Goal: Feedback & Contribution: Contribute content

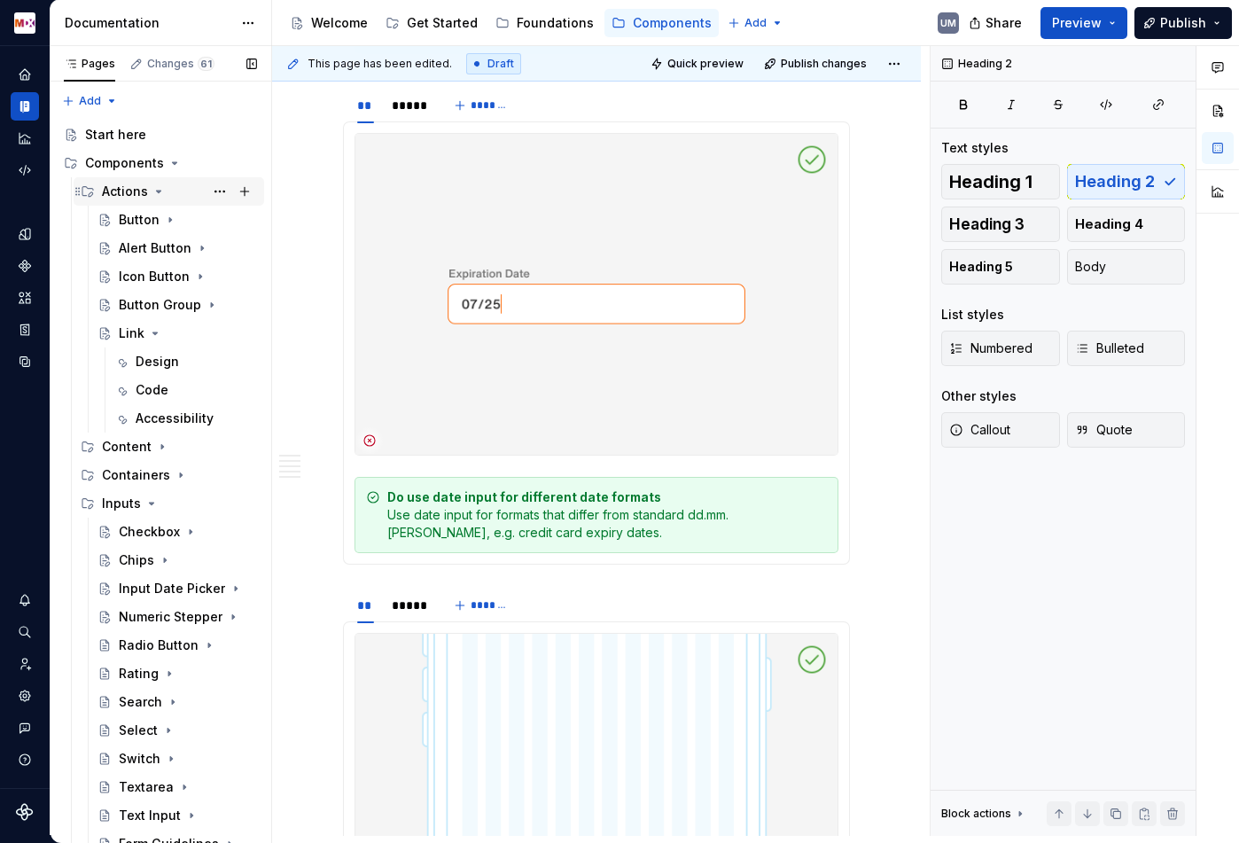
click at [157, 191] on icon "Page tree" at bounding box center [159, 192] width 4 height 2
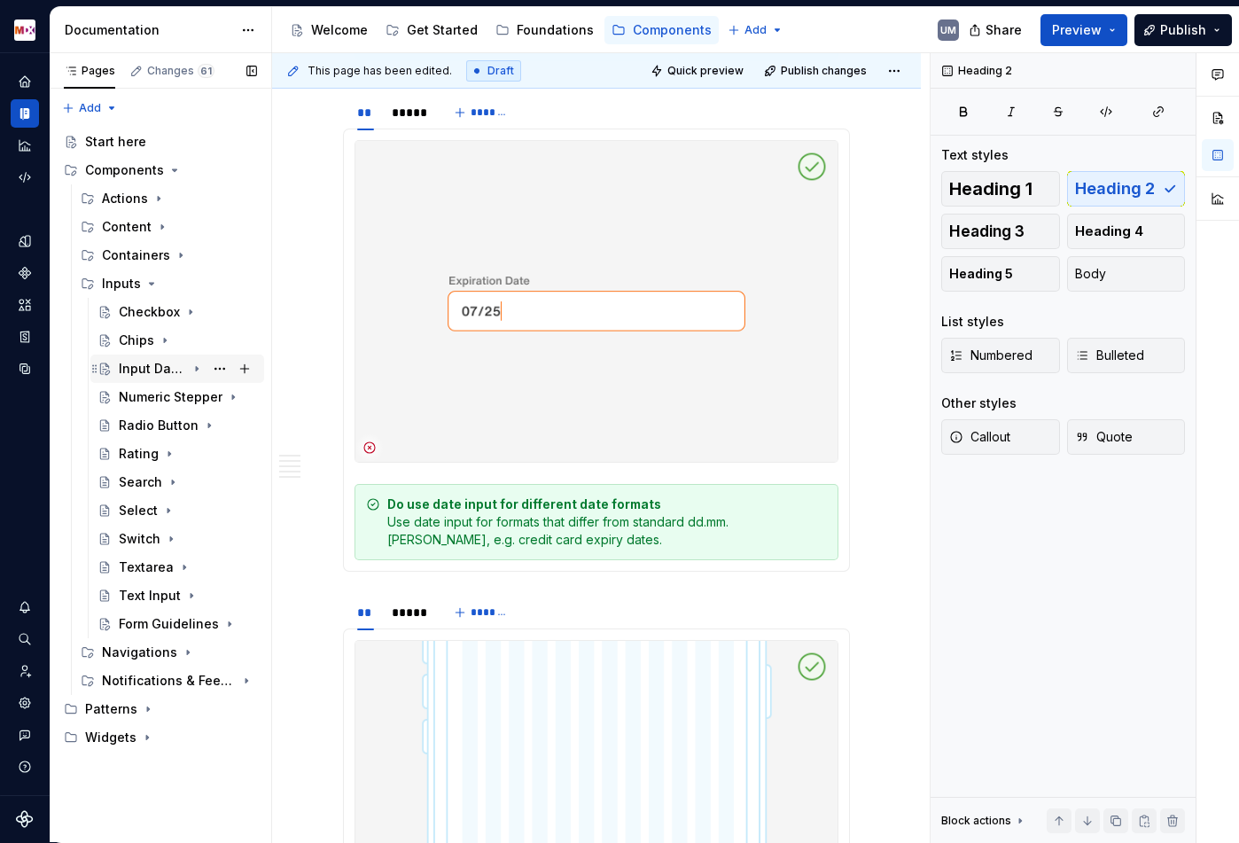
click at [154, 363] on div "Input Date Picker" at bounding box center [152, 369] width 67 height 18
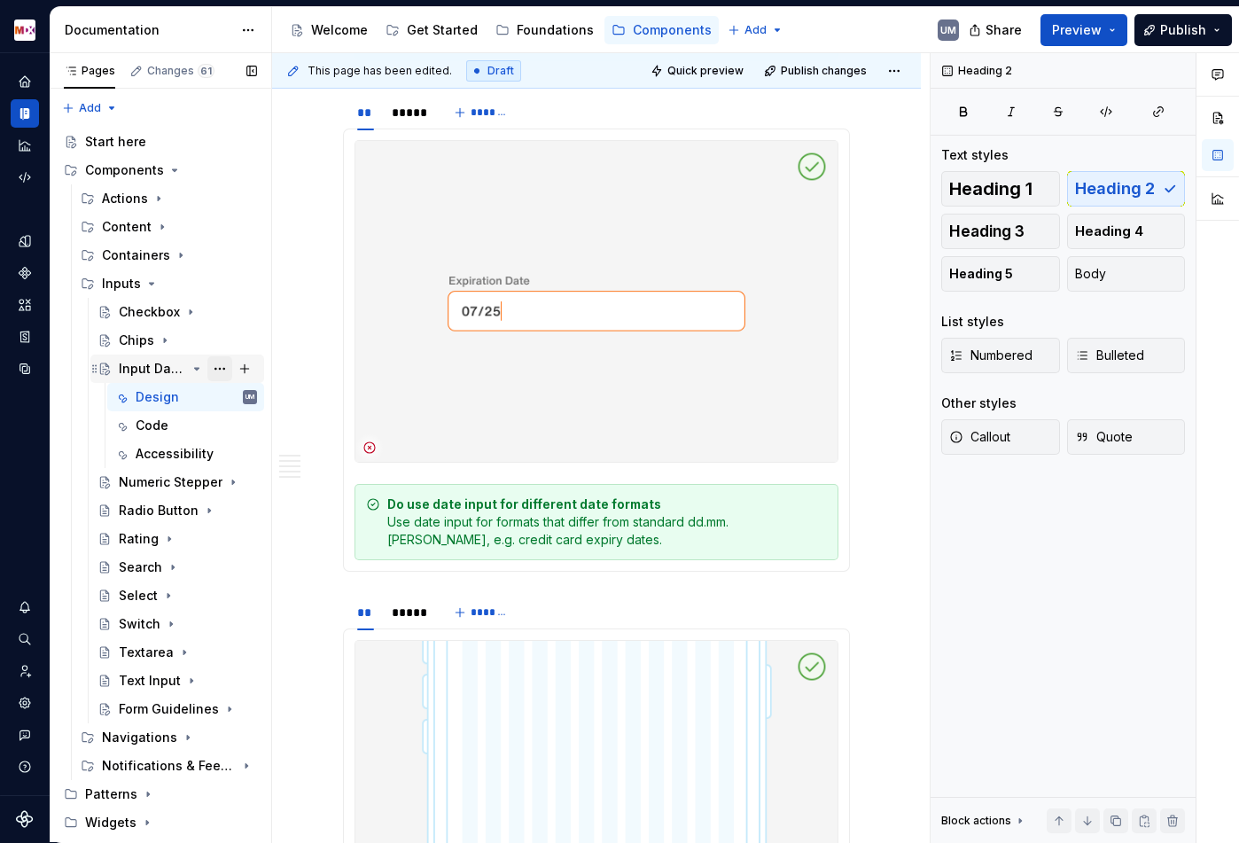
click at [226, 366] on button "Page tree" at bounding box center [219, 368] width 25 height 25
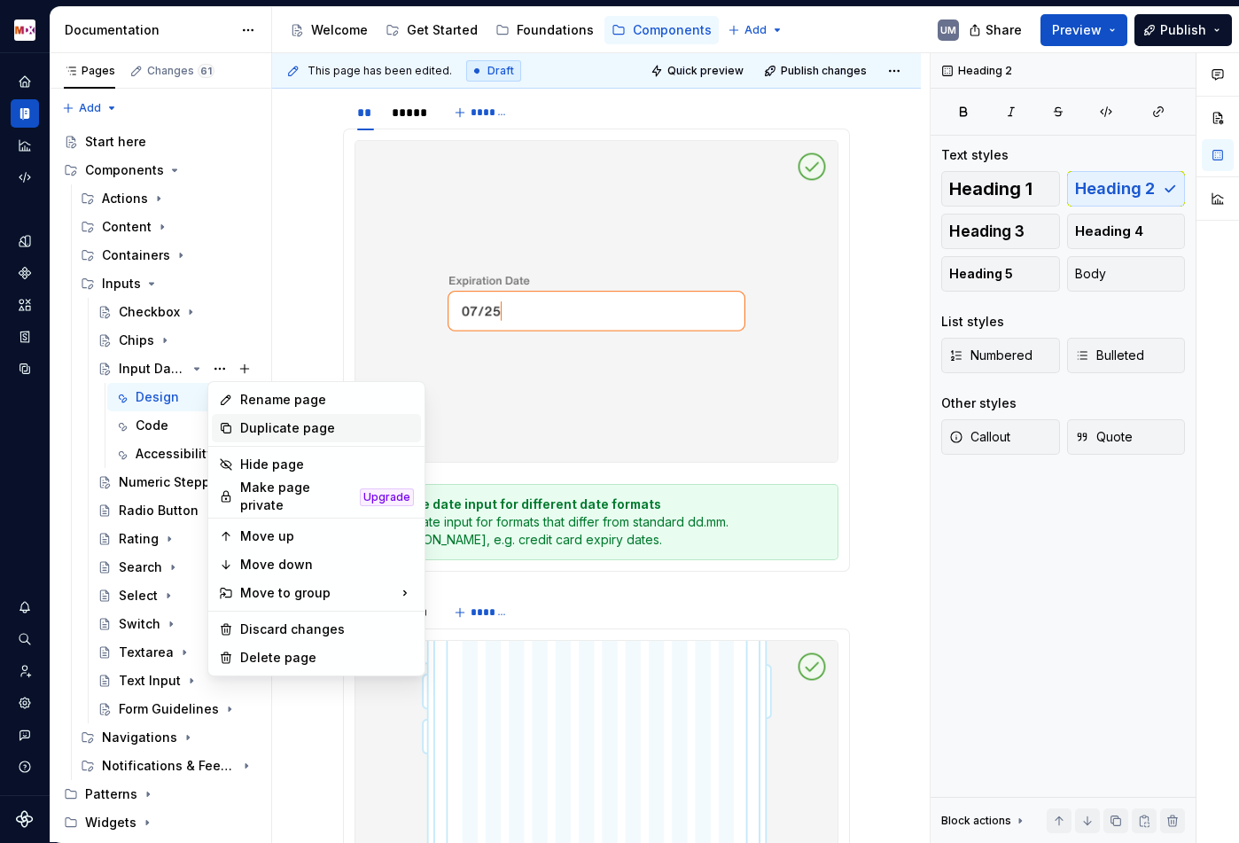
click at [271, 422] on div "Duplicate page" at bounding box center [327, 428] width 174 height 18
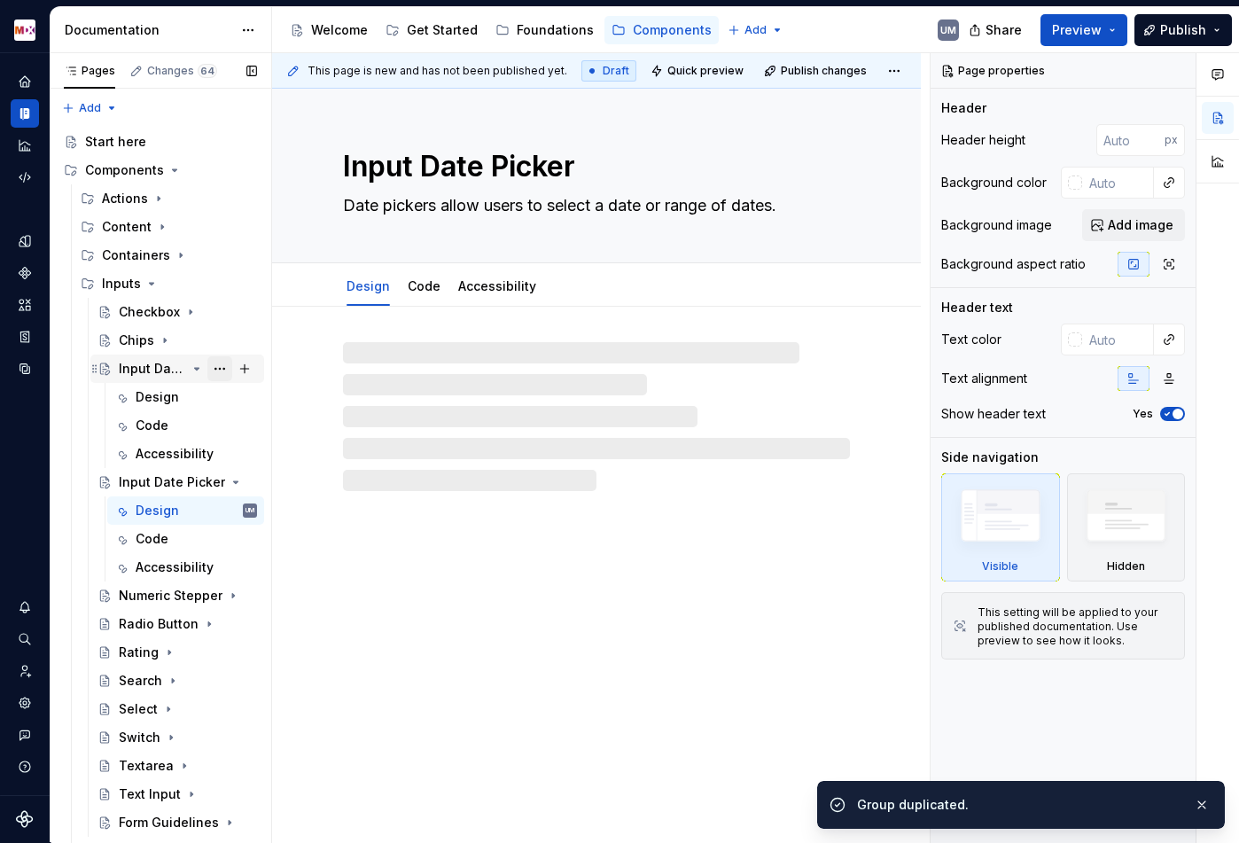
click at [225, 371] on button "Page tree" at bounding box center [219, 368] width 25 height 25
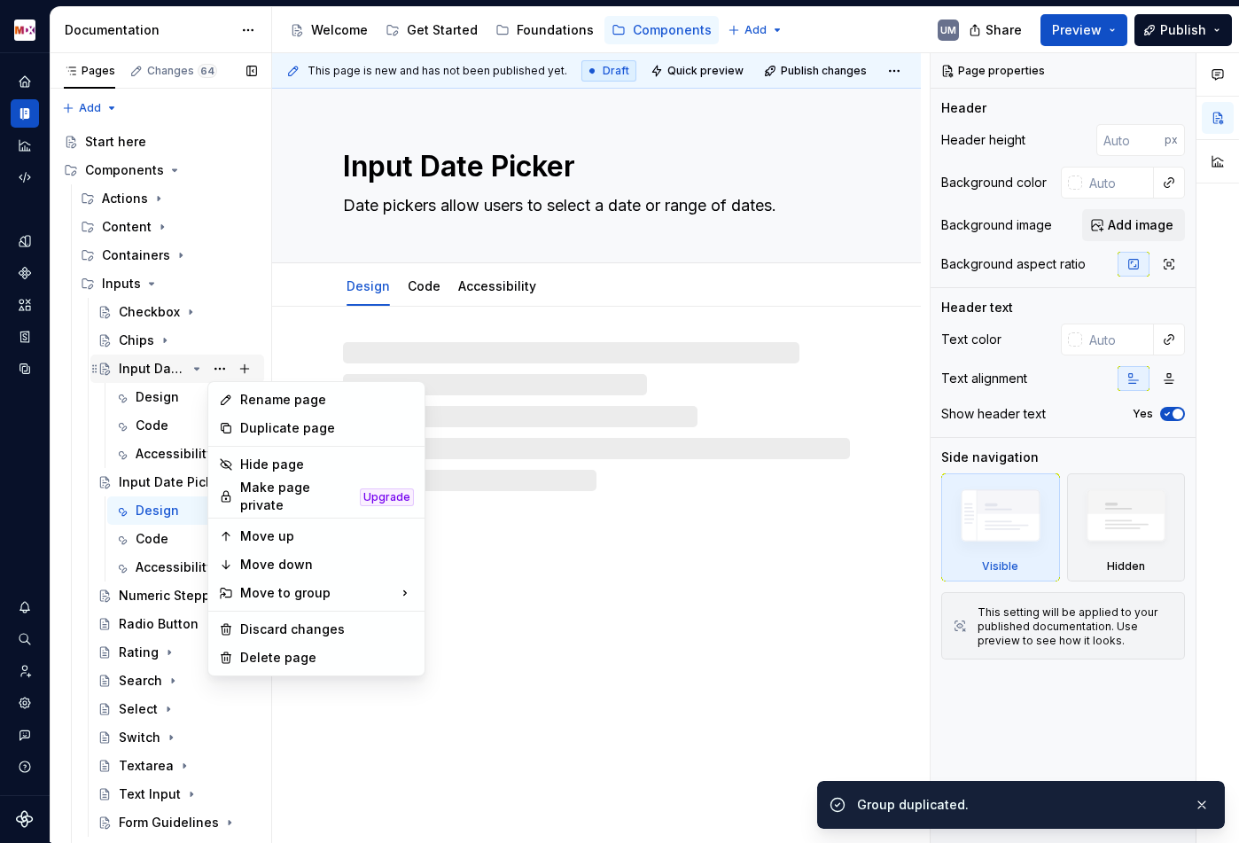
click at [205, 370] on div "Pages Changes 64 Add Accessibility guide for tree Page tree. Navigate the tree …" at bounding box center [161, 451] width 222 height 797
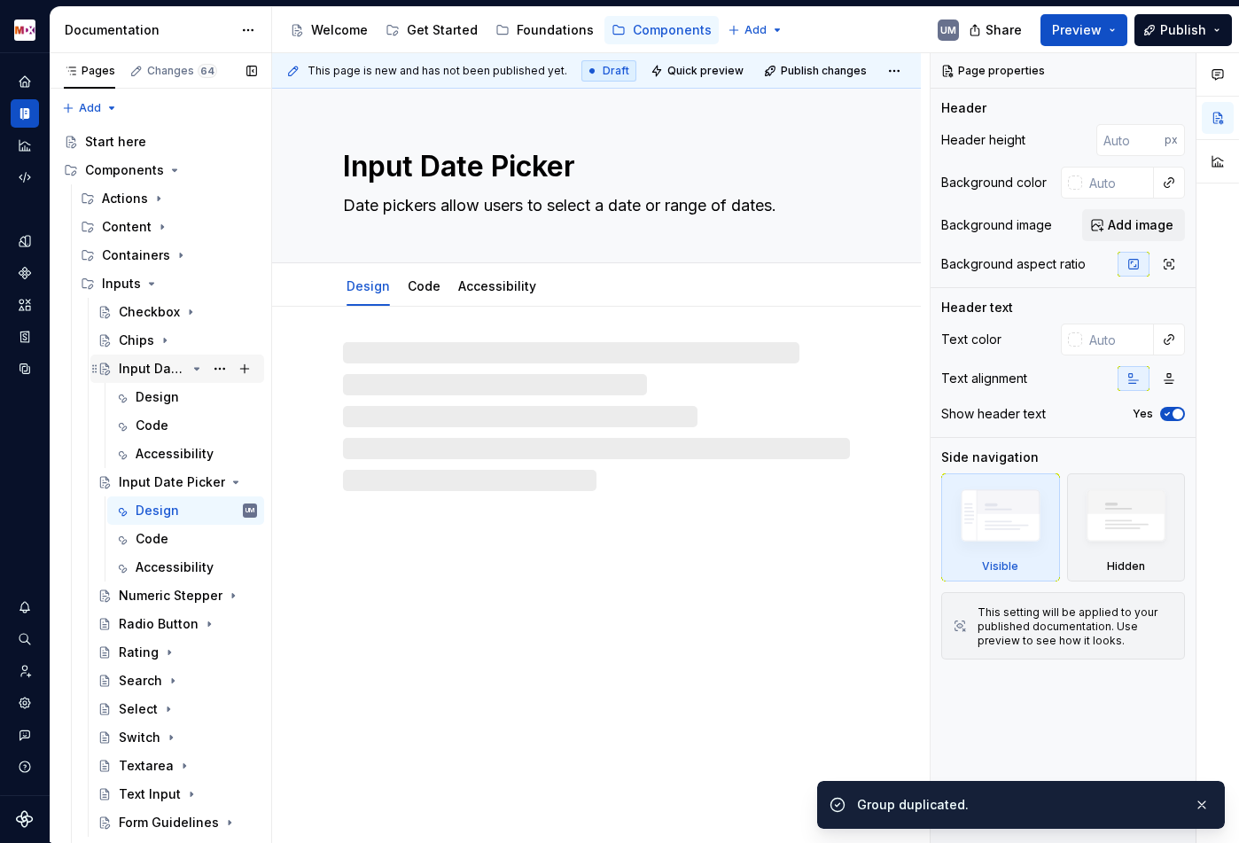
click at [195, 370] on icon "Page tree" at bounding box center [197, 369] width 14 height 14
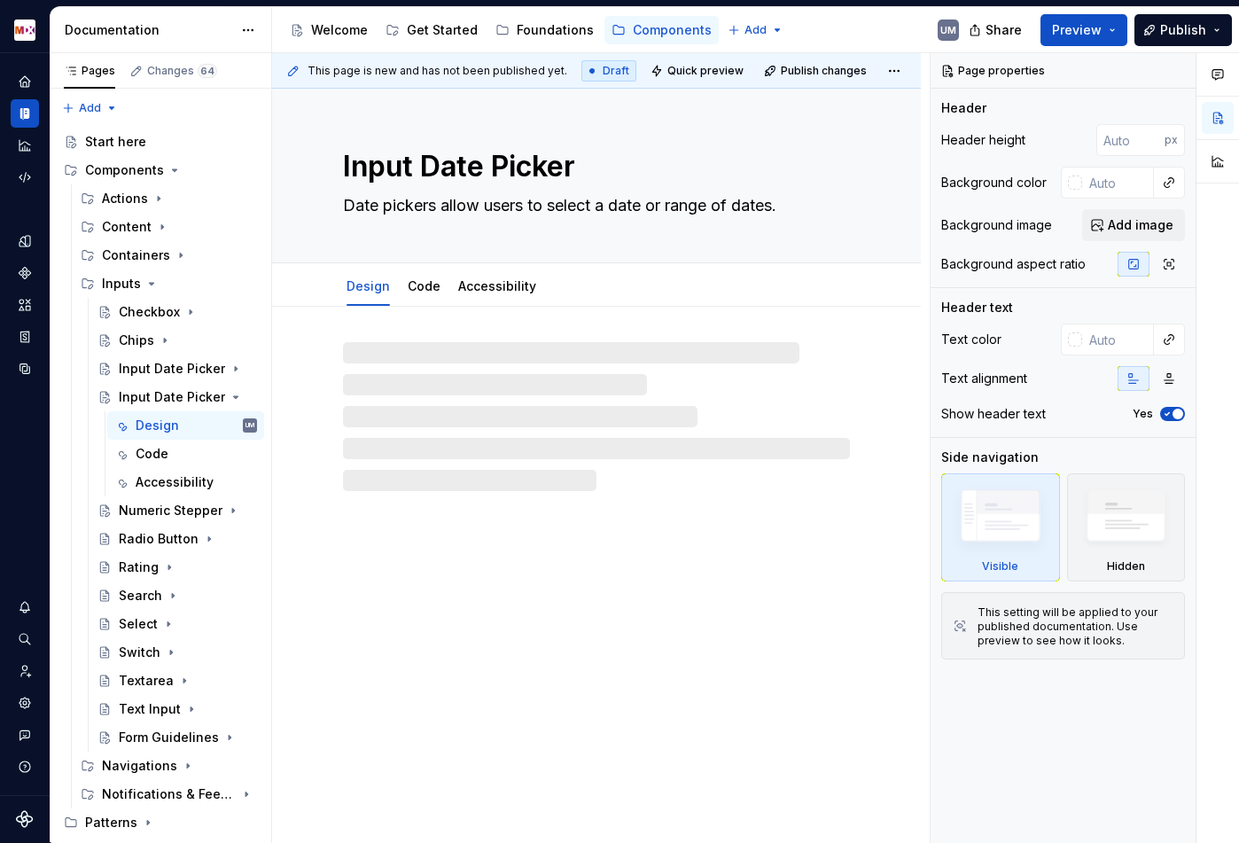
click at [183, 393] on div "Input Date Picker" at bounding box center [172, 397] width 106 height 18
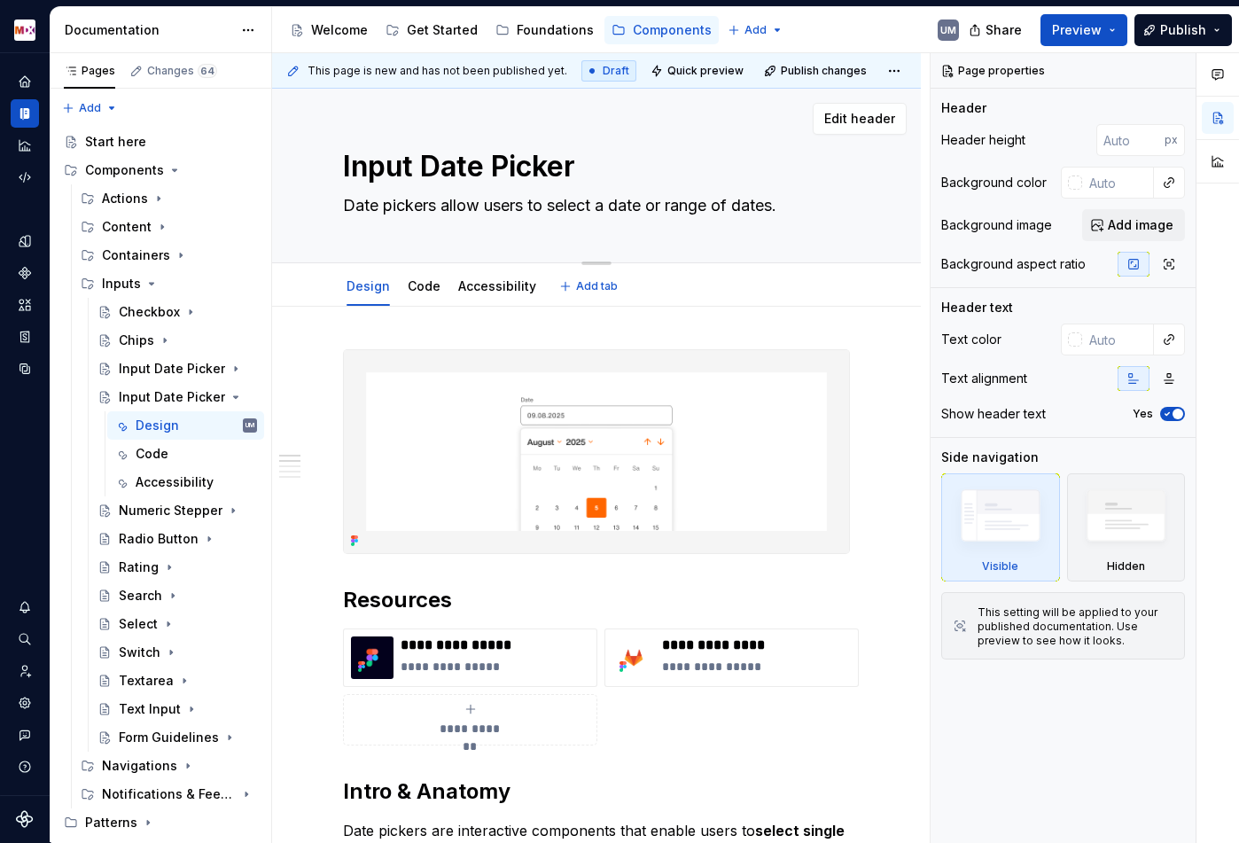
drag, startPoint x: 432, startPoint y: 160, endPoint x: 596, endPoint y: 160, distance: 164.0
click at [598, 160] on textarea "Input Date Picker" at bounding box center [592, 166] width 507 height 43
click at [596, 160] on textarea "Input Date Picker" at bounding box center [592, 166] width 507 height 43
click at [557, 168] on textarea "Input Date Picker" at bounding box center [592, 166] width 507 height 43
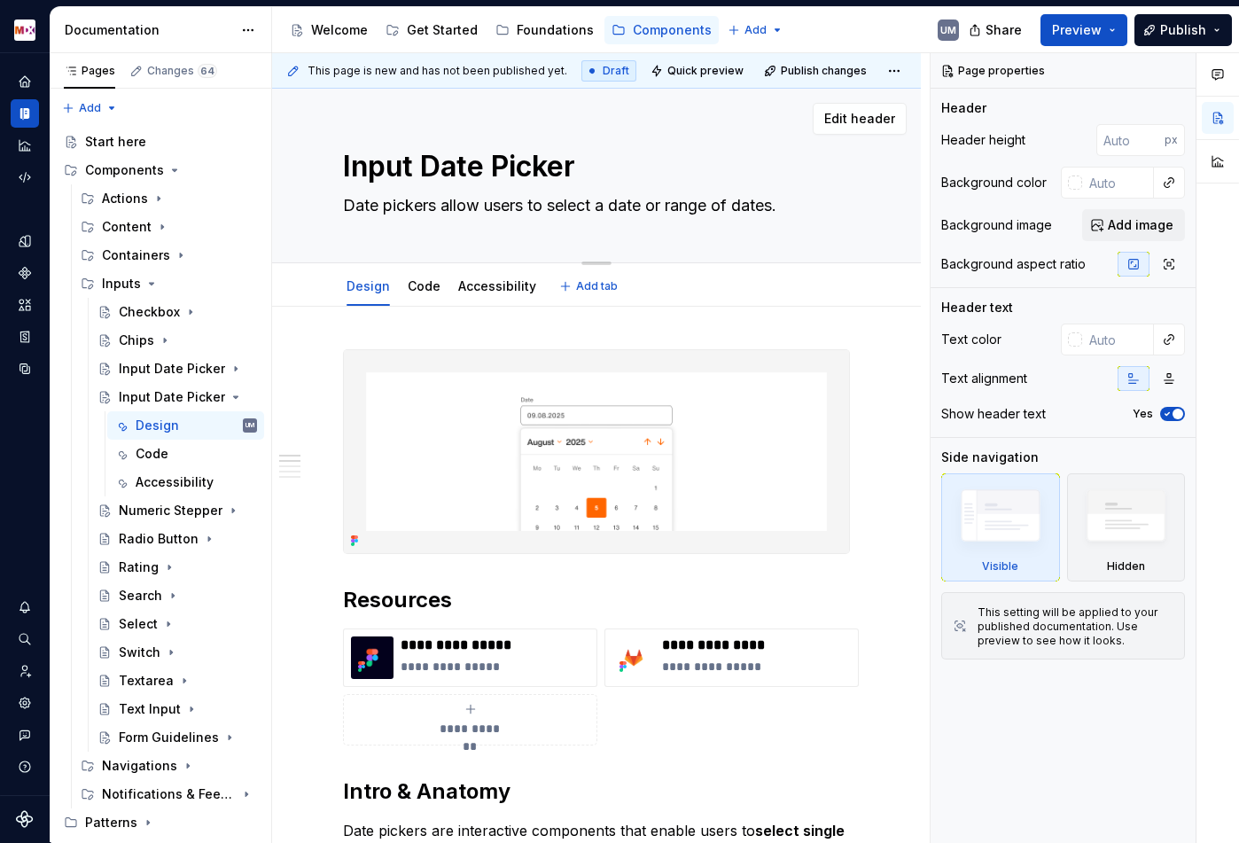
click at [476, 168] on textarea "Input Date Picker" at bounding box center [592, 166] width 507 height 43
click at [433, 167] on textarea "Input Date Picker" at bounding box center [592, 166] width 507 height 43
type textarea "*"
type textarea "Input P"
type textarea "*"
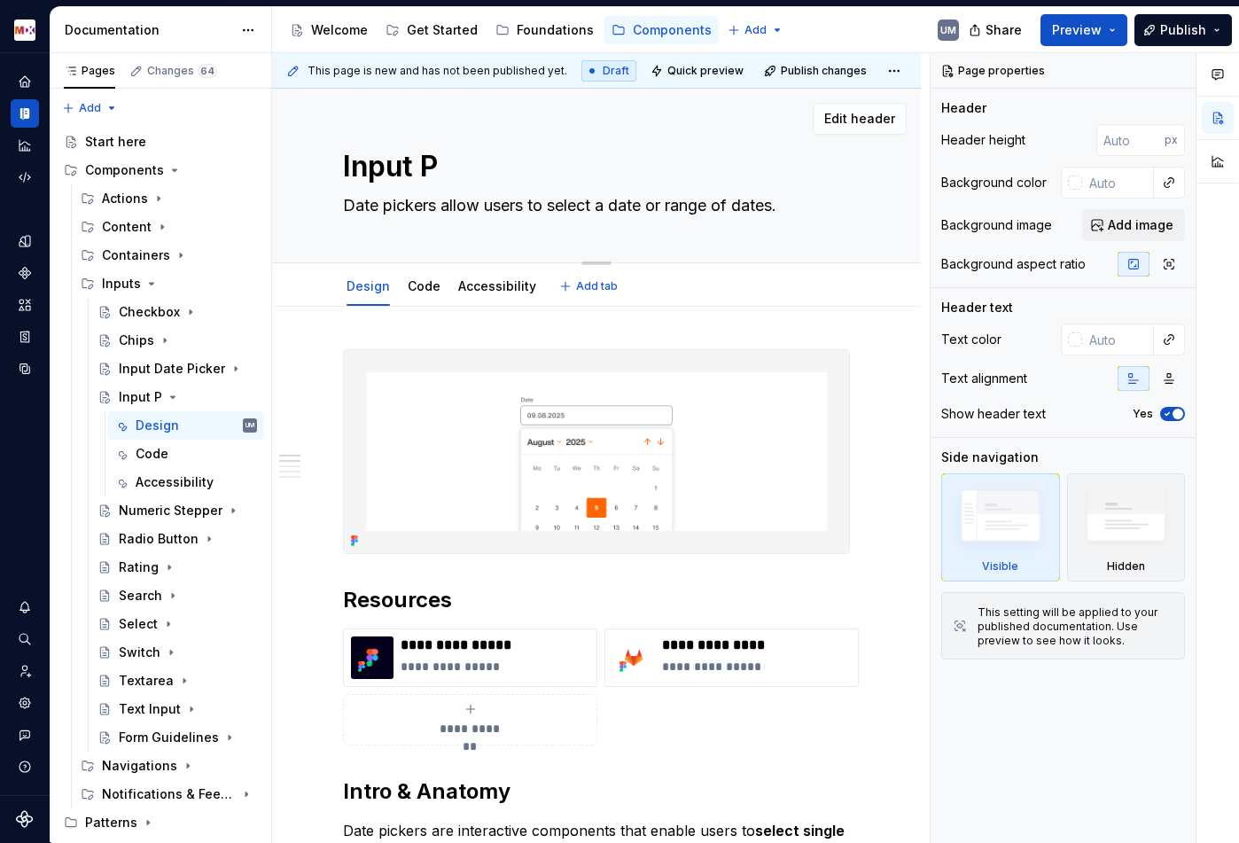
type textarea "Input Pa"
type textarea "*"
type textarea "Input Pas"
type textarea "*"
type textarea "Input Pass"
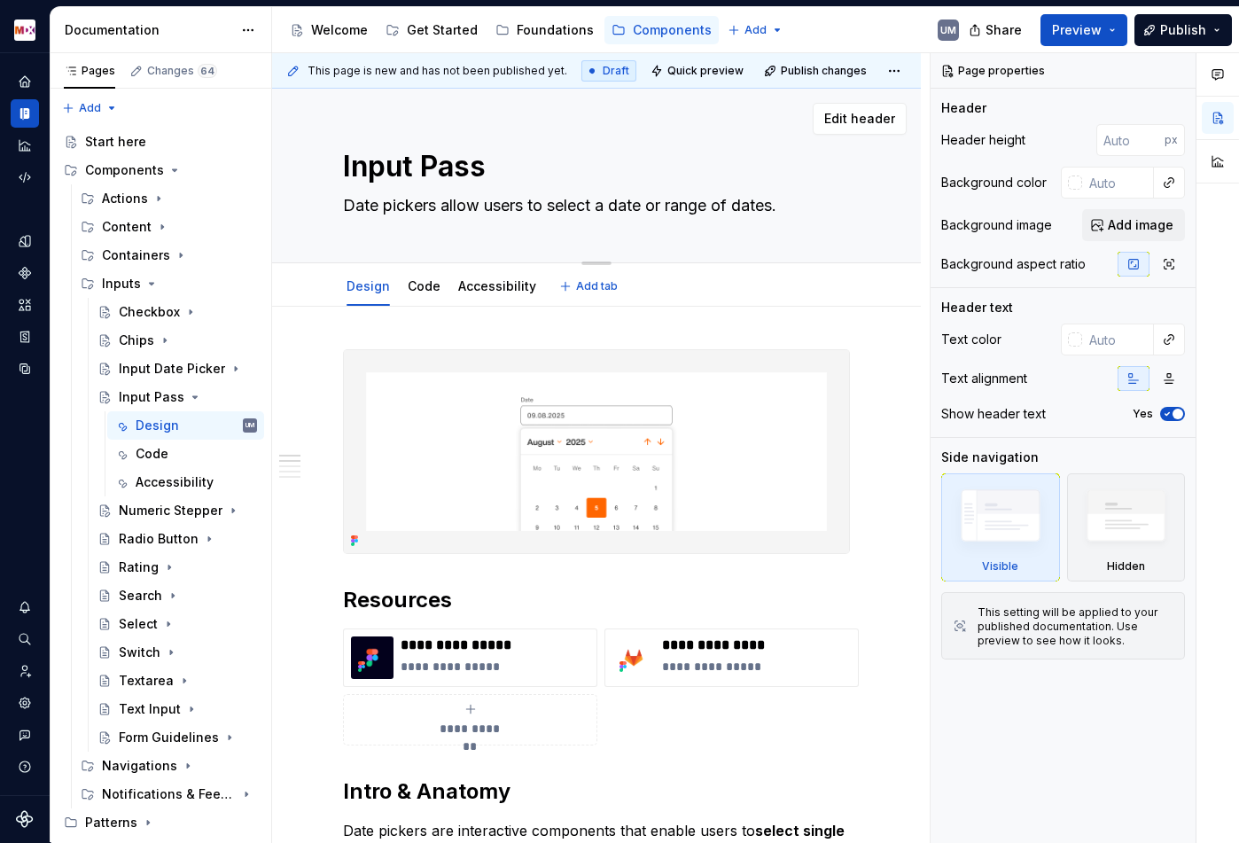
type textarea "*"
type textarea "Input Passw"
type textarea "*"
type textarea "Input Passwo"
type textarea "*"
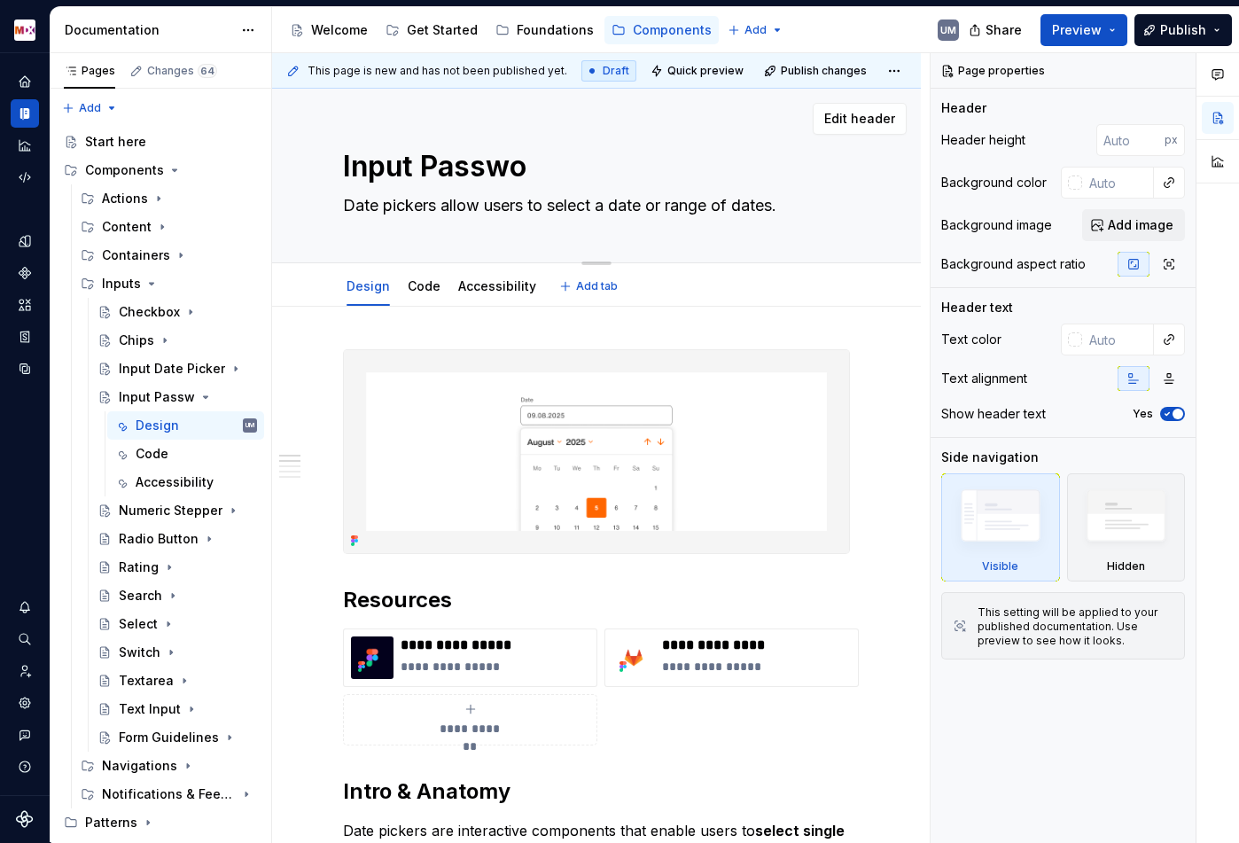
type textarea "Input Passwor"
type textarea "*"
type textarea "Input Password"
type textarea "*"
type textarea "Input Password"
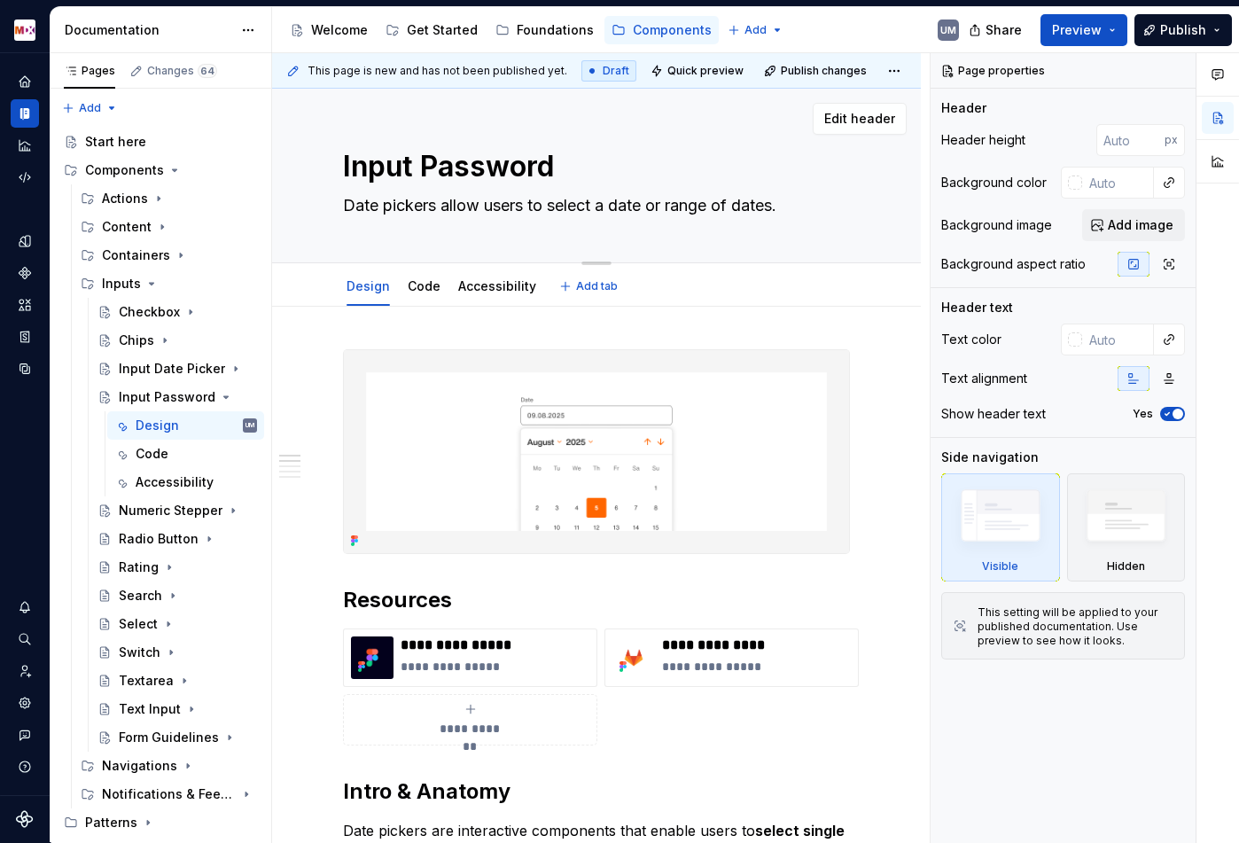
click at [523, 208] on textarea "Date pickers allow users to select a date or range of dates." at bounding box center [592, 205] width 507 height 28
paste textarea "Input with password provides secure text entry for user verification"
type textarea "*"
type textarea "Input with password provides secure text entry for user verification."
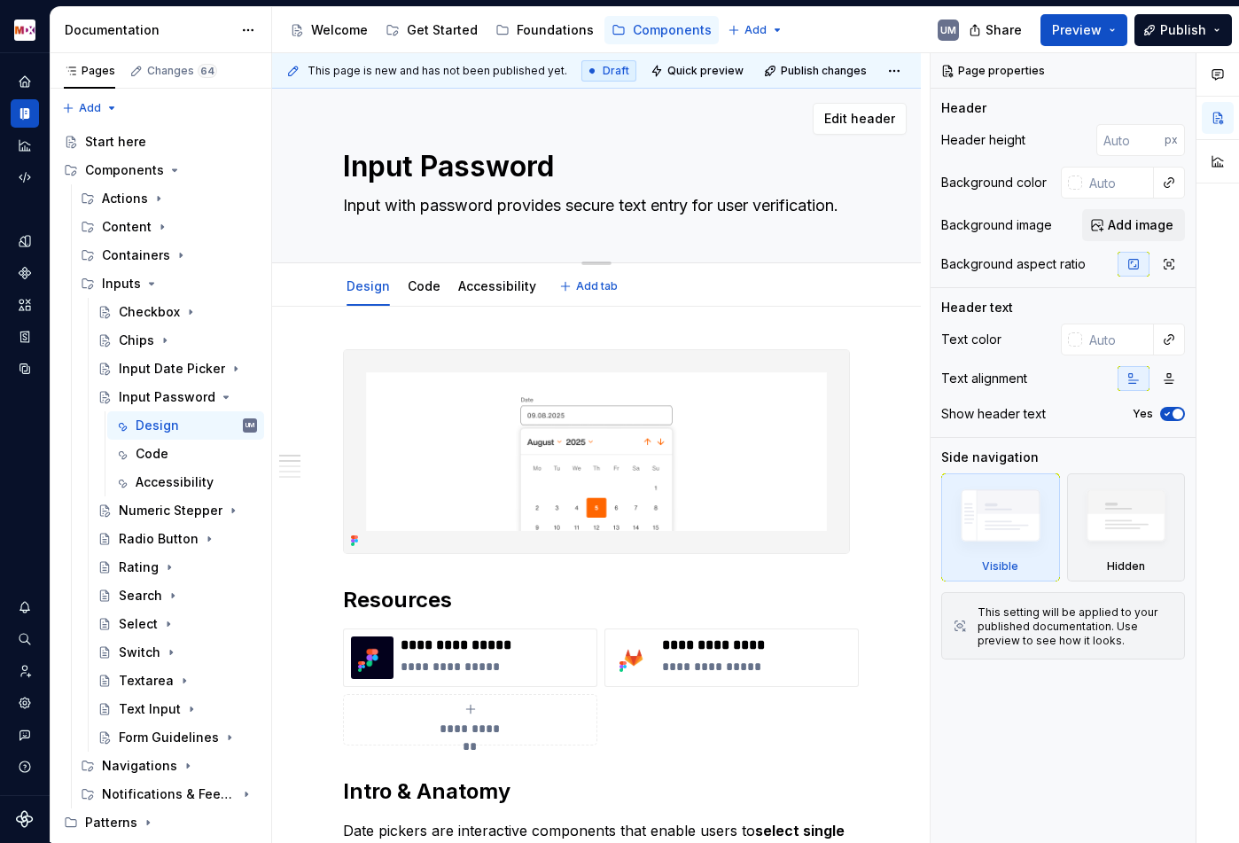
type textarea "*"
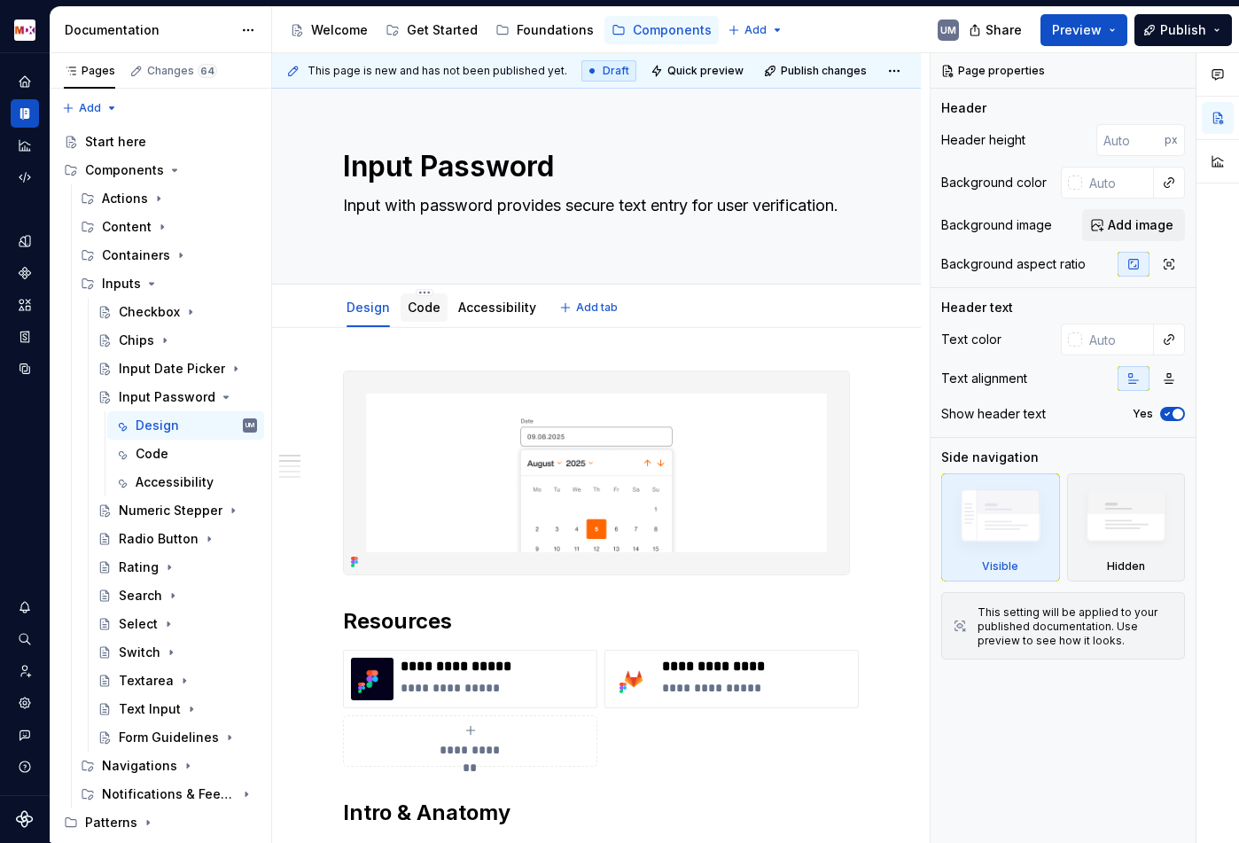
type textarea "Input with password provides secure text entry for user verification."
click at [434, 308] on link "Code" at bounding box center [424, 307] width 33 height 15
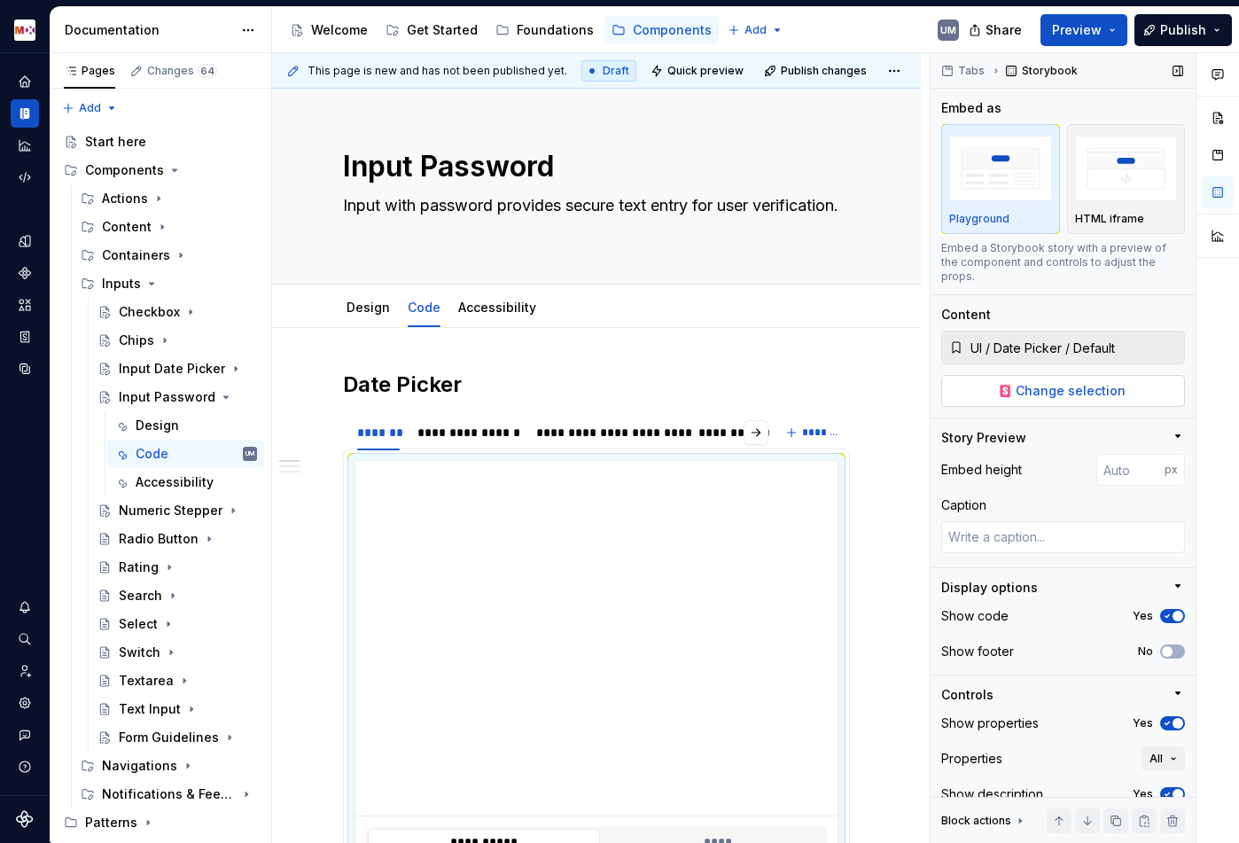
click at [1080, 382] on span "Change selection" at bounding box center [1071, 391] width 110 height 18
type textarea "*"
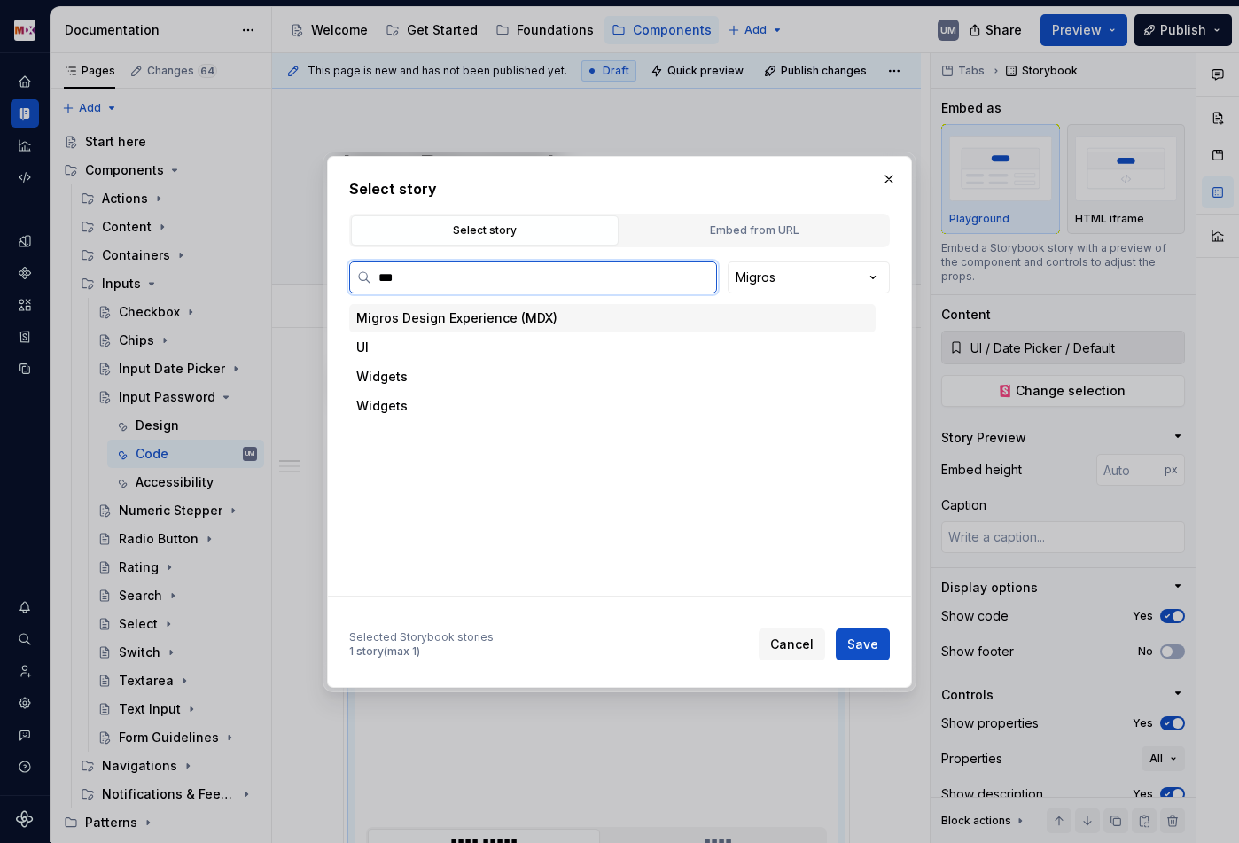
type input "****"
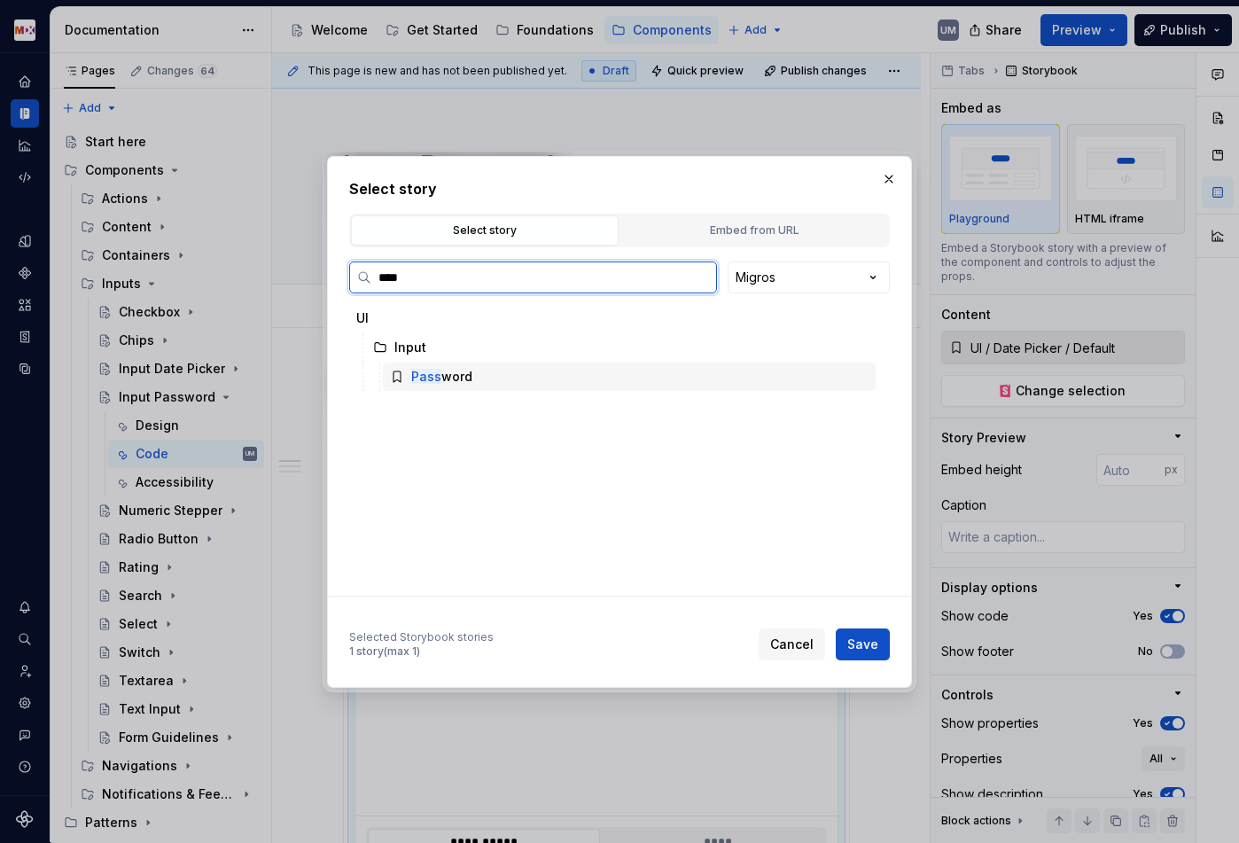
click at [479, 376] on div "Pass word" at bounding box center [629, 376] width 493 height 28
click at [863, 648] on span "Save" at bounding box center [862, 644] width 31 height 18
type textarea "*"
type input "UI / Input / Password"
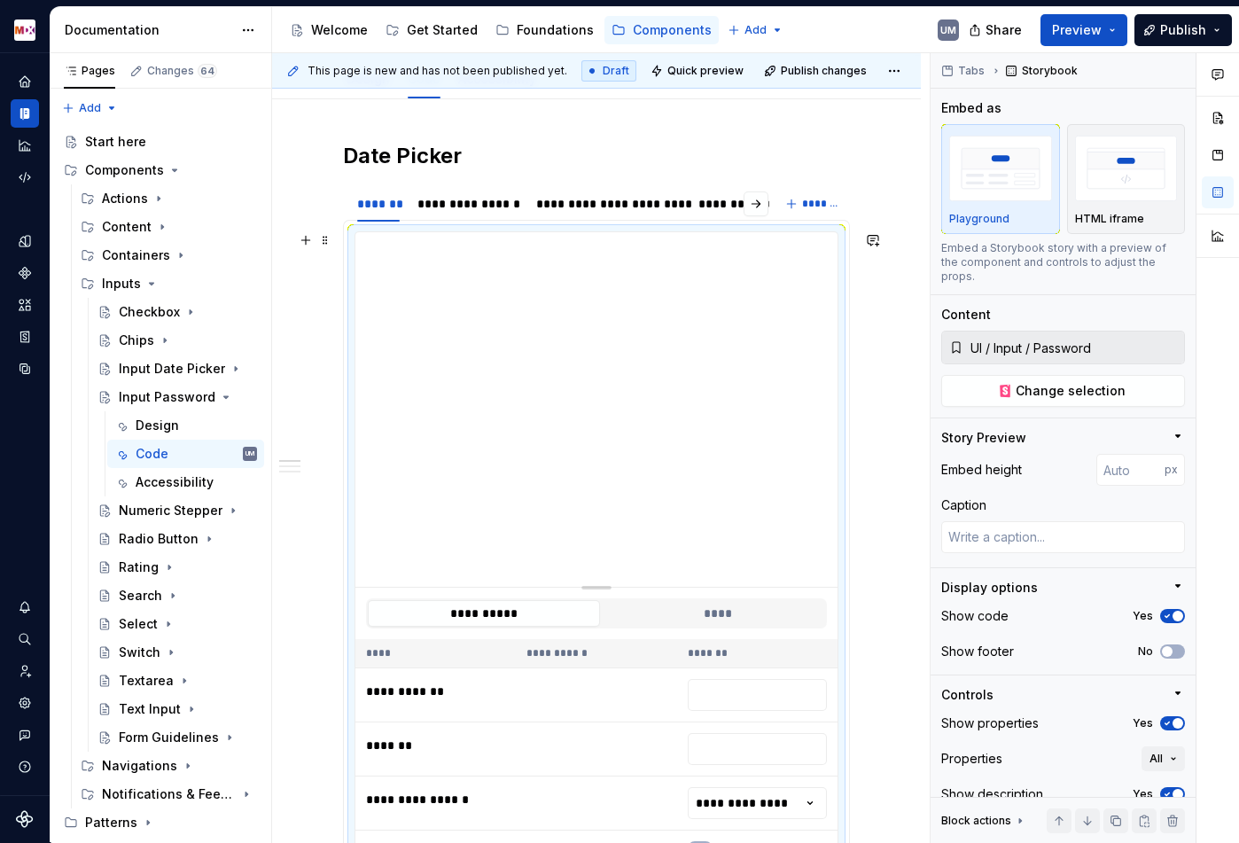
scroll to position [217, 0]
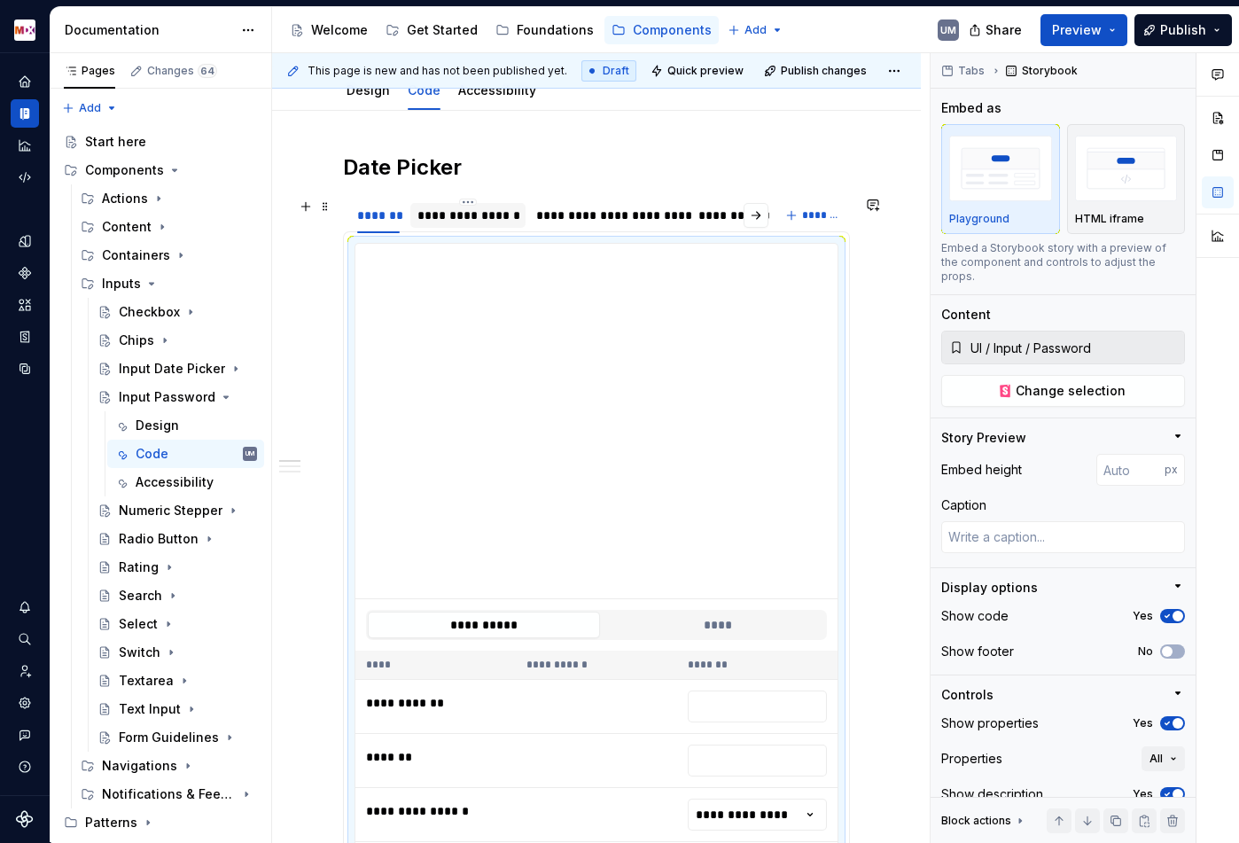
type textarea "*"
click at [471, 198] on div "**********" at bounding box center [467, 215] width 115 height 34
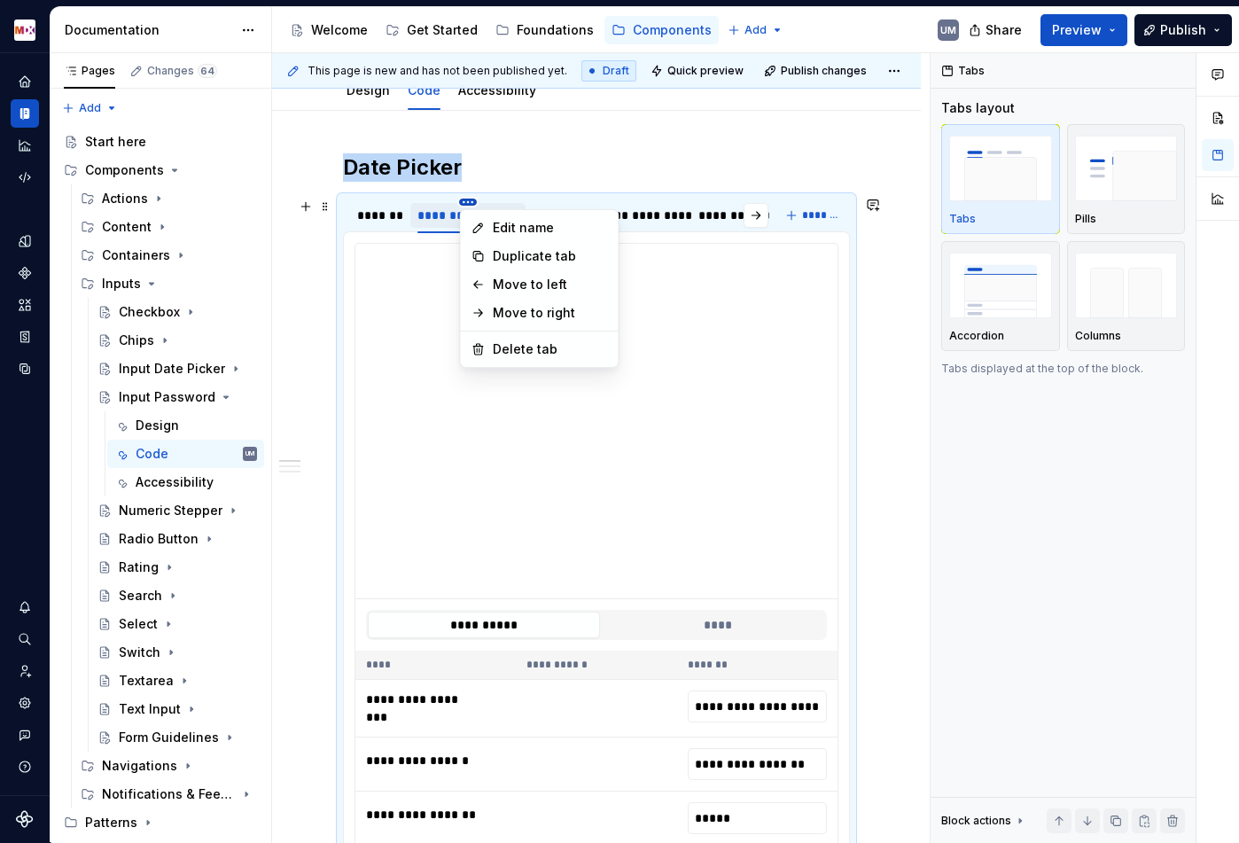
click at [470, 202] on html "MDX UM Dataset Migros Documentation Accessibility guide for tree Page tree. Nav…" at bounding box center [619, 421] width 1239 height 843
click at [520, 350] on div "Delete tab" at bounding box center [550, 349] width 115 height 18
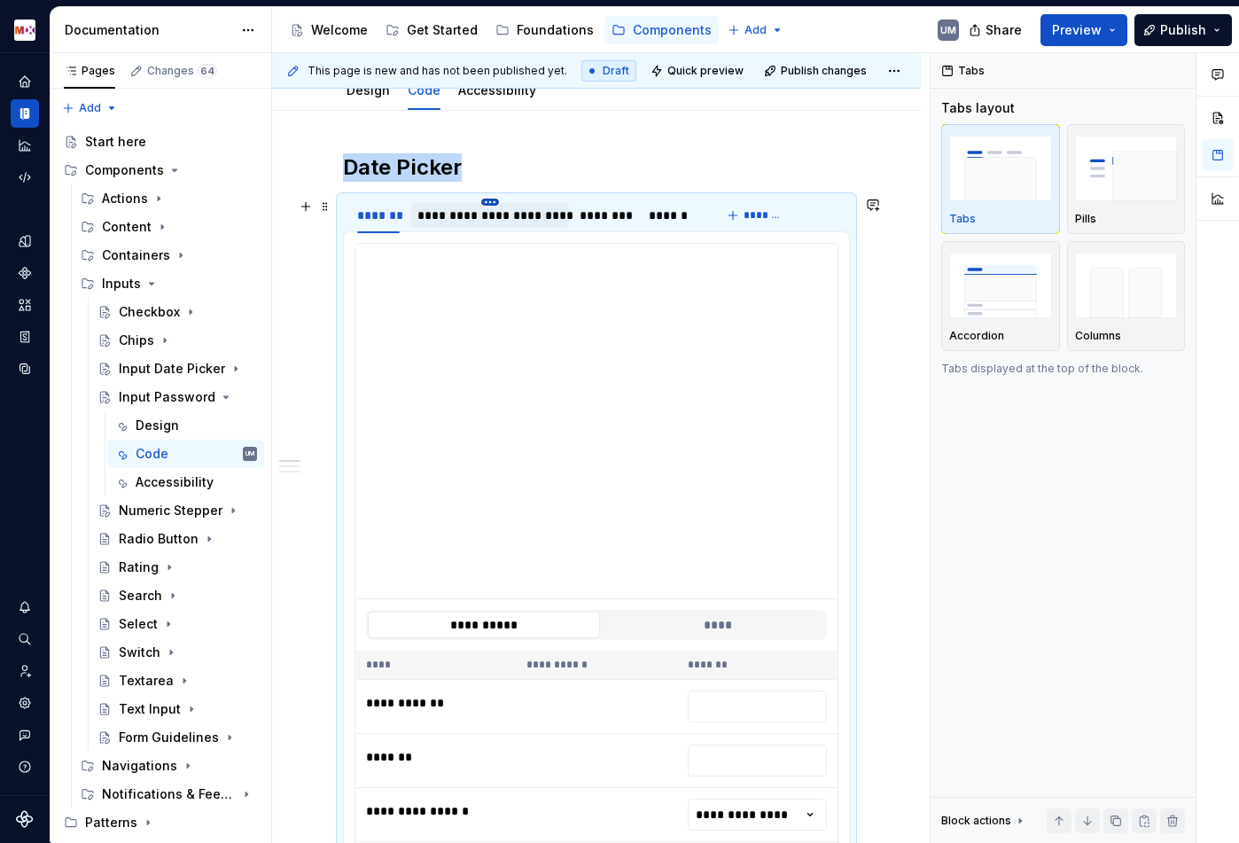
click at [491, 202] on html "MDX UM Dataset Migros Documentation Accessibility guide for tree Page tree. Nav…" at bounding box center [619, 421] width 1239 height 843
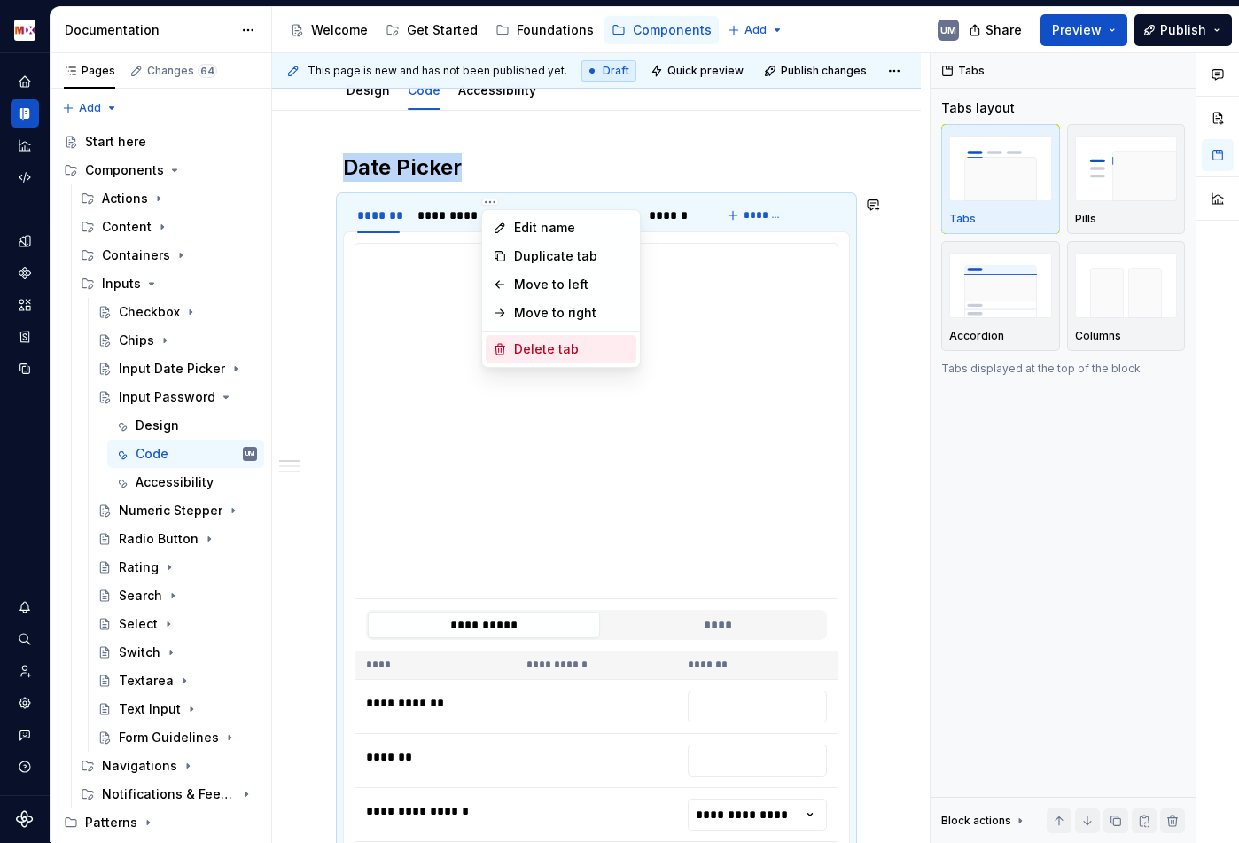
click at [523, 349] on div "Delete tab" at bounding box center [571, 349] width 115 height 18
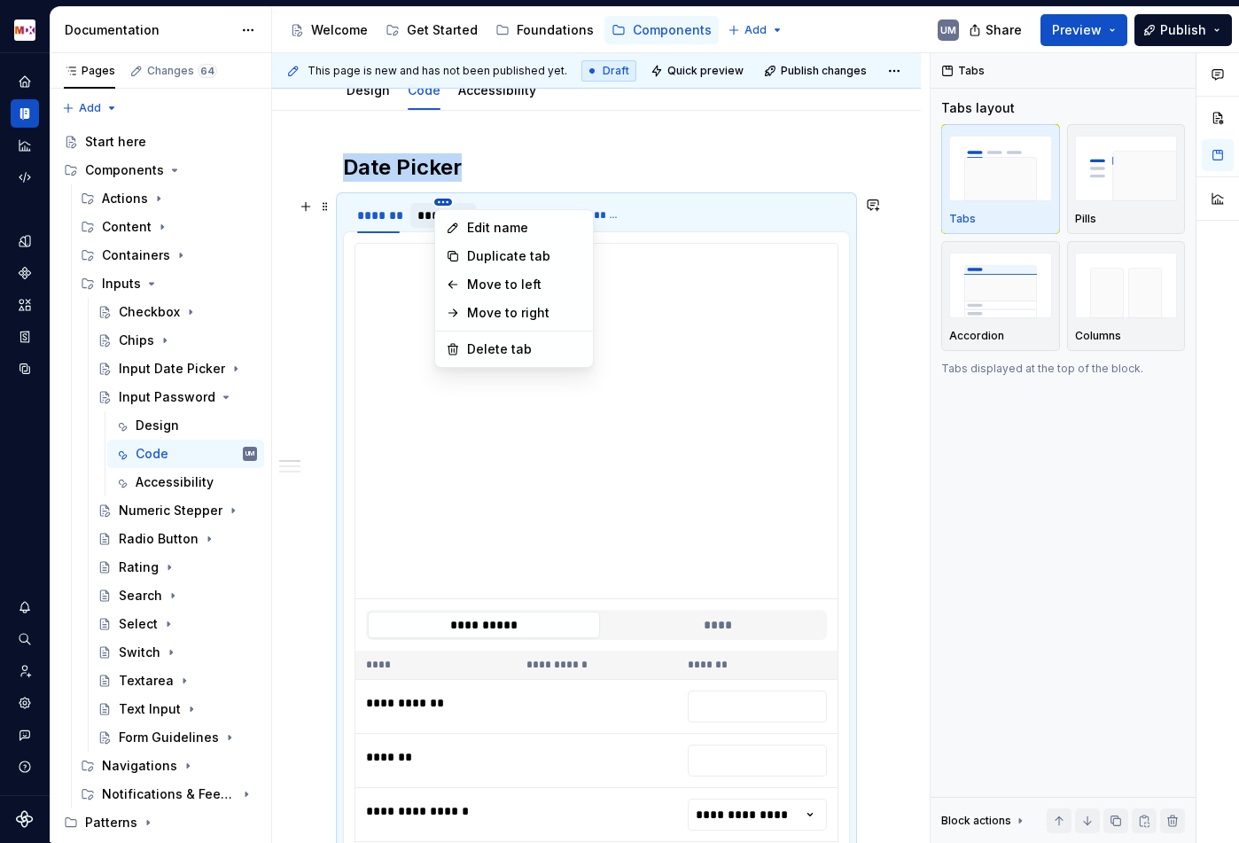
click at [449, 202] on html "MDX UM Dataset Migros Documentation Accessibility guide for tree Page tree. Nav…" at bounding box center [619, 421] width 1239 height 843
click at [501, 347] on div "Delete tab" at bounding box center [524, 349] width 115 height 18
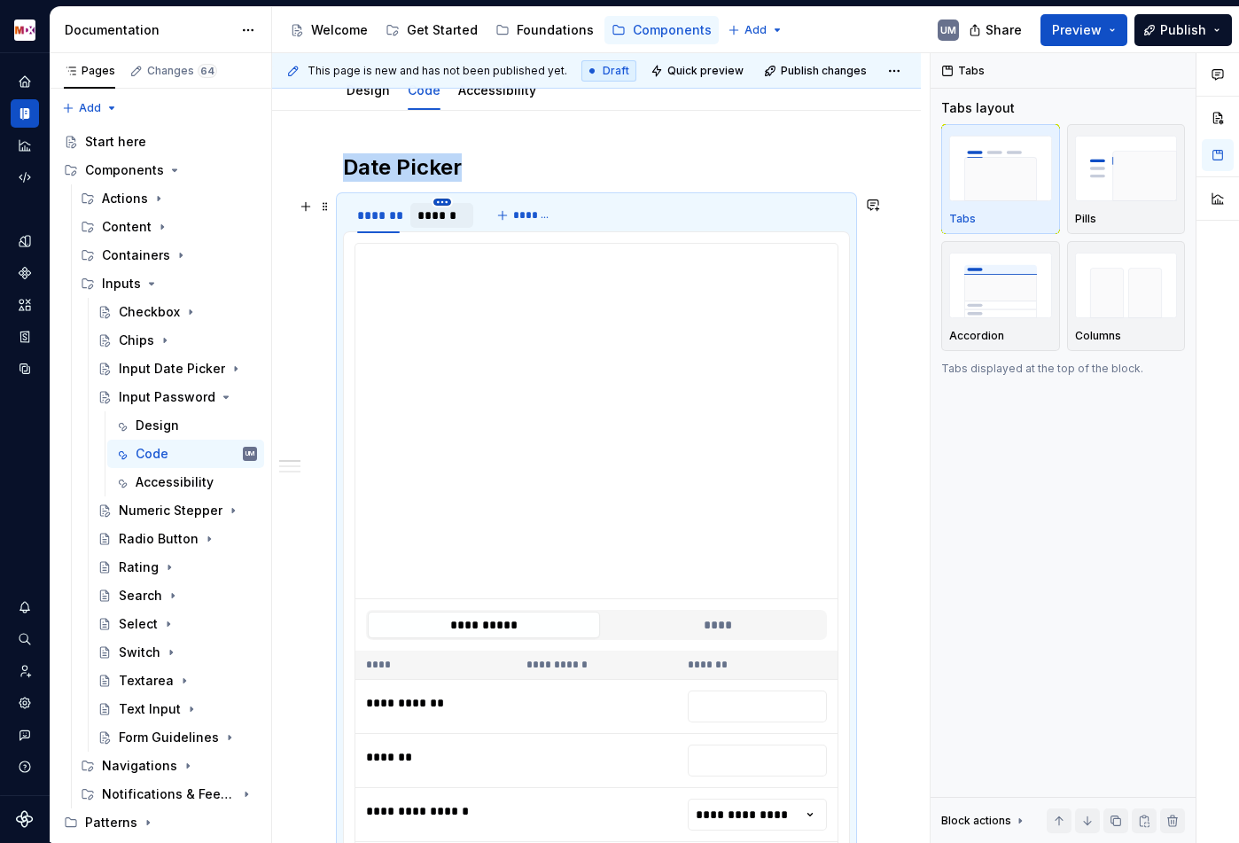
click at [444, 206] on html "MDX UM Dataset Migros Documentation Accessibility guide for tree Page tree. Nav…" at bounding box center [619, 421] width 1239 height 843
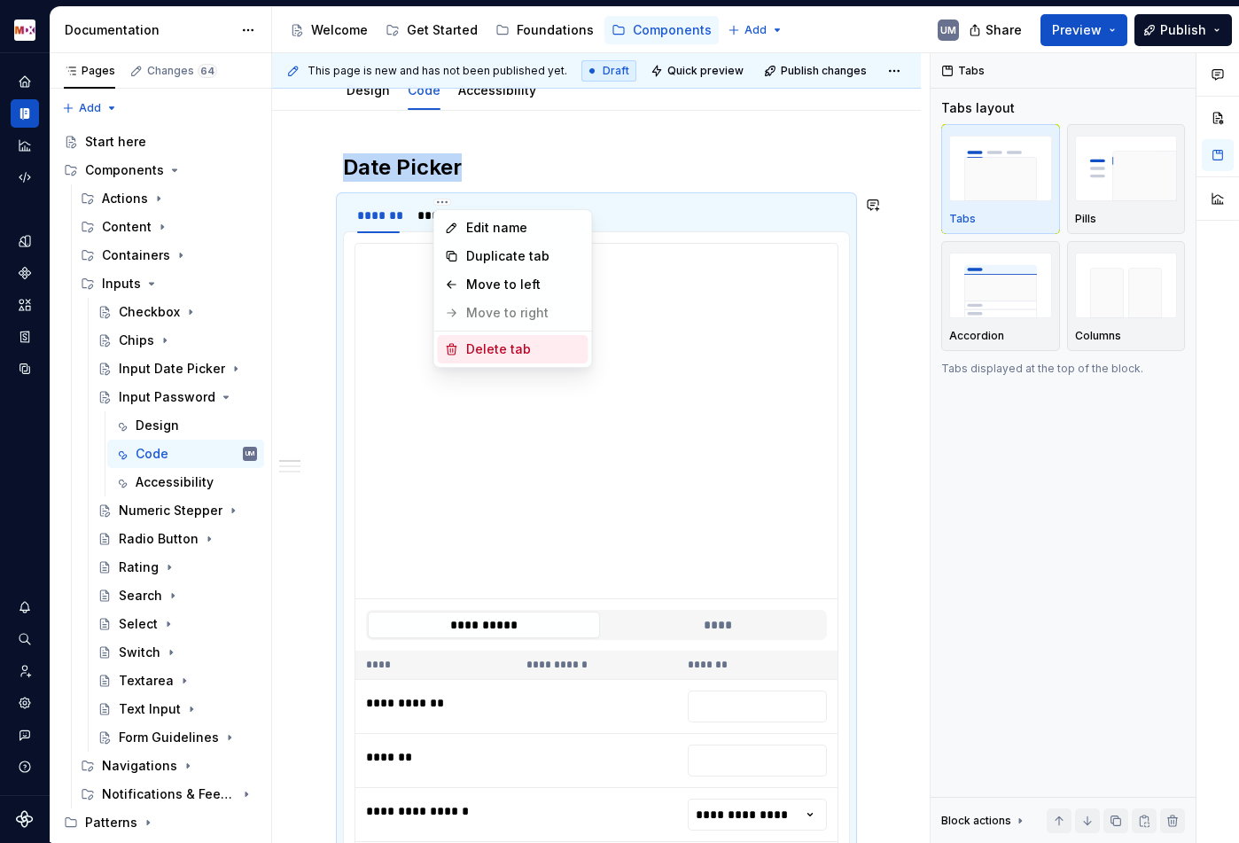
click at [487, 344] on div "Delete tab" at bounding box center [523, 349] width 115 height 18
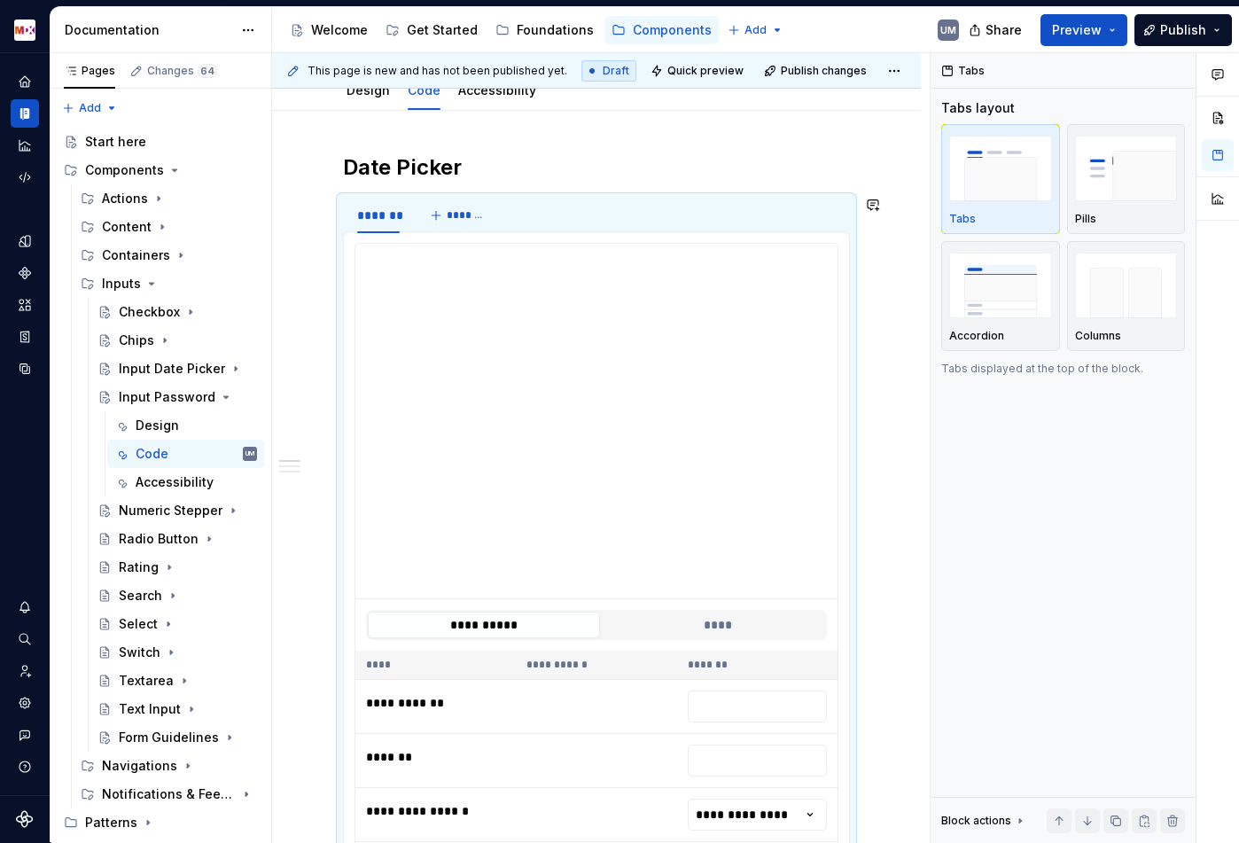
click at [424, 168] on h2 "Date Picker" at bounding box center [596, 167] width 507 height 28
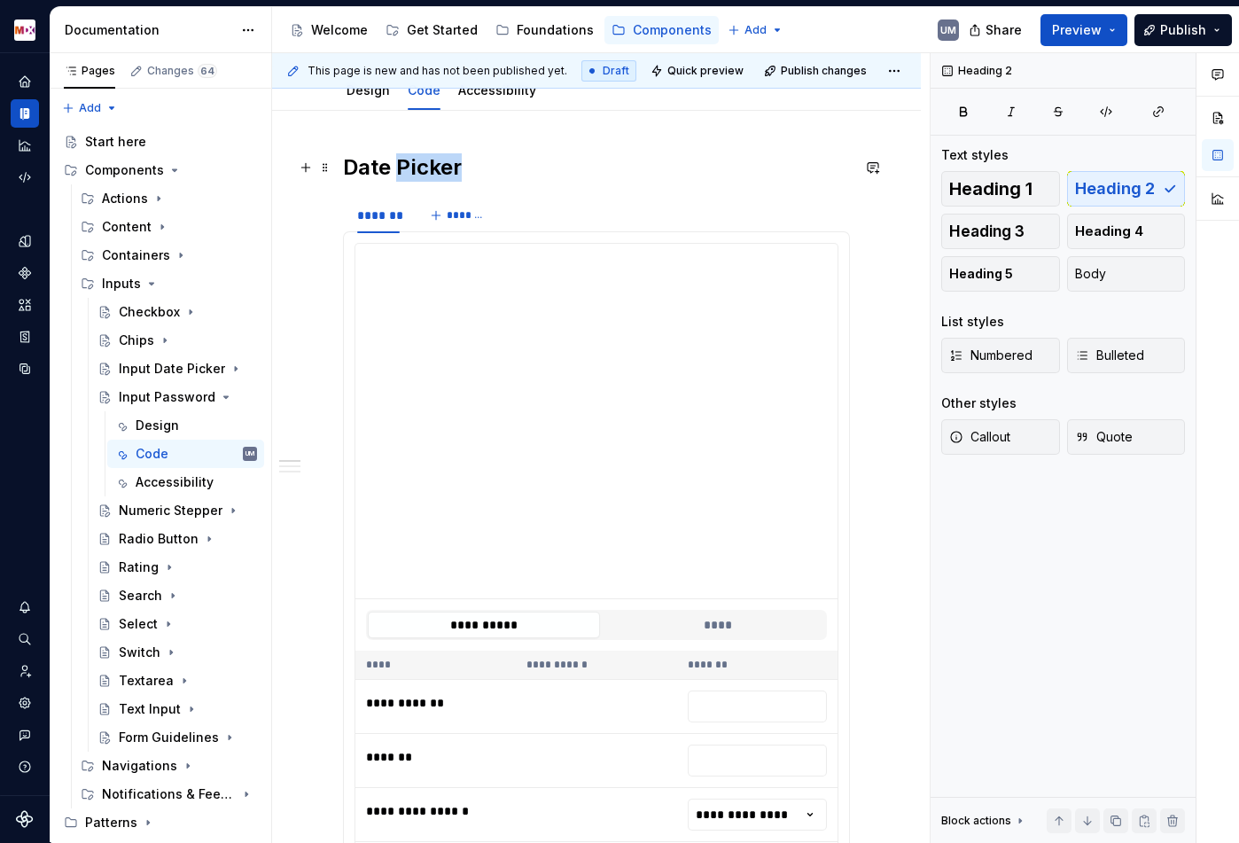
click at [424, 168] on h2 "Date Picker" at bounding box center [596, 167] width 507 height 28
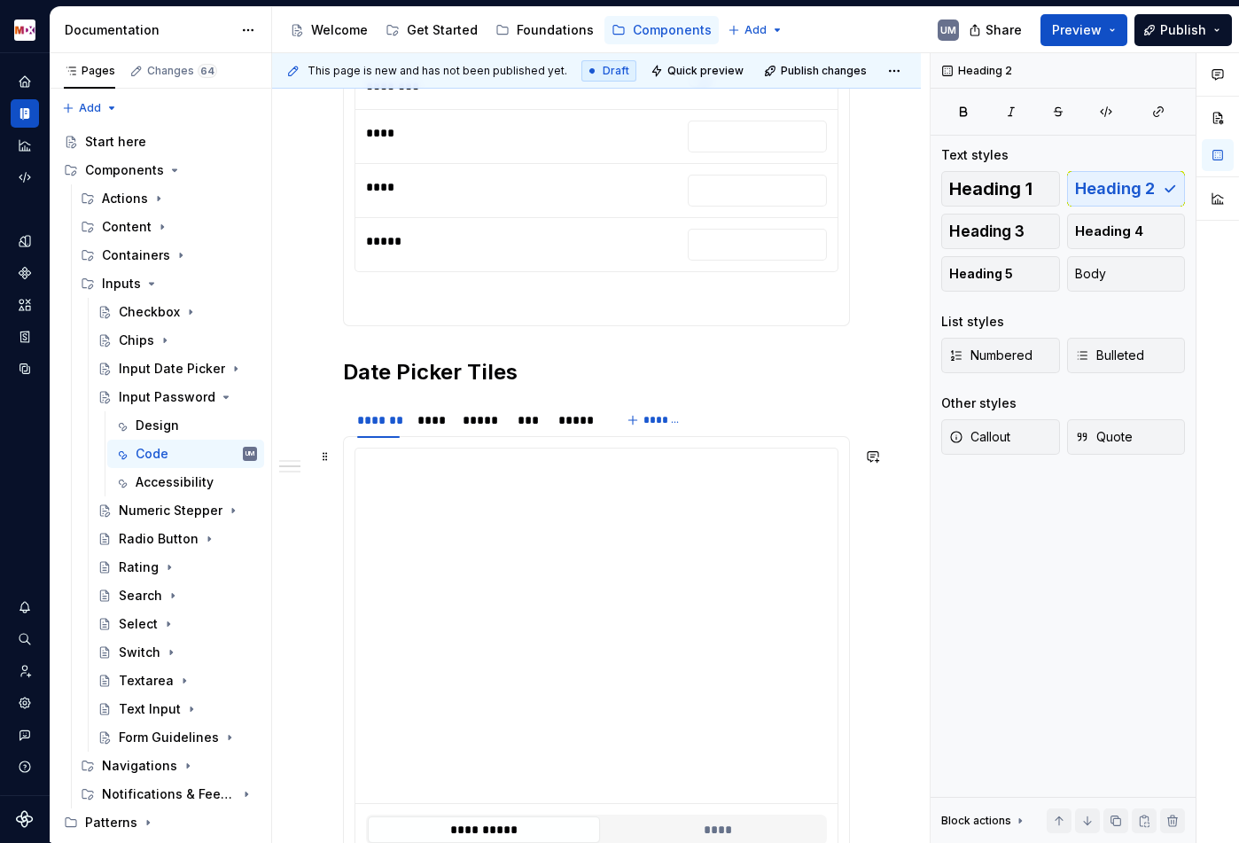
scroll to position [1835, 0]
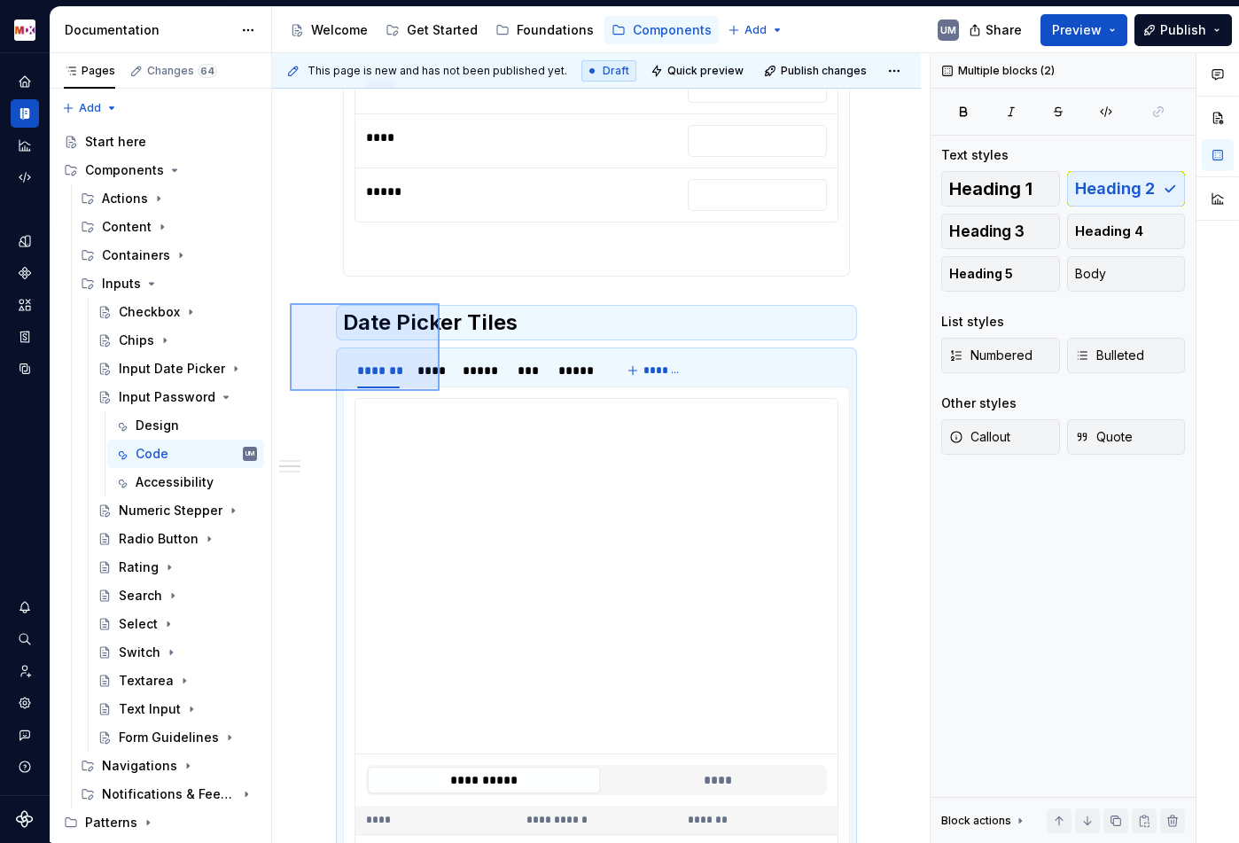
drag, startPoint x: 290, startPoint y: 303, endPoint x: 483, endPoint y: 422, distance: 226.8
click at [483, 422] on div "**********" at bounding box center [601, 448] width 658 height 790
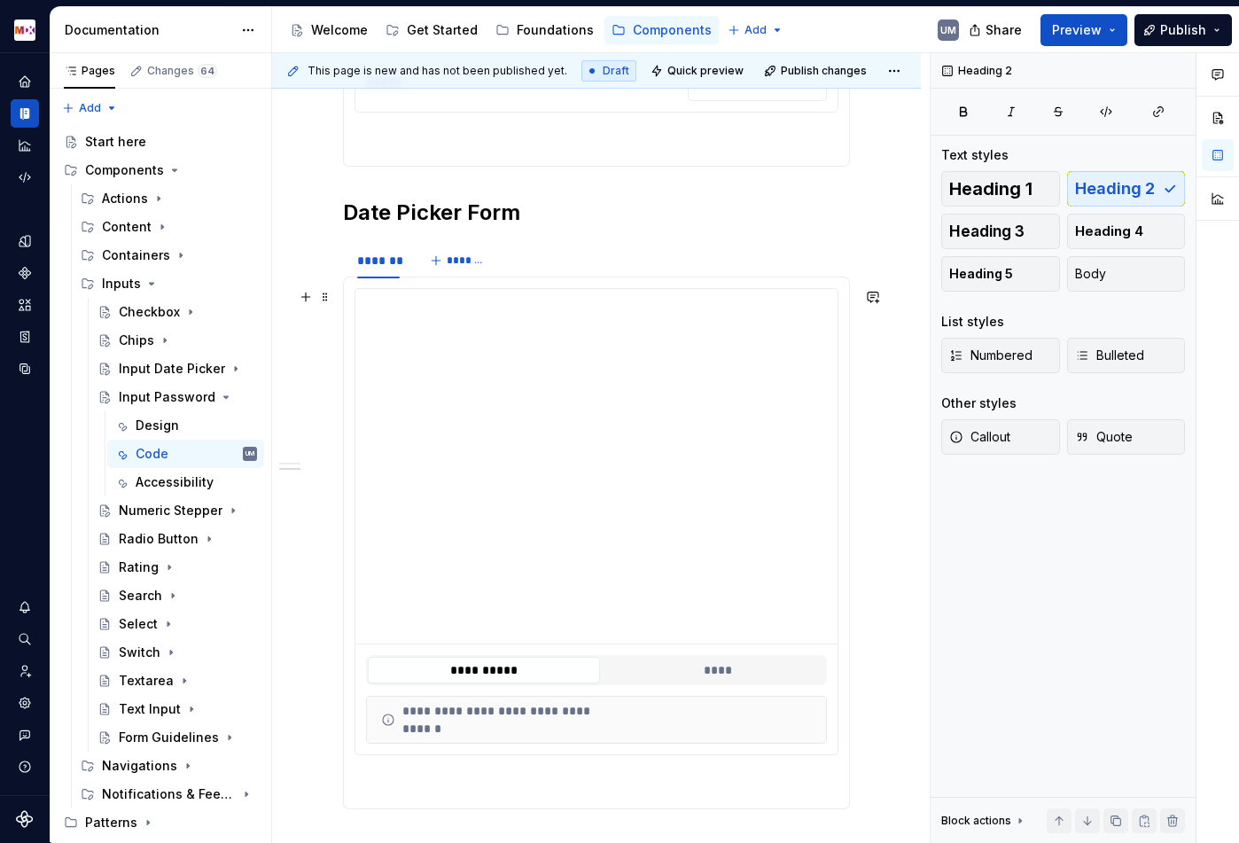
scroll to position [1901, 0]
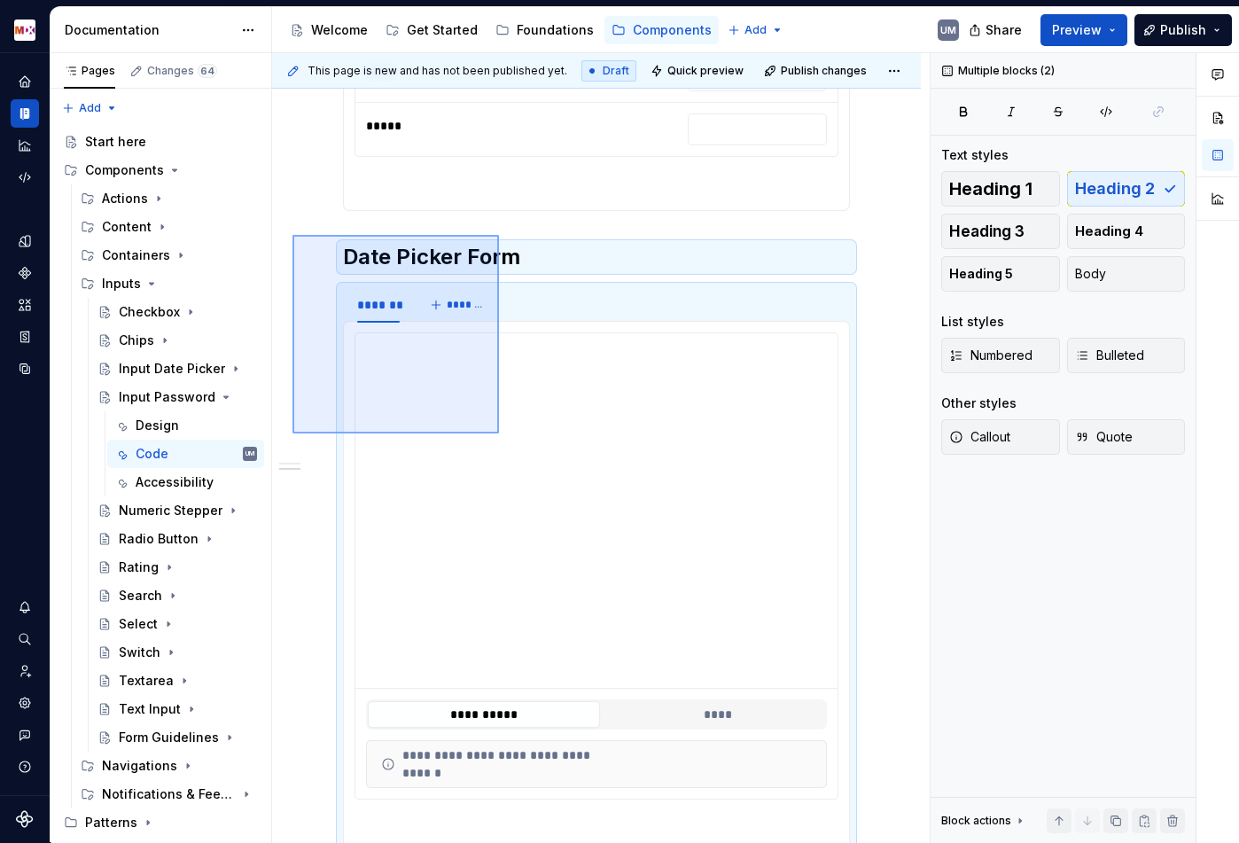
drag, startPoint x: 292, startPoint y: 235, endPoint x: 499, endPoint y: 429, distance: 283.4
click at [499, 429] on div "**********" at bounding box center [601, 448] width 658 height 790
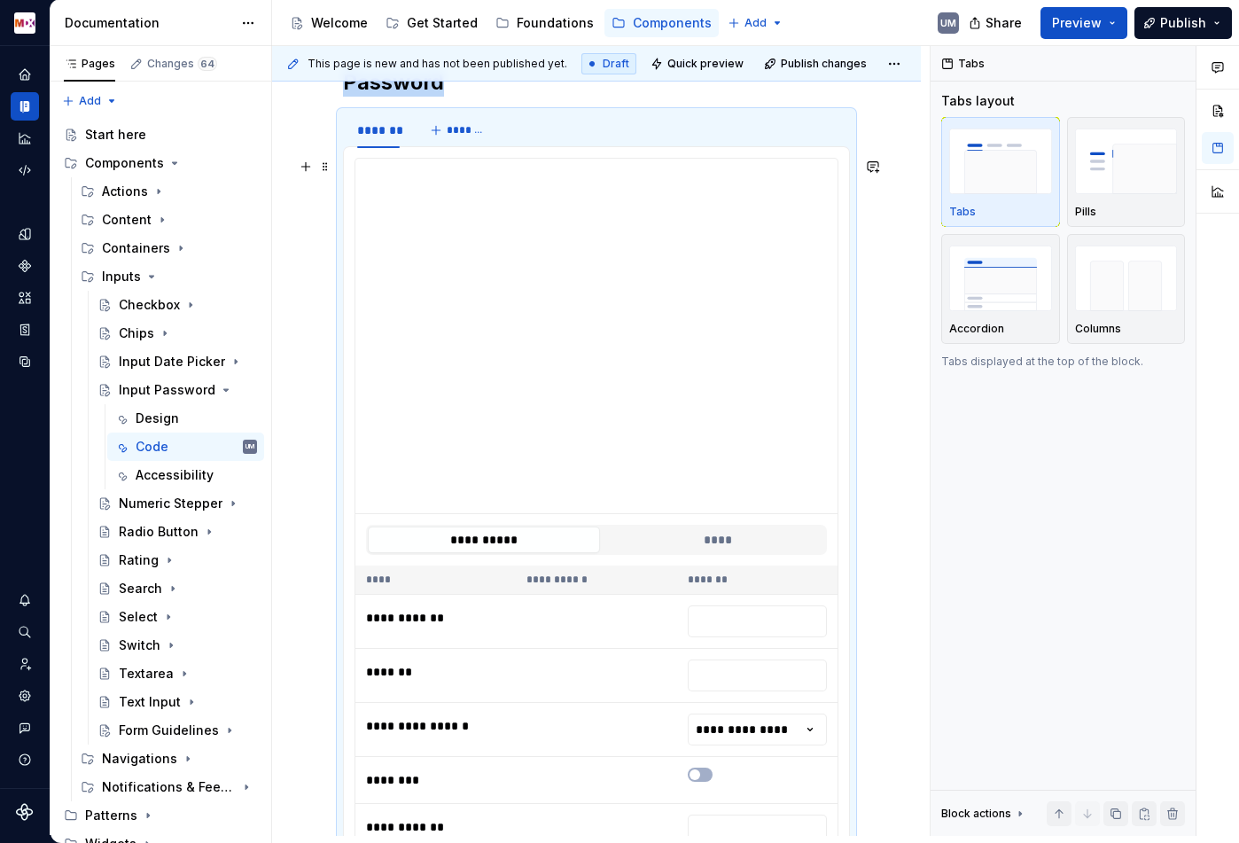
scroll to position [0, 0]
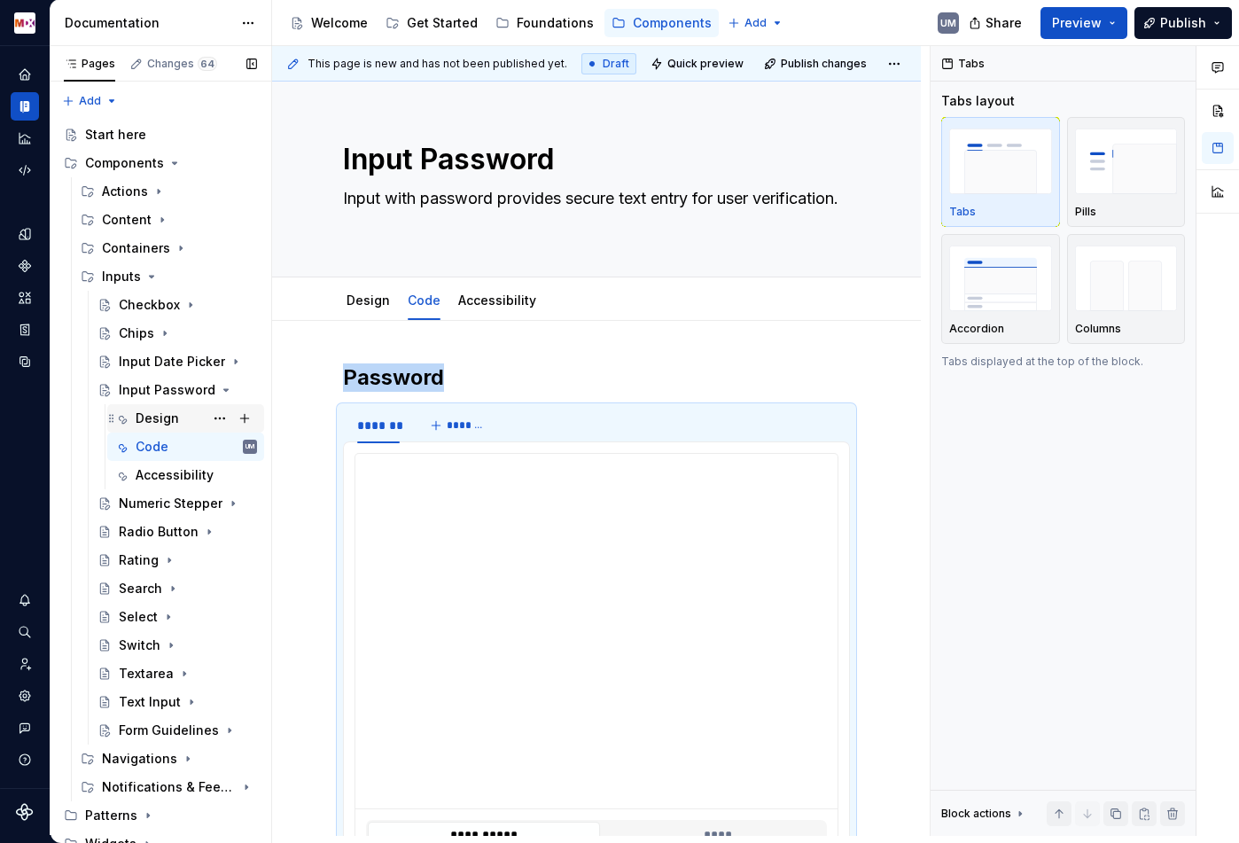
click at [150, 417] on div "Design" at bounding box center [157, 418] width 43 height 18
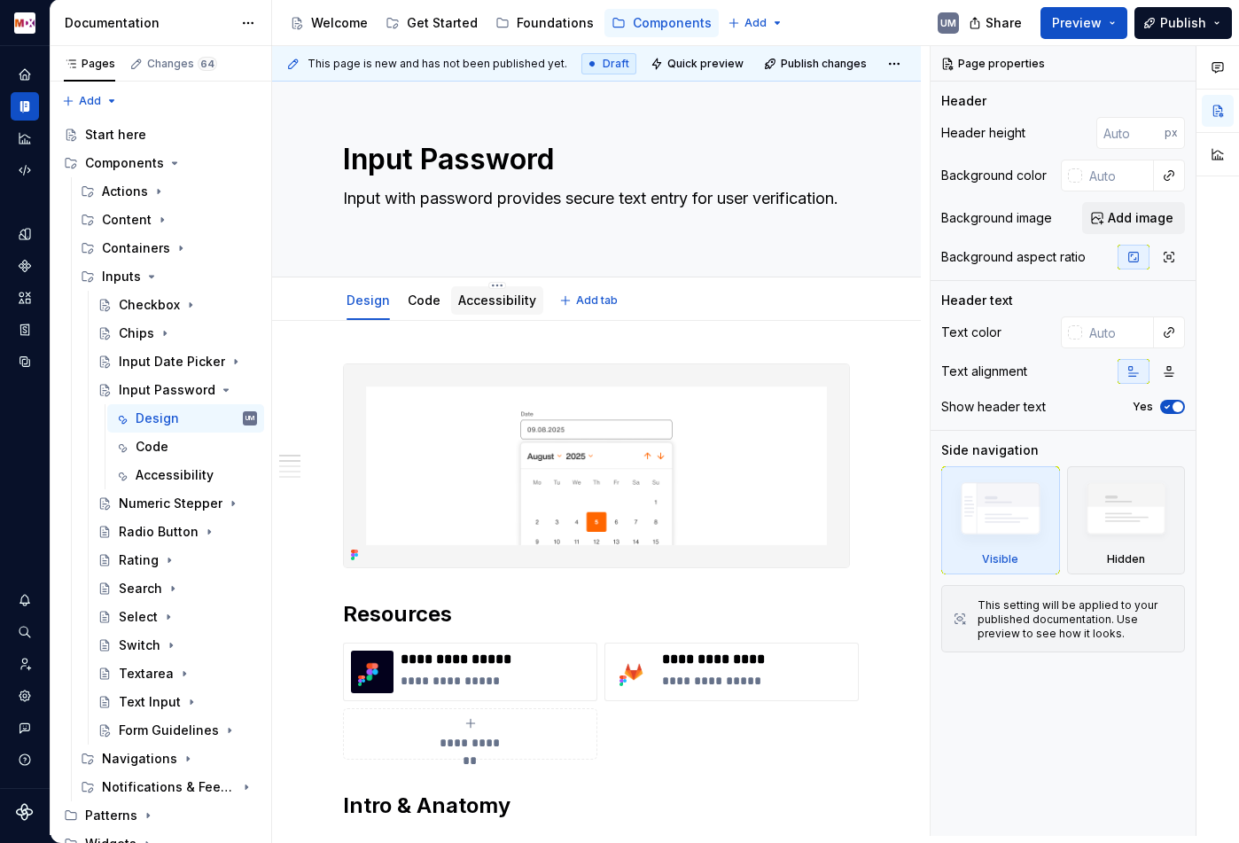
click at [499, 300] on link "Accessibility" at bounding box center [497, 299] width 78 height 15
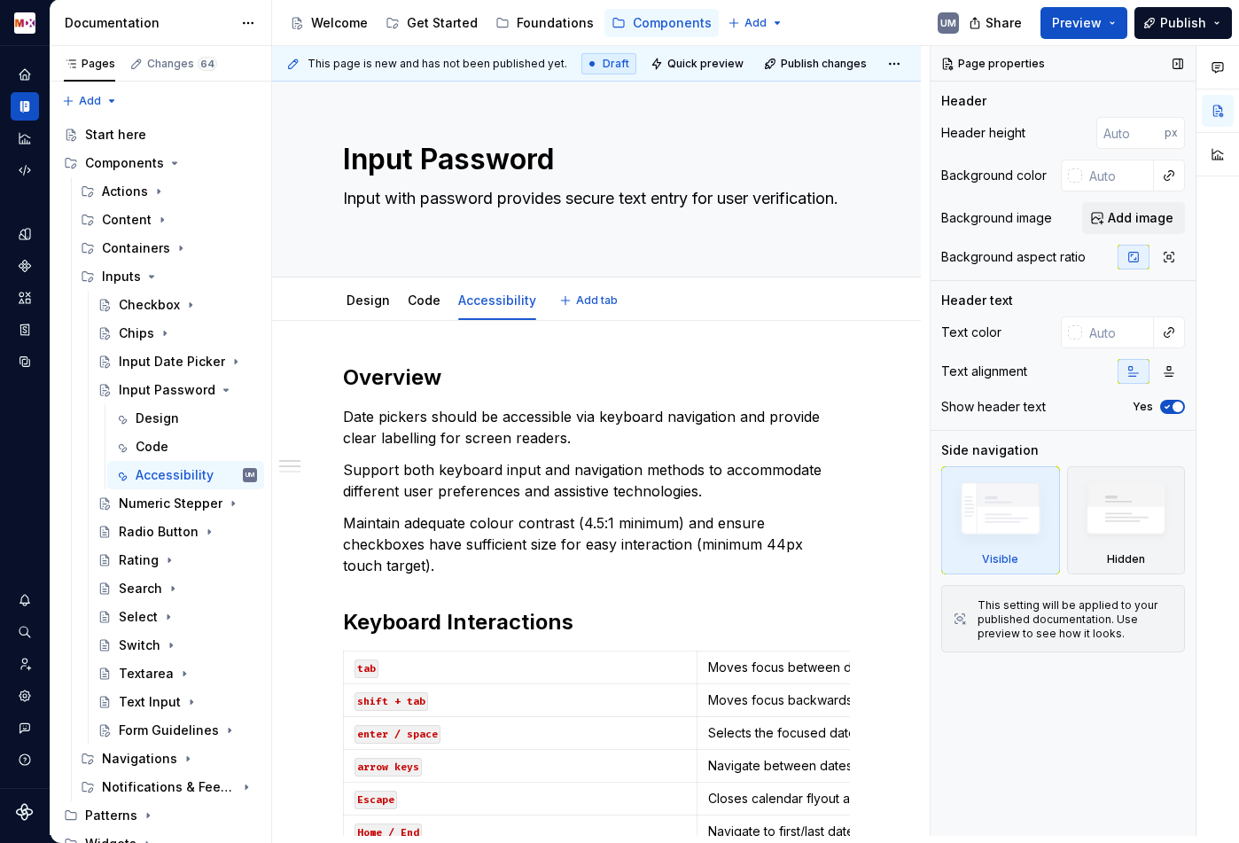
type textarea "*"
click at [426, 419] on p "Date pickers should be accessible via keyboard navigation and provide clear lab…" at bounding box center [596, 427] width 507 height 43
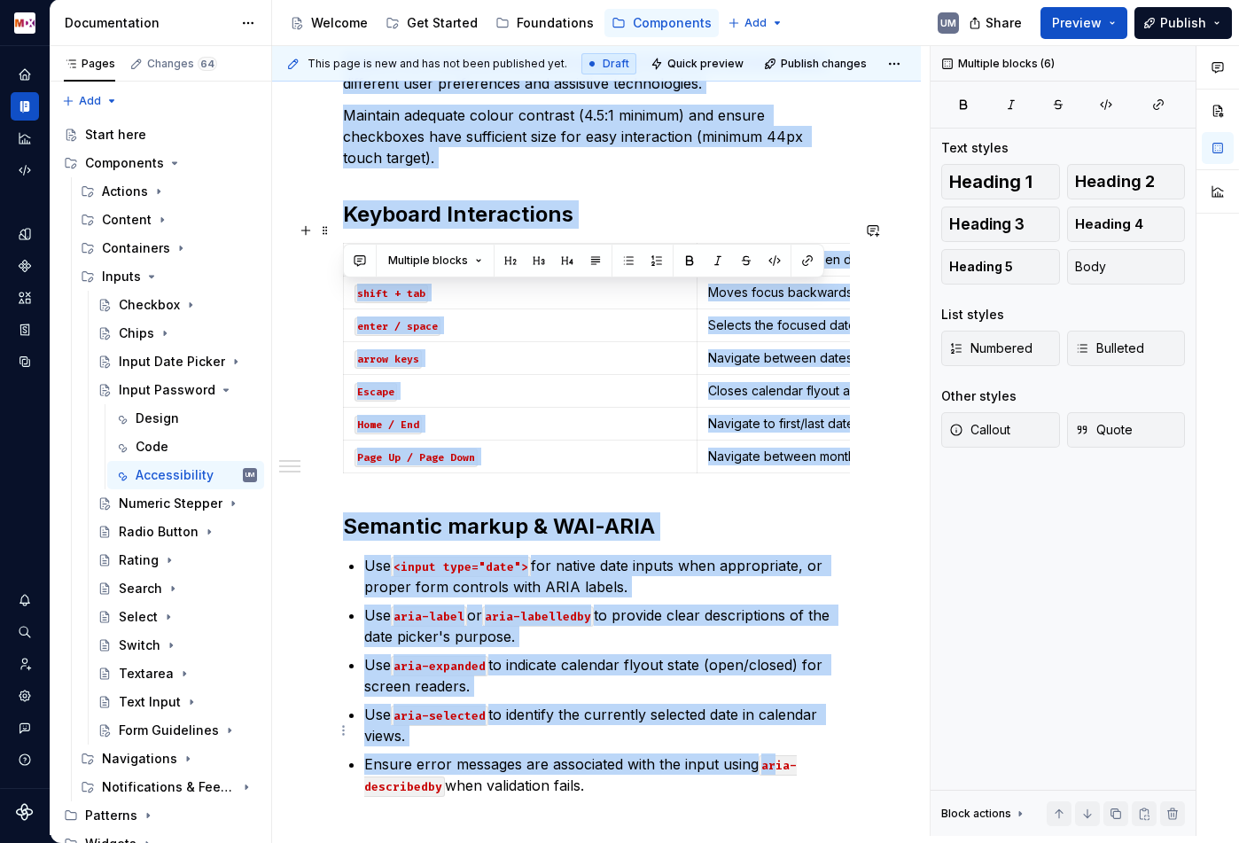
scroll to position [620, 0]
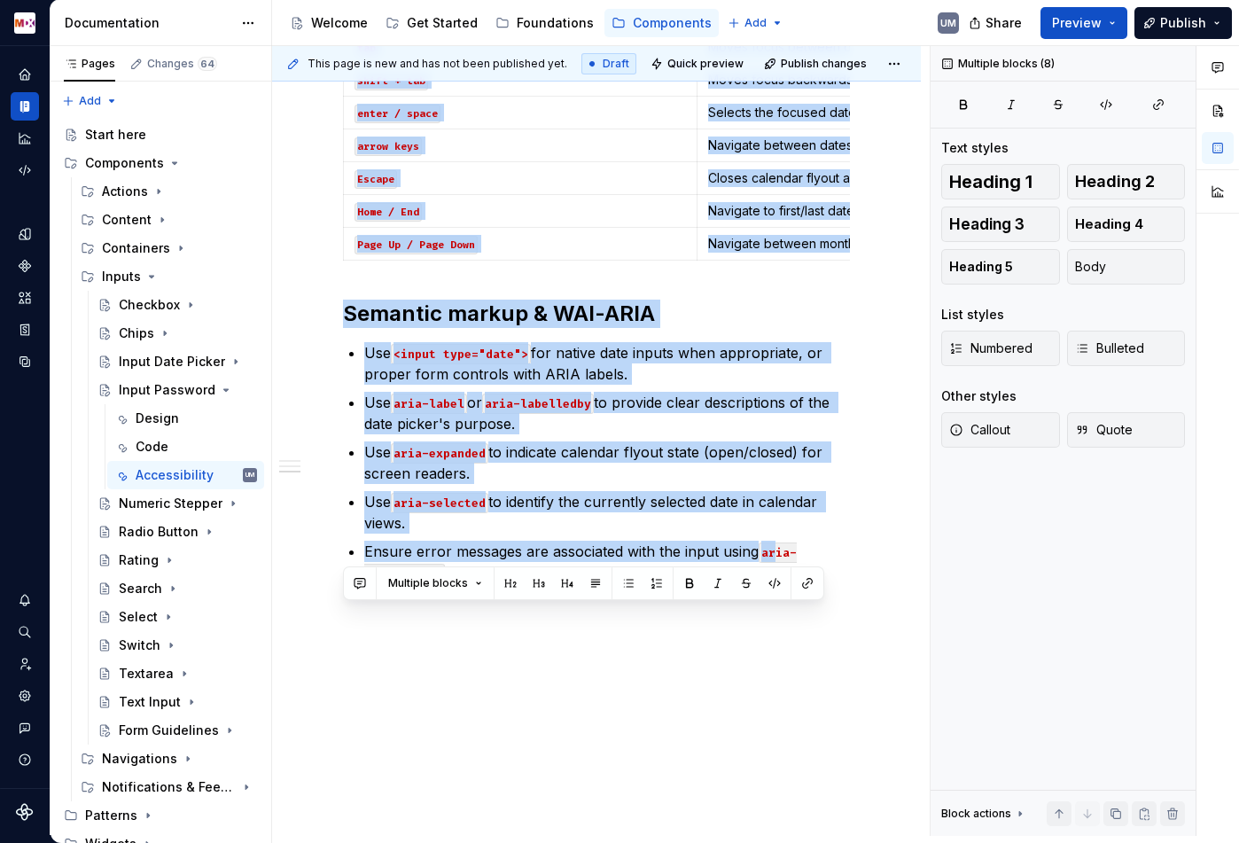
drag, startPoint x: 344, startPoint y: 297, endPoint x: 832, endPoint y: 766, distance: 676.9
click at [832, 766] on div "Overview Date pickers should be accessible via keyboard navigation and provide …" at bounding box center [596, 278] width 649 height 1157
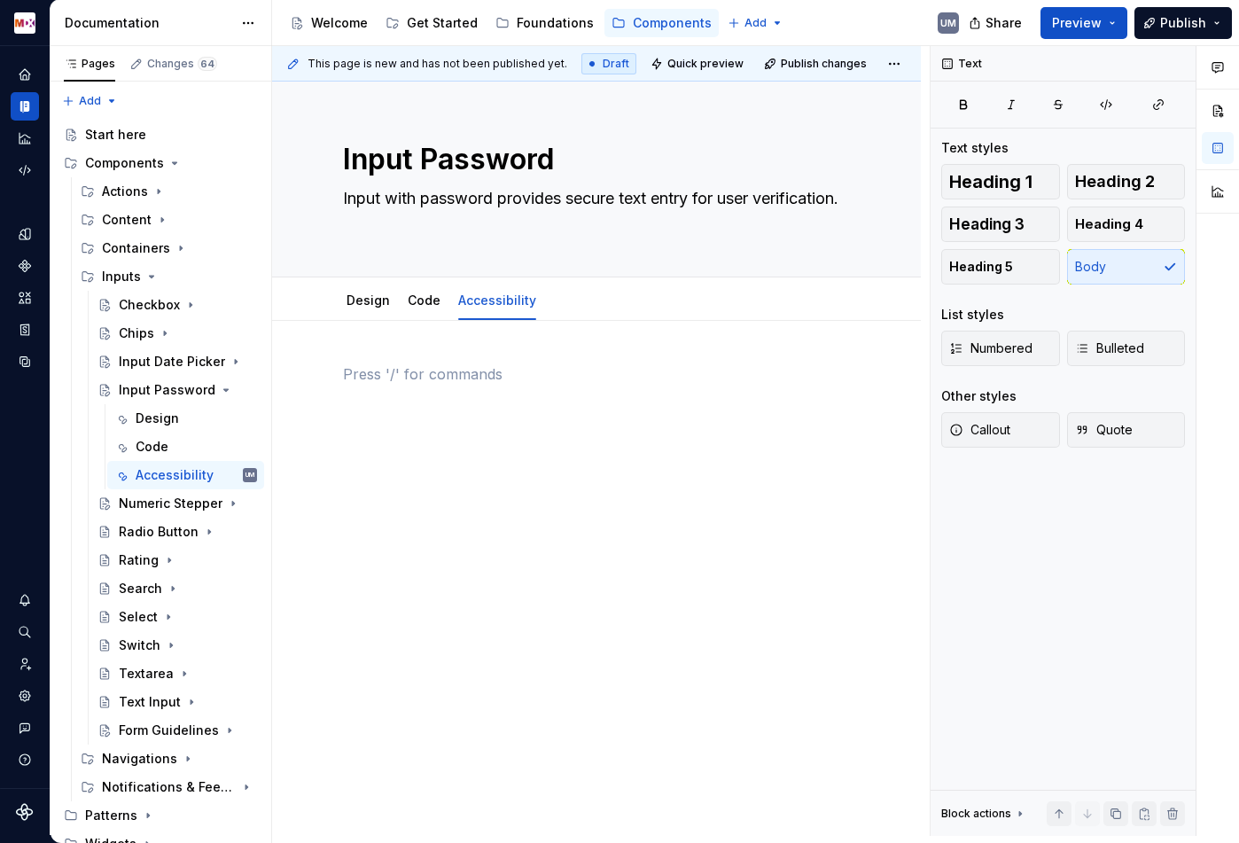
scroll to position [0, 0]
type textarea "*"
click at [436, 370] on p "Please see Input Text" at bounding box center [596, 373] width 507 height 21
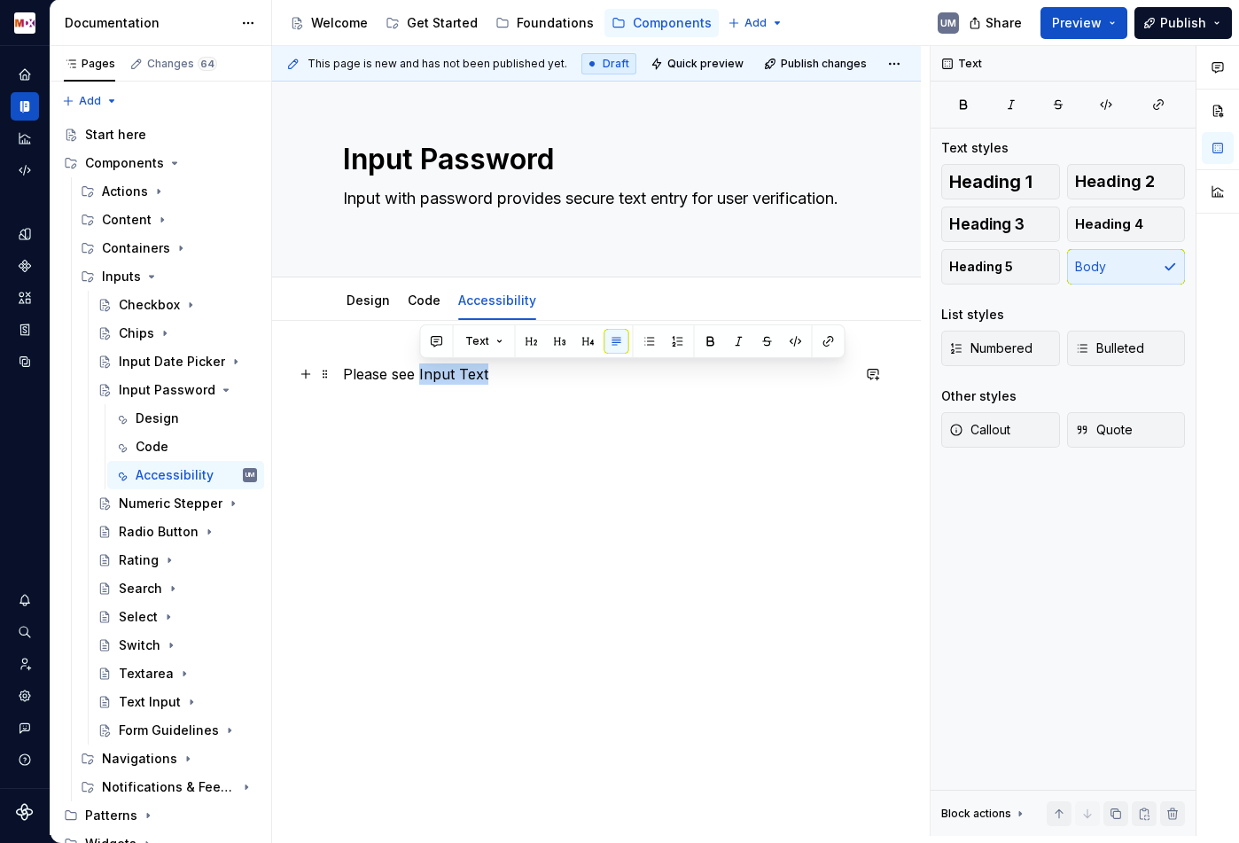
click at [481, 370] on p "Please see Input Text" at bounding box center [596, 373] width 507 height 21
click at [821, 339] on button "button" at bounding box center [828, 341] width 25 height 25
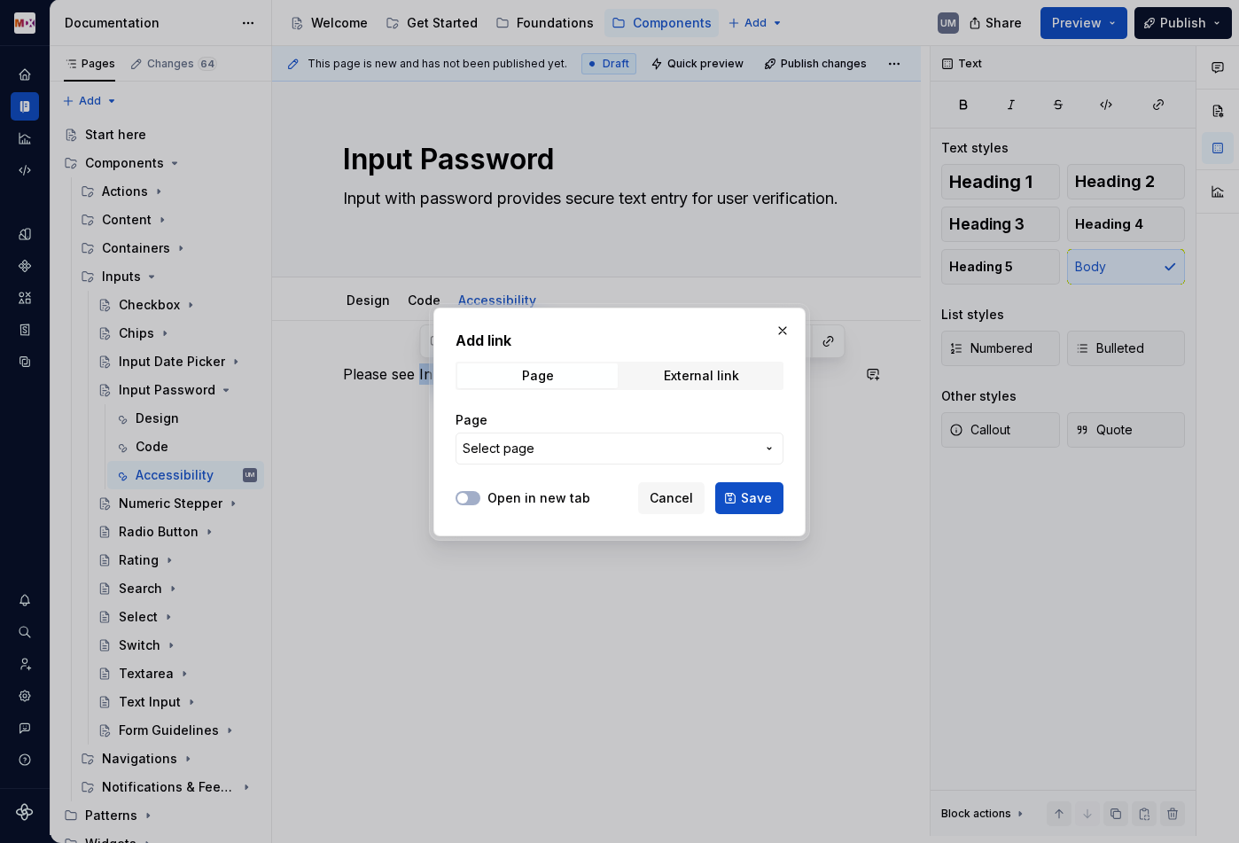
click at [537, 440] on button "Select page" at bounding box center [620, 448] width 328 height 32
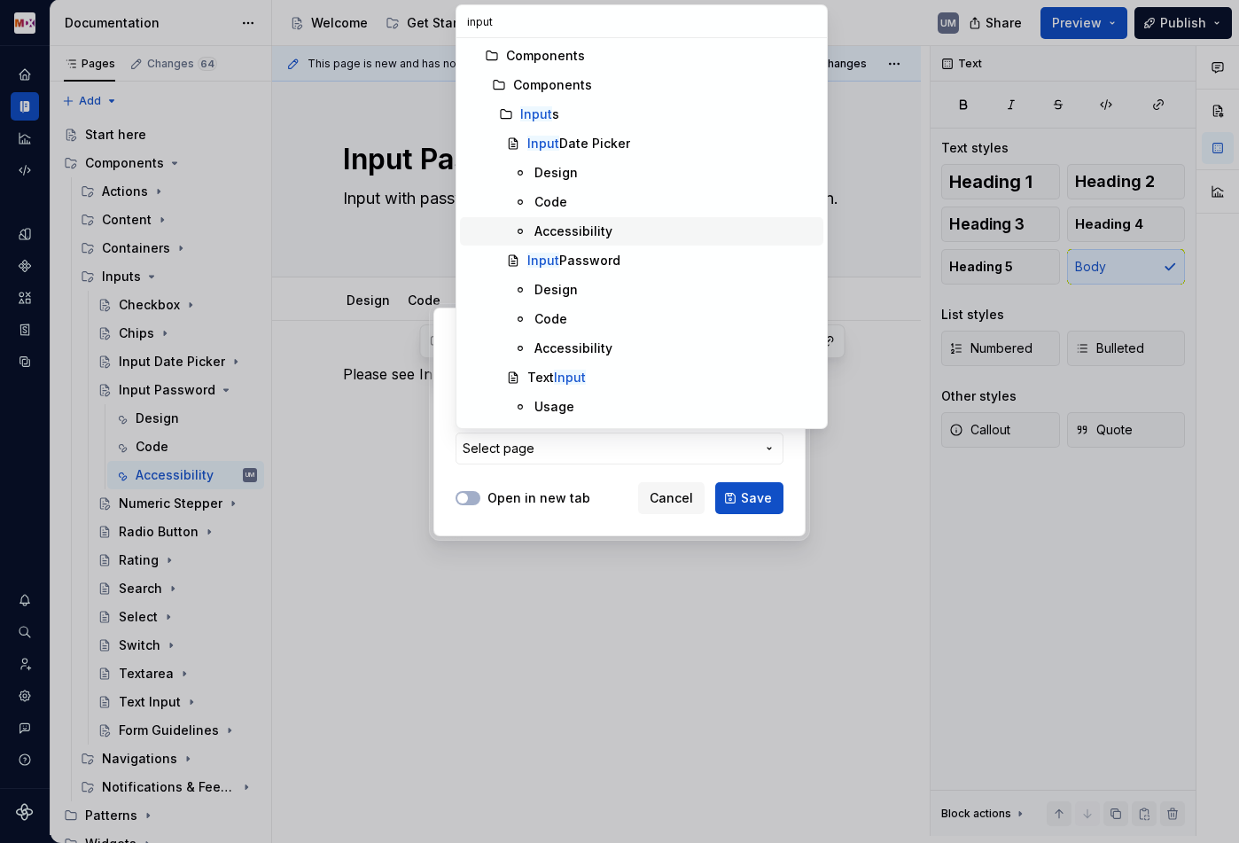
scroll to position [84, 0]
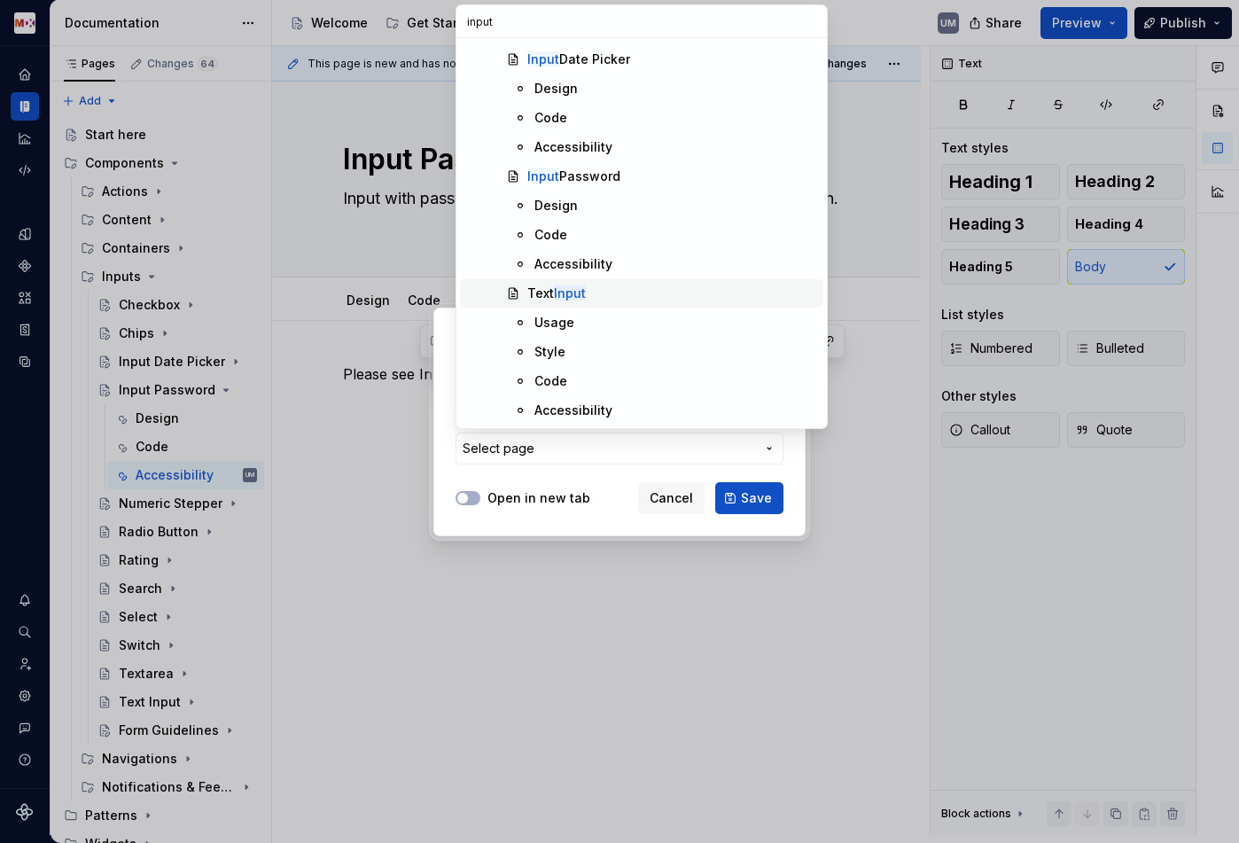
type input "input"
click at [590, 286] on div "Text Input" at bounding box center [671, 293] width 289 height 18
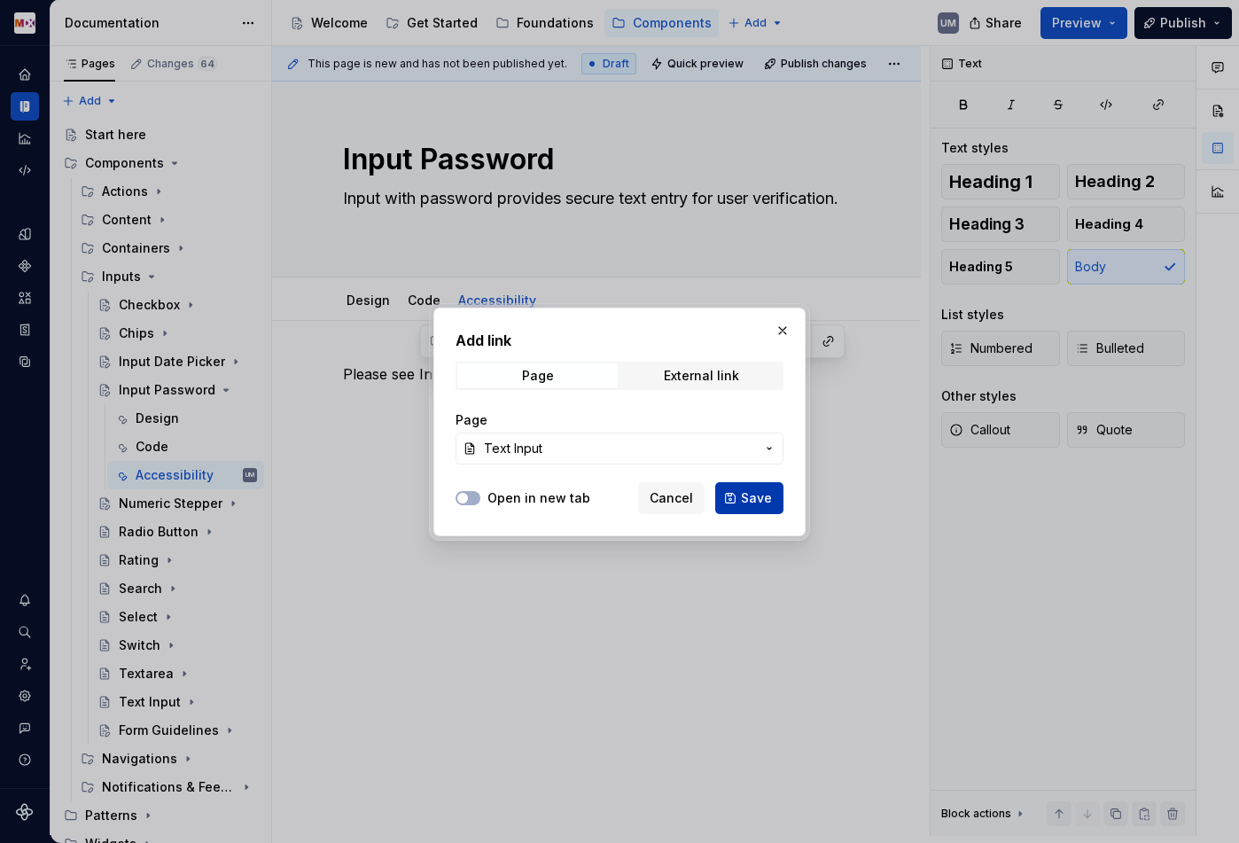
click at [763, 496] on span "Save" at bounding box center [756, 498] width 31 height 18
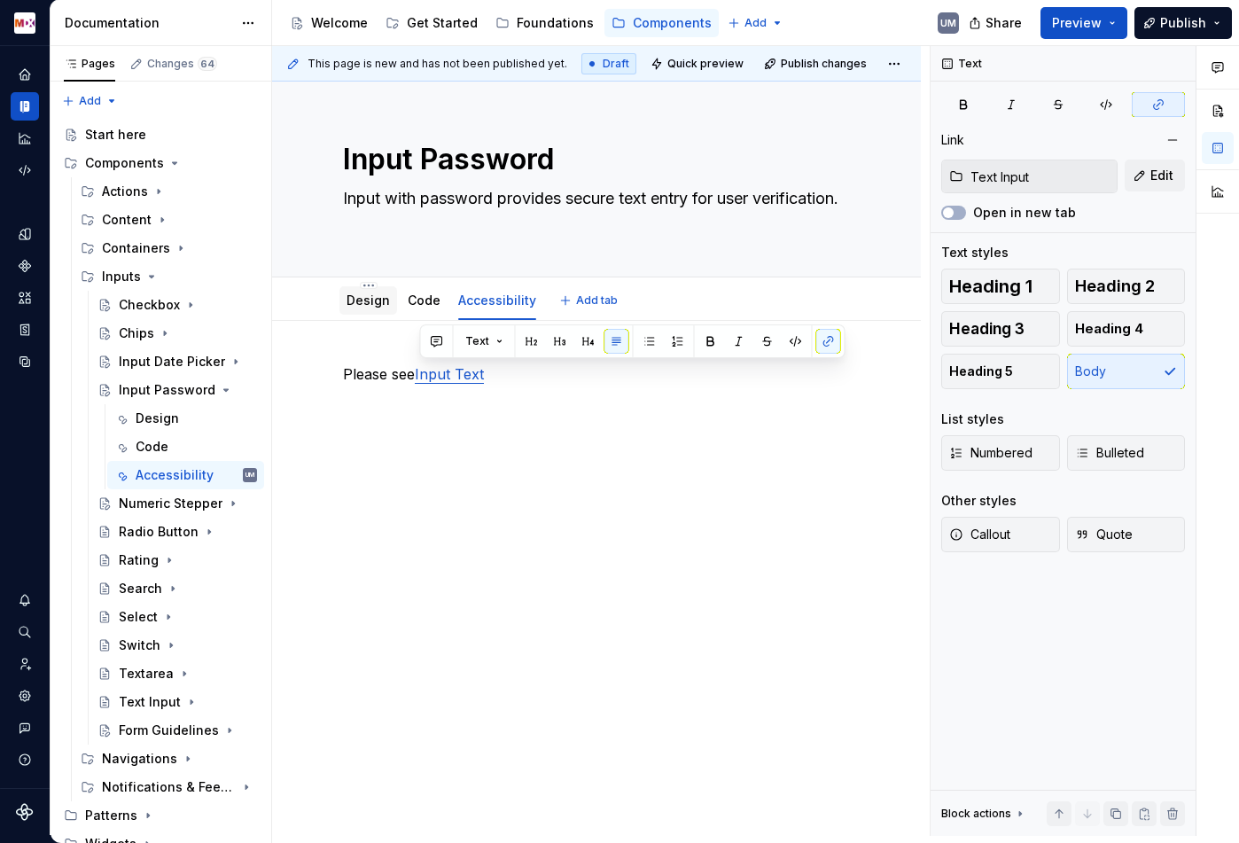
click at [375, 305] on link "Design" at bounding box center [368, 299] width 43 height 15
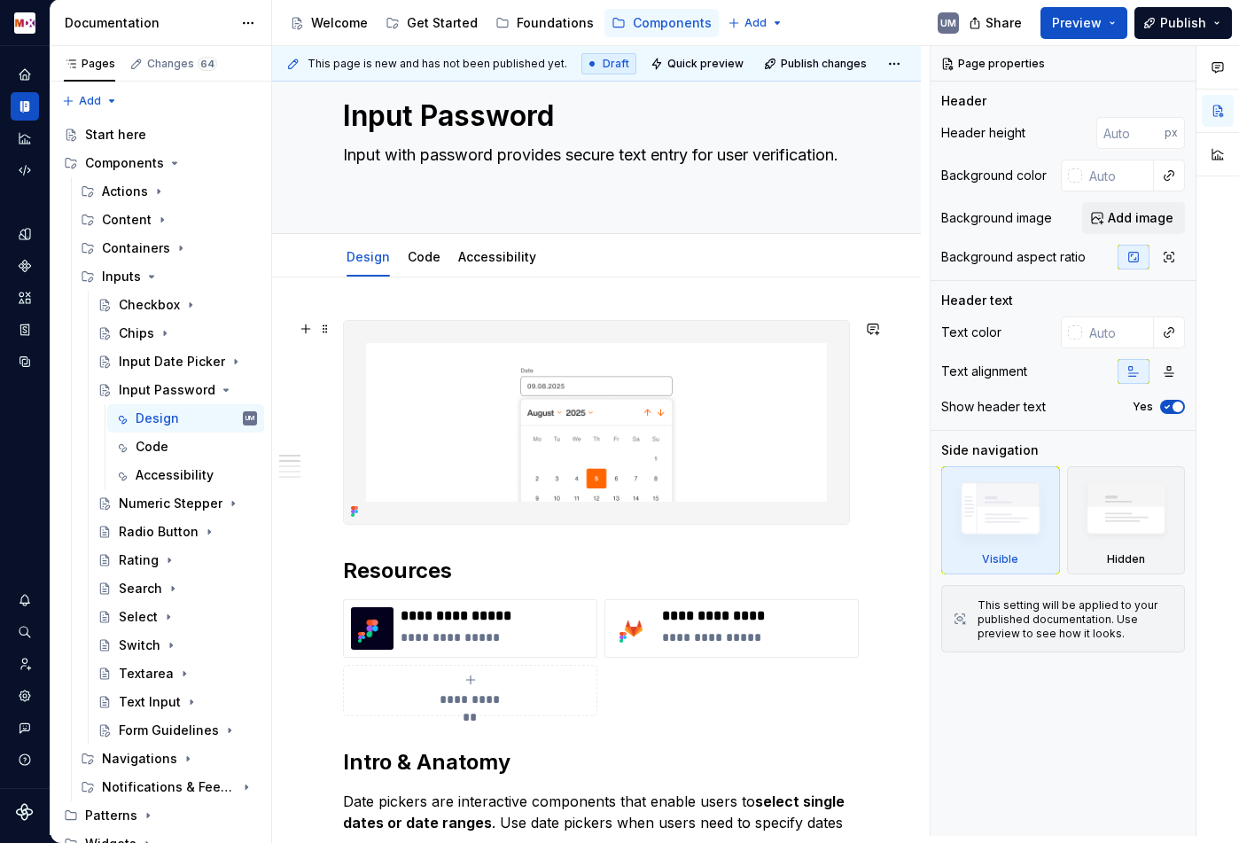
scroll to position [93, 0]
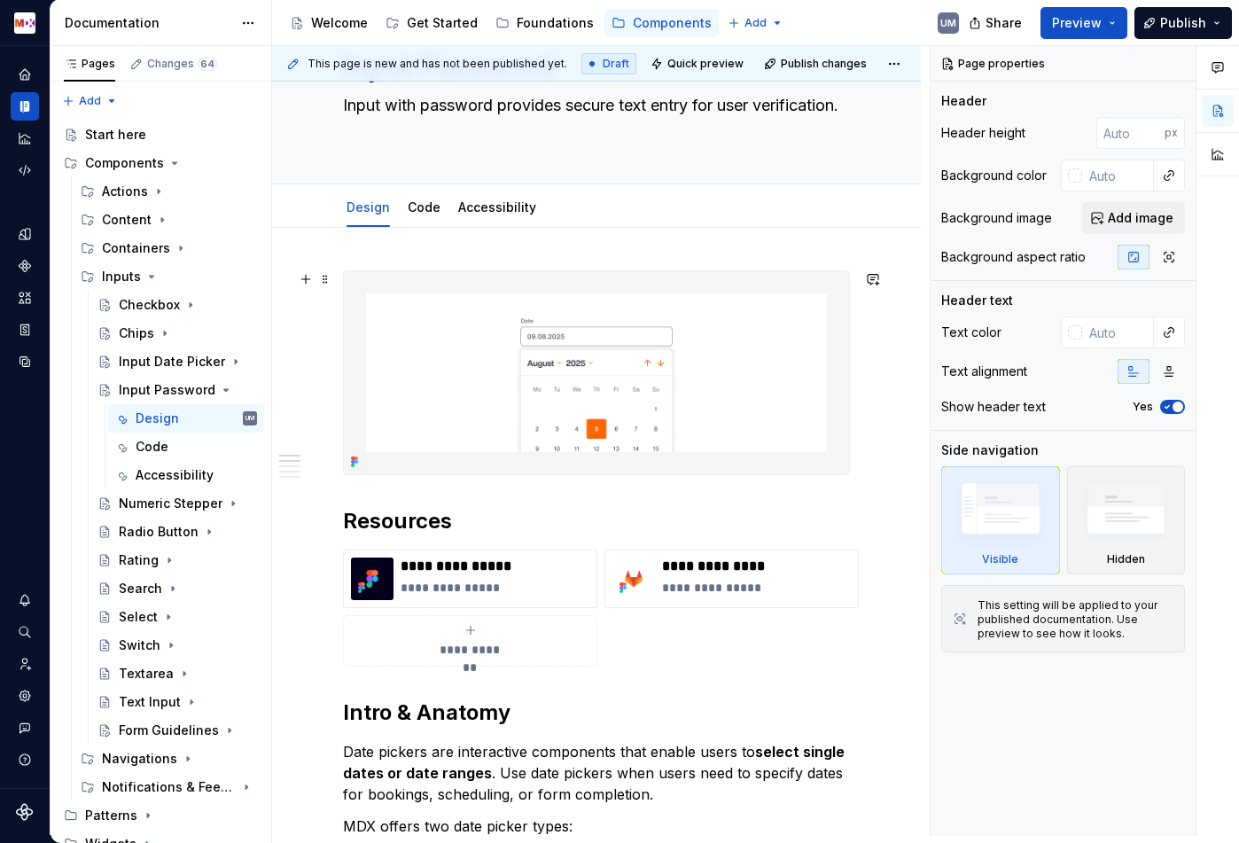
click at [607, 363] on img at bounding box center [596, 372] width 505 height 203
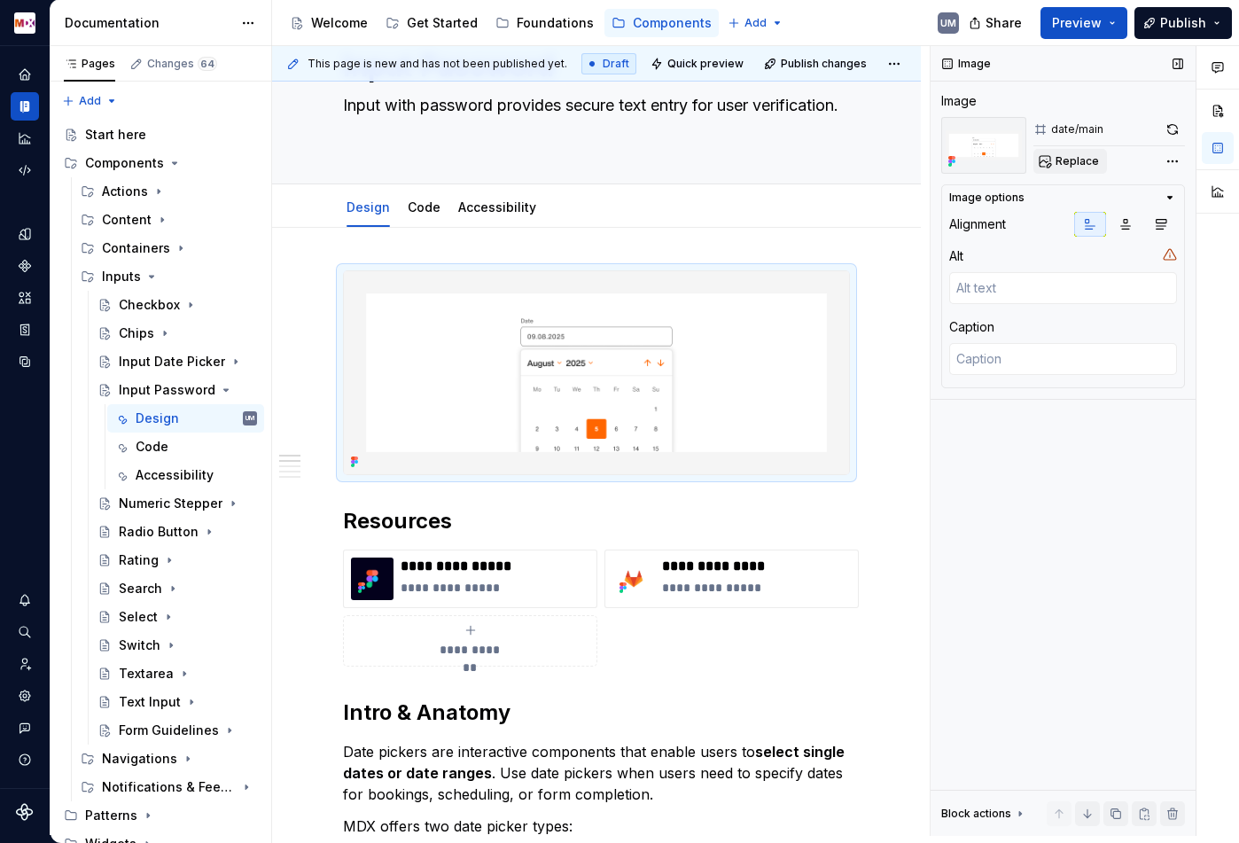
click at [1085, 161] on span "Replace" at bounding box center [1077, 161] width 43 height 14
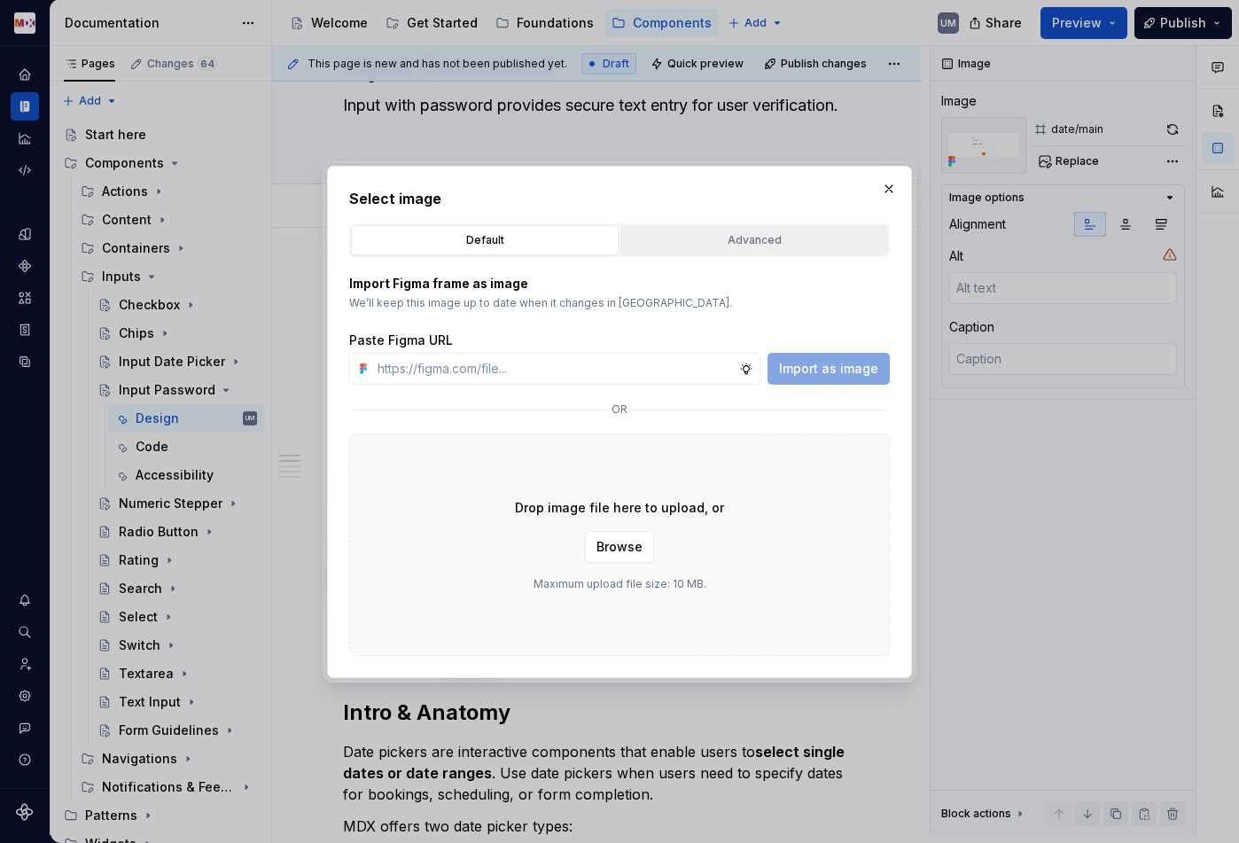
click at [731, 245] on div "Advanced" at bounding box center [754, 240] width 255 height 18
click at [0, 0] on input "search" at bounding box center [0, 0] width 0 height 0
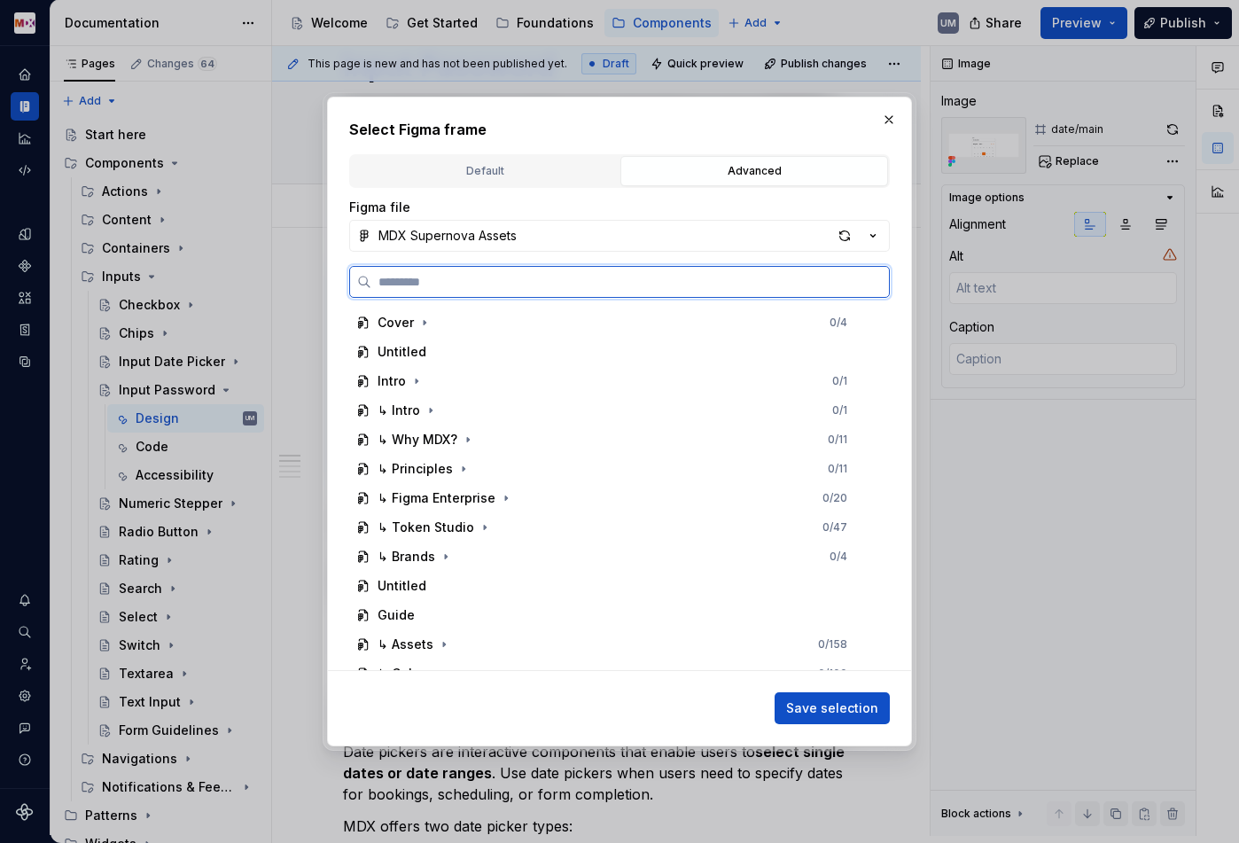
type textarea "*"
click at [546, 286] on input "search" at bounding box center [630, 282] width 518 height 18
type input "****"
click at [546, 286] on input "****" at bounding box center [630, 282] width 518 height 18
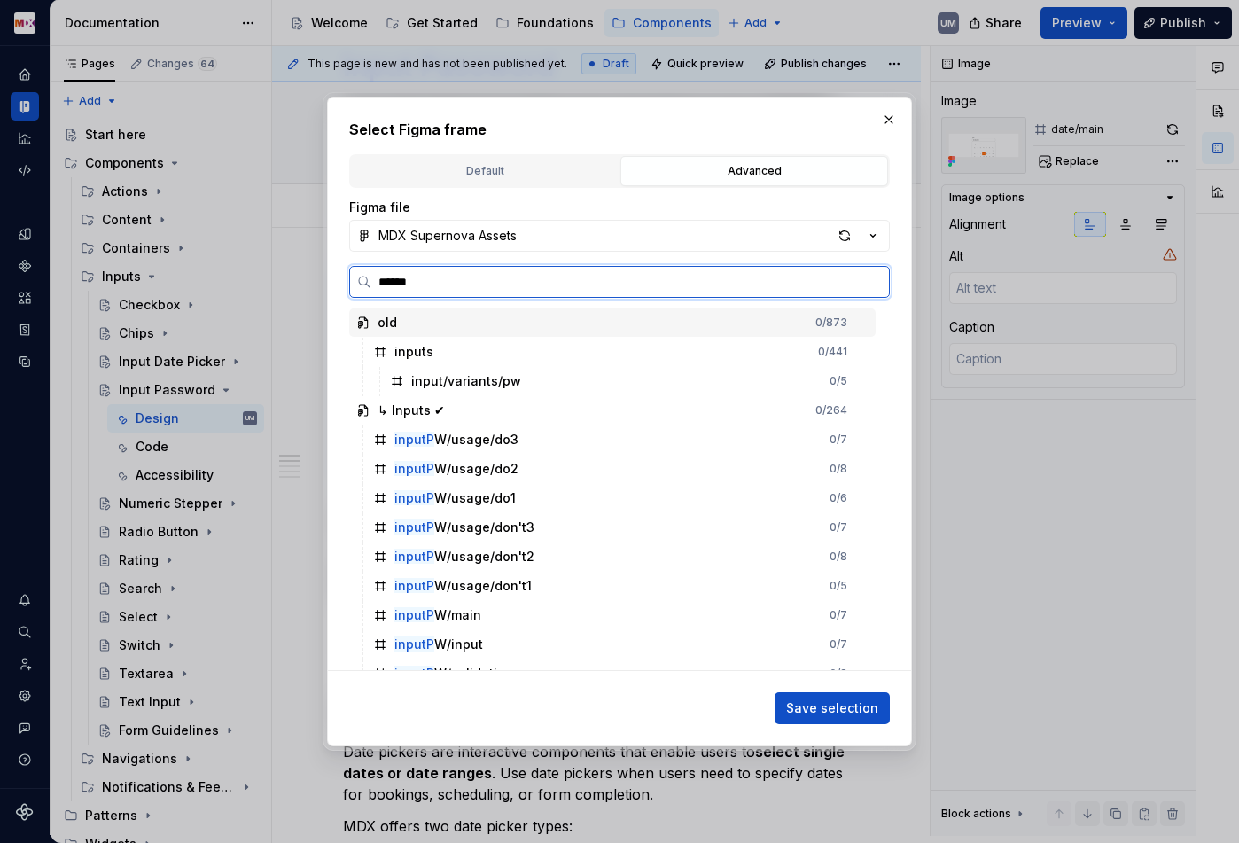
type input "*******"
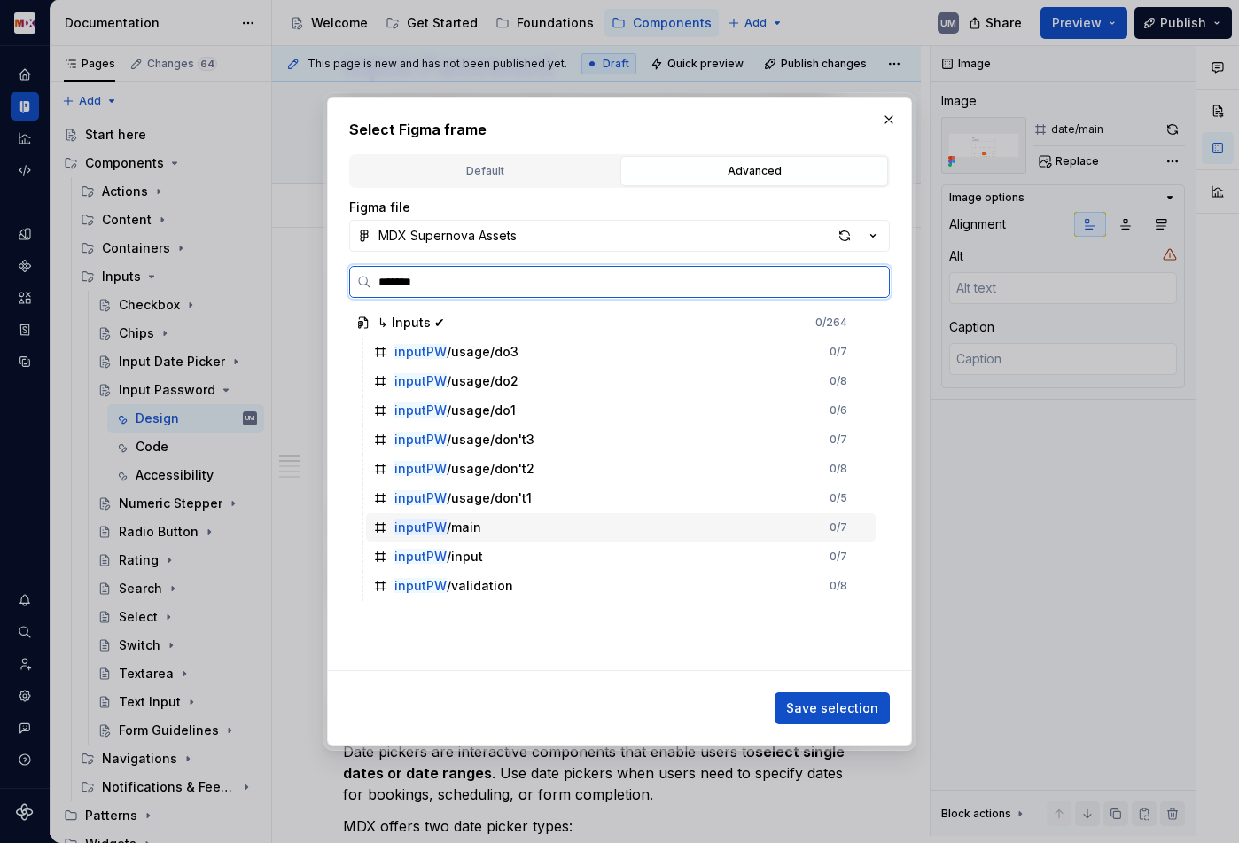
click at [466, 528] on div "inputPW /main" at bounding box center [437, 527] width 87 height 18
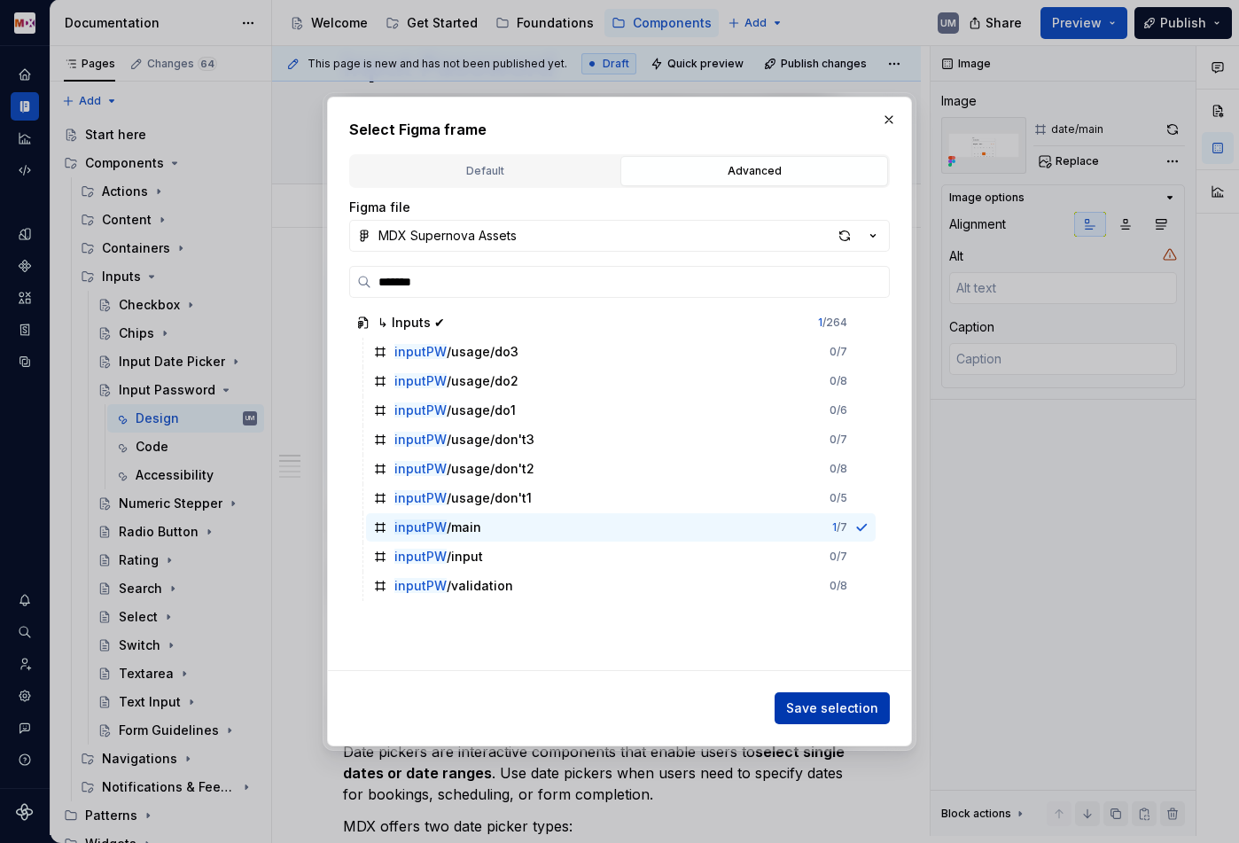
click at [818, 709] on span "Save selection" at bounding box center [832, 708] width 92 height 18
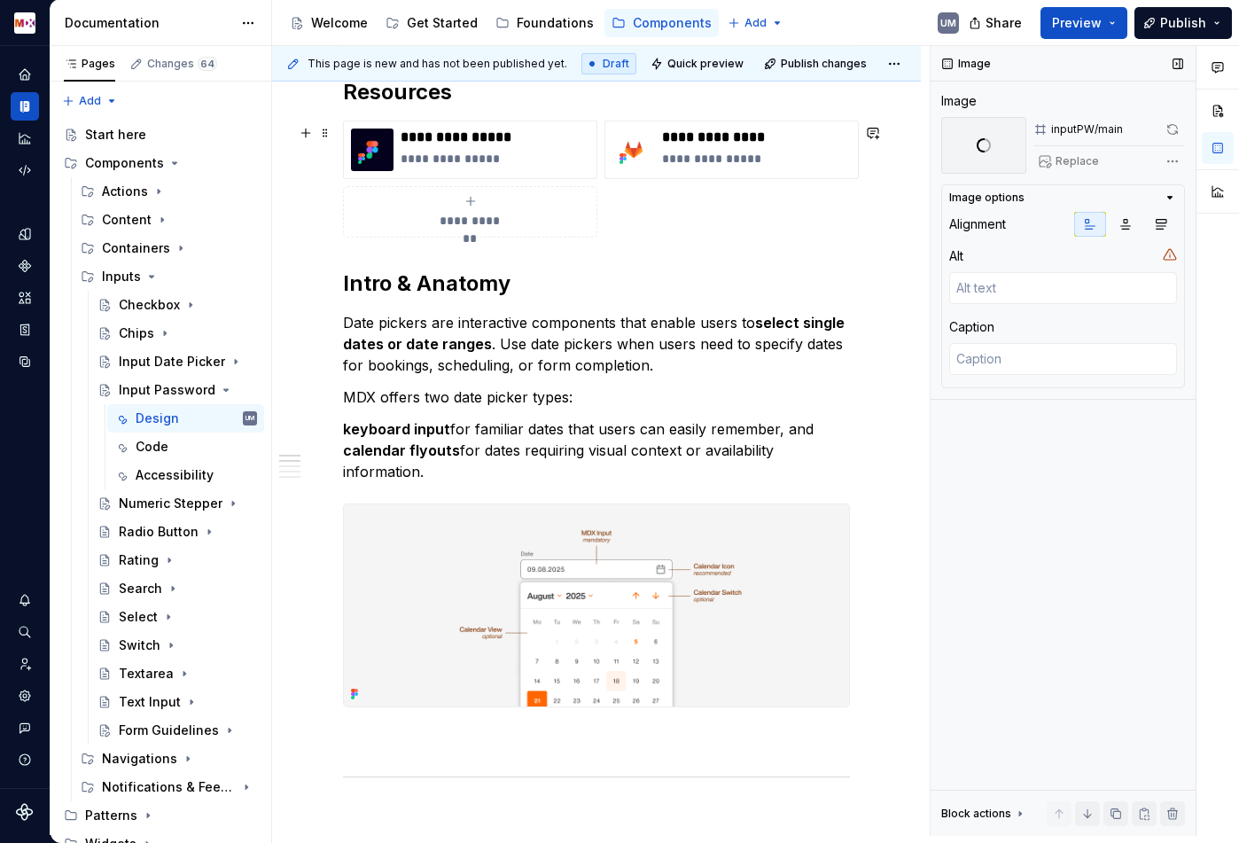
scroll to position [432, 0]
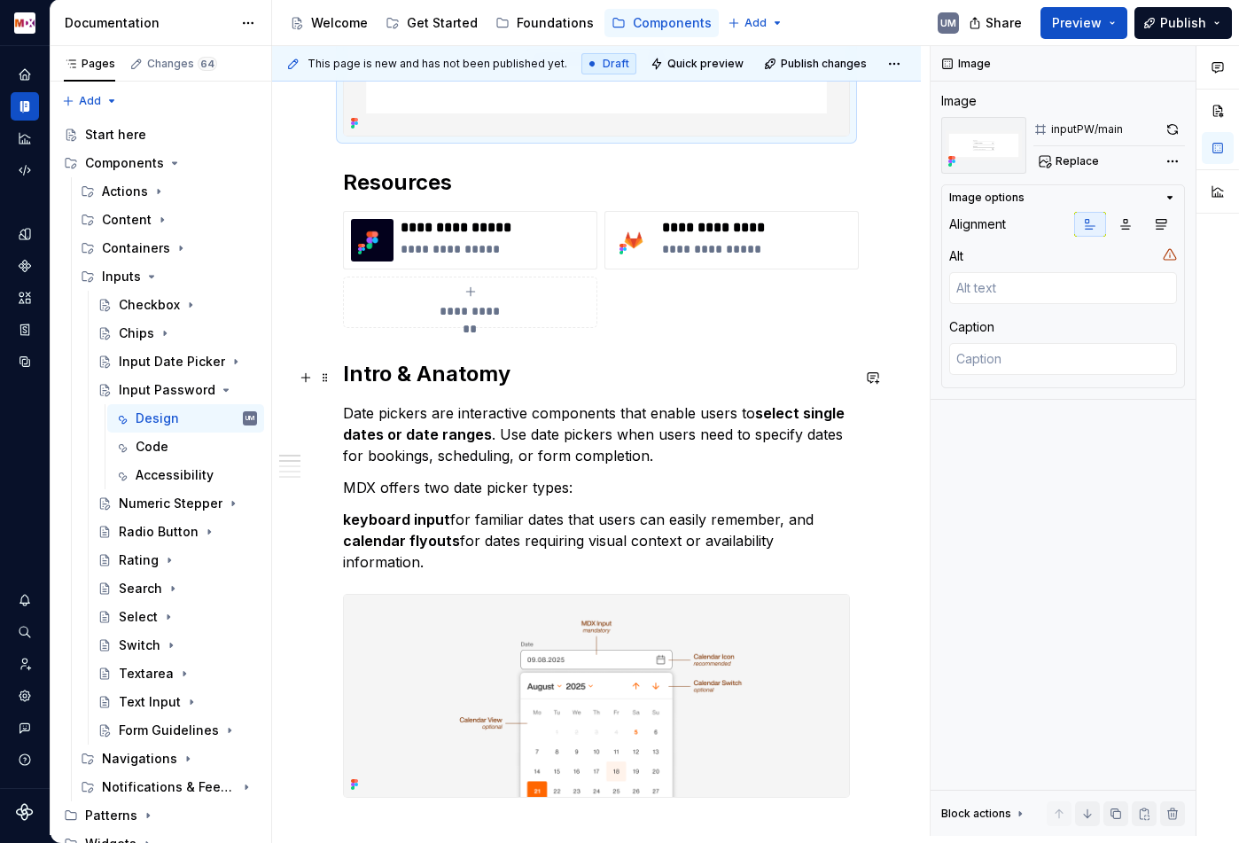
type textarea "*"
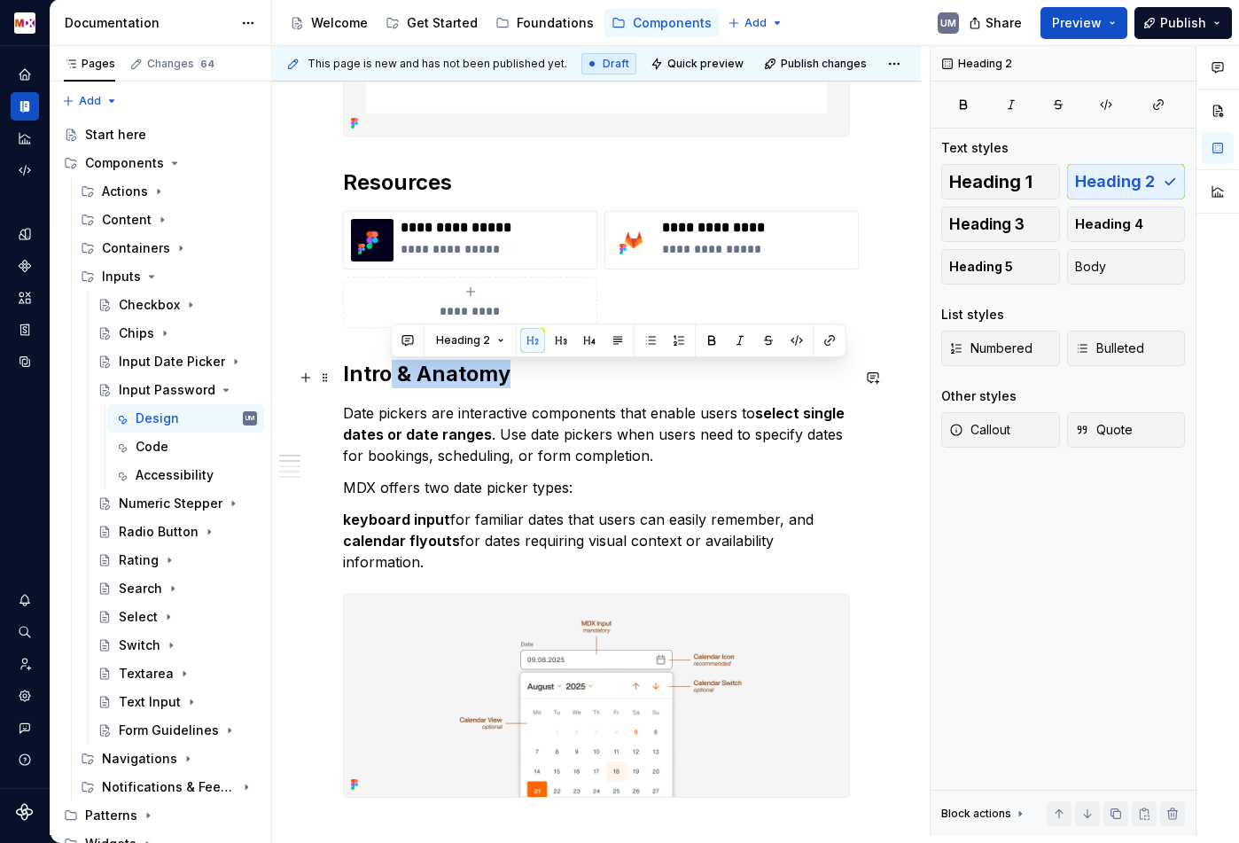
drag, startPoint x: 391, startPoint y: 375, endPoint x: 583, endPoint y: 375, distance: 192.3
click at [583, 375] on h2 "Intro & Anatomy" at bounding box center [596, 374] width 507 height 28
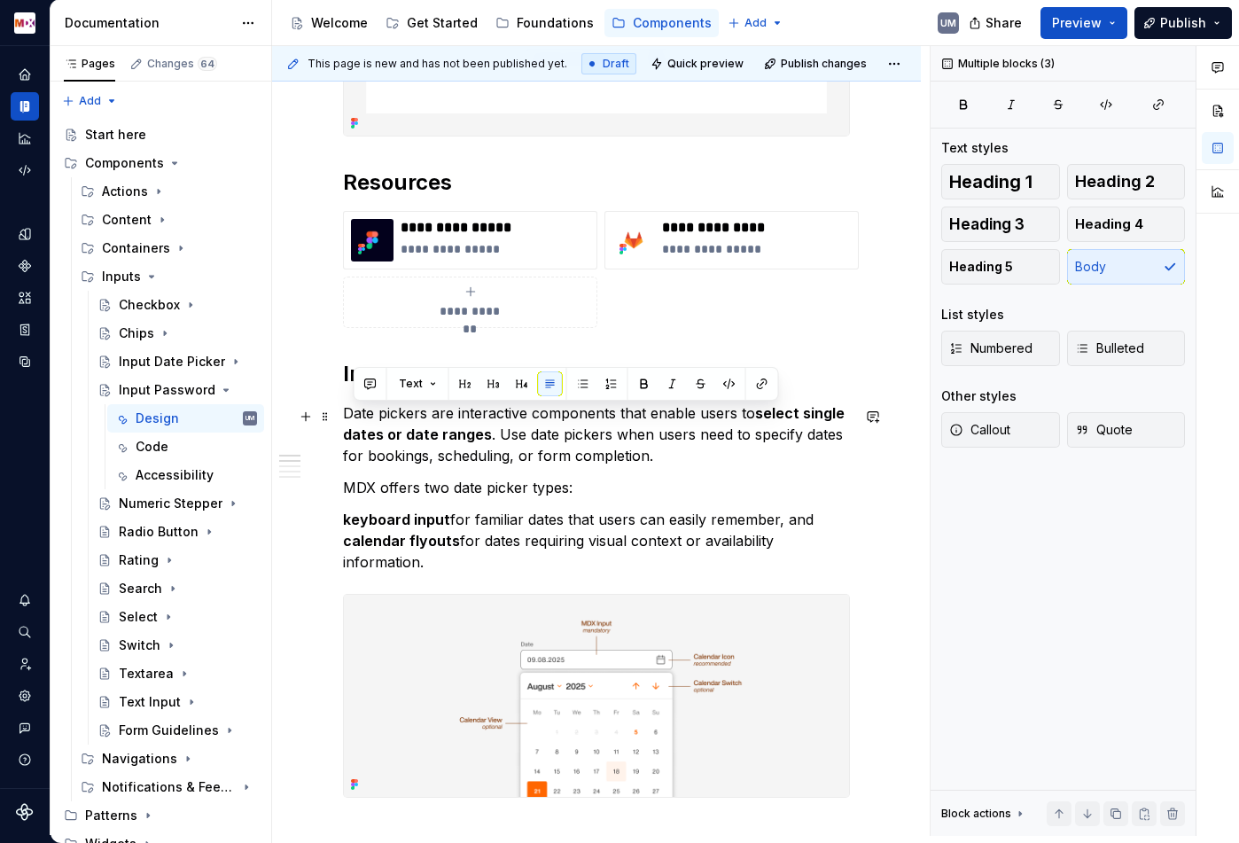
drag, startPoint x: 855, startPoint y: 548, endPoint x: 342, endPoint y: 412, distance: 530.7
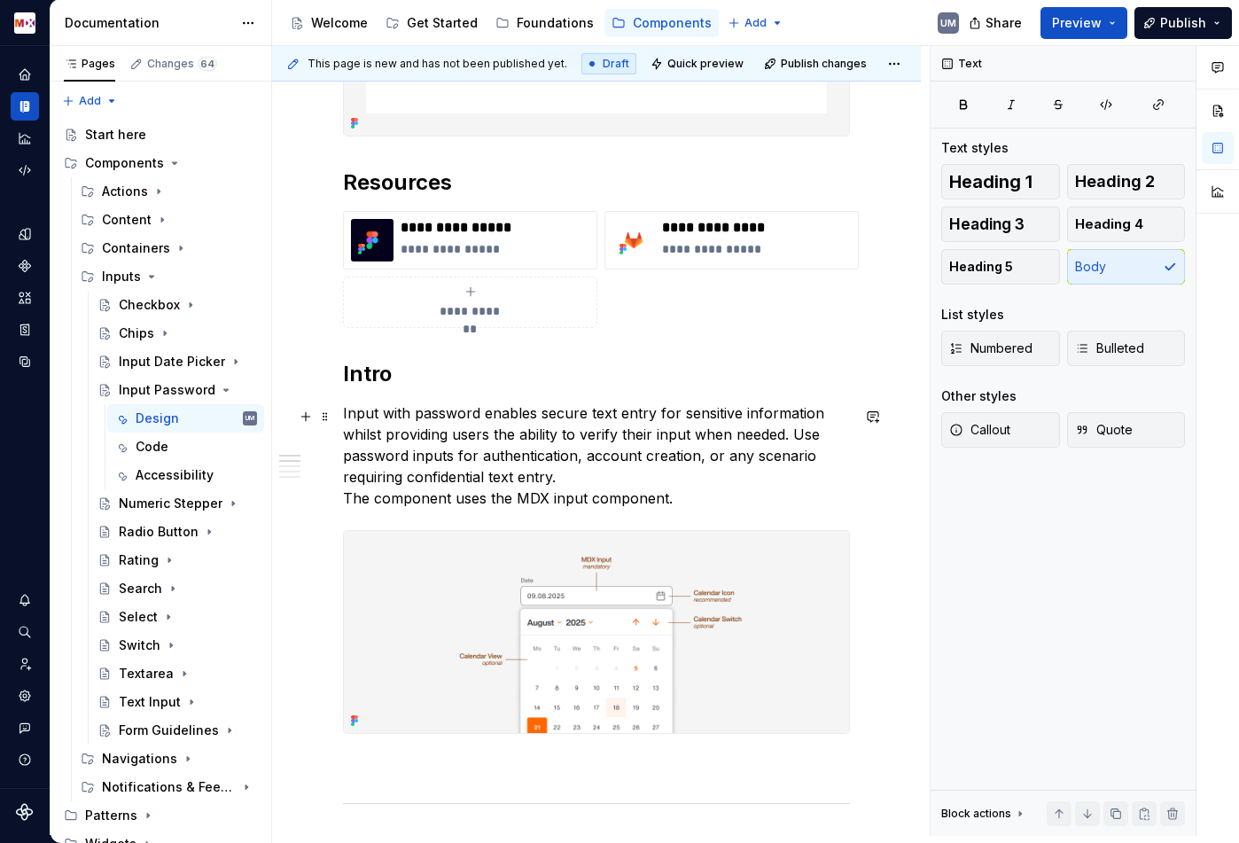
click at [343, 500] on p "Input with password enables secure text entry for sensitive information whilst …" at bounding box center [596, 455] width 507 height 106
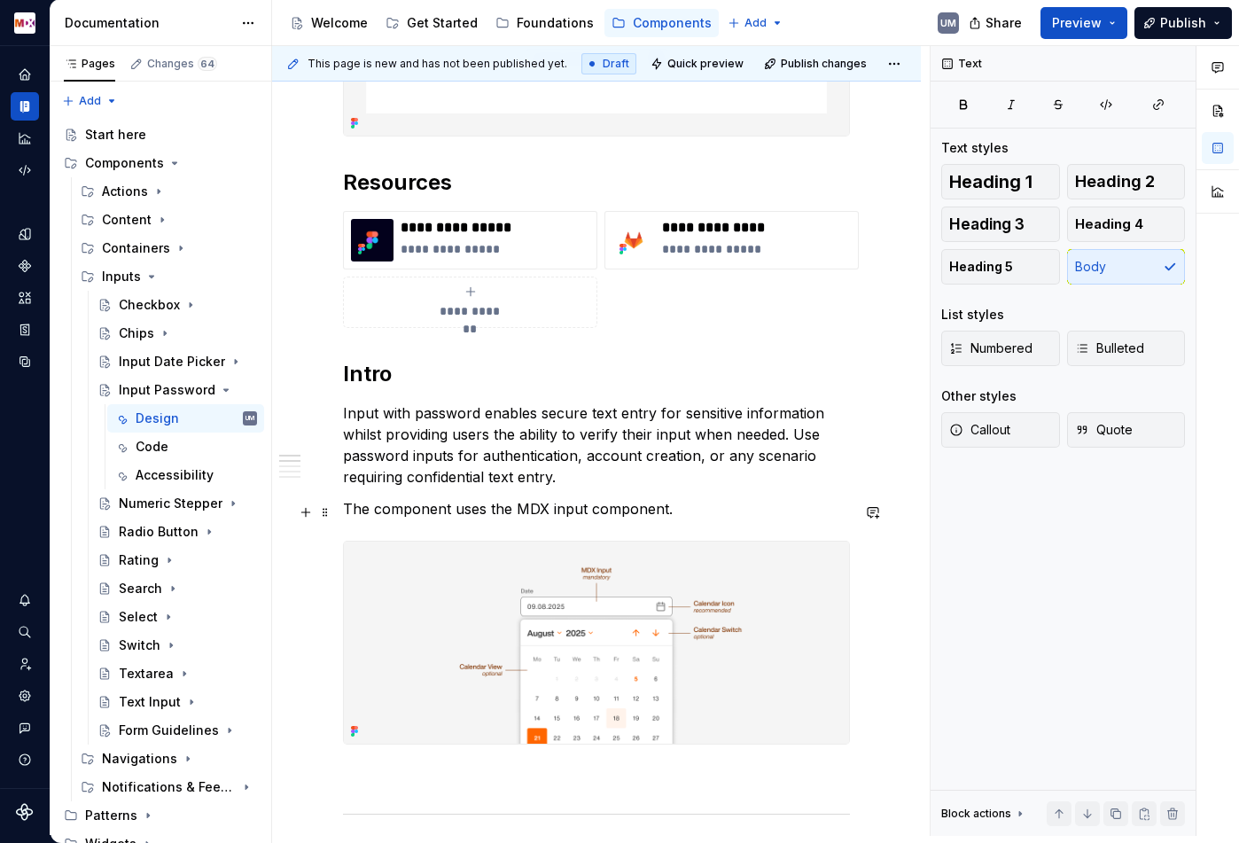
click at [532, 508] on p "The component uses the MDX input component." at bounding box center [596, 508] width 507 height 21
click at [559, 510] on p "The component uses the MDX input component." at bounding box center [596, 508] width 507 height 21
click at [914, 479] on button "button" at bounding box center [922, 479] width 25 height 25
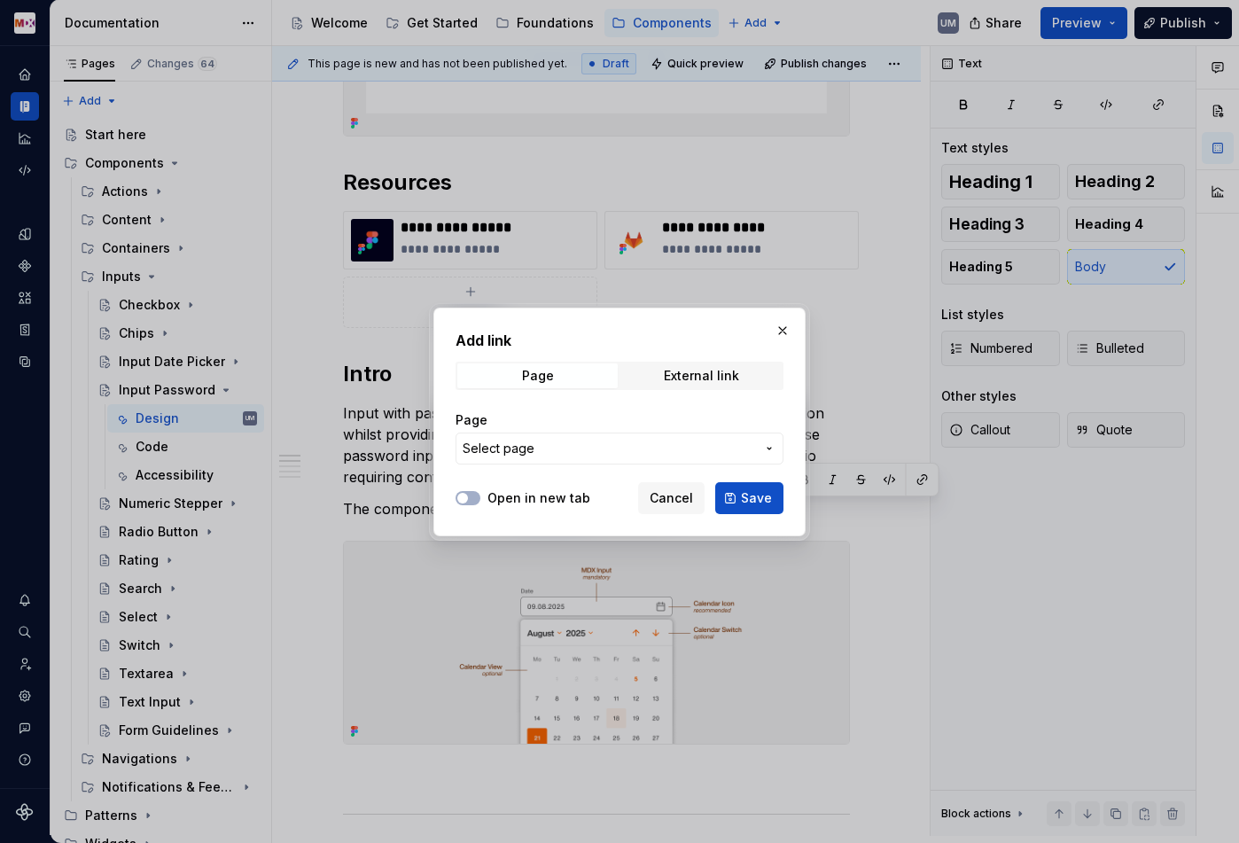
click at [642, 441] on span "Select page" at bounding box center [609, 449] width 292 height 18
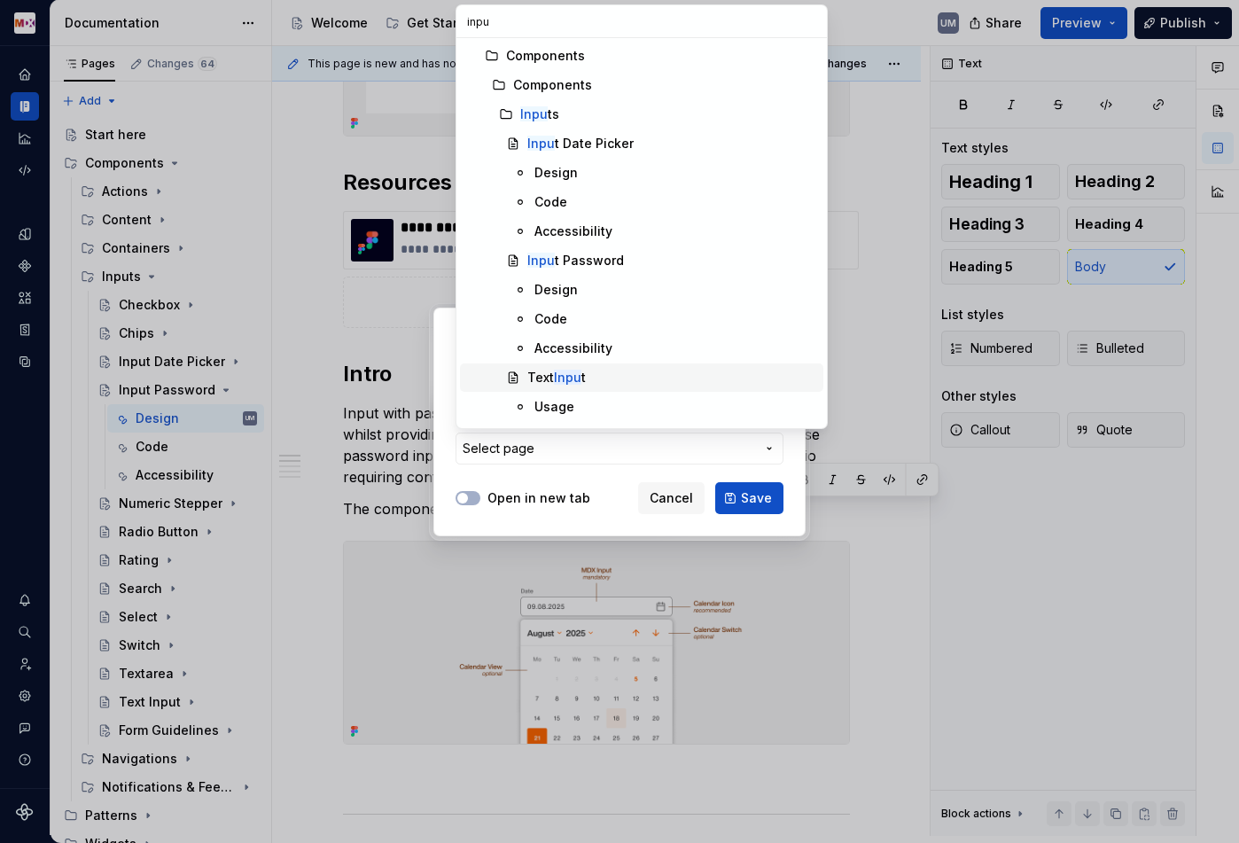
type input "inpu"
click at [601, 372] on div "Text Inpu t" at bounding box center [671, 378] width 289 height 18
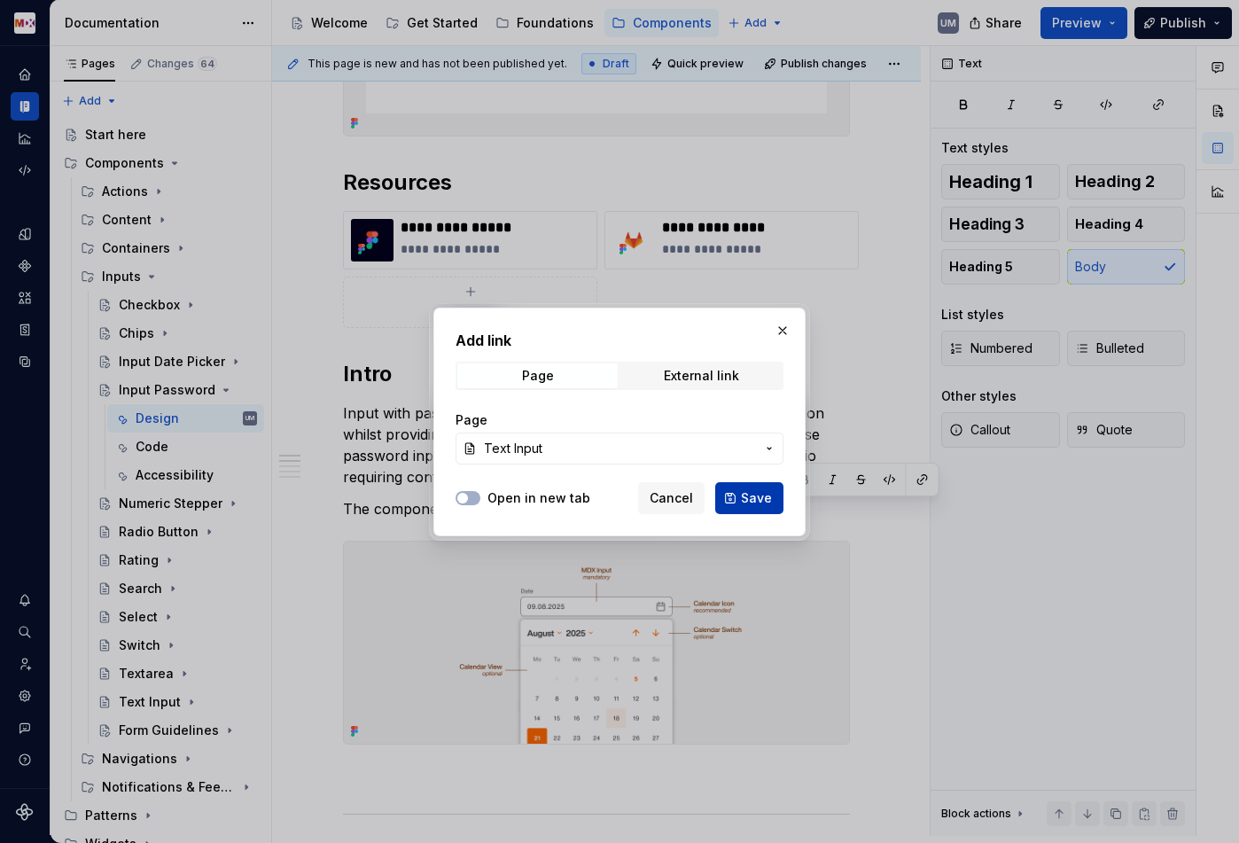
click at [742, 495] on span "Save" at bounding box center [756, 498] width 31 height 18
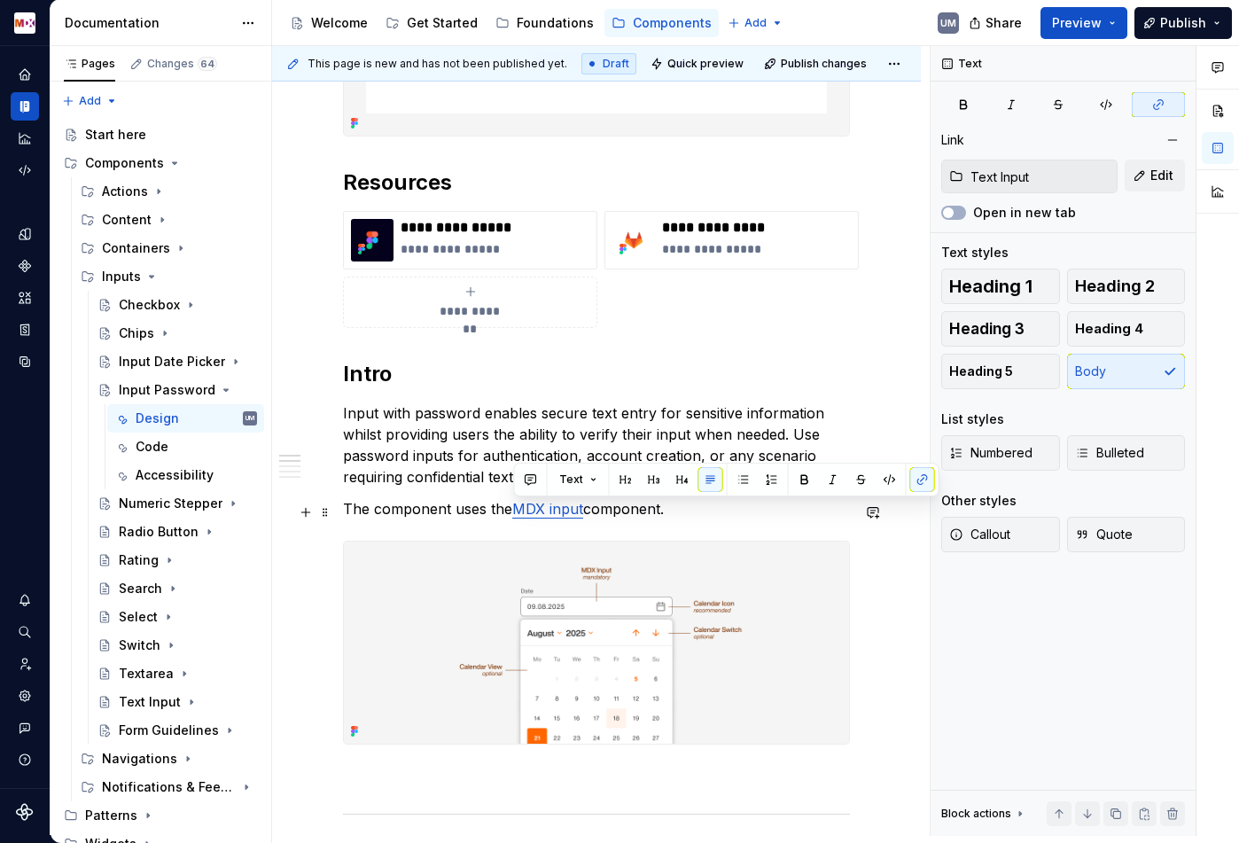
click at [546, 512] on link "MDX input" at bounding box center [547, 509] width 71 height 18
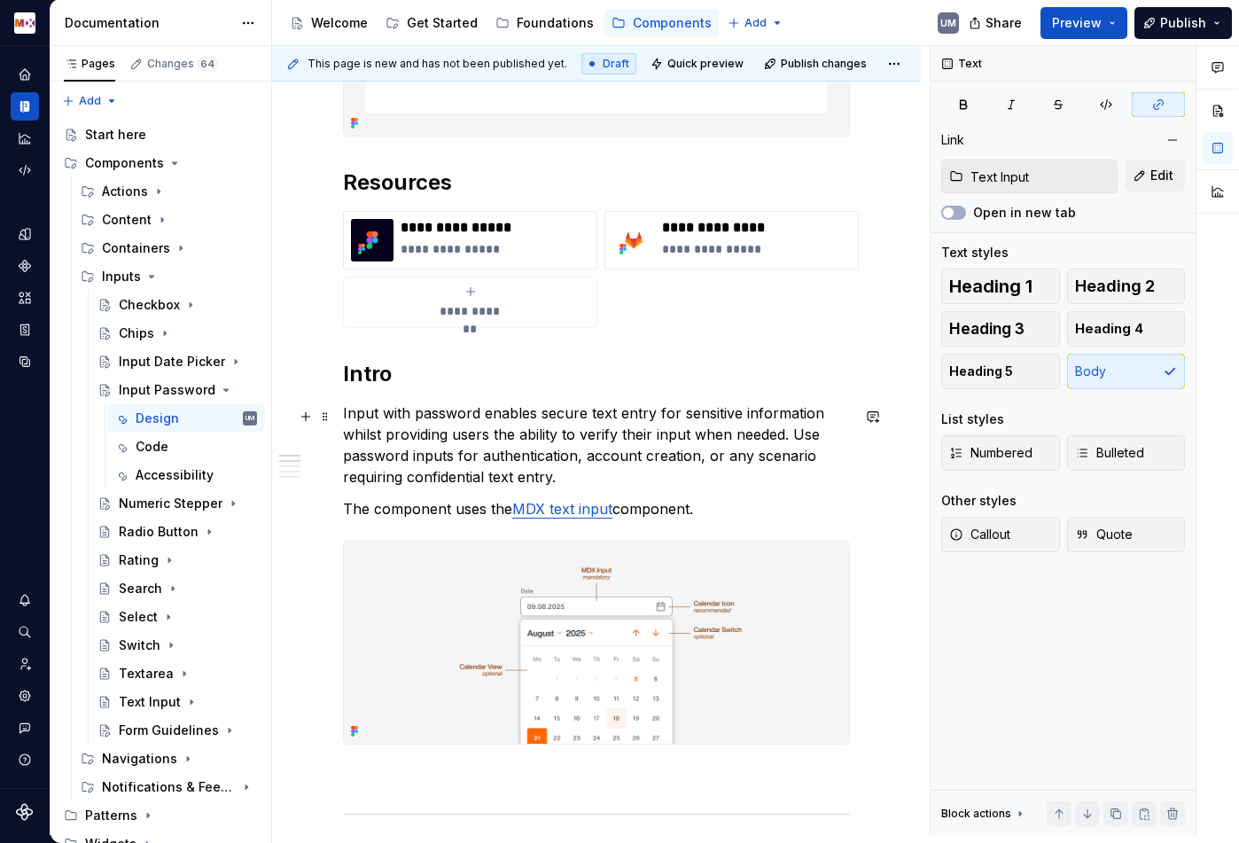
click at [792, 436] on p "Input with password enables secure text entry for sensitive information whilst …" at bounding box center [596, 444] width 507 height 85
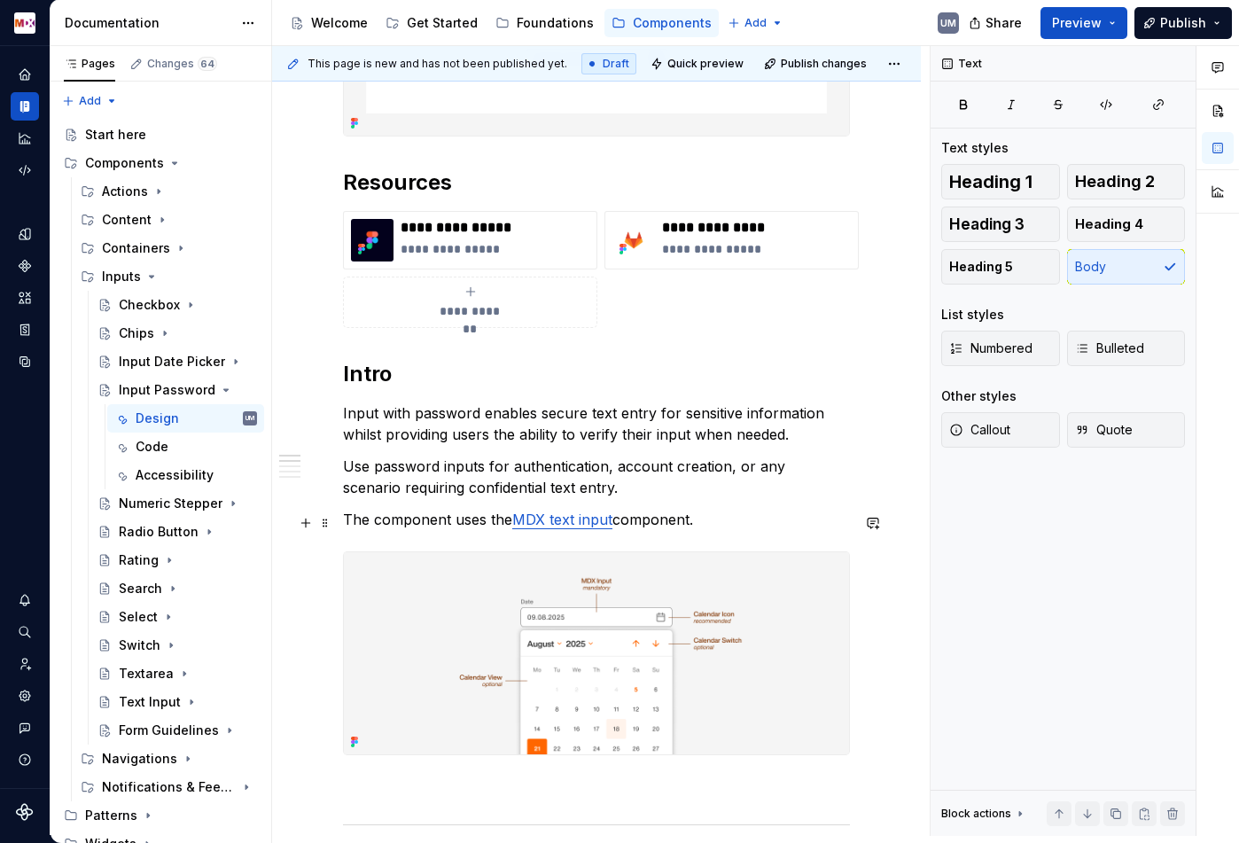
click at [468, 525] on p "The component uses the MDX text input component." at bounding box center [596, 519] width 507 height 21
click at [540, 522] on p "The component is based on the MDX text input component." at bounding box center [596, 519] width 507 height 21
click at [677, 523] on p "The component is based on MDX text input component." at bounding box center [596, 519] width 507 height 21
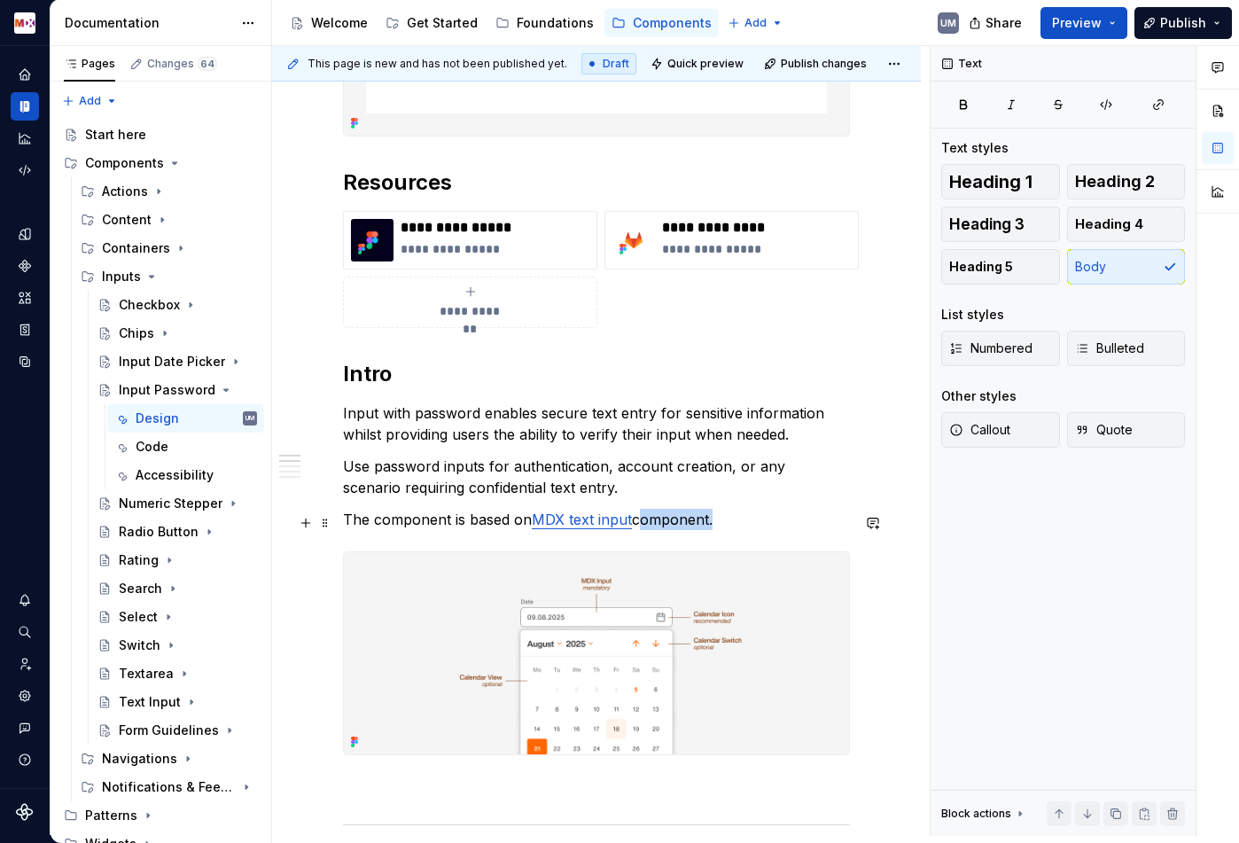
click at [677, 523] on p "The component is based on MDX text input component." at bounding box center [596, 519] width 507 height 21
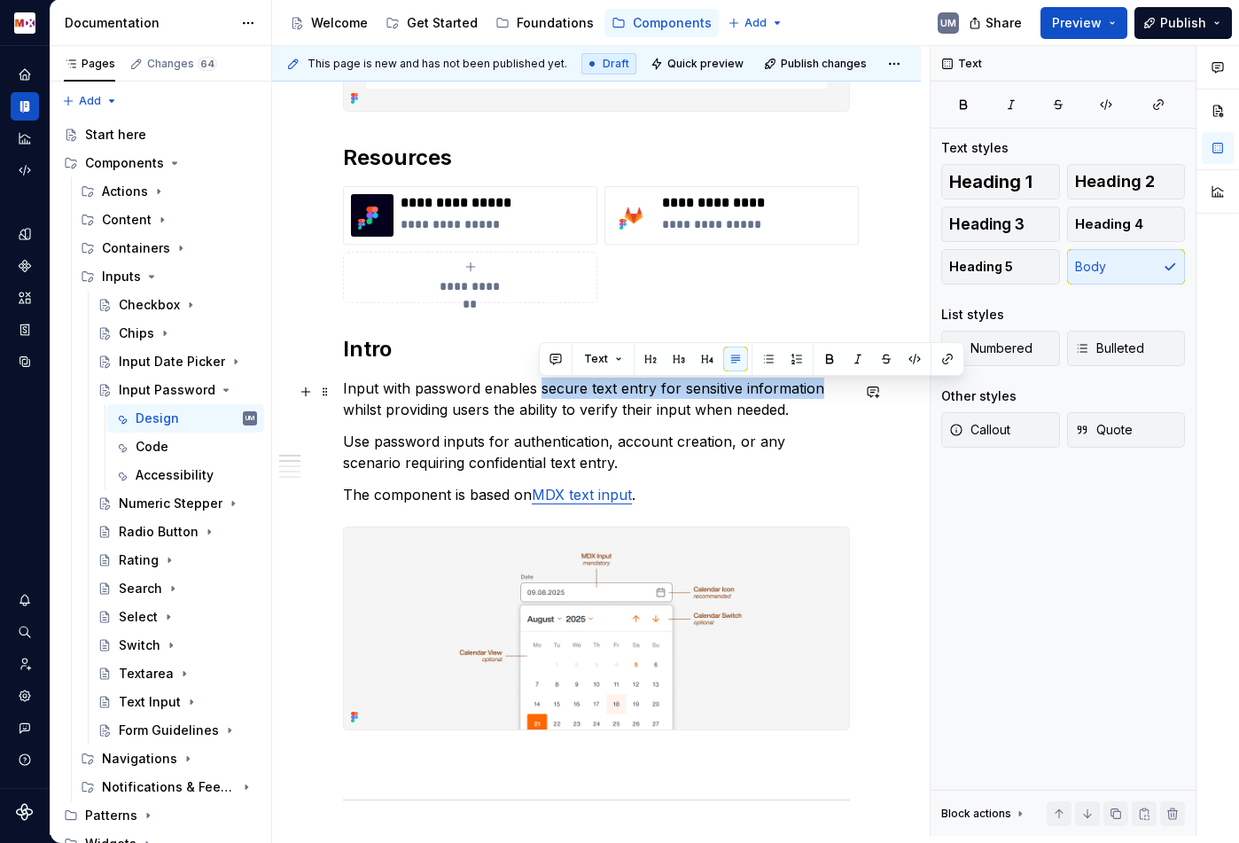
drag, startPoint x: 541, startPoint y: 393, endPoint x: 817, endPoint y: 393, distance: 275.6
click at [817, 393] on p "Input with password enables secure text entry for sensitive information whilst …" at bounding box center [596, 399] width 507 height 43
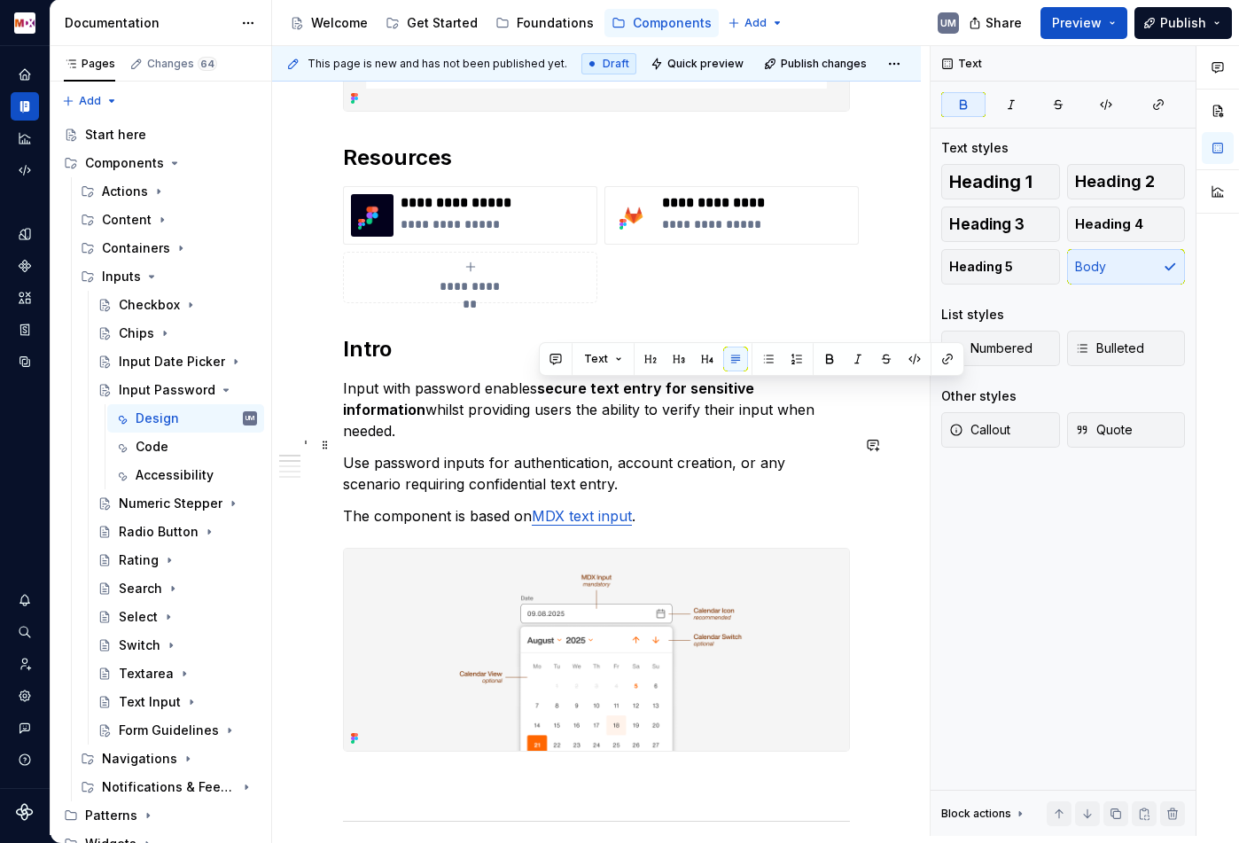
click at [730, 456] on p "Use password inputs for authentication, account creation, or any scenario requi…" at bounding box center [596, 473] width 507 height 43
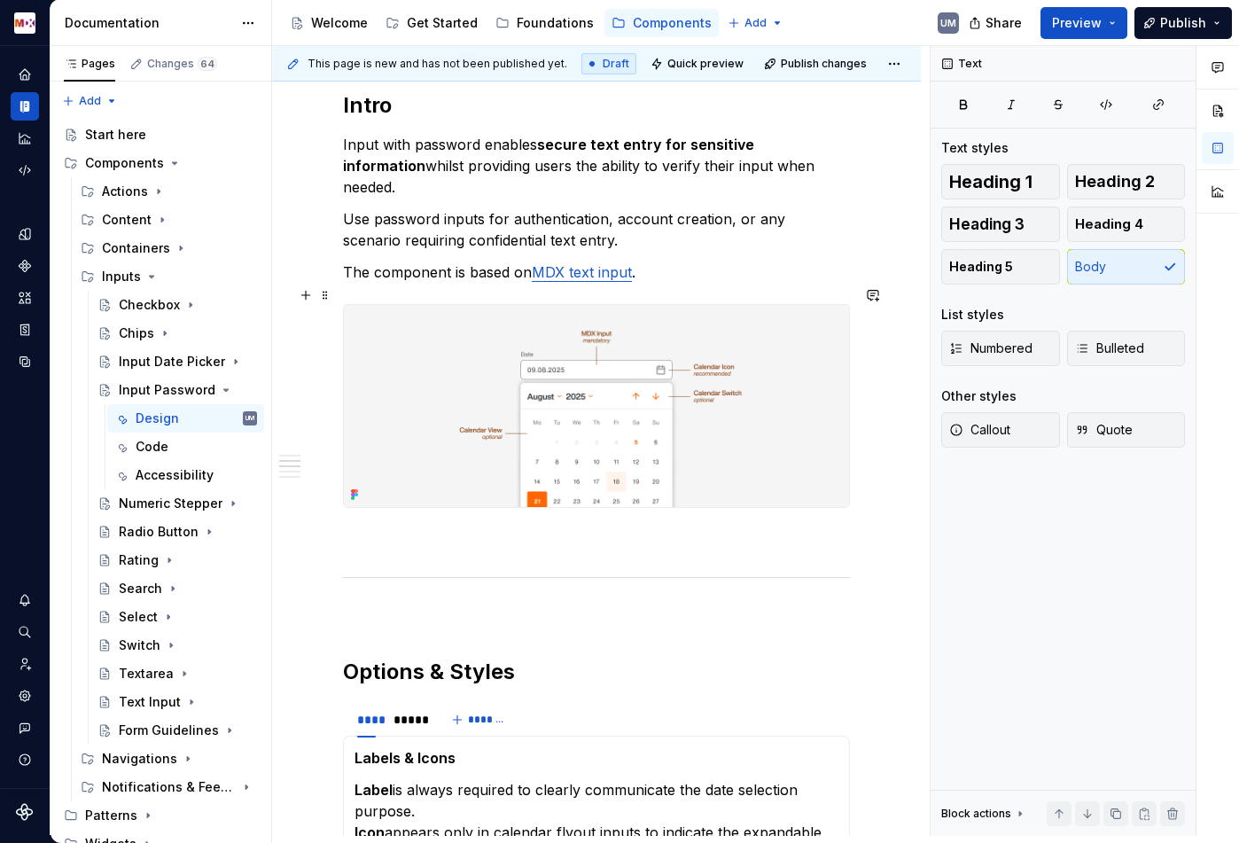
scroll to position [720, 0]
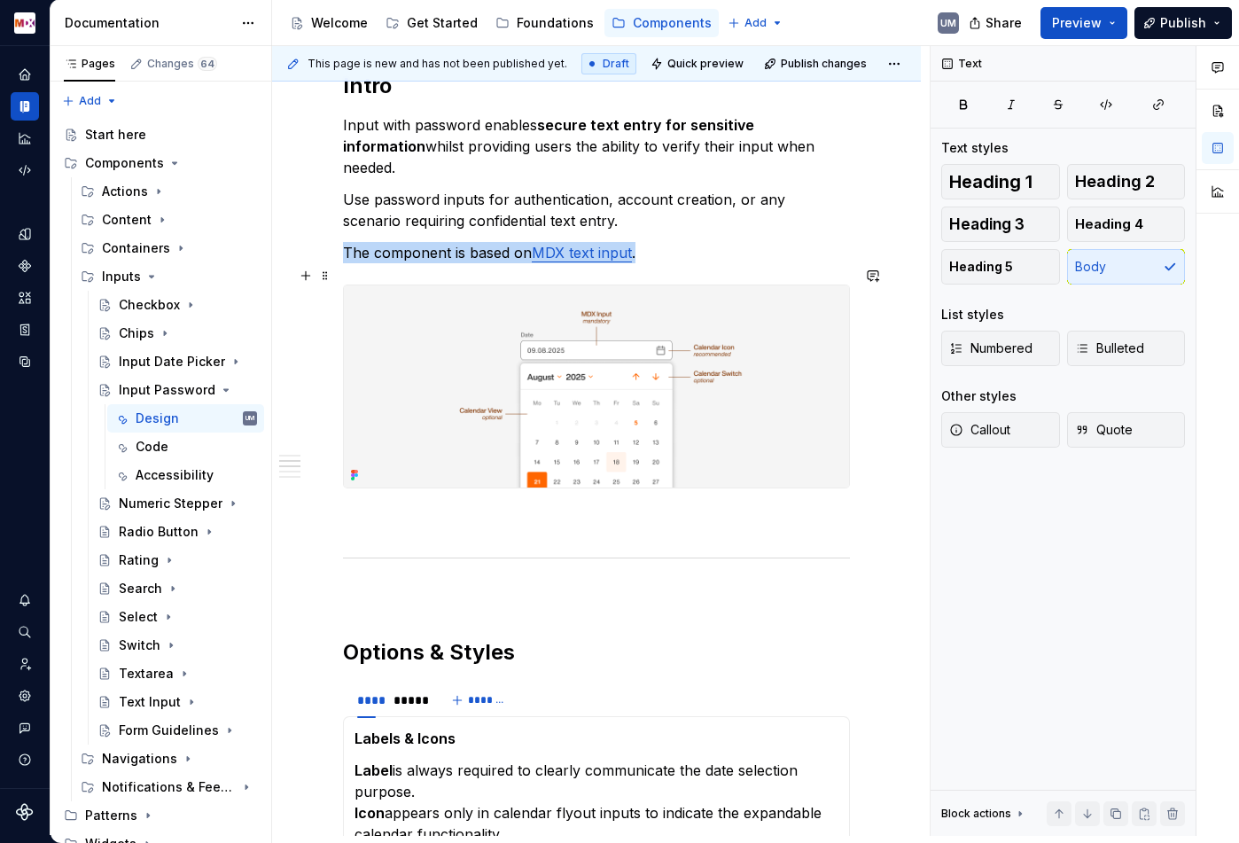
click at [691, 417] on img at bounding box center [596, 386] width 505 height 203
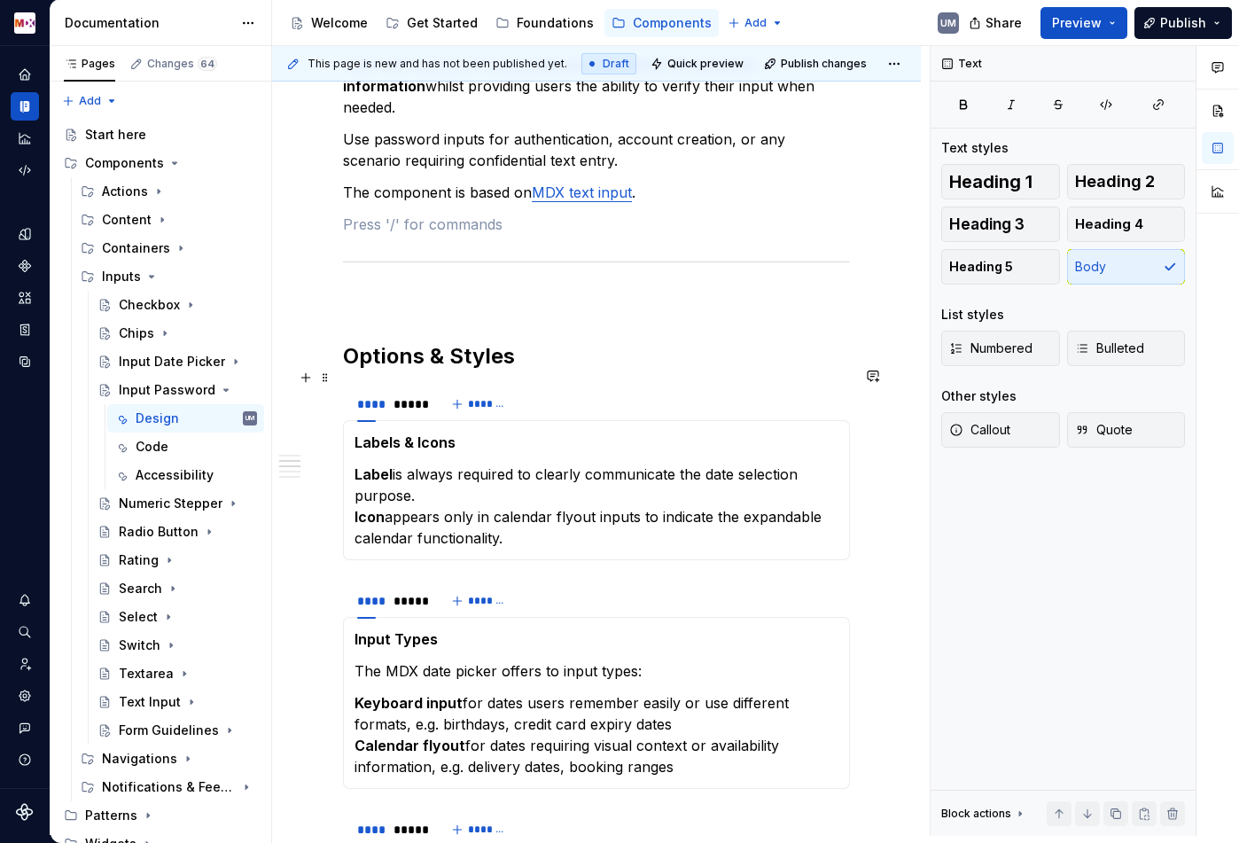
scroll to position [784, 0]
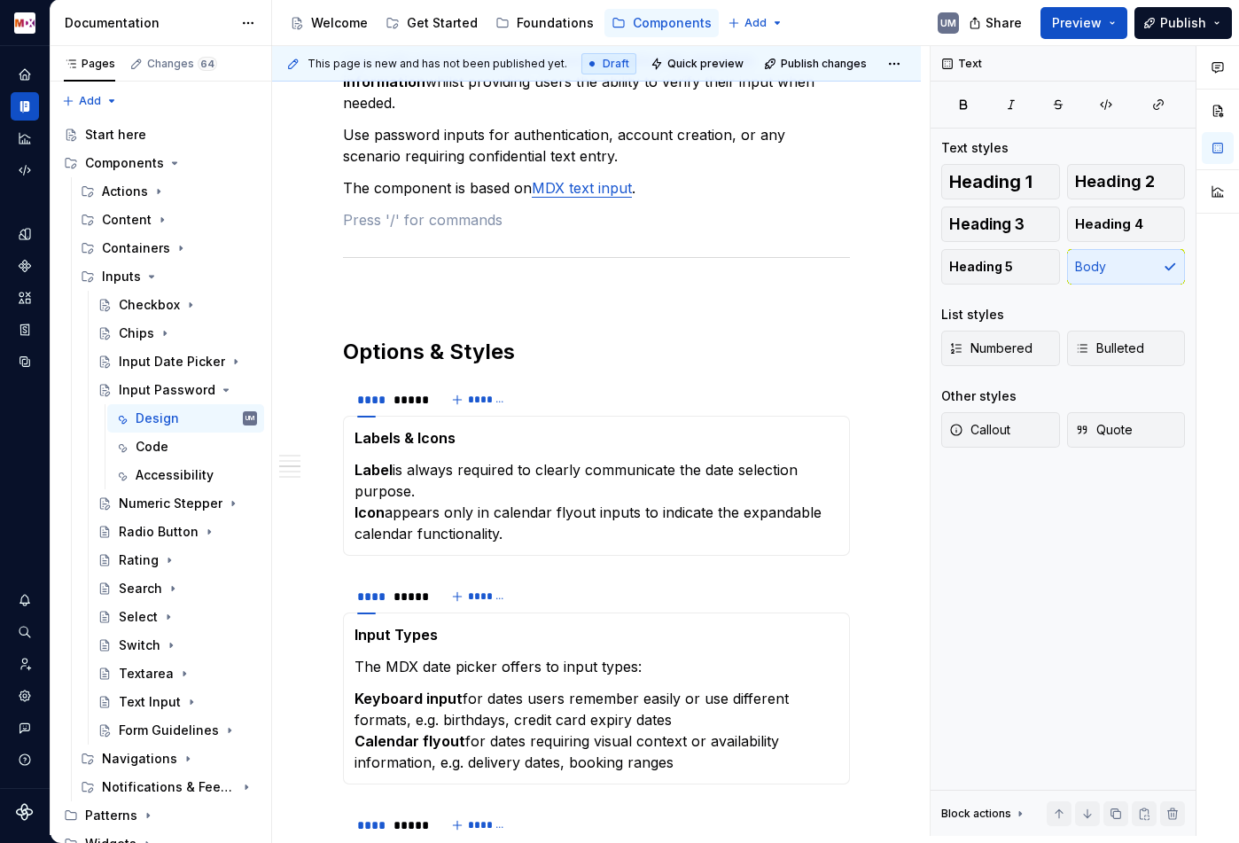
click at [430, 429] on strong "Labels & Icons" at bounding box center [404, 438] width 101 height 18
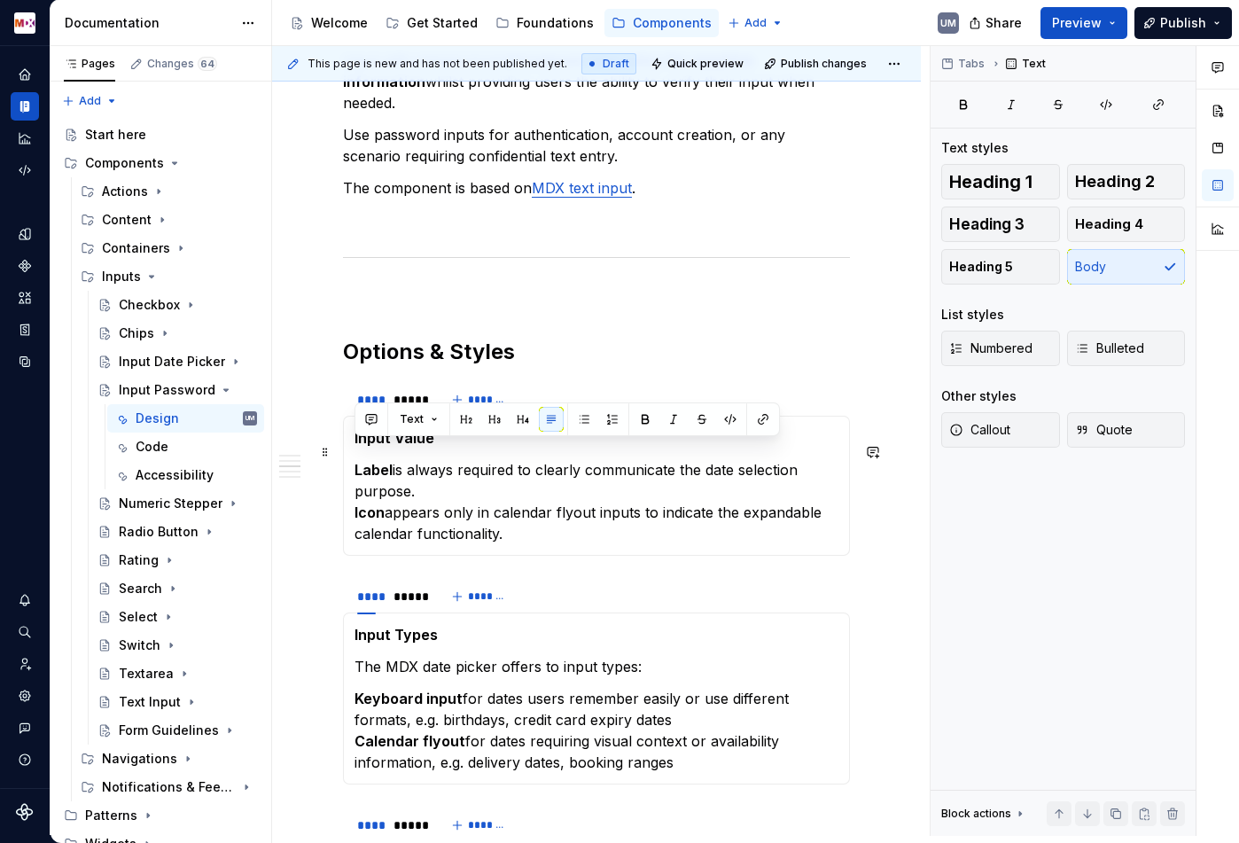
drag, startPoint x: 509, startPoint y: 518, endPoint x: 348, endPoint y: 456, distance: 171.7
click at [348, 456] on div "Input Value Label is always required to clearly communicate the date selection …" at bounding box center [596, 486] width 507 height 140
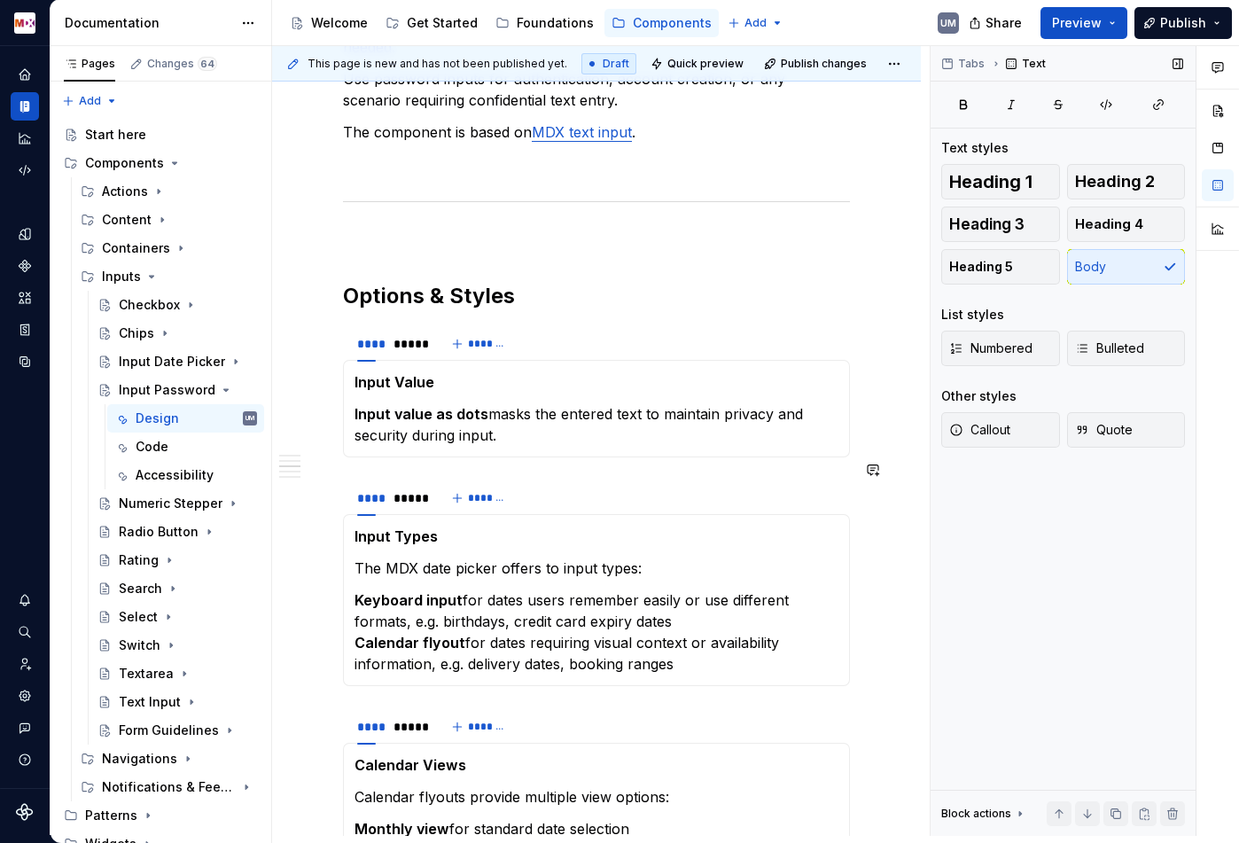
scroll to position [884, 0]
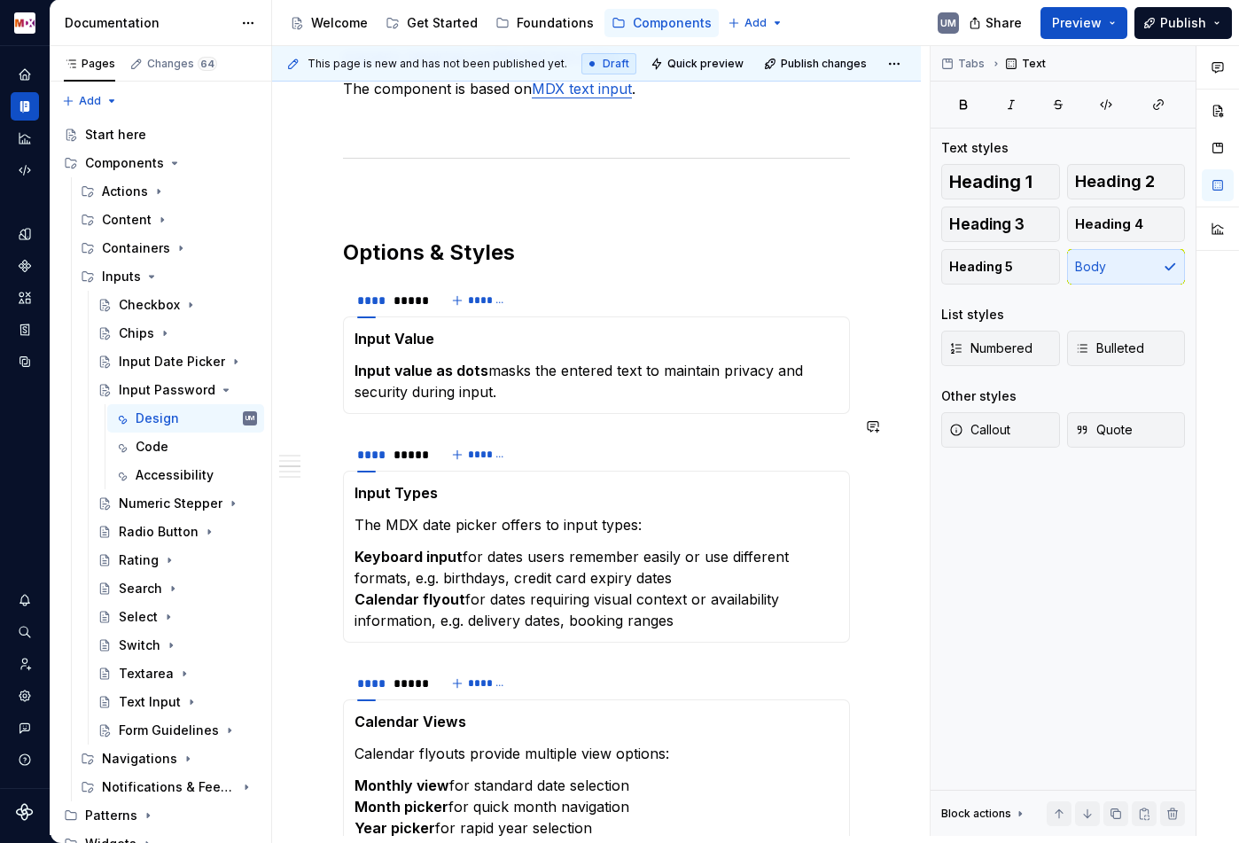
click at [420, 484] on strong "Input Types" at bounding box center [395, 493] width 83 height 18
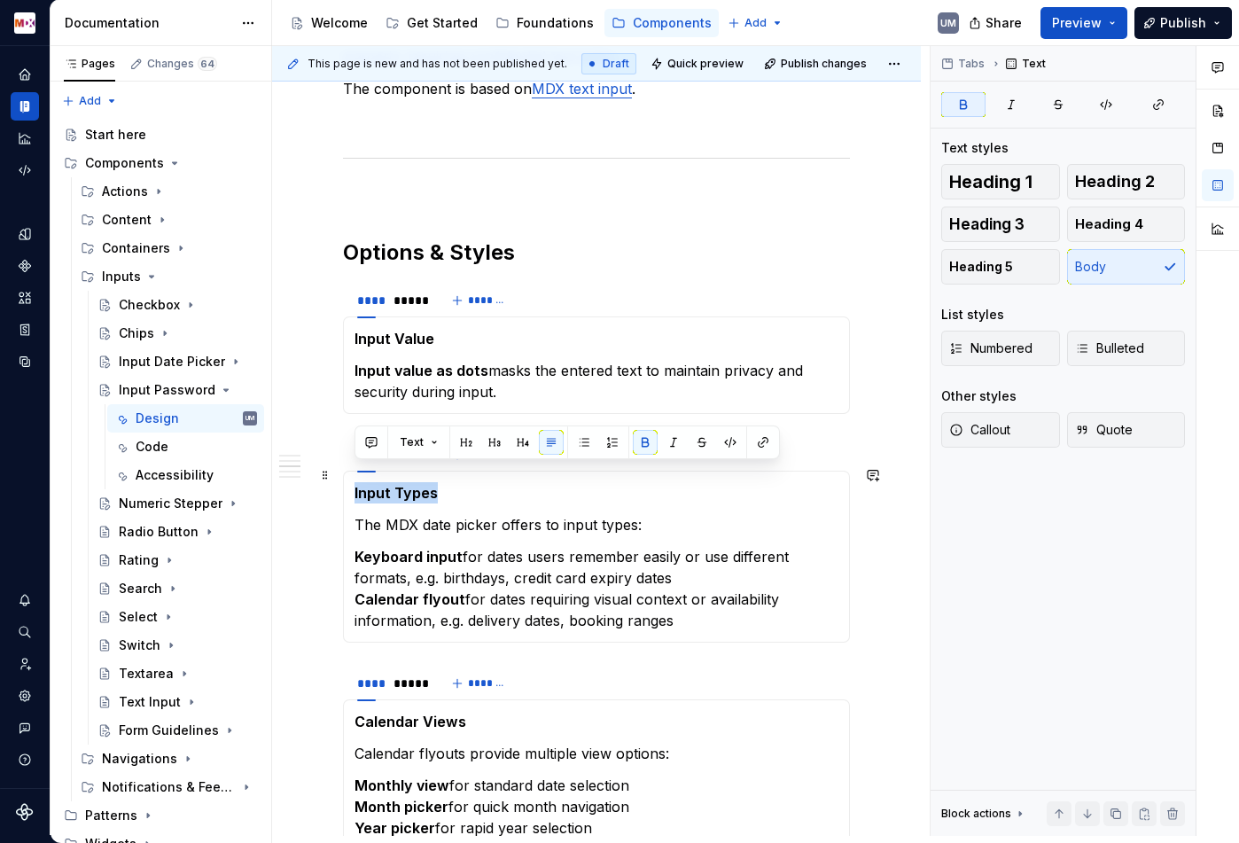
click at [420, 484] on strong "Input Types" at bounding box center [395, 493] width 83 height 18
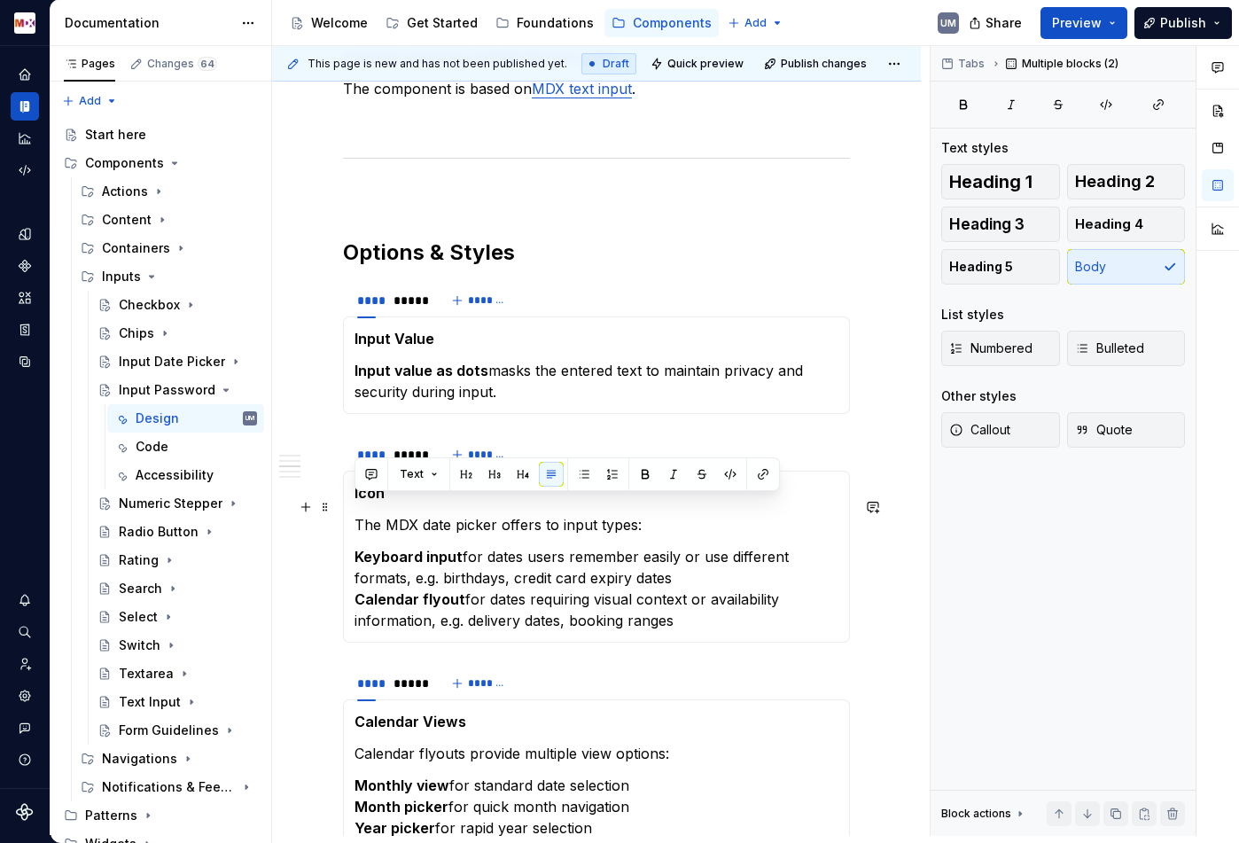
drag, startPoint x: 698, startPoint y: 609, endPoint x: 357, endPoint y: 510, distance: 355.3
click at [357, 510] on section-item-column "Icon The MDX date picker offers to input types: Keyboard input for dates users …" at bounding box center [596, 556] width 484 height 149
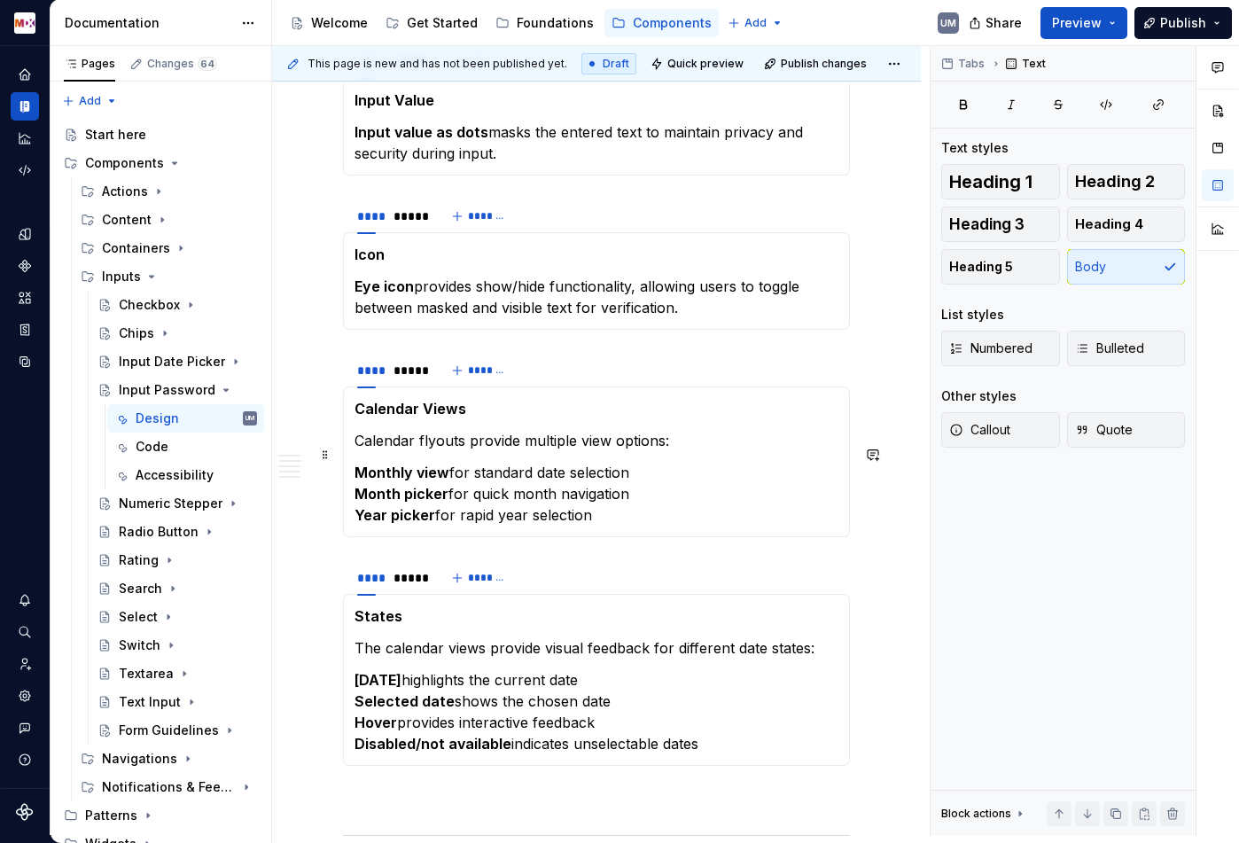
scroll to position [1162, 0]
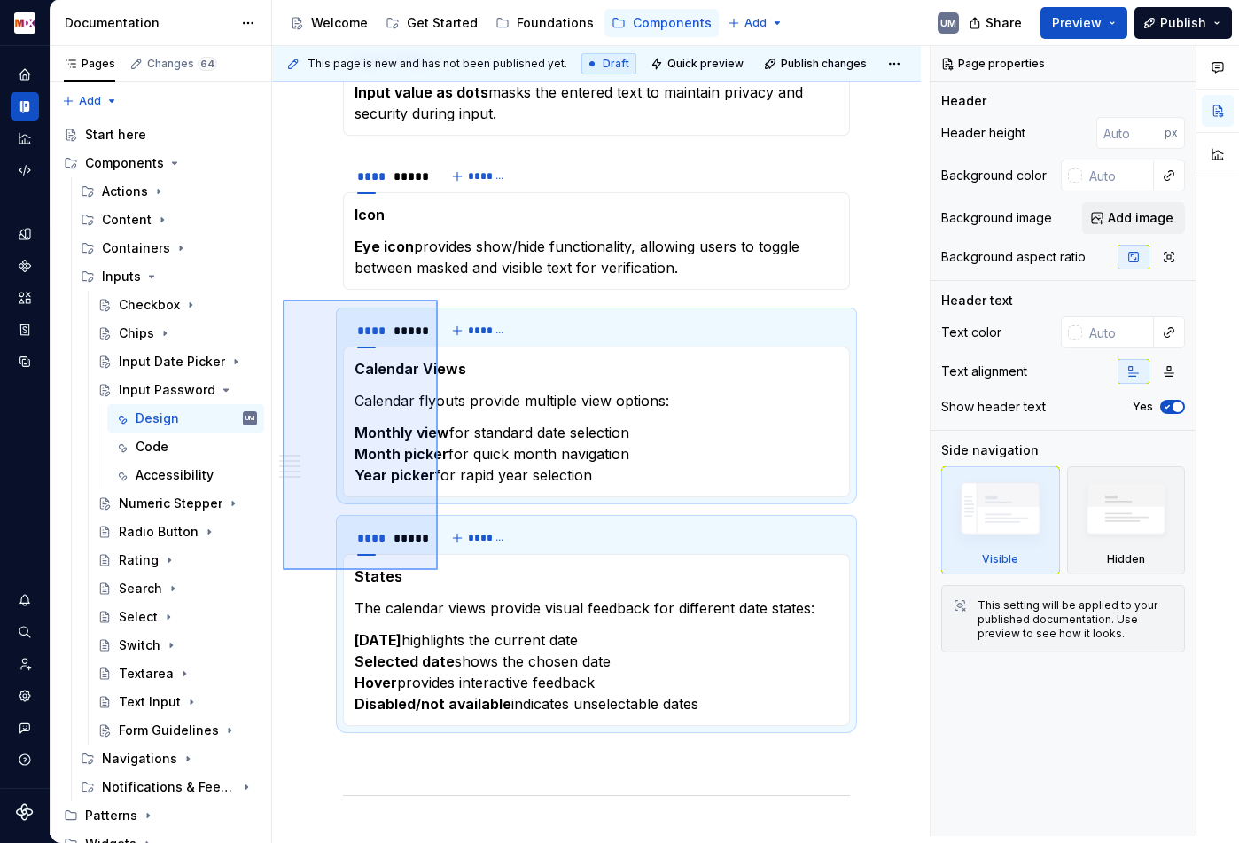
drag, startPoint x: 283, startPoint y: 300, endPoint x: 438, endPoint y: 567, distance: 309.3
click at [438, 567] on div "**********" at bounding box center [601, 441] width 658 height 790
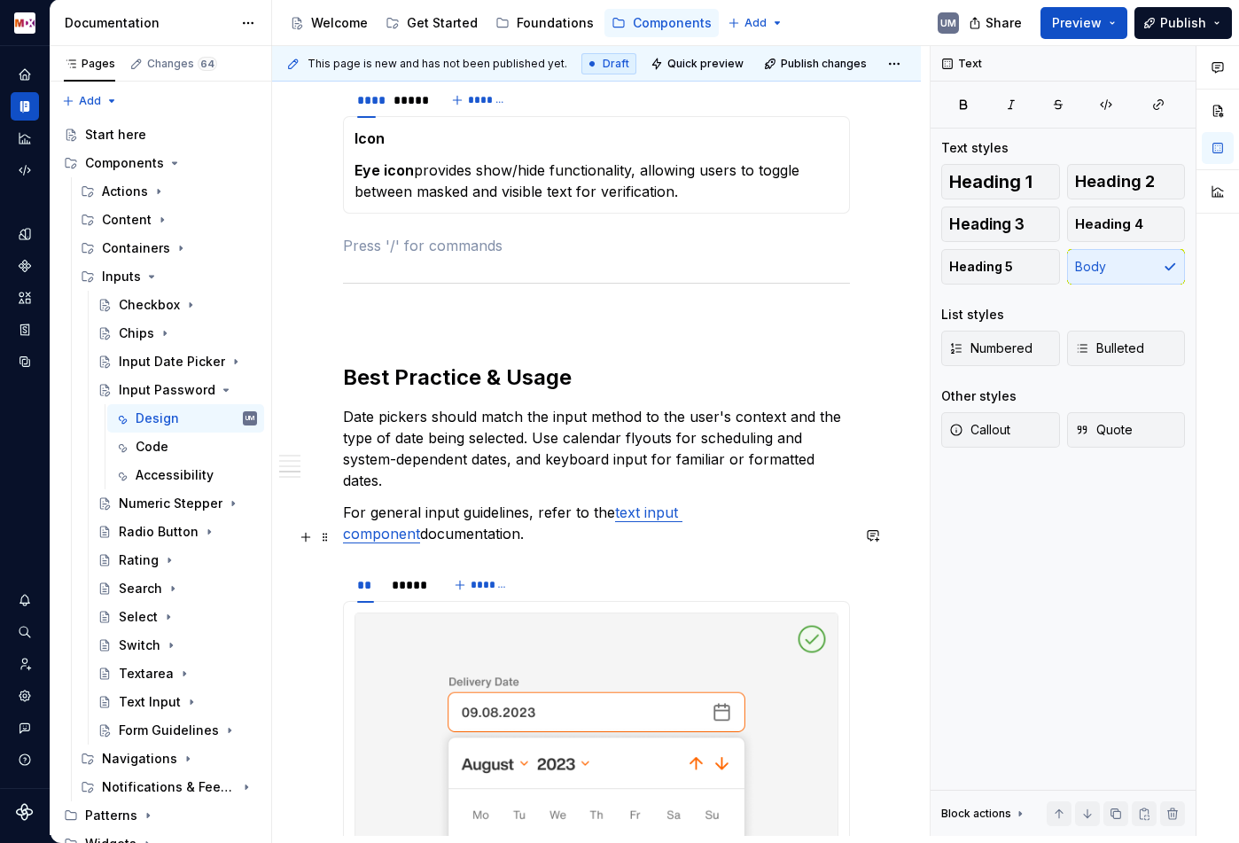
scroll to position [1251, 0]
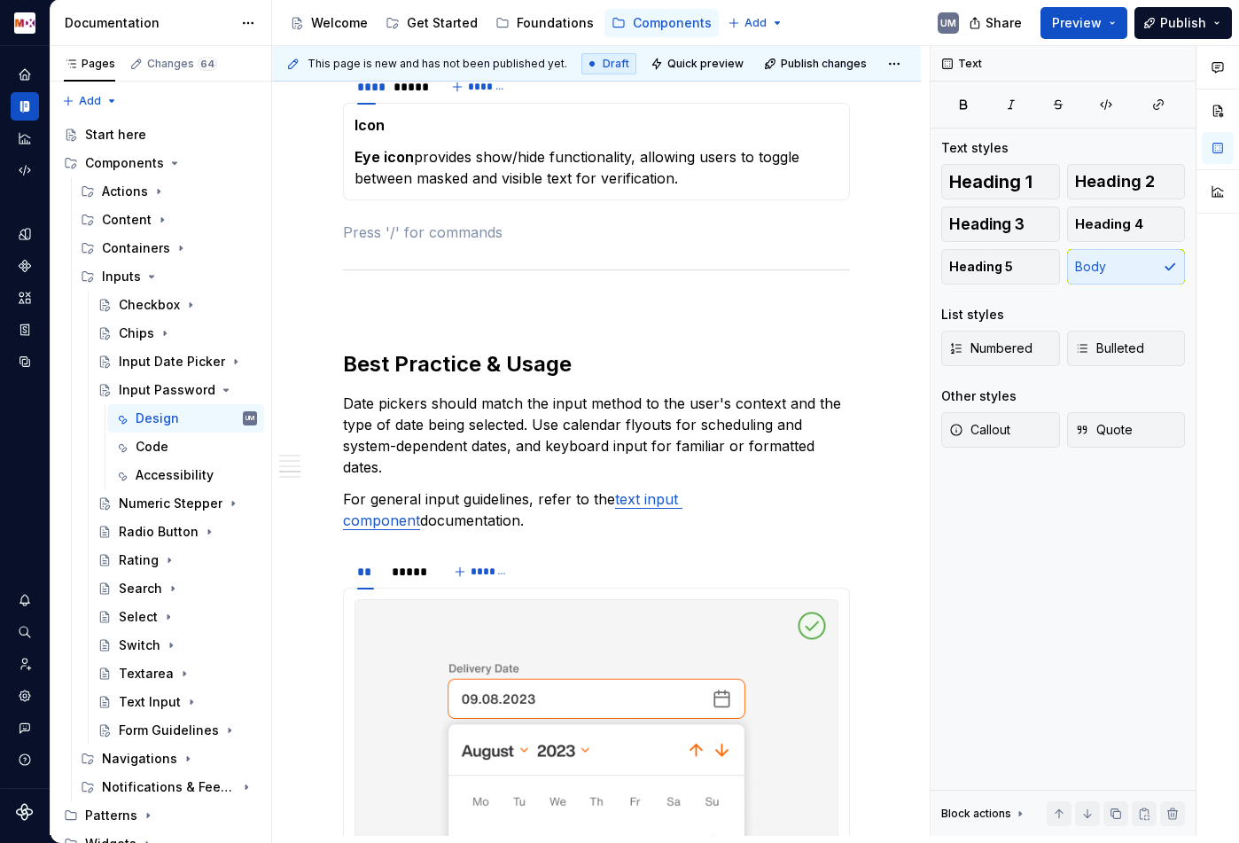
click at [539, 414] on p "Date pickers should match the input method to the user's context and the type o…" at bounding box center [596, 435] width 507 height 85
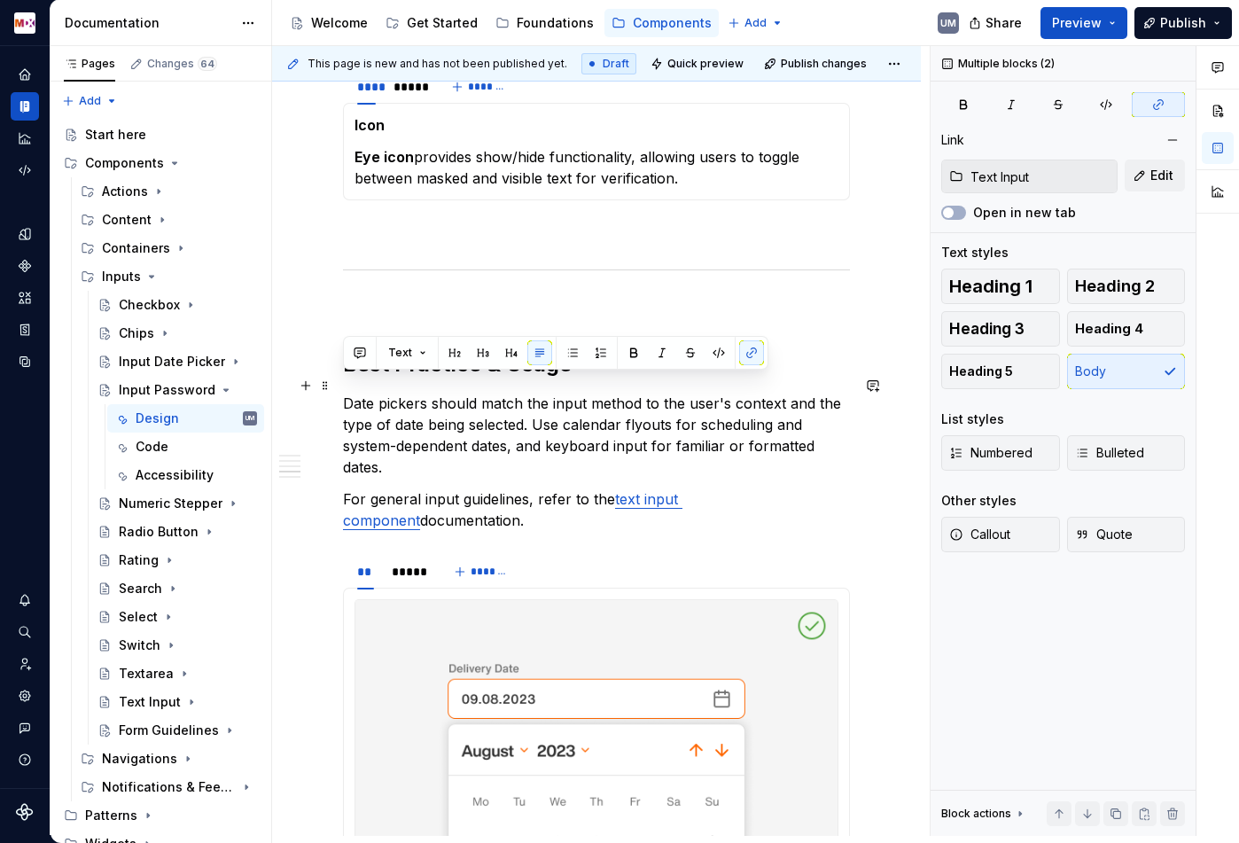
drag, startPoint x: 469, startPoint y: 487, endPoint x: 344, endPoint y: 393, distance: 156.3
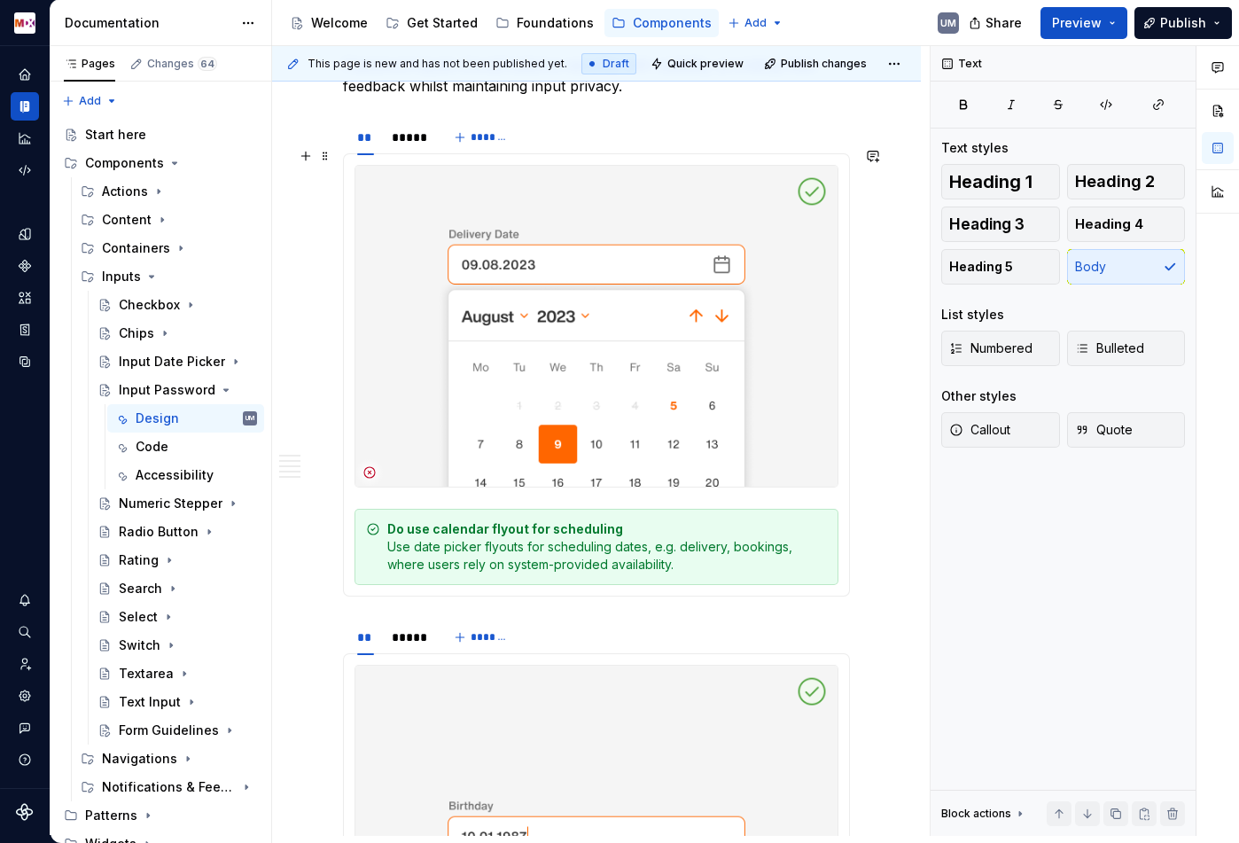
scroll to position [1588, 0]
click at [536, 541] on div "Do use calendar flyout for scheduling Use date picker flyouts for scheduling da…" at bounding box center [607, 548] width 440 height 53
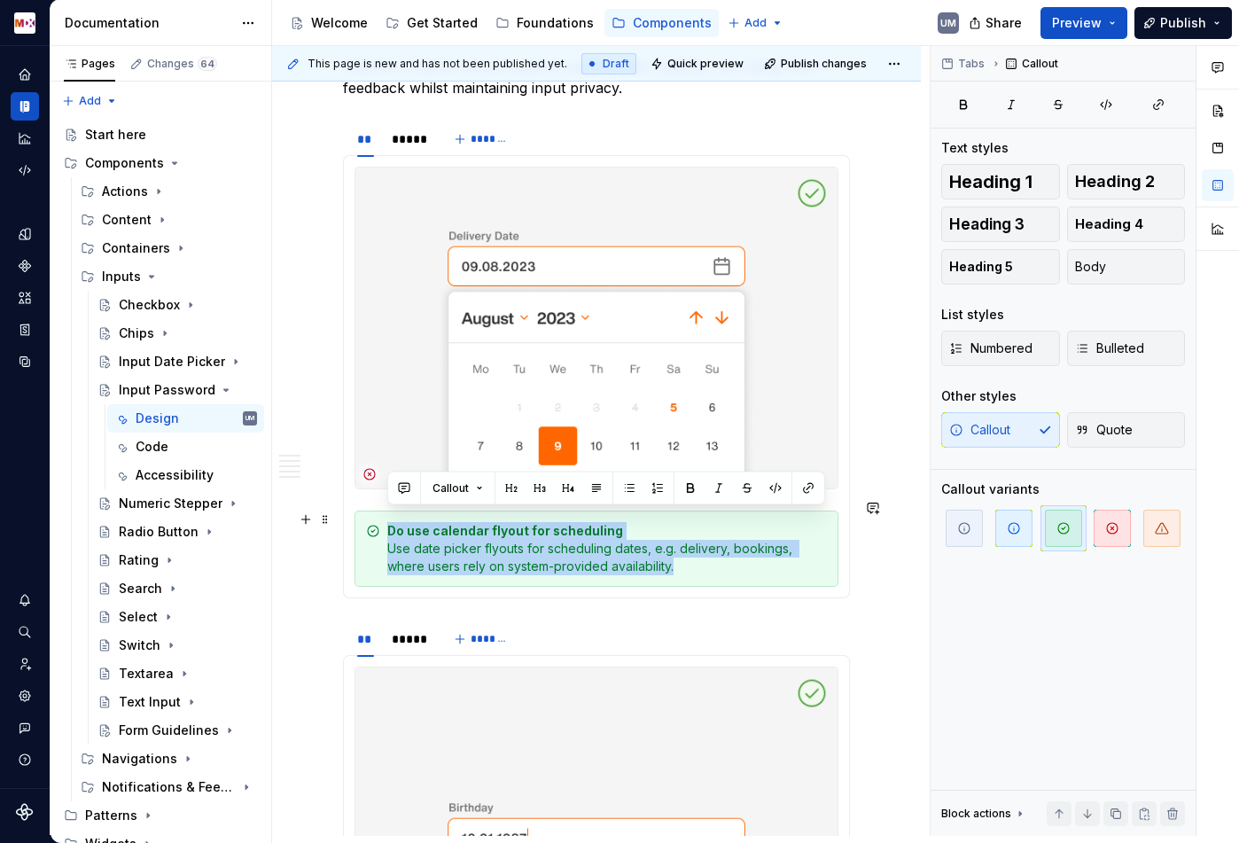
click at [536, 541] on div "Do use calendar flyout for scheduling Use date picker flyouts for scheduling da…" at bounding box center [607, 548] width 440 height 53
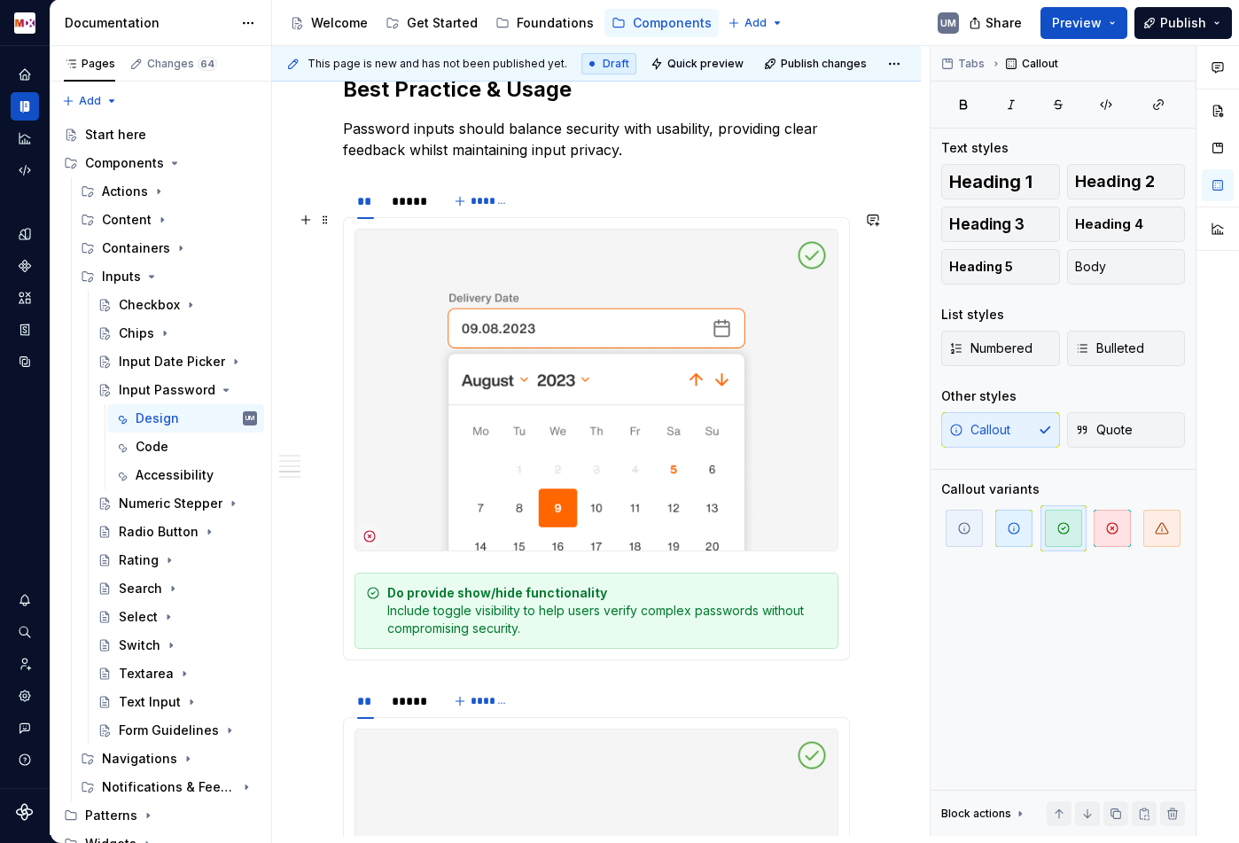
scroll to position [1515, 0]
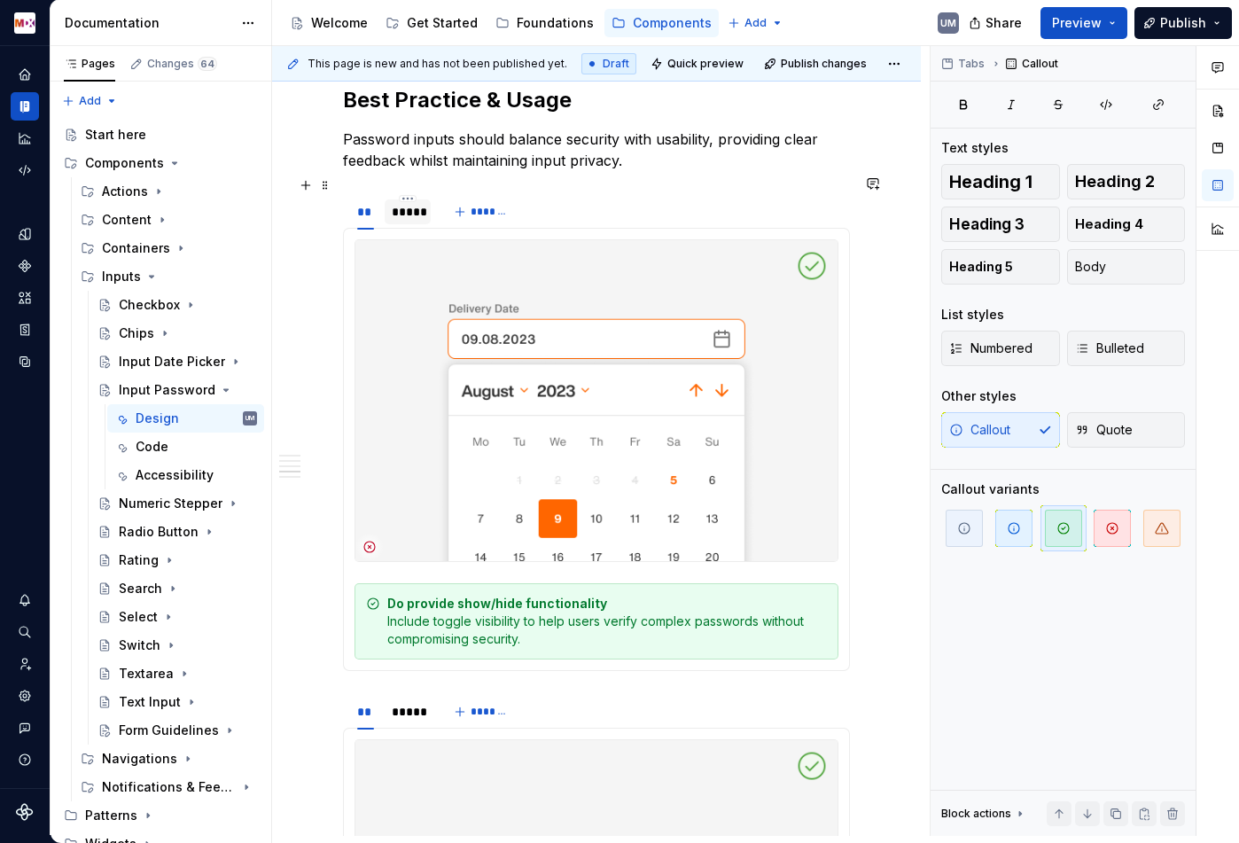
click at [410, 203] on div "*****" at bounding box center [408, 212] width 32 height 18
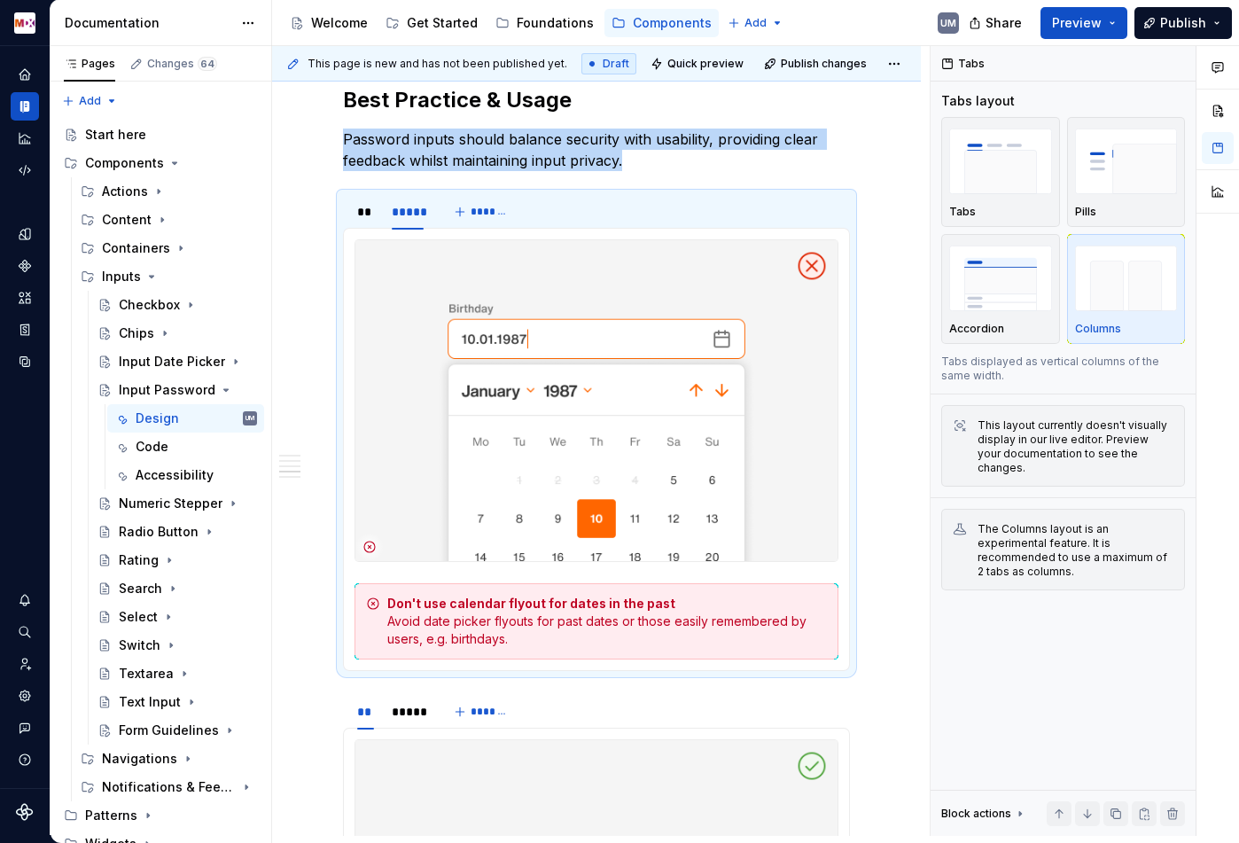
click at [651, 611] on div "Don't use calendar flyout for dates in the past Avoid date picker flyouts for p…" at bounding box center [607, 621] width 440 height 53
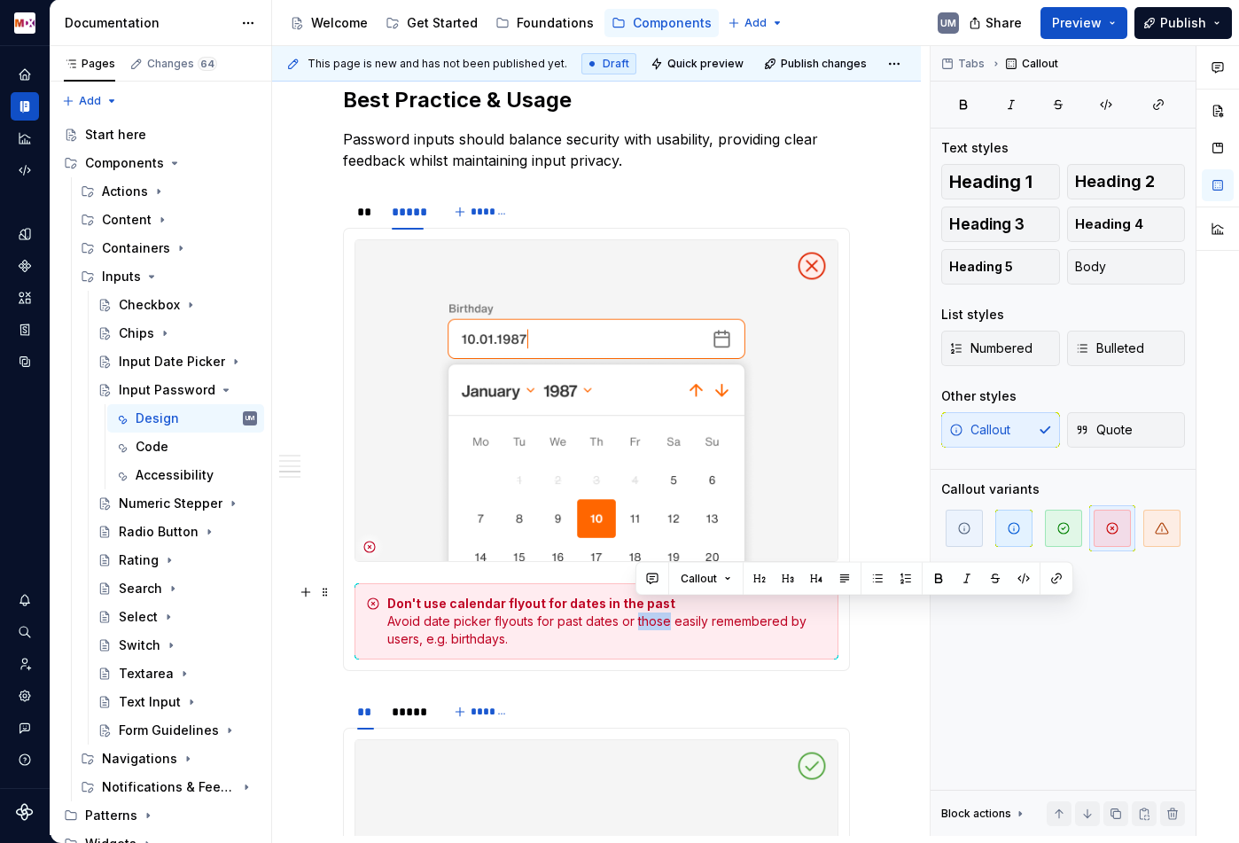
click at [651, 611] on div "Don't use calendar flyout for dates in the past Avoid date picker flyouts for p…" at bounding box center [607, 621] width 440 height 53
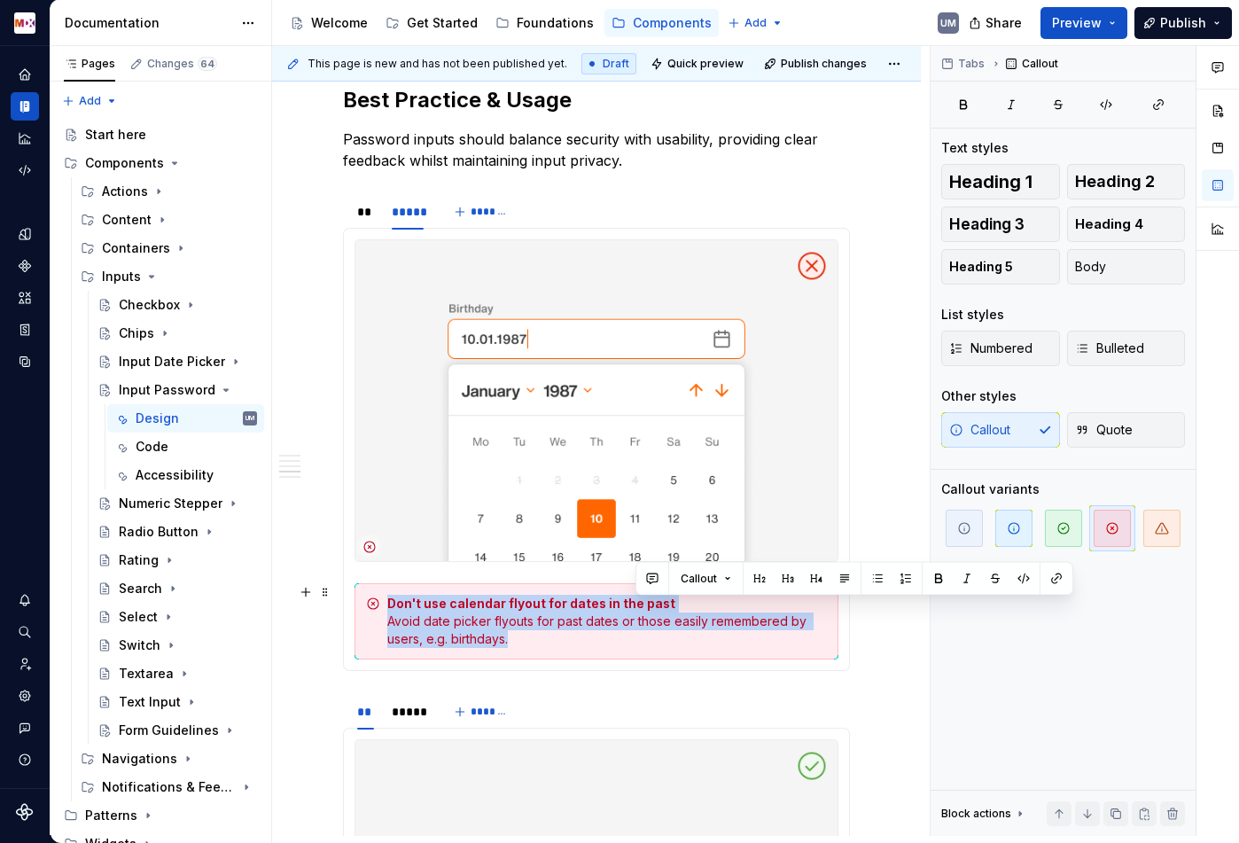
click at [651, 611] on div "Don't use calendar flyout for dates in the past Avoid date picker flyouts for p…" at bounding box center [607, 621] width 440 height 53
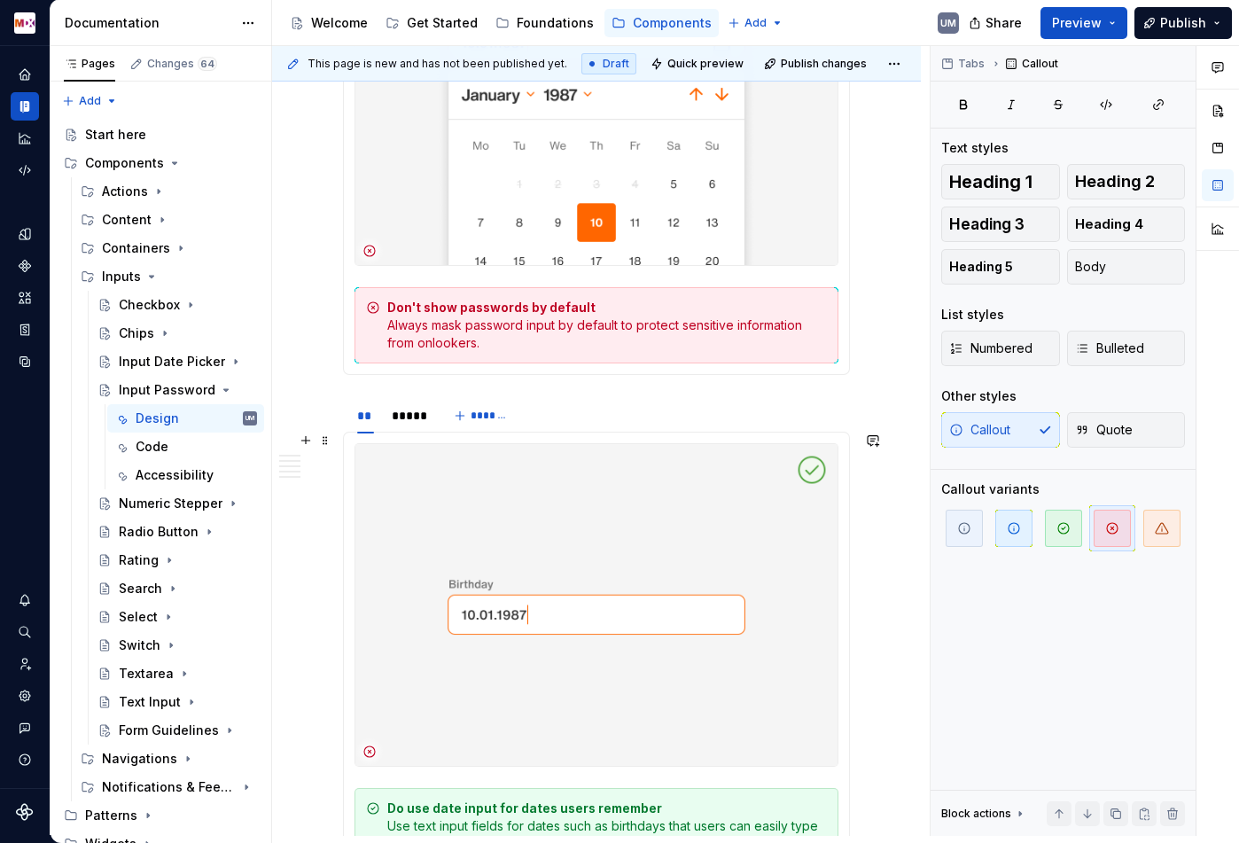
scroll to position [2026, 0]
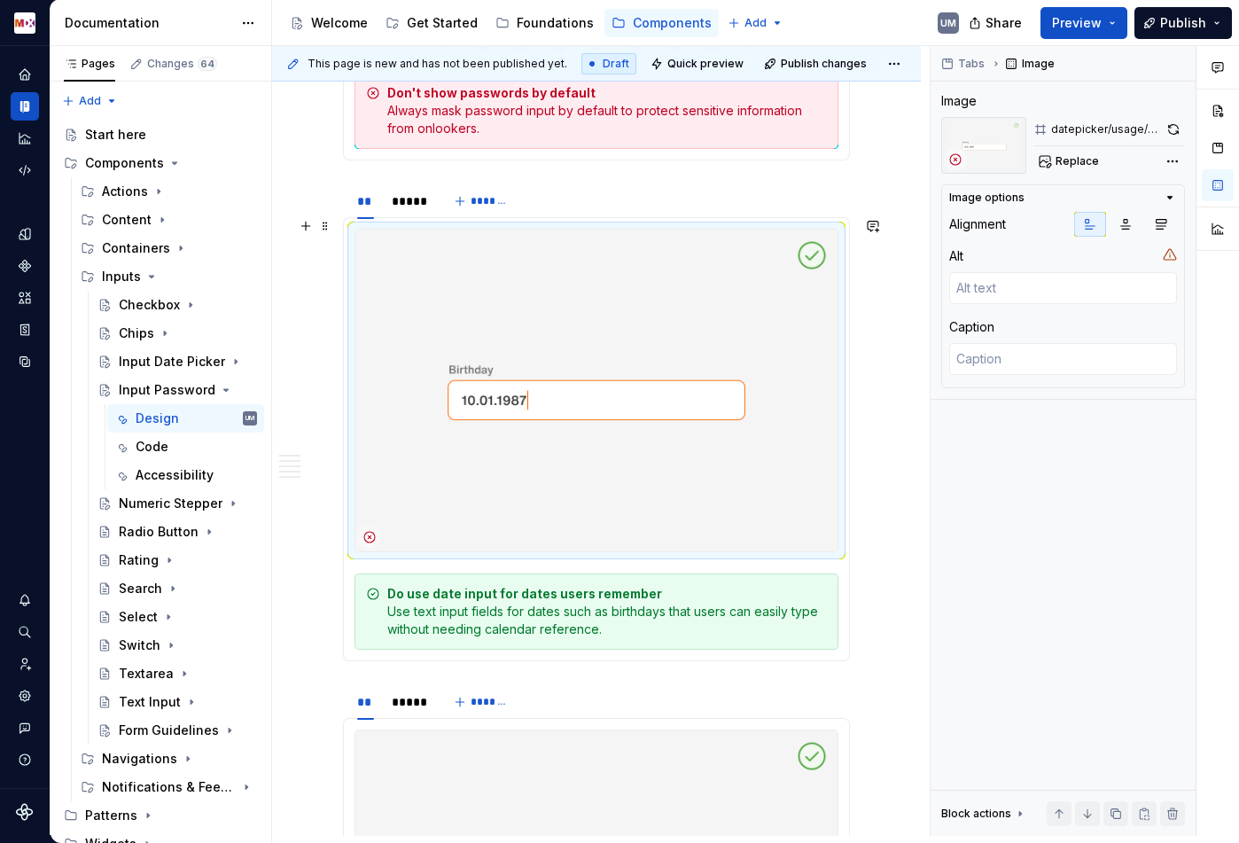
click at [686, 392] on img at bounding box center [596, 391] width 482 height 322
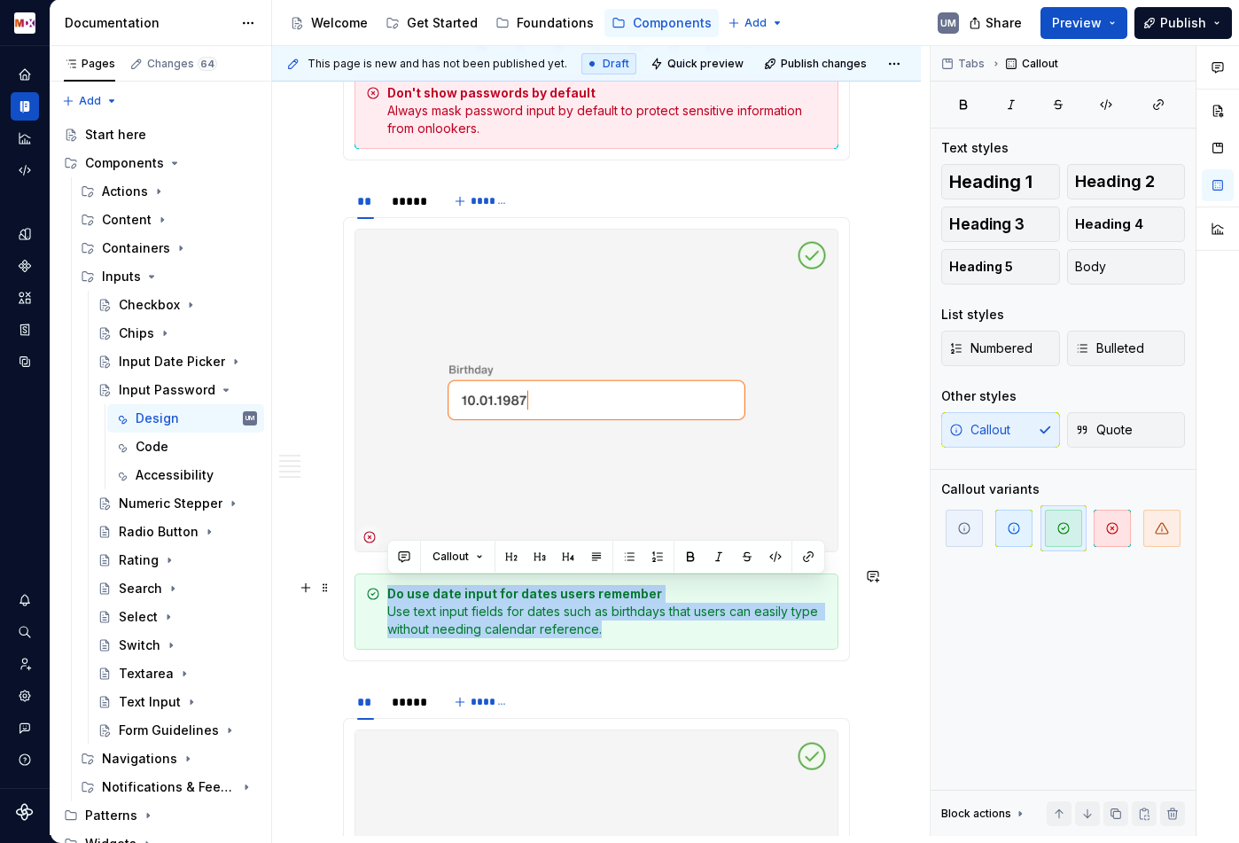
drag, startPoint x: 620, startPoint y: 617, endPoint x: 367, endPoint y: 588, distance: 255.1
click at [367, 588] on div "Do use date input for dates users remember Use text input fields for dates such…" at bounding box center [596, 611] width 484 height 76
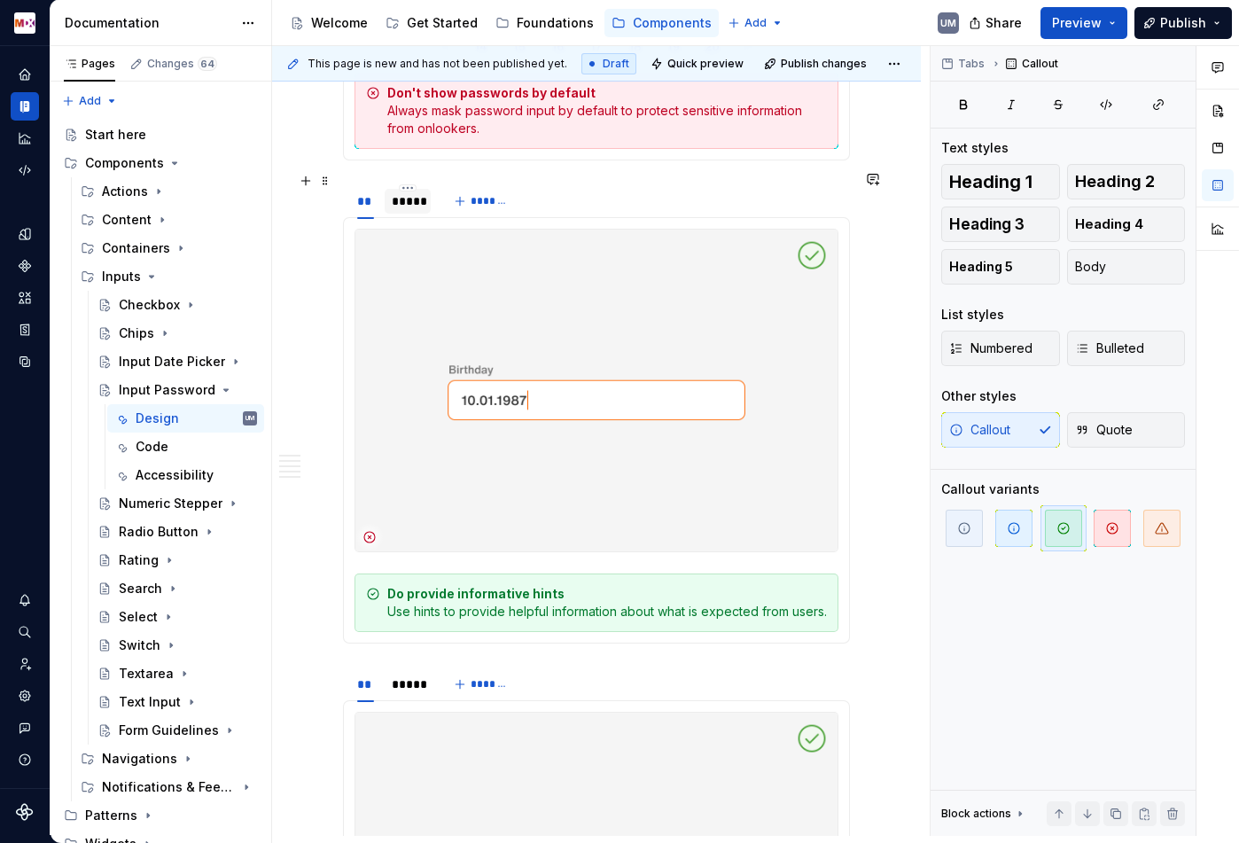
click at [410, 192] on div "*****" at bounding box center [408, 201] width 32 height 18
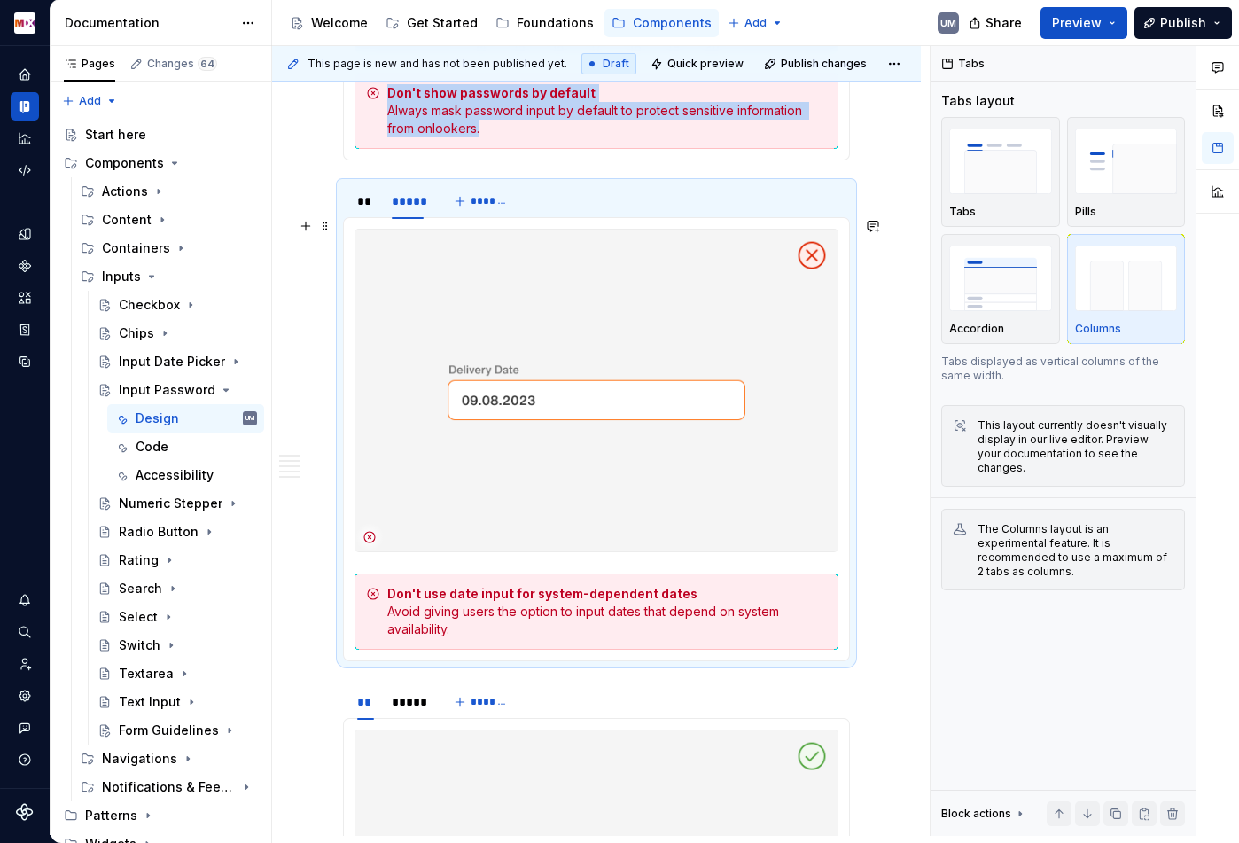
scroll to position [2064, 0]
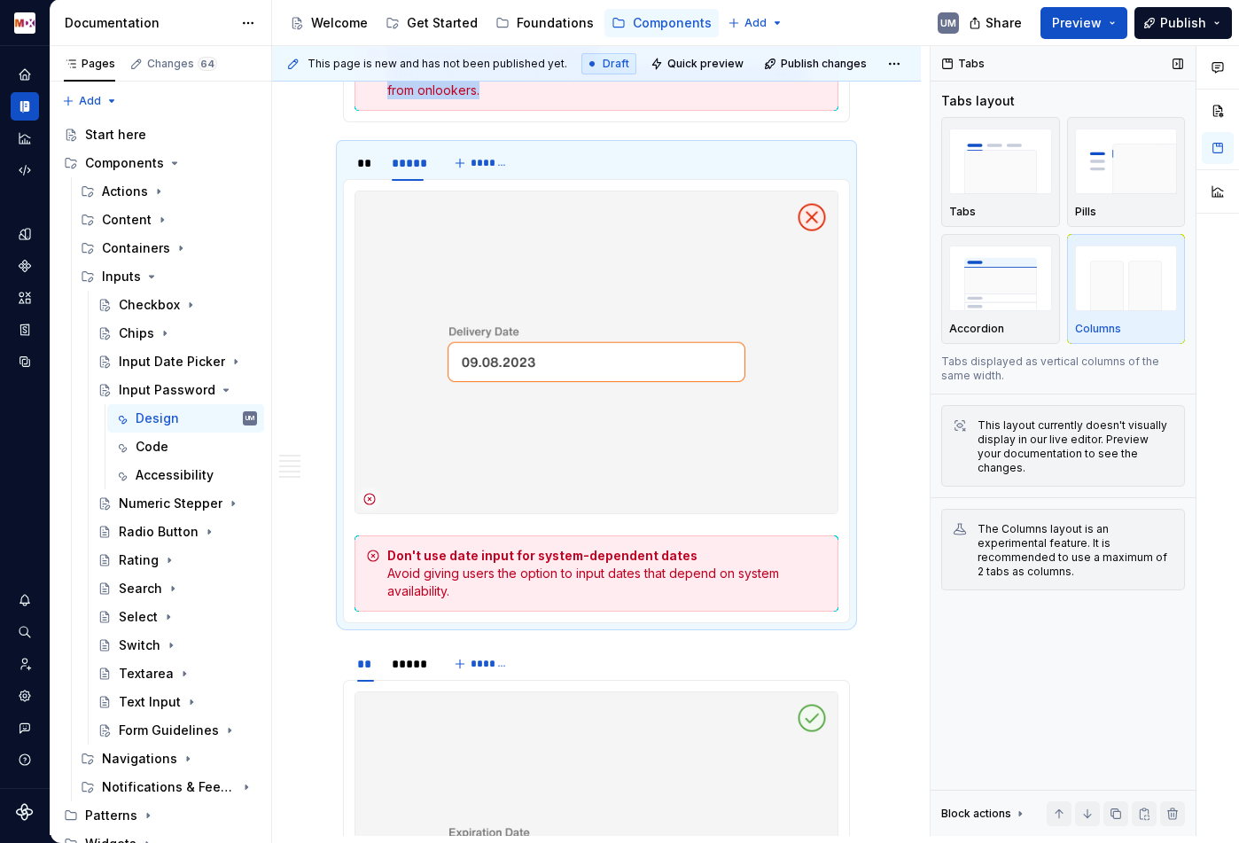
copy section "** ***** ******* Do provide show/hide functionality Include toggle visibility t…"
click at [397, 555] on strong "Don't use date input for system-dependent dates" at bounding box center [542, 555] width 310 height 15
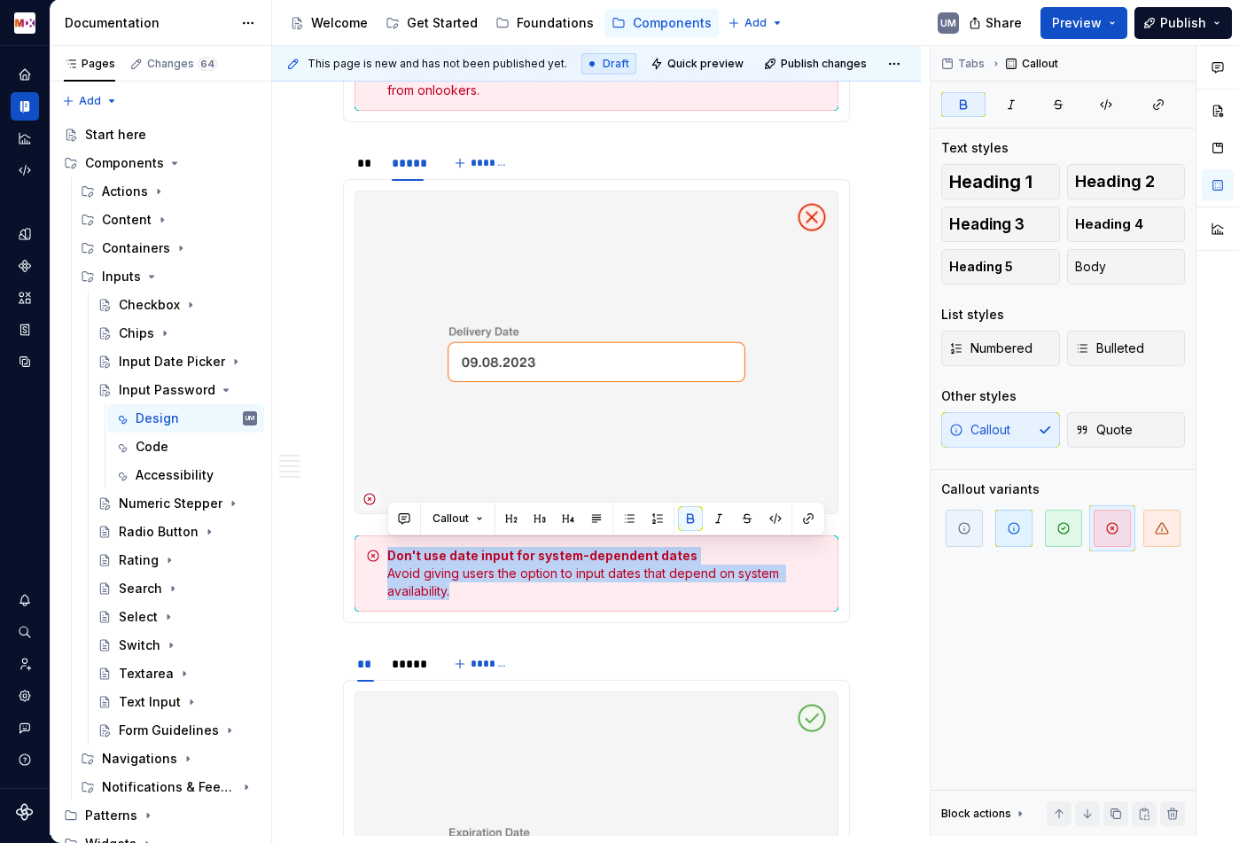
click at [397, 555] on strong "Don't use date input for system-dependent dates" at bounding box center [542, 555] width 310 height 15
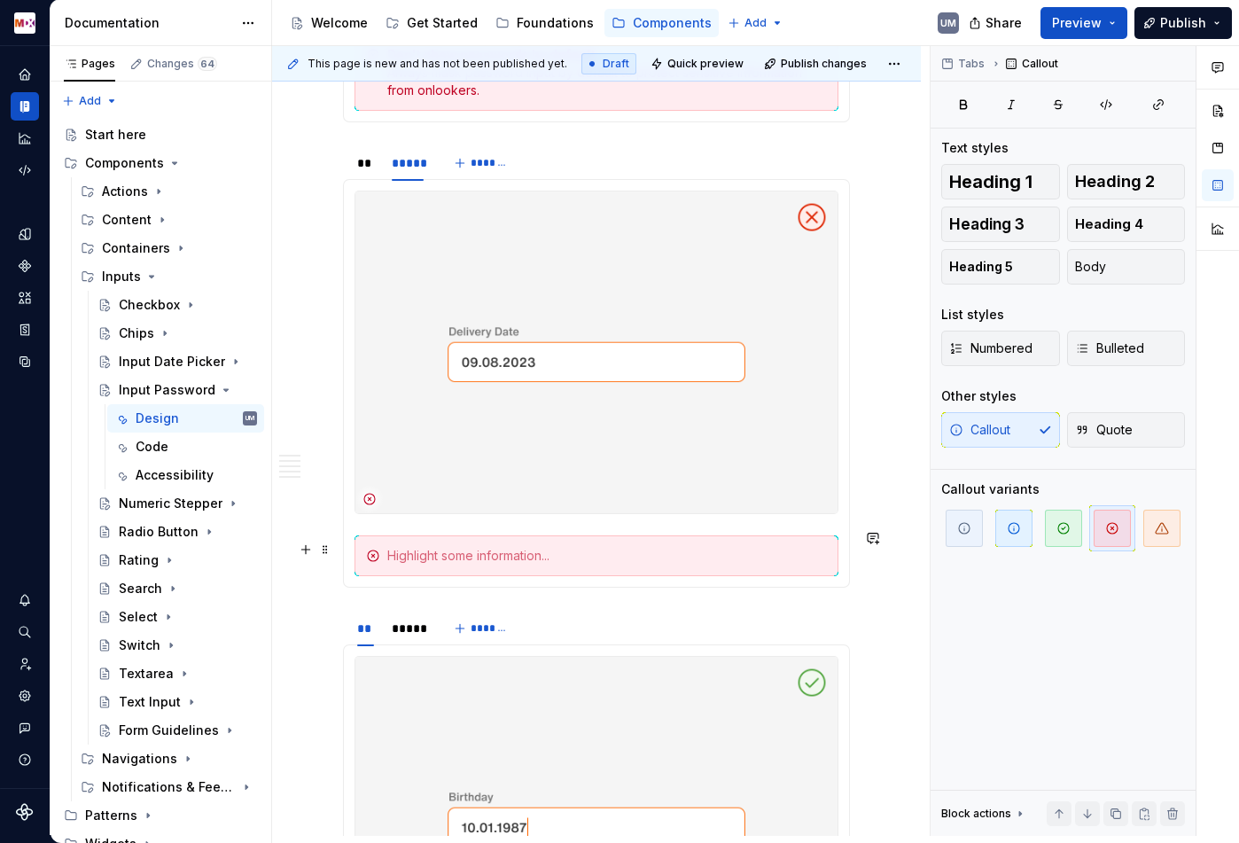
click at [518, 552] on div at bounding box center [607, 556] width 440 height 18
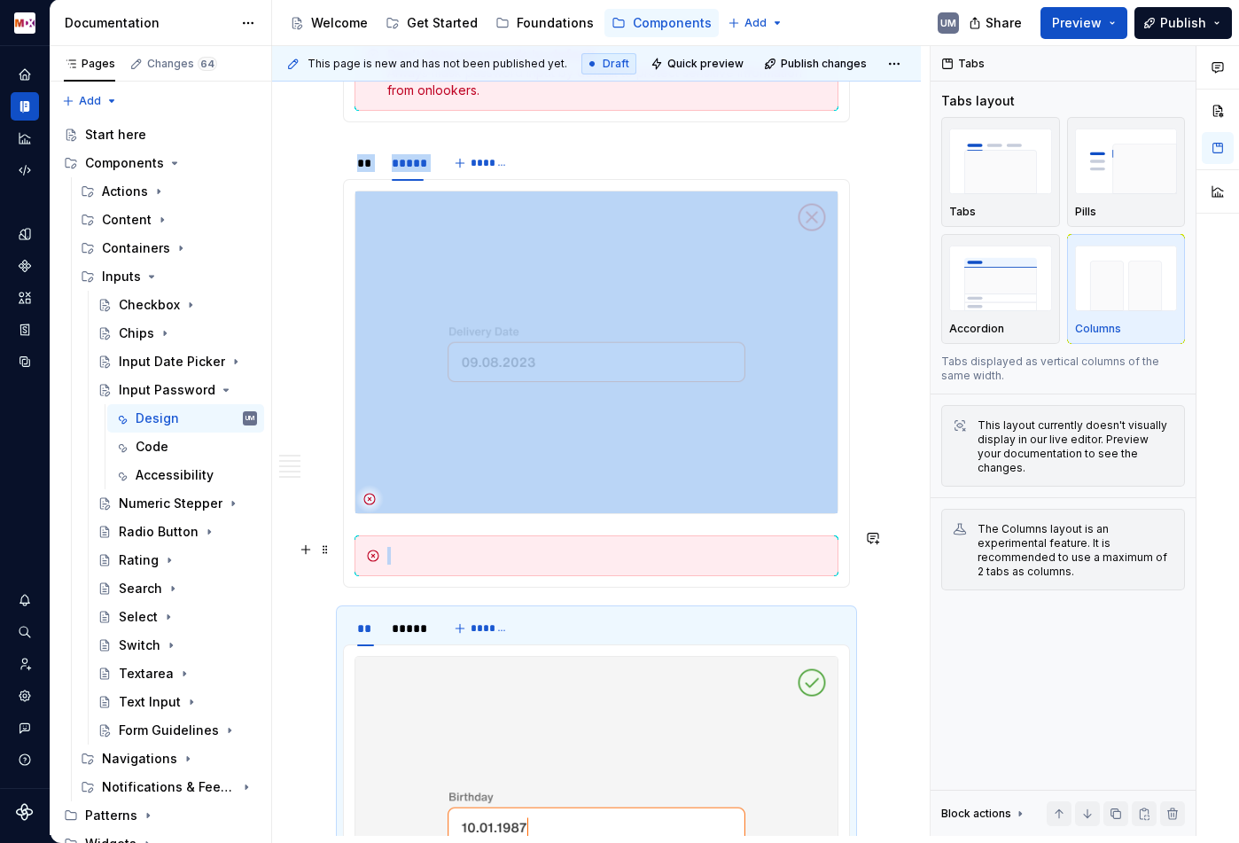
click at [478, 549] on div at bounding box center [607, 556] width 440 height 18
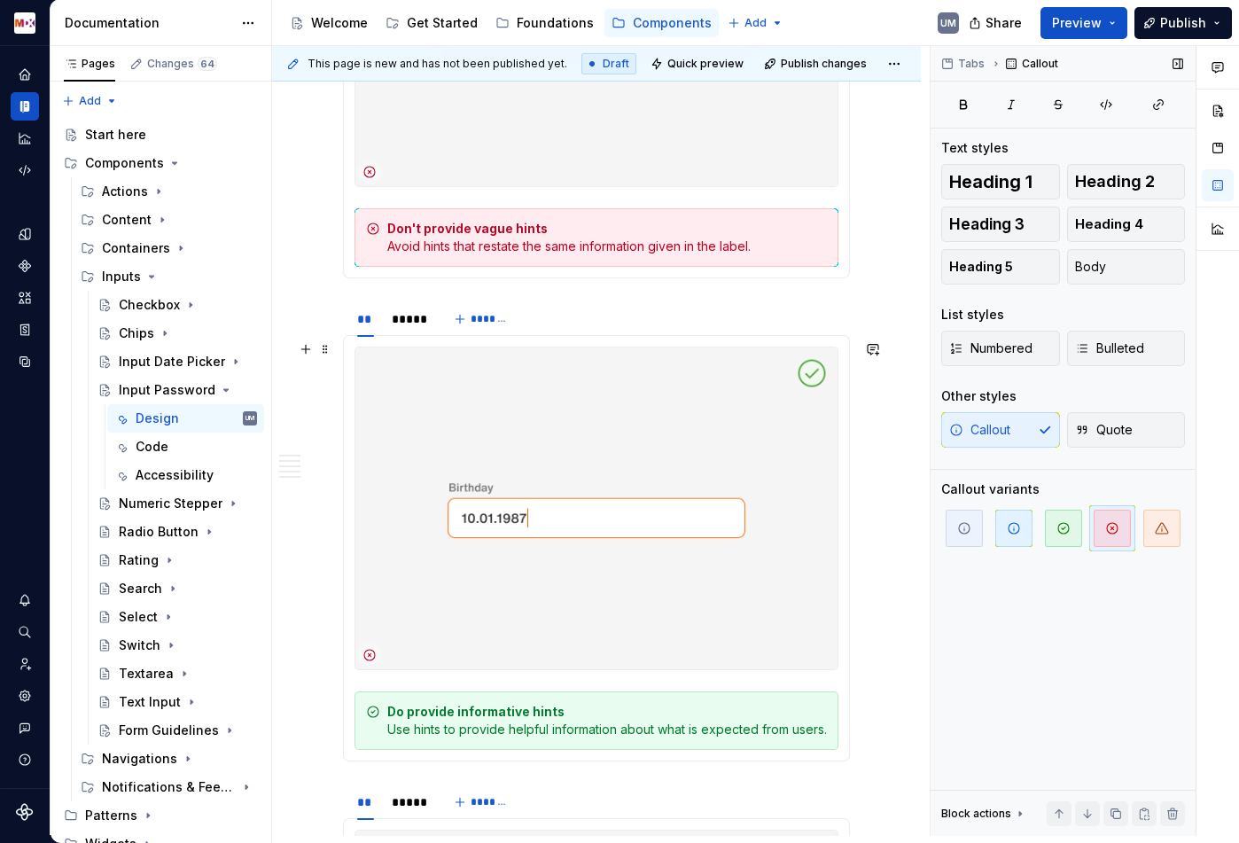
scroll to position [2409, 0]
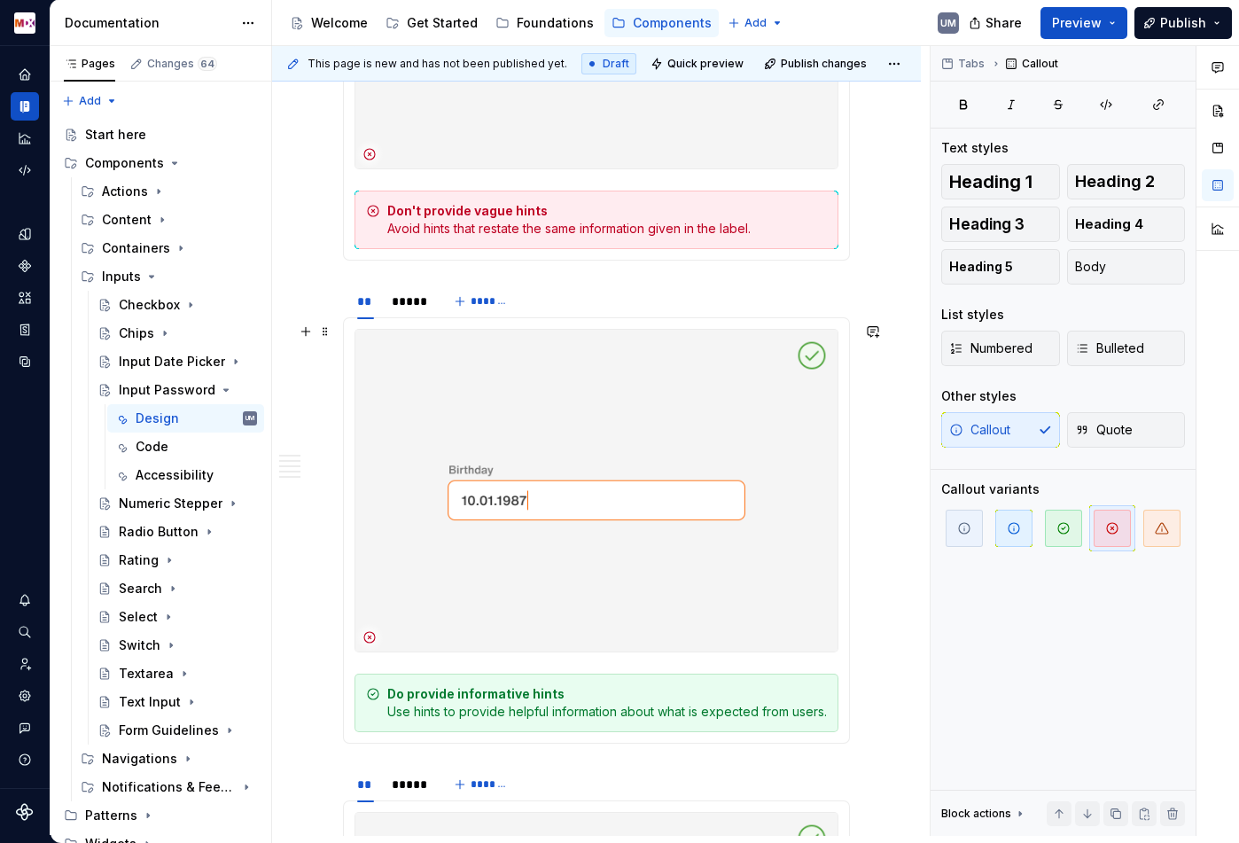
click at [547, 697] on strong "Do provide informative hints" at bounding box center [475, 693] width 177 height 15
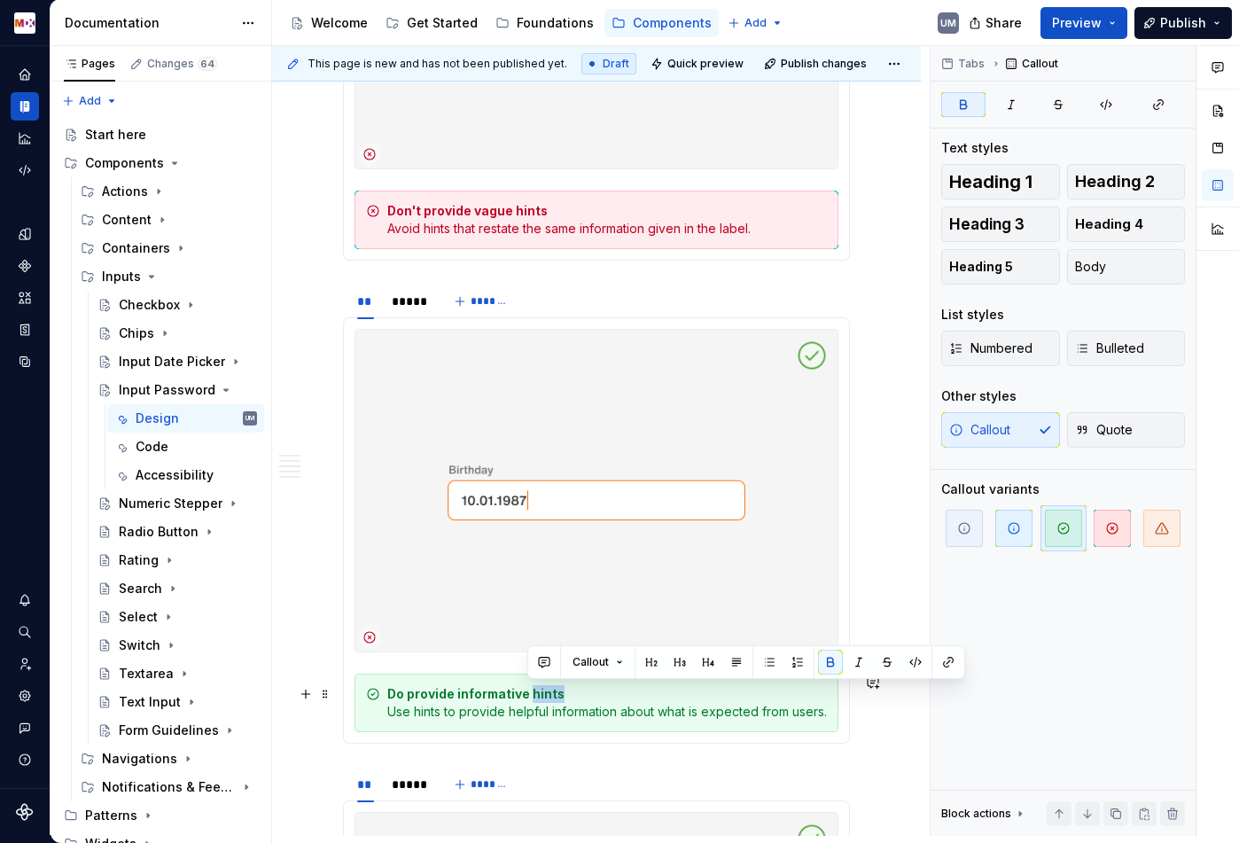
click at [547, 697] on strong "Do provide informative hints" at bounding box center [475, 693] width 177 height 15
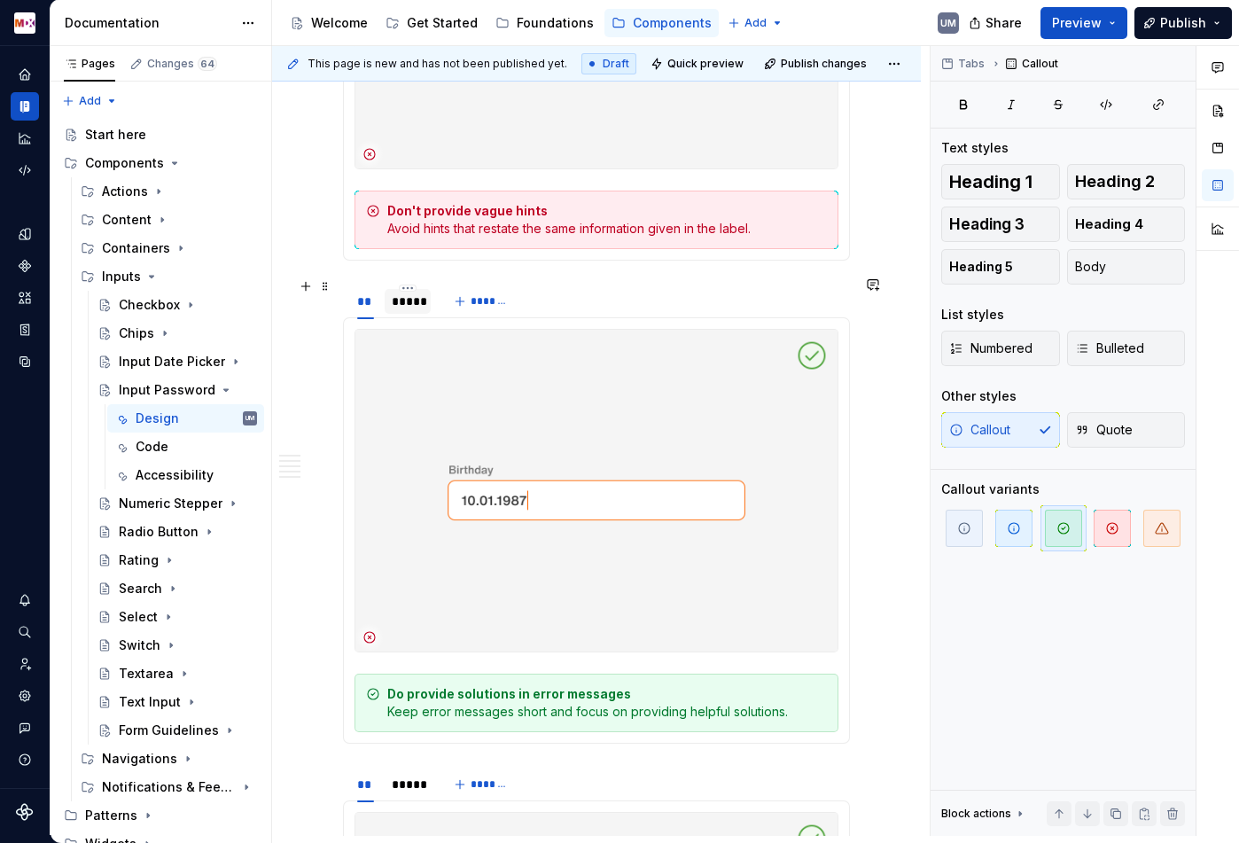
click at [414, 292] on div "*****" at bounding box center [408, 301] width 32 height 18
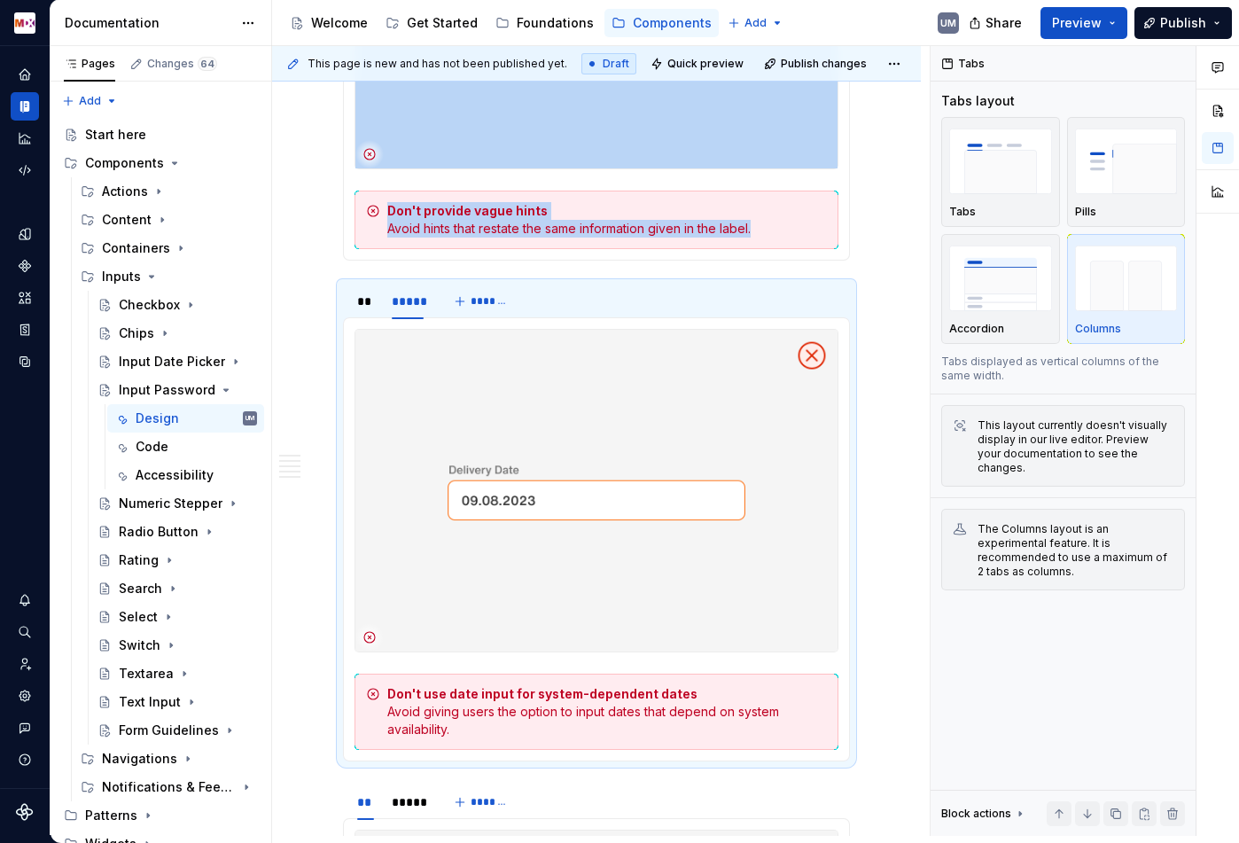
click at [586, 709] on div "Don't use date input for system-dependent dates Avoid giving users the option t…" at bounding box center [607, 711] width 440 height 53
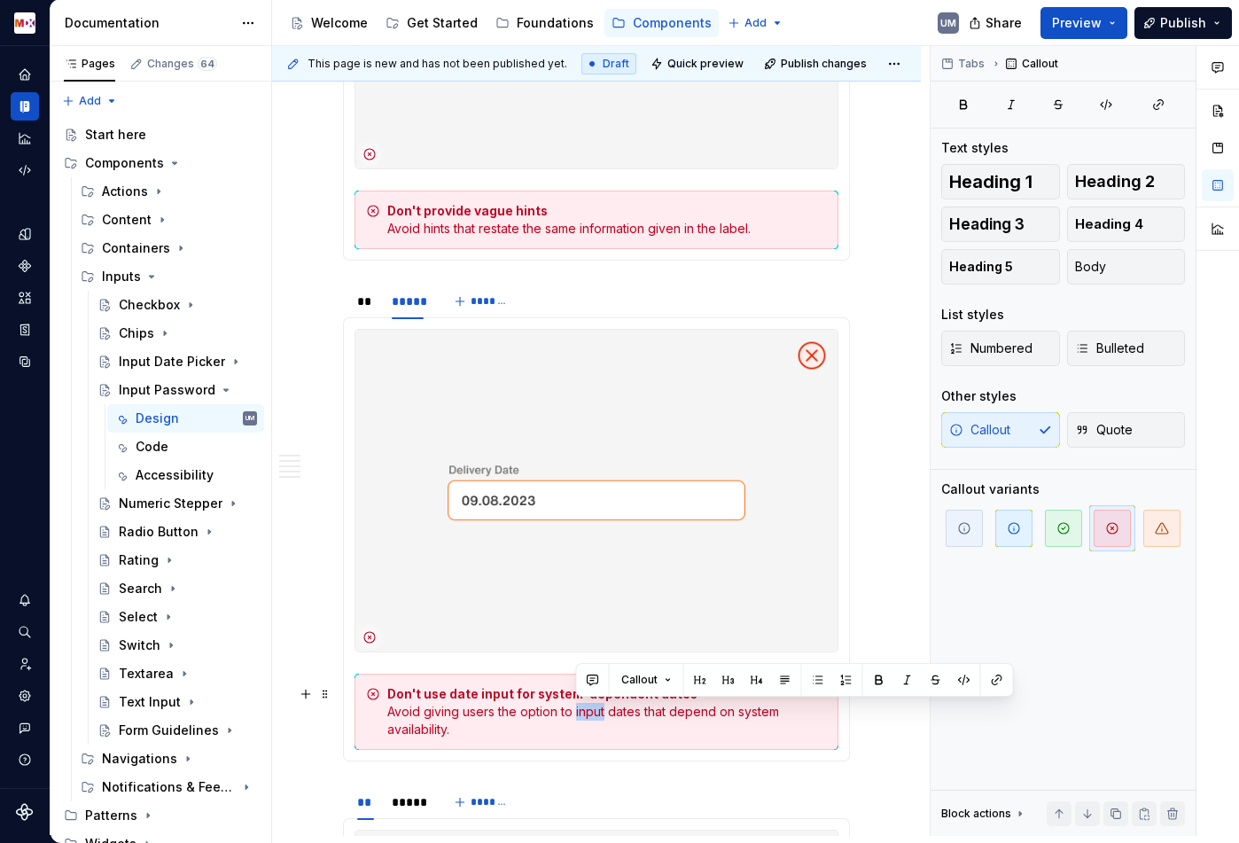
click at [586, 709] on div "Don't use date input for system-dependent dates Avoid giving users the option t…" at bounding box center [607, 711] width 440 height 53
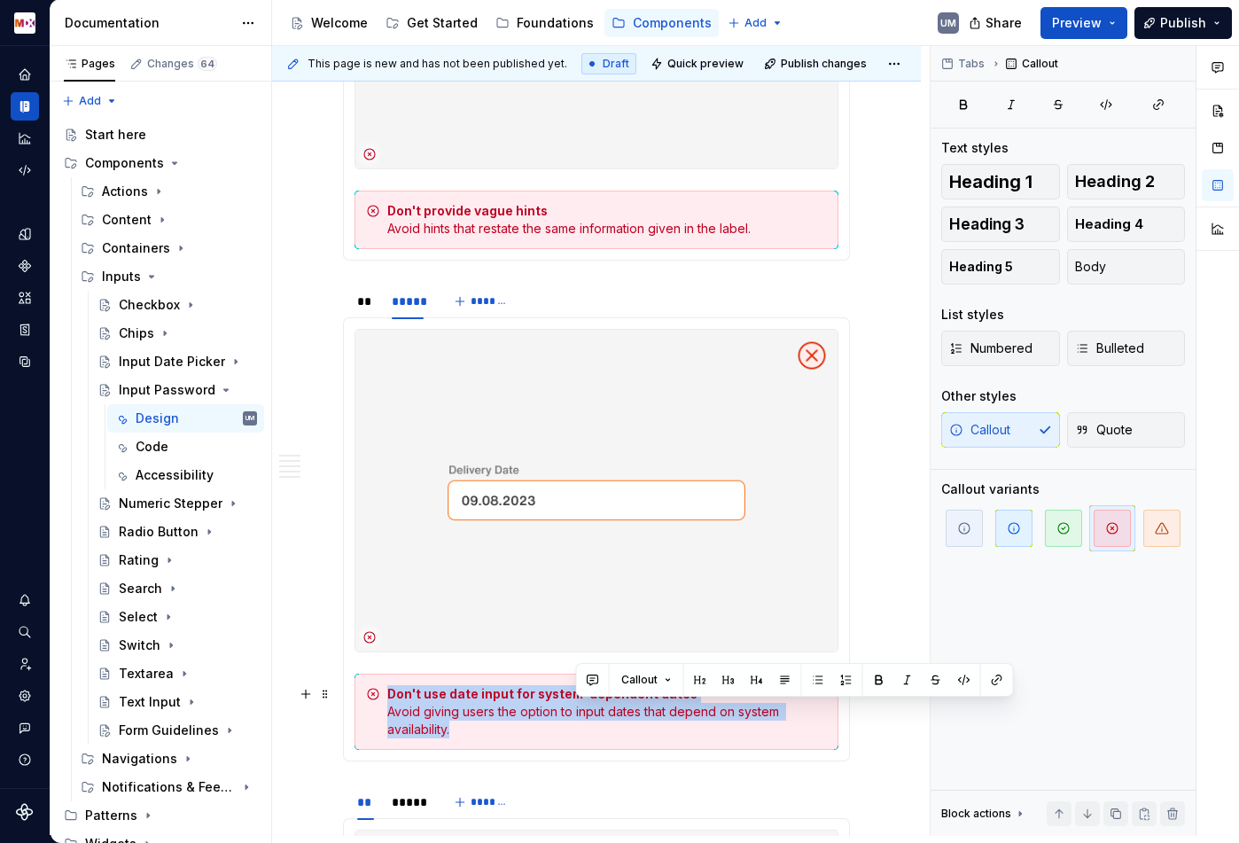
click at [586, 709] on div "Don't use date input for system-dependent dates Avoid giving users the option t…" at bounding box center [607, 711] width 440 height 53
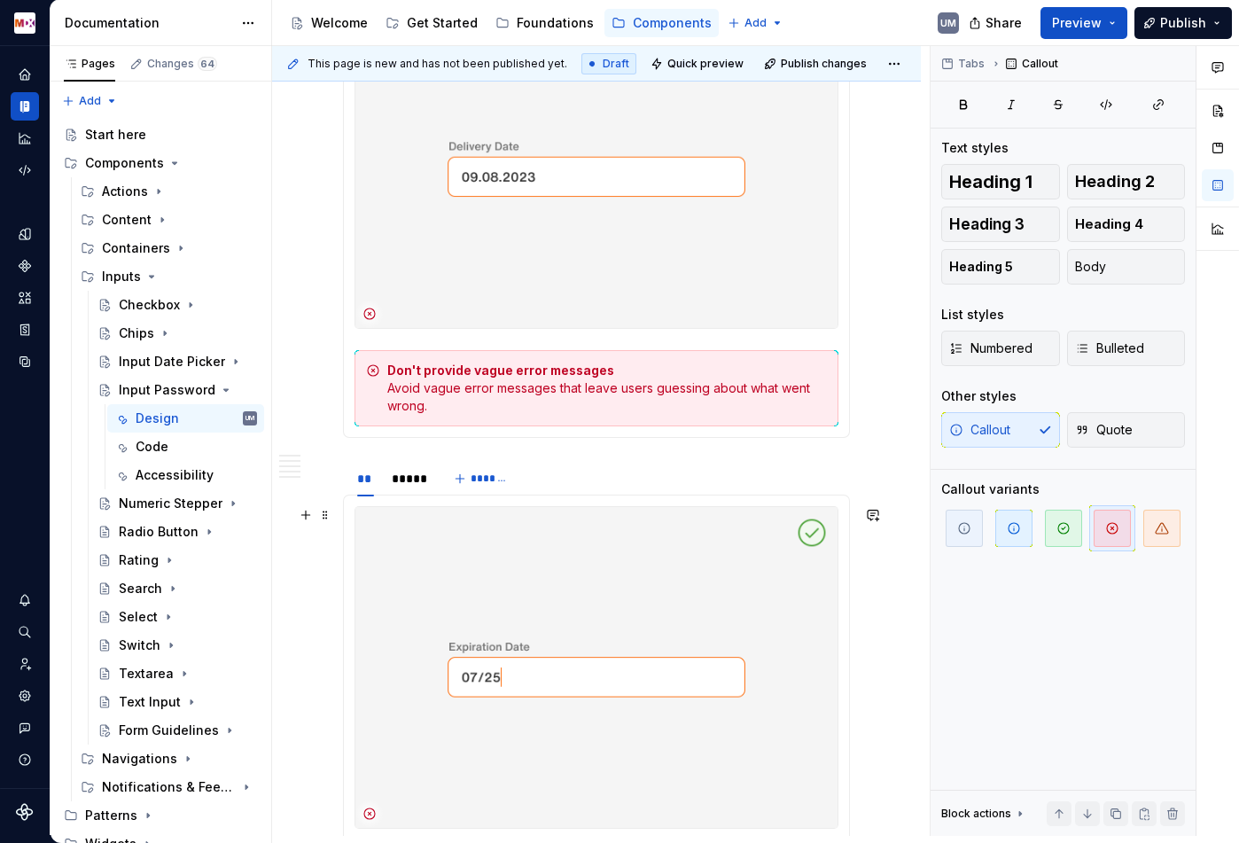
scroll to position [2740, 0]
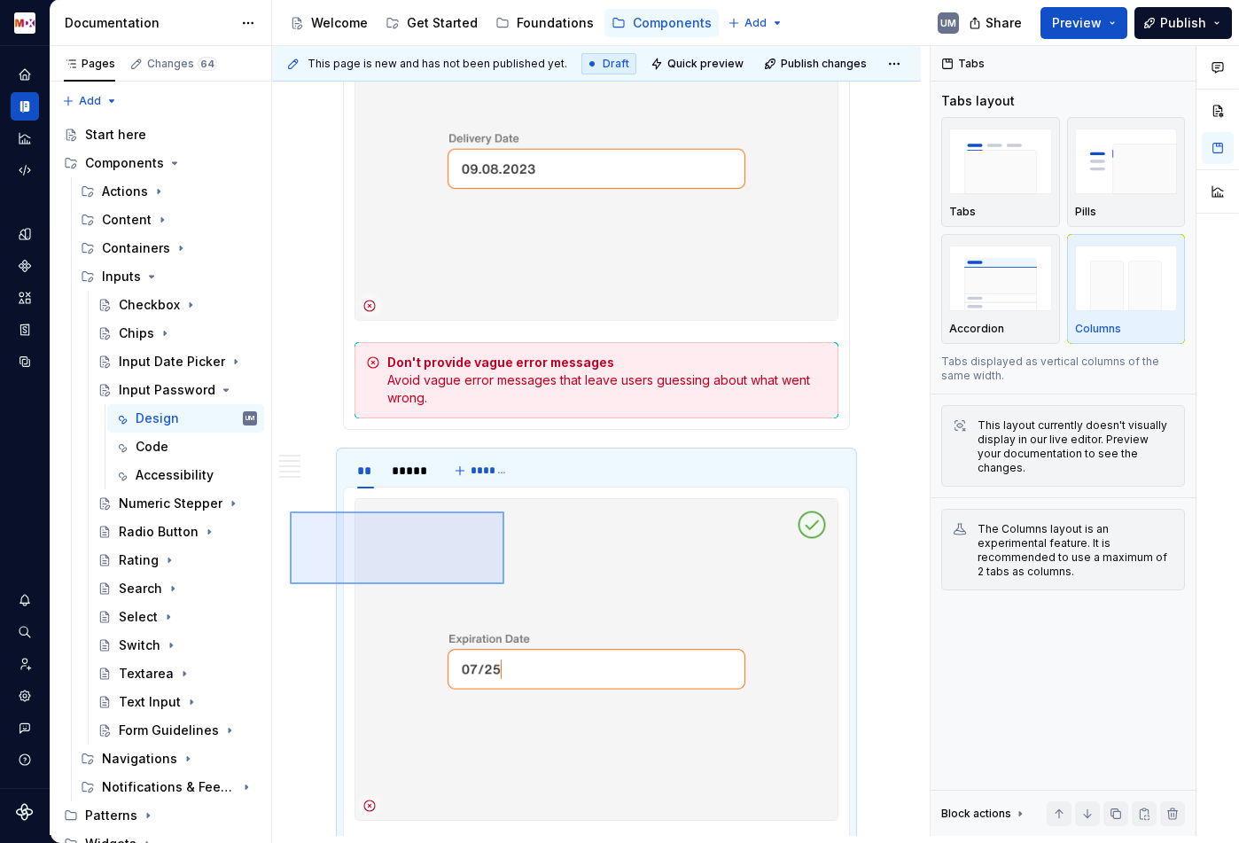
drag, startPoint x: 290, startPoint y: 584, endPoint x: 505, endPoint y: 509, distance: 228.2
click at [505, 509] on div "**********" at bounding box center [601, 441] width 658 height 790
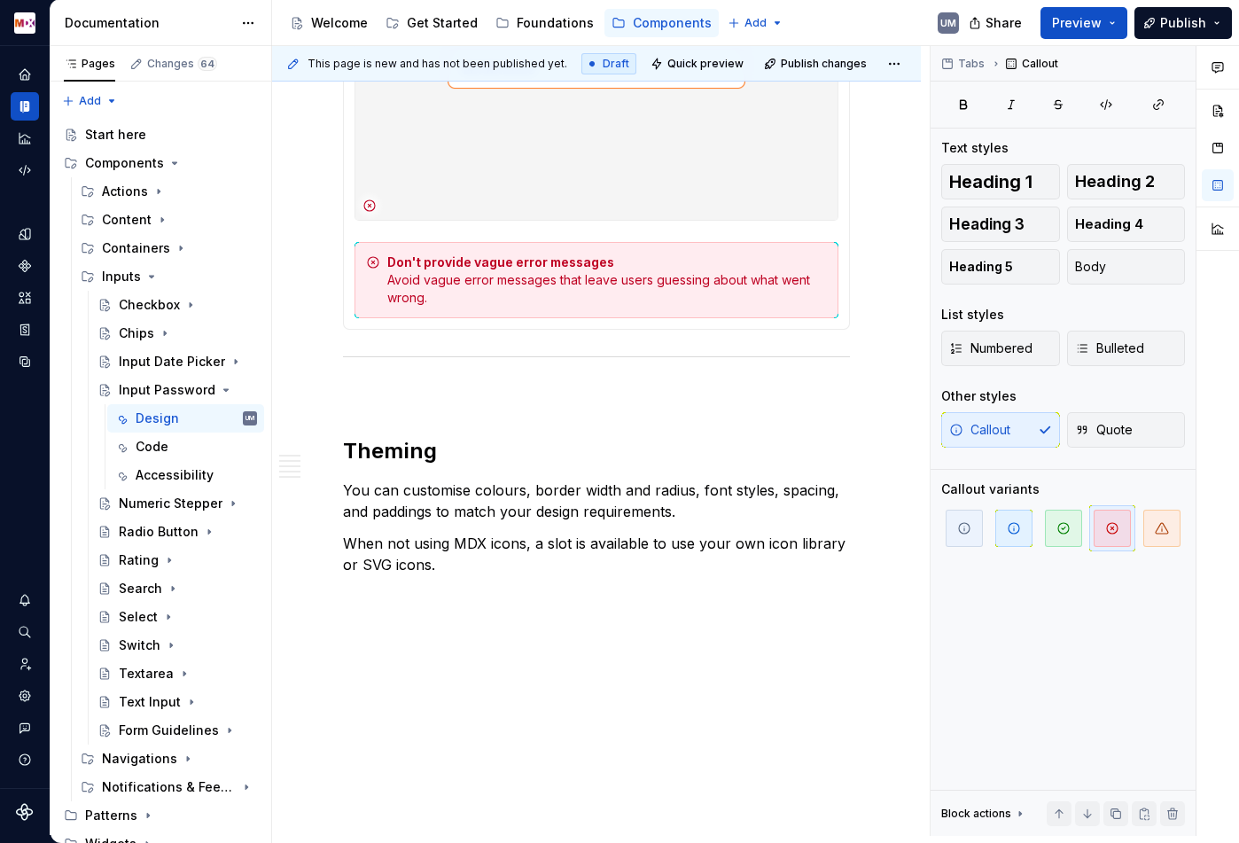
scroll to position [2854, 0]
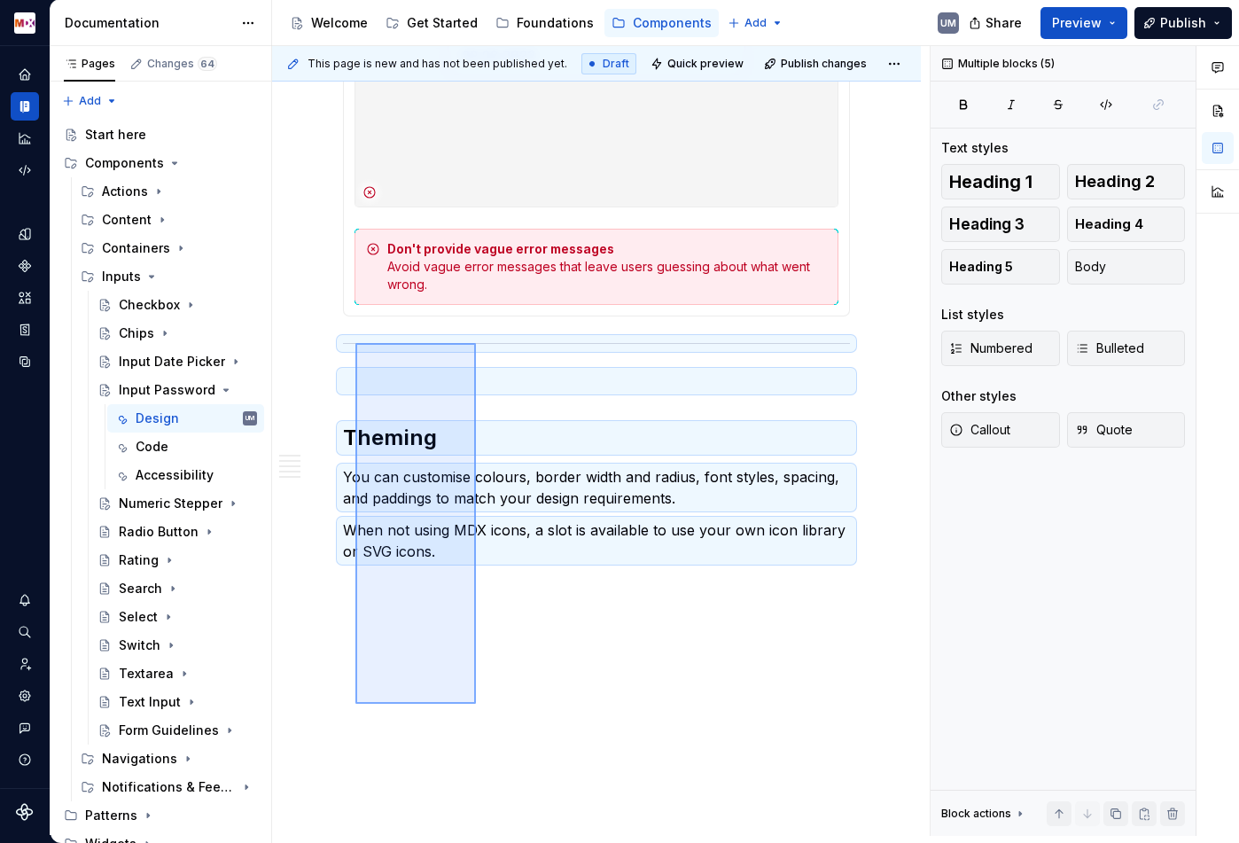
drag, startPoint x: 476, startPoint y: 705, endPoint x: 355, endPoint y: 340, distance: 383.7
click at [355, 340] on div "**********" at bounding box center [601, 441] width 658 height 790
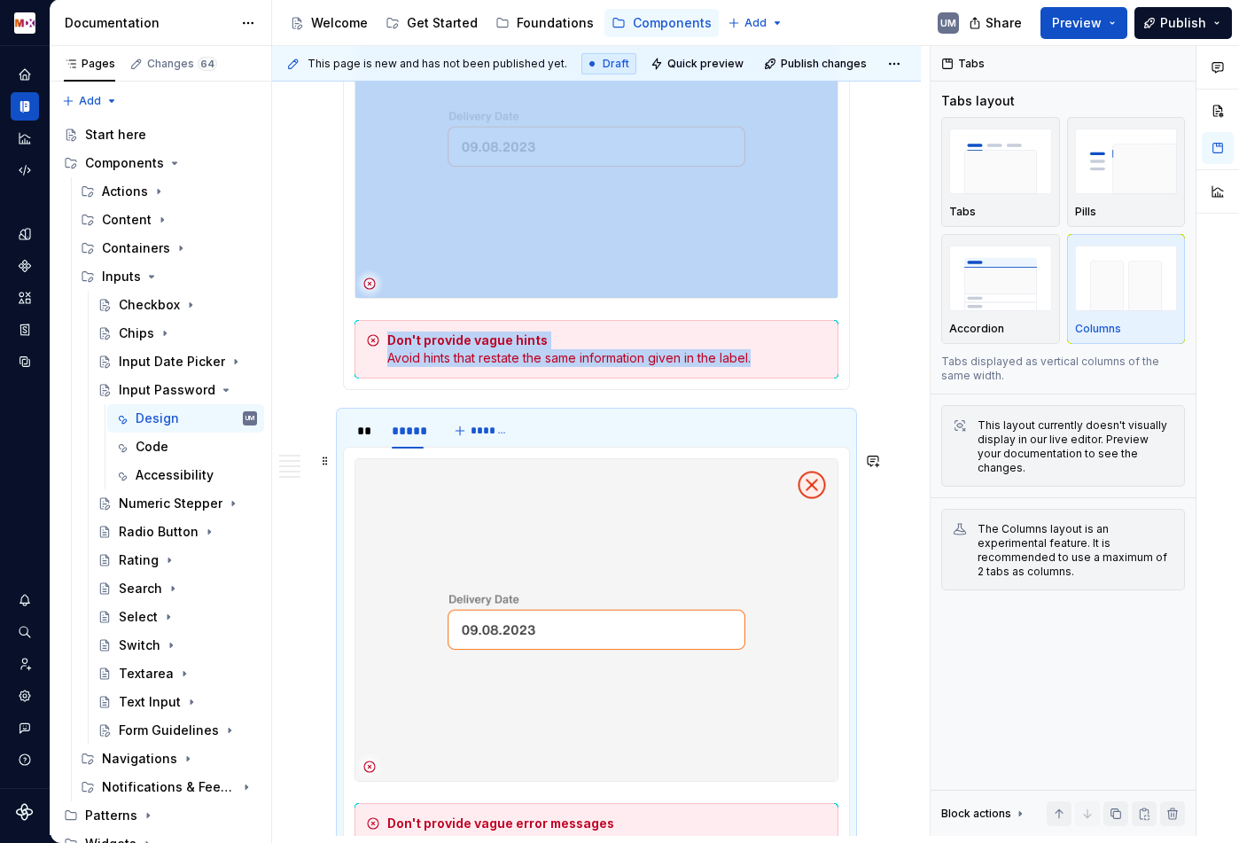
scroll to position [2346, 0]
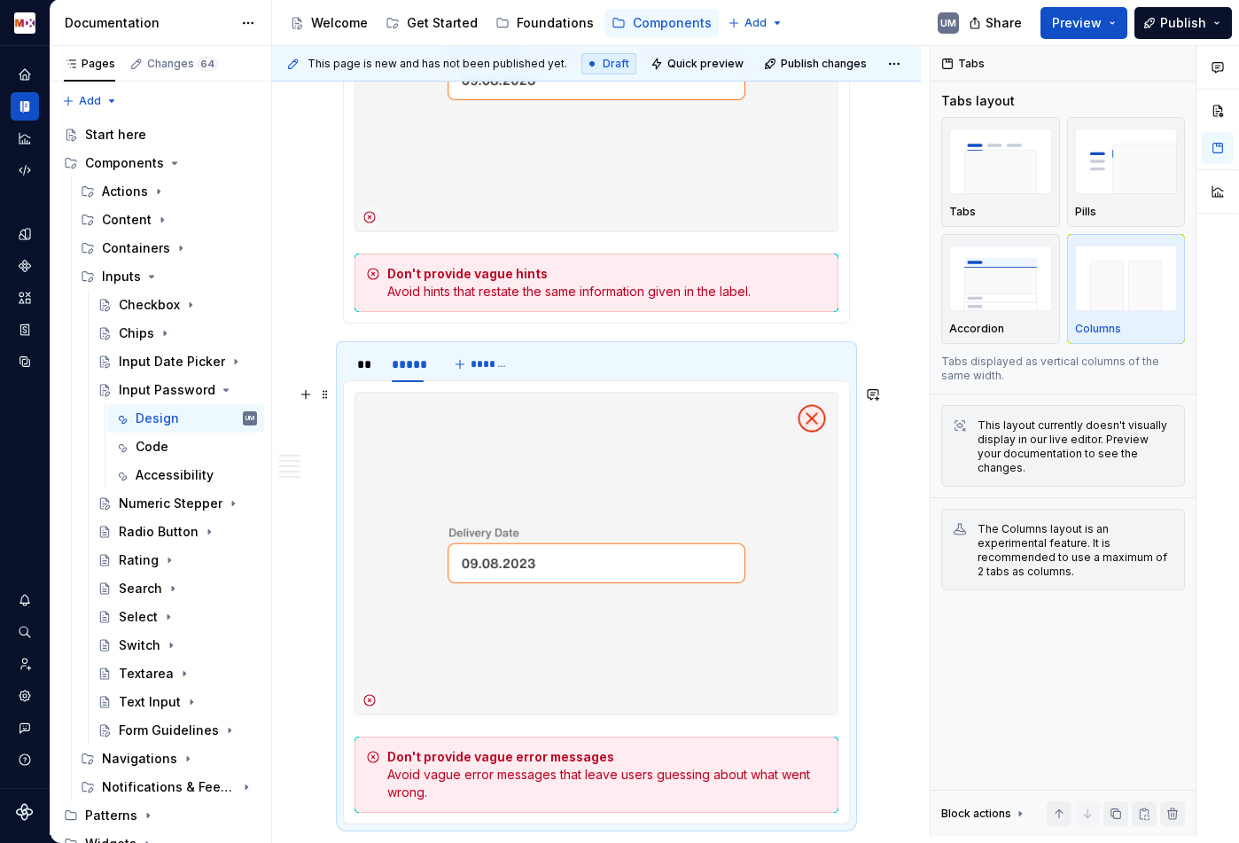
click at [530, 542] on img at bounding box center [596, 554] width 482 height 322
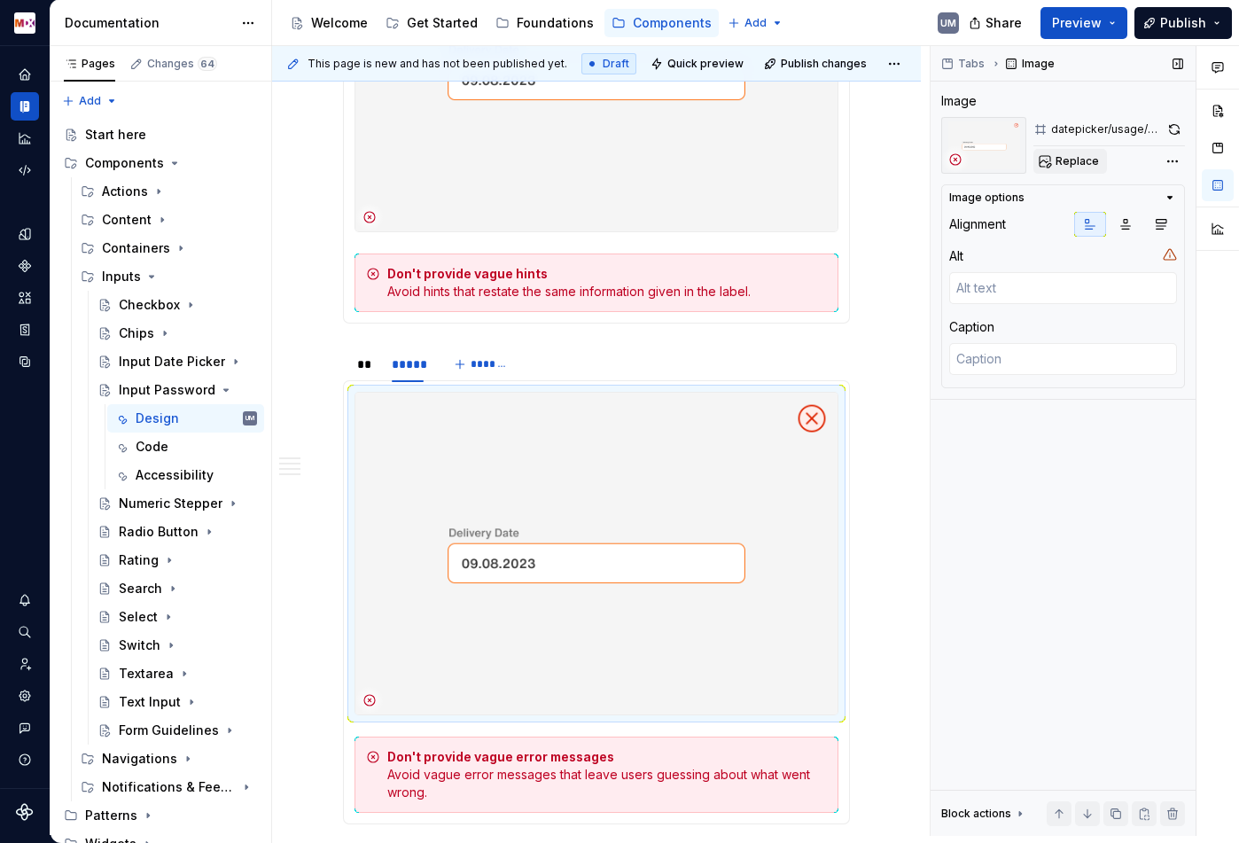
click at [1063, 164] on span "Replace" at bounding box center [1077, 161] width 43 height 14
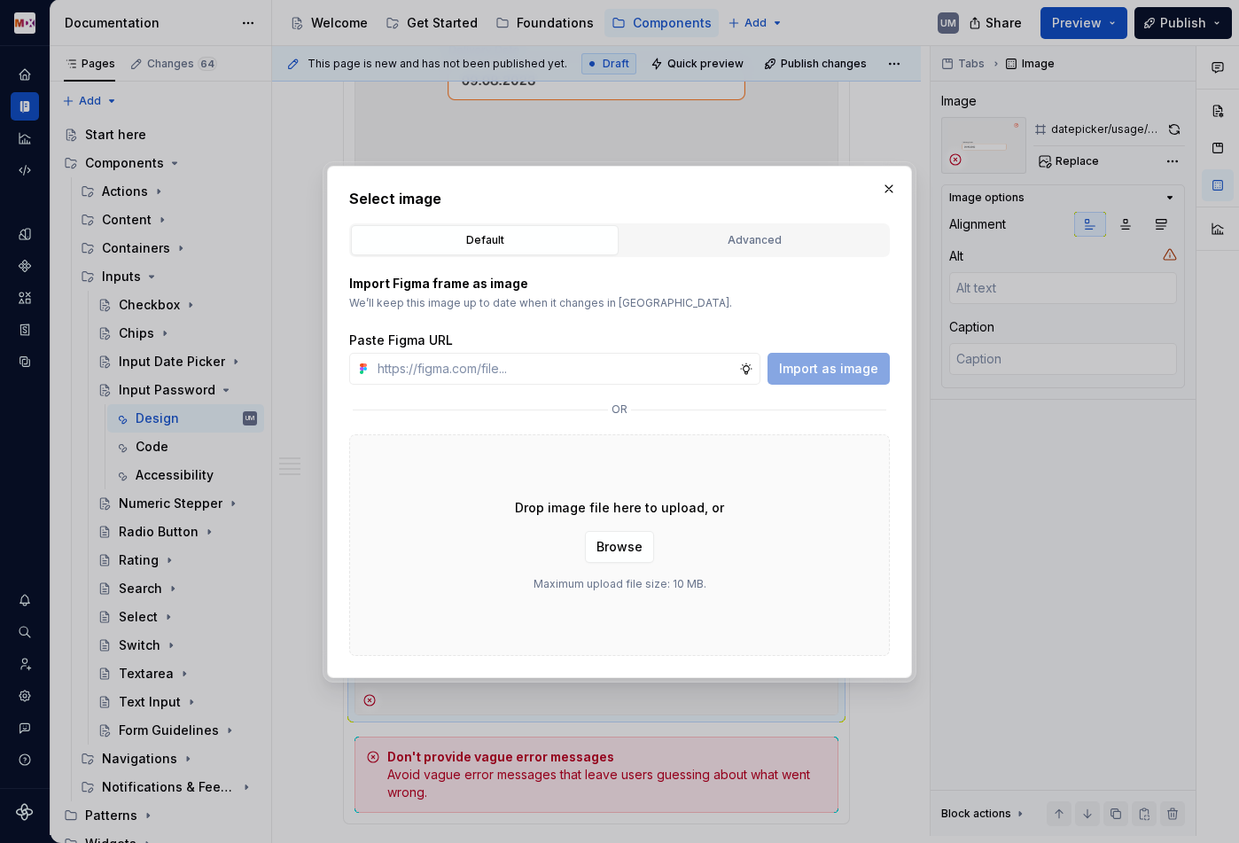
type textarea "*"
click at [791, 246] on div "Advanced" at bounding box center [754, 240] width 255 height 18
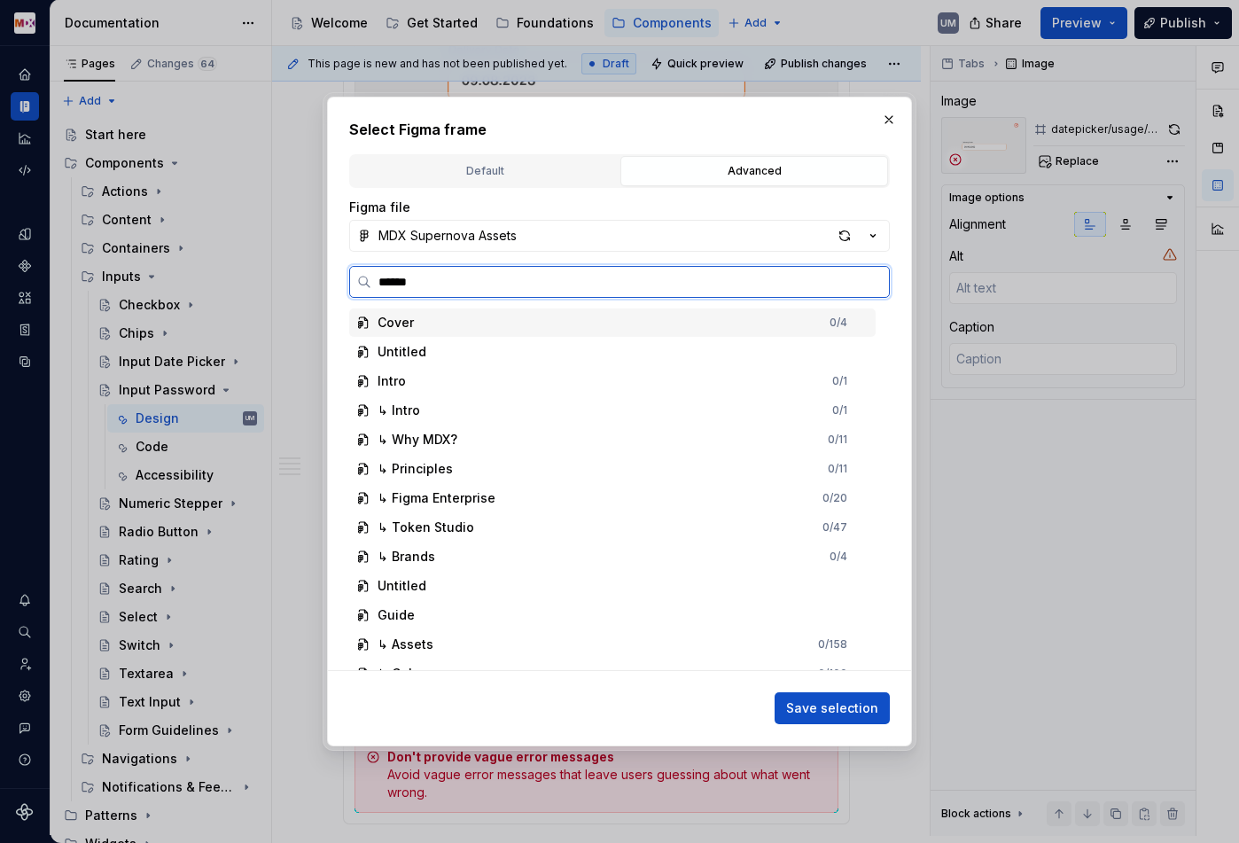
type input "*******"
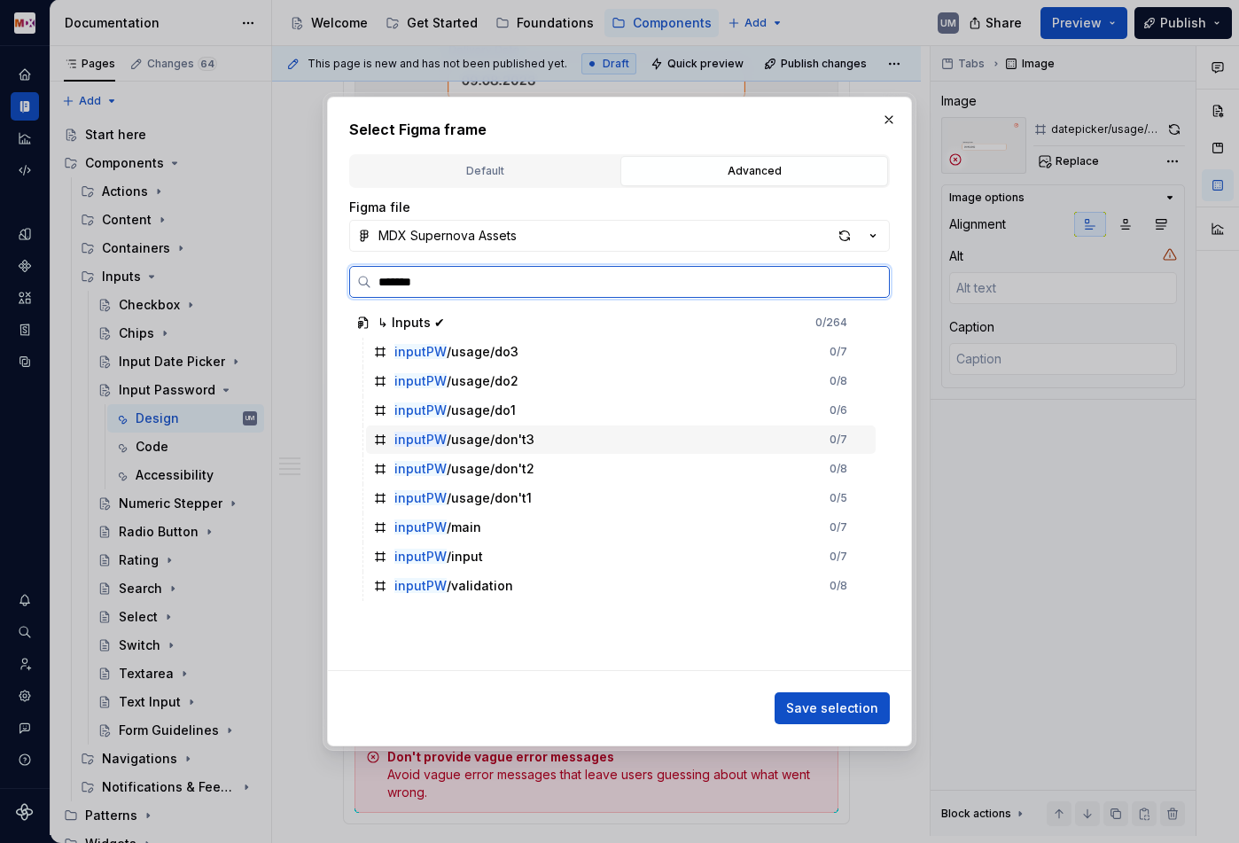
click at [548, 439] on div "inputPW /usage/don't3 0 / 7" at bounding box center [621, 439] width 510 height 28
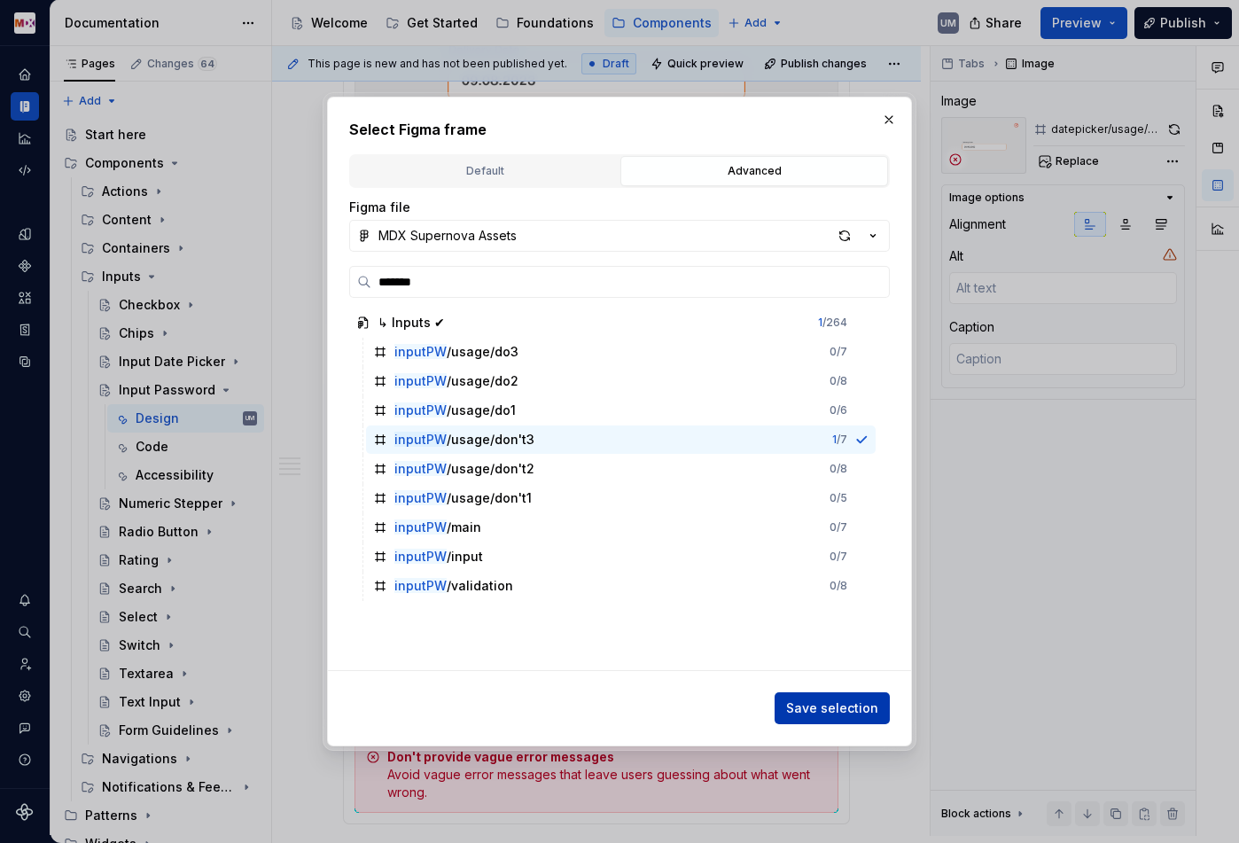
click at [821, 703] on span "Save selection" at bounding box center [832, 708] width 92 height 18
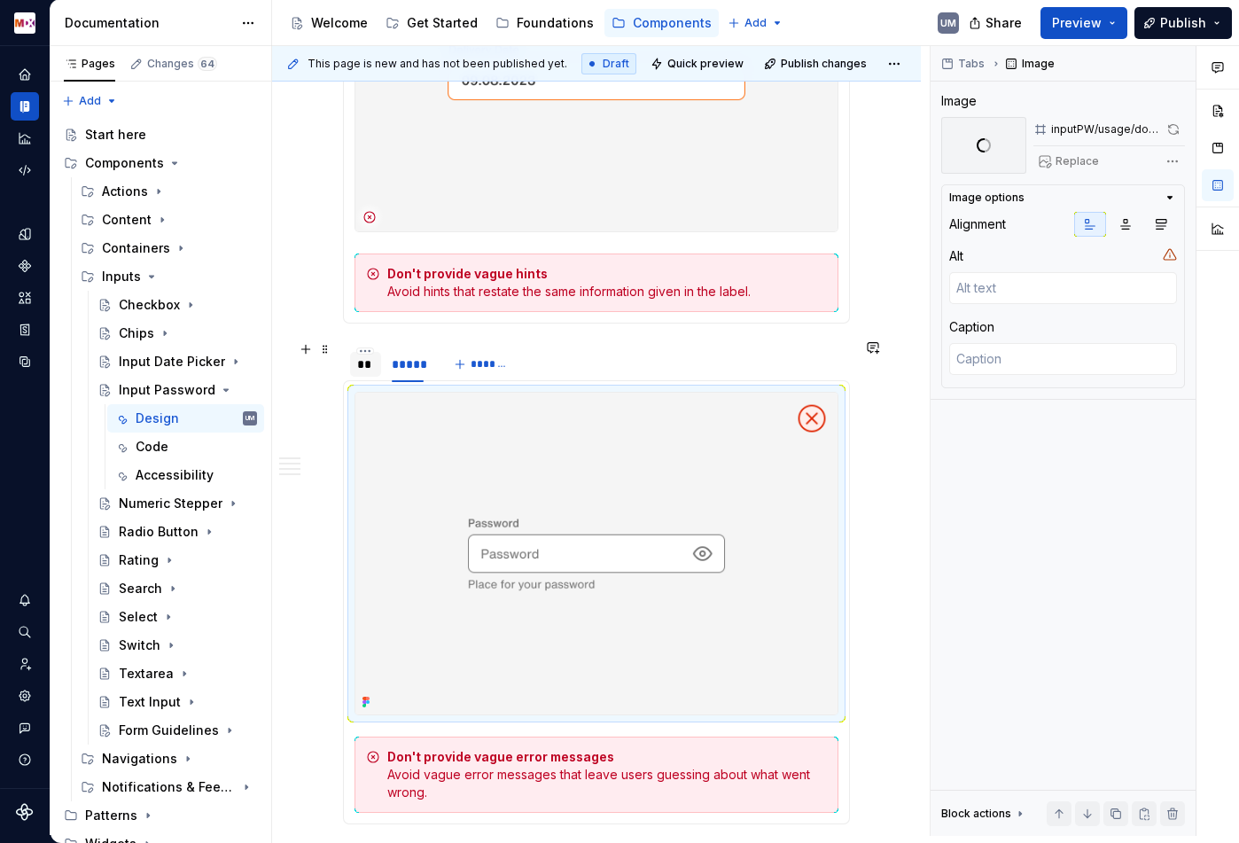
click at [368, 368] on div "**" at bounding box center [365, 364] width 31 height 25
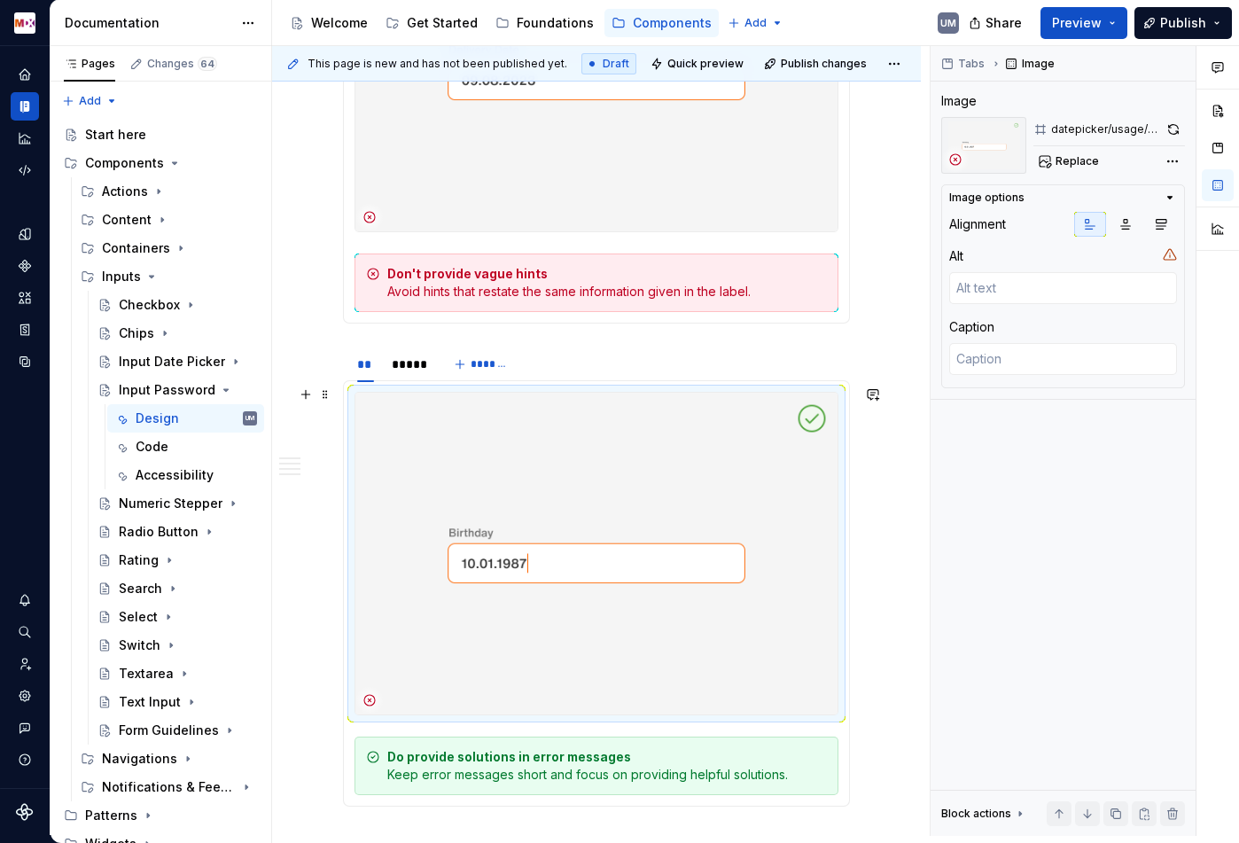
click at [503, 541] on img at bounding box center [596, 554] width 482 height 322
click at [1084, 161] on span "Replace" at bounding box center [1077, 161] width 43 height 14
type textarea "*"
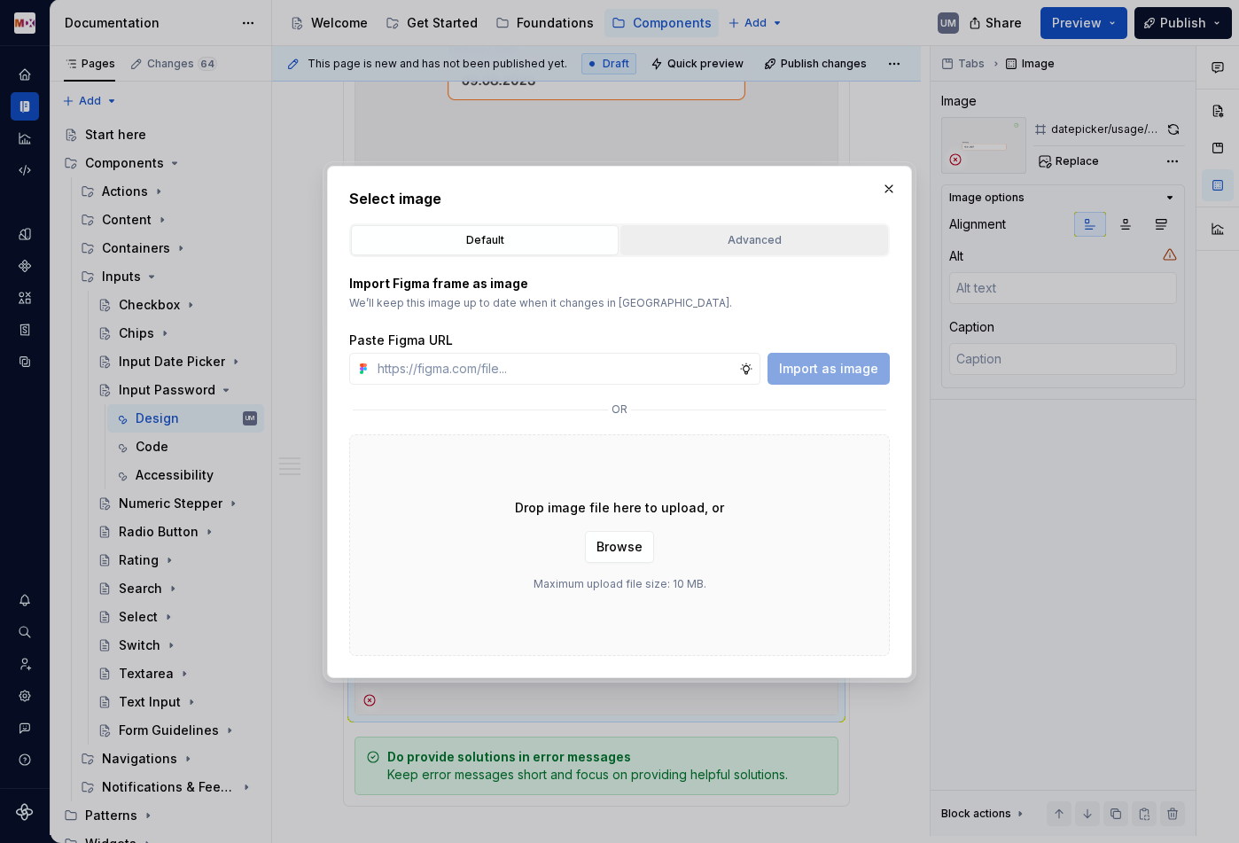
click at [670, 239] on div "Advanced" at bounding box center [754, 240] width 255 height 18
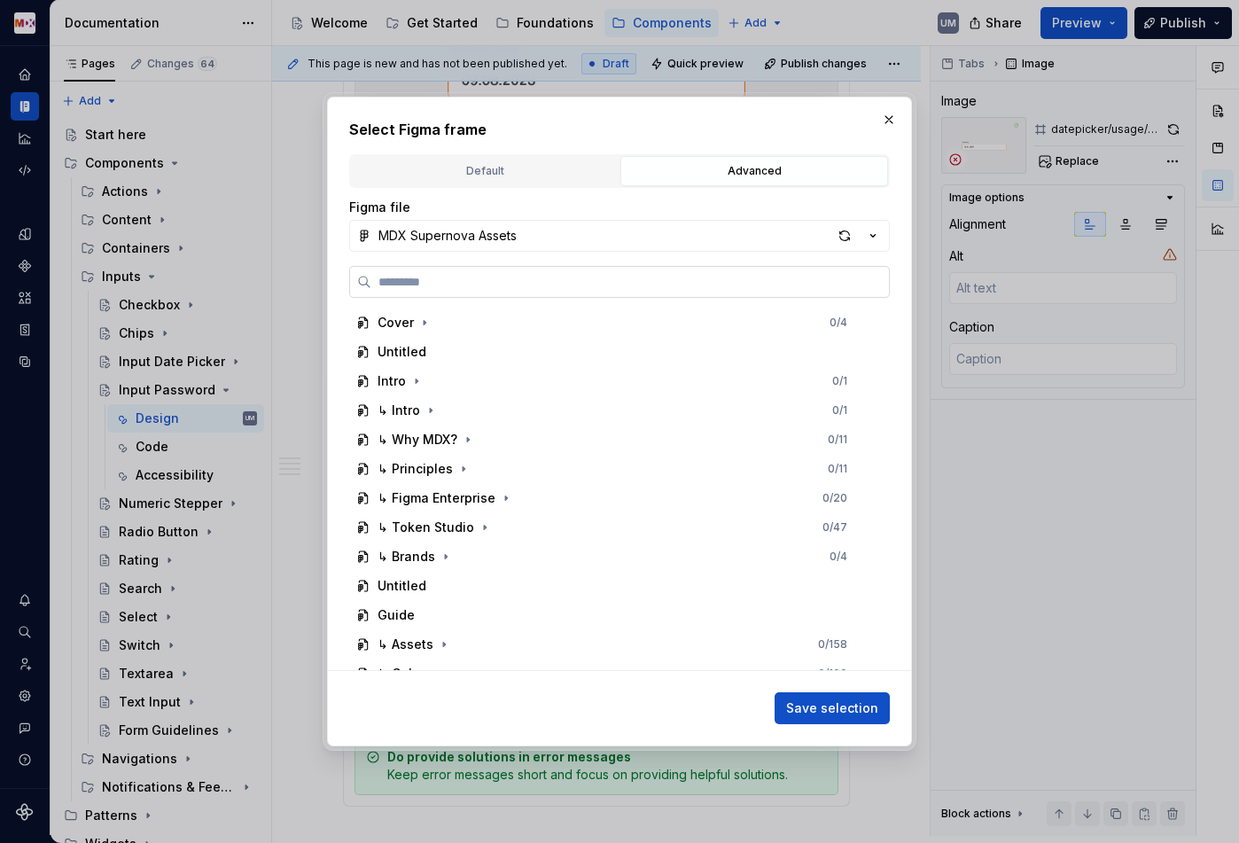
paste input "*******"
type input "*******"
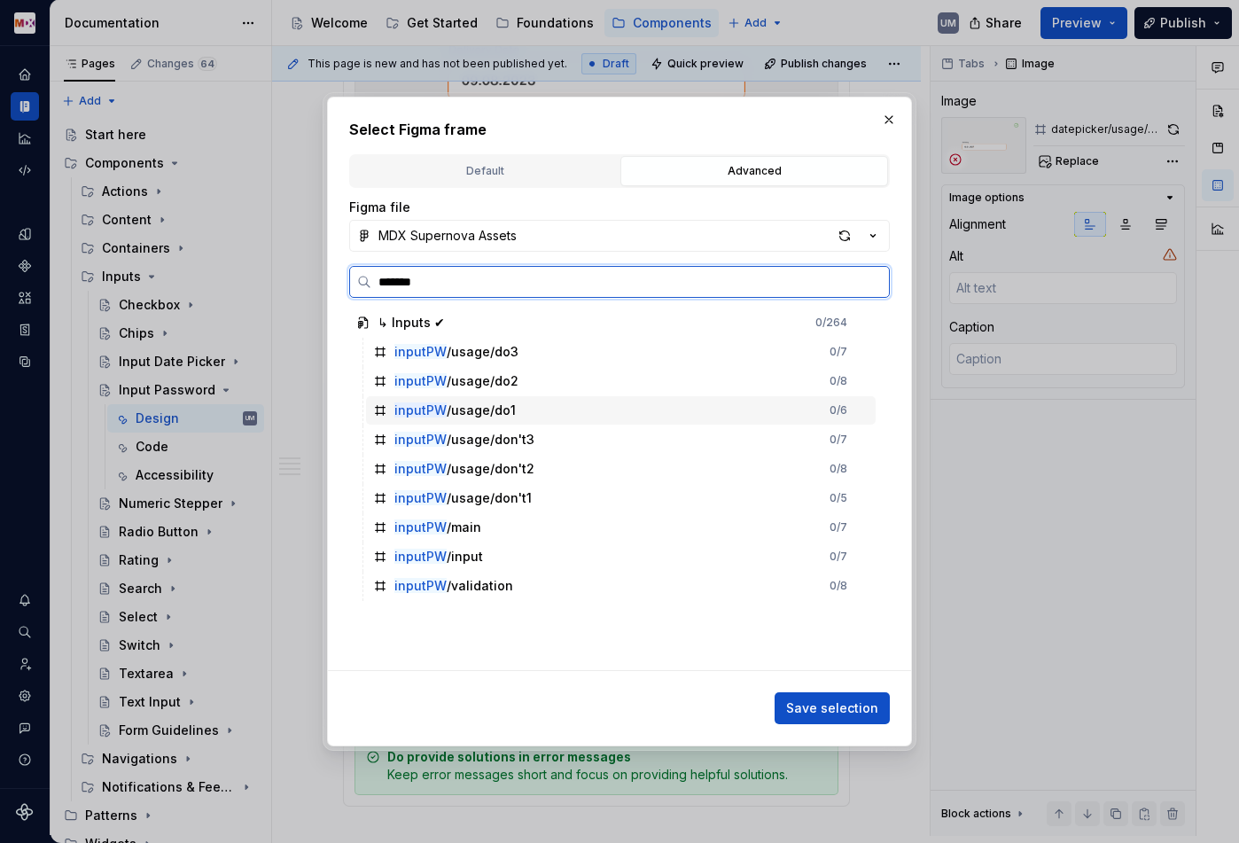
click at [487, 414] on div "inputPW /usage/do1" at bounding box center [454, 410] width 121 height 18
click at [489, 354] on div "inputPW /usage/do3" at bounding box center [456, 352] width 124 height 18
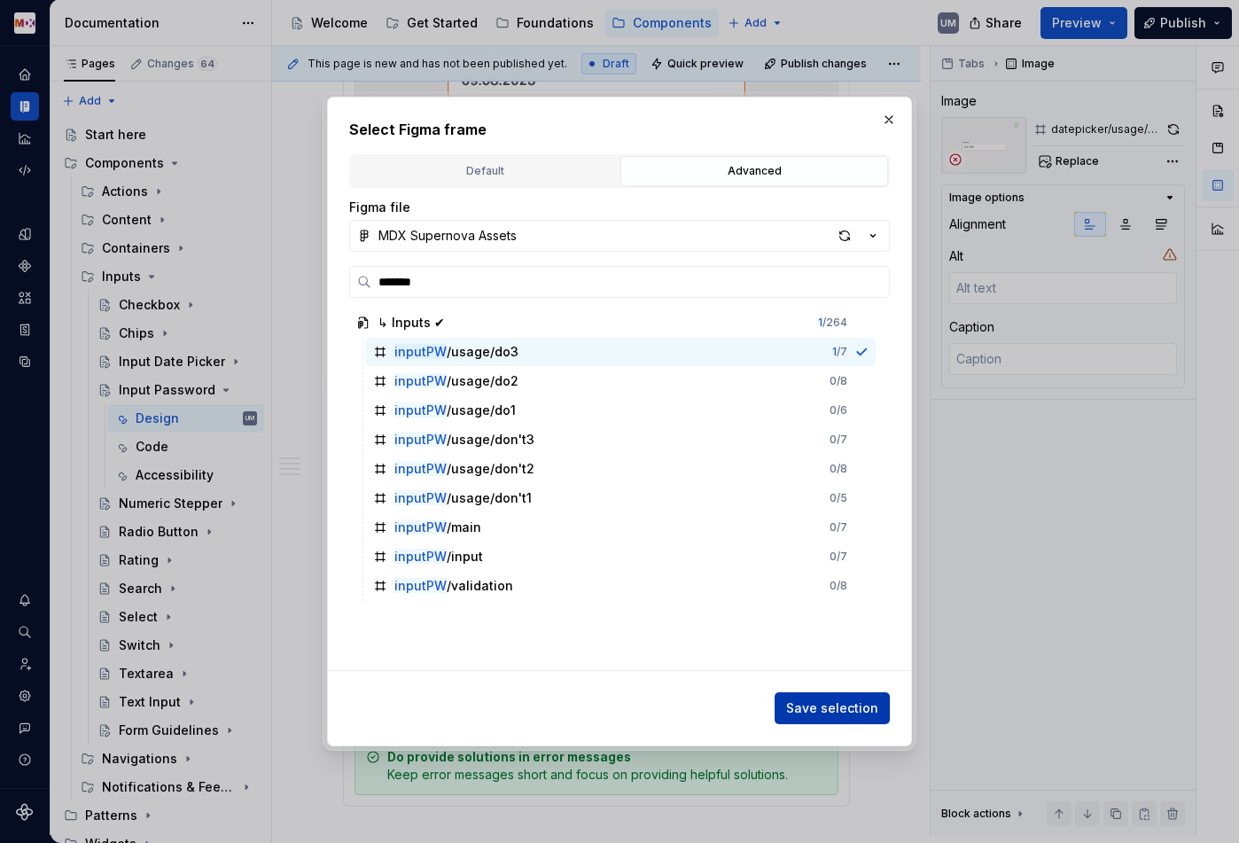
click at [828, 707] on span "Save selection" at bounding box center [832, 708] width 92 height 18
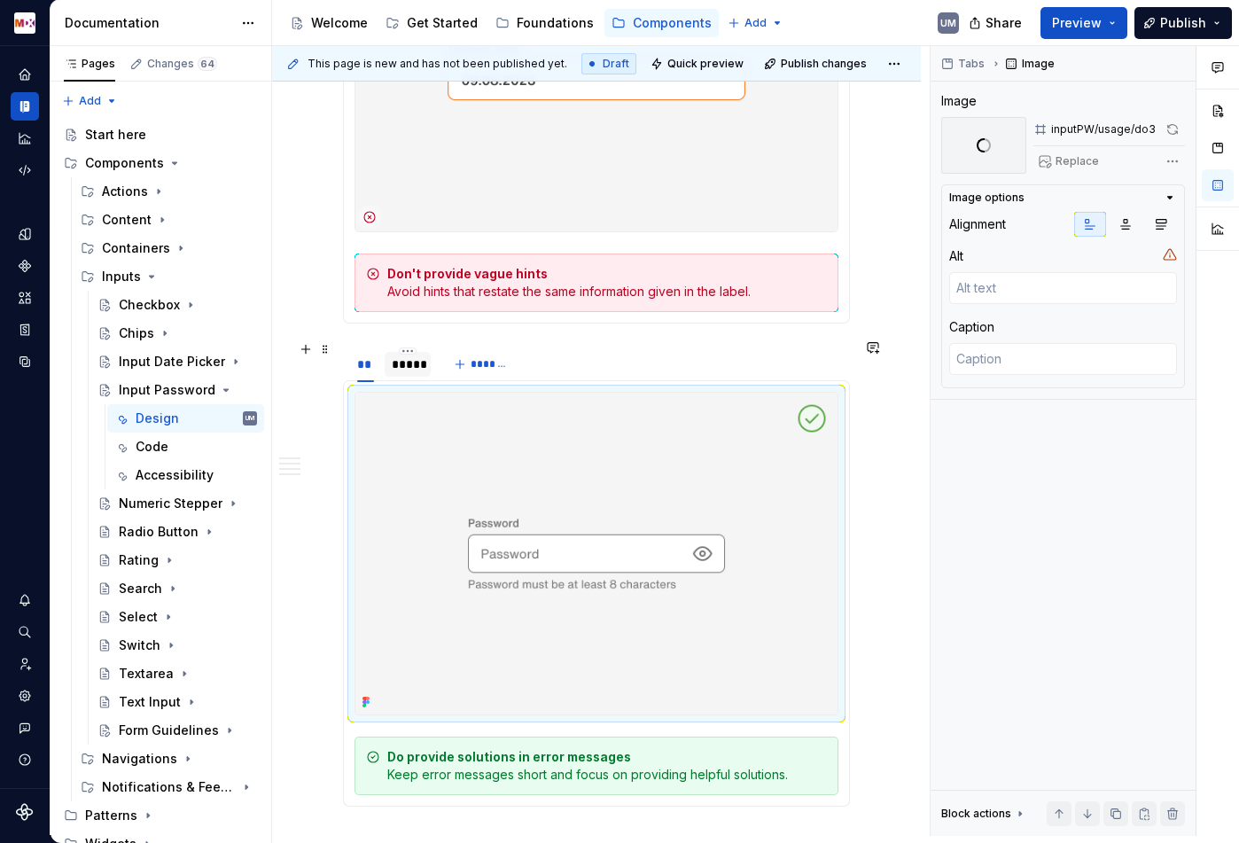
click at [411, 367] on div "*****" at bounding box center [408, 364] width 46 height 25
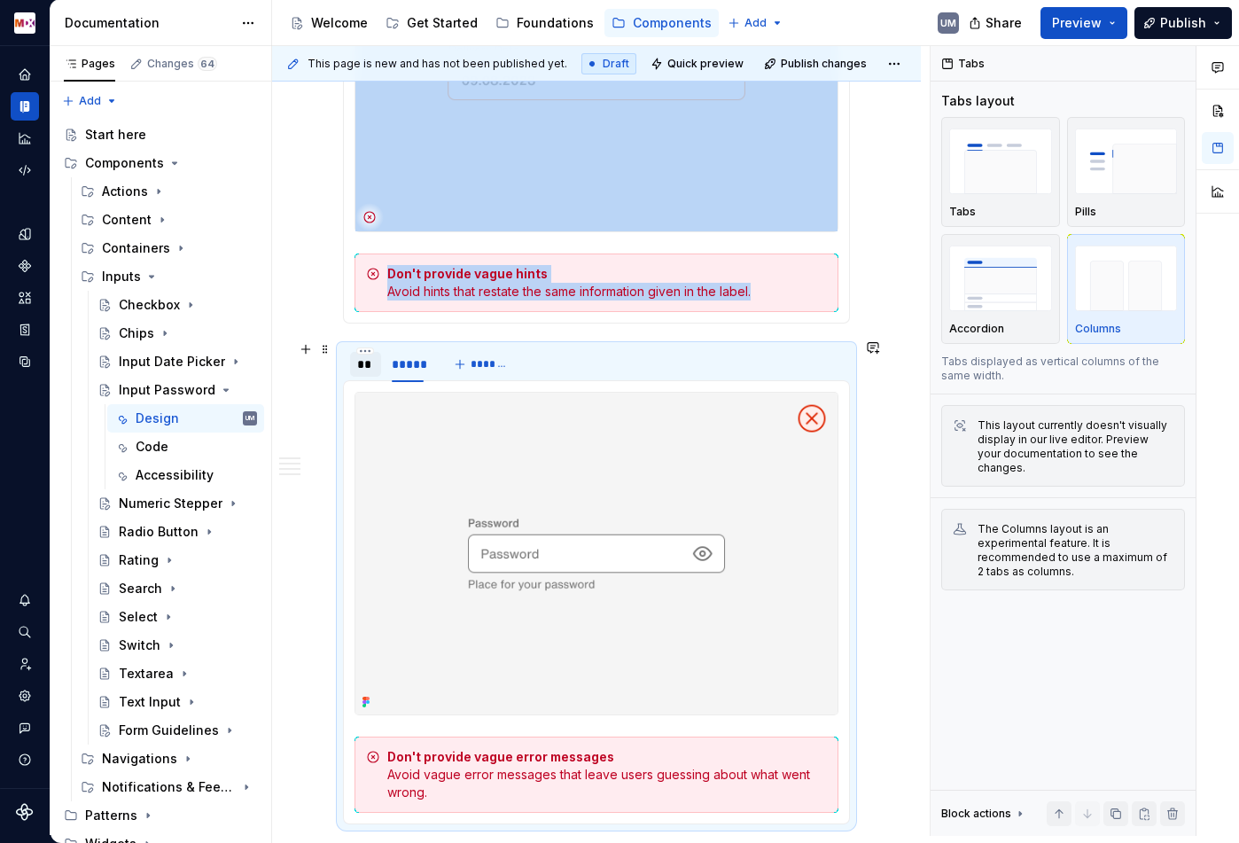
click at [368, 367] on div "**" at bounding box center [365, 364] width 17 height 18
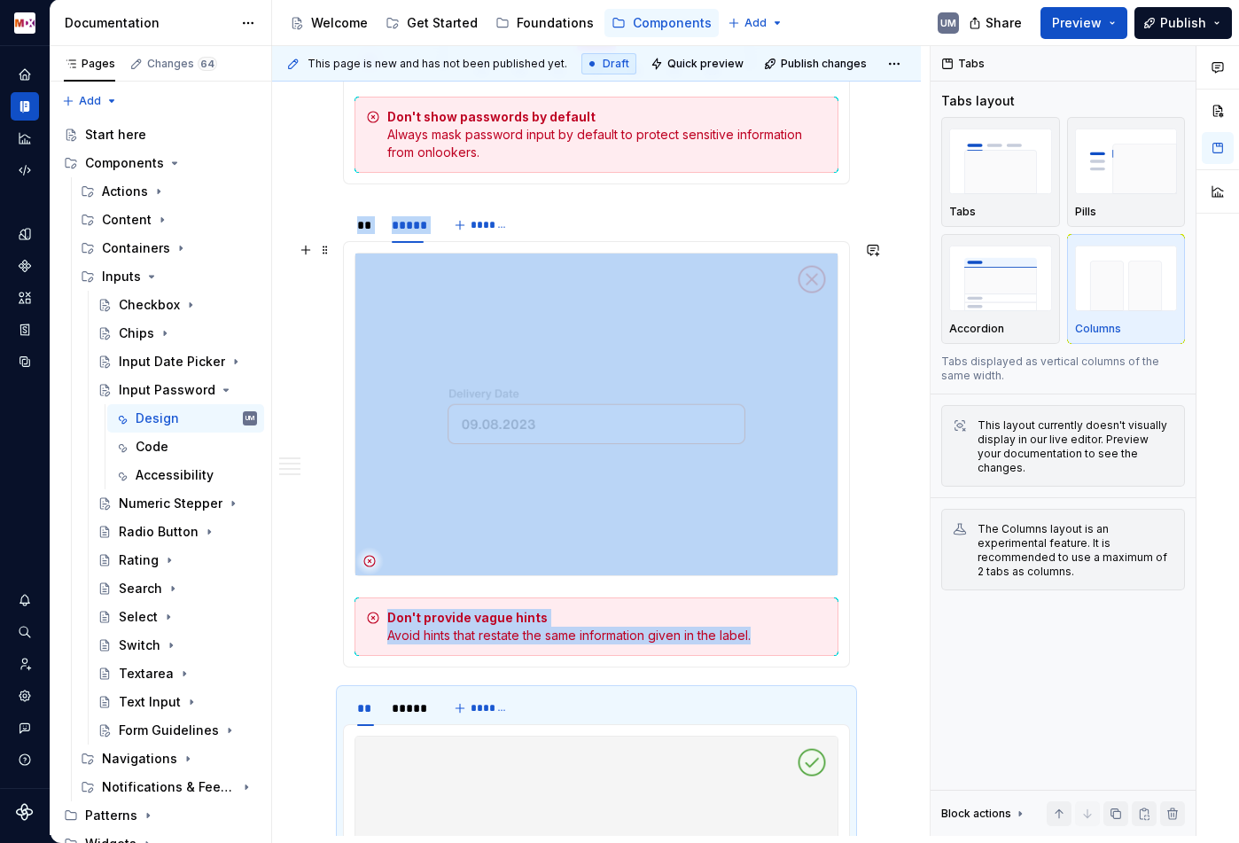
scroll to position [1972, 0]
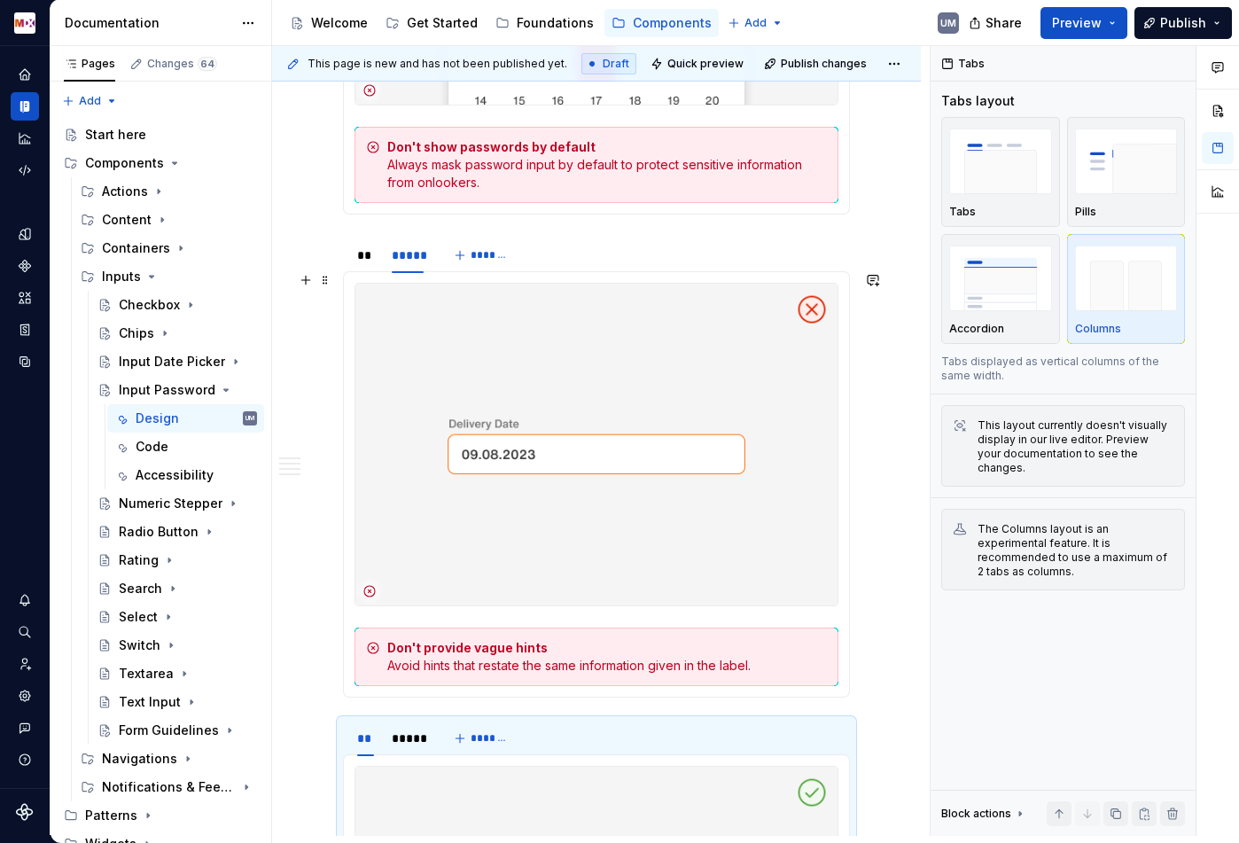
click at [503, 417] on img at bounding box center [596, 445] width 482 height 322
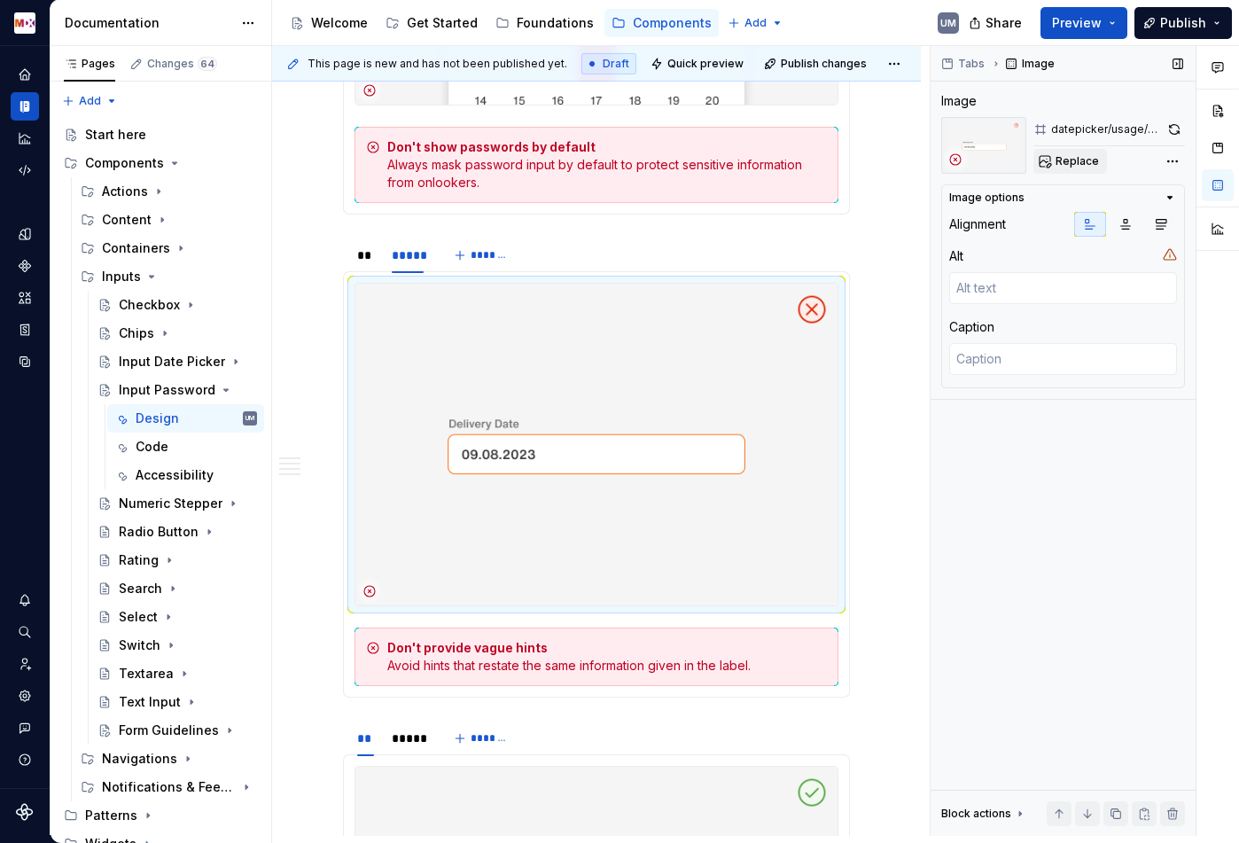
click at [1082, 156] on span "Replace" at bounding box center [1077, 161] width 43 height 14
type textarea "*"
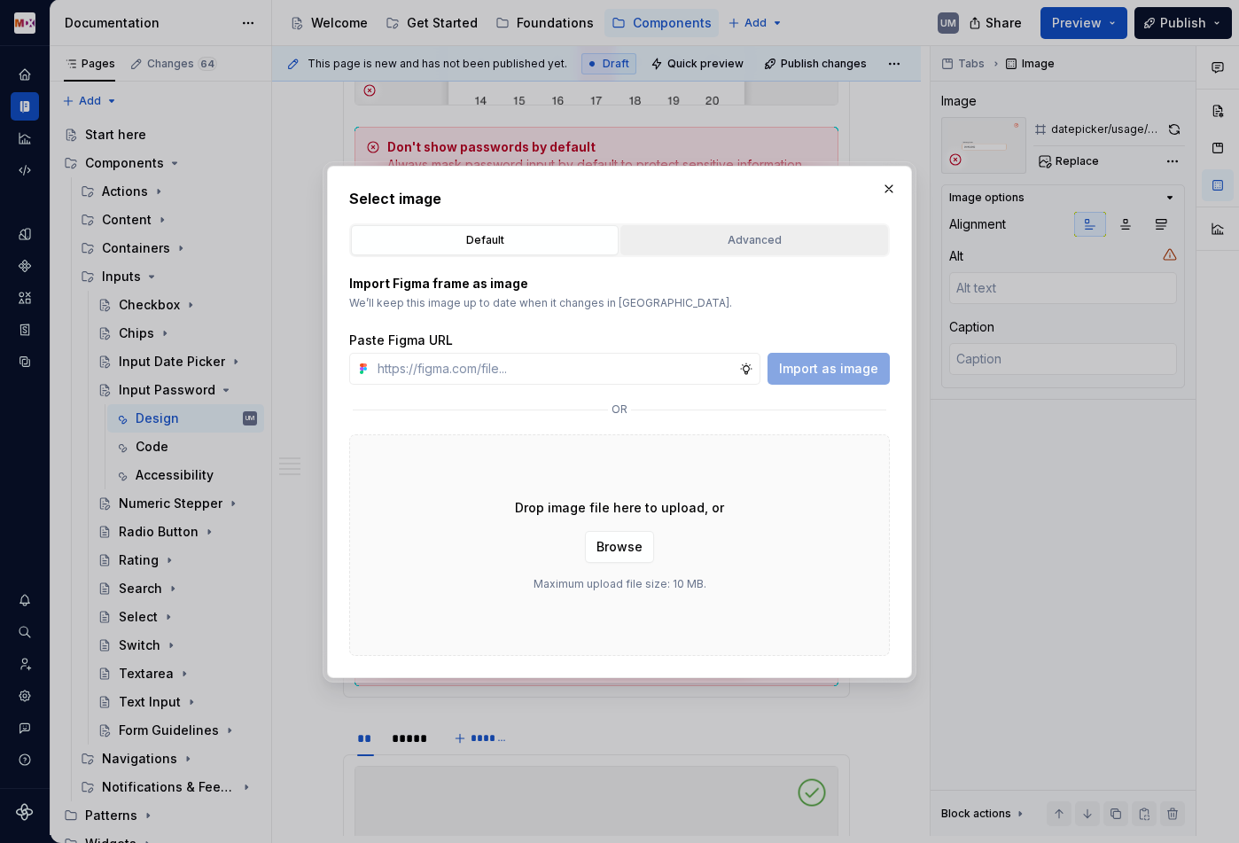
click at [782, 241] on div "Advanced" at bounding box center [754, 240] width 255 height 18
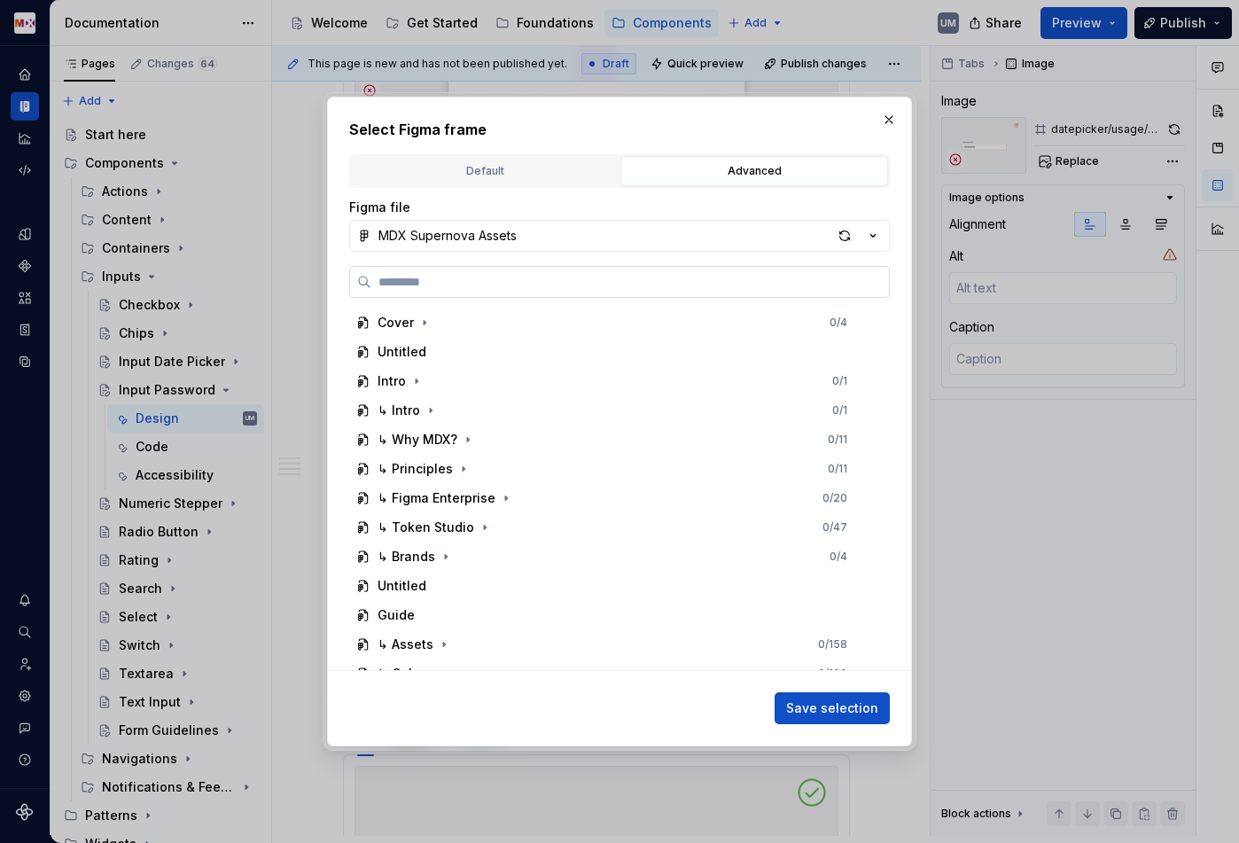
click at [643, 275] on input "search" at bounding box center [630, 282] width 518 height 18
paste input "*******"
type input "*******"
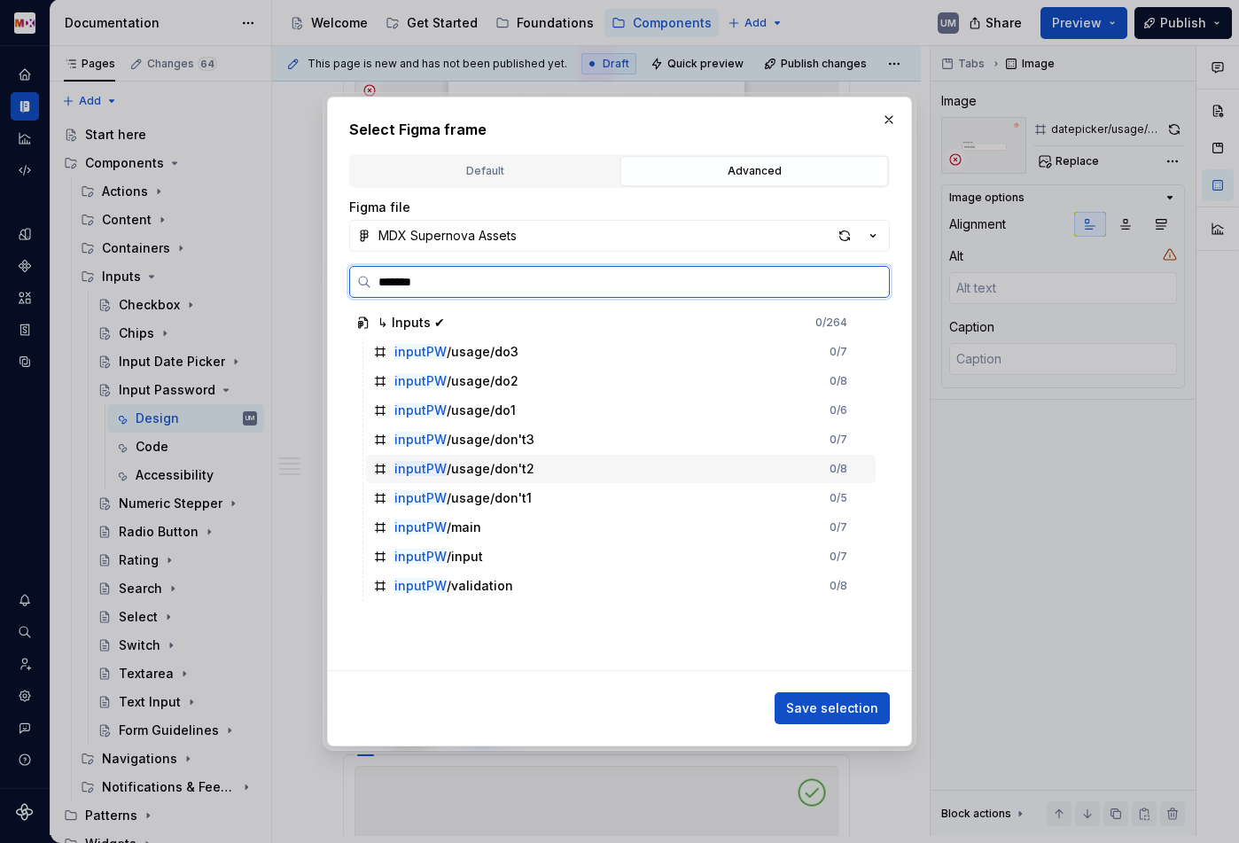
click at [489, 464] on div "inputPW /usage/don't2" at bounding box center [464, 469] width 140 height 18
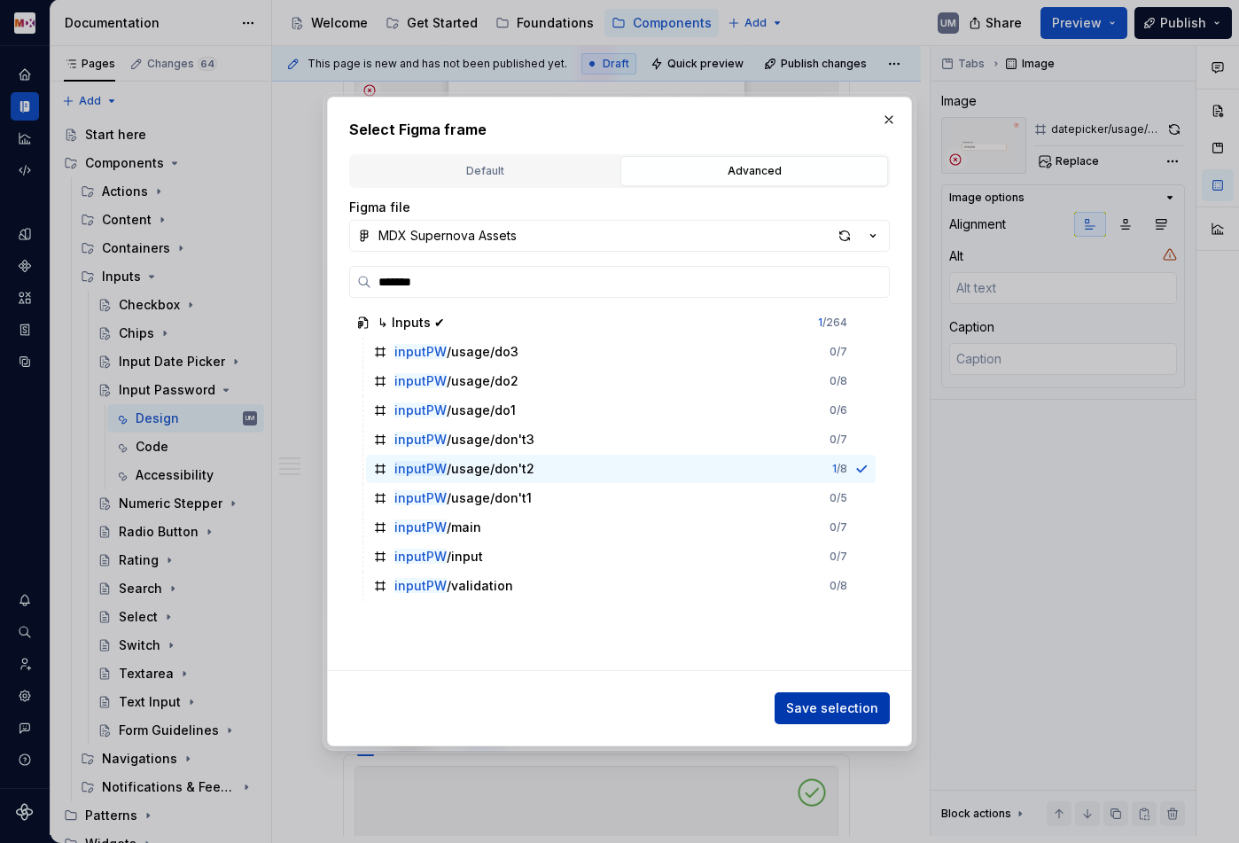
click at [865, 709] on span "Save selection" at bounding box center [832, 708] width 92 height 18
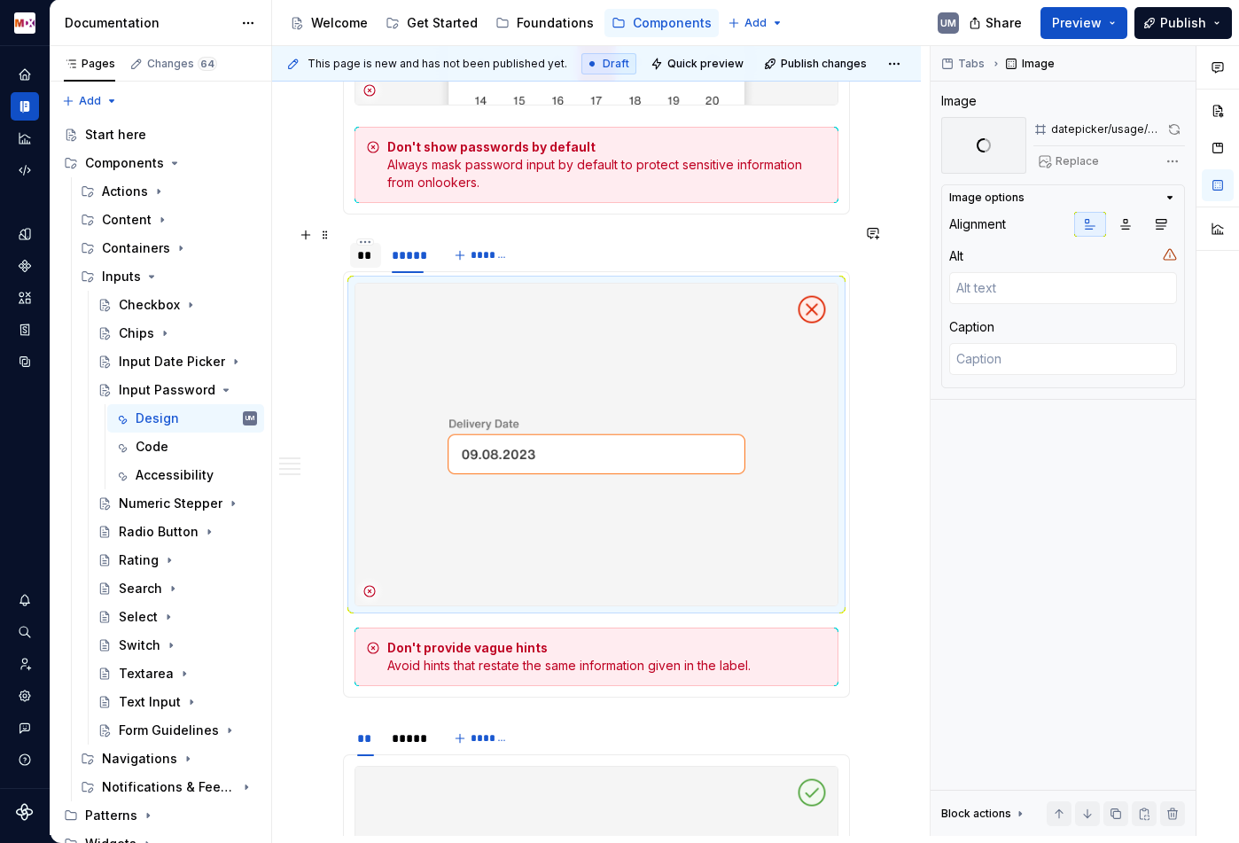
click at [370, 246] on div "**" at bounding box center [365, 255] width 17 height 18
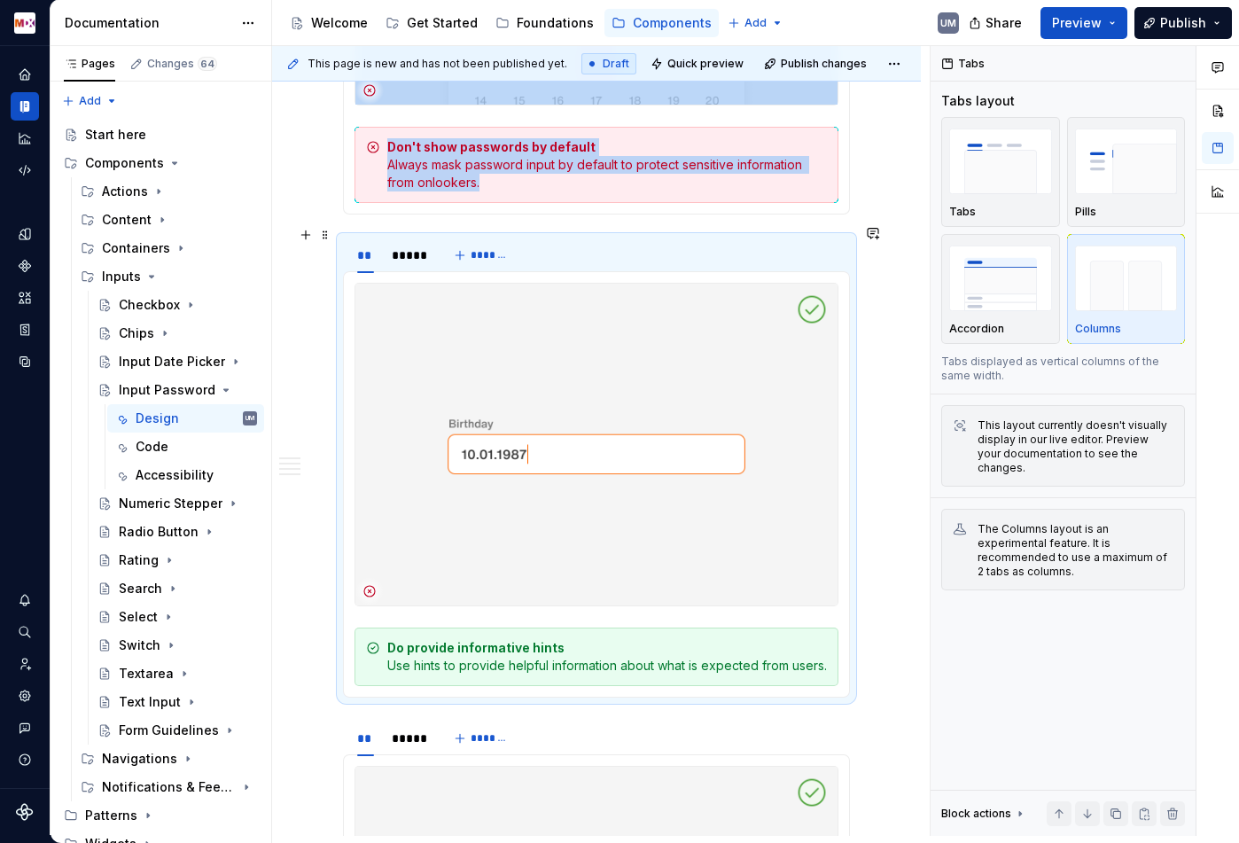
click at [534, 397] on img at bounding box center [596, 445] width 482 height 322
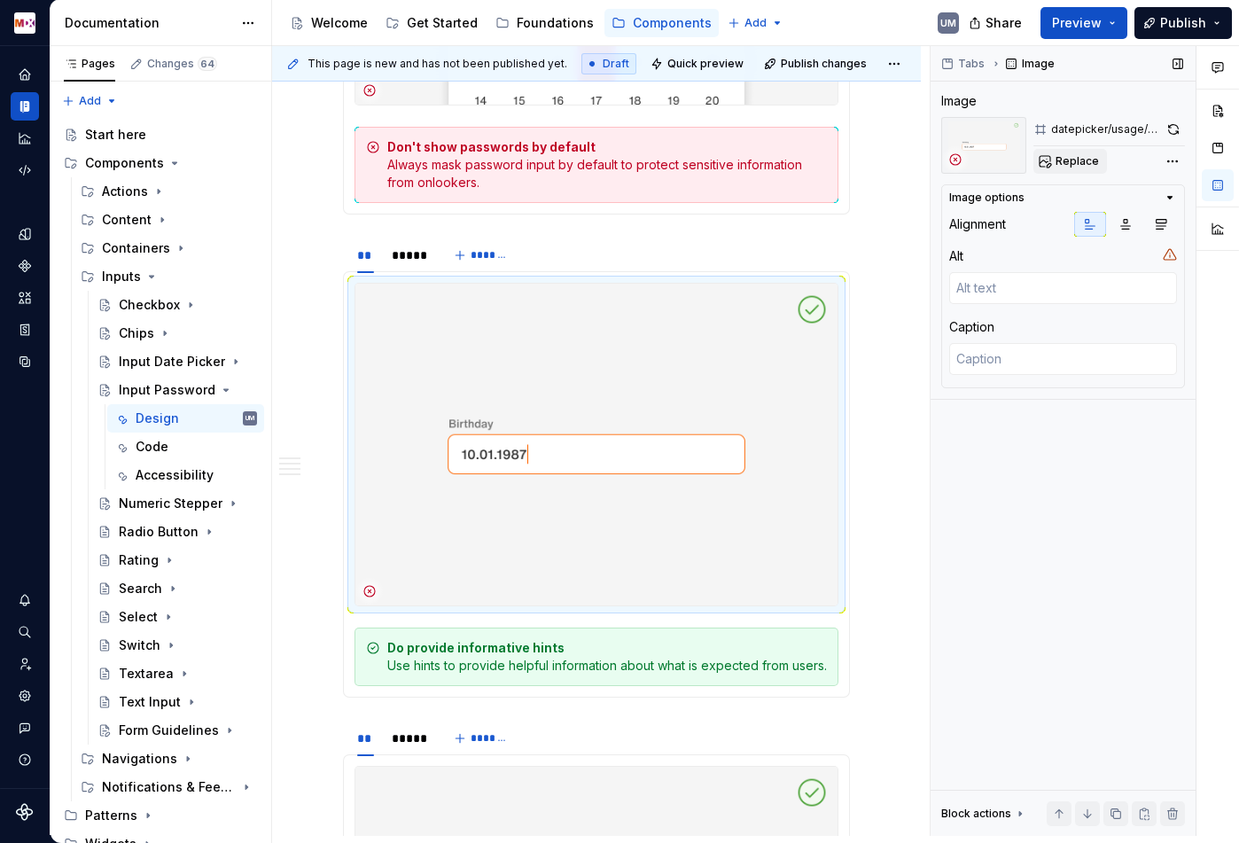
click at [1072, 165] on span "Replace" at bounding box center [1077, 161] width 43 height 14
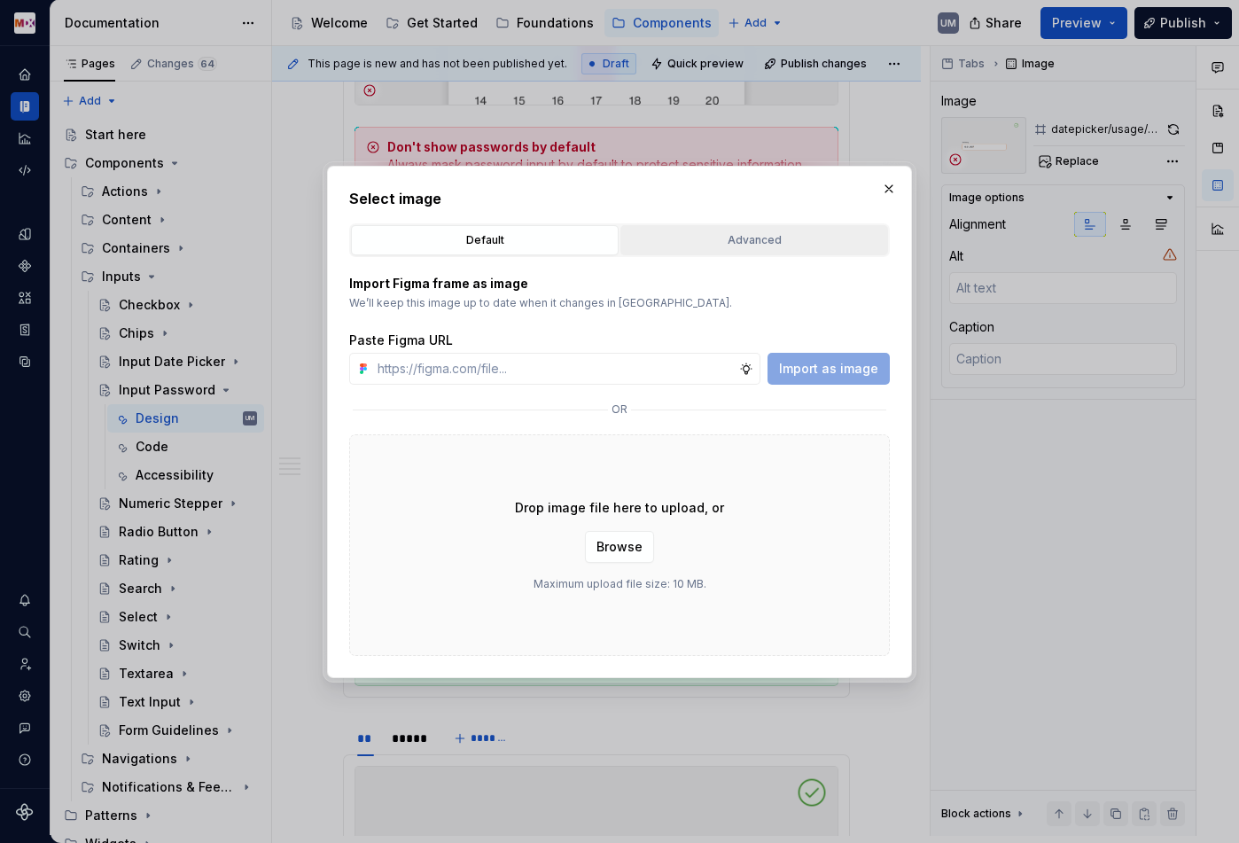
click at [689, 251] on button "Advanced" at bounding box center [754, 240] width 268 height 30
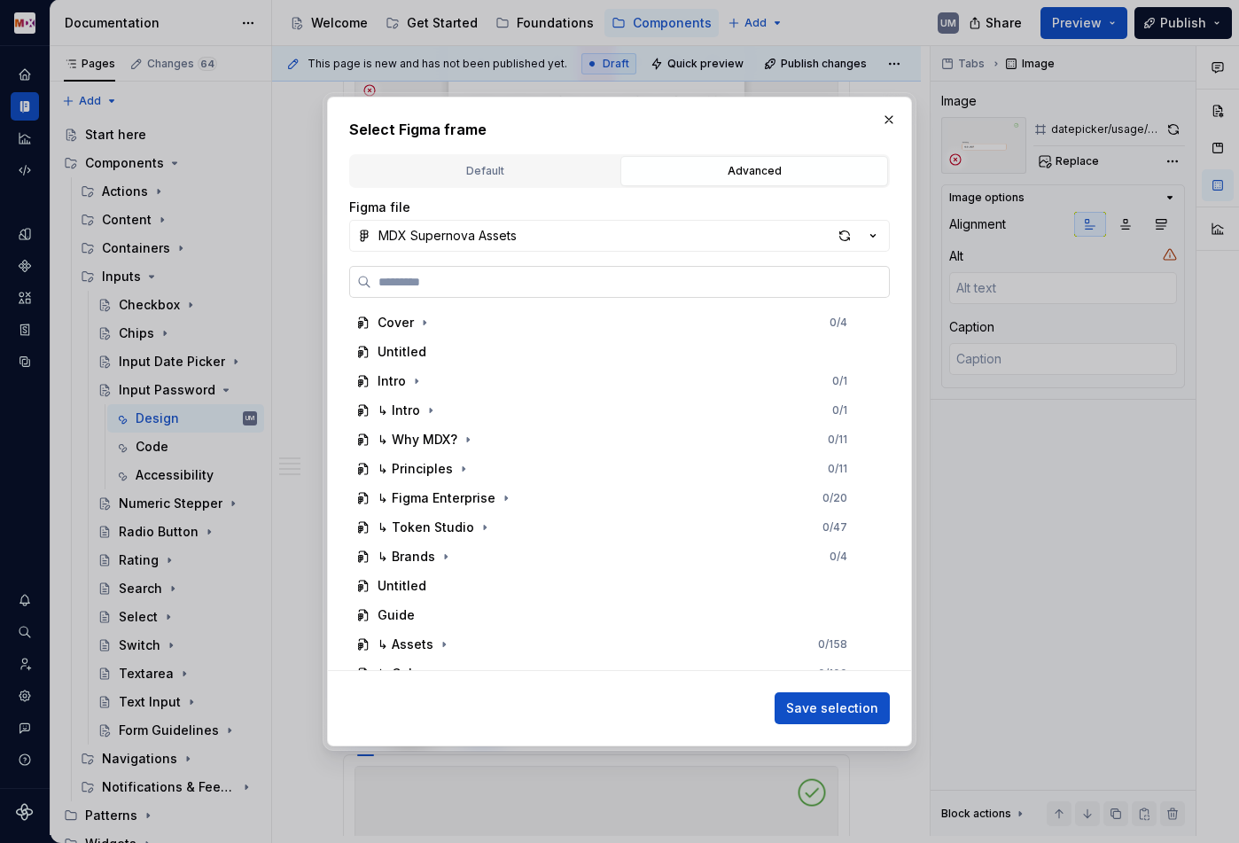
type textarea "*"
click at [560, 289] on input "search" at bounding box center [630, 282] width 518 height 18
paste input "*******"
type input "*******"
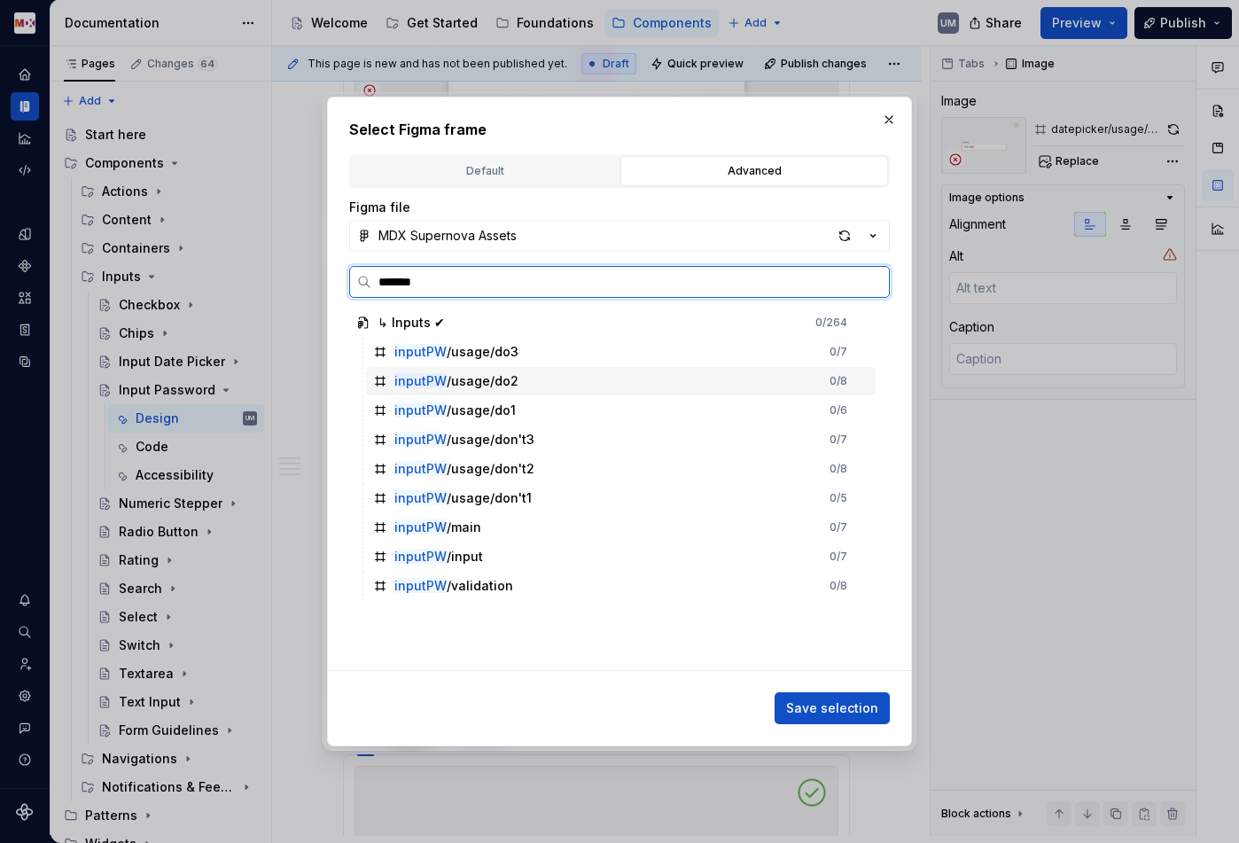
click at [485, 382] on div "inputPW /usage/do2" at bounding box center [456, 381] width 124 height 18
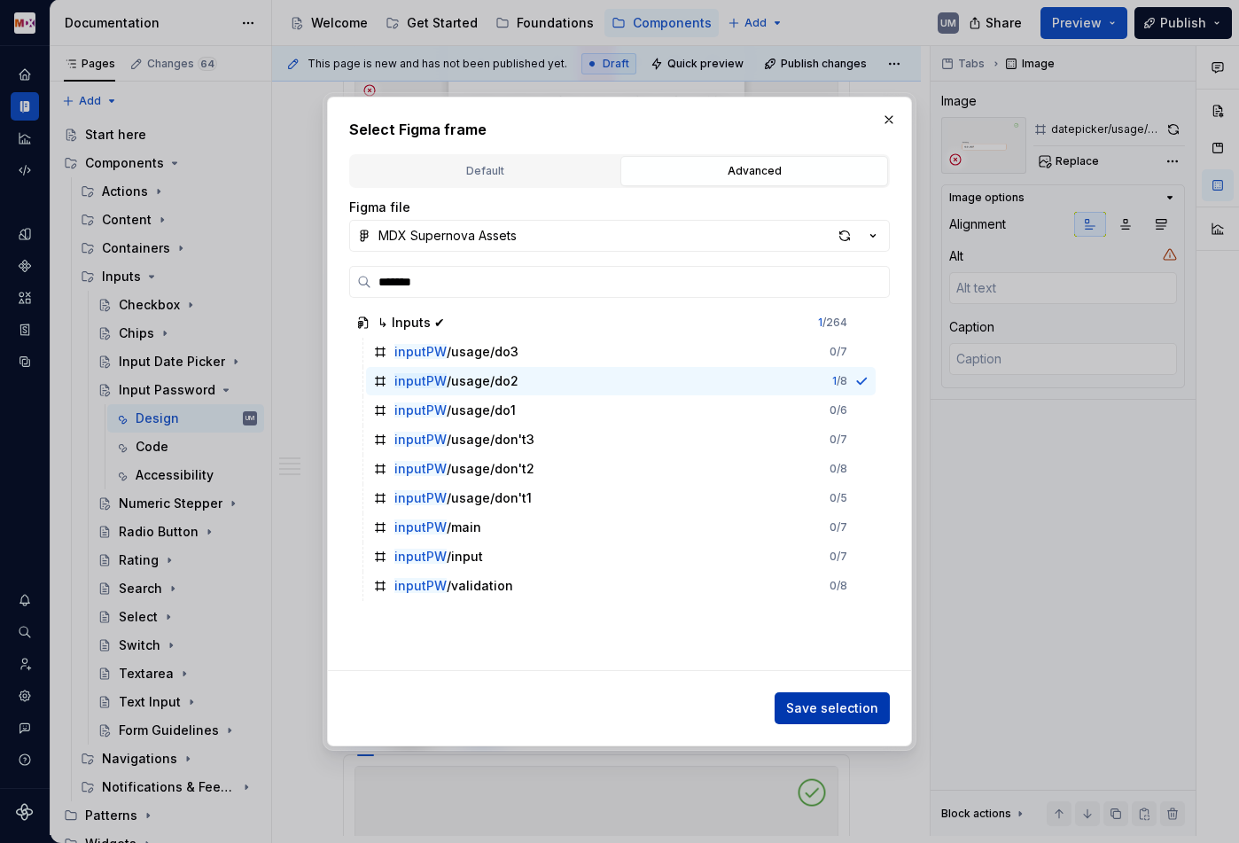
click at [836, 692] on div "Save selection" at bounding box center [619, 704] width 541 height 39
click at [836, 709] on span "Save selection" at bounding box center [832, 708] width 92 height 18
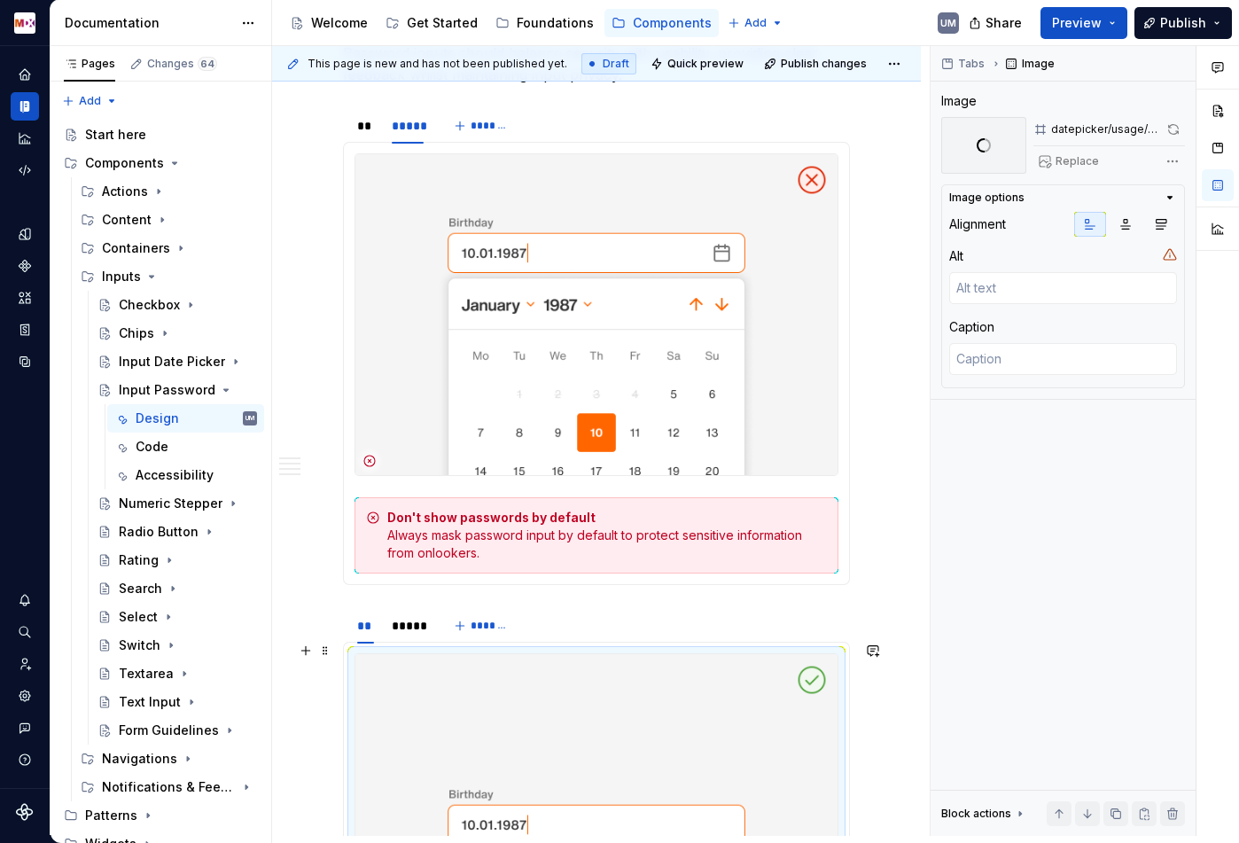
scroll to position [1515, 0]
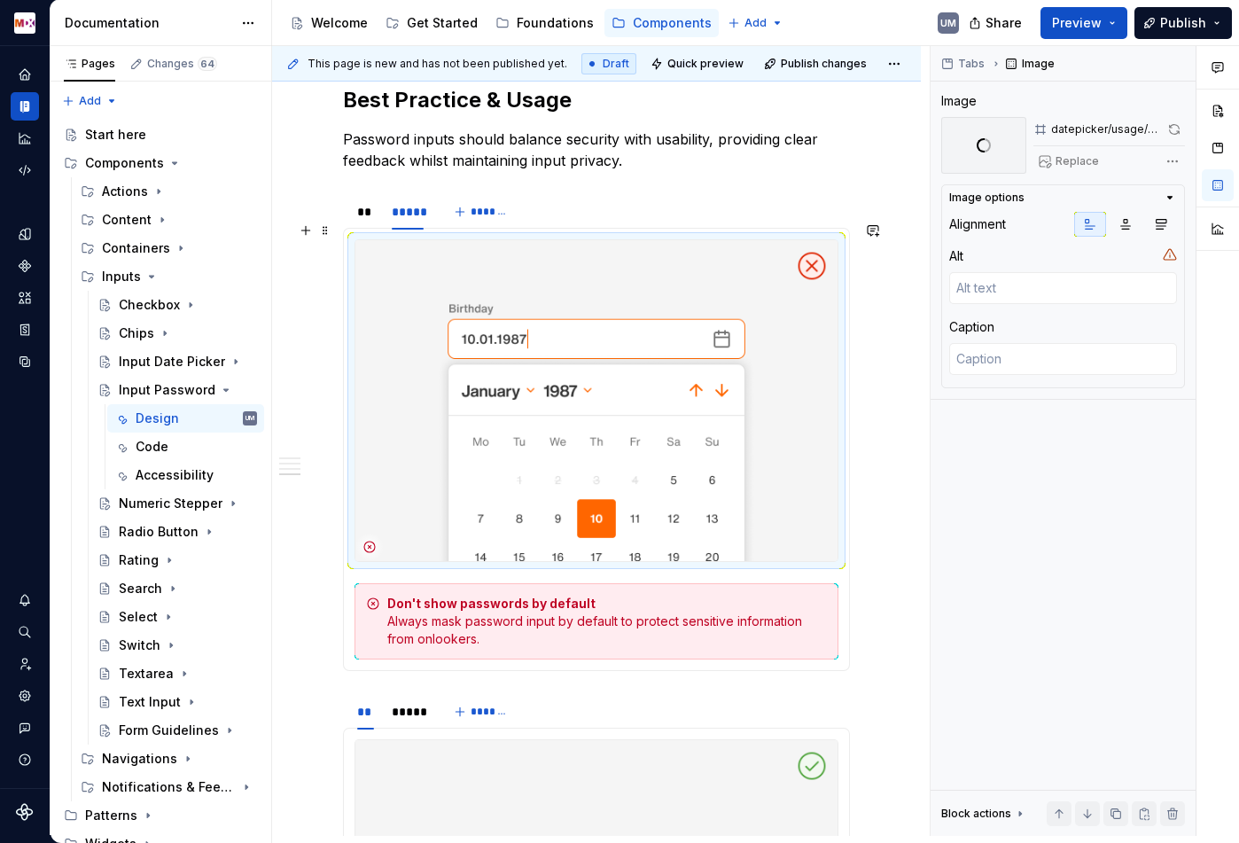
click at [622, 409] on img at bounding box center [596, 401] width 482 height 322
click at [1081, 165] on span "Replace" at bounding box center [1077, 161] width 43 height 14
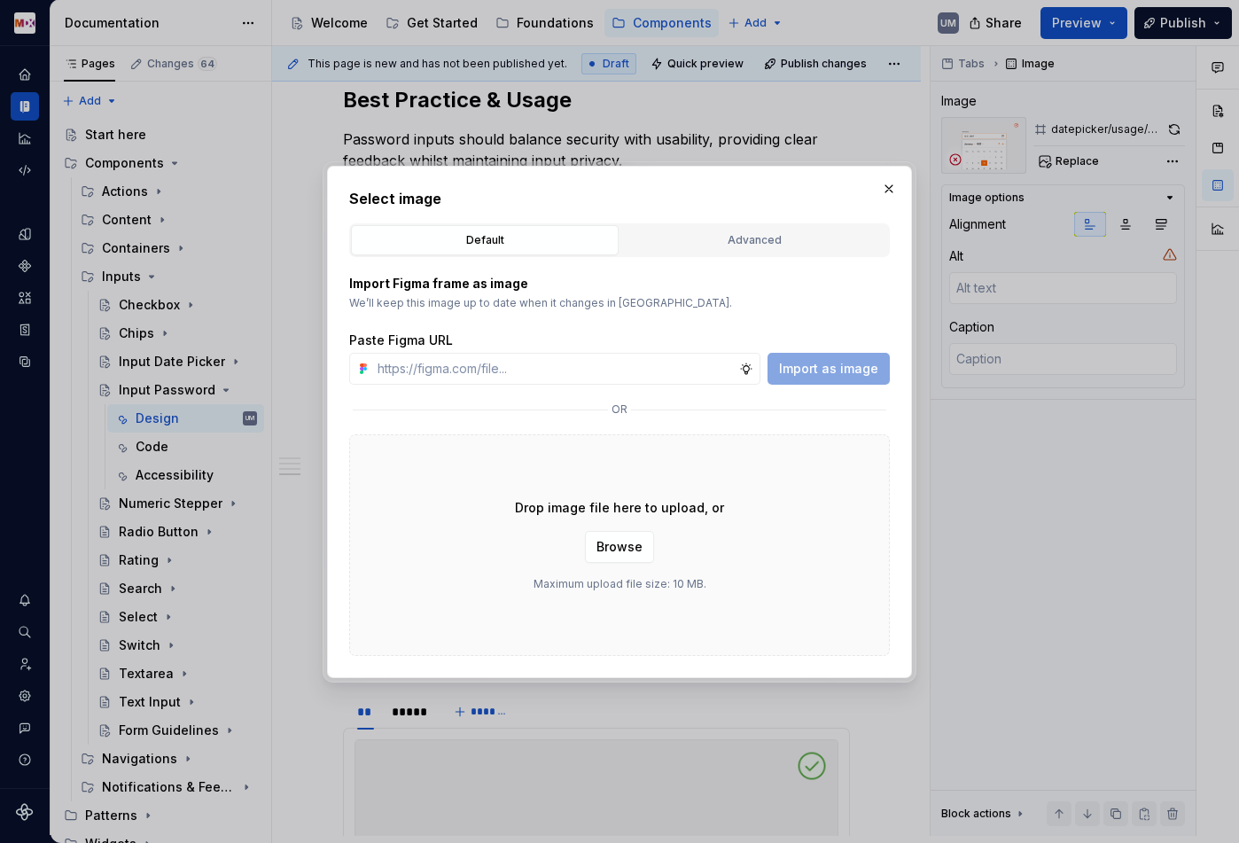
type textarea "*"
click at [702, 248] on button "Advanced" at bounding box center [754, 240] width 268 height 30
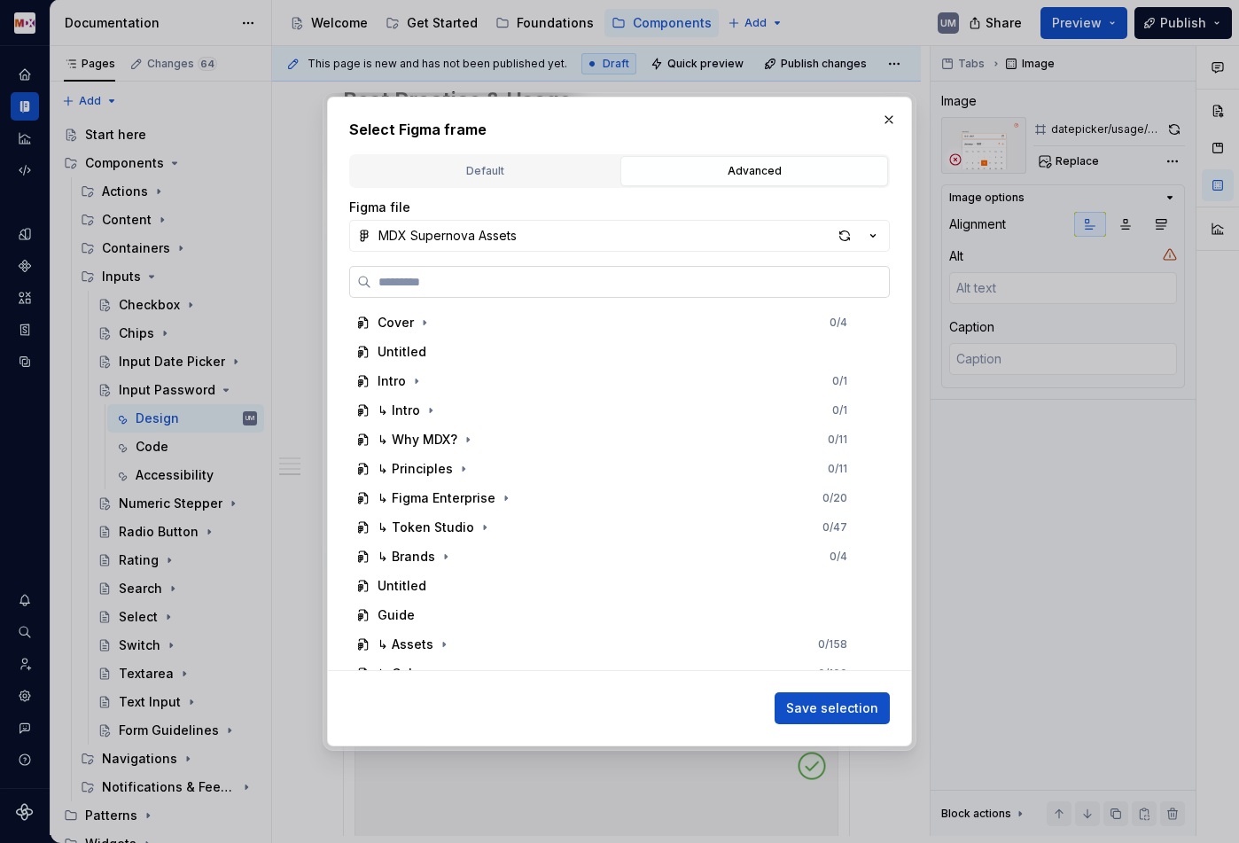
click at [584, 288] on input "search" at bounding box center [630, 282] width 518 height 18
paste input "*******"
type input "*******"
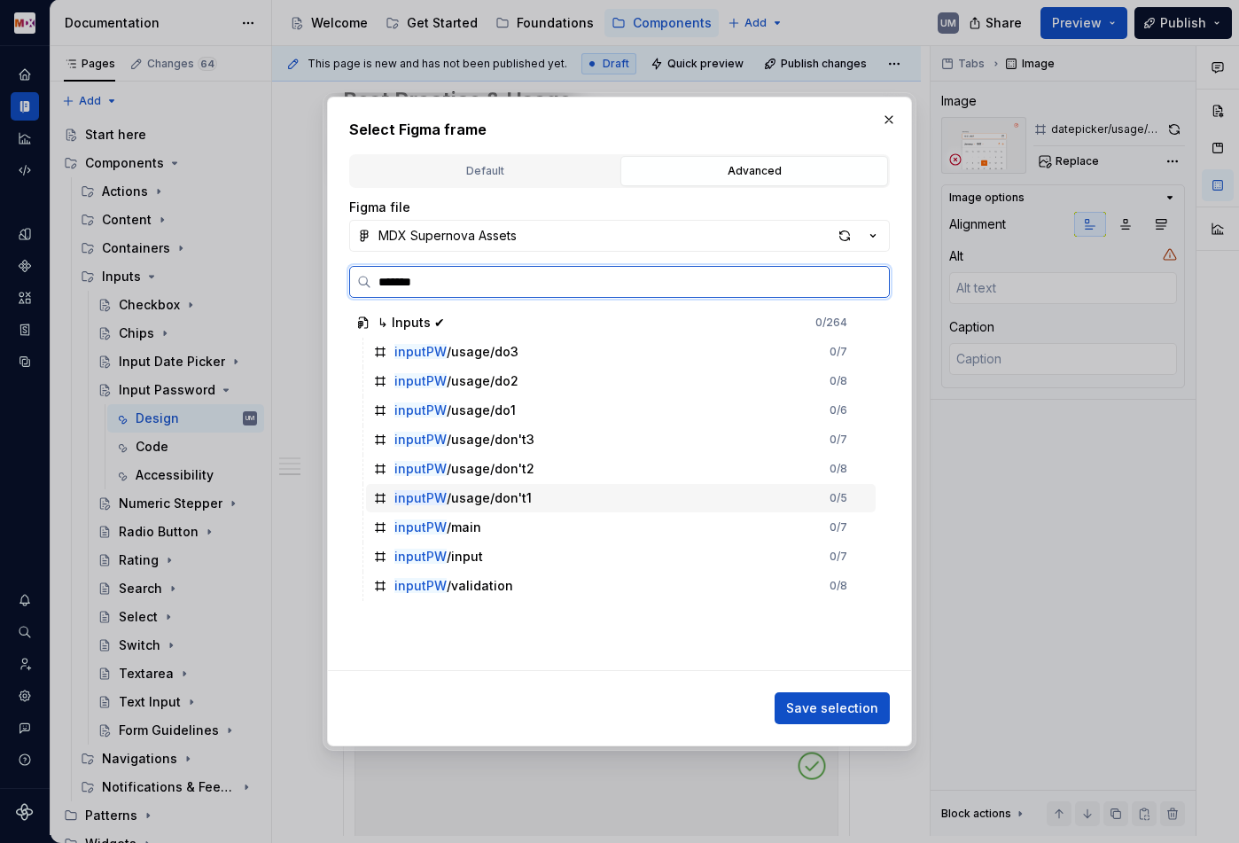
click at [494, 493] on div "inputPW /usage/don't1" at bounding box center [462, 498] width 137 height 18
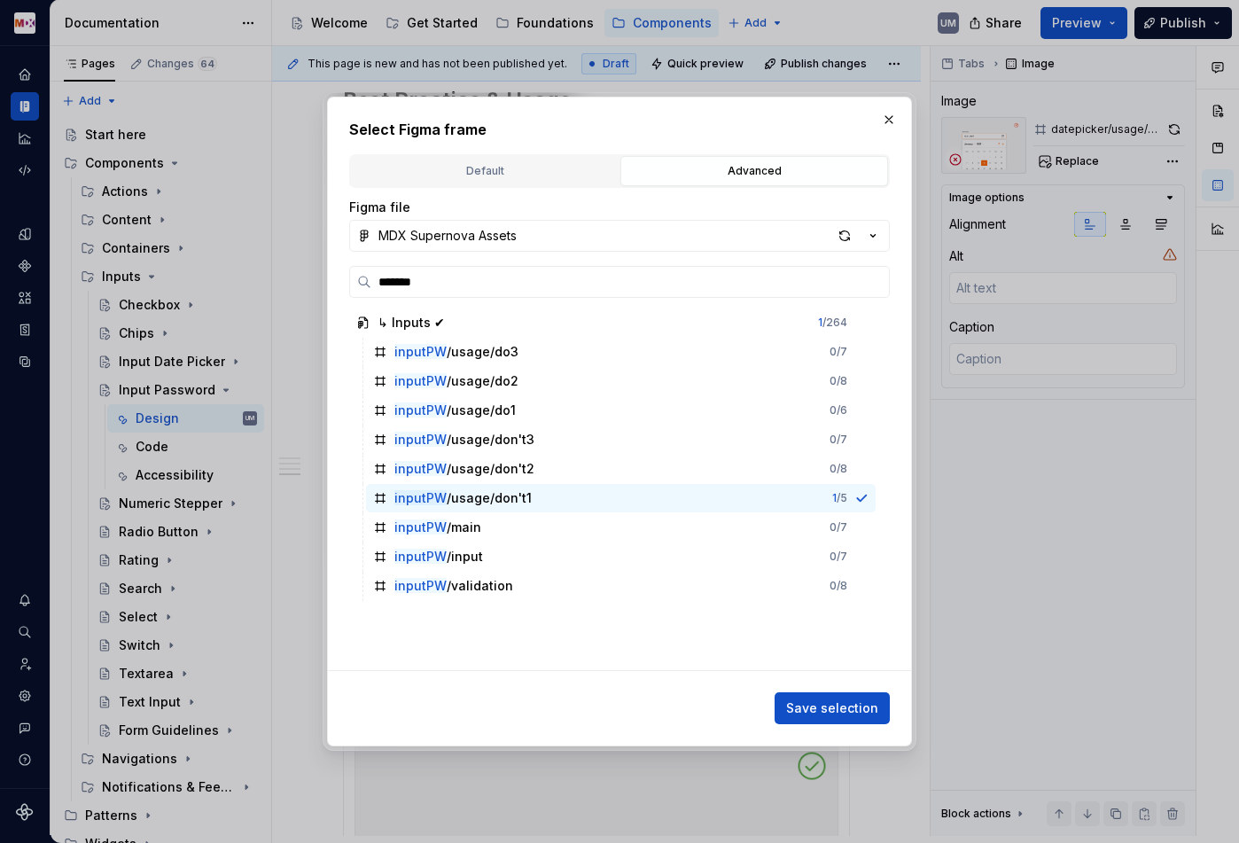
click at [827, 706] on span "Save selection" at bounding box center [832, 708] width 92 height 18
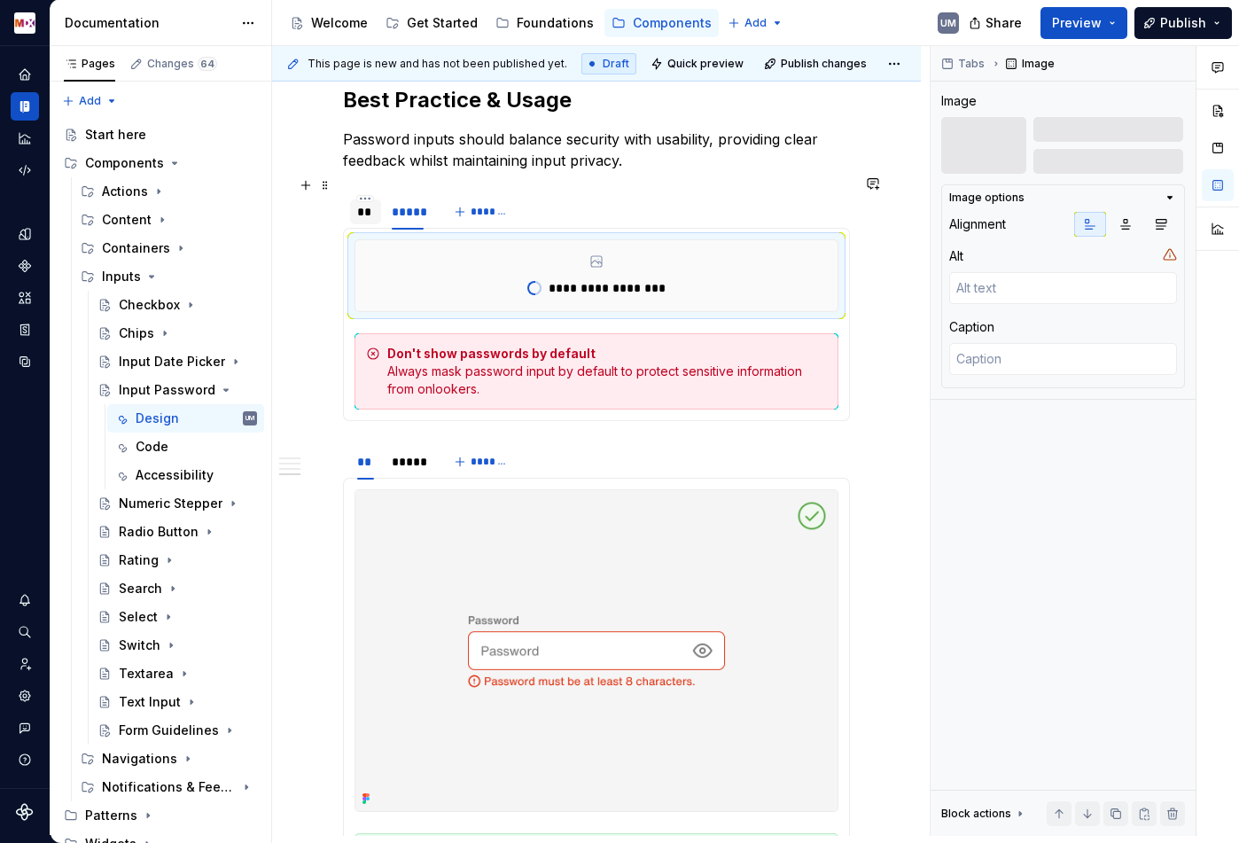
click at [364, 203] on div "**" at bounding box center [365, 212] width 17 height 18
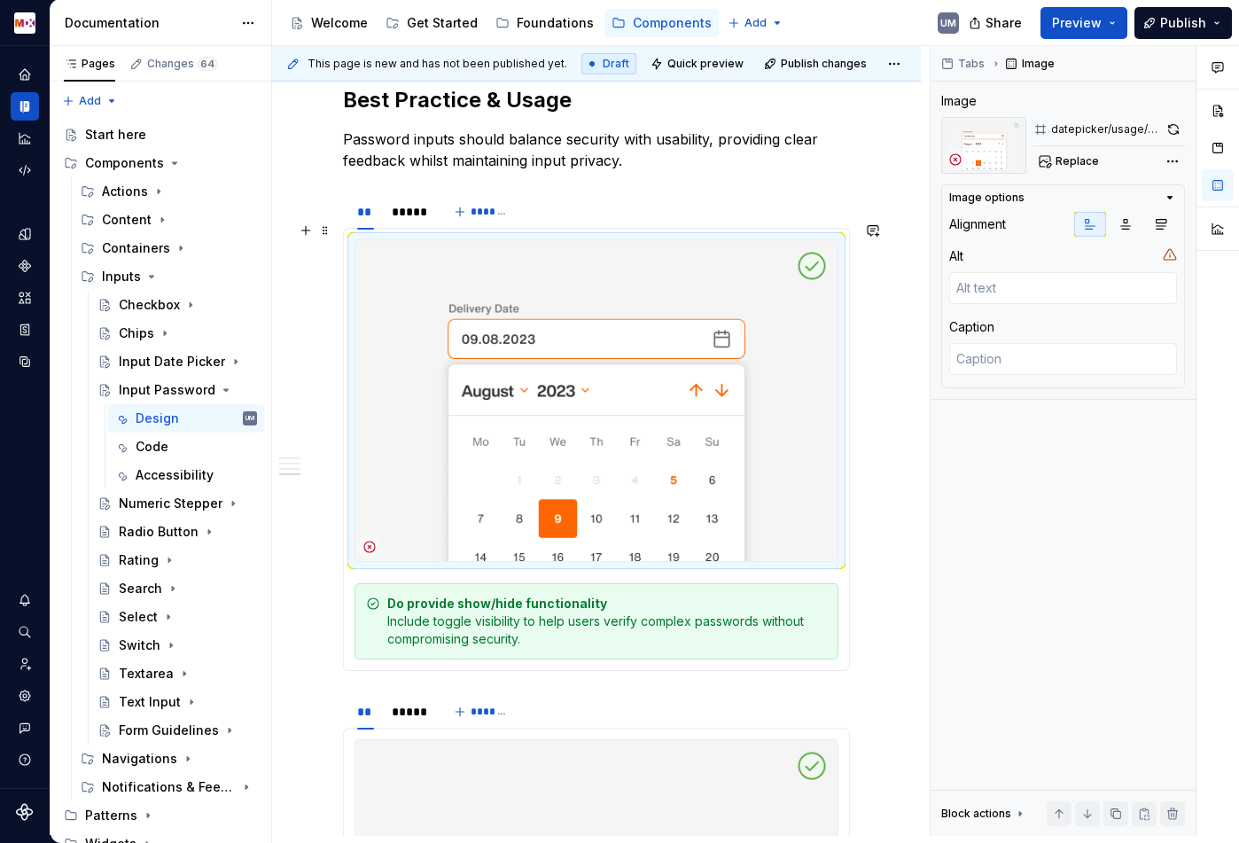
click at [485, 323] on img at bounding box center [596, 401] width 482 height 322
click at [1096, 149] on button "Replace" at bounding box center [1070, 161] width 74 height 25
type textarea "*"
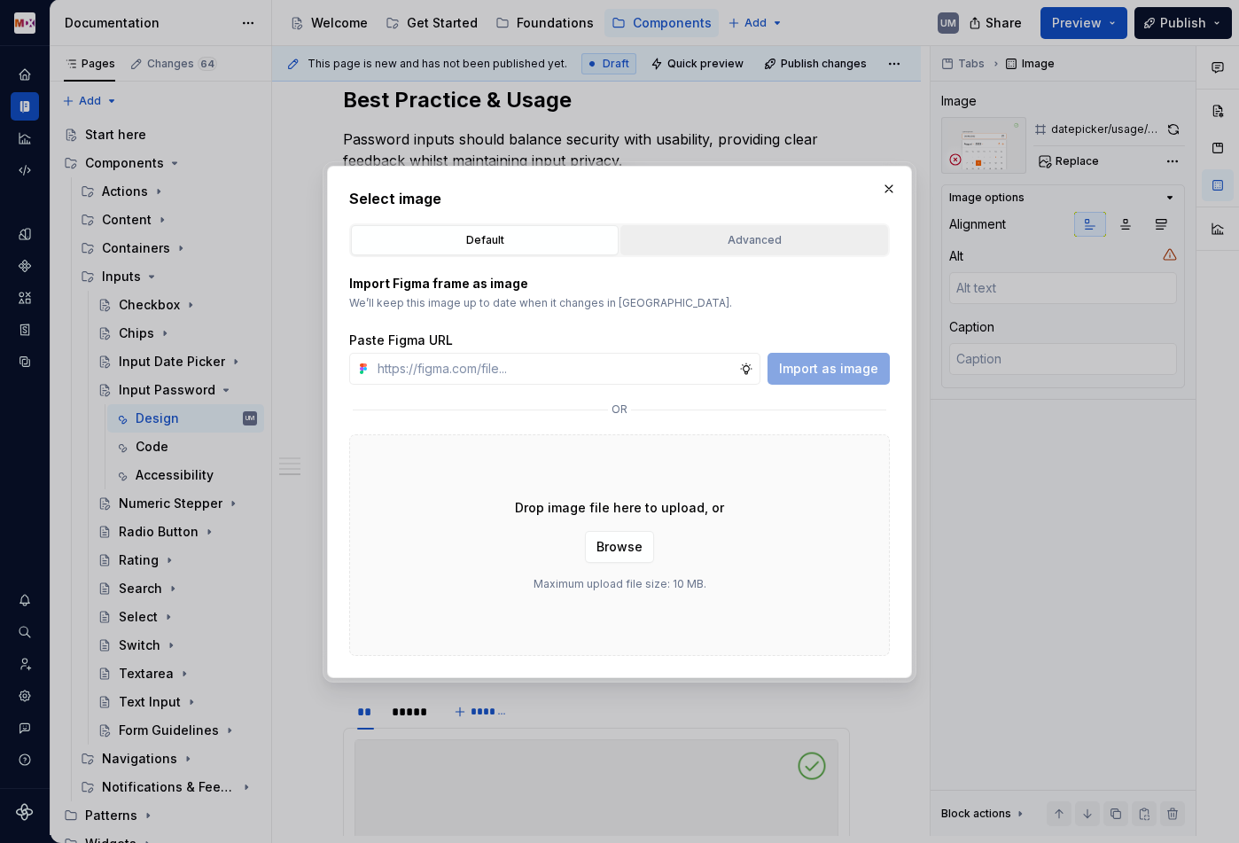
click at [718, 232] on div "Advanced" at bounding box center [754, 240] width 255 height 18
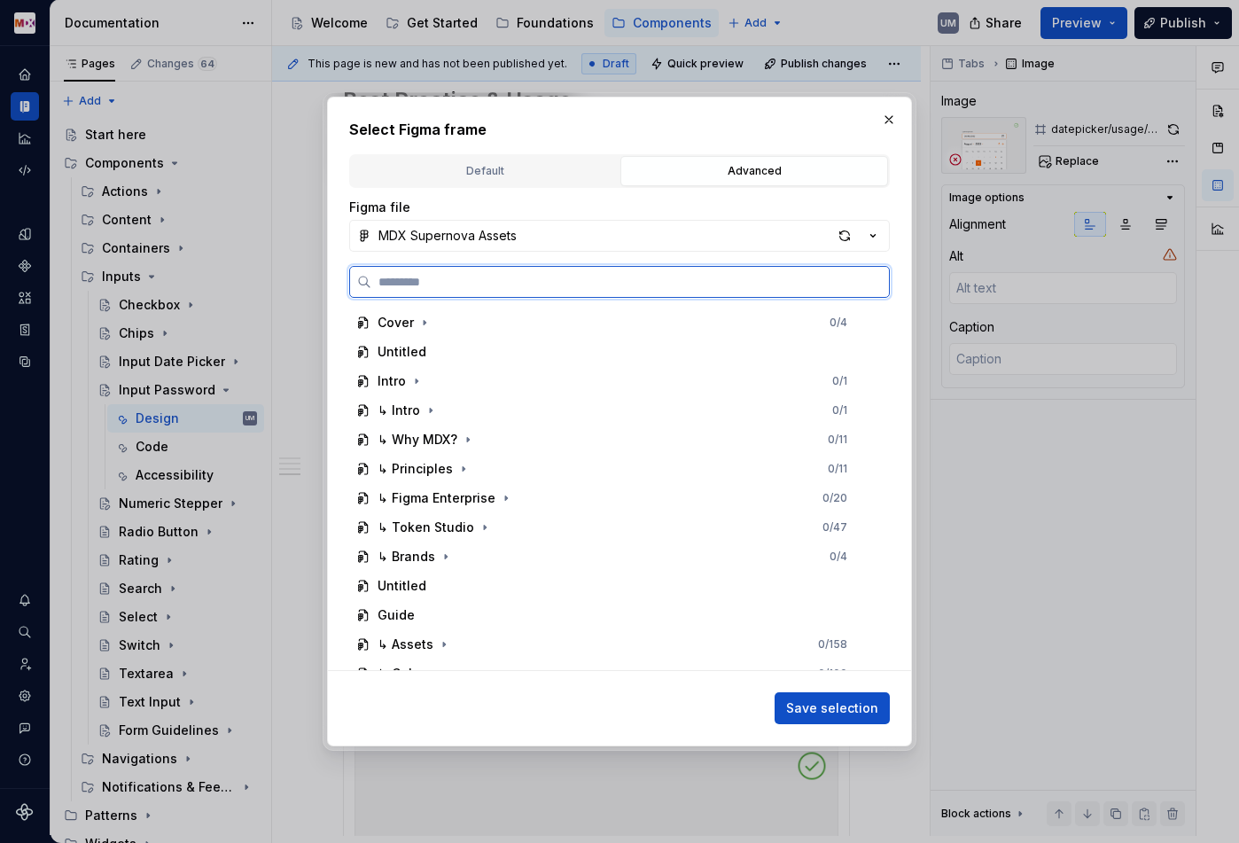
click at [564, 284] on input "search" at bounding box center [630, 282] width 518 height 18
paste input "*******"
type input "*******"
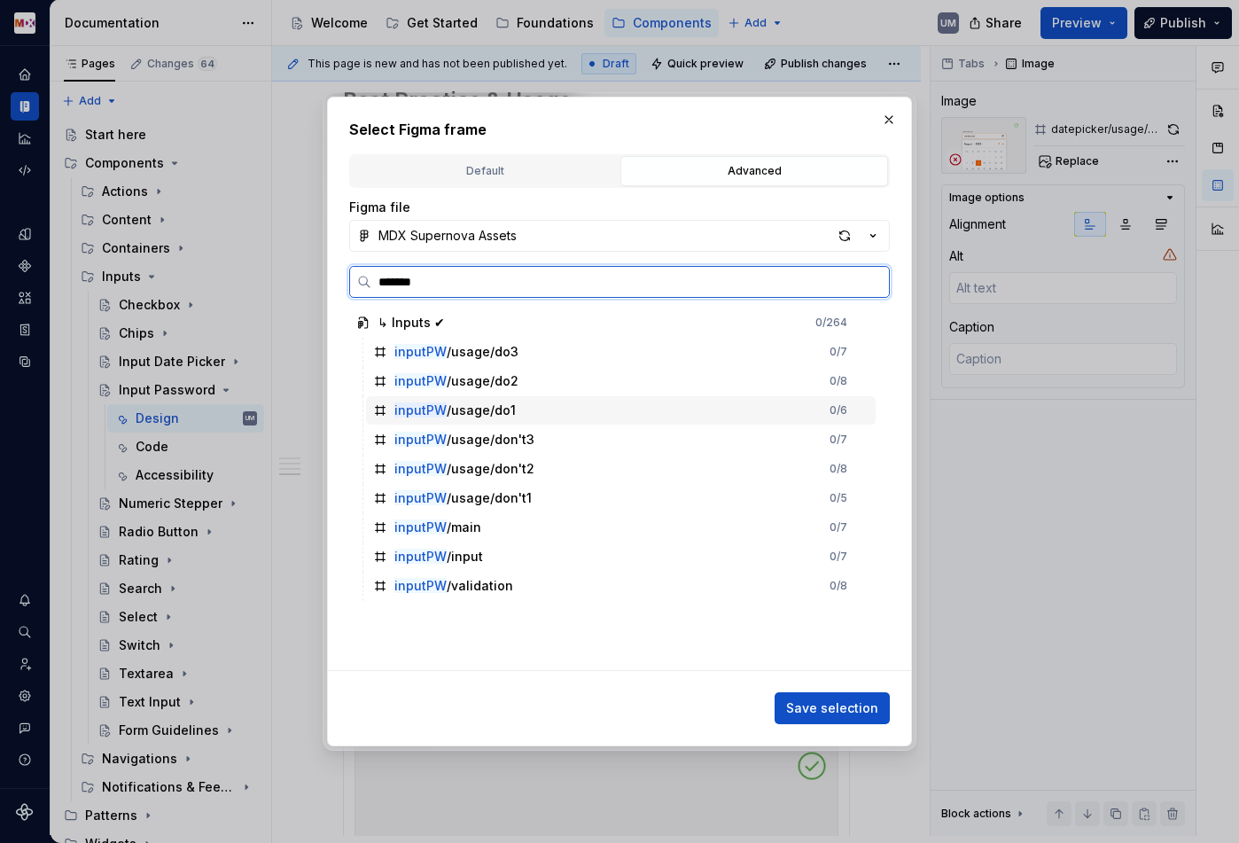
click at [467, 403] on div "inputPW /usage/do1" at bounding box center [454, 410] width 121 height 18
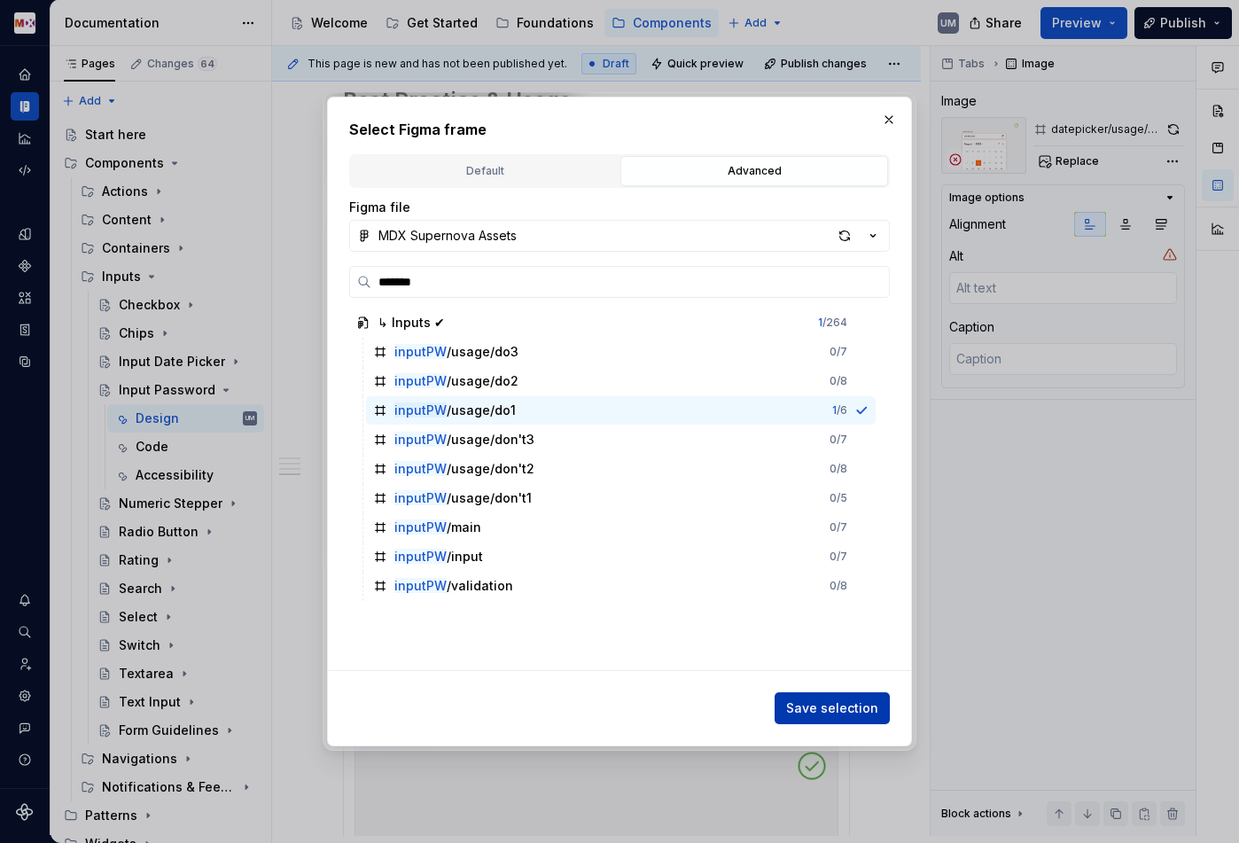
click at [846, 708] on span "Save selection" at bounding box center [832, 708] width 92 height 18
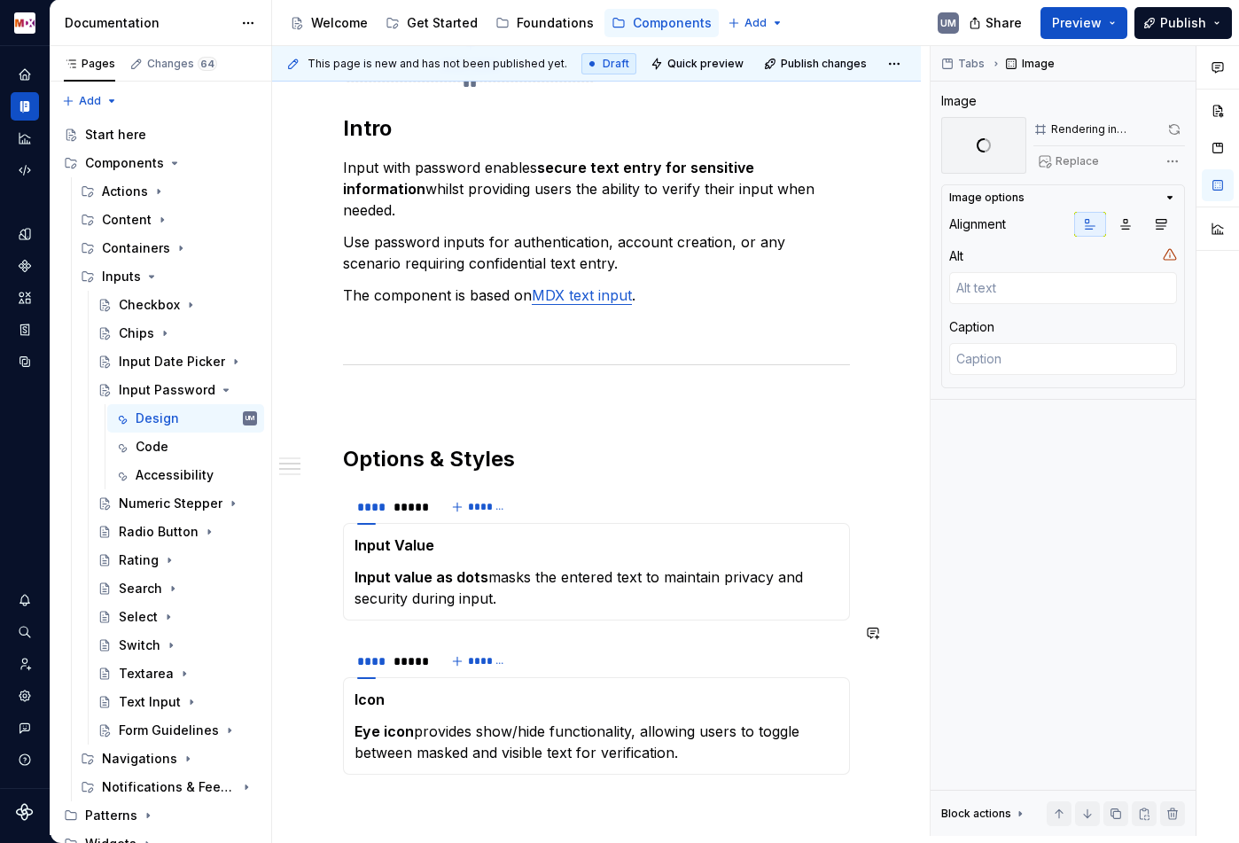
scroll to position [790, 0]
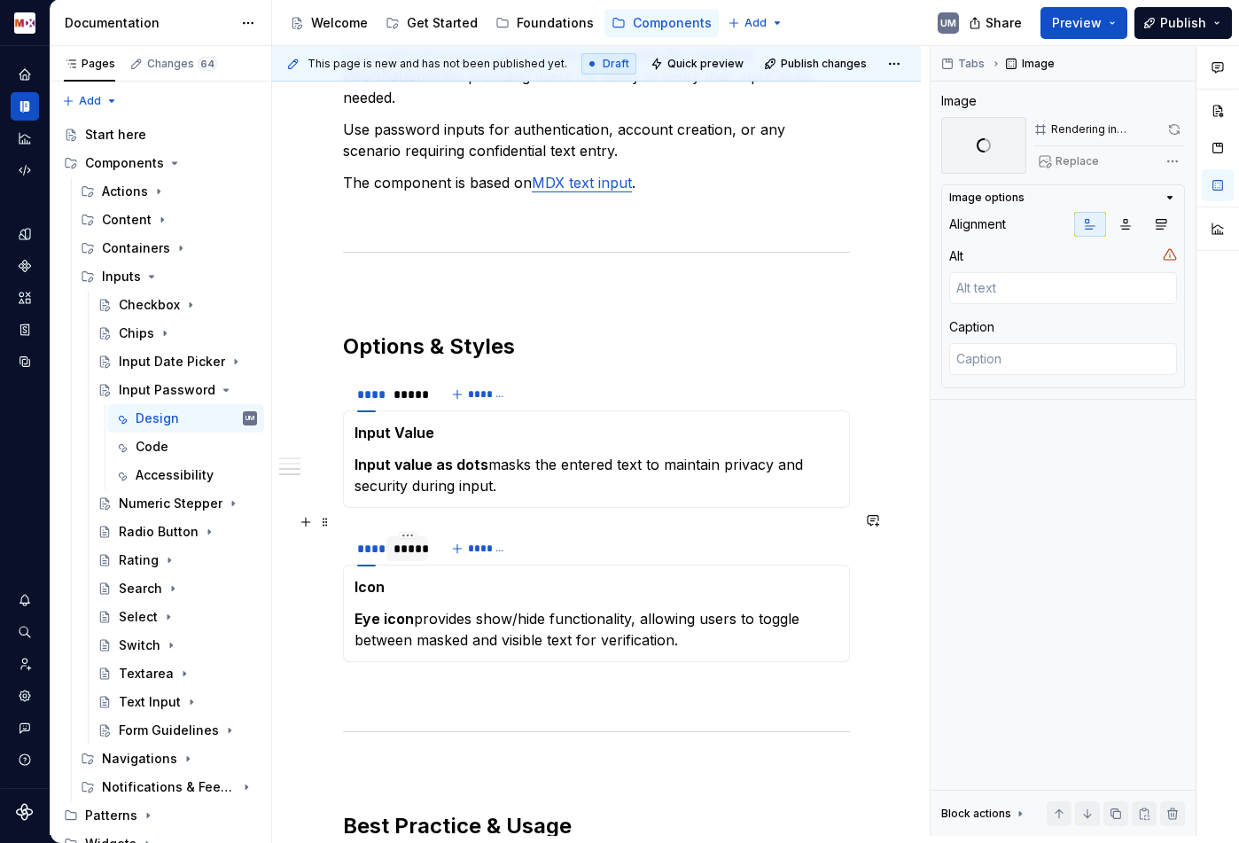
click at [415, 540] on div "*****" at bounding box center [406, 549] width 27 height 18
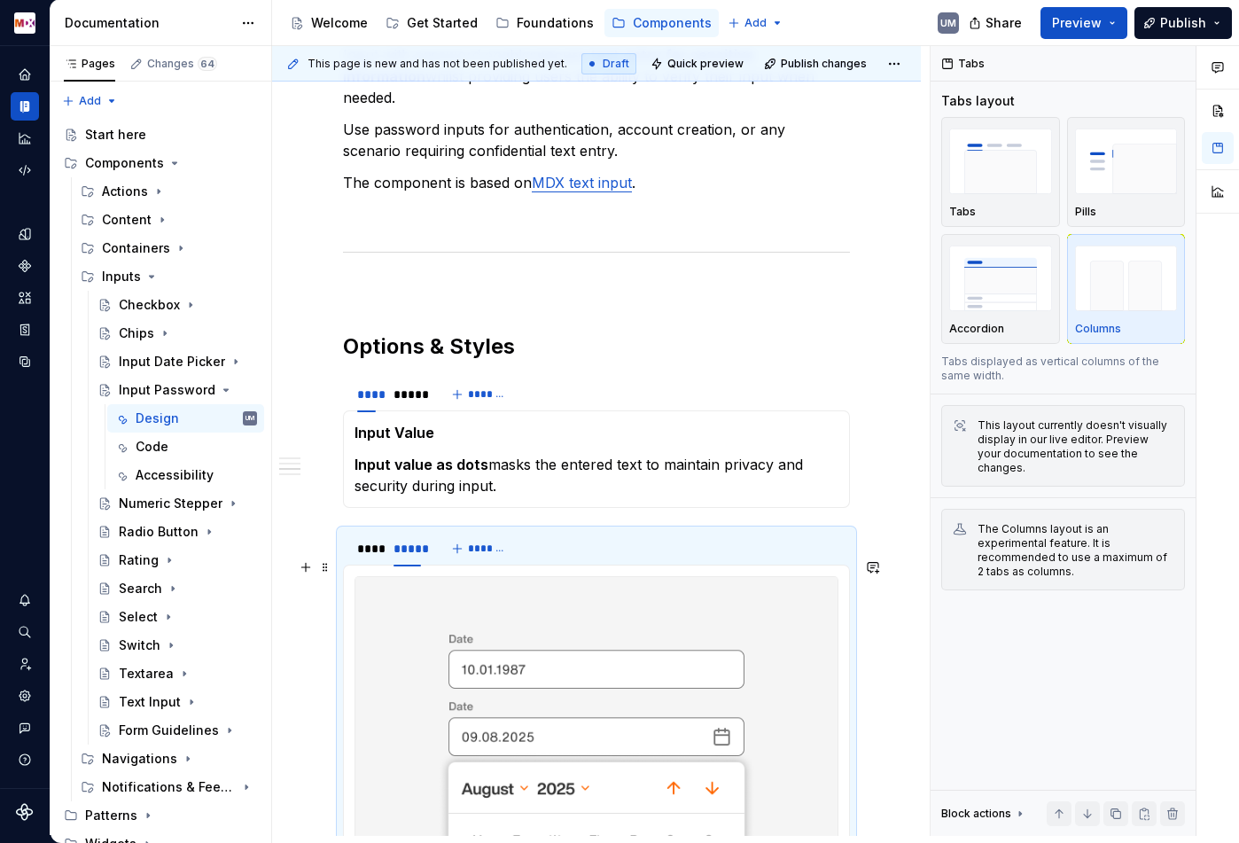
click at [514, 631] on img at bounding box center [596, 738] width 482 height 322
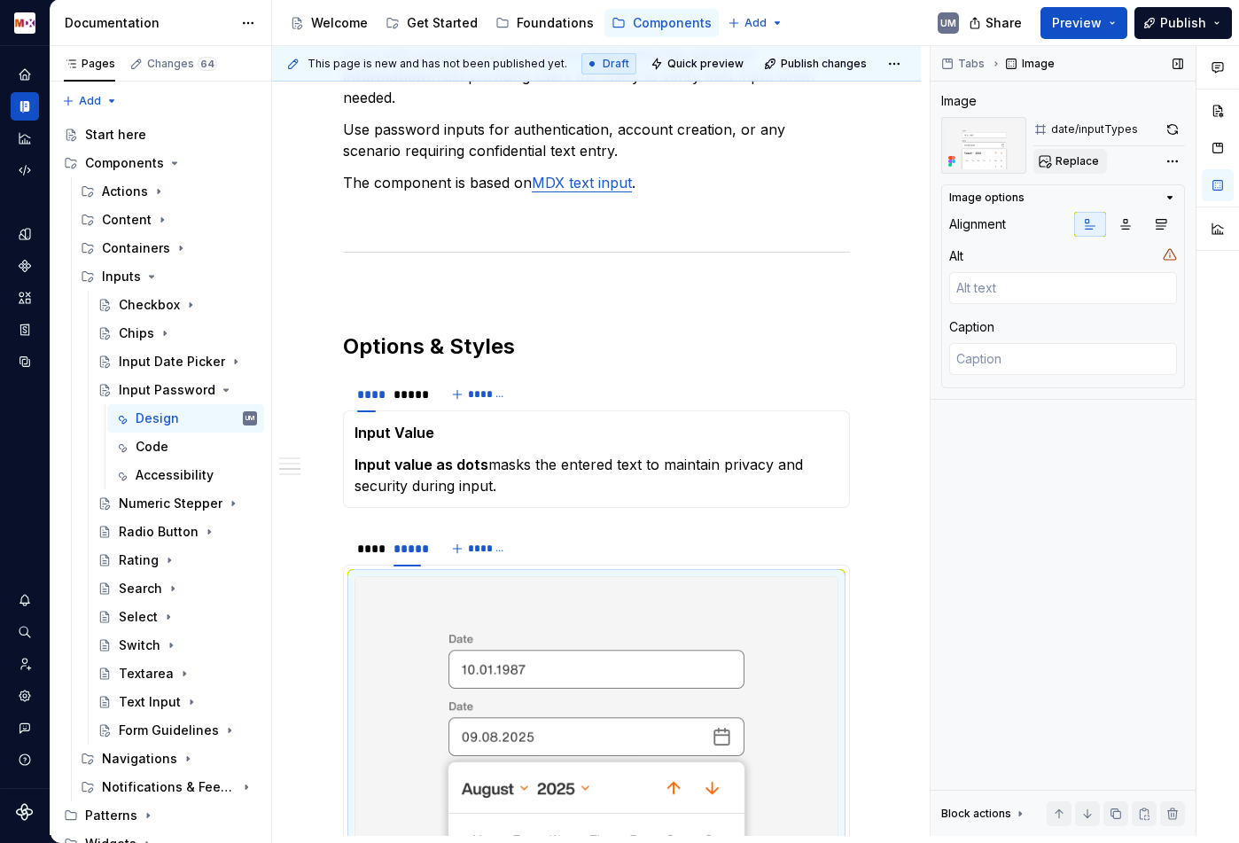
click at [1077, 160] on span "Replace" at bounding box center [1077, 161] width 43 height 14
type textarea "*"
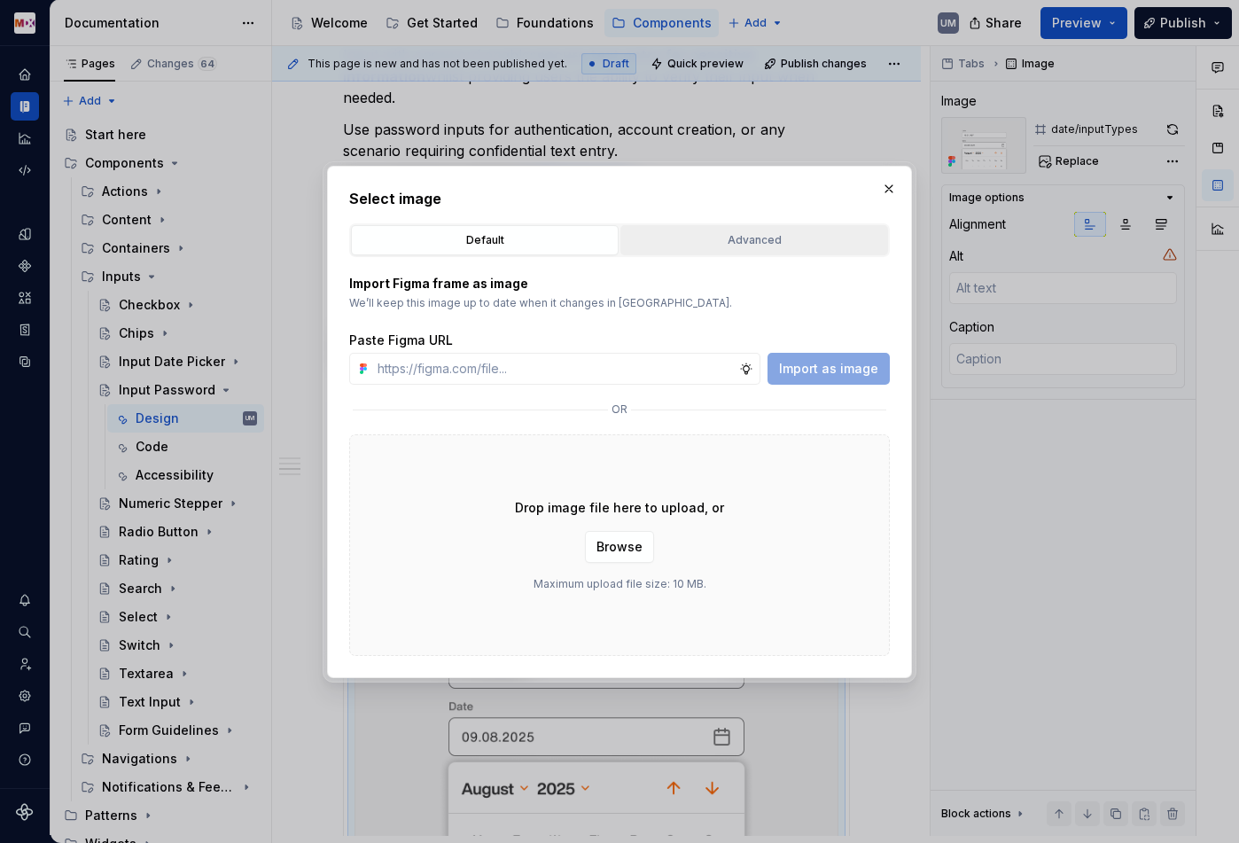
click at [719, 242] on div "Advanced" at bounding box center [754, 240] width 255 height 18
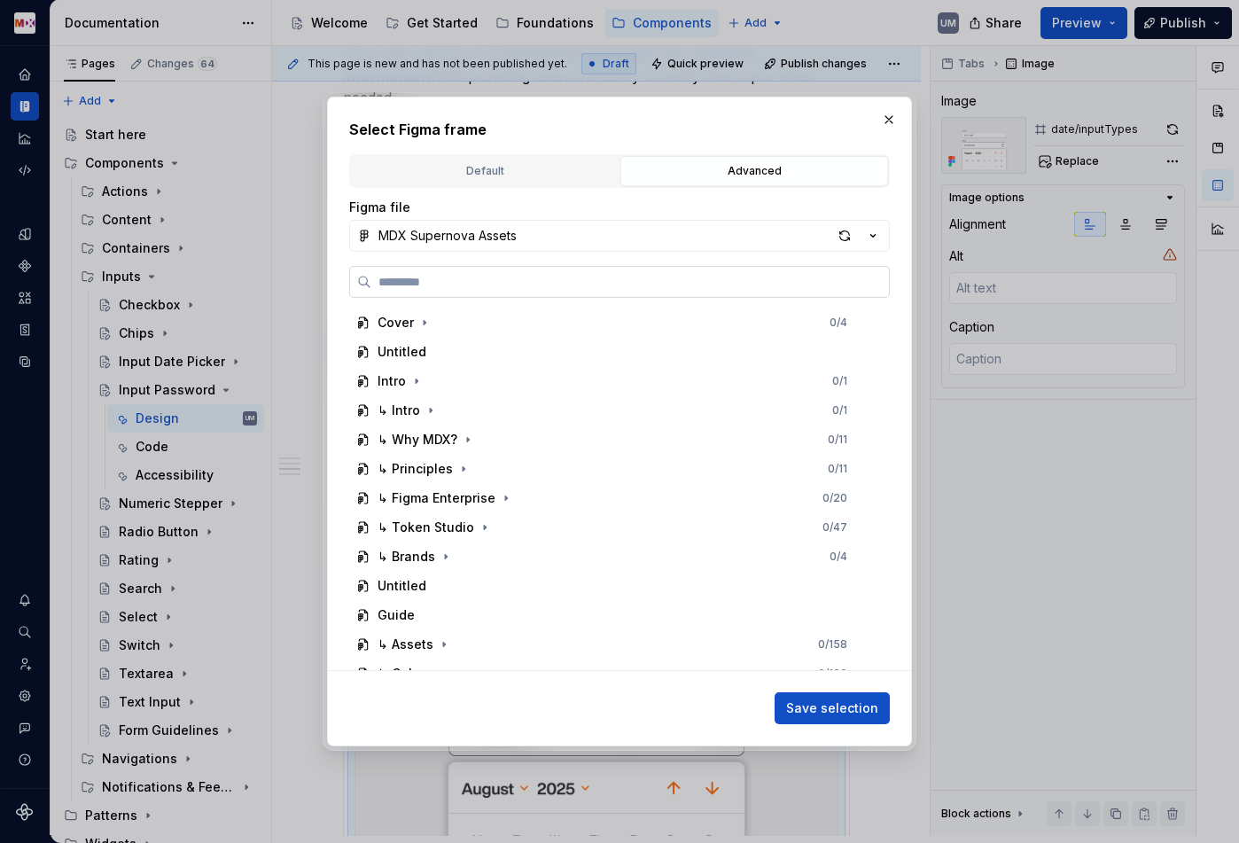
click at [596, 271] on label at bounding box center [619, 282] width 541 height 32
click at [596, 273] on input "search" at bounding box center [630, 282] width 518 height 18
paste input "*******"
type input "*******"
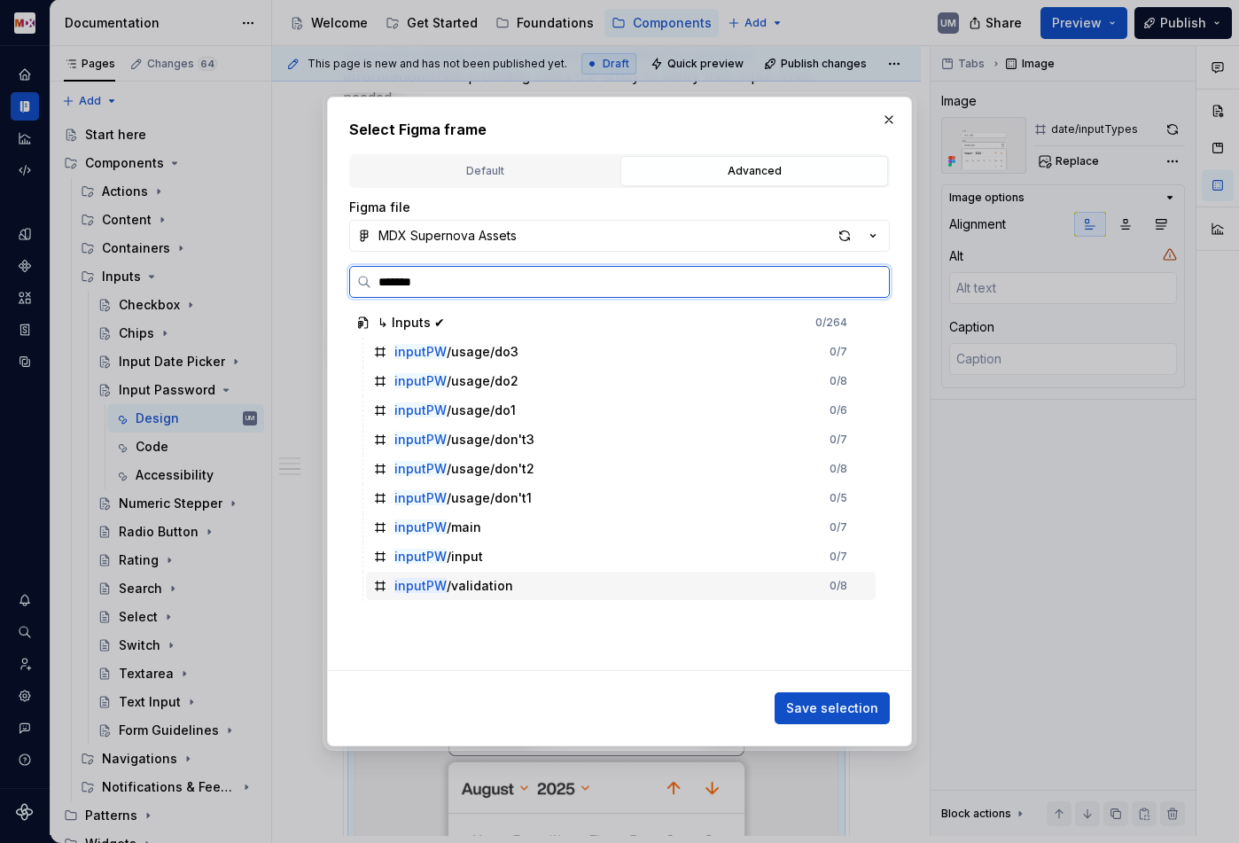
click at [484, 587] on div "inputPW /validation" at bounding box center [453, 586] width 119 height 18
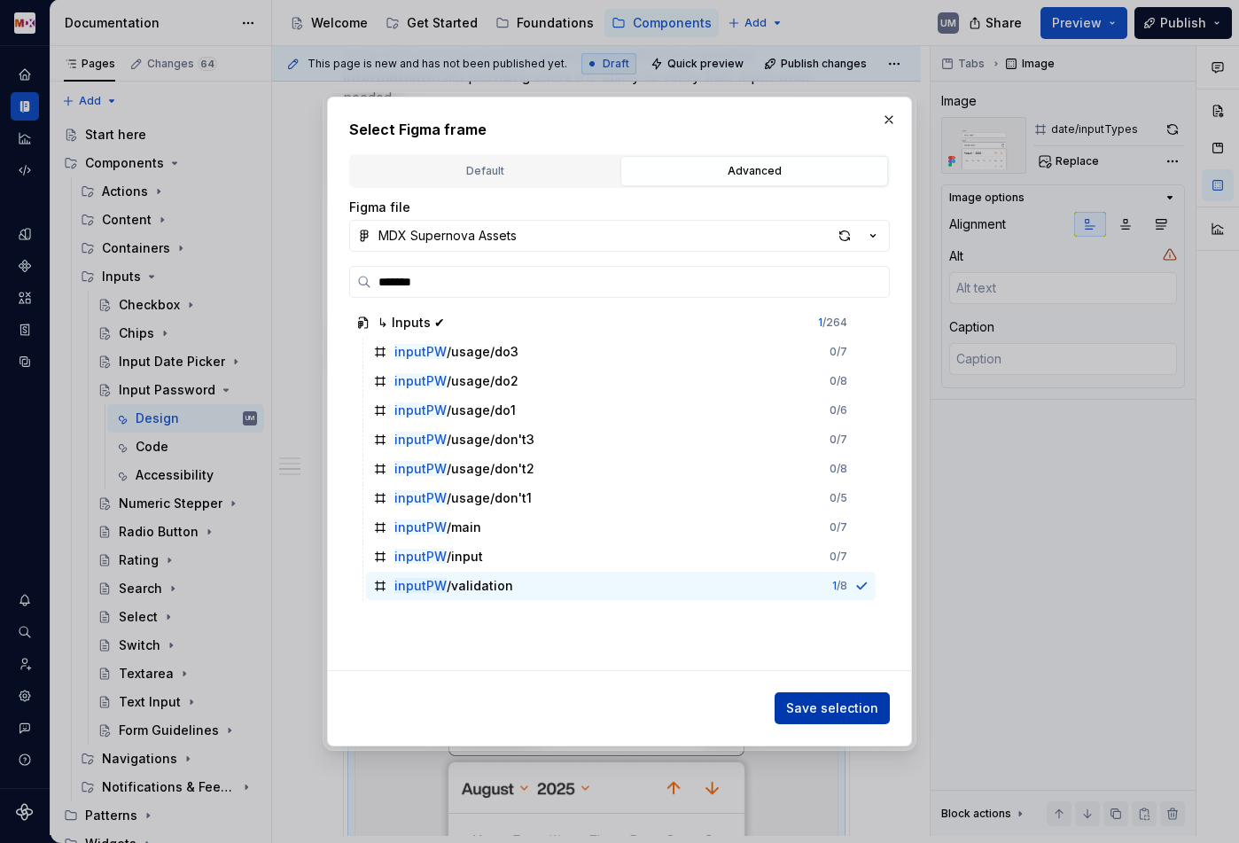
click at [835, 709] on span "Save selection" at bounding box center [832, 708] width 92 height 18
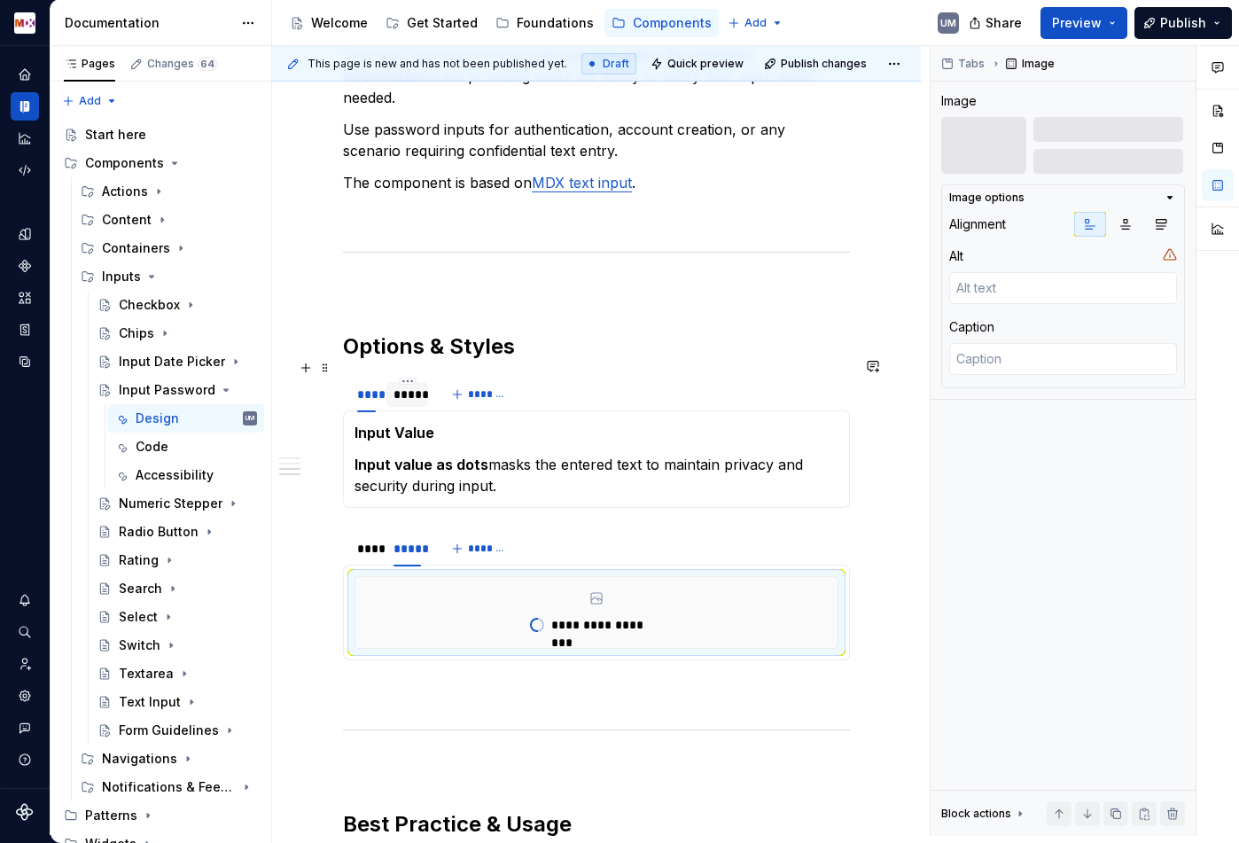
click at [405, 386] on div "*****" at bounding box center [406, 395] width 27 height 18
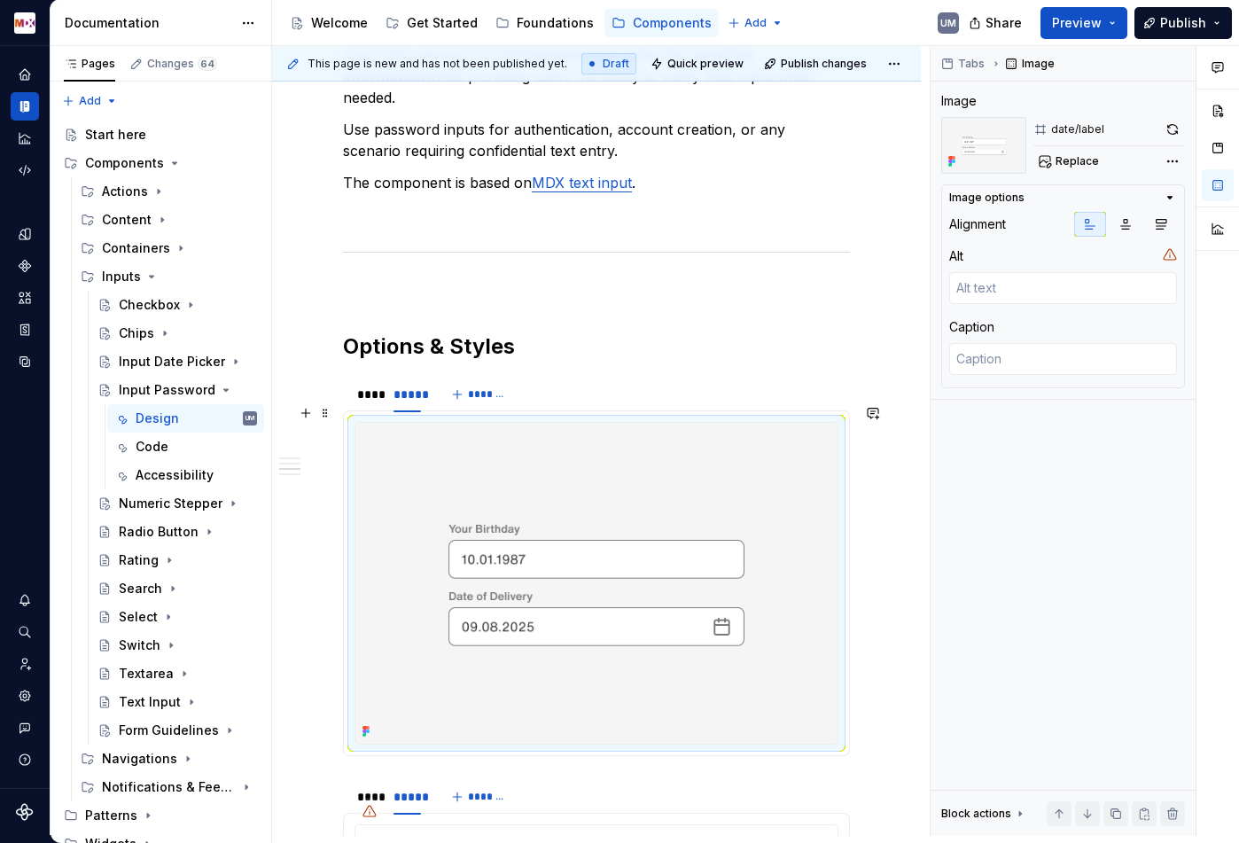
click at [536, 537] on img at bounding box center [596, 584] width 482 height 322
click at [1081, 170] on button "Replace" at bounding box center [1070, 161] width 74 height 25
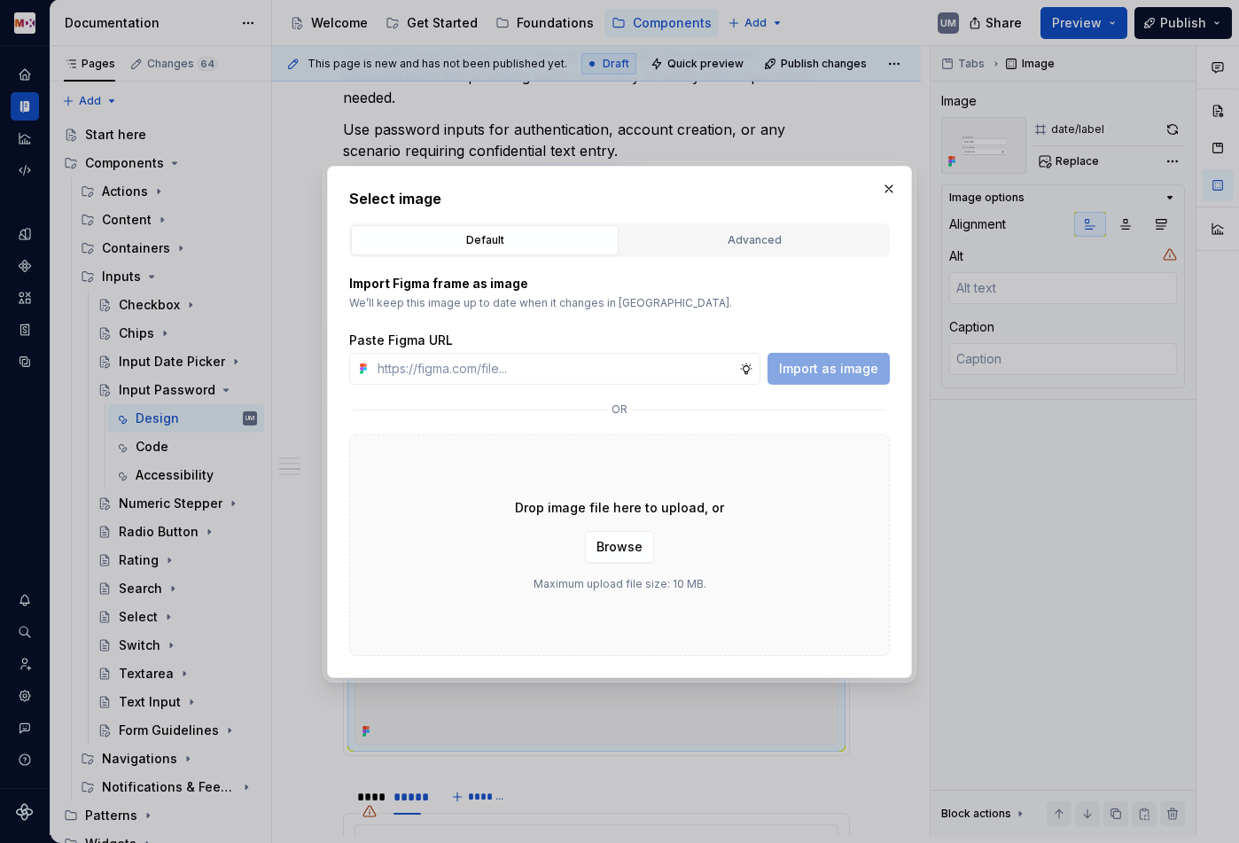
type textarea "*"
click at [774, 236] on div "Advanced" at bounding box center [754, 240] width 255 height 18
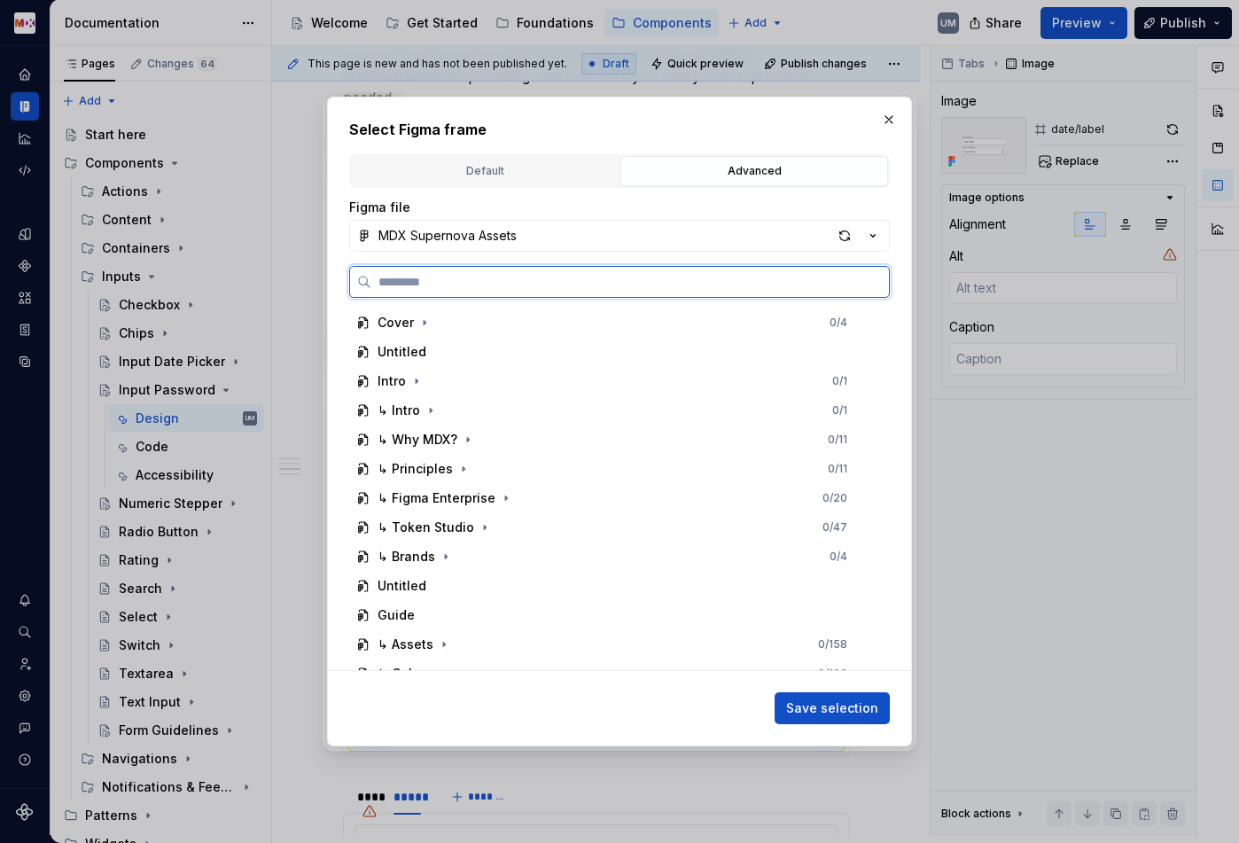
click at [543, 278] on input "search" at bounding box center [630, 282] width 518 height 18
paste input "*******"
type input "*******"
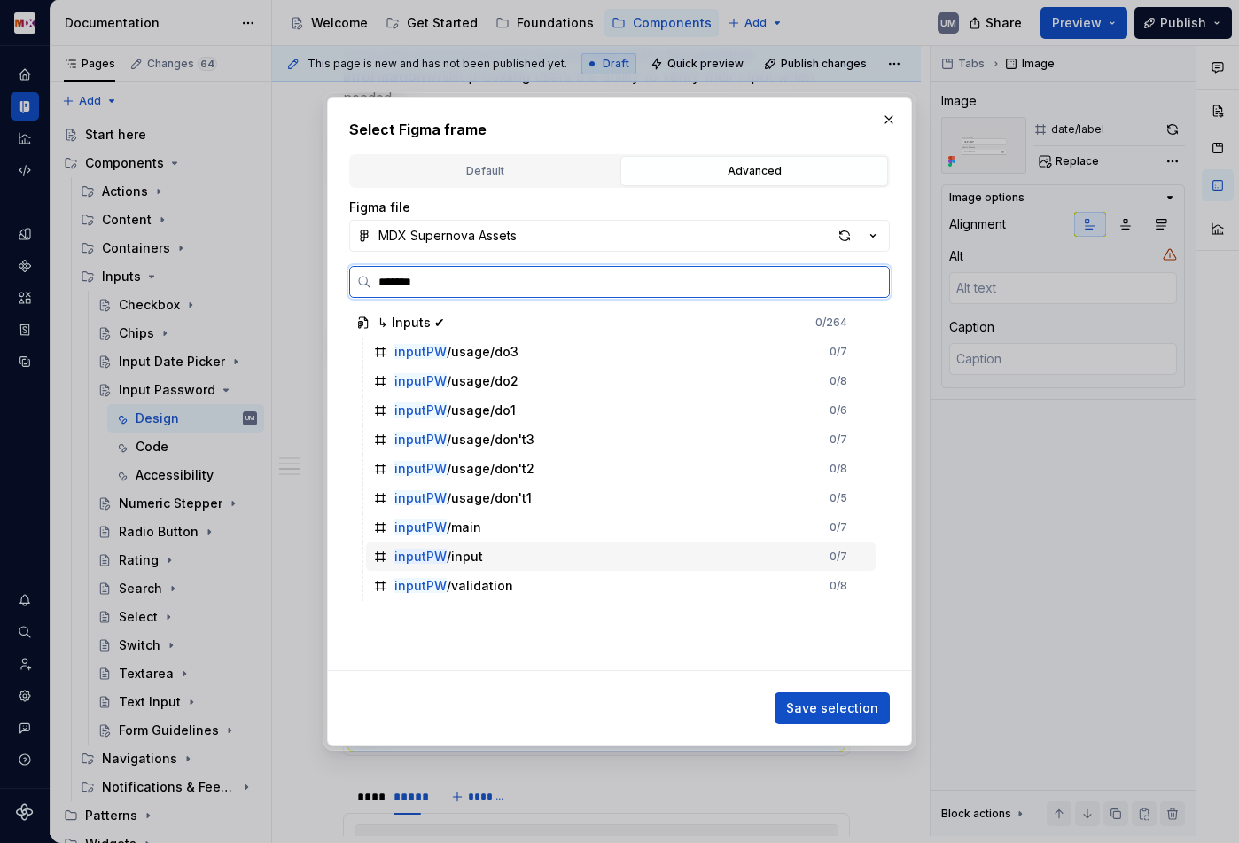
click at [488, 564] on div "inputPW /input 0 / 7" at bounding box center [621, 556] width 510 height 28
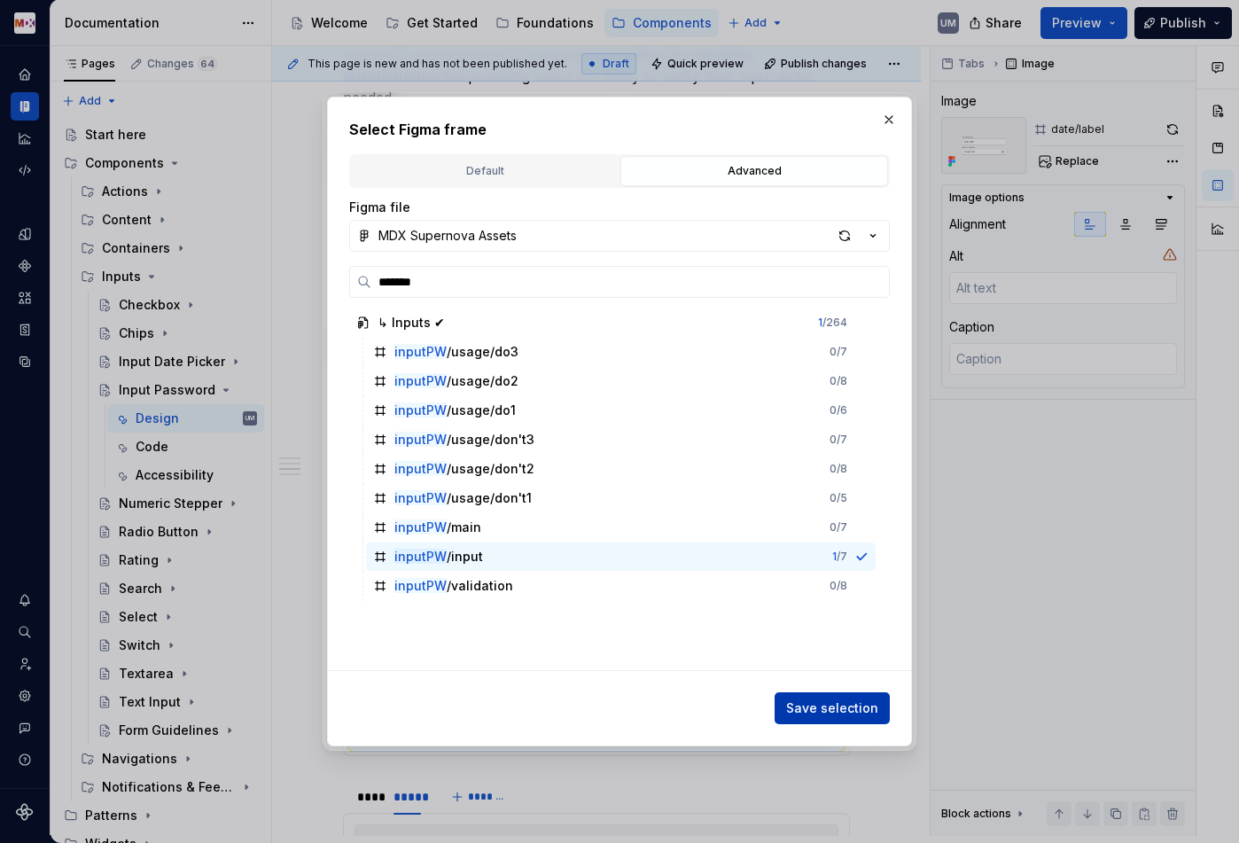
click at [817, 707] on span "Save selection" at bounding box center [832, 708] width 92 height 18
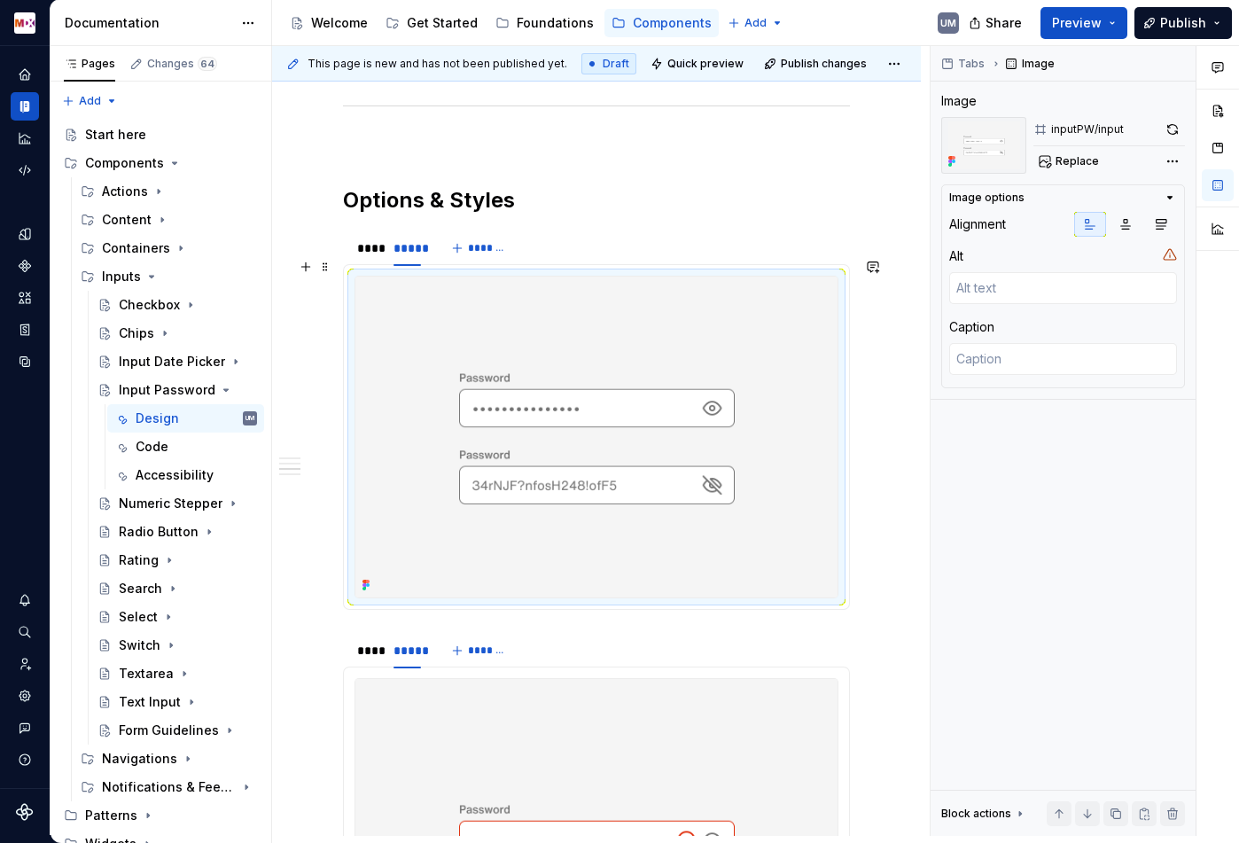
scroll to position [972, 0]
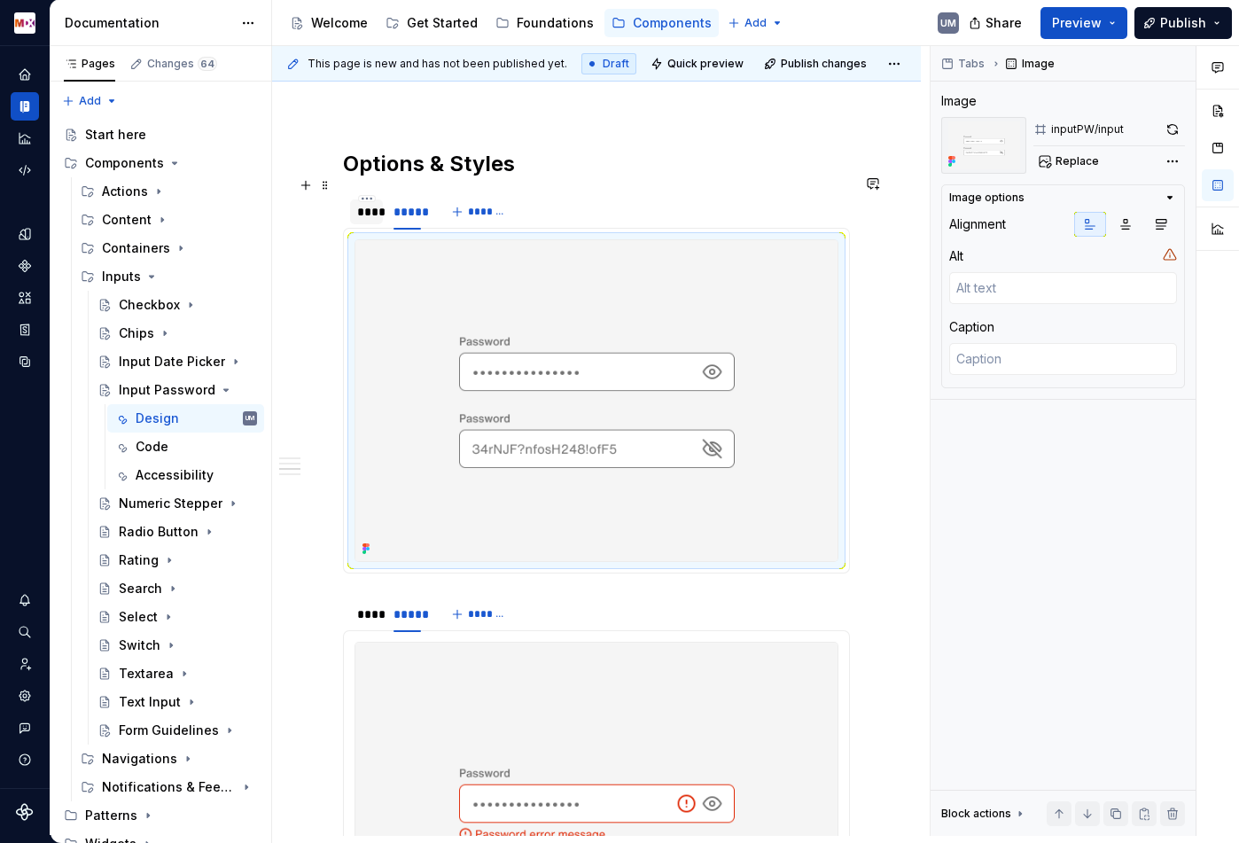
click at [369, 203] on div "****" at bounding box center [366, 212] width 19 height 18
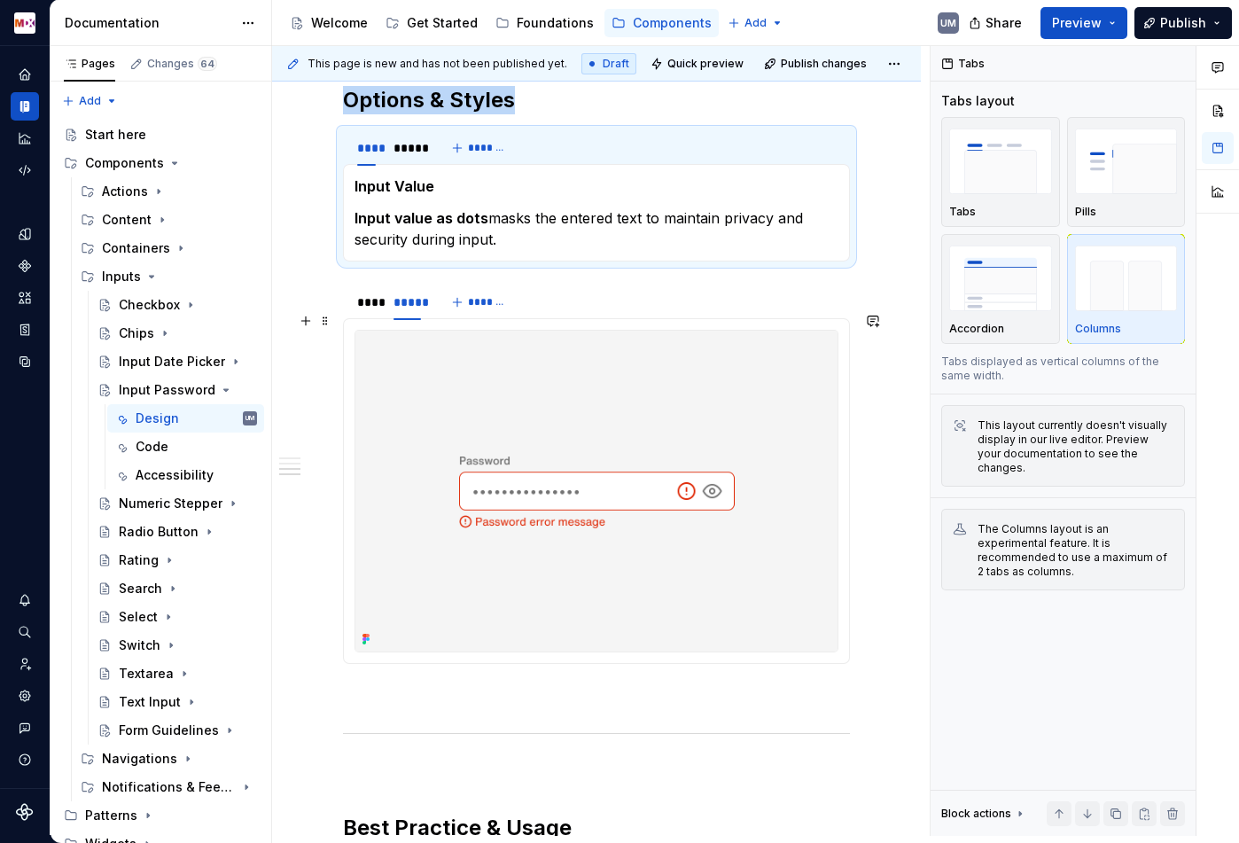
scroll to position [1009, 0]
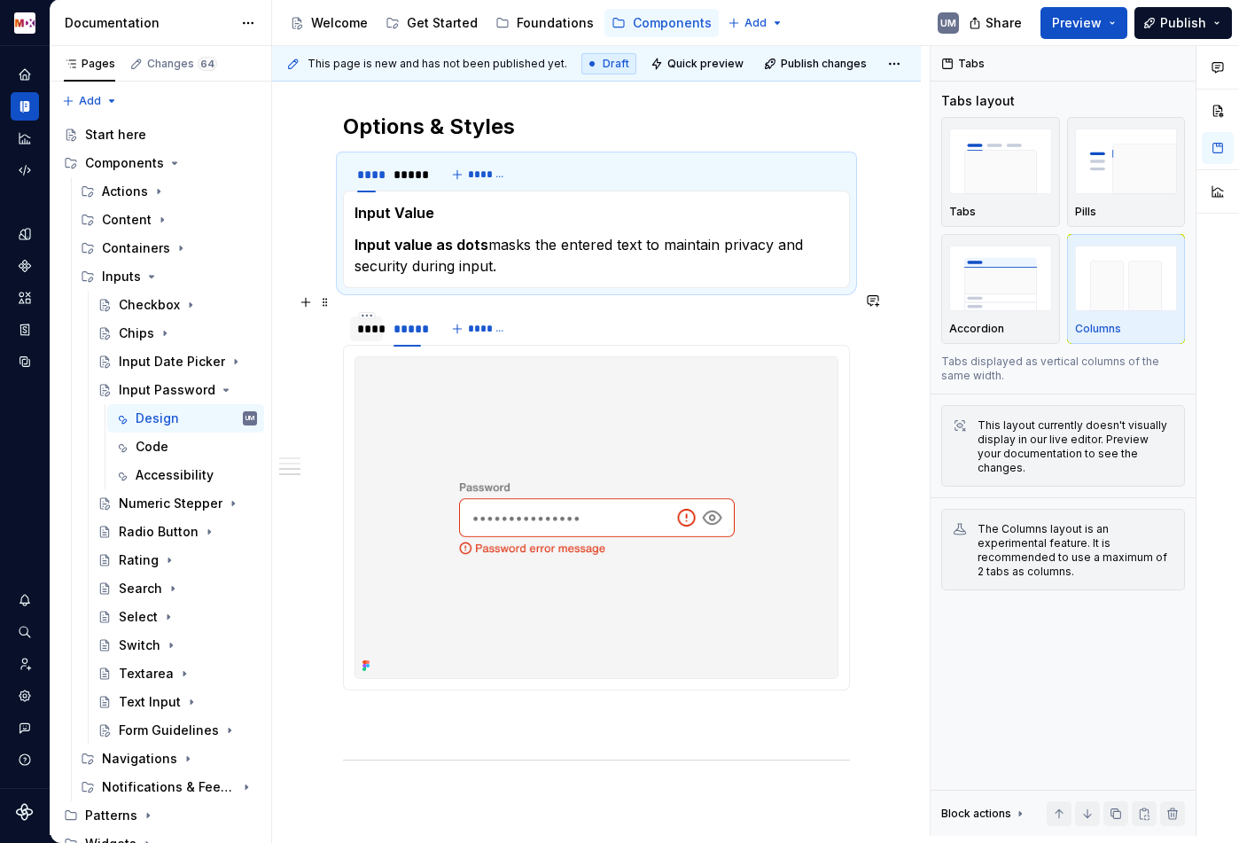
click at [366, 321] on div "****" at bounding box center [366, 328] width 33 height 25
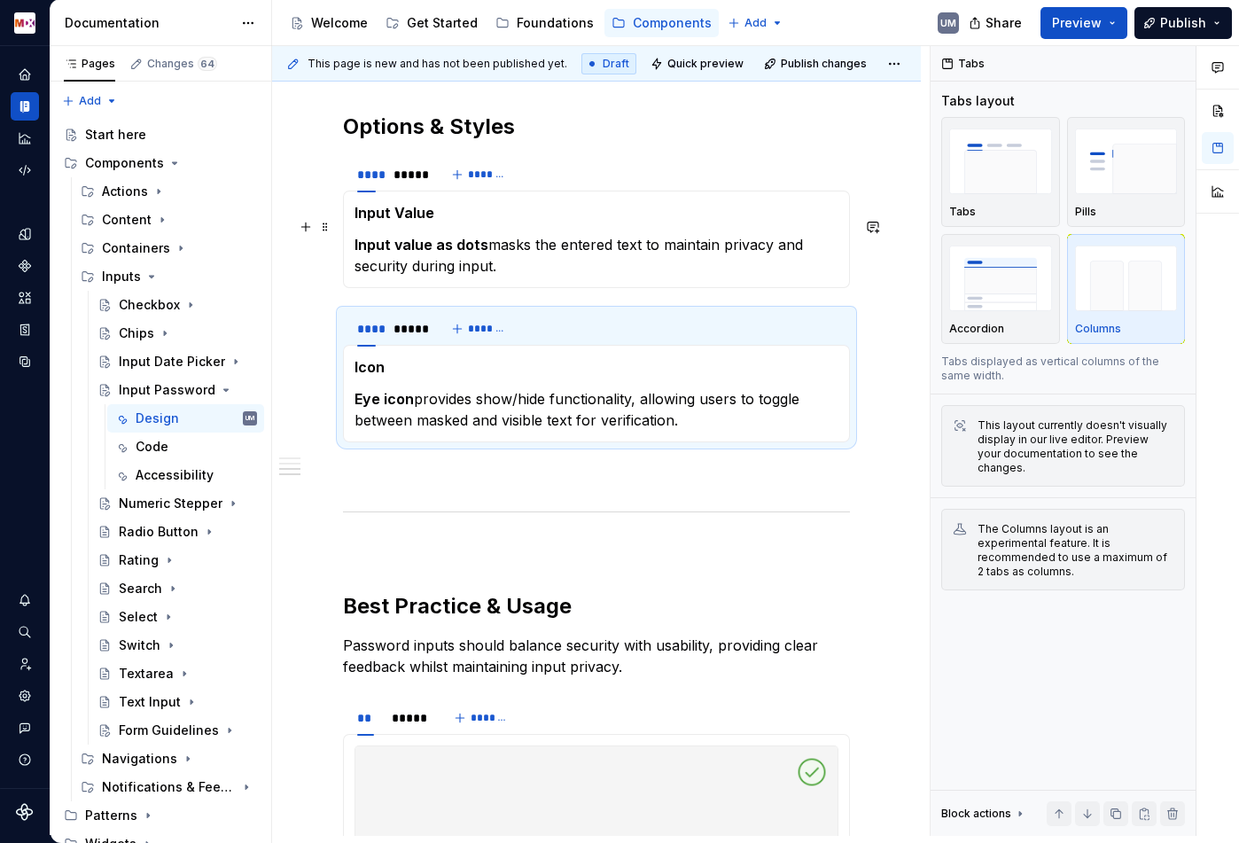
click at [524, 249] on p "Input value as dots masks the entered text to maintain privacy and security dur…" at bounding box center [596, 255] width 484 height 43
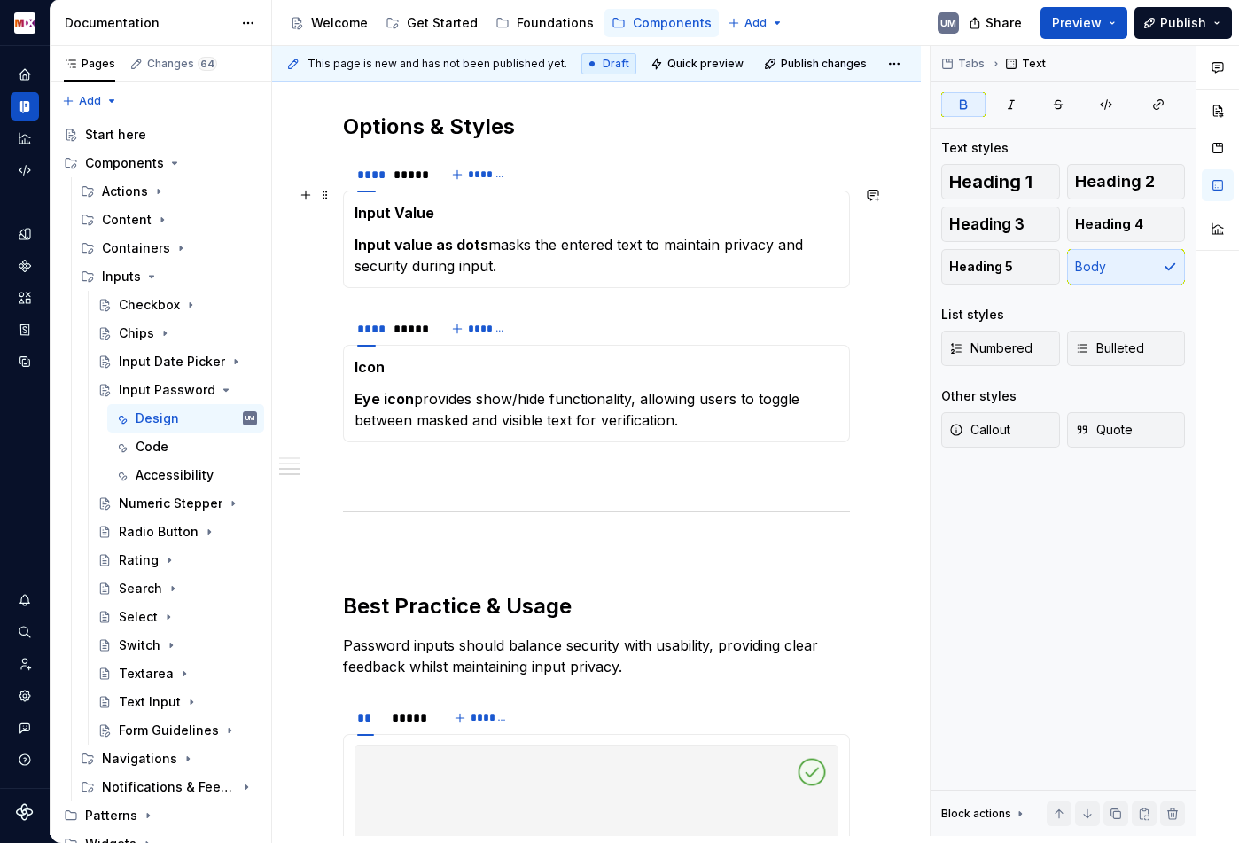
click at [448, 202] on p "Input Value" at bounding box center [596, 212] width 484 height 21
click at [512, 245] on p "Input value as dots masks the entered text to maintain privacy and security dur…" at bounding box center [596, 255] width 484 height 43
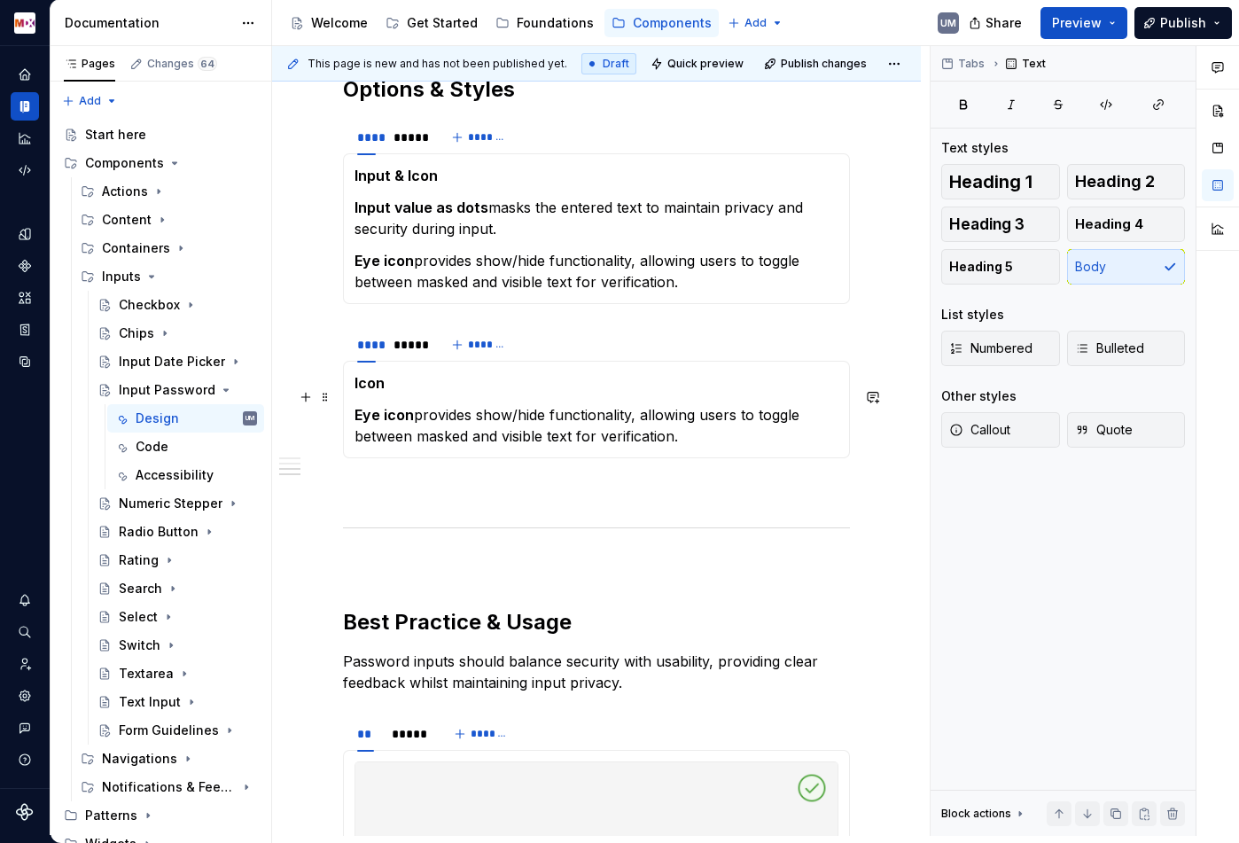
scroll to position [1050, 0]
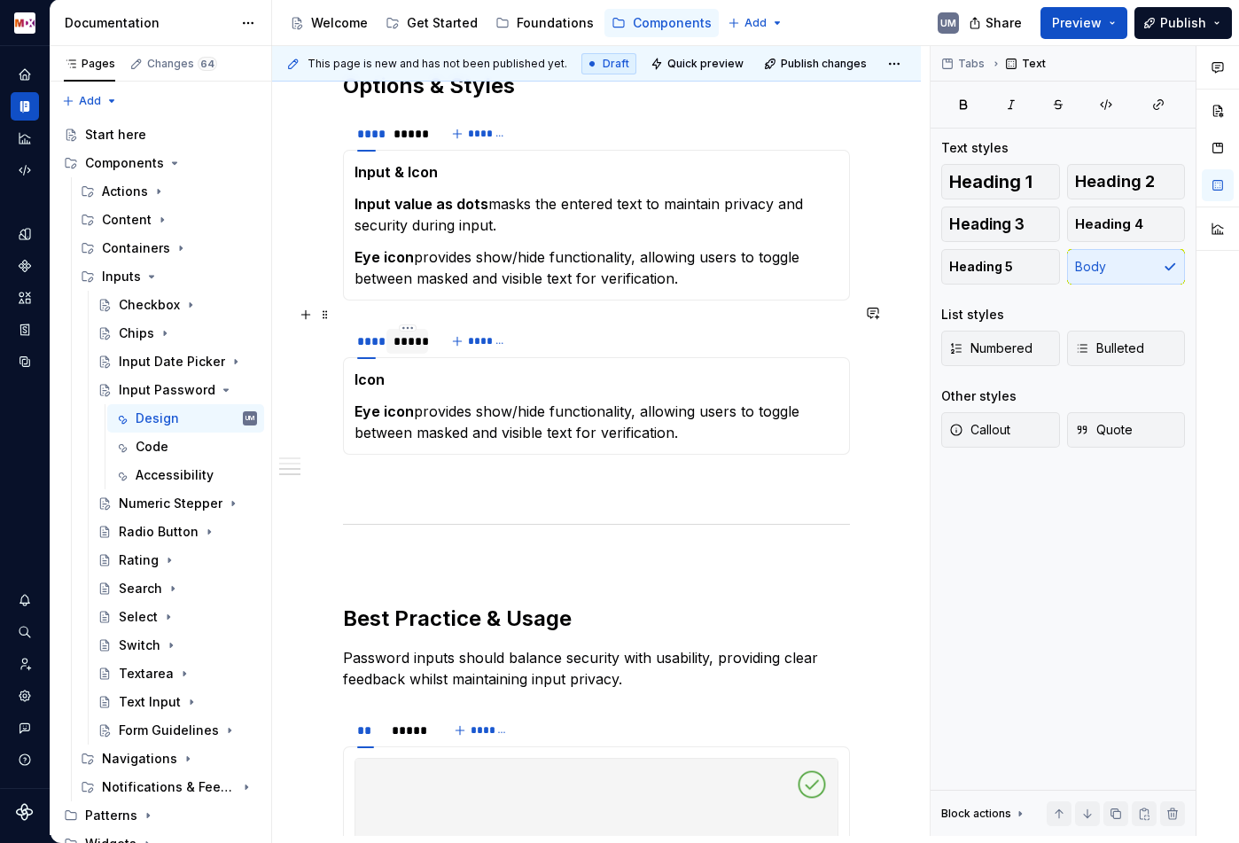
click at [395, 332] on div "*****" at bounding box center [406, 341] width 27 height 18
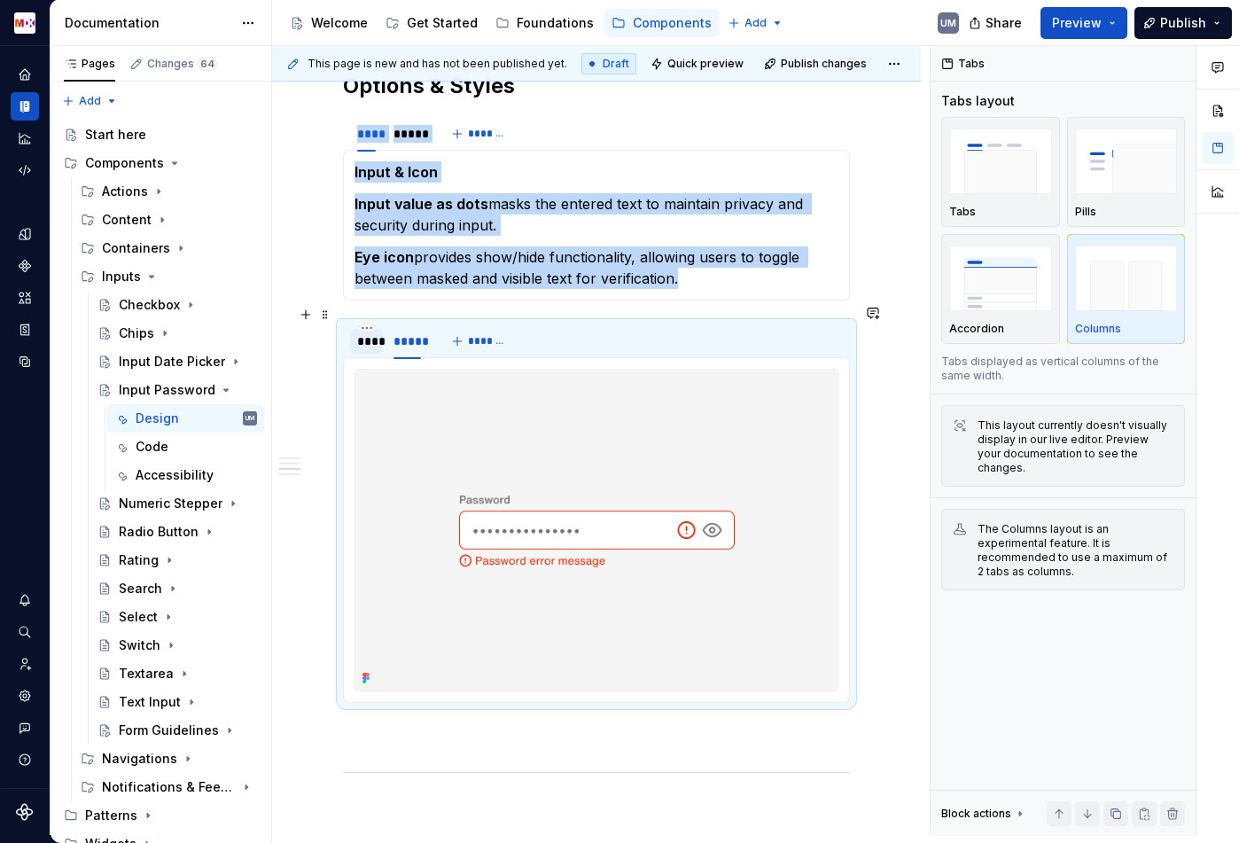
click at [370, 332] on div "****" at bounding box center [366, 341] width 19 height 18
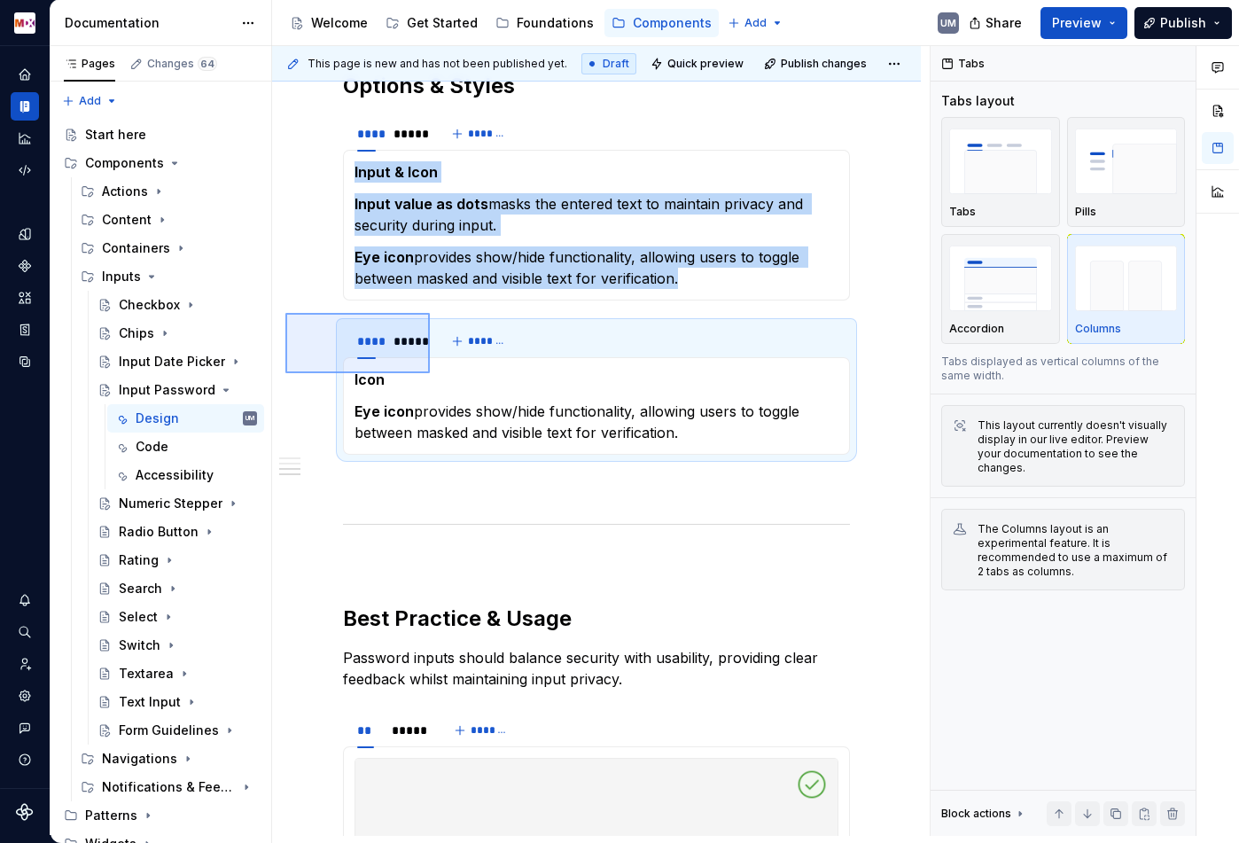
drag, startPoint x: 285, startPoint y: 313, endPoint x: 430, endPoint y: 370, distance: 155.5
click at [430, 371] on div "**********" at bounding box center [601, 441] width 658 height 790
click at [379, 370] on strong "Icon" at bounding box center [369, 379] width 30 height 18
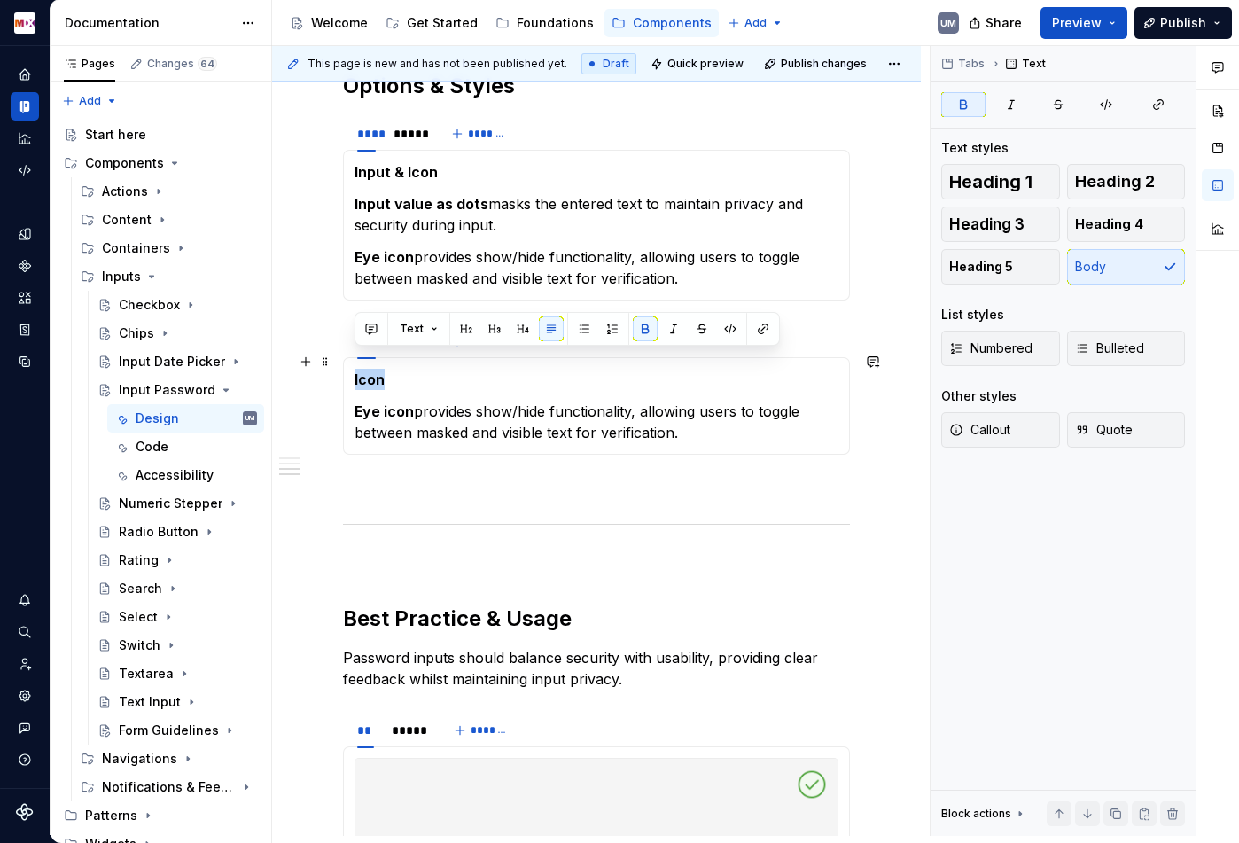
click at [379, 370] on strong "Icon" at bounding box center [369, 379] width 30 height 18
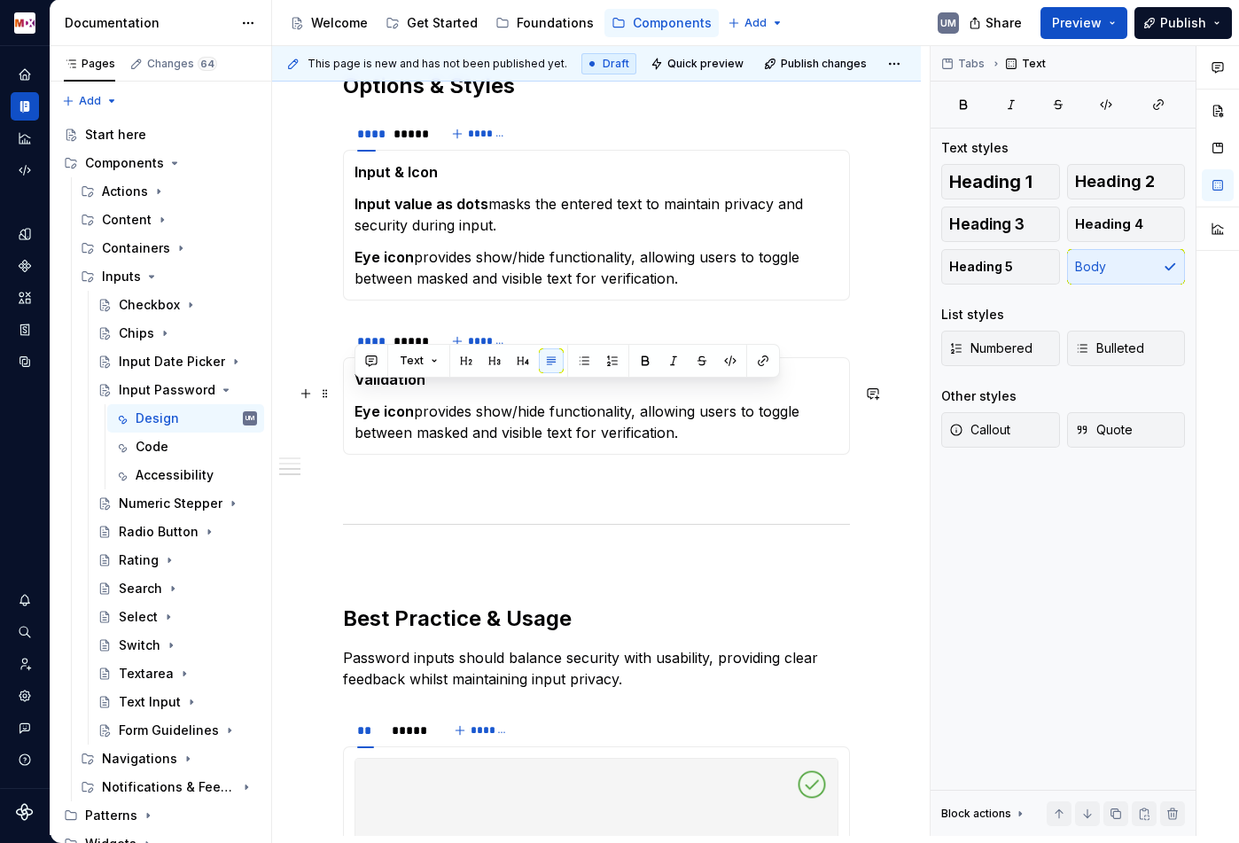
drag, startPoint x: 686, startPoint y: 417, endPoint x: 352, endPoint y: 396, distance: 334.7
click at [352, 396] on div "Validation Eye icon provides show/hide functionality, allowing users to toggle …" at bounding box center [596, 405] width 507 height 97
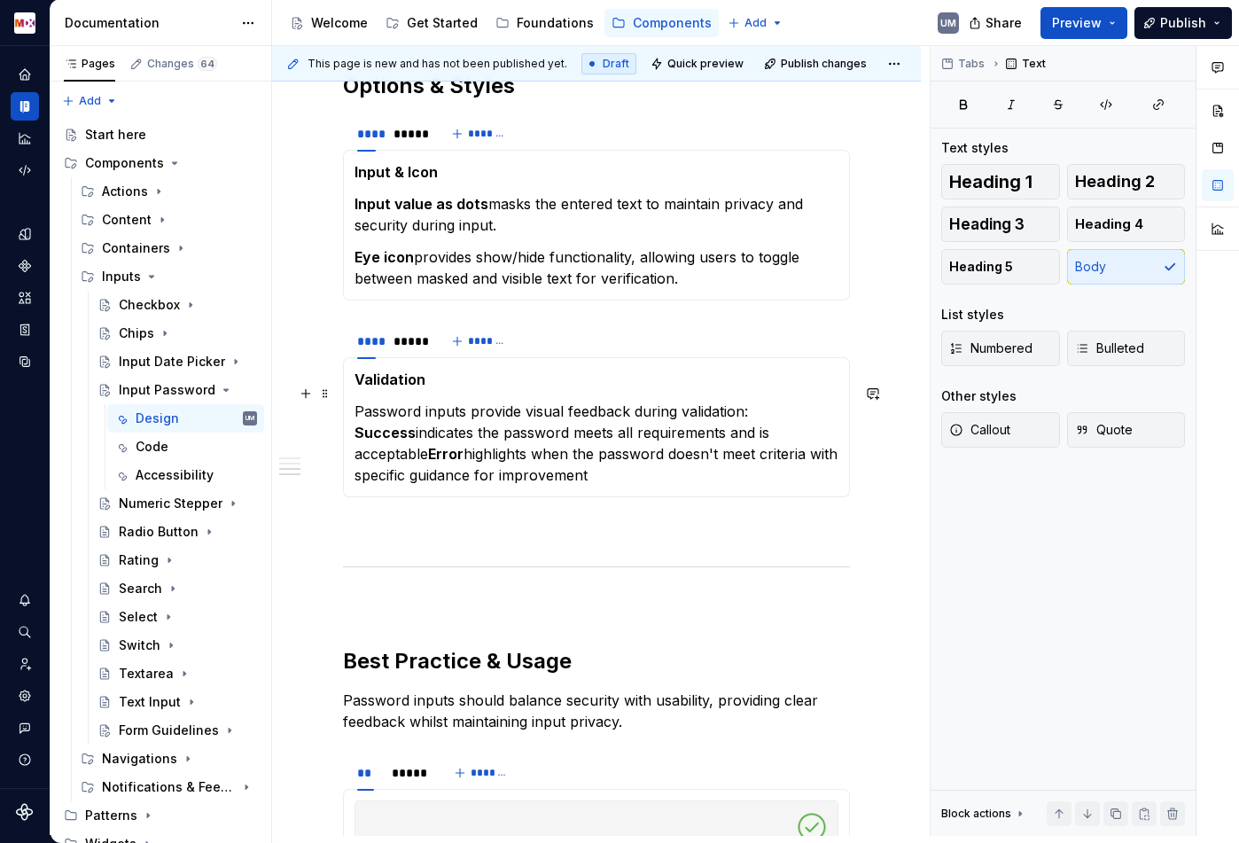
click at [356, 424] on strong "Success" at bounding box center [384, 433] width 61 height 18
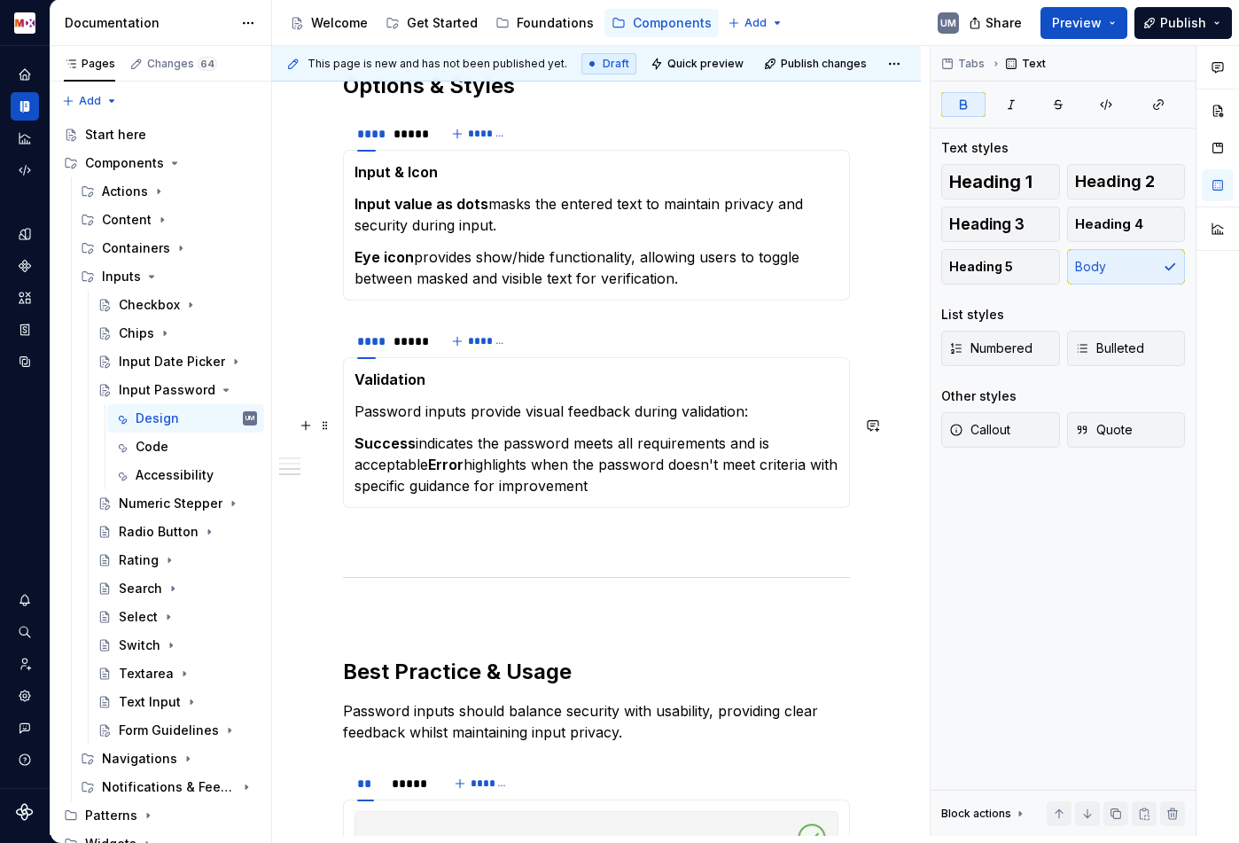
click at [432, 456] on strong "Error" at bounding box center [445, 465] width 35 height 18
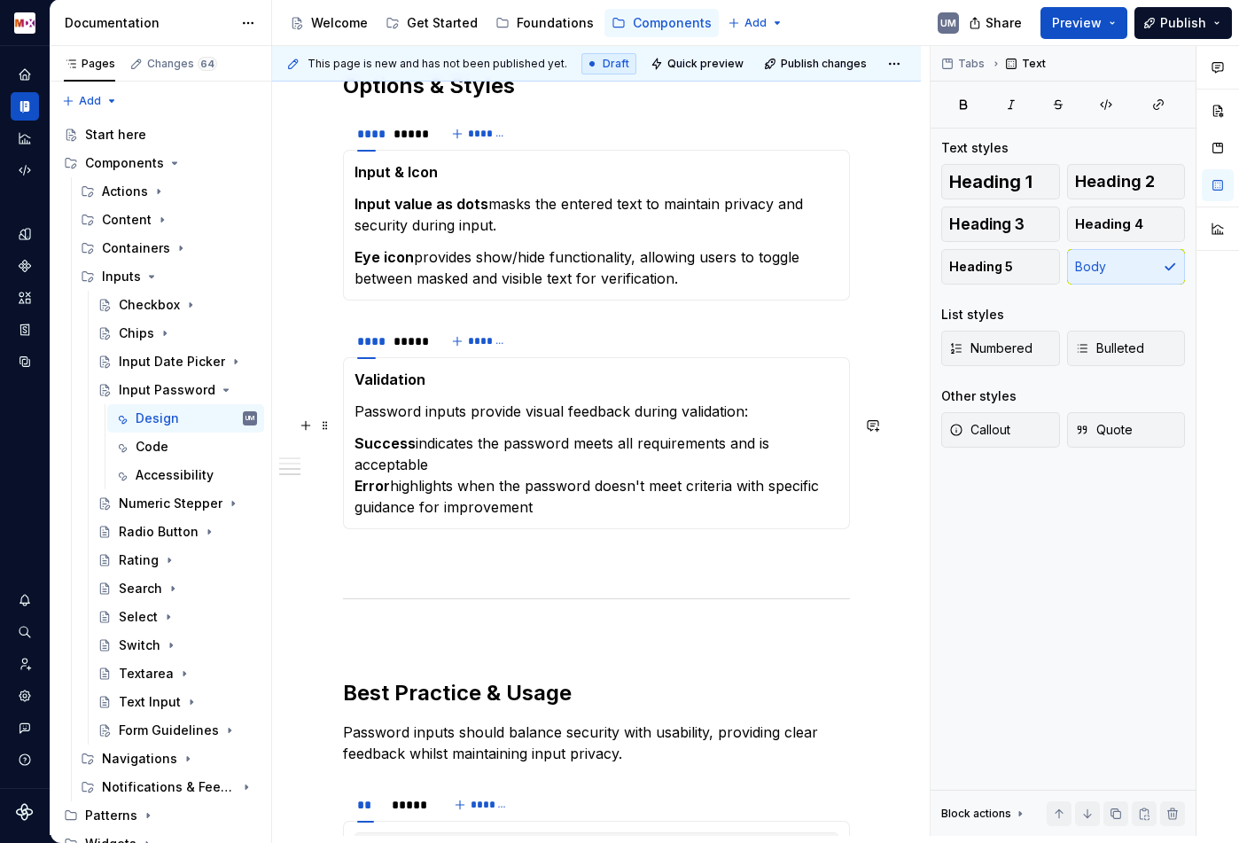
click at [464, 441] on p "Success indicates the password meets all requirements and is acceptable Error h…" at bounding box center [596, 474] width 484 height 85
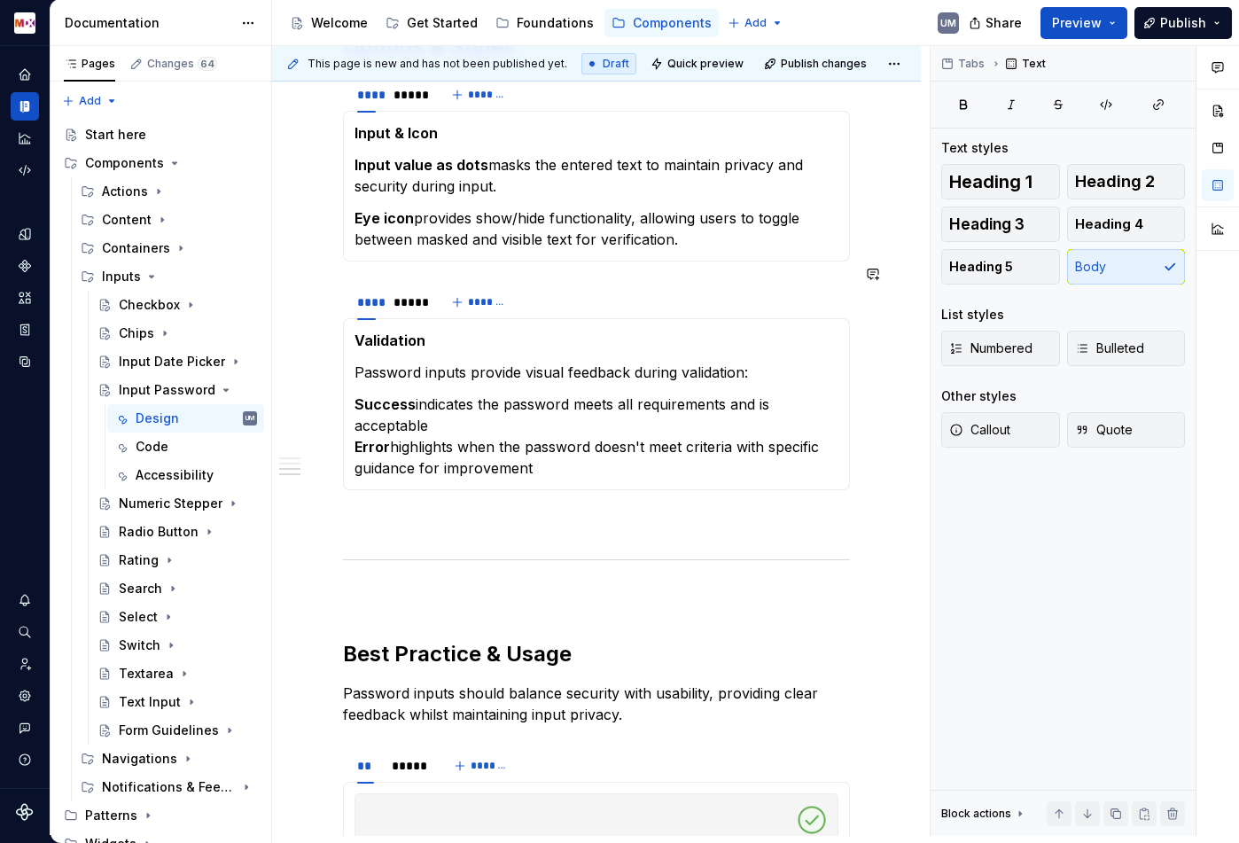
scroll to position [1095, 0]
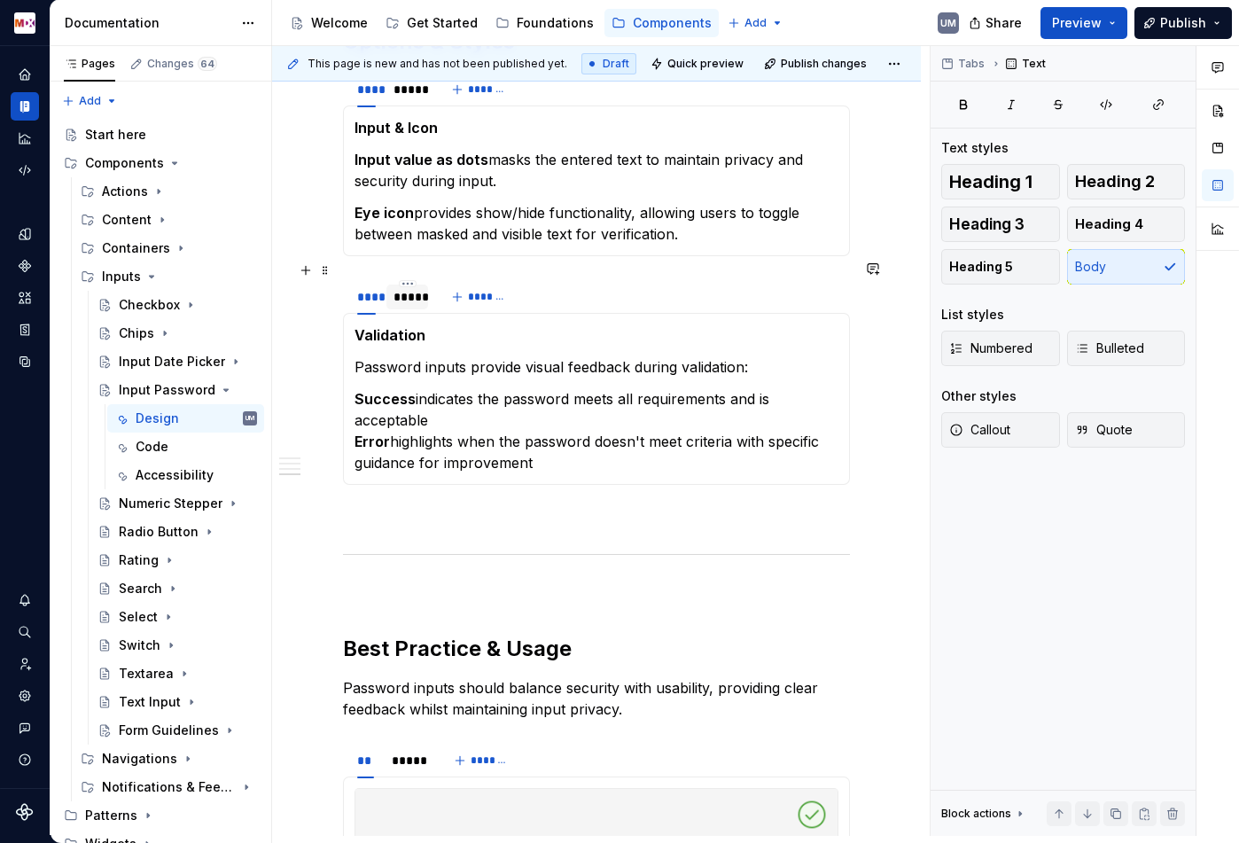
click at [409, 288] on div "*****" at bounding box center [406, 297] width 27 height 18
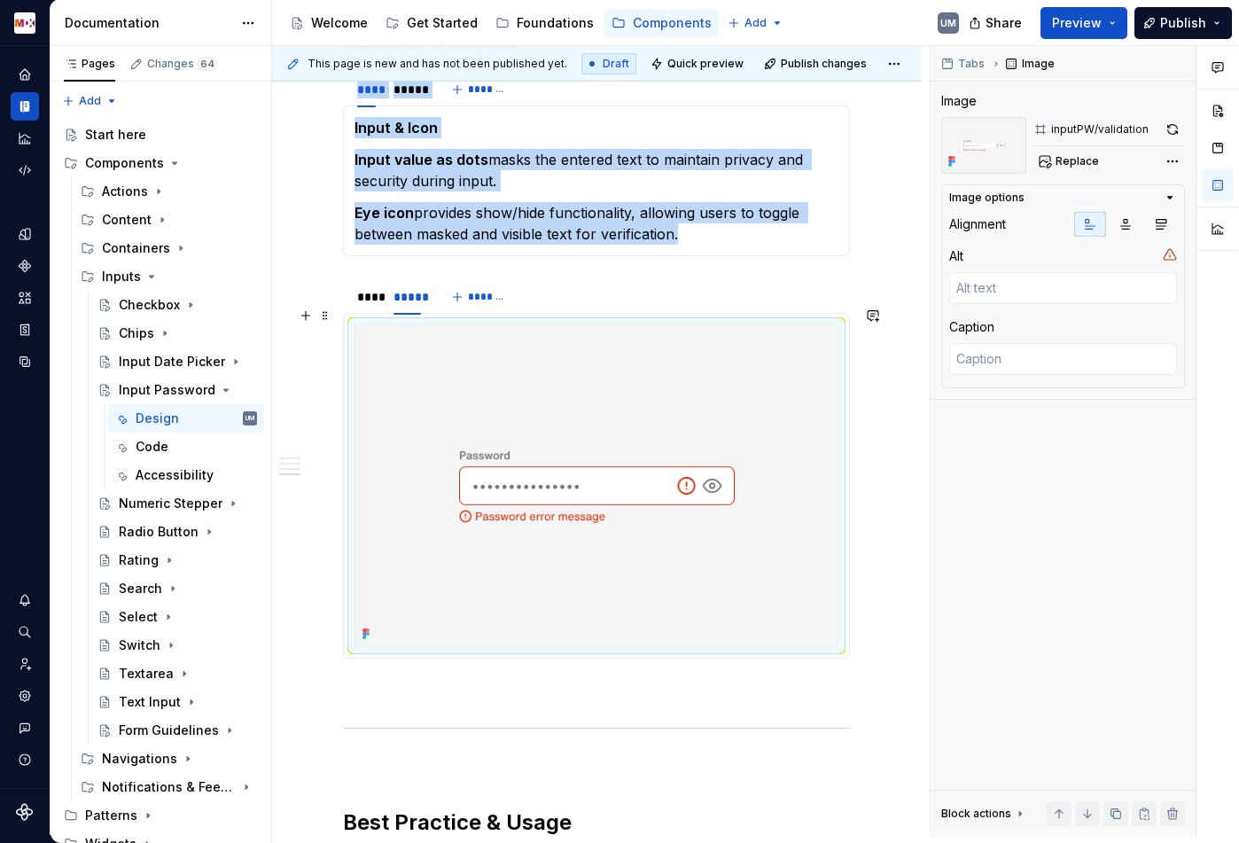
click at [511, 409] on img at bounding box center [596, 486] width 482 height 322
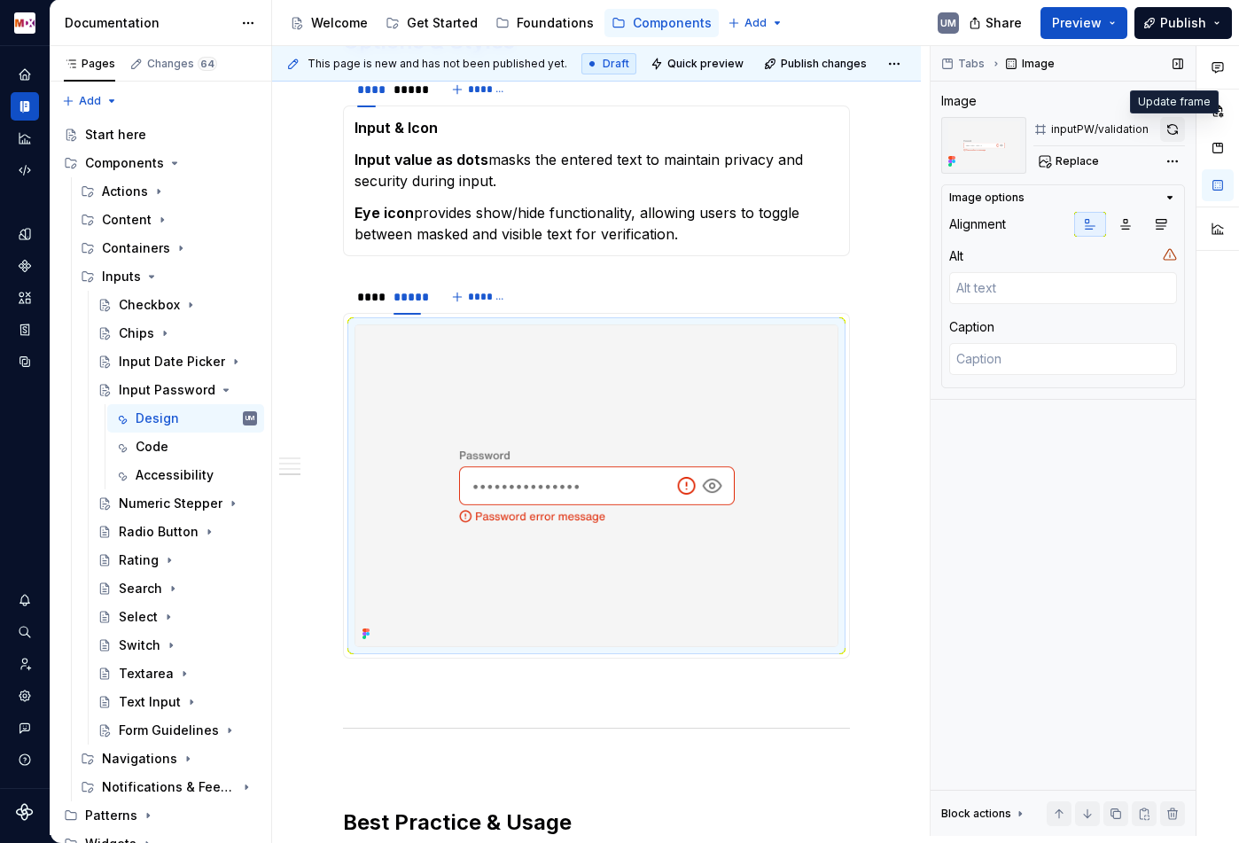
click at [1173, 130] on button "button" at bounding box center [1172, 129] width 25 height 25
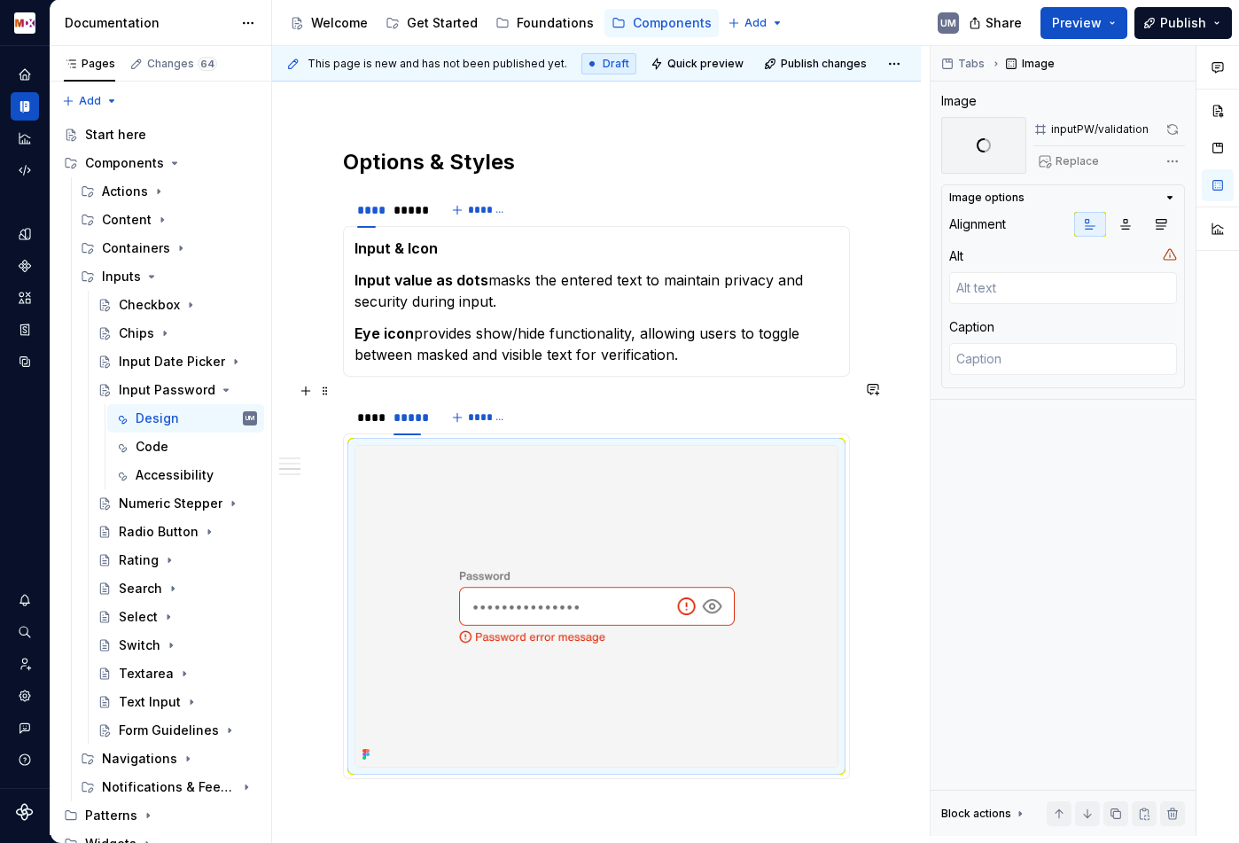
scroll to position [988, 0]
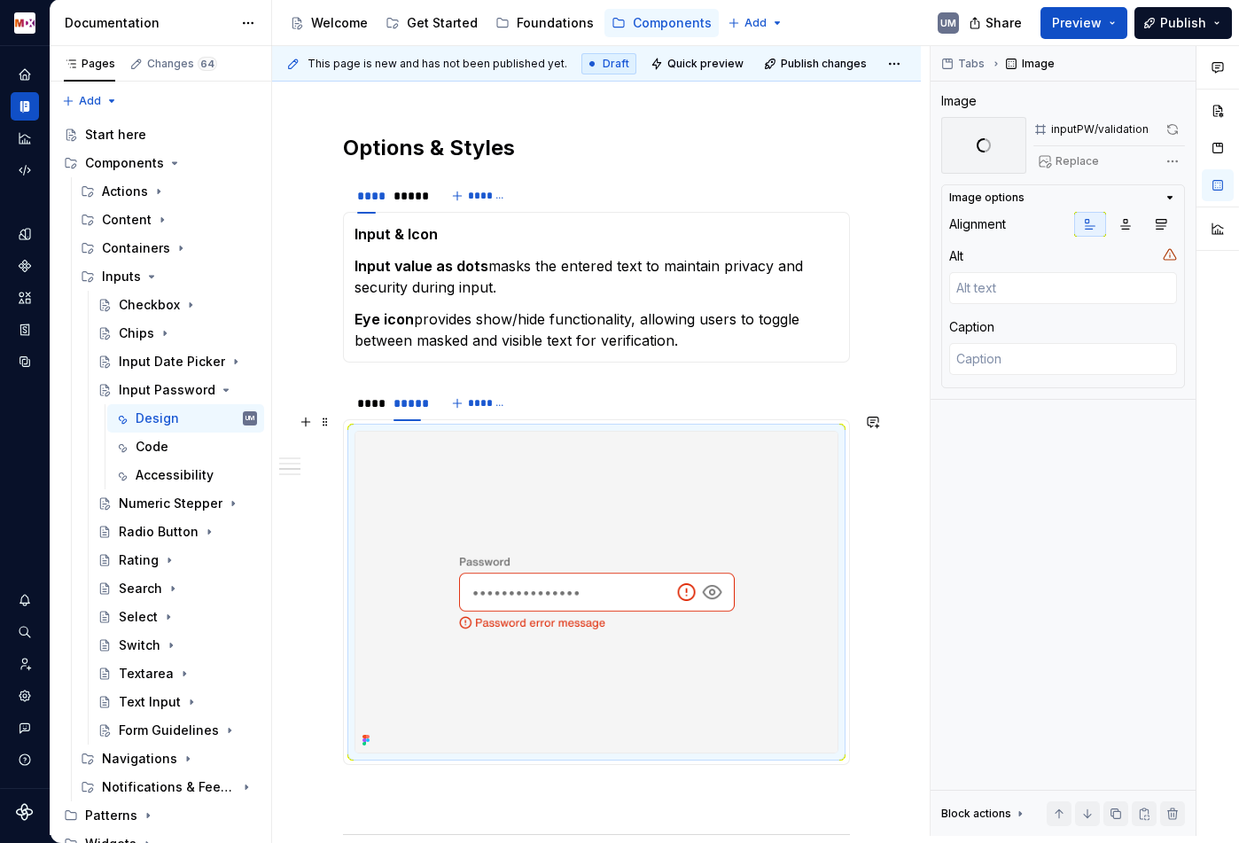
click at [509, 529] on img at bounding box center [596, 593] width 482 height 322
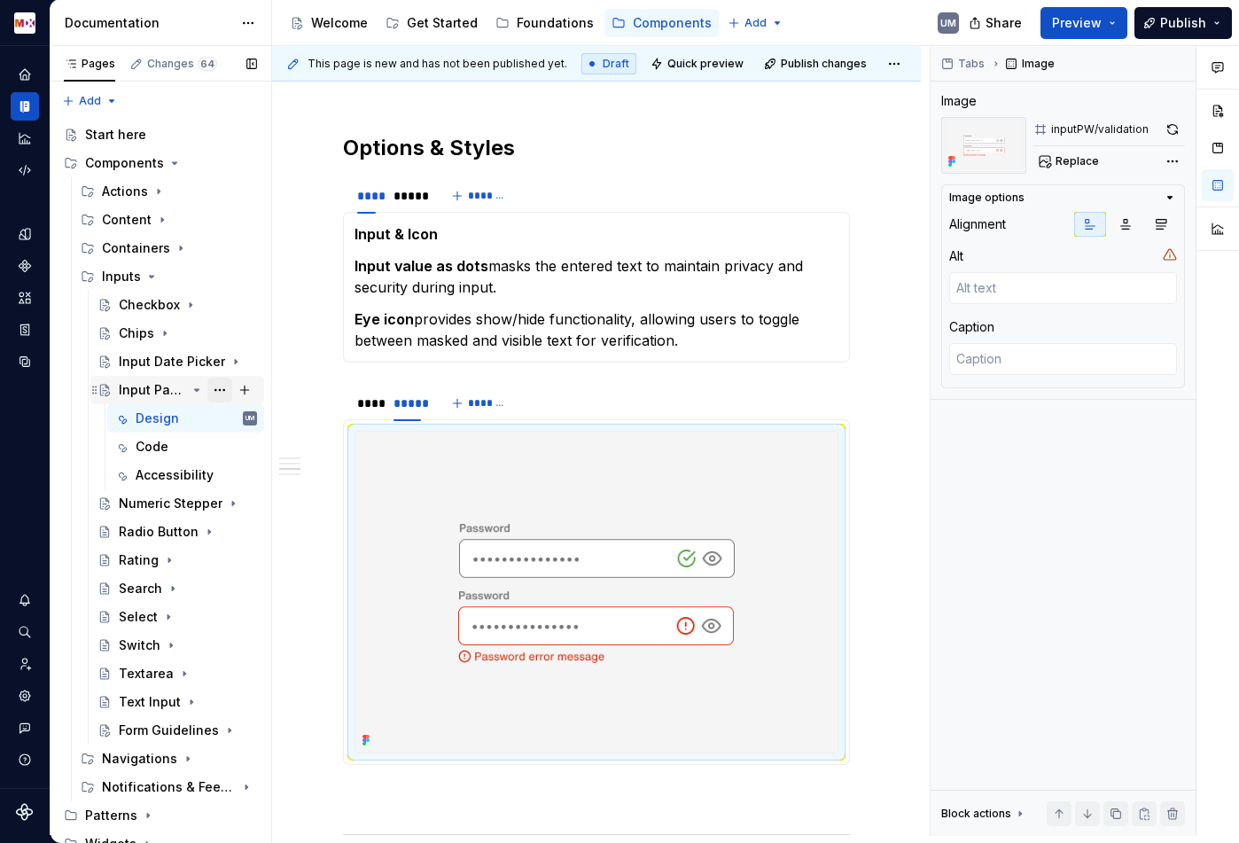
click at [220, 391] on button "Page tree" at bounding box center [219, 390] width 25 height 25
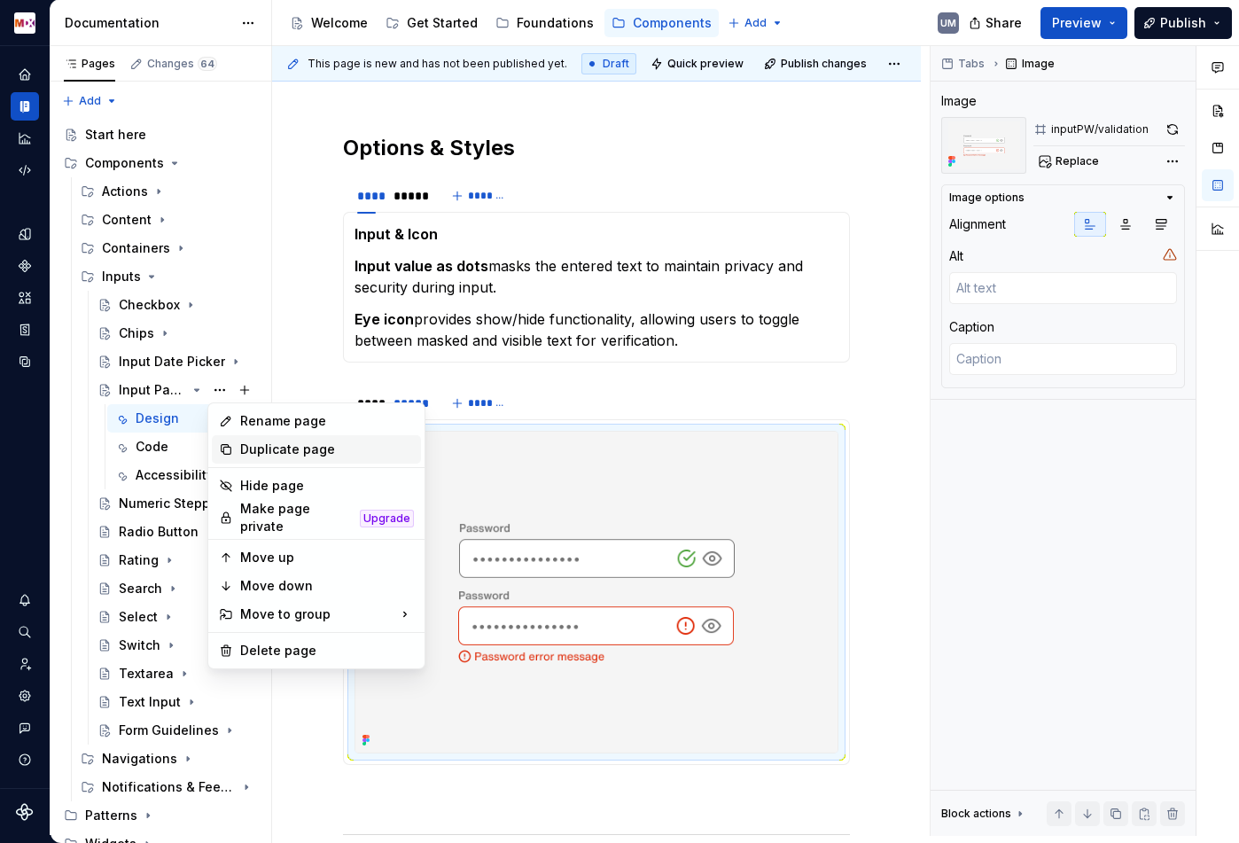
click at [260, 454] on div "Duplicate page" at bounding box center [327, 449] width 174 height 18
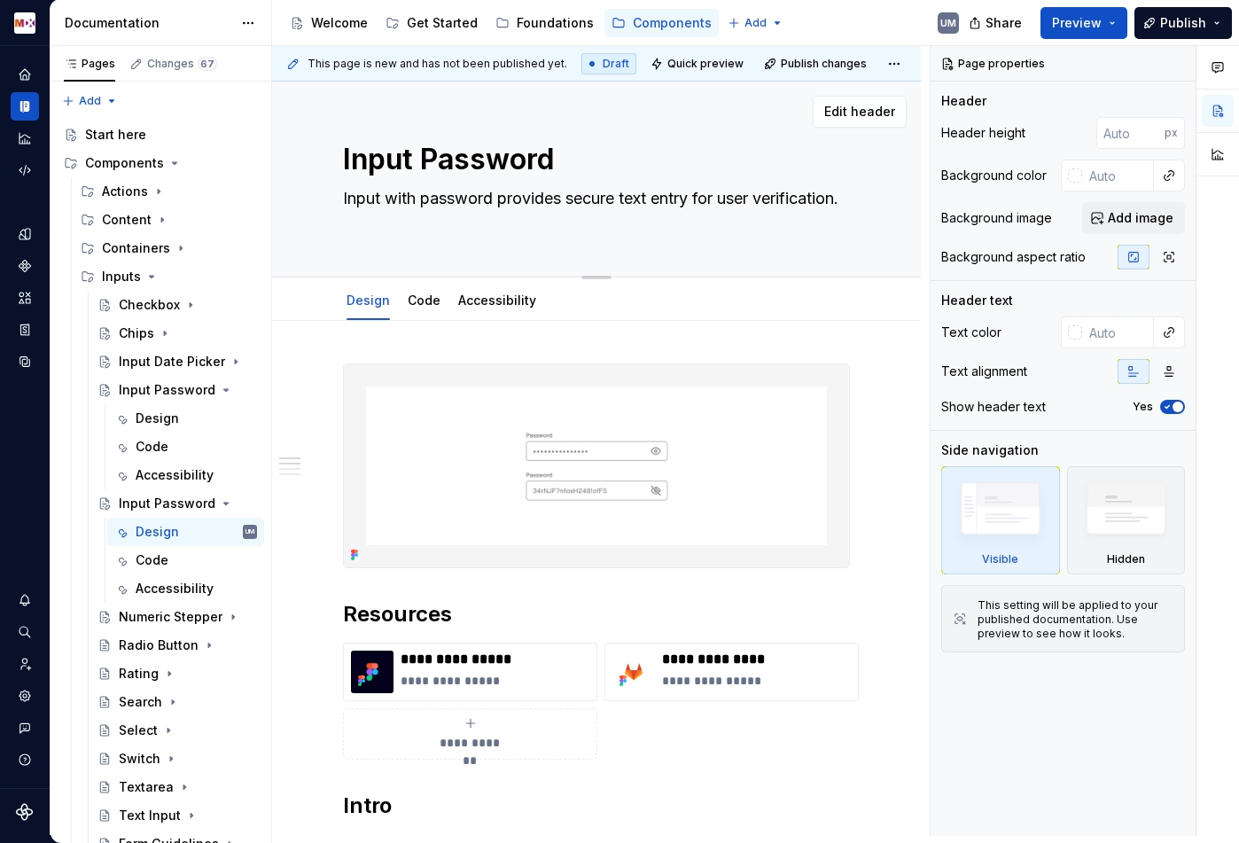
click at [498, 196] on textarea "Input with password provides secure text entry for user verification." at bounding box center [592, 209] width 507 height 50
paste textarea "autocomplete helps users complete text entry by suggesting relevant options as …"
type textarea "*"
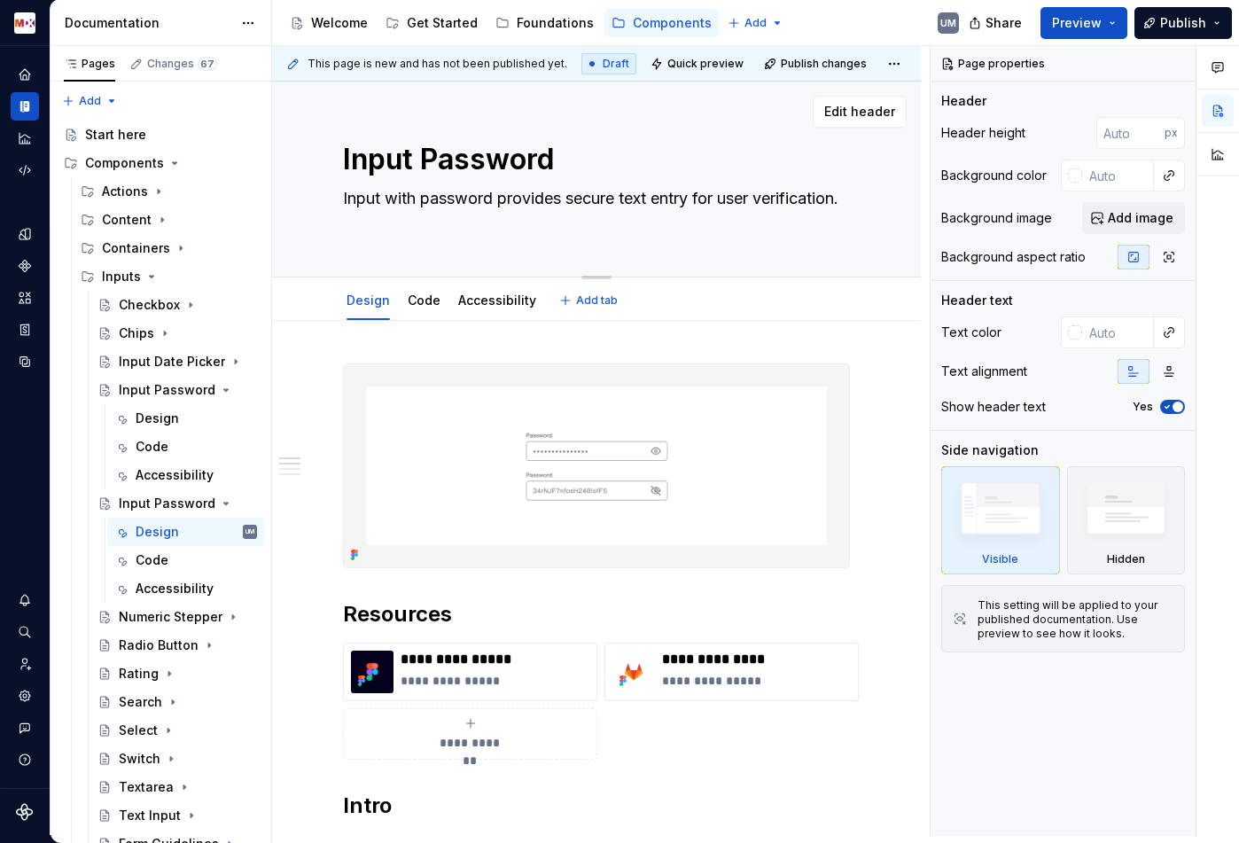
type textarea "Input with autocomplete helps users complete text entry by suggesting relevant …"
type textarea "*"
type textarea "Input with autocomplete helps users complete text entry by suggesting relevant …"
click at [525, 163] on textarea "Input Password" at bounding box center [592, 159] width 507 height 43
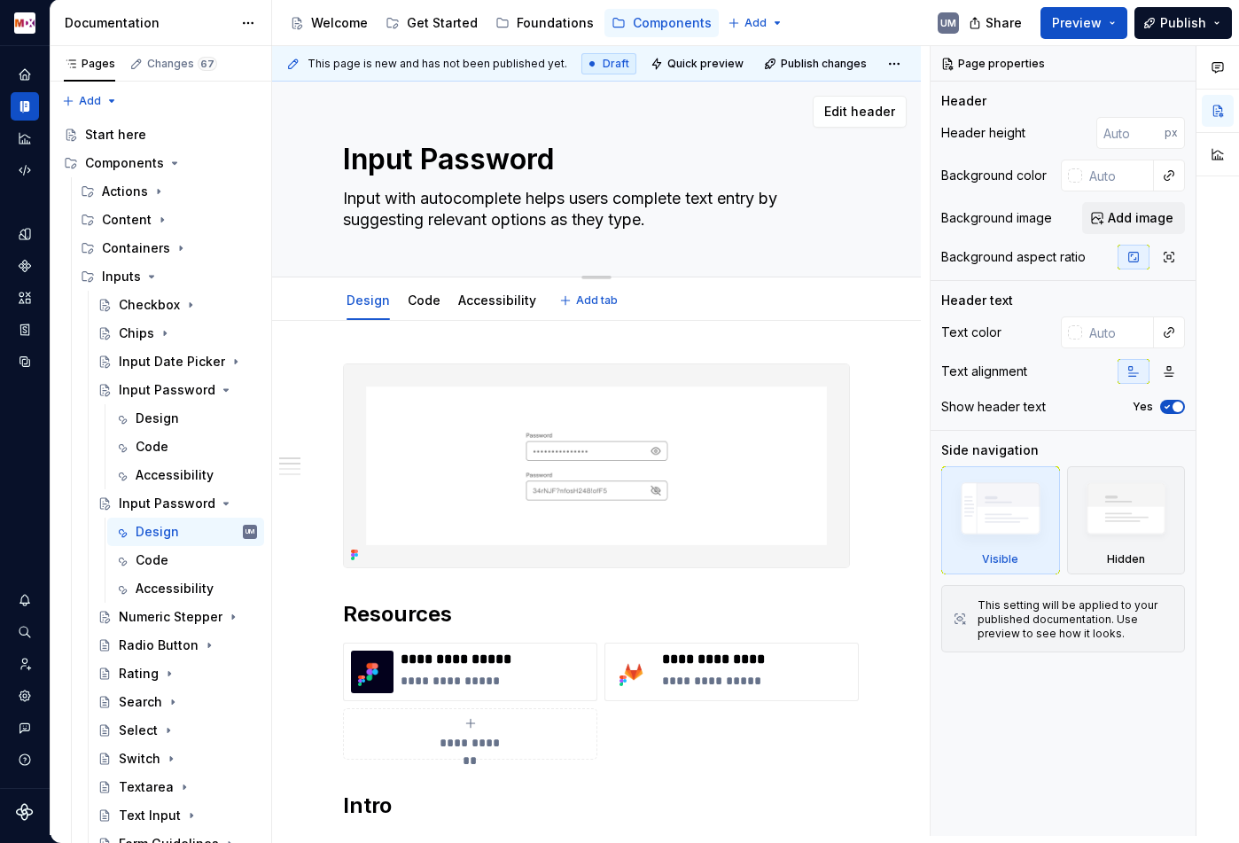
click at [499, 160] on textarea "Input Password" at bounding box center [592, 159] width 507 height 43
paste textarea "Auto Complete"
type textarea "*"
type textarea "Input Auto Complete"
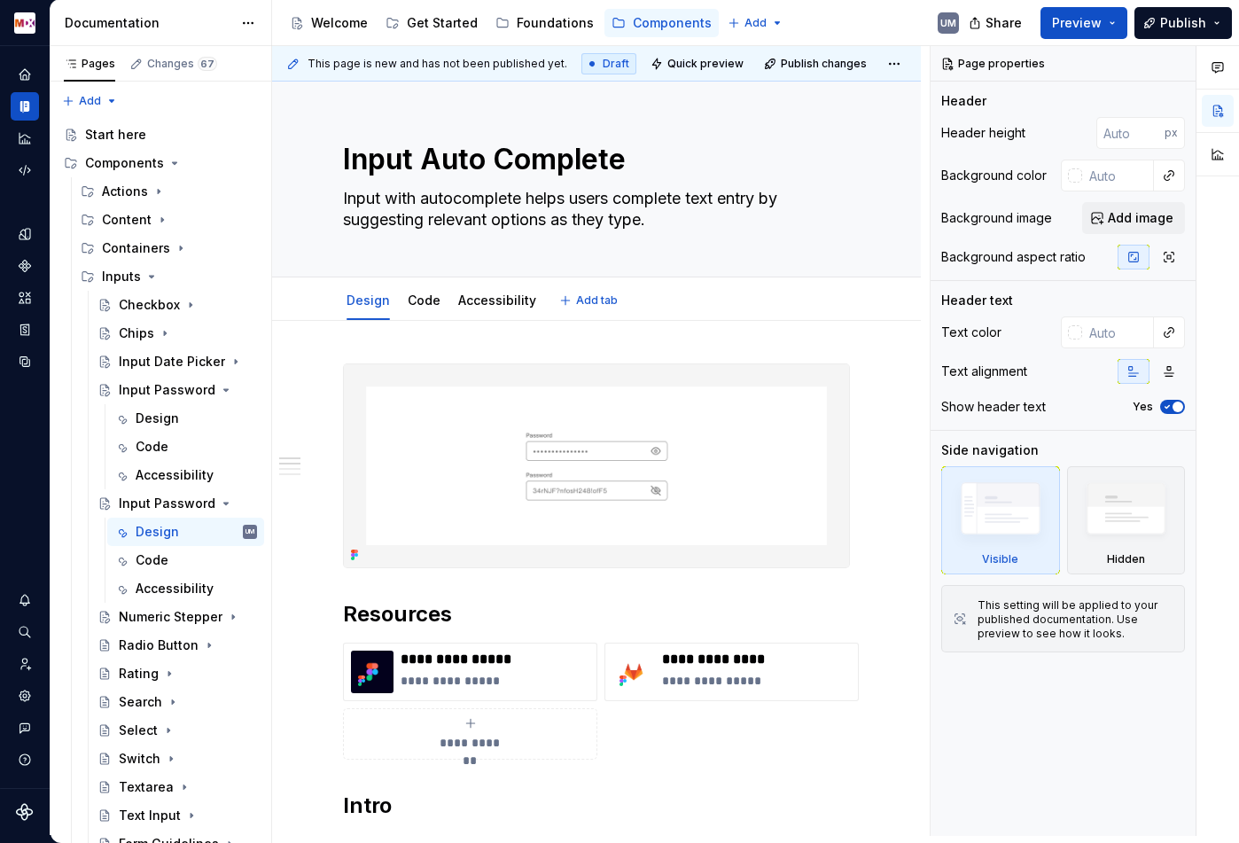
type textarea "*"
type textarea "Input Auto Complete"
click at [596, 435] on img at bounding box center [596, 465] width 505 height 203
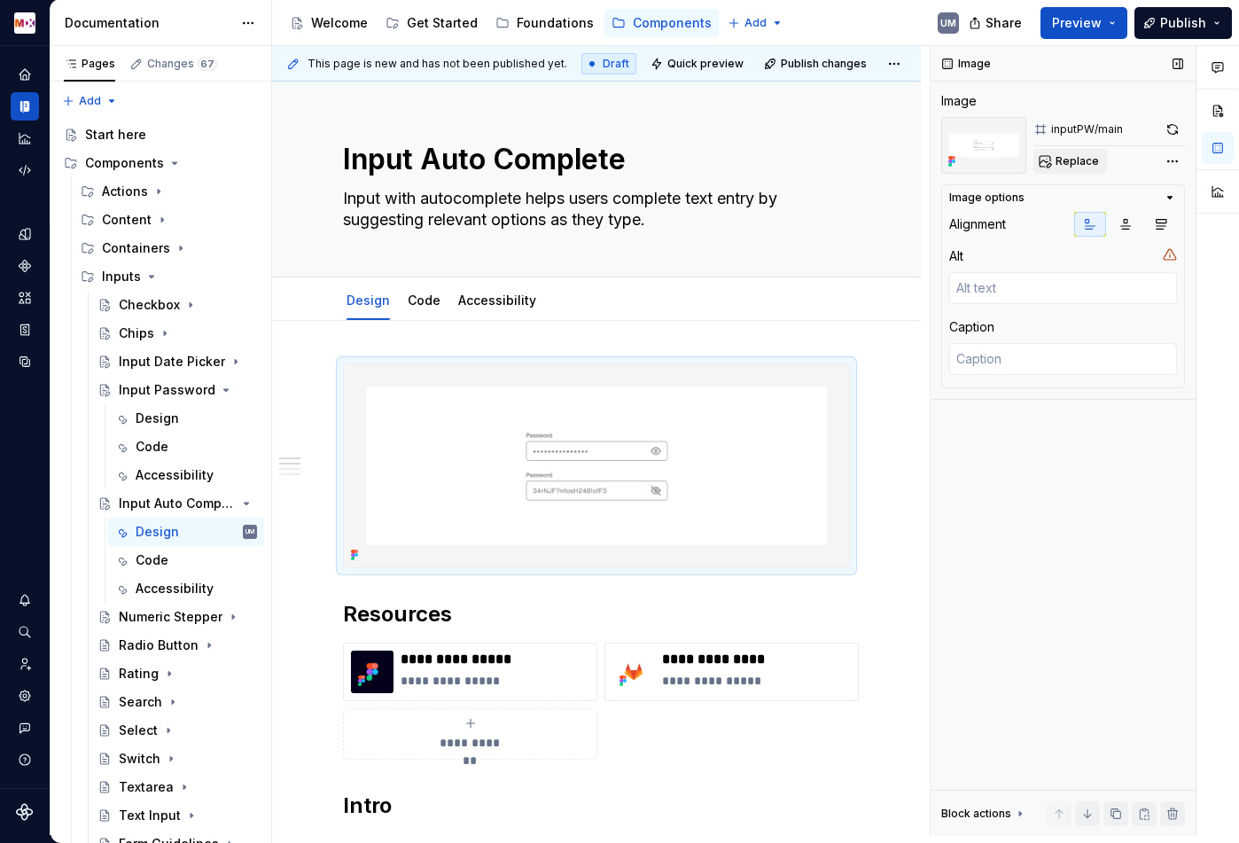
click at [1093, 165] on span "Replace" at bounding box center [1077, 161] width 43 height 14
type textarea "*"
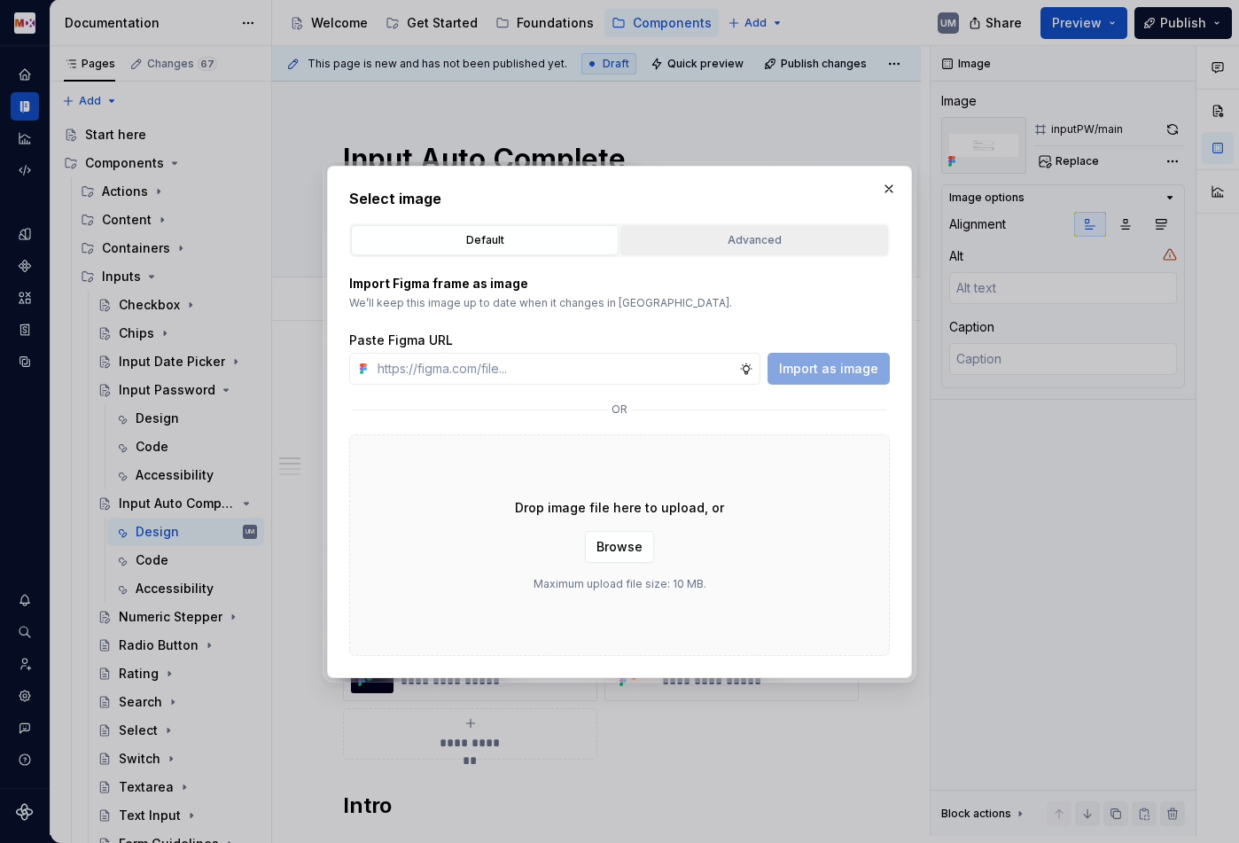
click at [747, 245] on div "Advanced" at bounding box center [754, 240] width 255 height 18
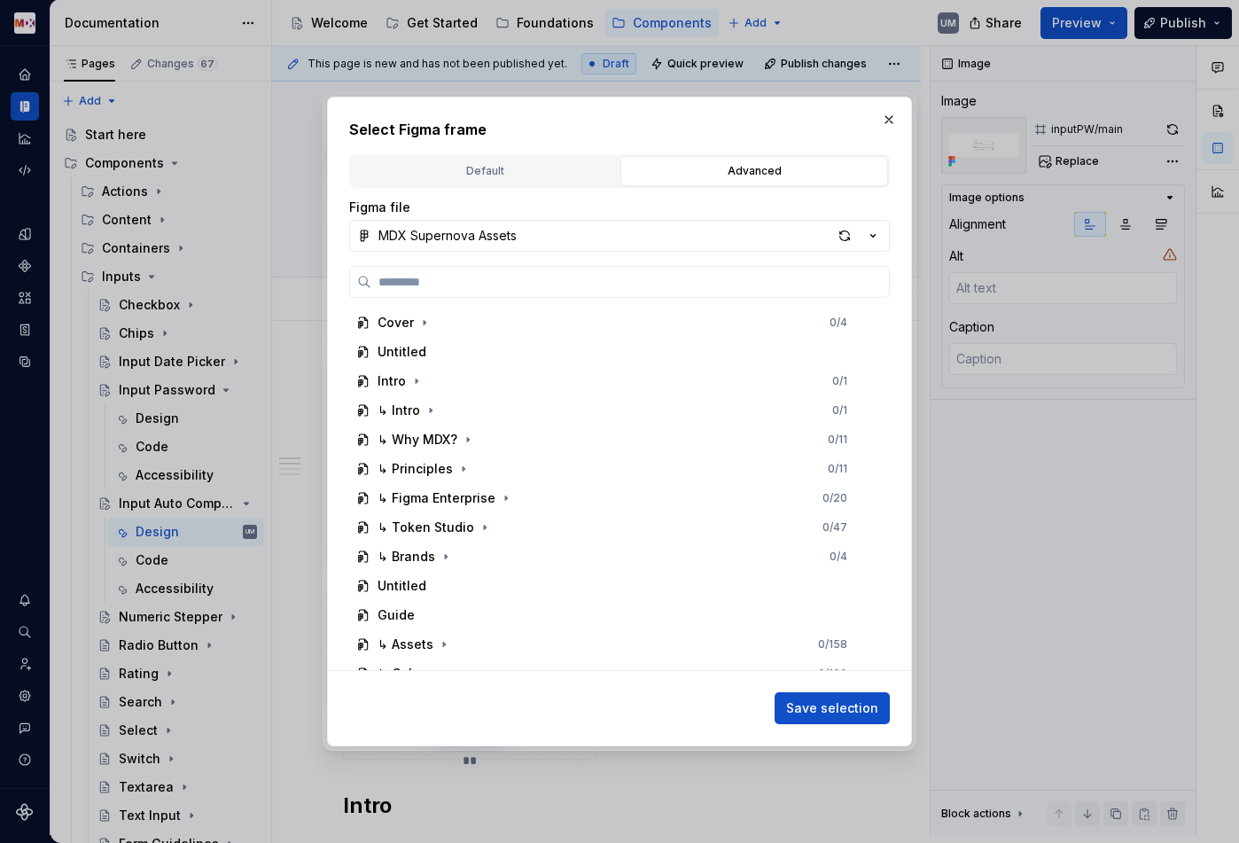
click at [591, 260] on div "Figma file MDX Supernova Assets Cover 0 / 4 Untitled Intro 0 / 1 ↳ Intro 0 / 1 …" at bounding box center [619, 435] width 541 height 472
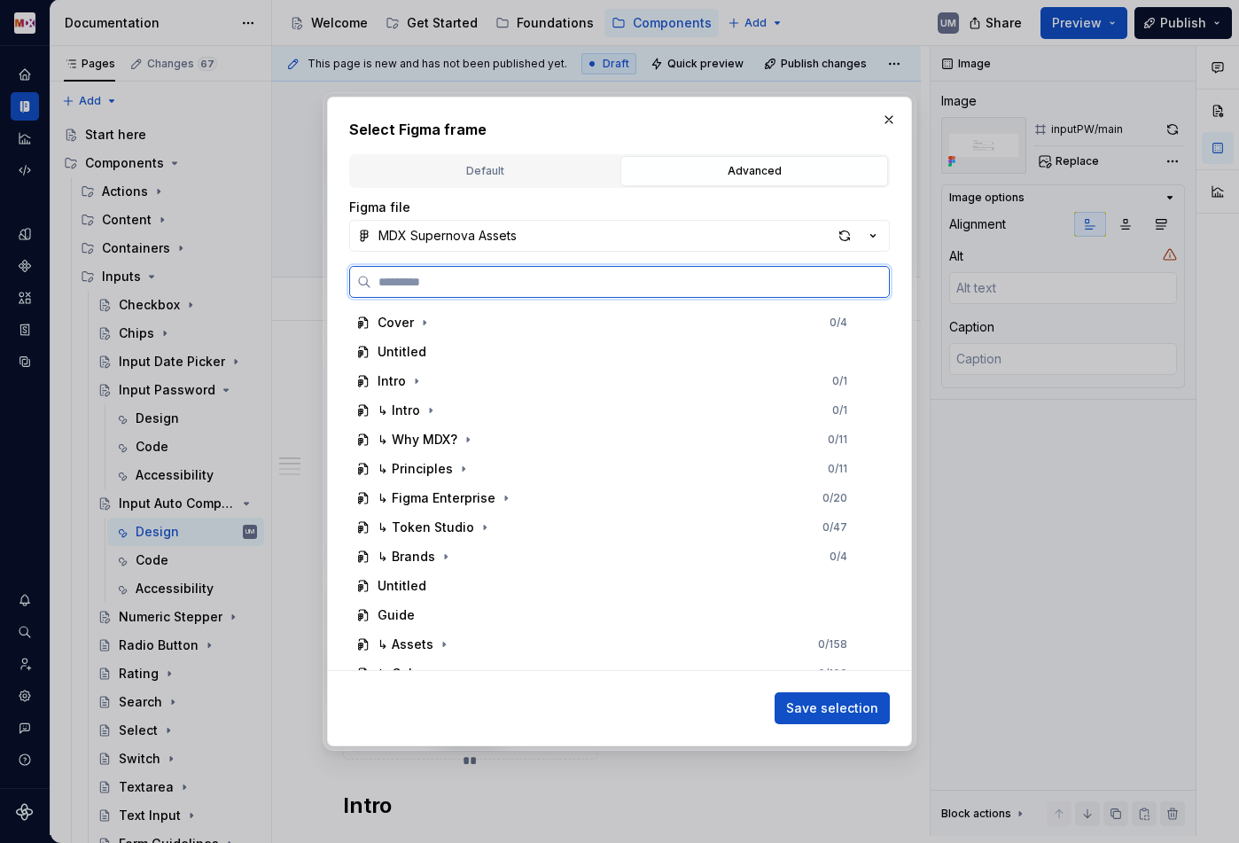
click at [588, 277] on input "search" at bounding box center [630, 282] width 518 height 18
type input "*********"
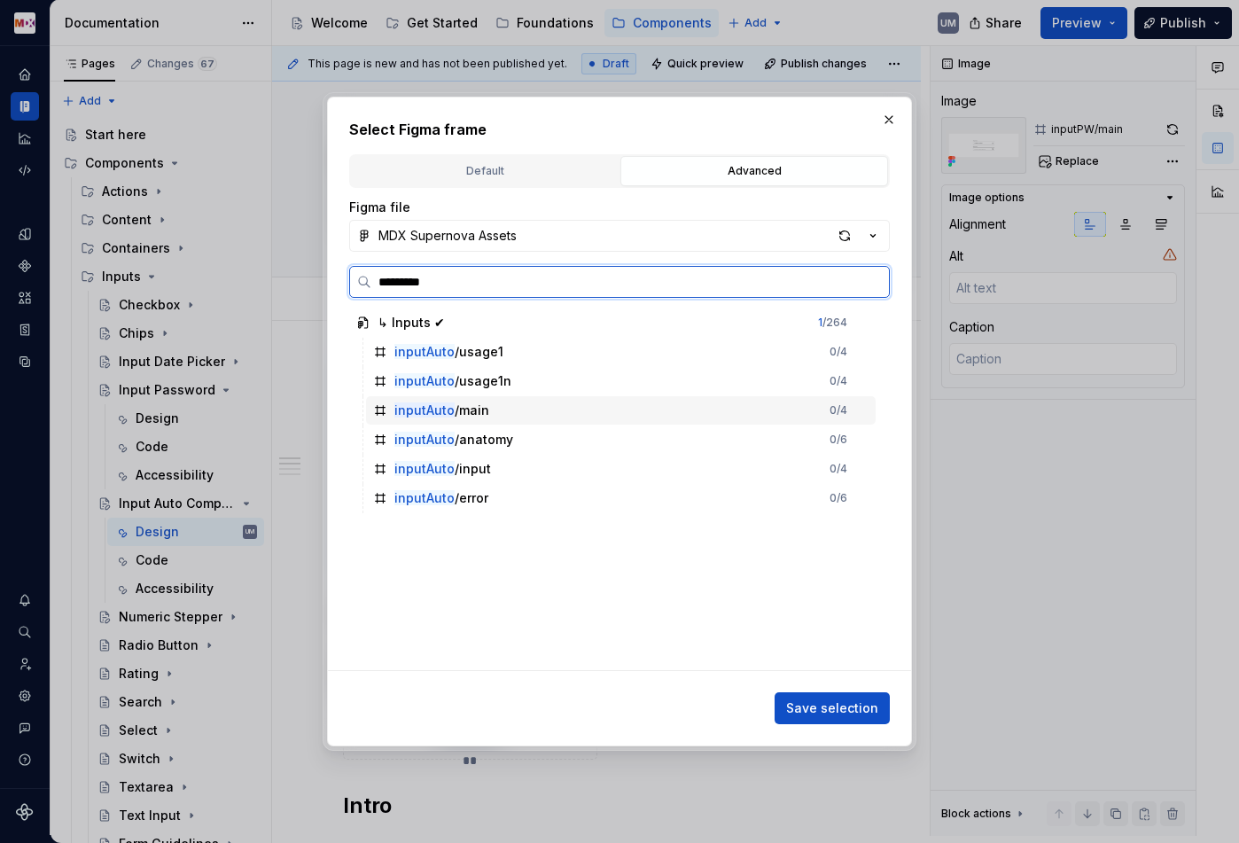
click at [474, 407] on div "inputAuto /main" at bounding box center [441, 410] width 95 height 18
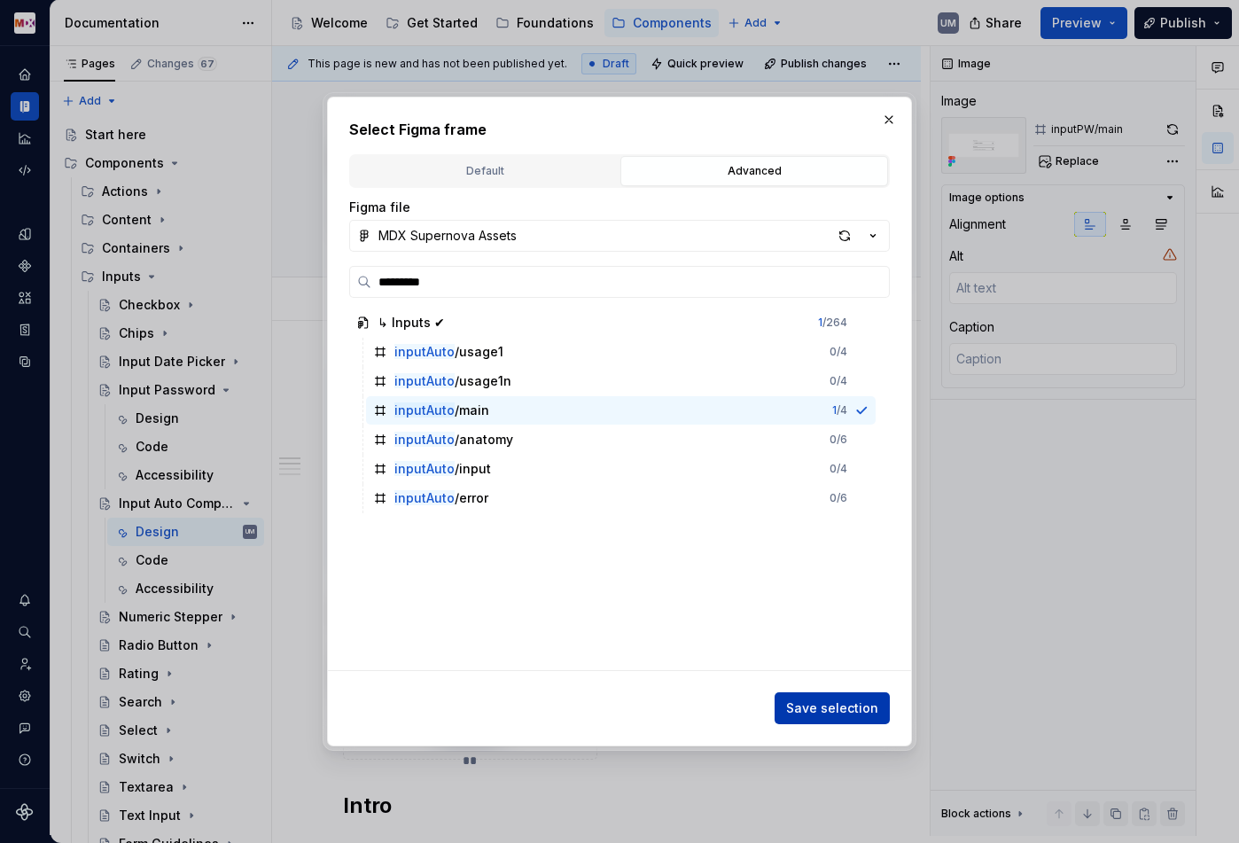
click at [852, 698] on button "Save selection" at bounding box center [832, 708] width 115 height 32
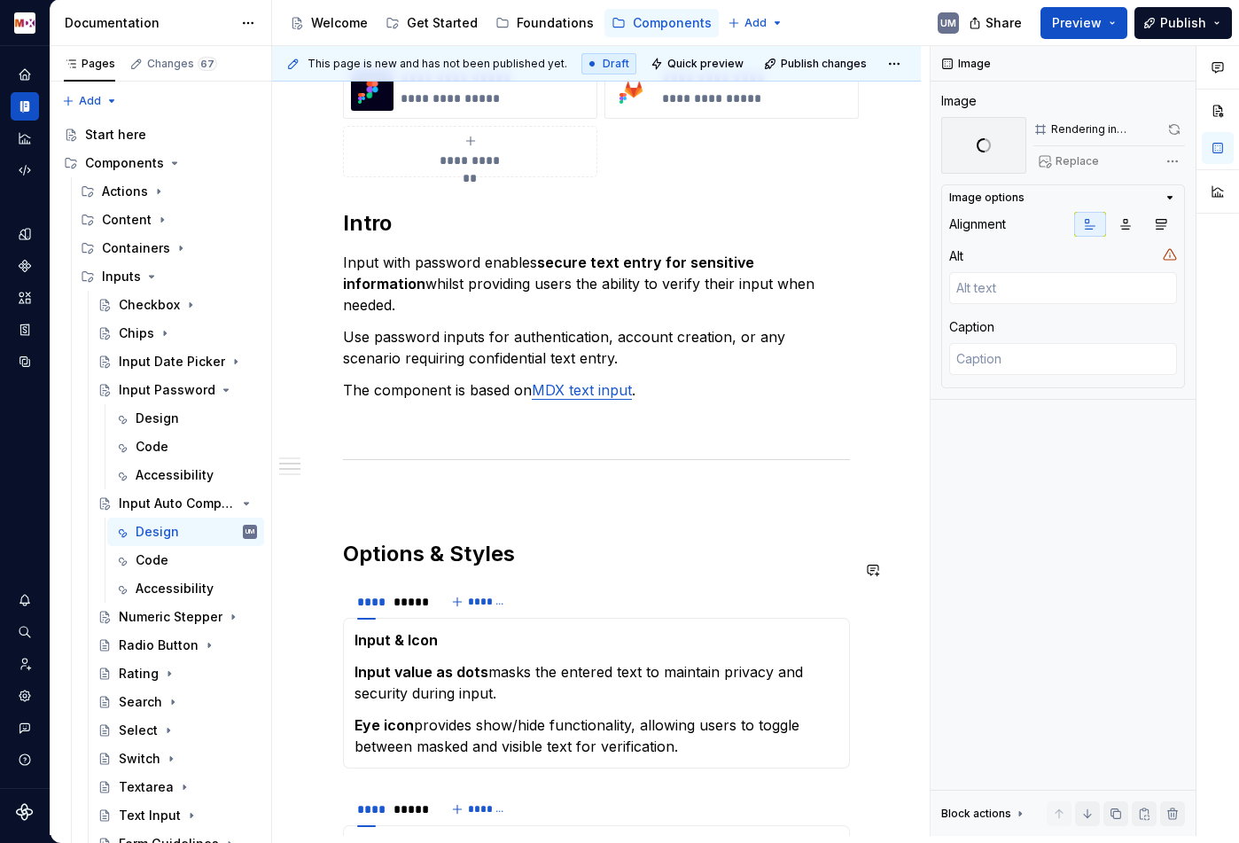
scroll to position [419, 0]
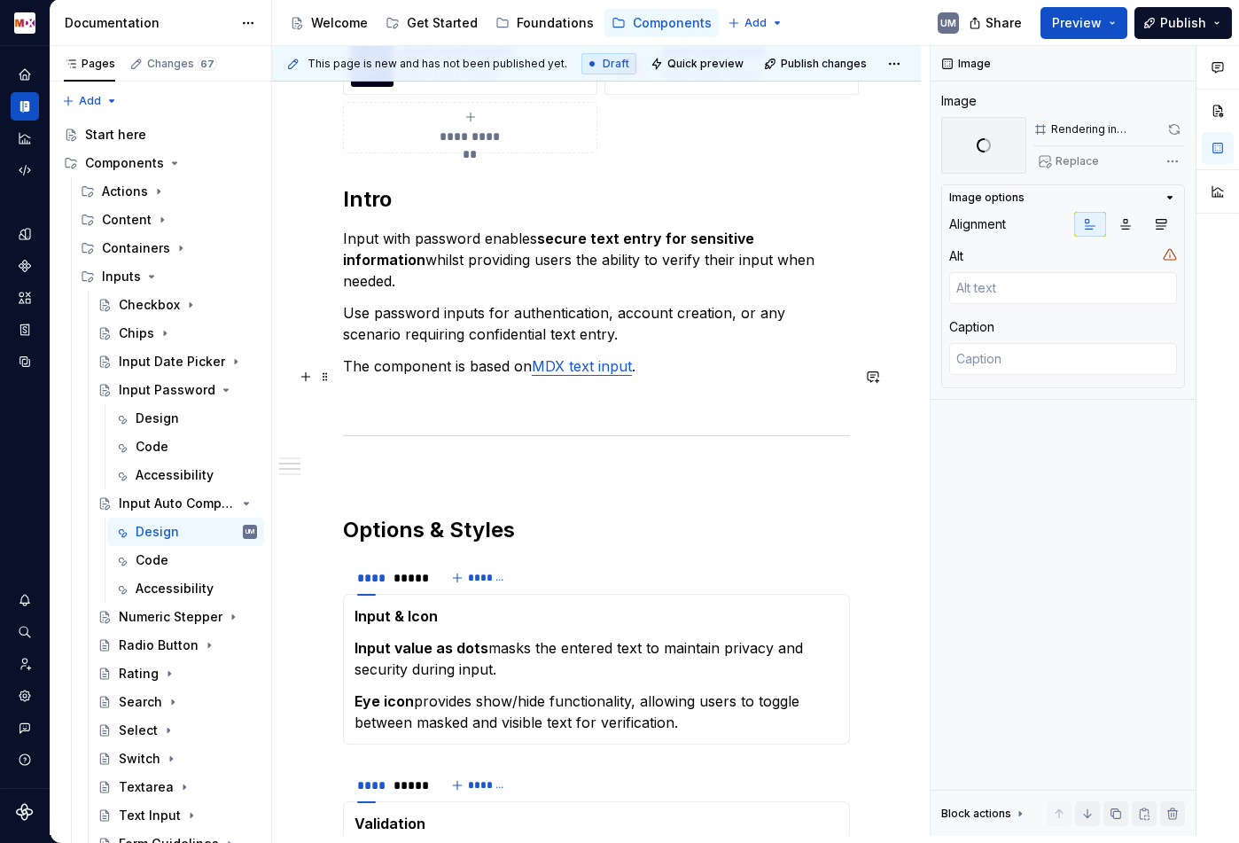
type textarea "*"
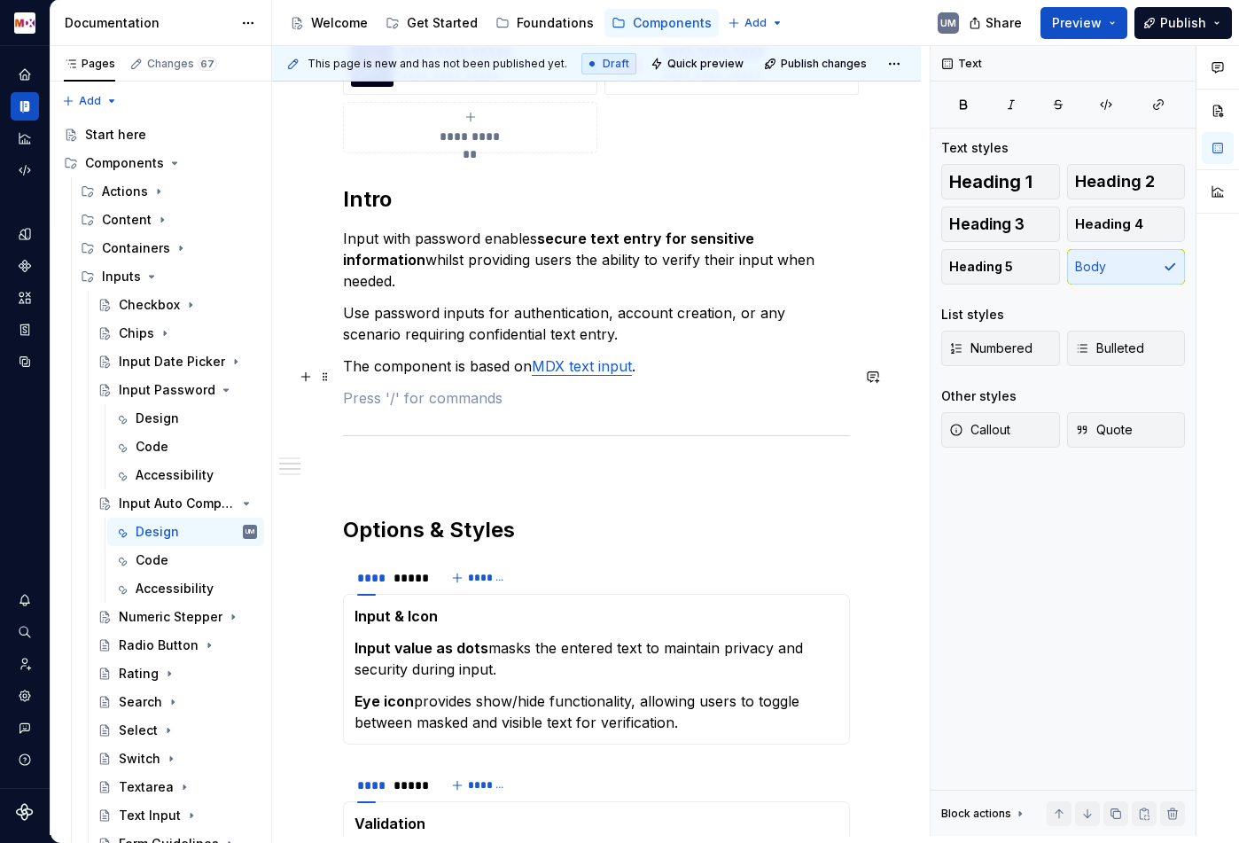
click at [694, 387] on p at bounding box center [596, 397] width 507 height 21
click at [691, 355] on p "The component is based on MDX text input ." at bounding box center [596, 365] width 507 height 21
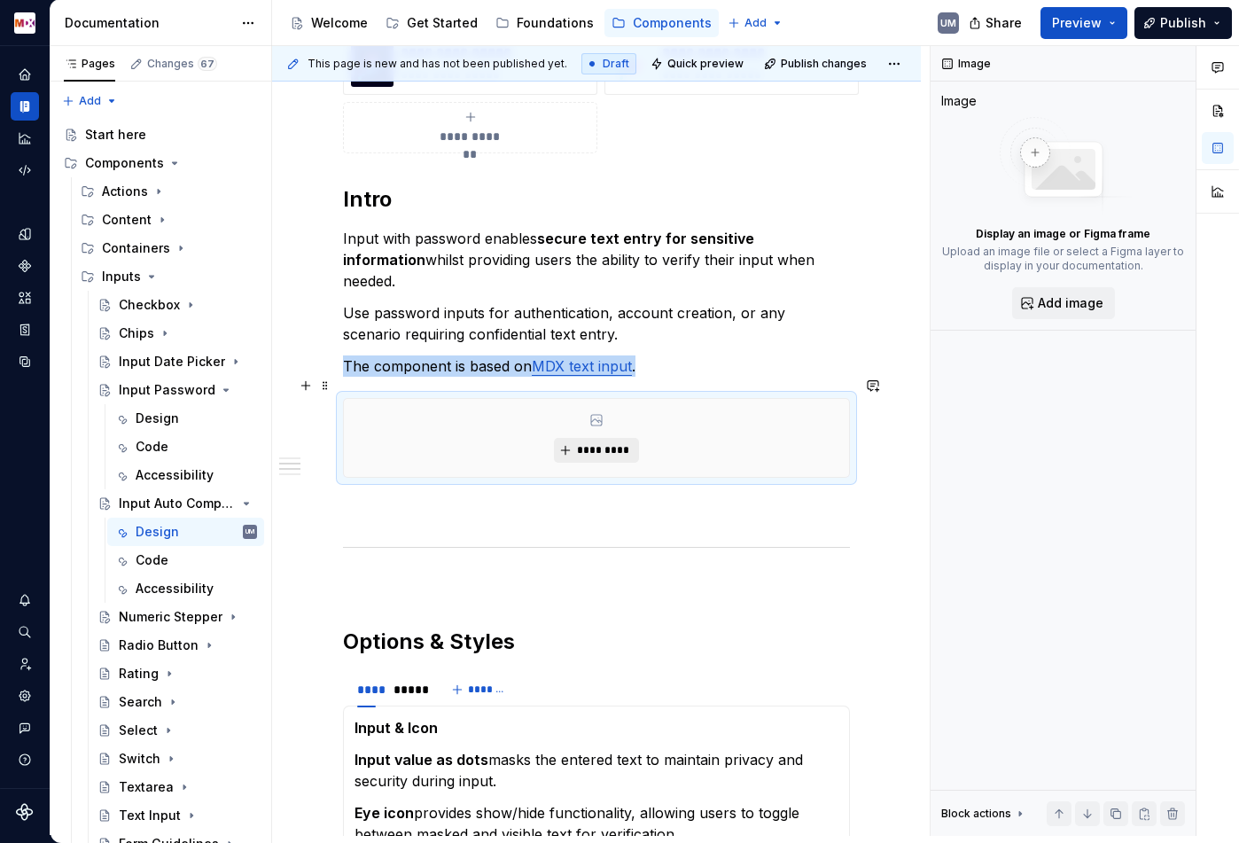
click at [603, 443] on span "*********" at bounding box center [603, 450] width 54 height 14
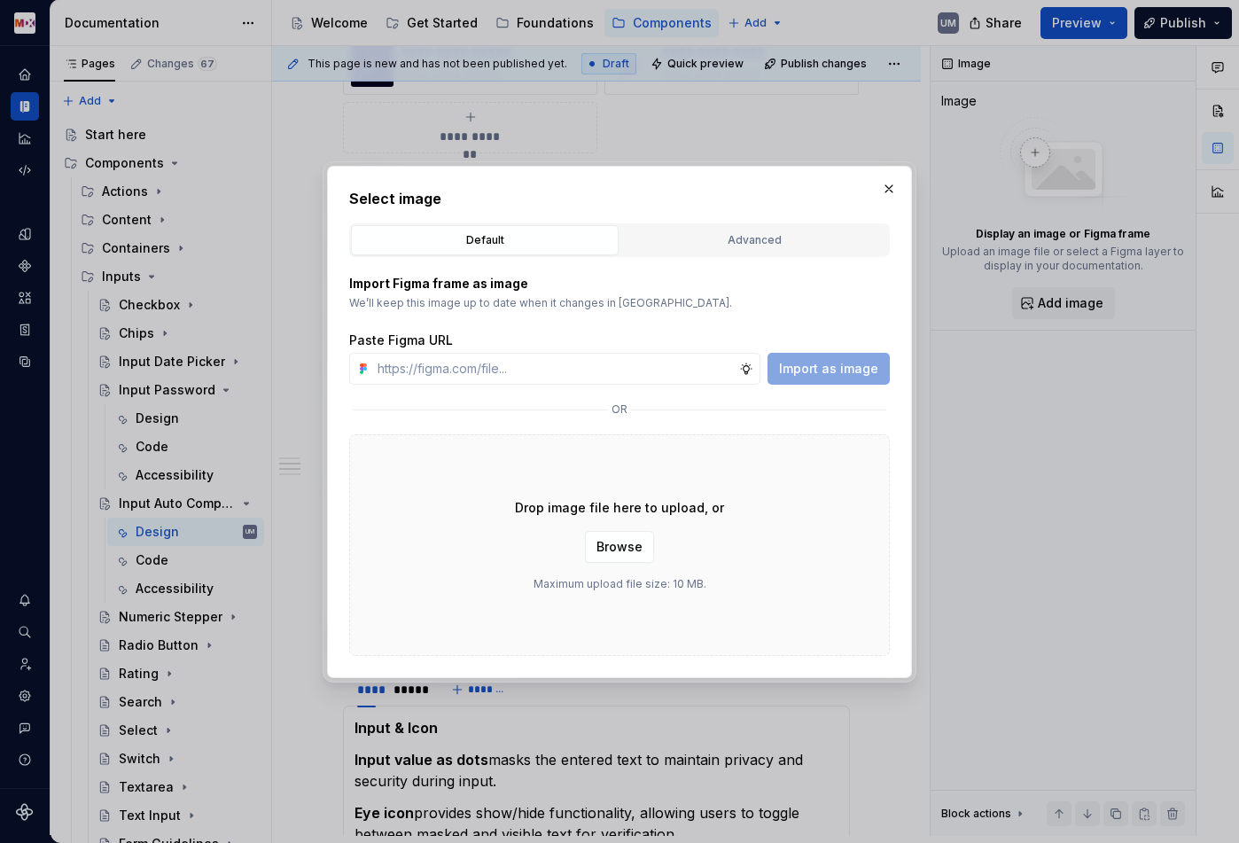
type textarea "*"
click at [731, 235] on div "Advanced" at bounding box center [754, 240] width 255 height 18
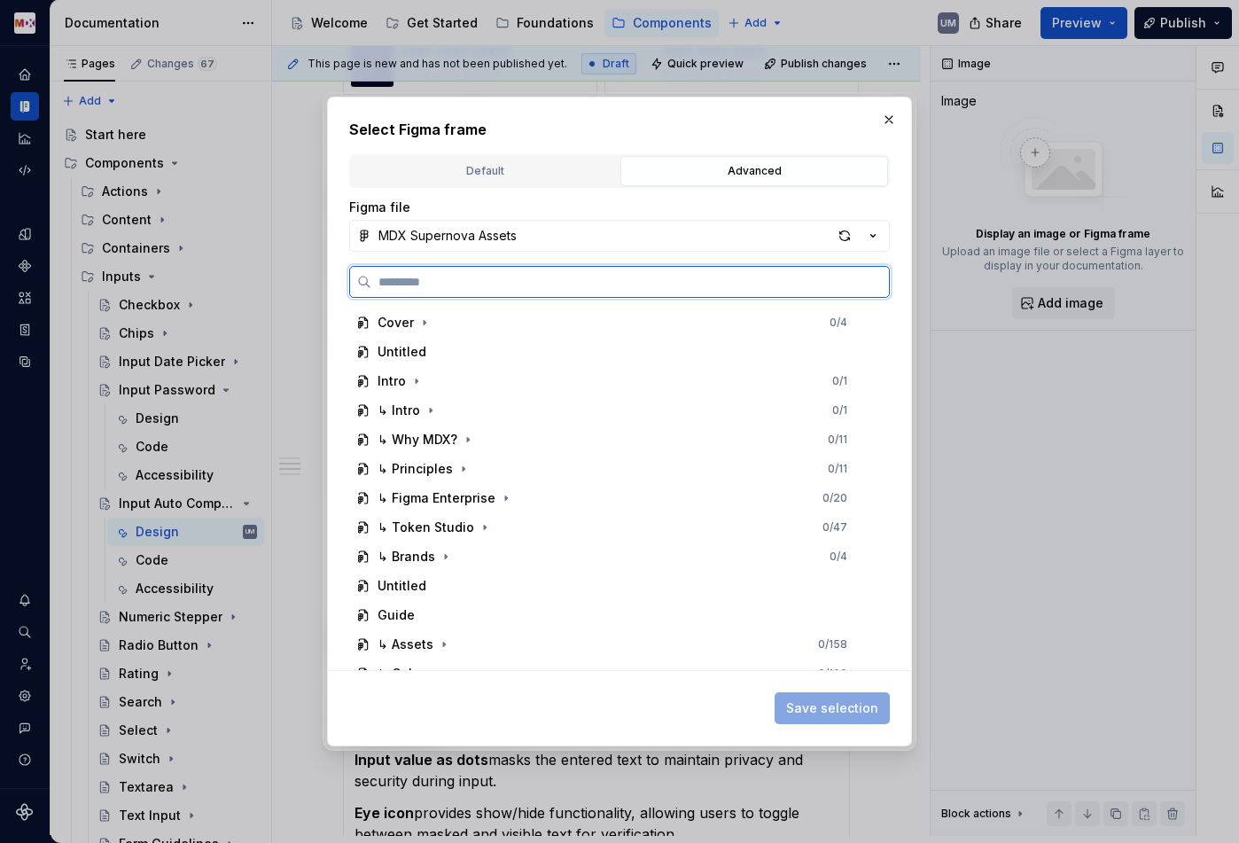
click at [616, 287] on input "search" at bounding box center [630, 282] width 518 height 18
paste input "*********"
type input "*********"
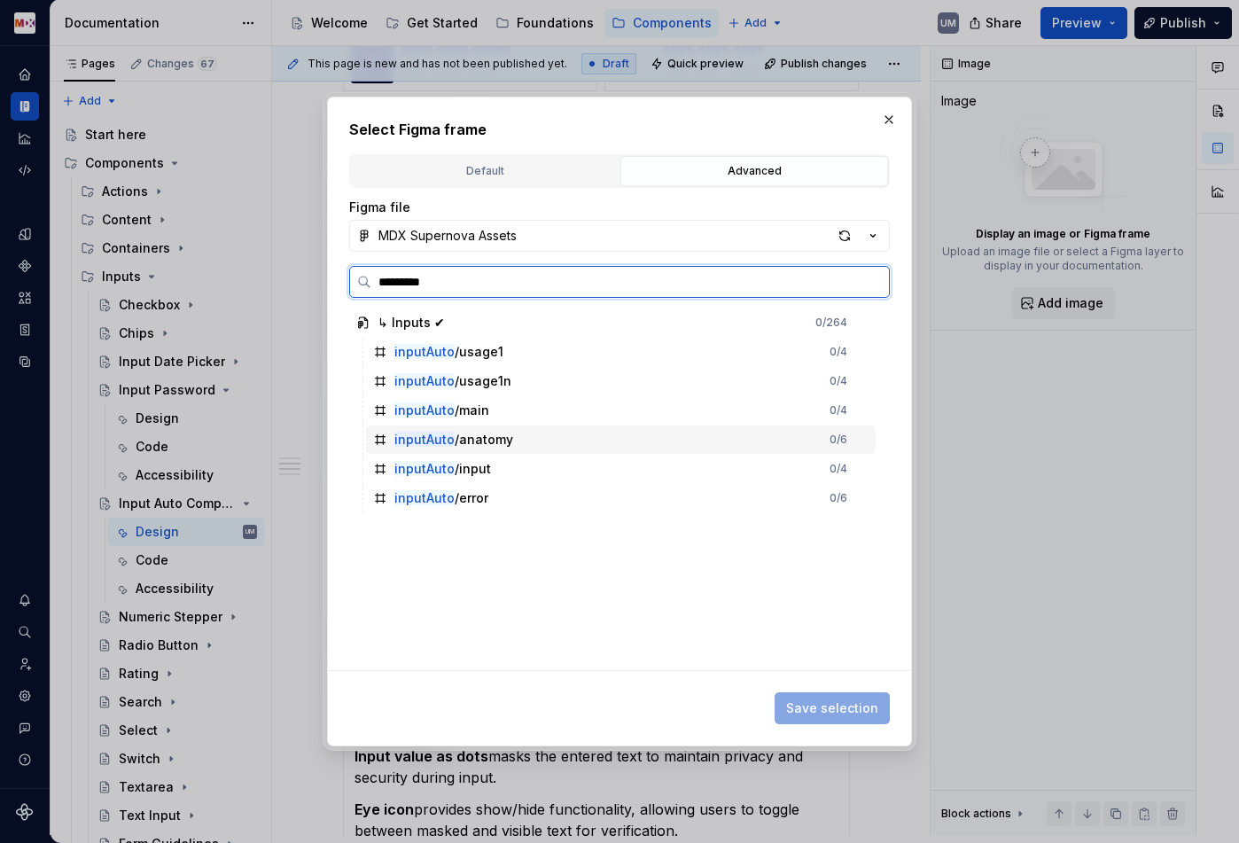
click at [479, 442] on div "inputAuto /anatomy" at bounding box center [453, 440] width 119 height 18
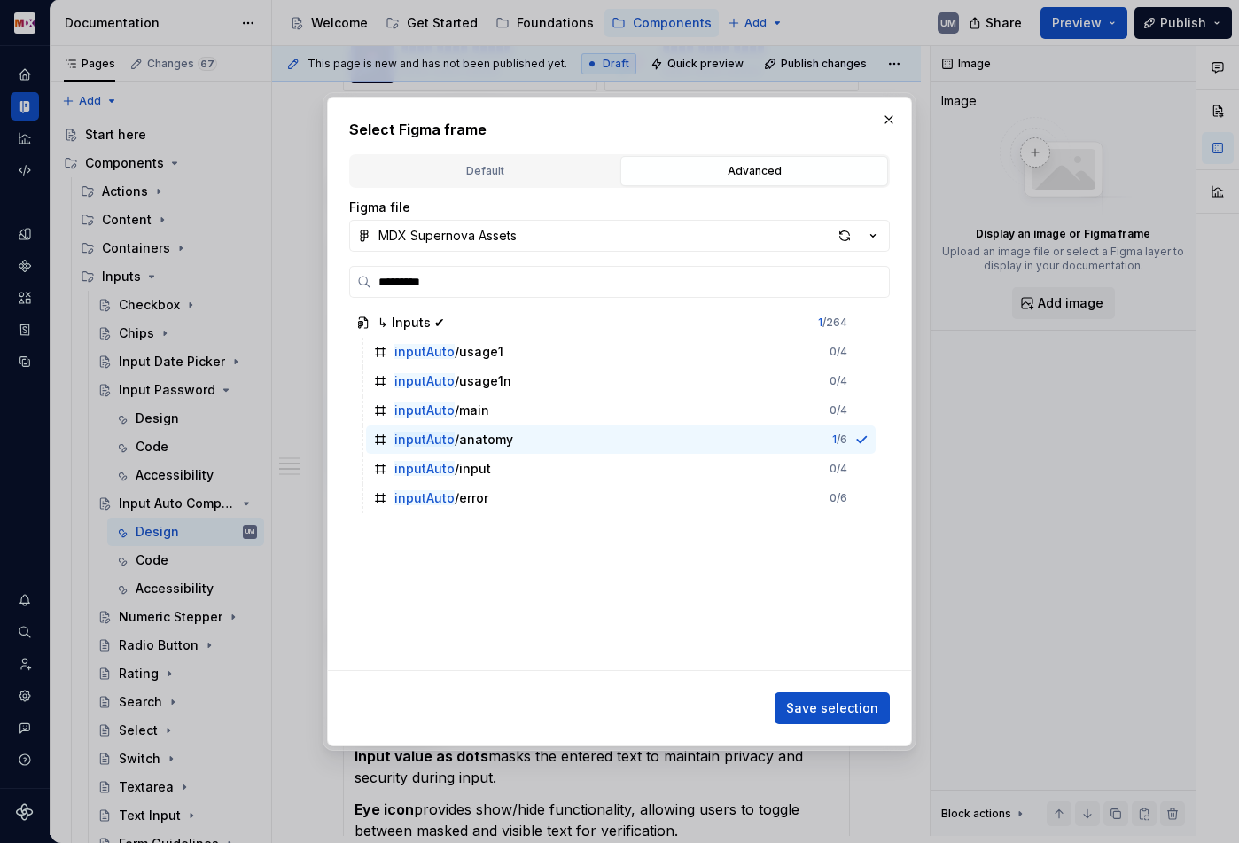
click at [846, 711] on span "Save selection" at bounding box center [832, 708] width 92 height 18
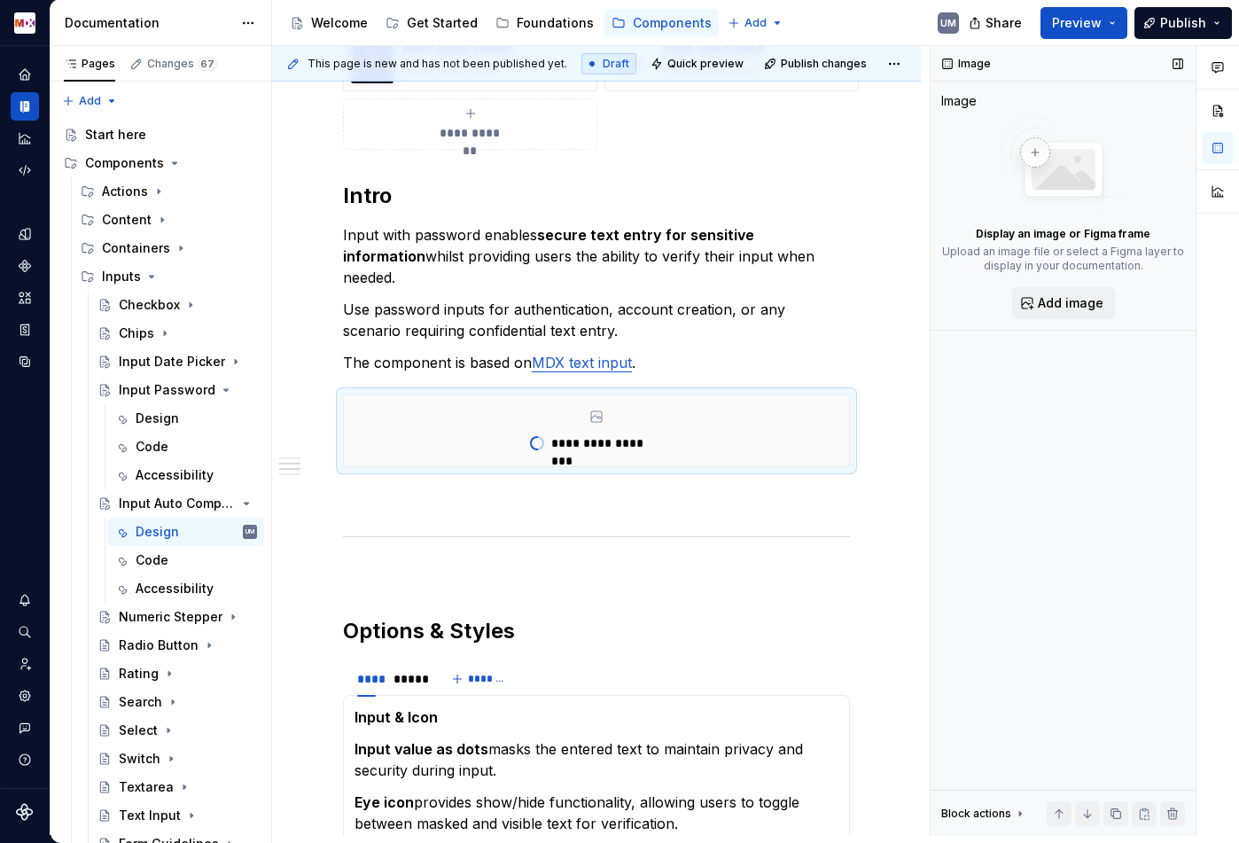
type textarea "*"
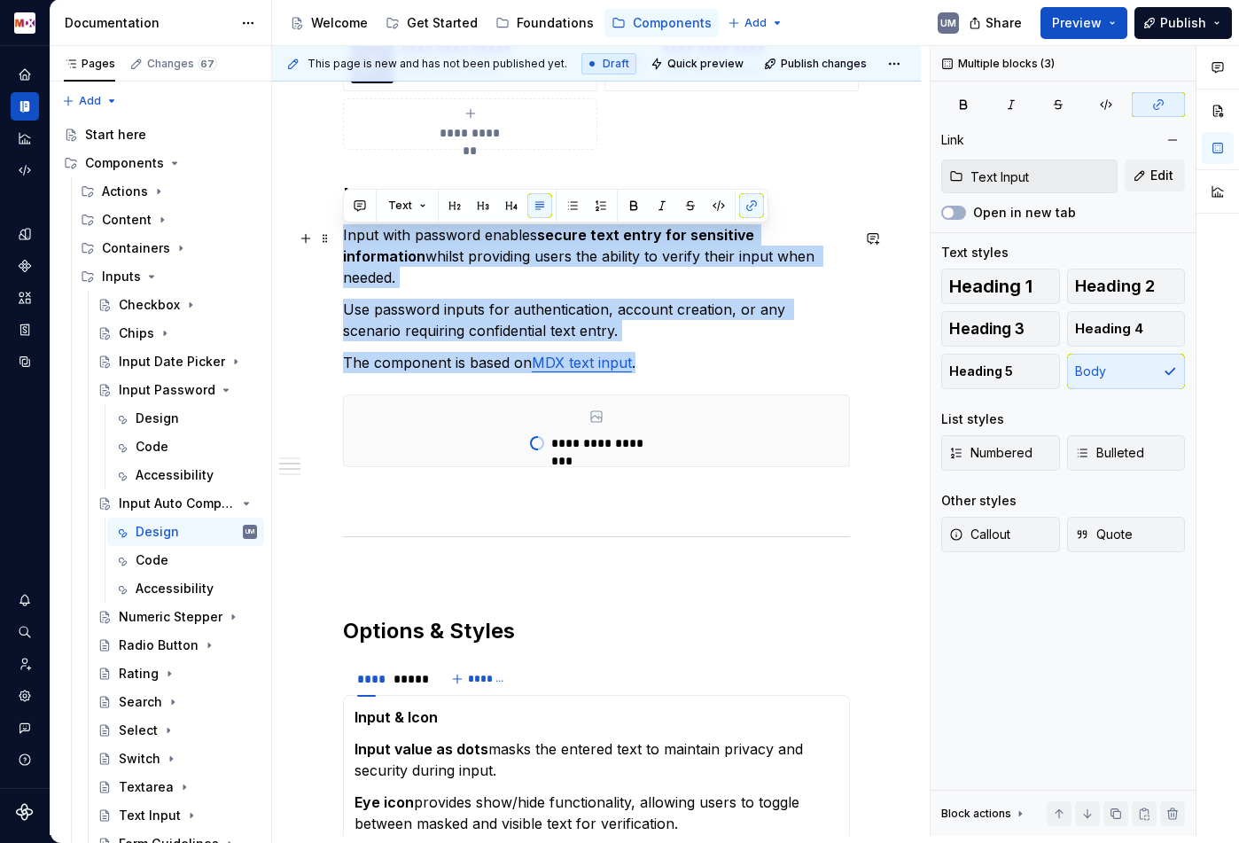
drag, startPoint x: 648, startPoint y: 342, endPoint x: 333, endPoint y: 239, distance: 331.0
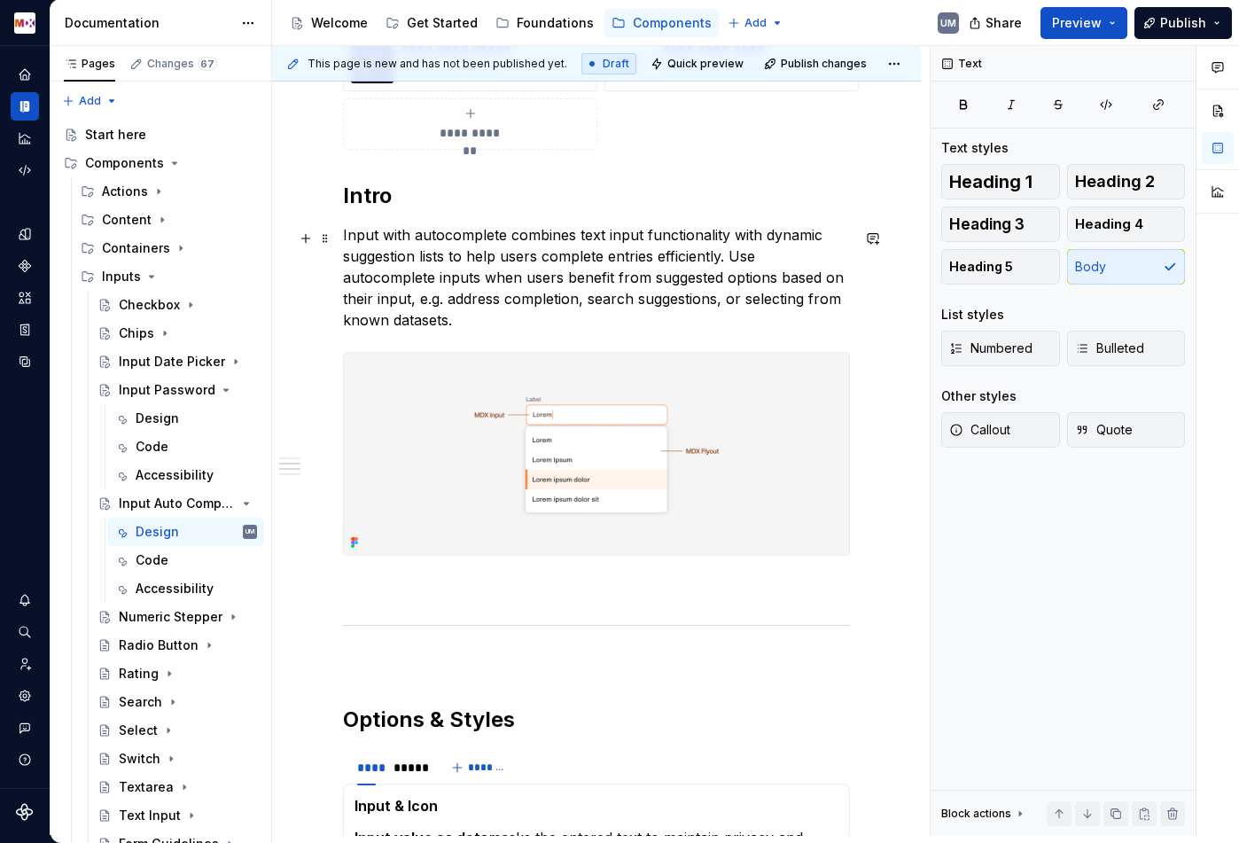
click at [731, 259] on p "Input with autocomplete combines text input functionality with dynamic suggesti…" at bounding box center [596, 277] width 507 height 106
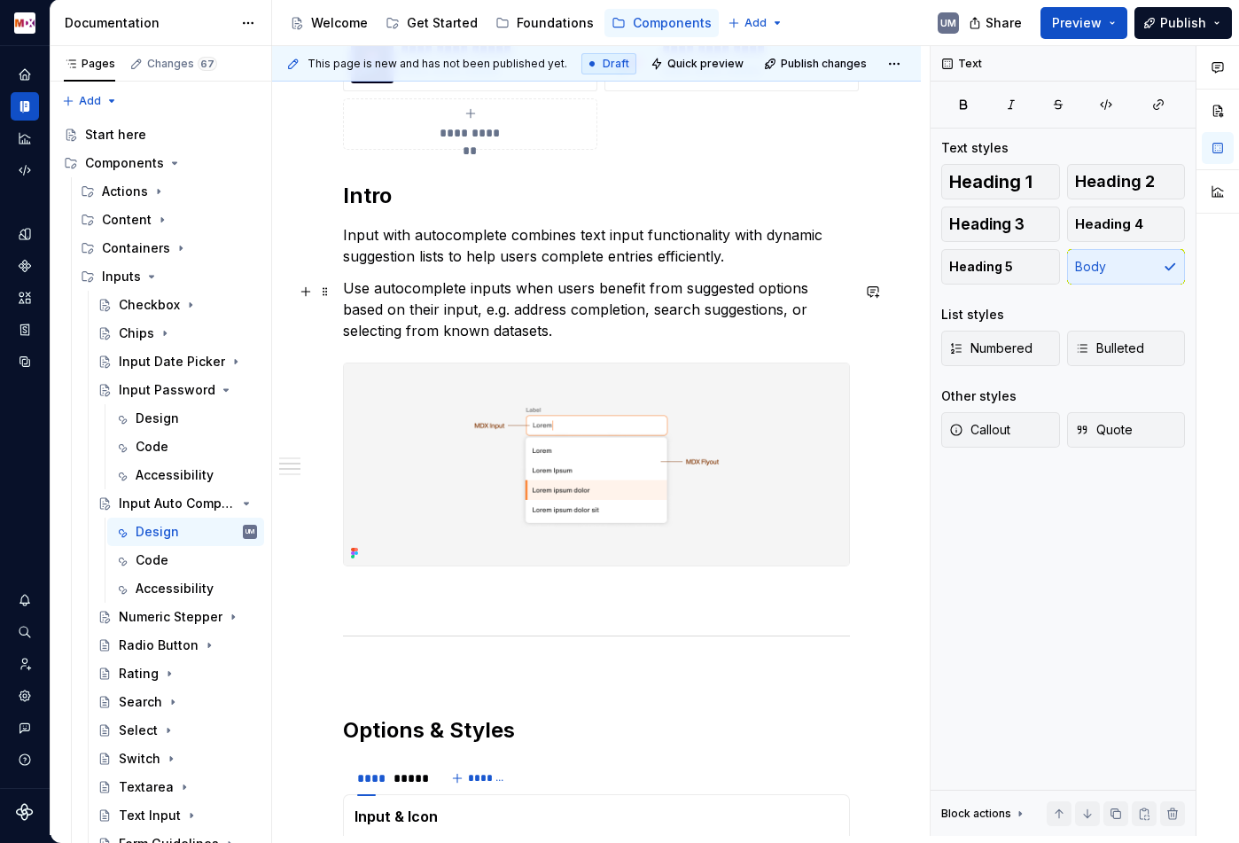
click at [547, 333] on p "Use autocomplete inputs when users benefit from suggested options based on thei…" at bounding box center [596, 309] width 507 height 64
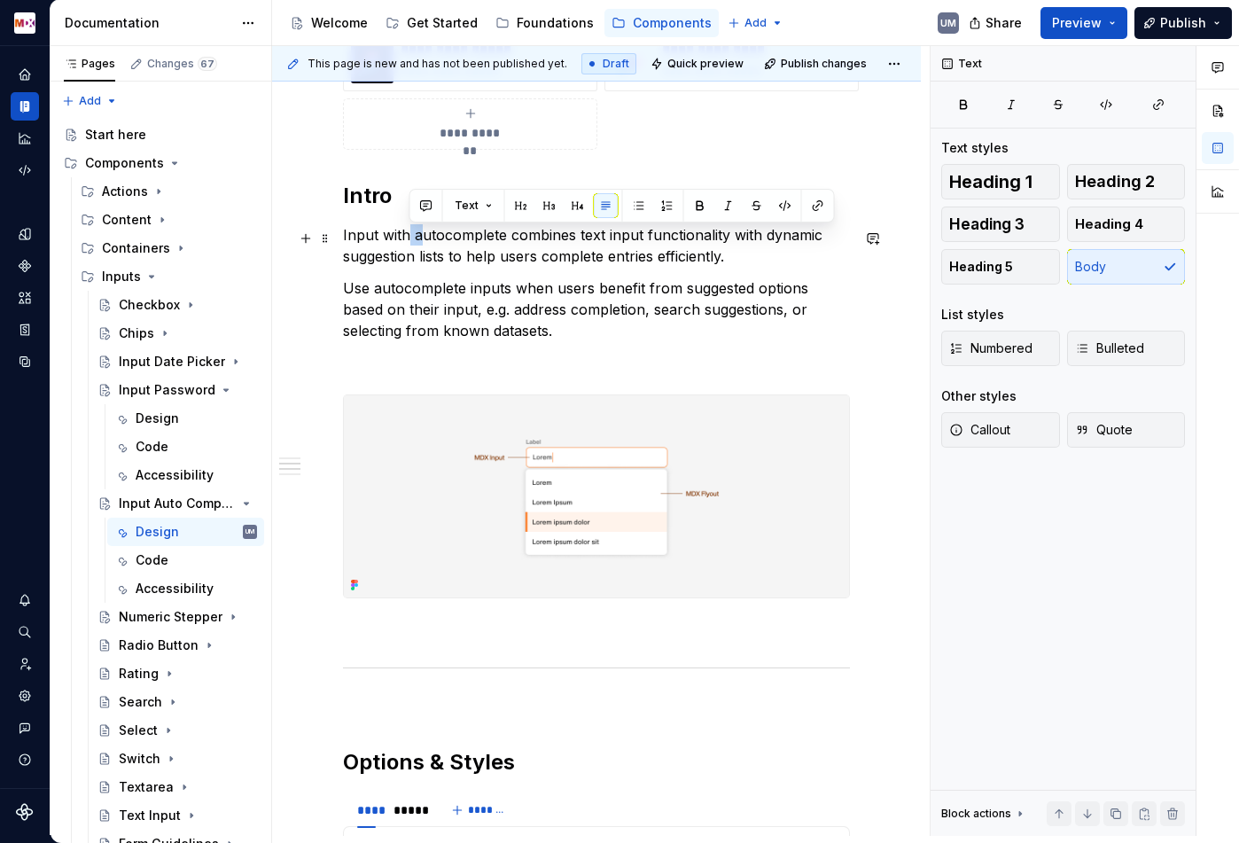
click at [417, 236] on p "Input with autocomplete combines text input functionality with dynamic suggesti…" at bounding box center [596, 245] width 507 height 43
click at [471, 245] on p "Input with autocomplete combines text input functionality with dynamic suggesti…" at bounding box center [596, 245] width 507 height 43
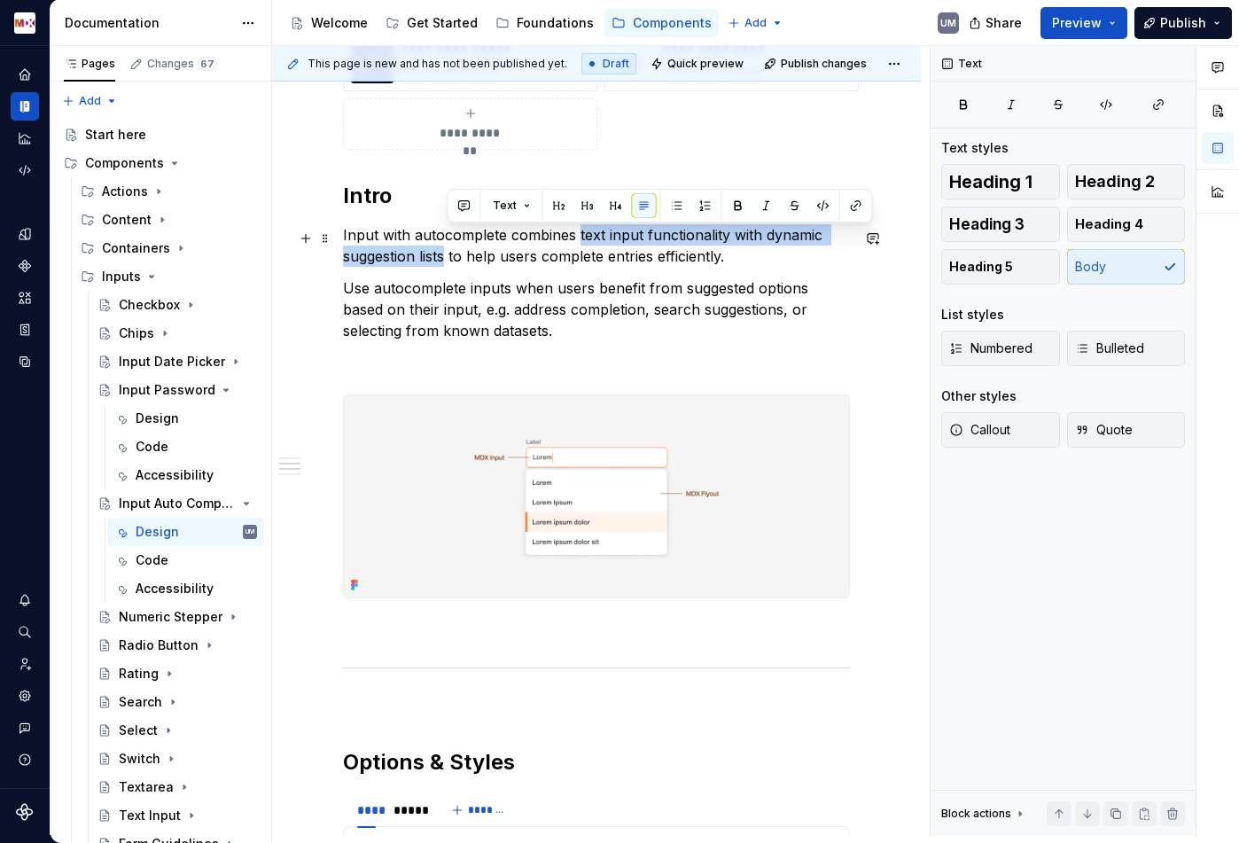
drag, startPoint x: 580, startPoint y: 239, endPoint x: 446, endPoint y: 256, distance: 134.9
click at [446, 256] on p "Input with autocomplete combines text input functionality with dynamic suggesti…" at bounding box center [596, 245] width 507 height 43
click at [533, 238] on p "Input with autocomplete combines text input functionality with dynamic suggesti…" at bounding box center [596, 245] width 507 height 43
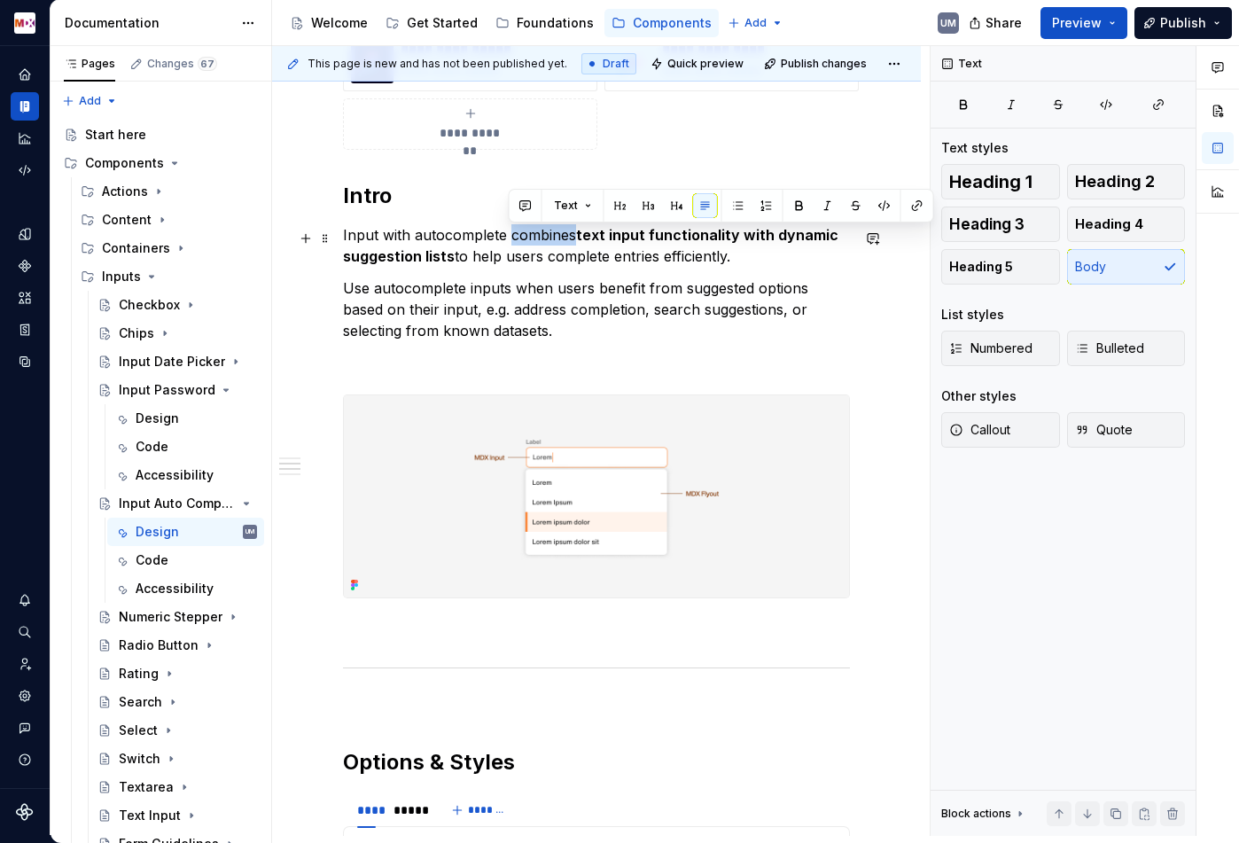
click at [533, 238] on p "Input with autocomplete combines text input functionality with dynamic suggesti…" at bounding box center [596, 245] width 507 height 43
click at [561, 267] on p "Input with autocomplete combines text input functionality with dynamic suggesti…" at bounding box center [596, 245] width 507 height 43
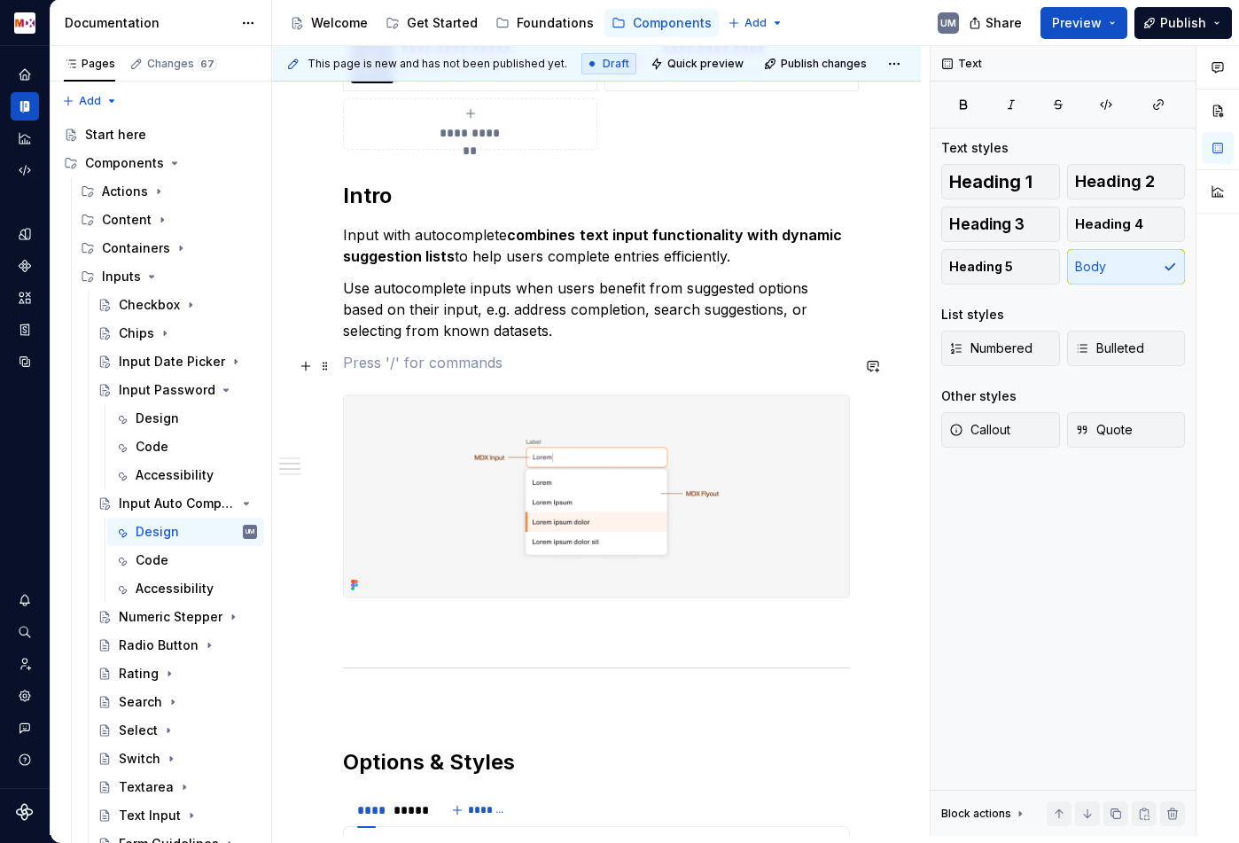
click at [521, 362] on p at bounding box center [596, 362] width 507 height 21
click at [548, 362] on p "The component uses the MDX input component paired with an MDX flyout" at bounding box center [596, 362] width 507 height 21
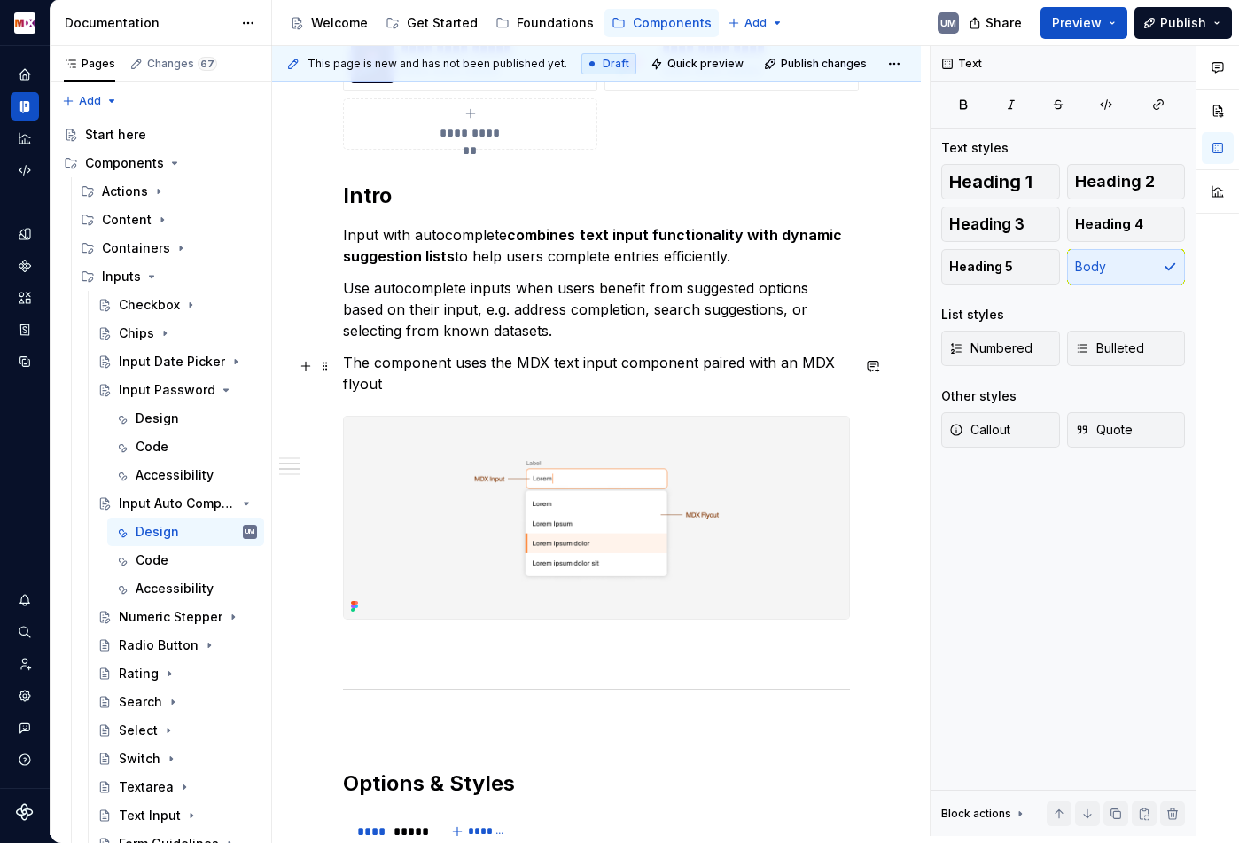
click at [624, 365] on p "The component uses the MDX text input component paired with an MDX flyout" at bounding box center [596, 373] width 507 height 43
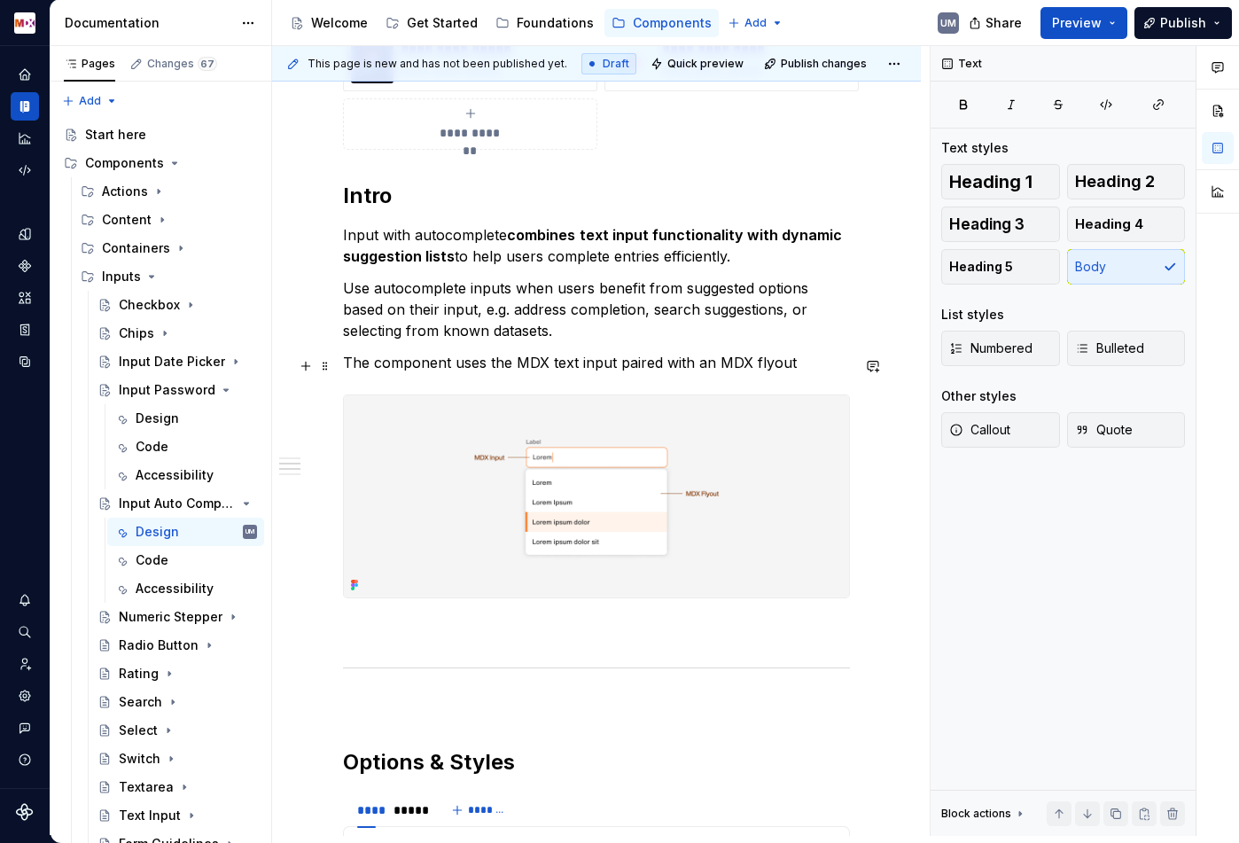
click at [495, 367] on p "The component uses the MDX text input paired with an MDX flyout" at bounding box center [596, 362] width 507 height 21
click at [501, 365] on p "The component uses MDX text input paired with an MDX flyout" at bounding box center [596, 362] width 507 height 21
click at [581, 363] on p "The component uses MDX text input paired with an MDX flyout" at bounding box center [596, 362] width 507 height 21
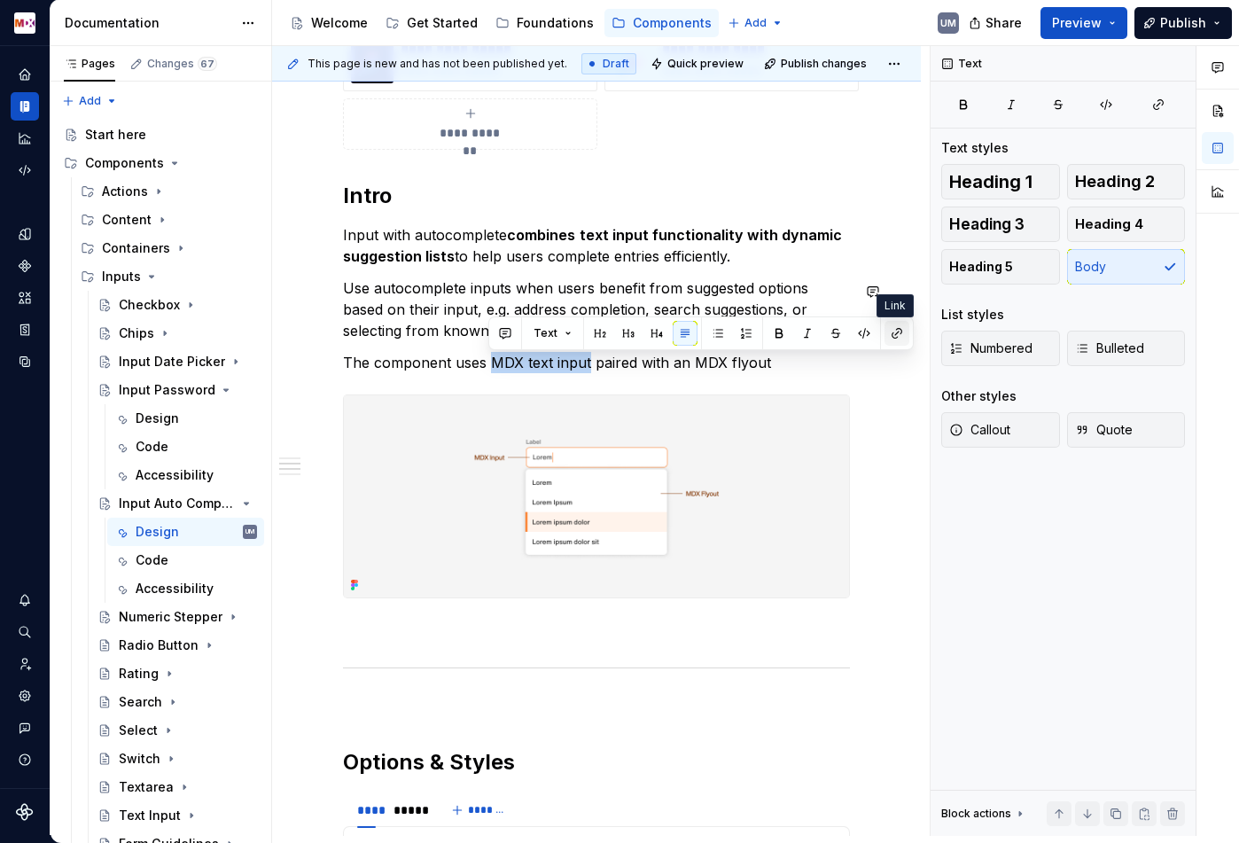
click at [900, 334] on button "button" at bounding box center [896, 333] width 25 height 25
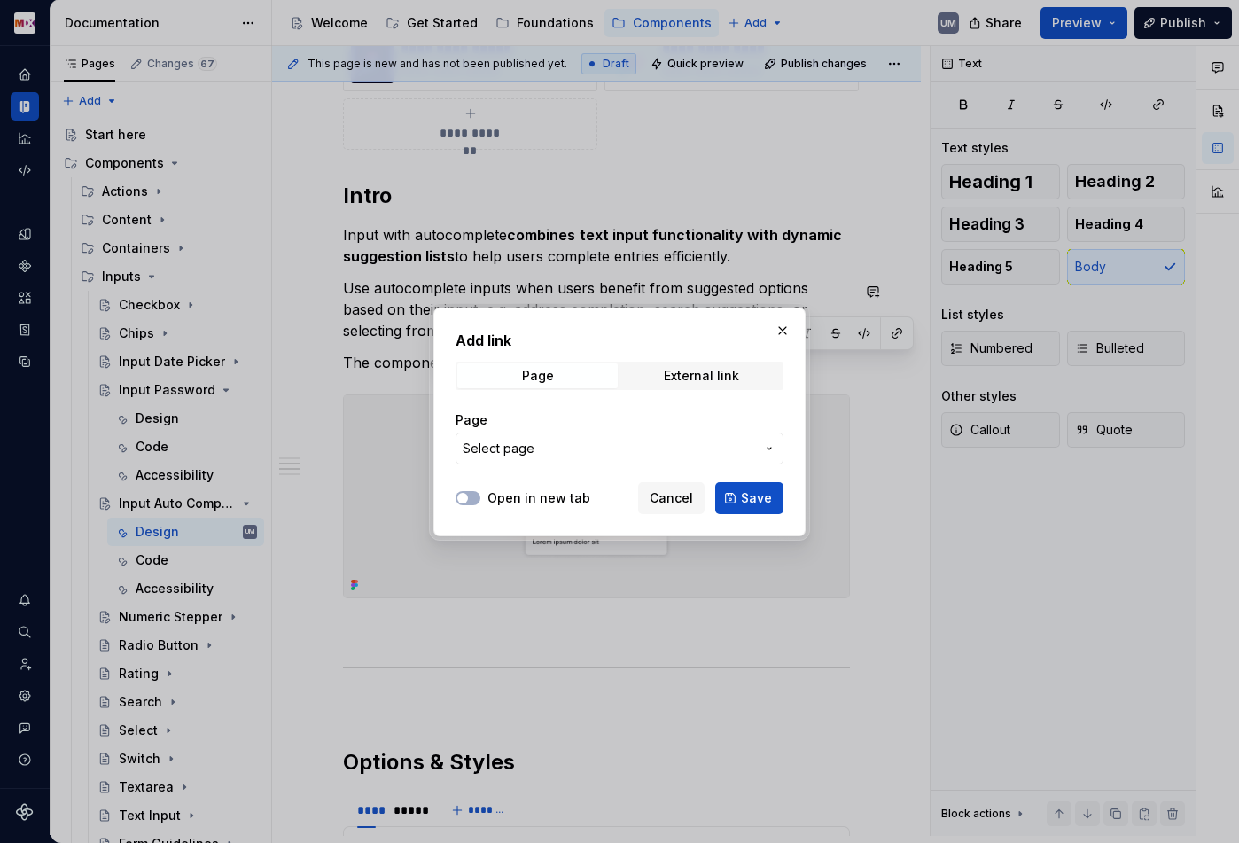
click at [597, 431] on div "Page Select page" at bounding box center [620, 437] width 328 height 53
click at [591, 441] on span "Select page" at bounding box center [609, 449] width 292 height 18
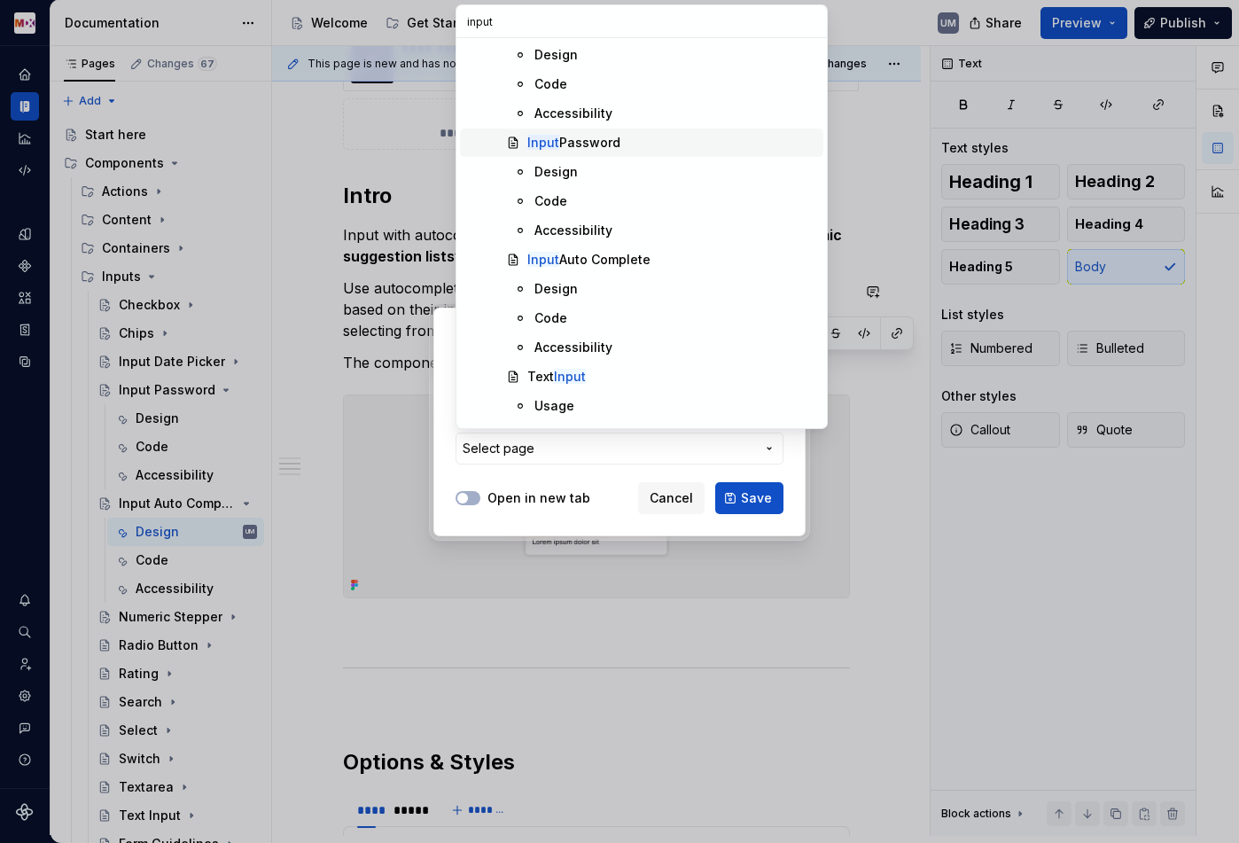
scroll to position [201, 0]
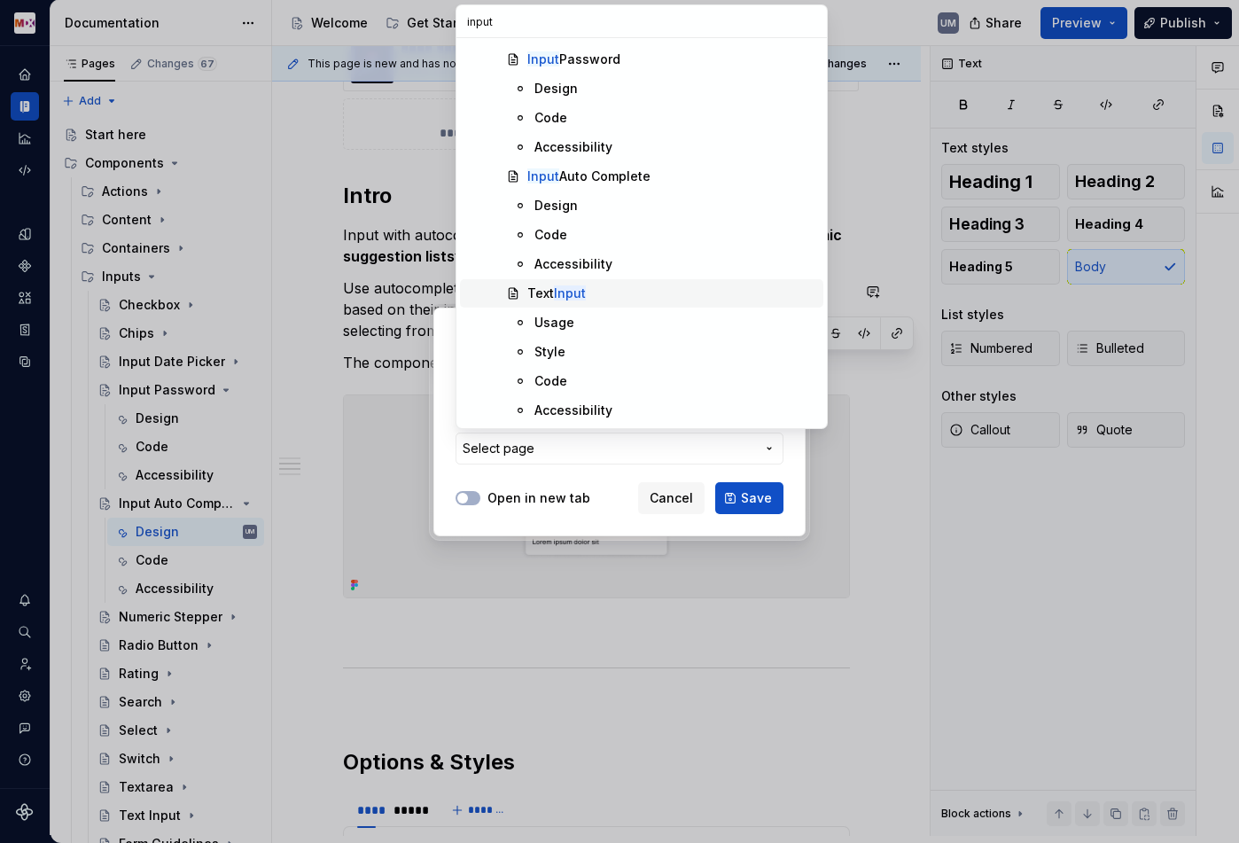
type input "input"
click at [581, 295] on mark "Input" at bounding box center [570, 292] width 32 height 15
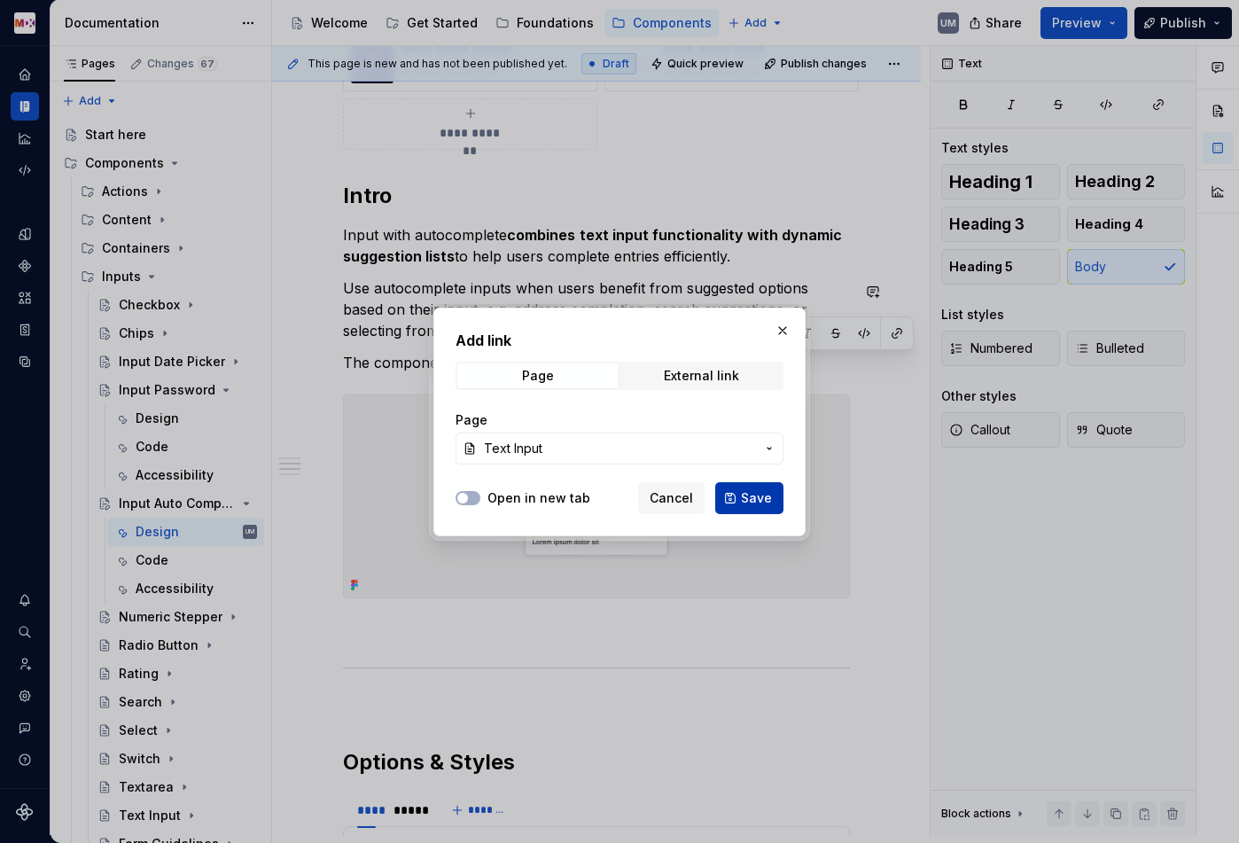
click at [743, 499] on button "Save" at bounding box center [749, 498] width 68 height 32
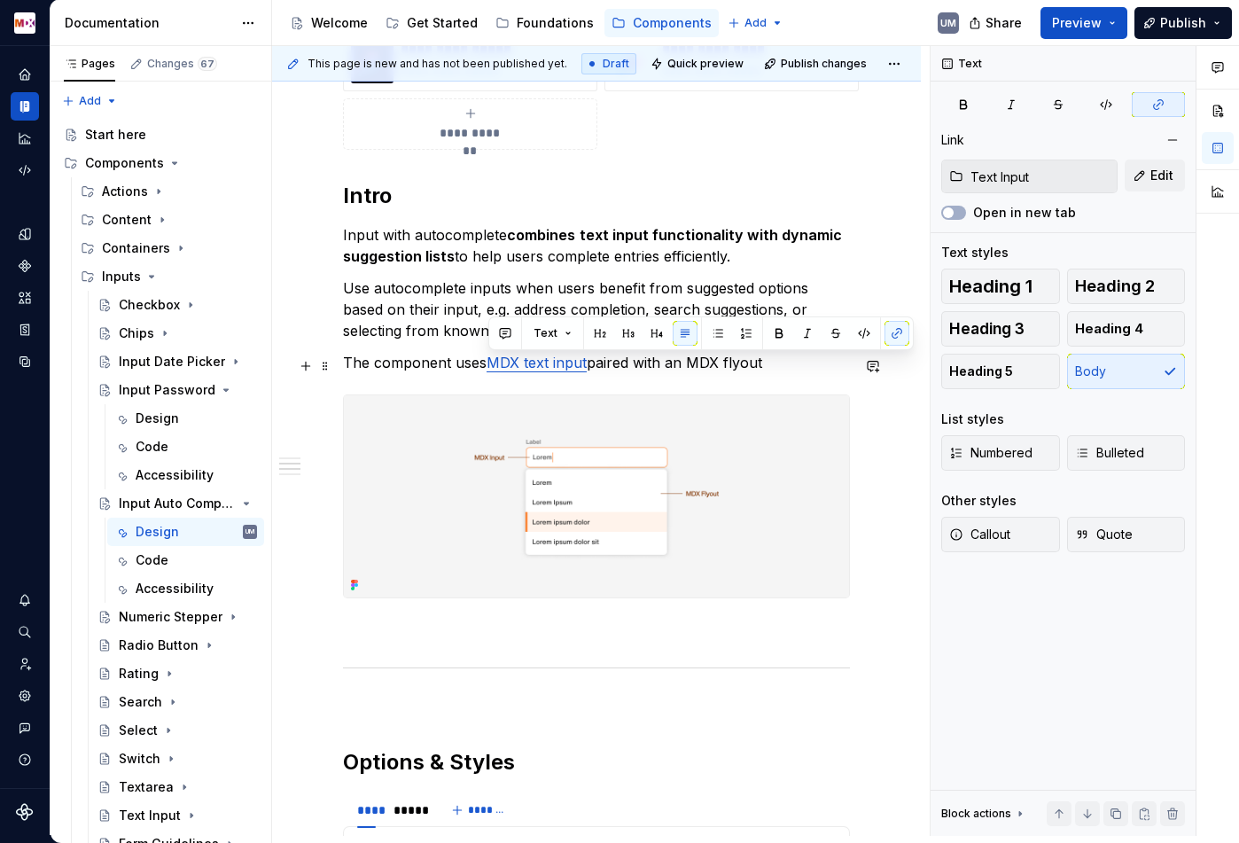
click at [780, 369] on p "The component uses MDX text input paired with an MDX flyout" at bounding box center [596, 362] width 507 height 21
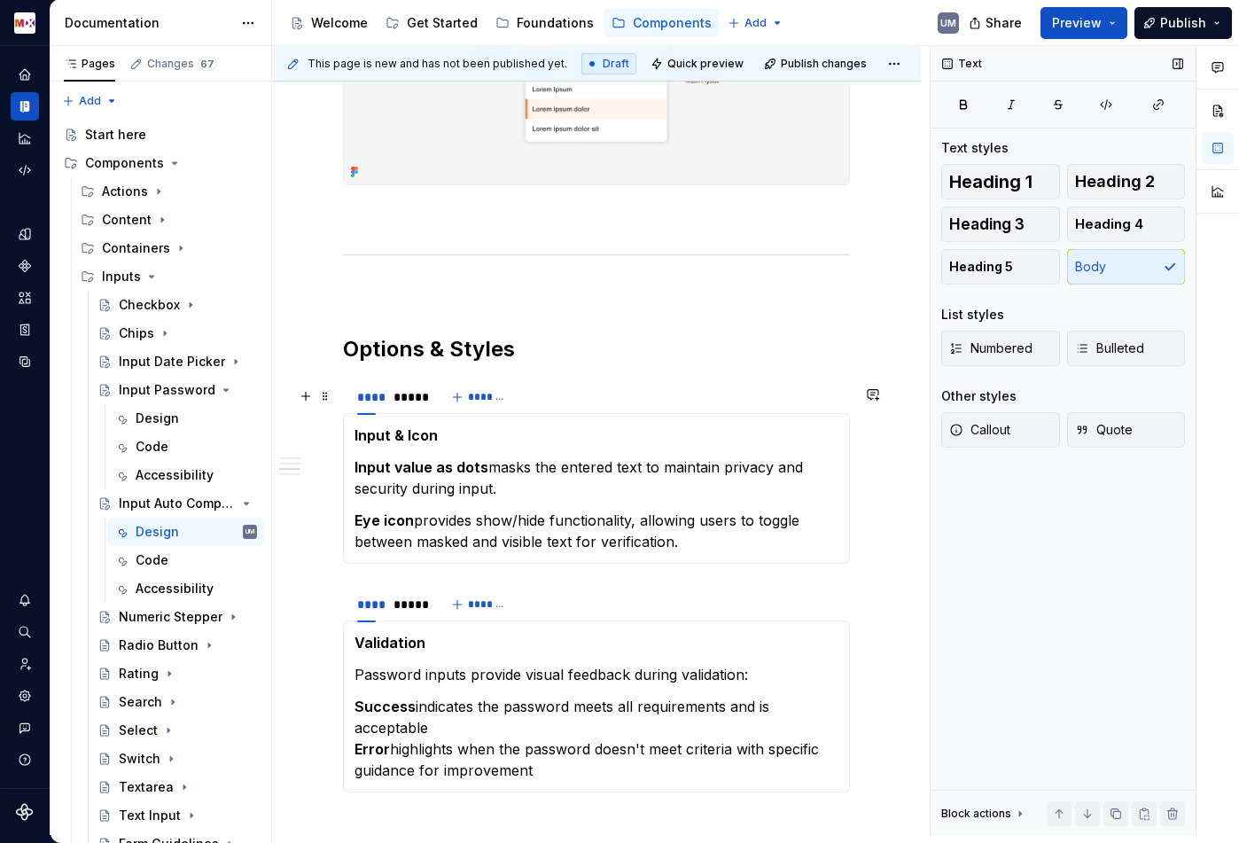
scroll to position [1027, 0]
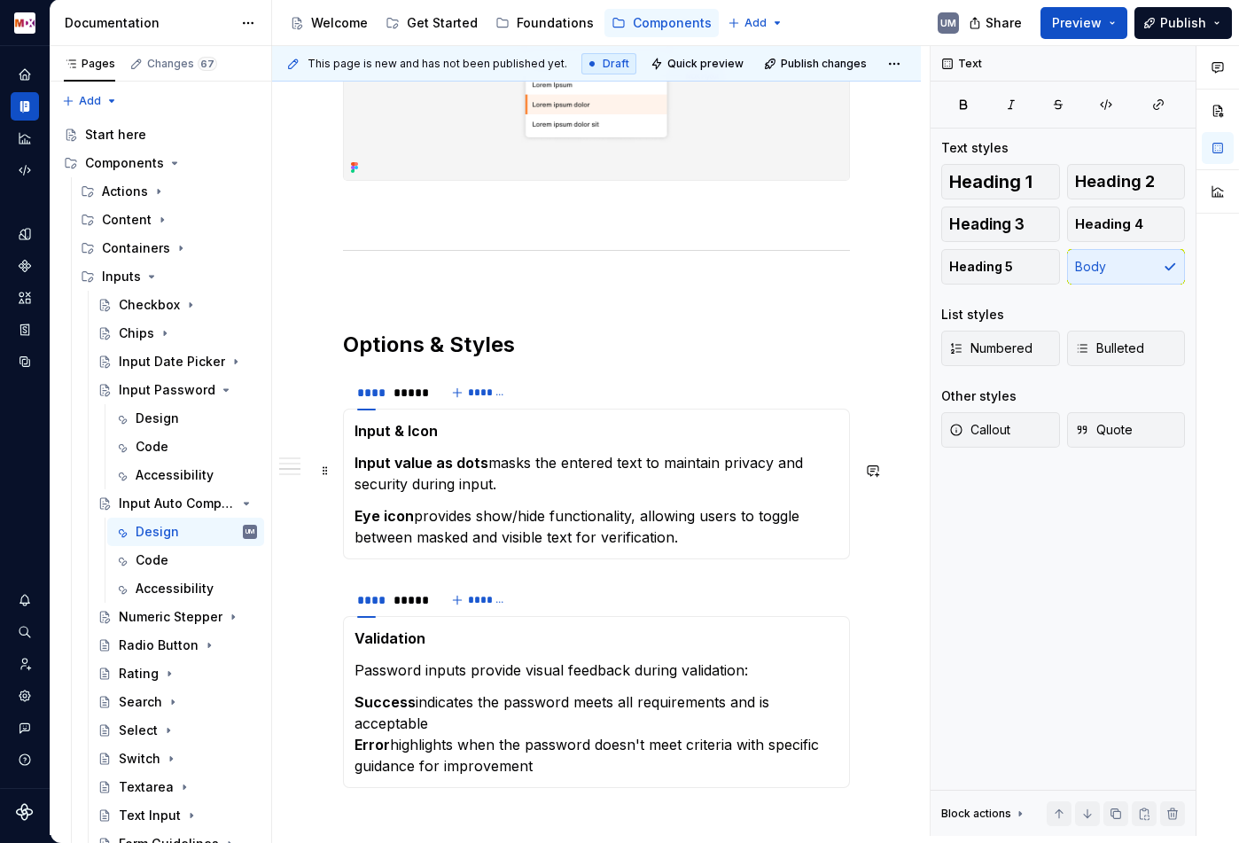
click at [518, 511] on section-item-column "Input & Icon Input value as dots masks the entered text to maintain privacy and…" at bounding box center [596, 484] width 484 height 128
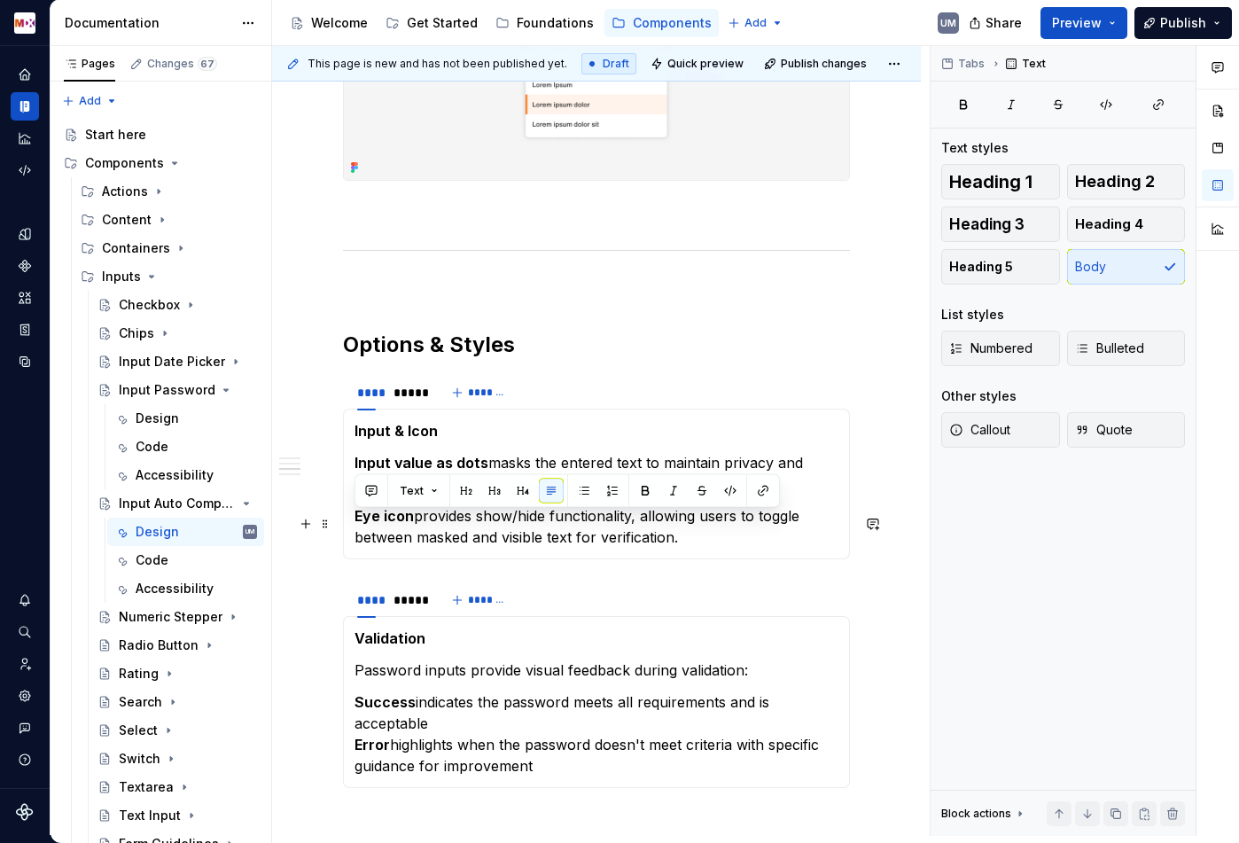
click at [637, 548] on p "Eye icon provides show/hide functionality, allowing users to toggle between mas…" at bounding box center [596, 526] width 484 height 43
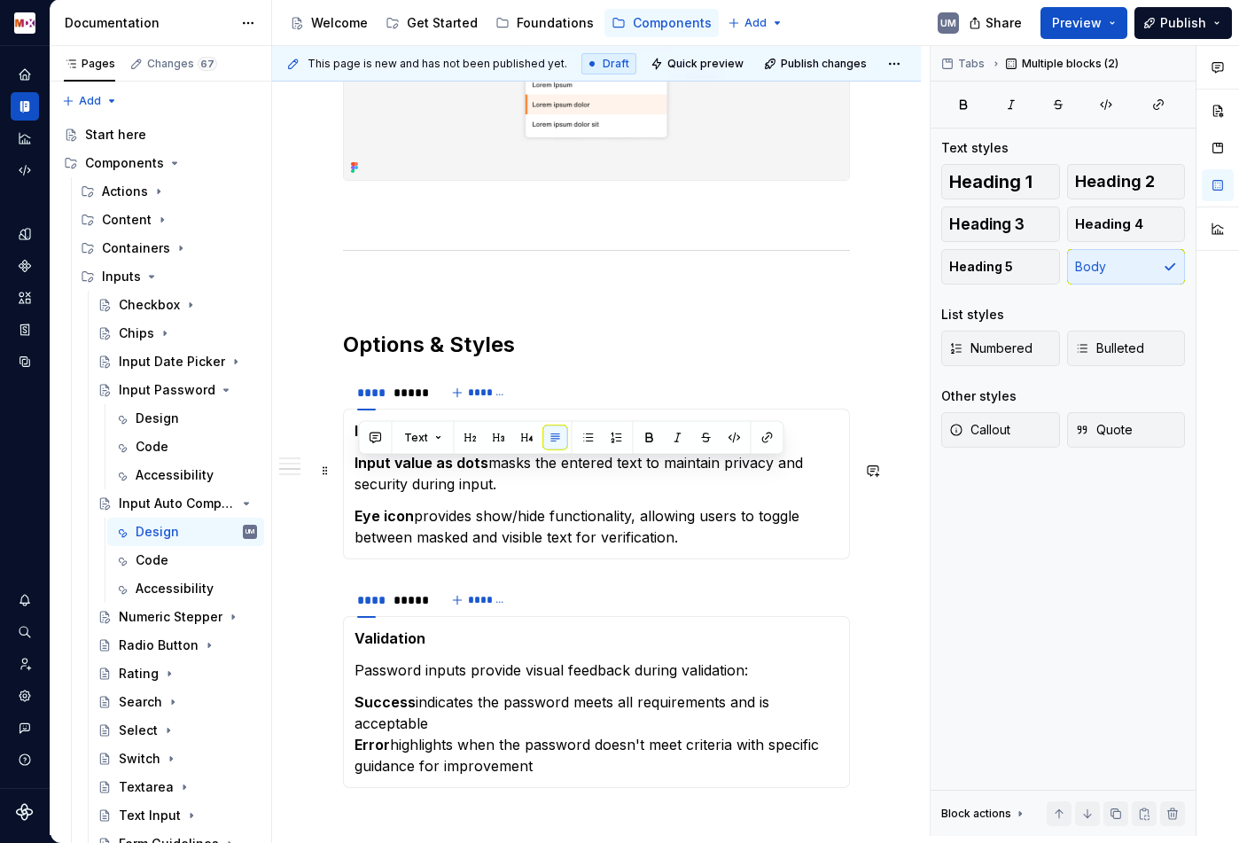
drag, startPoint x: 728, startPoint y: 550, endPoint x: 347, endPoint y: 461, distance: 391.5
click at [347, 461] on div "Input & Icon Input value as dots masks the entered text to maintain privacy and…" at bounding box center [596, 484] width 507 height 151
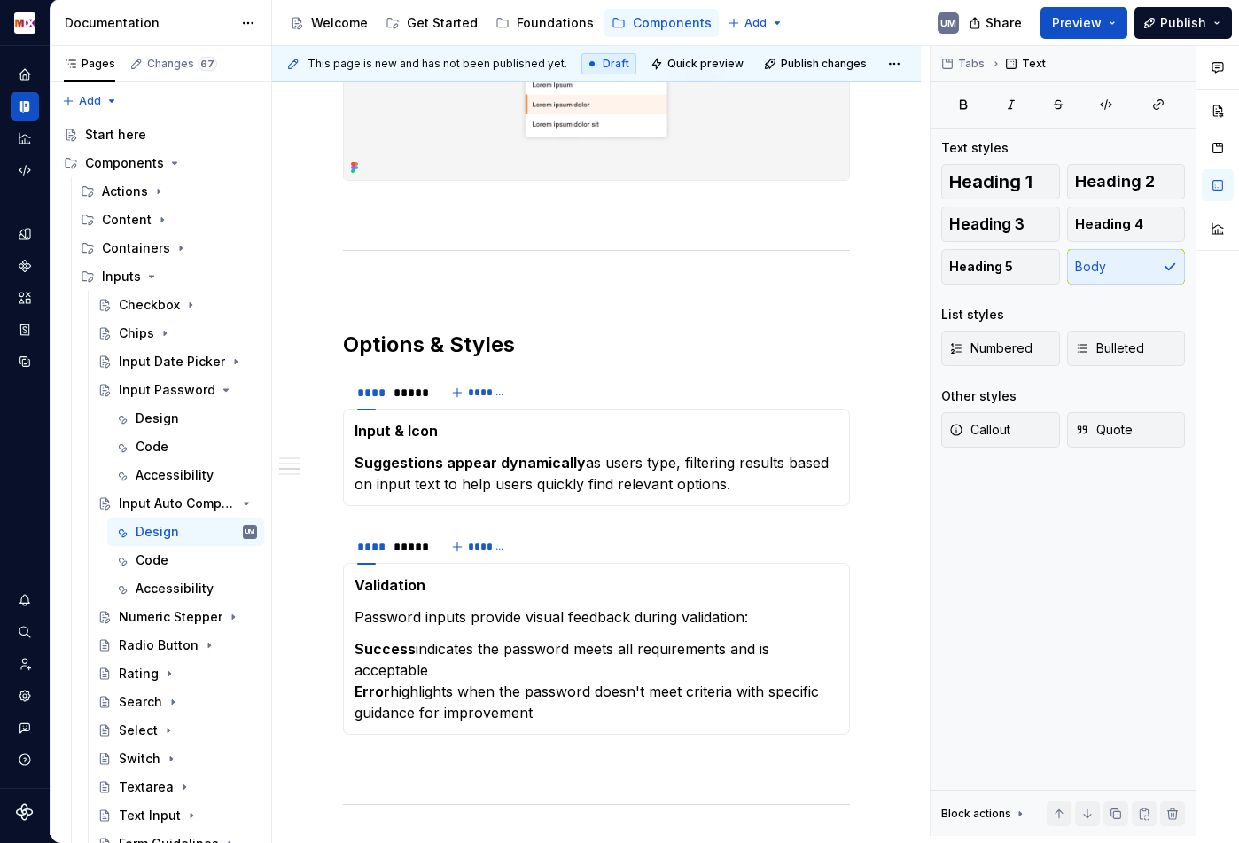
click at [388, 440] on strong "Input & Icon" at bounding box center [395, 431] width 83 height 18
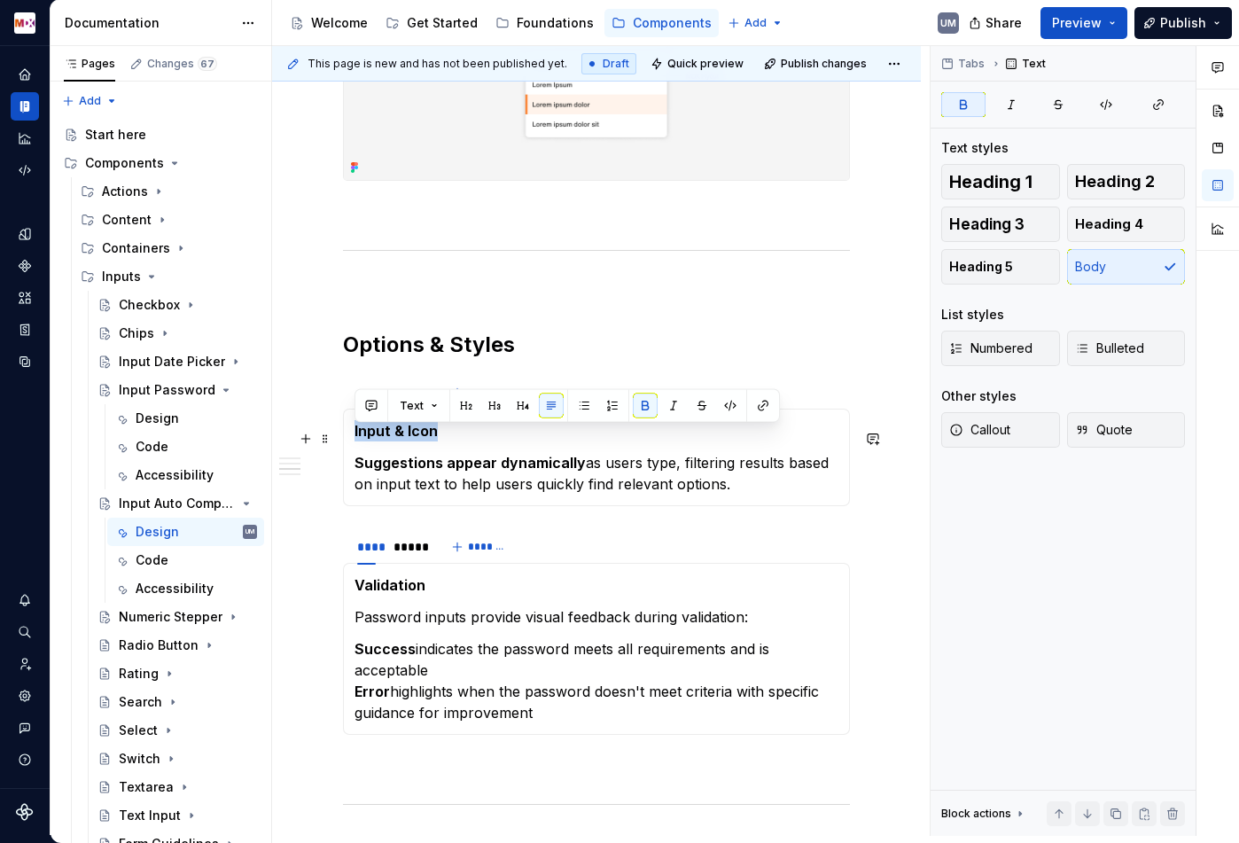
click at [388, 440] on strong "Input & Icon" at bounding box center [395, 431] width 83 height 18
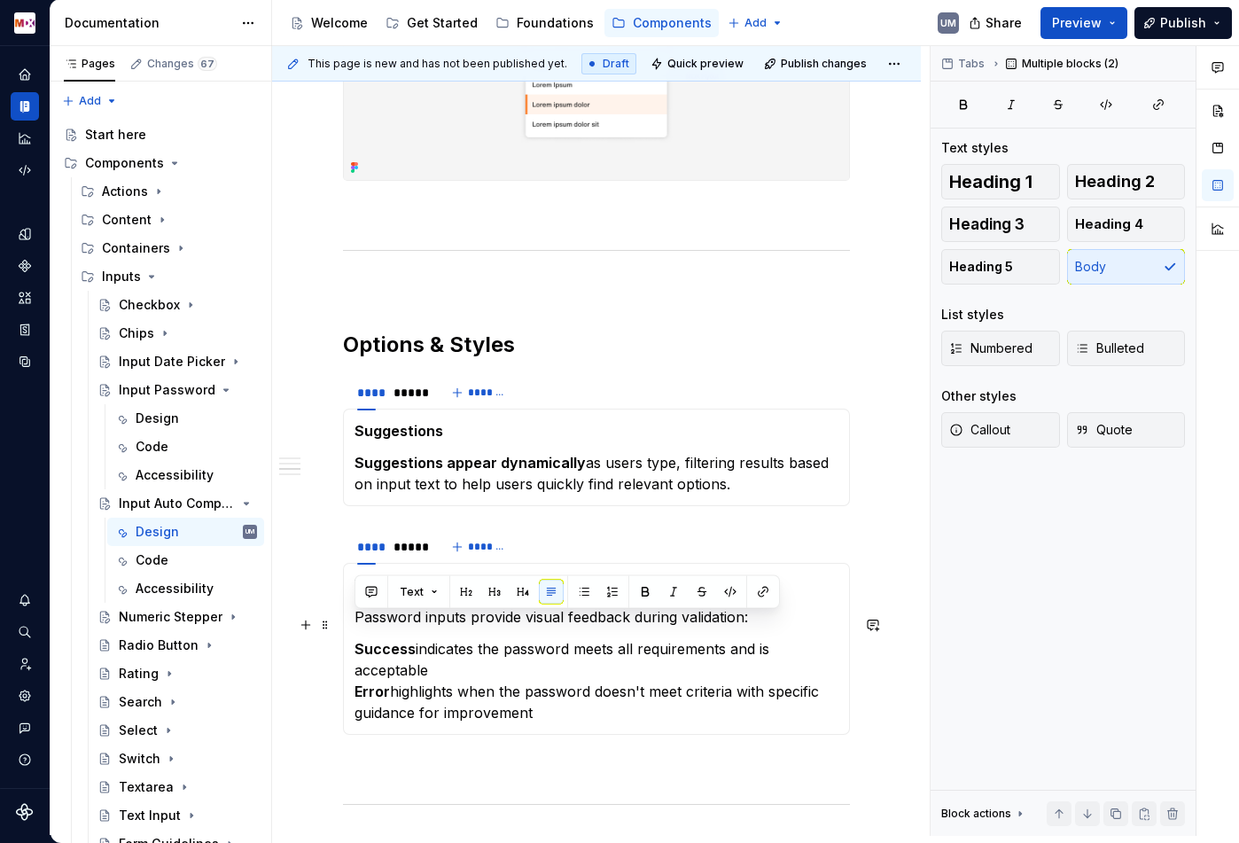
drag, startPoint x: 543, startPoint y: 722, endPoint x: 352, endPoint y: 624, distance: 215.2
click at [352, 624] on div "Validation Password inputs provide visual feedback during validation: Success i…" at bounding box center [596, 649] width 507 height 172
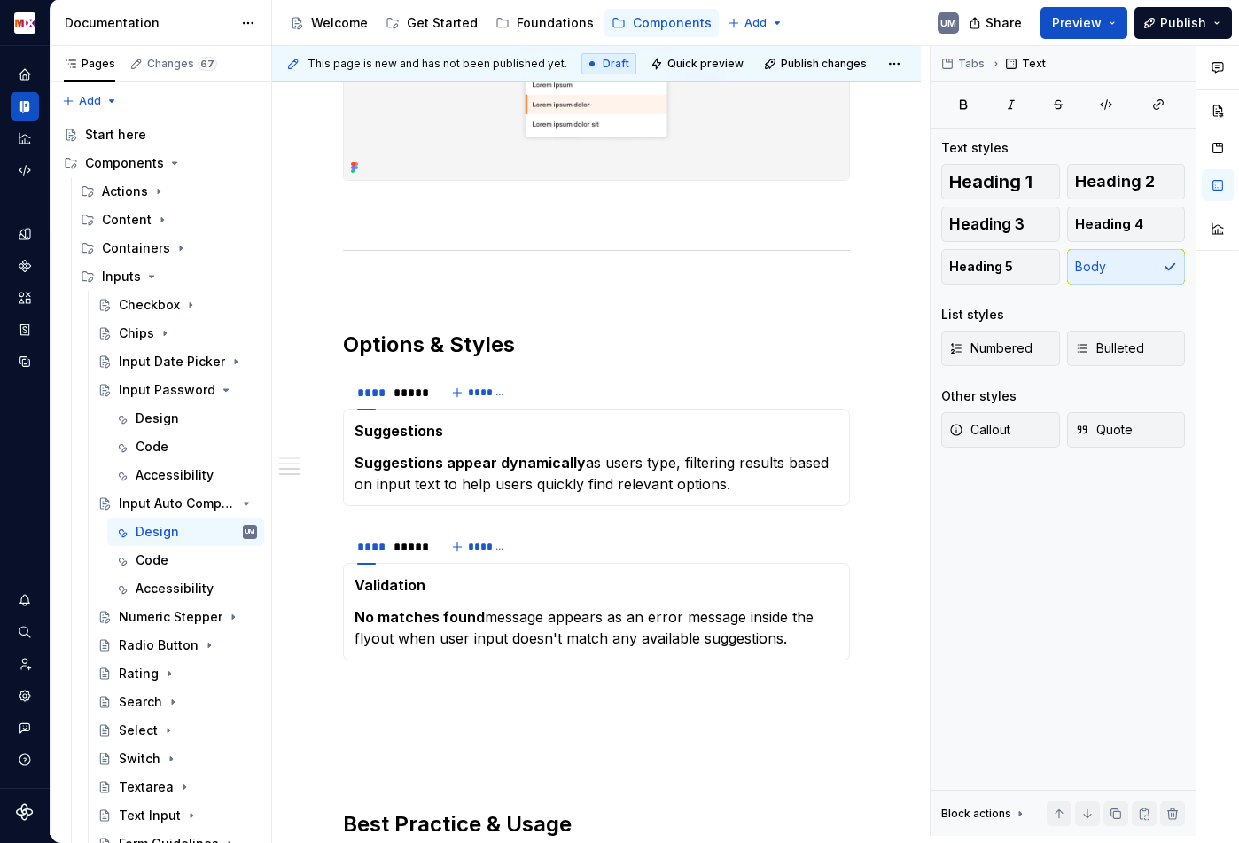
click at [387, 593] on strong "Validation" at bounding box center [389, 585] width 71 height 18
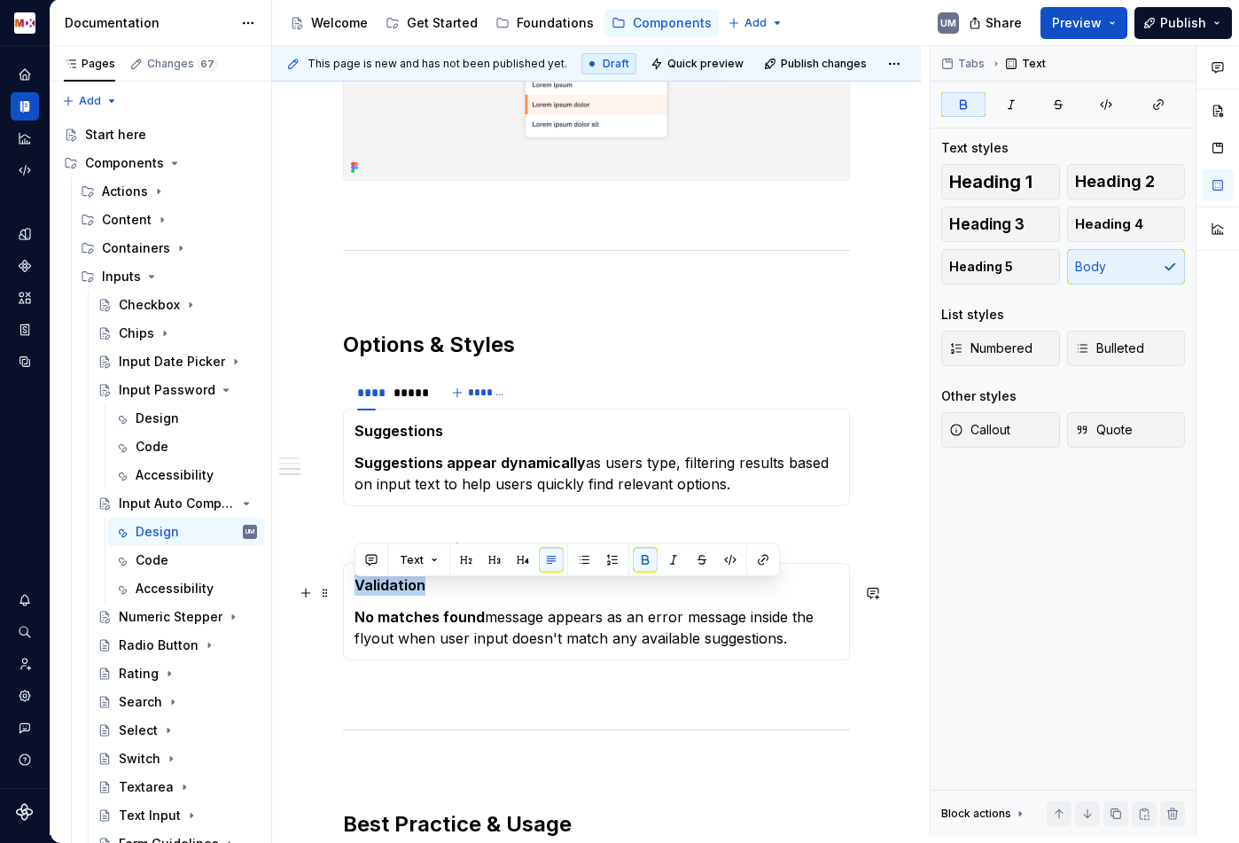
click at [387, 593] on strong "Validation" at bounding box center [389, 585] width 71 height 18
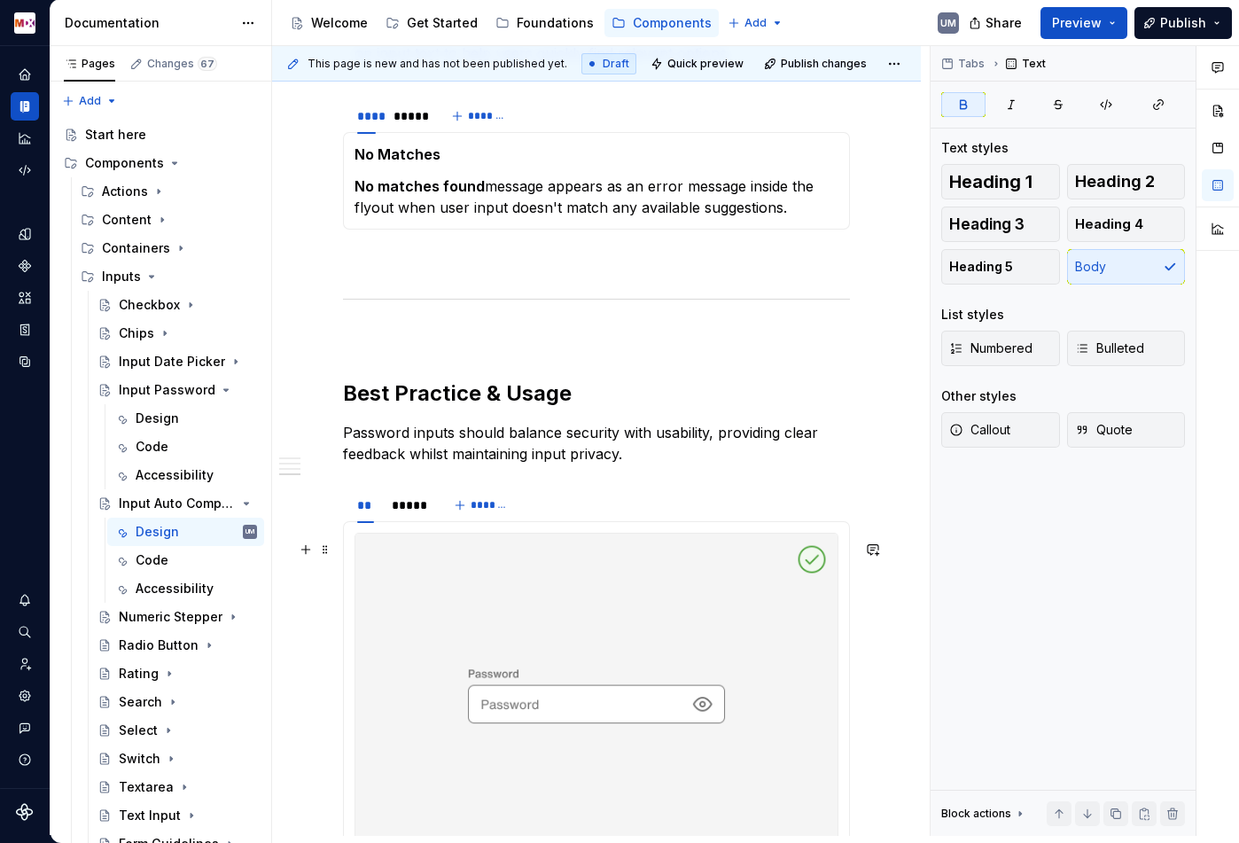
scroll to position [1463, 0]
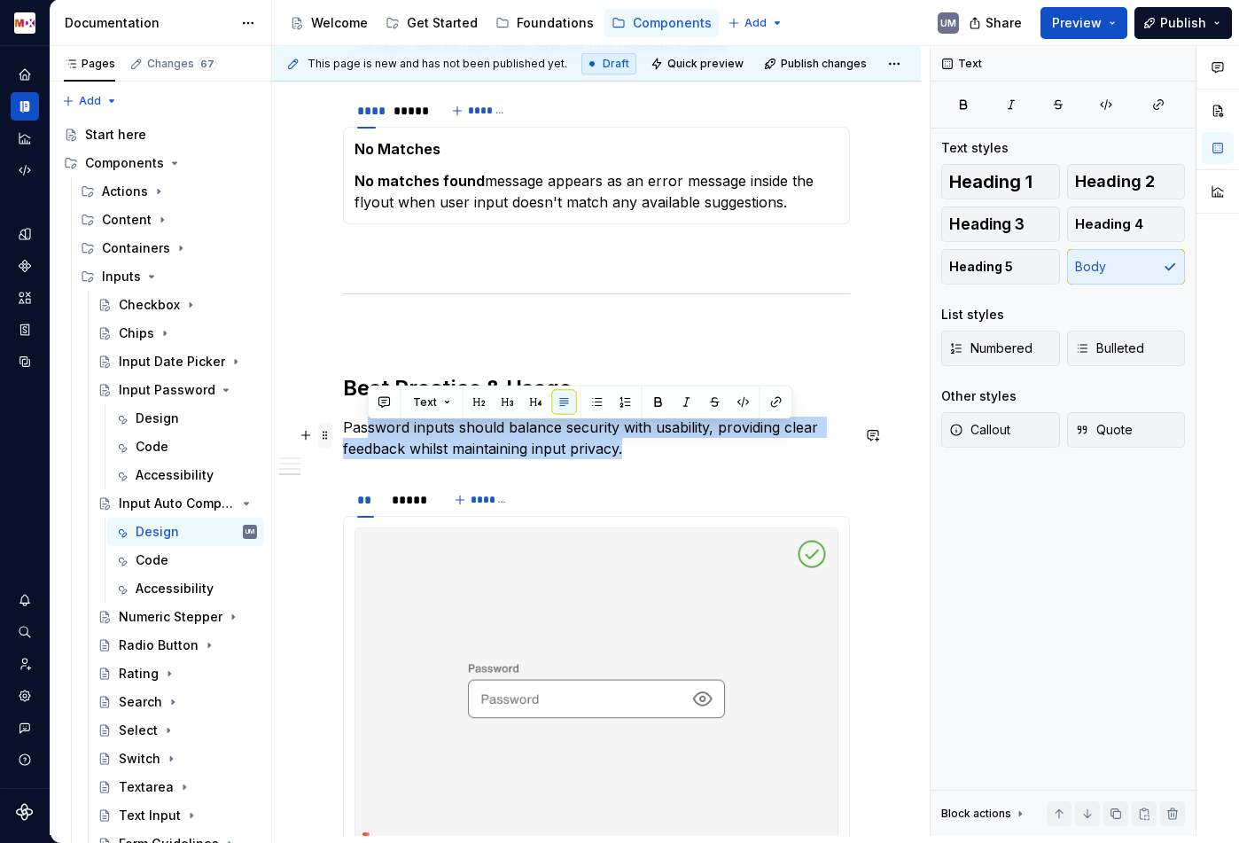
drag, startPoint x: 647, startPoint y: 456, endPoint x: 326, endPoint y: 436, distance: 321.4
click at [343, 436] on div "**********" at bounding box center [596, 430] width 507 height 3060
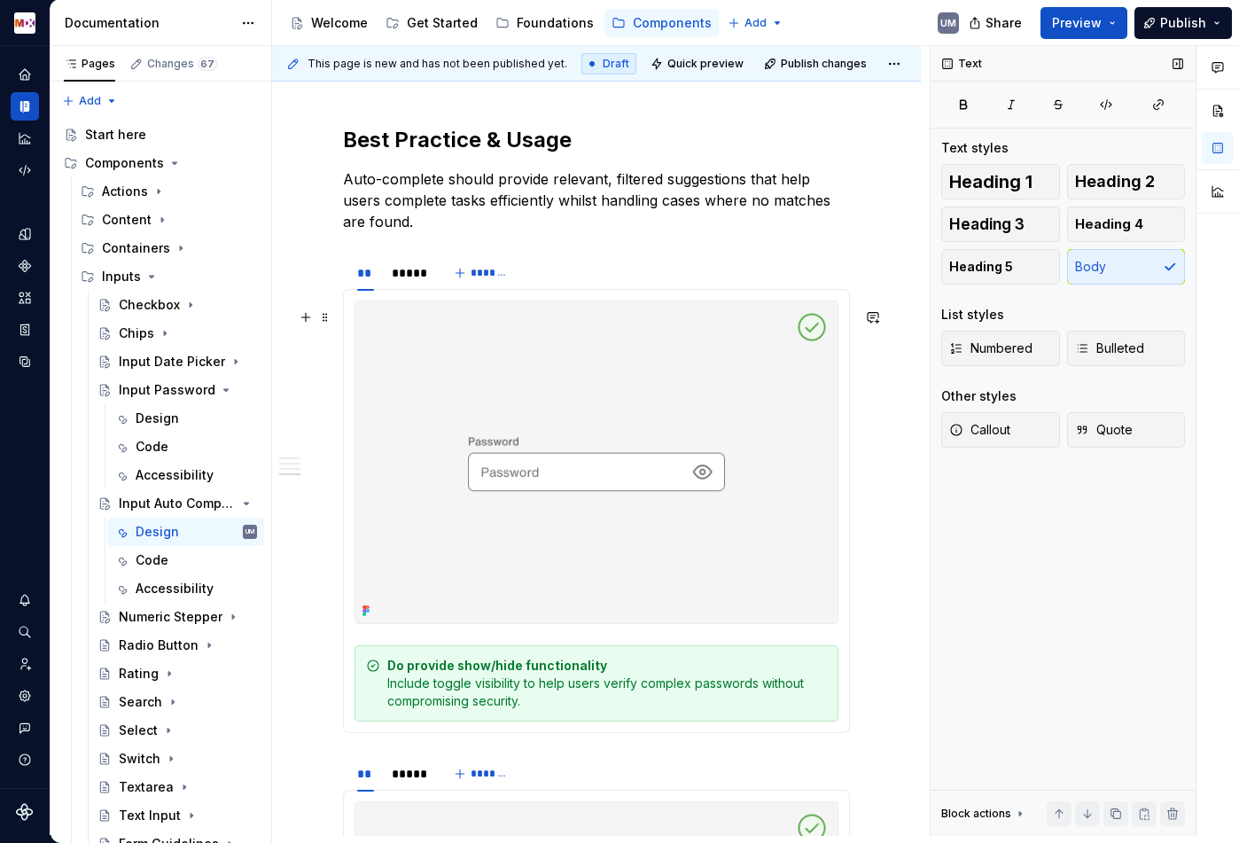
scroll to position [1770, 0]
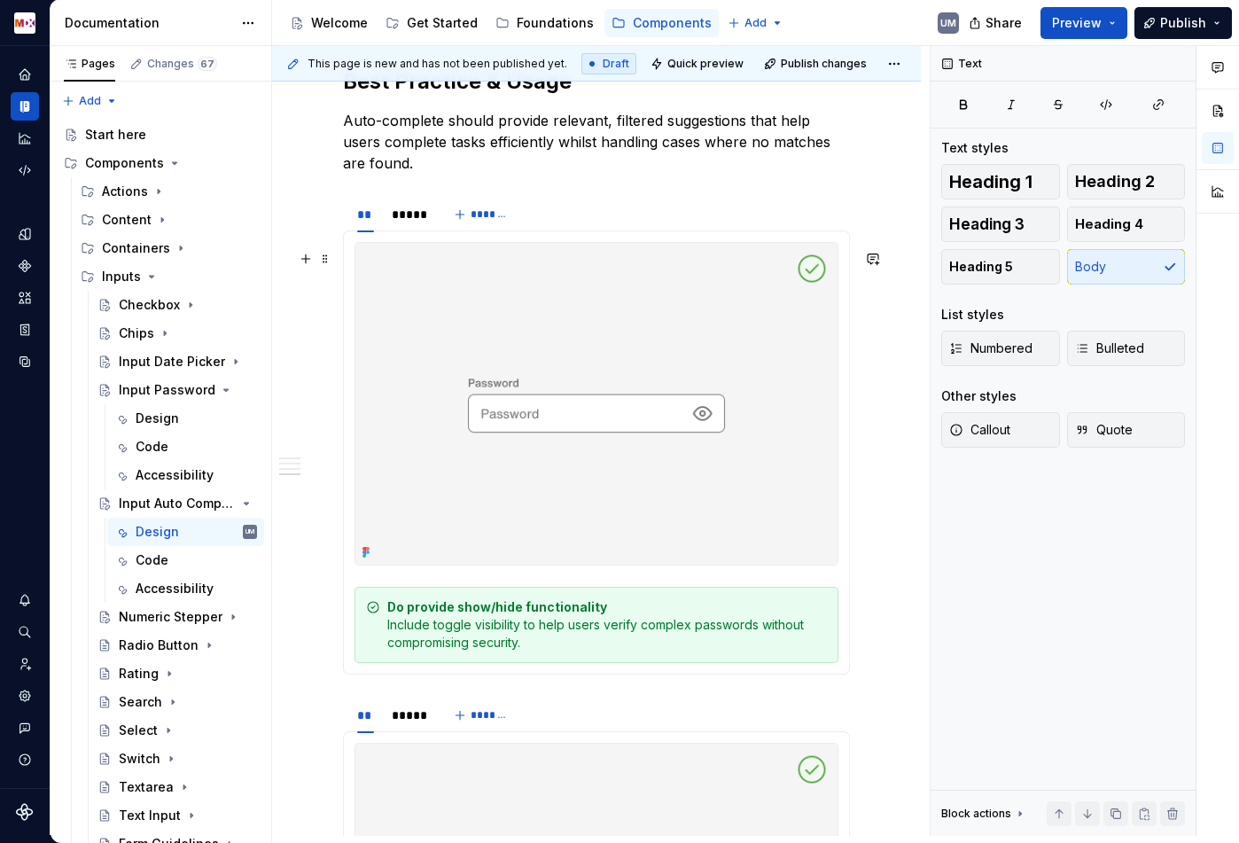
click at [486, 640] on div "Do provide show/hide functionality Include toggle visibility to help users veri…" at bounding box center [607, 624] width 440 height 53
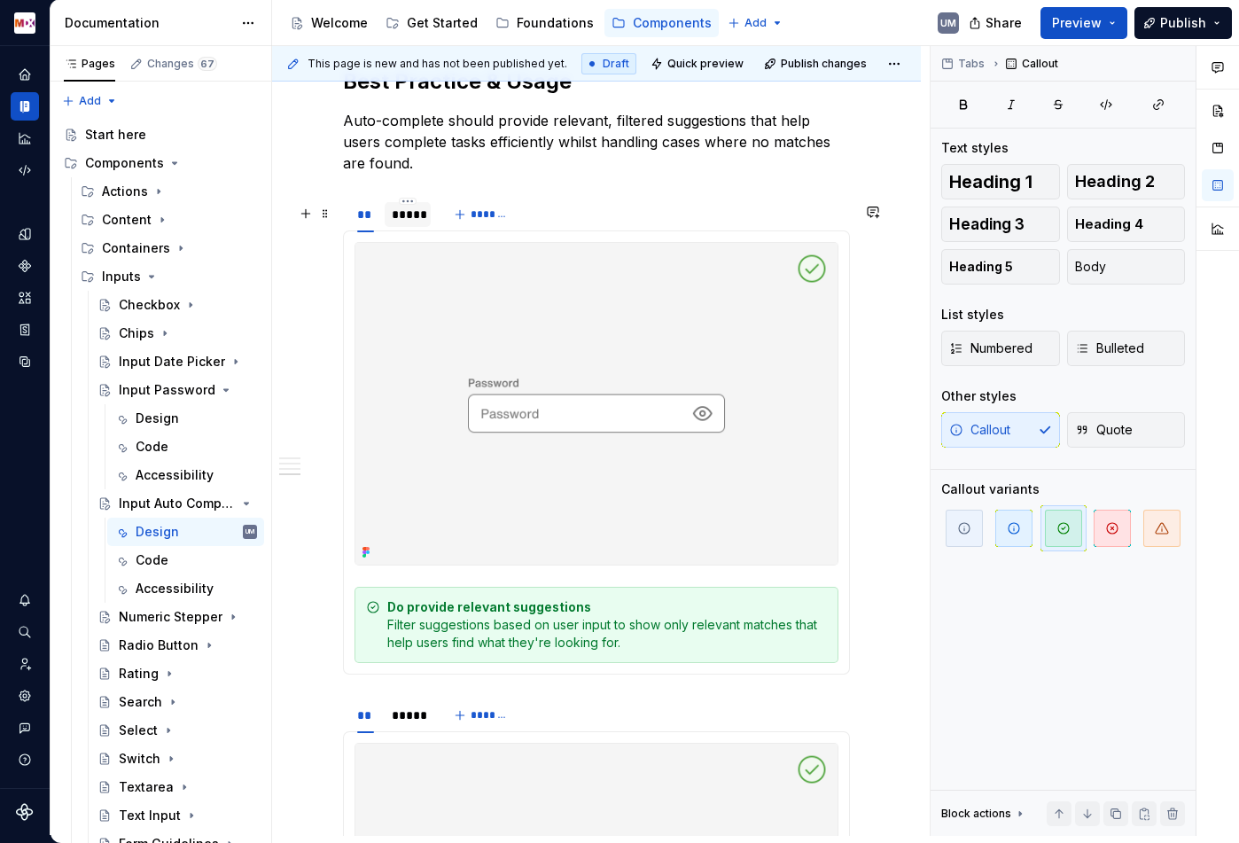
click at [407, 219] on div "*****" at bounding box center [408, 215] width 32 height 18
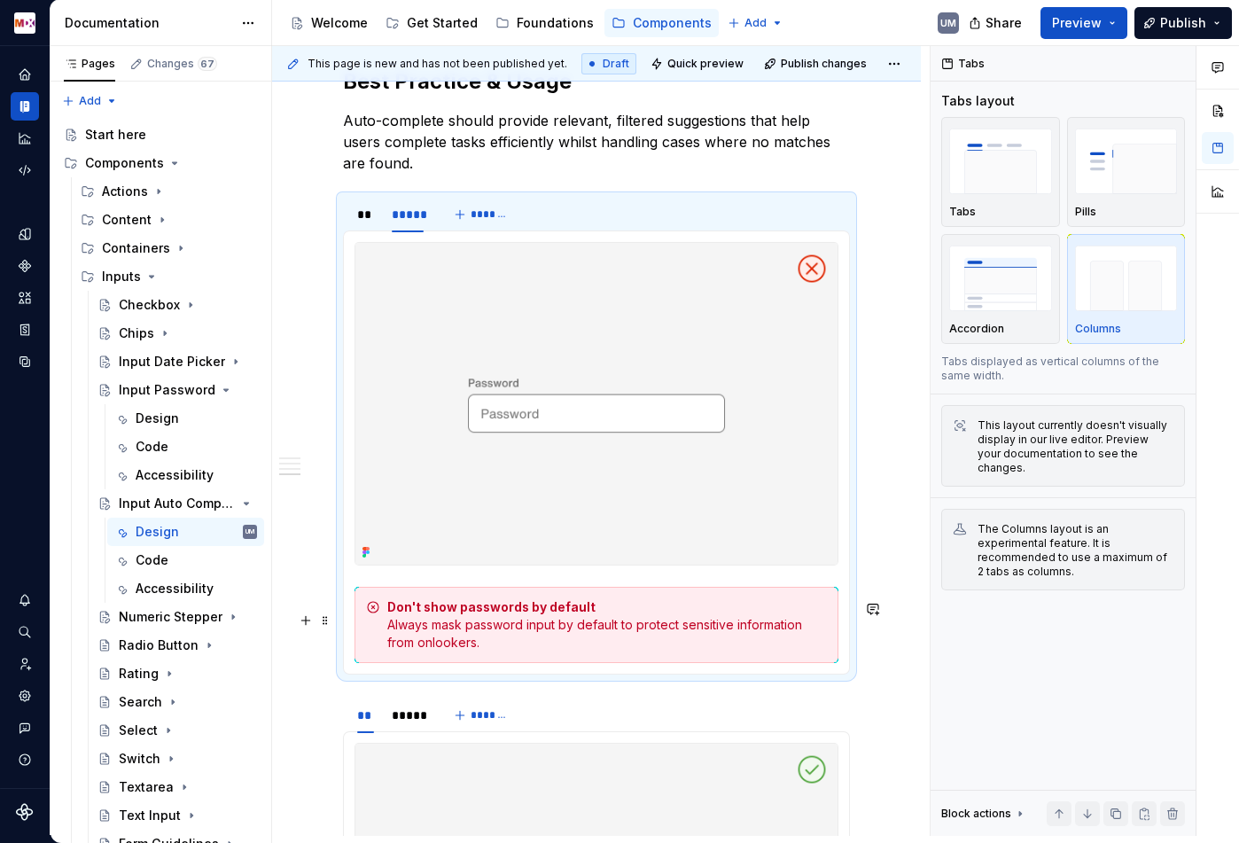
click at [504, 663] on div "Don't show passwords by default Always mask password input by default to protec…" at bounding box center [596, 625] width 484 height 76
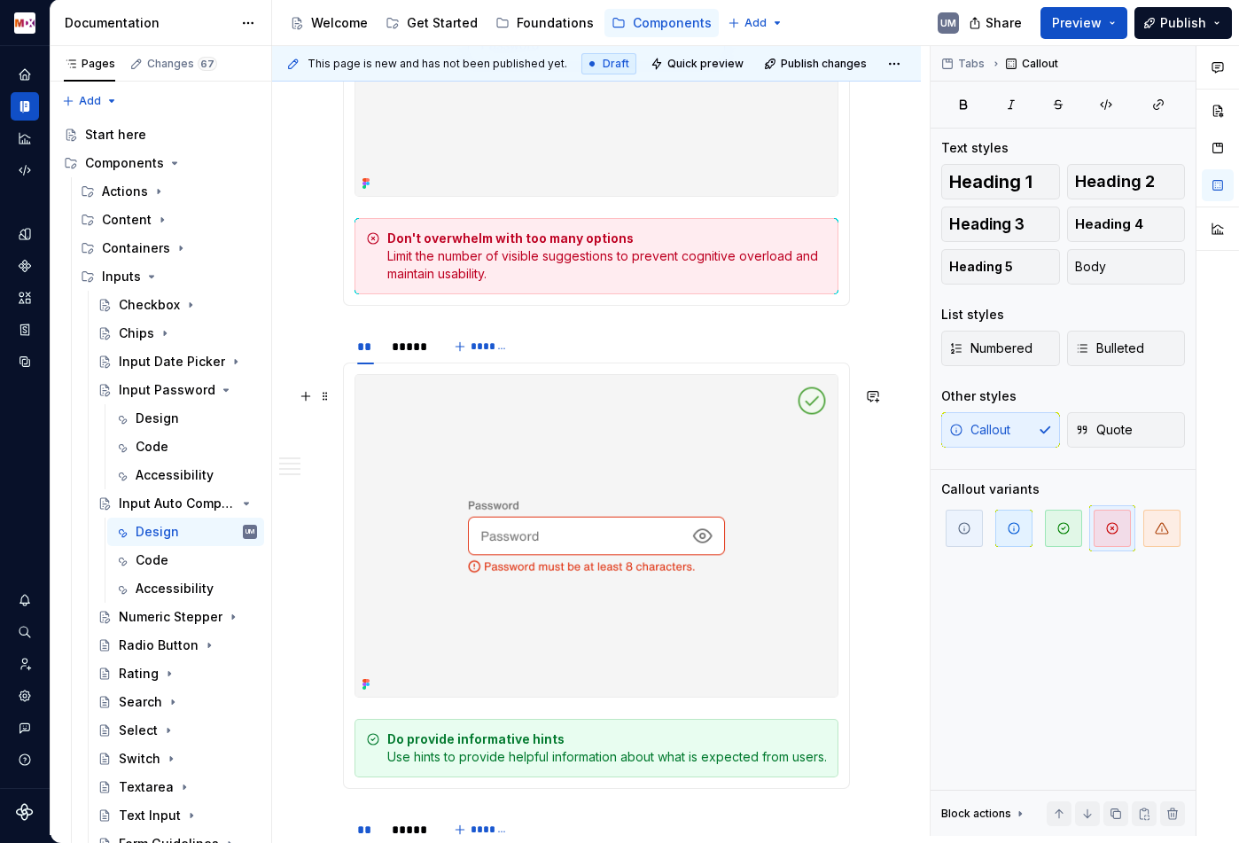
scroll to position [2150, 0]
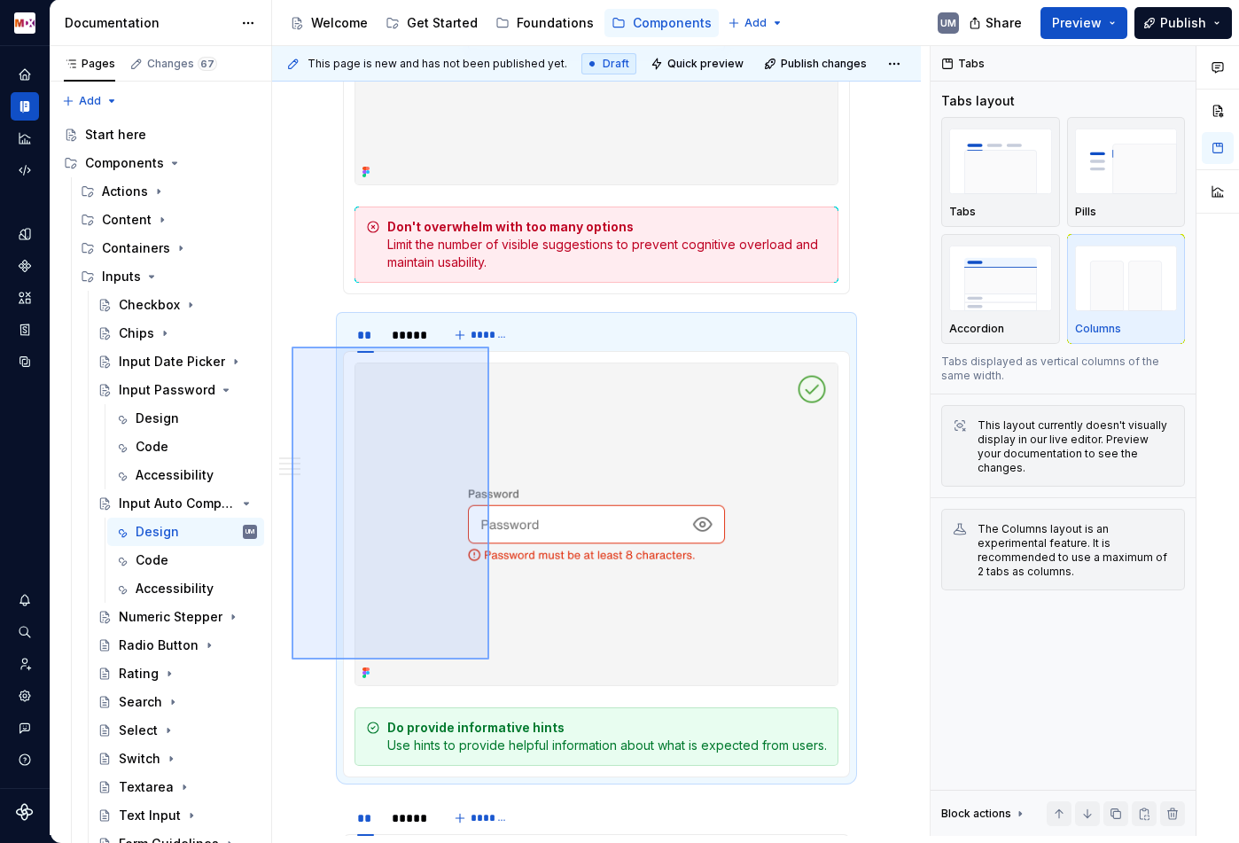
drag, startPoint x: 292, startPoint y: 347, endPoint x: 489, endPoint y: 647, distance: 359.6
click at [489, 658] on div "**********" at bounding box center [601, 441] width 658 height 790
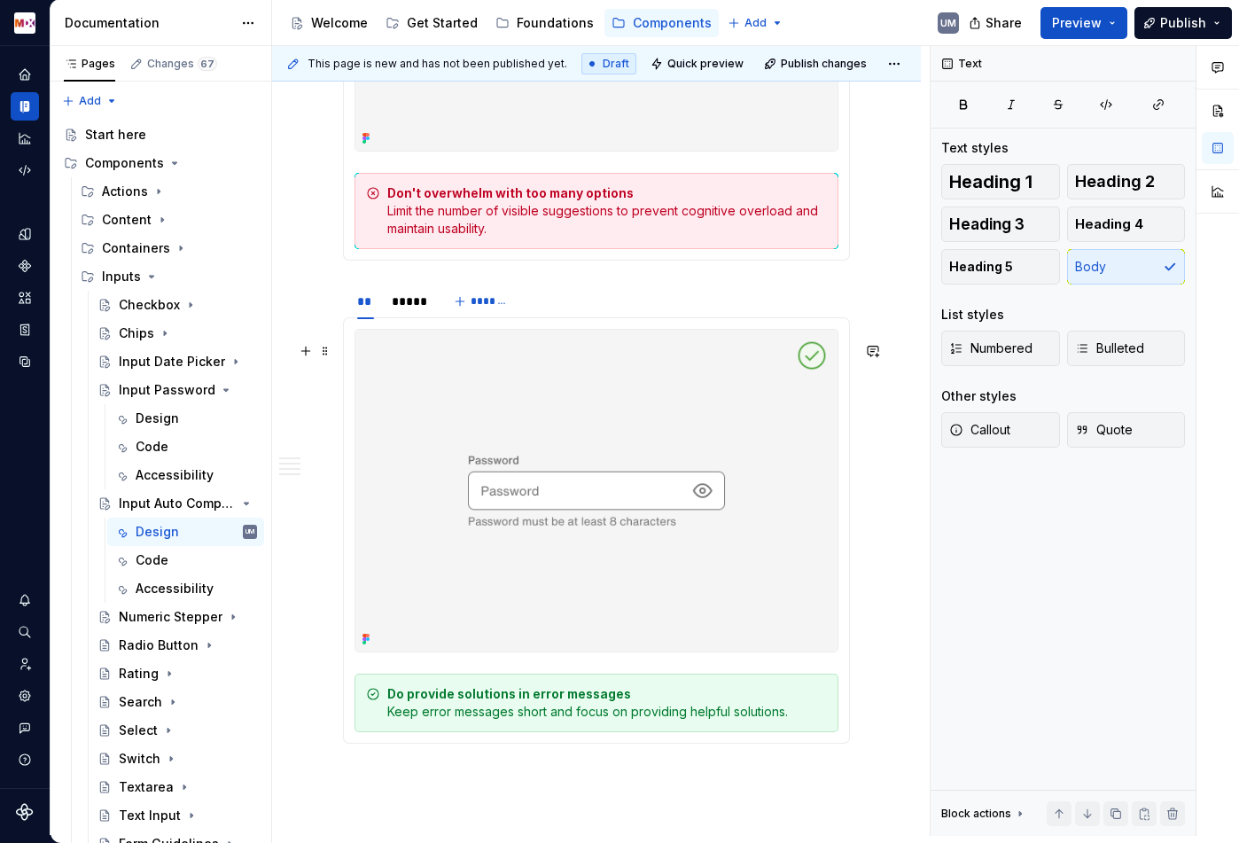
scroll to position [2193, 0]
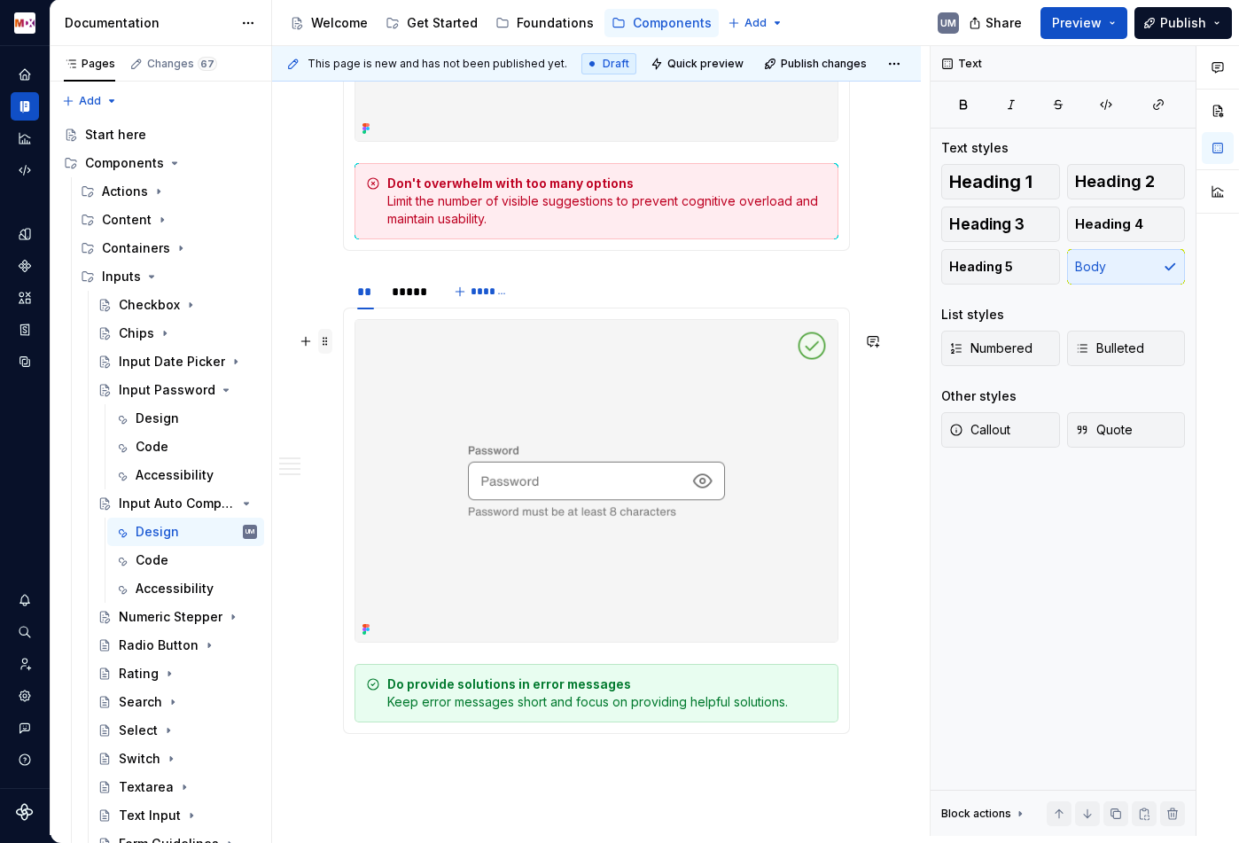
click at [325, 345] on span at bounding box center [325, 341] width 14 height 25
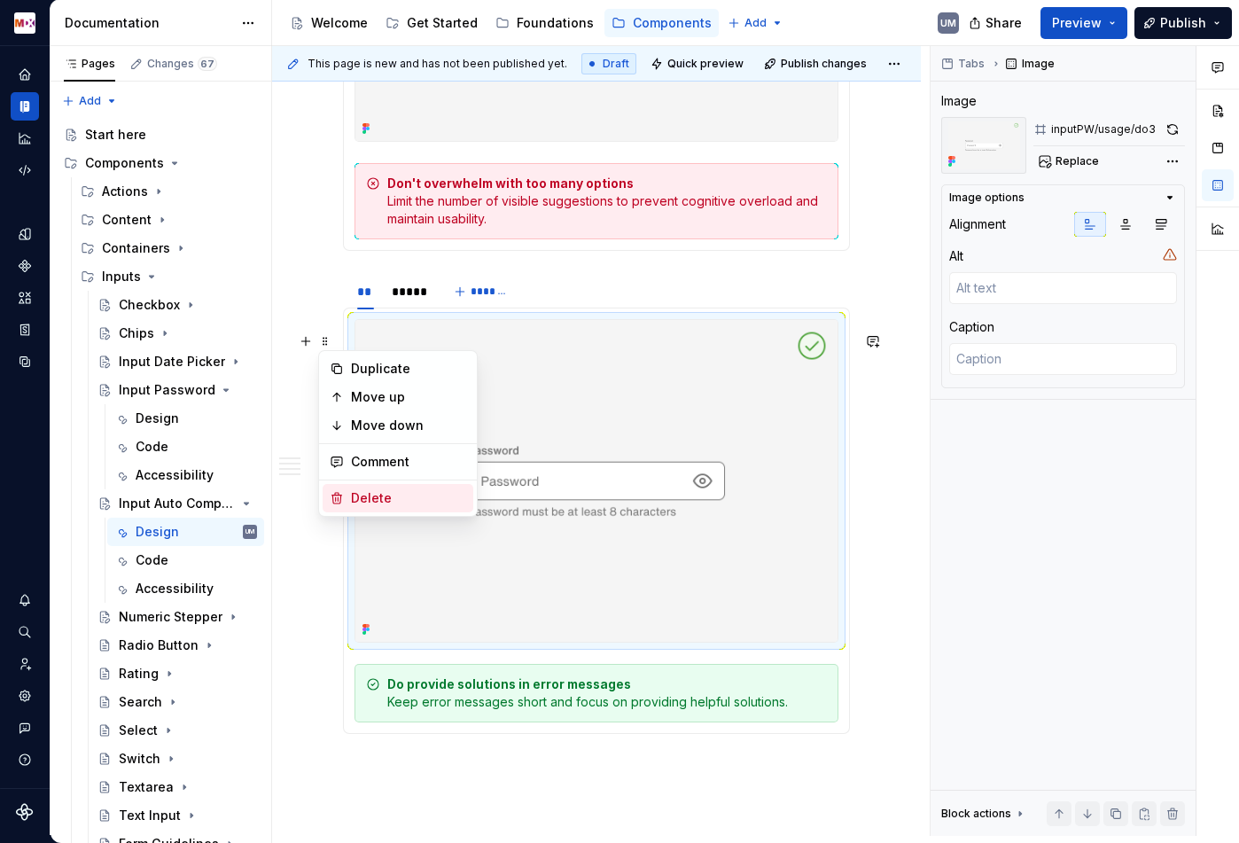
click at [362, 491] on div "Delete" at bounding box center [408, 498] width 115 height 18
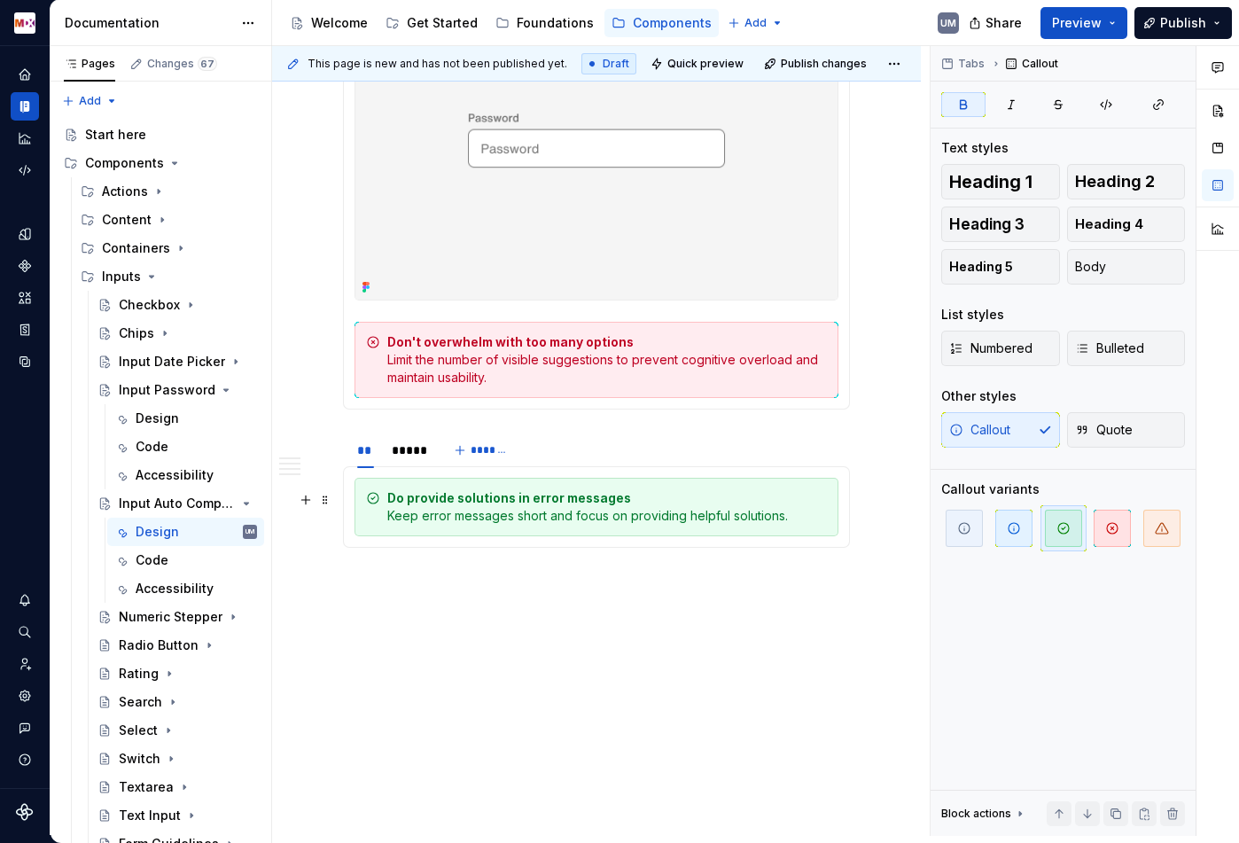
scroll to position [2048, 0]
click at [382, 632] on div "**********" at bounding box center [601, 441] width 658 height 790
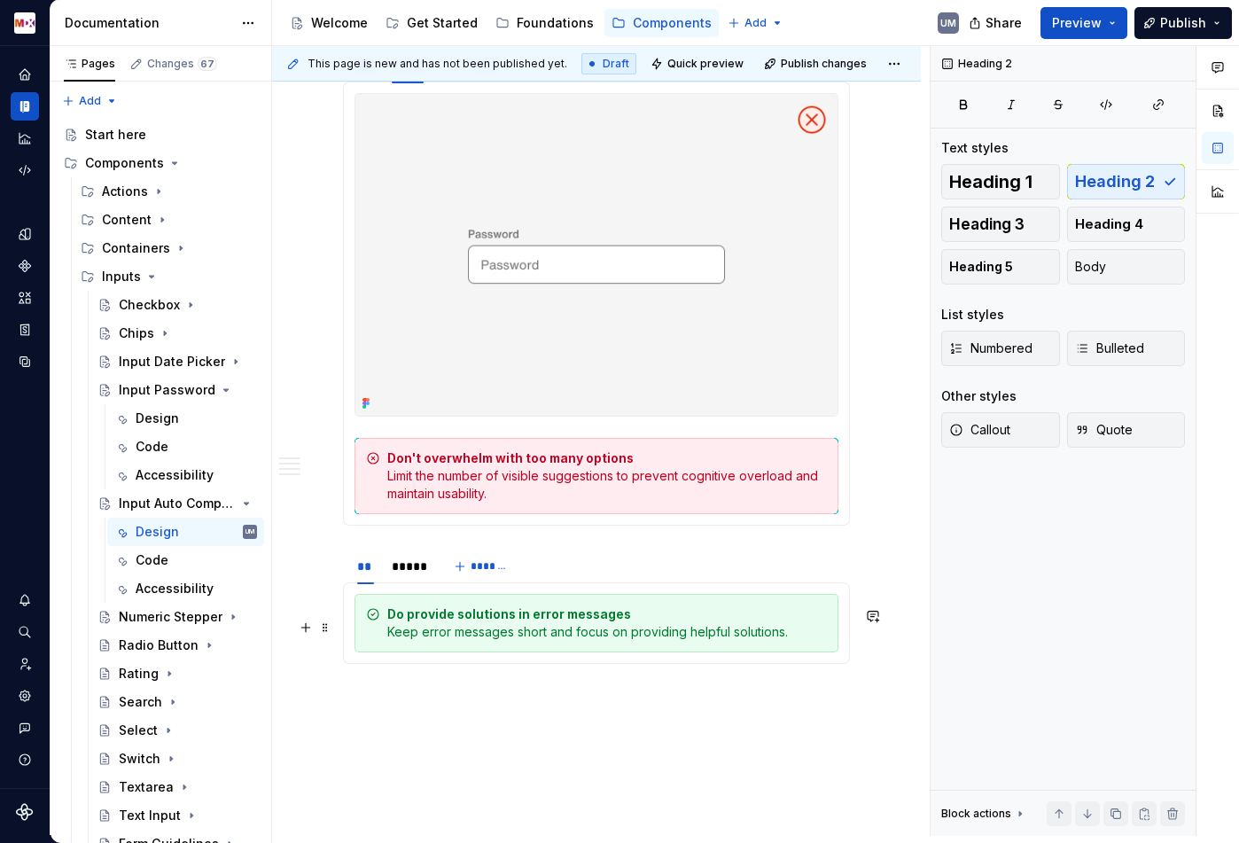
scroll to position [1922, 0]
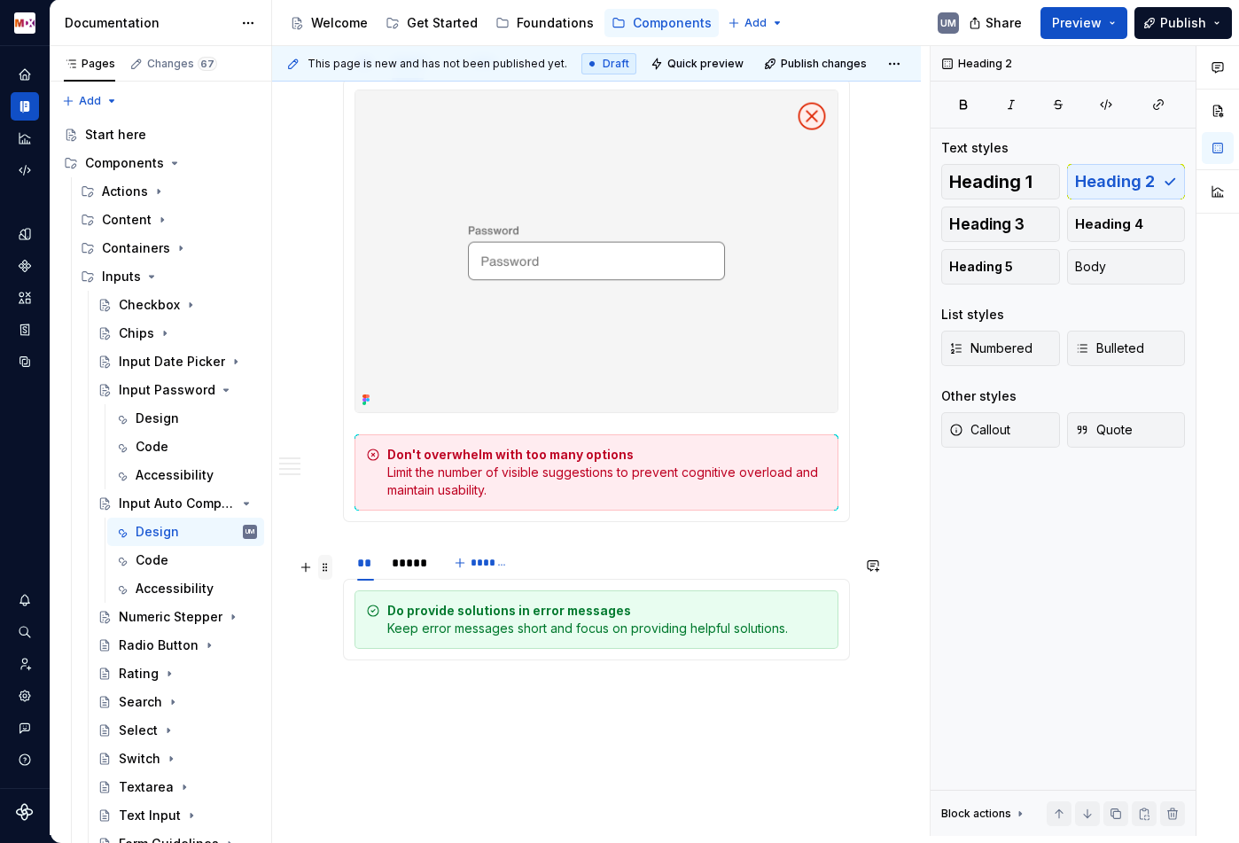
click at [328, 570] on span at bounding box center [325, 567] width 14 height 25
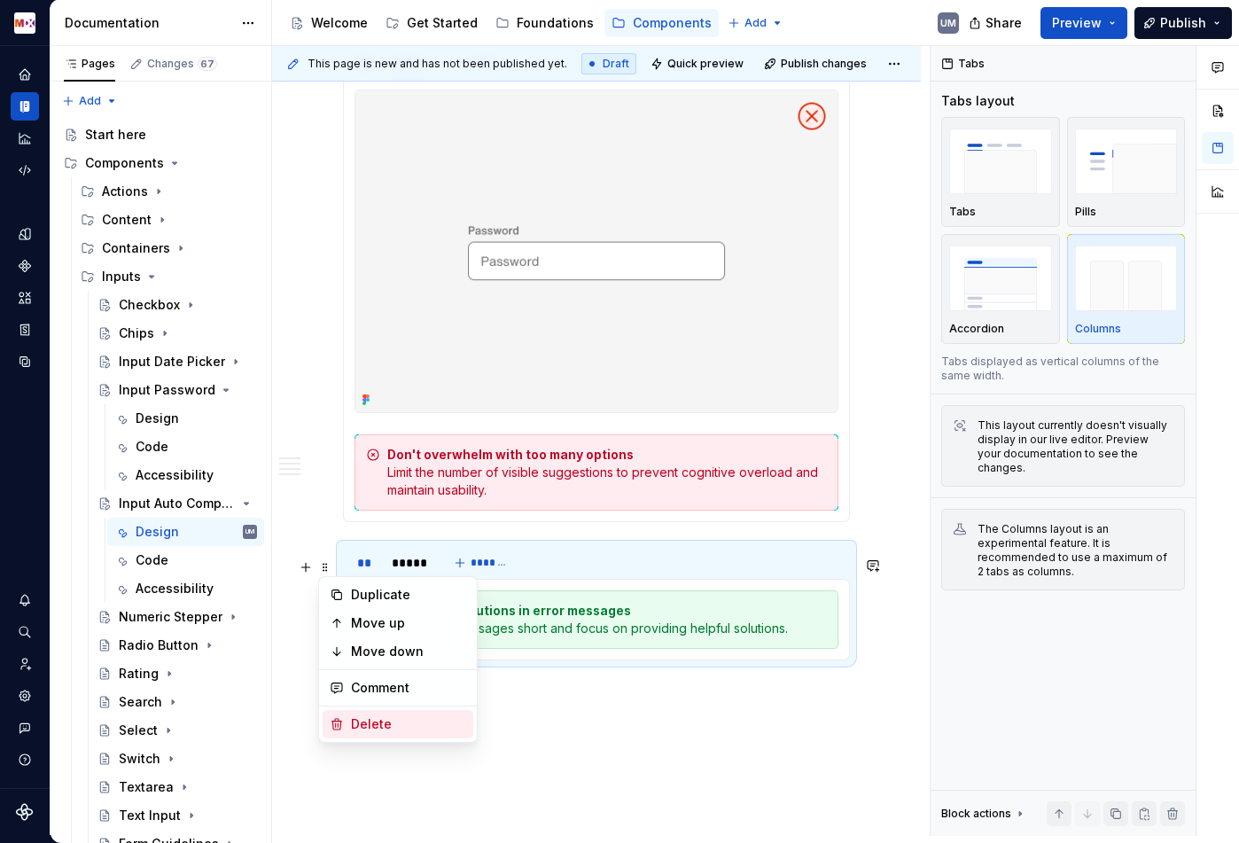
click at [369, 726] on div "Delete" at bounding box center [408, 724] width 115 height 18
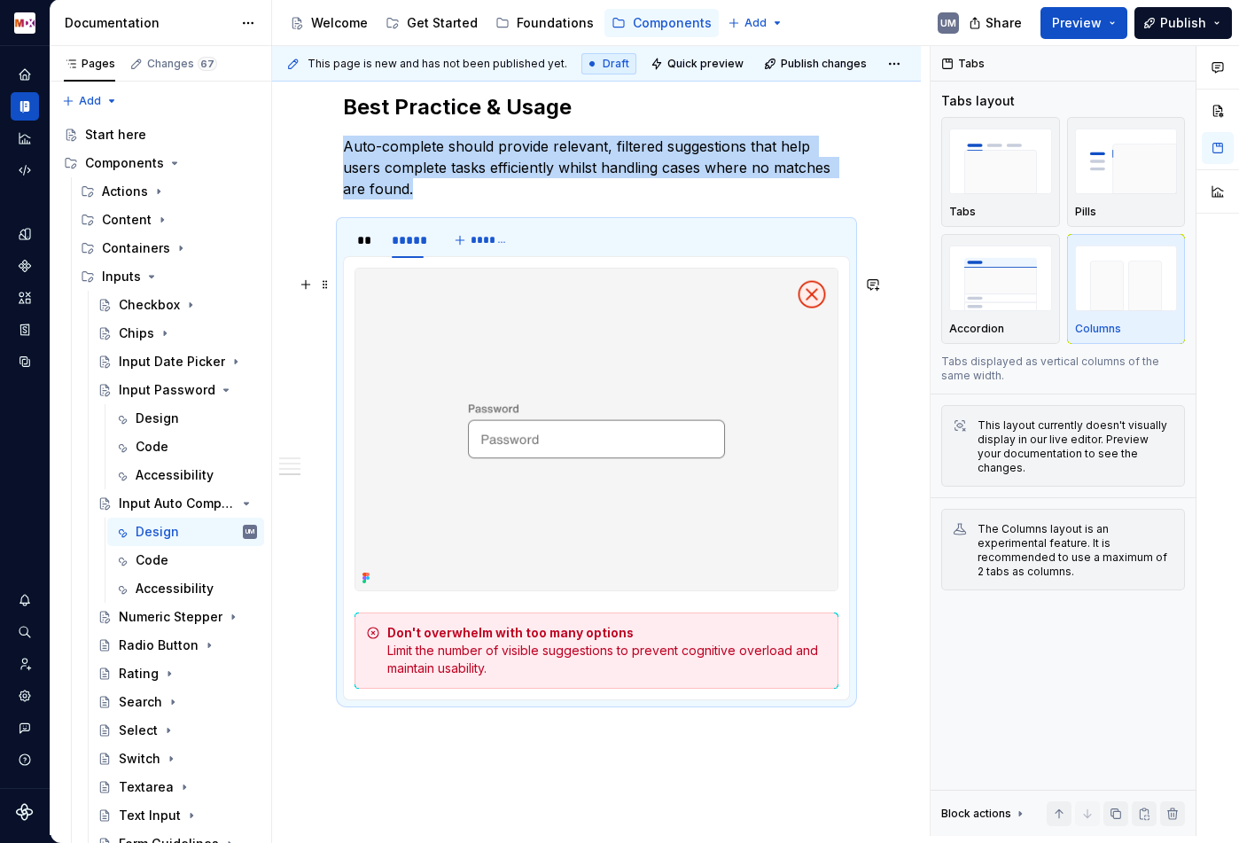
scroll to position [1910, 0]
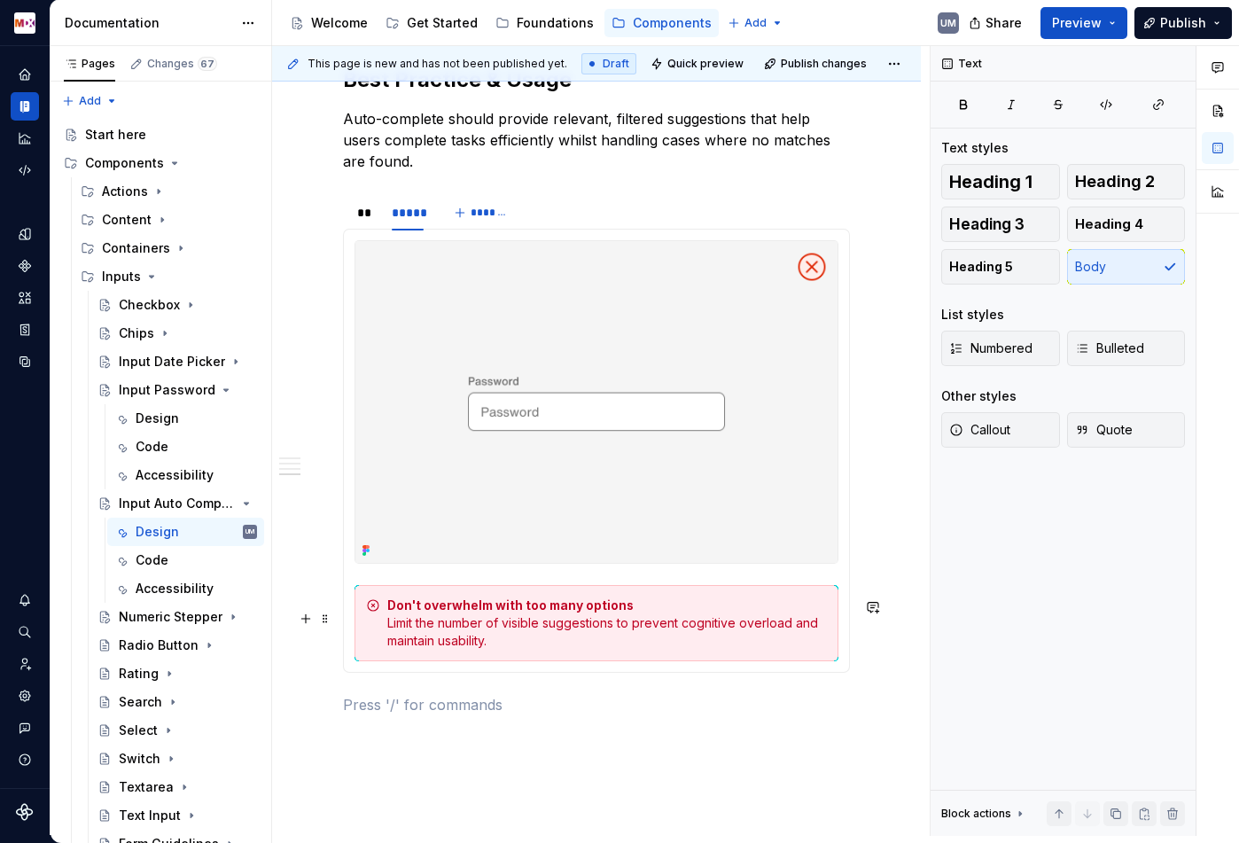
scroll to position [1788, 0]
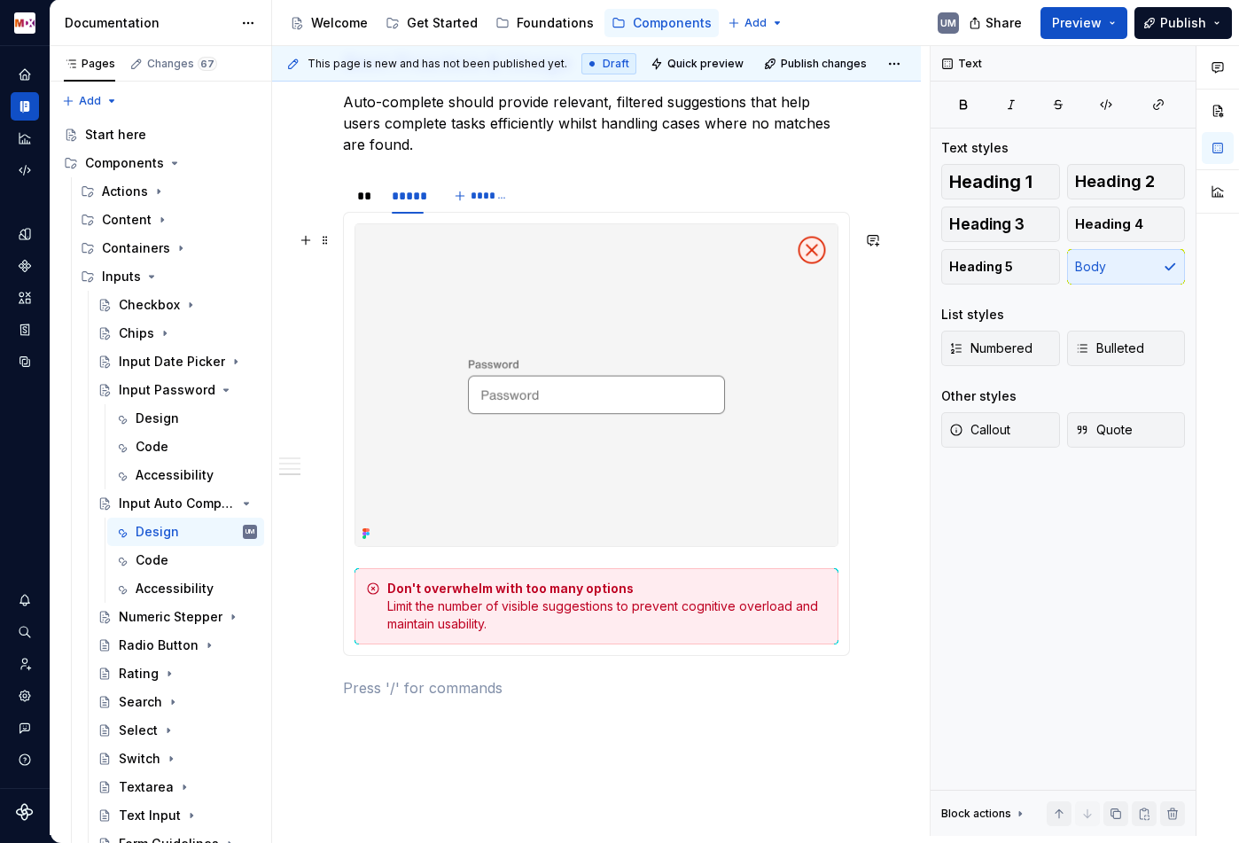
click at [535, 418] on img at bounding box center [596, 385] width 482 height 322
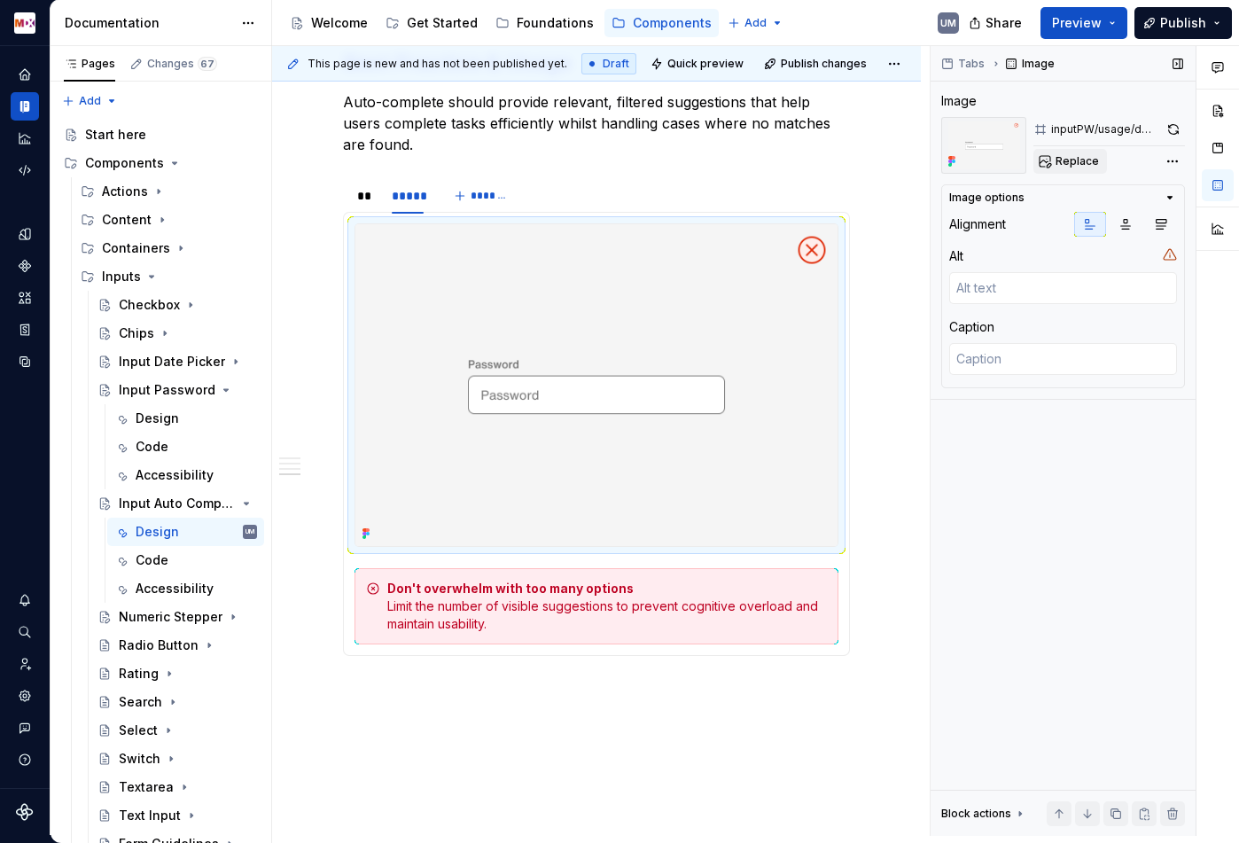
click at [1079, 160] on span "Replace" at bounding box center [1077, 161] width 43 height 14
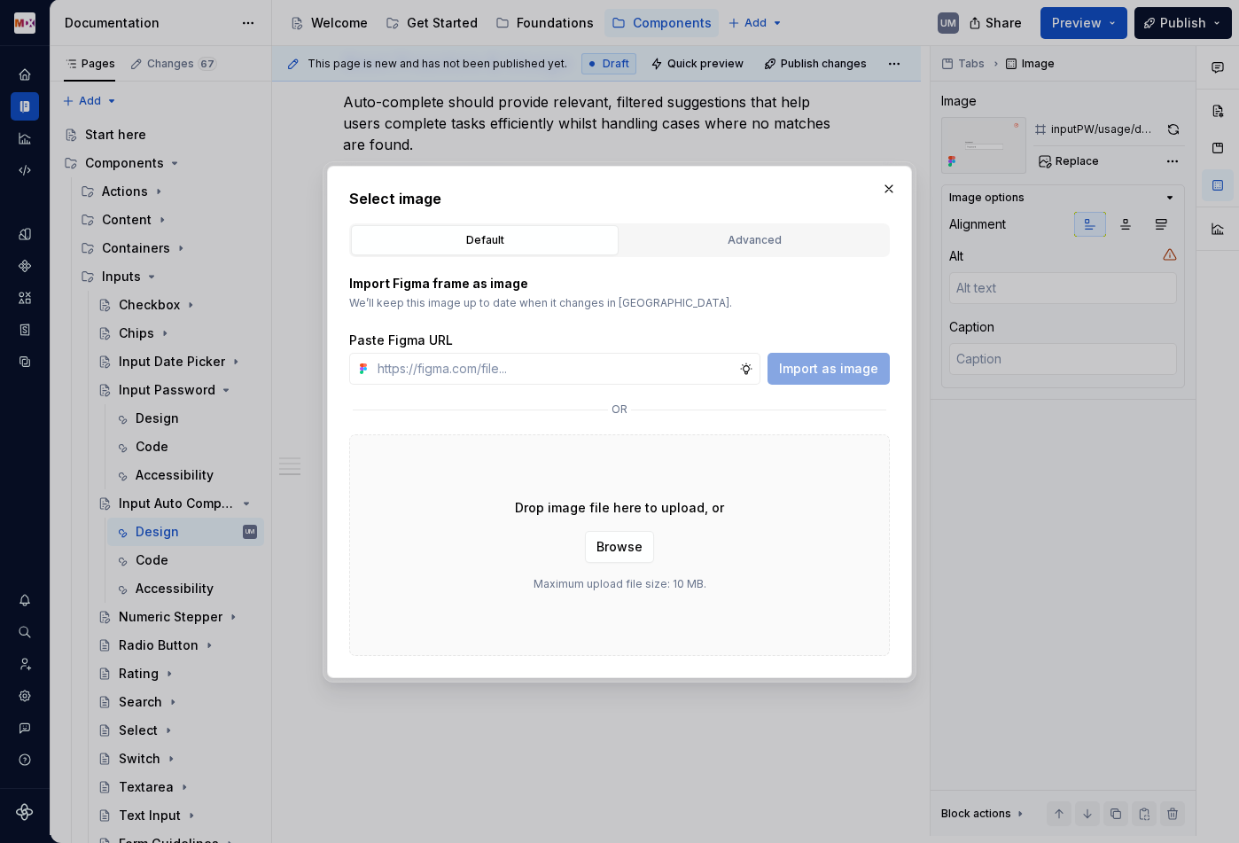
type textarea "*"
click at [786, 225] on button "Advanced" at bounding box center [754, 240] width 268 height 30
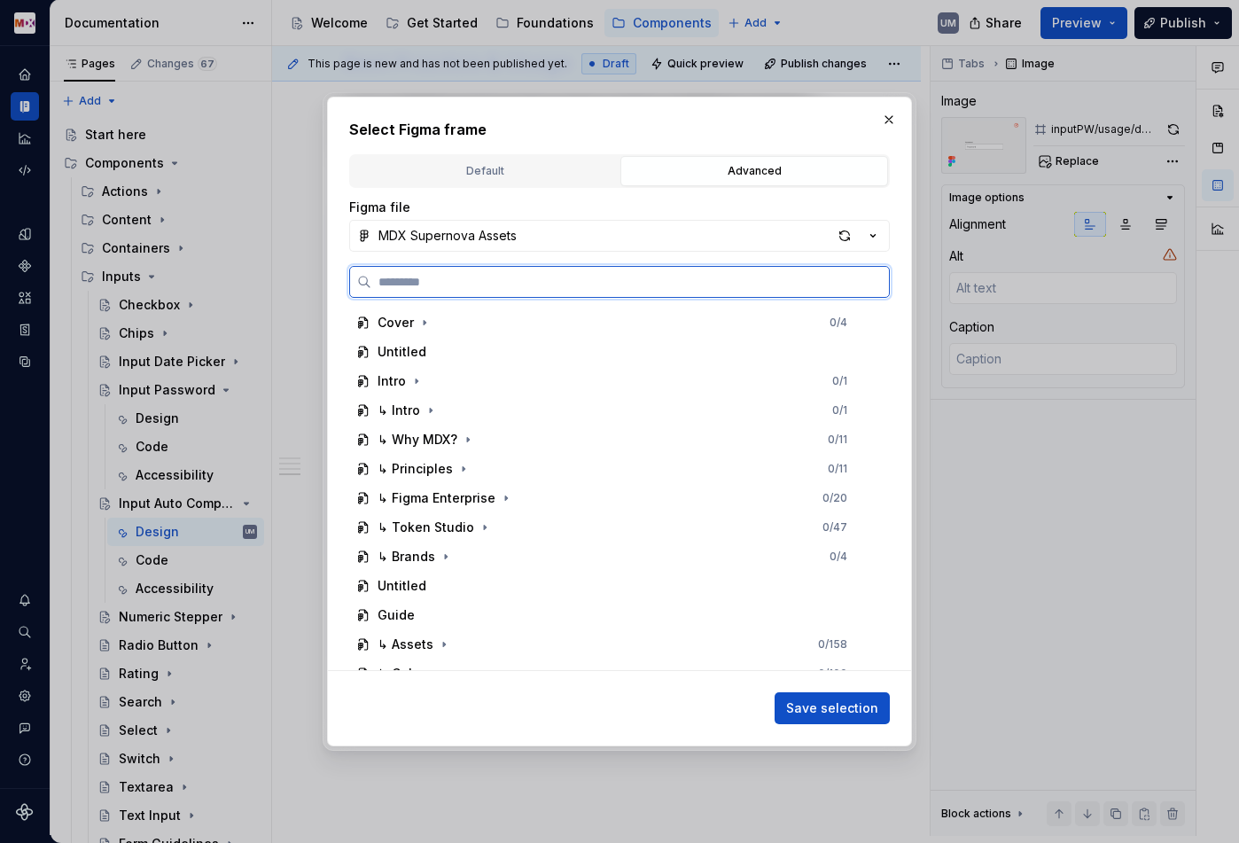
click at [607, 274] on input "search" at bounding box center [630, 282] width 518 height 18
type input "*********"
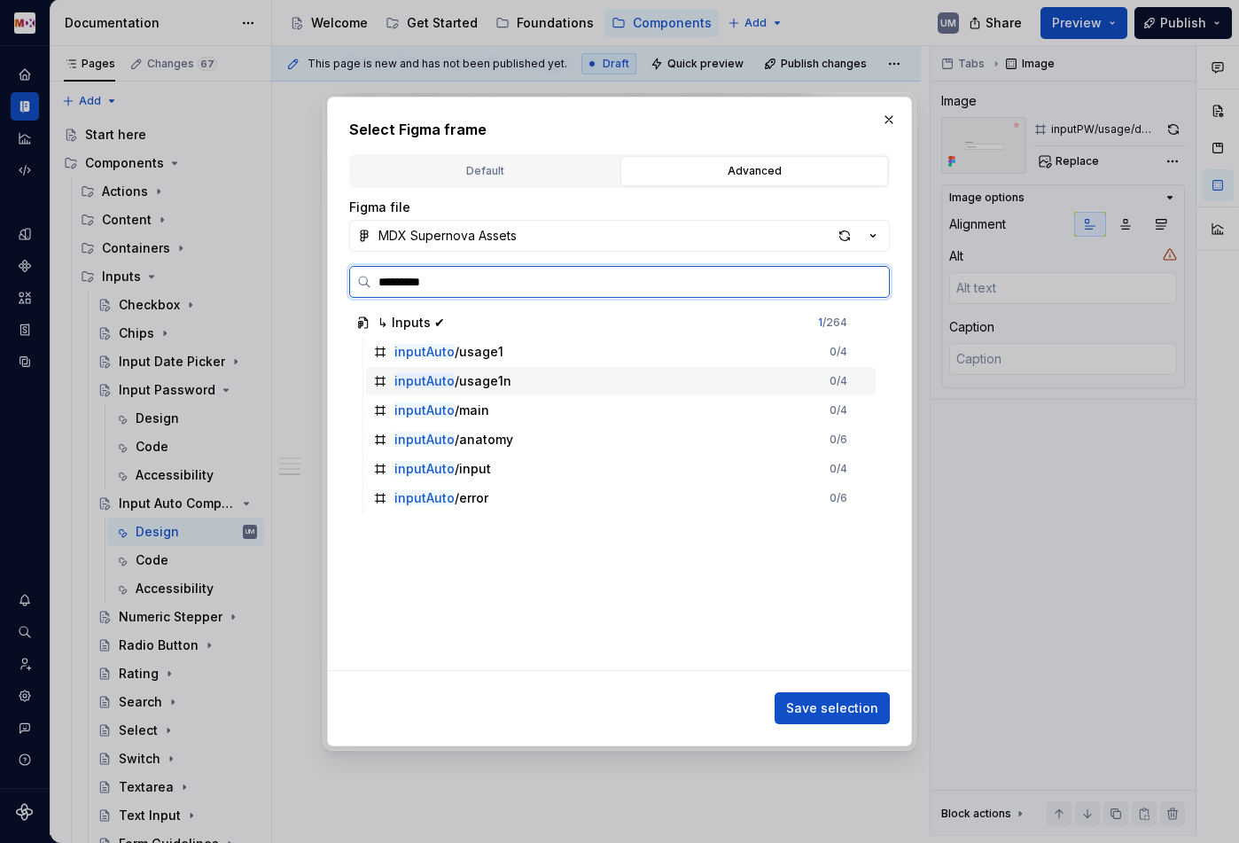
click at [497, 378] on div "inputAuto /usage1n" at bounding box center [452, 381] width 117 height 18
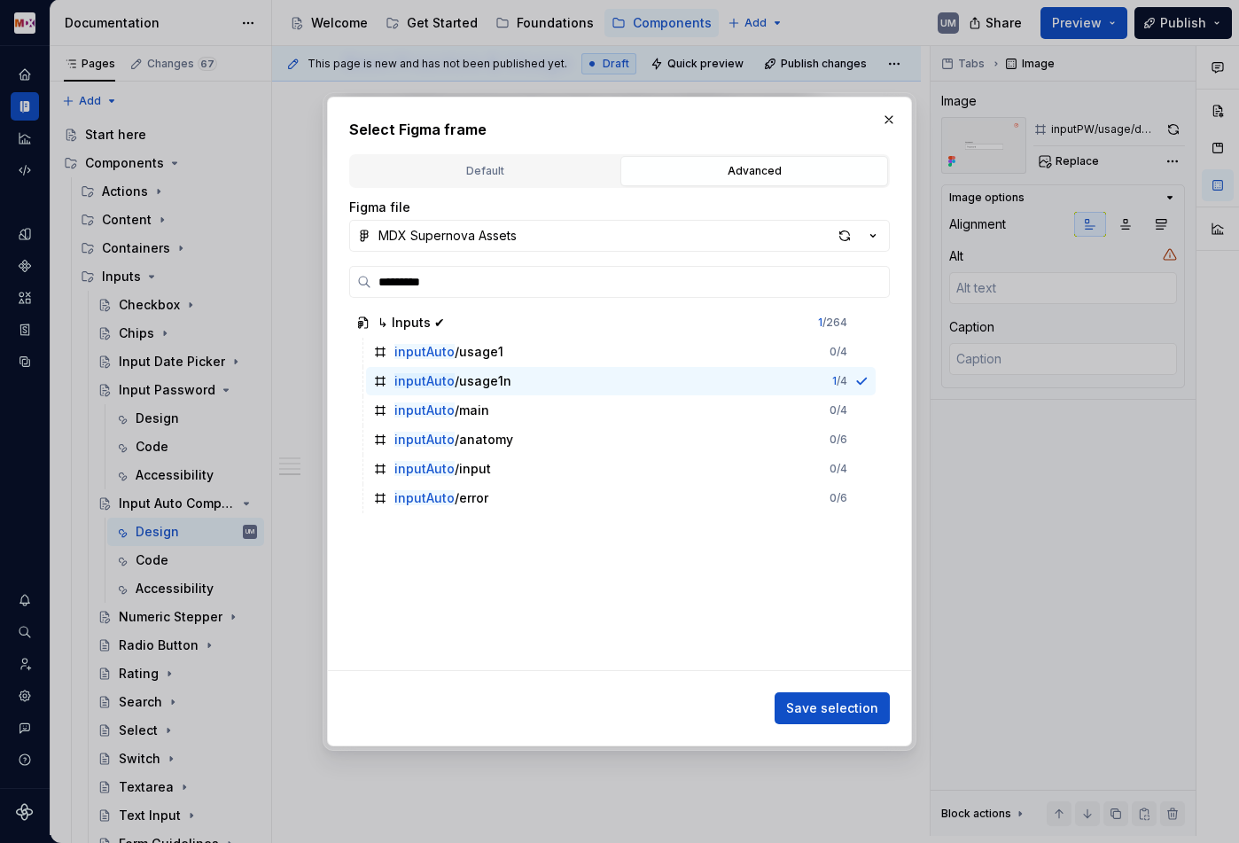
click at [824, 715] on span "Save selection" at bounding box center [832, 708] width 92 height 18
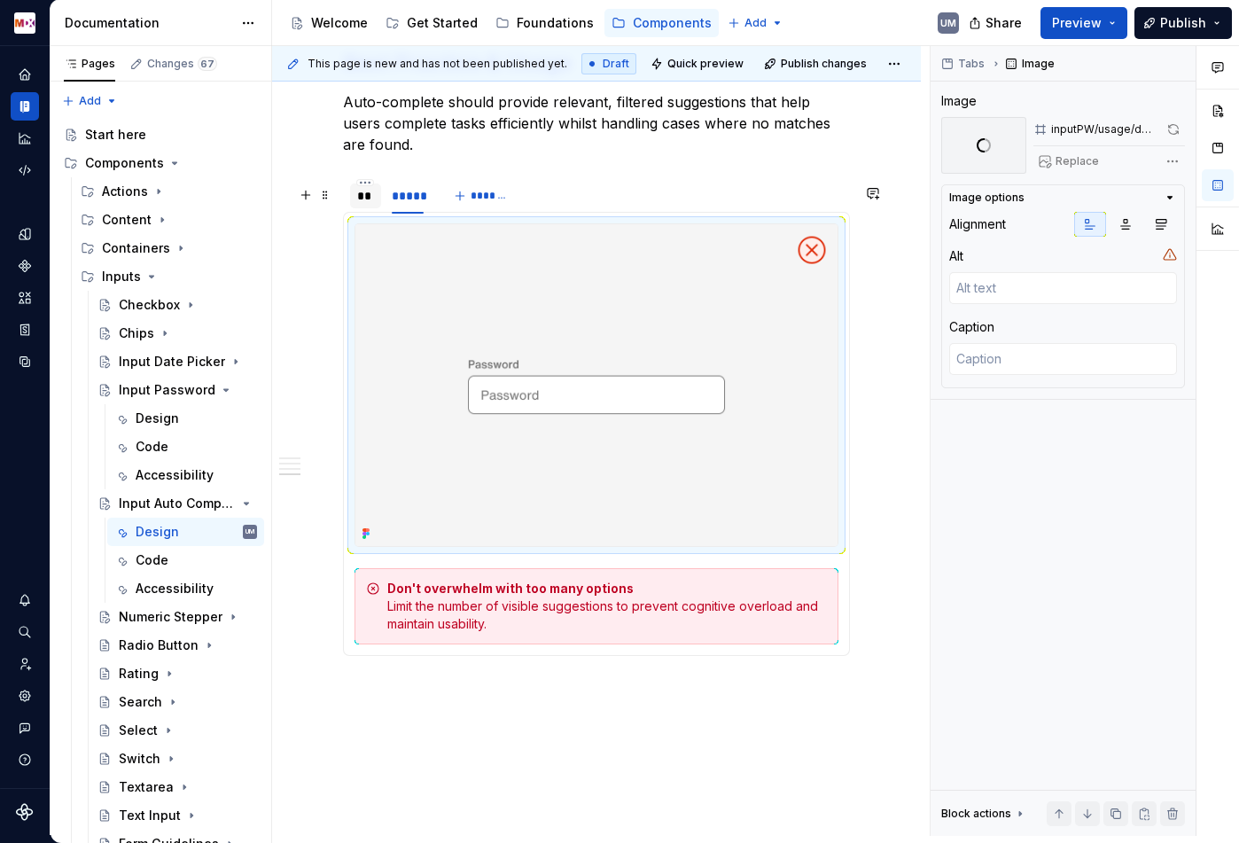
click at [360, 205] on div "**" at bounding box center [365, 196] width 17 height 18
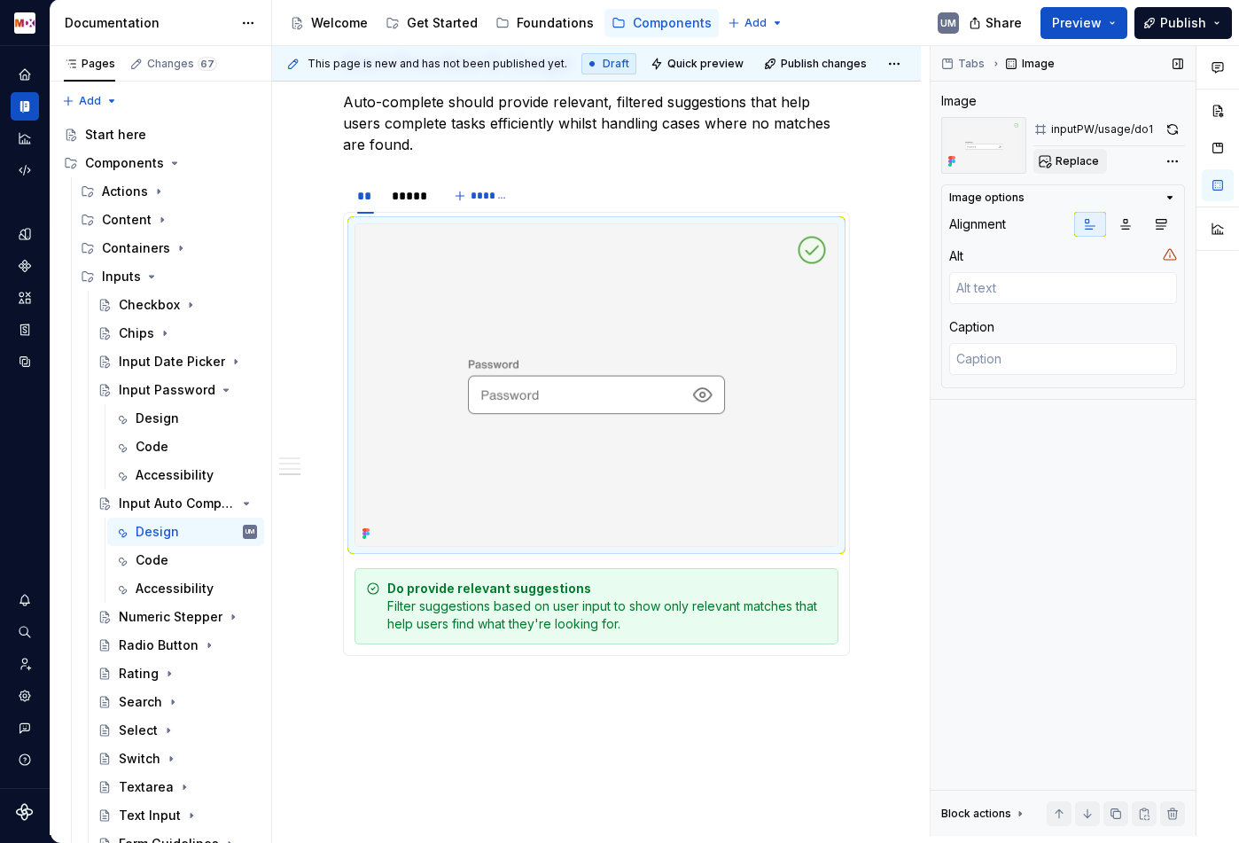
click at [1071, 166] on span "Replace" at bounding box center [1077, 161] width 43 height 14
type textarea "*"
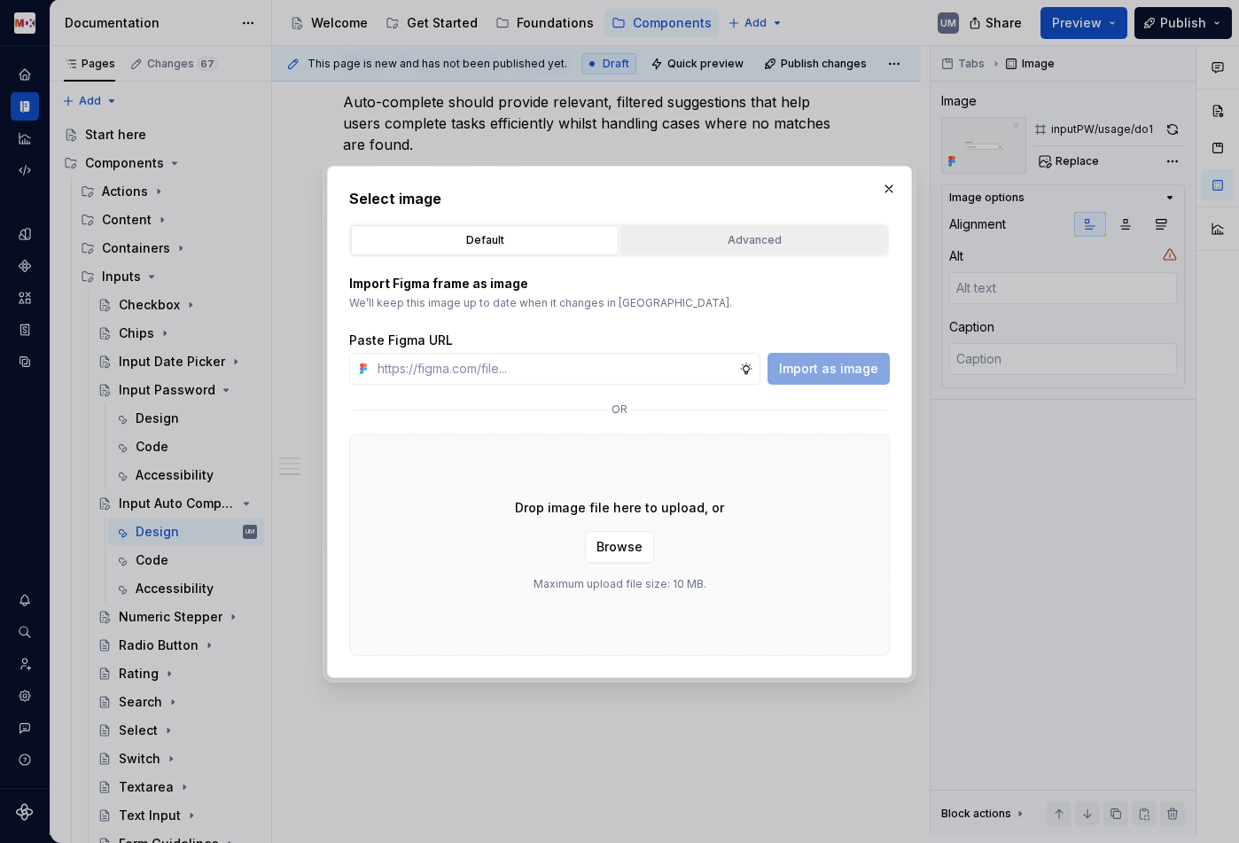
click at [752, 244] on div "Advanced" at bounding box center [754, 240] width 255 height 18
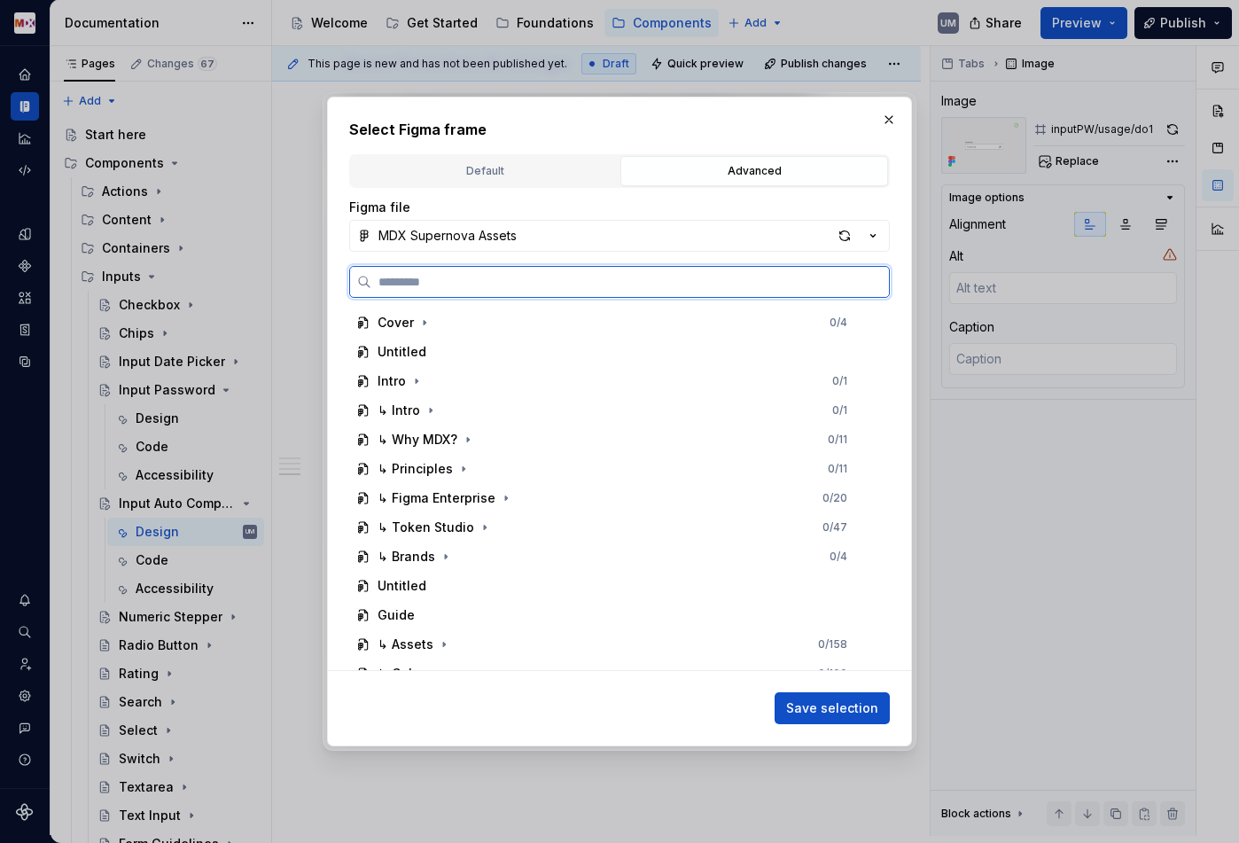
click at [604, 275] on input "search" at bounding box center [630, 282] width 518 height 18
paste input "*********"
type input "*********"
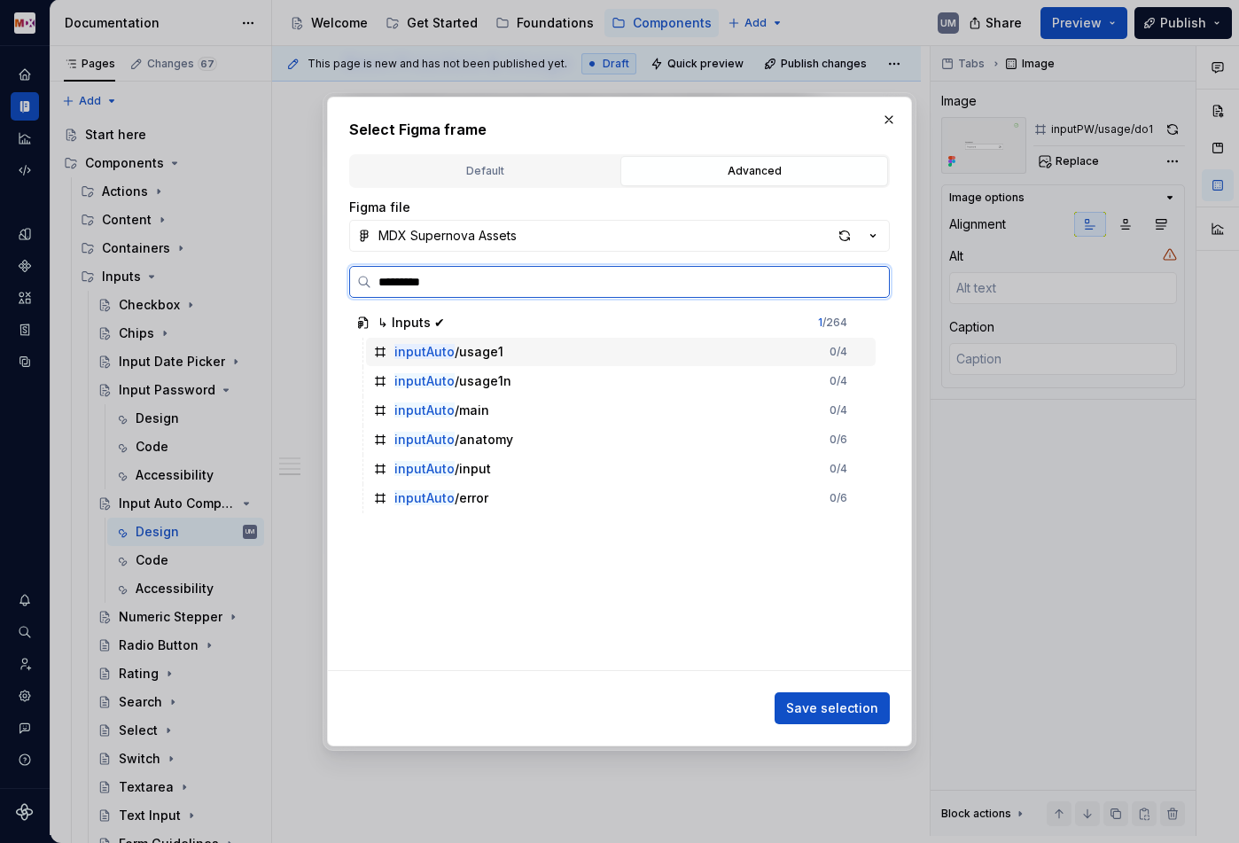
click at [461, 356] on div "inputAuto /usage1" at bounding box center [448, 352] width 109 height 18
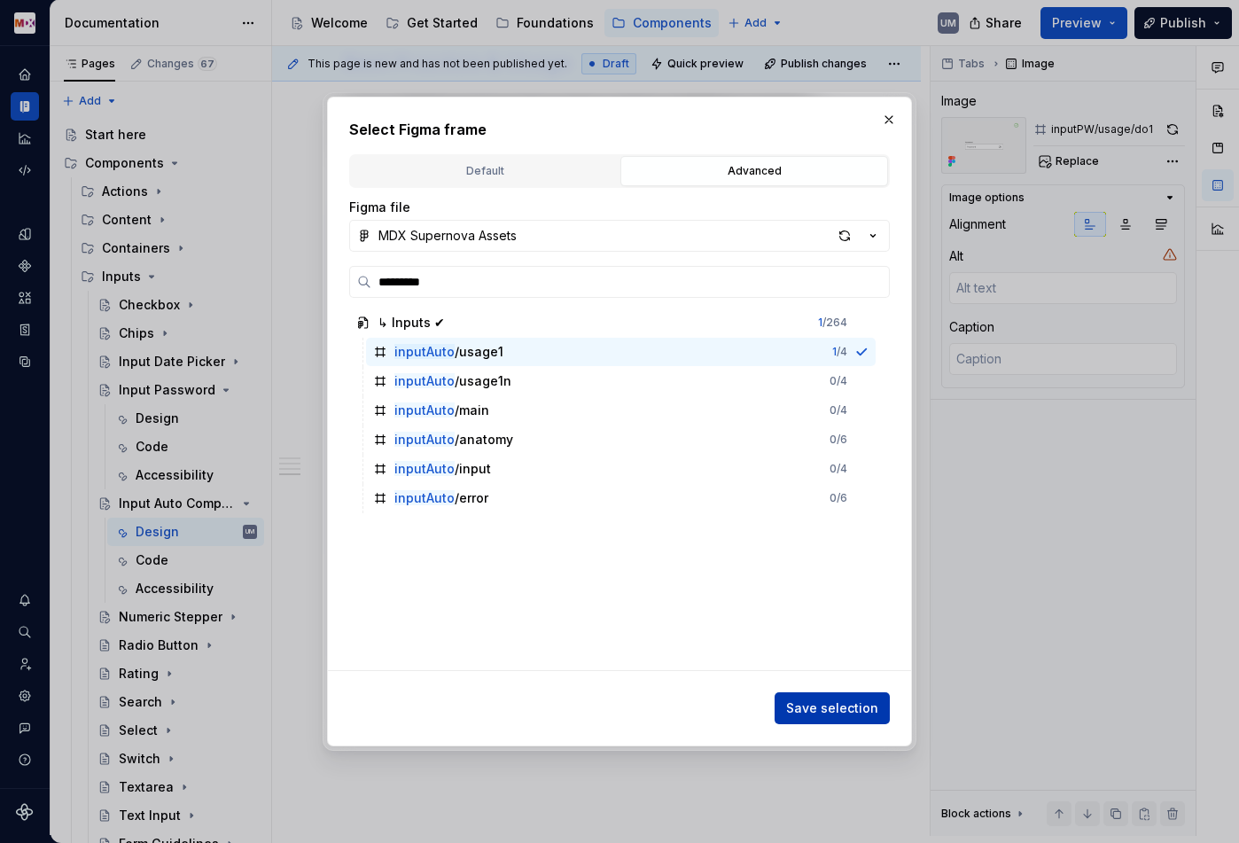
click at [846, 701] on span "Save selection" at bounding box center [832, 708] width 92 height 18
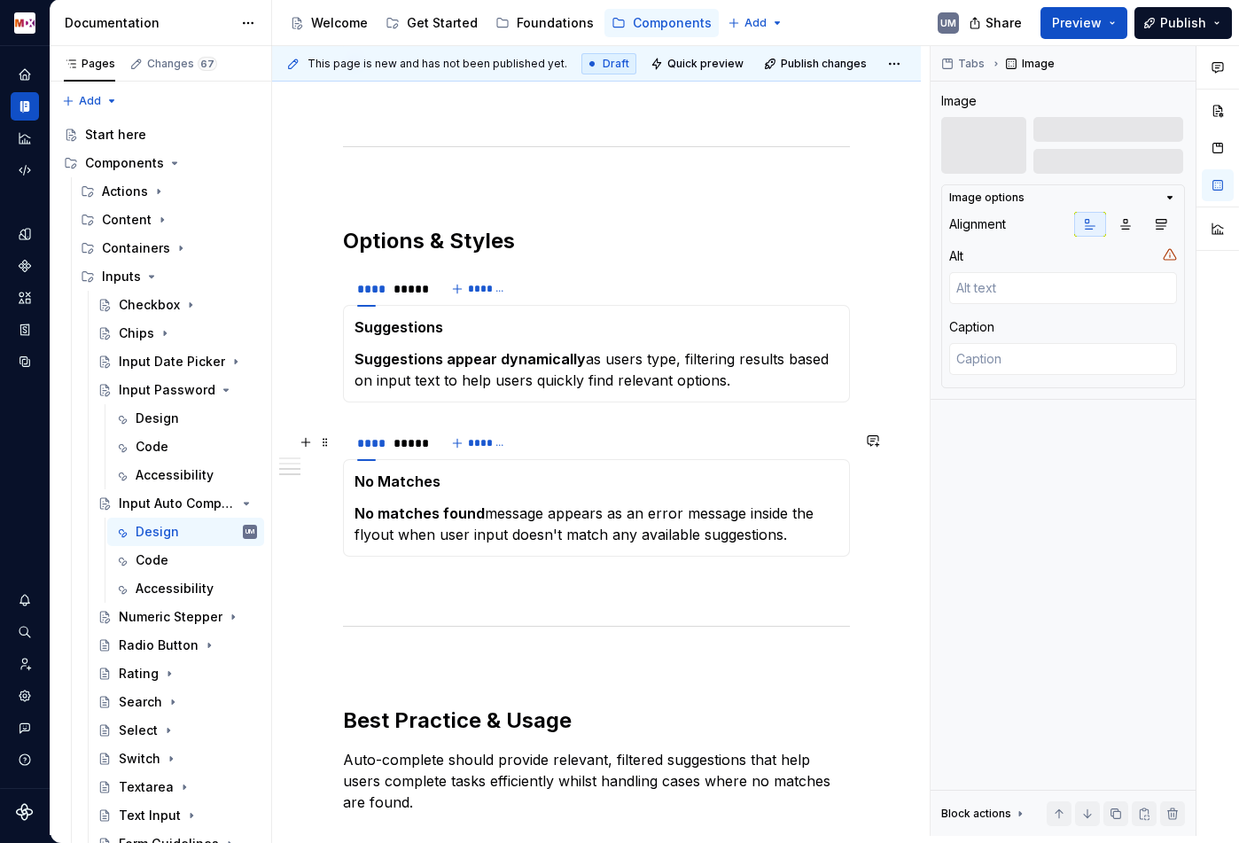
scroll to position [1108, 0]
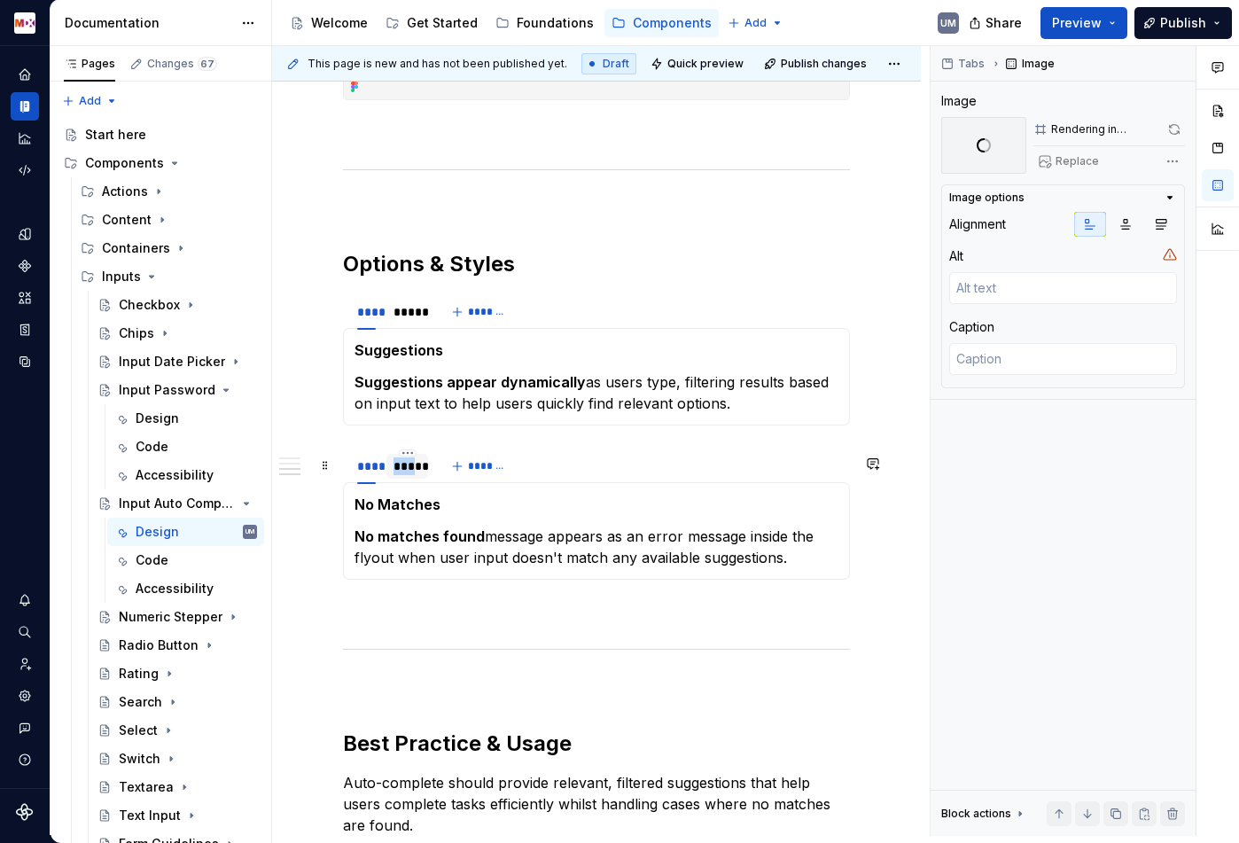
click at [409, 464] on div "*****" at bounding box center [407, 466] width 42 height 25
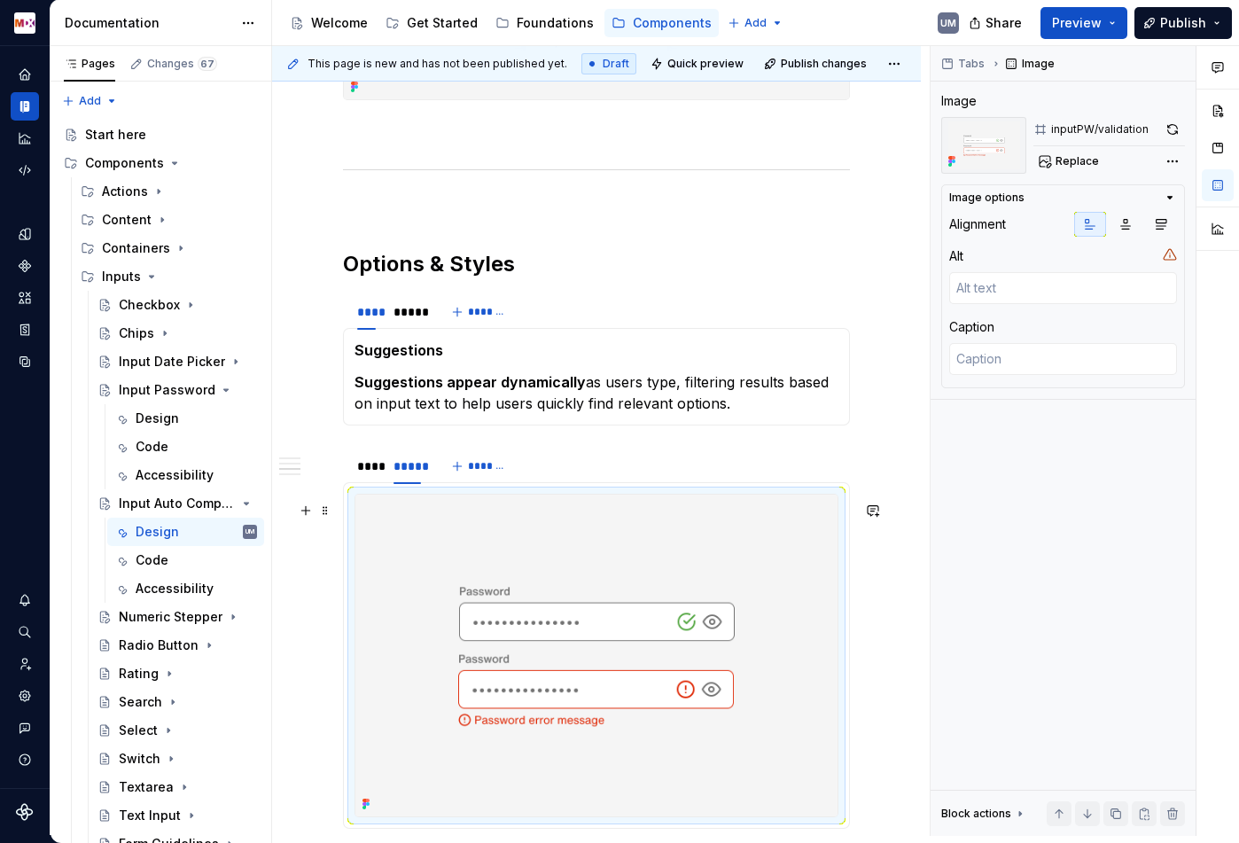
click at [491, 577] on img at bounding box center [596, 656] width 482 height 322
click at [1086, 160] on span "Replace" at bounding box center [1077, 161] width 43 height 14
type textarea "*"
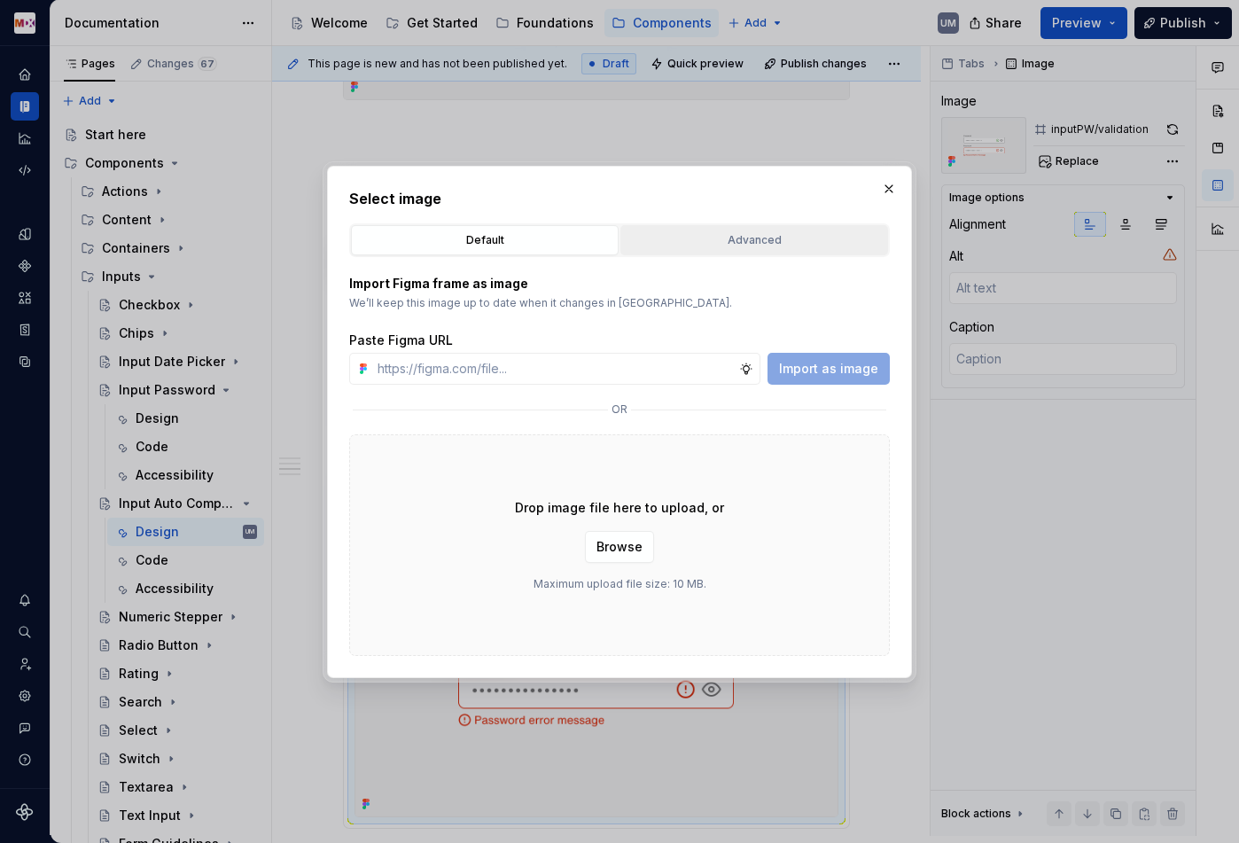
click at [800, 243] on div "Advanced" at bounding box center [754, 240] width 255 height 18
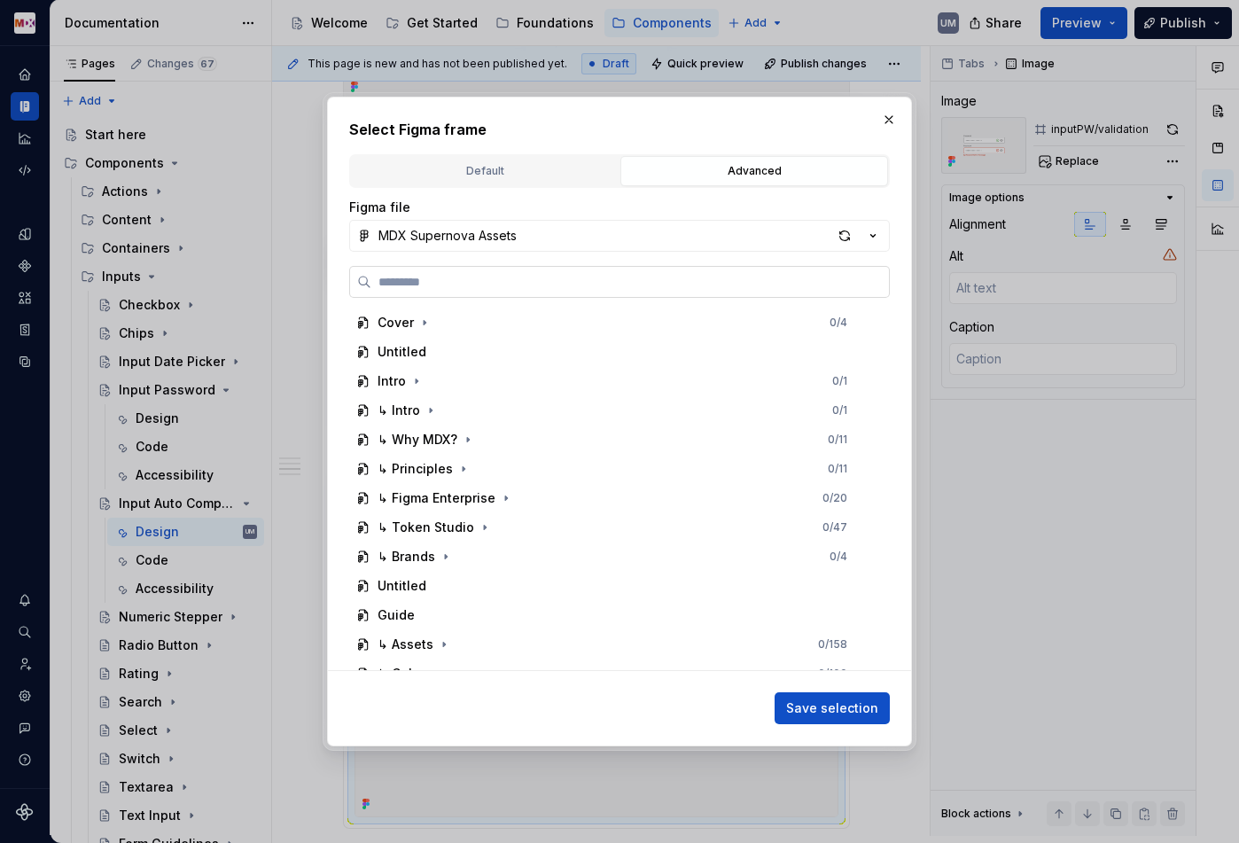
click at [578, 292] on label at bounding box center [619, 282] width 541 height 32
click at [578, 291] on input "search" at bounding box center [630, 282] width 518 height 18
paste input "*********"
type input "*********"
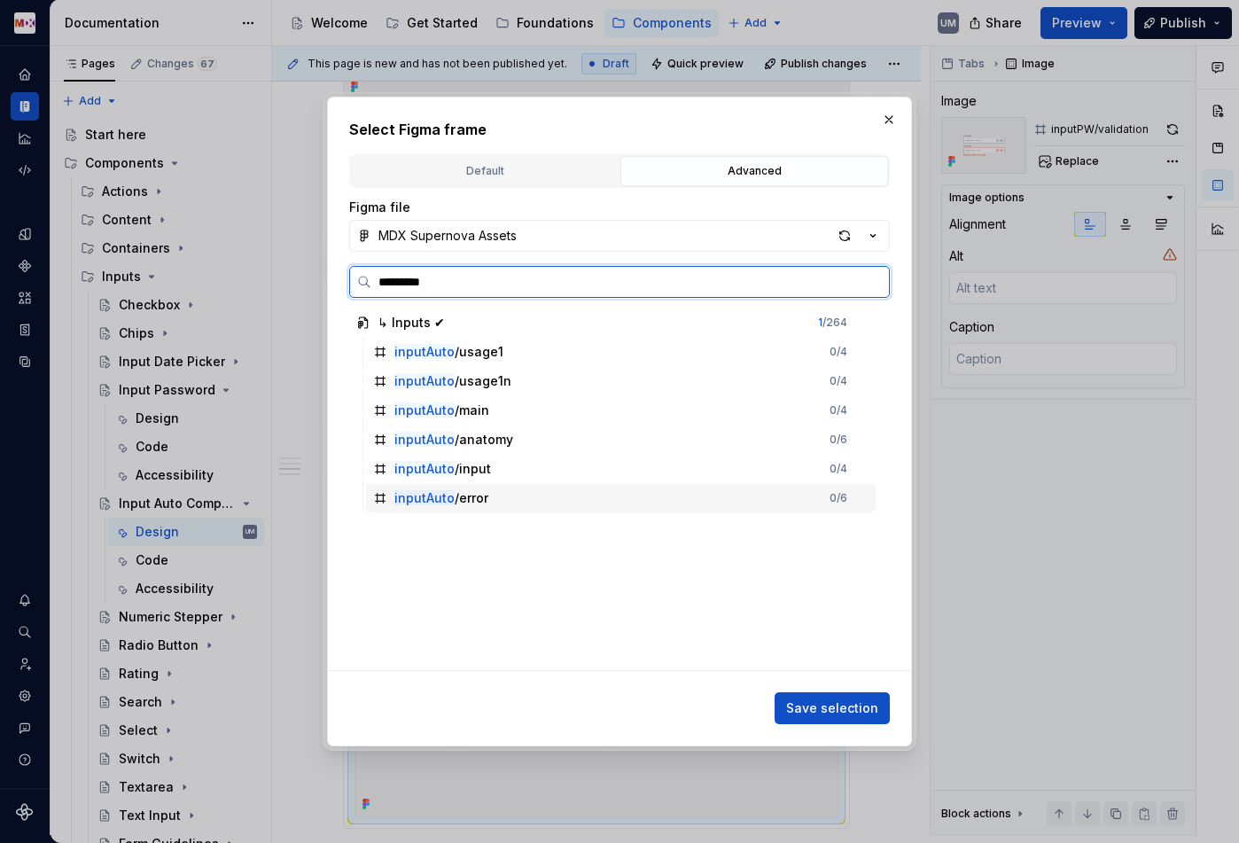
click at [468, 490] on div "inputAuto /error" at bounding box center [441, 498] width 94 height 18
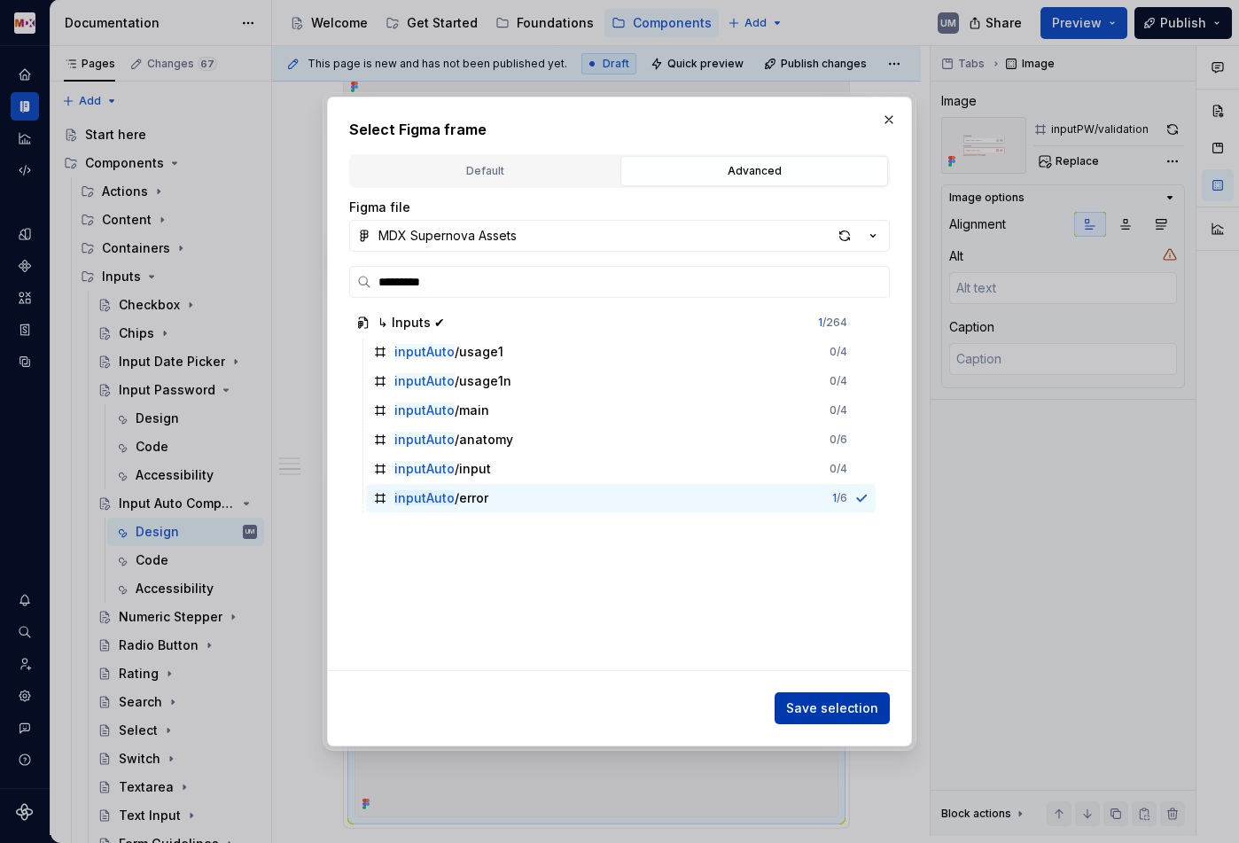
click at [870, 717] on button "Save selection" at bounding box center [832, 708] width 115 height 32
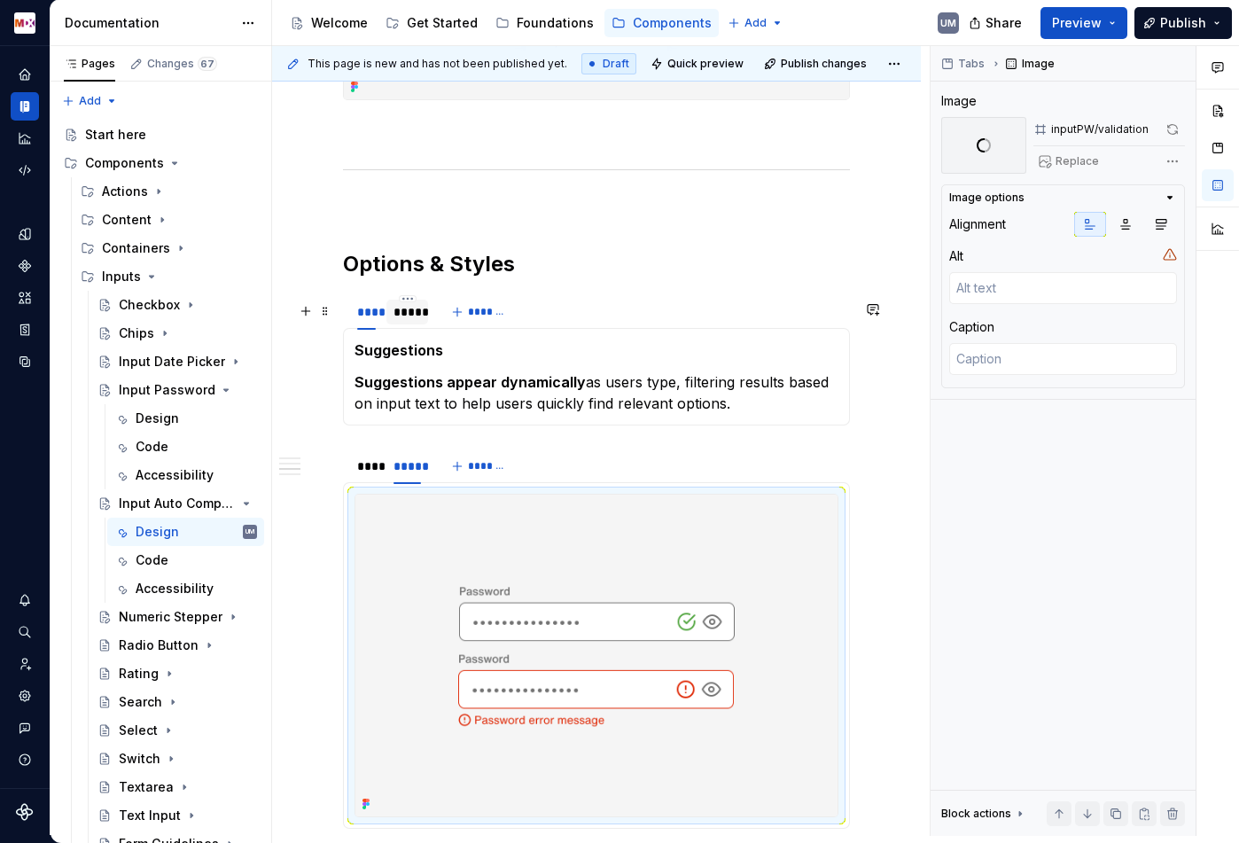
click at [405, 321] on div "*****" at bounding box center [406, 312] width 27 height 18
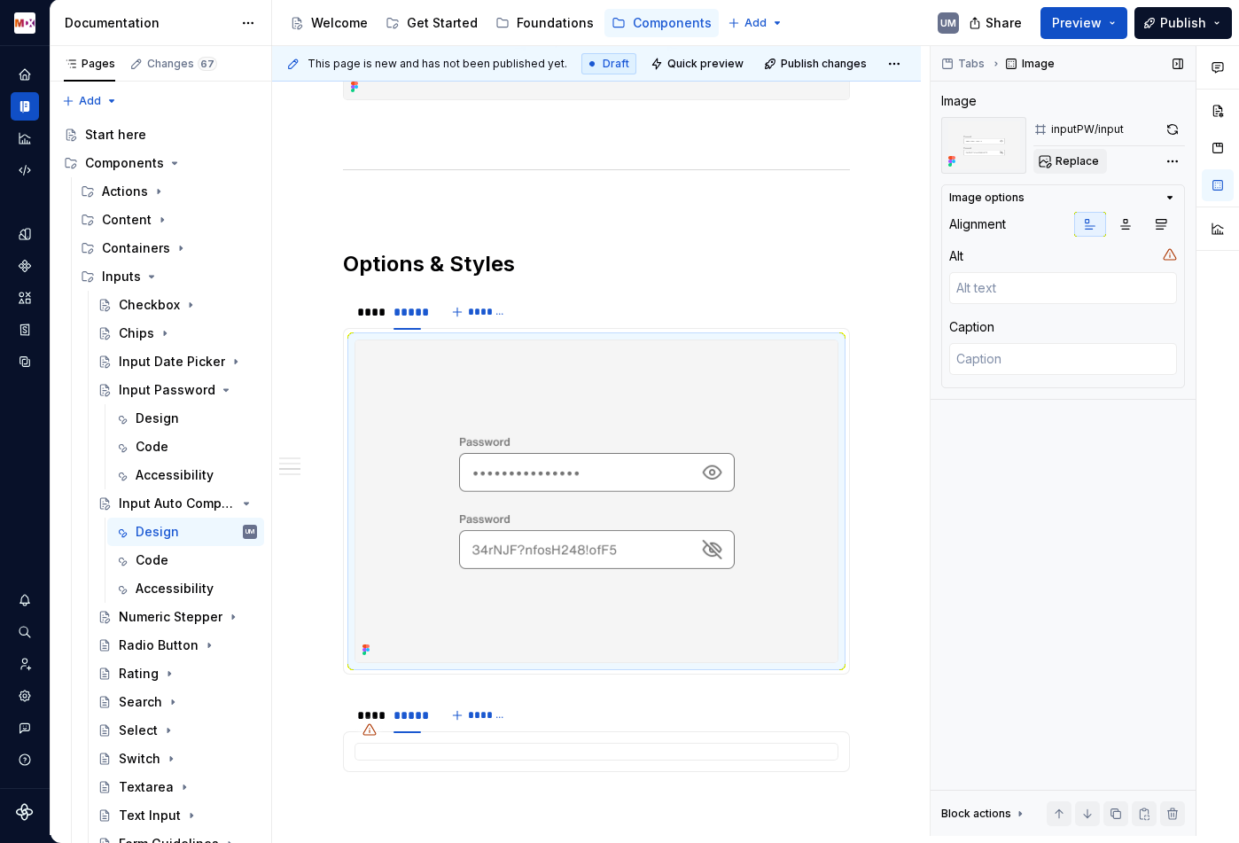
click at [1062, 164] on span "Replace" at bounding box center [1077, 161] width 43 height 14
type textarea "*"
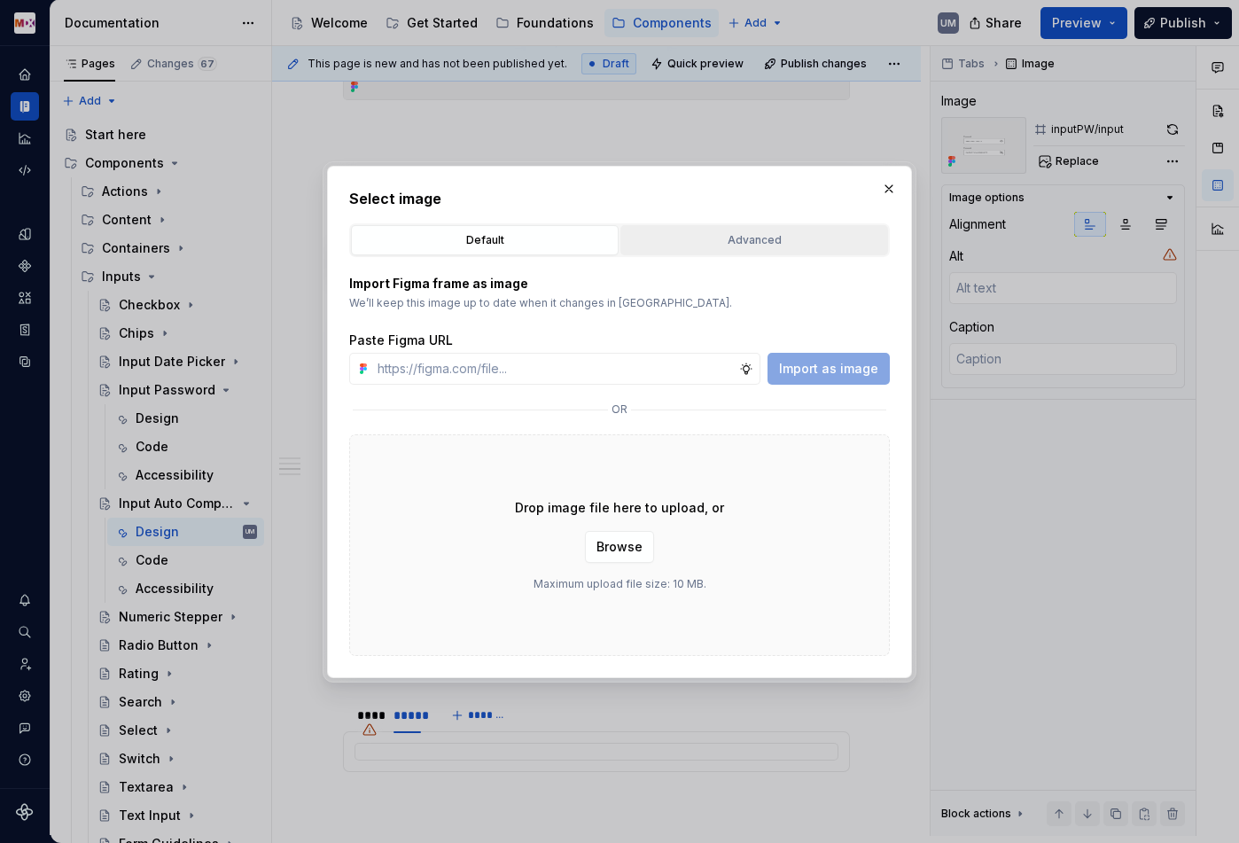
click at [730, 242] on div "Advanced" at bounding box center [754, 240] width 255 height 18
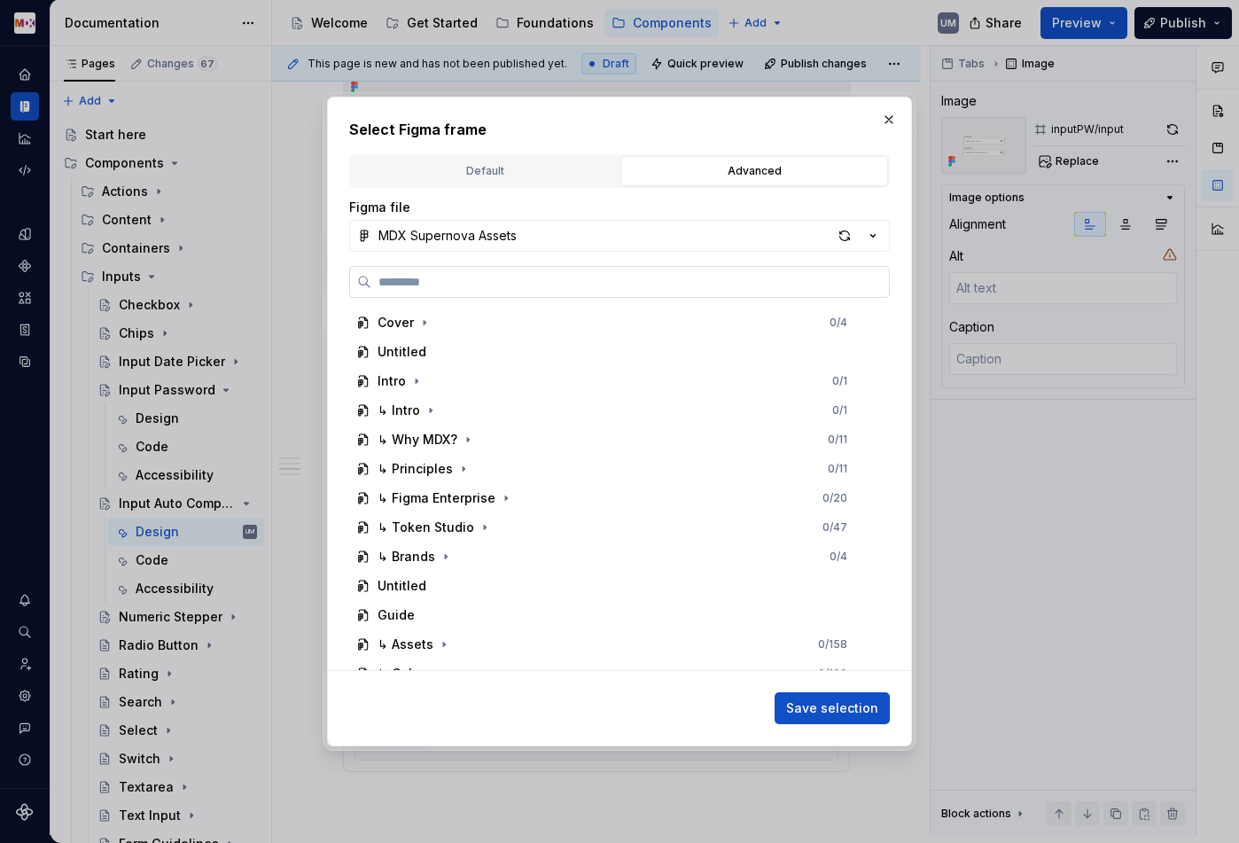
paste input "*********"
type input "*********"
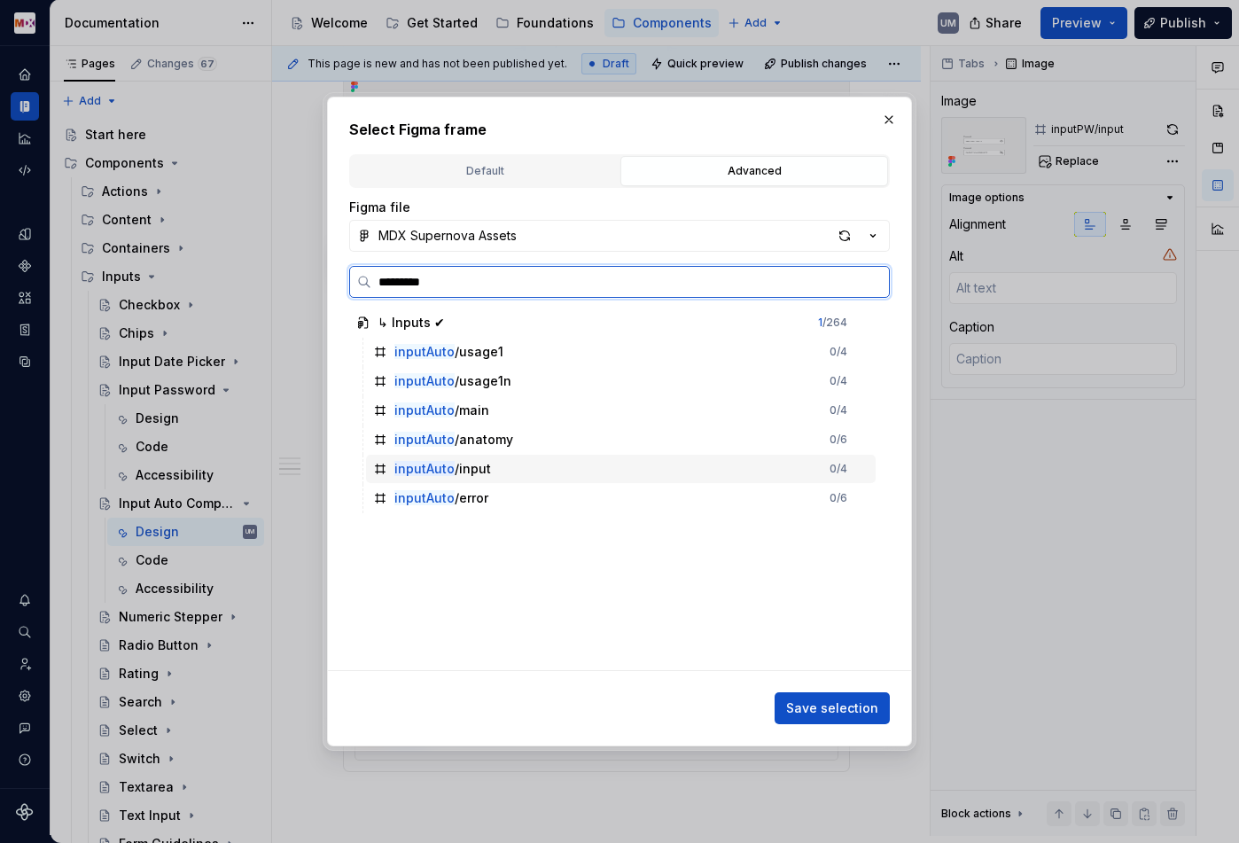
click at [465, 472] on div "inputAuto /input" at bounding box center [442, 469] width 97 height 18
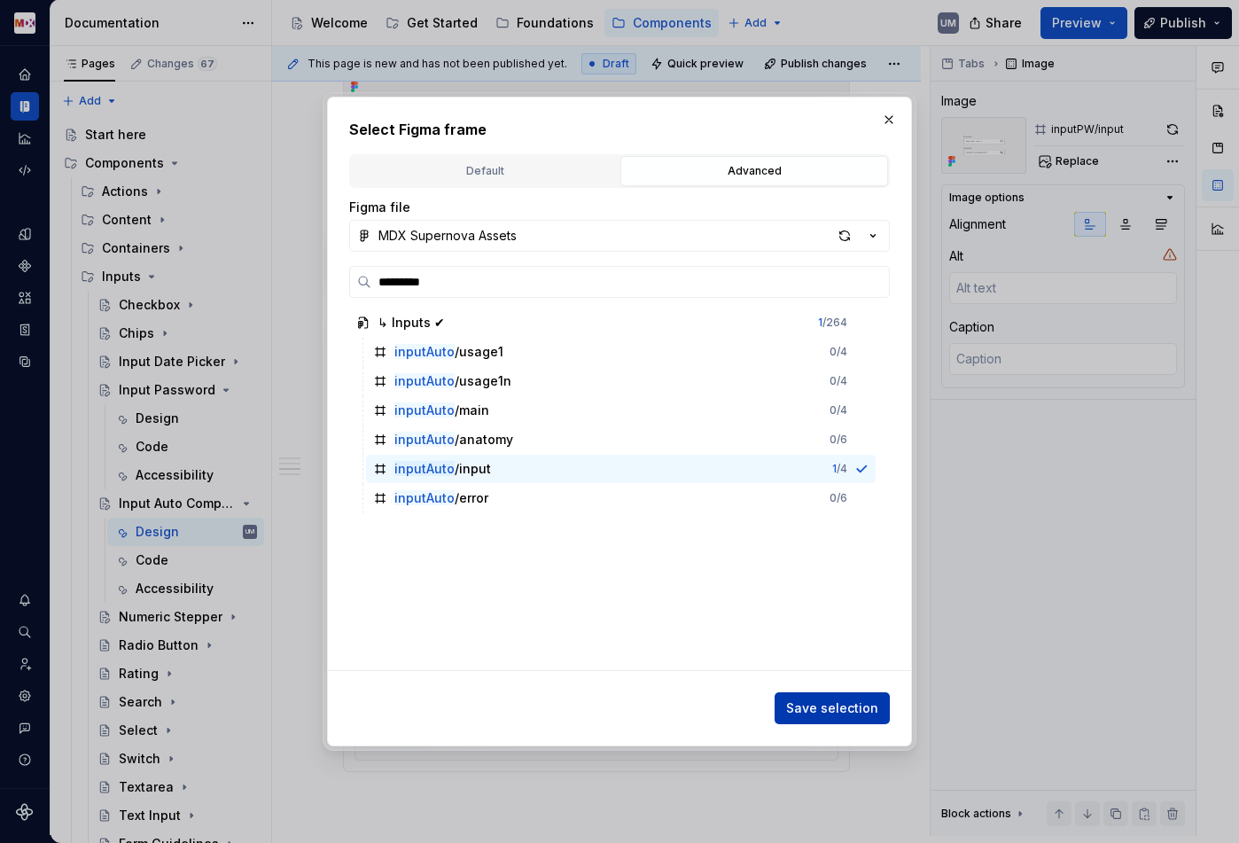
click at [847, 697] on button "Save selection" at bounding box center [832, 708] width 115 height 32
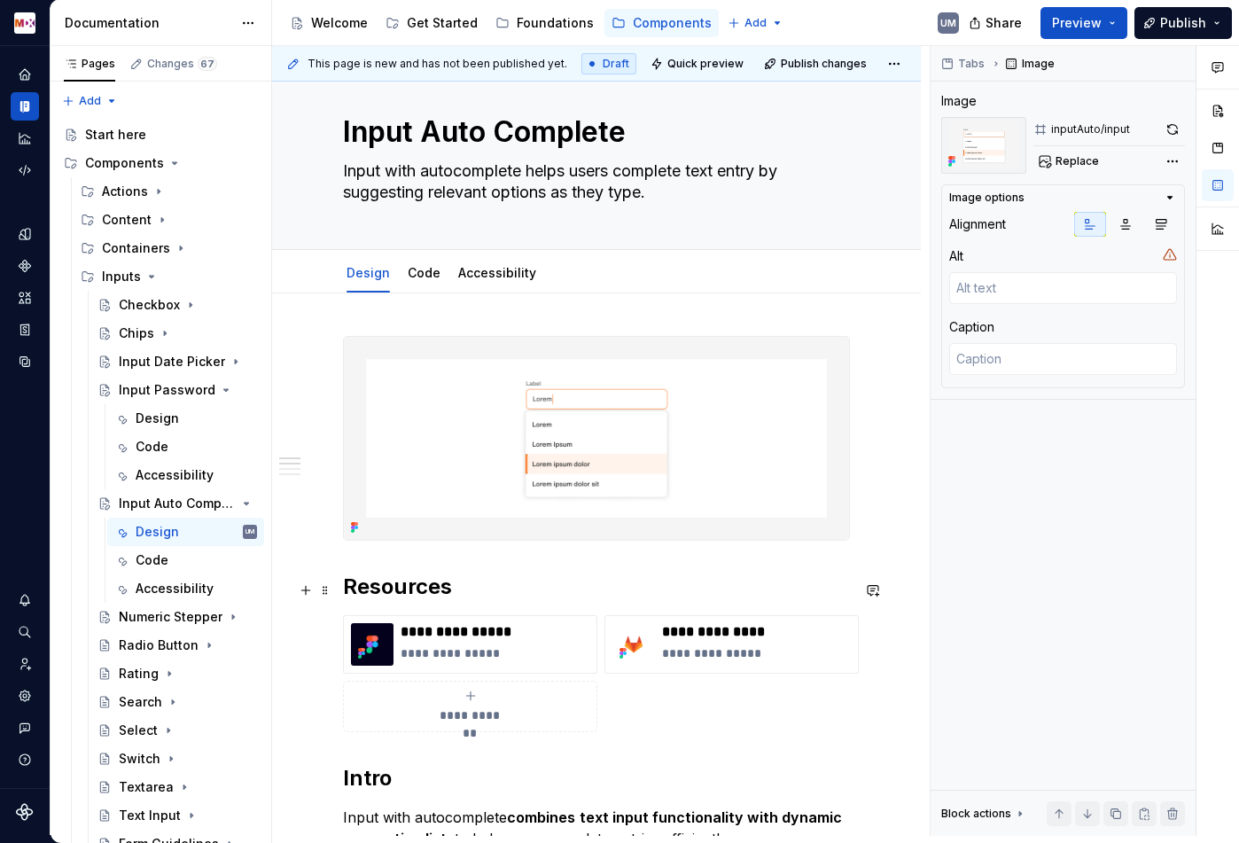
scroll to position [0, 0]
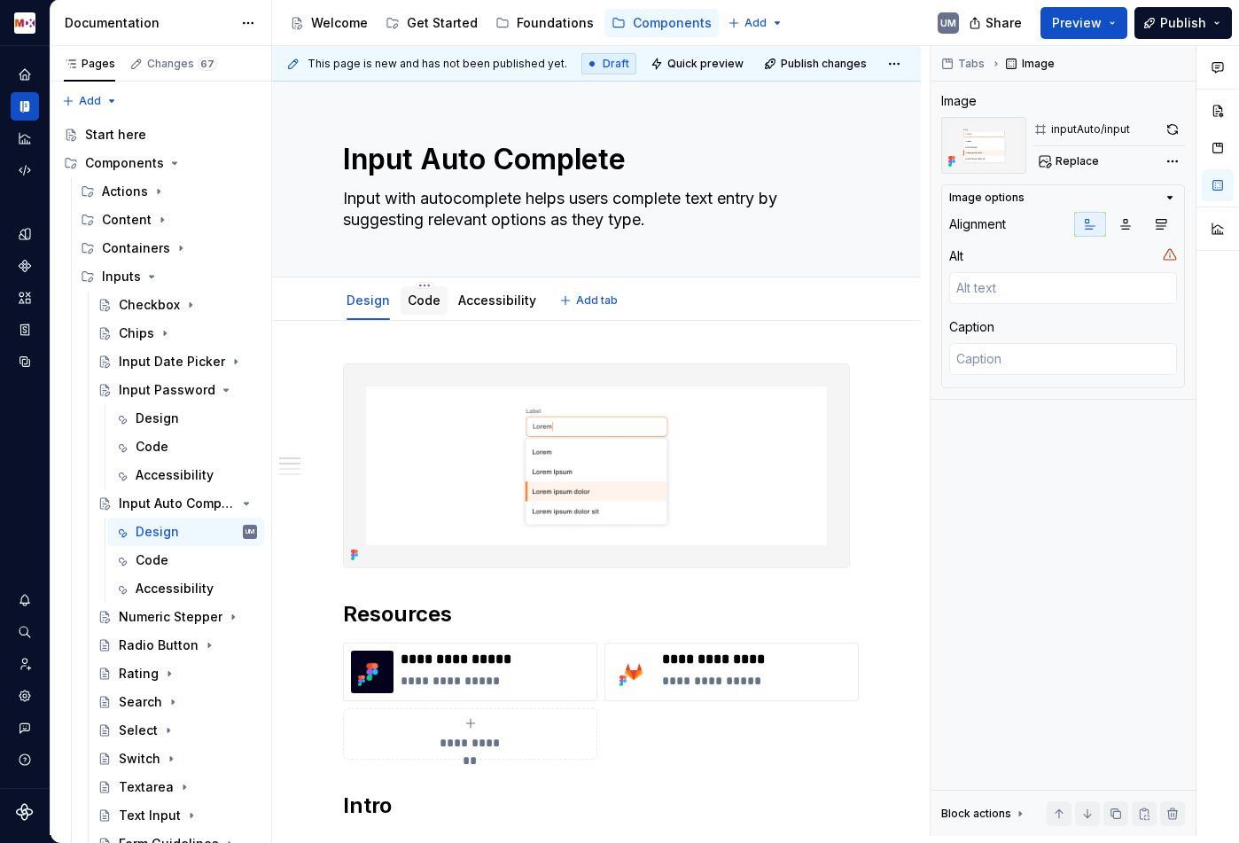
click at [422, 308] on div "Code" at bounding box center [424, 301] width 33 height 18
click at [410, 298] on link "Code" at bounding box center [424, 299] width 33 height 15
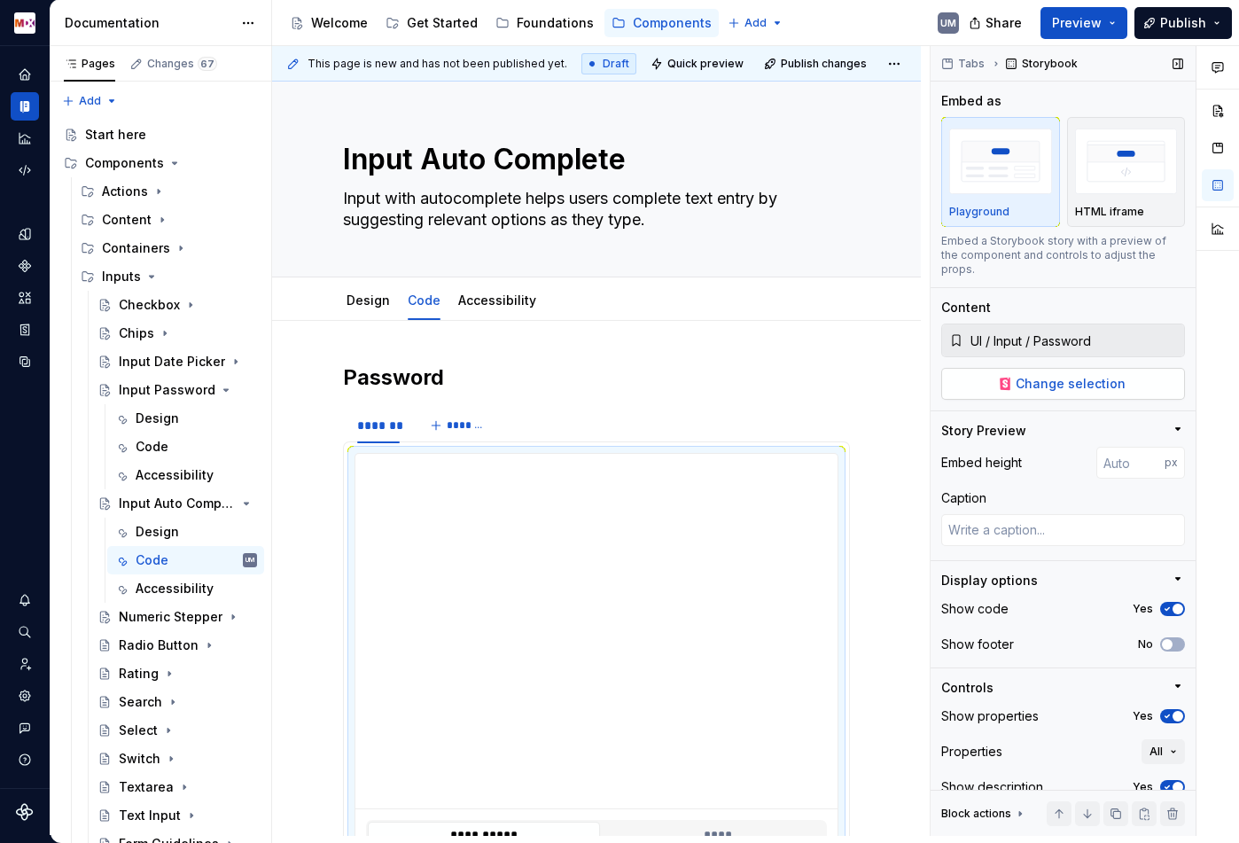
click at [1047, 375] on span "Change selection" at bounding box center [1071, 384] width 110 height 18
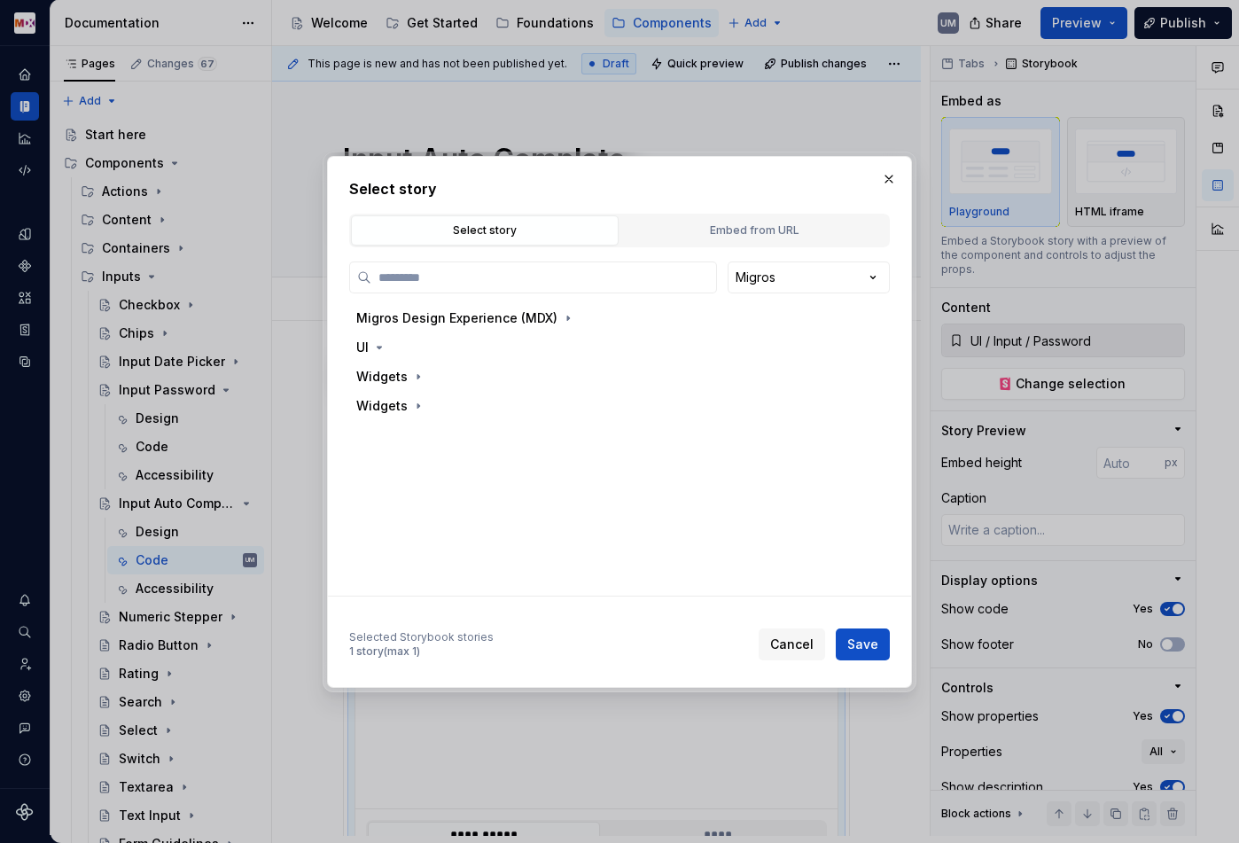
type textarea "*"
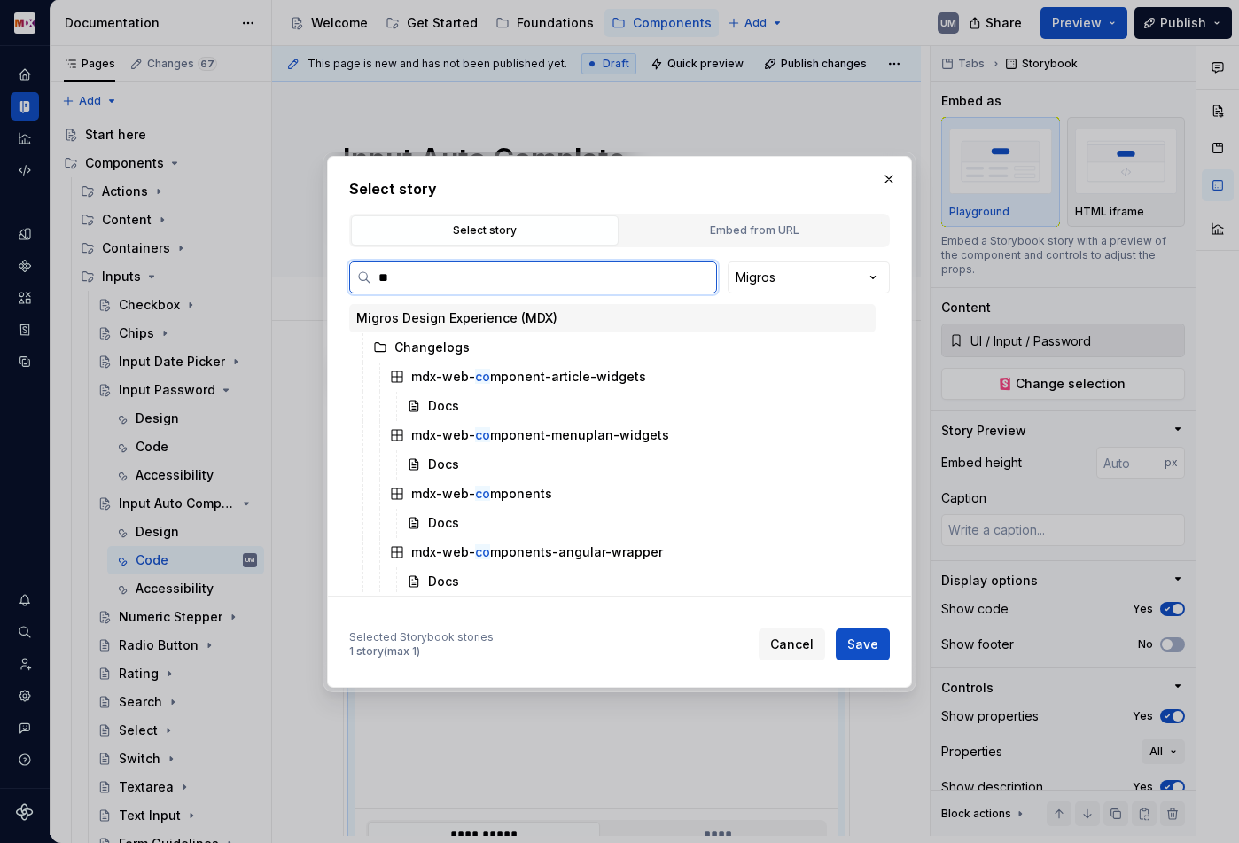
type input "*"
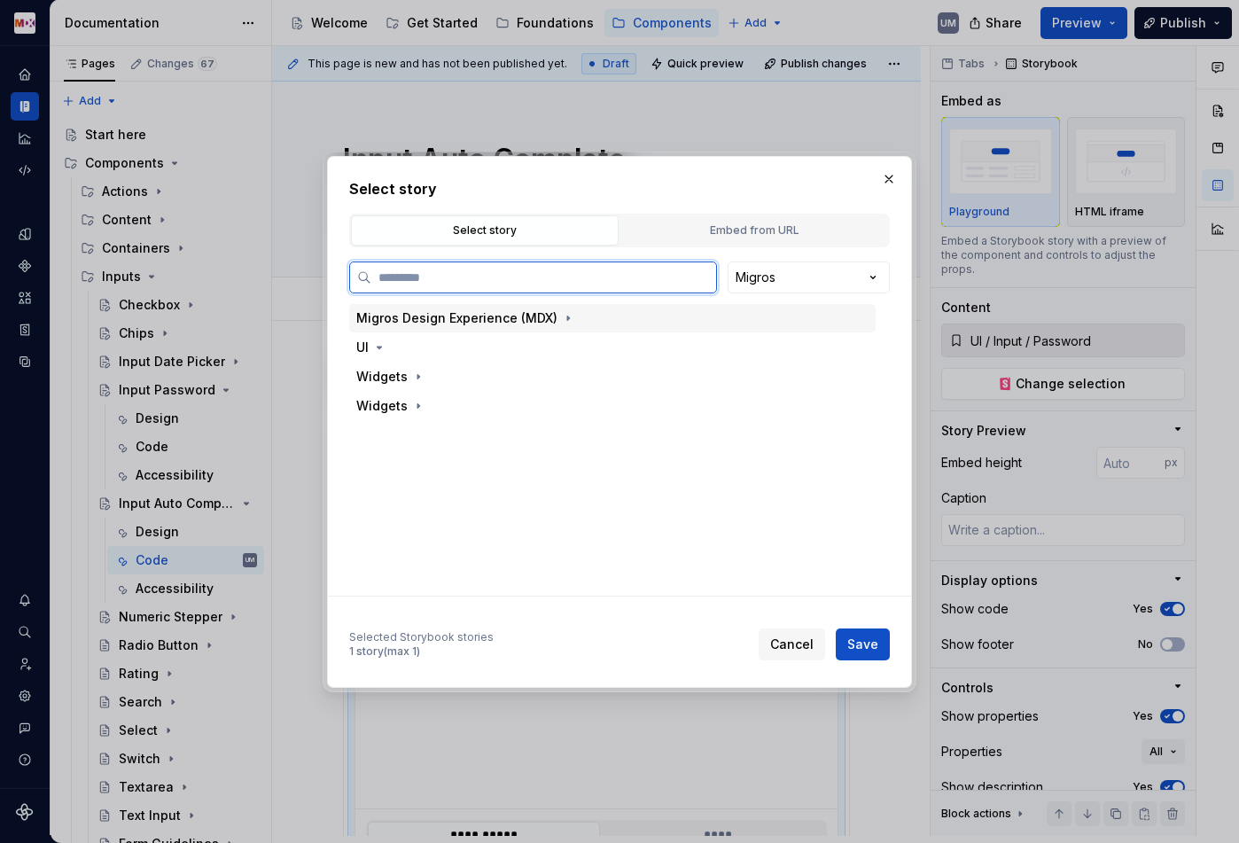
click at [401, 278] on input "search" at bounding box center [543, 278] width 345 height 18
type input "****"
click at [891, 172] on button "button" at bounding box center [888, 179] width 25 height 25
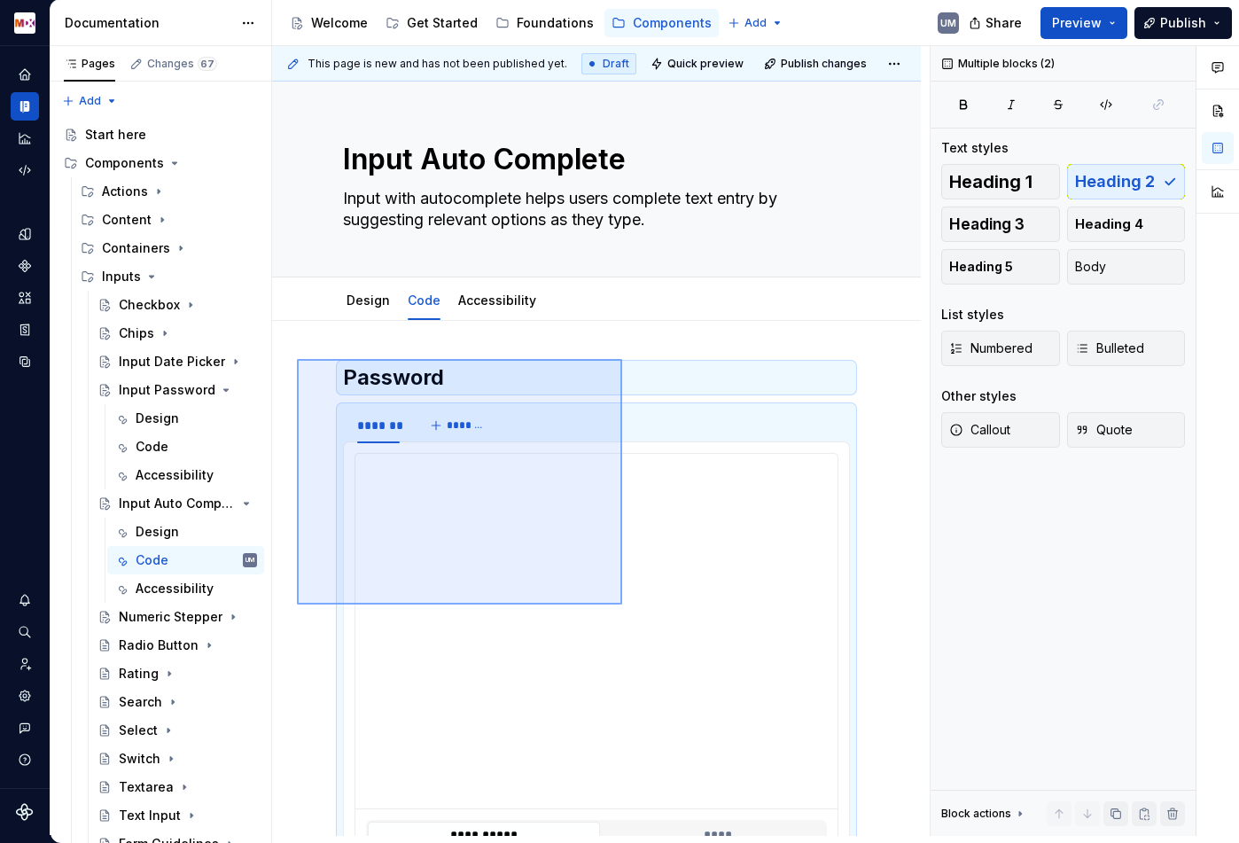
drag, startPoint x: 297, startPoint y: 359, endPoint x: 623, endPoint y: 601, distance: 406.1
click at [623, 605] on div "**********" at bounding box center [601, 441] width 658 height 790
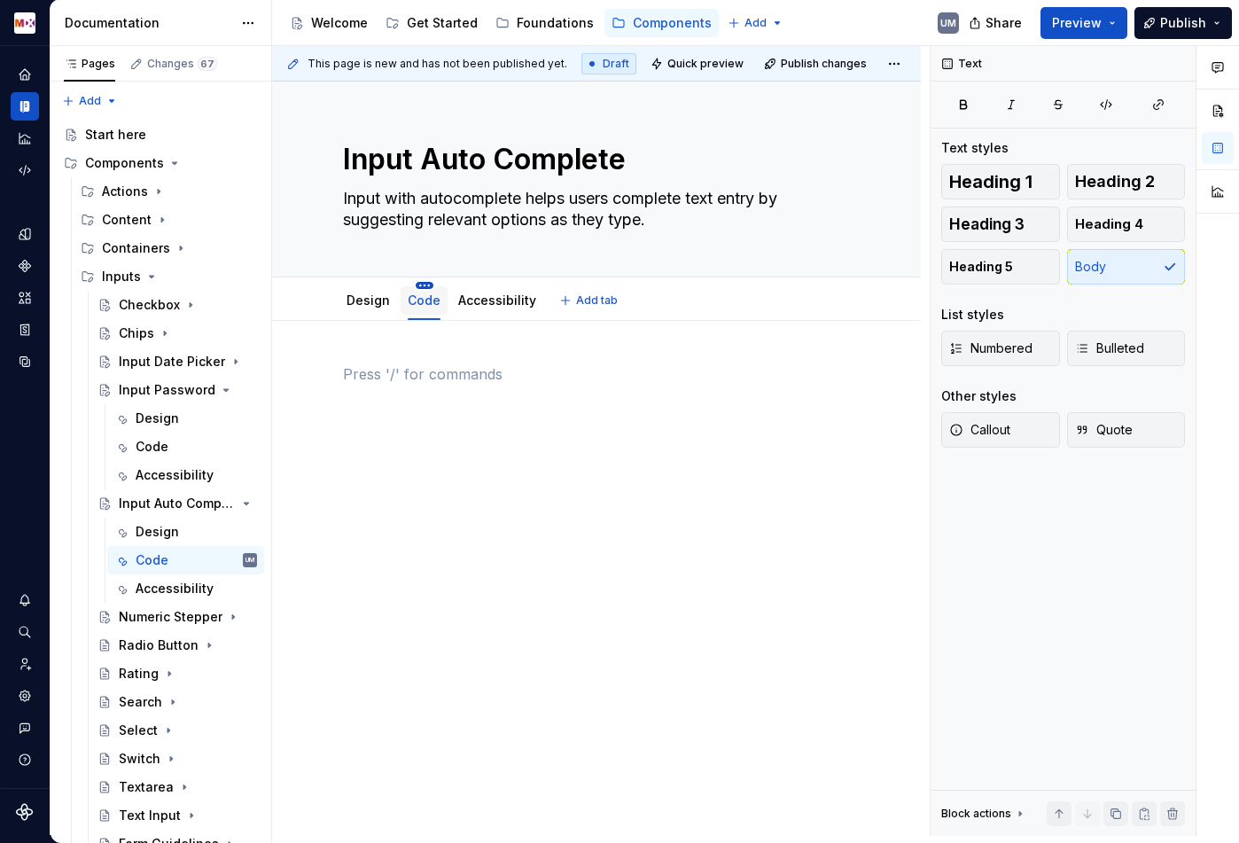
click at [421, 284] on html "MDX UM Dataset Migros Documentation Accessibility guide for tree Page tree. Nav…" at bounding box center [619, 421] width 1239 height 843
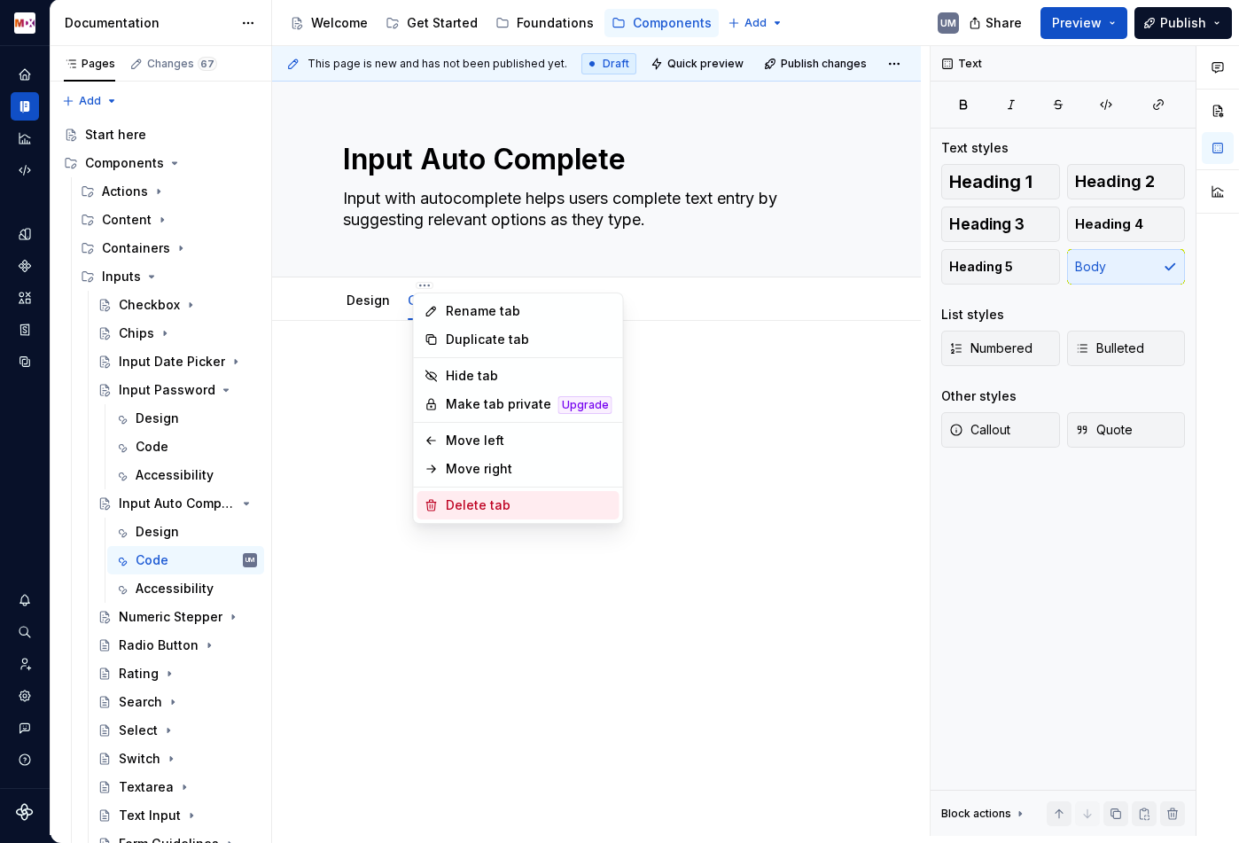
click at [454, 505] on div "Delete tab" at bounding box center [529, 505] width 167 height 18
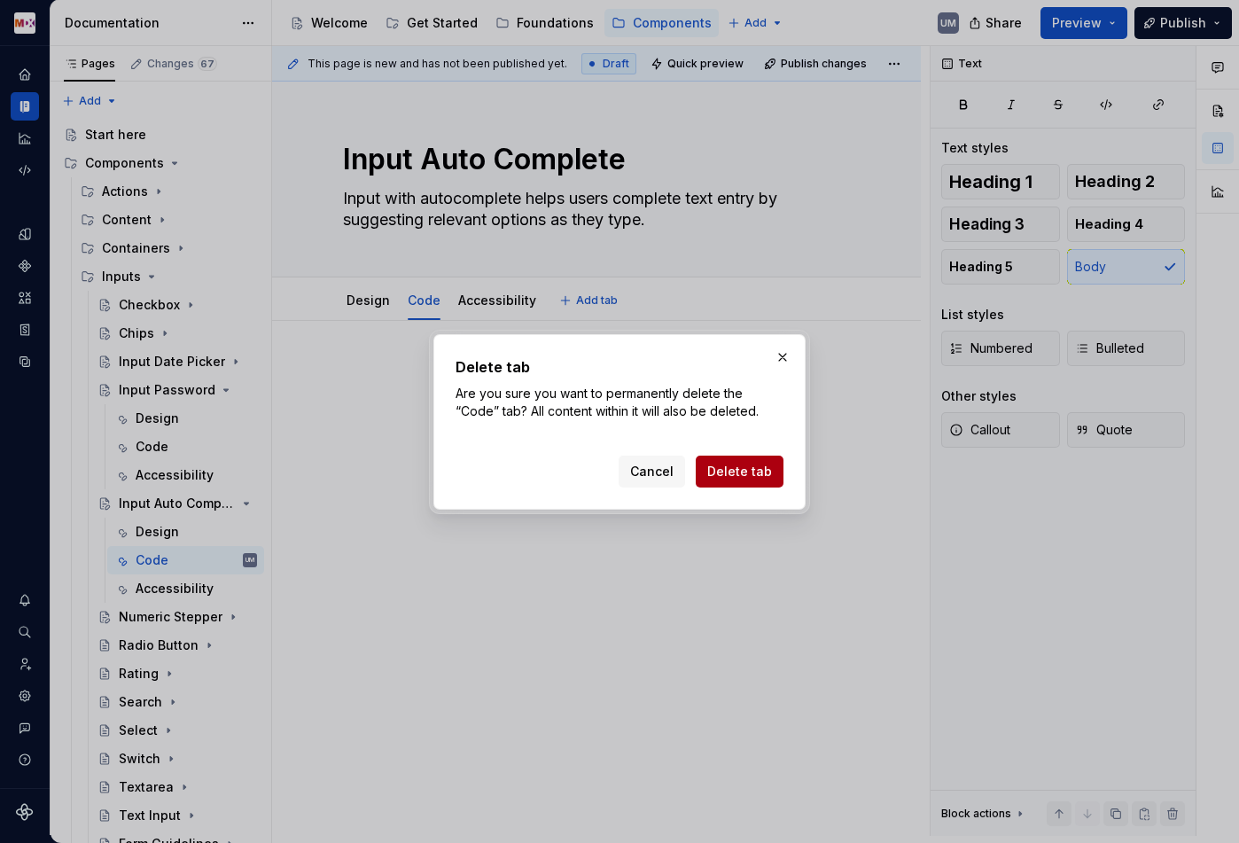
click at [721, 471] on span "Delete tab" at bounding box center [739, 472] width 65 height 18
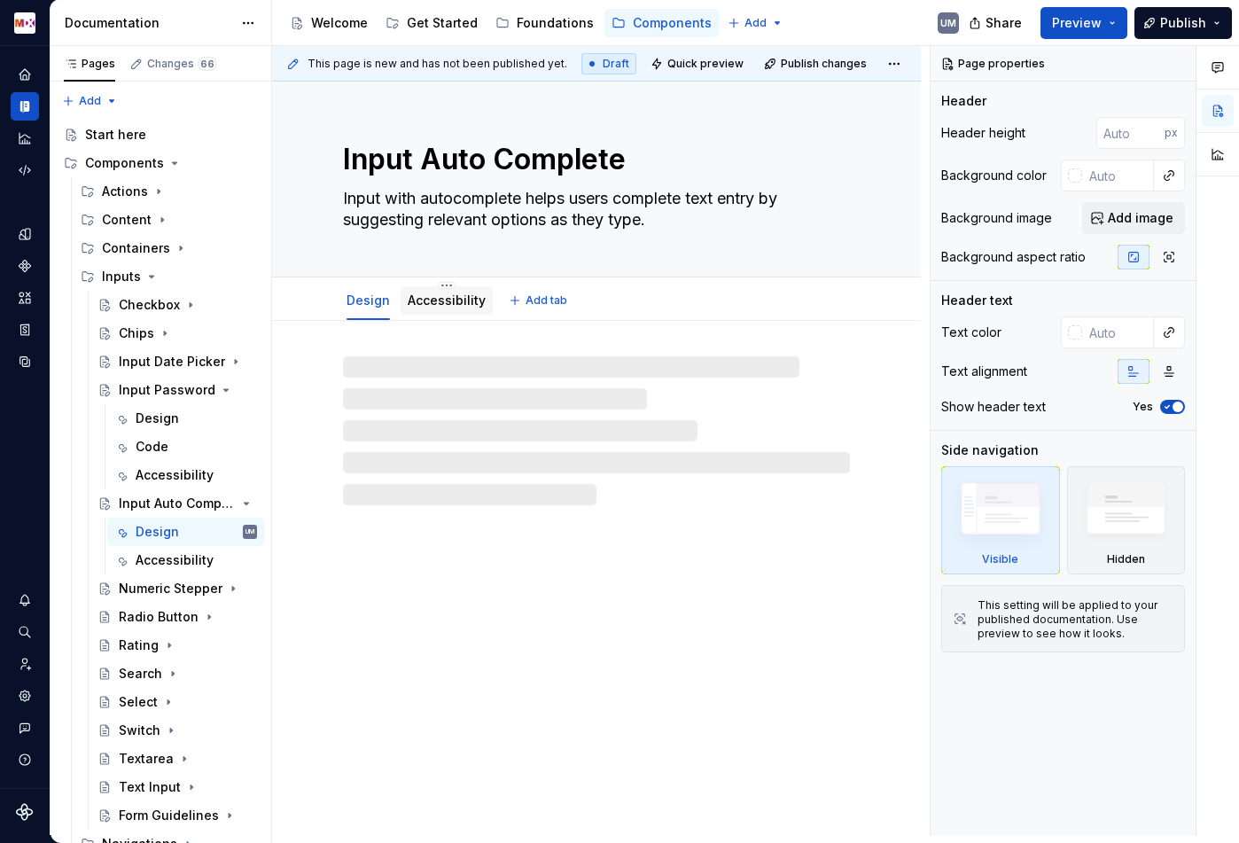
click at [448, 298] on link "Accessibility" at bounding box center [447, 299] width 78 height 15
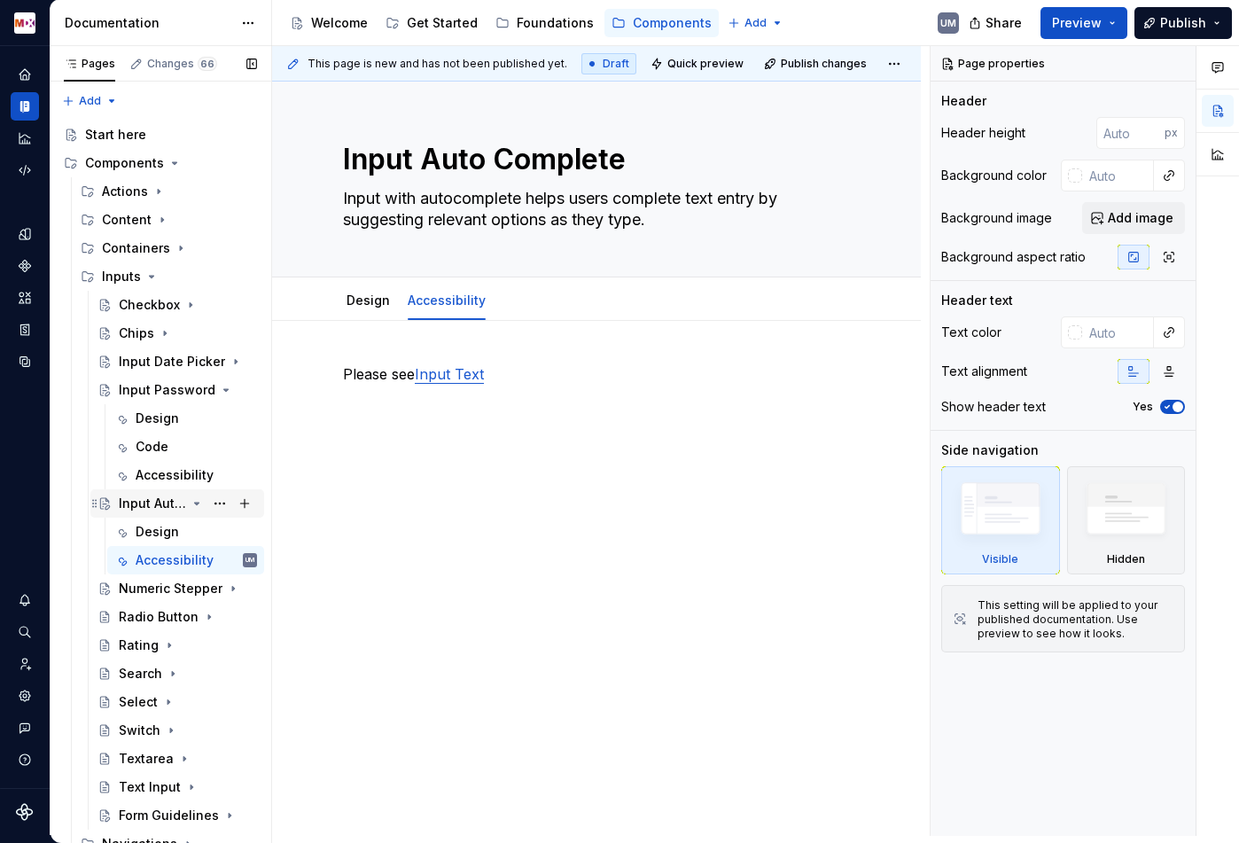
click at [199, 501] on icon "Page tree" at bounding box center [197, 503] width 14 height 14
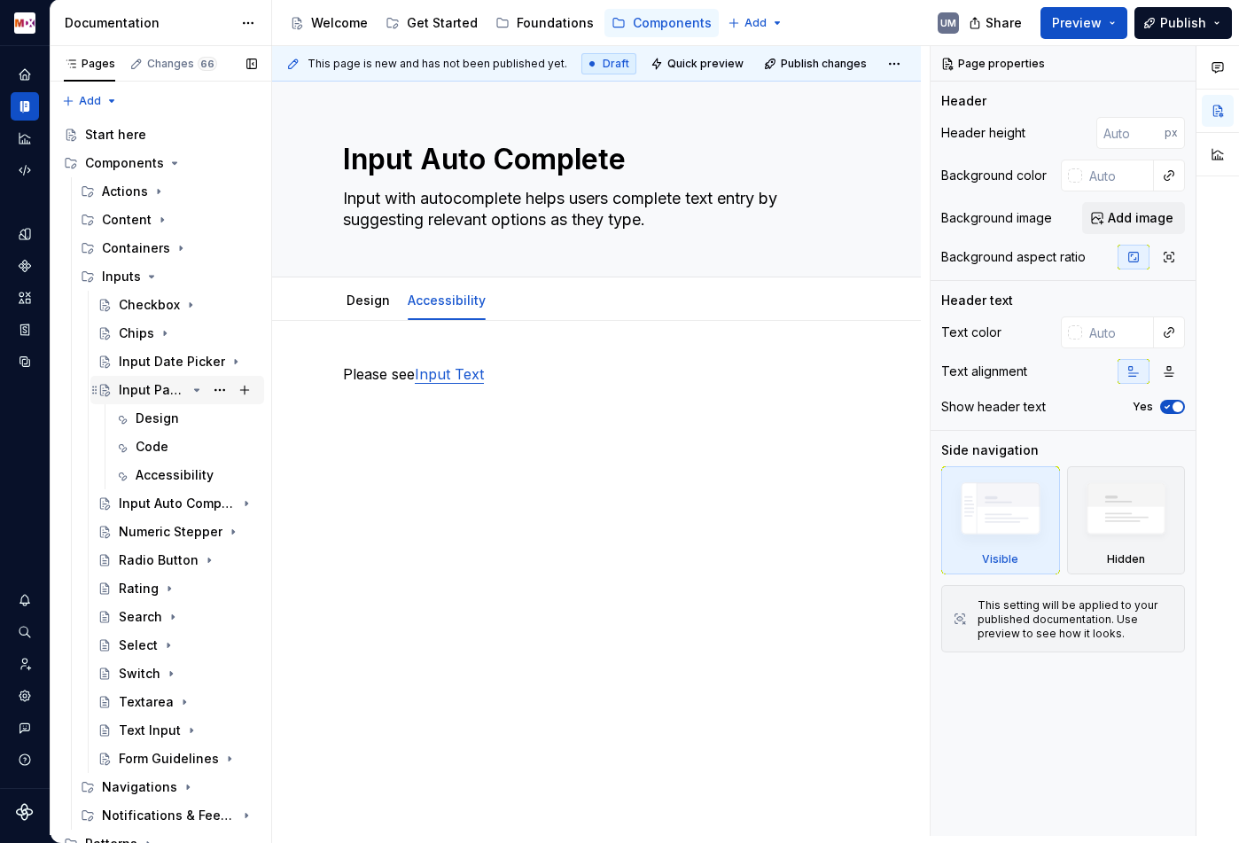
click at [198, 389] on icon "Page tree" at bounding box center [197, 390] width 4 height 2
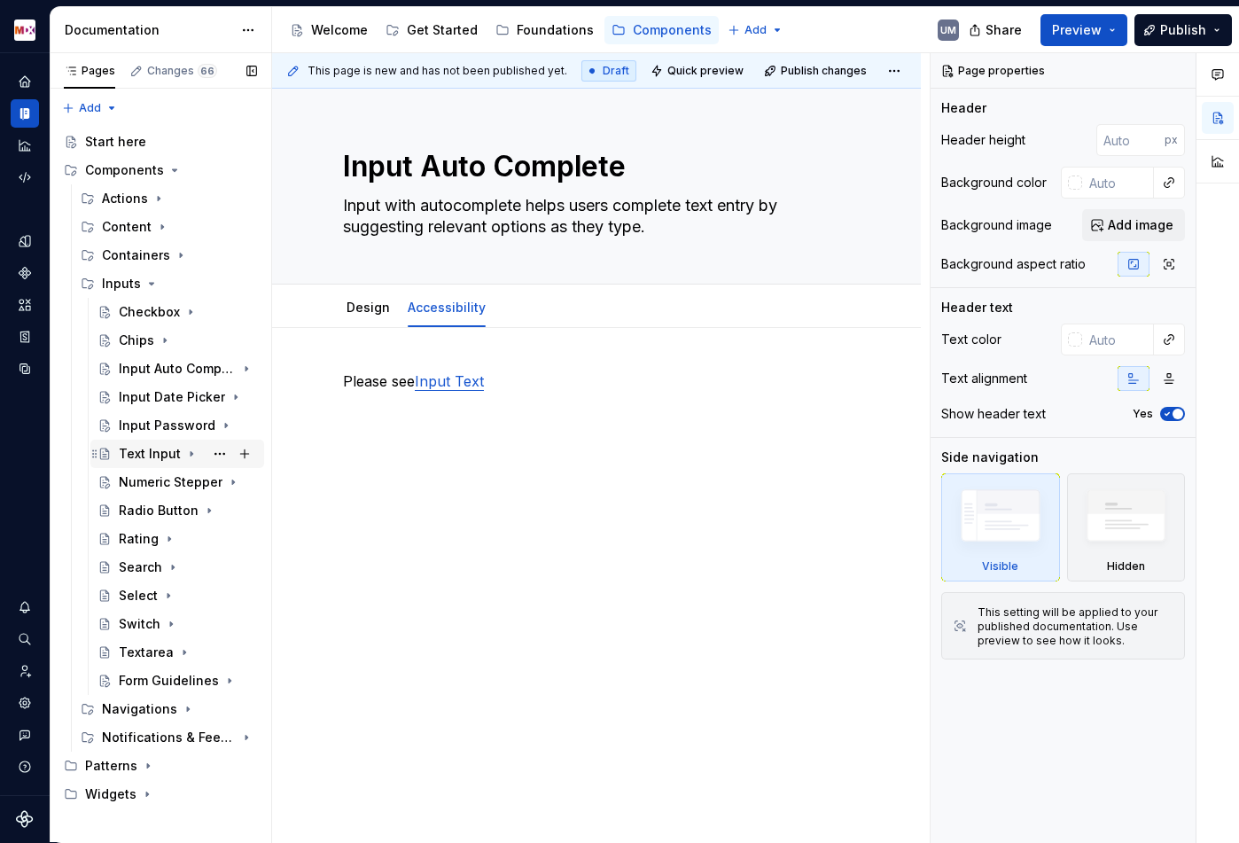
click at [141, 451] on div "Text Input" at bounding box center [150, 454] width 62 height 18
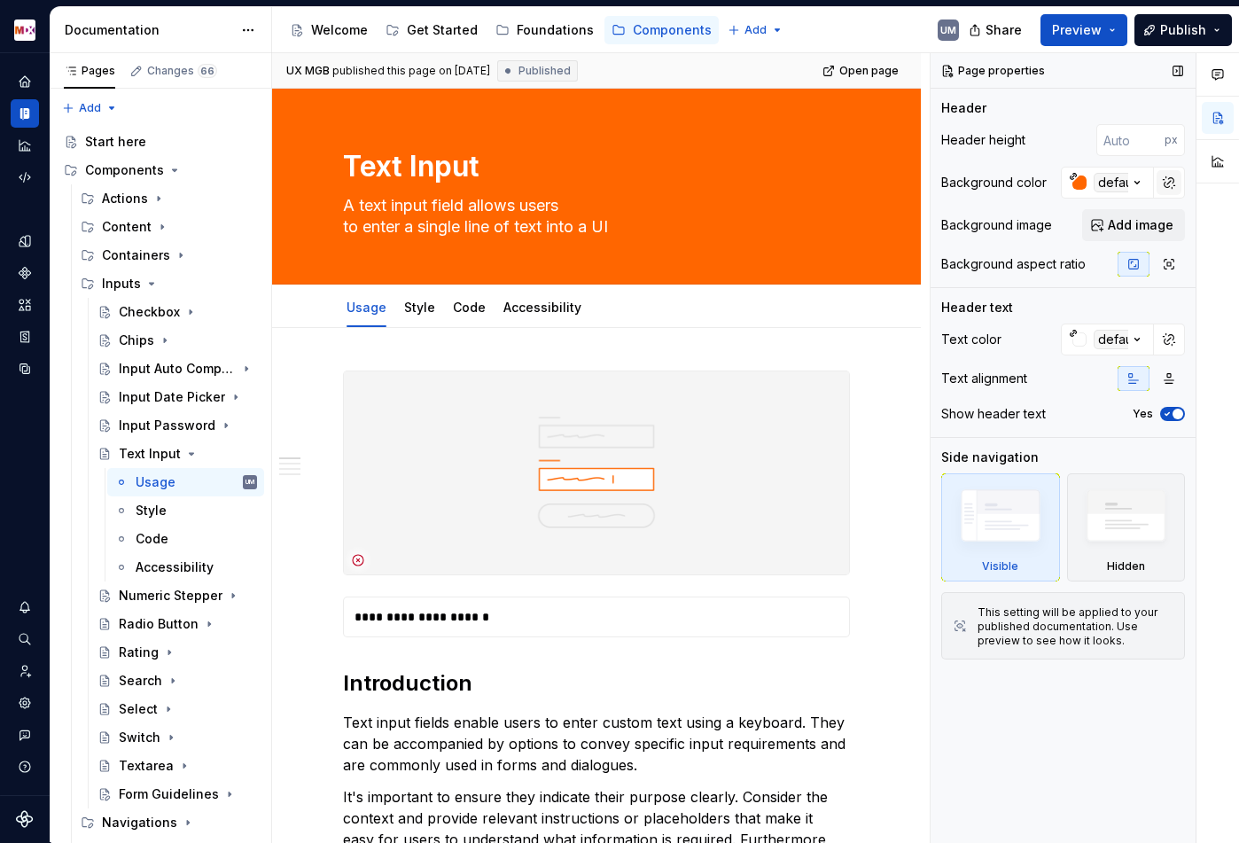
click at [1170, 179] on button "button" at bounding box center [1169, 182] width 25 height 25
type textarea "*"
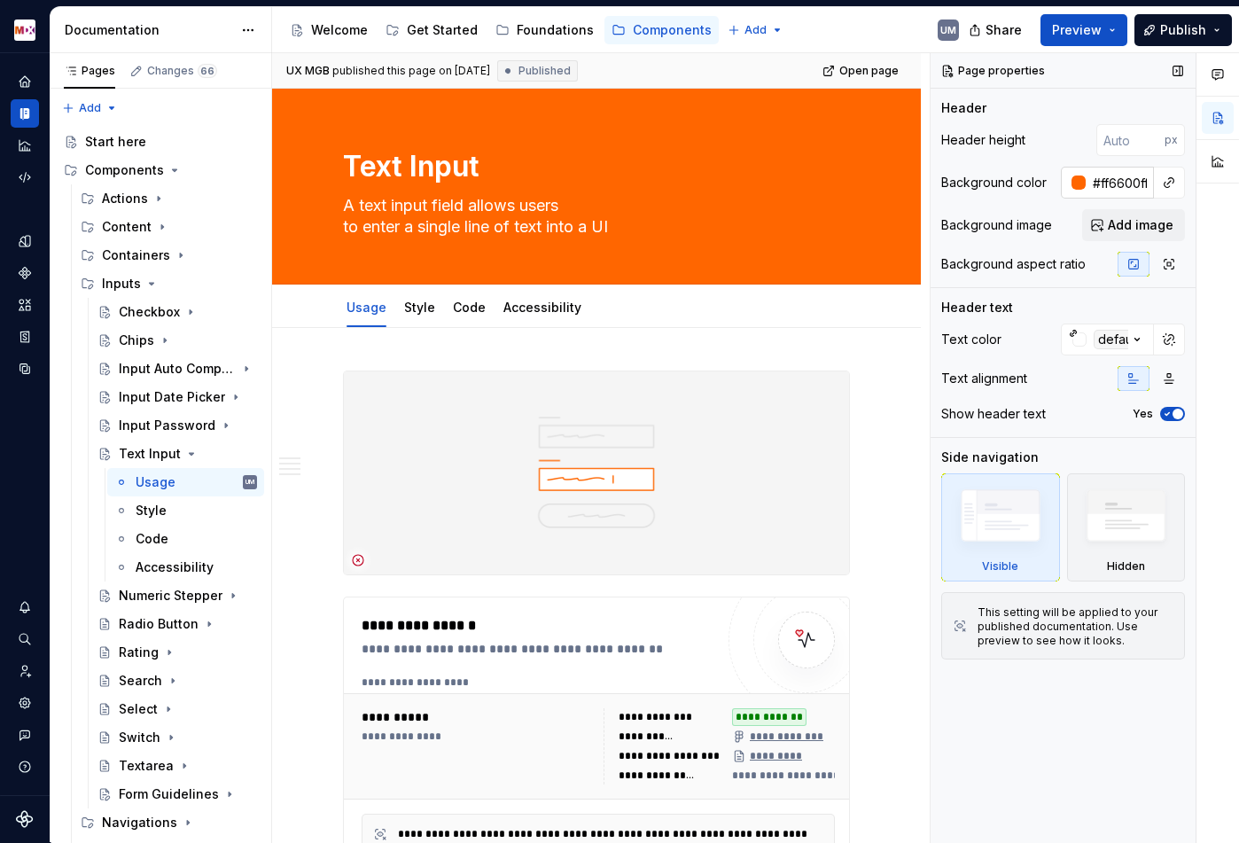
click at [1122, 179] on input "#ff6600ff" at bounding box center [1120, 183] width 68 height 32
type textarea "*"
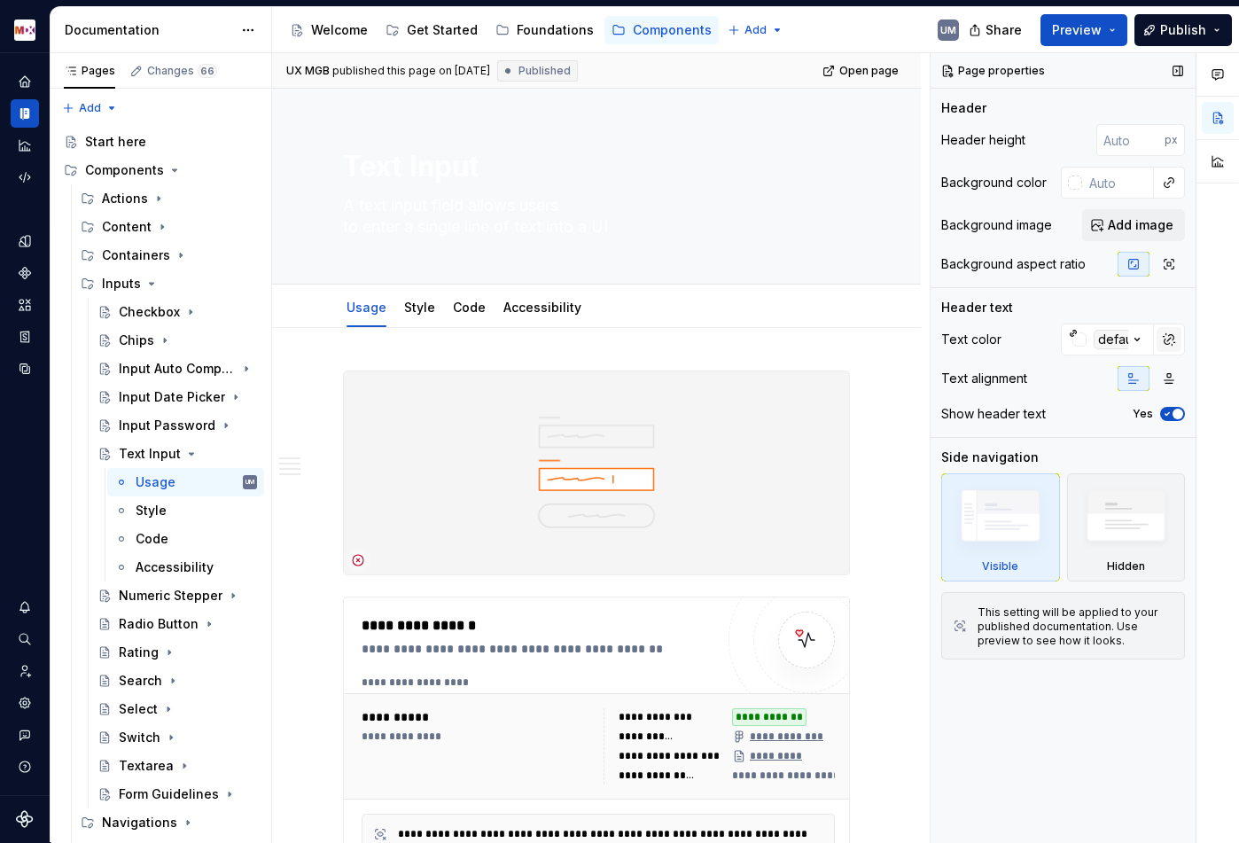
click at [1165, 336] on button "button" at bounding box center [1169, 339] width 25 height 25
click at [1104, 339] on input "#ffffffff" at bounding box center [1120, 339] width 68 height 32
click at [1127, 339] on input "#ffffffff" at bounding box center [1120, 339] width 68 height 32
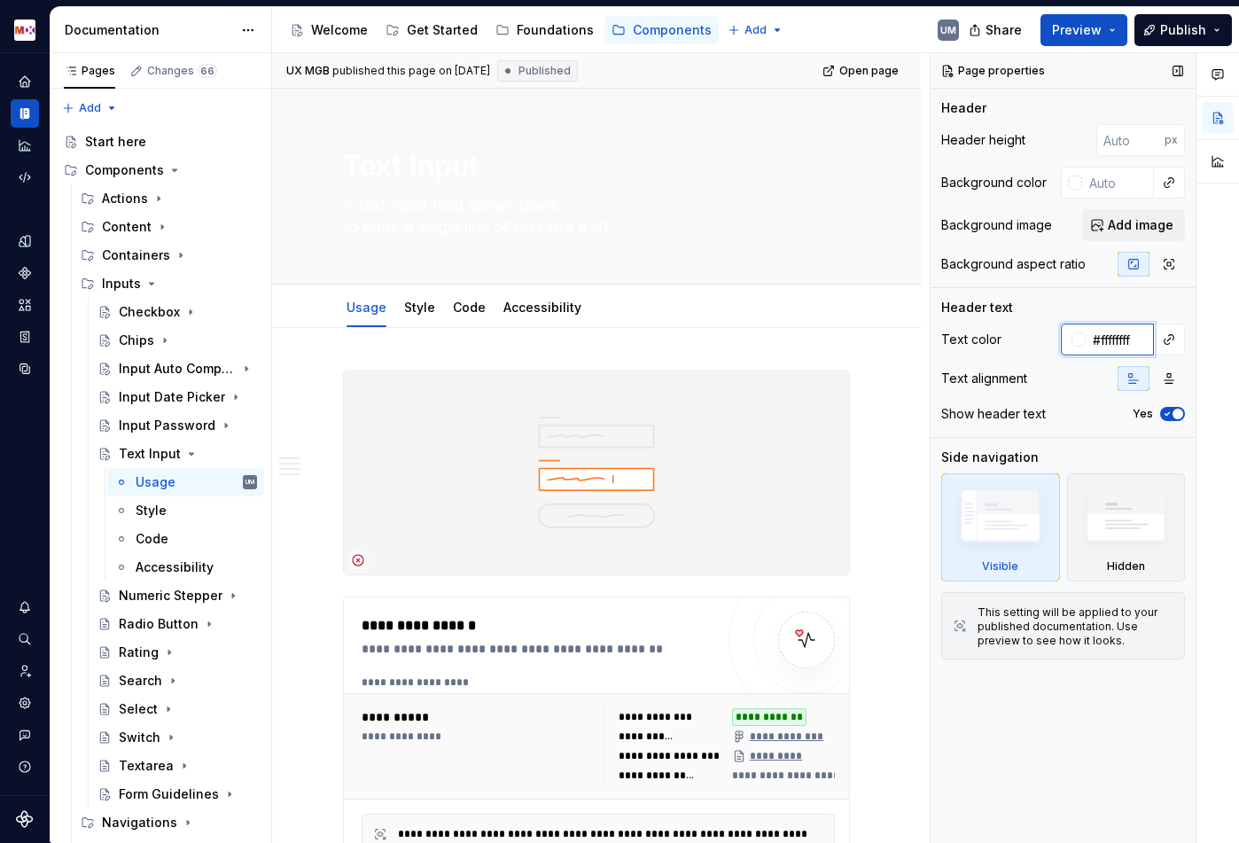
type textarea "*"
type input "#ffffffff"
type textarea "*"
click at [1115, 334] on input "#ffffffff" at bounding box center [1120, 339] width 68 height 32
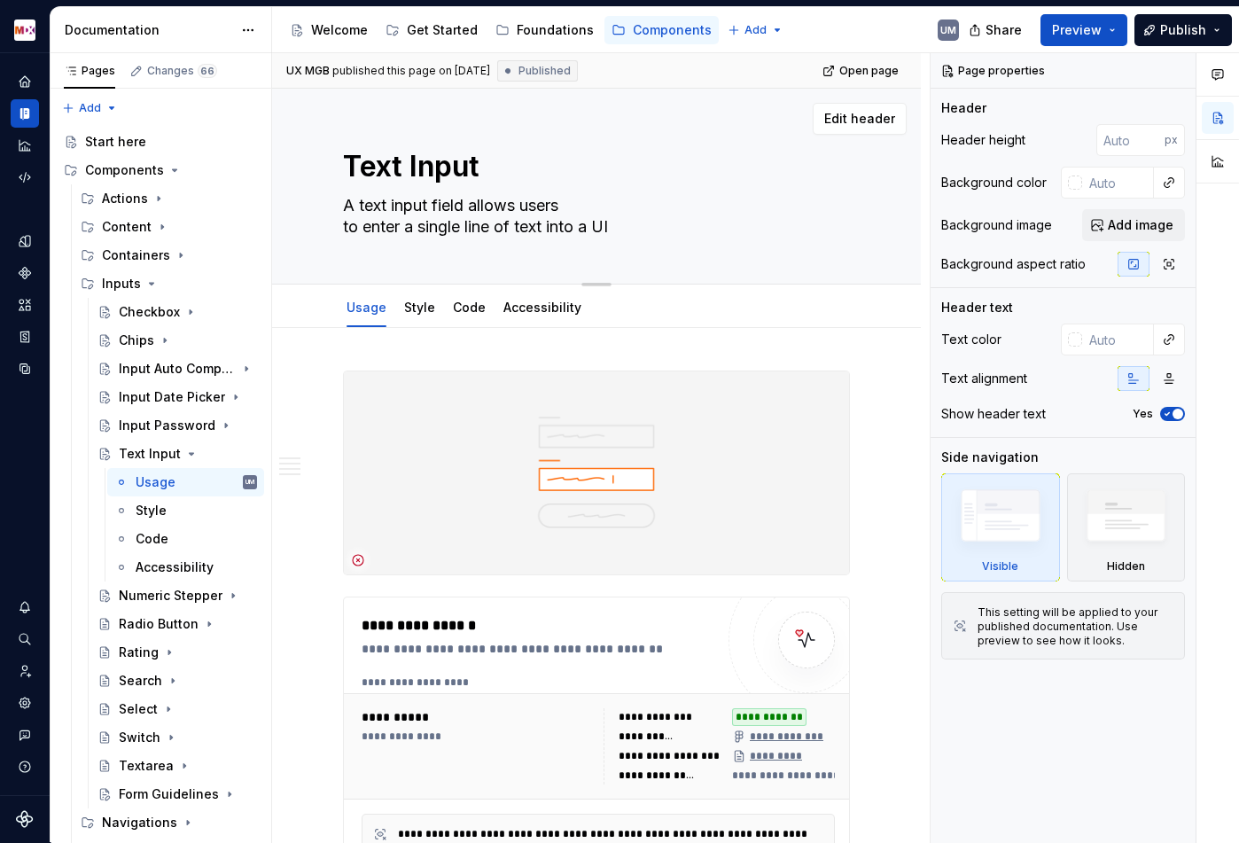
click at [485, 221] on textarea "A text input field allows users to enter a single line of text into a UI" at bounding box center [592, 216] width 507 height 50
paste textarea "Text inputs are form controls that allow users to enter and edit single lines o…"
type textarea "*"
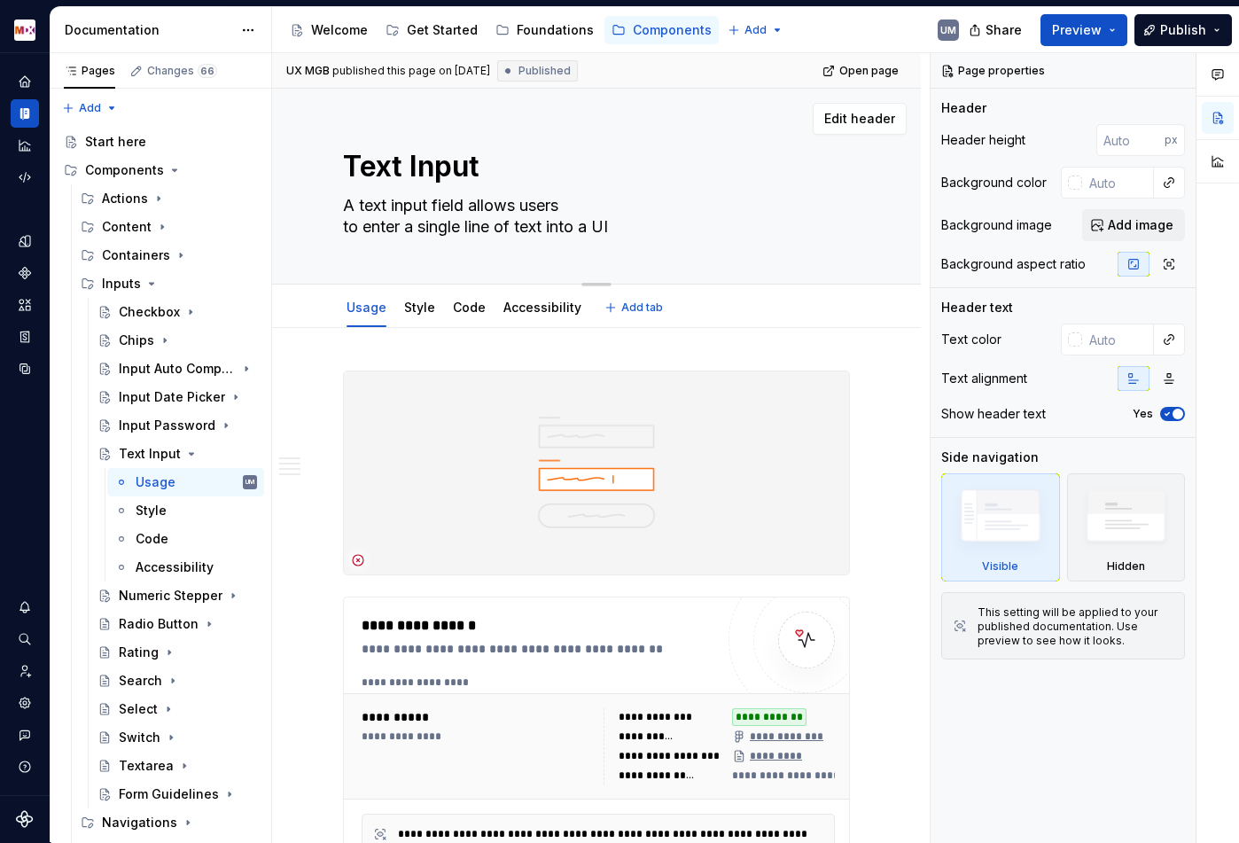
type textarea "Text inputs are form controls that allow users to enter and edit single lines o…"
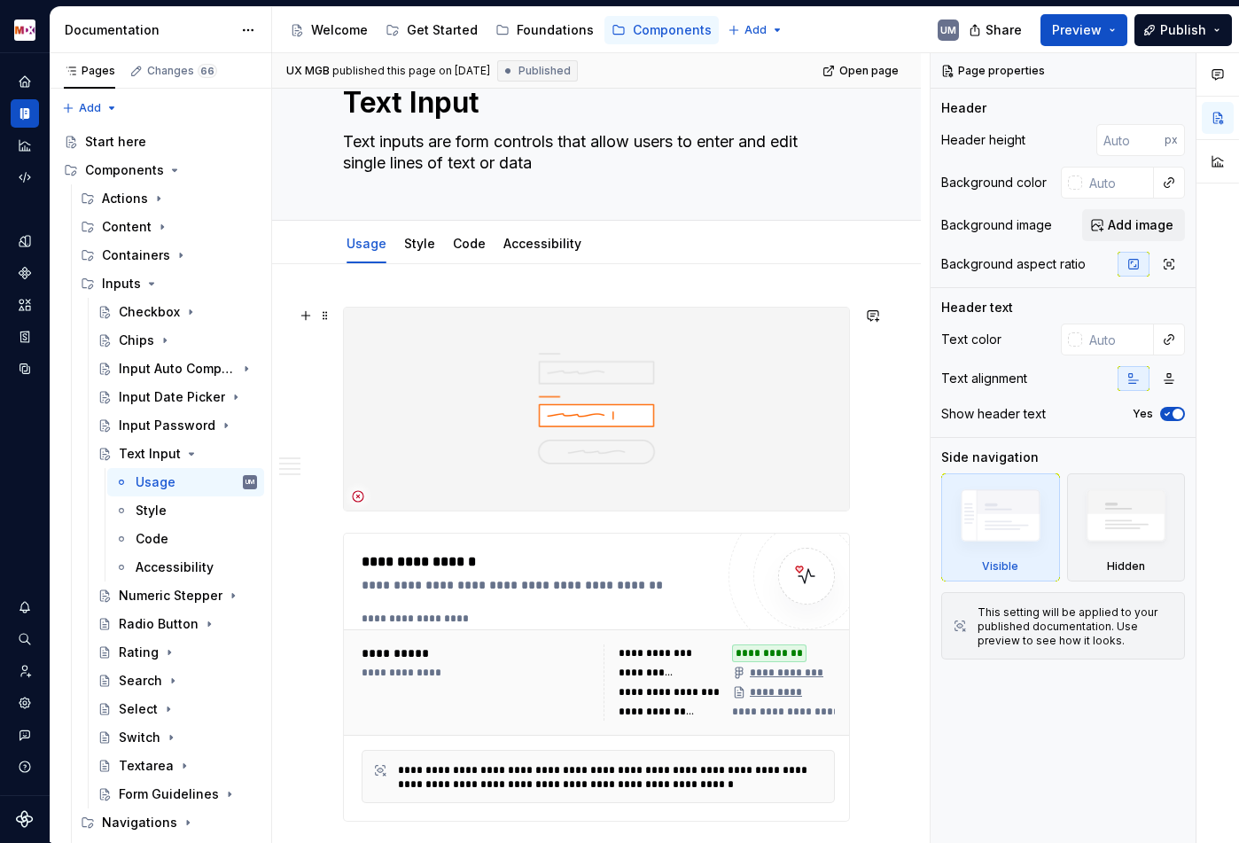
scroll to position [102, 0]
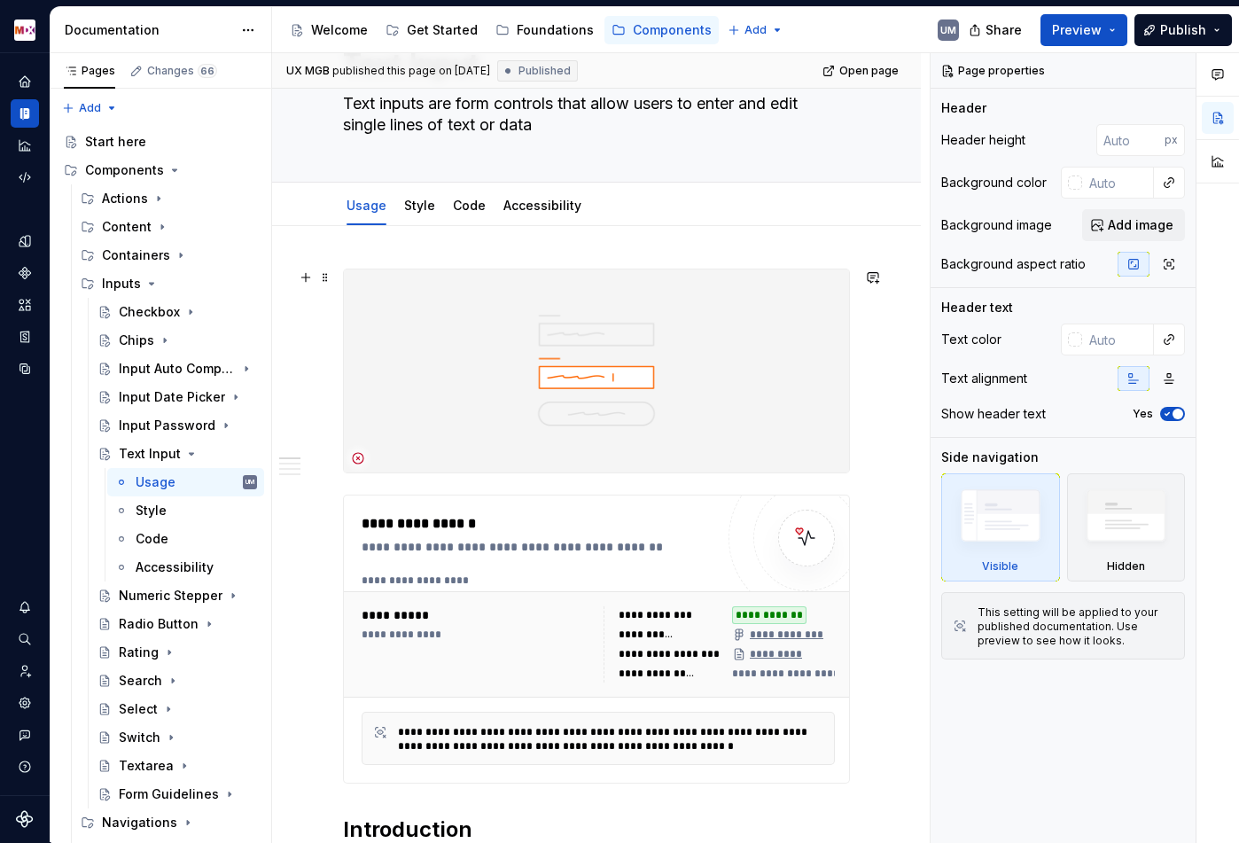
type textarea "*"
type textarea "Text inputs are form controls that allow users to enter and edit single lines o…"
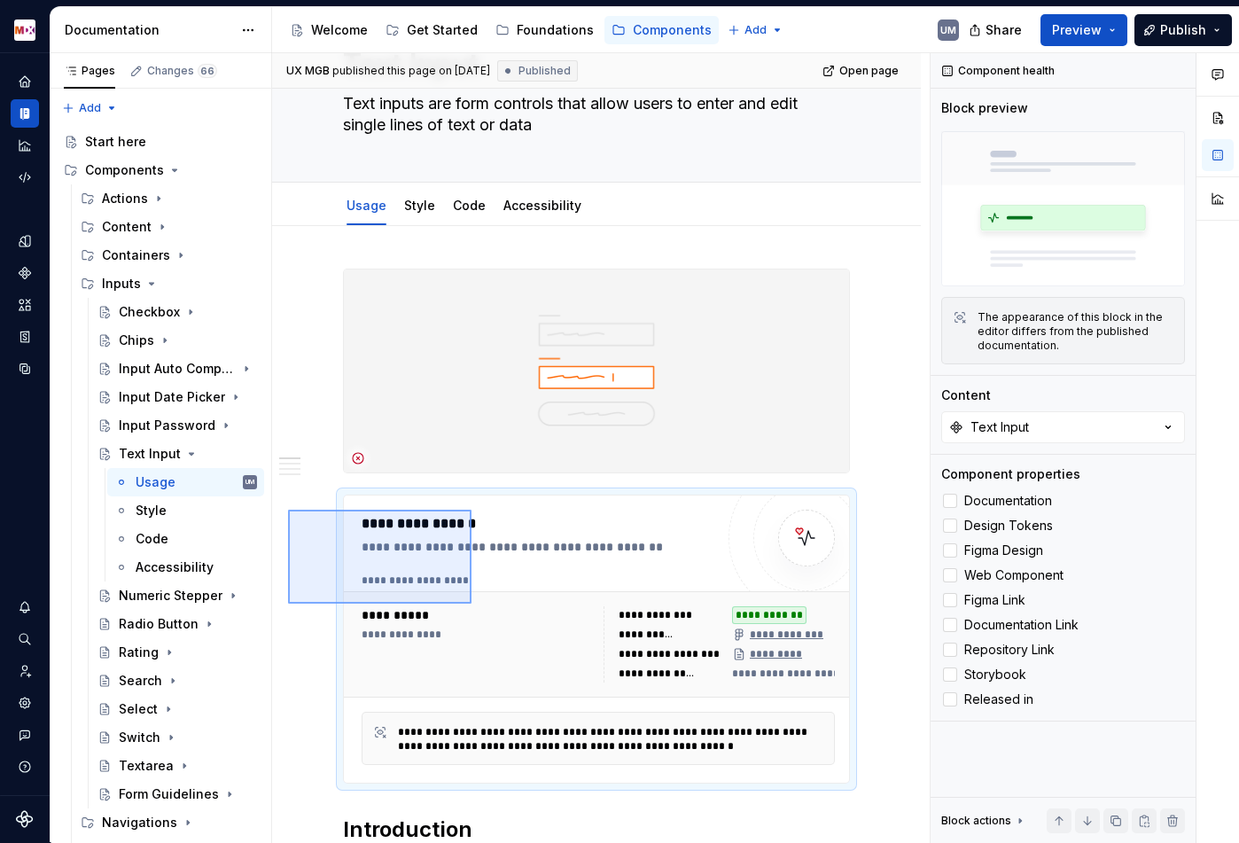
drag, startPoint x: 289, startPoint y: 510, endPoint x: 471, endPoint y: 592, distance: 200.3
click at [471, 597] on div "**********" at bounding box center [601, 448] width 658 height 790
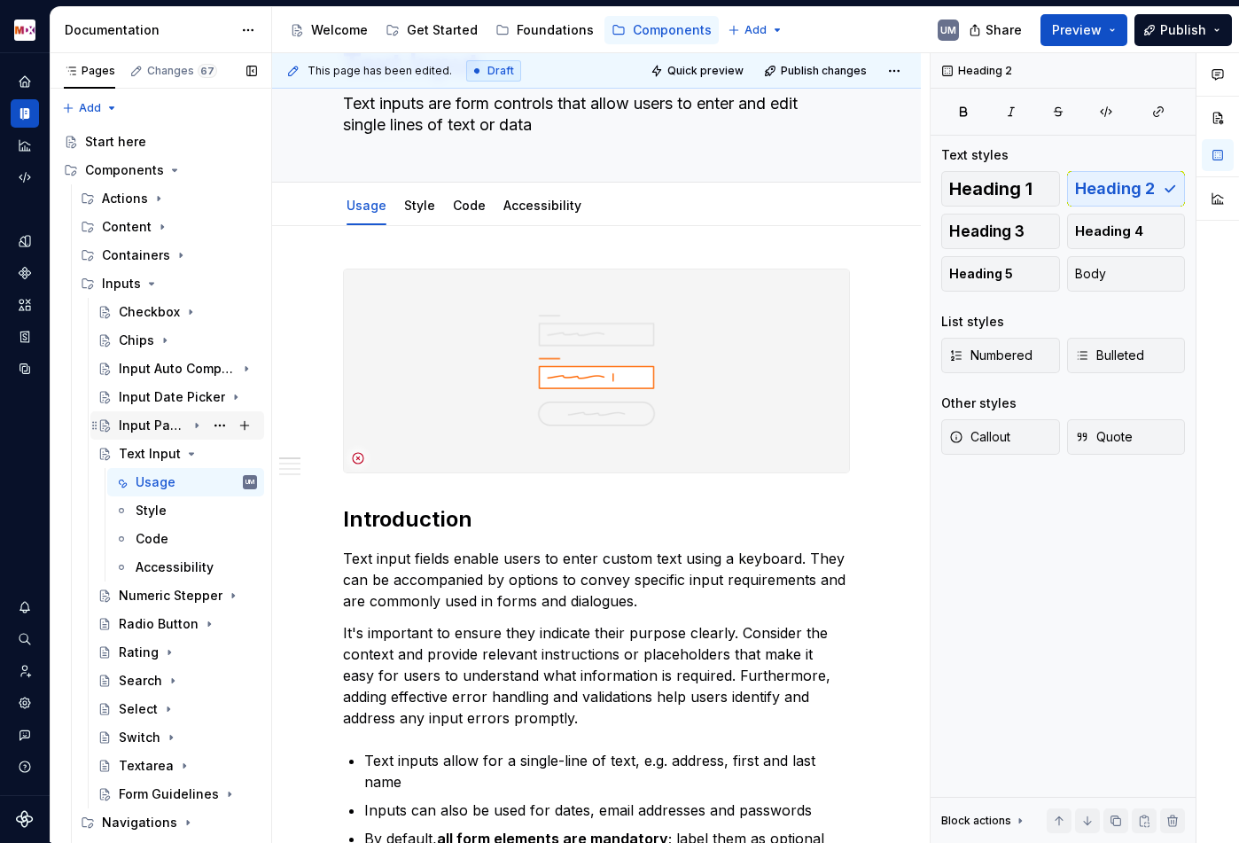
click at [200, 424] on icon "Page tree" at bounding box center [197, 425] width 14 height 14
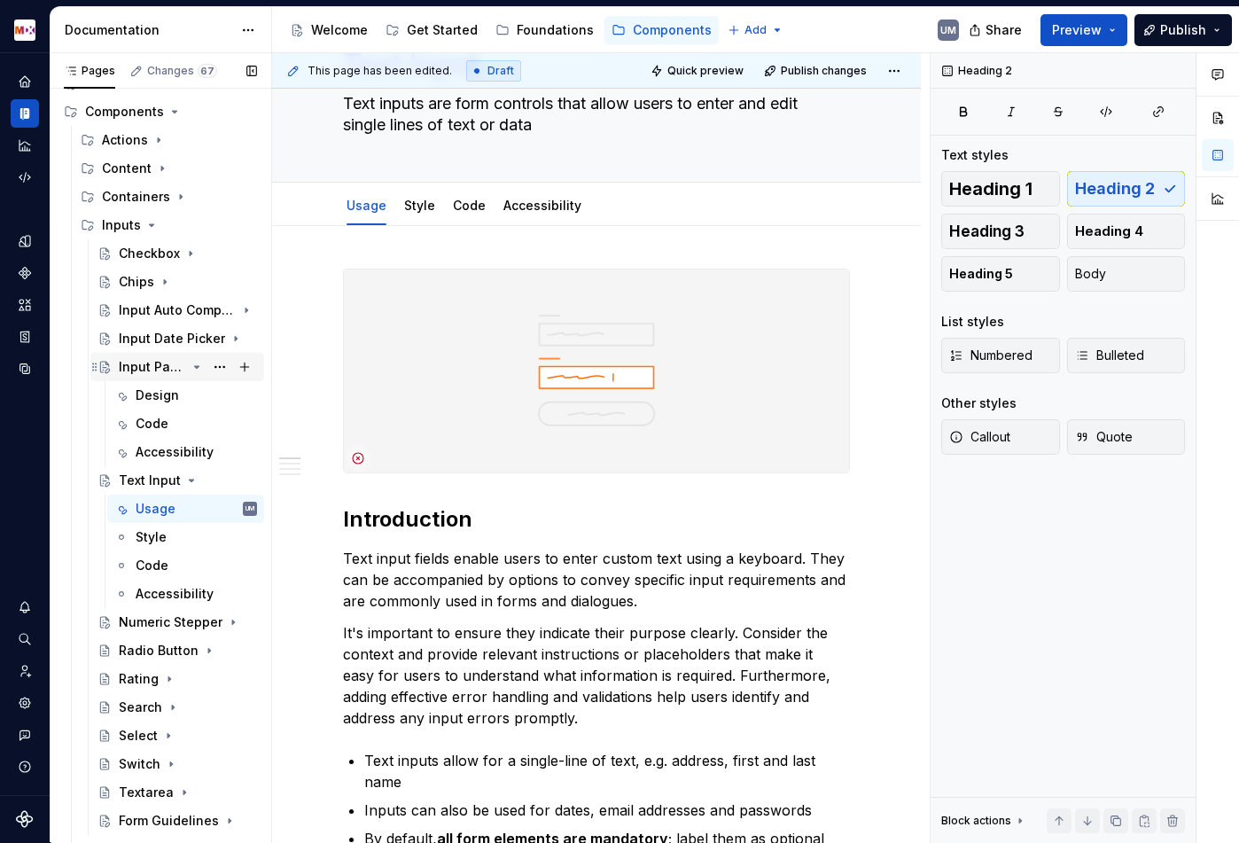
scroll to position [90, 0]
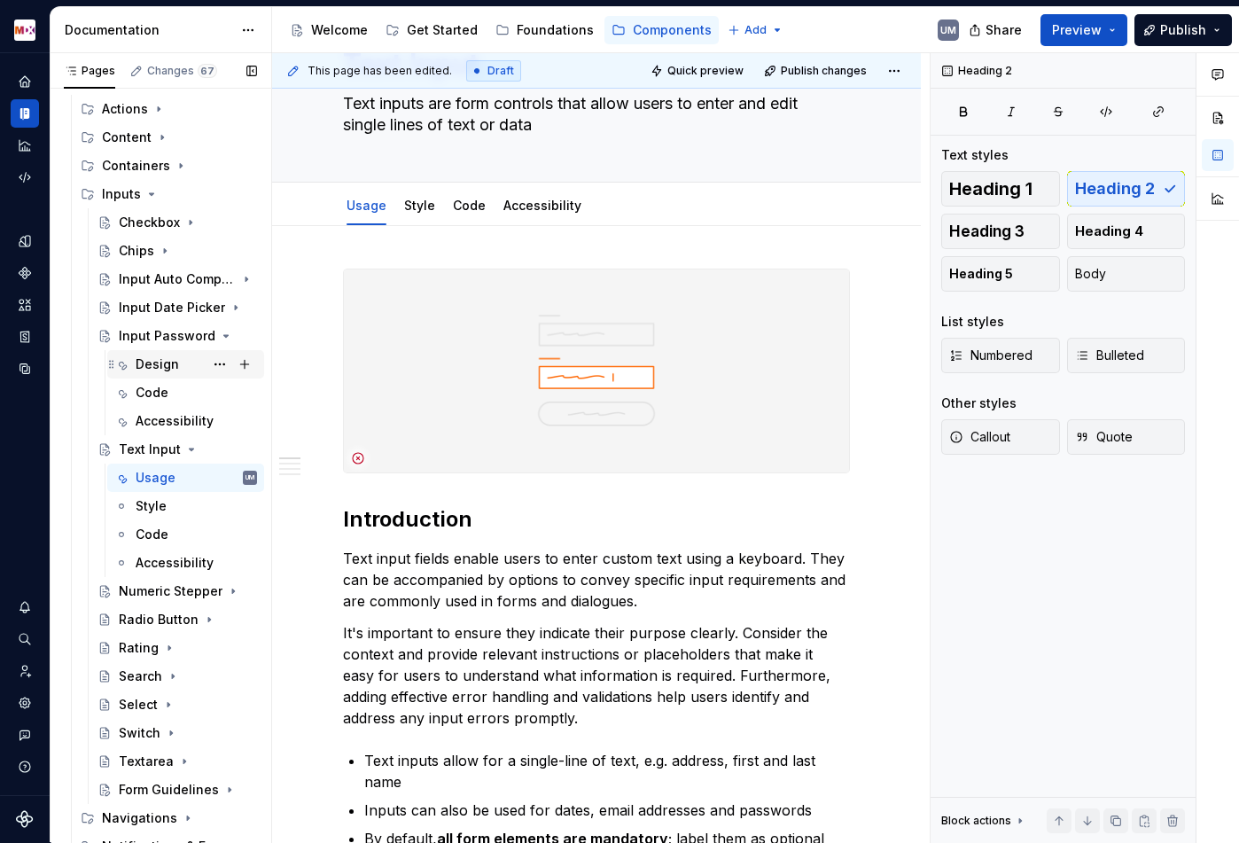
click at [160, 361] on div "Design" at bounding box center [157, 364] width 43 height 18
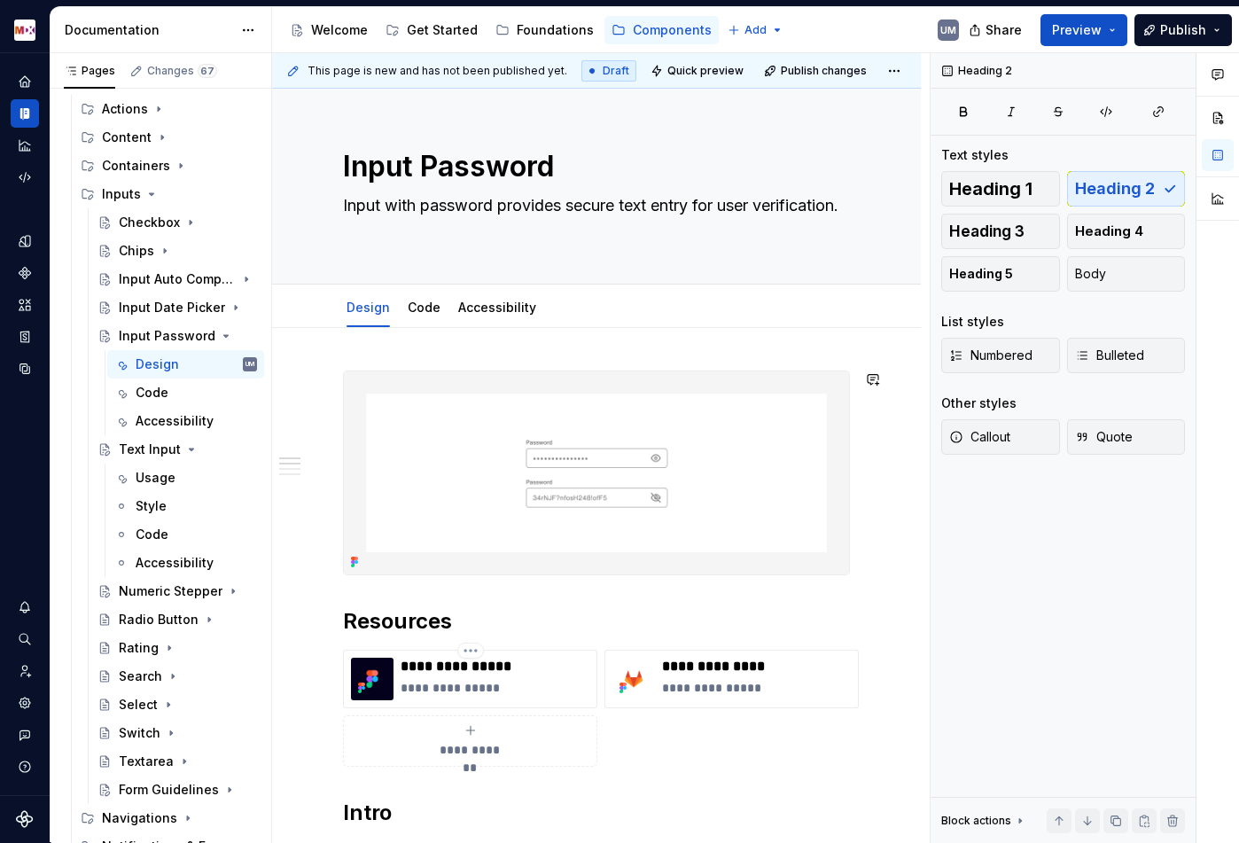
scroll to position [141, 0]
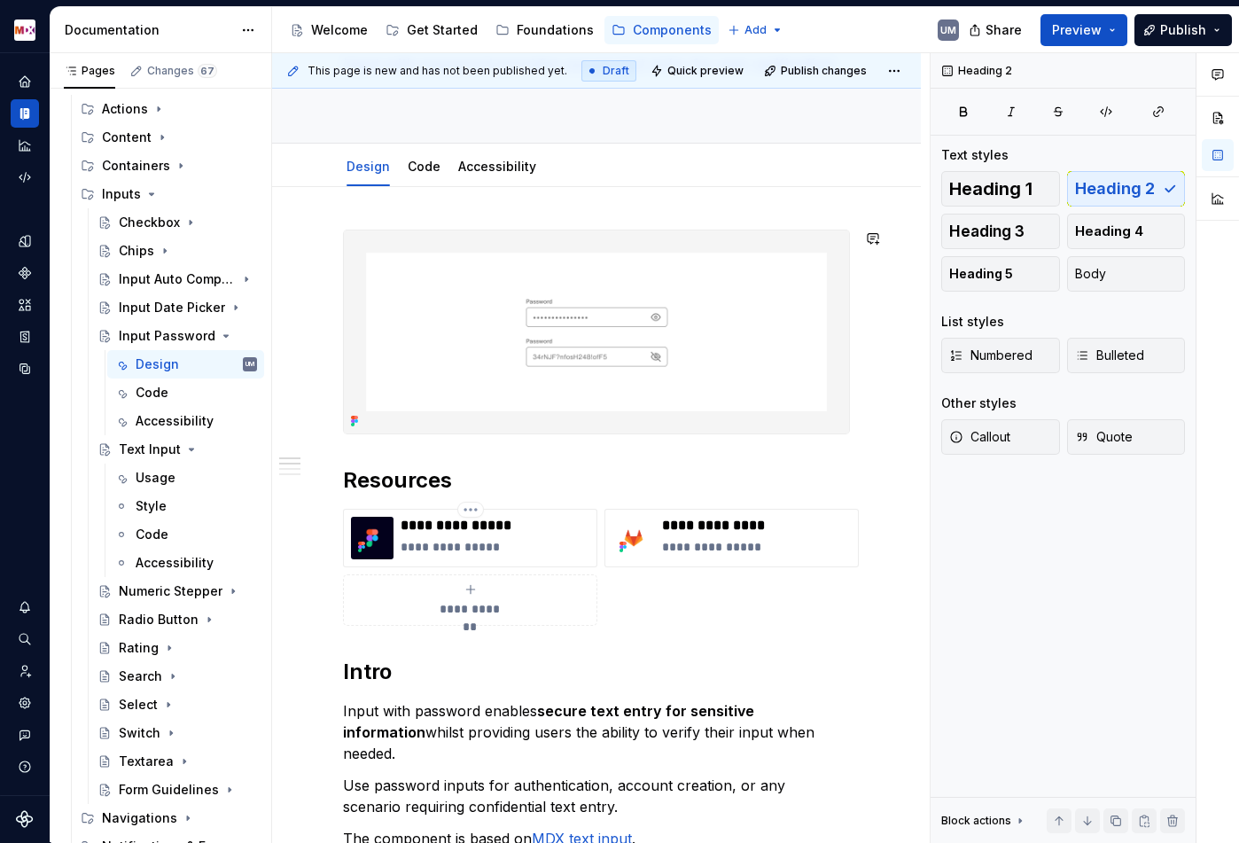
click at [448, 549] on p "**********" at bounding box center [495, 547] width 189 height 18
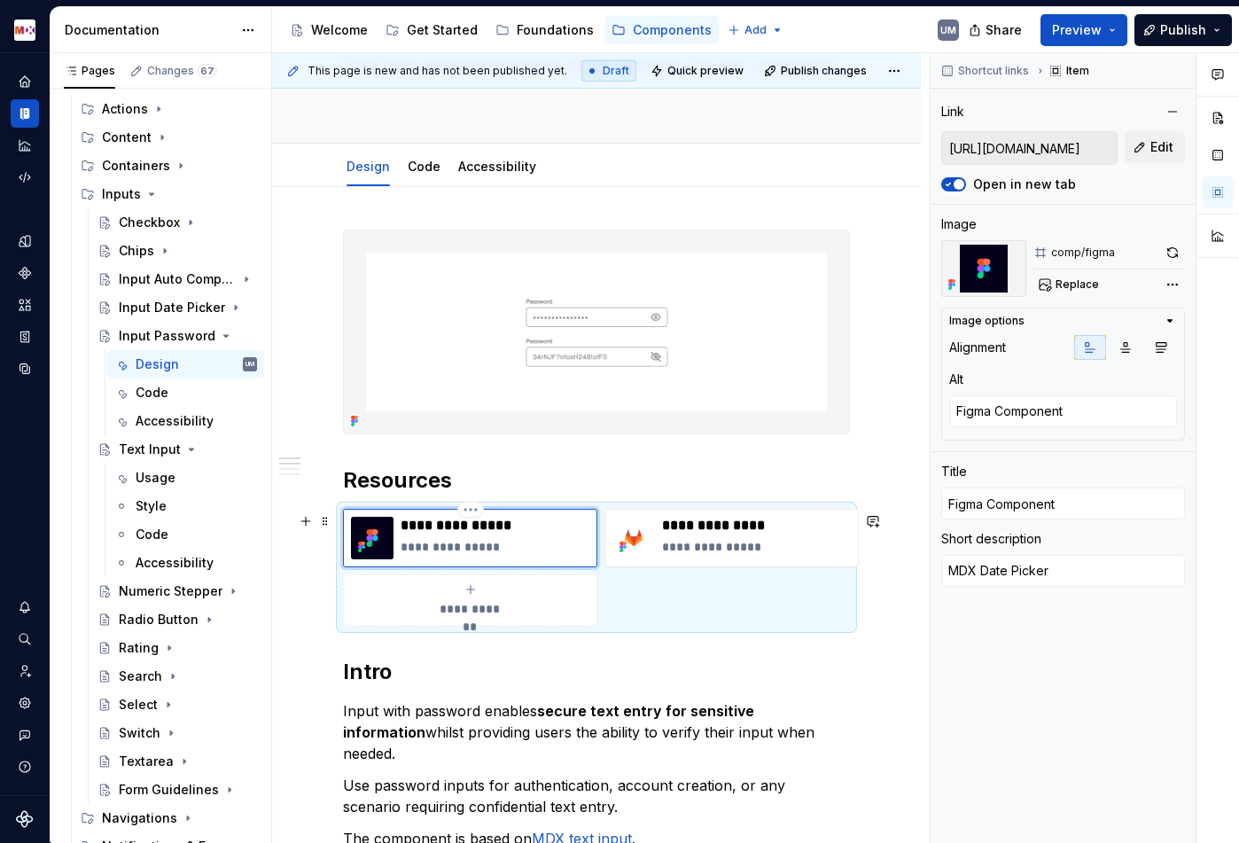
click at [459, 549] on p "**********" at bounding box center [495, 547] width 189 height 18
type textarea "*"
click at [448, 549] on p "**********" at bounding box center [495, 547] width 189 height 18
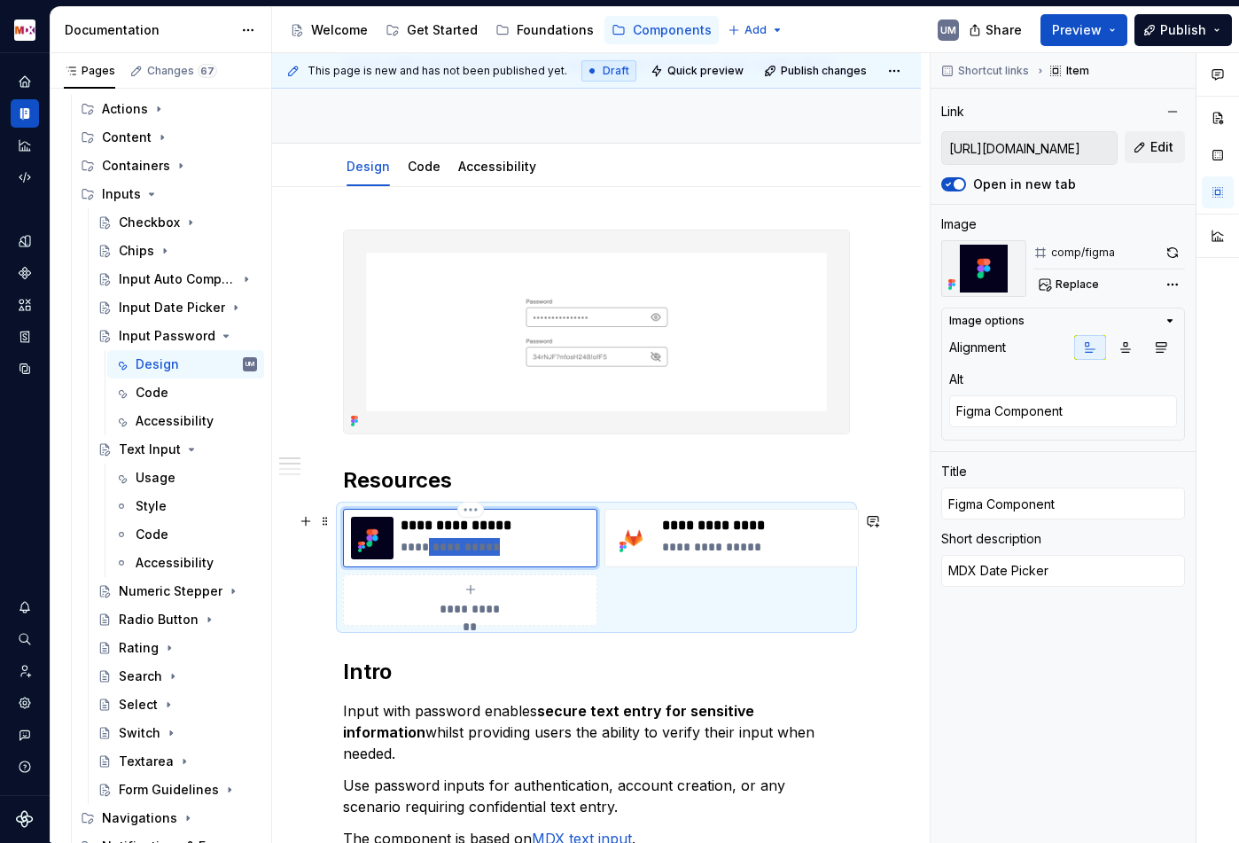
click at [485, 553] on p "**********" at bounding box center [495, 547] width 189 height 18
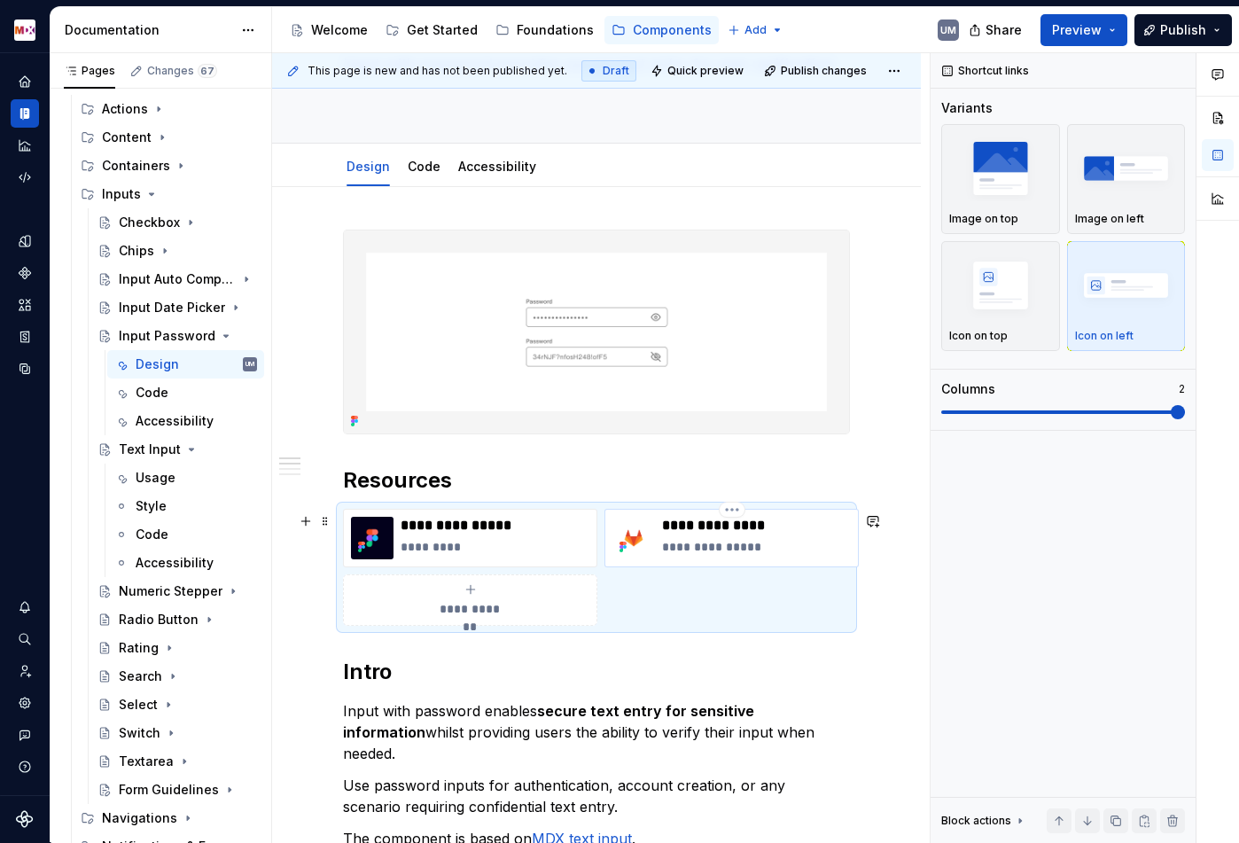
click at [697, 551] on p "**********" at bounding box center [756, 547] width 189 height 18
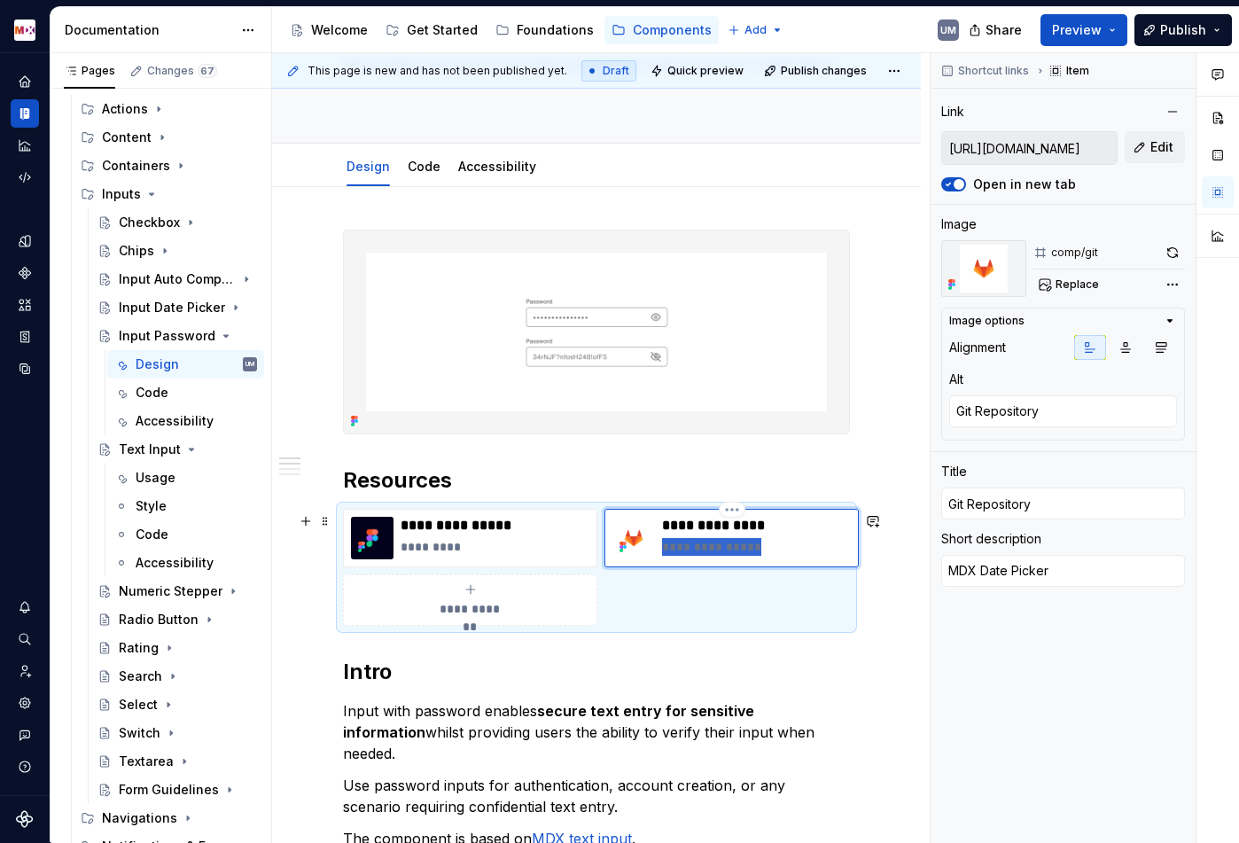
click at [697, 551] on p "**********" at bounding box center [756, 547] width 189 height 18
type textarea "*"
type textarea "MDX Input"
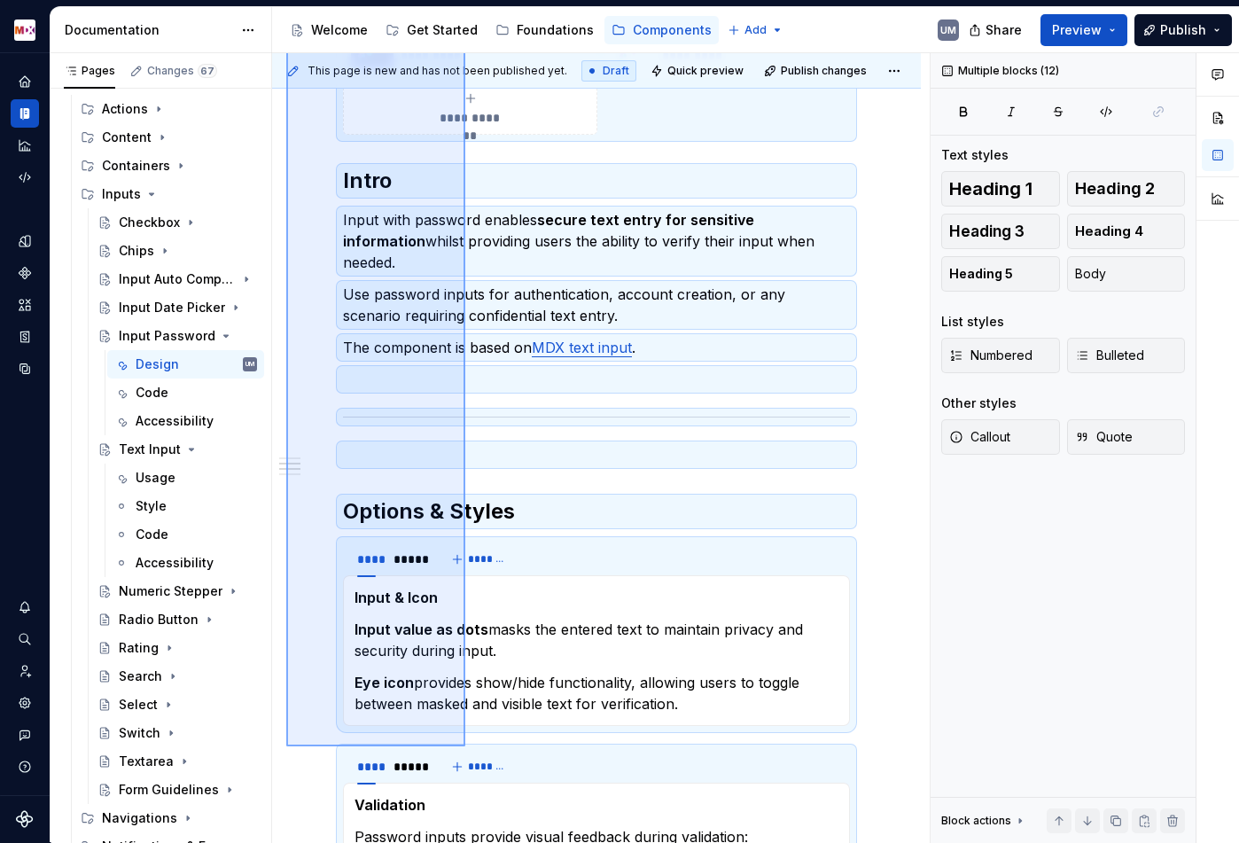
scroll to position [632, 0]
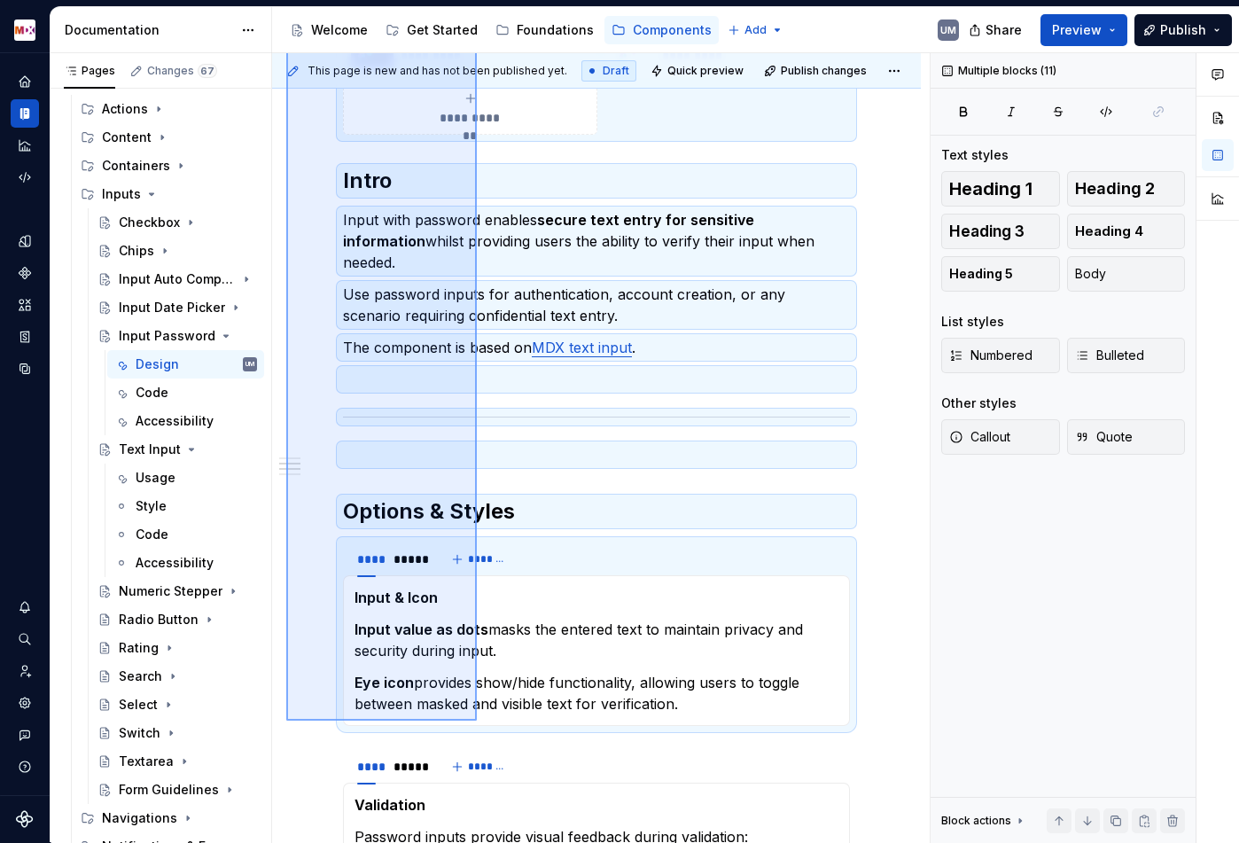
drag, startPoint x: 286, startPoint y: 388, endPoint x: 477, endPoint y: 721, distance: 383.1
click at [477, 721] on div "**********" at bounding box center [601, 448] width 658 height 790
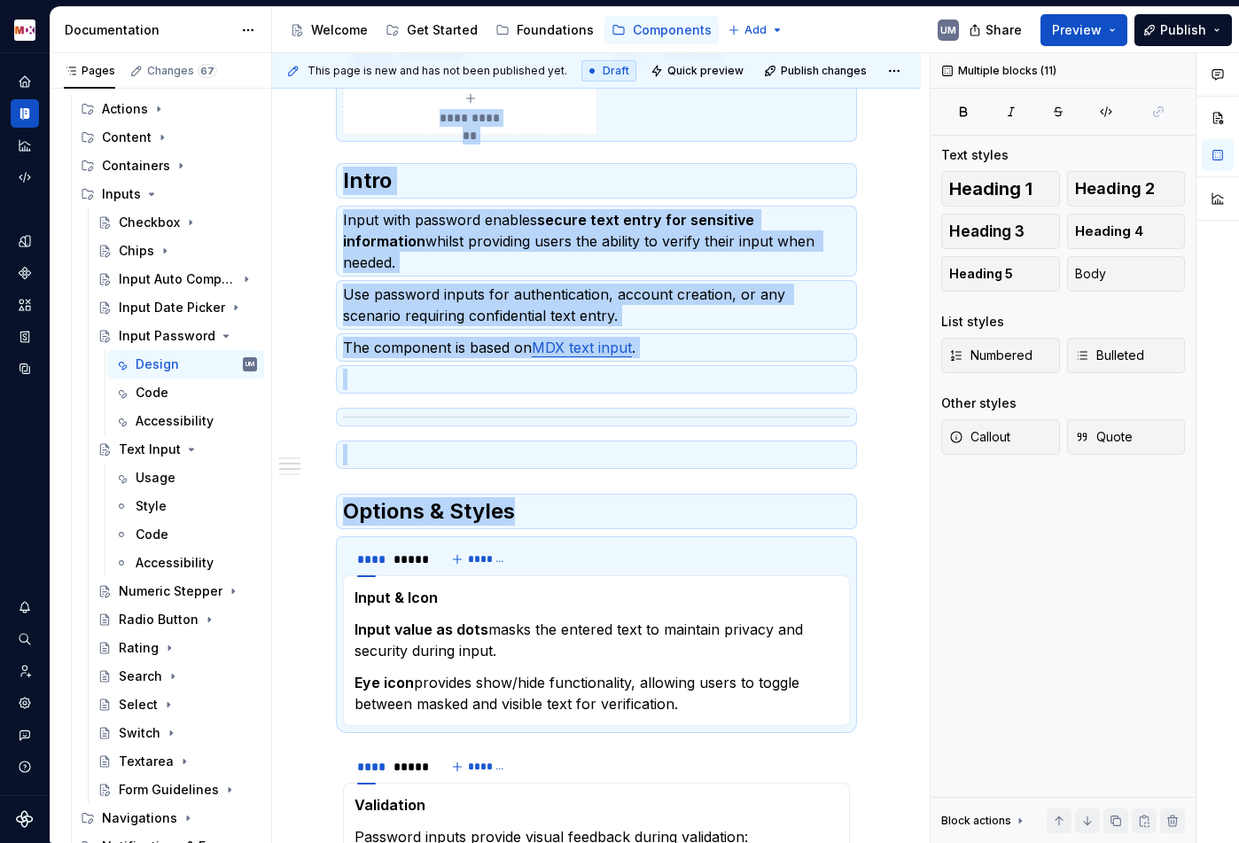
copy div "**********"
click at [165, 472] on div "Usage" at bounding box center [156, 478] width 40 height 18
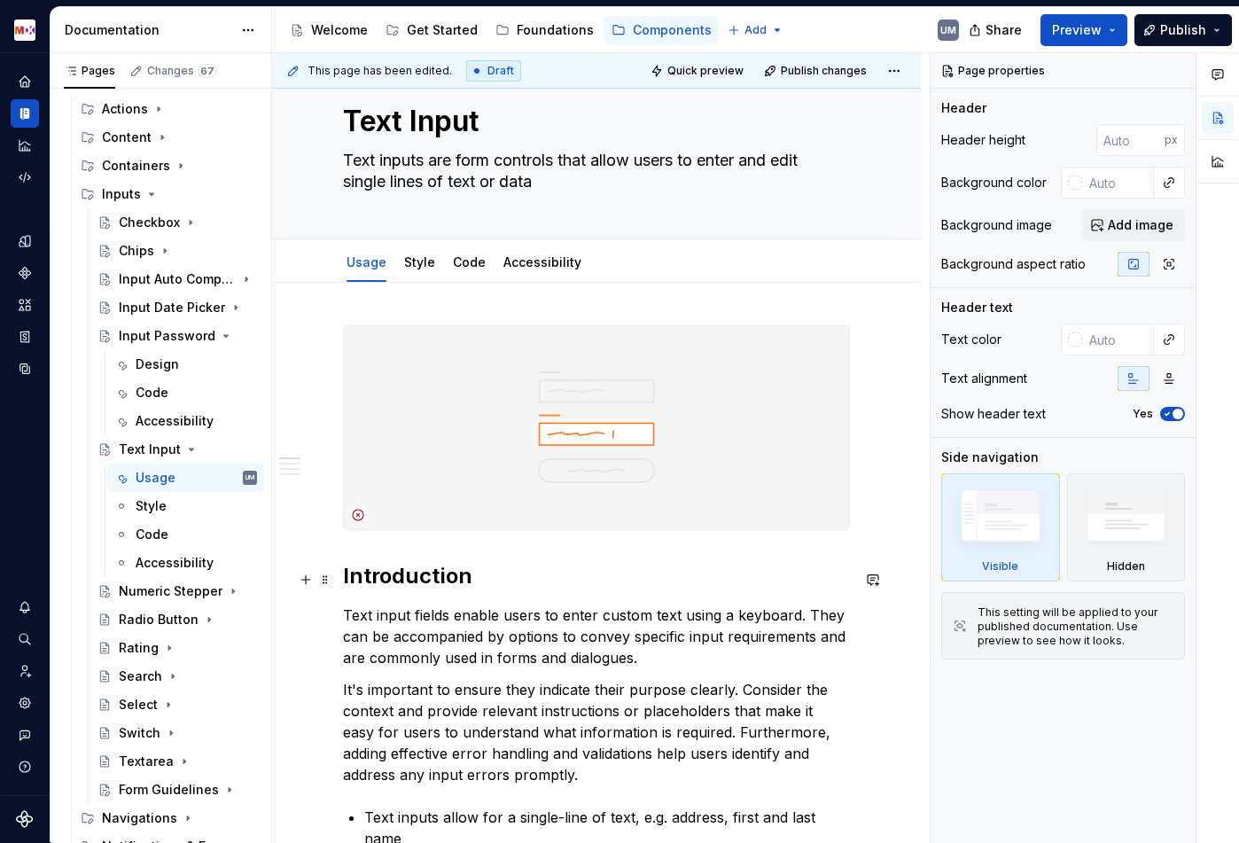
scroll to position [148, 0]
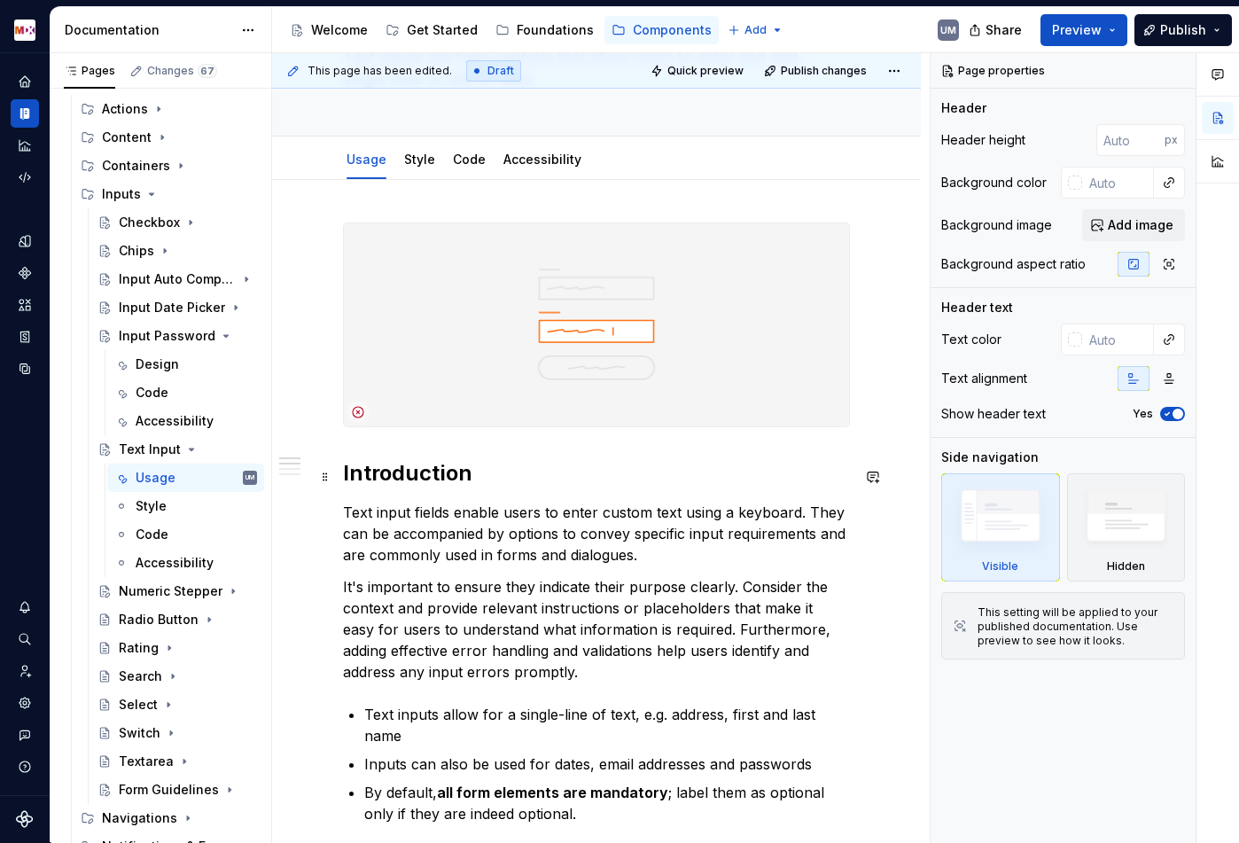
type textarea "*"
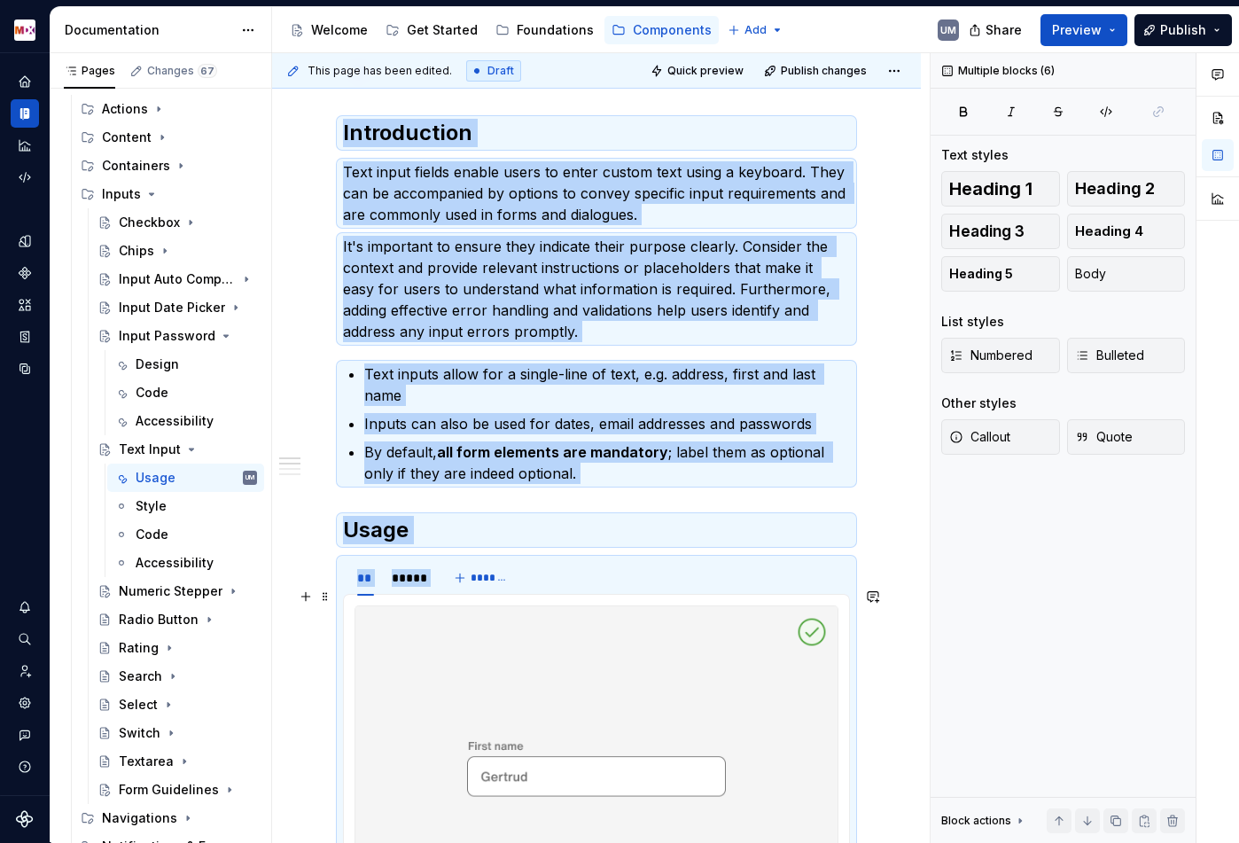
scroll to position [531, 0]
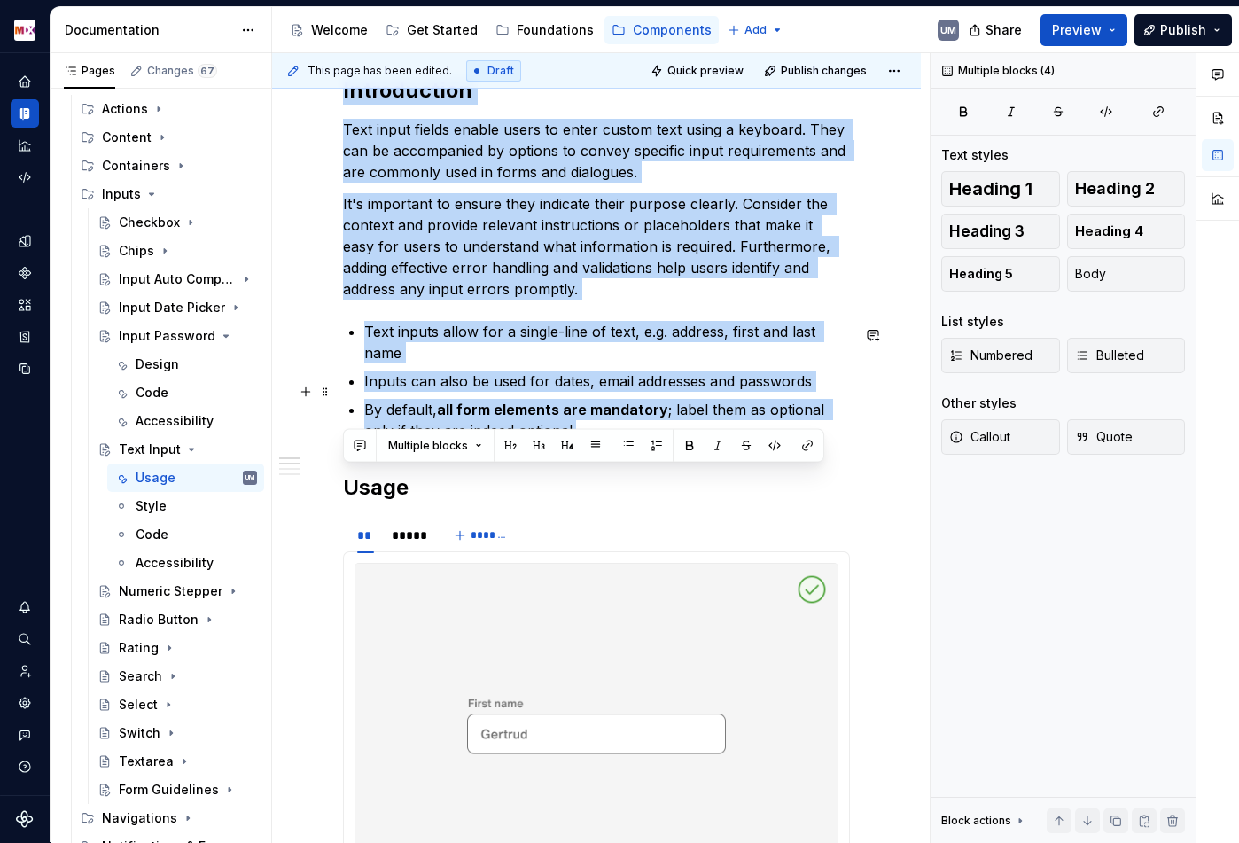
drag, startPoint x: 344, startPoint y: 469, endPoint x: 587, endPoint y: 416, distance: 248.6
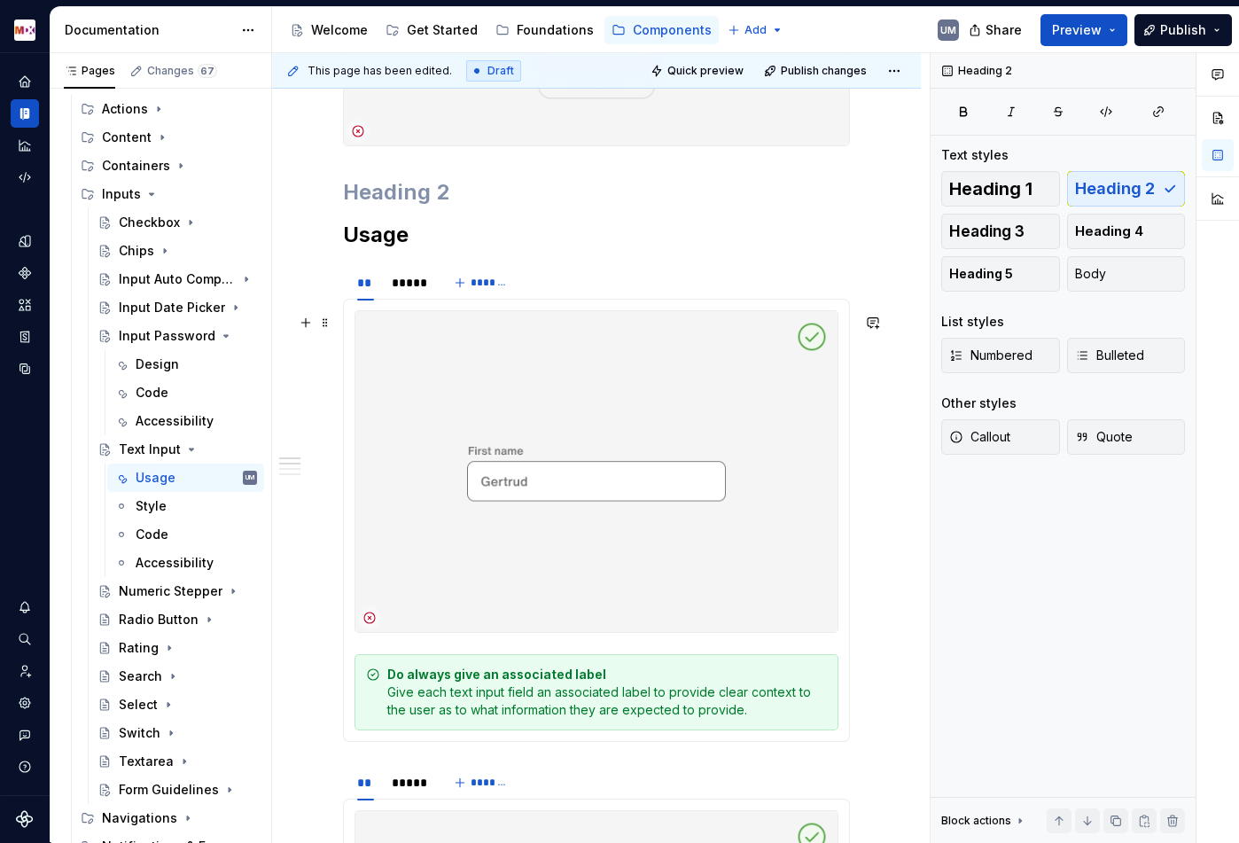
scroll to position [327, 0]
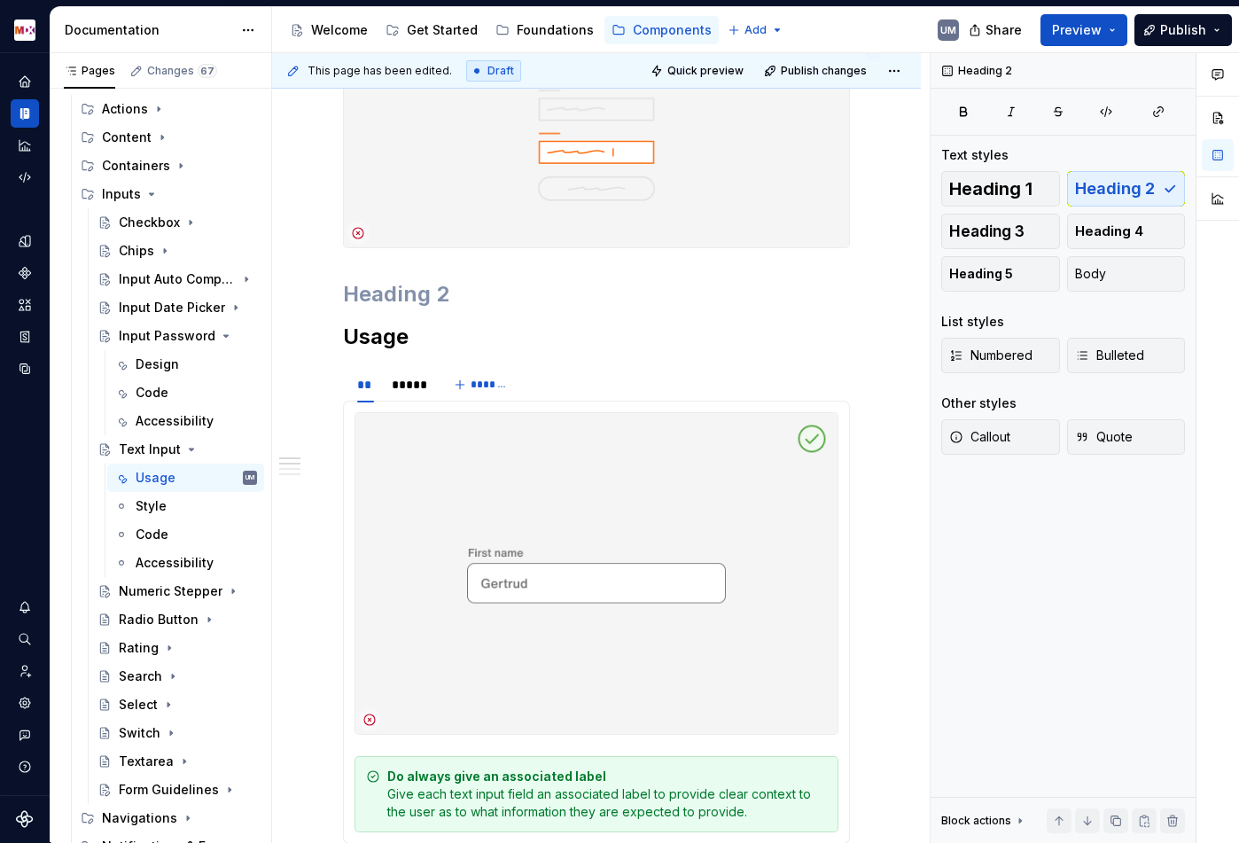
paste div
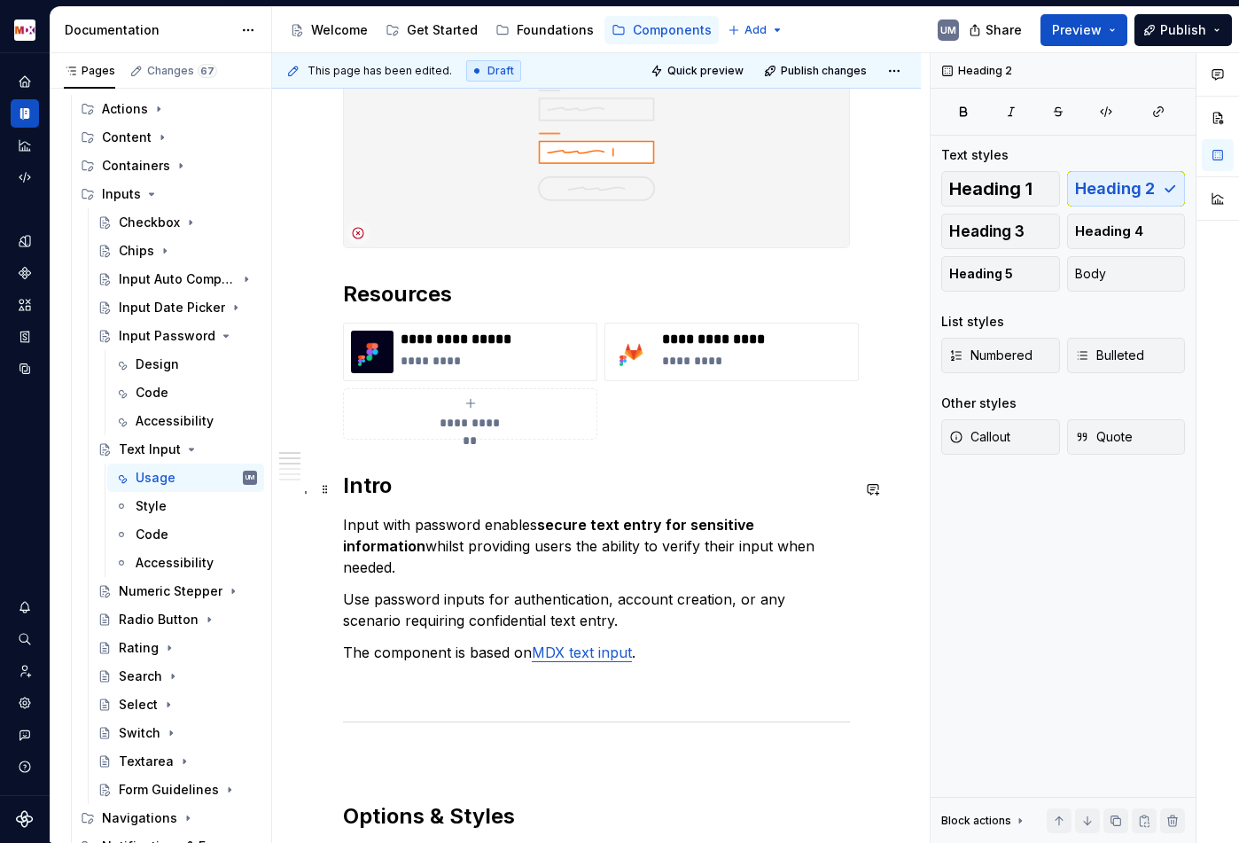
click at [425, 491] on h2 "Intro" at bounding box center [596, 485] width 507 height 28
click at [362, 674] on p at bounding box center [596, 684] width 507 height 21
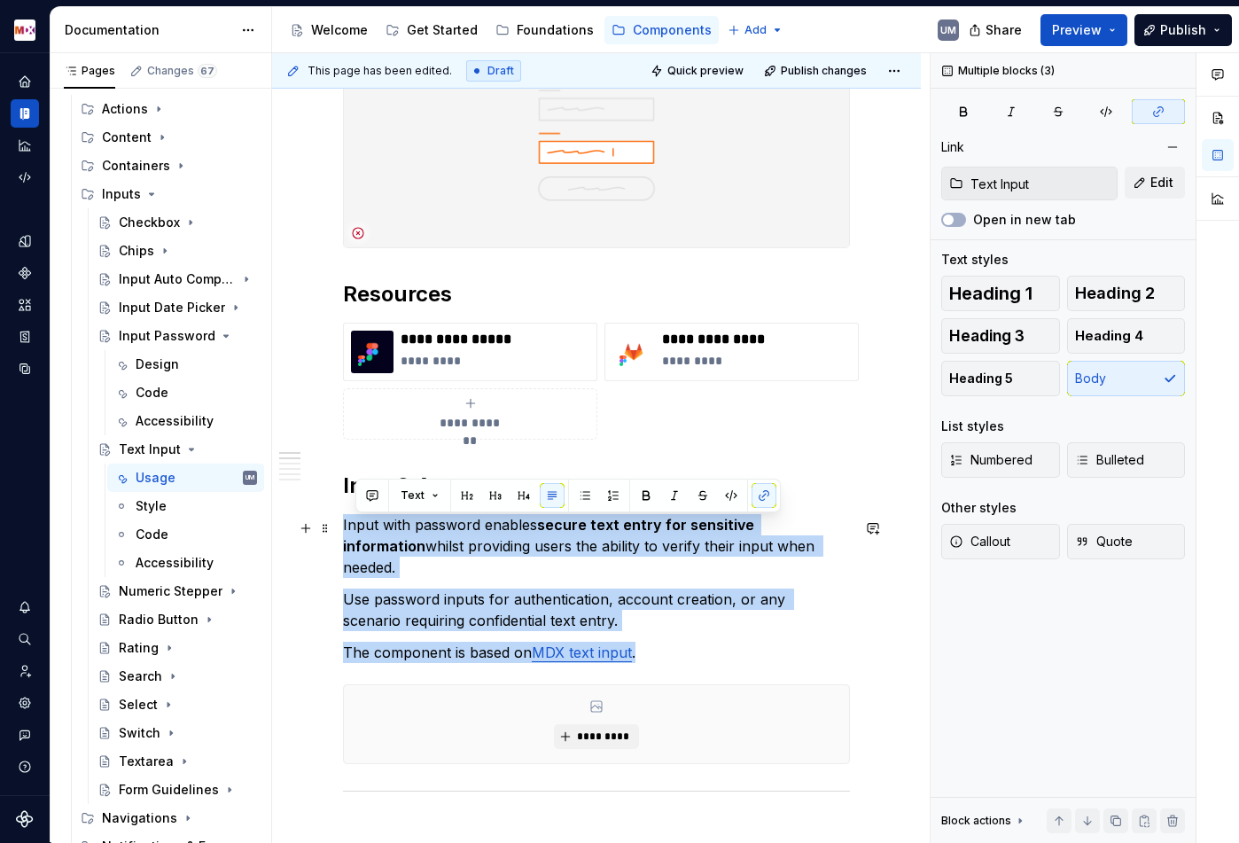
drag, startPoint x: 683, startPoint y: 634, endPoint x: 332, endPoint y: 521, distance: 368.6
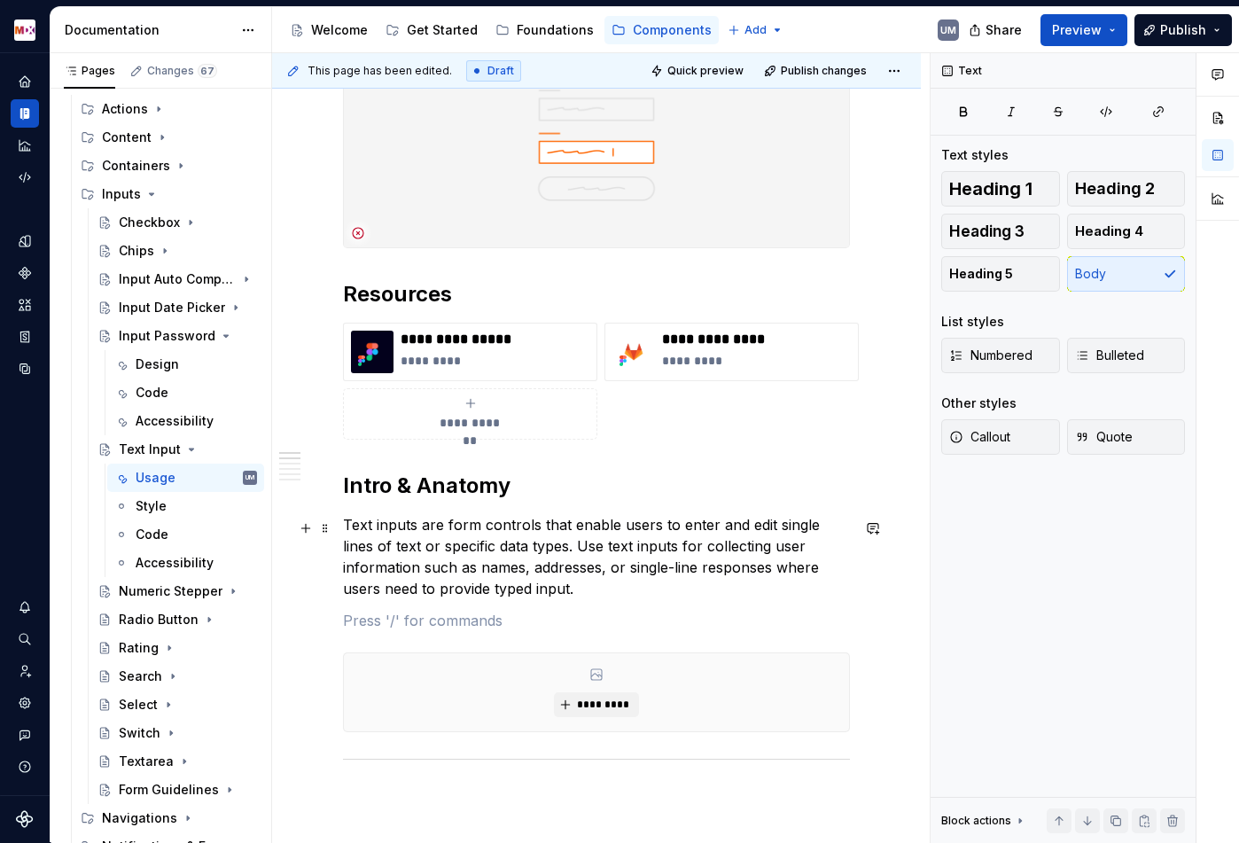
click at [545, 547] on p "Text inputs are form controls that enable users to enter and edit single lines …" at bounding box center [596, 556] width 507 height 85
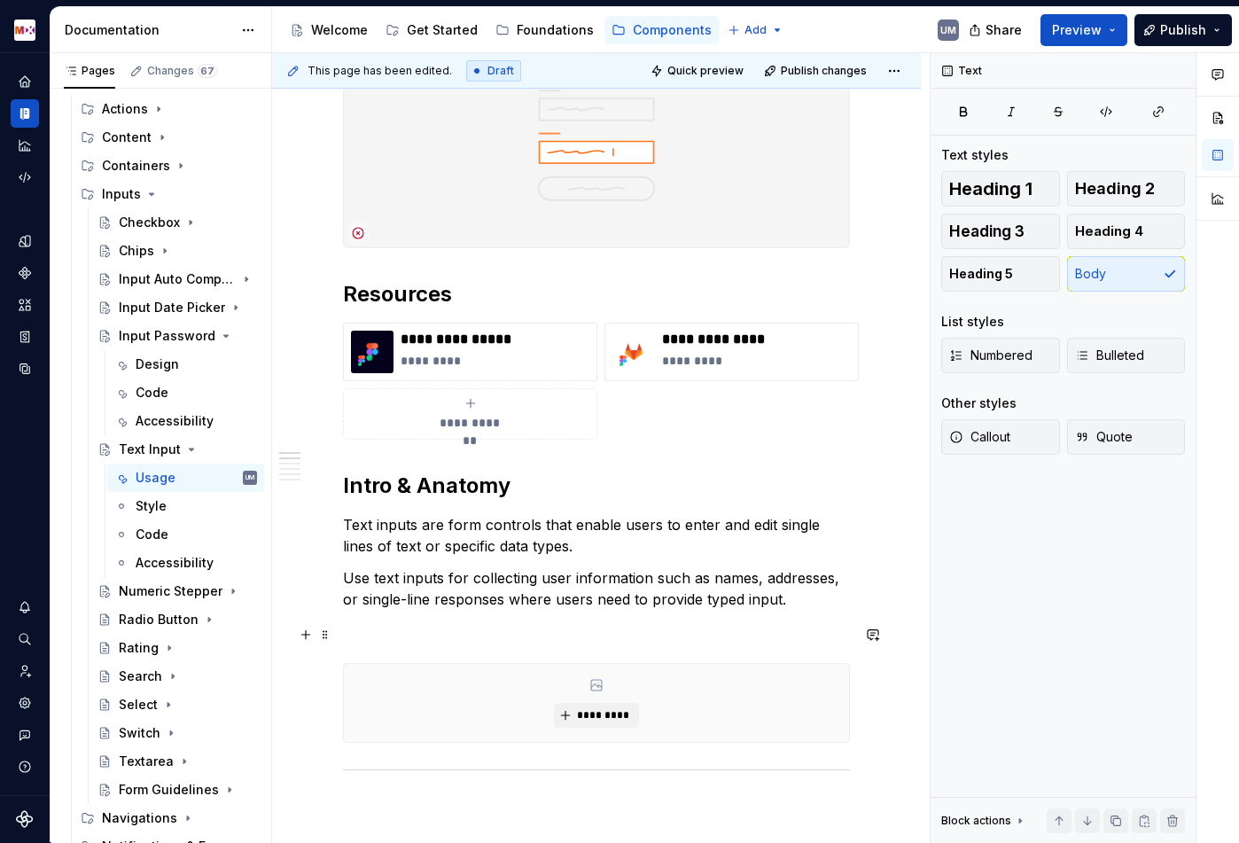
click at [388, 636] on p at bounding box center [596, 630] width 507 height 21
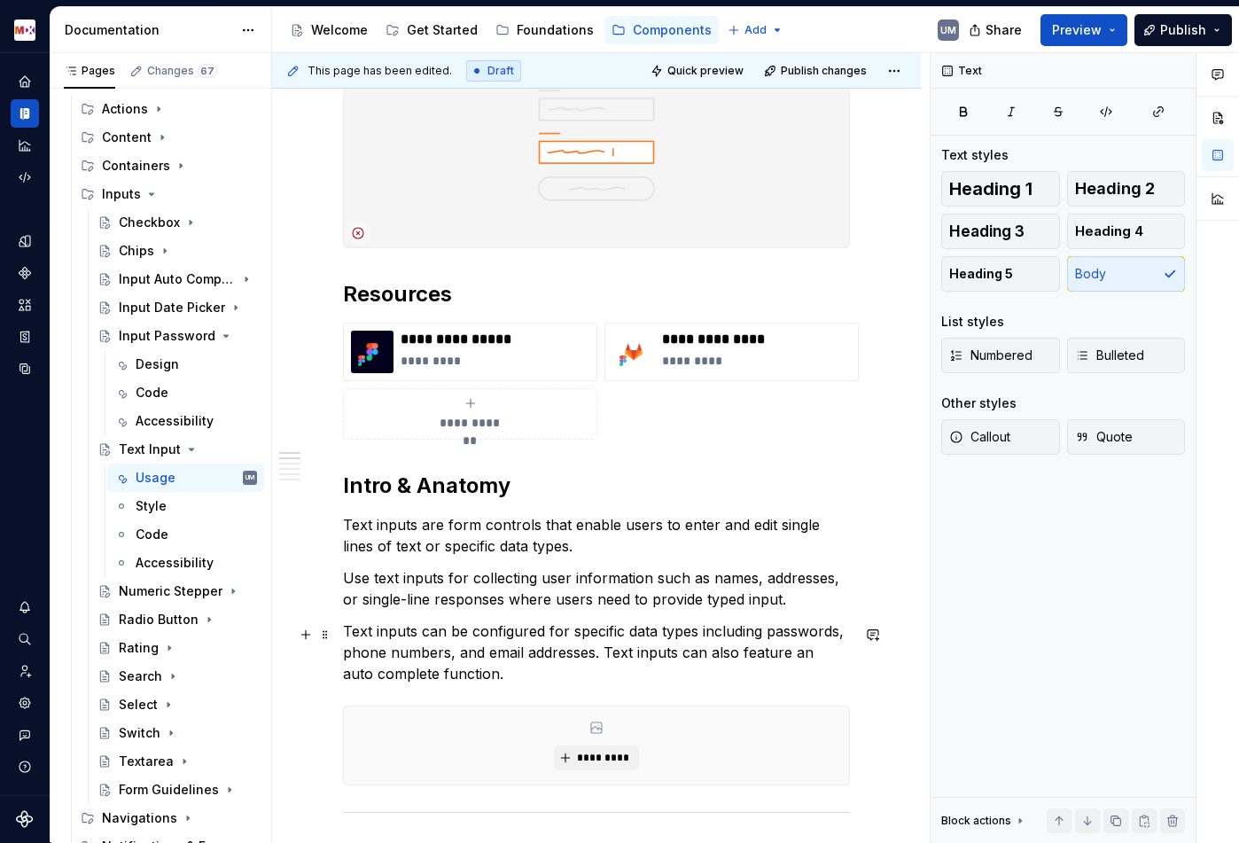
scroll to position [386, 0]
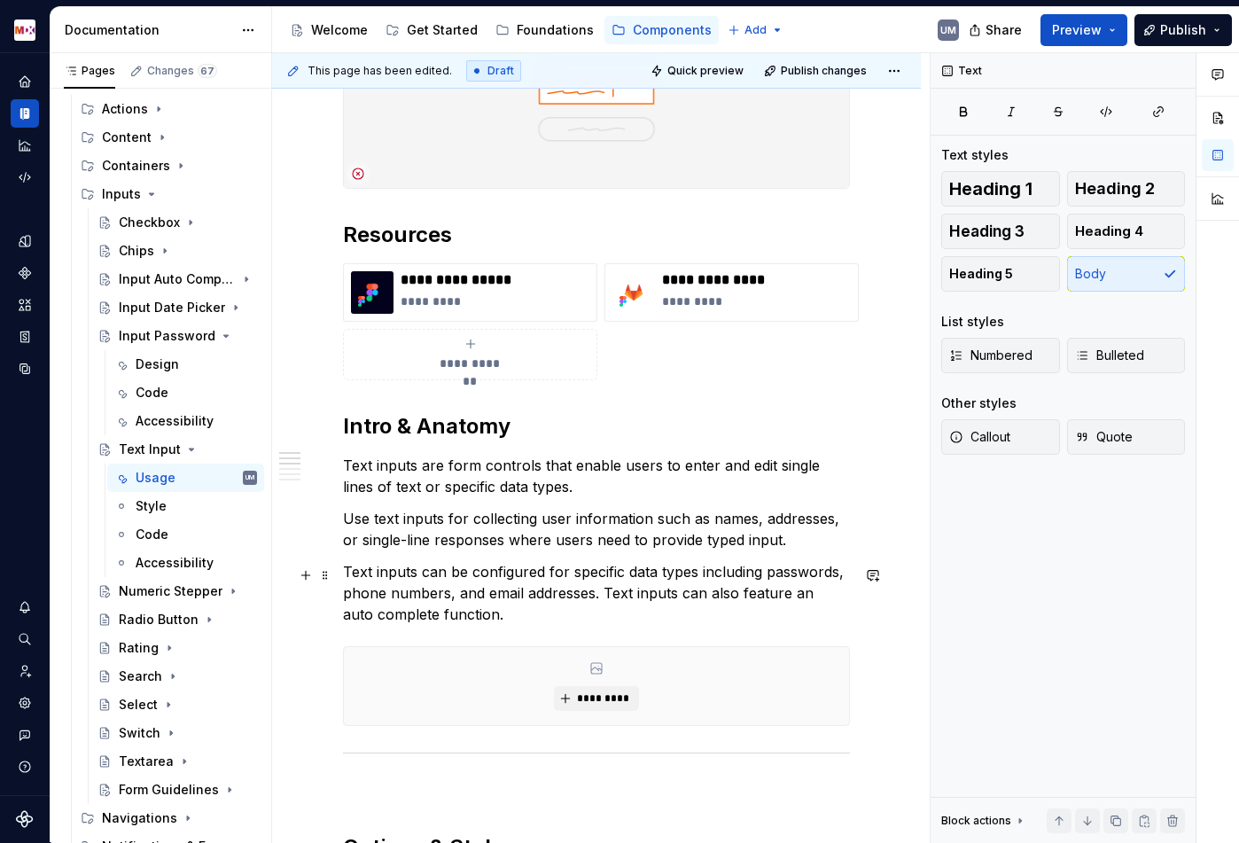
click at [783, 575] on p "Text inputs can be configured for specific data types including passwords, phon…" at bounding box center [596, 593] width 507 height 64
click at [1169, 542] on button "button" at bounding box center [1174, 542] width 25 height 25
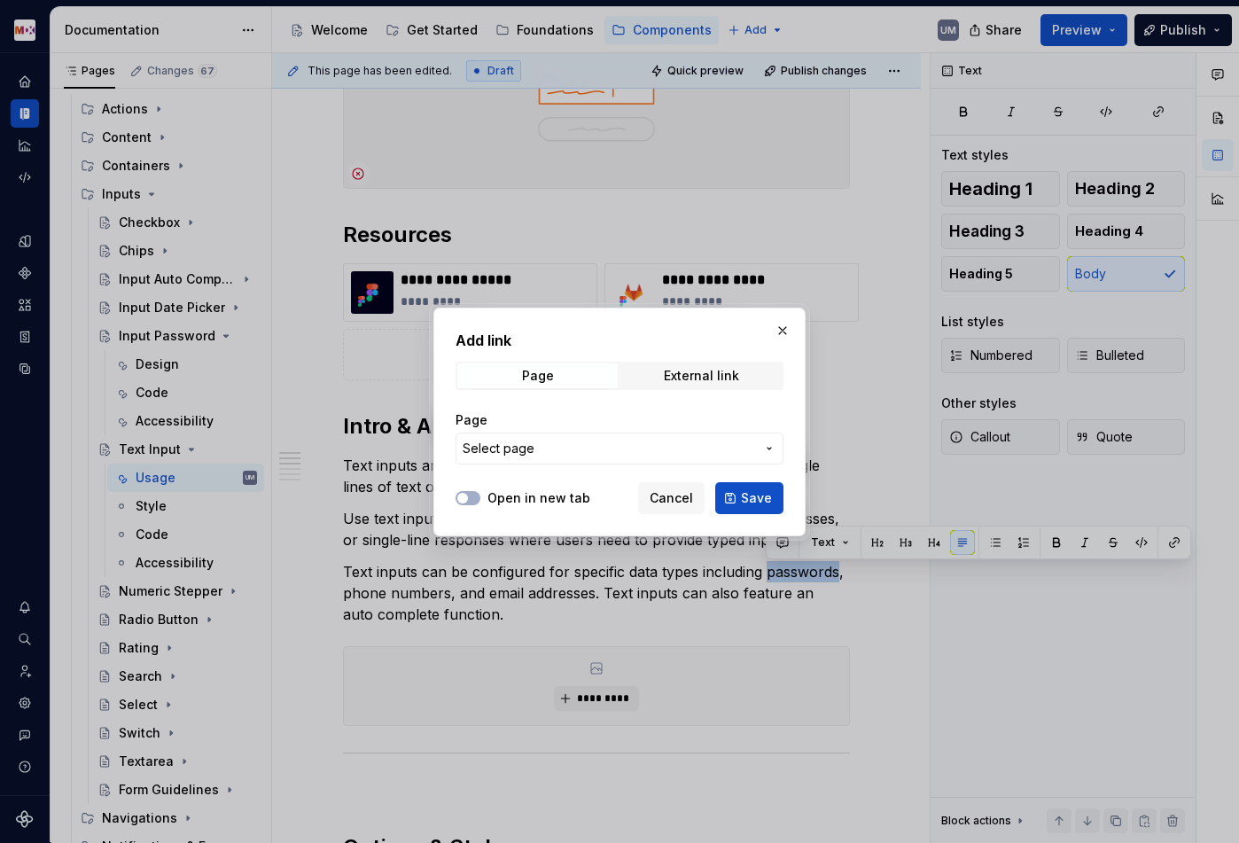
click at [682, 454] on span "Select page" at bounding box center [609, 449] width 292 height 18
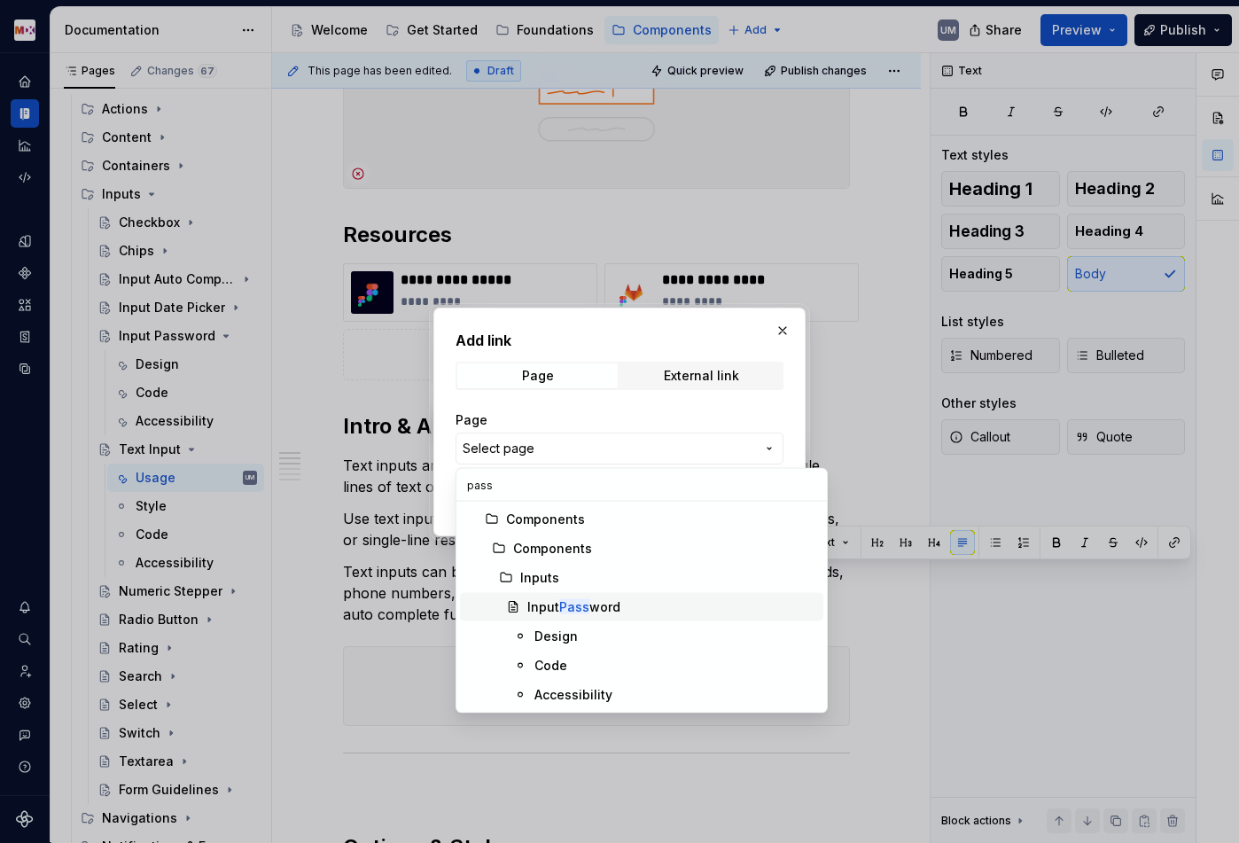
type input "pass"
click at [578, 598] on div "Input Pass word" at bounding box center [573, 607] width 93 height 18
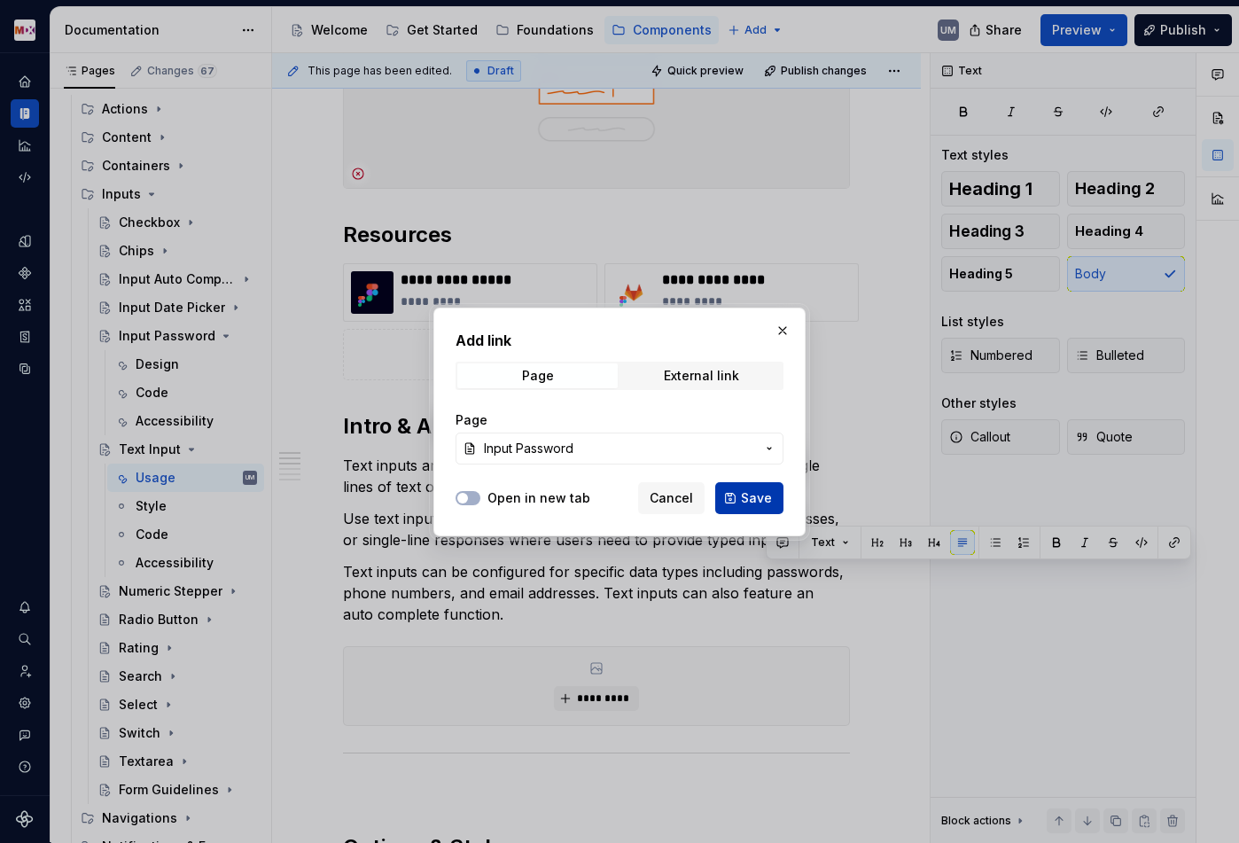
click at [744, 502] on span "Save" at bounding box center [756, 498] width 31 height 18
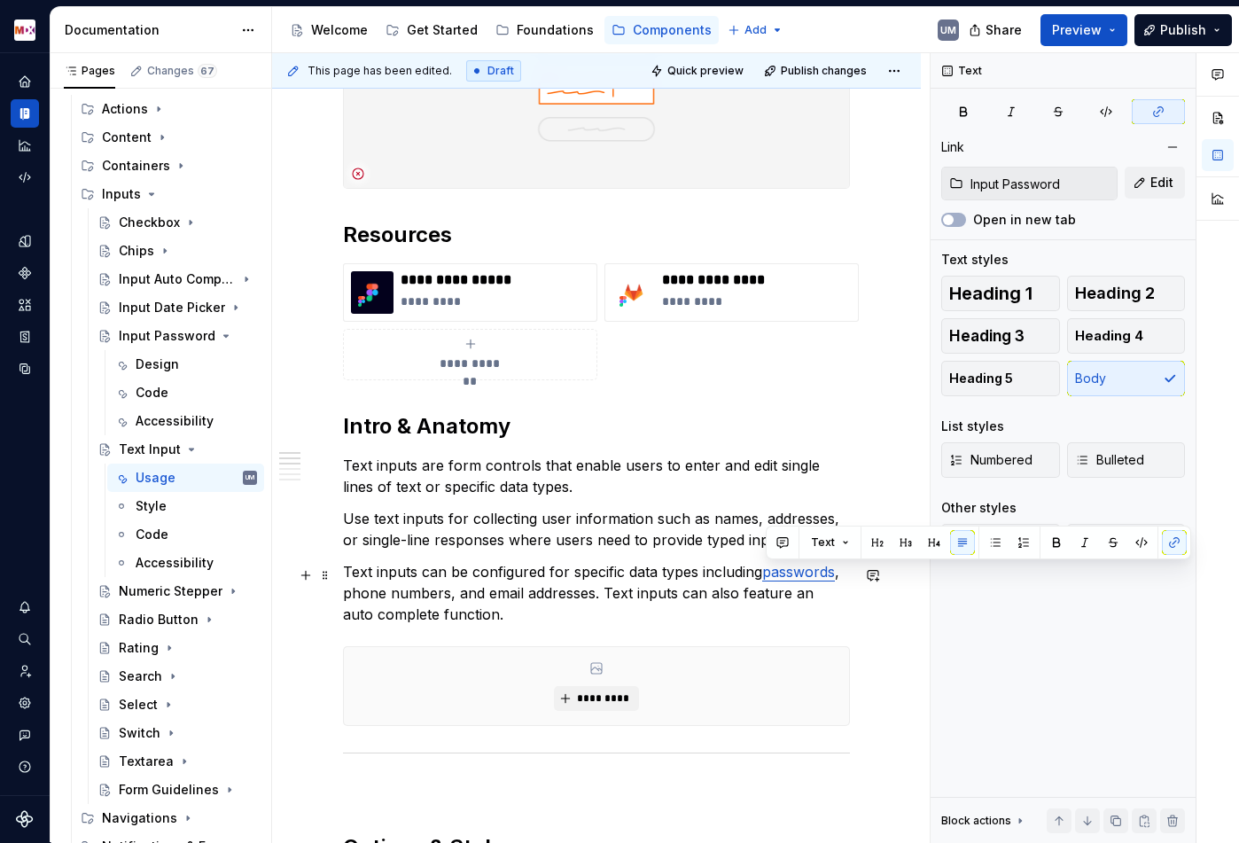
click at [365, 596] on p "Text inputs can be configured for specific data types including passwords , pho…" at bounding box center [596, 593] width 507 height 64
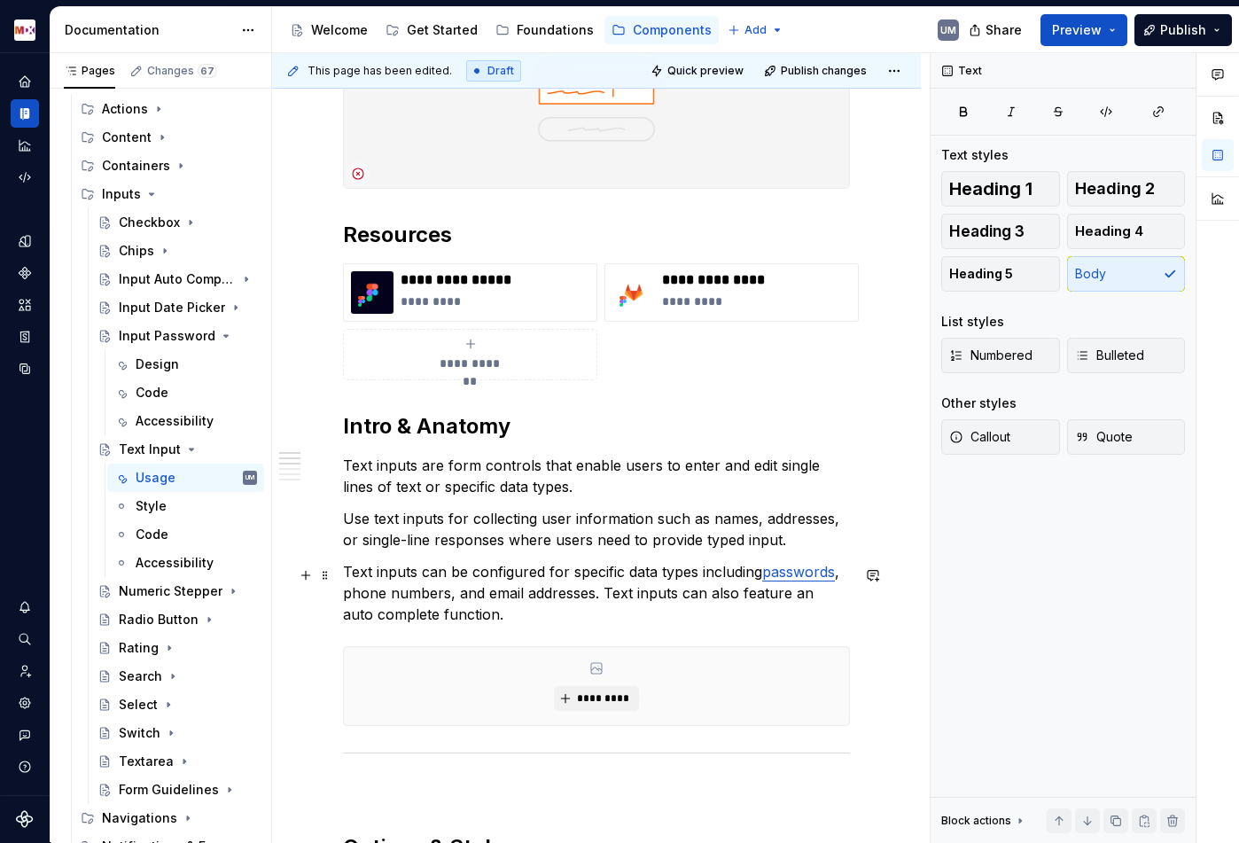
click at [501, 596] on p "Text inputs can be configured for specific data types including passwords , pho…" at bounding box center [596, 593] width 507 height 64
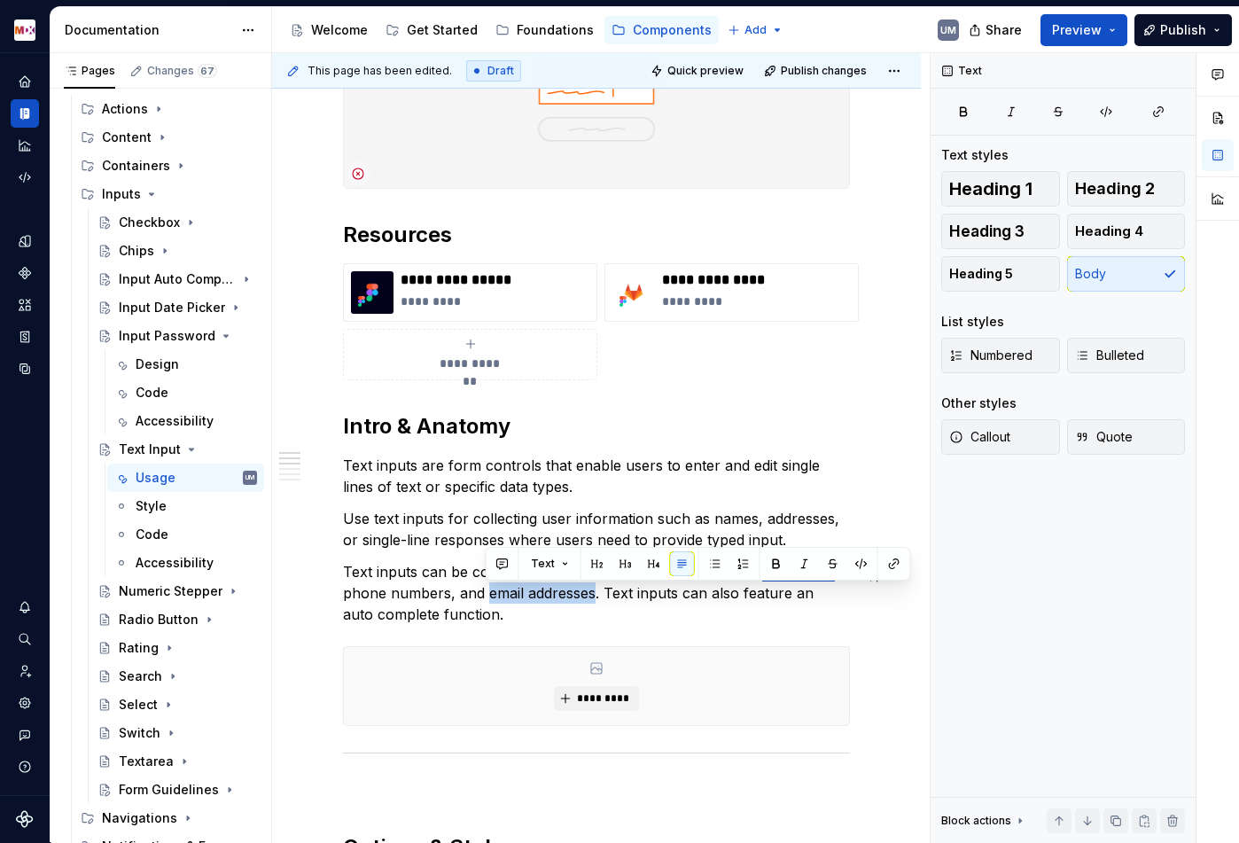
click at [548, 596] on p "Text inputs can be configured for specific data types including passwords , pho…" at bounding box center [596, 593] width 507 height 64
click at [499, 608] on p "Text inputs can be configured for specific data types including passwords , pho…" at bounding box center [596, 593] width 507 height 64
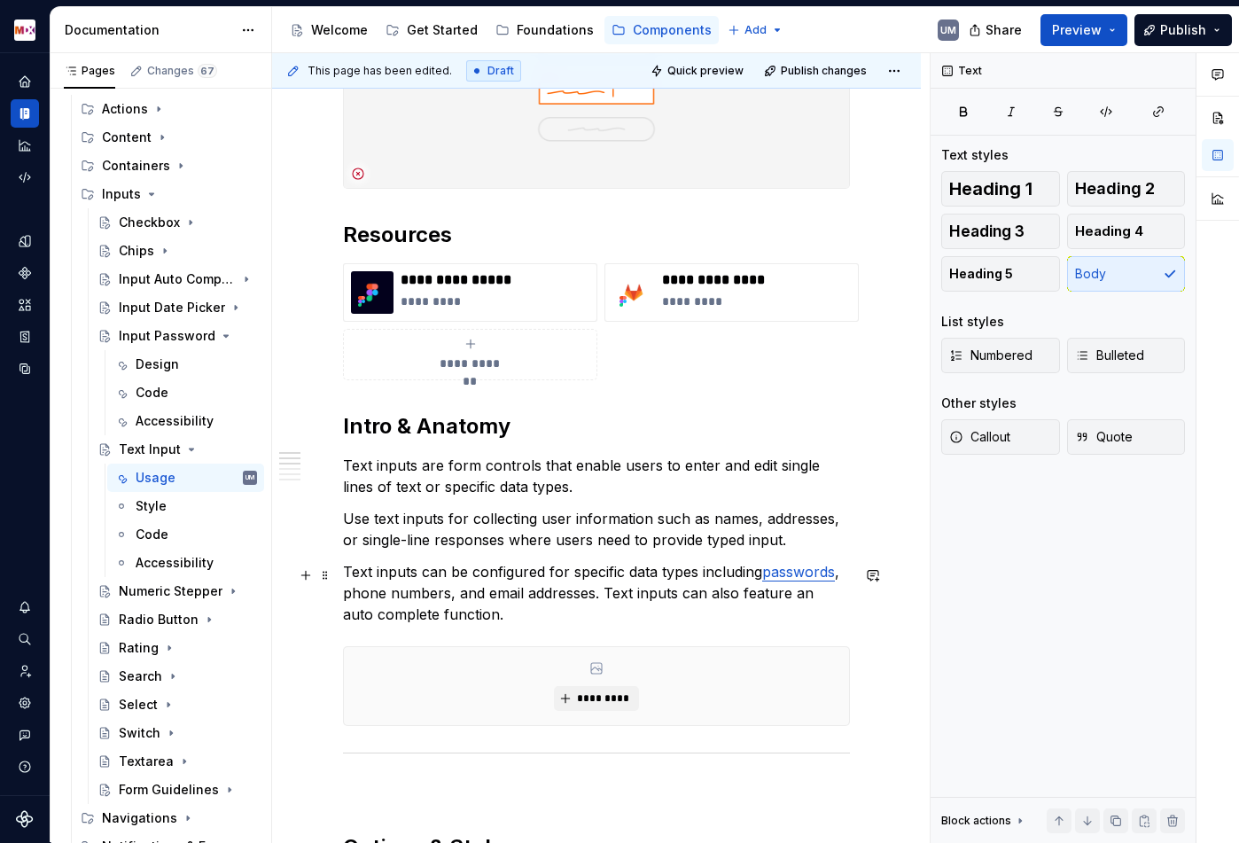
type textarea "*"
click at [454, 596] on p "Text inputs can be configured for specific data types including passwords , pho…" at bounding box center [596, 593] width 507 height 64
click at [476, 596] on p "Text inputs can be configured for specific data types including passwords , pho…" at bounding box center [596, 593] width 507 height 64
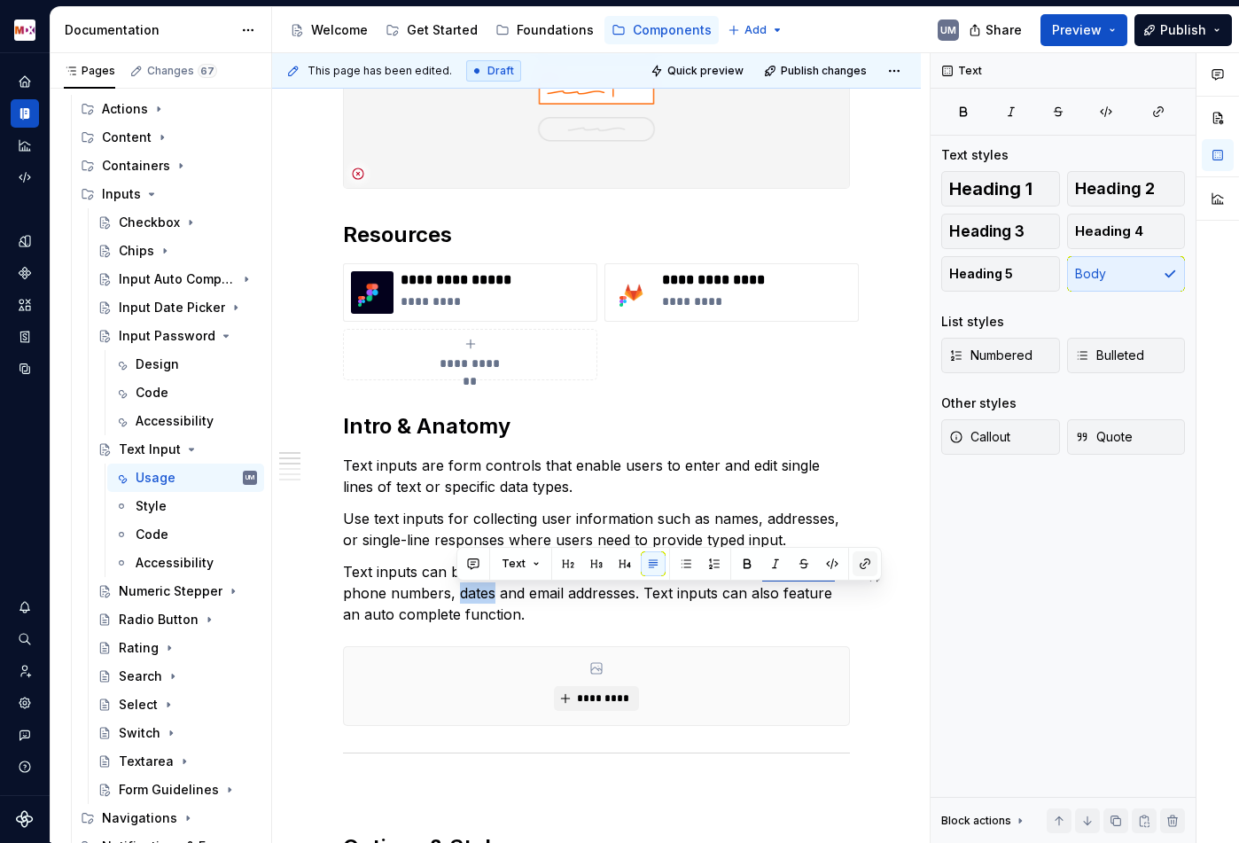
click at [866, 563] on button "button" at bounding box center [865, 563] width 25 height 25
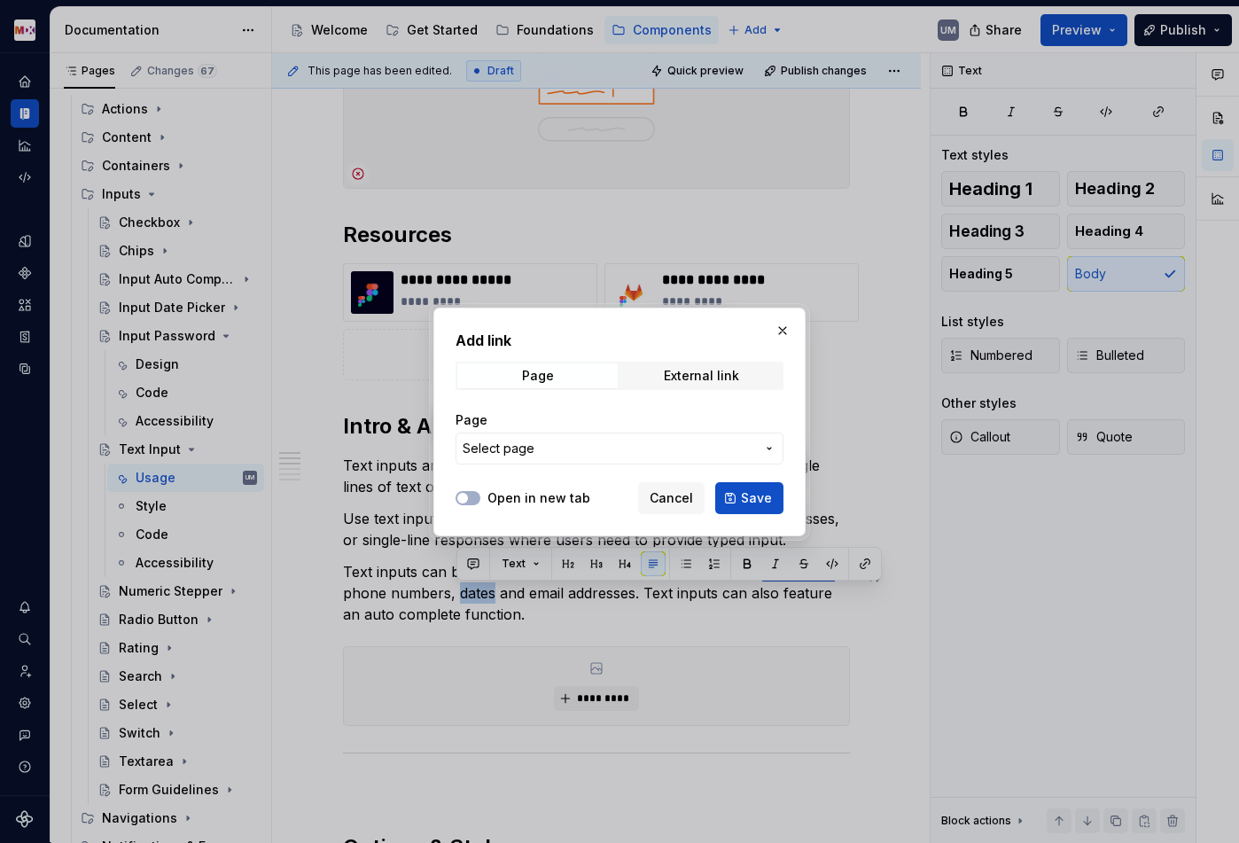
click at [597, 448] on span "Select page" at bounding box center [609, 449] width 292 height 18
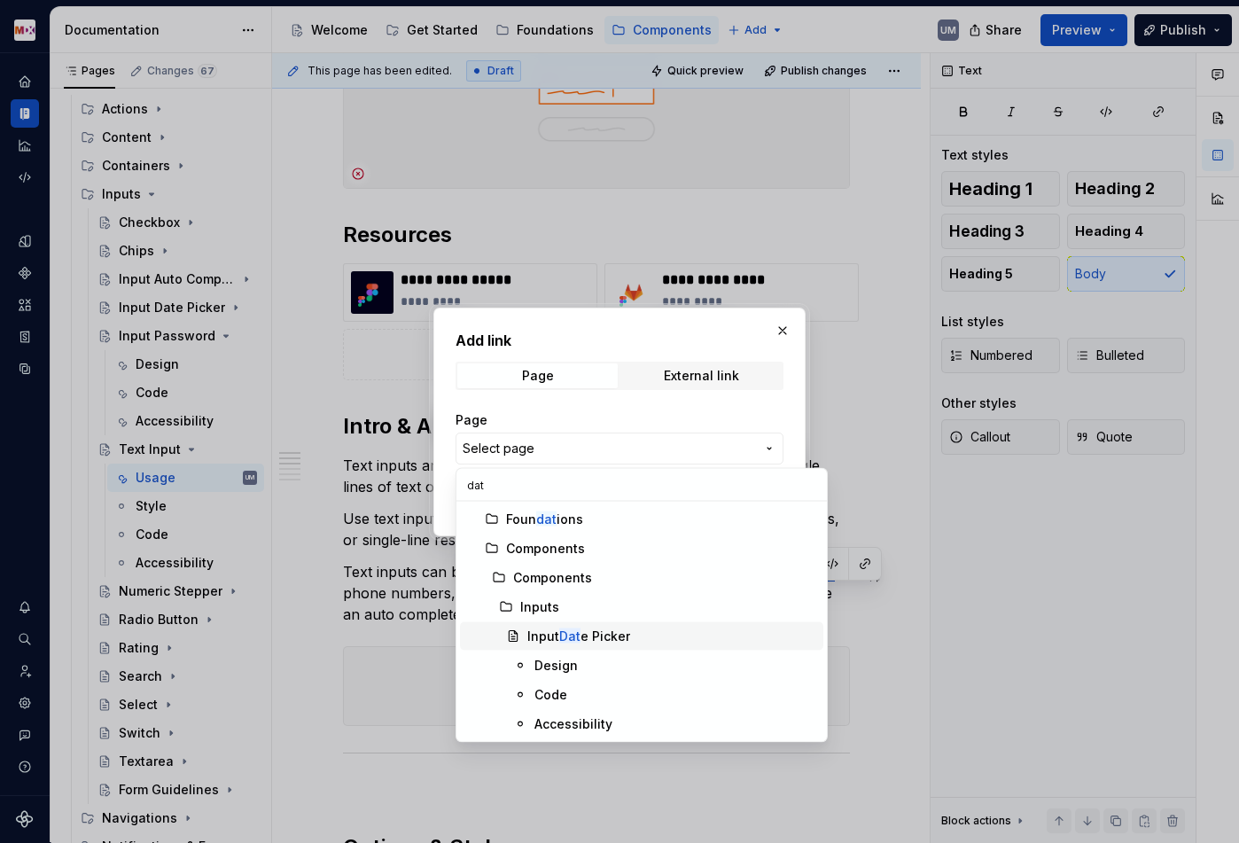
type input "dat"
click at [569, 638] on mark "Dat" at bounding box center [569, 635] width 21 height 15
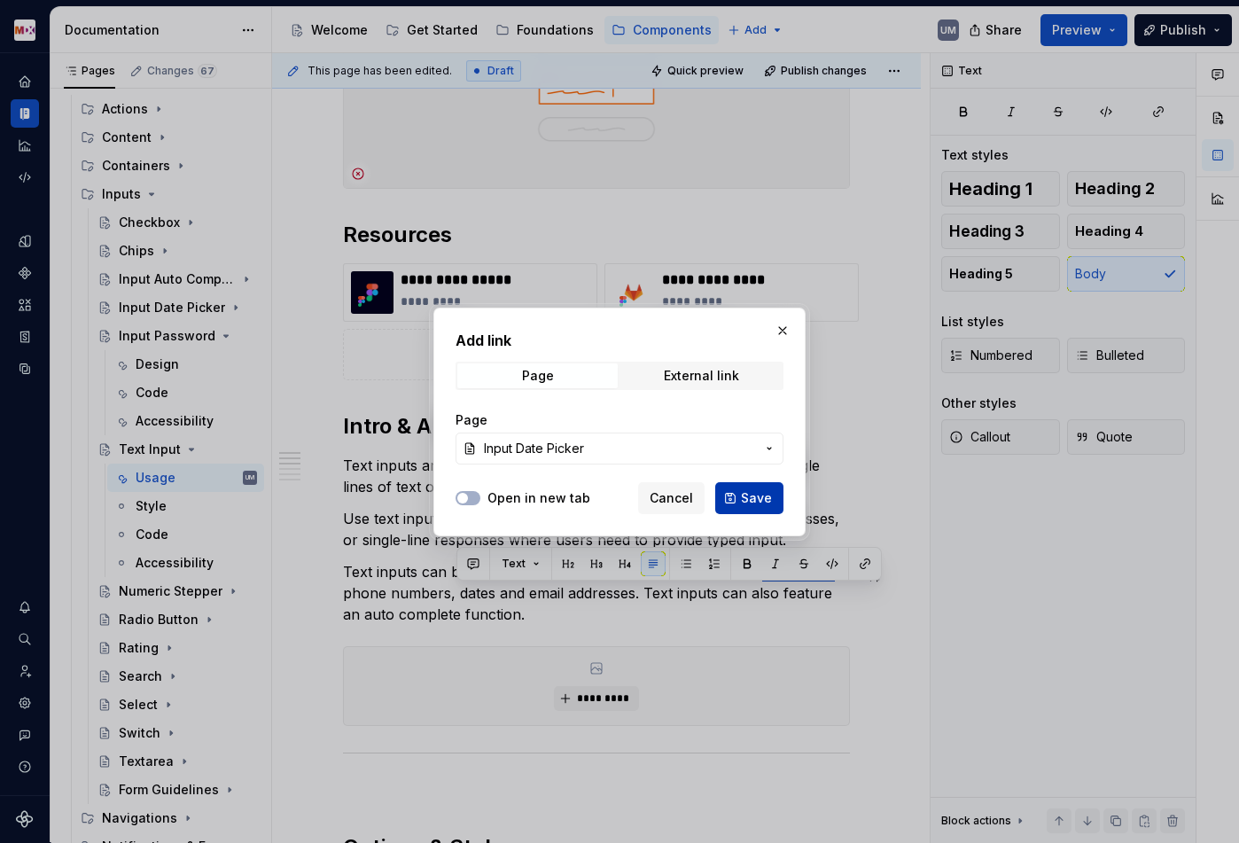
click at [747, 495] on span "Save" at bounding box center [756, 498] width 31 height 18
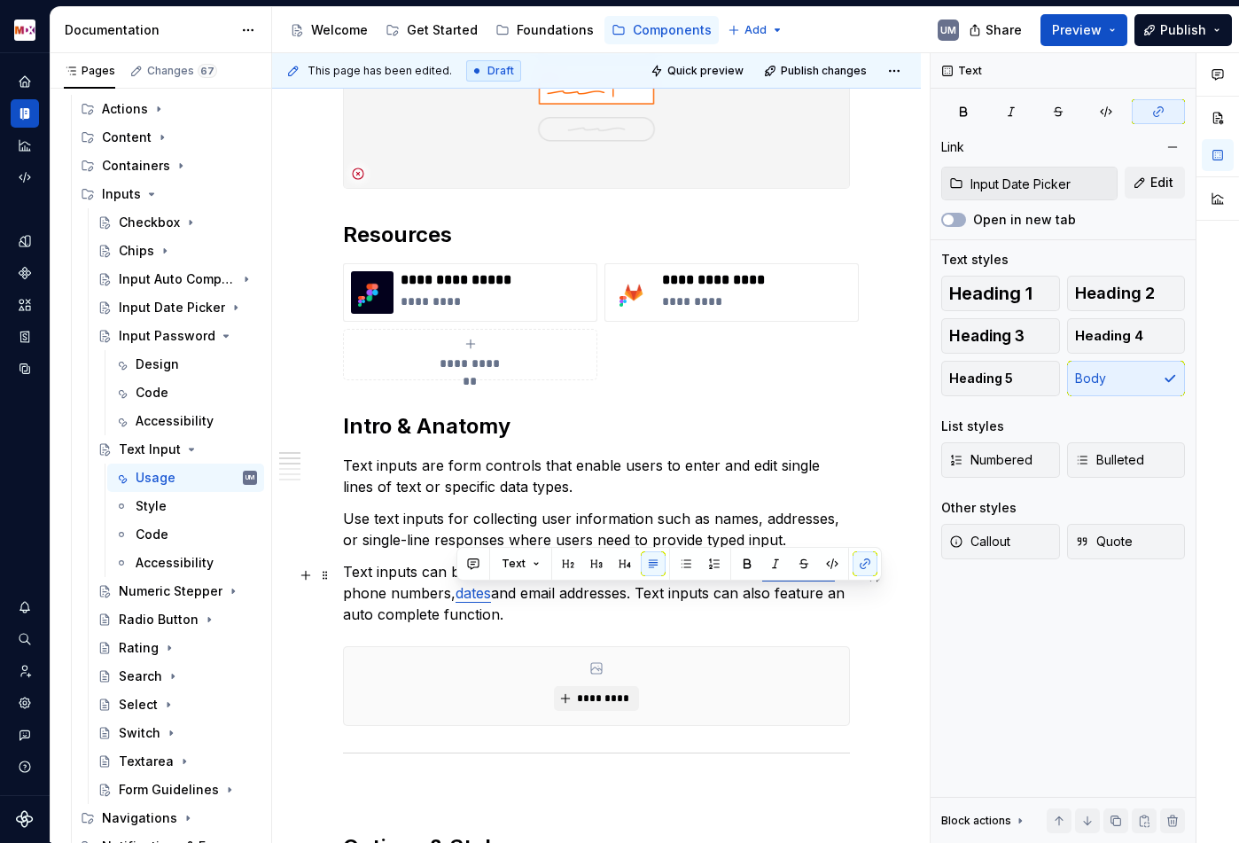
click at [642, 608] on p "Text inputs can be configured for specific data types including passwords , pho…" at bounding box center [596, 593] width 507 height 64
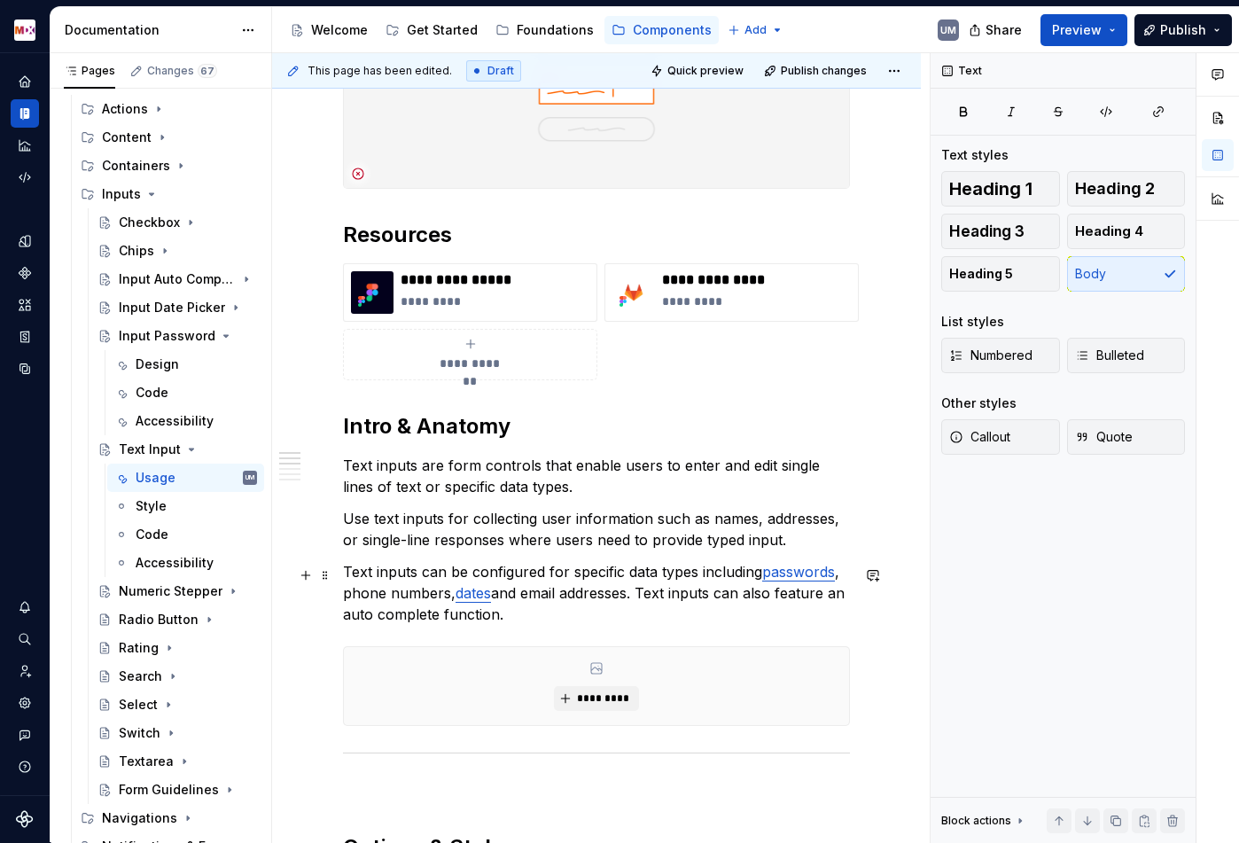
click at [646, 596] on p "Text inputs can be configured for specific data types including passwords , pho…" at bounding box center [596, 593] width 507 height 64
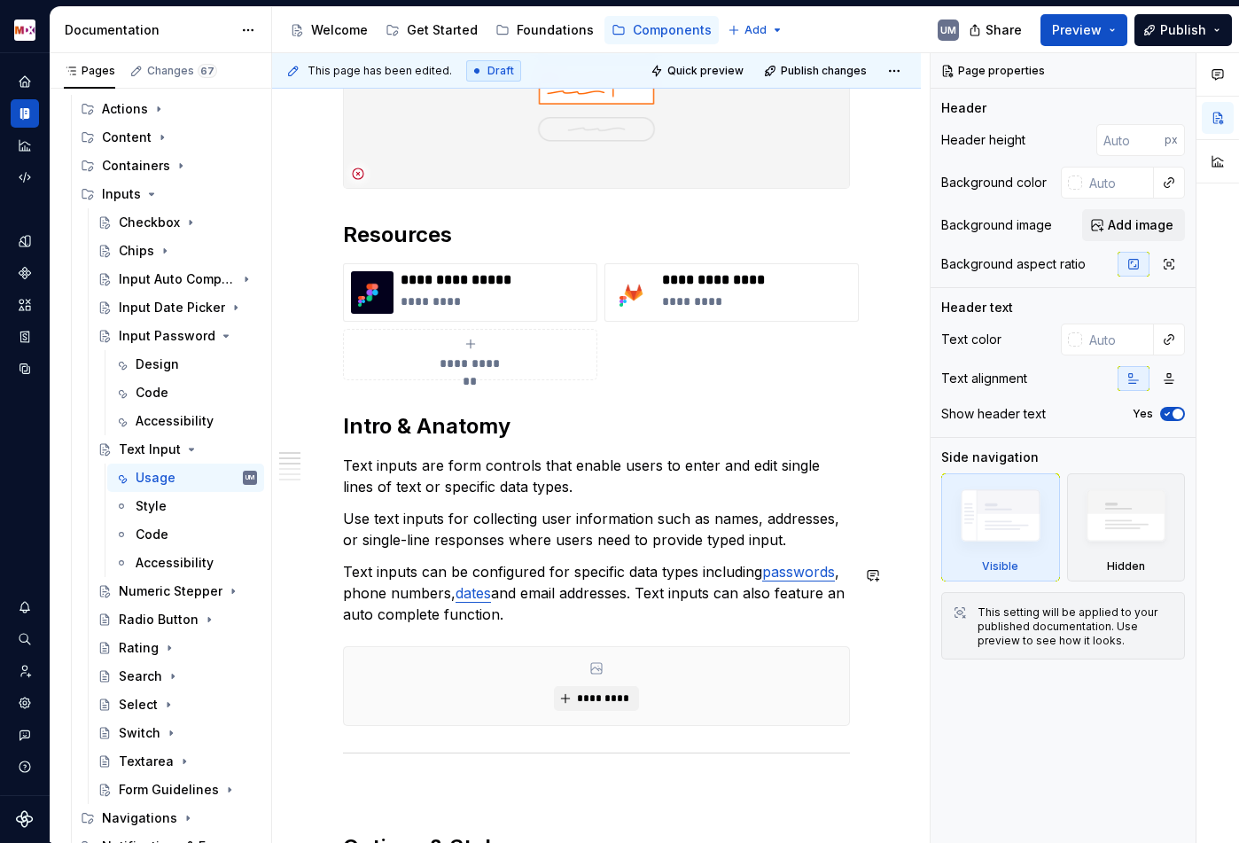
type textarea "*"
click at [349, 619] on p "Text inputs can be configured for specific data types including passwords , pho…" at bounding box center [596, 593] width 507 height 64
click at [361, 618] on p "Text inputs can be configured for specific data types including passwords , pho…" at bounding box center [596, 593] width 507 height 64
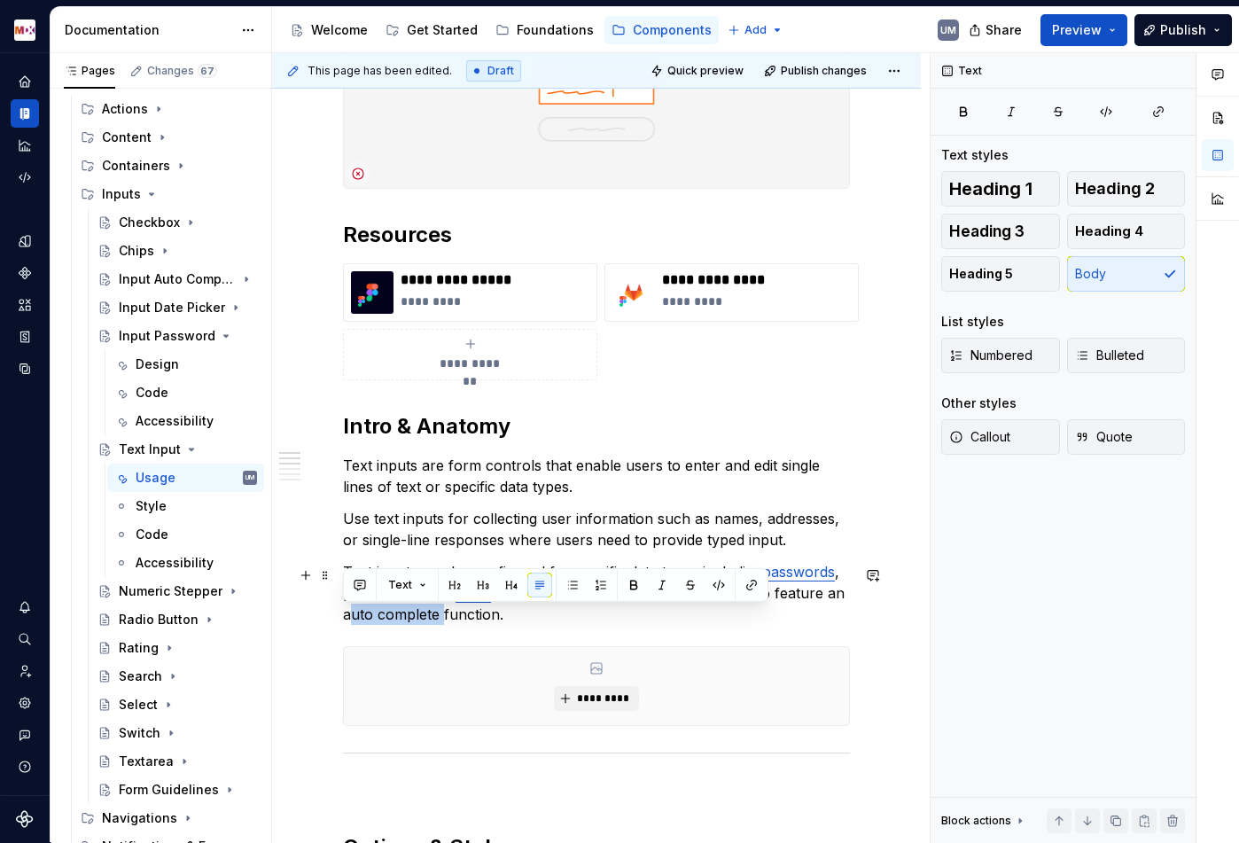
click at [394, 618] on p "Text inputs can be configured for specific data types including passwords , pho…" at bounding box center [596, 593] width 507 height 64
click at [759, 579] on button "button" at bounding box center [751, 585] width 25 height 25
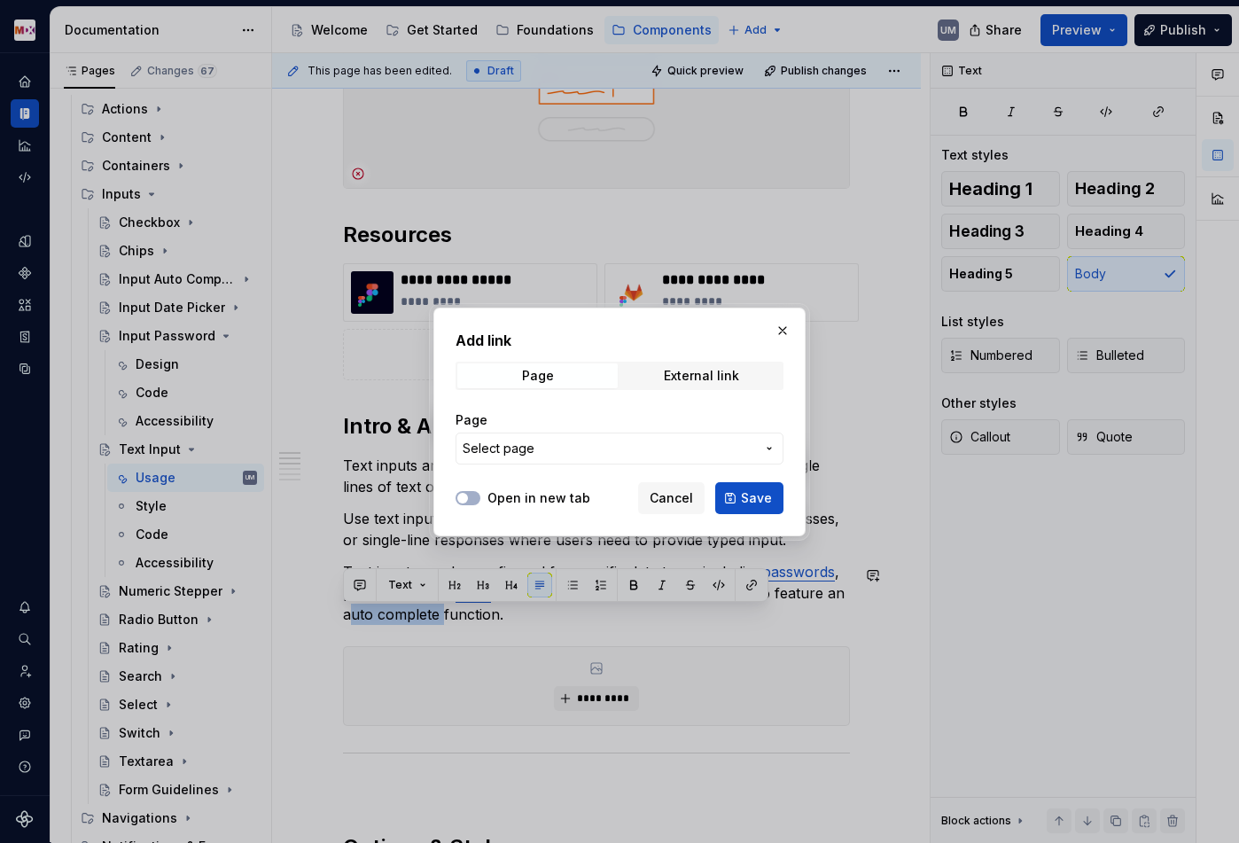
click at [689, 445] on span "Select page" at bounding box center [609, 449] width 292 height 18
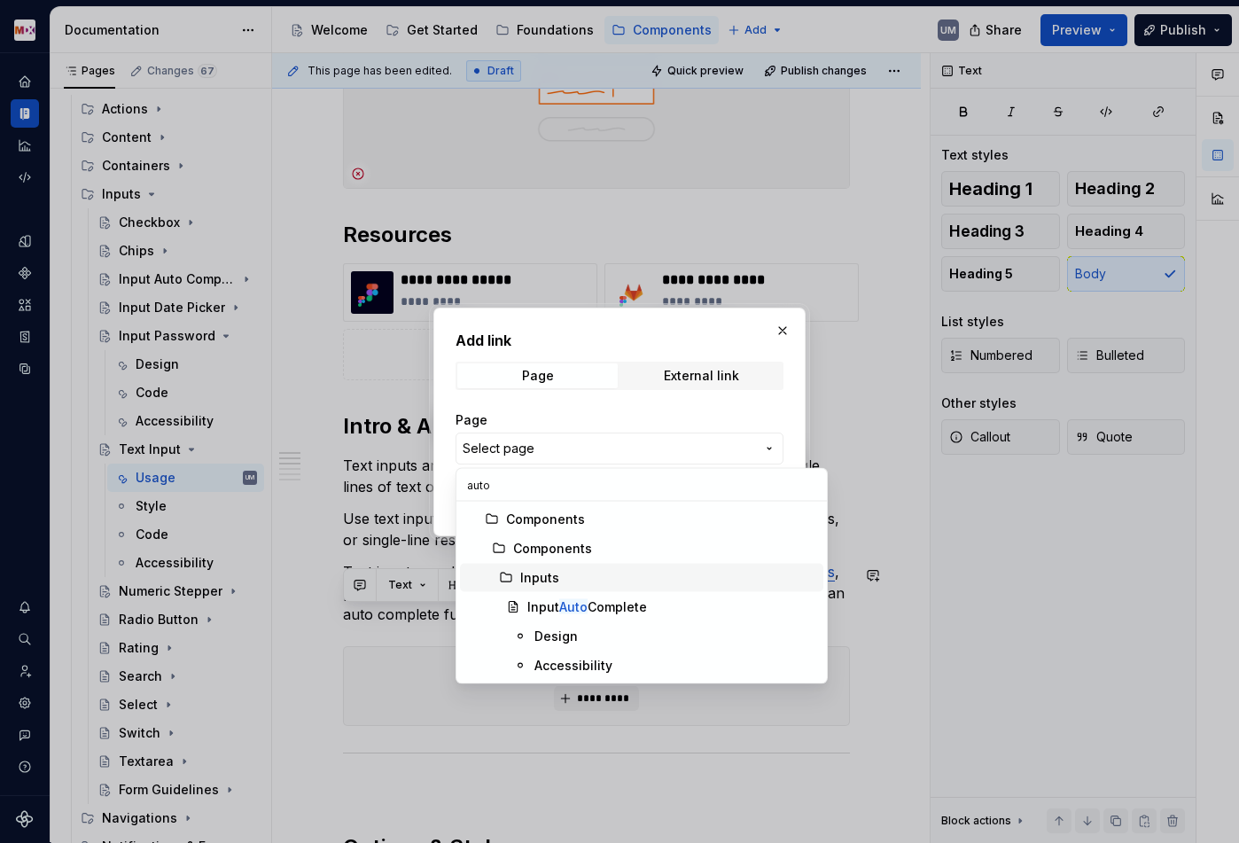
type input "auto"
click at [631, 600] on div "Input Auto Complete" at bounding box center [587, 607] width 120 height 18
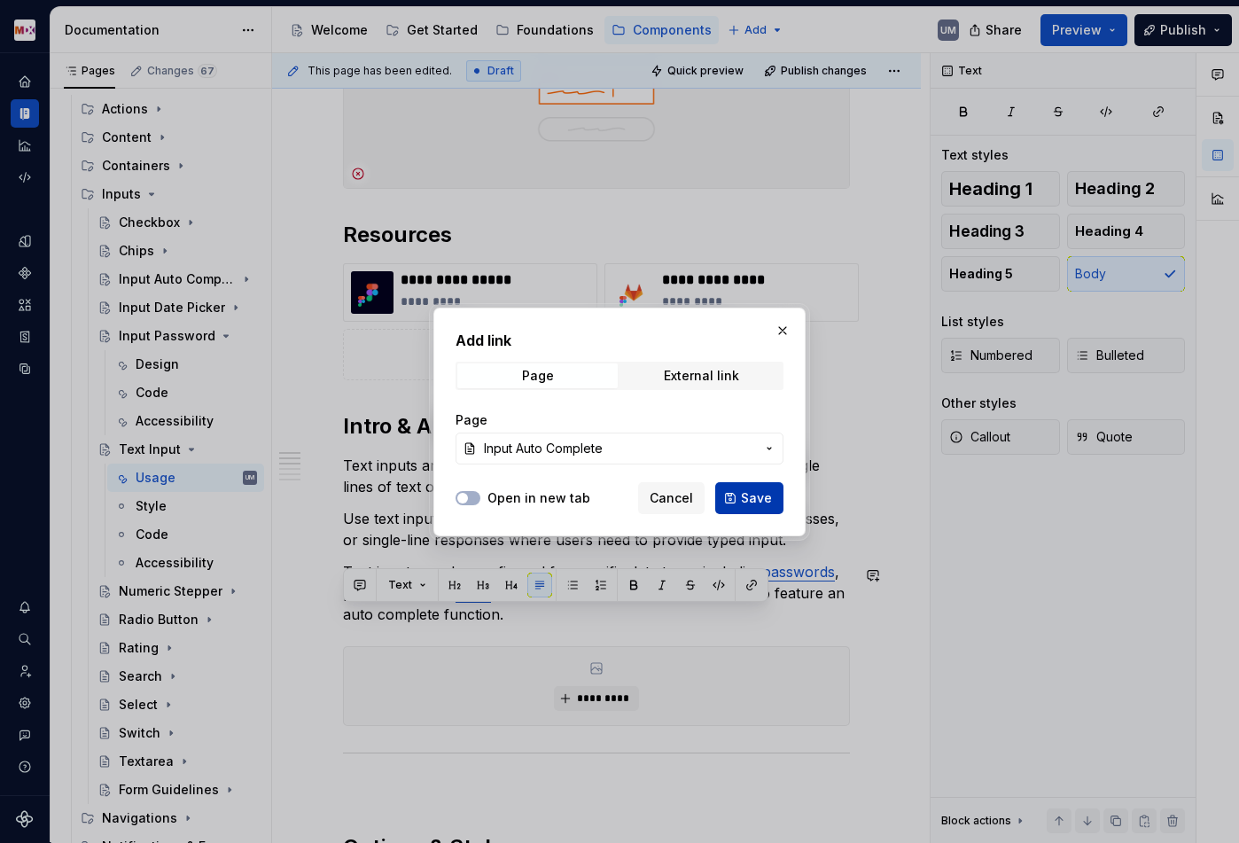
click at [753, 495] on span "Save" at bounding box center [756, 498] width 31 height 18
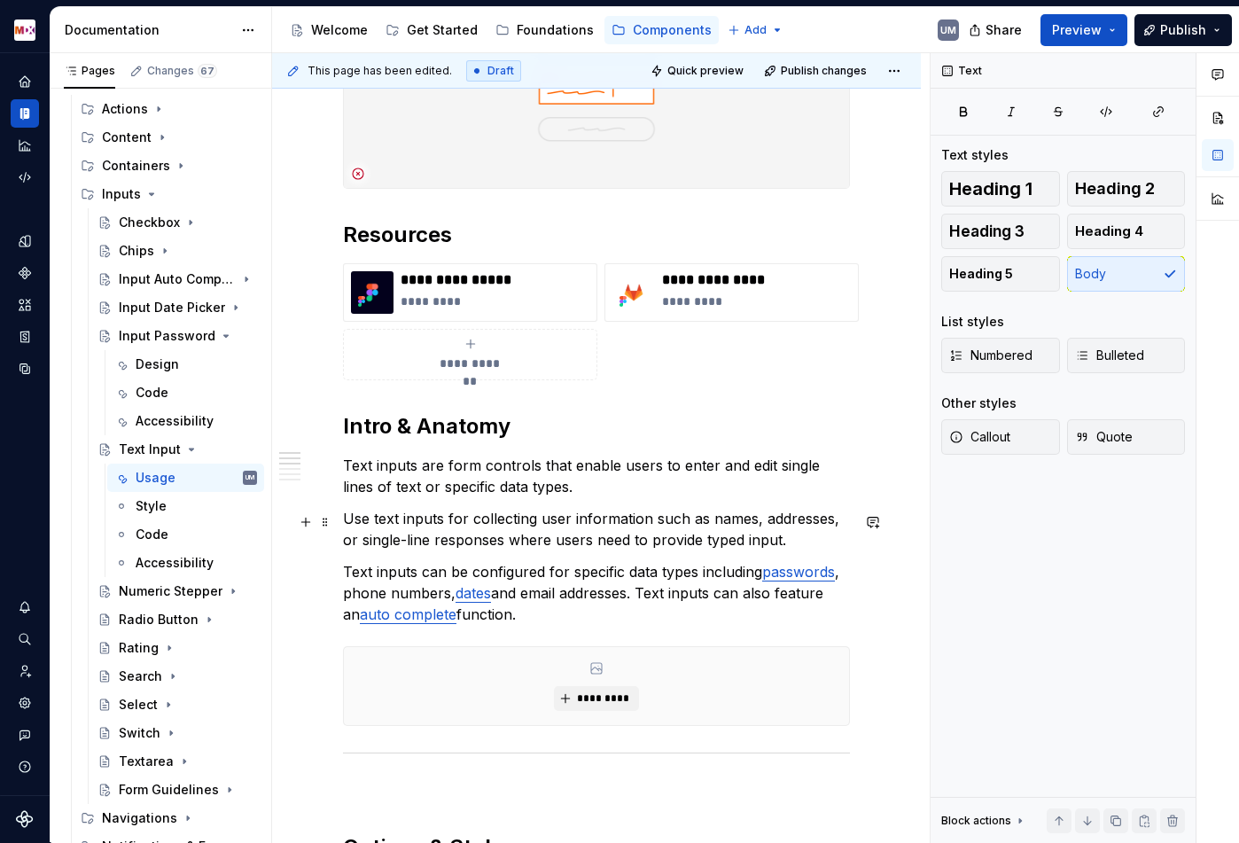
click at [594, 511] on p "Use text inputs for collecting user information such as names, addresses, or si…" at bounding box center [596, 529] width 507 height 43
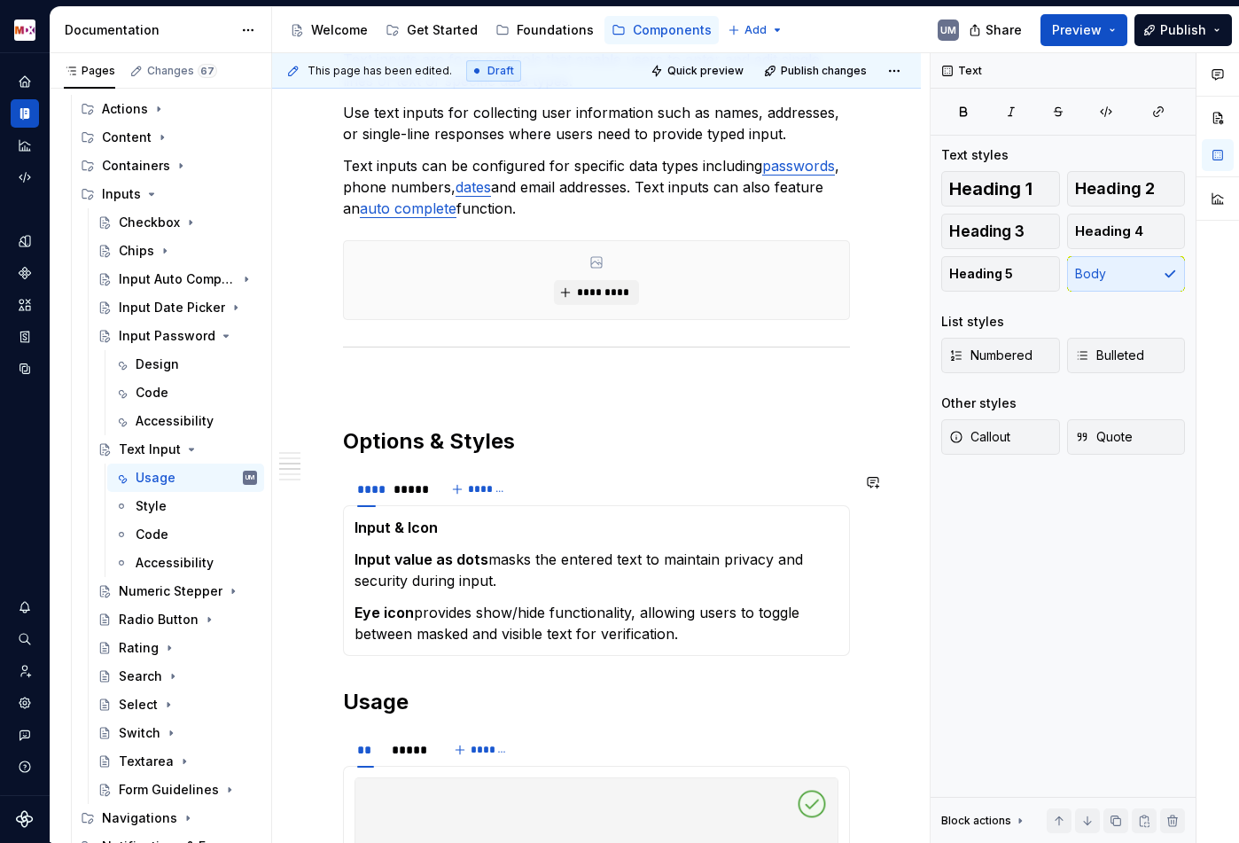
scroll to position [805, 0]
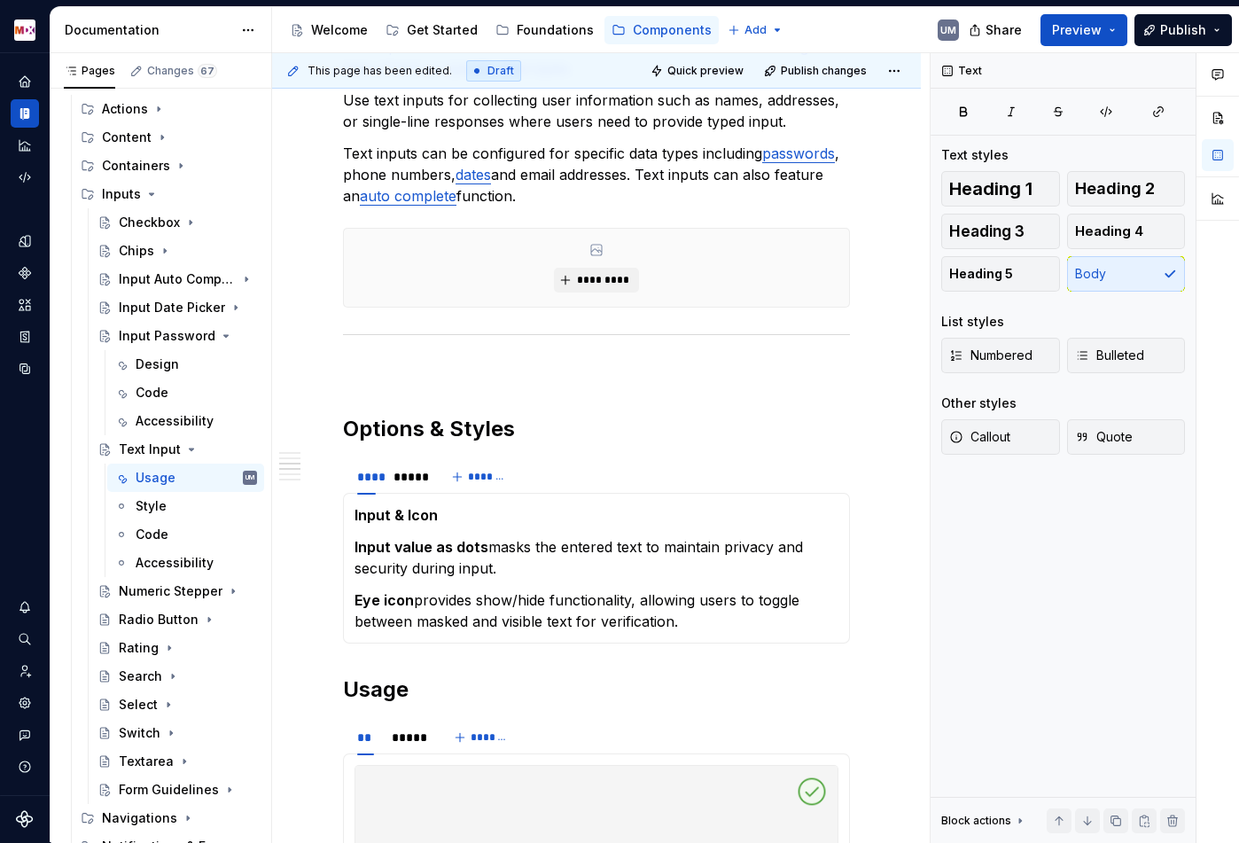
click at [393, 517] on strong "Input & Icon" at bounding box center [395, 515] width 83 height 18
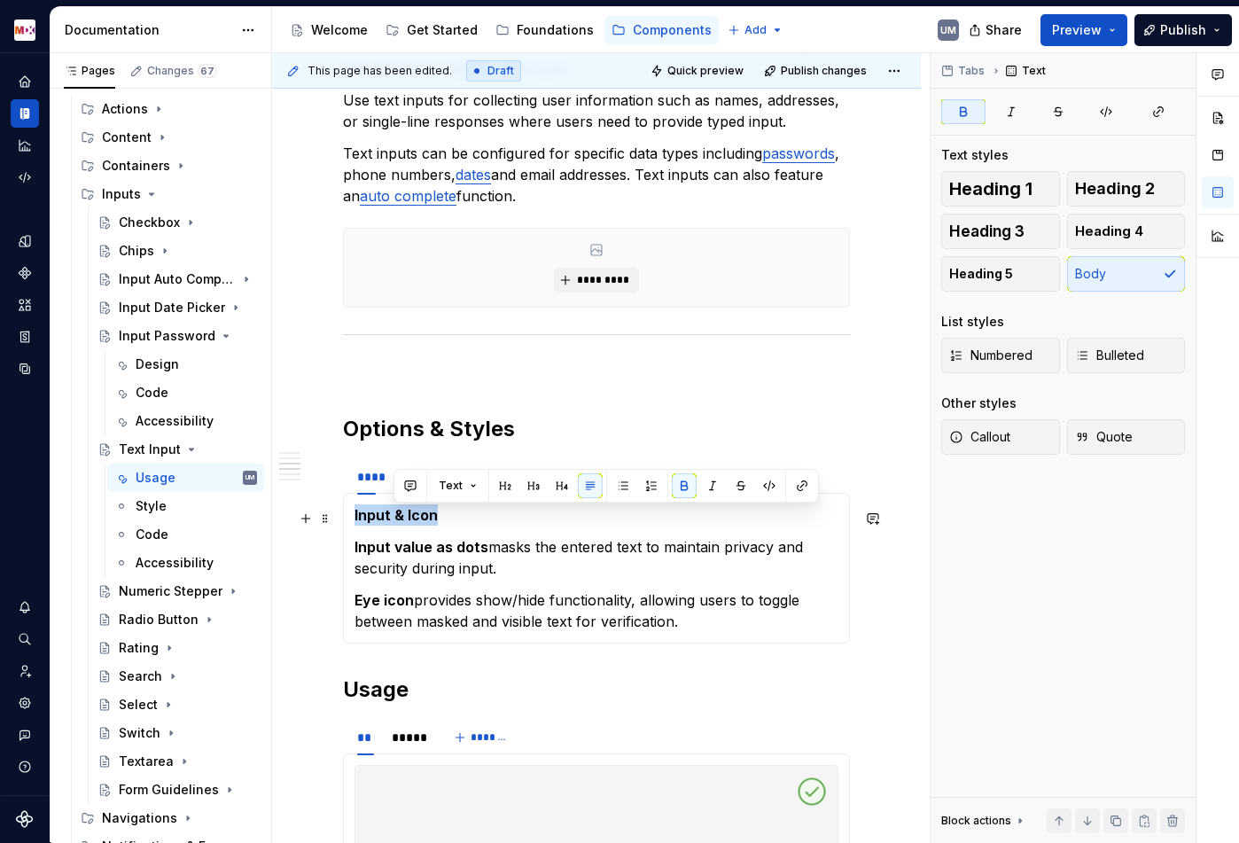
click at [393, 517] on strong "Input & Icon" at bounding box center [395, 515] width 83 height 18
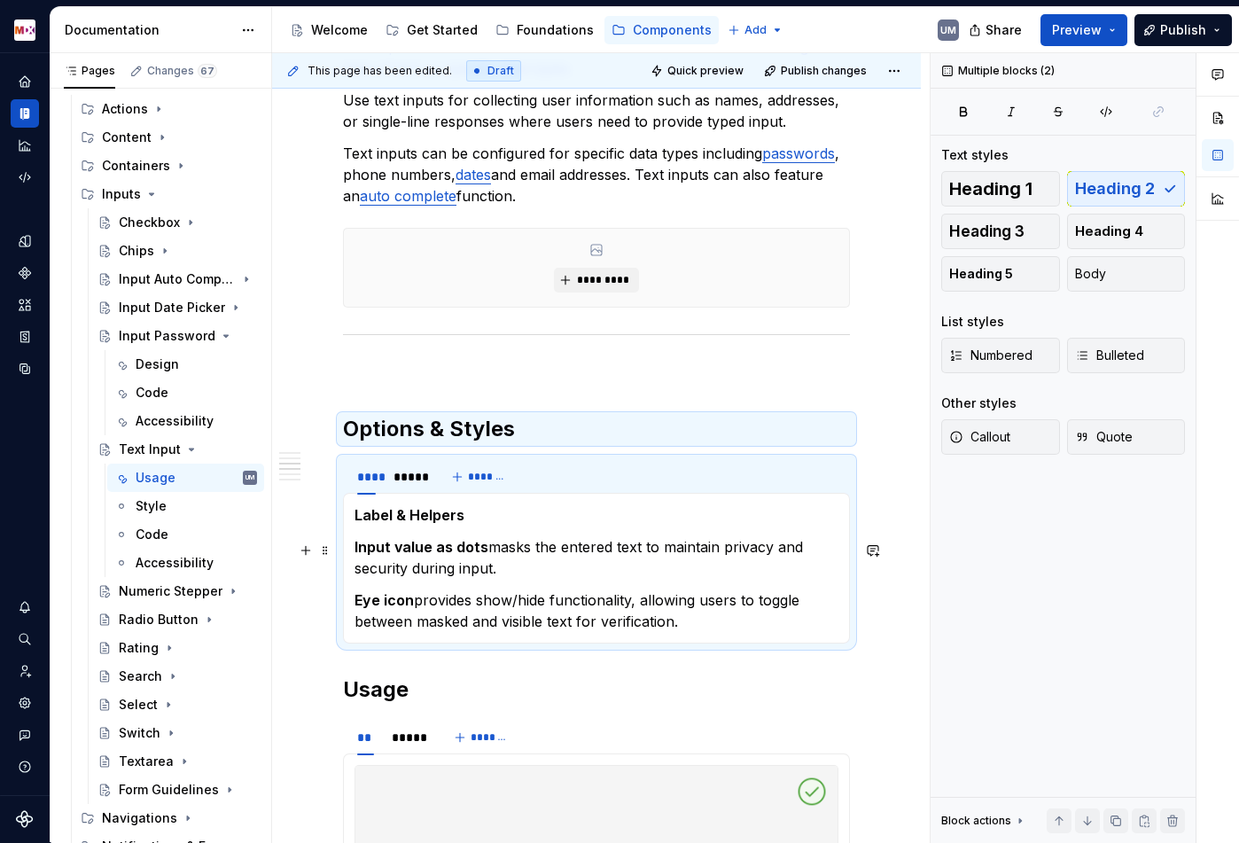
drag, startPoint x: 684, startPoint y: 634, endPoint x: 340, endPoint y: 553, distance: 353.2
click at [343, 553] on section "**** ***** ******* Label & Helpers Input value as dots masks the entered text t…" at bounding box center [596, 550] width 507 height 186
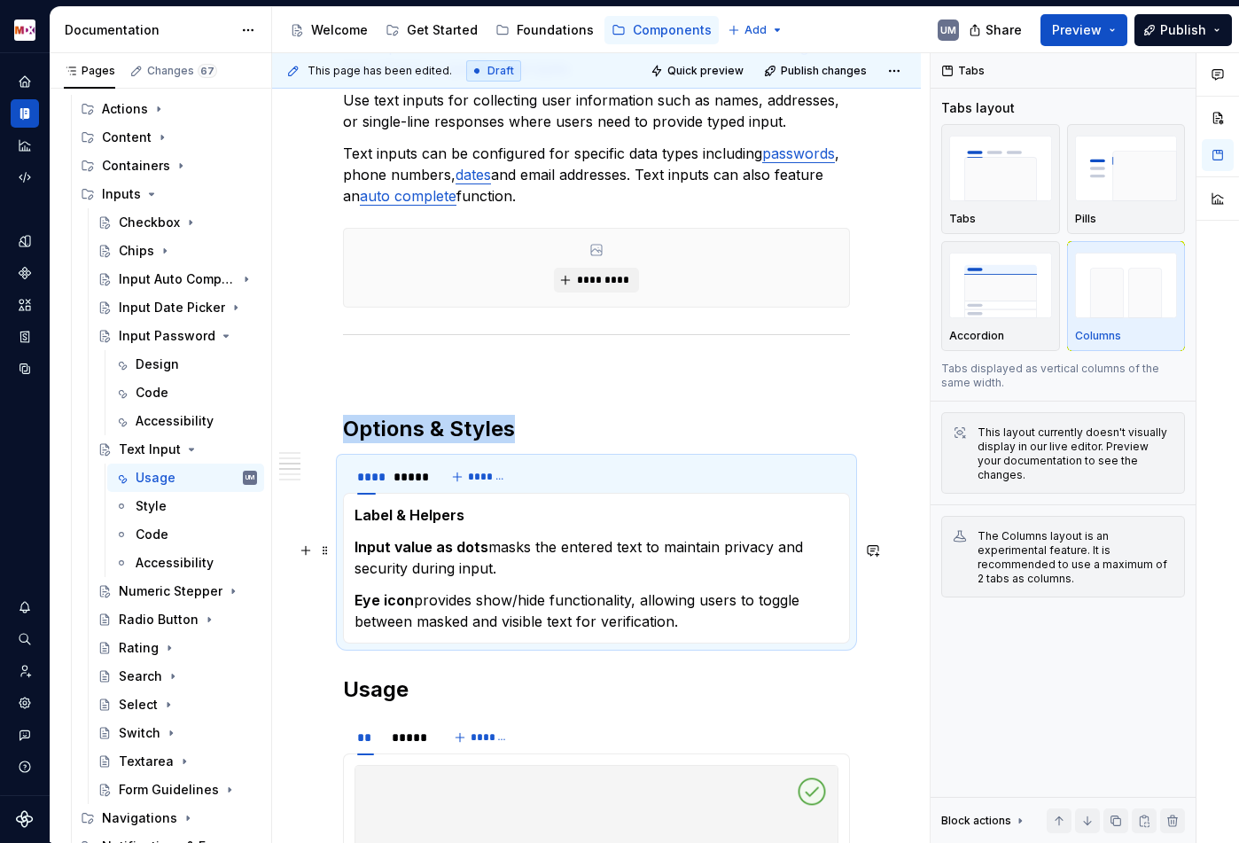
click at [369, 554] on strong "Input value as dots" at bounding box center [421, 547] width 134 height 18
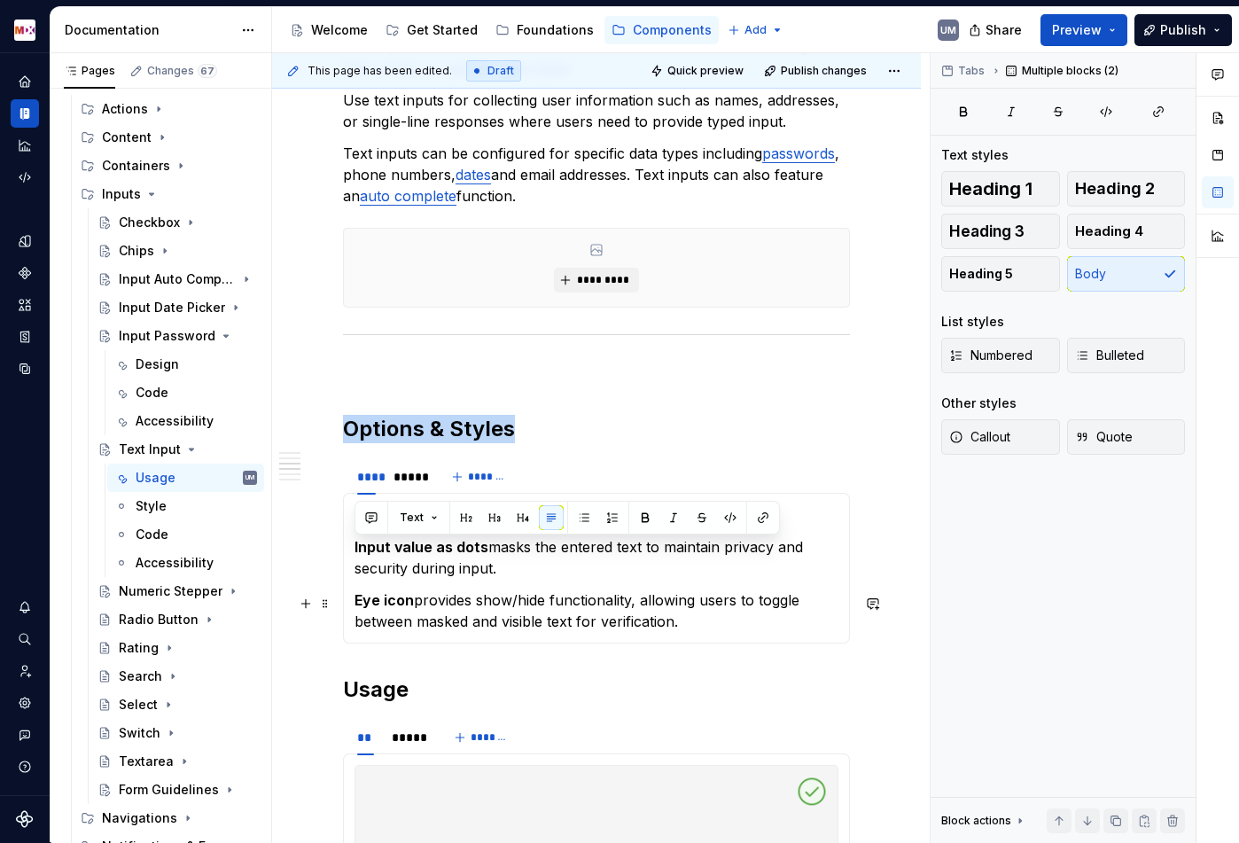
drag, startPoint x: 353, startPoint y: 550, endPoint x: 695, endPoint y: 619, distance: 348.8
click at [695, 619] on div "Label & Helpers Input value as dots masks the entered text to maintain privacy …" at bounding box center [596, 568] width 507 height 151
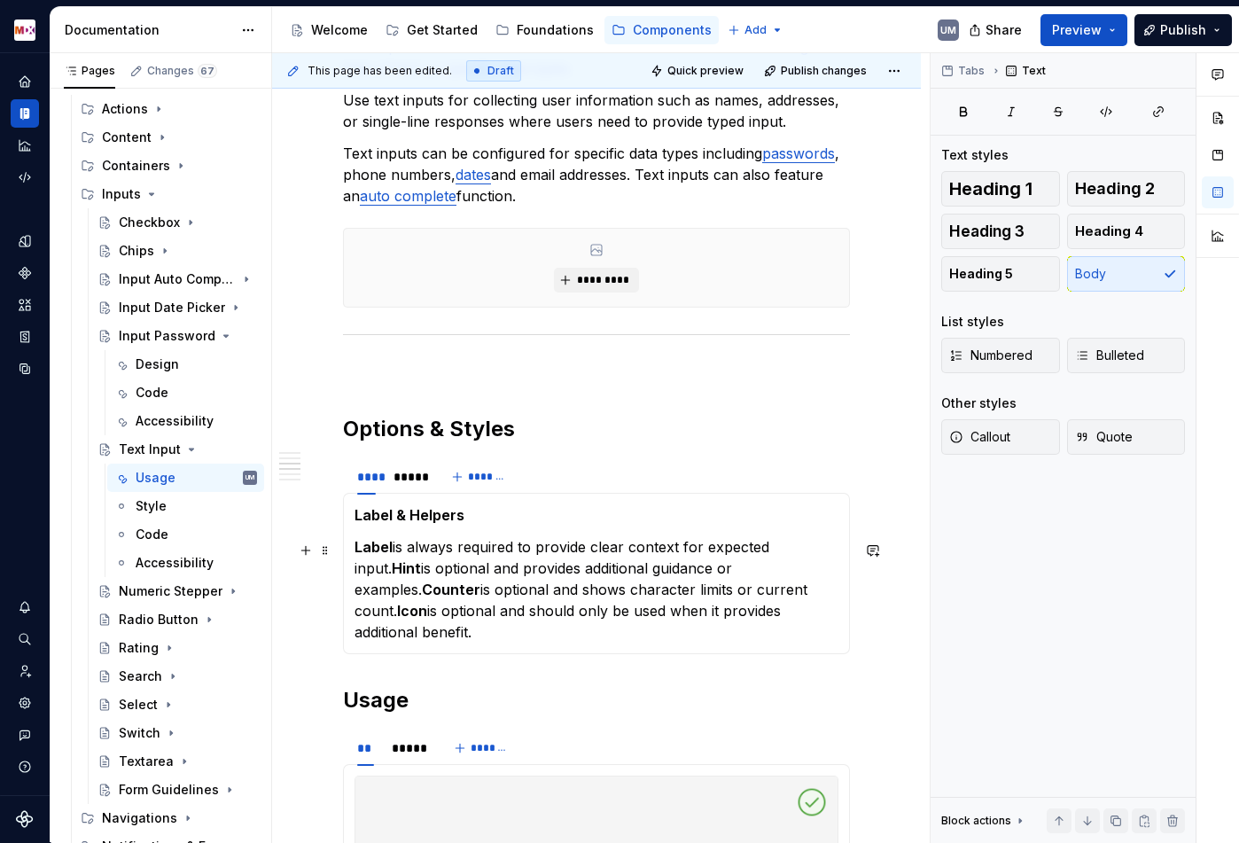
click at [392, 571] on strong "Hint" at bounding box center [406, 568] width 29 height 18
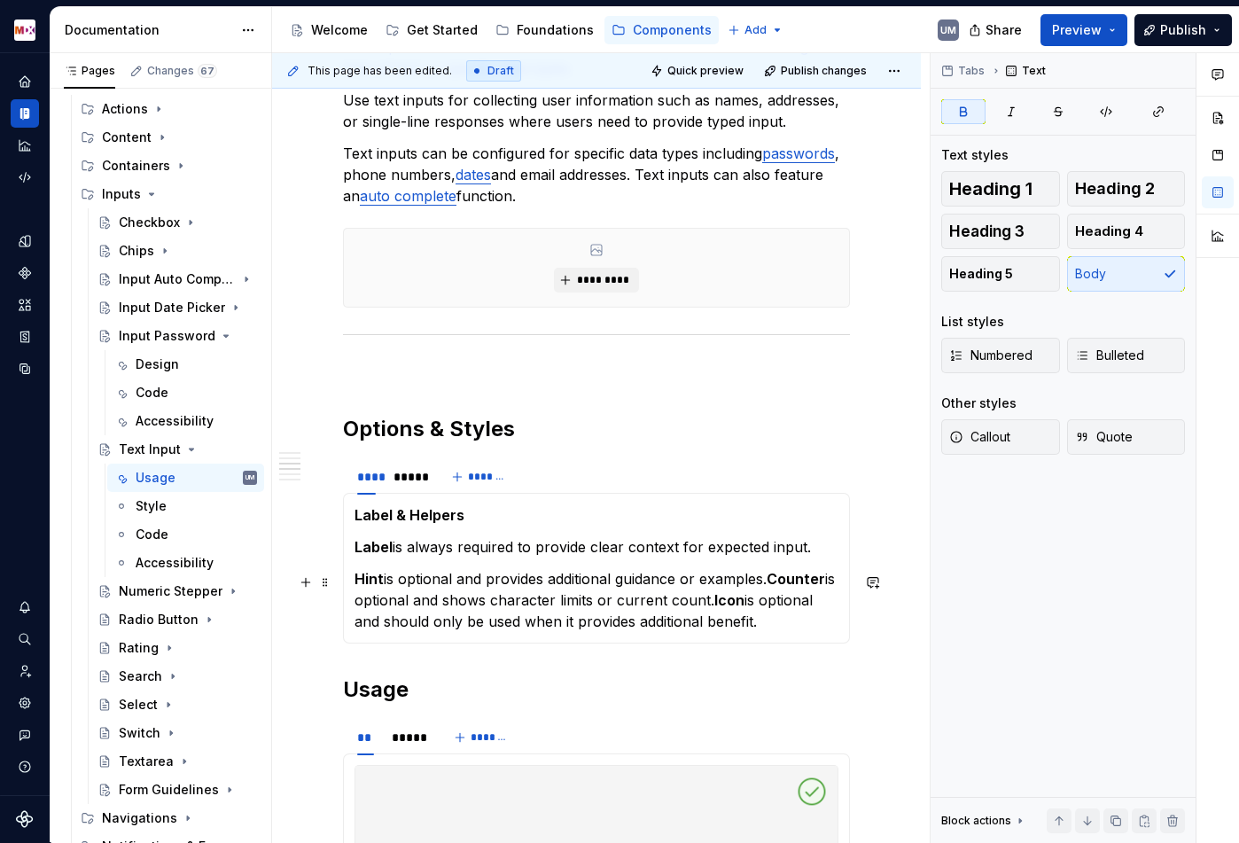
click at [775, 581] on strong "Counter" at bounding box center [796, 579] width 58 height 18
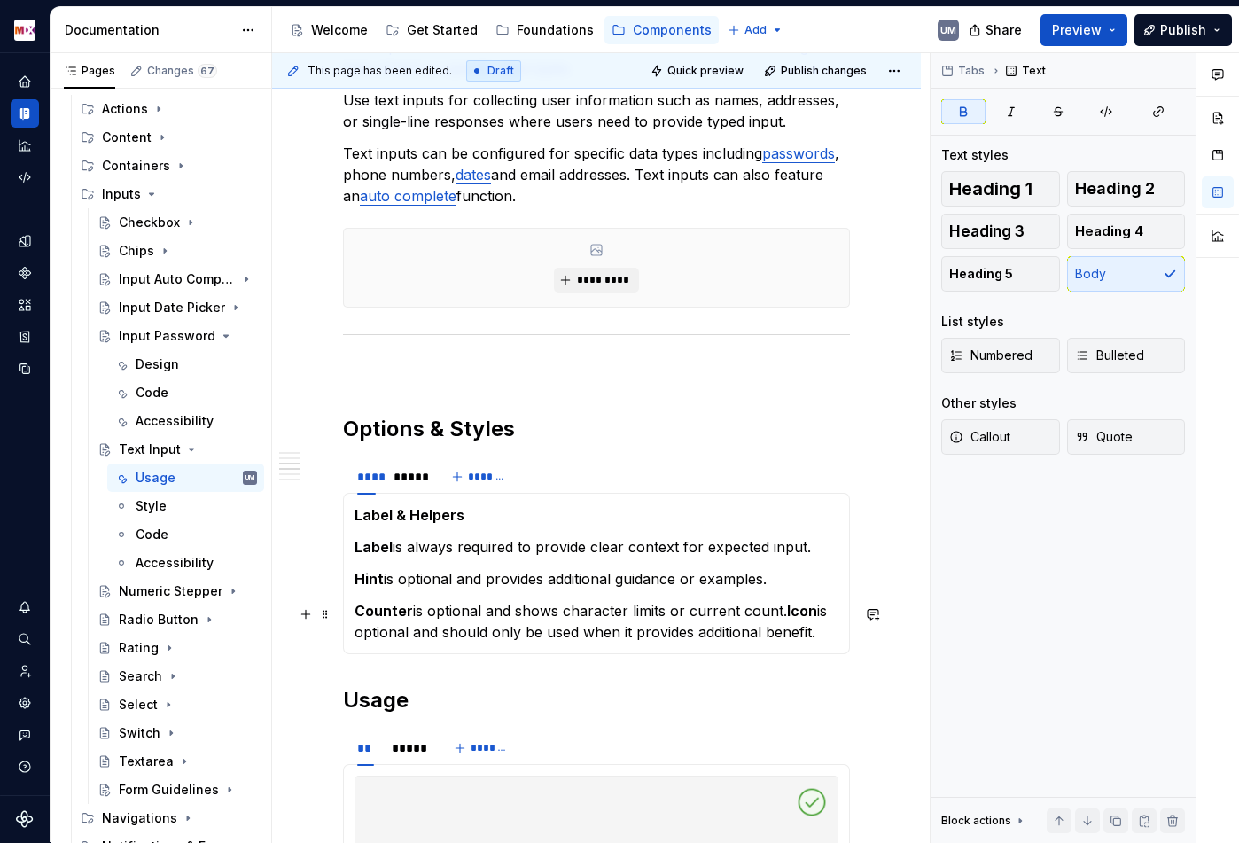
click at [790, 613] on strong "Icon" at bounding box center [802, 611] width 30 height 18
click at [783, 614] on p "Counter is optional and shows character limits or current count. Icon is option…" at bounding box center [596, 621] width 484 height 43
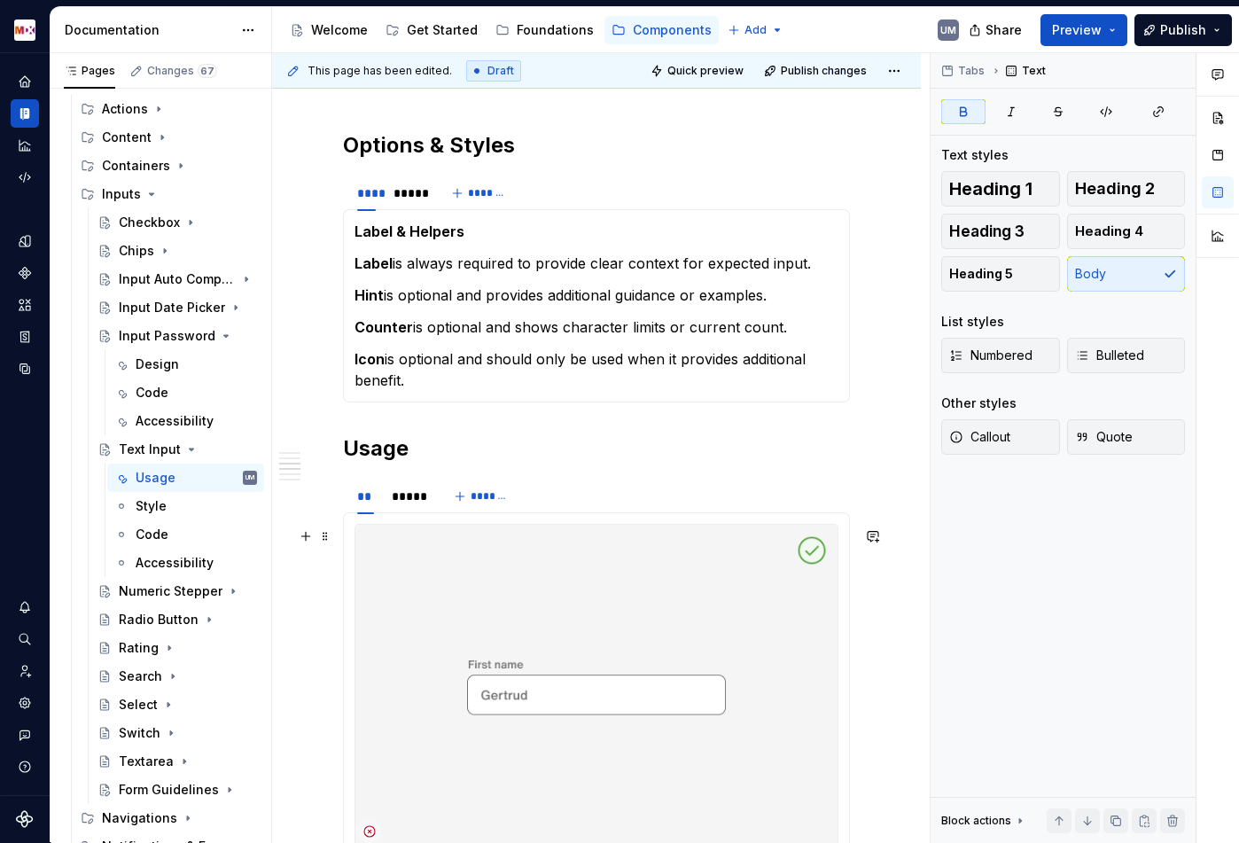
scroll to position [1096, 0]
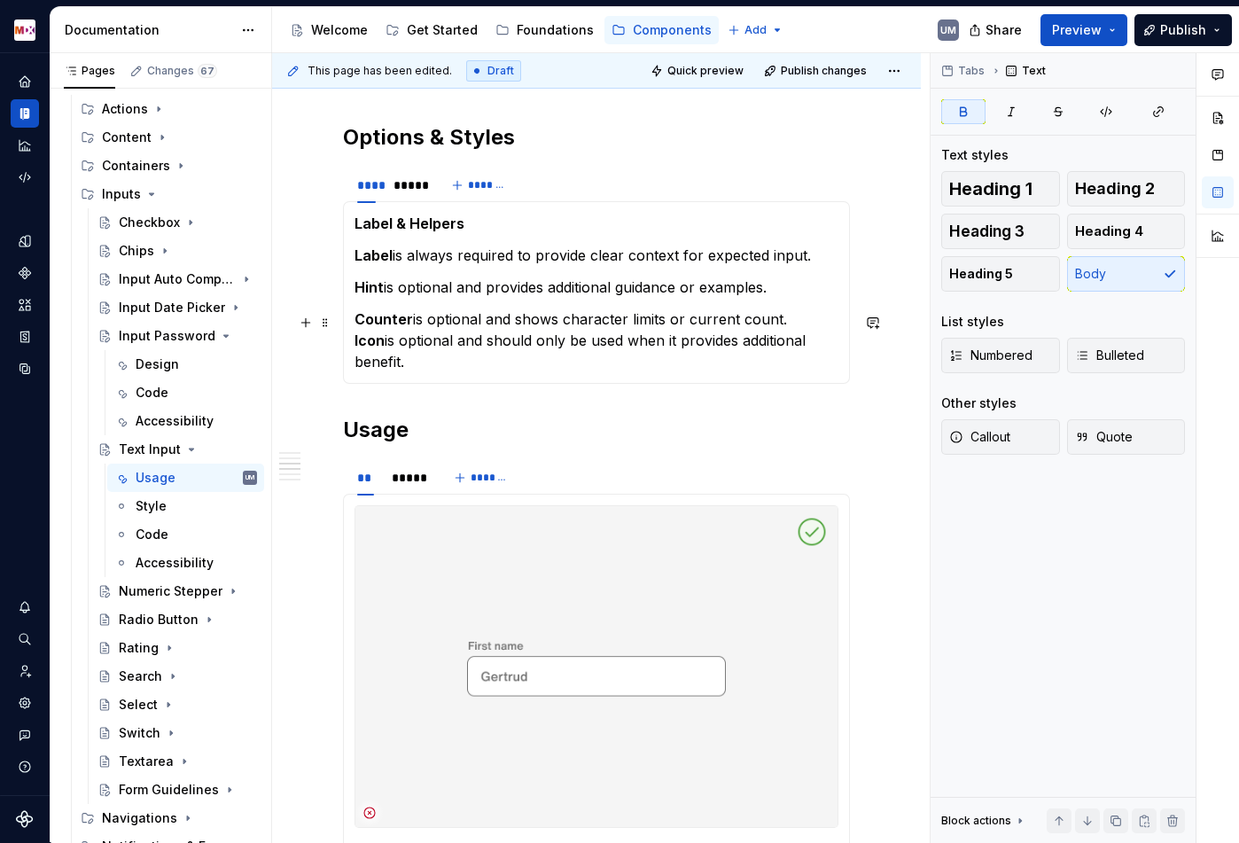
click at [357, 323] on strong "Counter" at bounding box center [383, 319] width 58 height 18
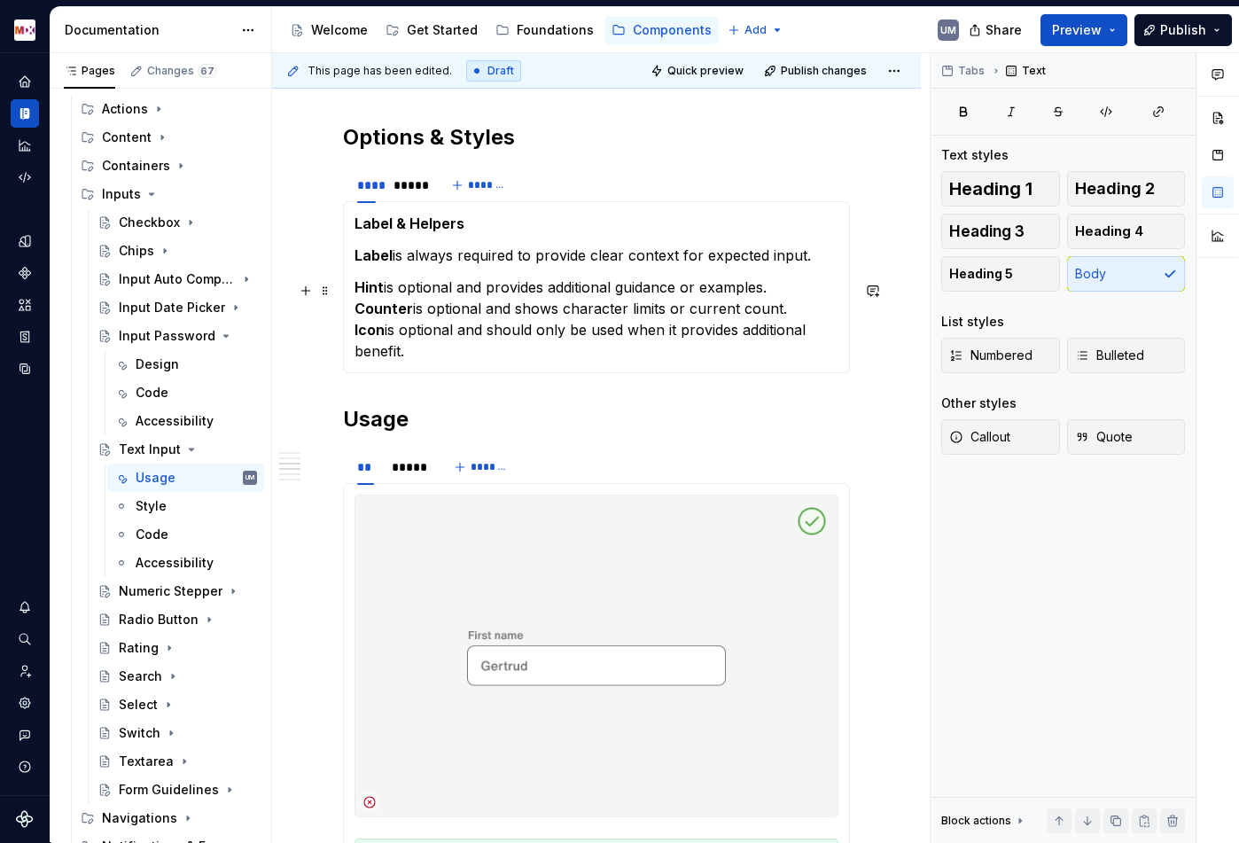
click at [355, 292] on strong "Hint" at bounding box center [368, 287] width 29 height 18
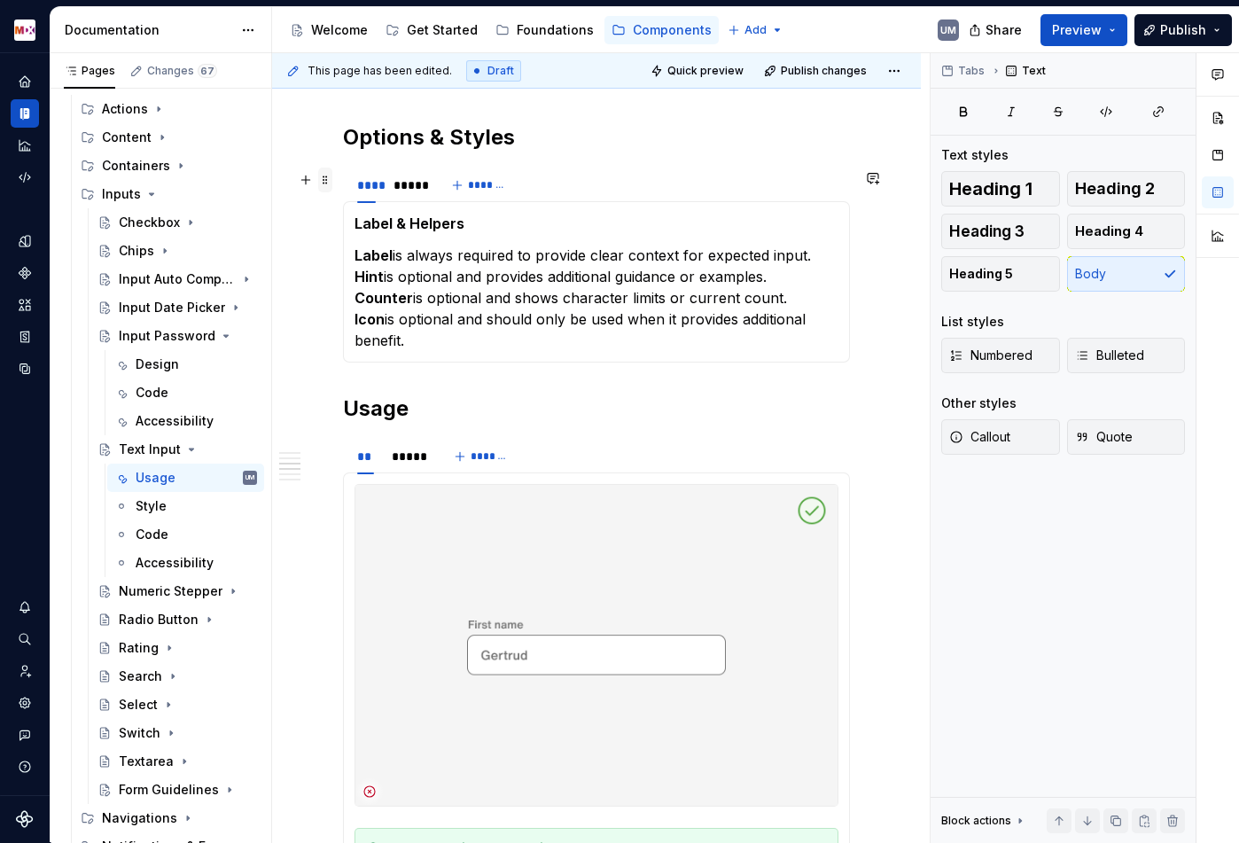
click at [327, 184] on span at bounding box center [325, 180] width 14 height 25
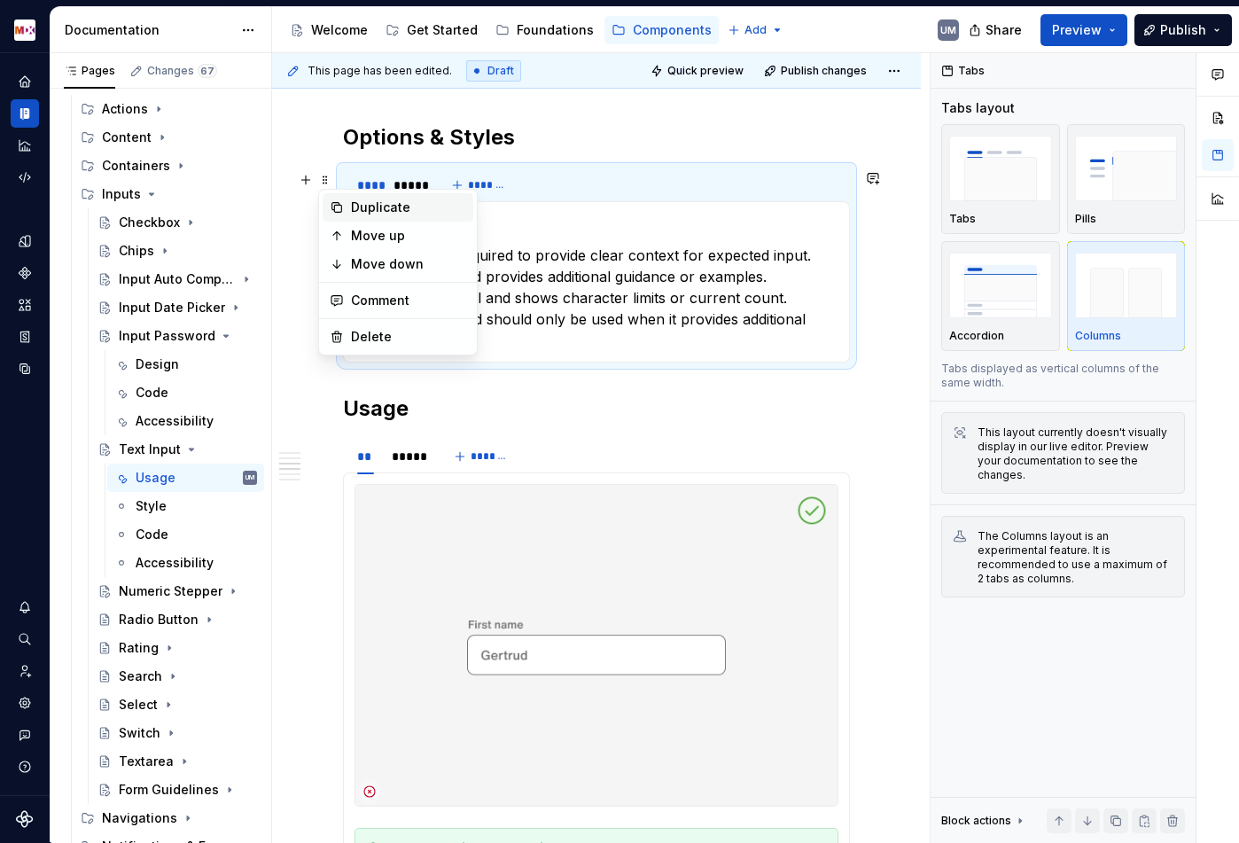
click at [350, 205] on div "Duplicate" at bounding box center [398, 207] width 151 height 28
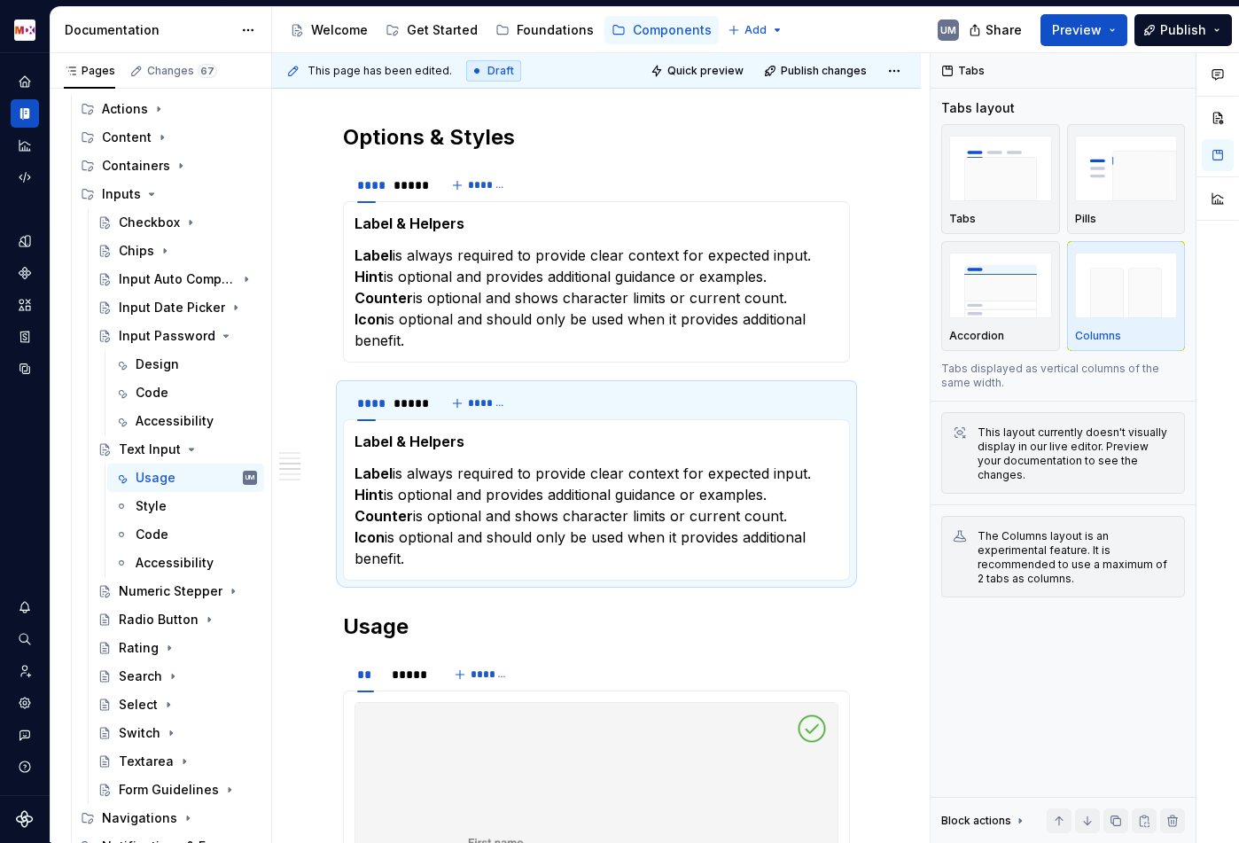
click at [421, 440] on strong "Label & Helpers" at bounding box center [409, 441] width 110 height 18
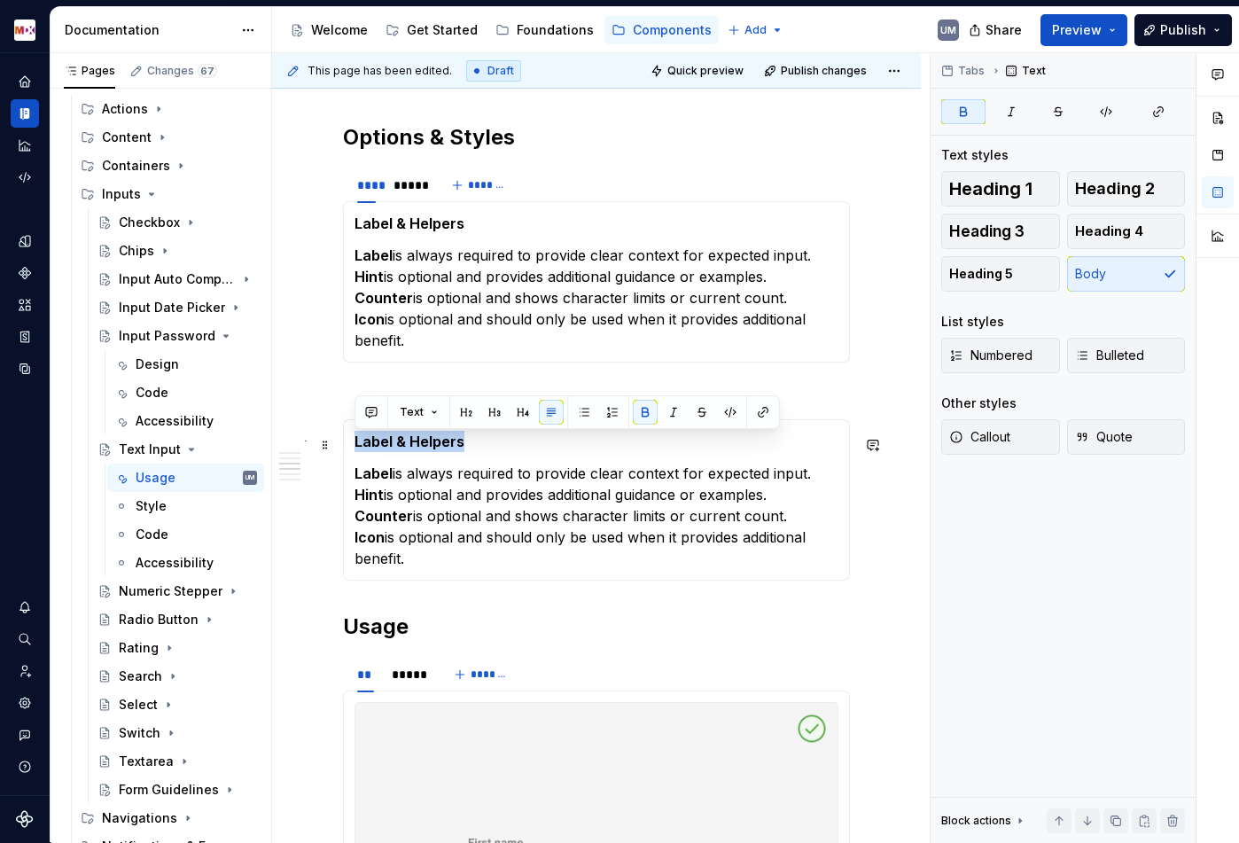
click at [421, 440] on strong "Label & Helpers" at bounding box center [409, 441] width 110 height 18
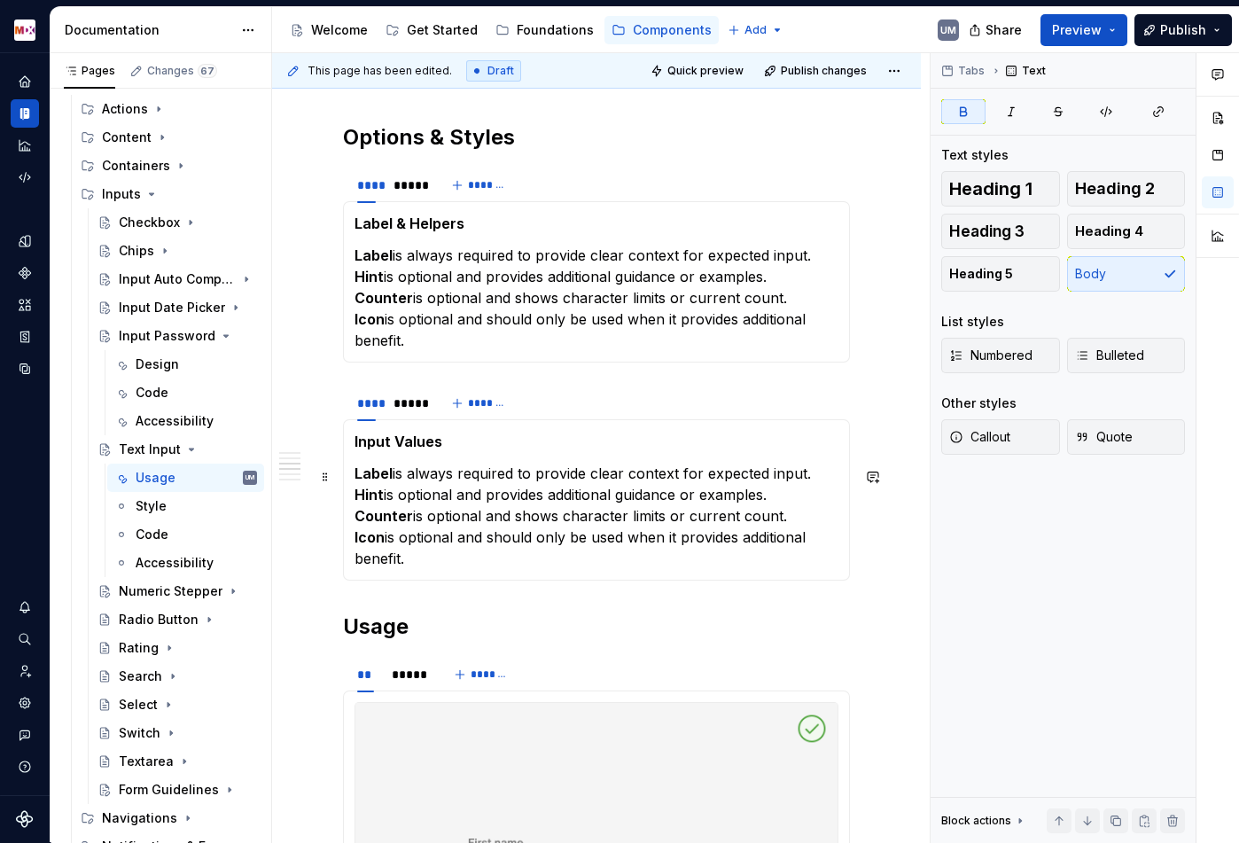
click at [448, 547] on p "Label is always required to provide clear context for expected input. Hint is o…" at bounding box center [596, 516] width 484 height 106
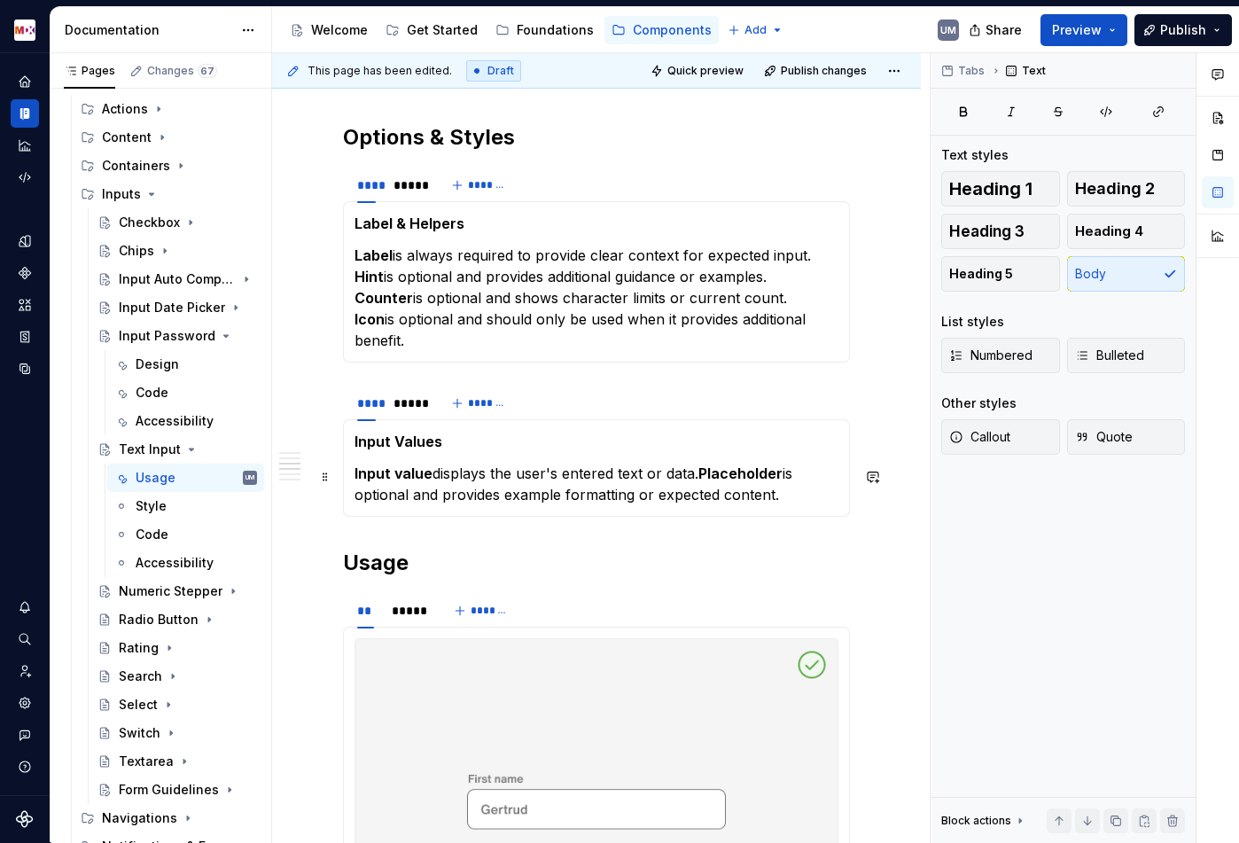
click at [708, 473] on strong "Placeholder" at bounding box center [740, 473] width 84 height 18
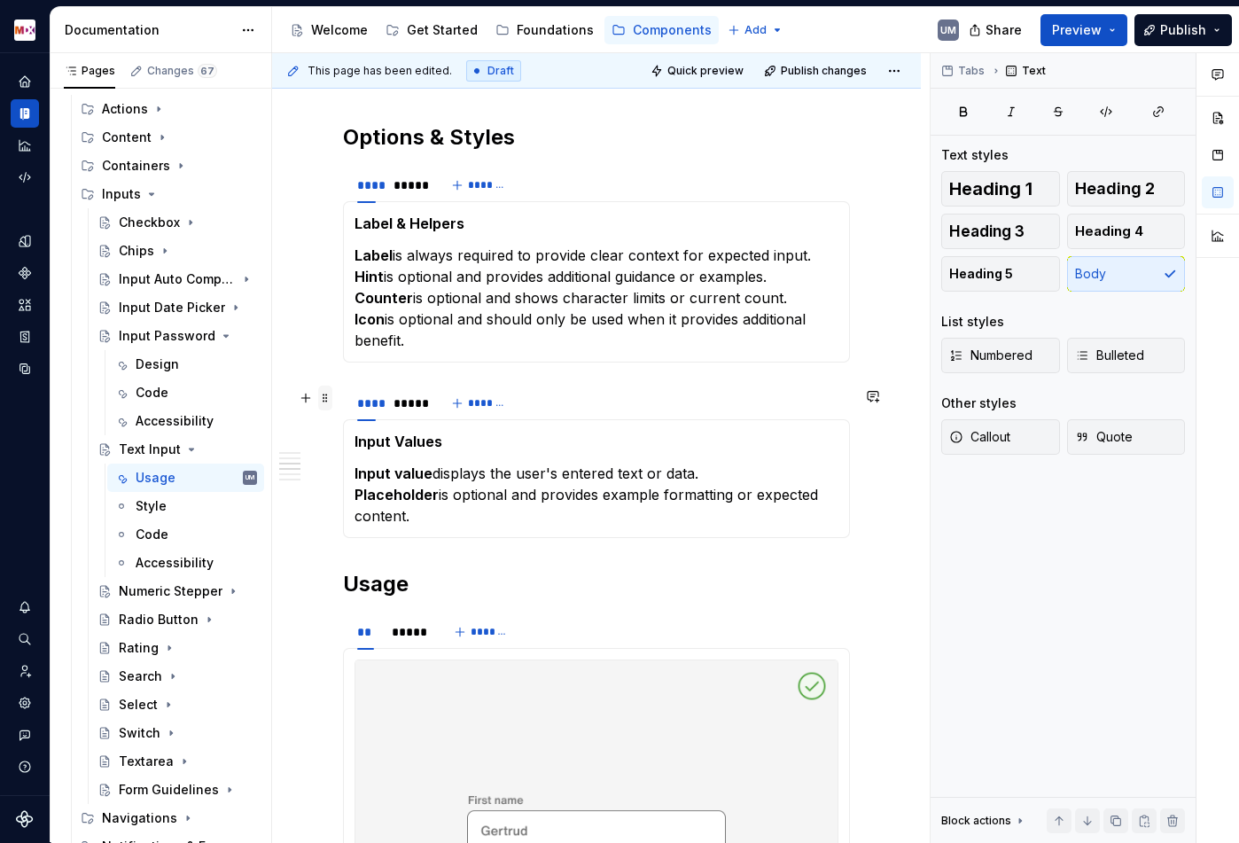
click at [329, 393] on span at bounding box center [325, 398] width 14 height 25
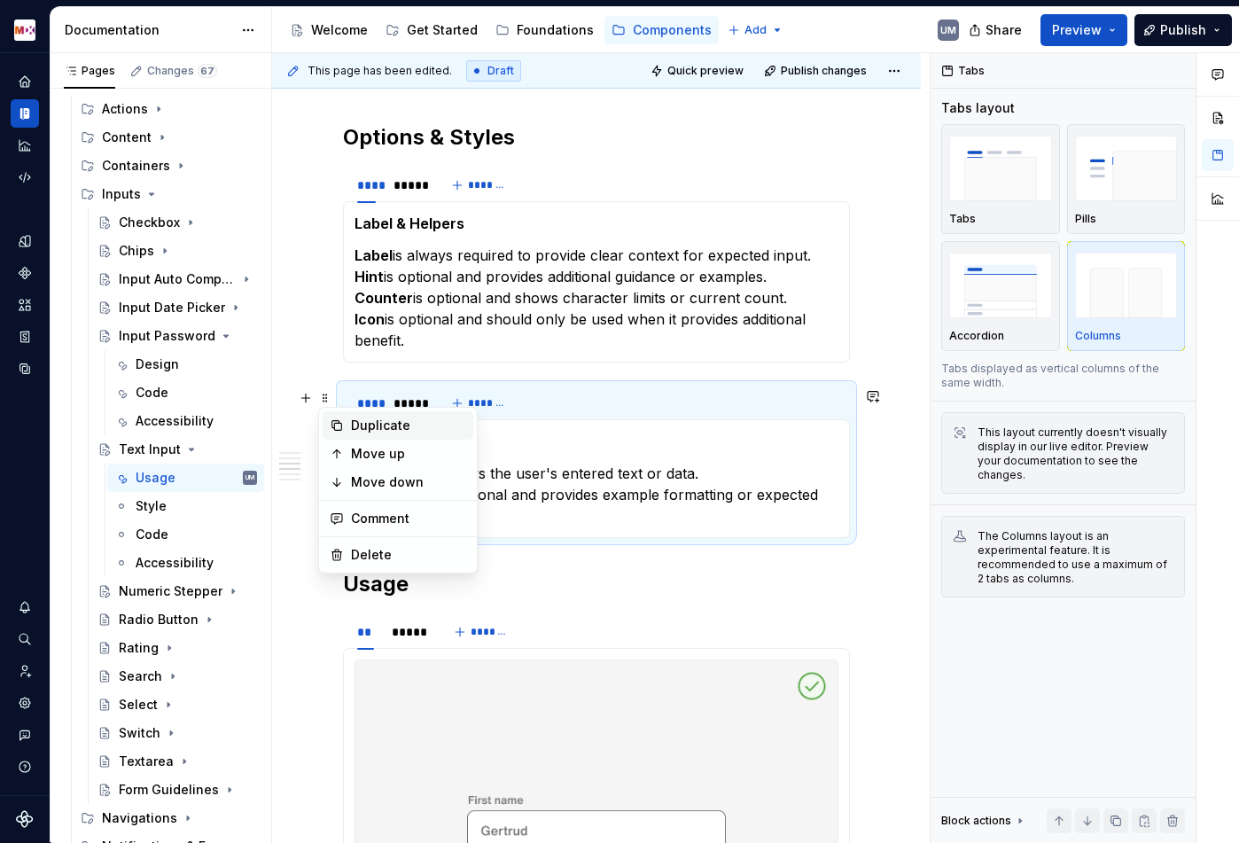
click at [353, 421] on div "Duplicate" at bounding box center [408, 426] width 115 height 18
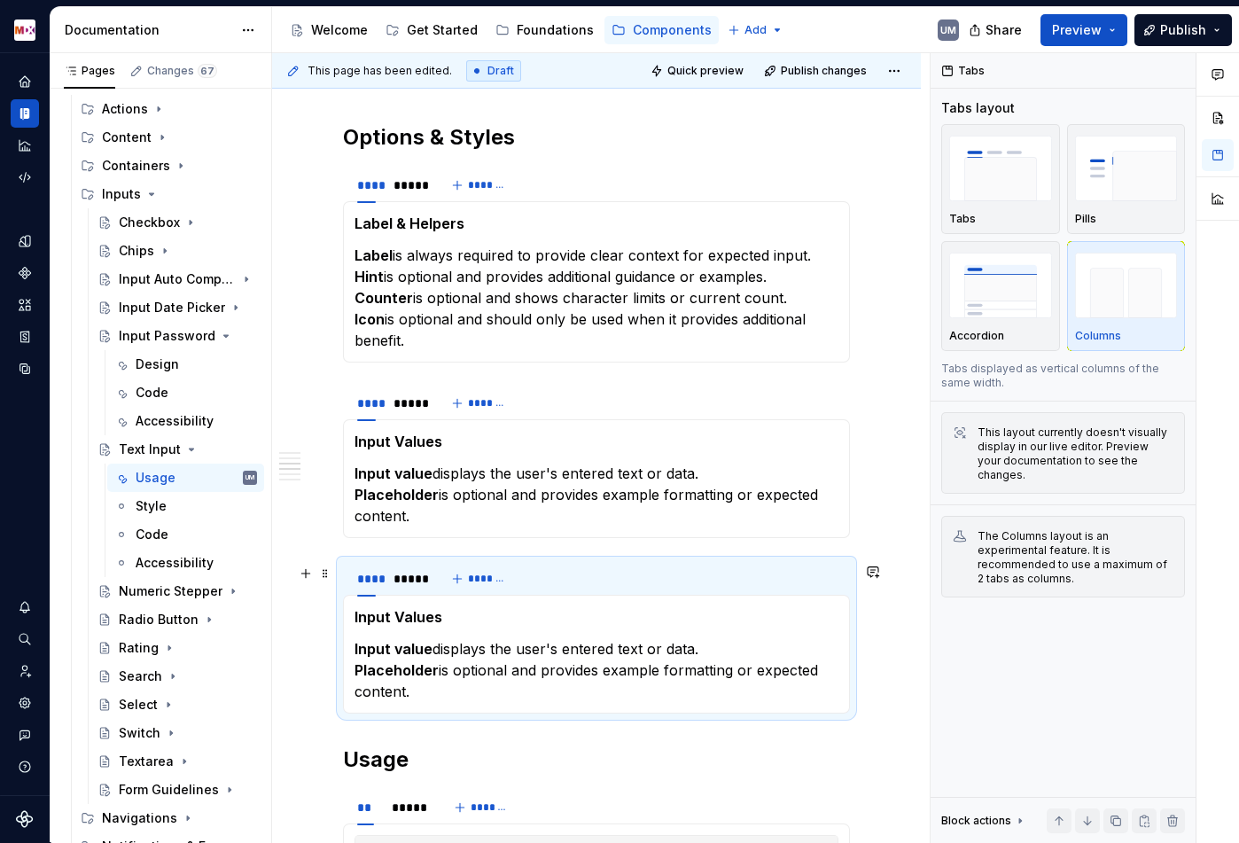
click at [396, 622] on strong "Input Values" at bounding box center [398, 617] width 88 height 18
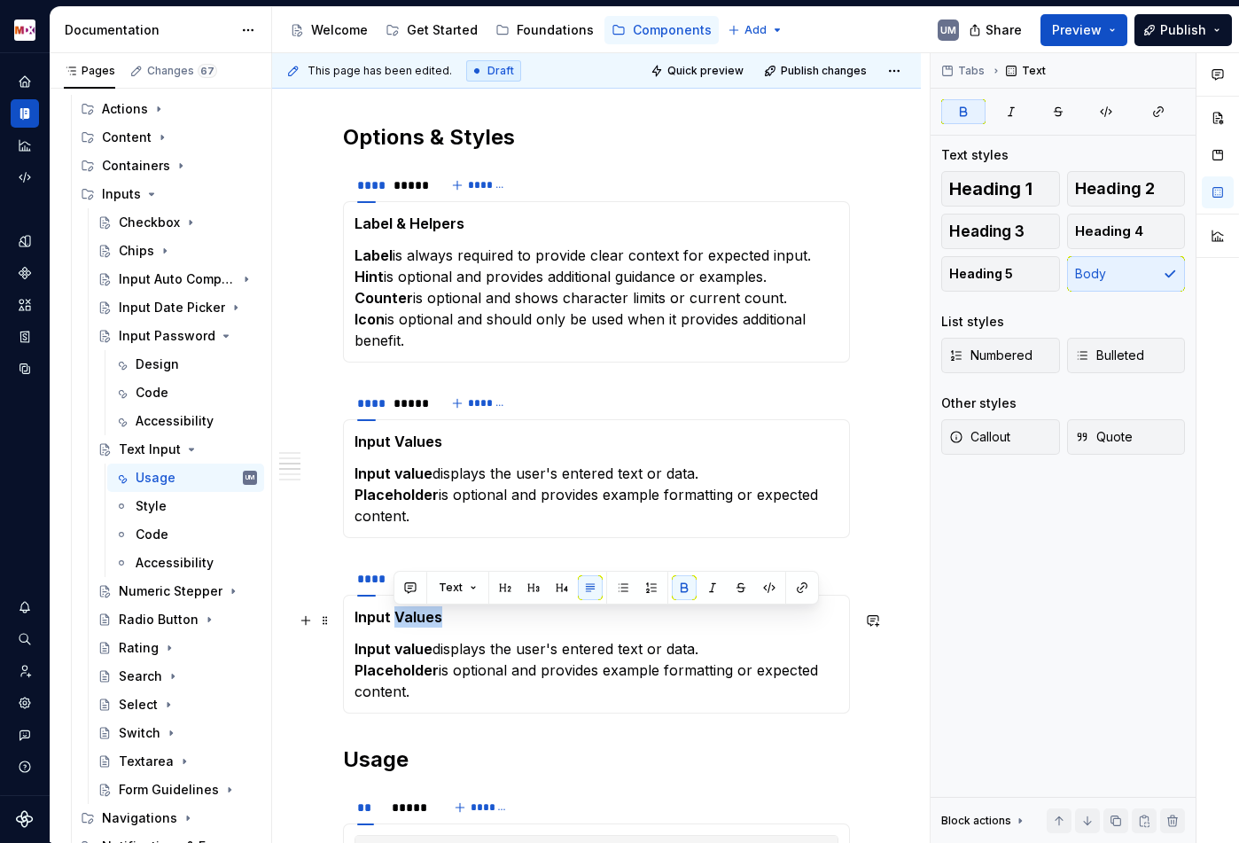
click at [396, 622] on strong "Input Values" at bounding box center [398, 617] width 88 height 18
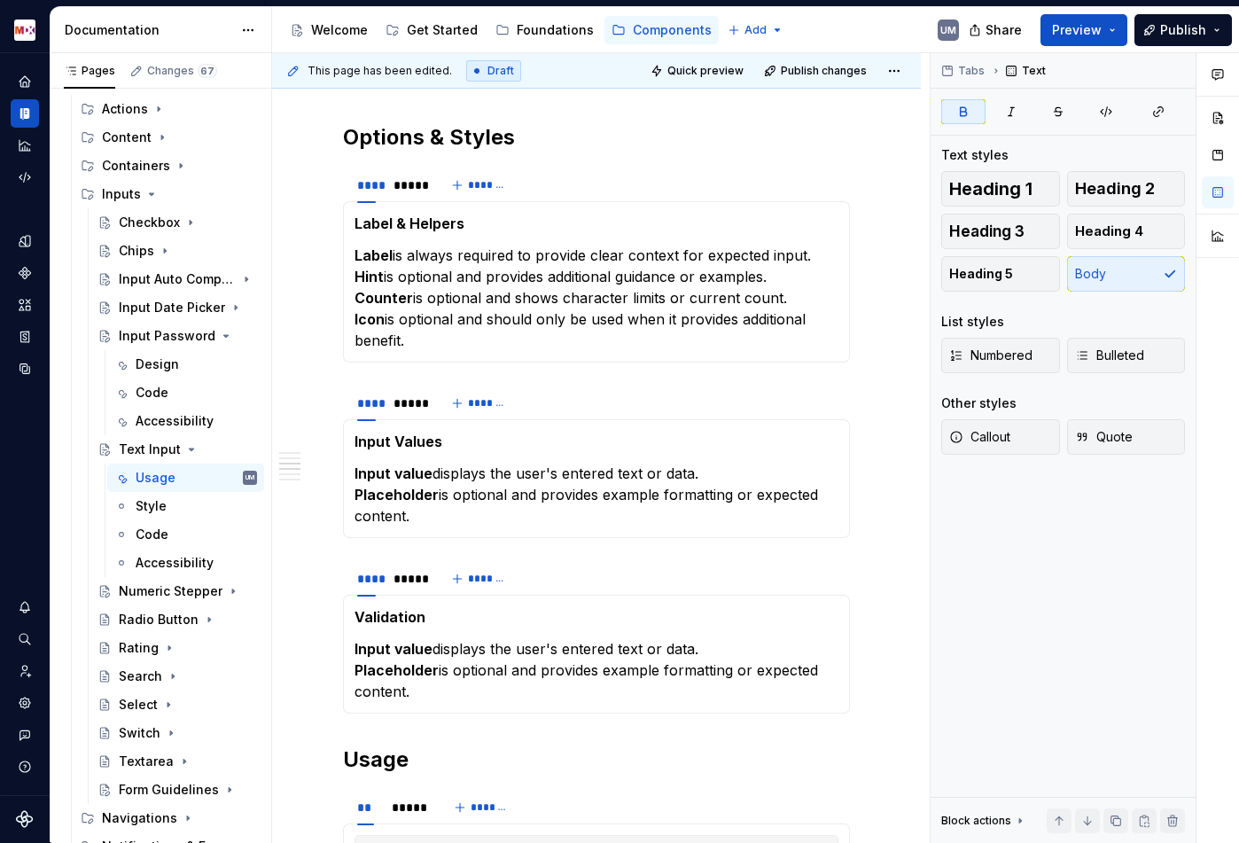
click at [454, 666] on p "Input value displays the user's entered text or data. Placeholder is optional a…" at bounding box center [596, 670] width 484 height 64
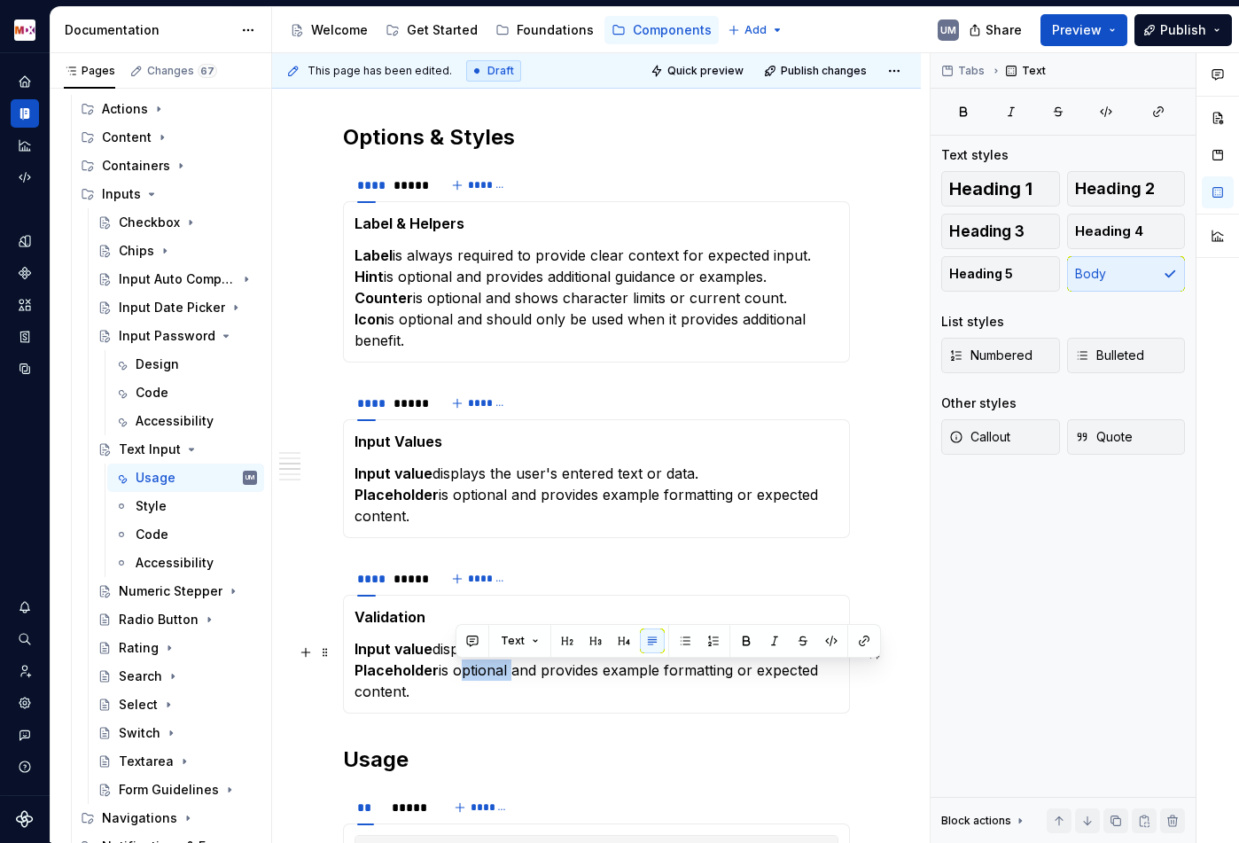
click at [454, 666] on p "Input value displays the user's entered text or data. Placeholder is optional a…" at bounding box center [596, 670] width 484 height 64
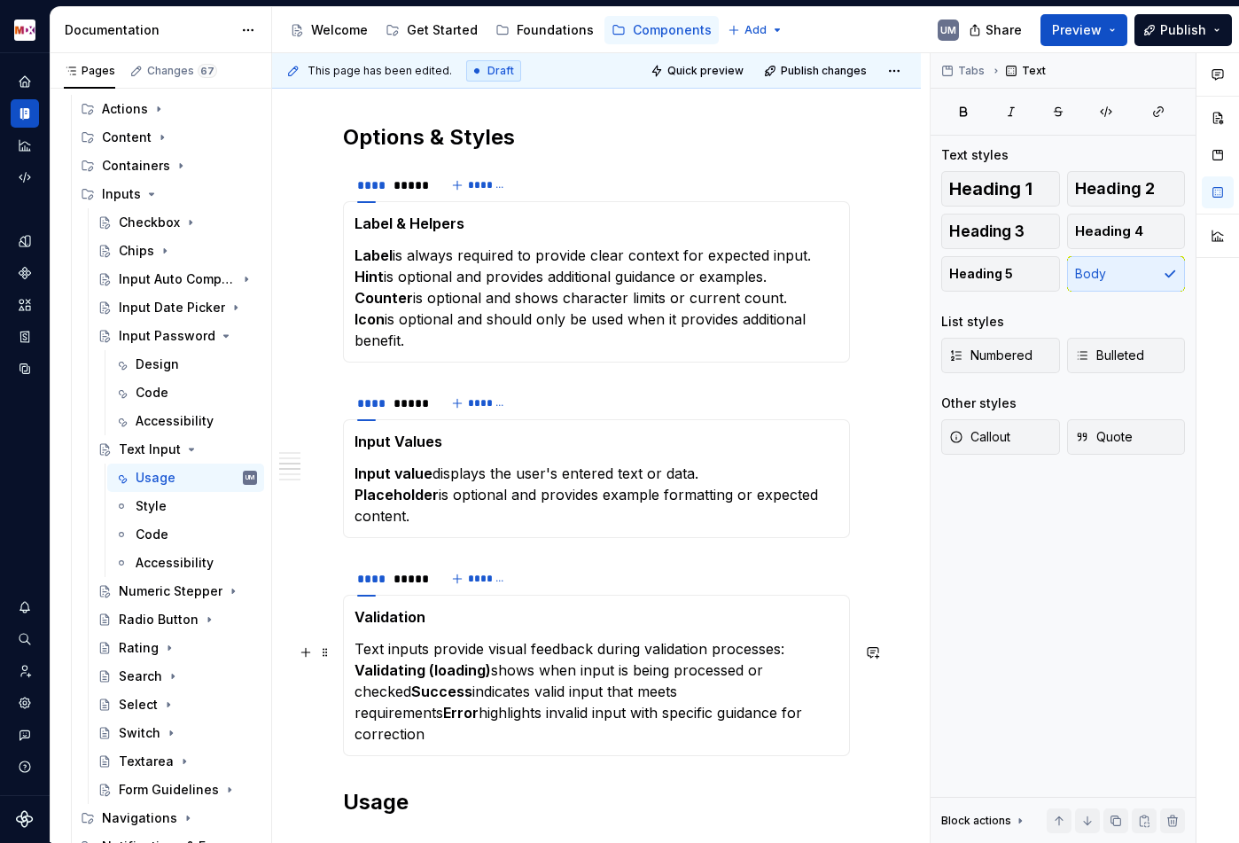
click at [356, 672] on strong "Validating (loading)" at bounding box center [422, 670] width 136 height 18
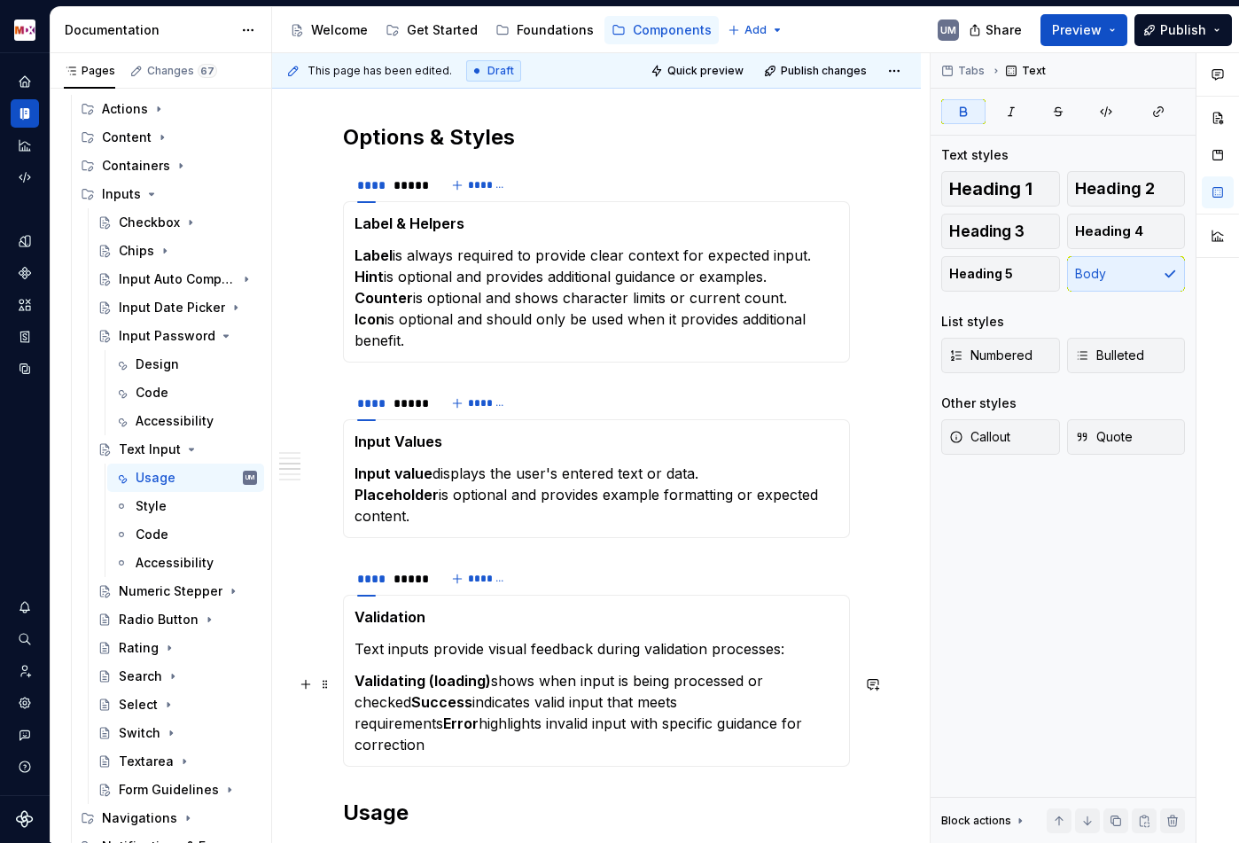
click at [411, 705] on strong "Success" at bounding box center [441, 702] width 61 height 18
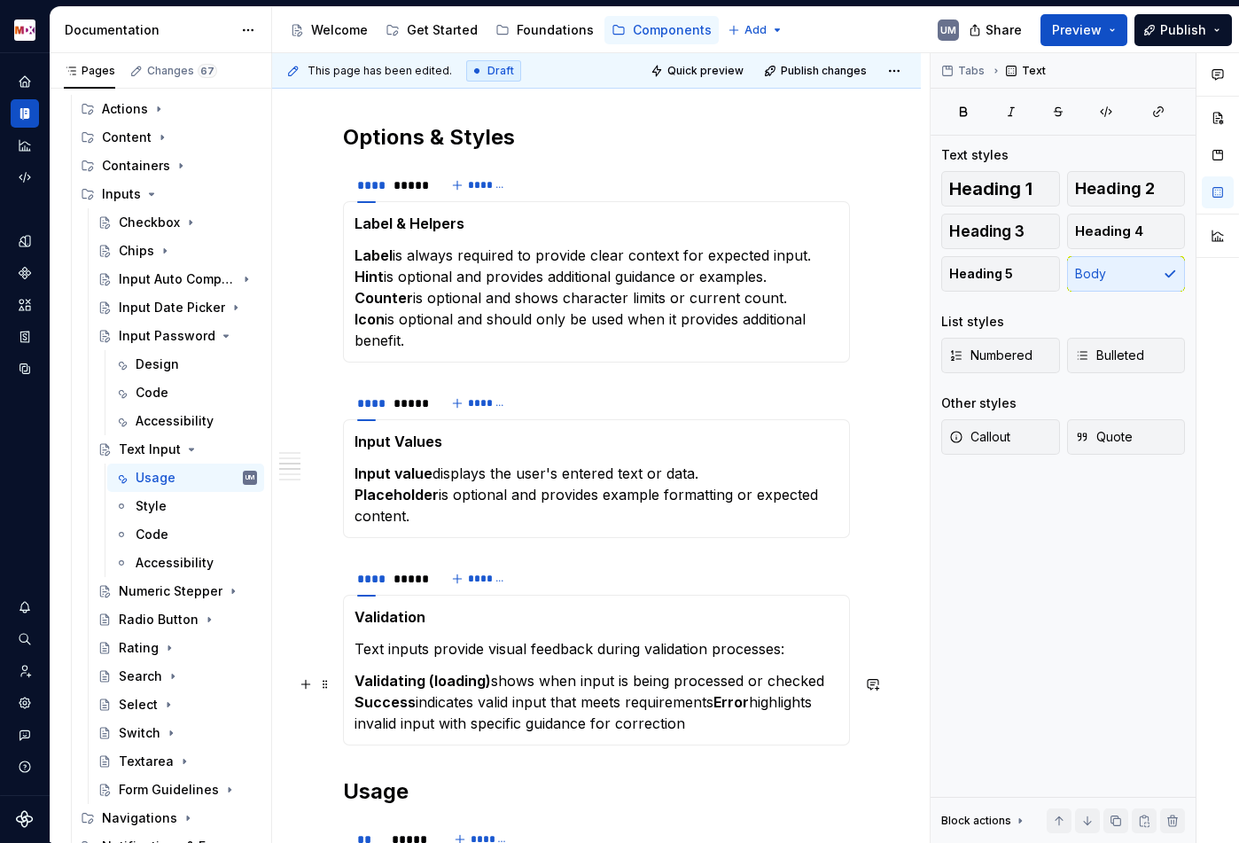
click at [724, 704] on strong "Error" at bounding box center [730, 702] width 35 height 18
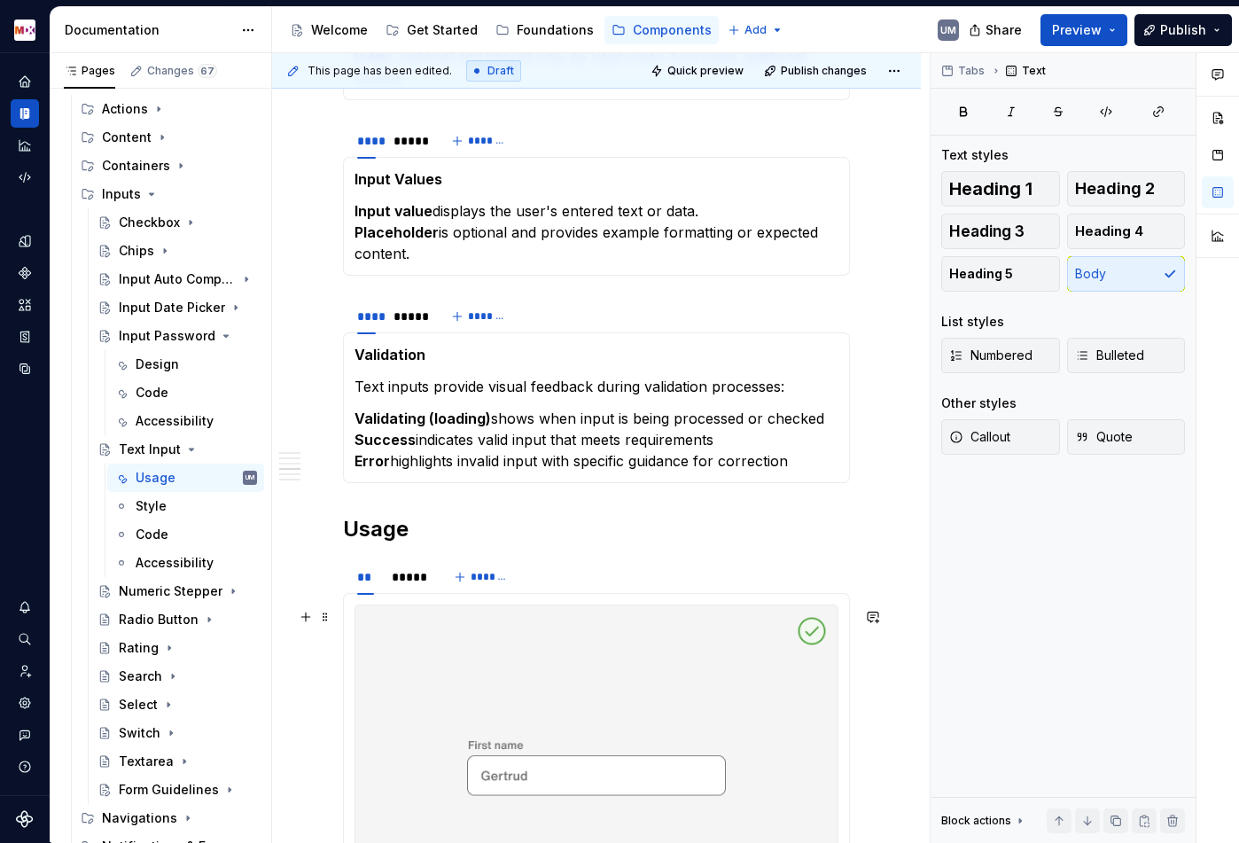
scroll to position [1503, 0]
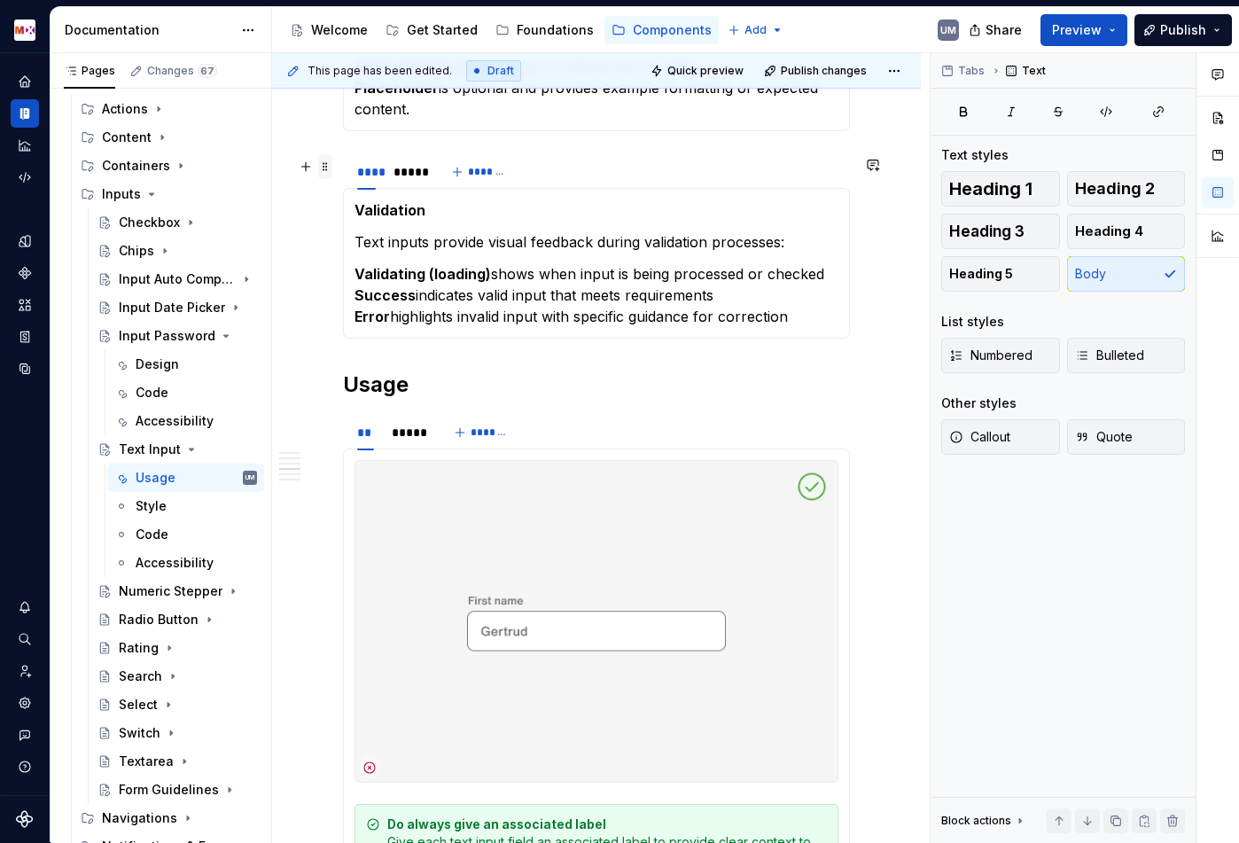
click at [325, 162] on span at bounding box center [325, 166] width 14 height 25
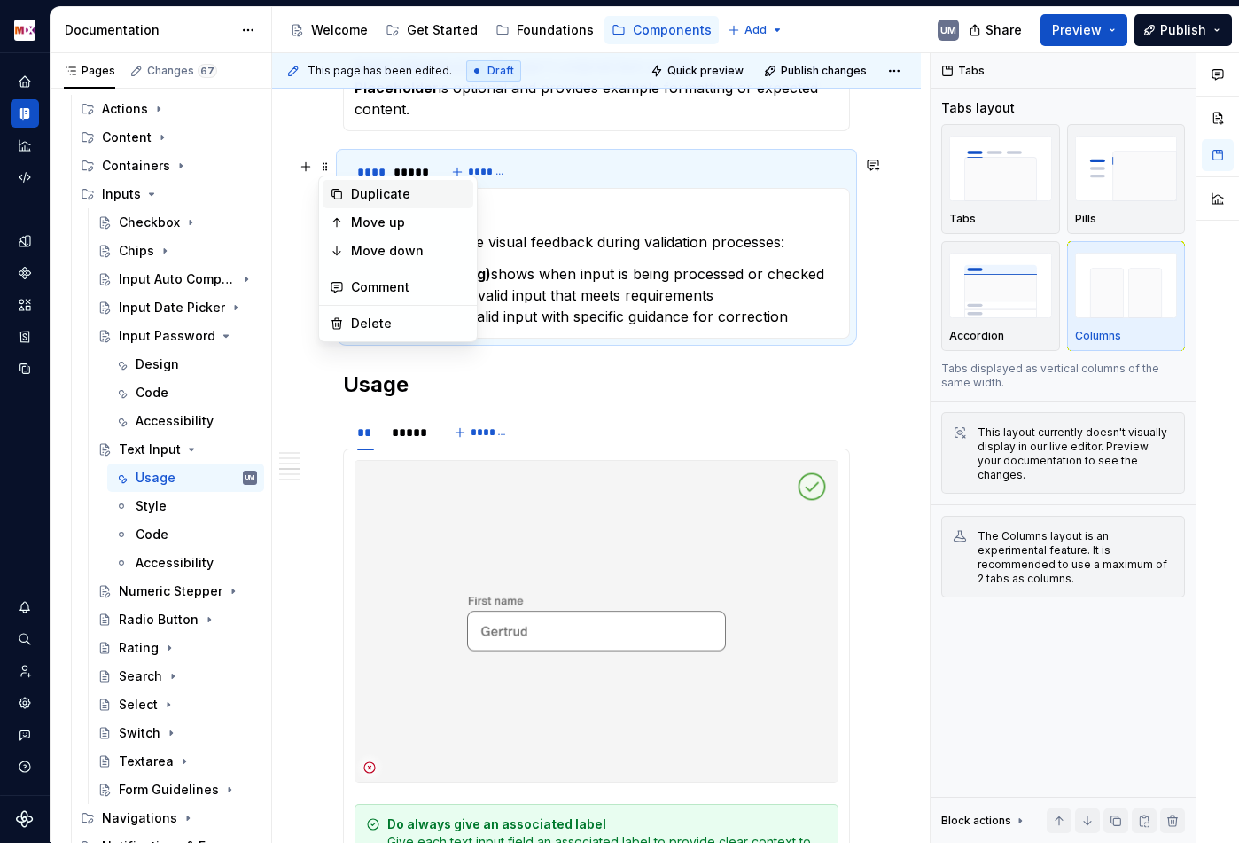
click at [357, 195] on div "Duplicate" at bounding box center [408, 194] width 115 height 18
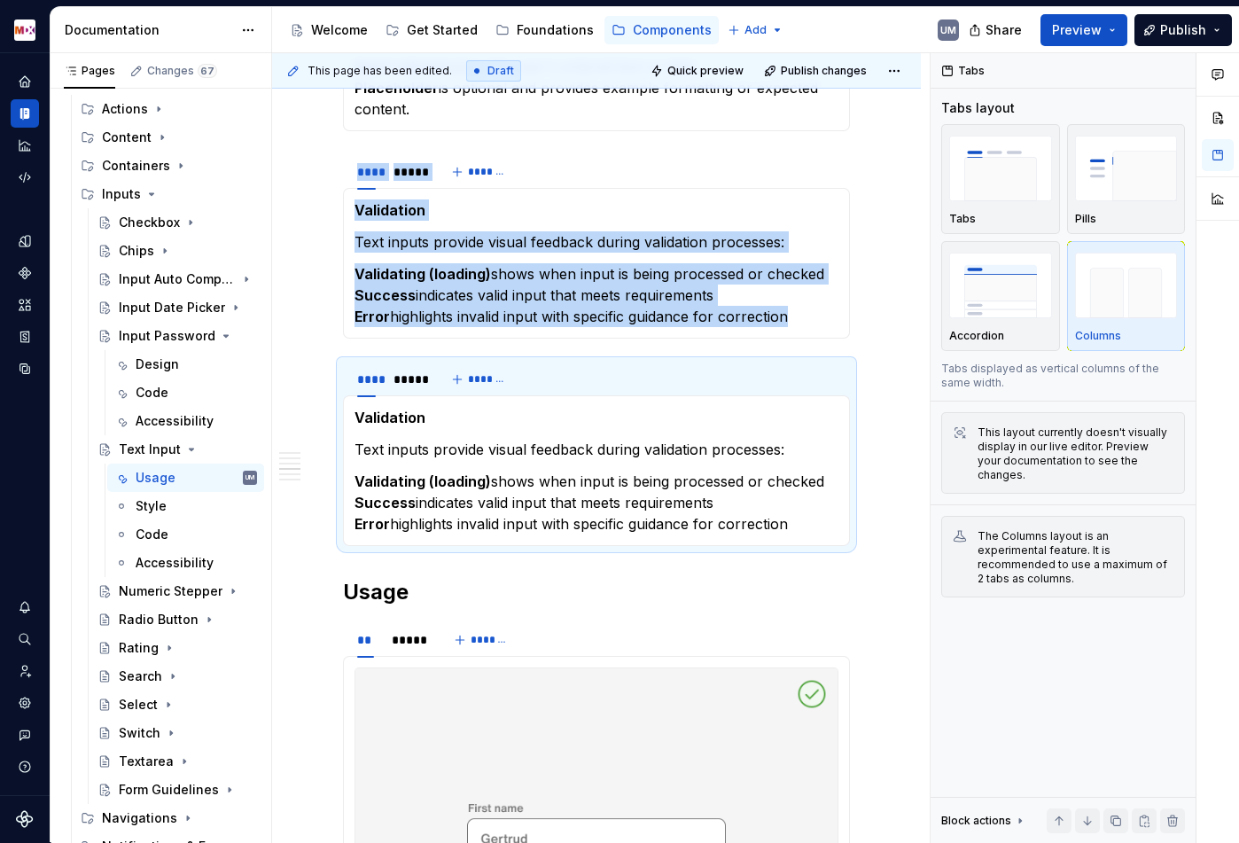
click at [394, 422] on strong "Validation" at bounding box center [389, 418] width 71 height 18
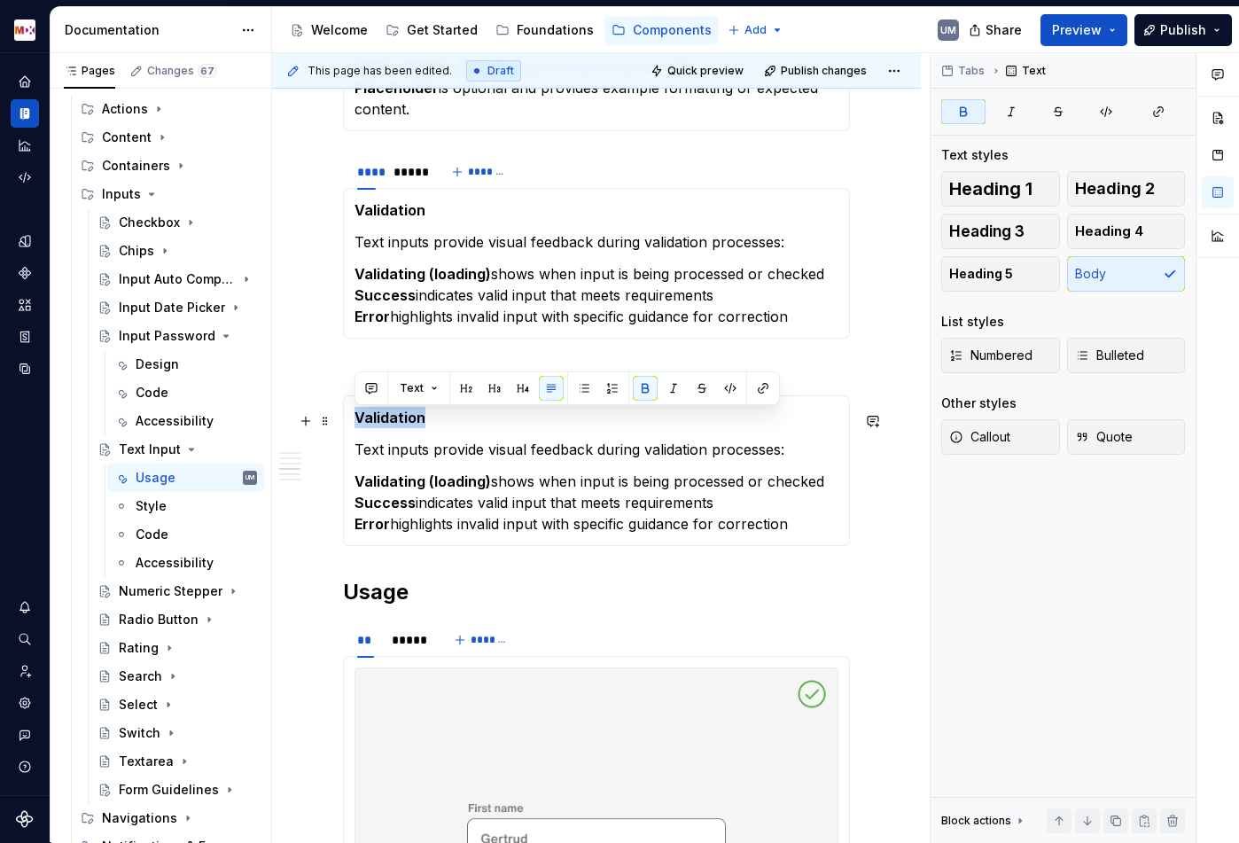
click at [394, 422] on strong "Validation" at bounding box center [389, 418] width 71 height 18
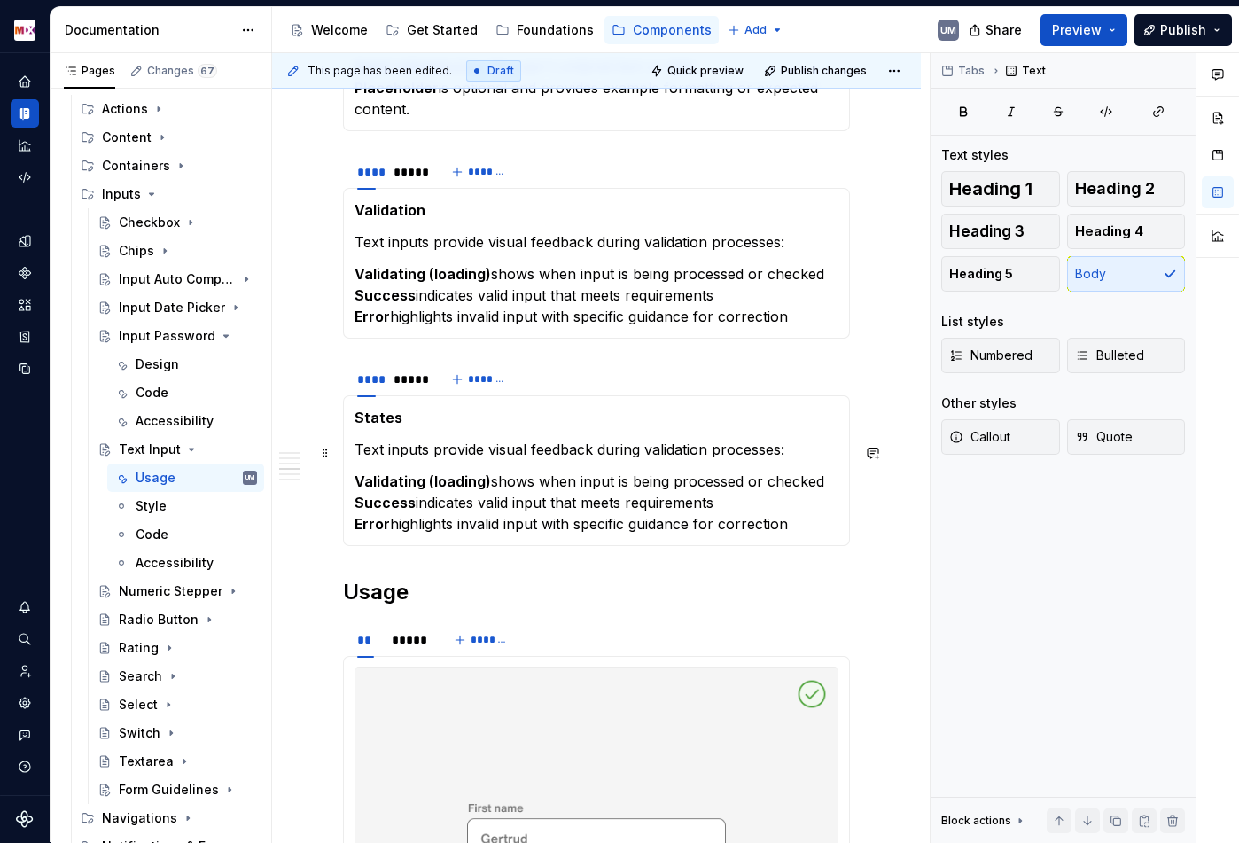
click at [383, 459] on p "Text inputs provide visual feedback during validation processes:" at bounding box center [596, 449] width 484 height 21
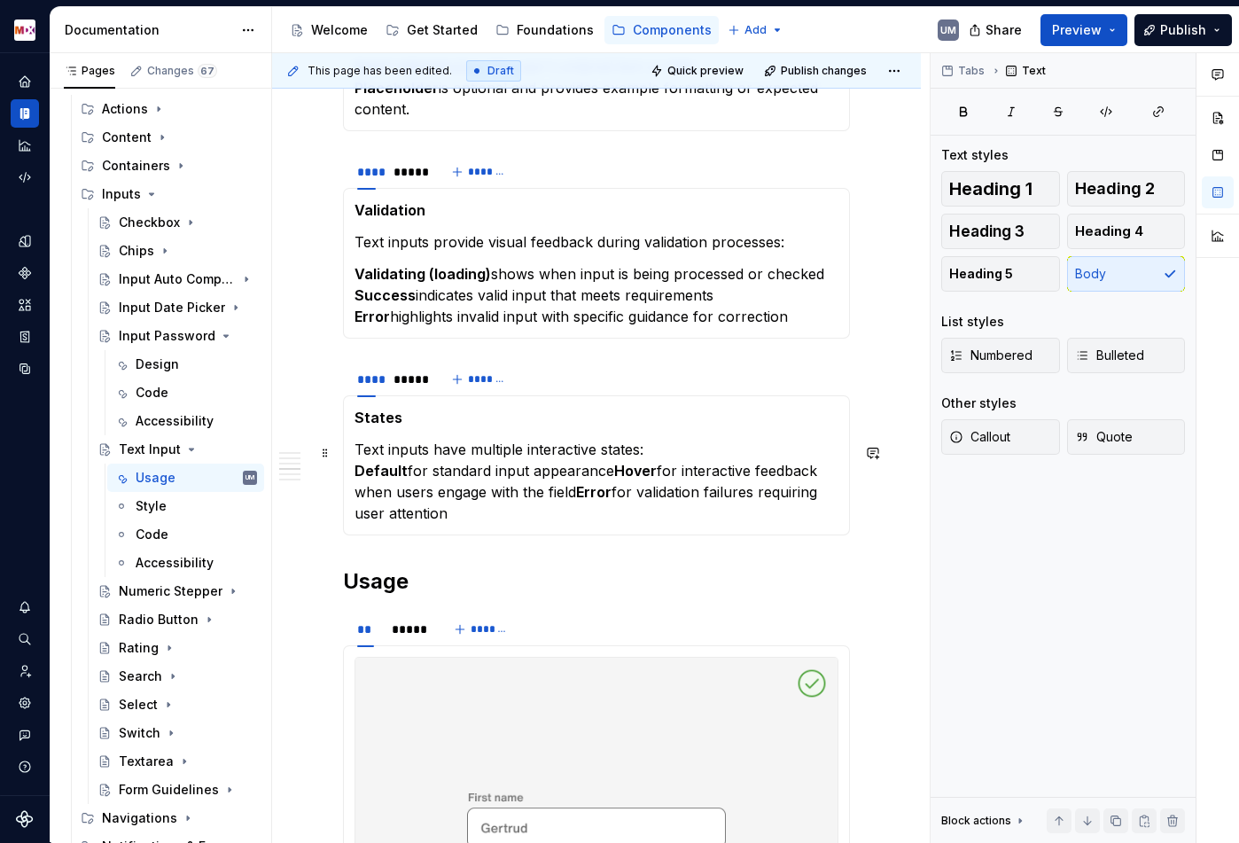
click at [357, 472] on strong "Default" at bounding box center [380, 471] width 53 height 18
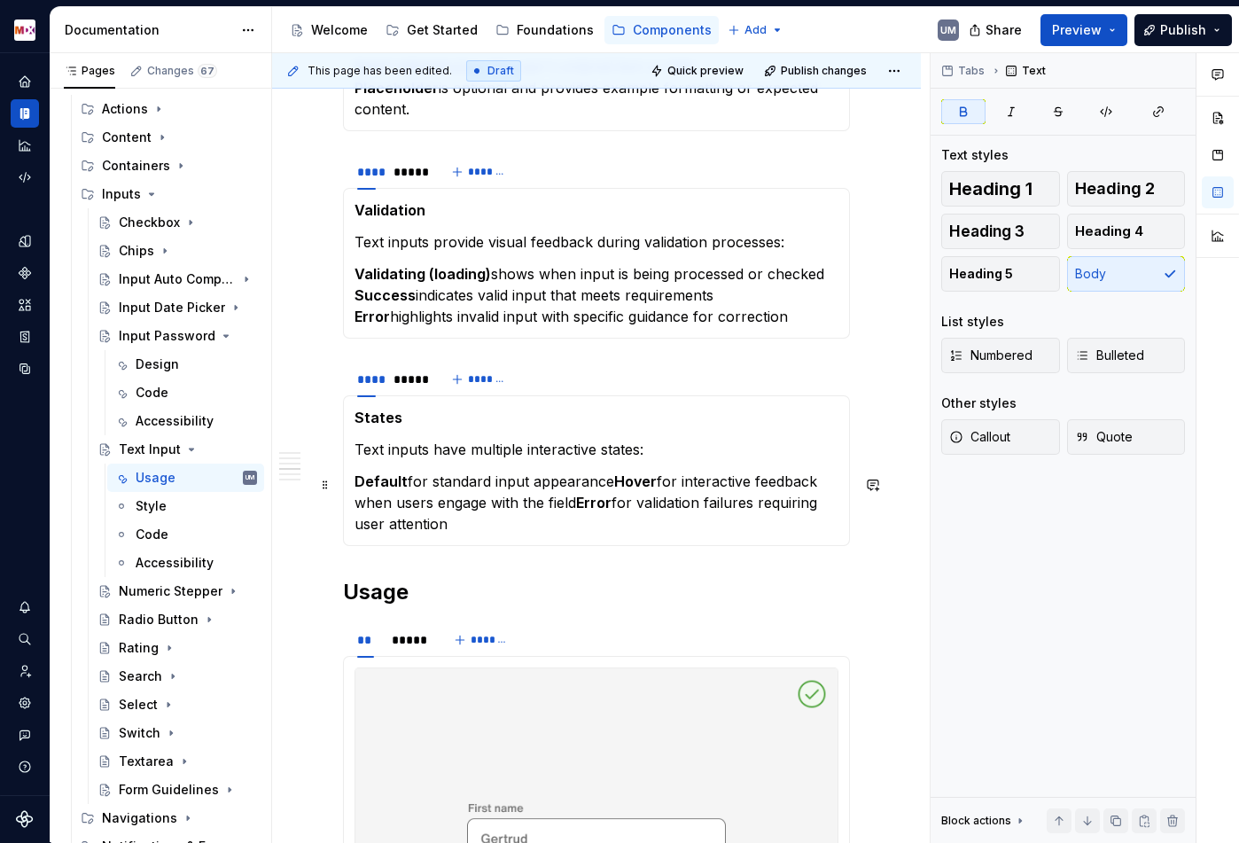
click at [618, 488] on strong "Hover" at bounding box center [635, 481] width 43 height 18
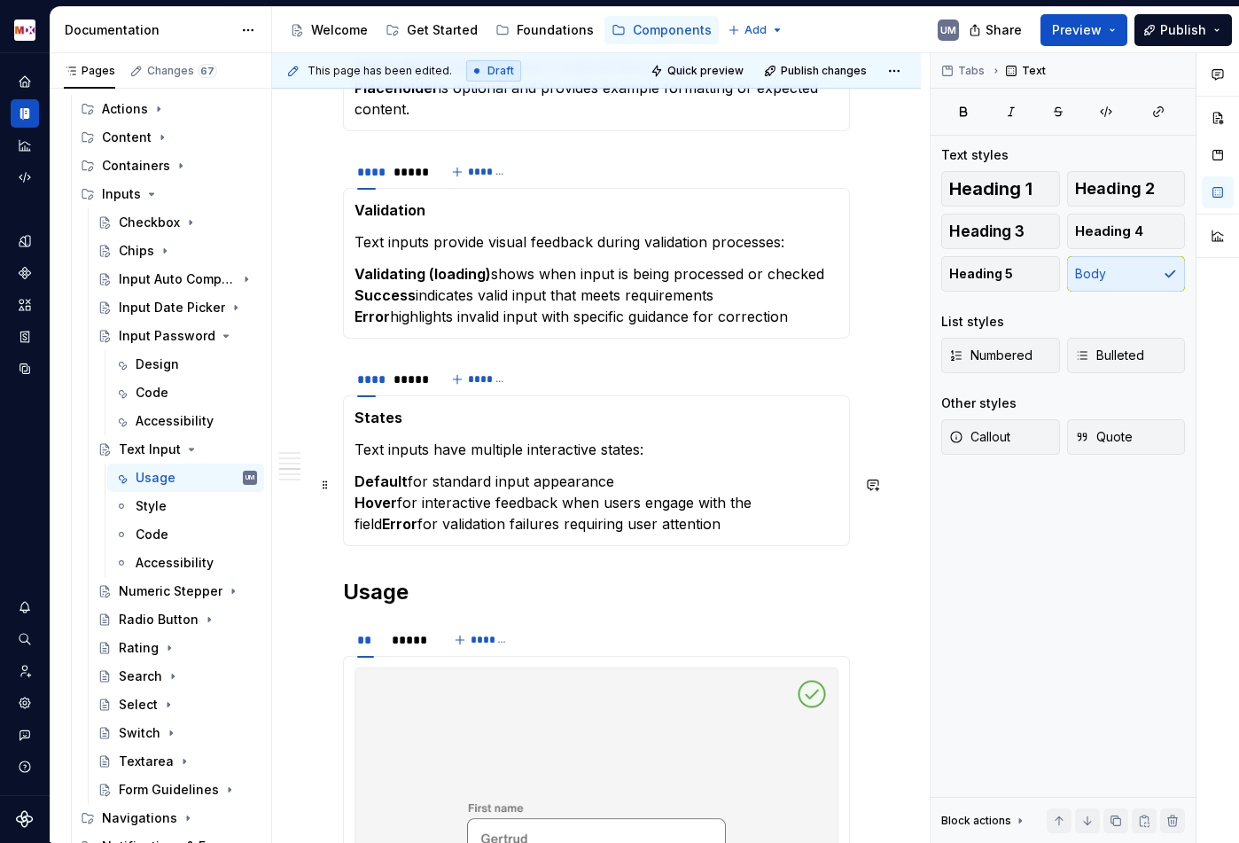
click at [417, 515] on strong "Error" at bounding box center [399, 524] width 35 height 18
click at [327, 375] on span at bounding box center [325, 374] width 14 height 25
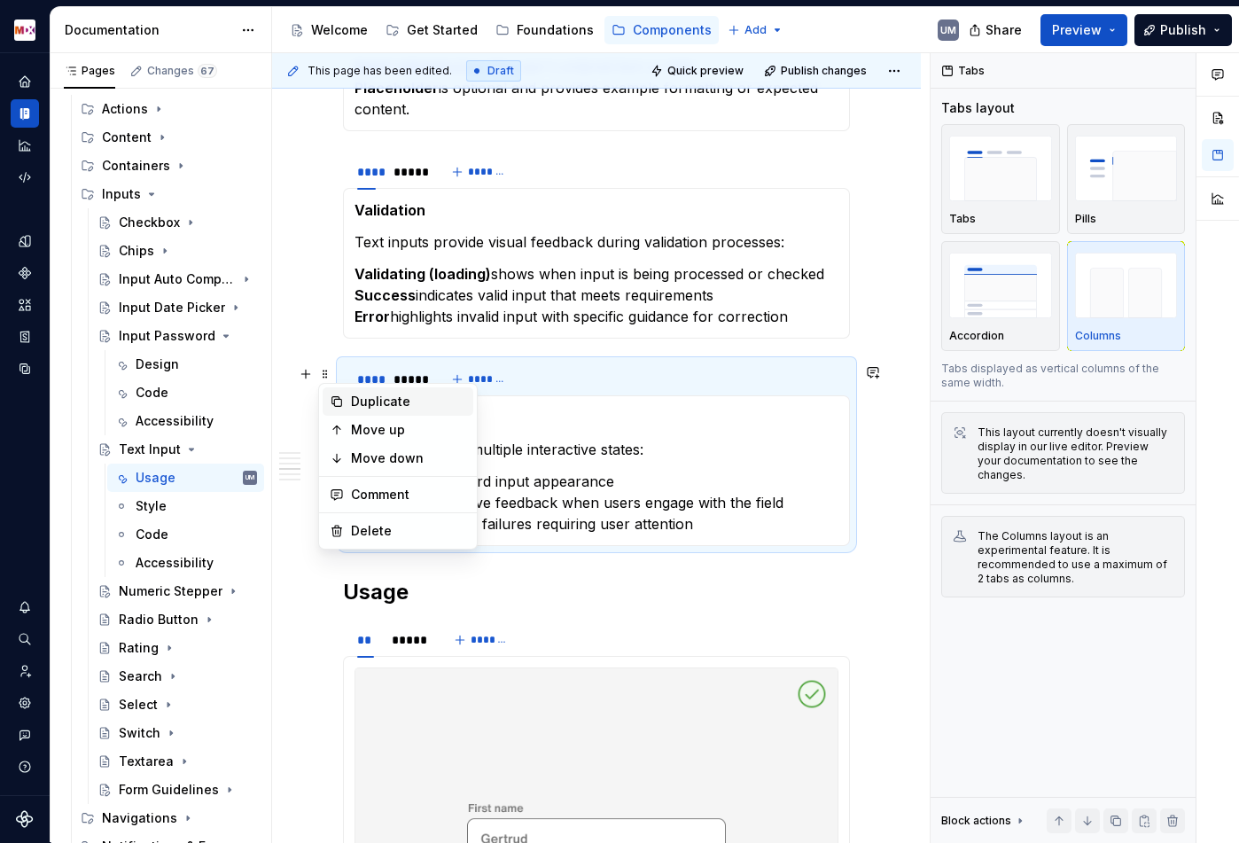
click at [360, 397] on div "Duplicate" at bounding box center [408, 402] width 115 height 18
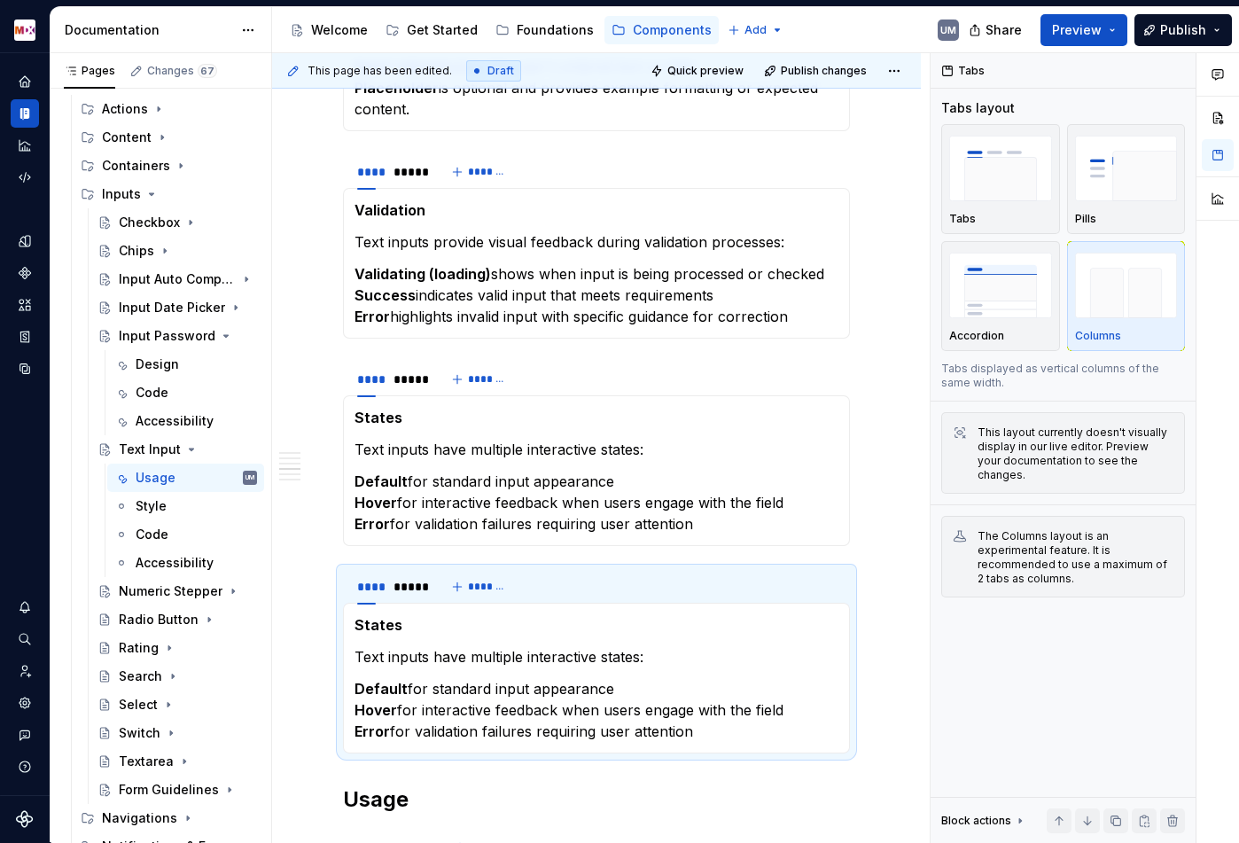
click at [362, 633] on strong "States" at bounding box center [378, 625] width 48 height 18
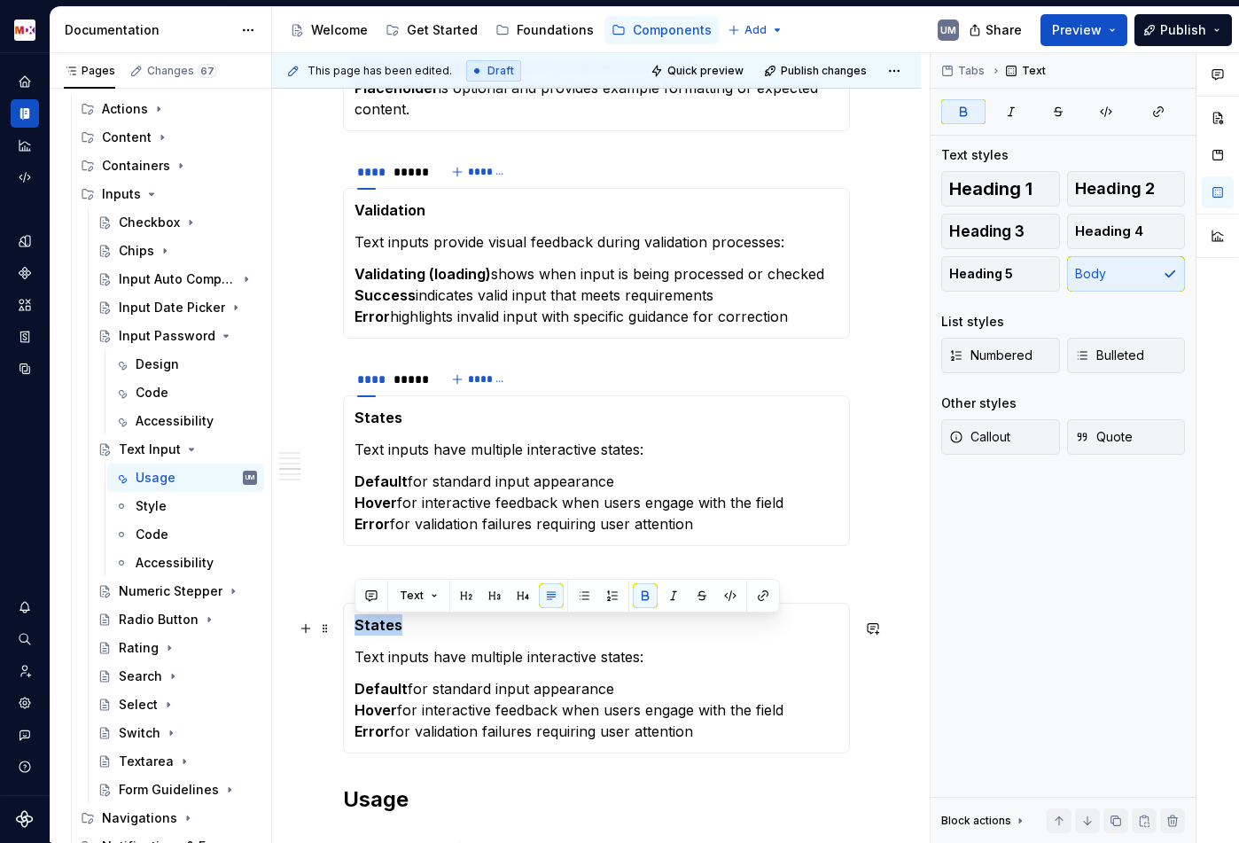
click at [362, 633] on strong "States" at bounding box center [378, 625] width 48 height 18
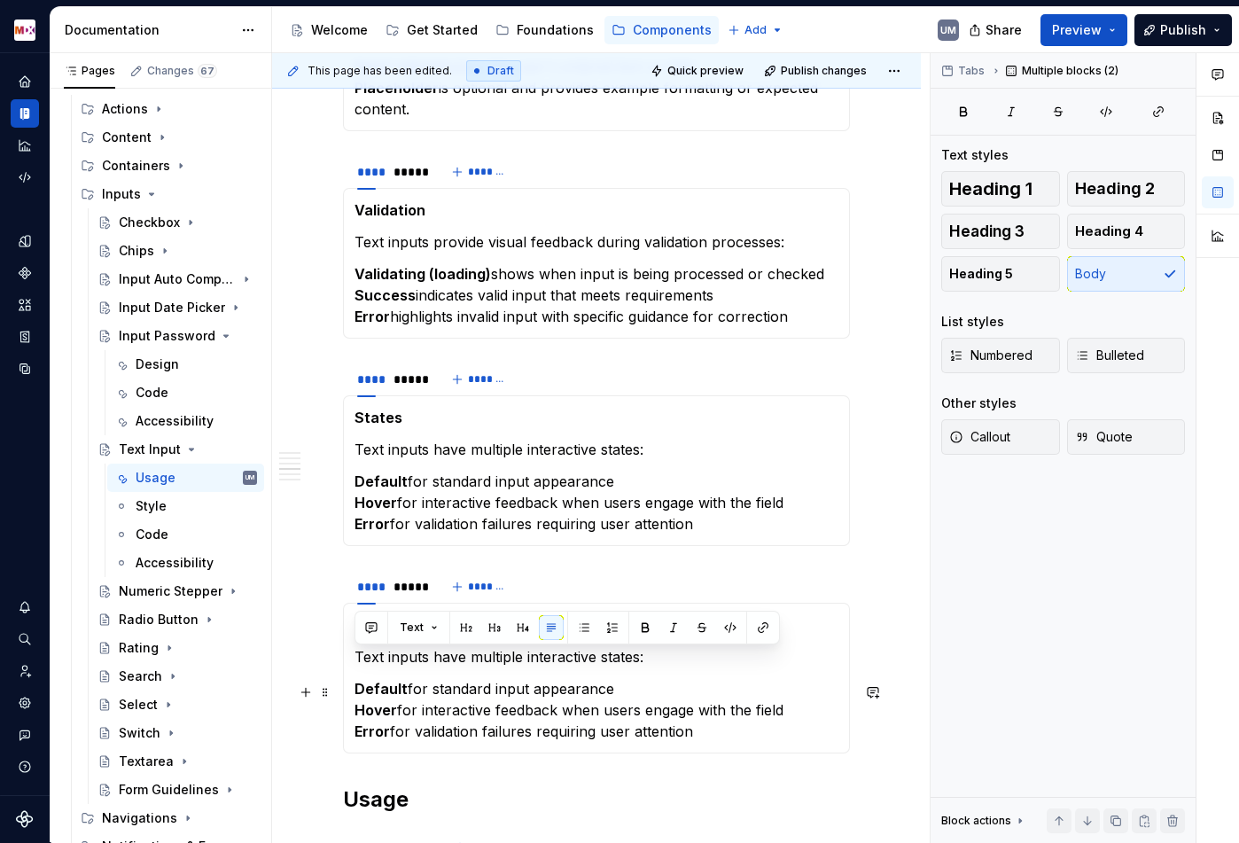
drag, startPoint x: 356, startPoint y: 658, endPoint x: 707, endPoint y: 736, distance: 359.5
click at [707, 736] on section-item-column "Disabled Text inputs have multiple interactive states: Default for standard inp…" at bounding box center [596, 678] width 484 height 128
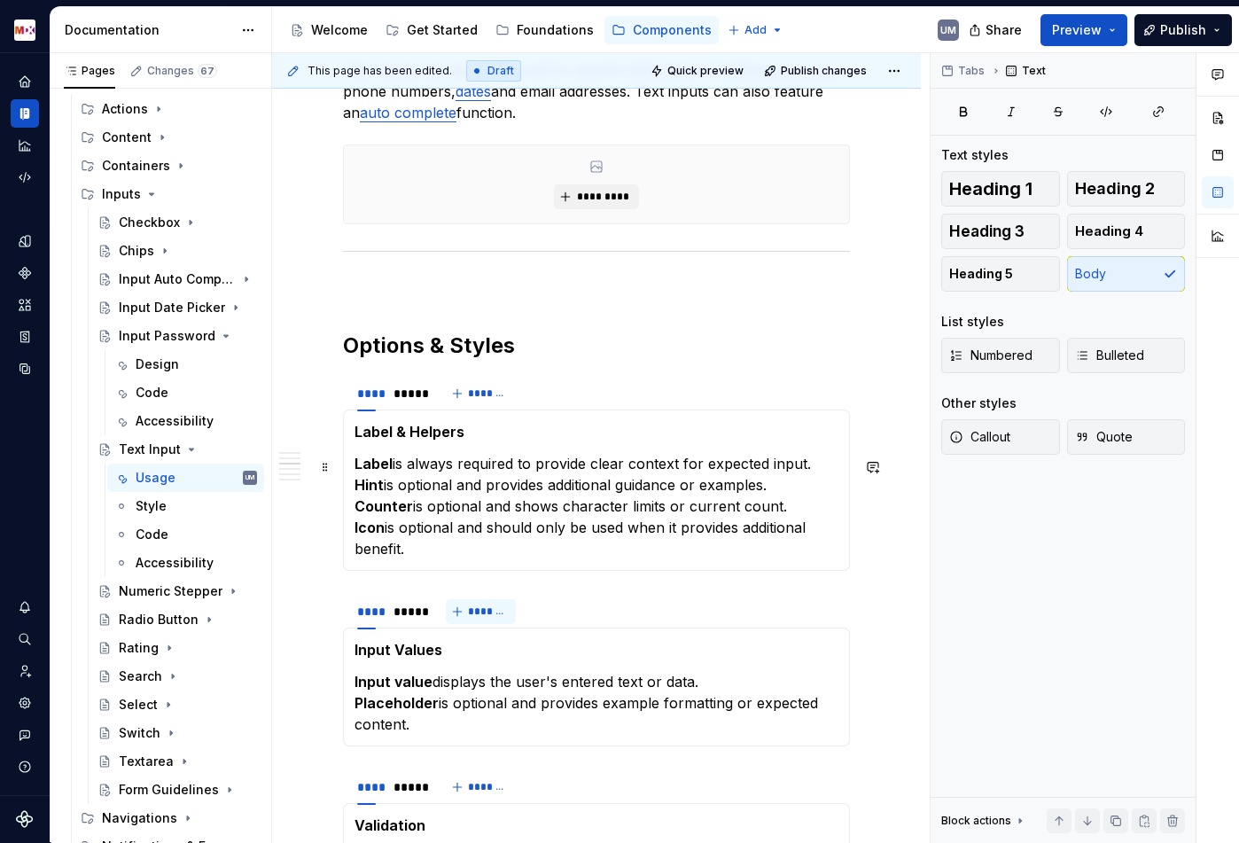
scroll to position [783, 0]
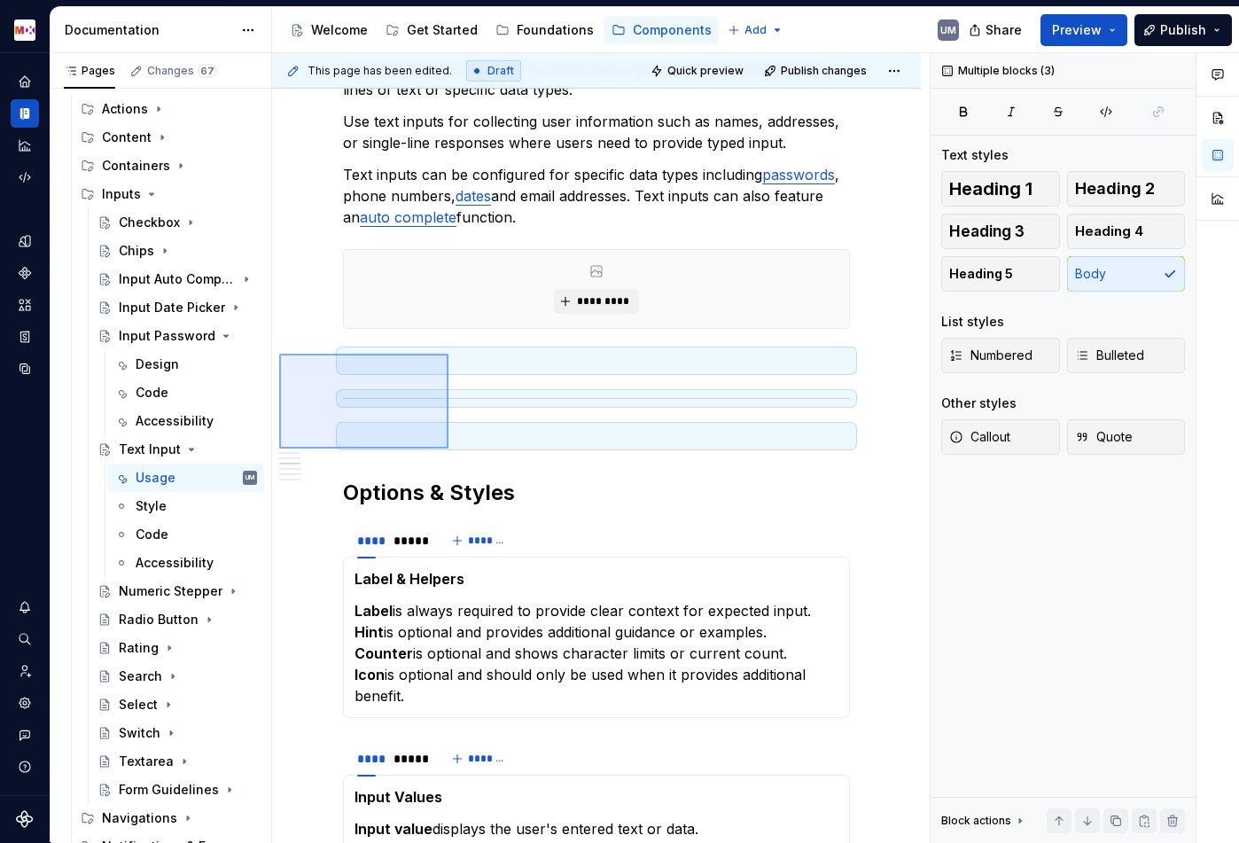
drag, startPoint x: 279, startPoint y: 354, endPoint x: 448, endPoint y: 446, distance: 192.0
click at [448, 446] on div "**********" at bounding box center [601, 448] width 658 height 790
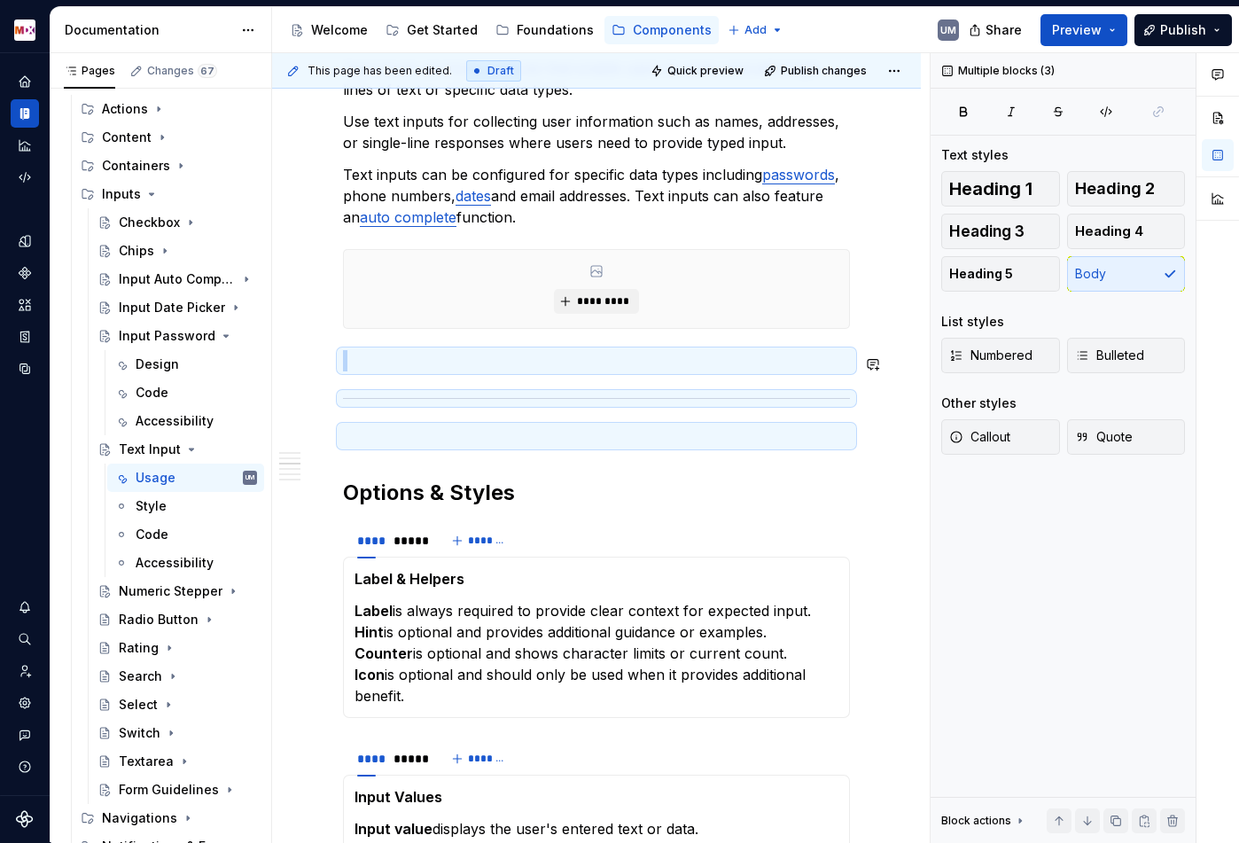
copy div "*********"
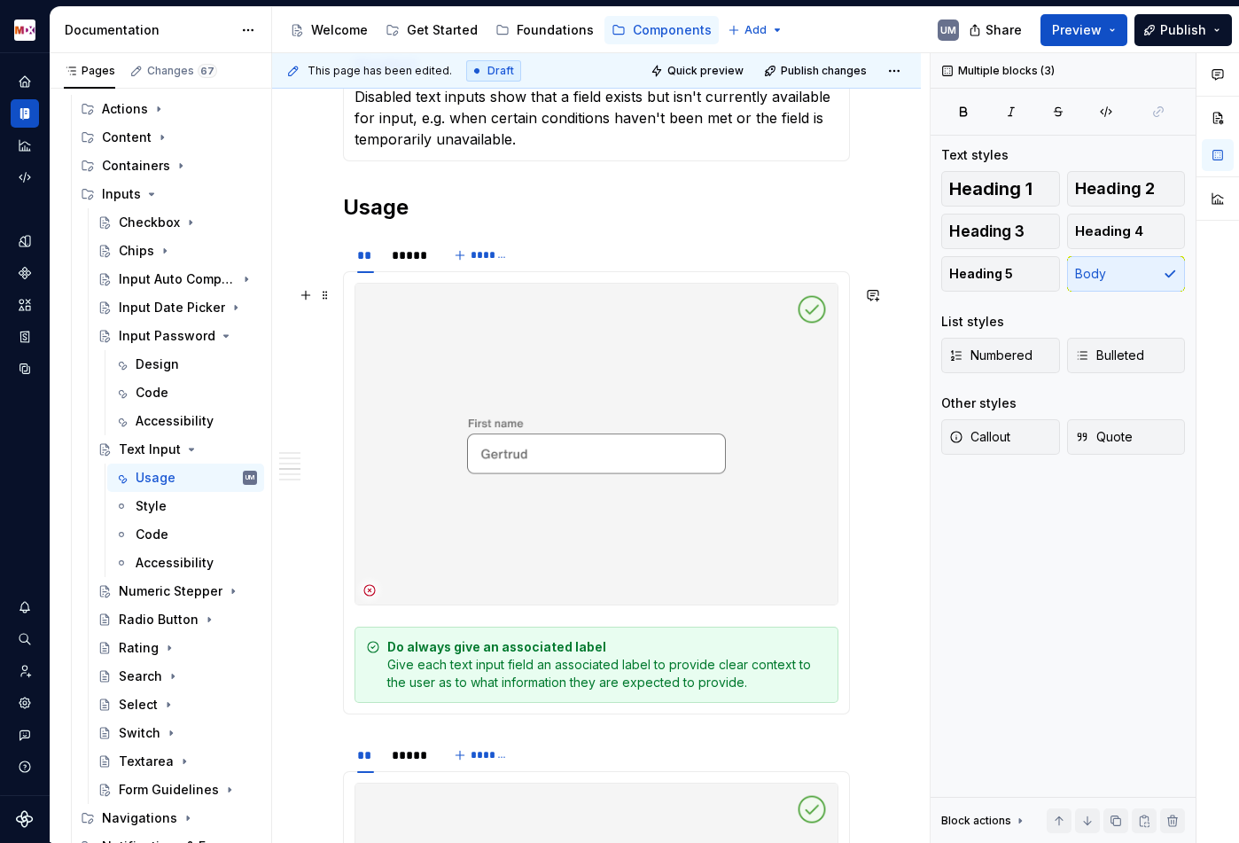
scroll to position [2139, 0]
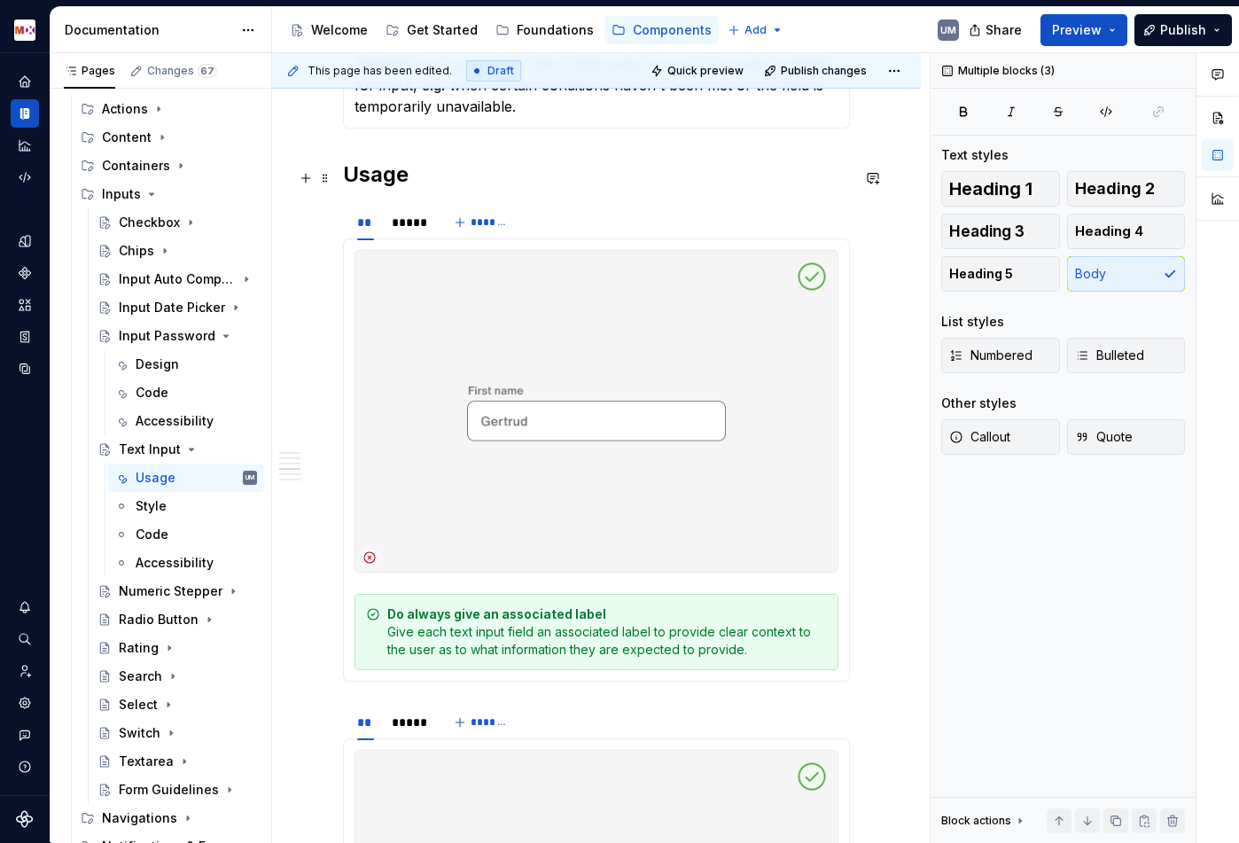
click at [345, 182] on h2 "Usage" at bounding box center [596, 174] width 507 height 28
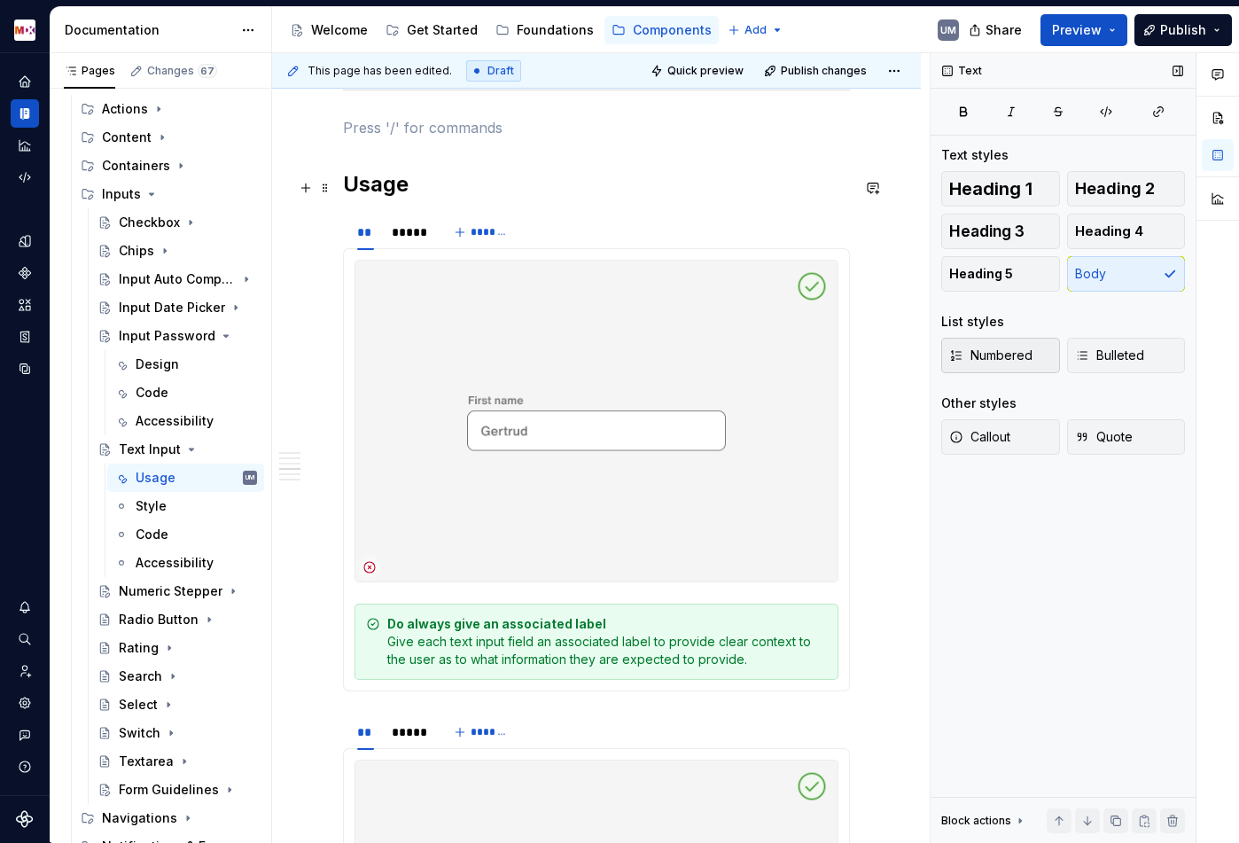
scroll to position [2297, 0]
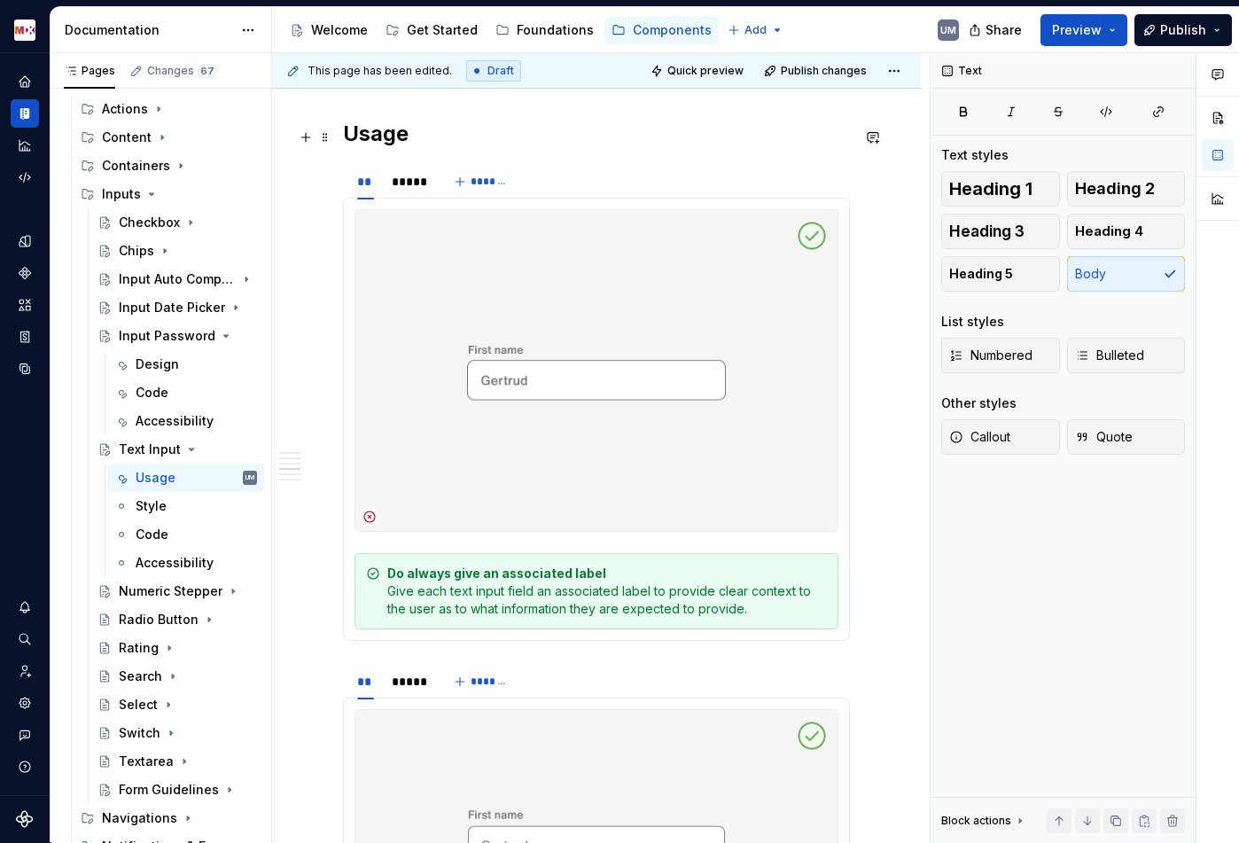
click at [457, 135] on h2 "Usage" at bounding box center [596, 134] width 507 height 28
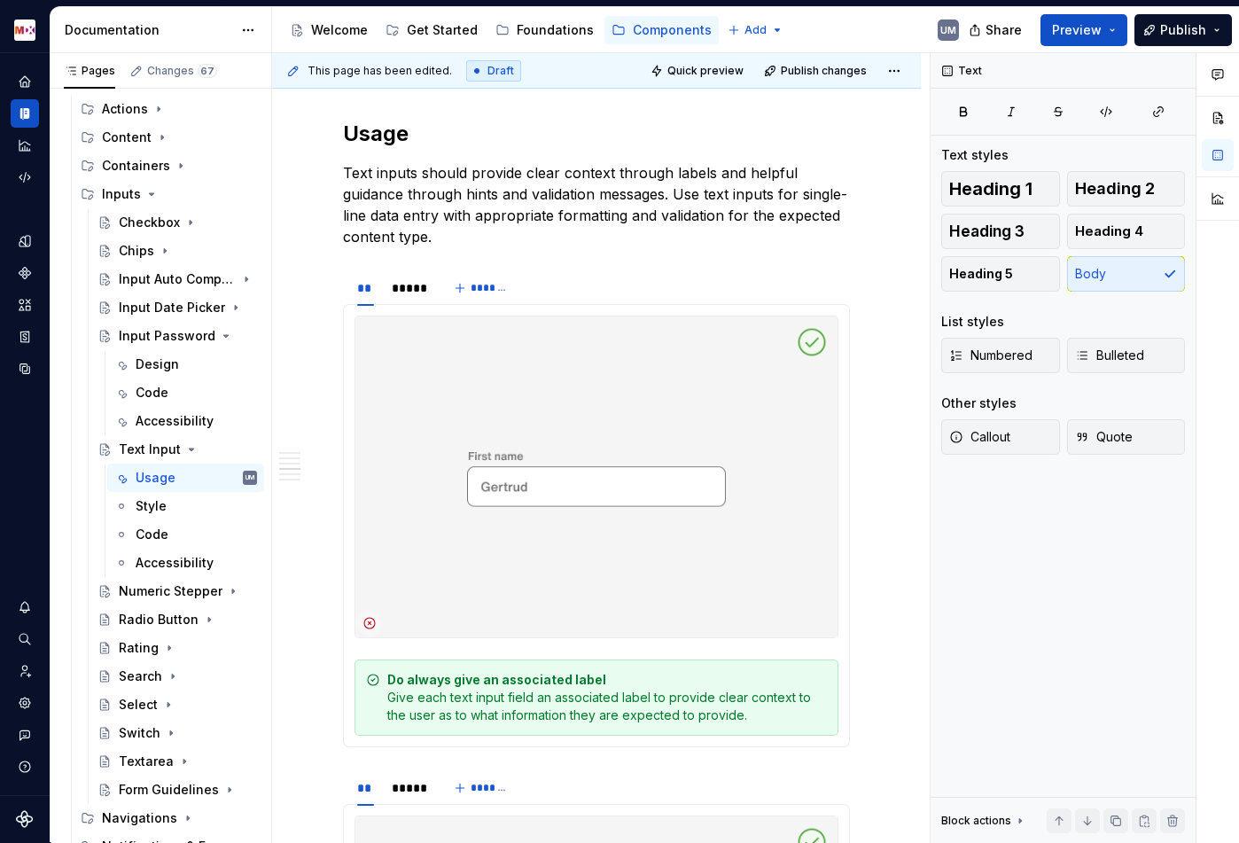
click at [365, 139] on h2 "Usage" at bounding box center [596, 134] width 507 height 28
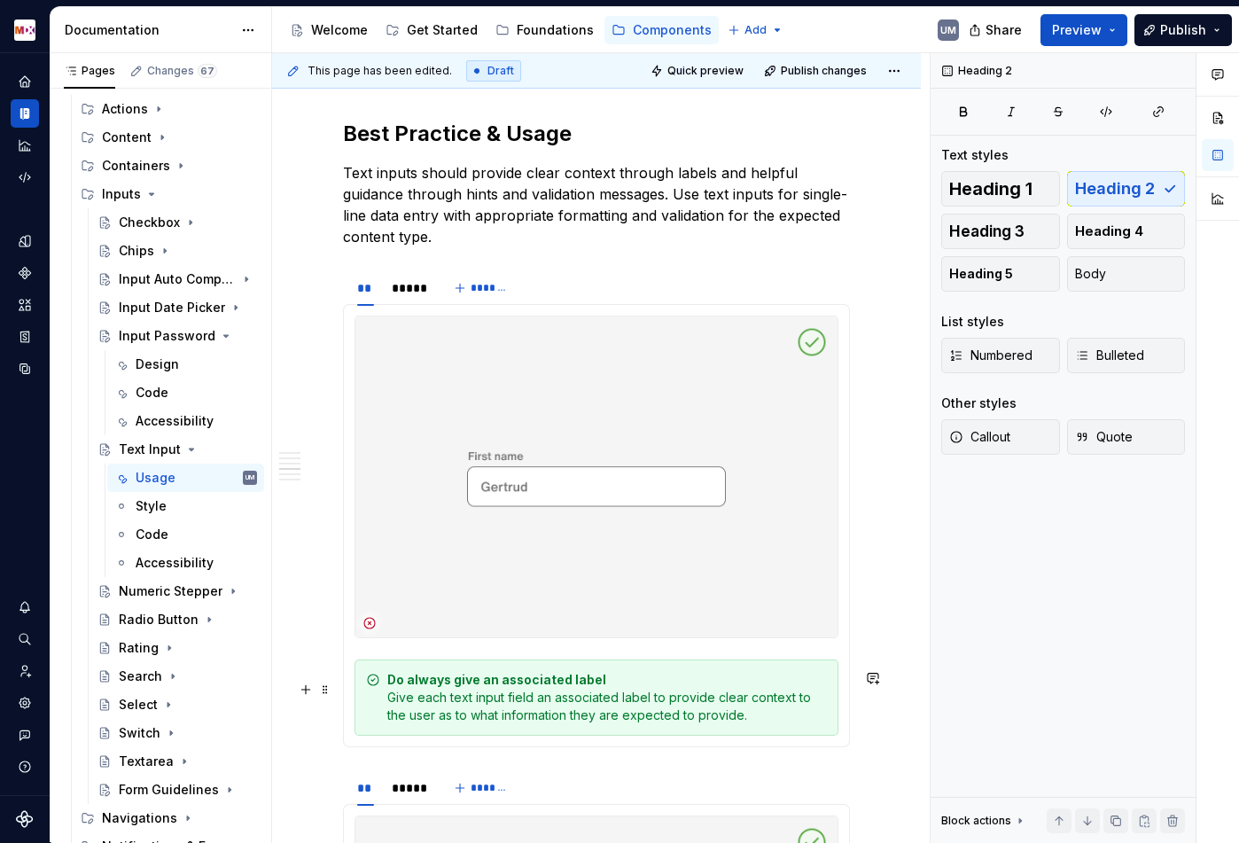
click at [622, 710] on div "Do always give an associated label Give each text input field an associated lab…" at bounding box center [607, 697] width 440 height 53
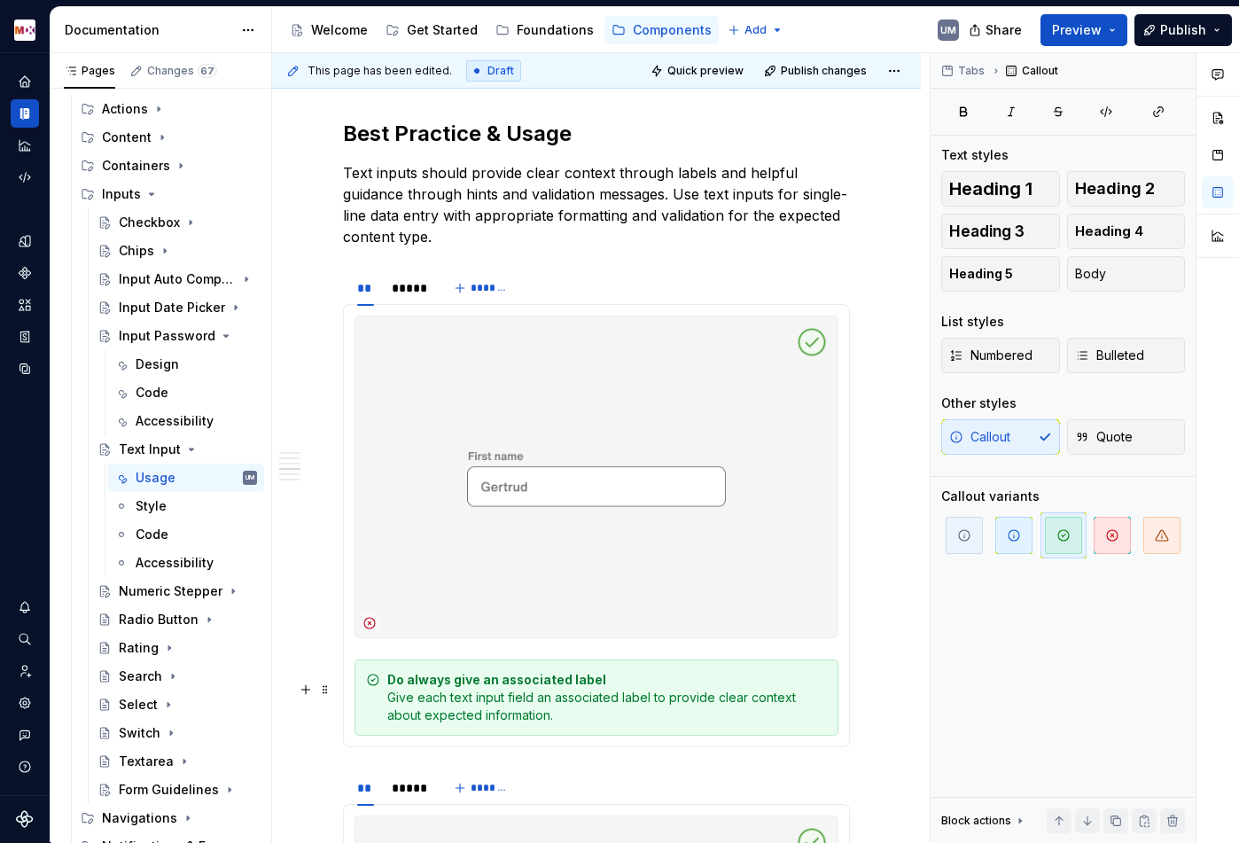
click at [682, 686] on div "Do always give an associated label Give each text input field an associated lab…" at bounding box center [607, 697] width 440 height 53
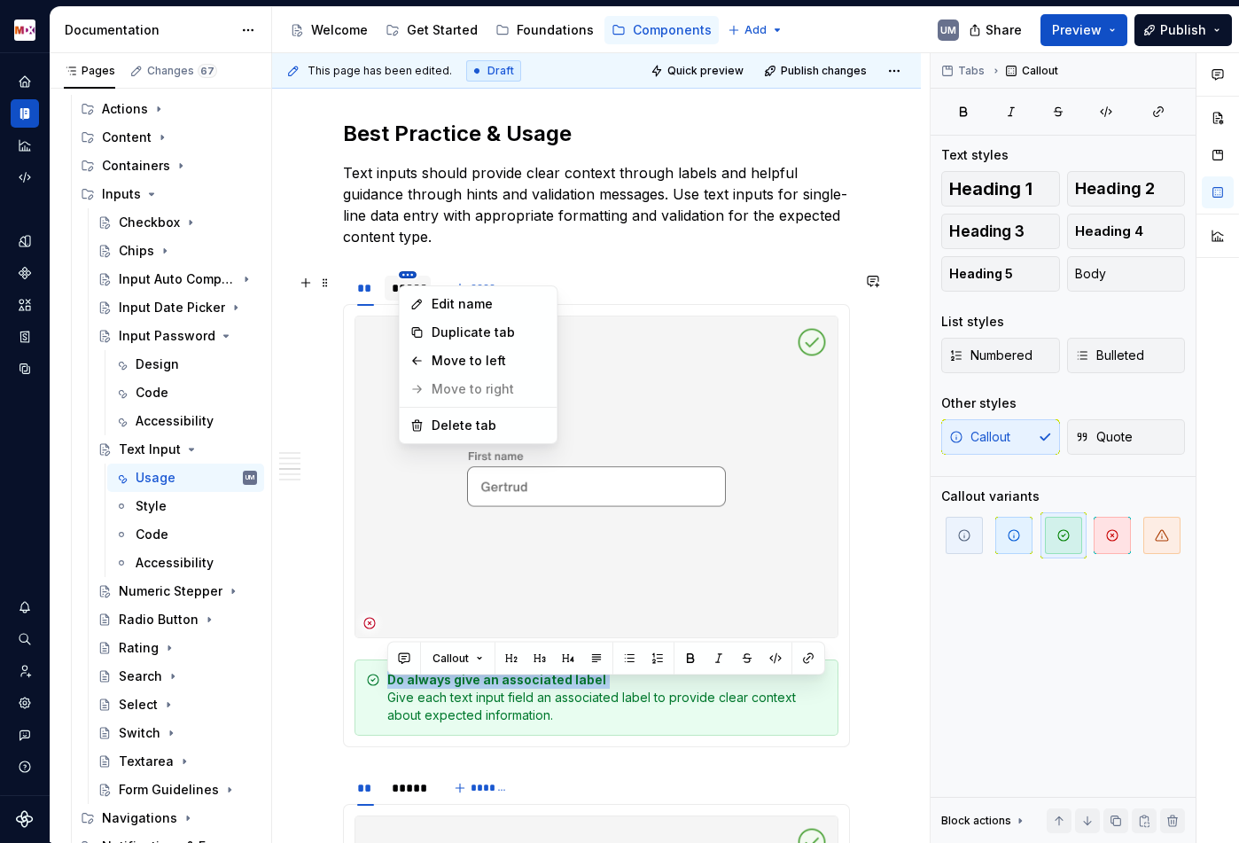
click at [408, 280] on html "MDX UM Dataset Migros Documentation Accessibility guide for tree Page tree. Nav…" at bounding box center [619, 421] width 1239 height 843
click at [389, 292] on html "MDX UM Dataset Migros Documentation Accessibility guide for tree Page tree. Nav…" at bounding box center [619, 421] width 1239 height 843
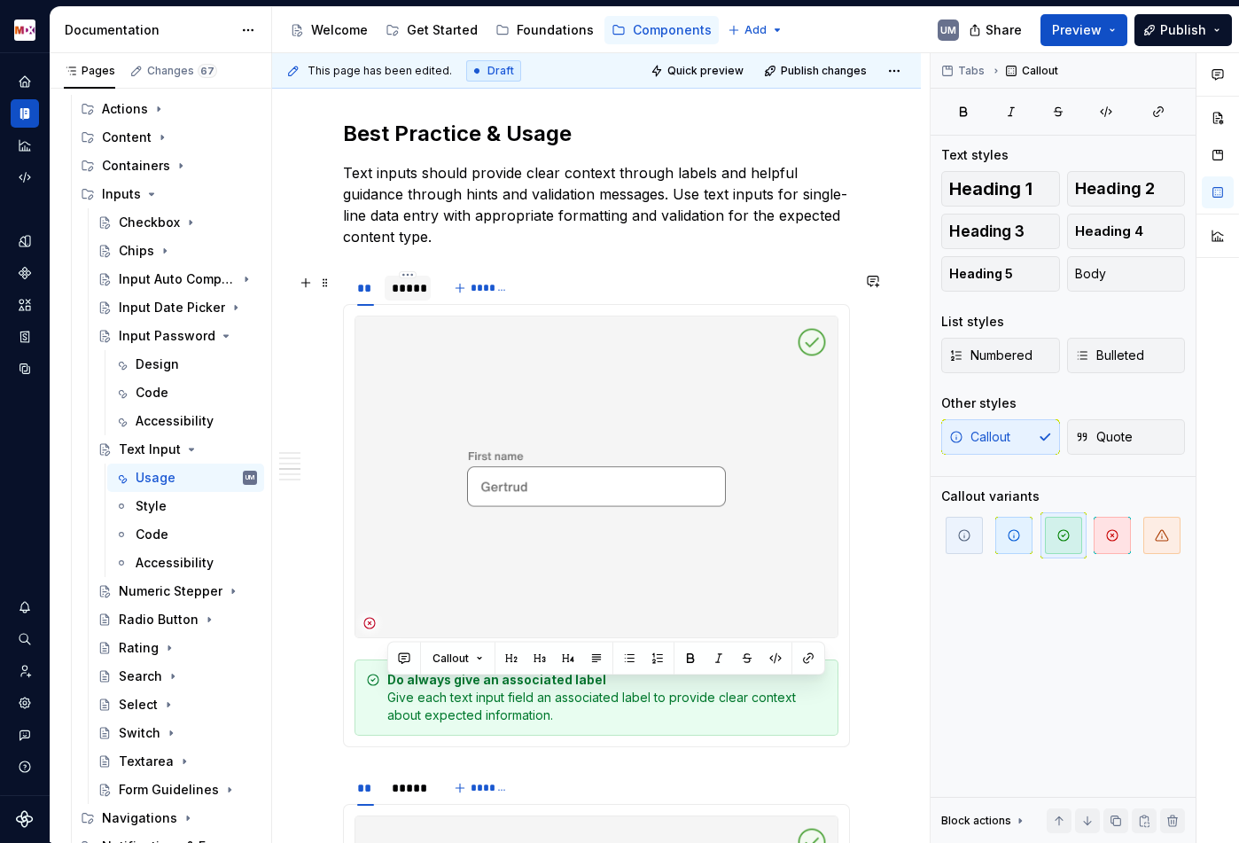
click at [403, 292] on div "*****" at bounding box center [408, 288] width 32 height 18
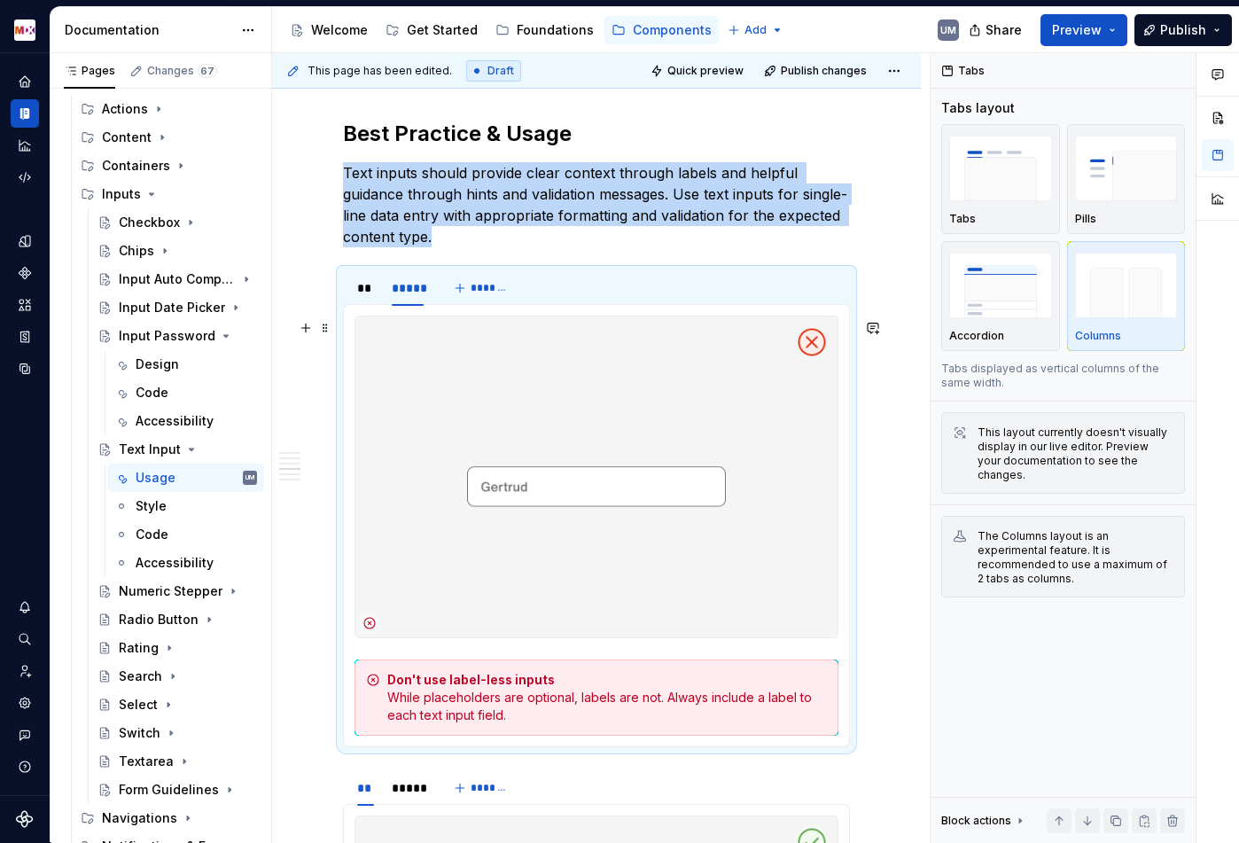
scroll to position [2399, 0]
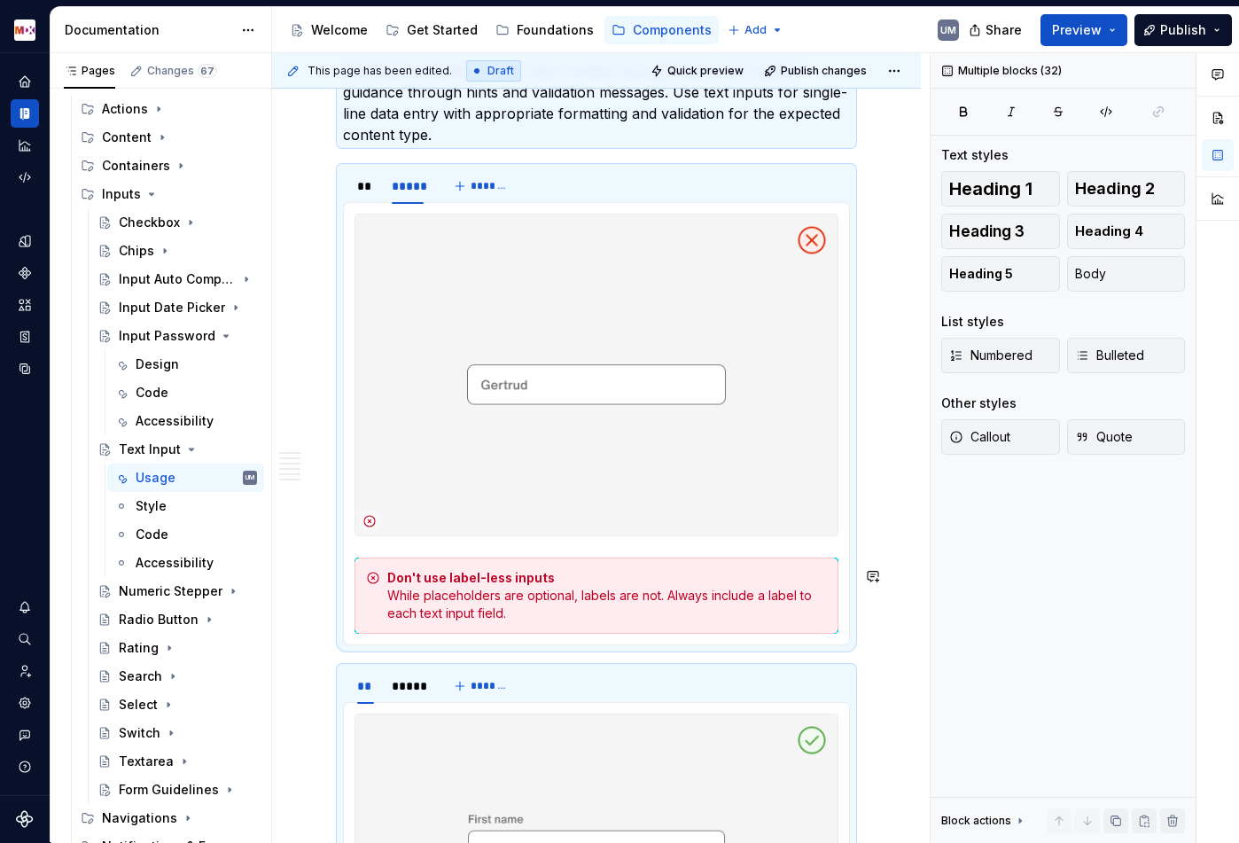
click at [474, 610] on div "Don't use label-less inputs While placeholders are optional, labels are not. Al…" at bounding box center [607, 595] width 440 height 53
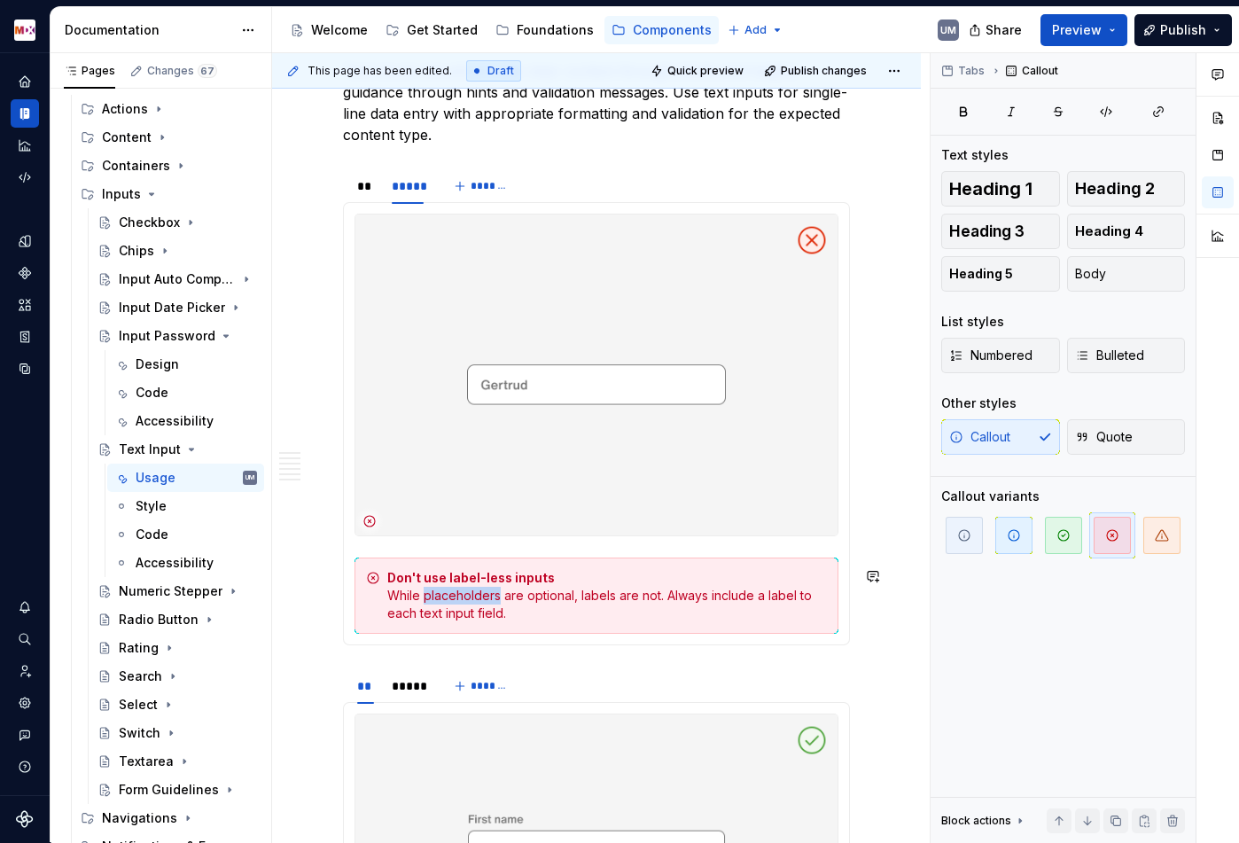
click at [474, 610] on div "Don't use label-less inputs While placeholders are optional, labels are not. Al…" at bounding box center [607, 595] width 440 height 53
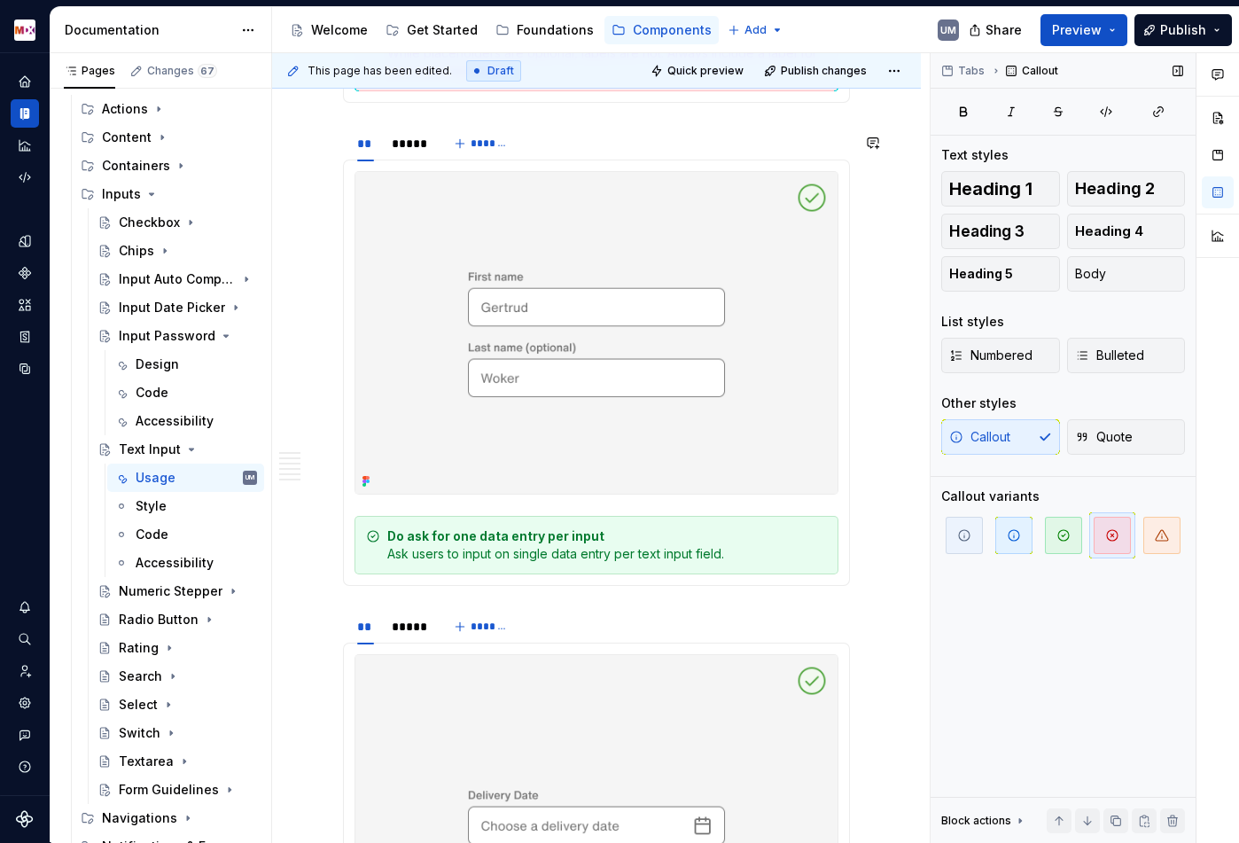
scroll to position [2994, 0]
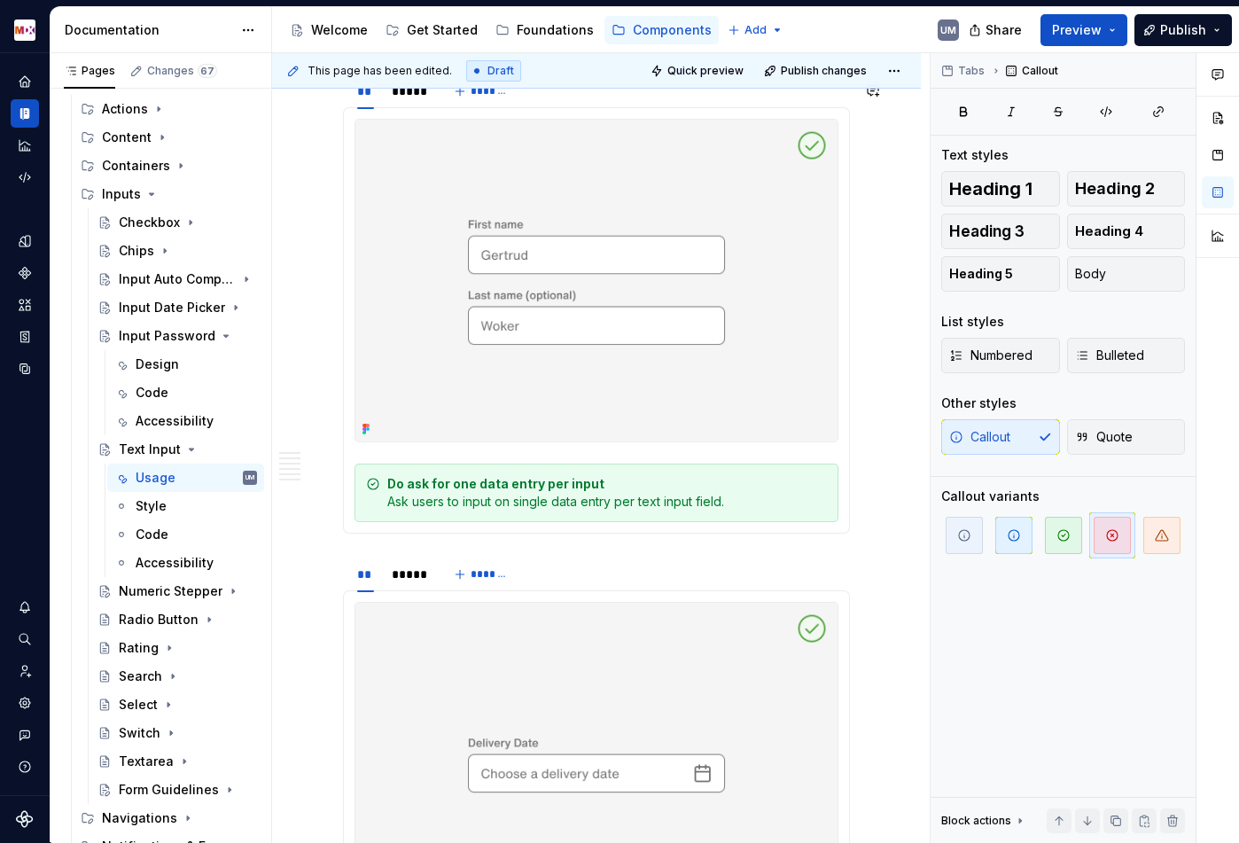
click at [503, 508] on div "Do ask for one data entry per input Ask users to input on single data entry per…" at bounding box center [607, 492] width 440 height 35
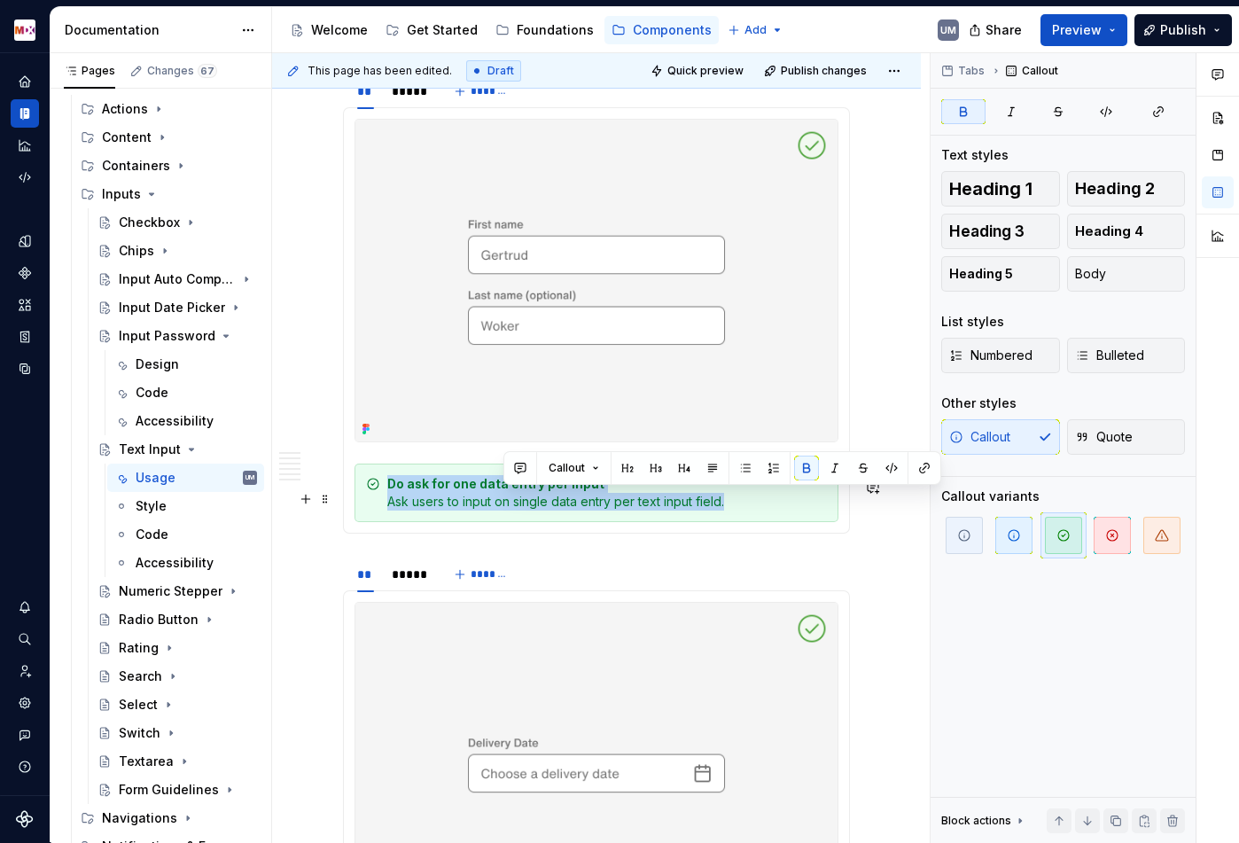
click at [503, 508] on div "Do ask for one data entry per input Ask users to input on single data entry per…" at bounding box center [607, 492] width 440 height 35
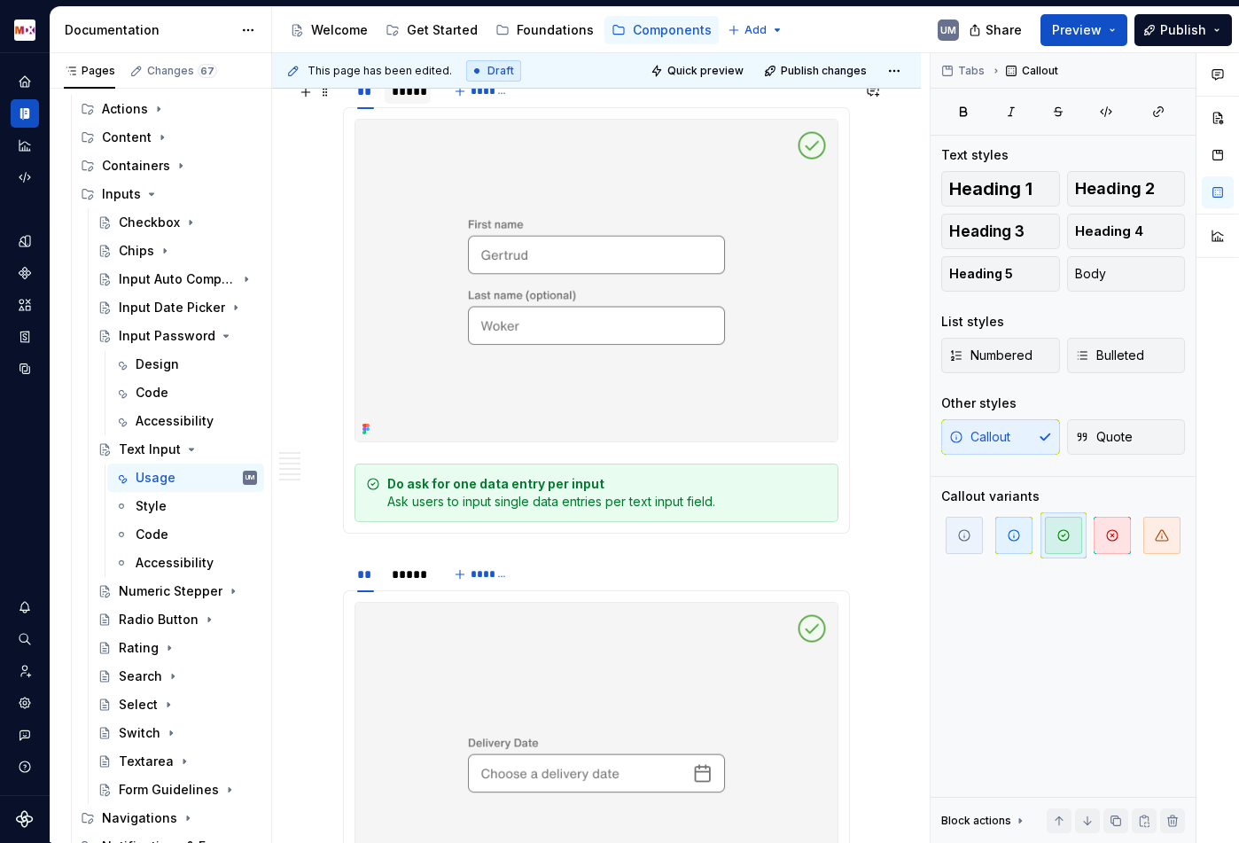
click at [405, 104] on div "*****" at bounding box center [408, 91] width 46 height 25
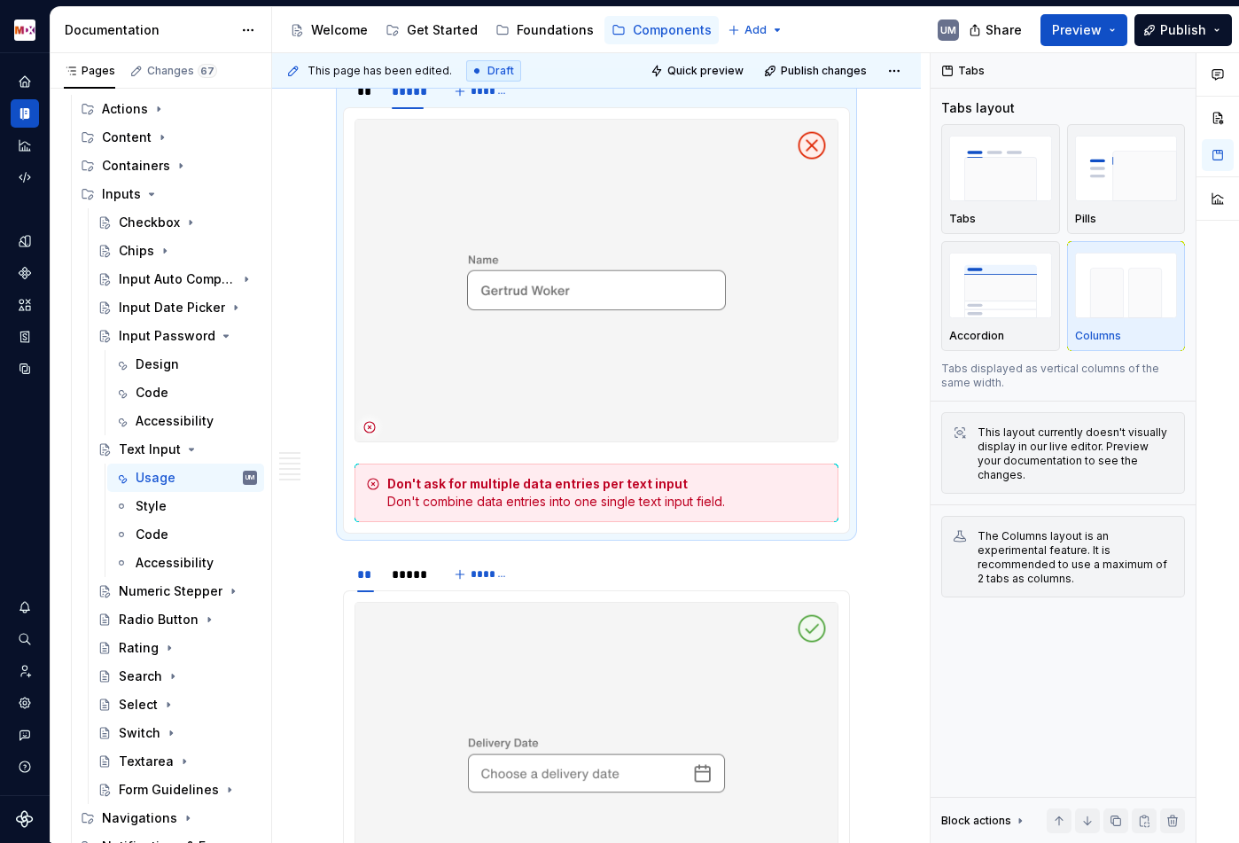
click at [653, 510] on div "Don't ask for multiple data entries per text input Don't combine data entries i…" at bounding box center [607, 492] width 440 height 35
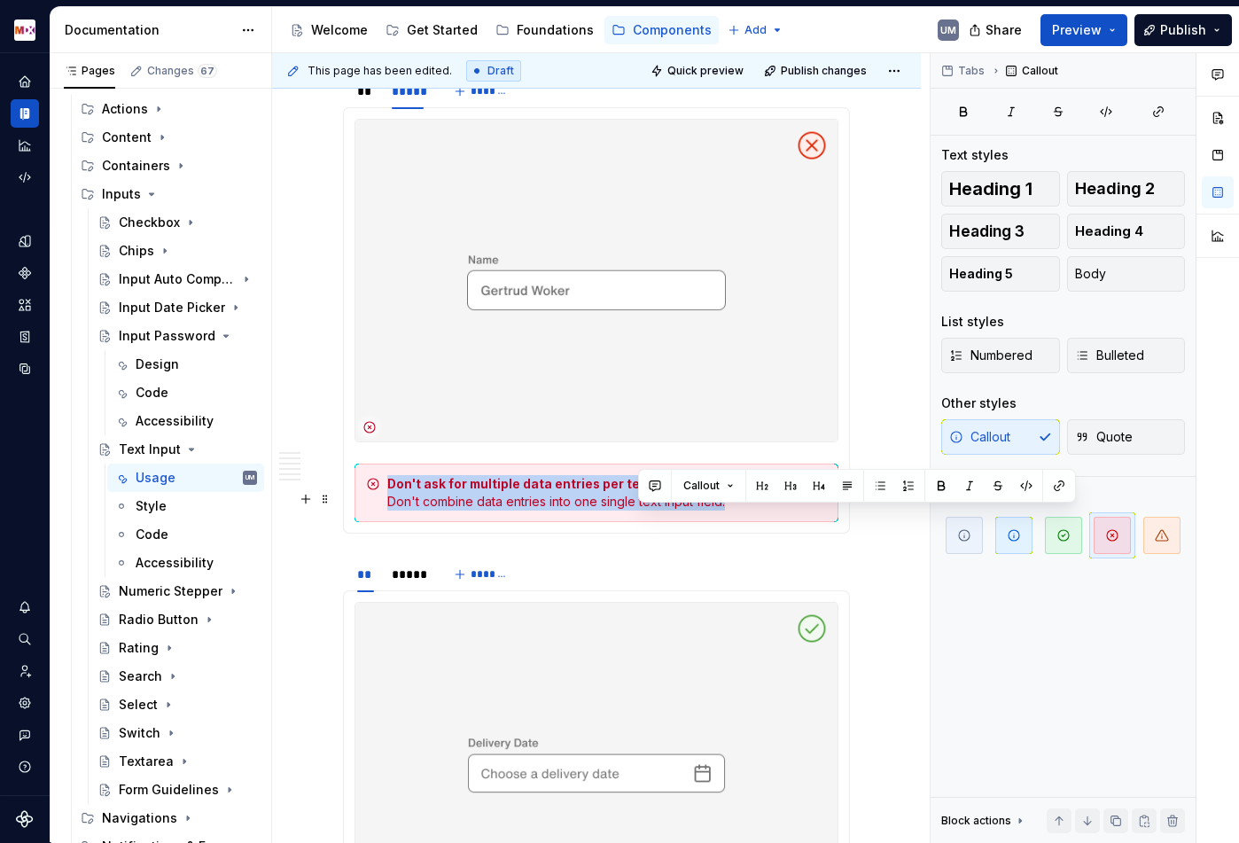
click at [653, 510] on div "Don't ask for multiple data entries per text input Don't combine data entries i…" at bounding box center [607, 492] width 440 height 35
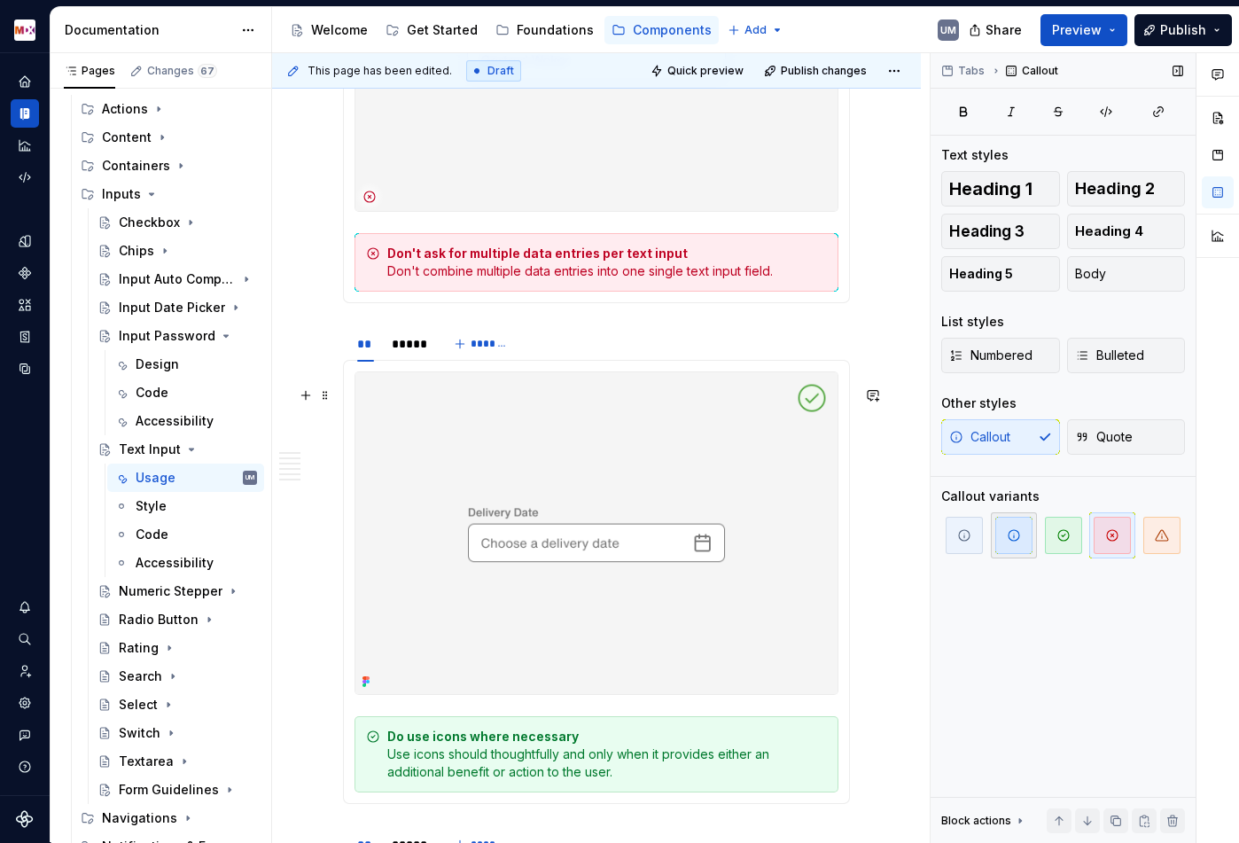
scroll to position [3338, 0]
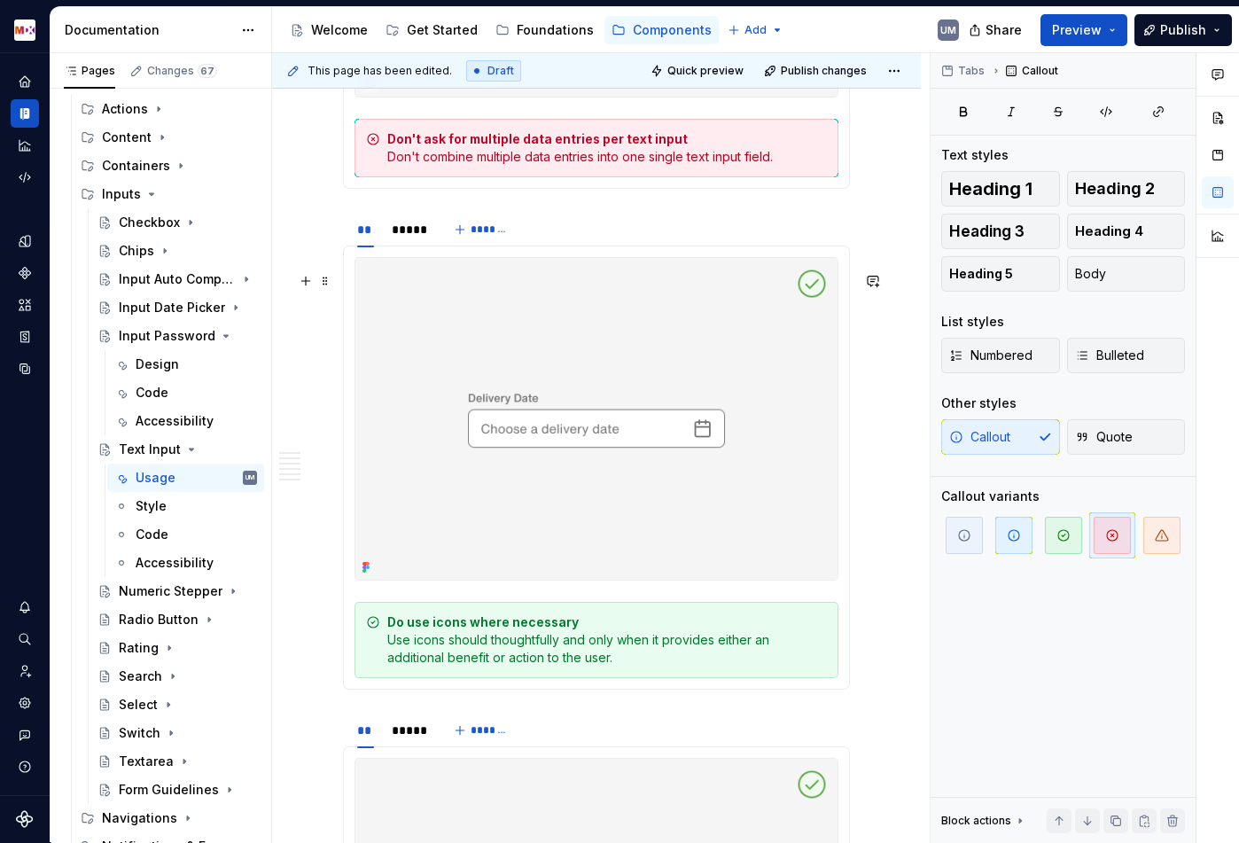
click at [478, 629] on strong "Do use icons where necessary" at bounding box center [482, 621] width 191 height 15
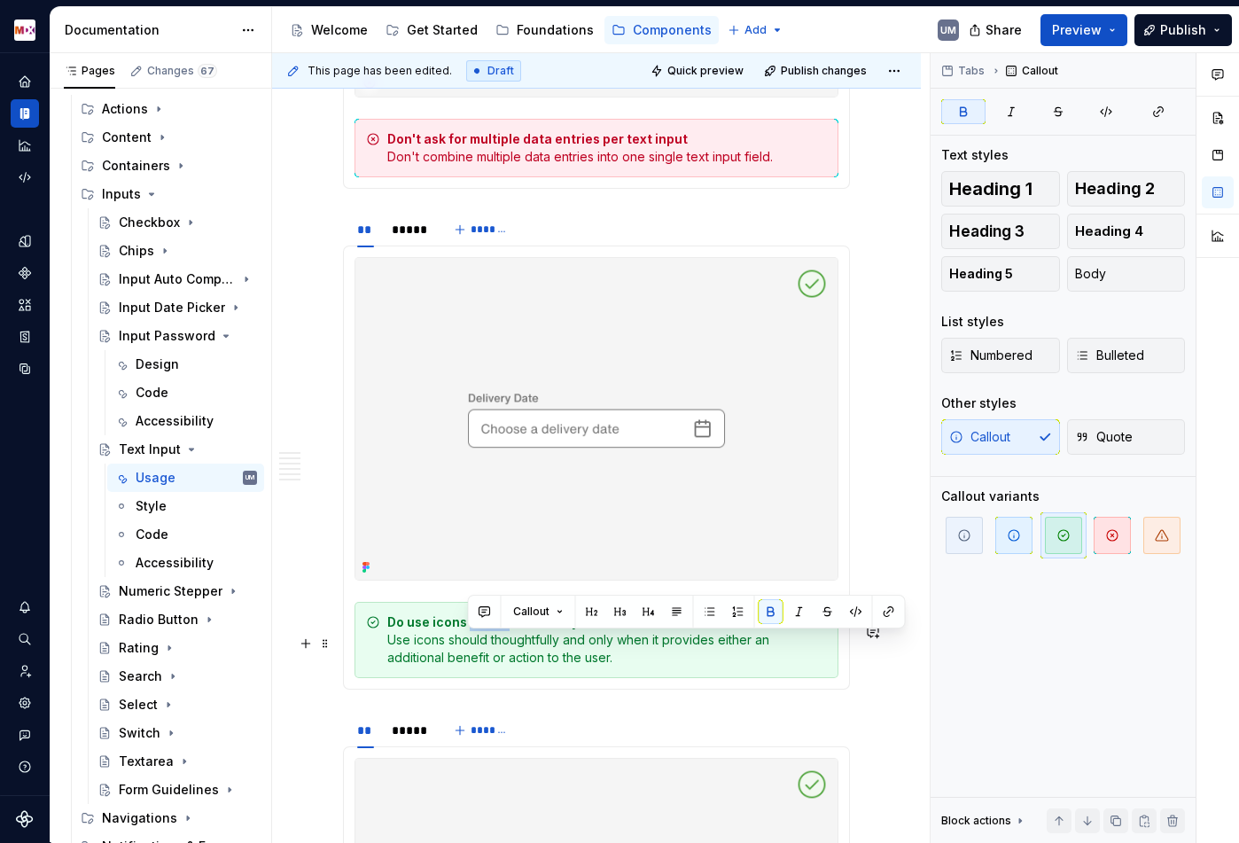
click at [478, 629] on strong "Do use icons where necessary" at bounding box center [482, 621] width 191 height 15
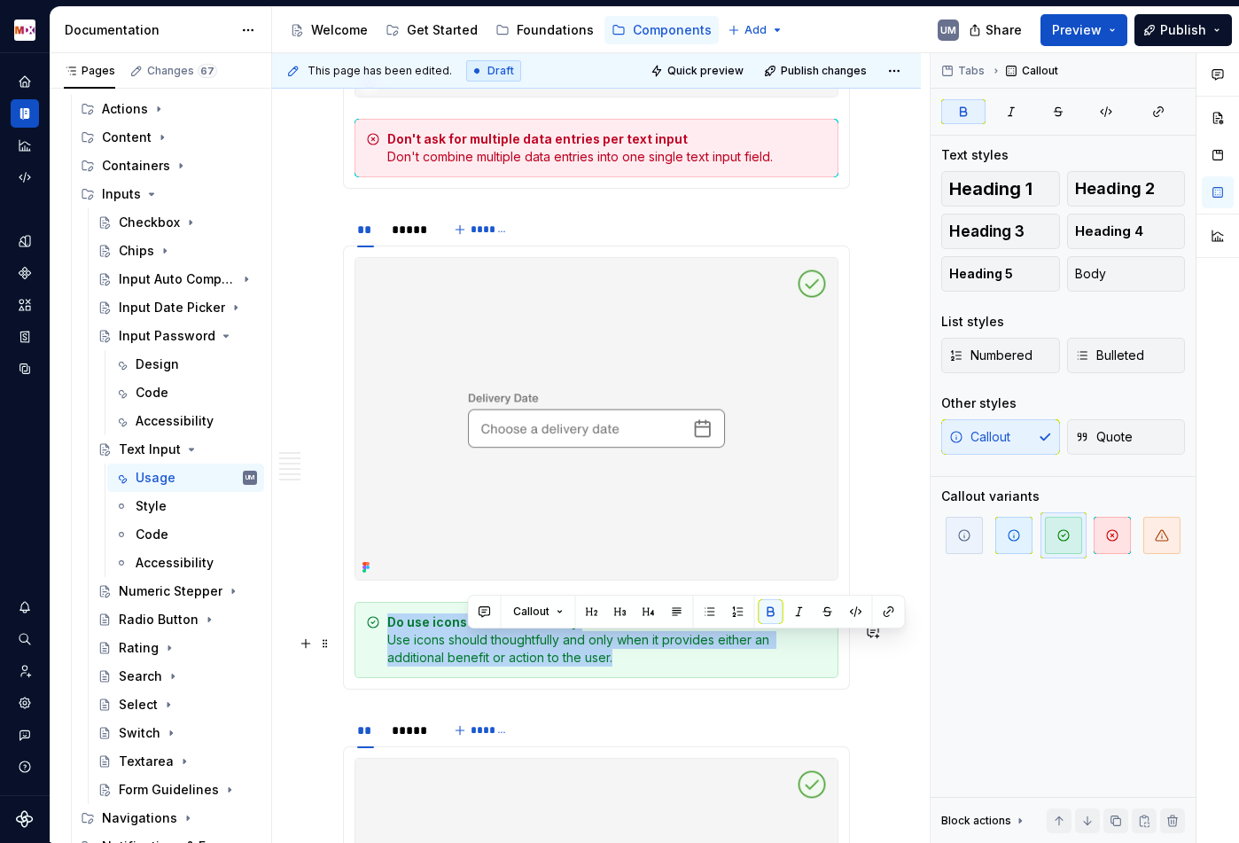
click at [478, 629] on strong "Do use icons where necessary" at bounding box center [482, 621] width 191 height 15
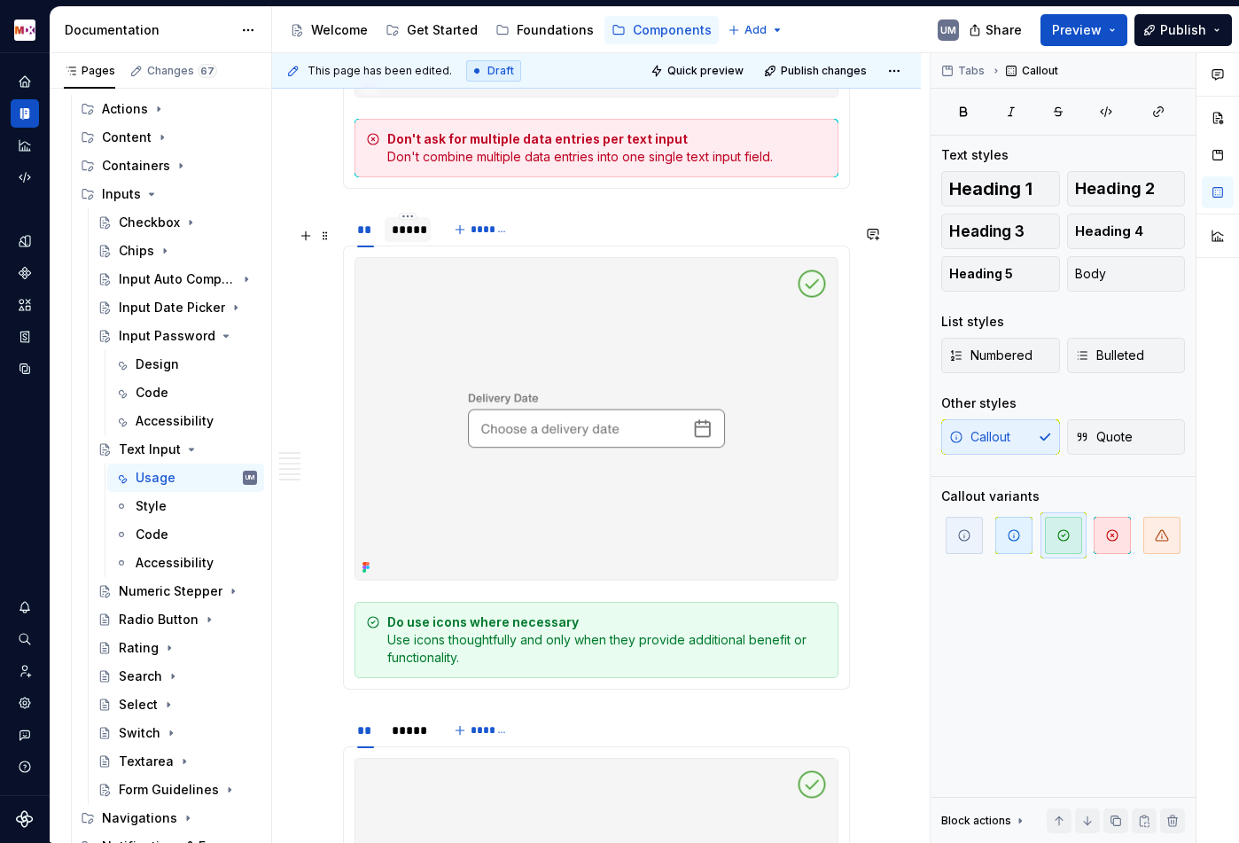
click at [400, 238] on div "*****" at bounding box center [408, 230] width 32 height 18
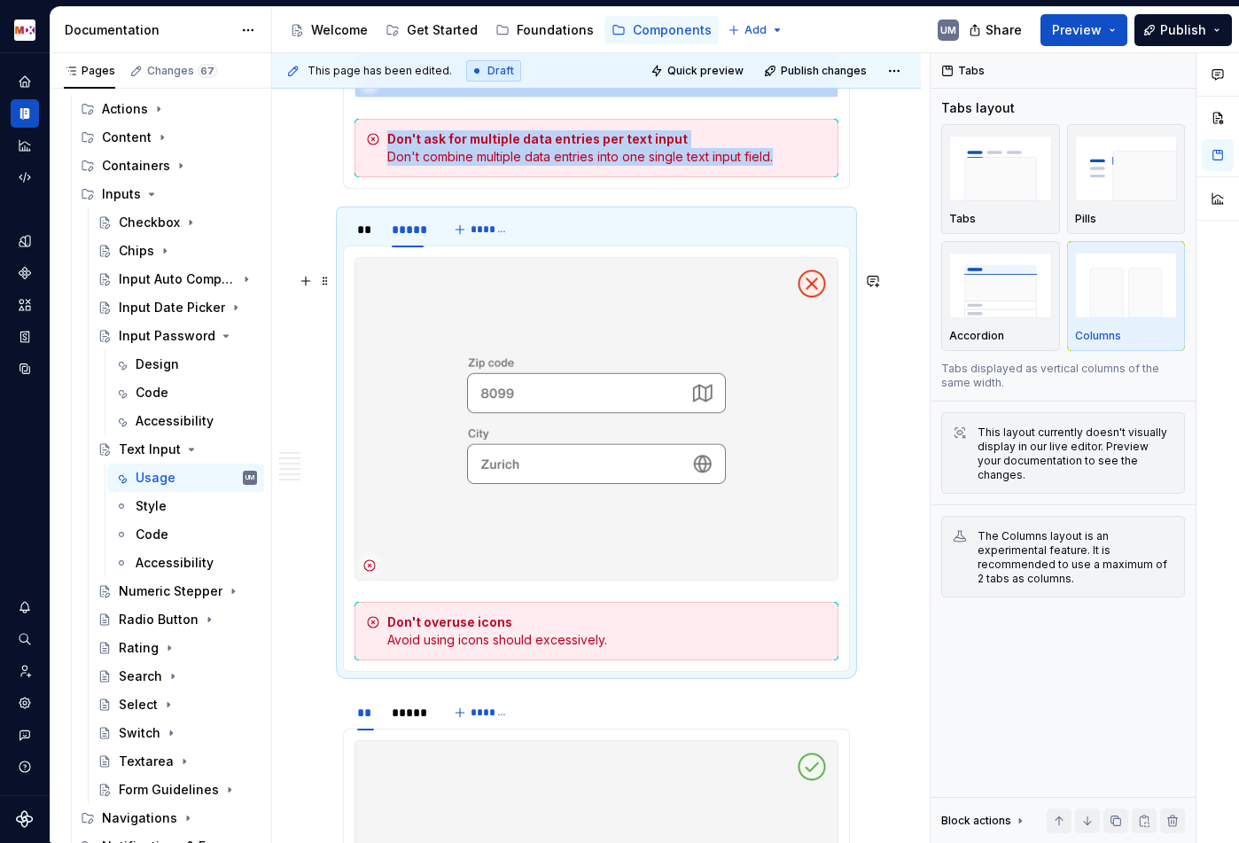
click at [542, 649] on div "Don't overuse icons Avoid using icons should excessively." at bounding box center [607, 630] width 440 height 35
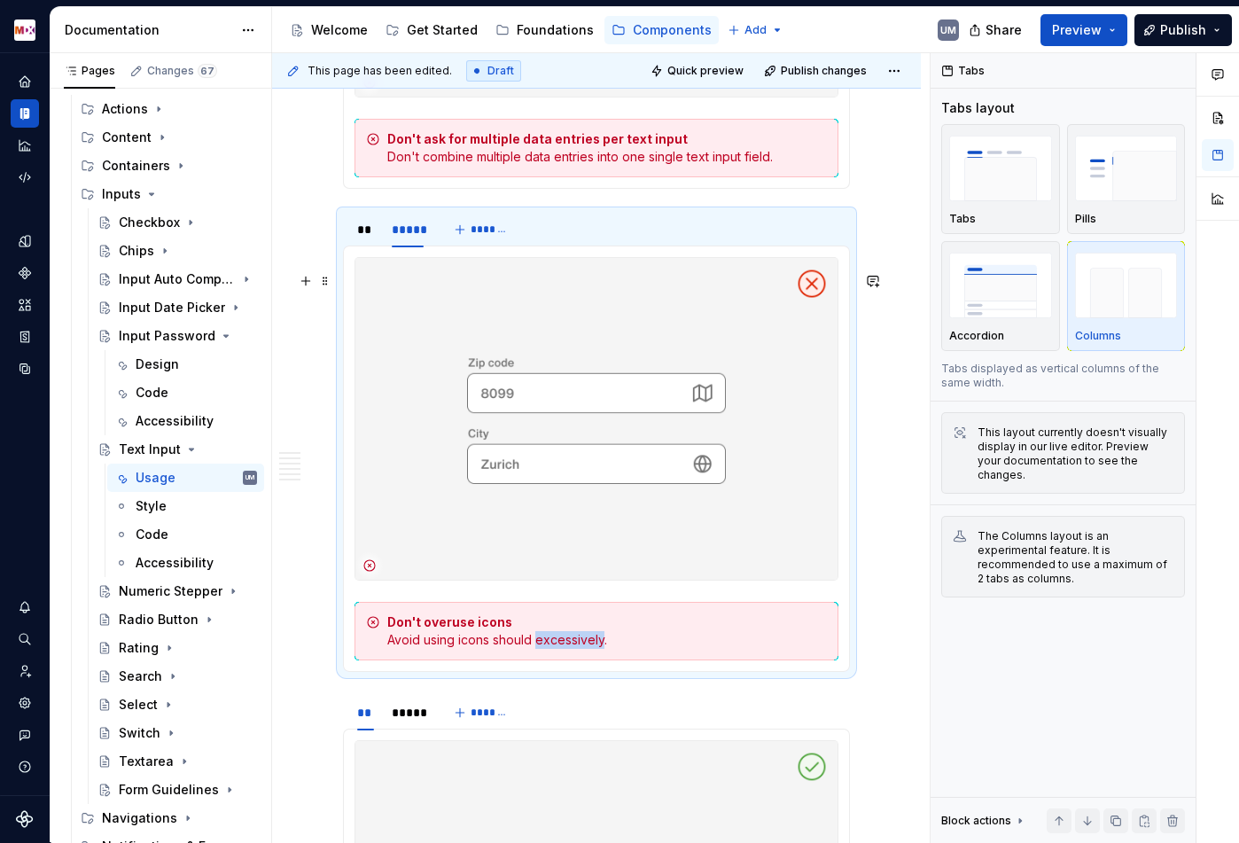
click at [542, 649] on div "Don't overuse icons Avoid using icons should excessively." at bounding box center [607, 630] width 440 height 35
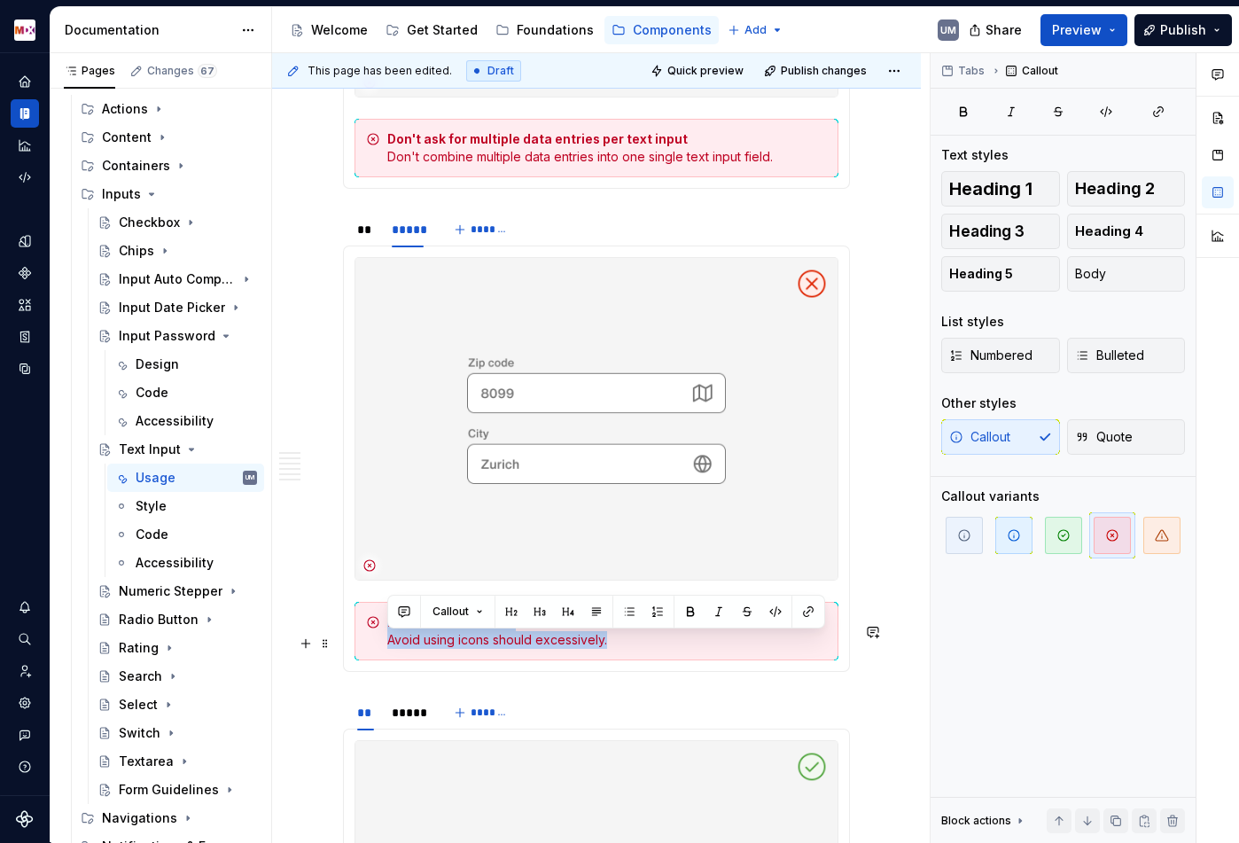
click at [542, 649] on div "Don't overuse icons Avoid using icons should excessively." at bounding box center [607, 630] width 440 height 35
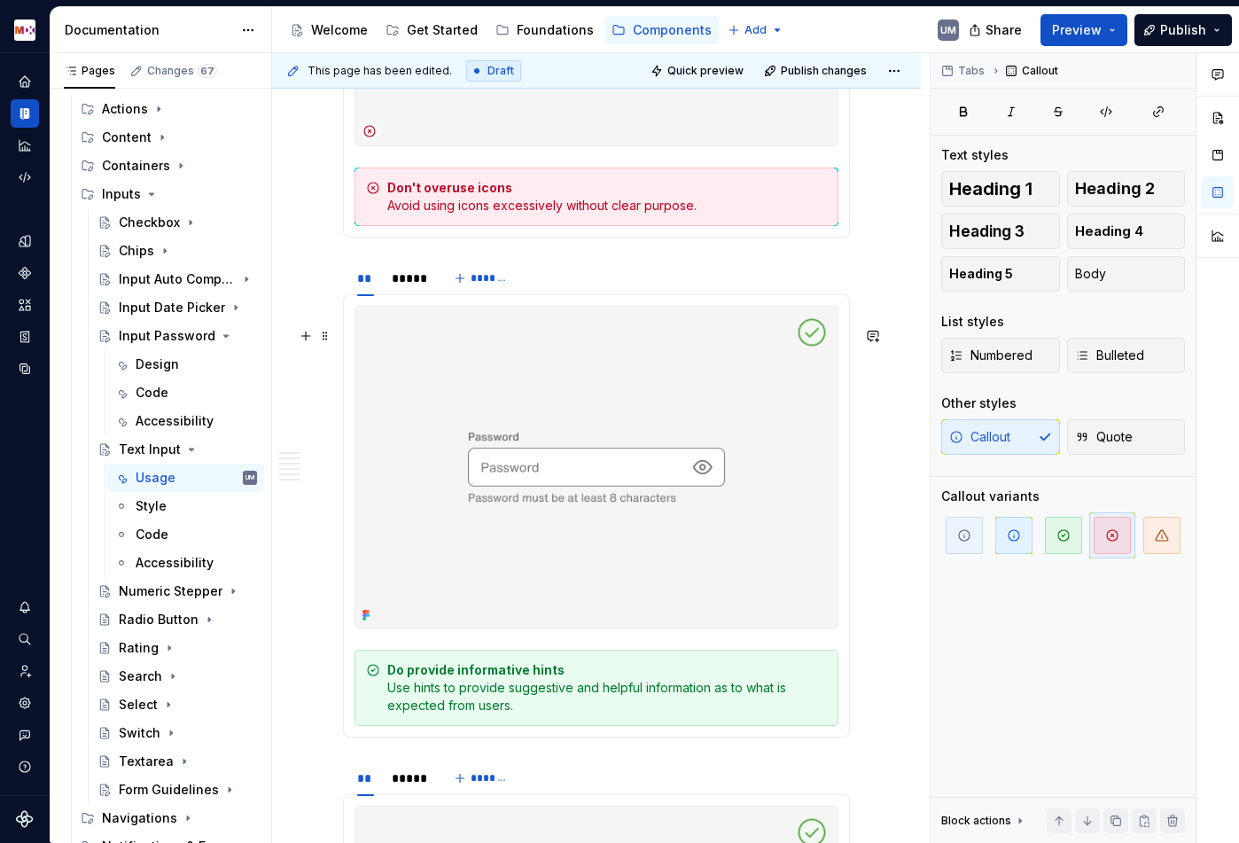
scroll to position [3799, 0]
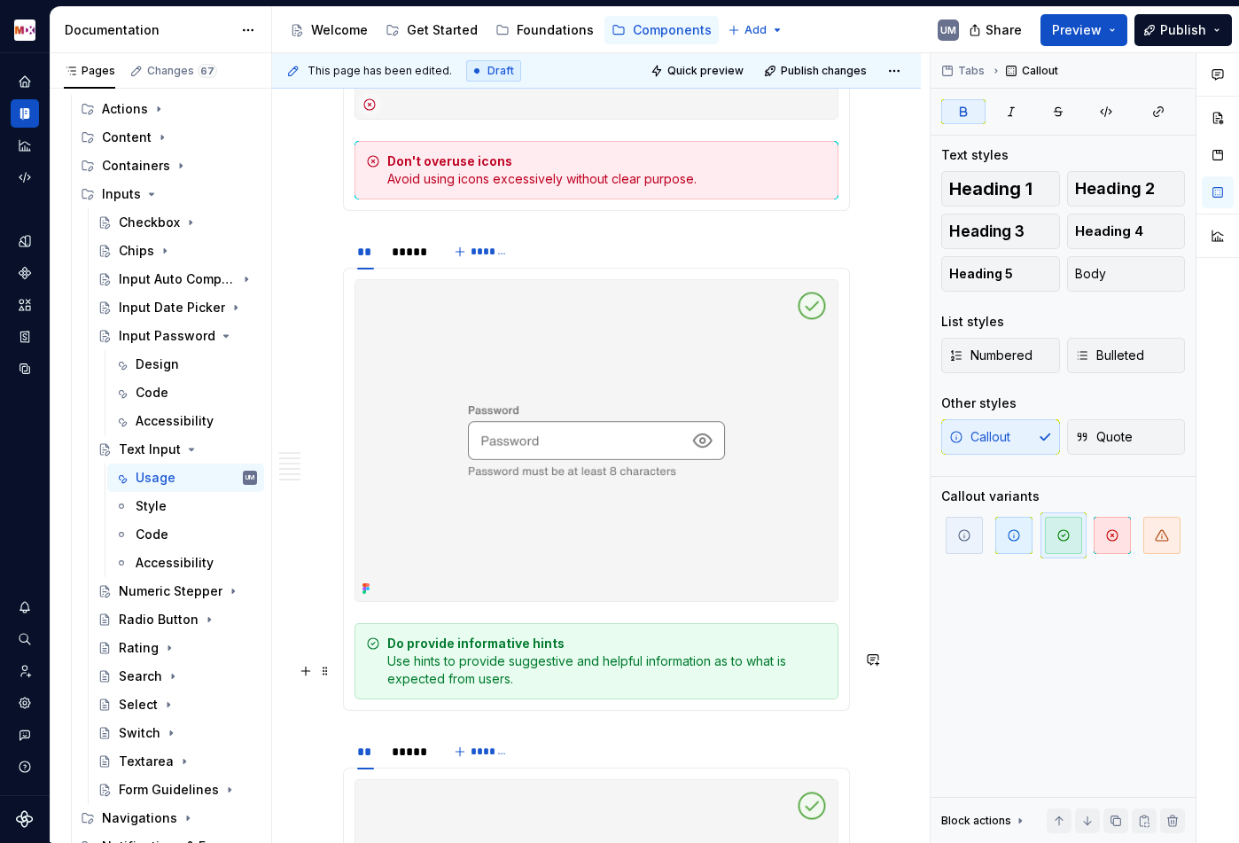
click at [455, 651] on strong "Do provide informative hints" at bounding box center [475, 642] width 177 height 15
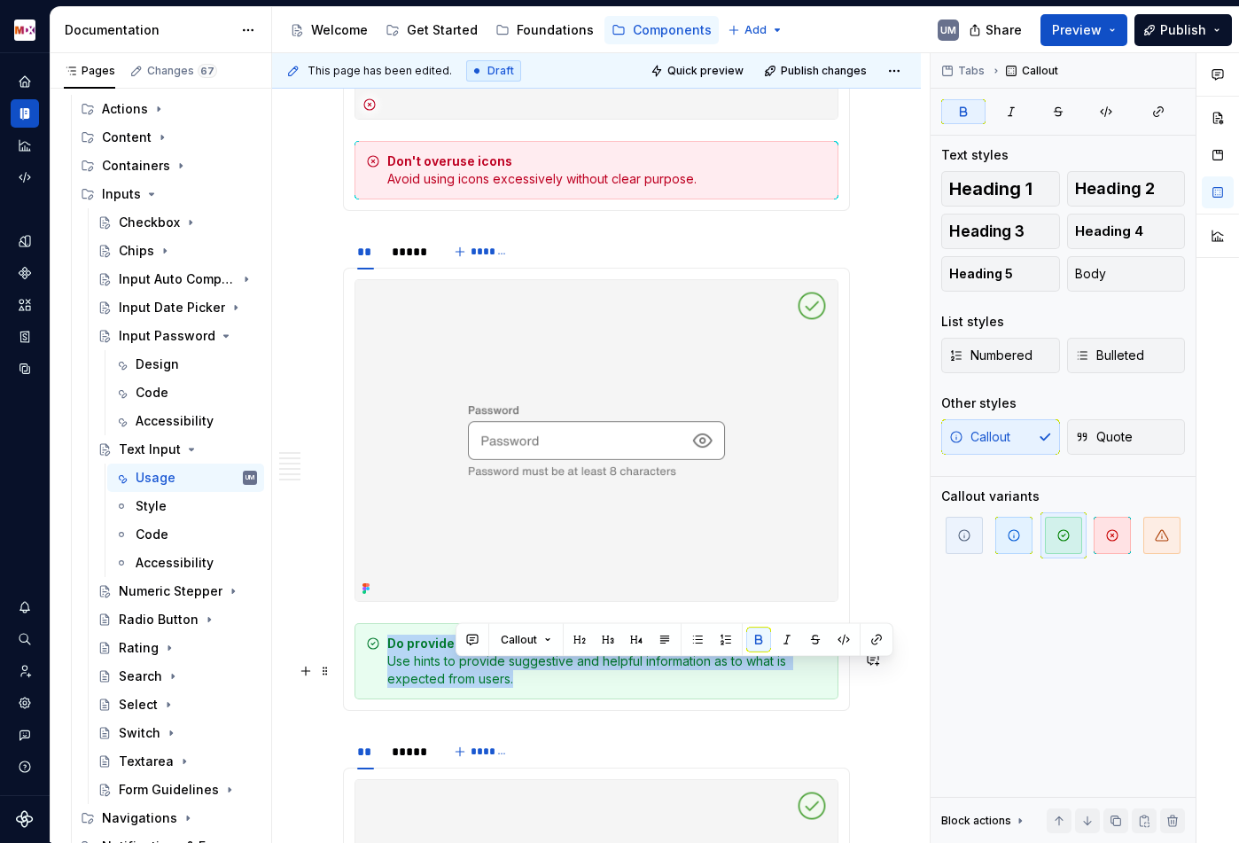
click at [455, 651] on strong "Do provide informative hints" at bounding box center [475, 642] width 177 height 15
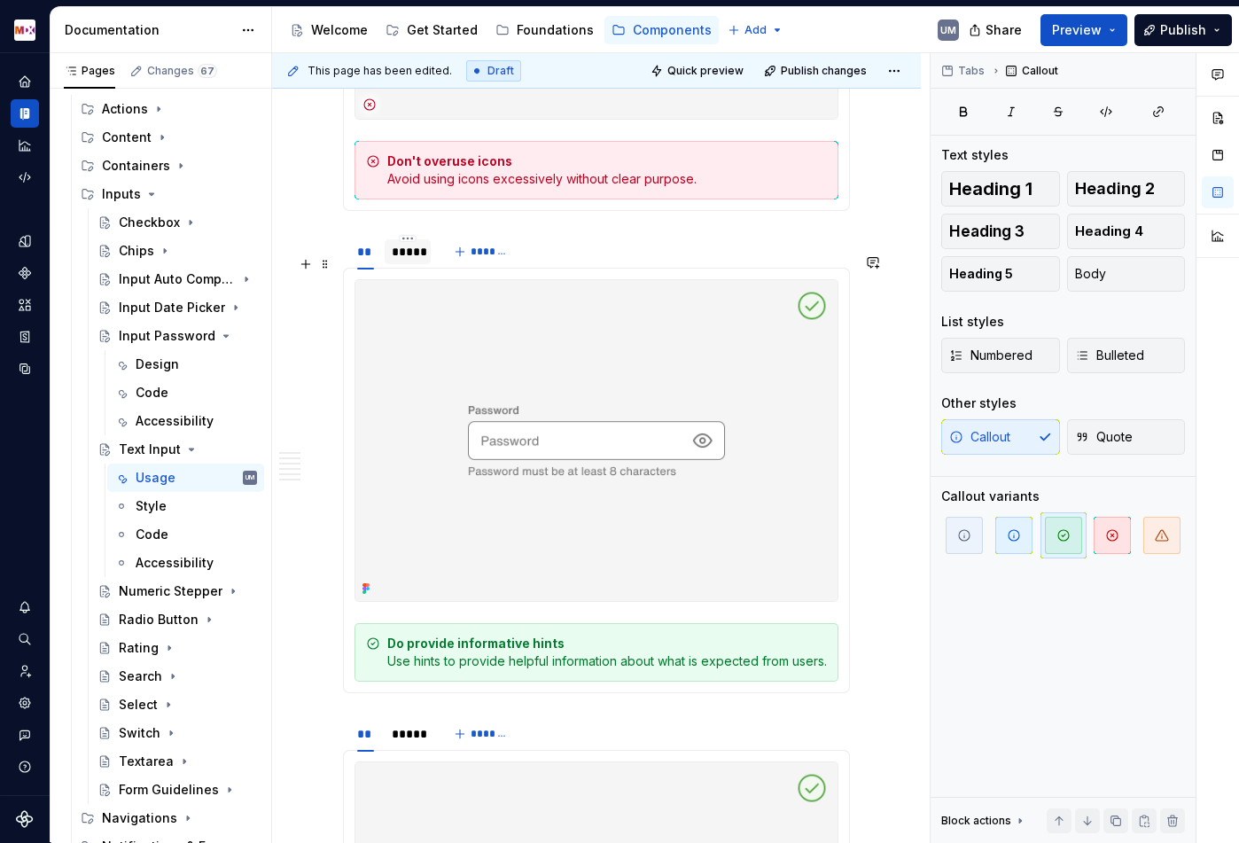
click at [411, 261] on div "*****" at bounding box center [408, 252] width 32 height 18
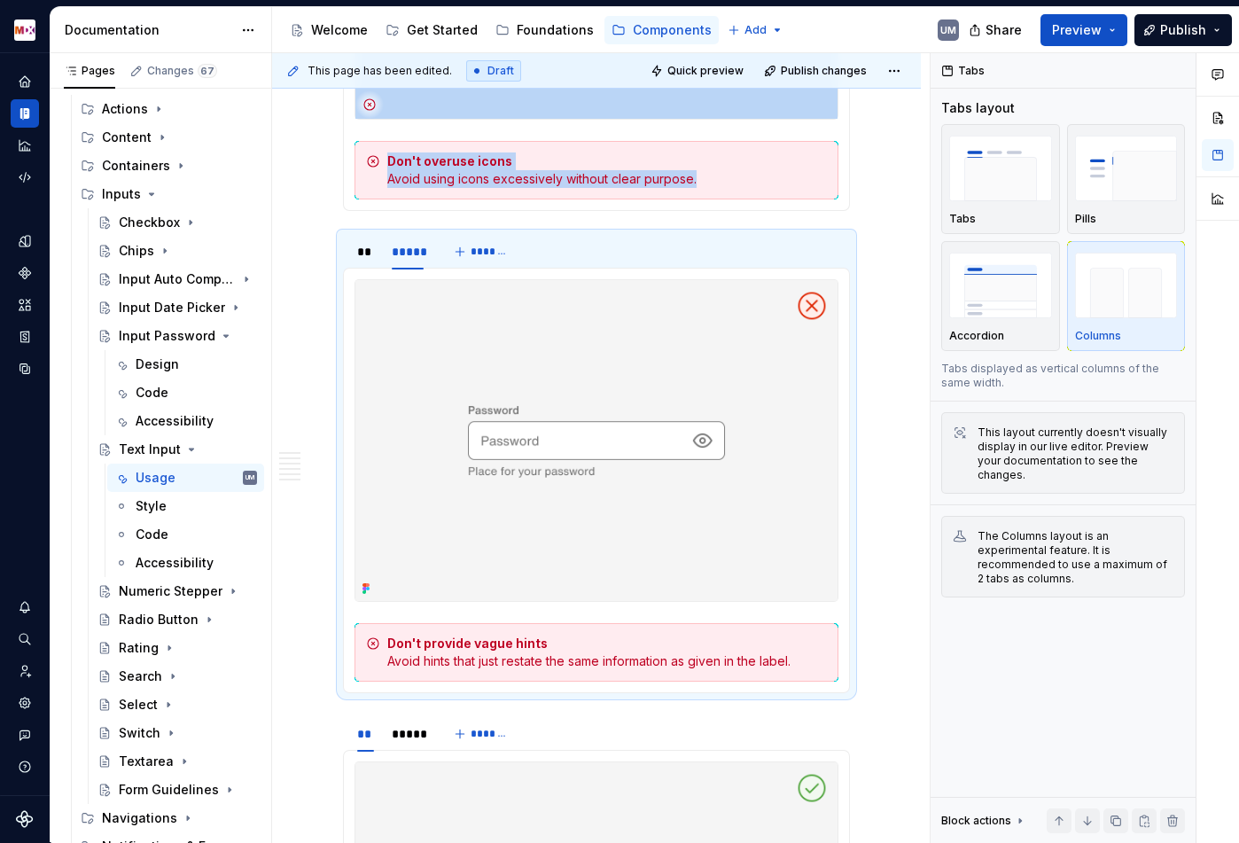
click at [591, 670] on div "Don't provide vague hints Avoid hints that just restate the same information as…" at bounding box center [607, 652] width 440 height 35
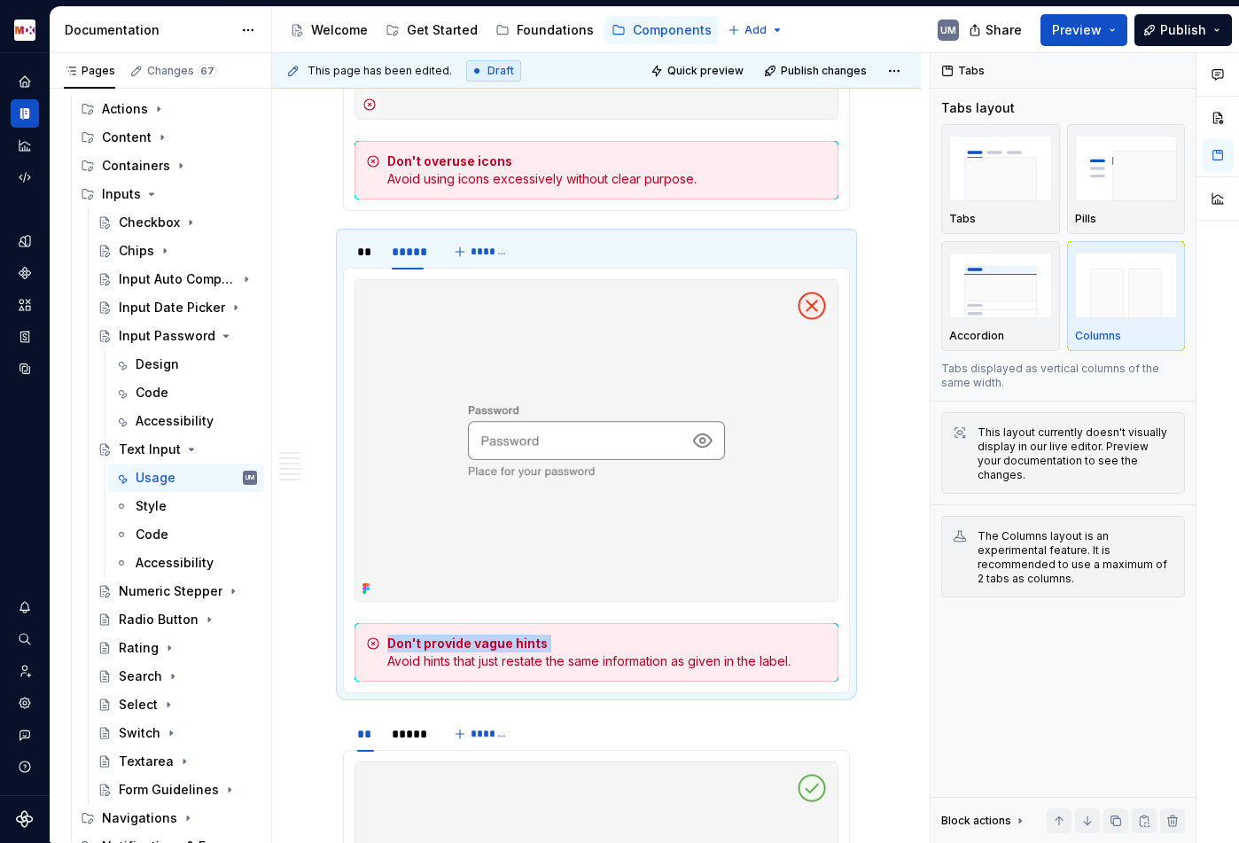
click at [591, 670] on div "Don't provide vague hints Avoid hints that just restate the same information as…" at bounding box center [607, 652] width 440 height 35
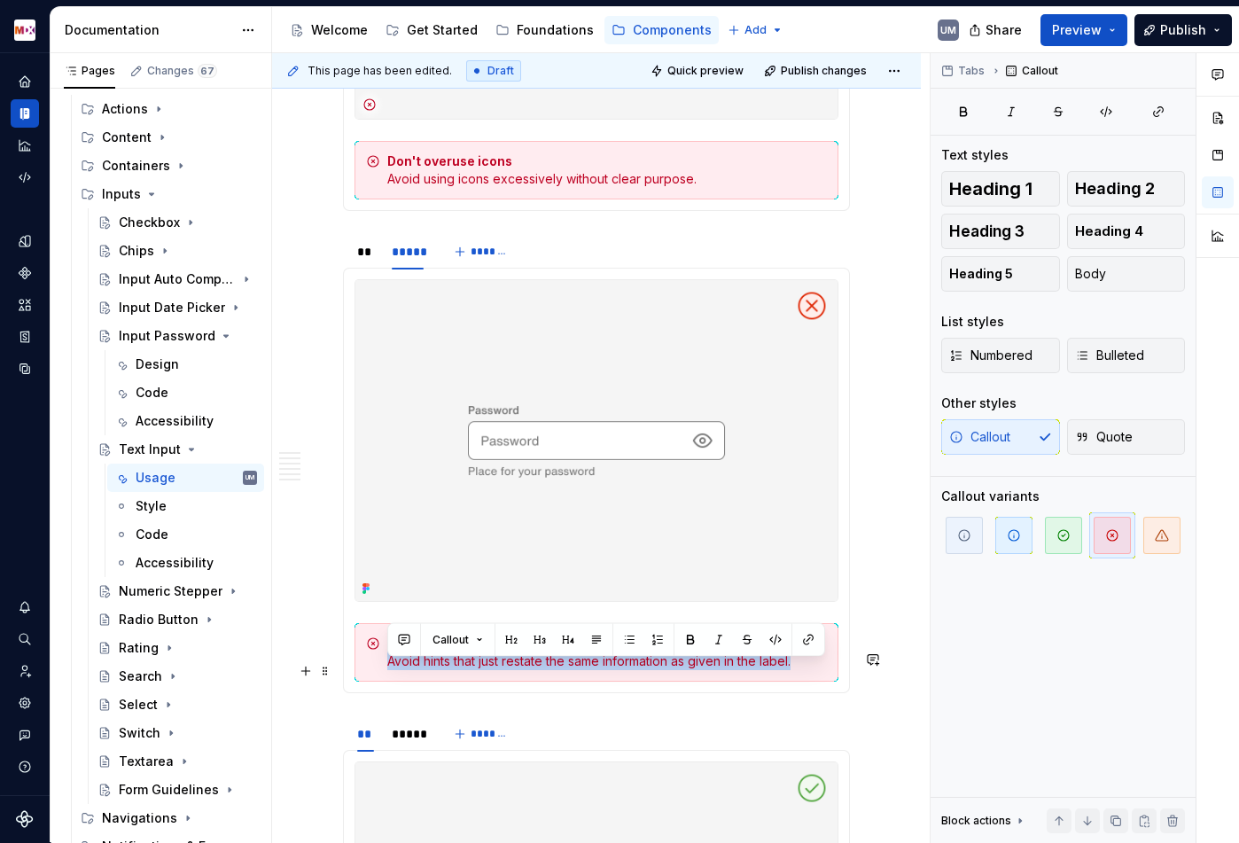
click at [591, 670] on div "Don't provide vague hints Avoid hints that just restate the same information as…" at bounding box center [607, 652] width 440 height 35
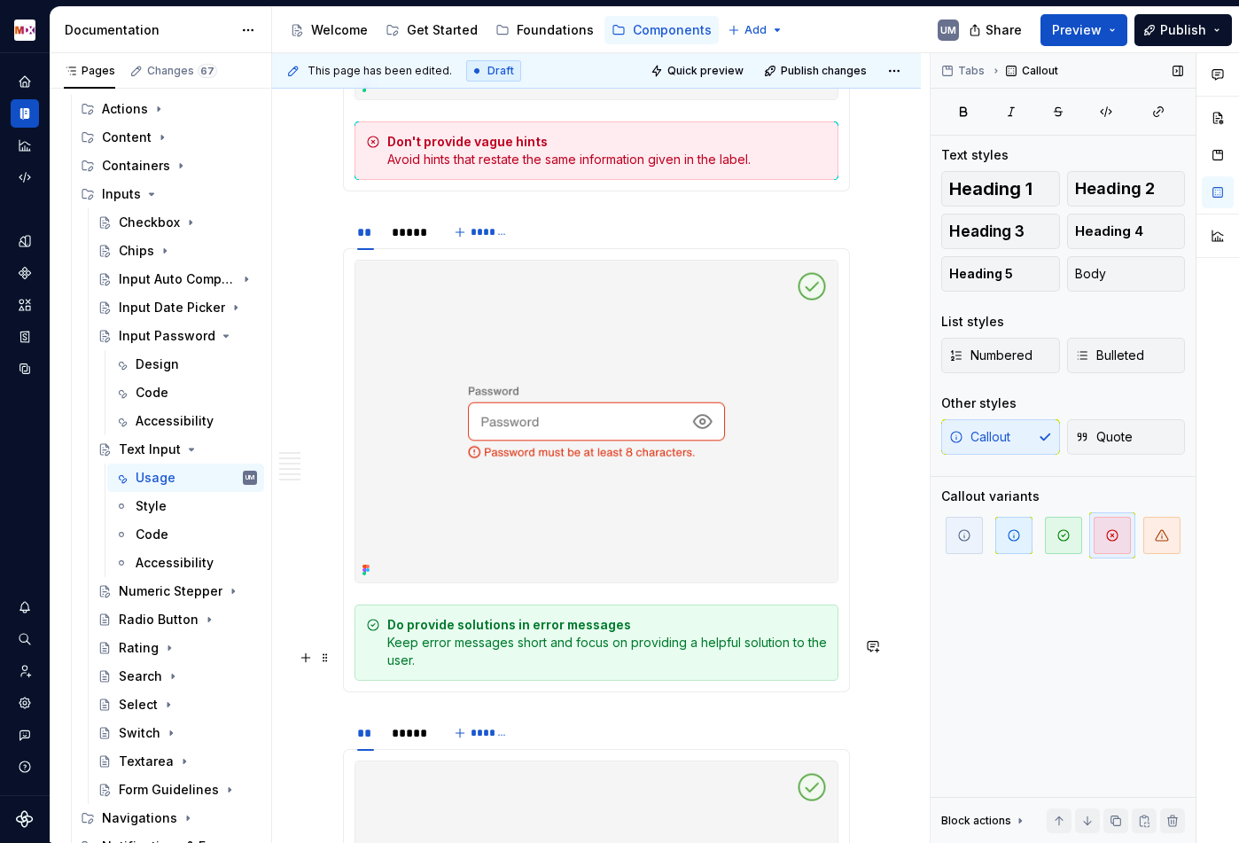
scroll to position [4313, 0]
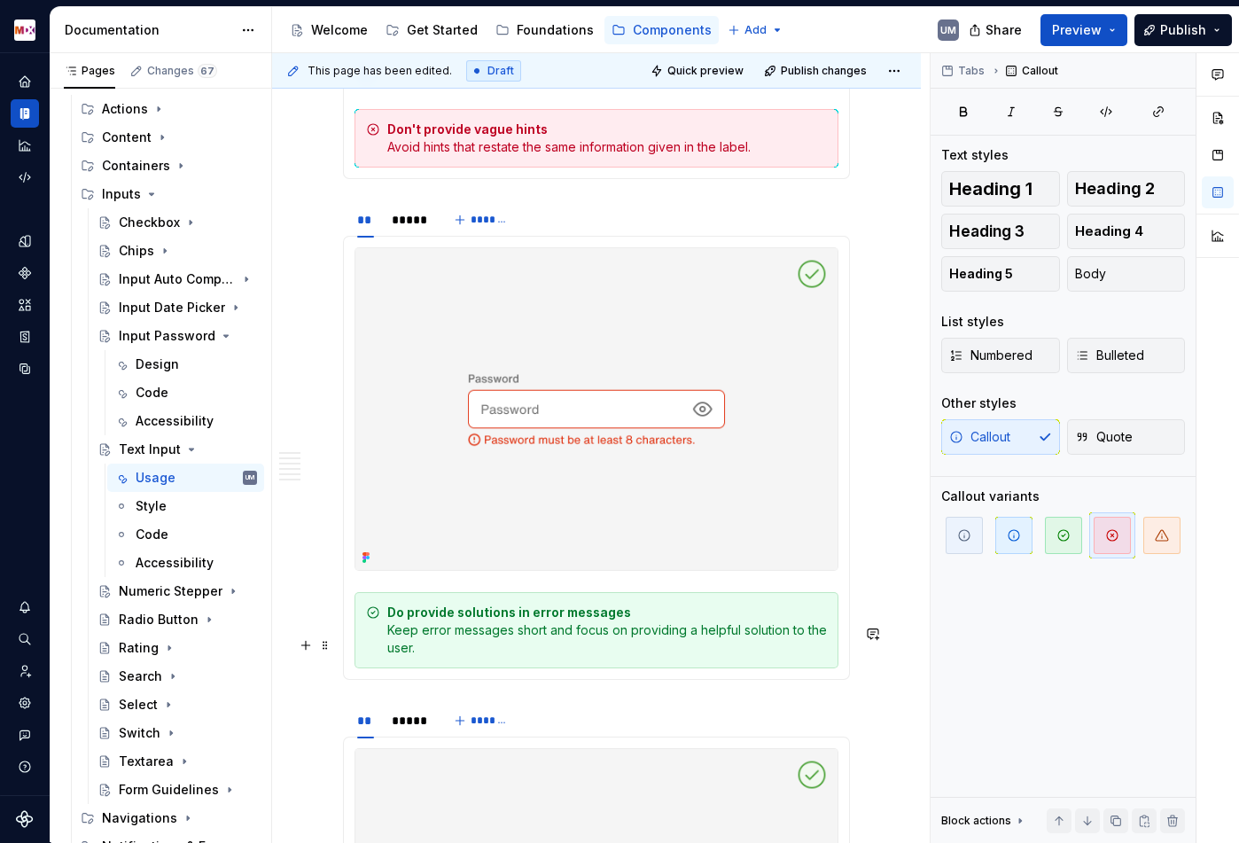
click at [471, 657] on div "Do provide solutions in error messages Keep error messages short and focus on p…" at bounding box center [607, 630] width 440 height 53
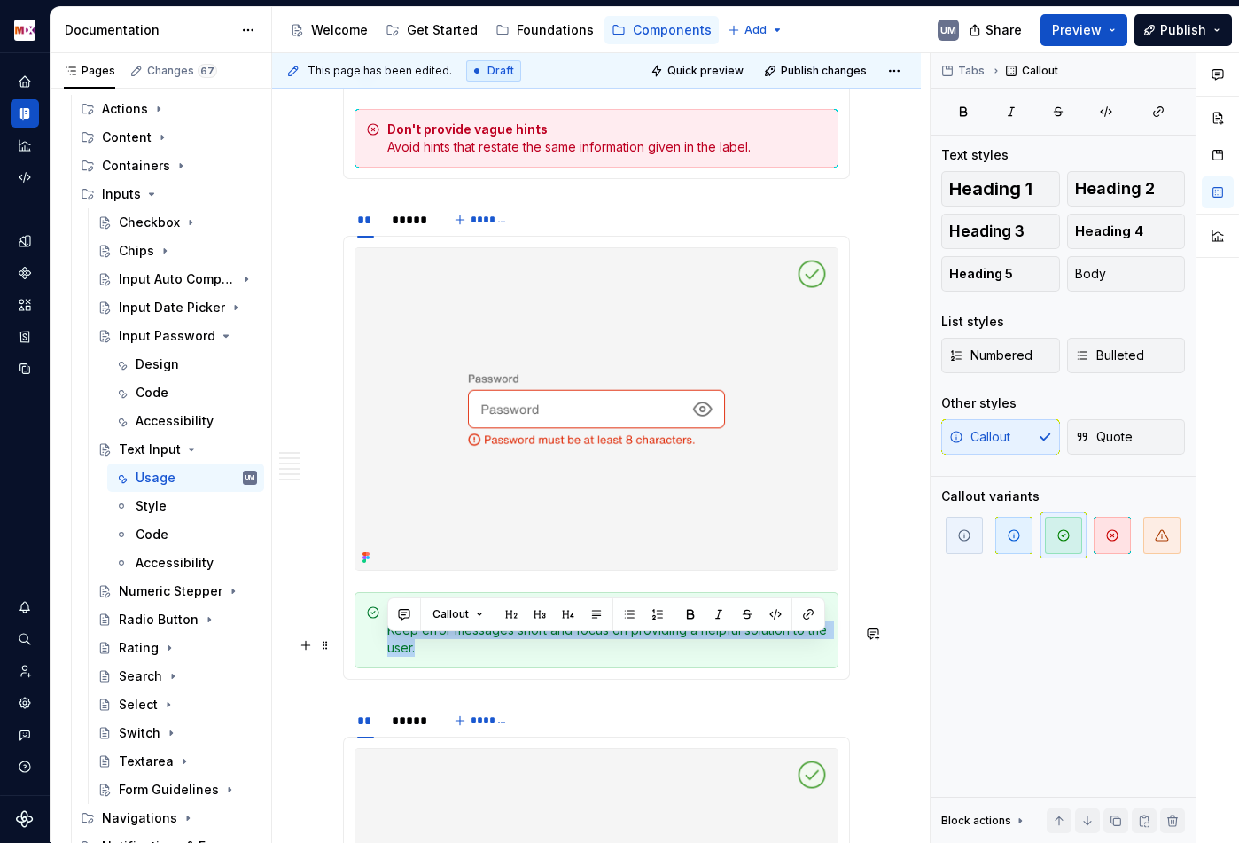
click at [471, 657] on div "Do provide solutions in error messages Keep error messages short and focus on p…" at bounding box center [607, 630] width 440 height 53
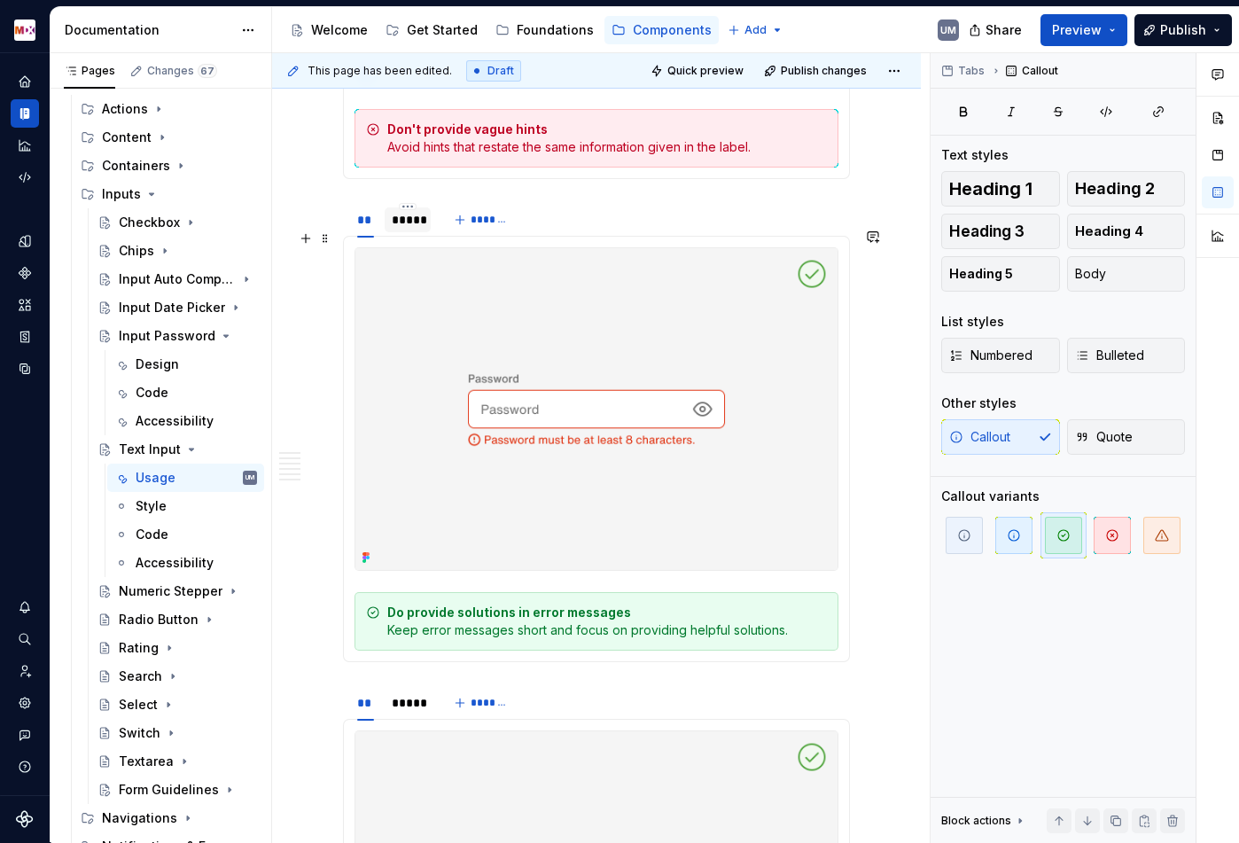
click at [404, 229] on div "*****" at bounding box center [408, 220] width 32 height 18
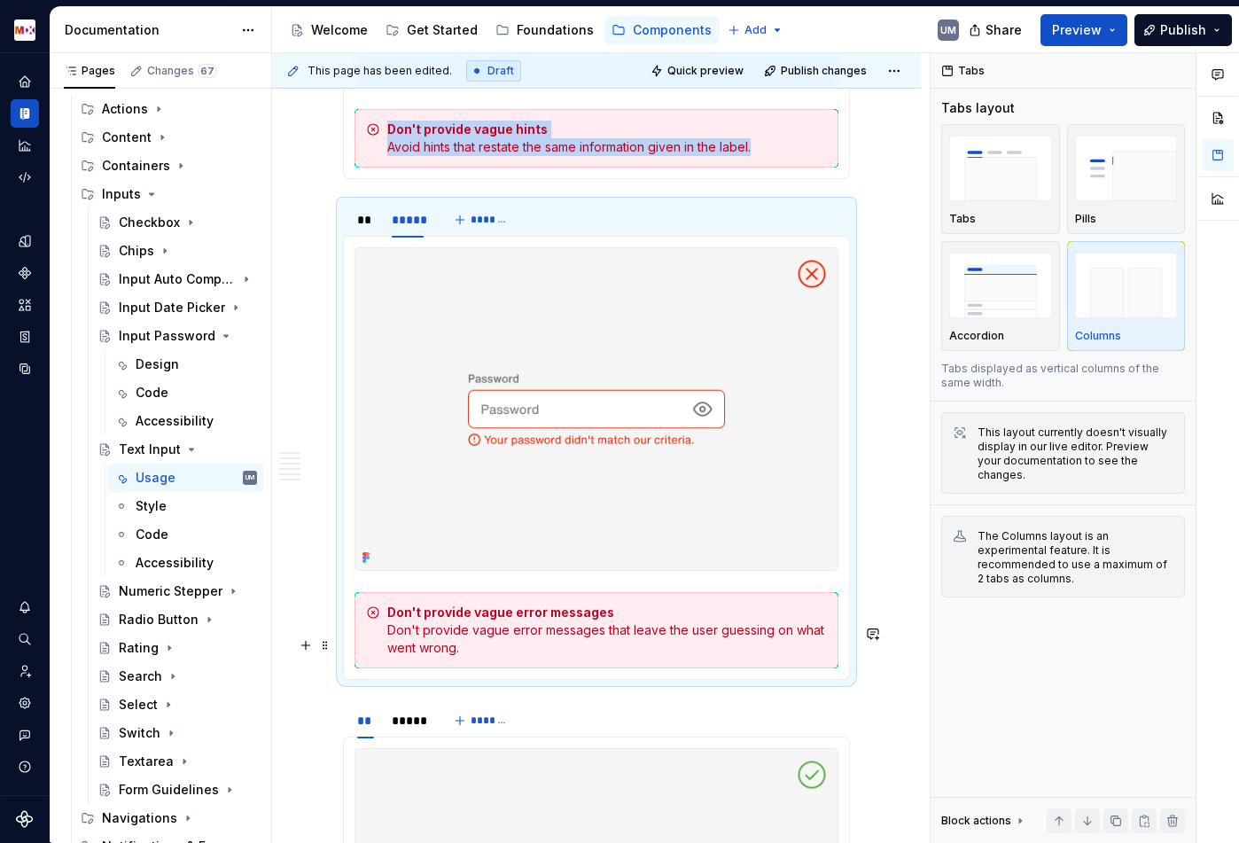
click at [538, 657] on div "Don't provide vague error messages Don't provide vague error messages that leav…" at bounding box center [607, 630] width 440 height 53
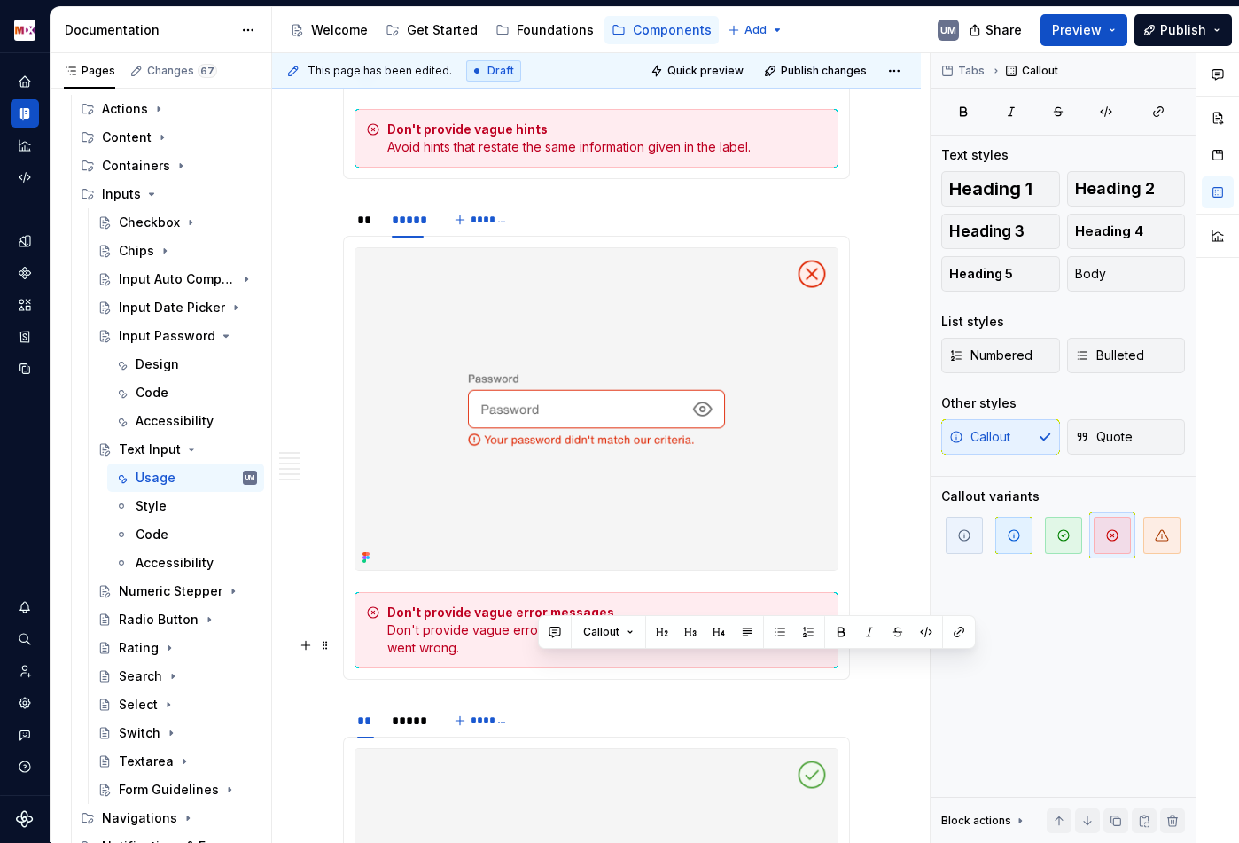
click at [538, 657] on div "Don't provide vague error messages Don't provide vague error messages that leav…" at bounding box center [607, 630] width 440 height 53
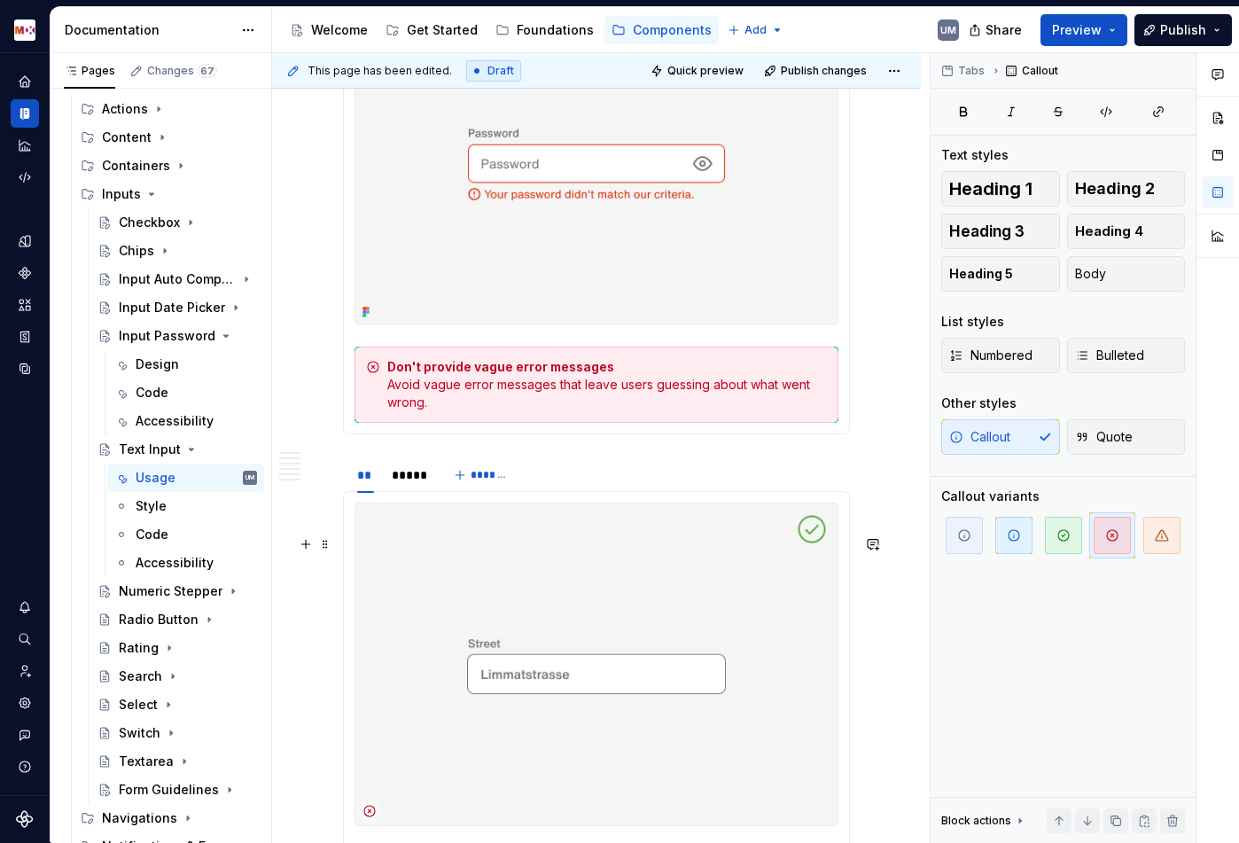
scroll to position [4692, 0]
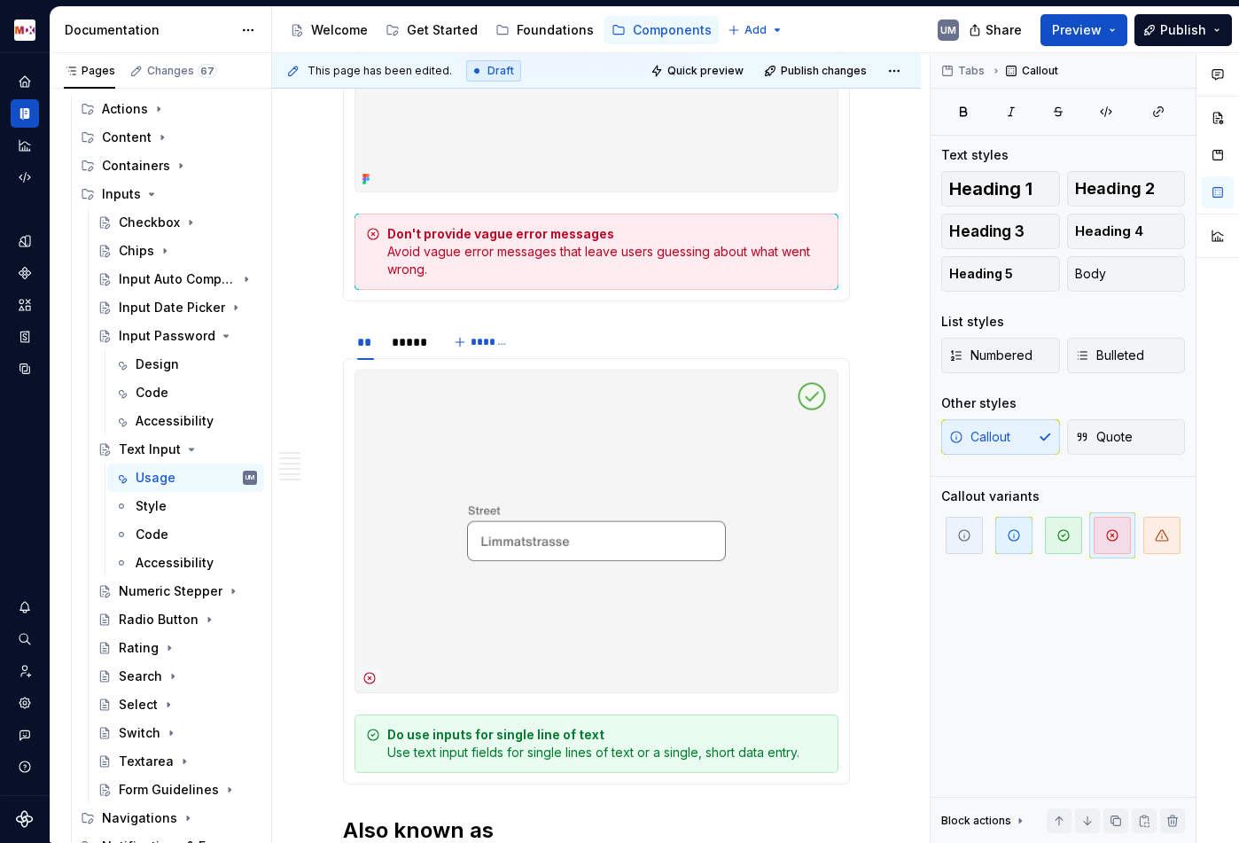
click at [526, 742] on strong "Do use inputs for single line of text" at bounding box center [495, 734] width 217 height 15
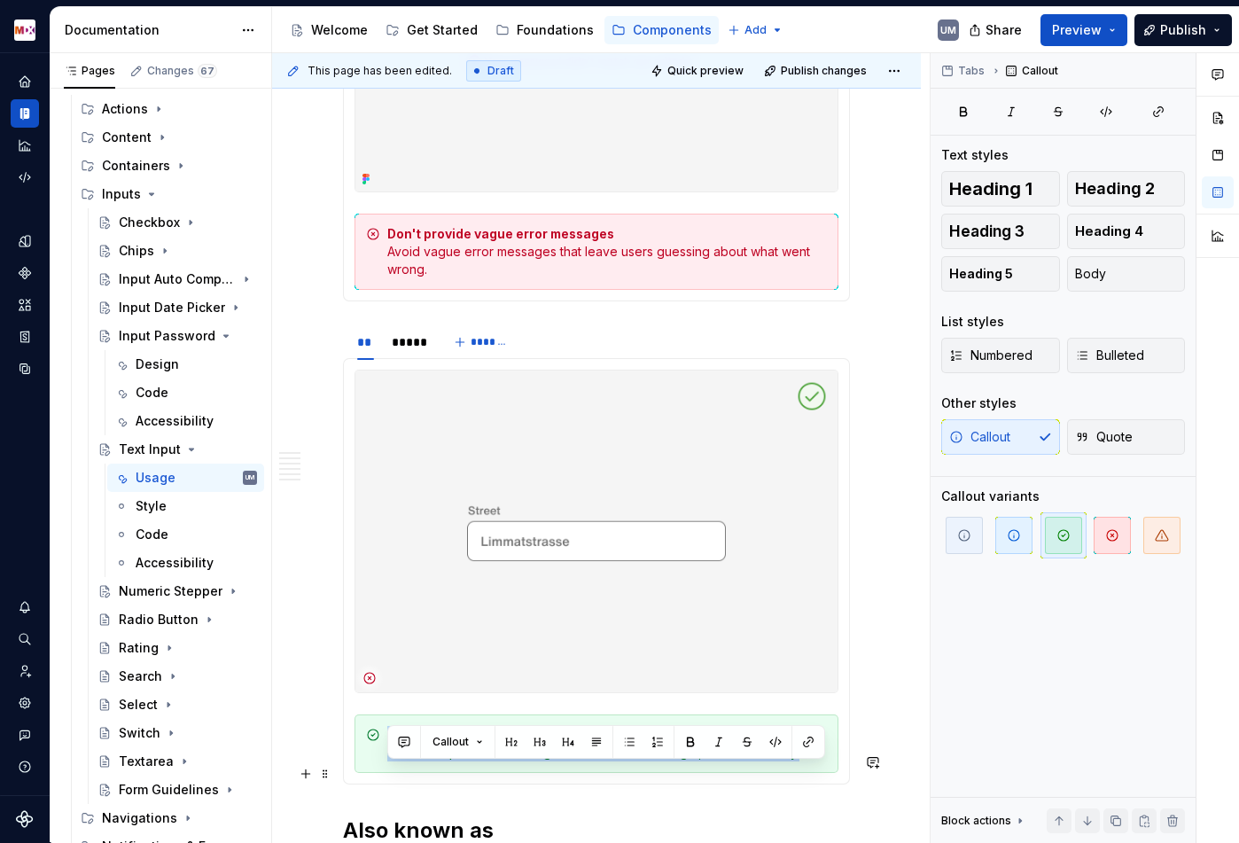
click at [526, 742] on strong "Do use inputs for single line of text" at bounding box center [495, 734] width 217 height 15
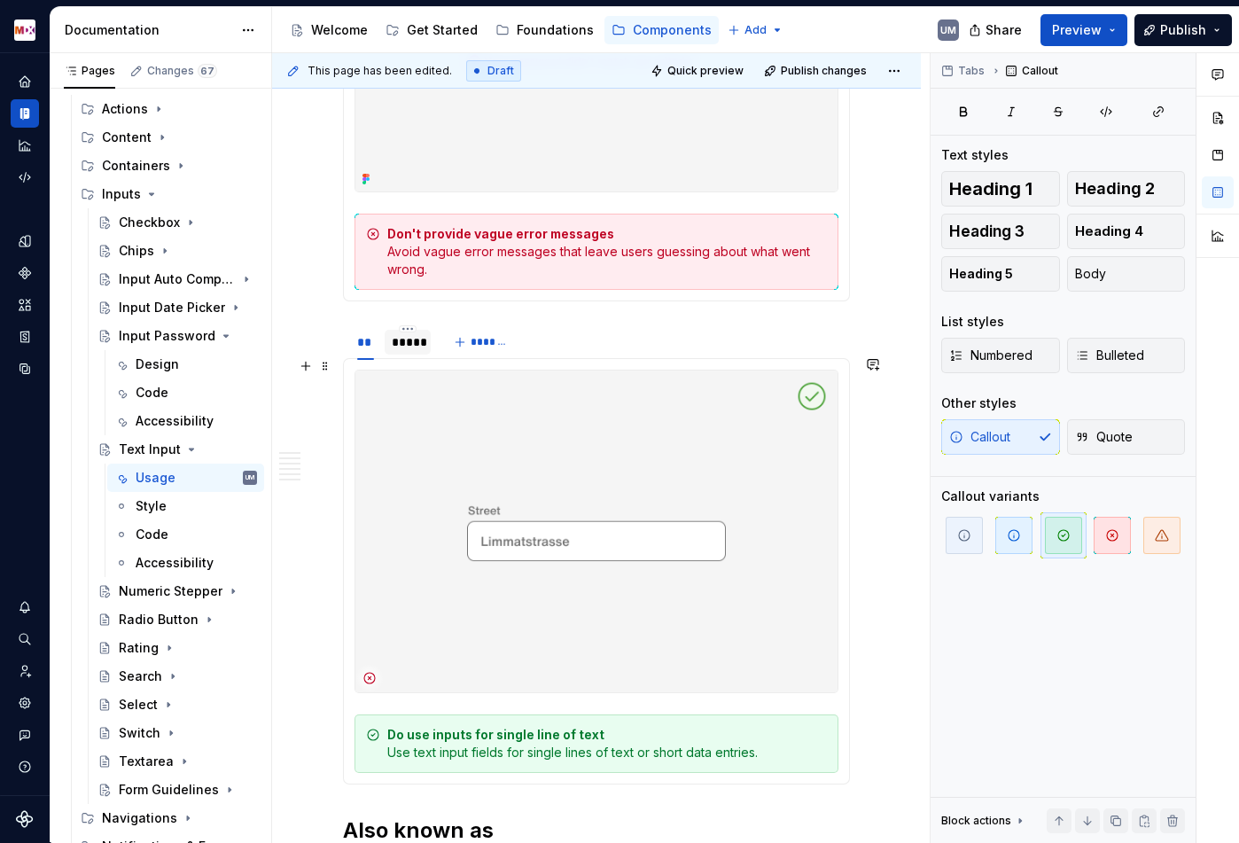
click at [406, 351] on div "*****" at bounding box center [408, 342] width 32 height 18
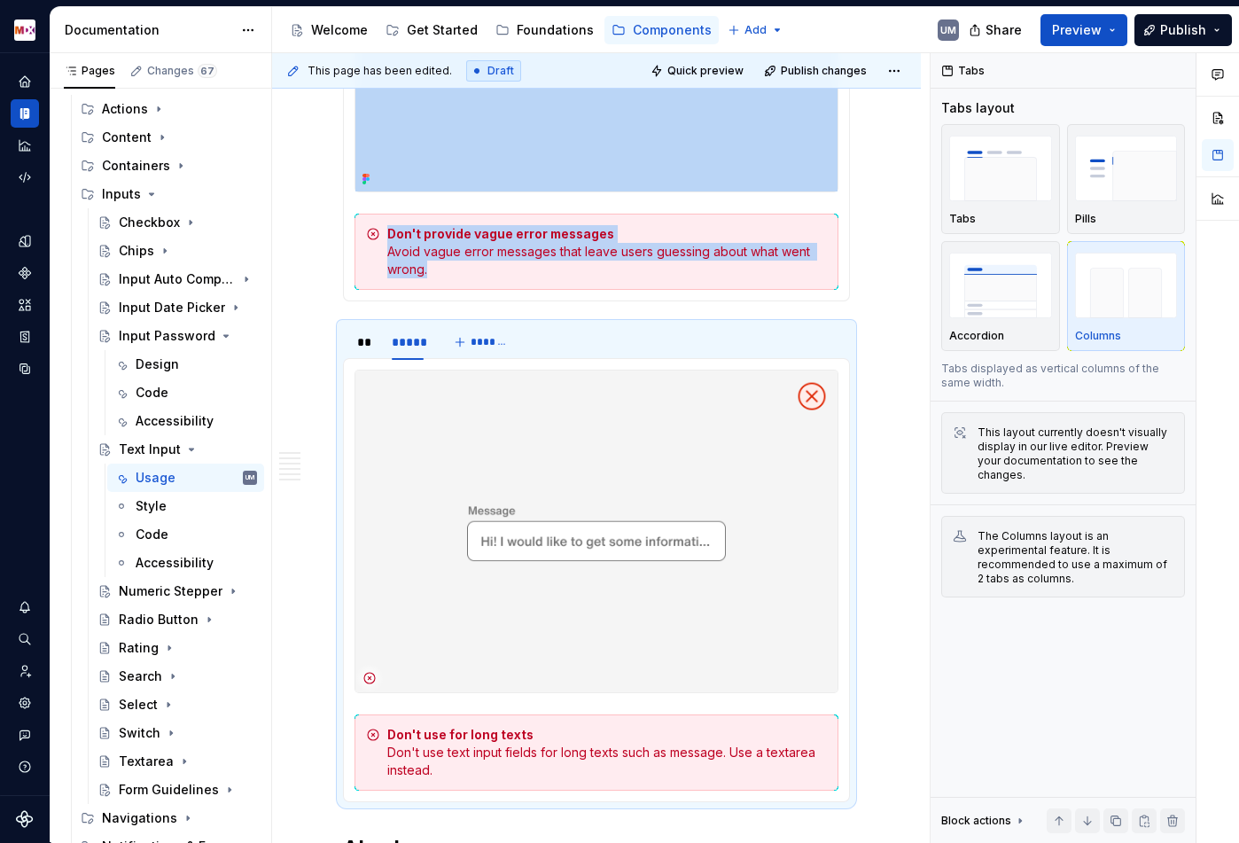
click at [538, 779] on div "Don't use for long texts Don't use text input fields for long texts such as mes…" at bounding box center [607, 752] width 440 height 53
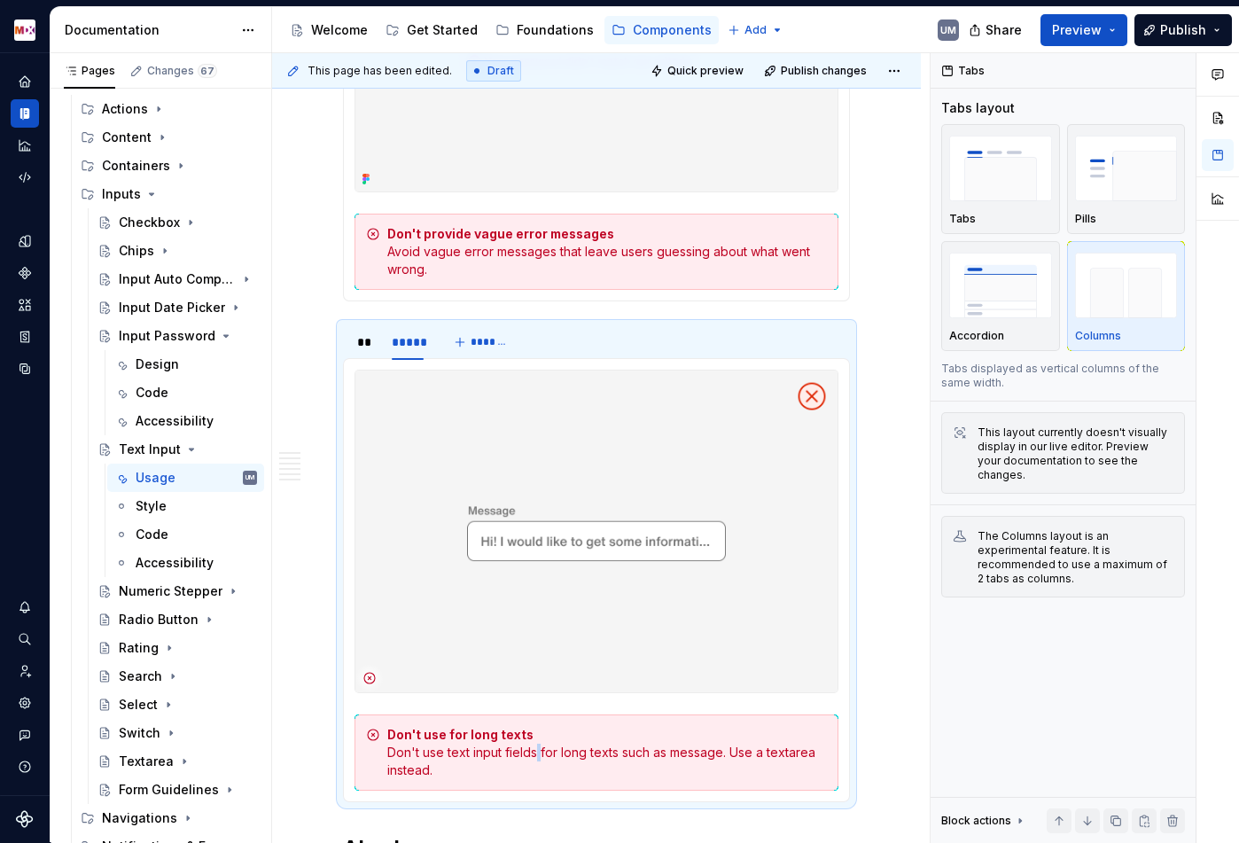
click at [538, 779] on div "Don't use for long texts Don't use text input fields for long texts such as mes…" at bounding box center [607, 752] width 440 height 53
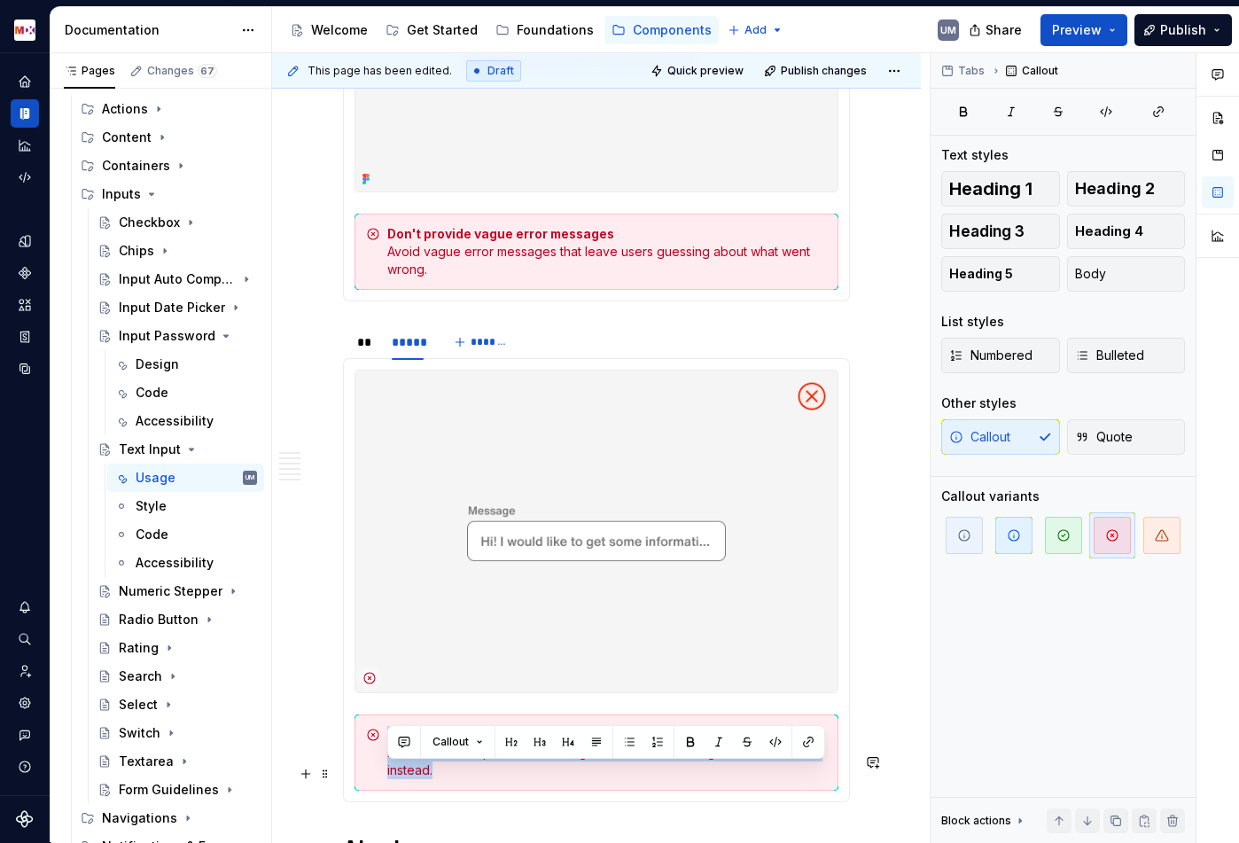
click at [538, 779] on div "Don't use for long texts Don't use text input fields for long texts such as mes…" at bounding box center [607, 752] width 440 height 53
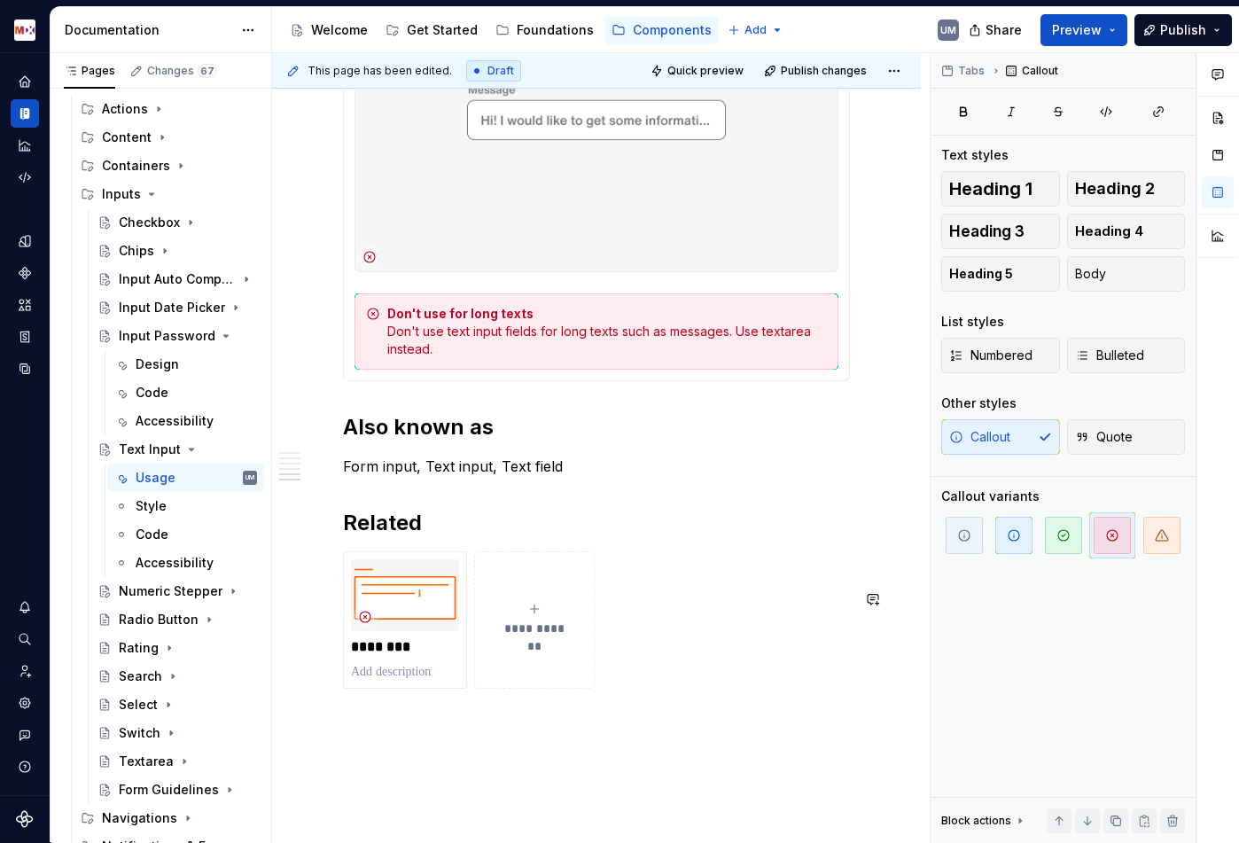
scroll to position [5122, 0]
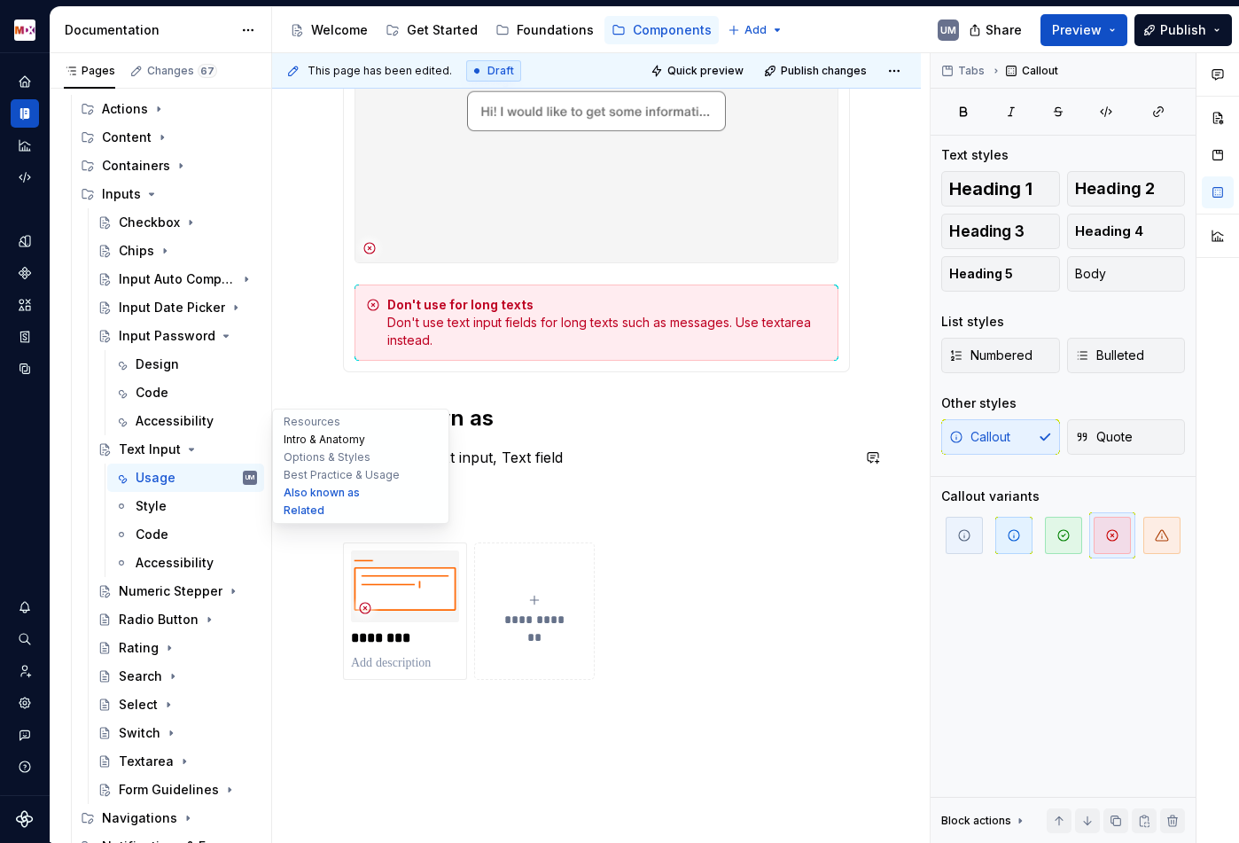
click at [308, 443] on button "Intro & Anatomy" at bounding box center [361, 440] width 168 height 18
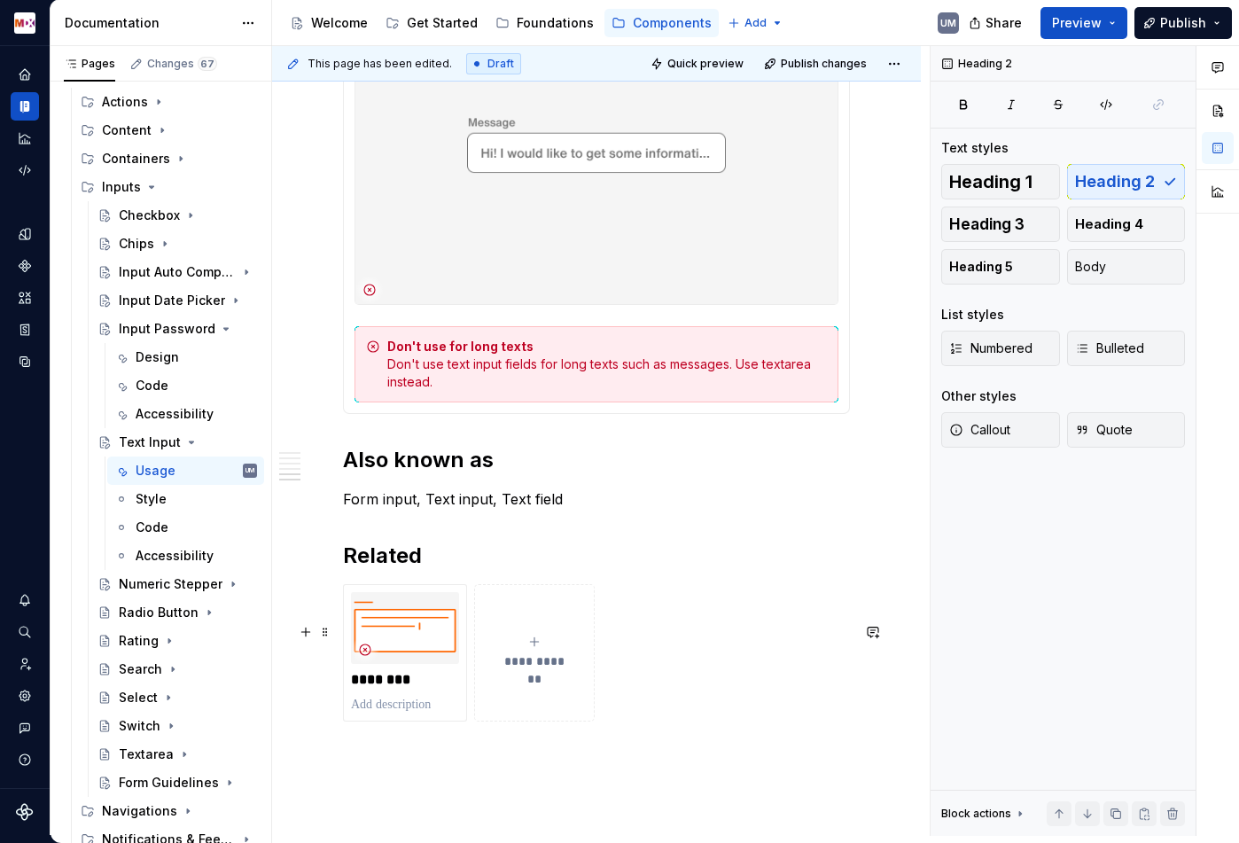
scroll to position [5271, 0]
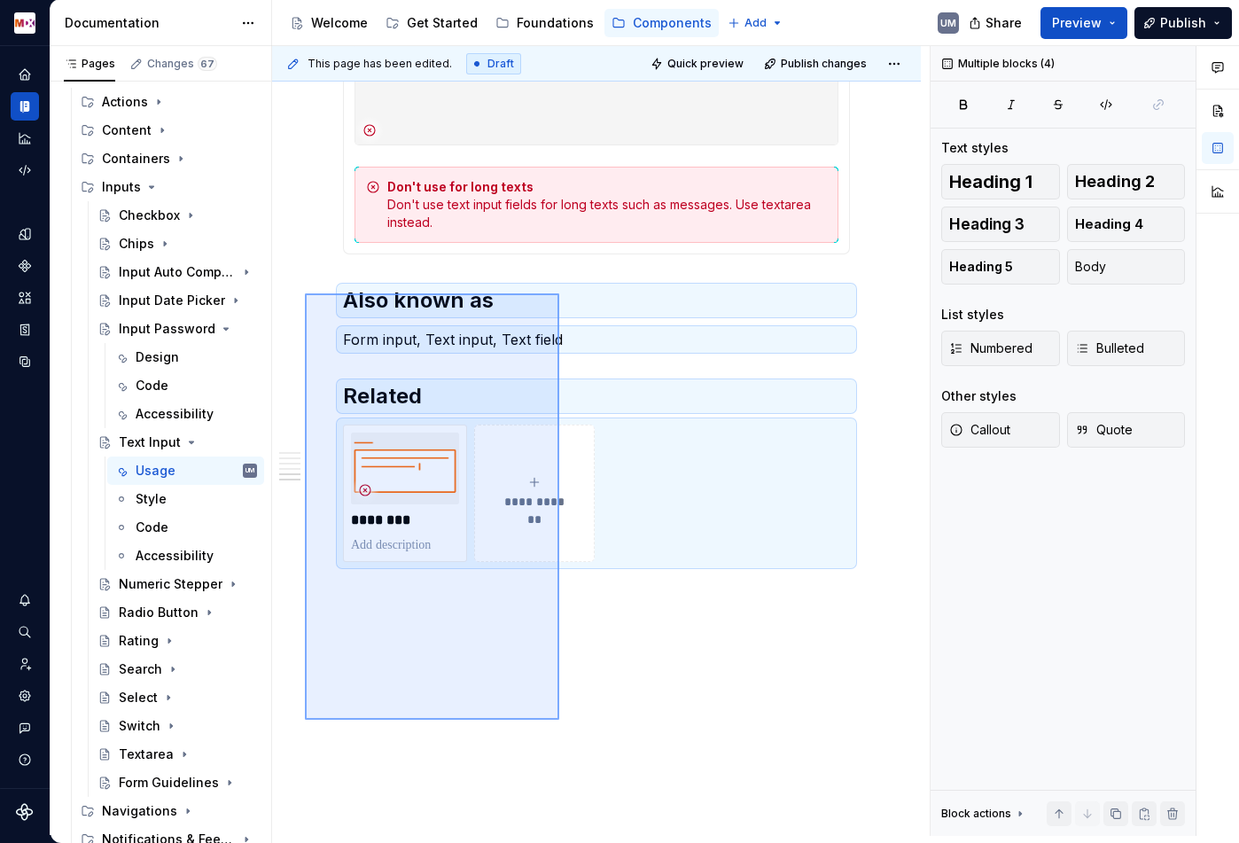
drag, startPoint x: 559, startPoint y: 719, endPoint x: 305, endPoint y: 293, distance: 495.6
click at [305, 293] on div "**********" at bounding box center [601, 441] width 658 height 790
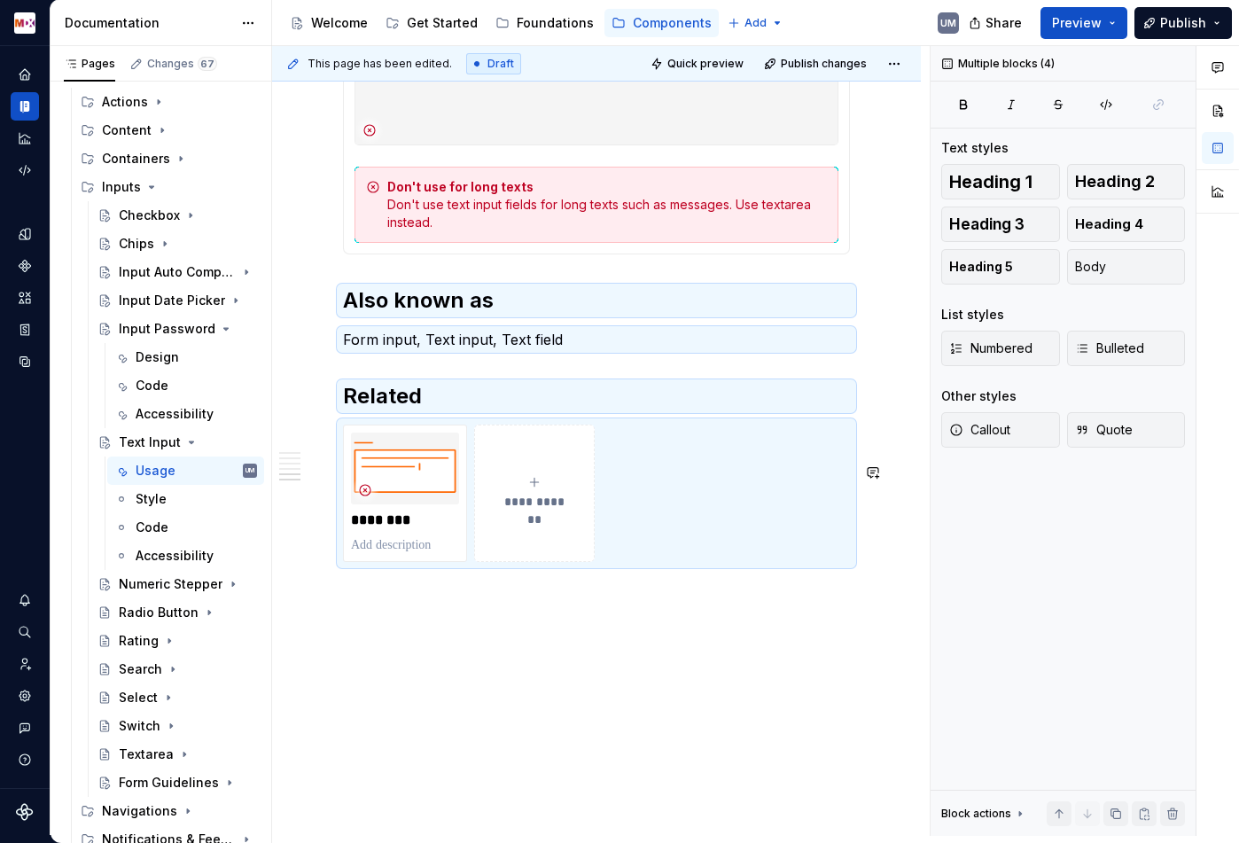
scroll to position [4978, 0]
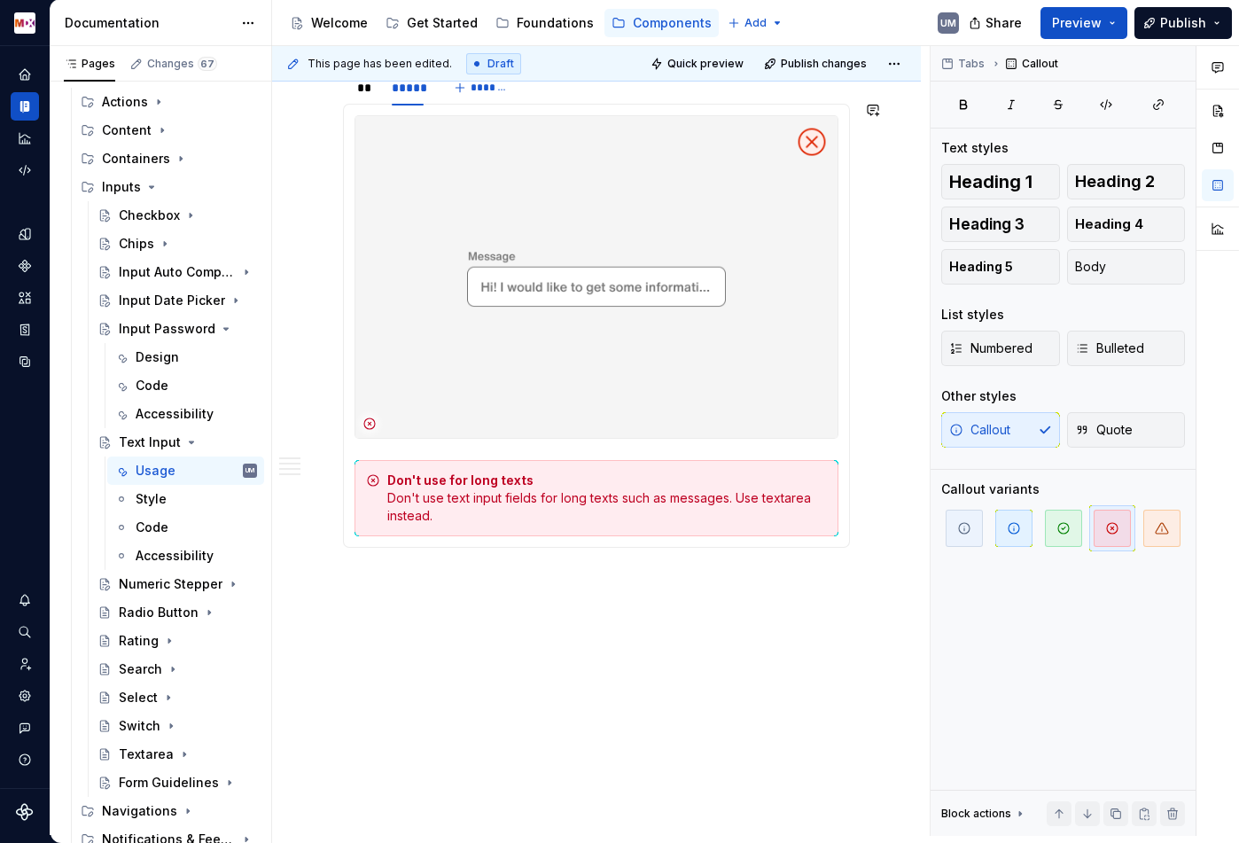
click at [370, 618] on div "**********" at bounding box center [601, 441] width 658 height 790
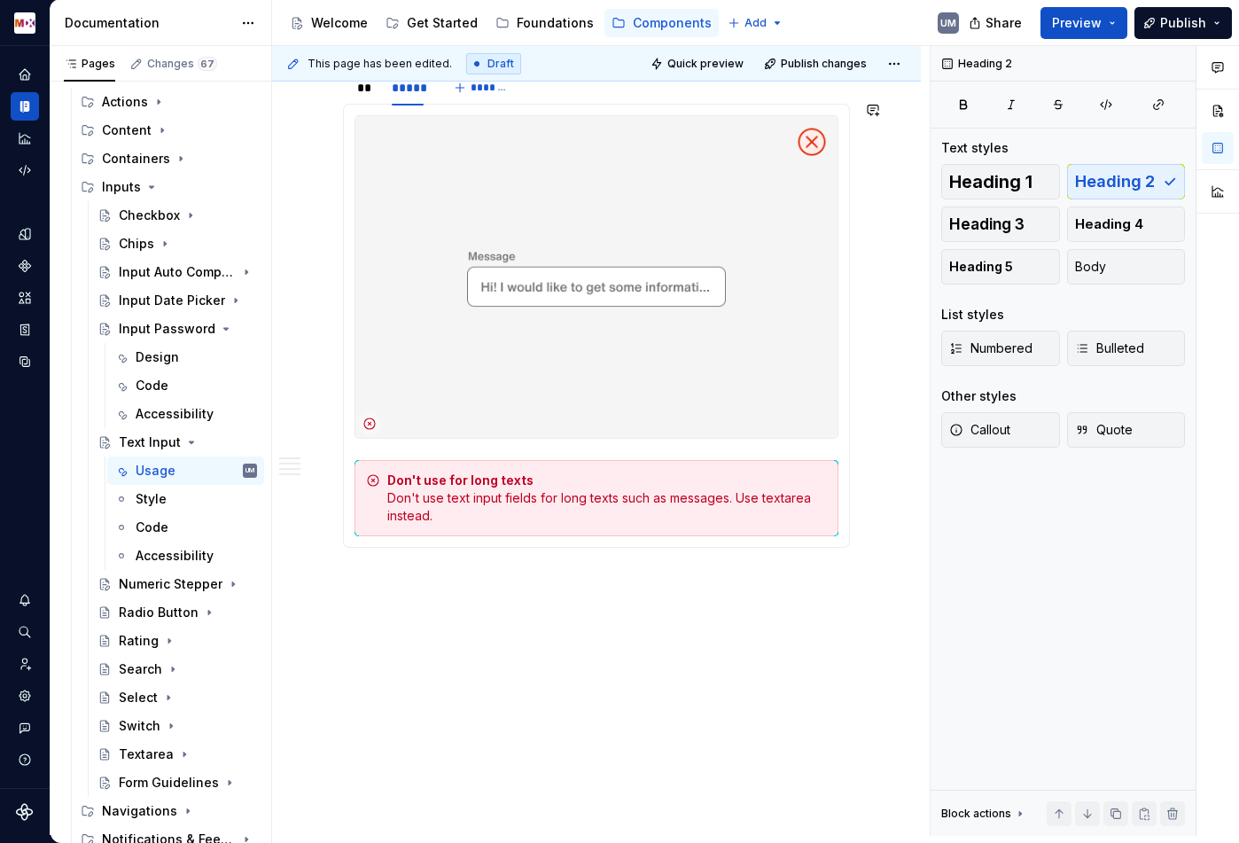
click at [349, 603] on div "**********" at bounding box center [601, 441] width 658 height 790
click at [407, 608] on div "**********" at bounding box center [601, 441] width 658 height 790
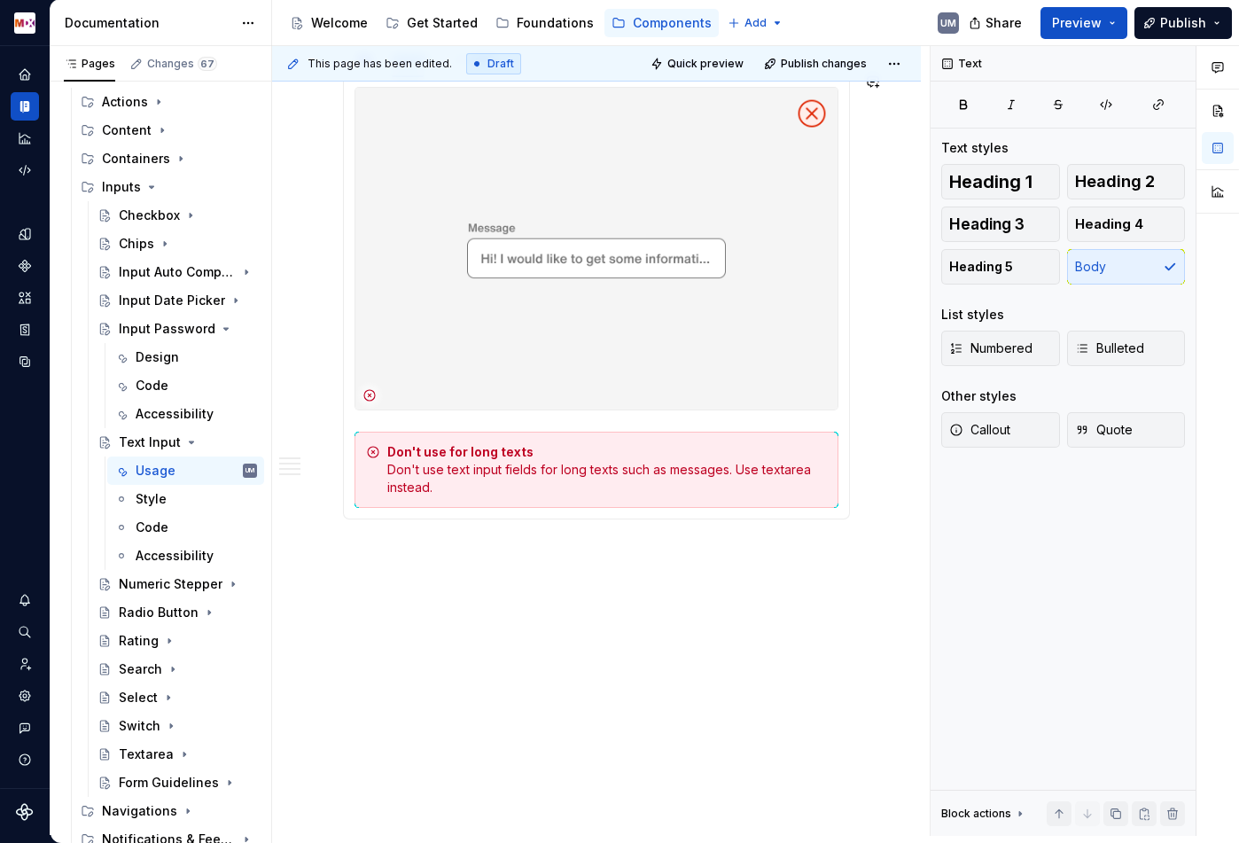
click at [382, 562] on p at bounding box center [596, 551] width 507 height 21
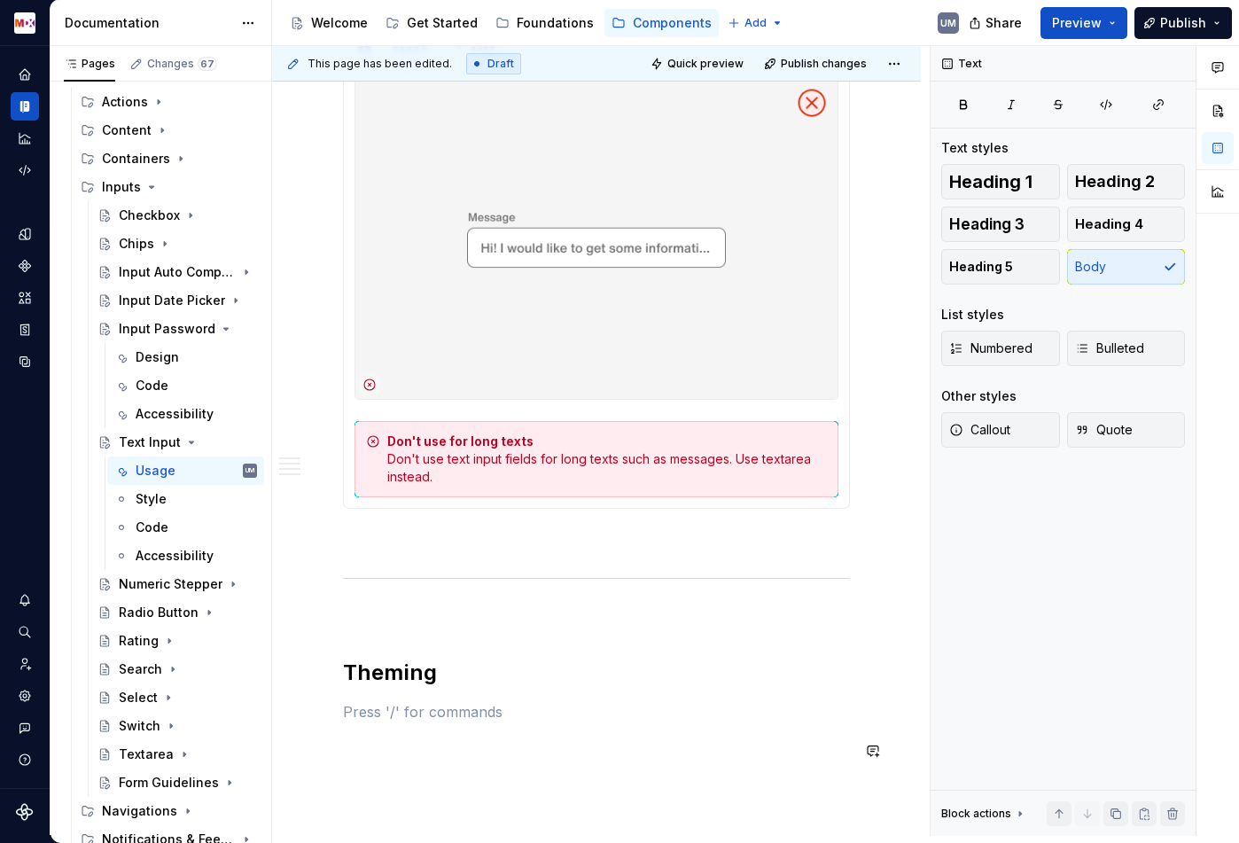
scroll to position [4990, 0]
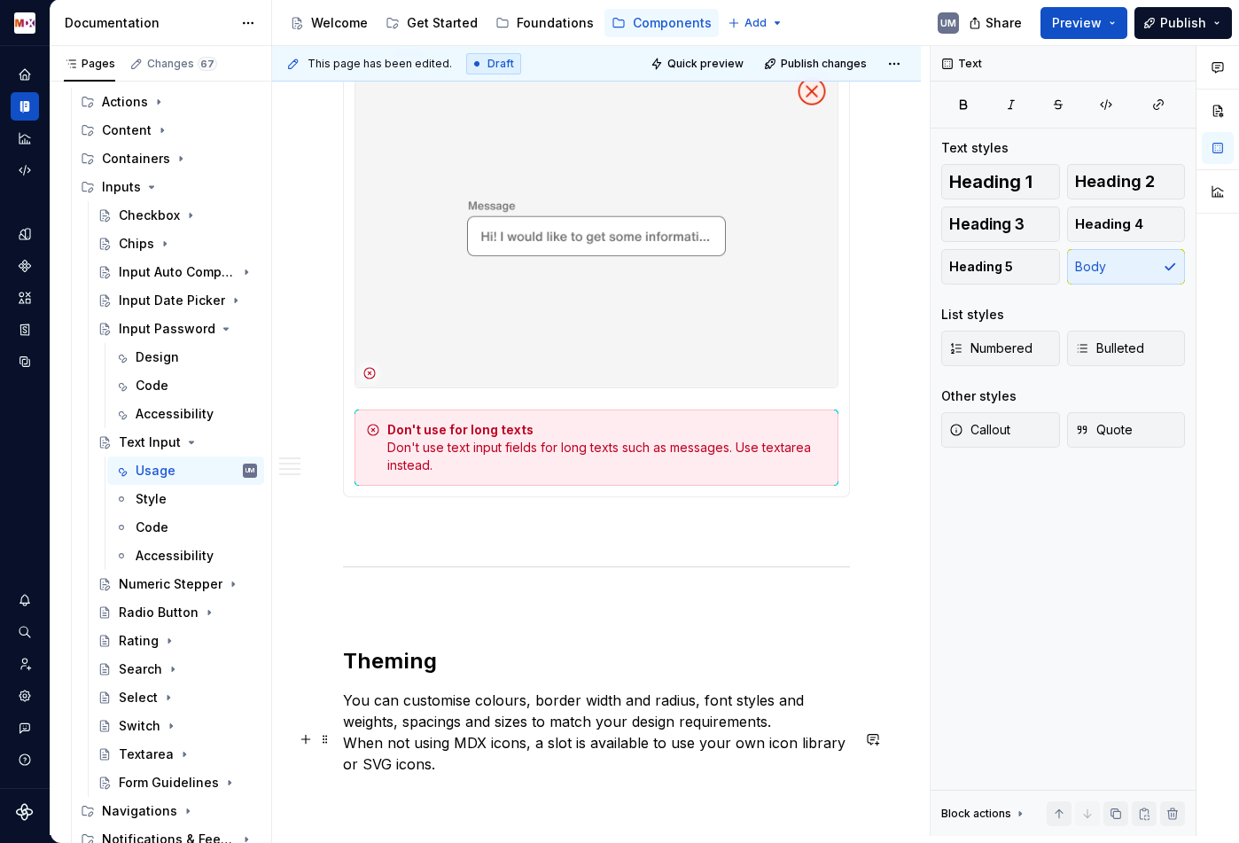
click at [344, 775] on p "You can customise colours, border width and radius, font styles and weights, sp…" at bounding box center [596, 731] width 507 height 85
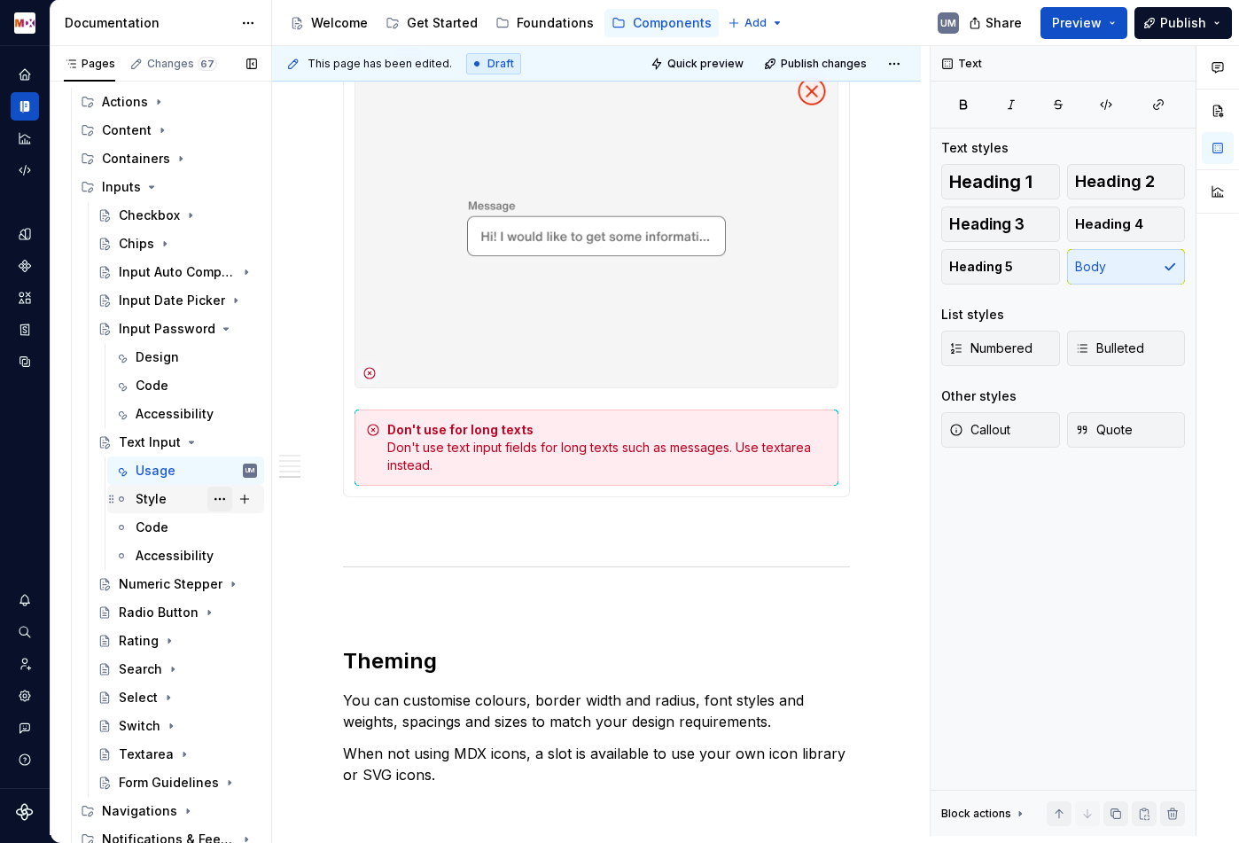
click at [213, 499] on button "Page tree" at bounding box center [219, 499] width 25 height 25
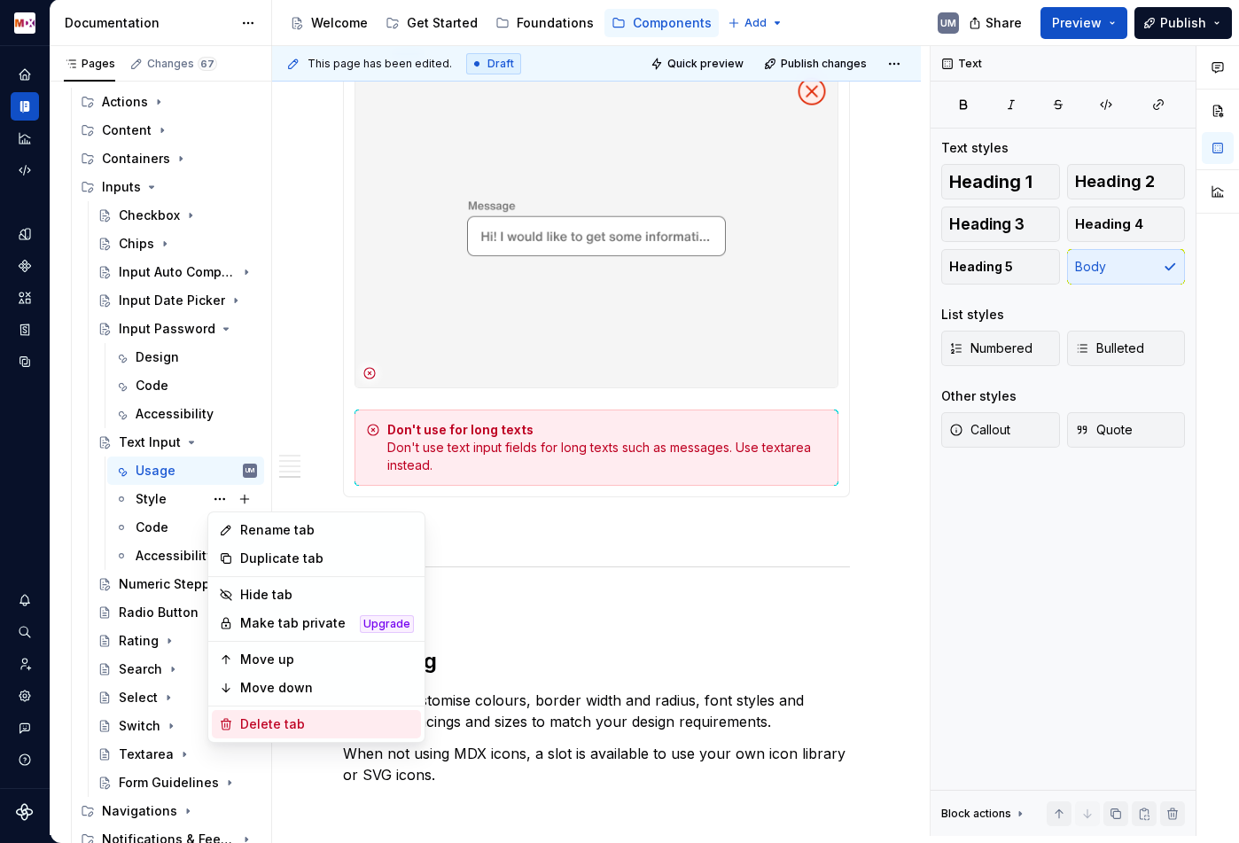
click at [256, 721] on div "Delete tab" at bounding box center [327, 724] width 174 height 18
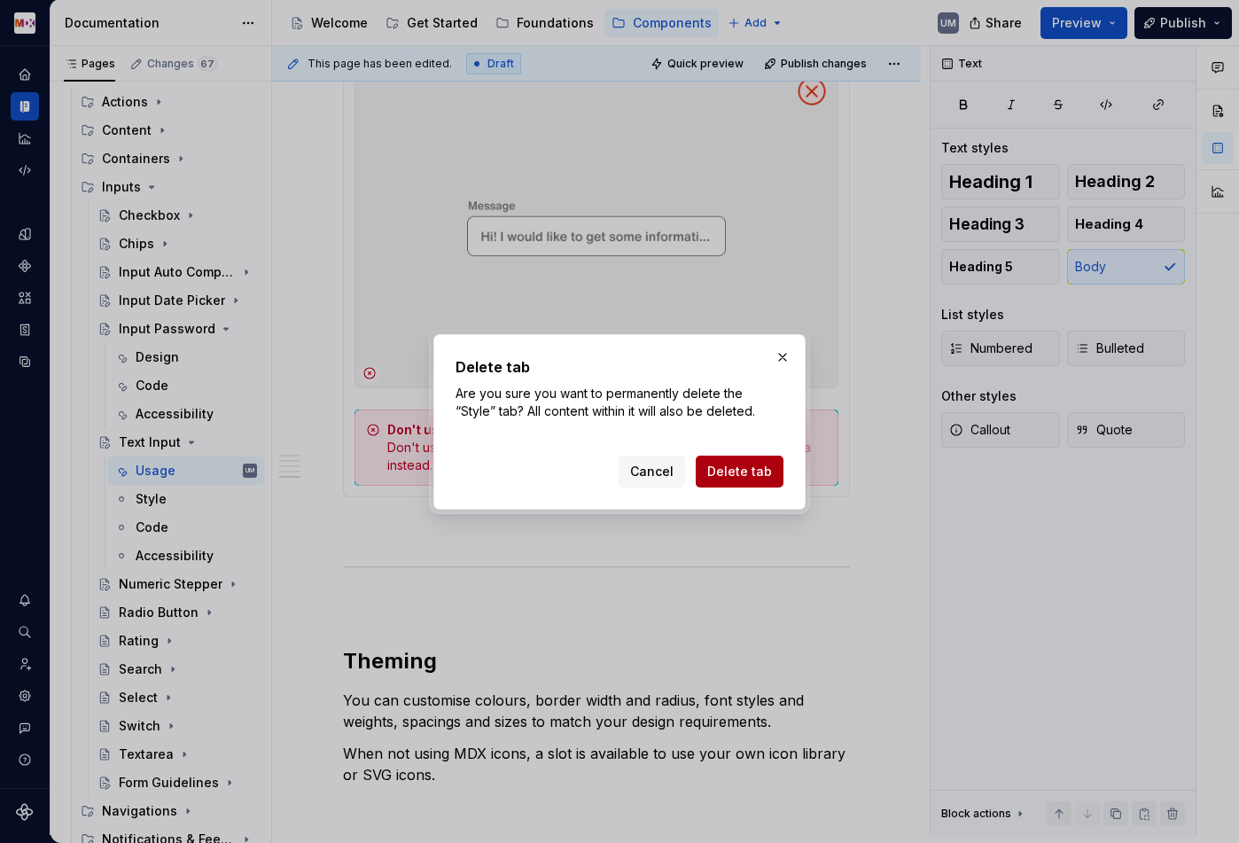
click at [733, 472] on span "Delete tab" at bounding box center [739, 472] width 65 height 18
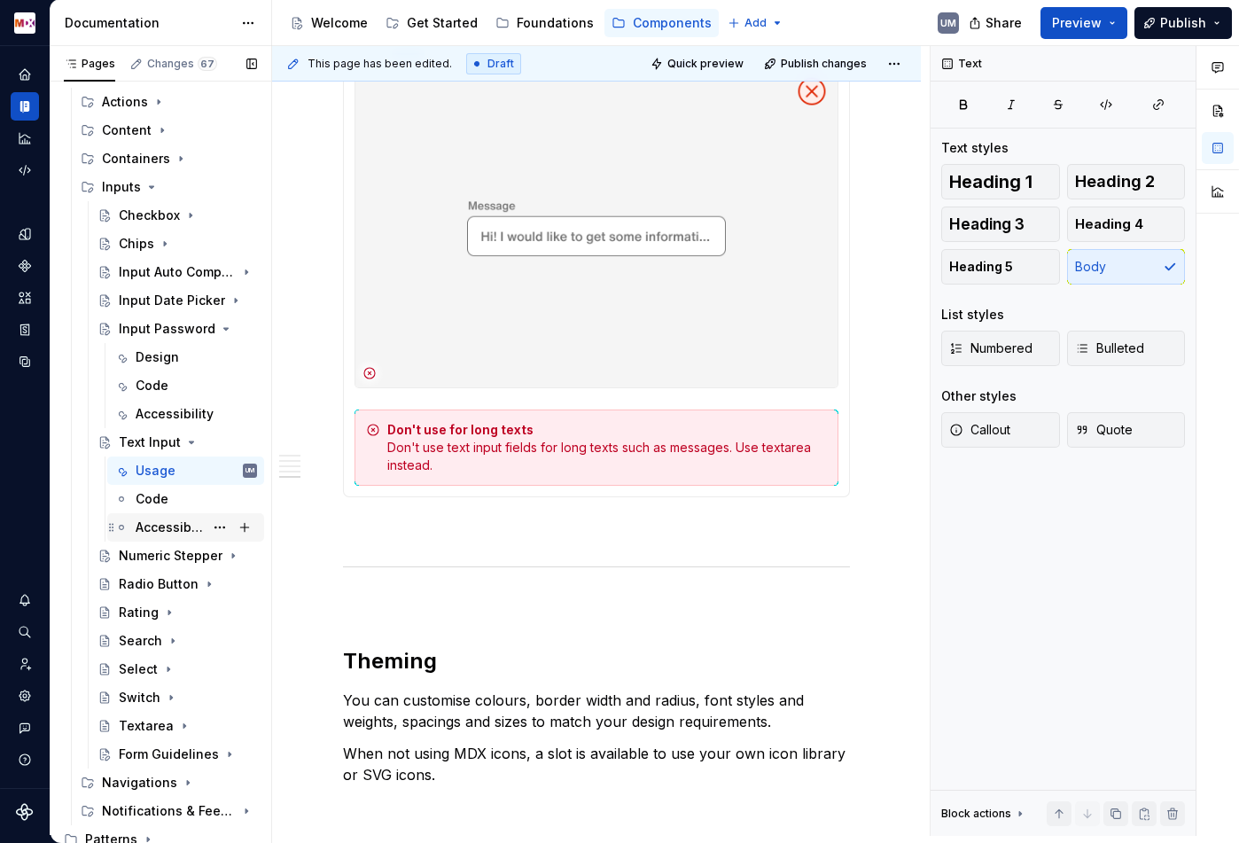
click at [161, 528] on div "Accessibility" at bounding box center [170, 527] width 68 height 18
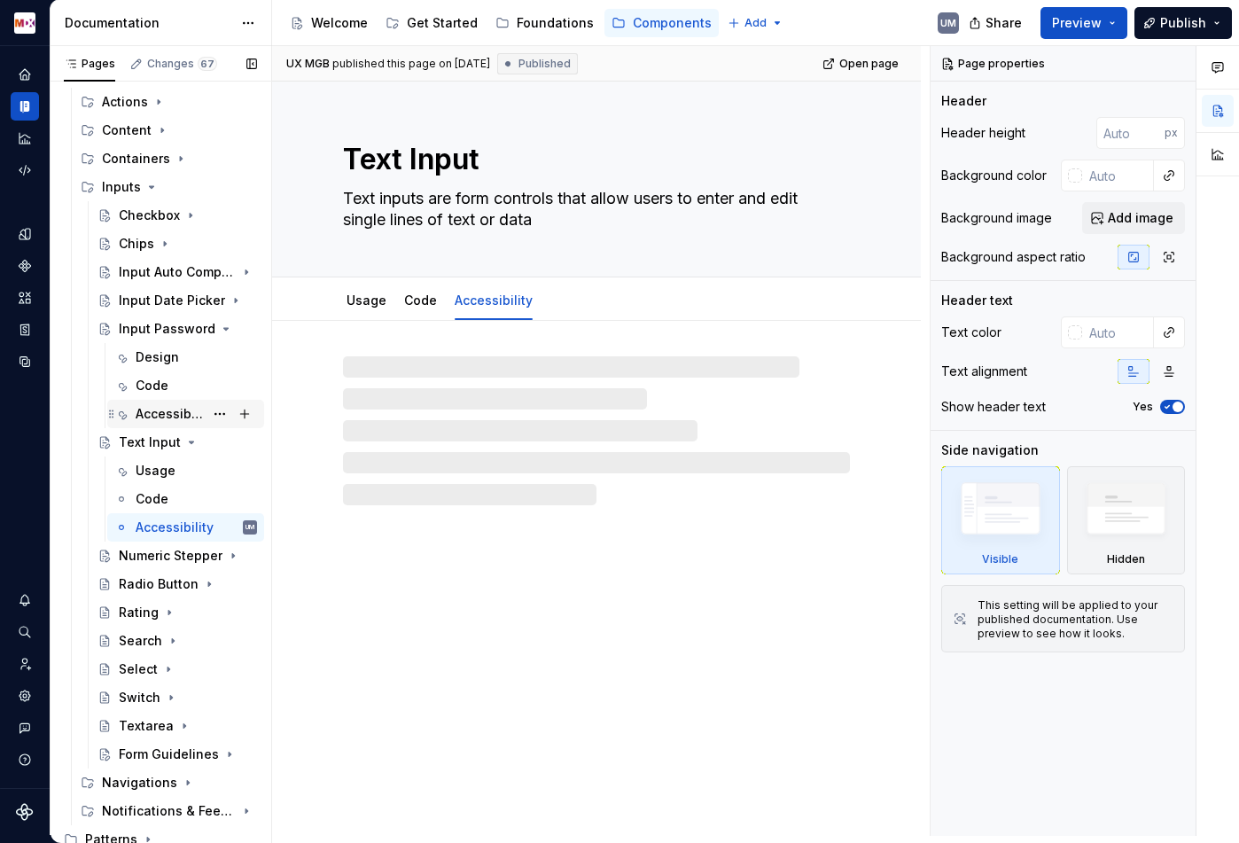
click at [183, 419] on div "Accessibility" at bounding box center [170, 414] width 68 height 18
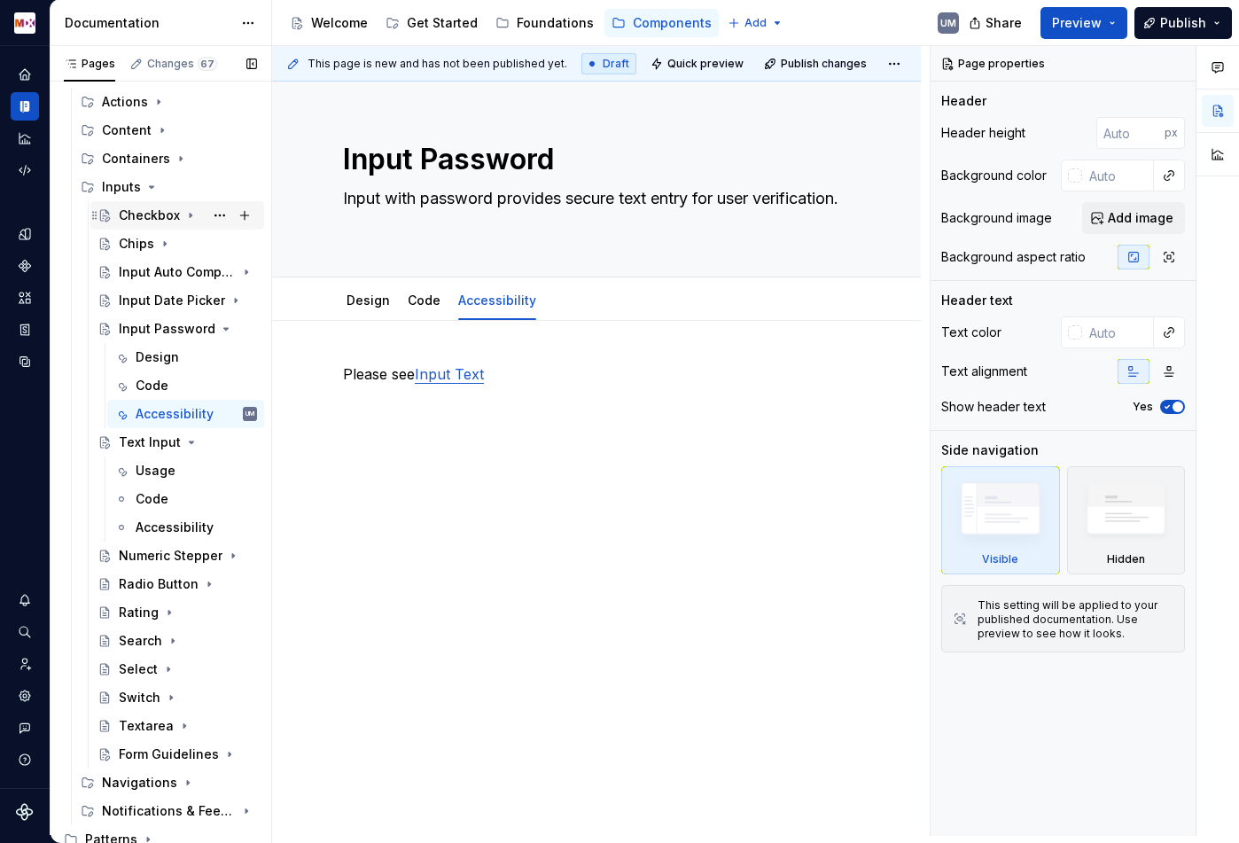
click at [191, 213] on icon "Page tree" at bounding box center [190, 215] width 14 height 14
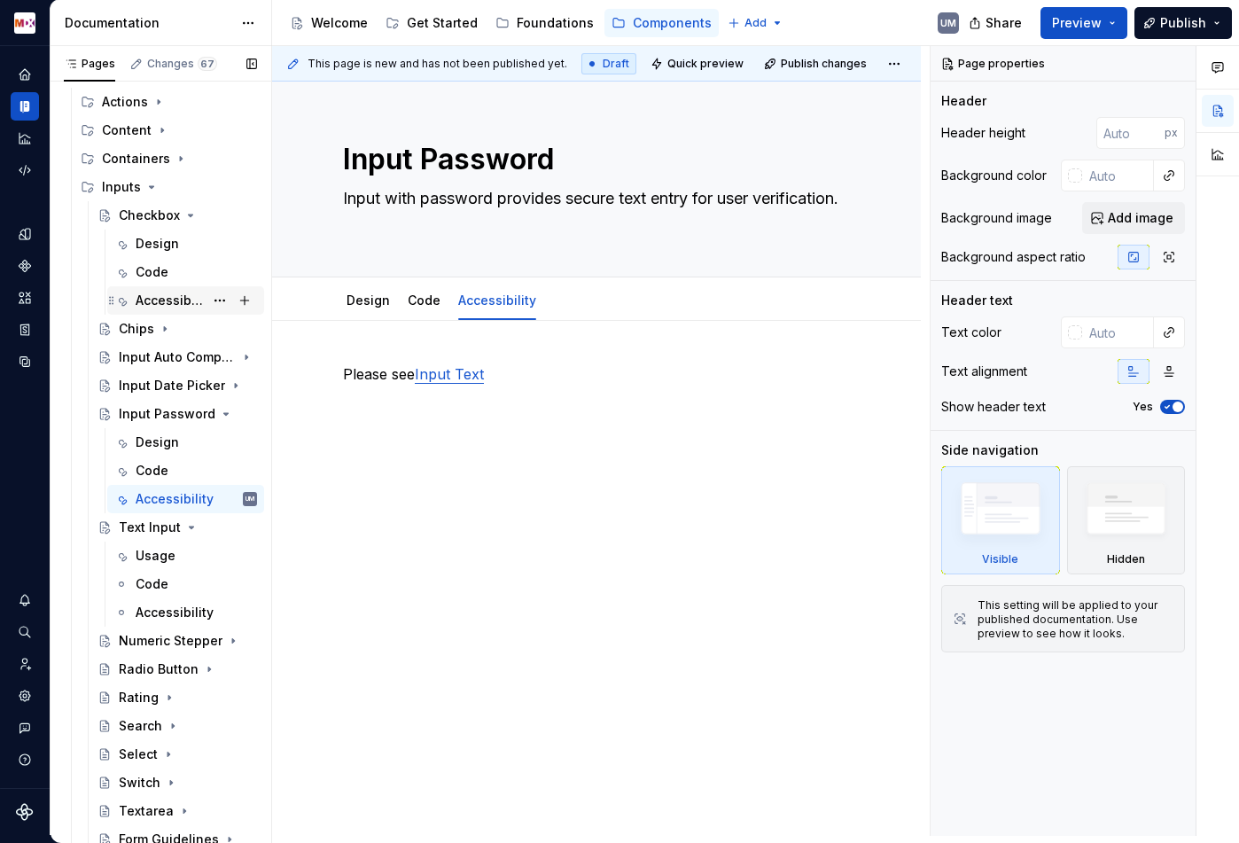
click at [164, 304] on div "Accessibility" at bounding box center [170, 301] width 68 height 18
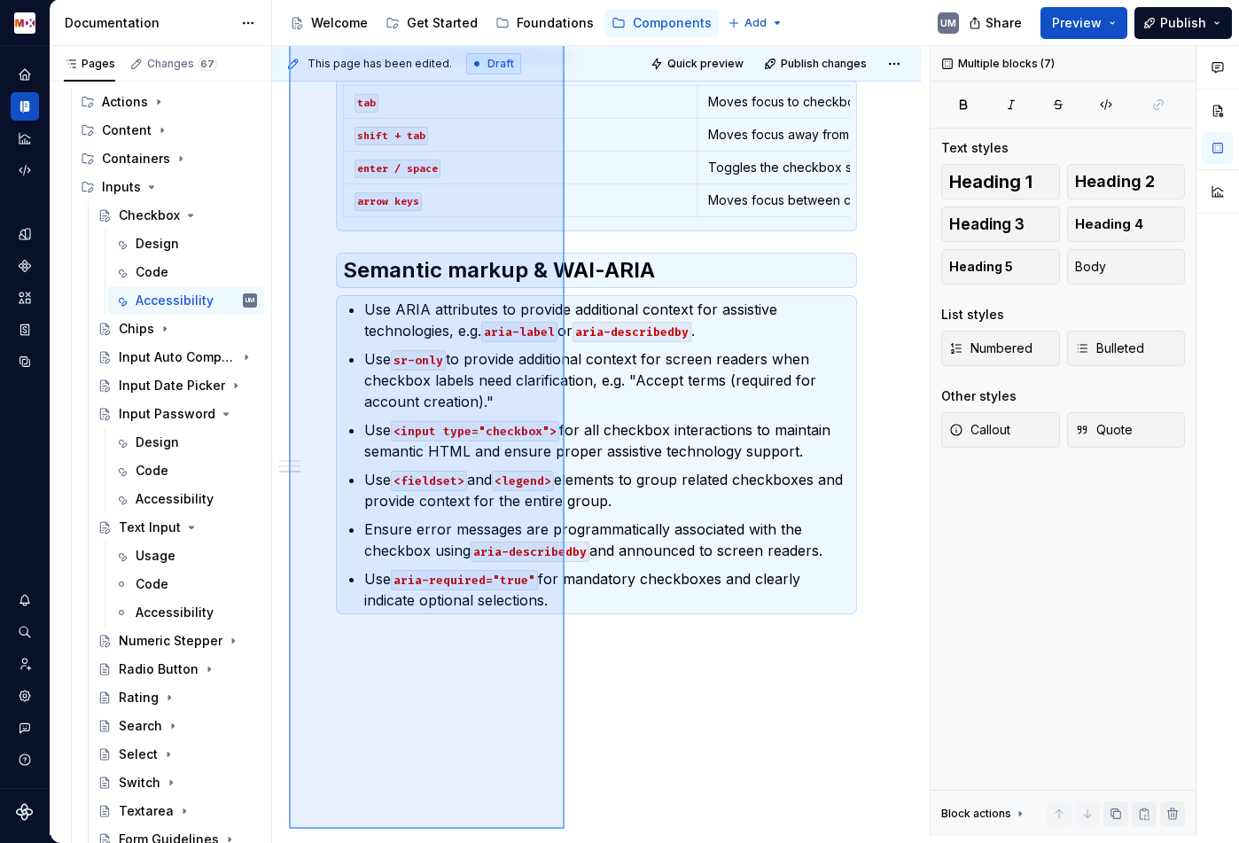
scroll to position [561, 0]
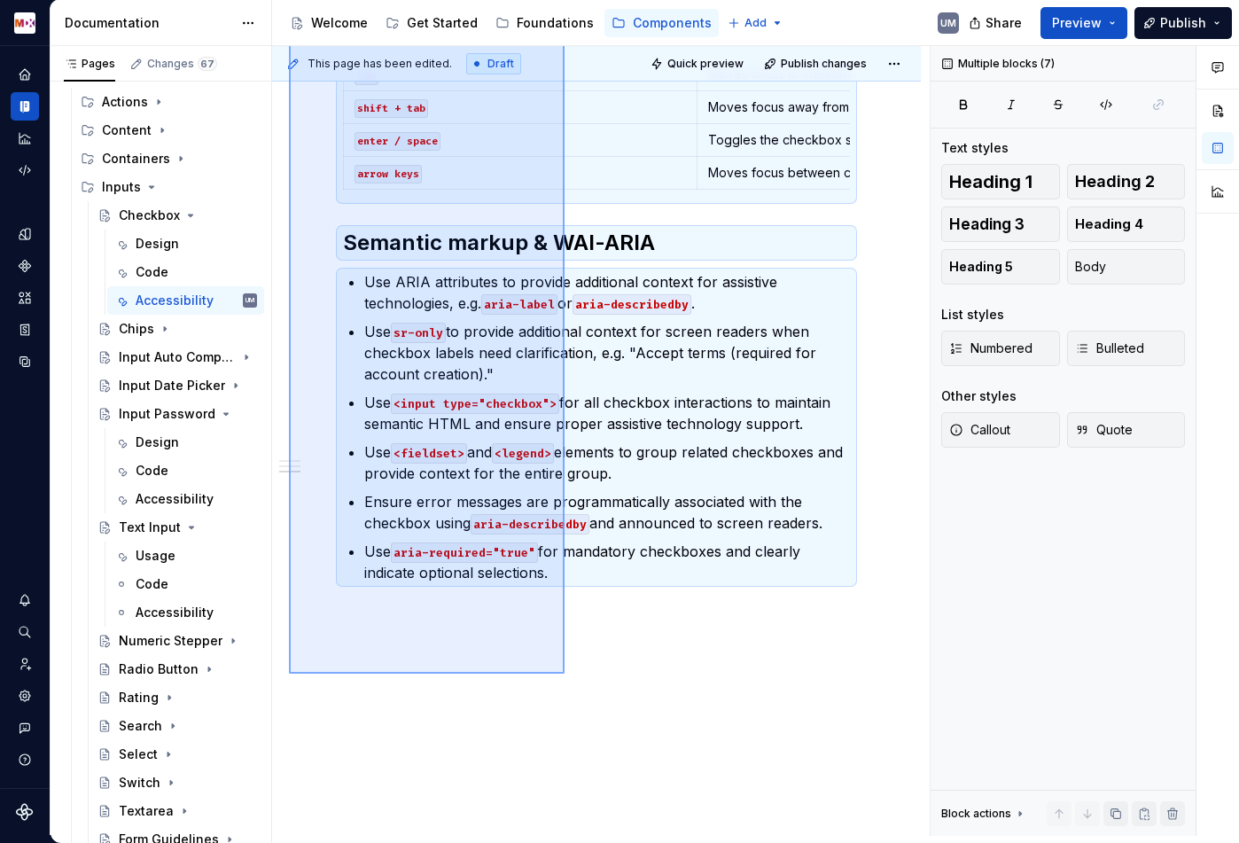
drag, startPoint x: 289, startPoint y: 285, endPoint x: 565, endPoint y: 666, distance: 470.3
click at [565, 671] on div "This page has been edited. Draft Quick preview Publish changes Checkbox Checkbo…" at bounding box center [601, 441] width 658 height 790
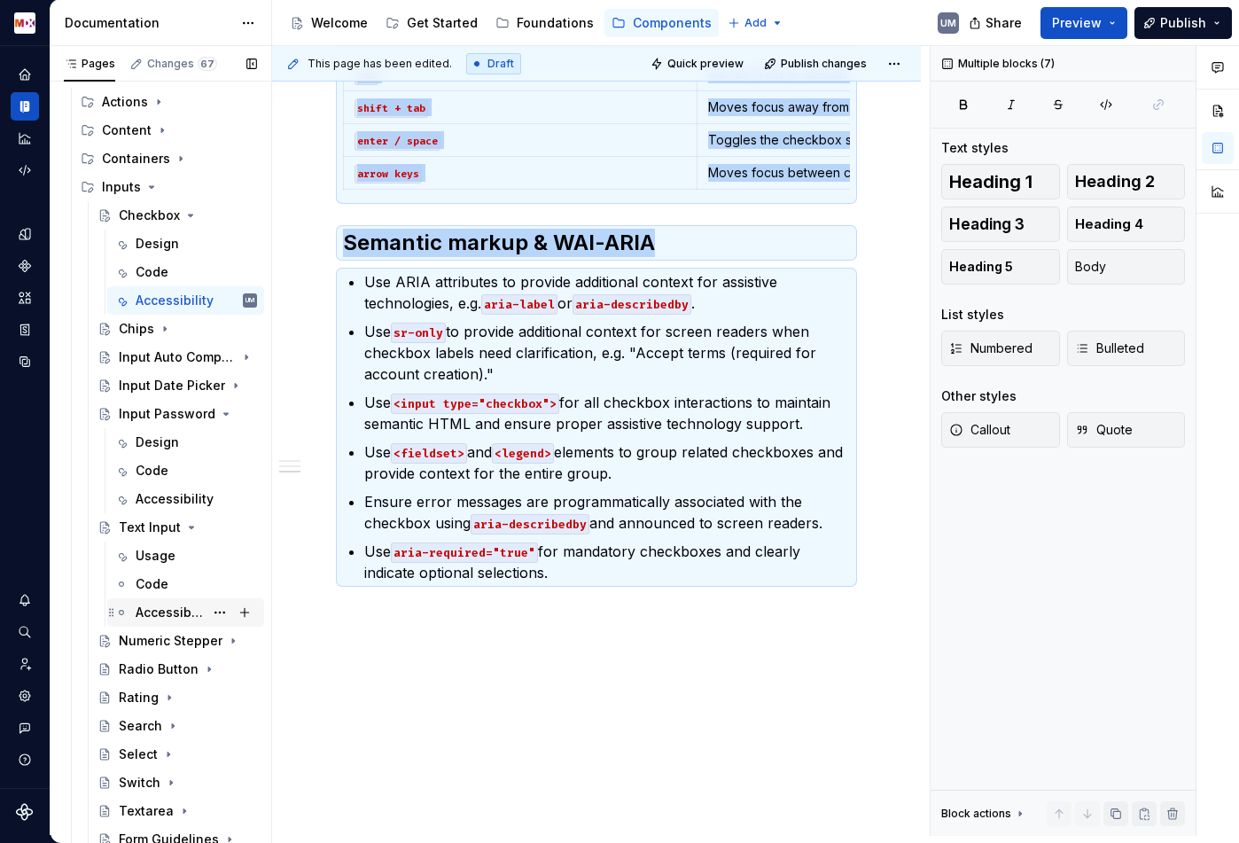
click at [153, 613] on div "Accessibility" at bounding box center [170, 613] width 68 height 18
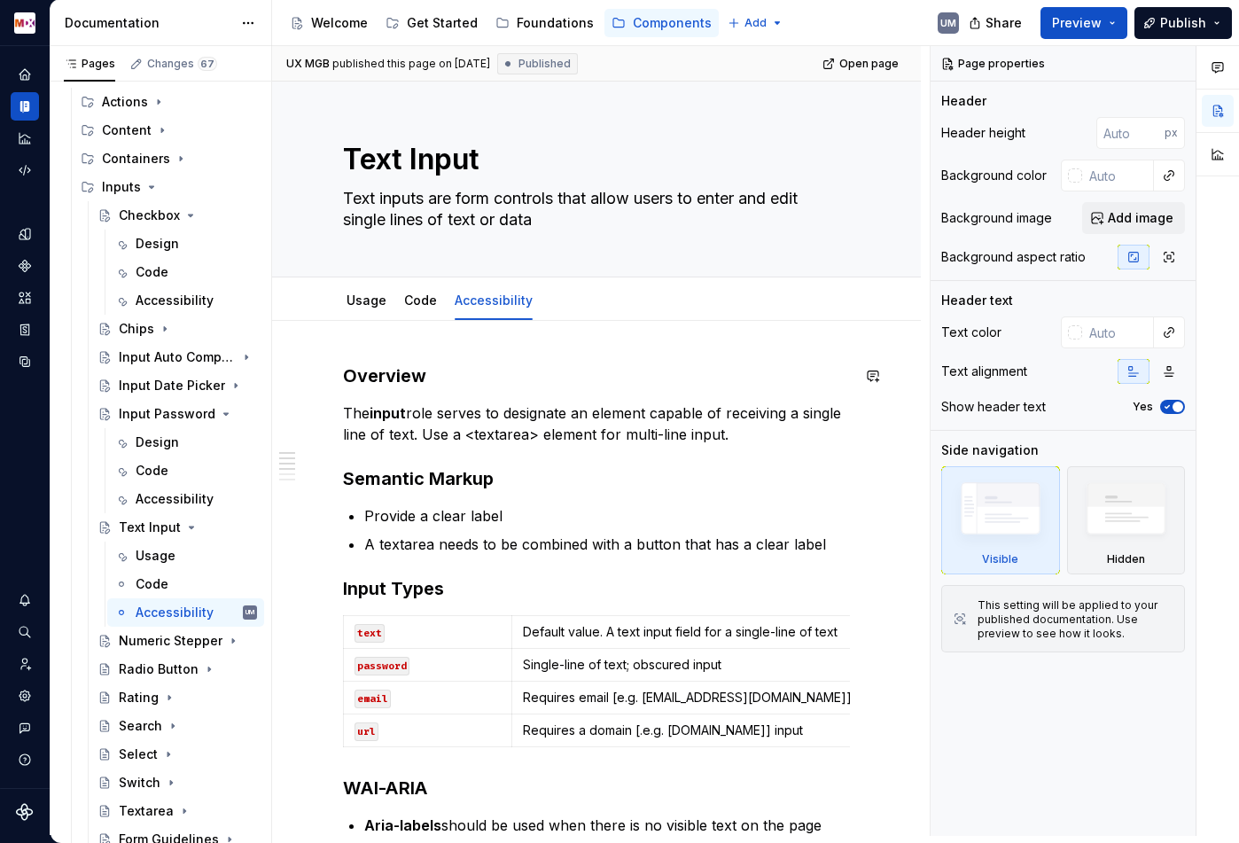
type textarea "*"
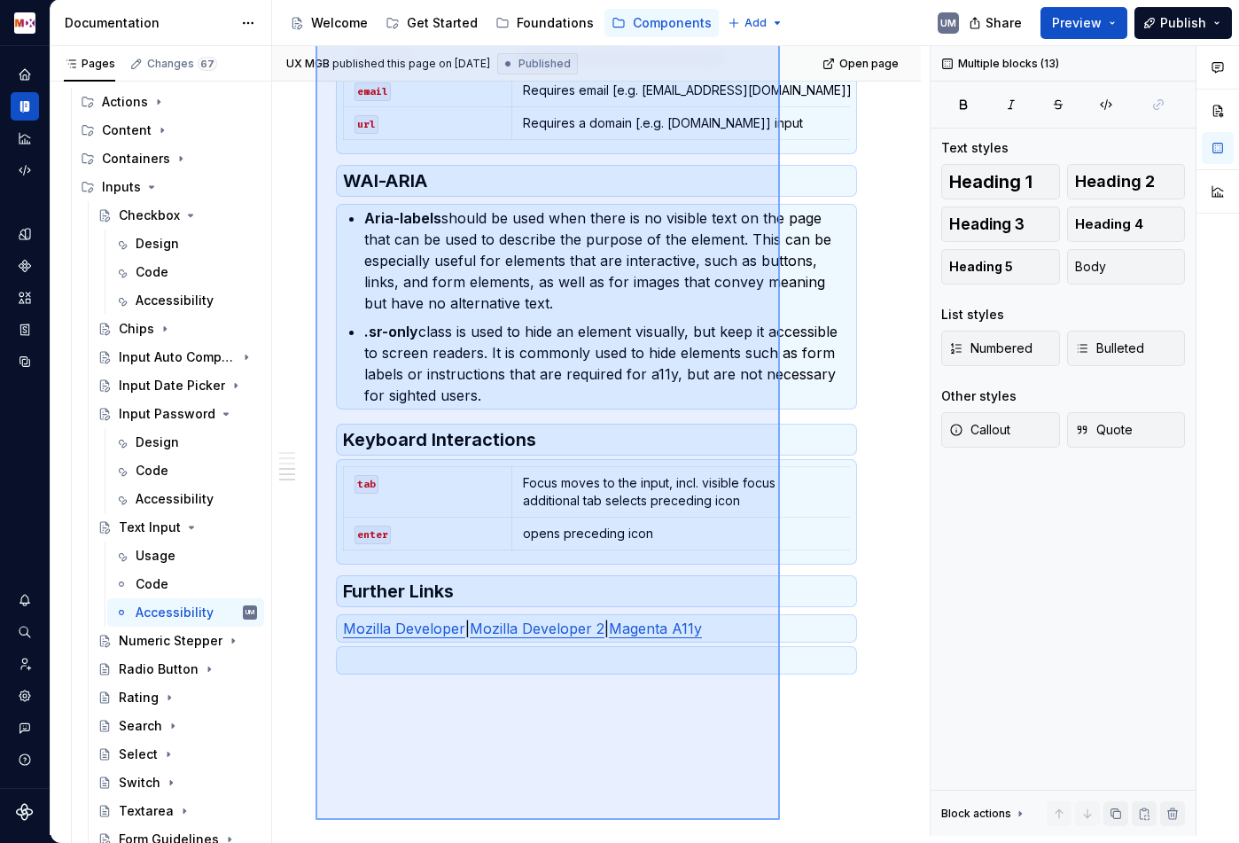
scroll to position [613, 0]
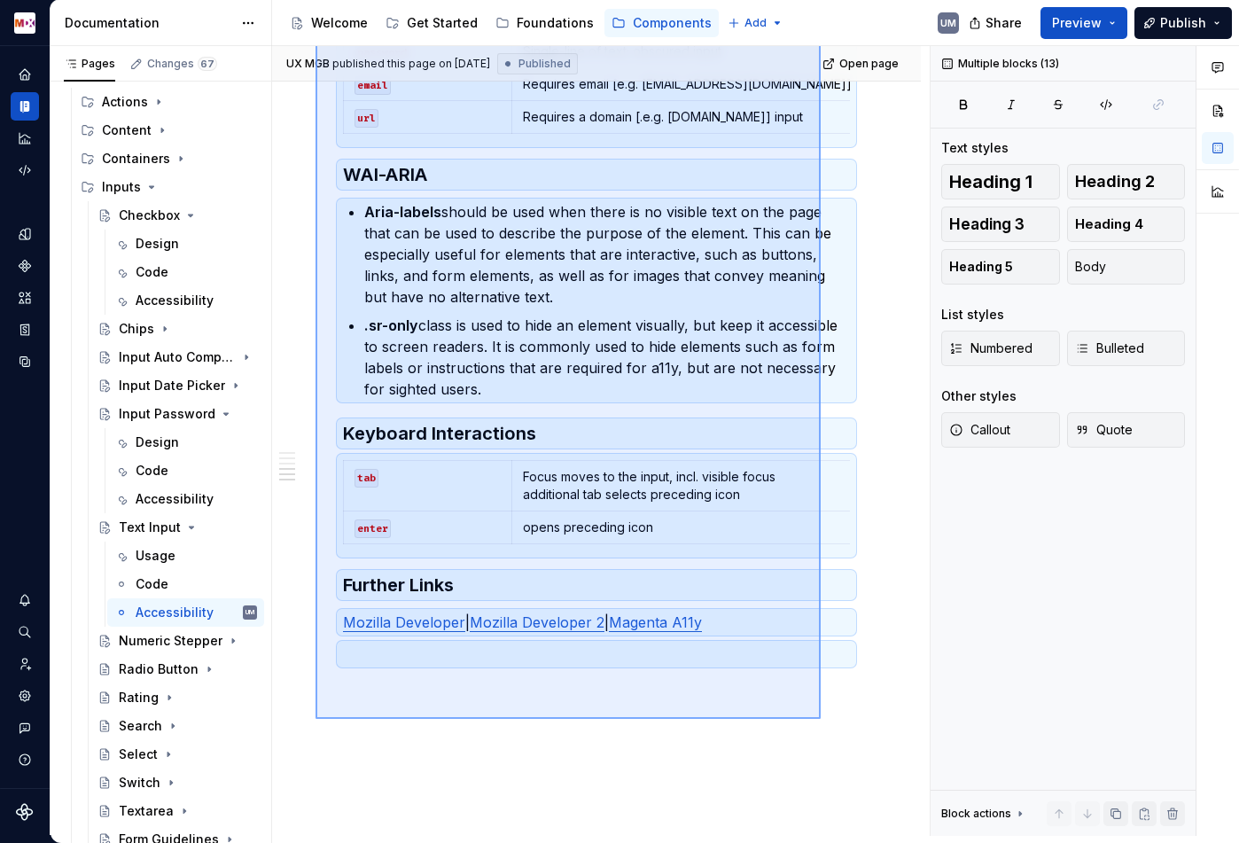
drag, startPoint x: 316, startPoint y: 351, endPoint x: 821, endPoint y: 713, distance: 621.8
click at [821, 719] on div "UX MGB published this page on [DATE] Published Open page Text Input Text inputs…" at bounding box center [601, 441] width 658 height 790
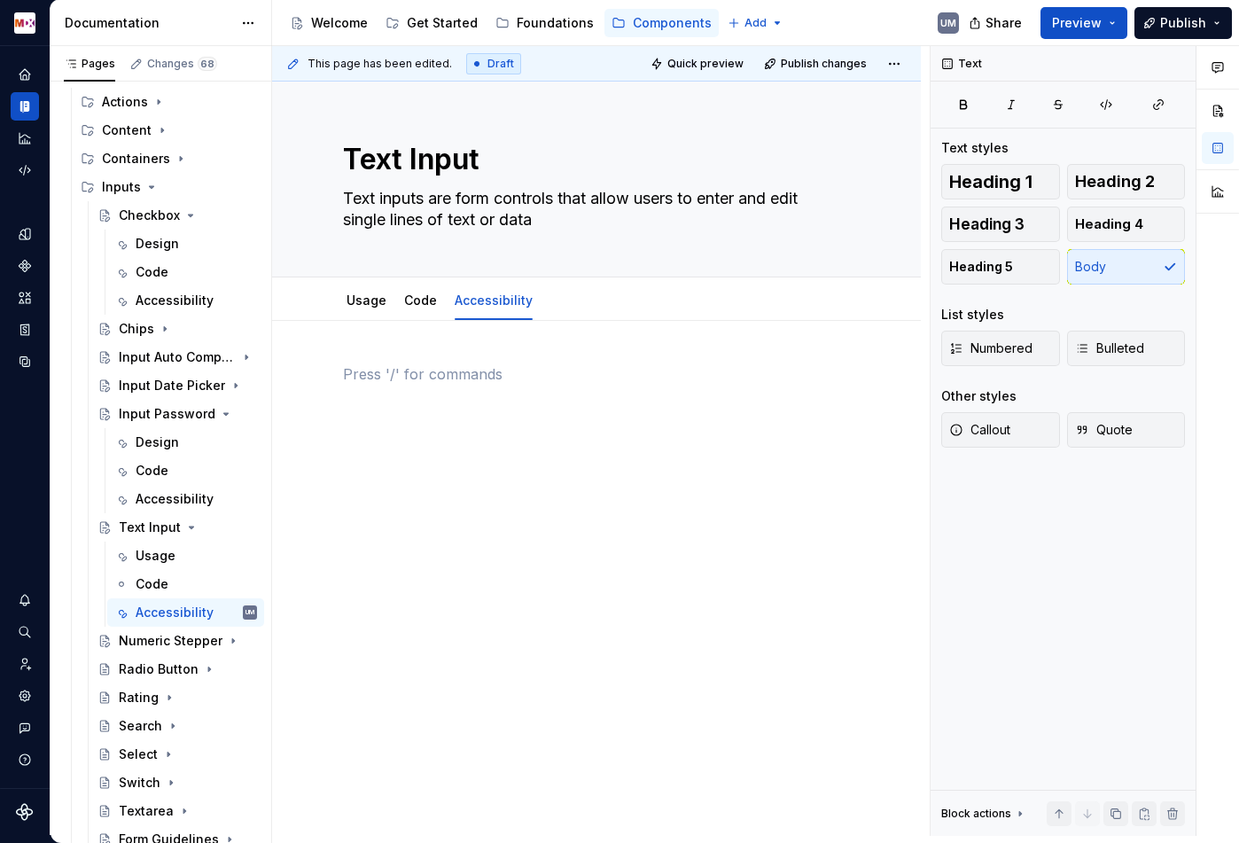
scroll to position [0, 0]
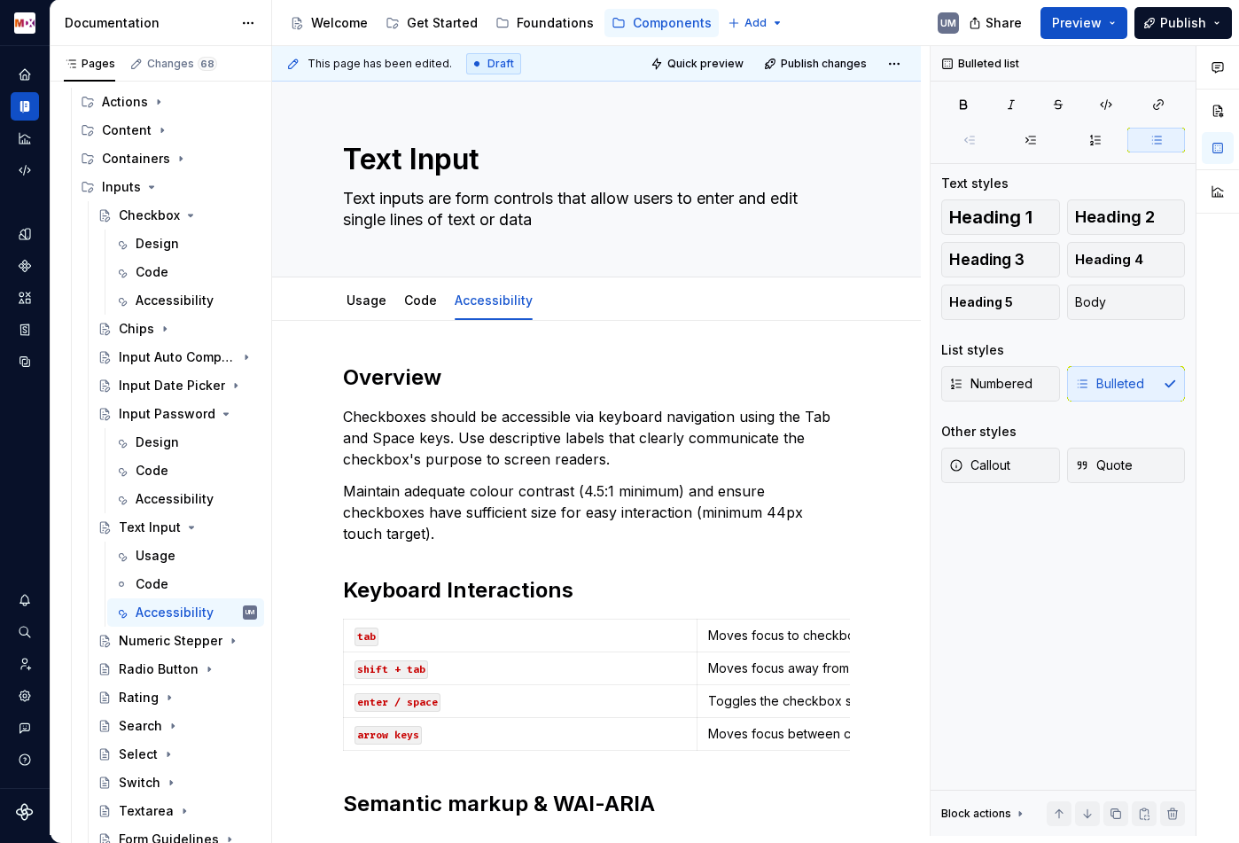
click at [350, 426] on p "Checkboxes should be accessible via keyboard navigation using the Tab and Space…" at bounding box center [596, 438] width 507 height 64
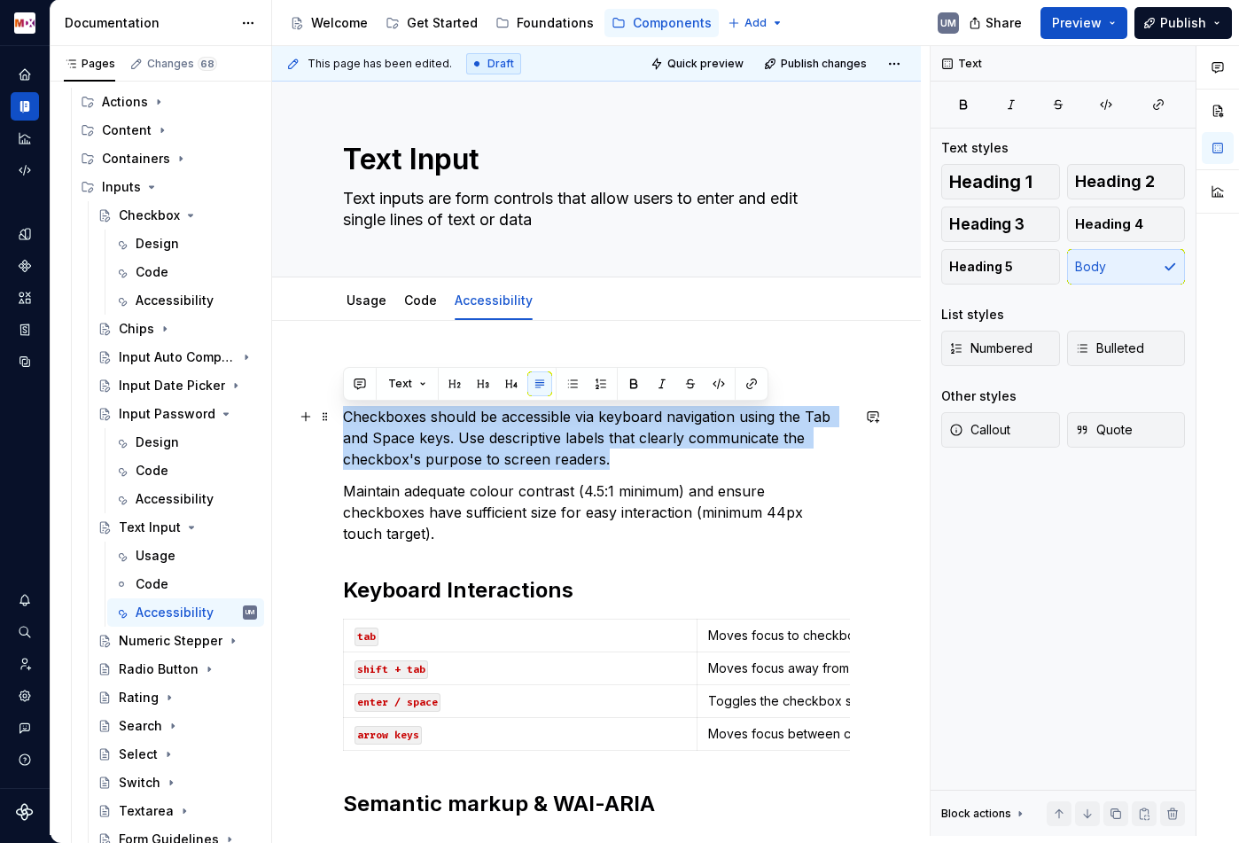
click at [350, 426] on p "Checkboxes should be accessible via keyboard navigation using the Tab and Space…" at bounding box center [596, 438] width 507 height 64
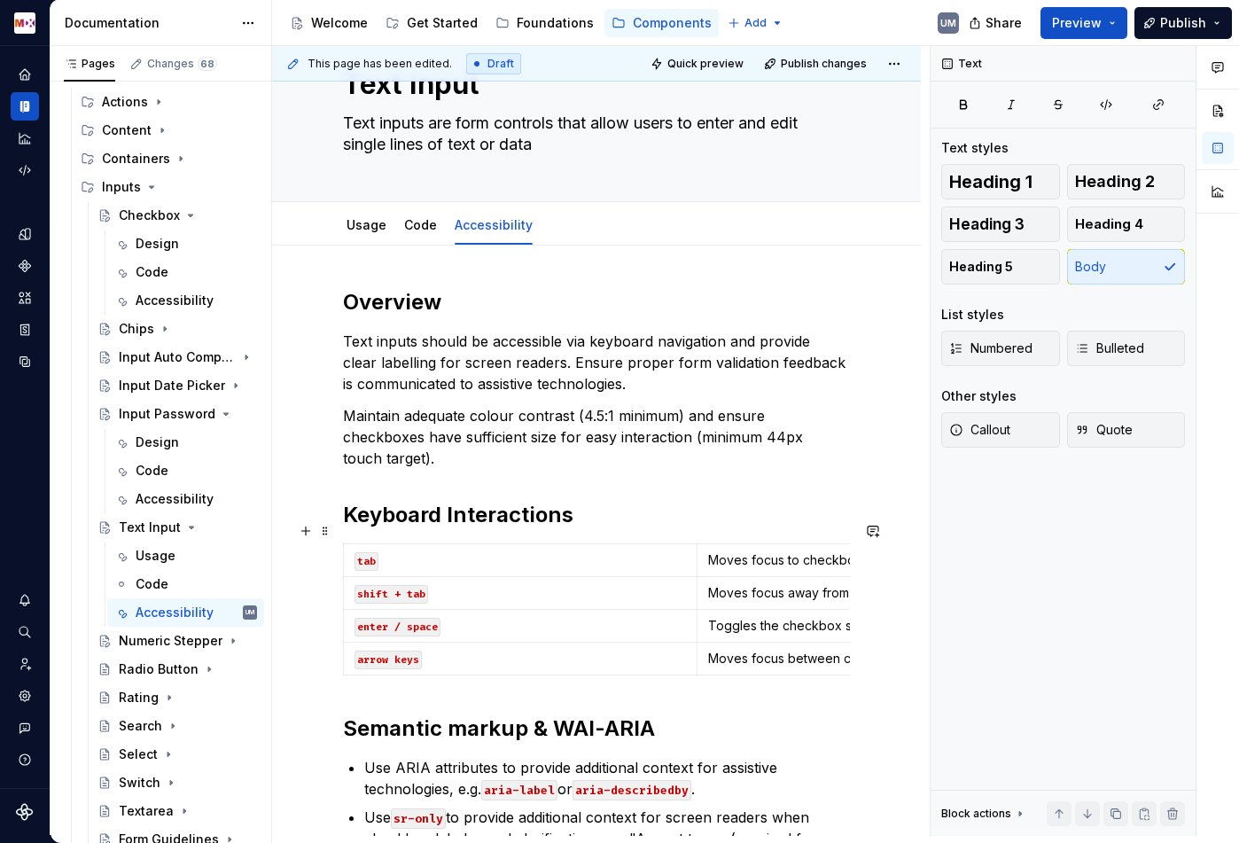
scroll to position [155, 0]
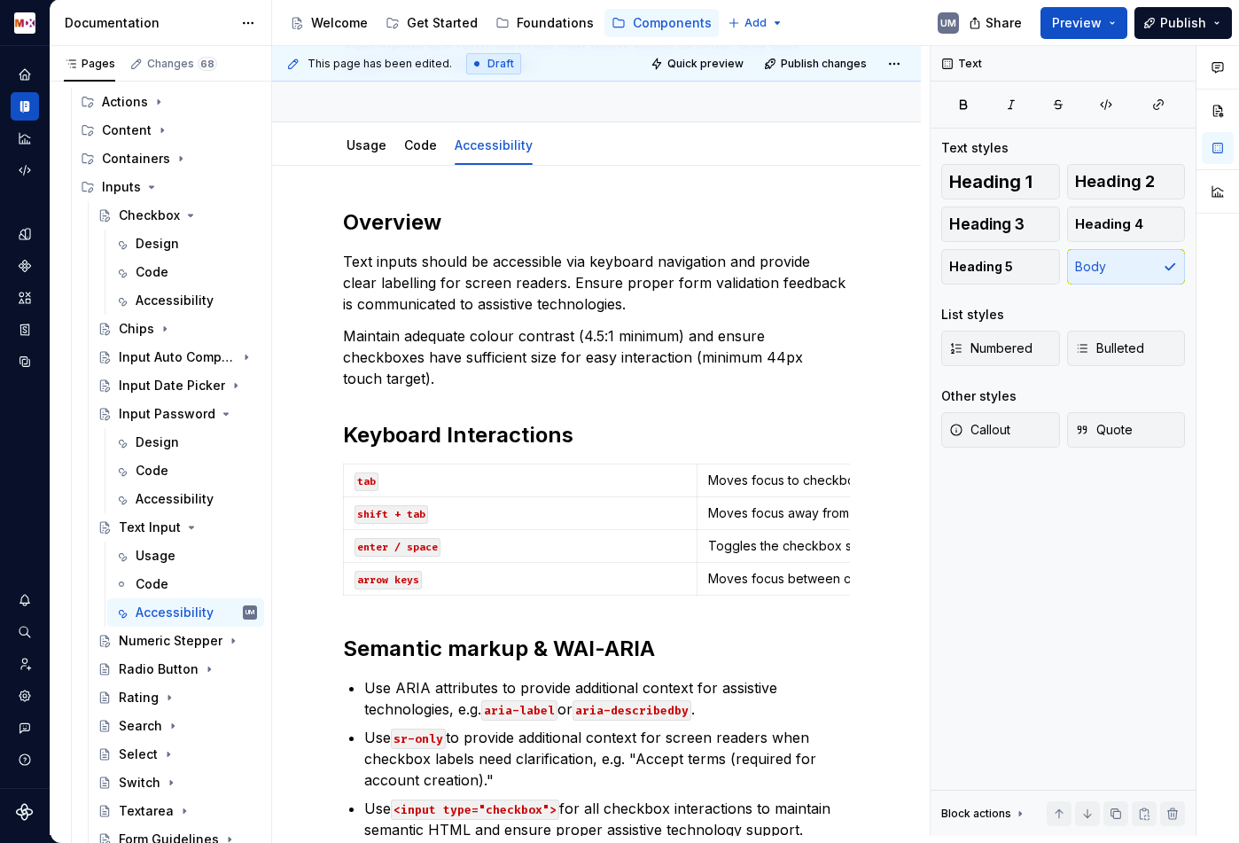
click at [787, 471] on p "Moves focus to checkbox" at bounding box center [874, 480] width 332 height 18
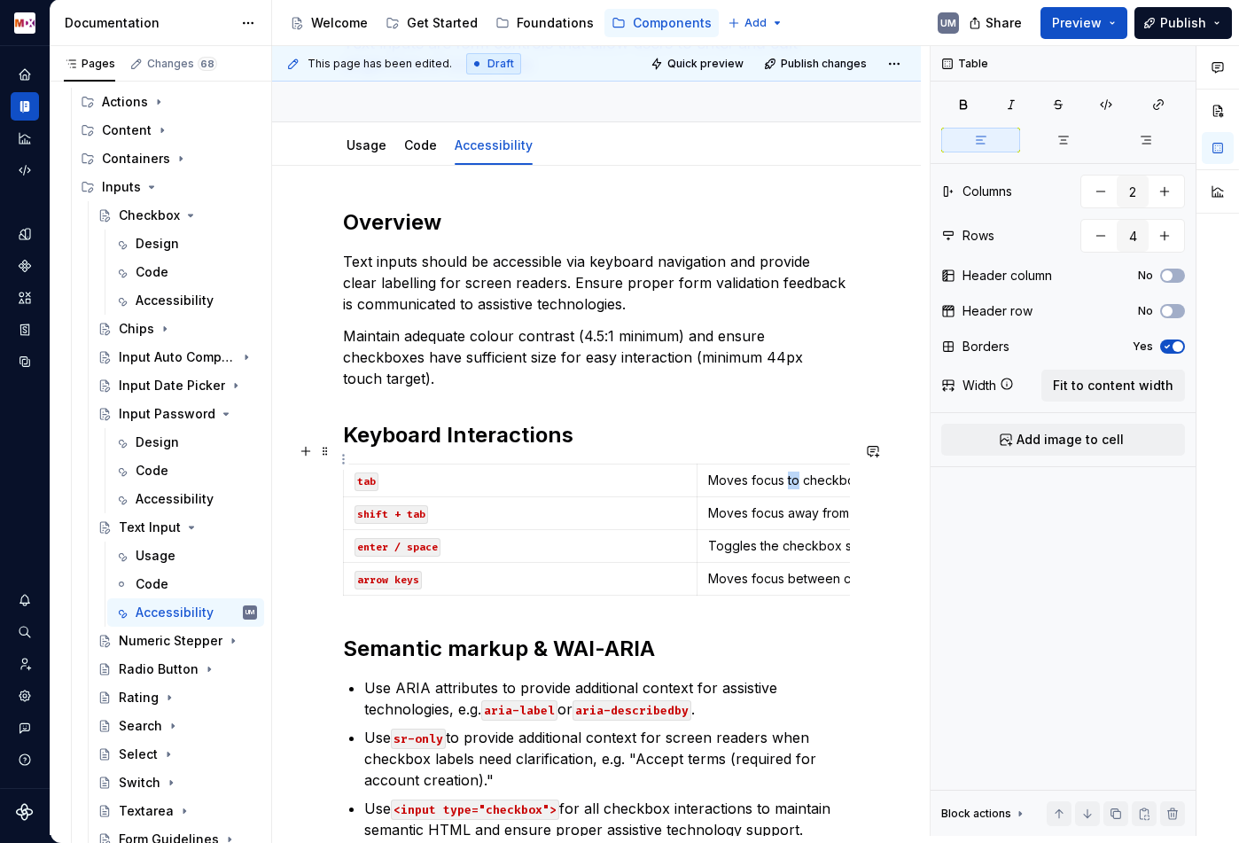
click at [787, 471] on p "Moves focus to checkbox" at bounding box center [874, 480] width 332 height 18
click at [819, 504] on p "Moves focus away from the checkbox (backwards)" at bounding box center [874, 513] width 332 height 18
click at [721, 537] on p "Toggles the checkbox state (checked/unchecked)" at bounding box center [874, 546] width 332 height 18
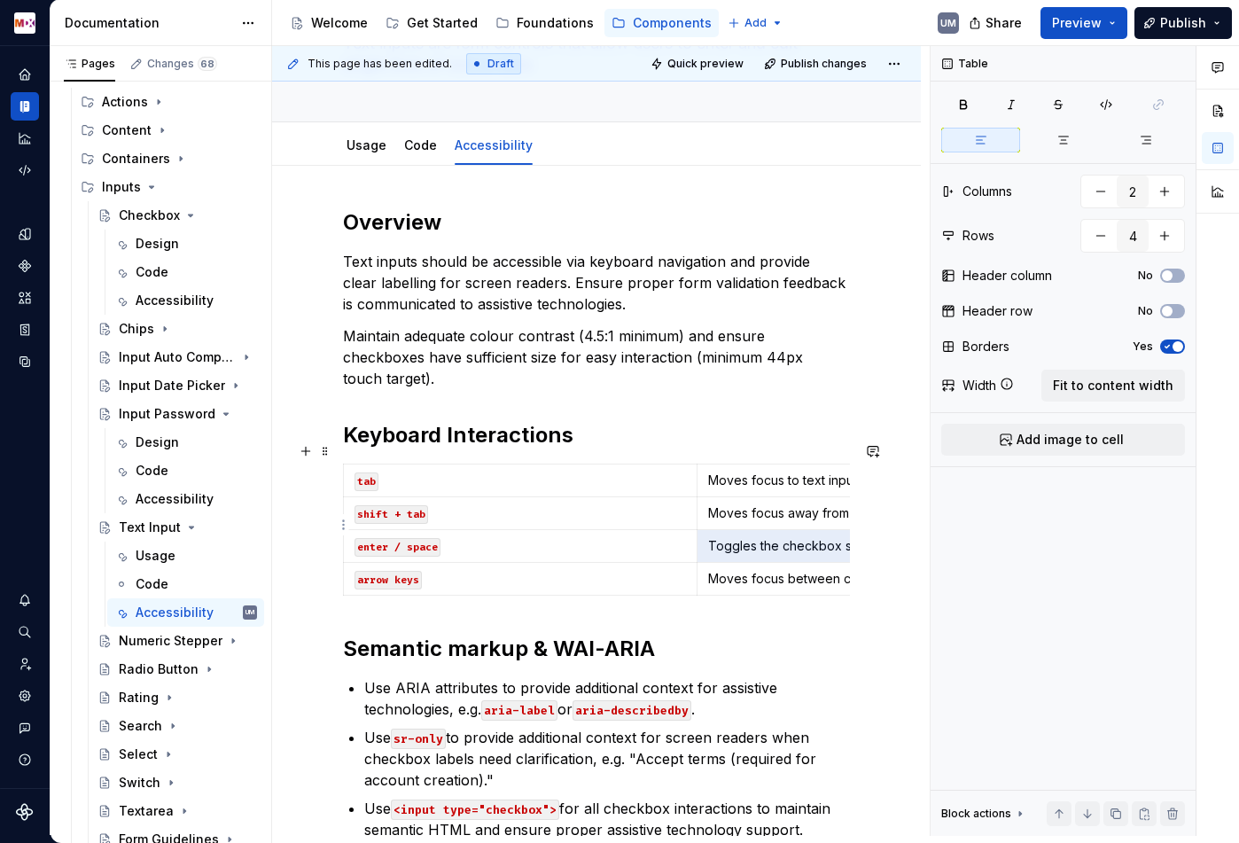
click at [721, 537] on p "Toggles the checkbox state (checked/unchecked)" at bounding box center [874, 546] width 332 height 18
click at [750, 570] on p "Moves focus between checkboxes in a group" at bounding box center [874, 579] width 332 height 18
click at [698, 575] on icon "button" at bounding box center [697, 574] width 14 height 14
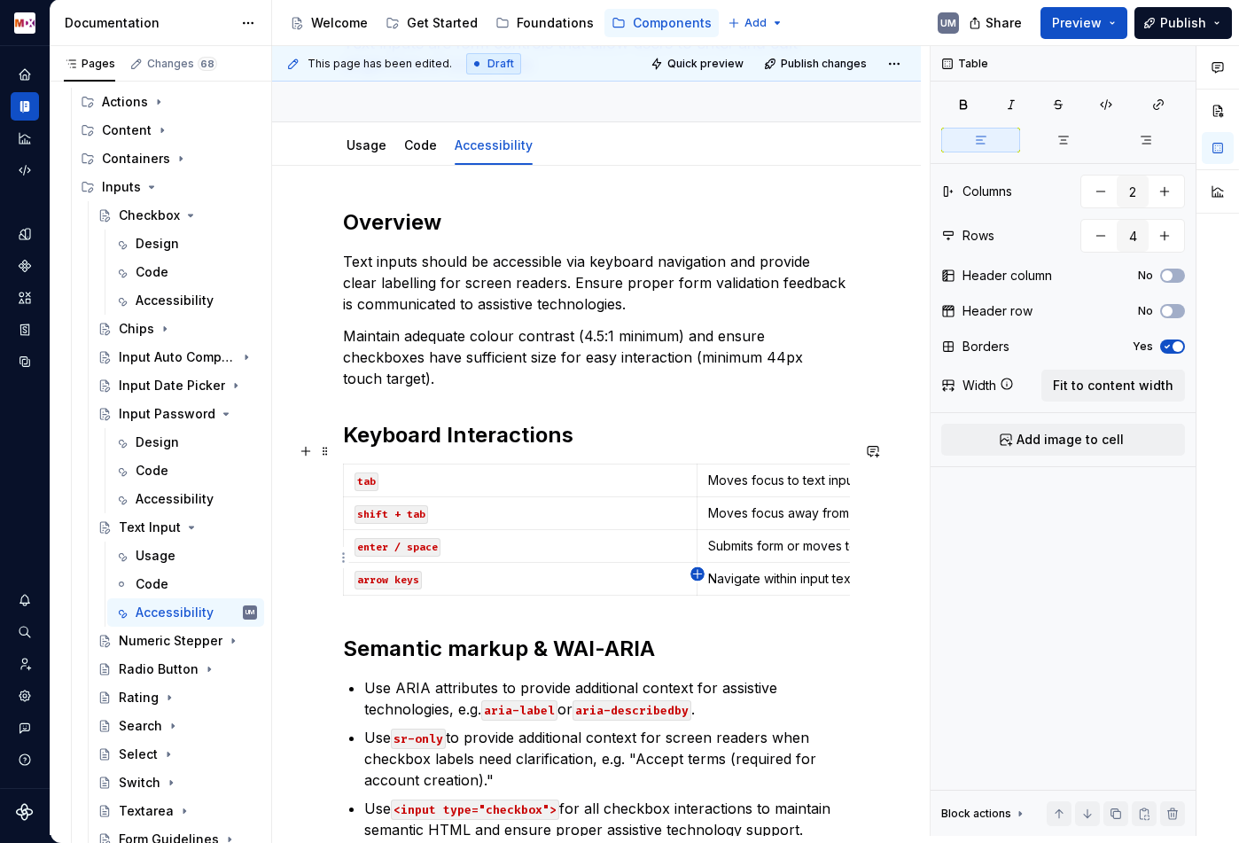
type input "5"
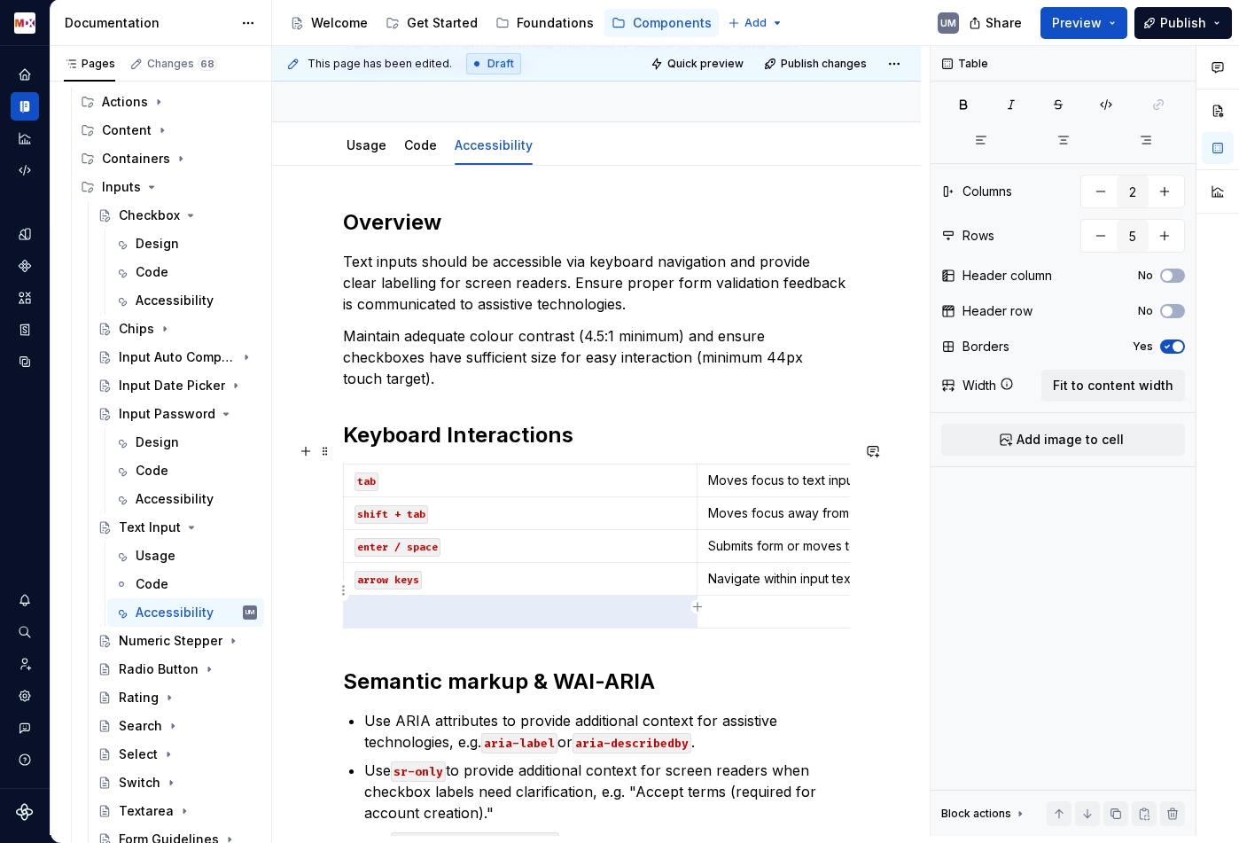
click at [801, 603] on p at bounding box center [874, 612] width 332 height 18
paste div
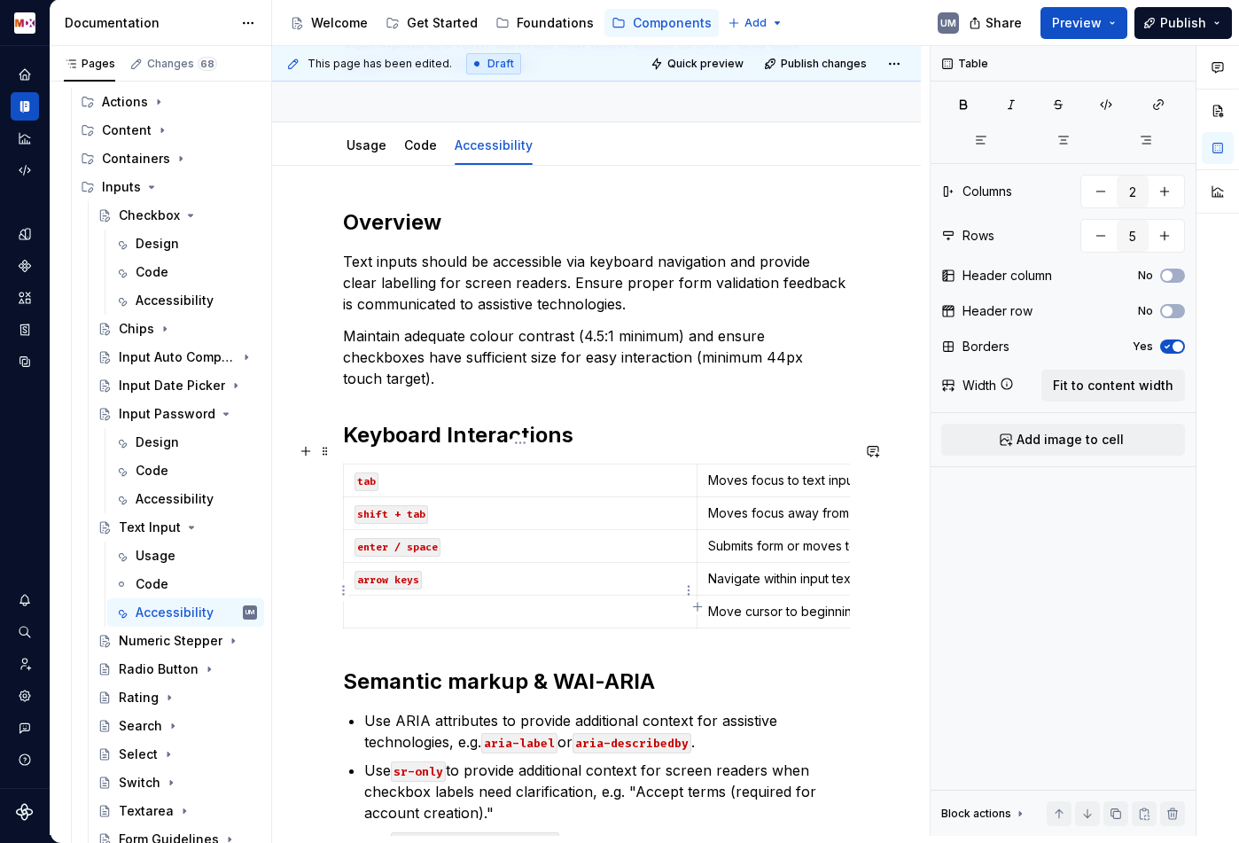
click at [510, 603] on p at bounding box center [519, 612] width 331 height 18
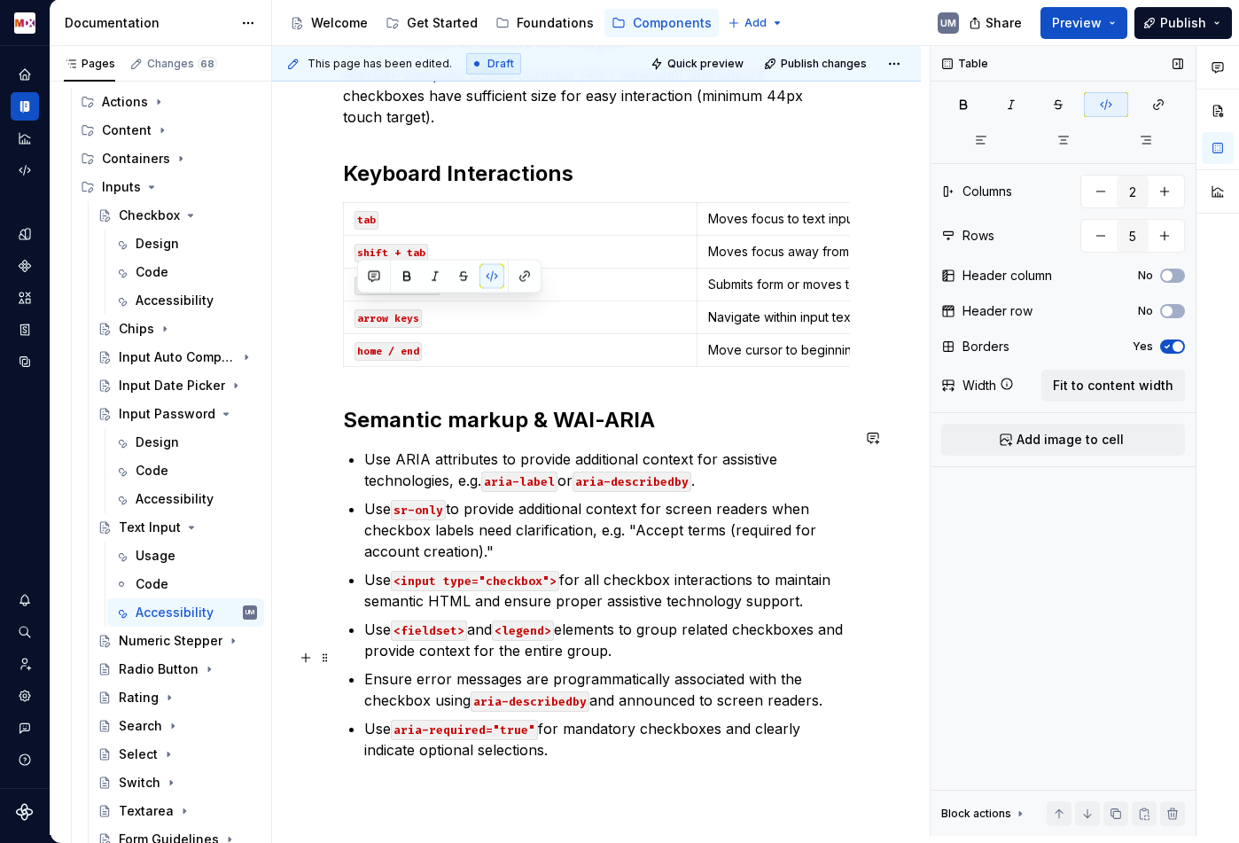
scroll to position [447, 0]
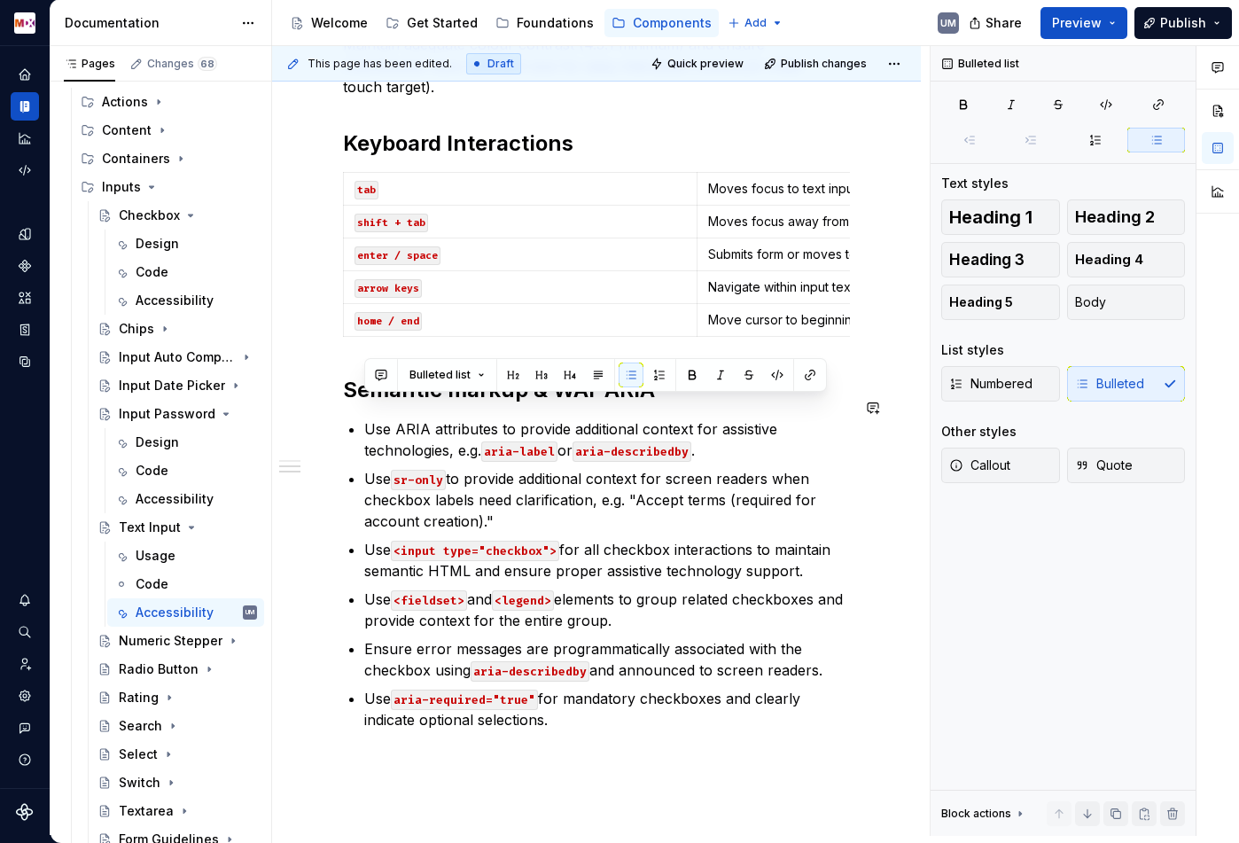
drag, startPoint x: 578, startPoint y: 696, endPoint x: 337, endPoint y: 397, distance: 383.8
click at [337, 397] on div "Overview Text inputs should be accessible via keyboard navigation and provide c…" at bounding box center [596, 439] width 649 height 1130
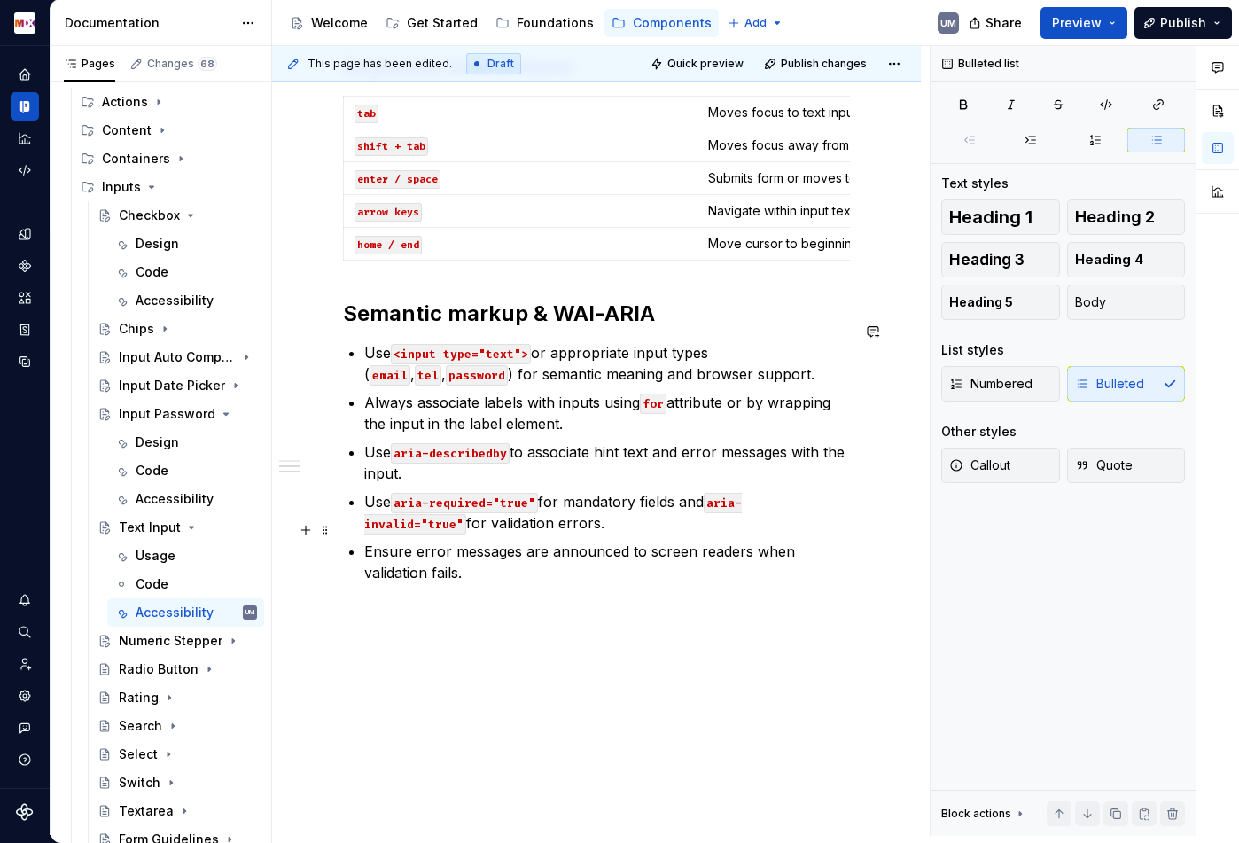
scroll to position [0, 0]
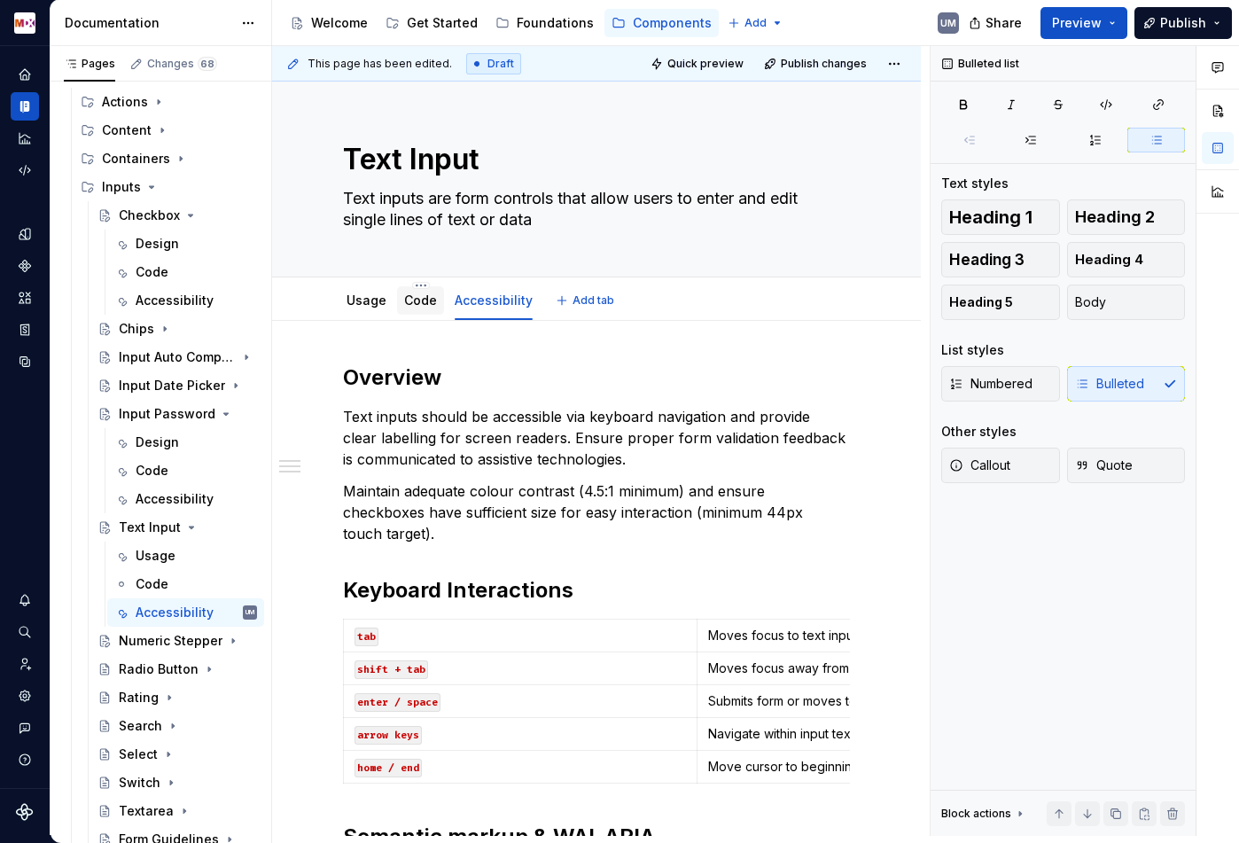
click at [419, 307] on link "Code" at bounding box center [420, 299] width 33 height 15
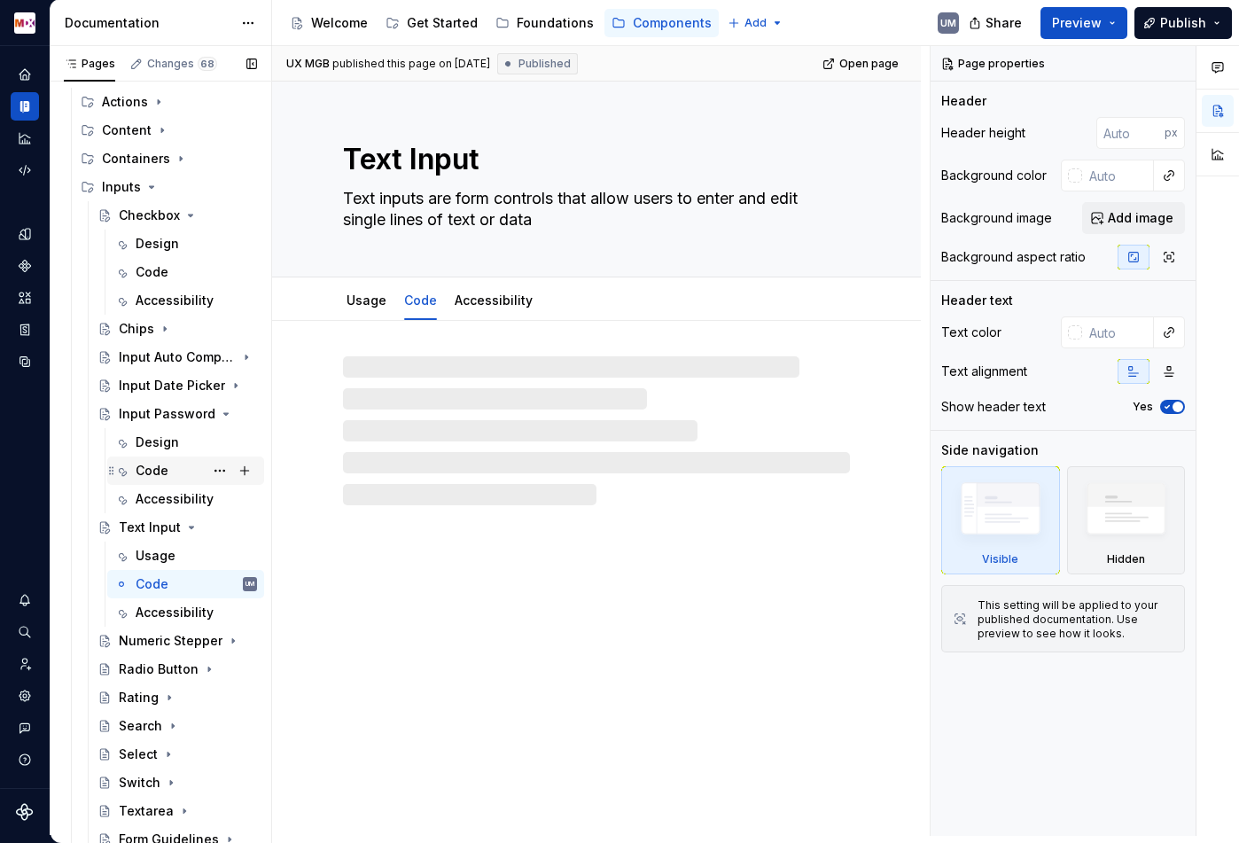
click at [151, 467] on div "Code" at bounding box center [152, 471] width 33 height 18
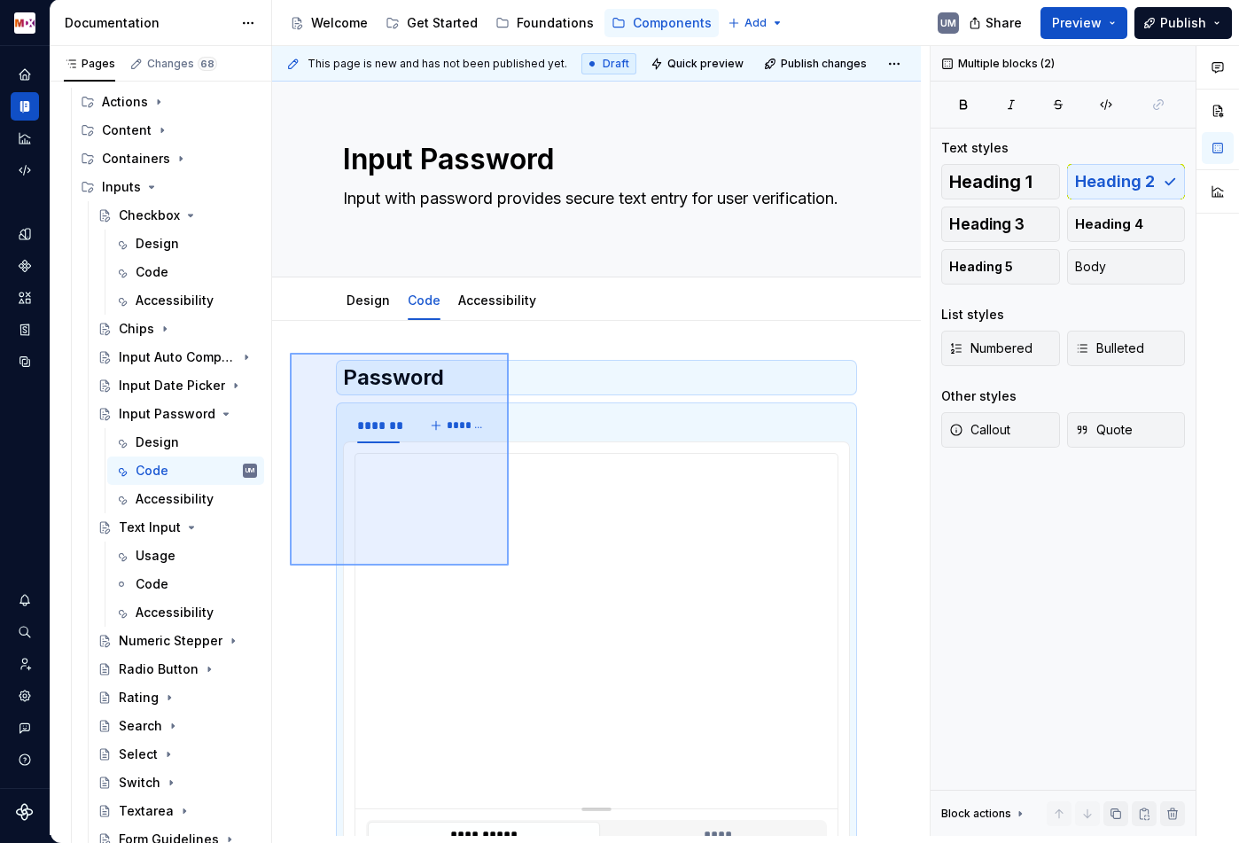
drag, startPoint x: 290, startPoint y: 353, endPoint x: 509, endPoint y: 547, distance: 292.6
click at [509, 559] on div "**********" at bounding box center [601, 441] width 658 height 790
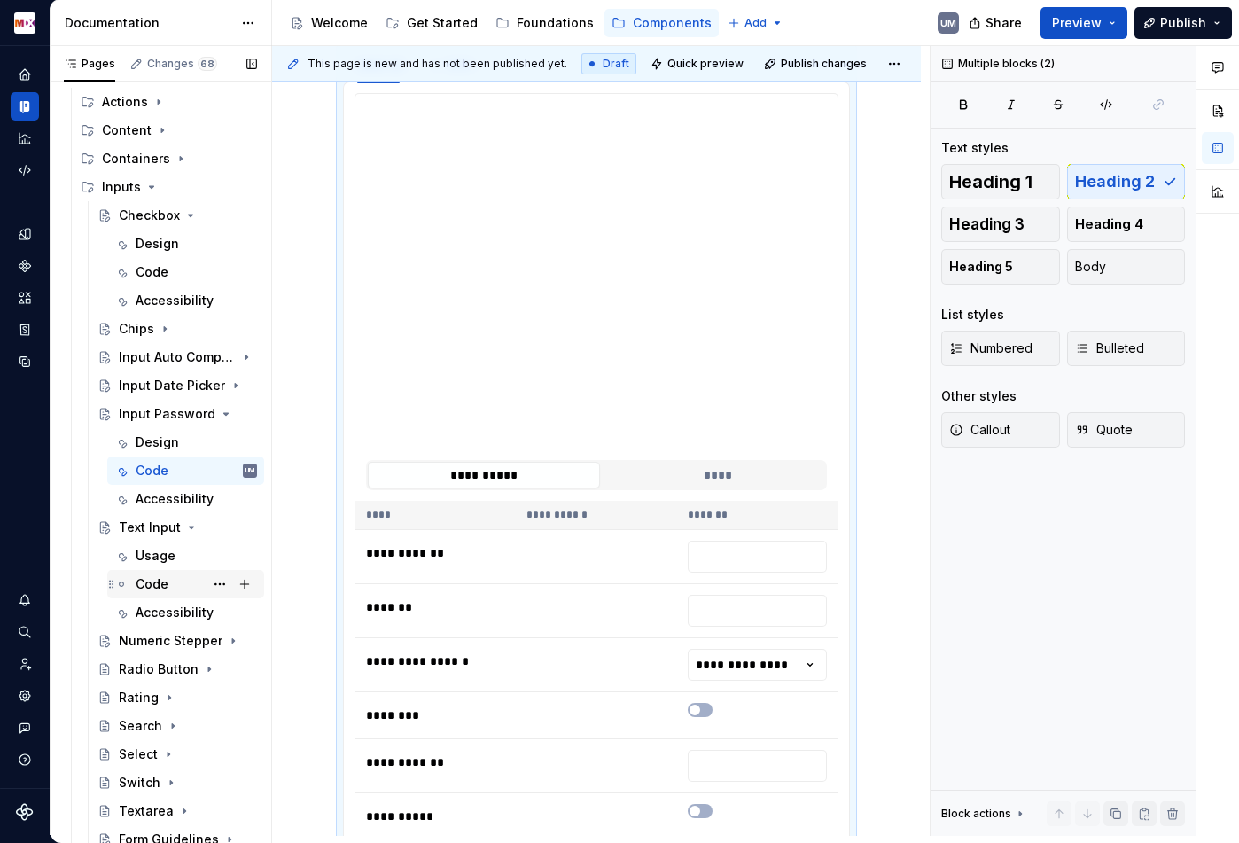
click at [162, 583] on div "Code" at bounding box center [152, 584] width 33 height 18
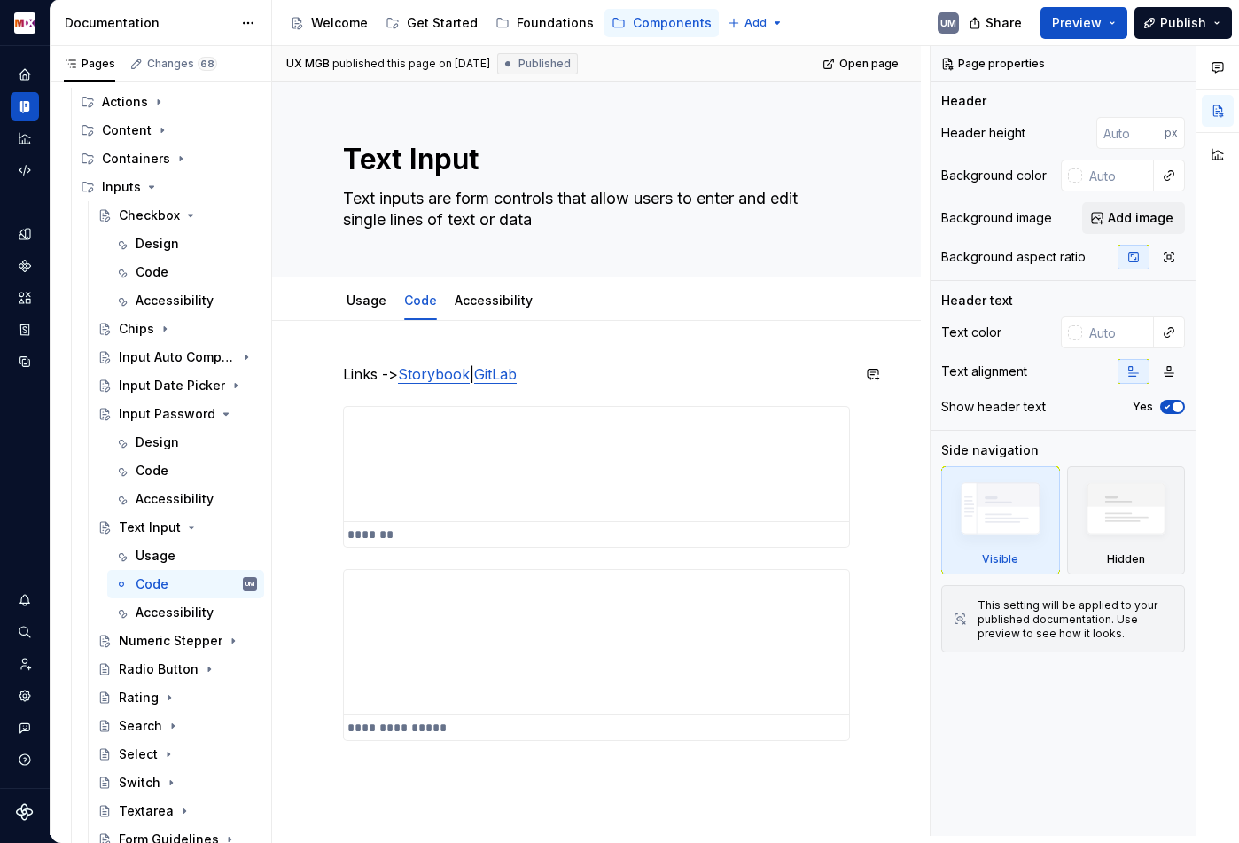
drag, startPoint x: 279, startPoint y: 362, endPoint x: 317, endPoint y: 417, distance: 66.9
click at [630, 707] on div "**********" at bounding box center [601, 441] width 658 height 790
type textarea "*"
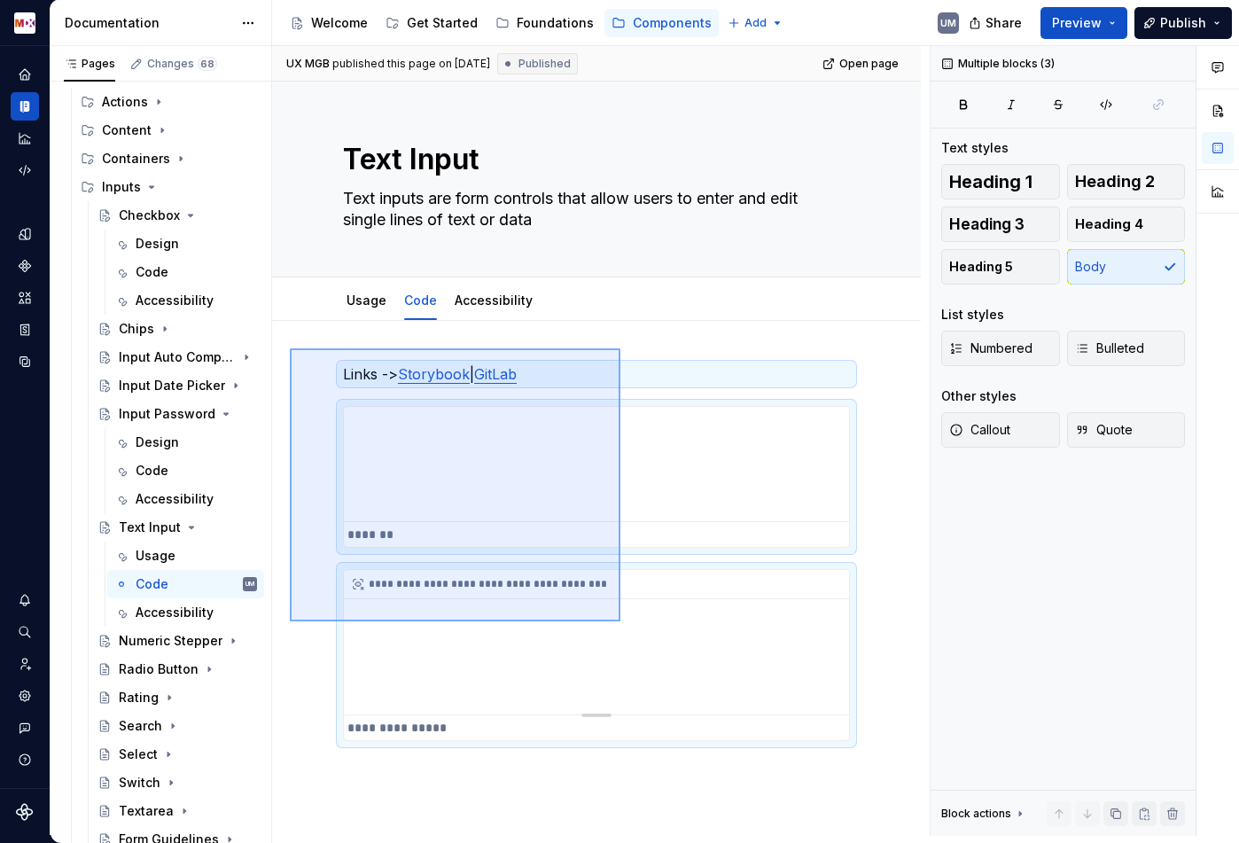
drag, startPoint x: 290, startPoint y: 348, endPoint x: 648, endPoint y: 651, distance: 469.1
click at [648, 668] on div "**********" at bounding box center [601, 441] width 658 height 790
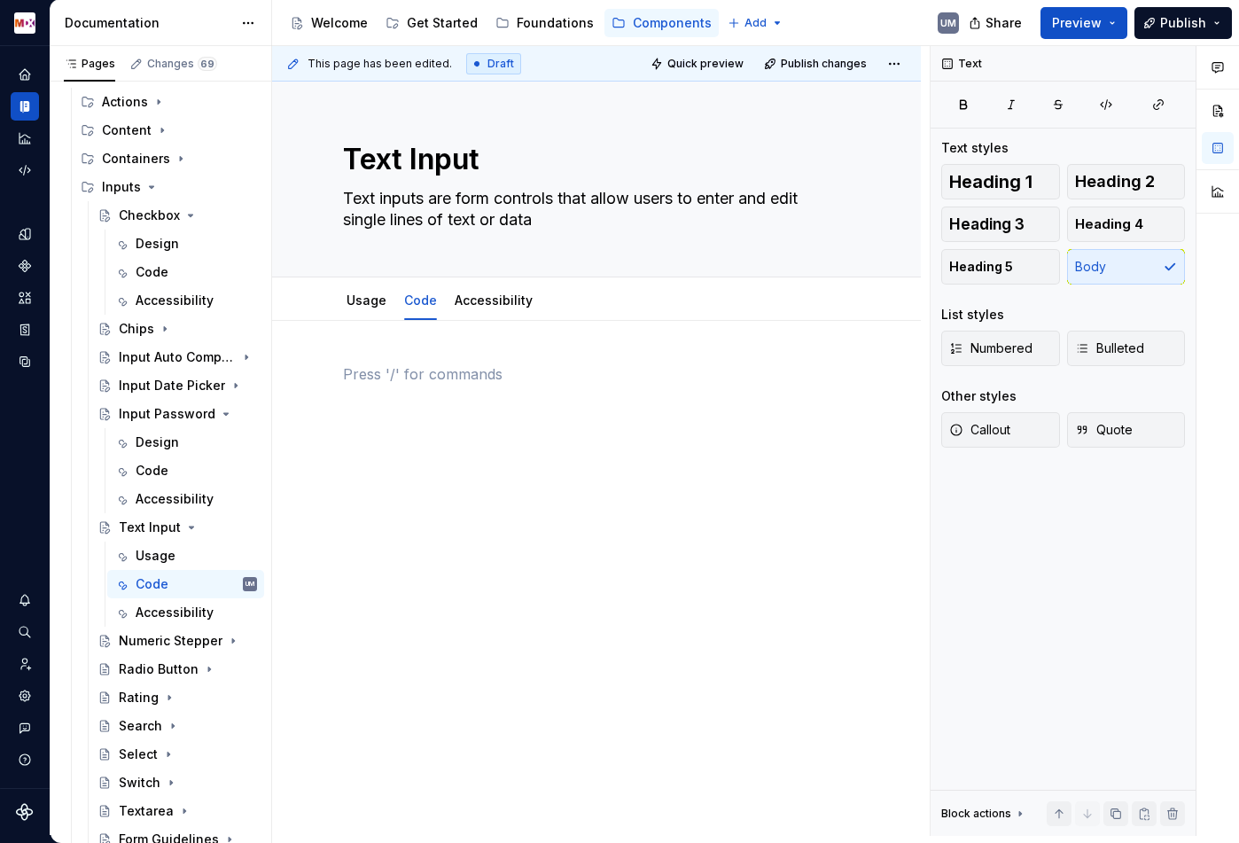
paste div
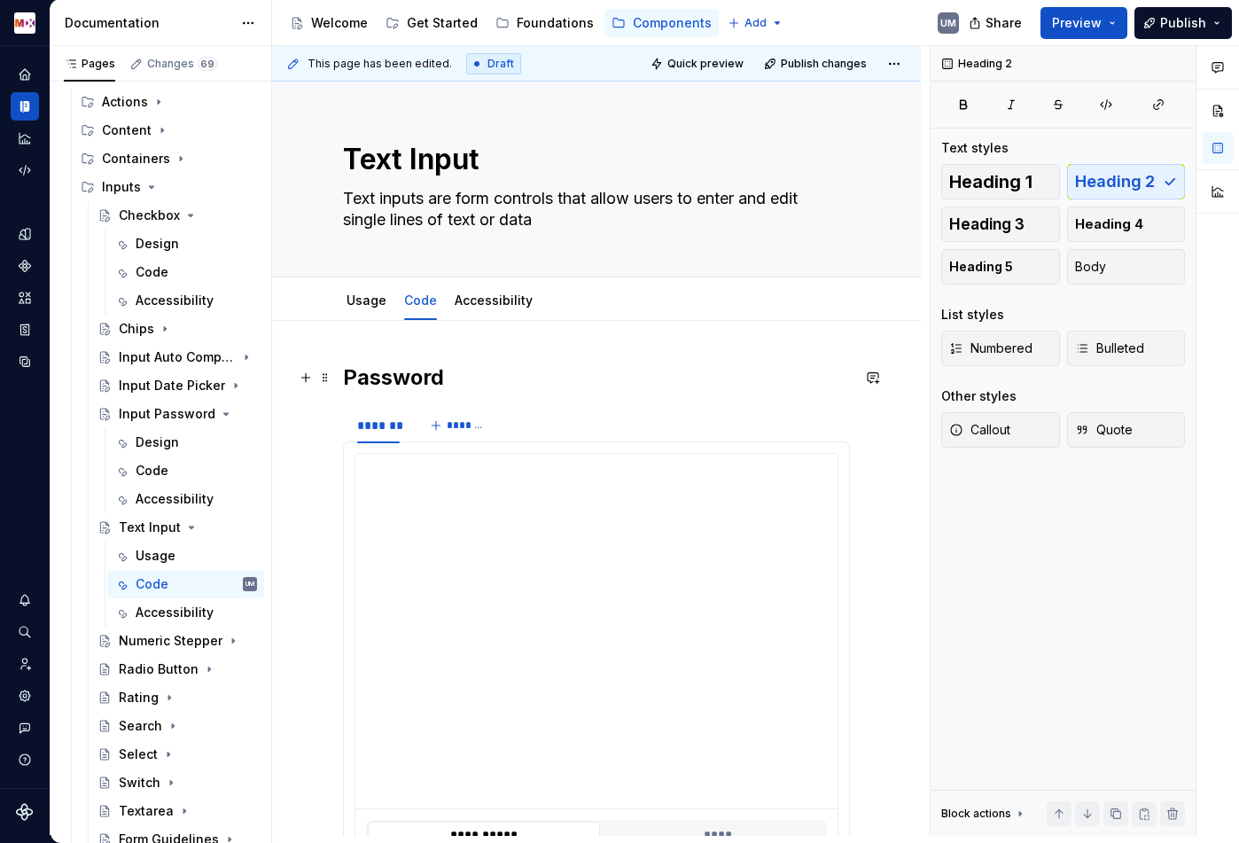
click at [401, 376] on h2 "Password" at bounding box center [596, 377] width 507 height 28
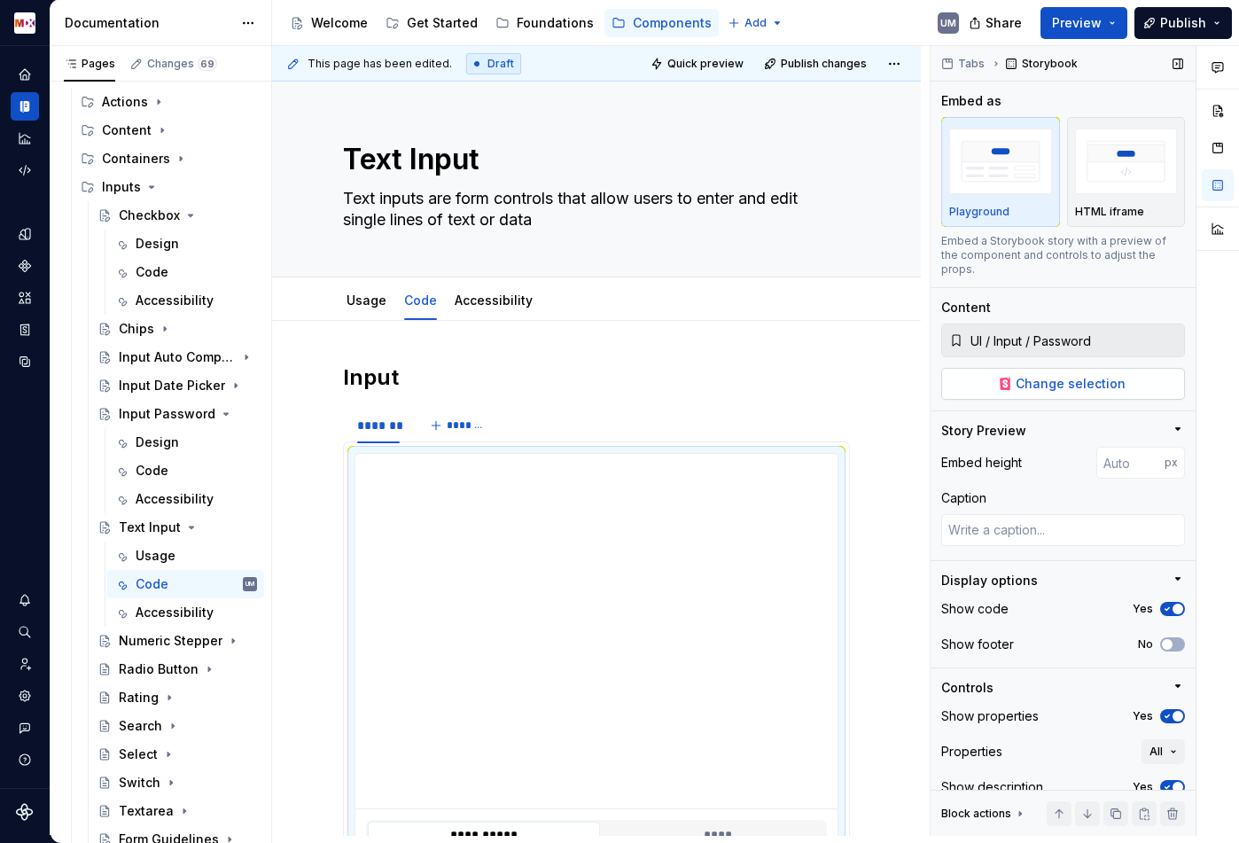
click at [1059, 368] on button "Change selection" at bounding box center [1063, 384] width 244 height 32
type textarea "*"
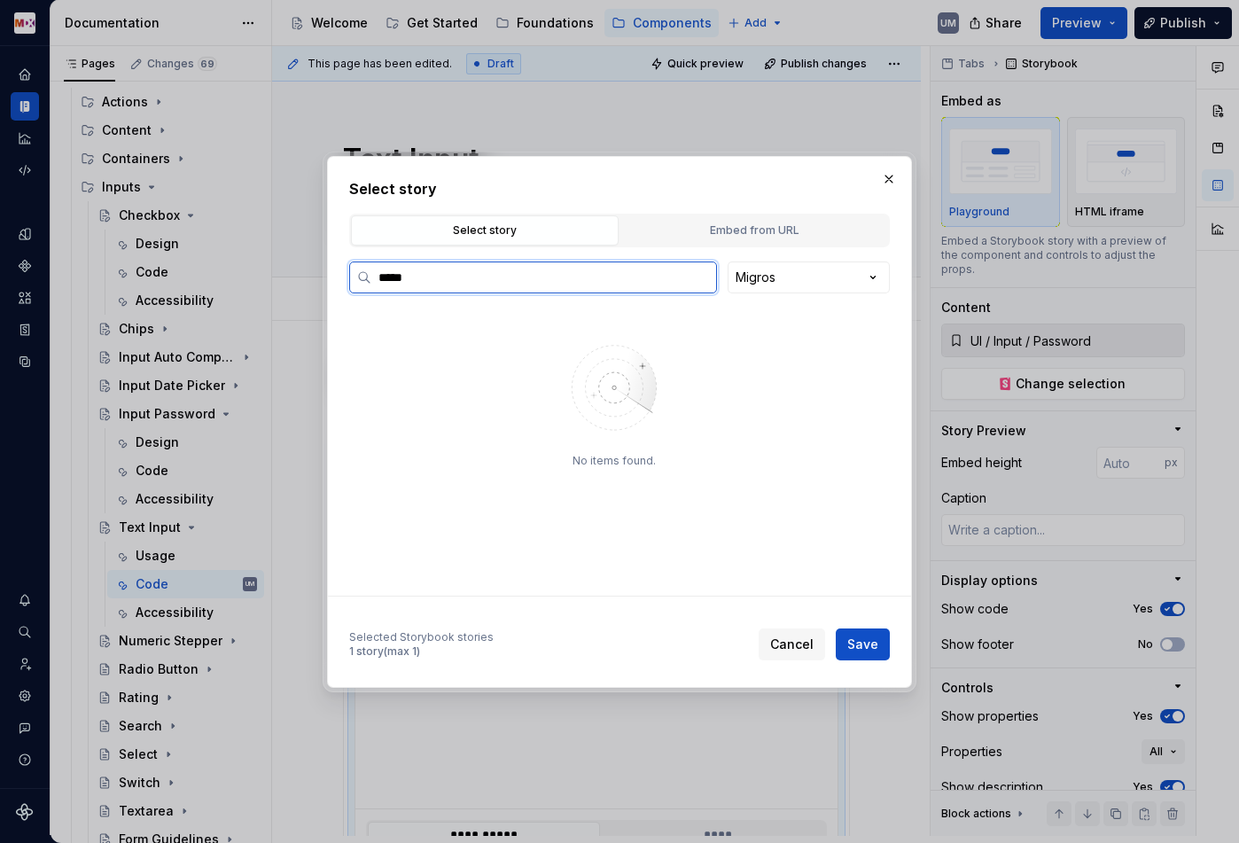
type input "*****"
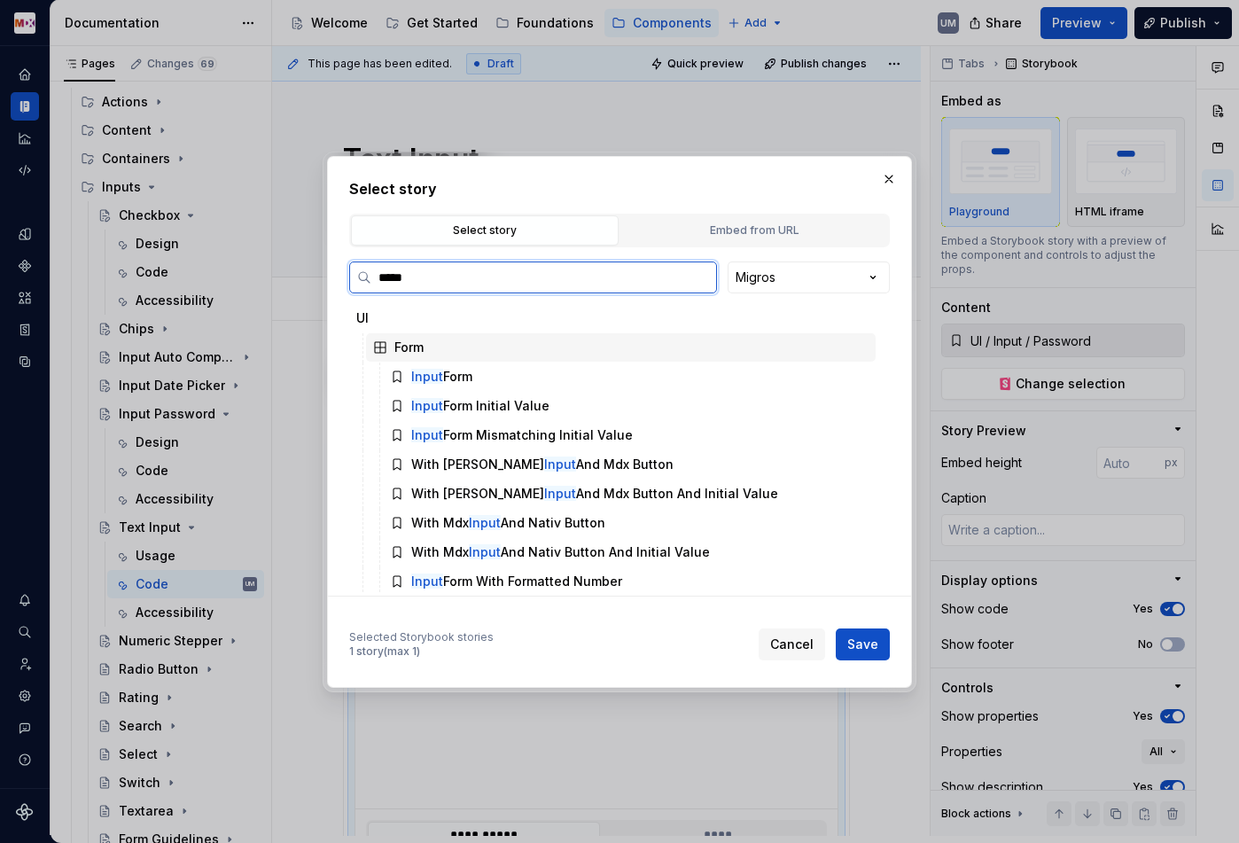
click at [378, 345] on icon at bounding box center [380, 347] width 14 height 14
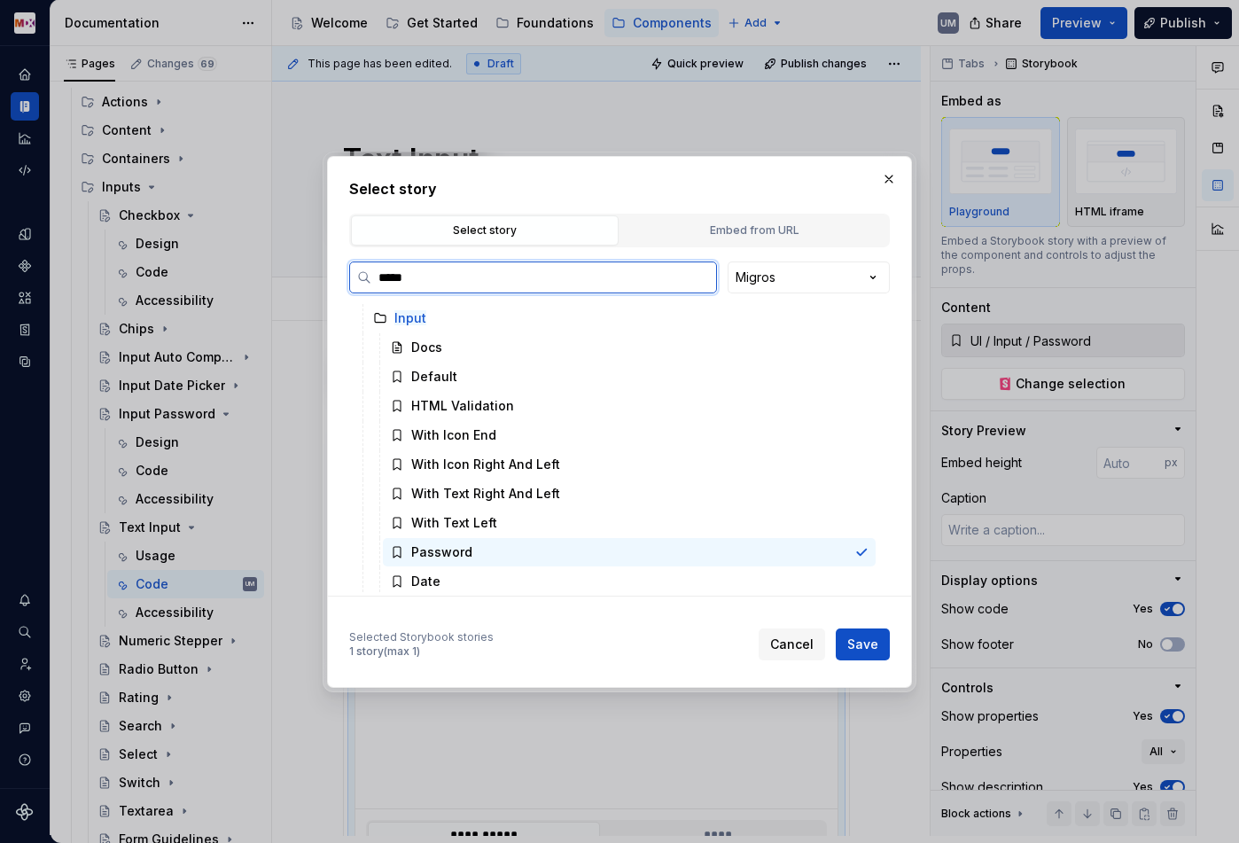
scroll to position [303, 0]
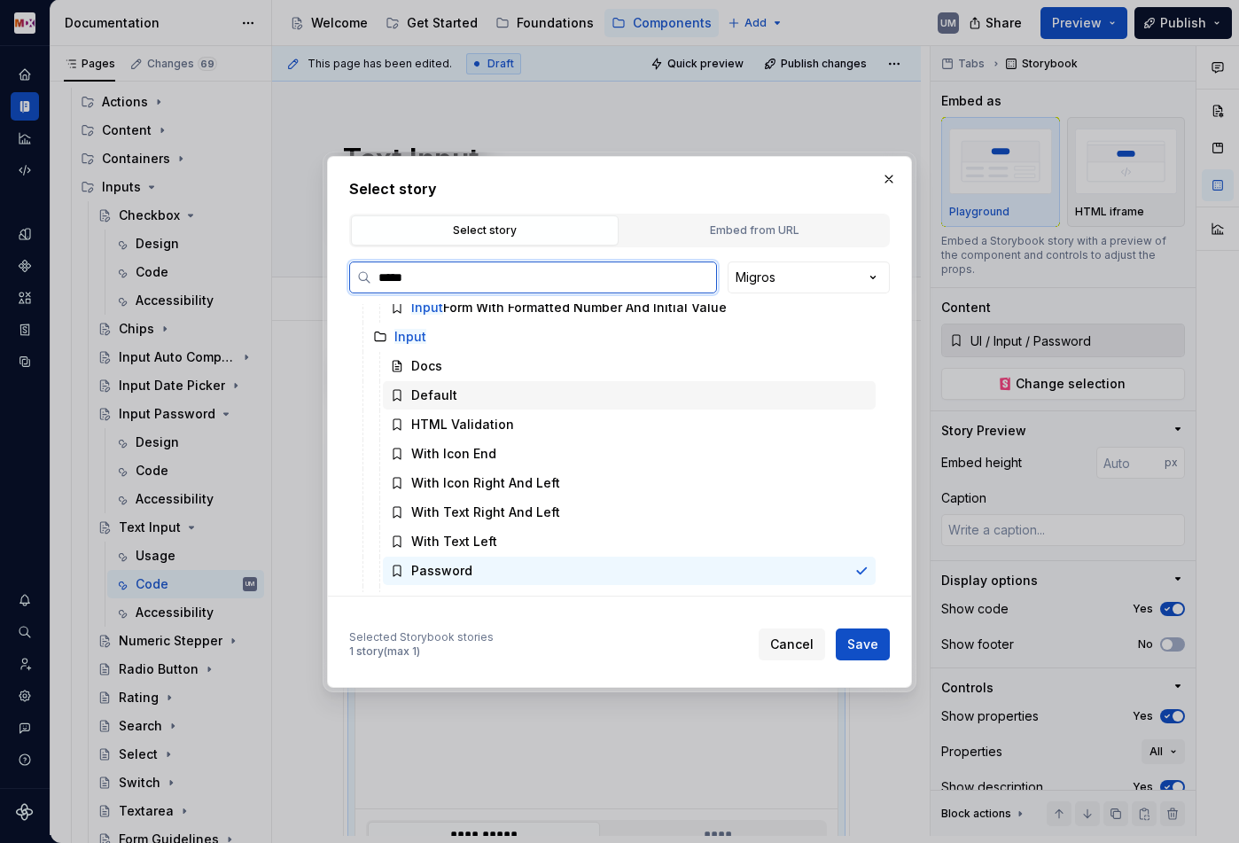
click at [424, 394] on div "Default" at bounding box center [434, 395] width 46 height 18
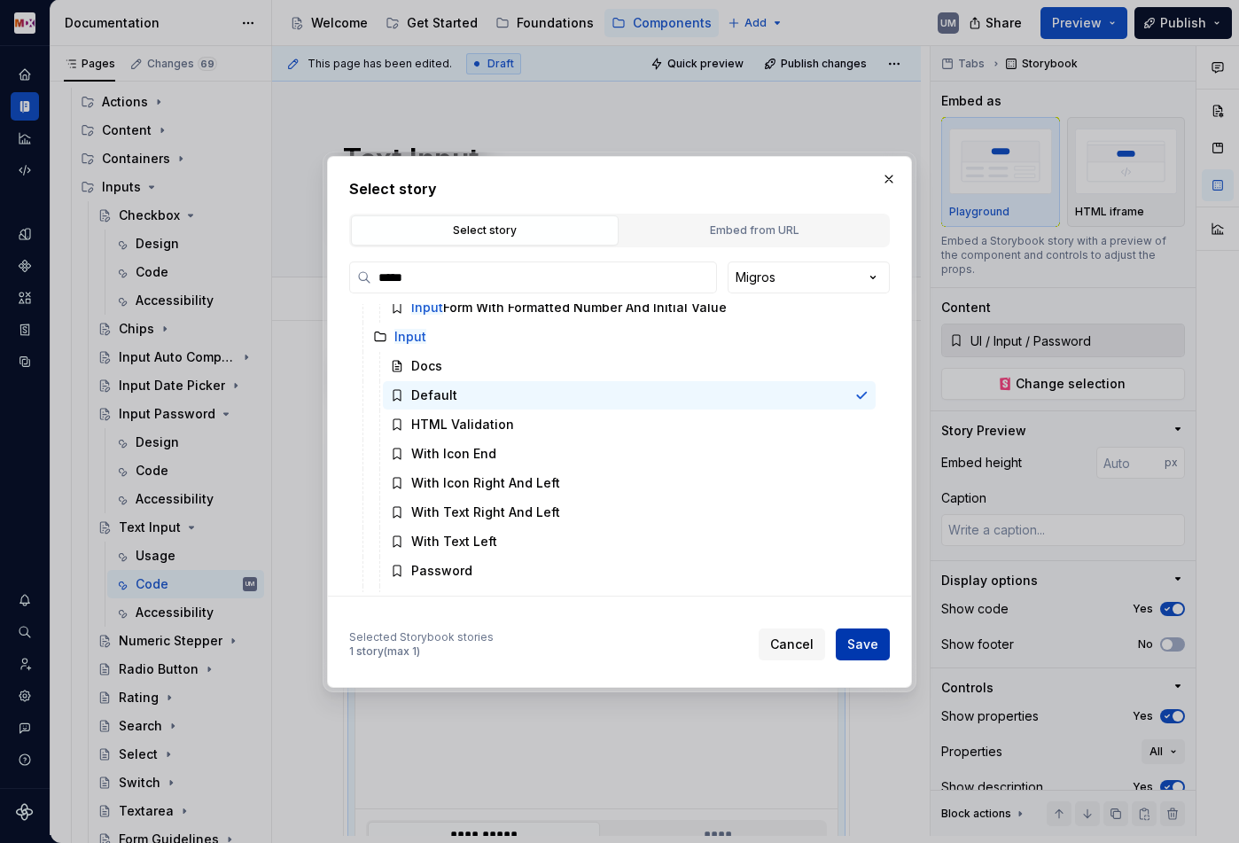
click at [867, 651] on span "Save" at bounding box center [862, 644] width 31 height 18
type textarea "*"
type input "UI / Input / Default"
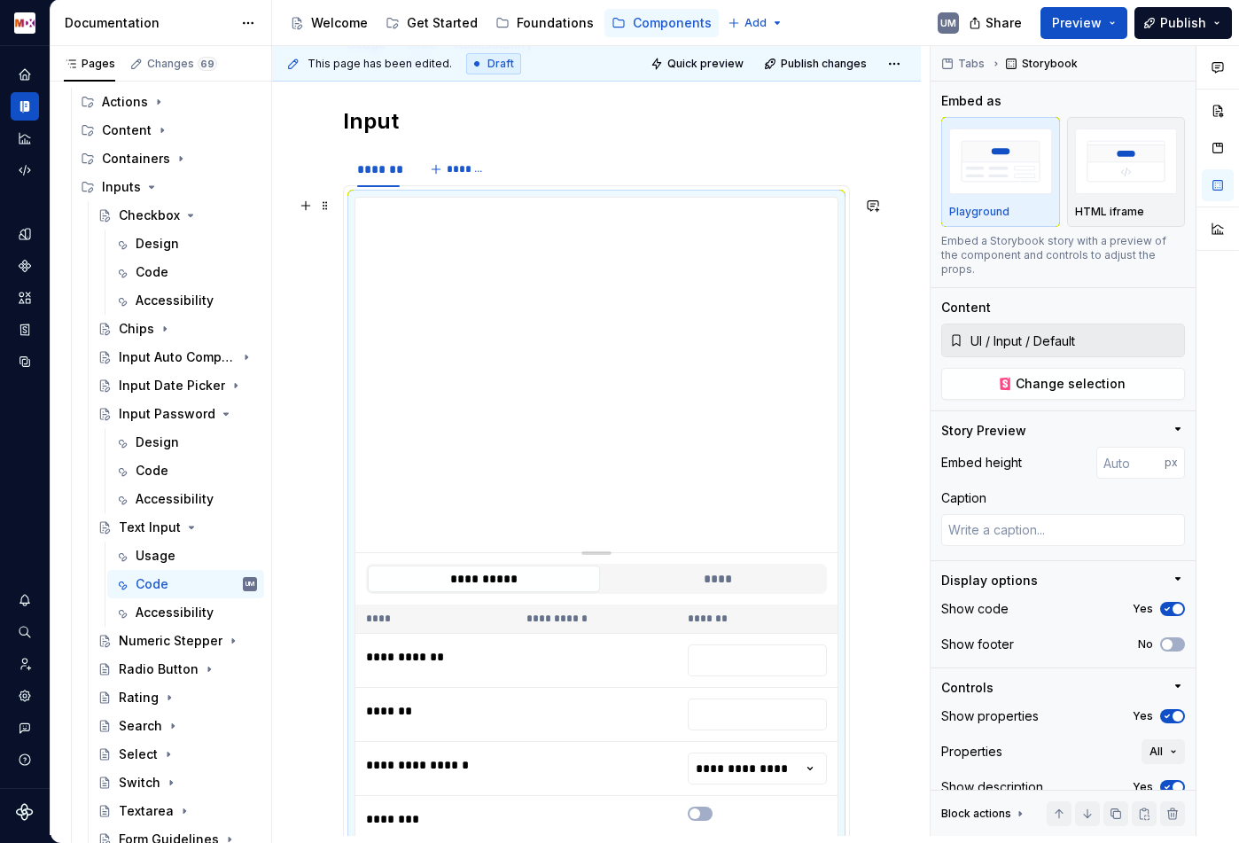
scroll to position [245, 0]
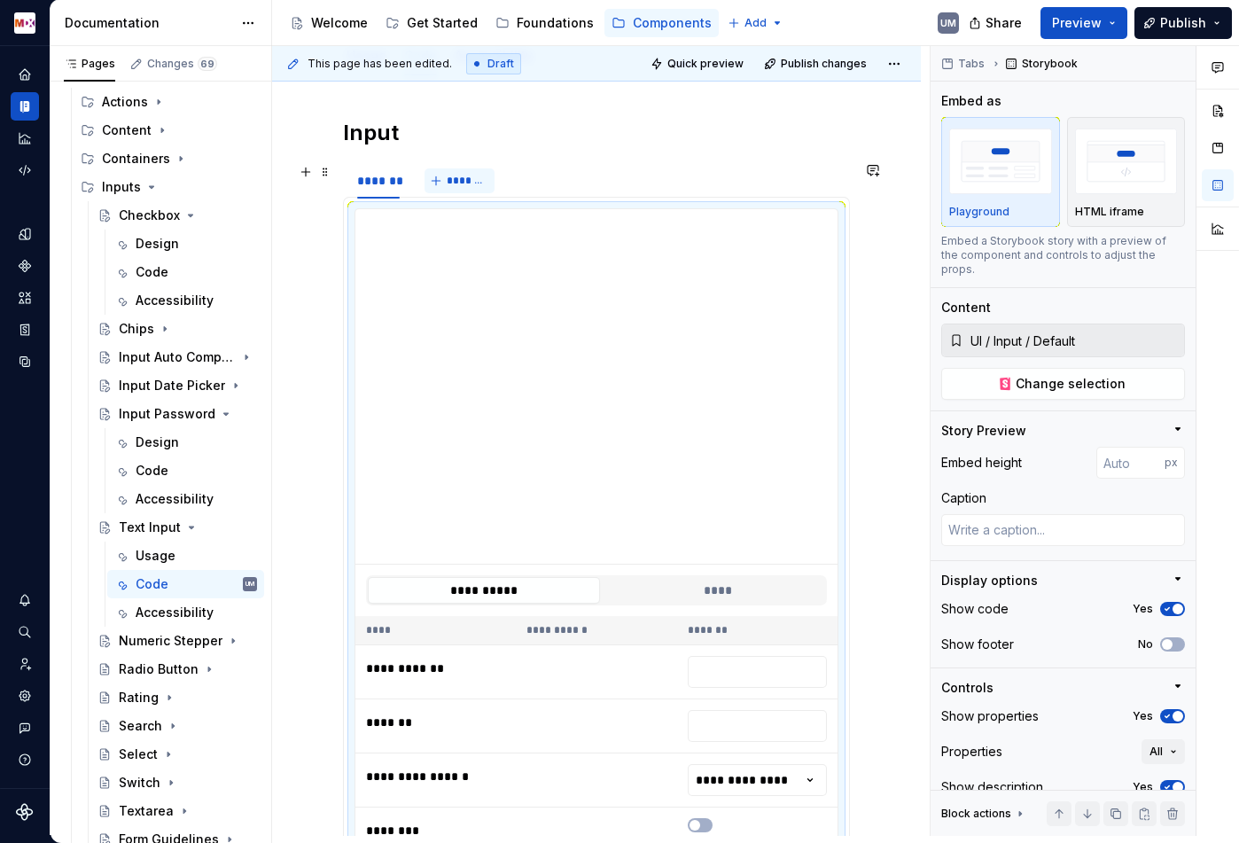
click at [448, 178] on span "*******" at bounding box center [467, 181] width 40 height 14
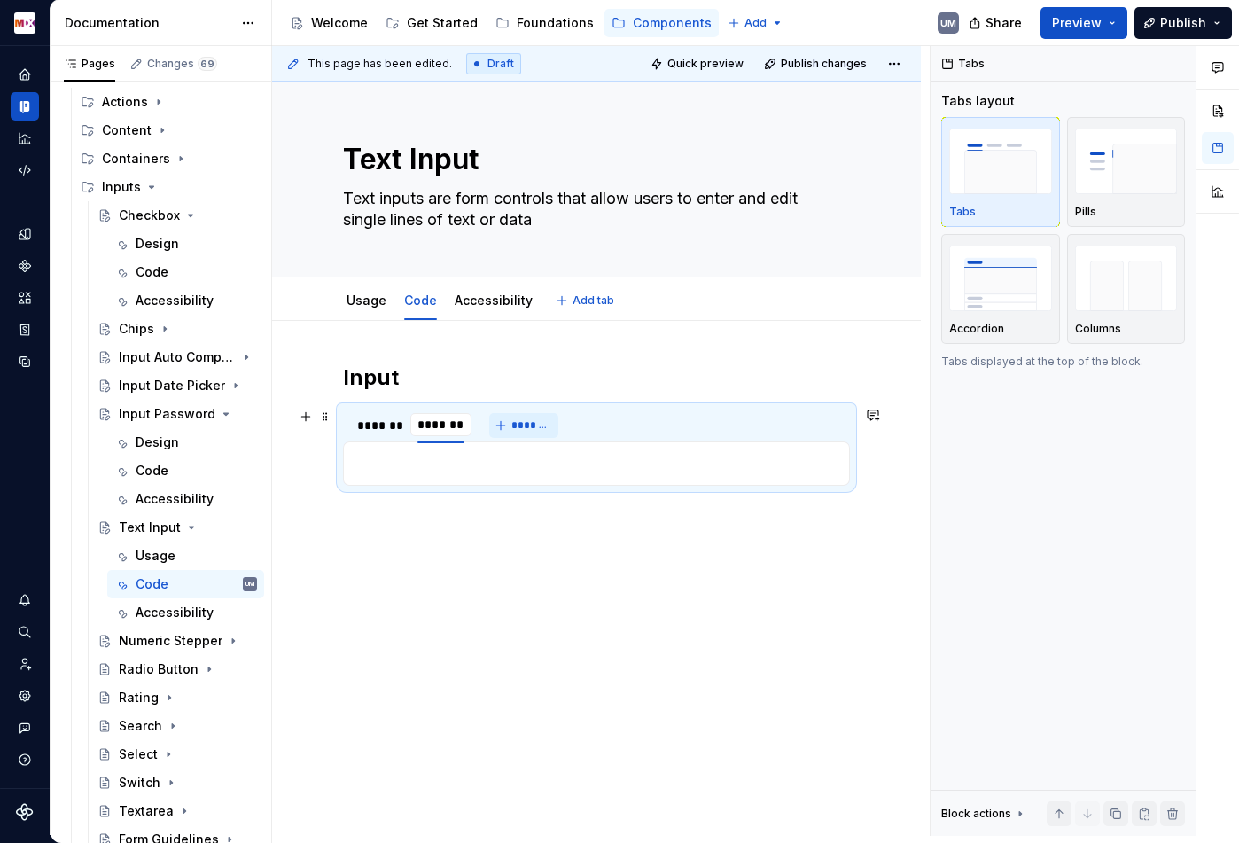
scroll to position [0, 0]
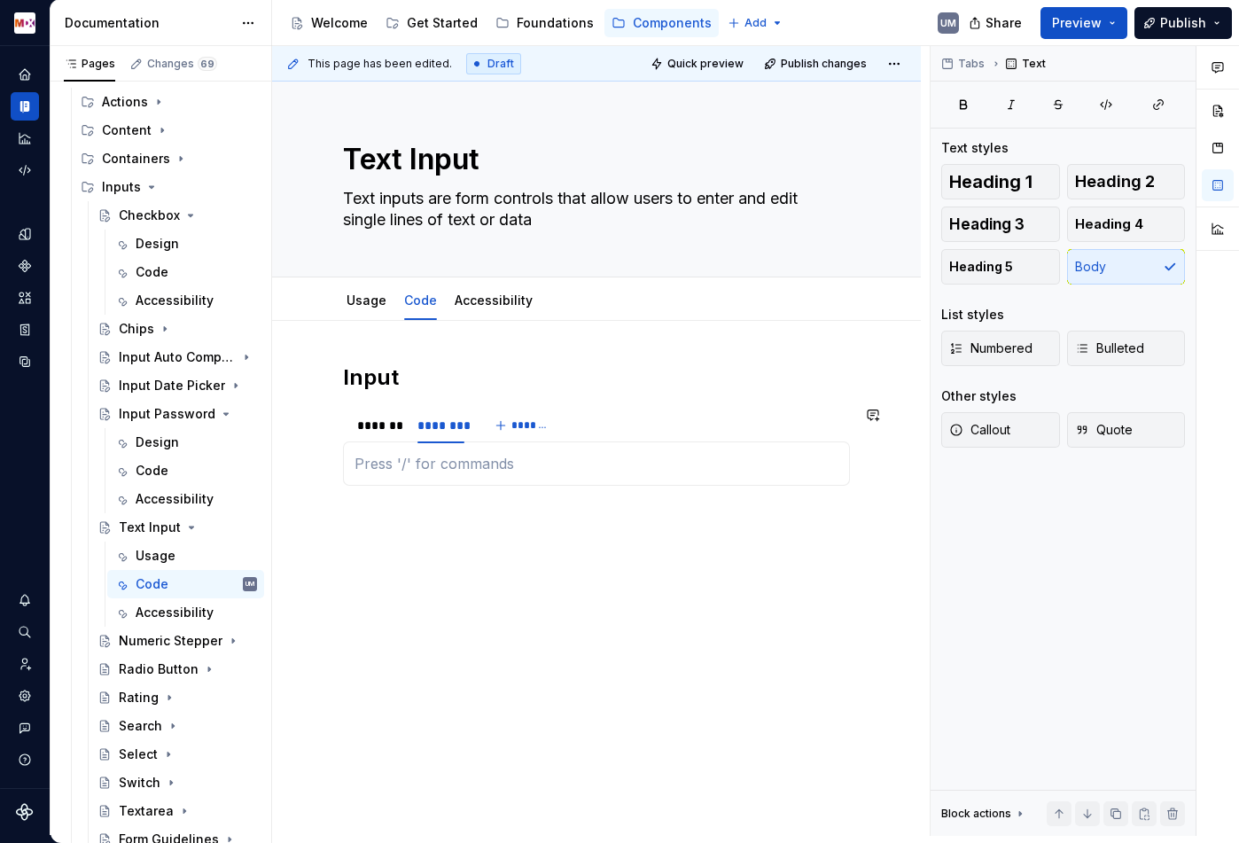
click at [535, 477] on div "**********" at bounding box center [596, 463] width 507 height 44
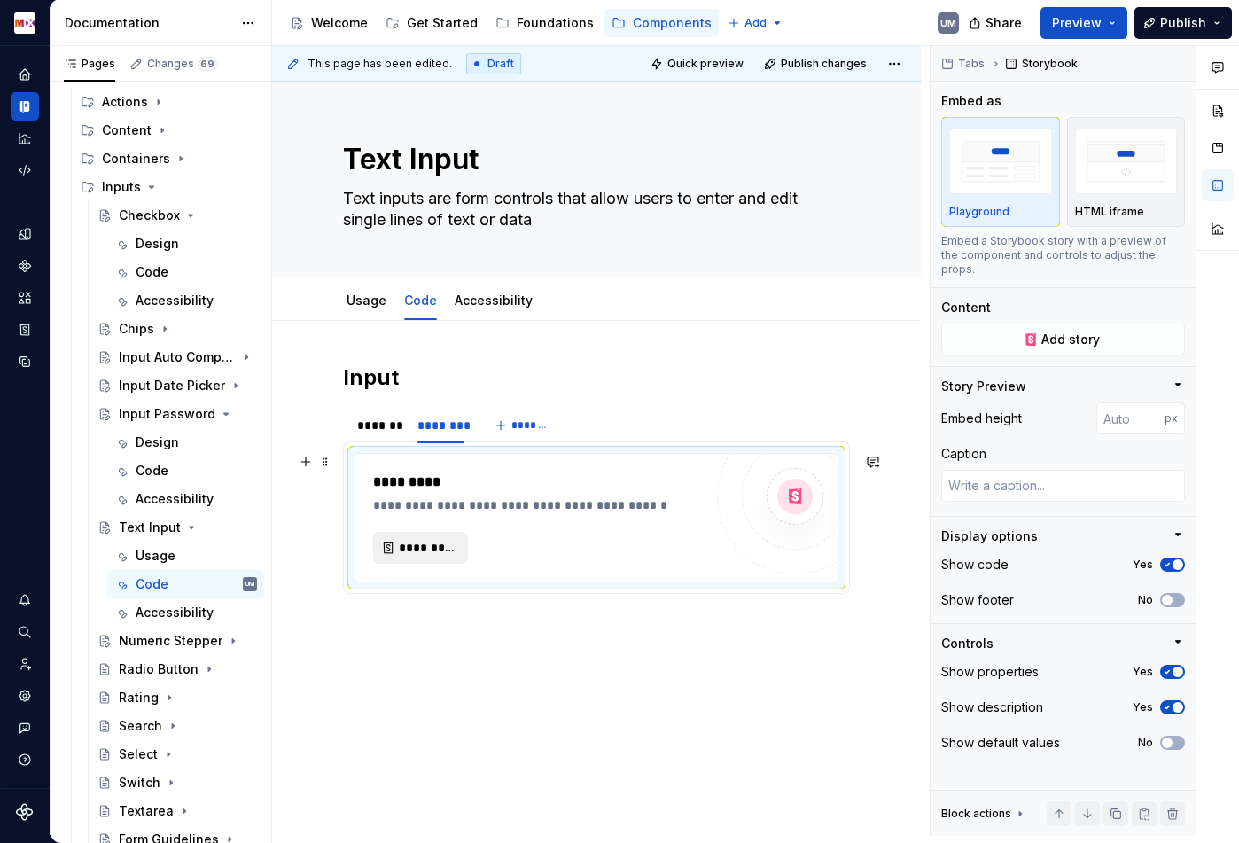
click at [440, 557] on button "*********" at bounding box center [420, 548] width 95 height 32
type textarea "*"
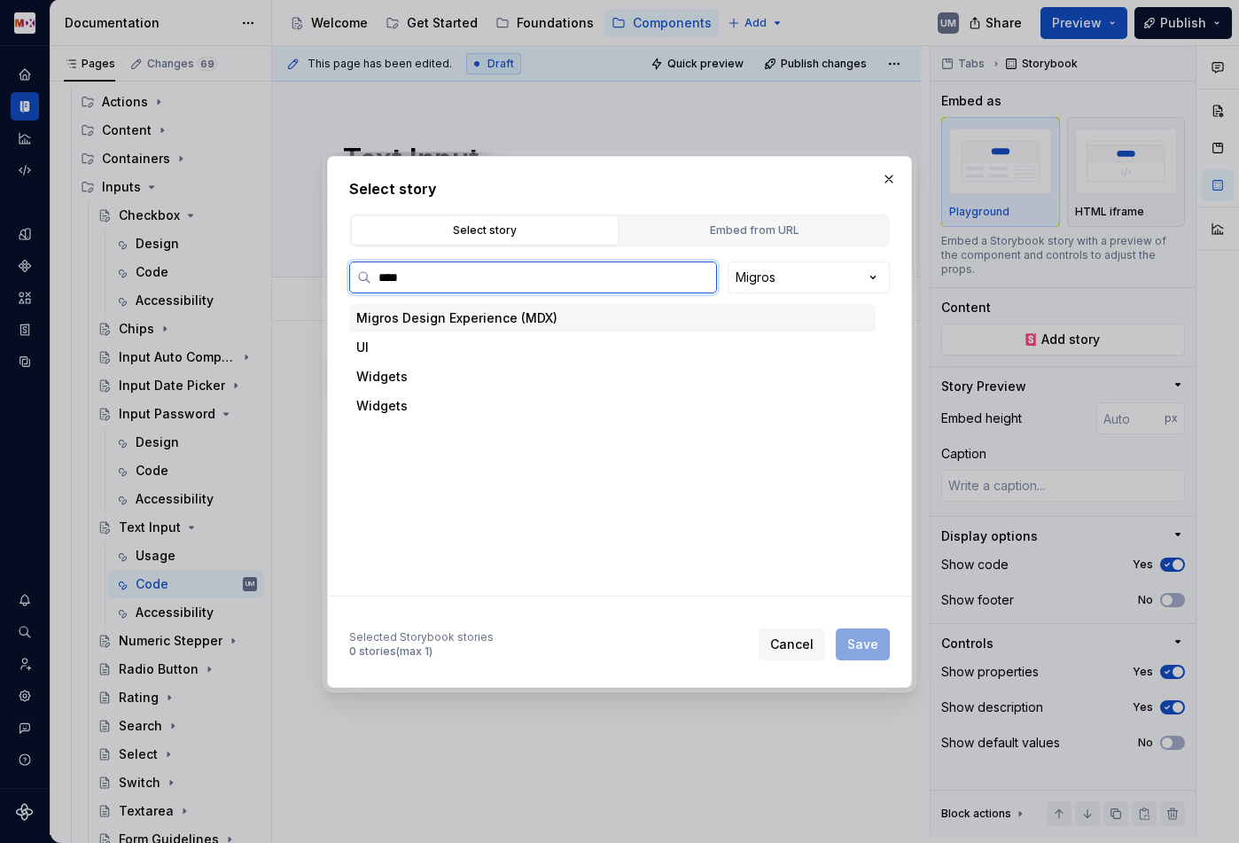
type input "*****"
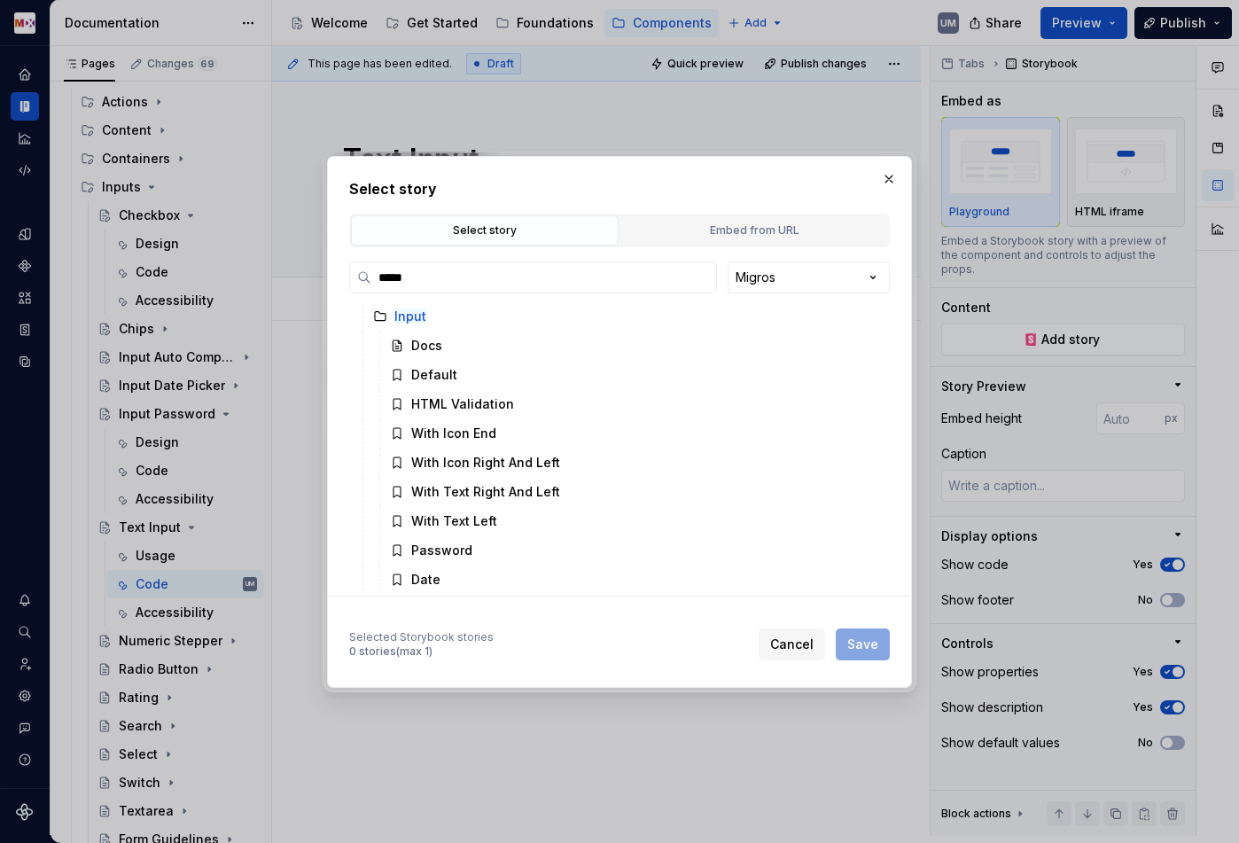
scroll to position [361, 0]
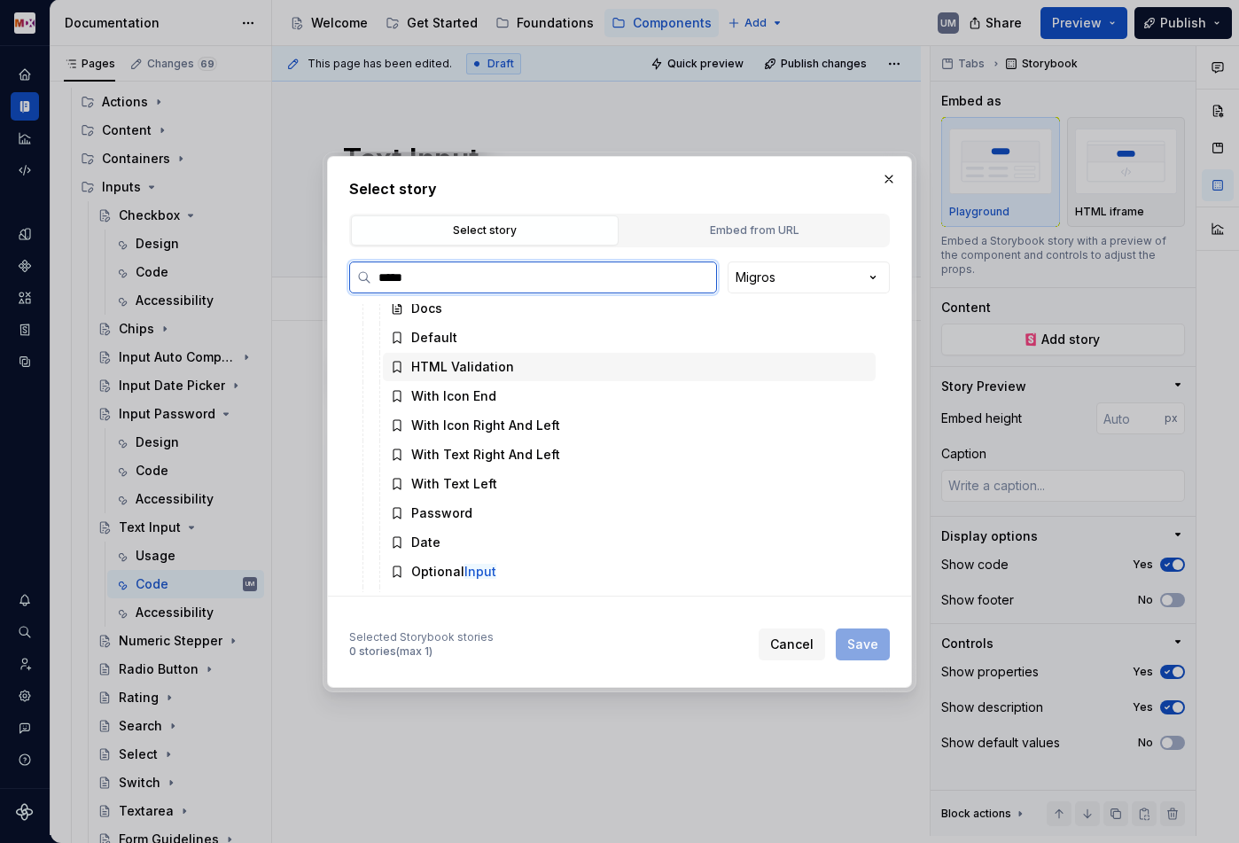
click at [469, 364] on div "HTML Validation" at bounding box center [462, 367] width 103 height 18
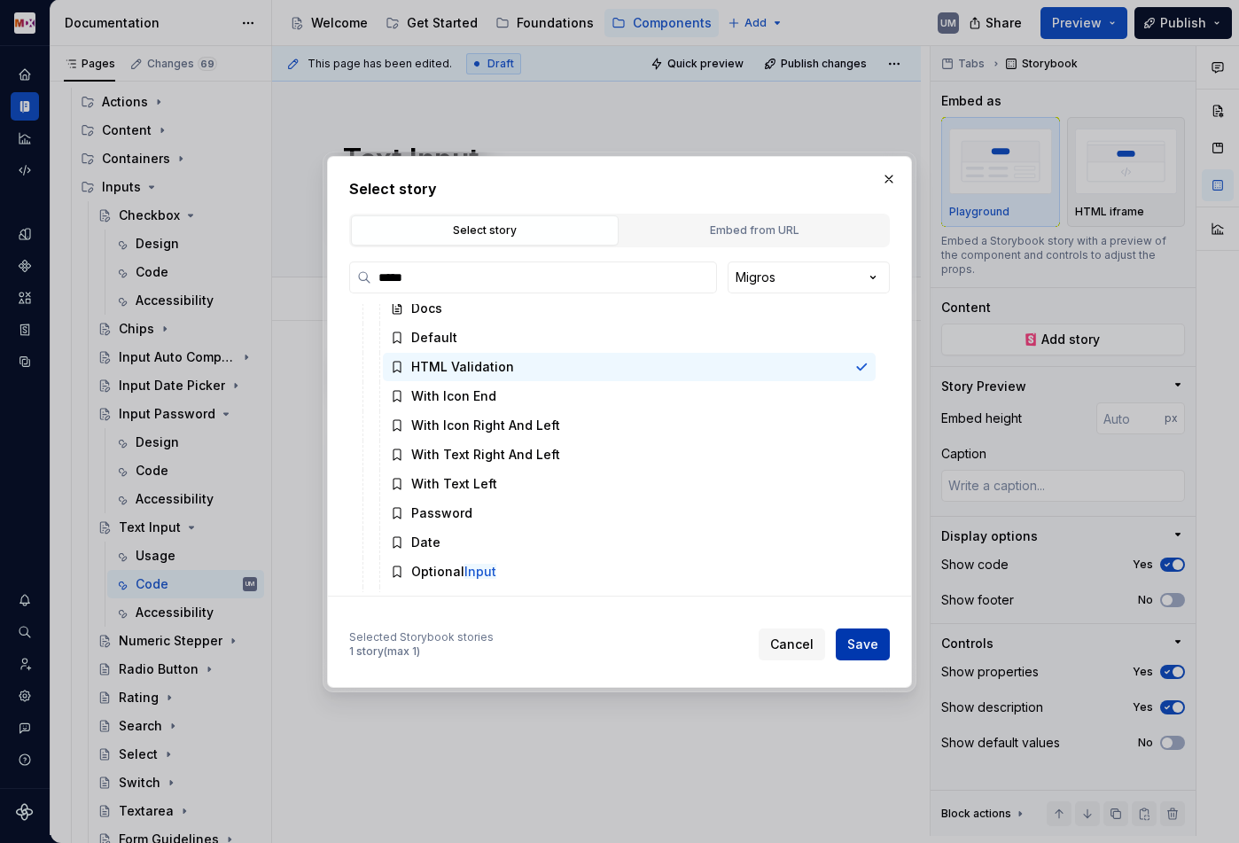
click at [877, 643] on span "Save" at bounding box center [862, 644] width 31 height 18
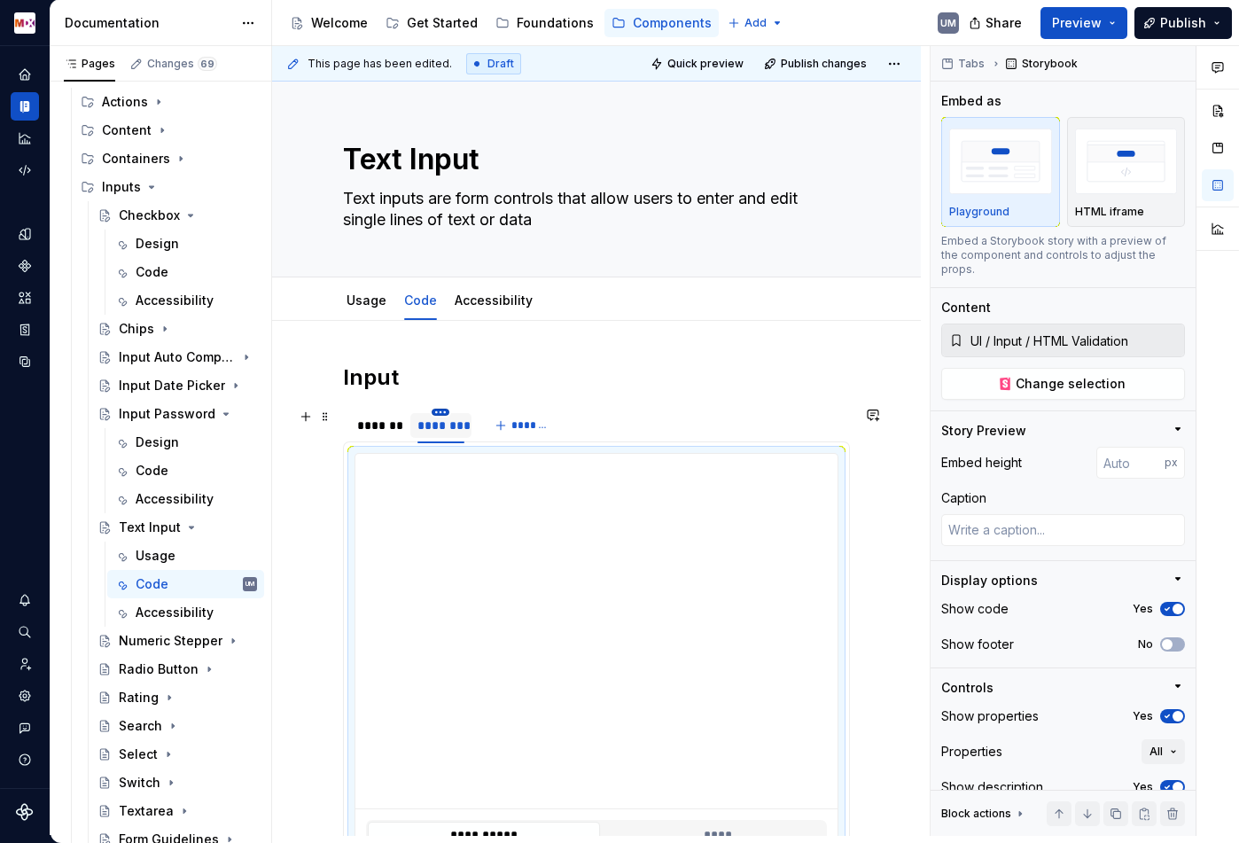
click at [439, 413] on html "MDX UM Dataset Migros Documentation Accessibility guide for tree Page tree. Nav…" at bounding box center [619, 421] width 1239 height 843
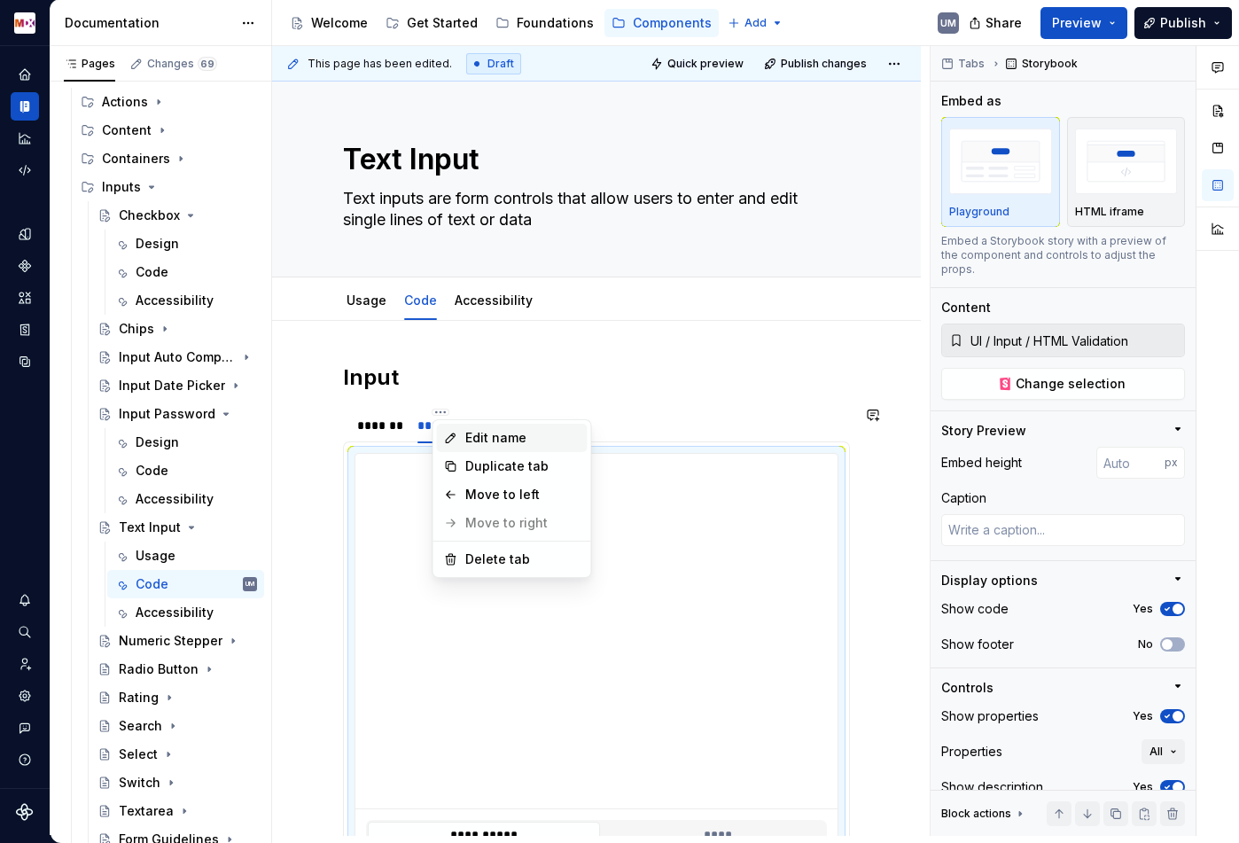
click at [478, 438] on div "Edit name" at bounding box center [522, 438] width 115 height 18
type textarea "*"
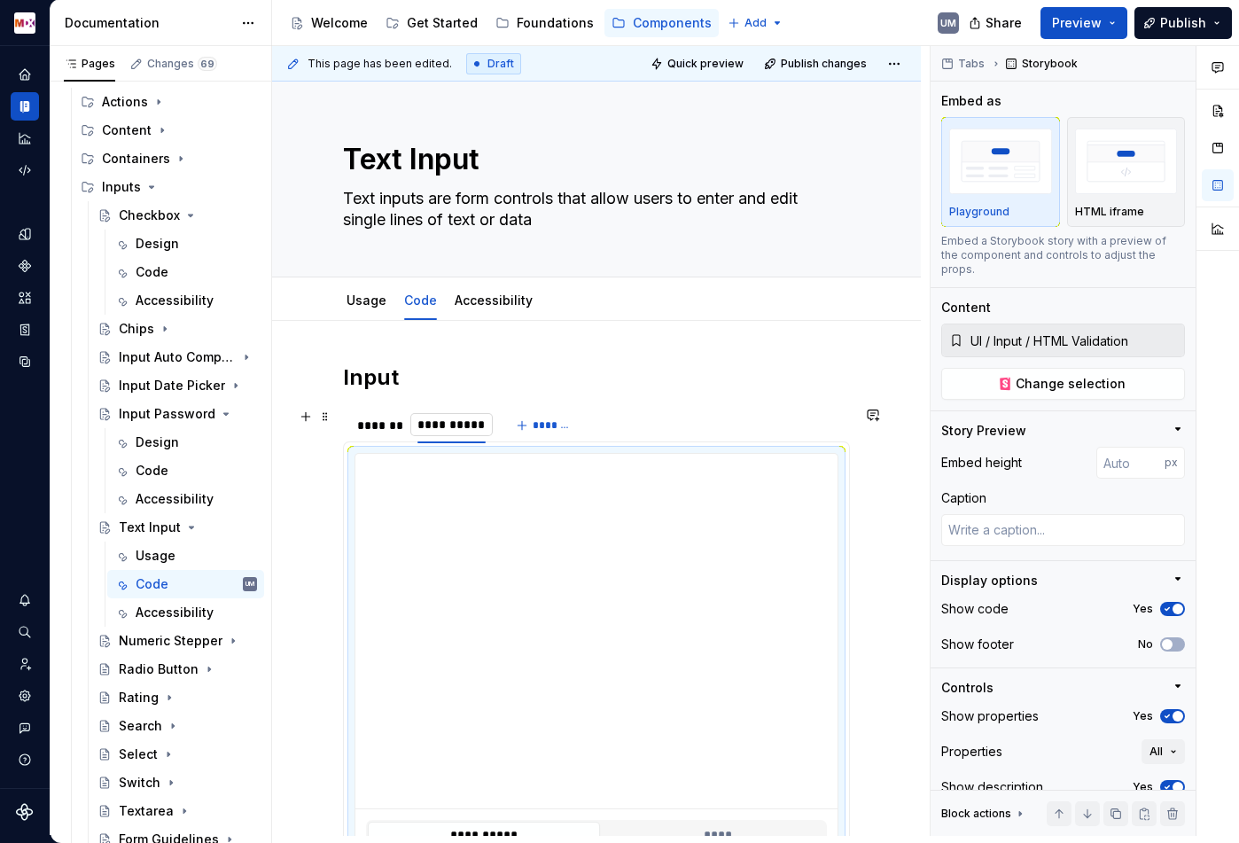
type input "**********"
click at [449, 413] on html "MDX UM Dataset Migros Documentation Accessibility guide for tree Page tree. Nav…" at bounding box center [619, 421] width 1239 height 843
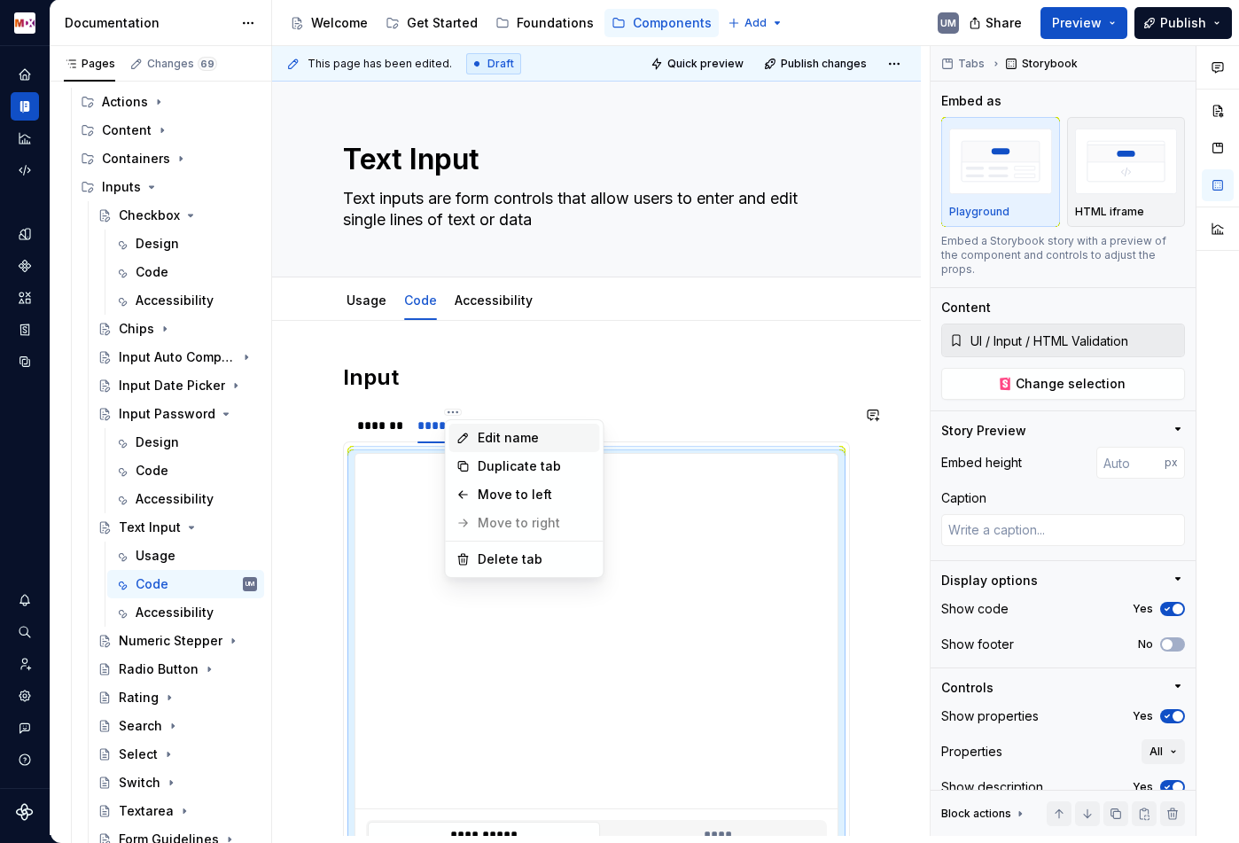
click at [478, 437] on div "Edit name" at bounding box center [535, 438] width 115 height 18
type textarea "*"
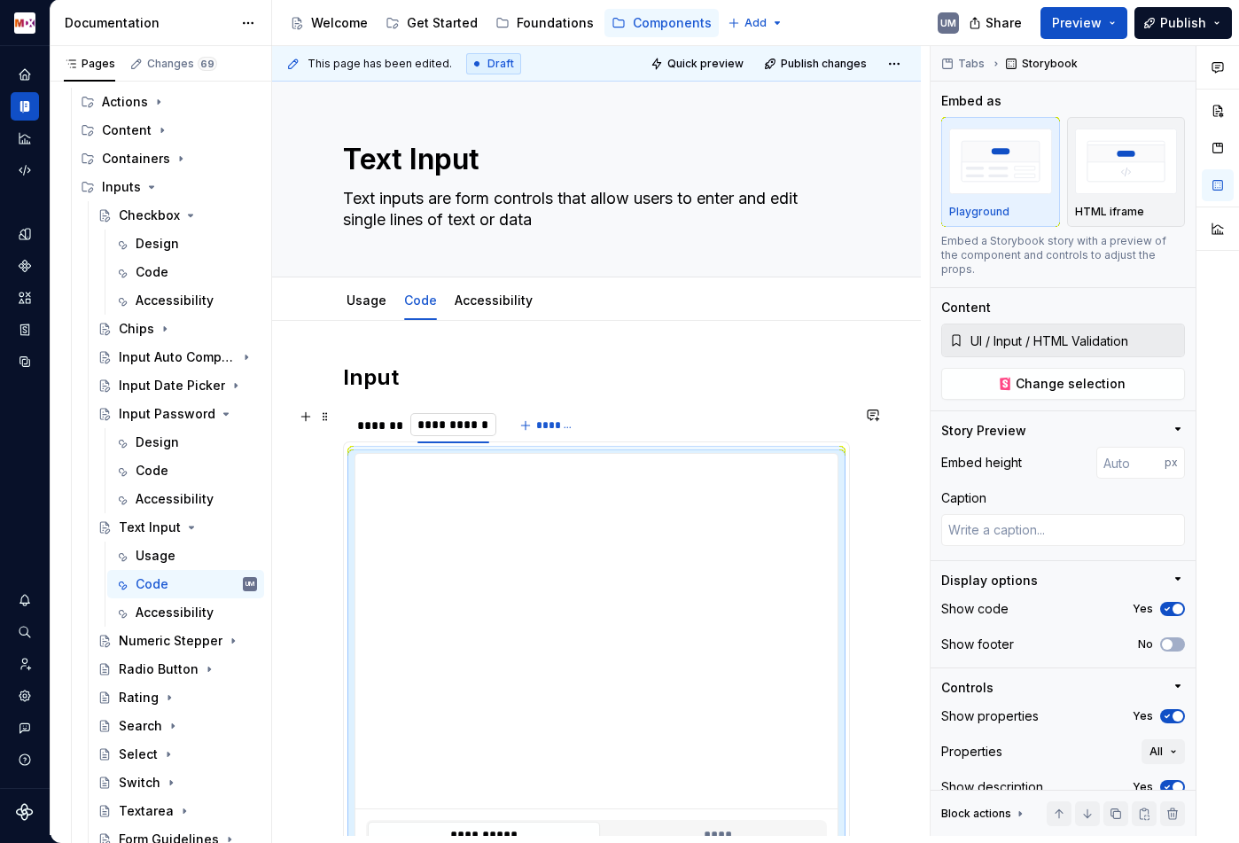
click at [474, 426] on input "**********" at bounding box center [453, 425] width 86 height 32
type input "**********"
click at [576, 425] on span "*******" at bounding box center [582, 425] width 40 height 14
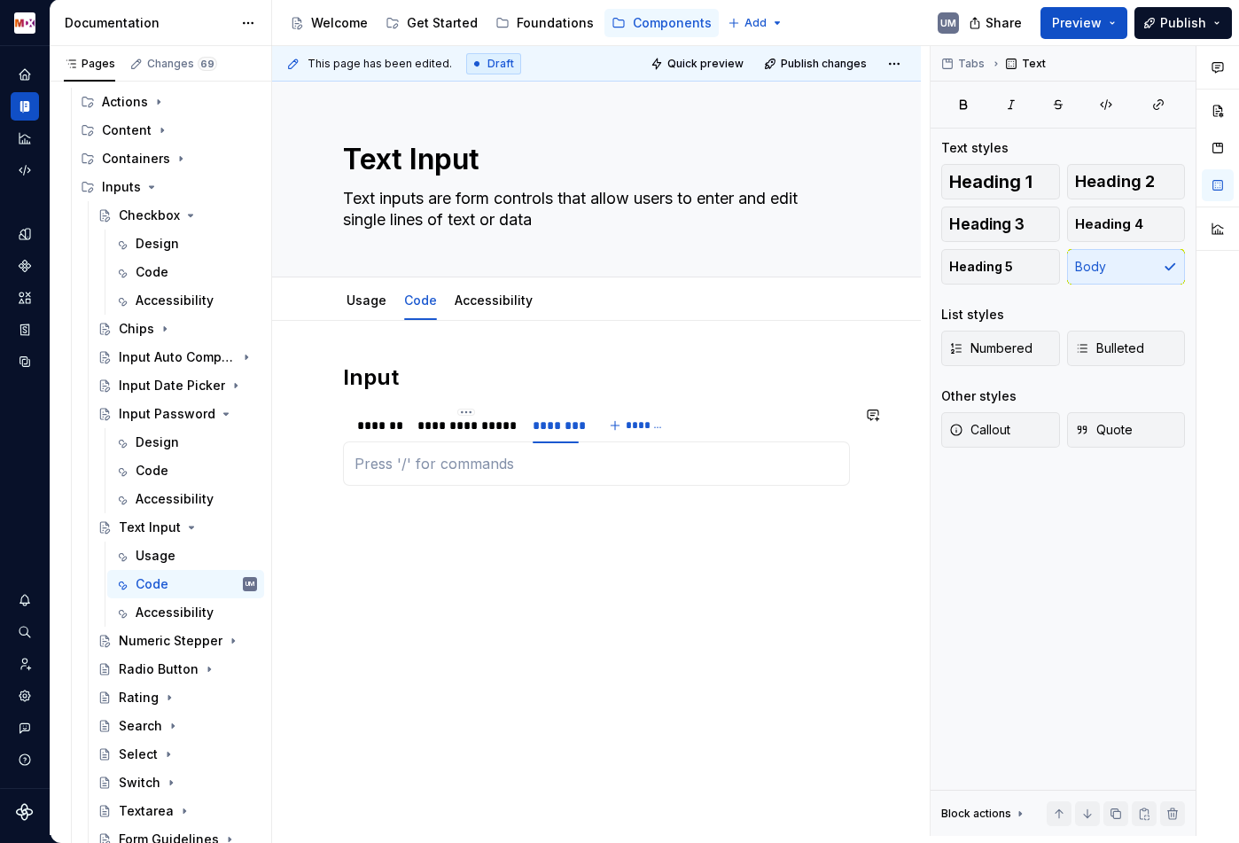
click at [650, 479] on div "**********" at bounding box center [596, 463] width 507 height 44
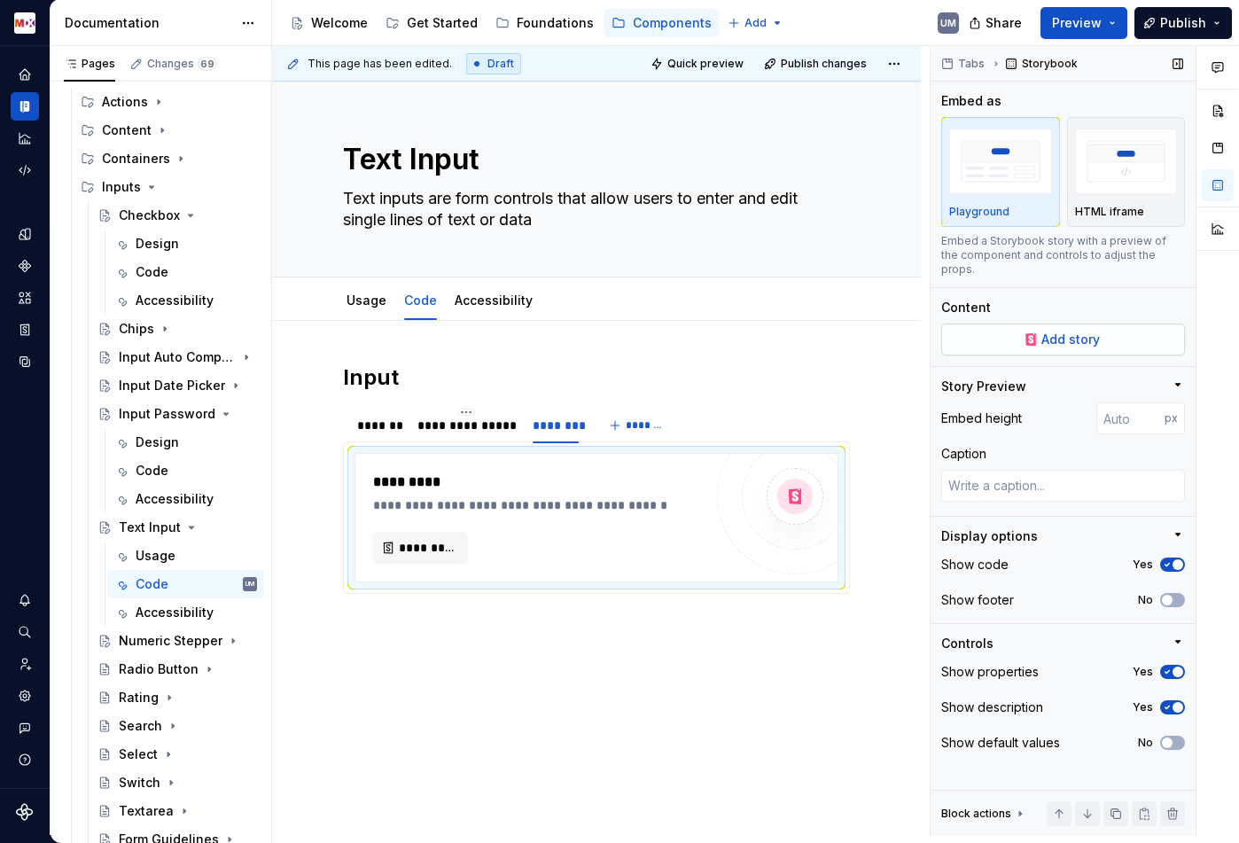
click at [1055, 331] on span "Add story" at bounding box center [1070, 340] width 58 height 18
type textarea "*"
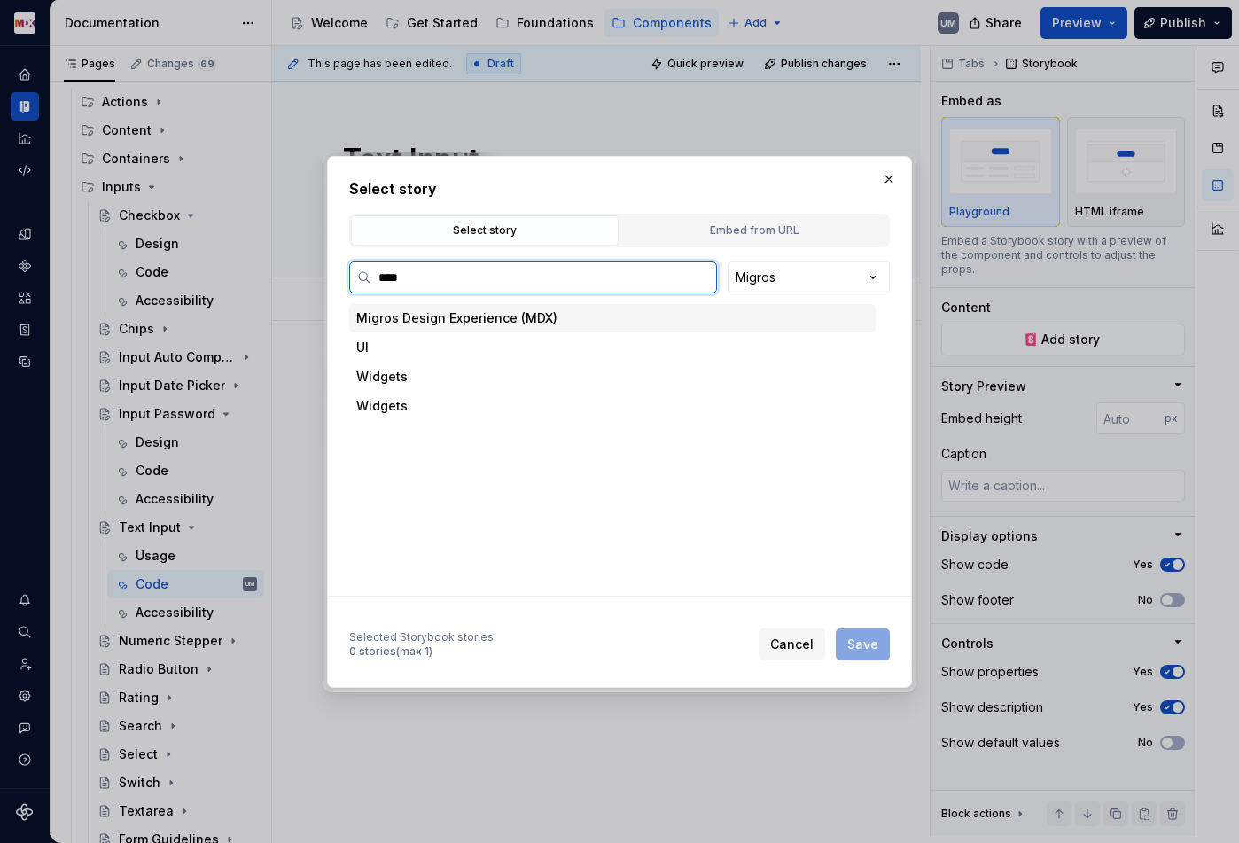
type input "*****"
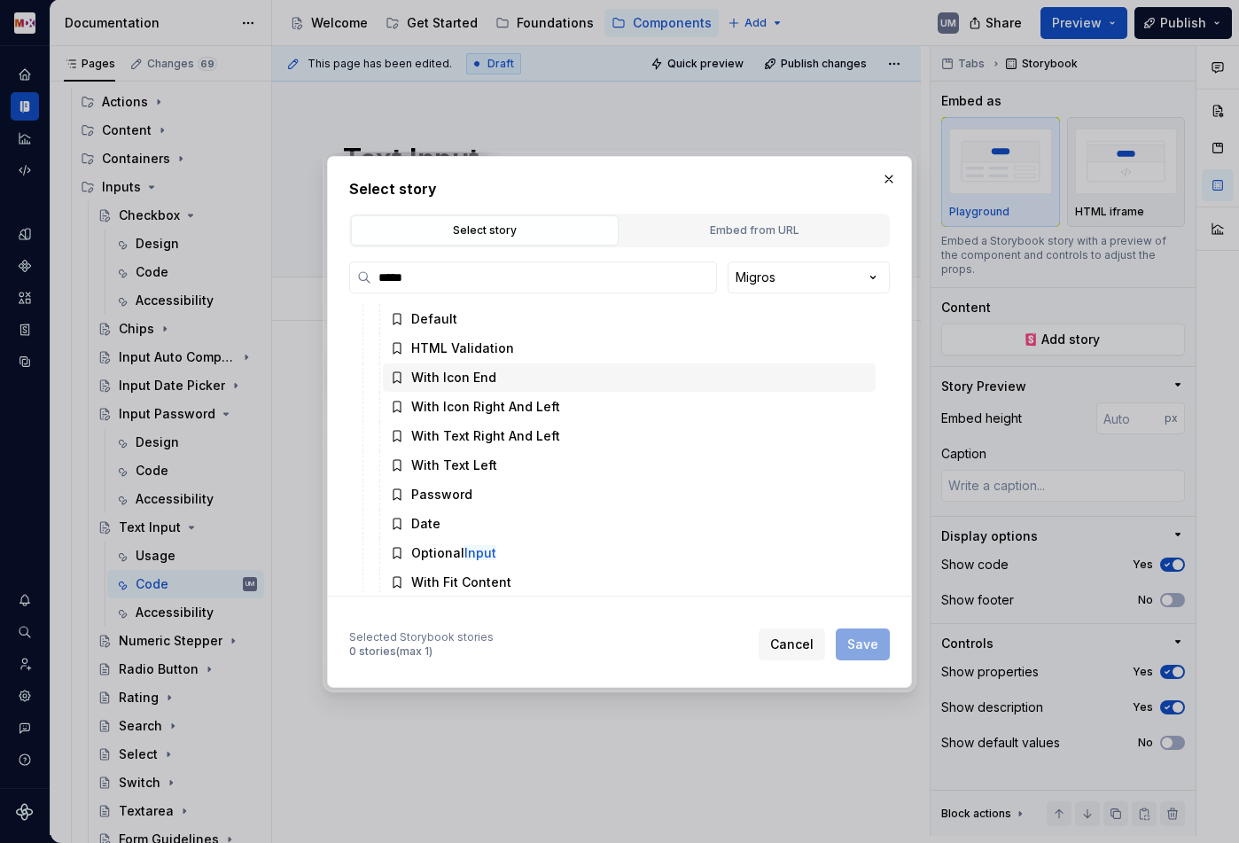
scroll to position [388, 0]
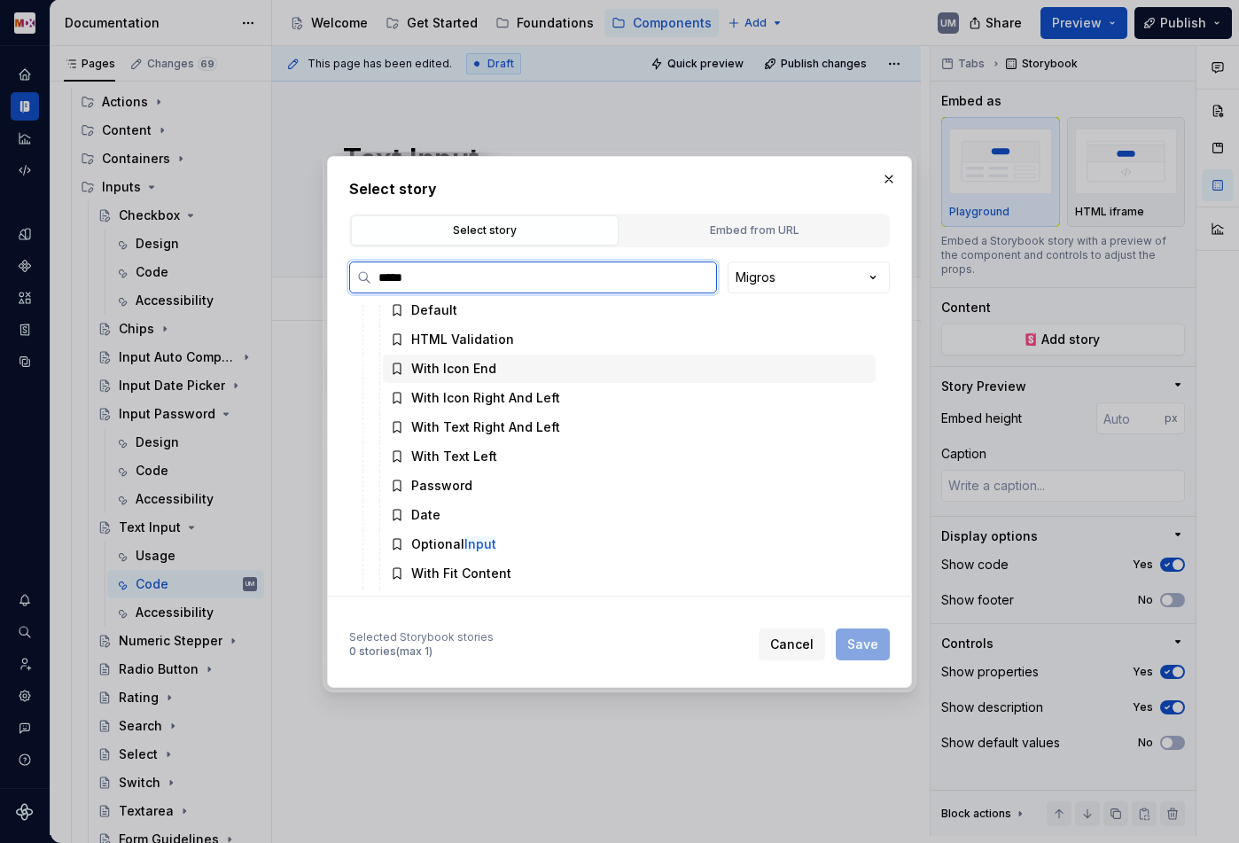
click at [472, 368] on div "With Icon End" at bounding box center [453, 369] width 85 height 18
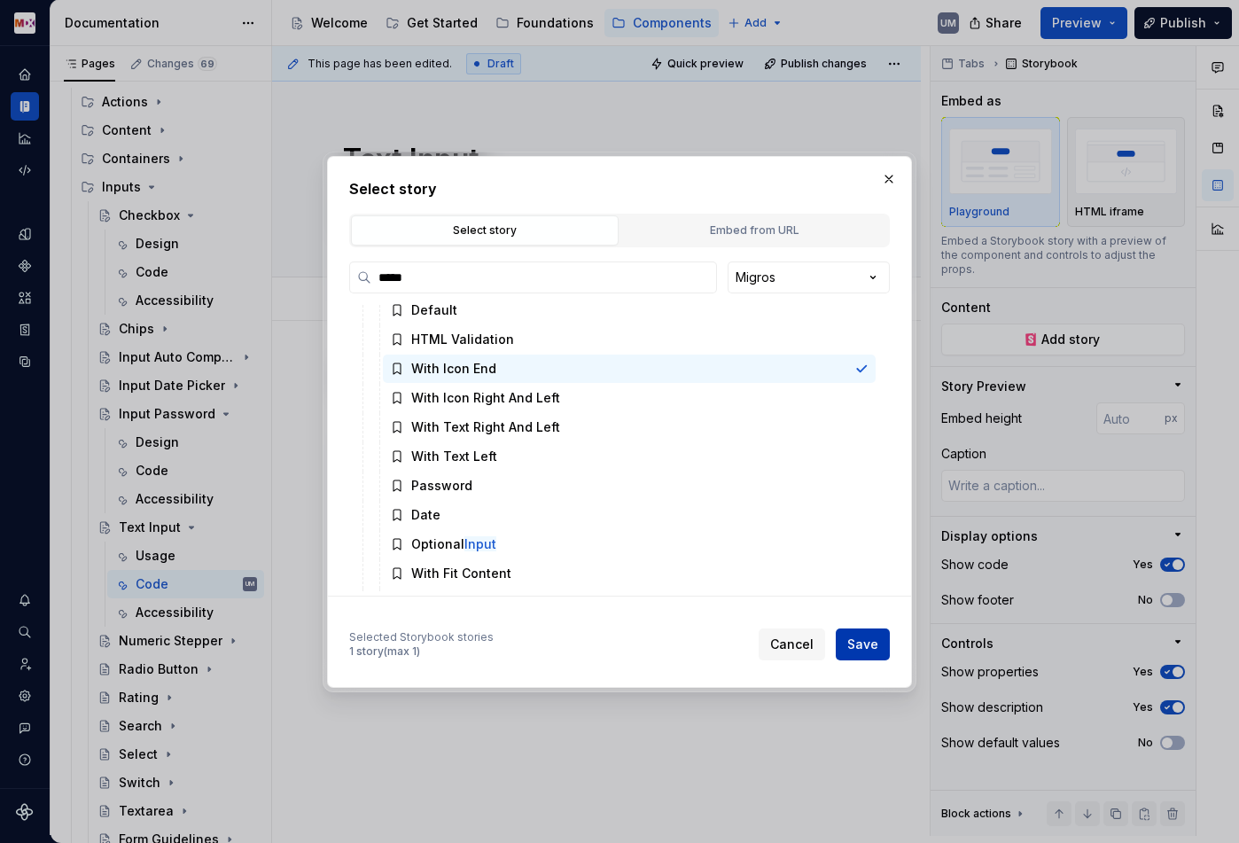
click at [865, 640] on span "Save" at bounding box center [862, 644] width 31 height 18
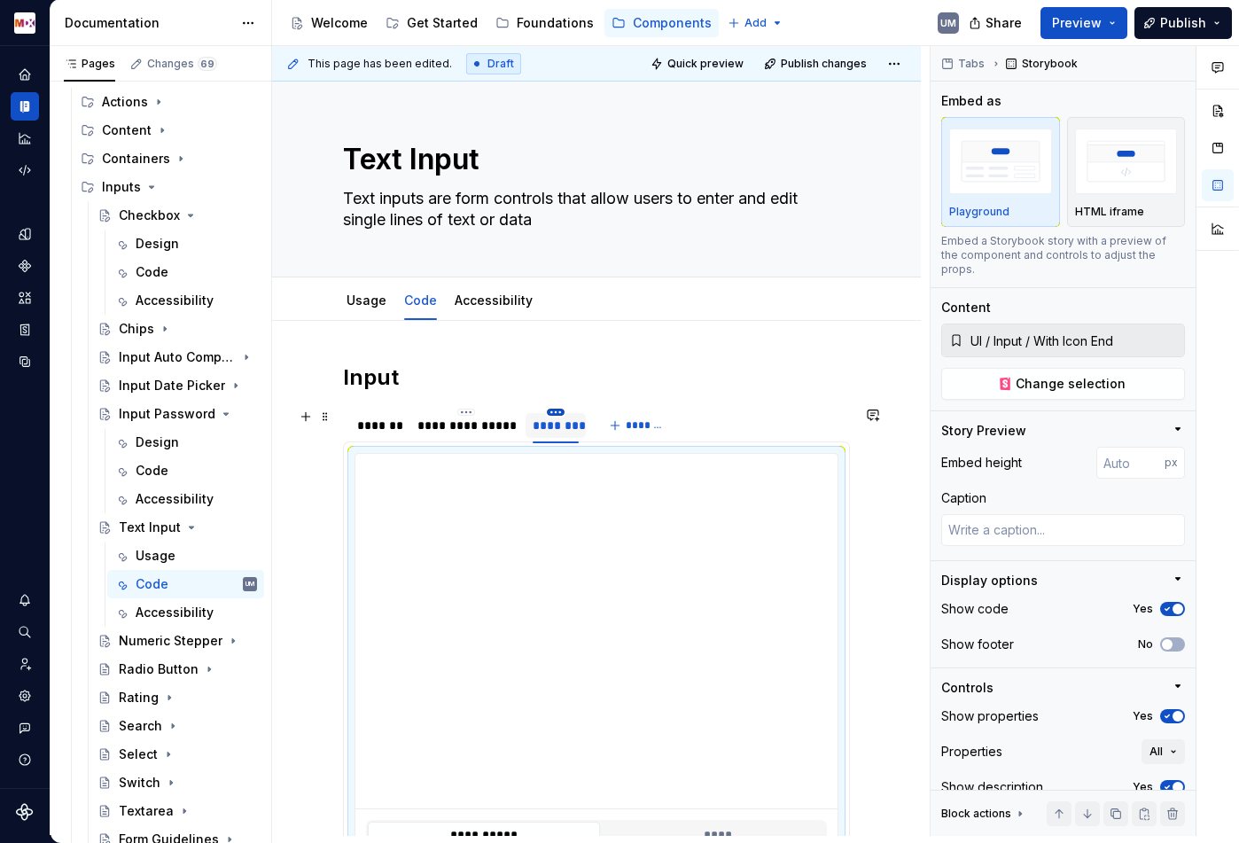
click at [558, 409] on html "MDX UM Dataset Migros Documentation Accessibility guide for tree Page tree. Nav…" at bounding box center [619, 421] width 1239 height 843
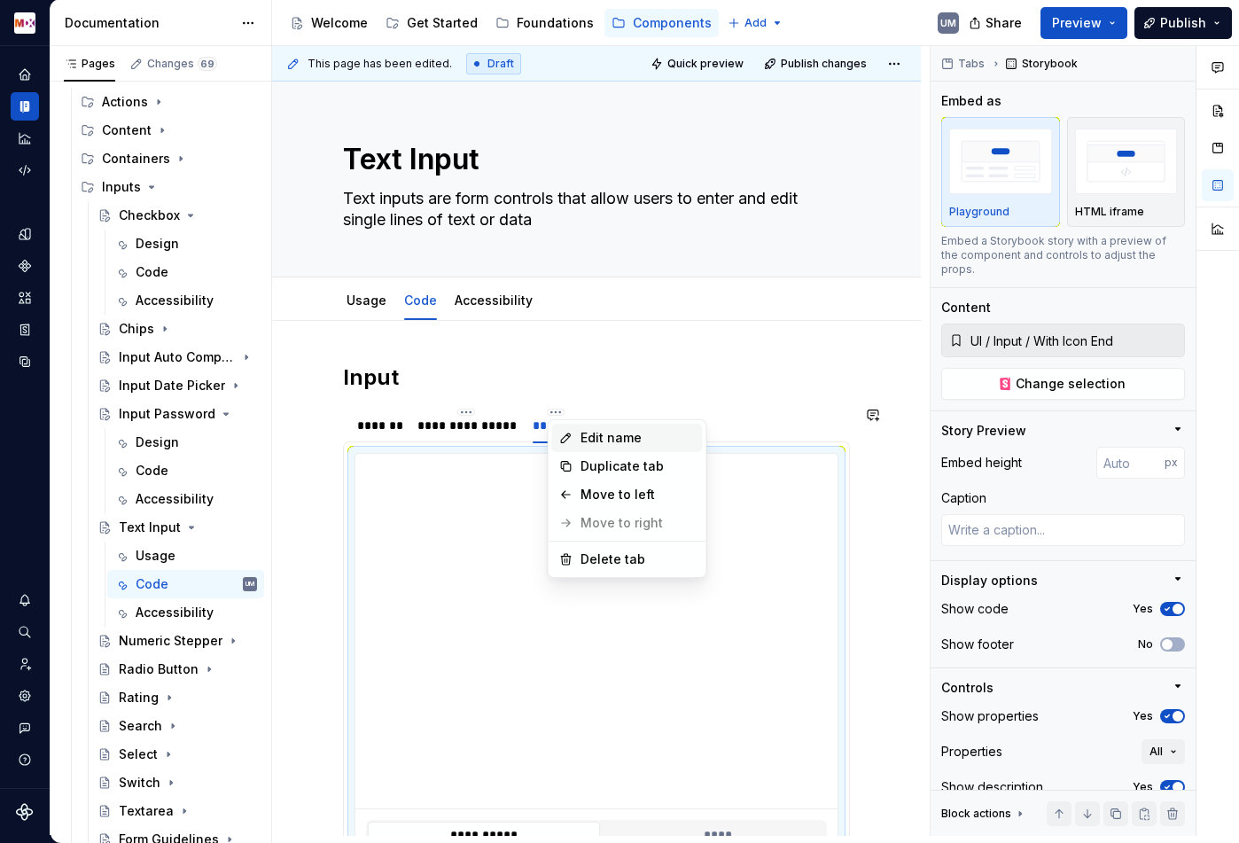
click at [578, 434] on div "Edit name" at bounding box center [627, 438] width 151 height 28
type textarea "*"
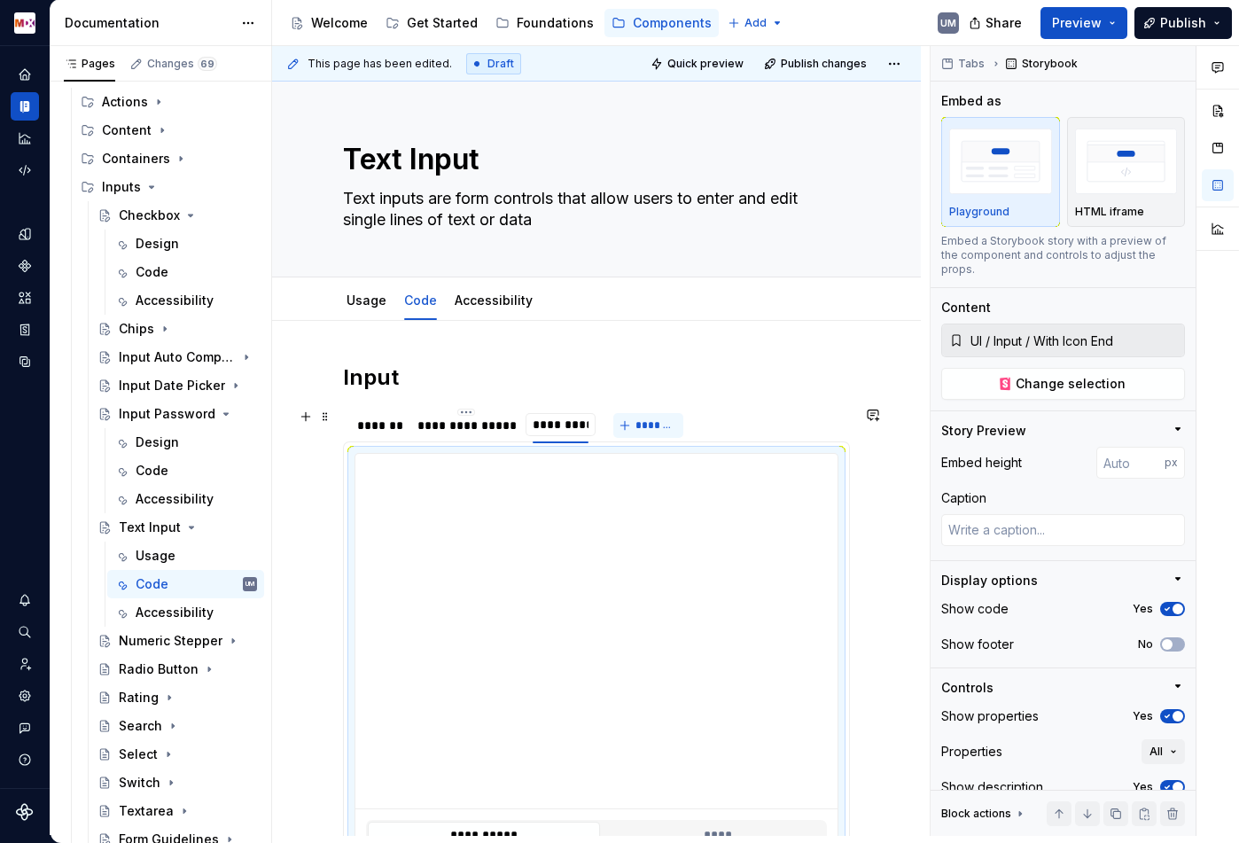
type input "**********"
click at [631, 427] on button "*******" at bounding box center [652, 425] width 70 height 25
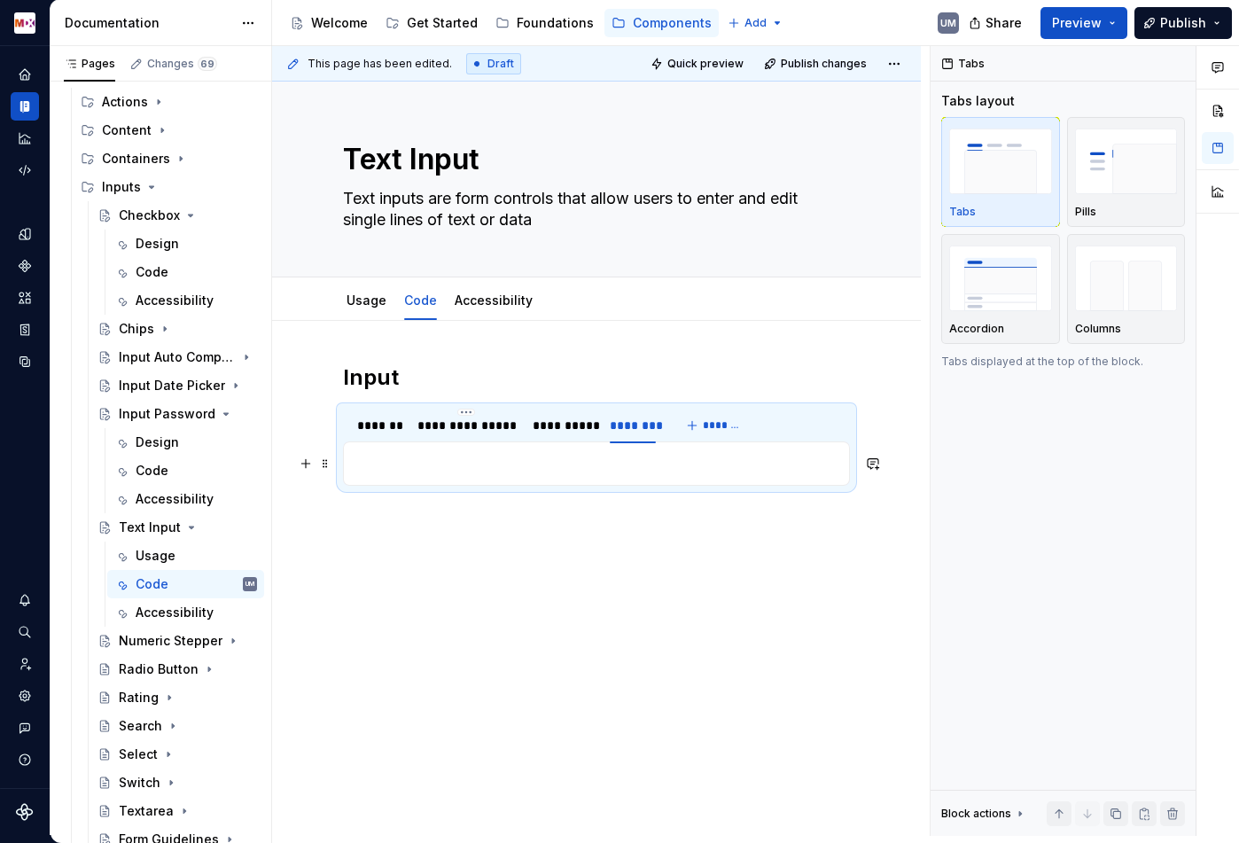
click at [699, 464] on p at bounding box center [596, 463] width 484 height 21
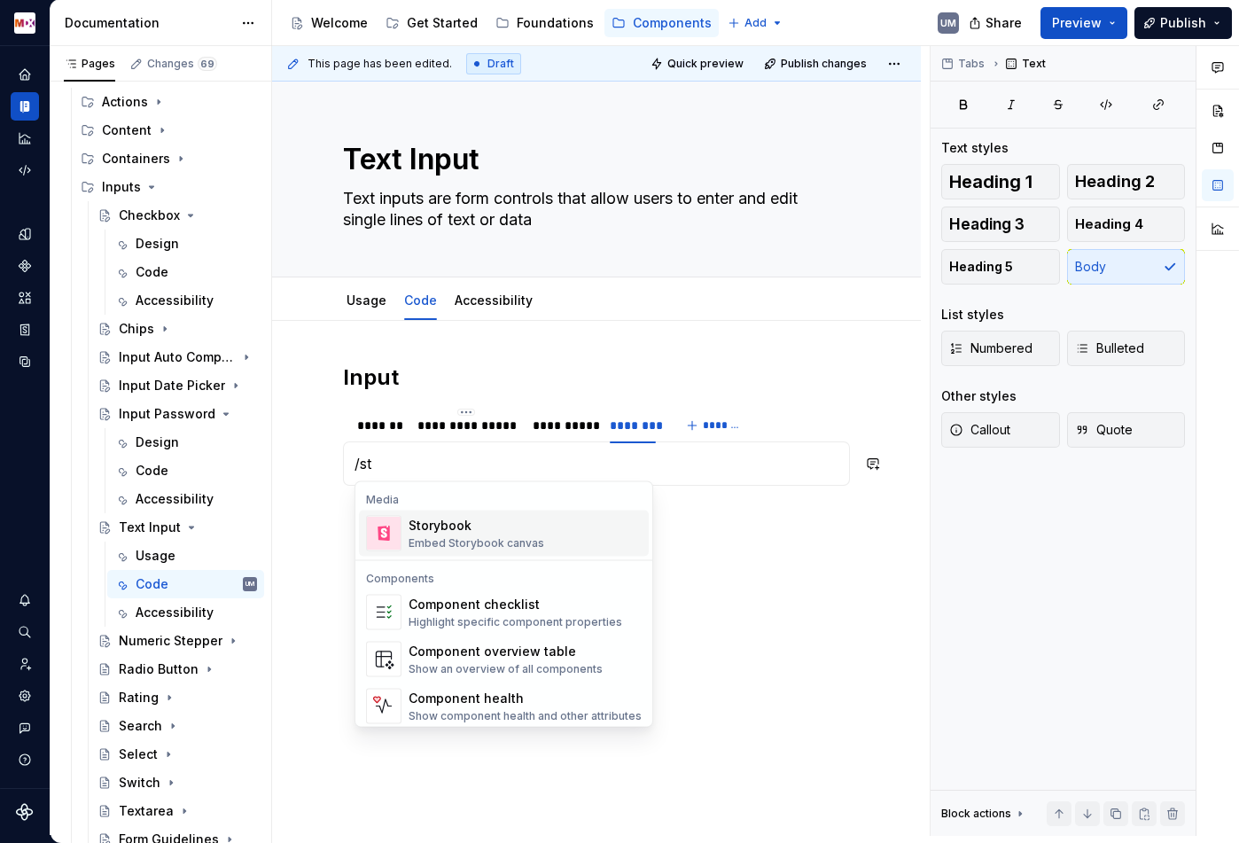
click at [505, 536] on div "Embed Storybook canvas" at bounding box center [477, 543] width 136 height 14
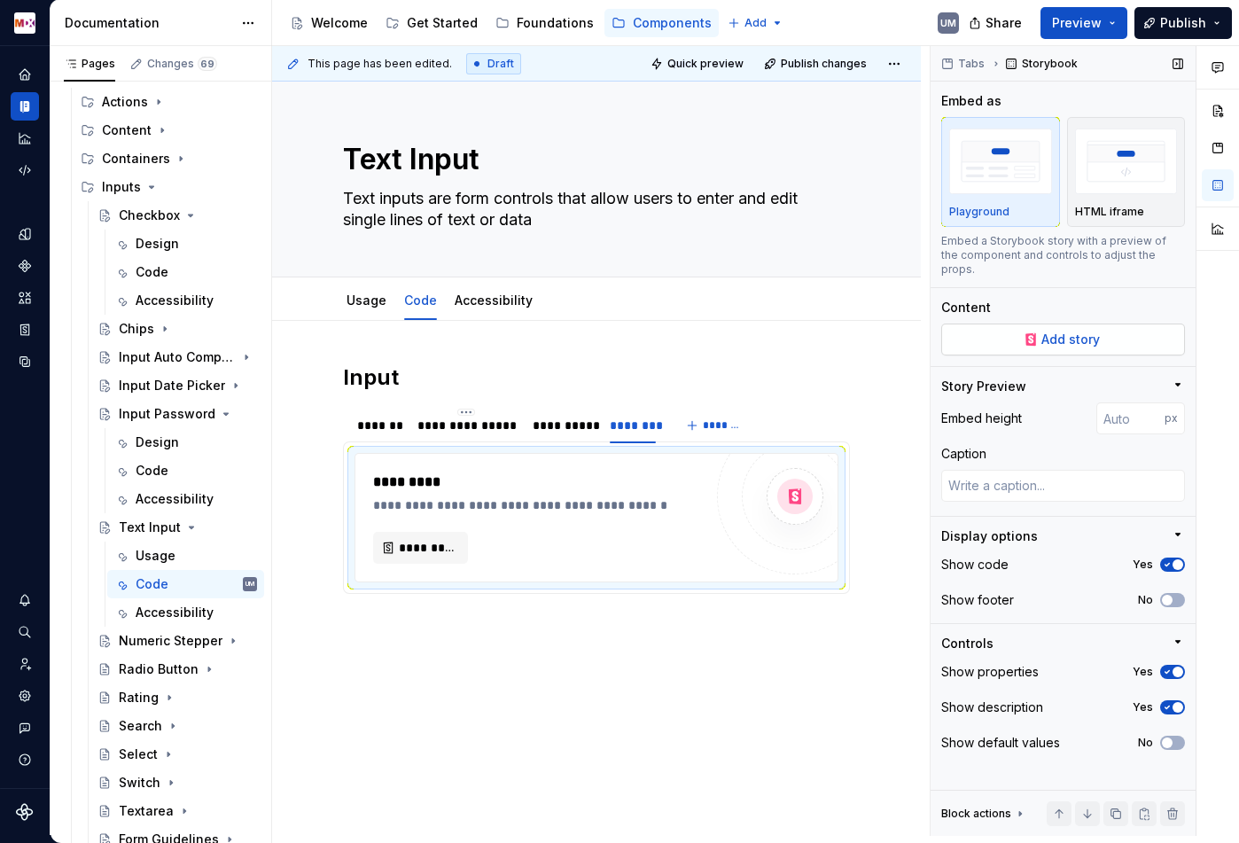
click at [1076, 331] on span "Add story" at bounding box center [1070, 340] width 58 height 18
type textarea "*"
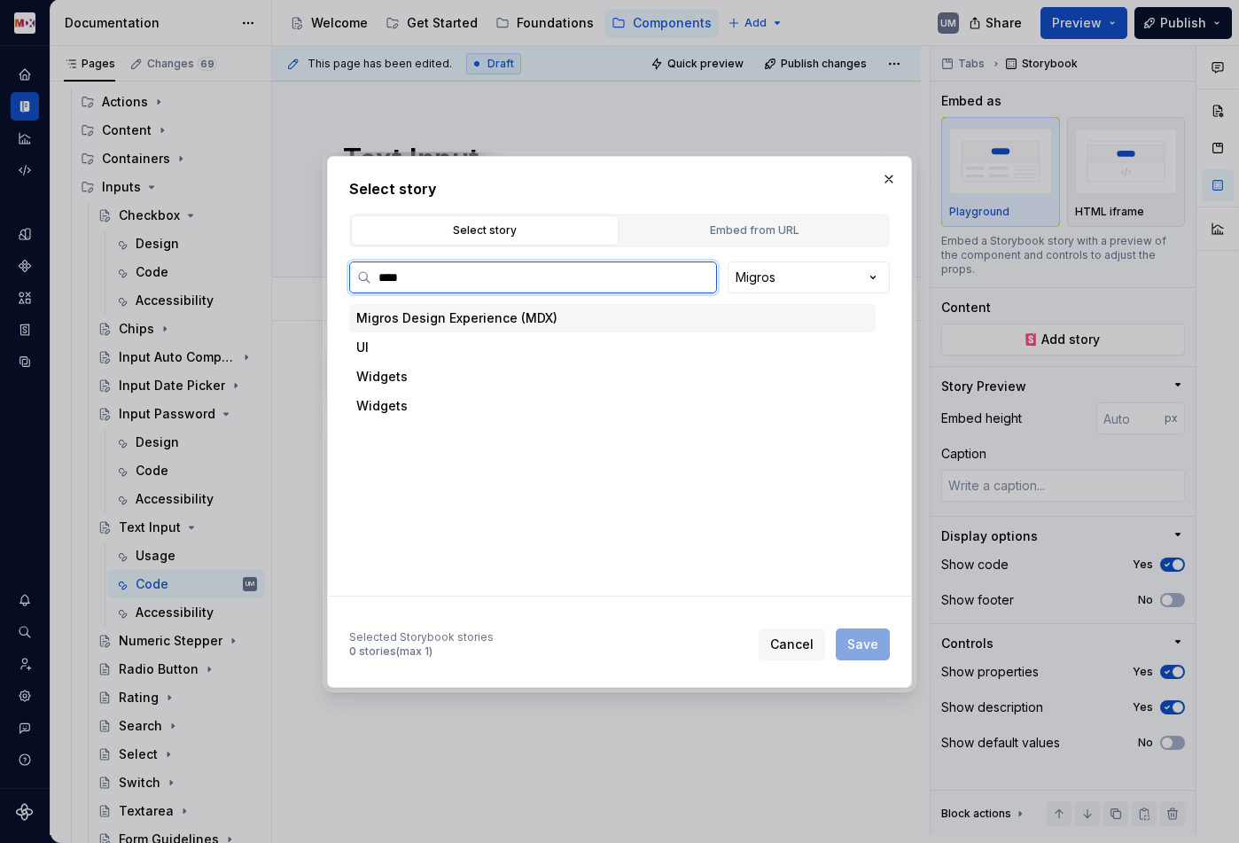
type input "*****"
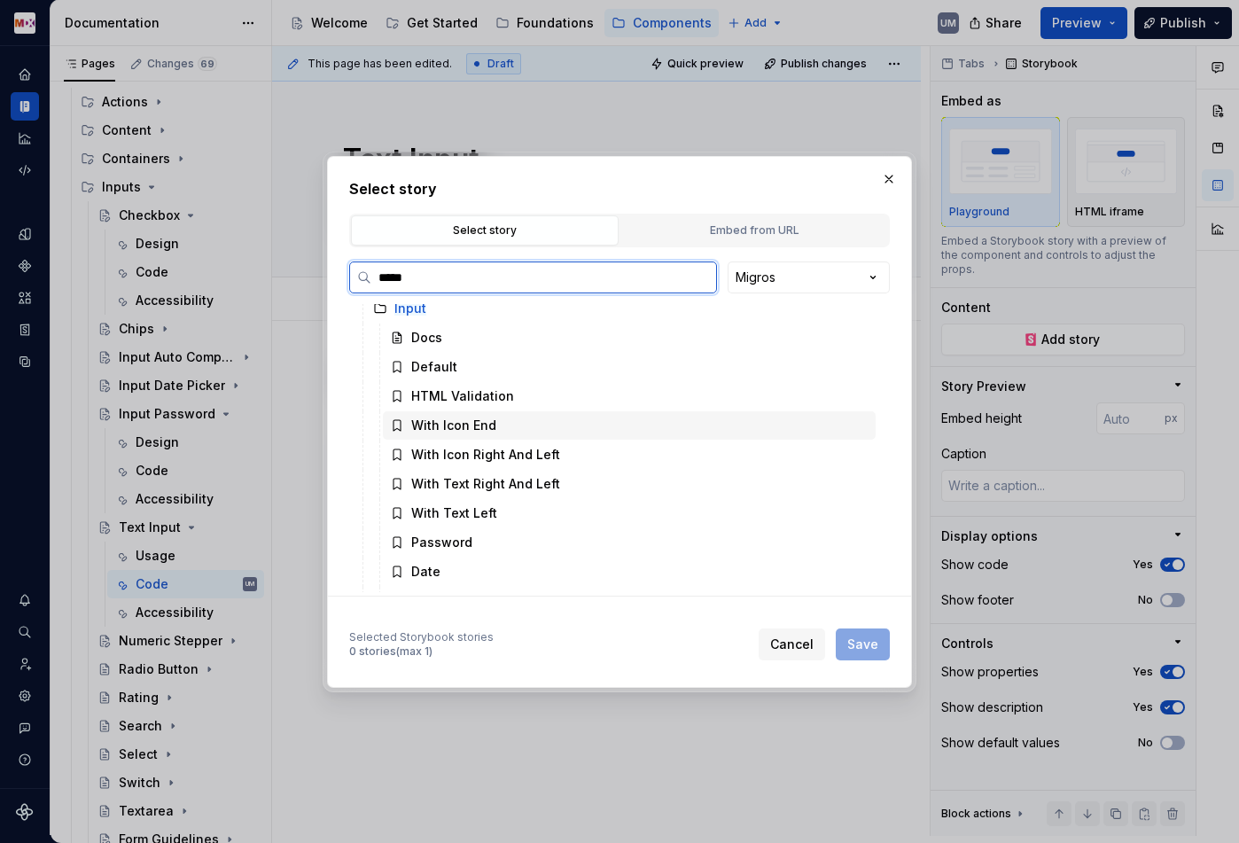
scroll to position [337, 0]
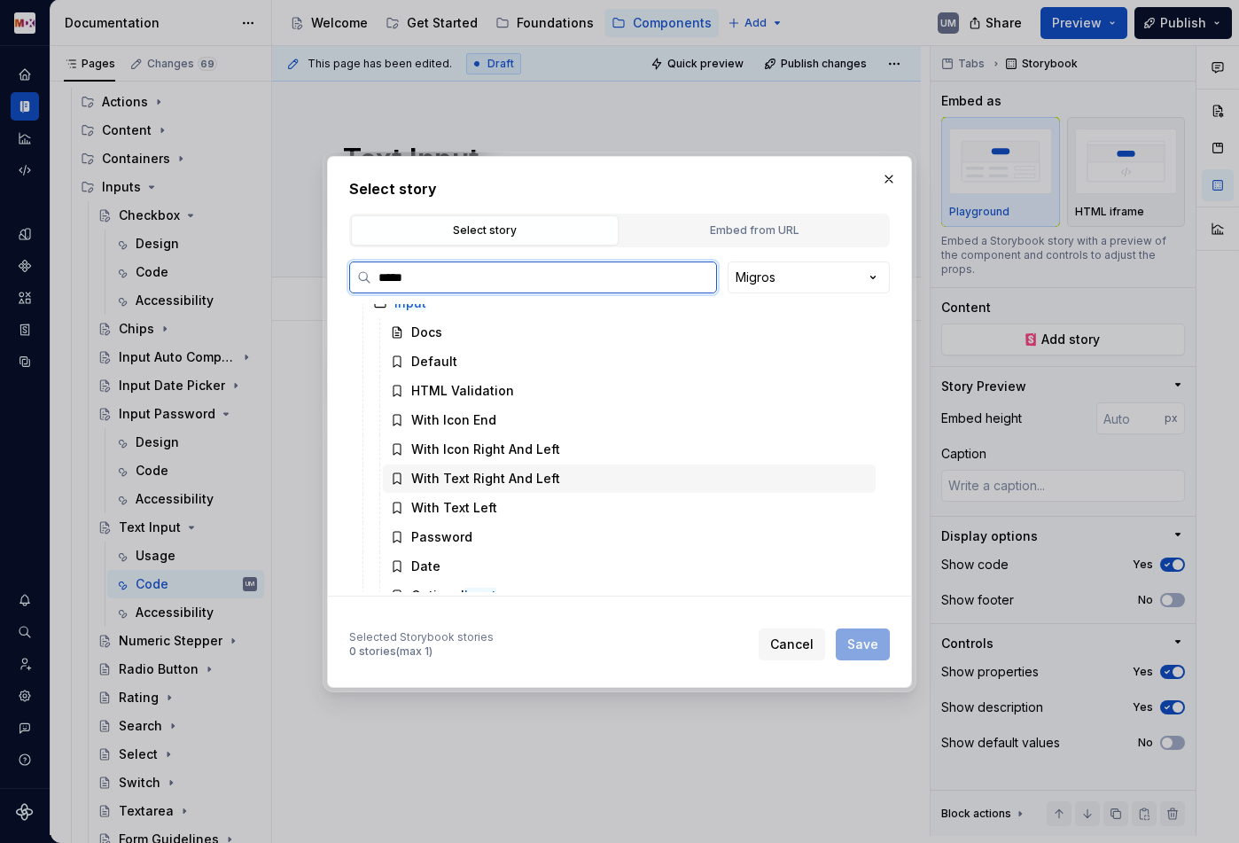
click at [541, 478] on div "With Text Right And Left" at bounding box center [485, 479] width 149 height 18
click at [848, 641] on span "Save" at bounding box center [862, 644] width 31 height 18
type textarea "*"
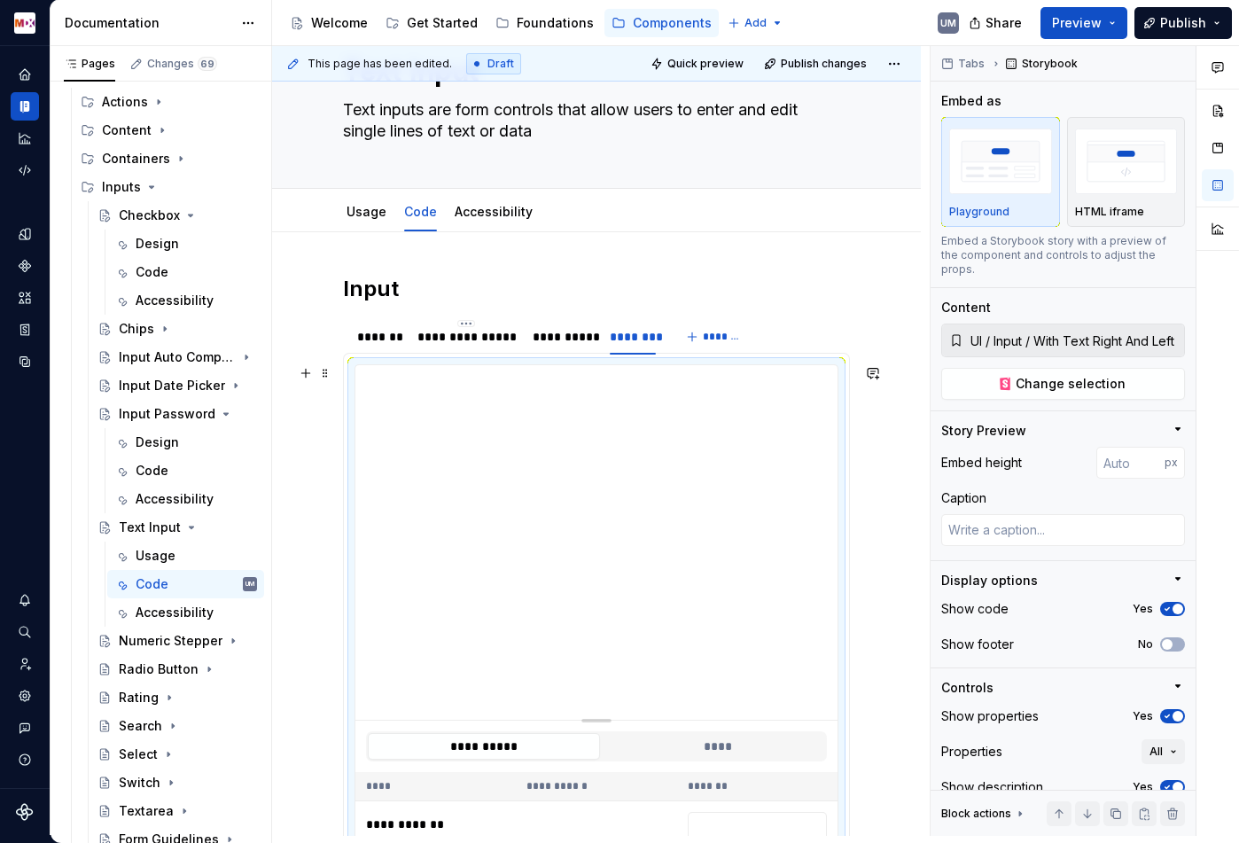
scroll to position [102, 0]
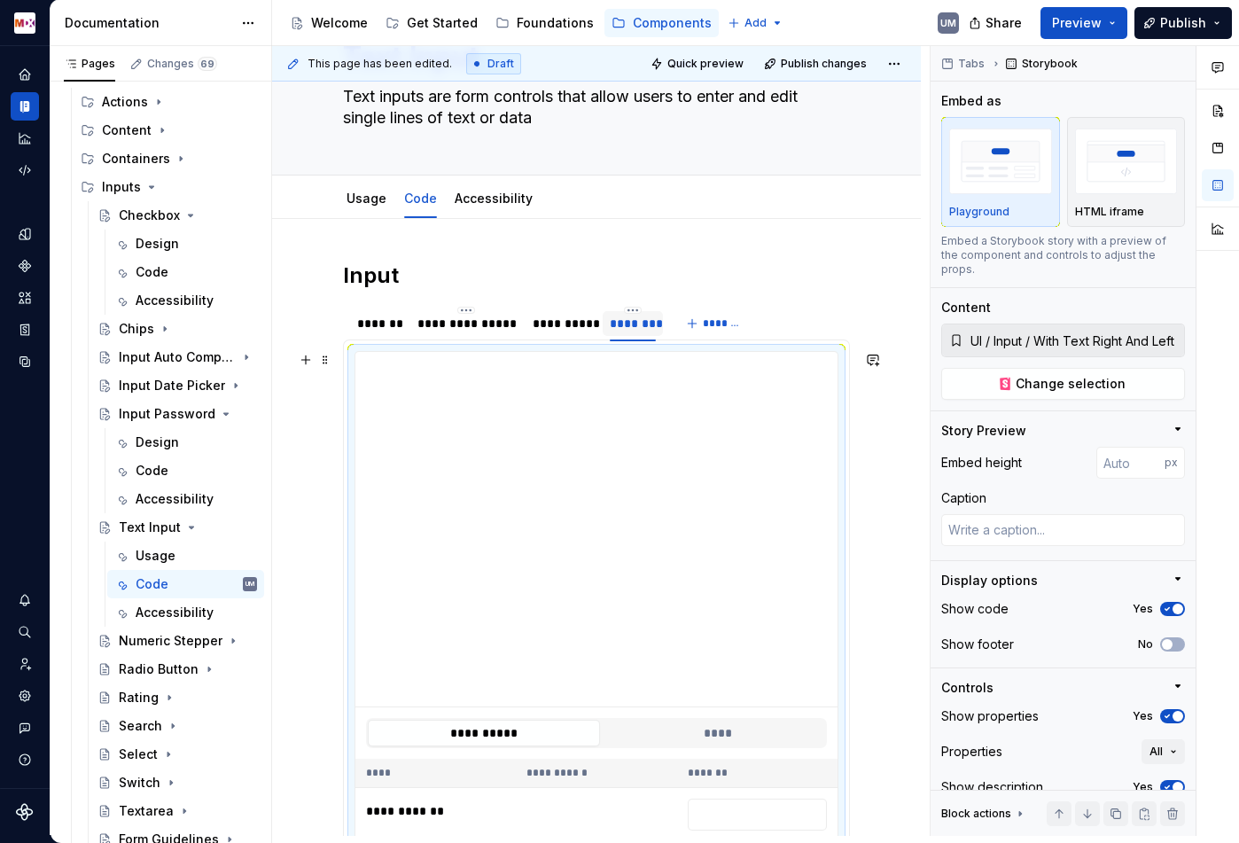
type input "**********"
click at [628, 312] on html "MDX UM Dataset Migros Documentation Accessibility guide for tree Page tree. Nav…" at bounding box center [619, 421] width 1239 height 843
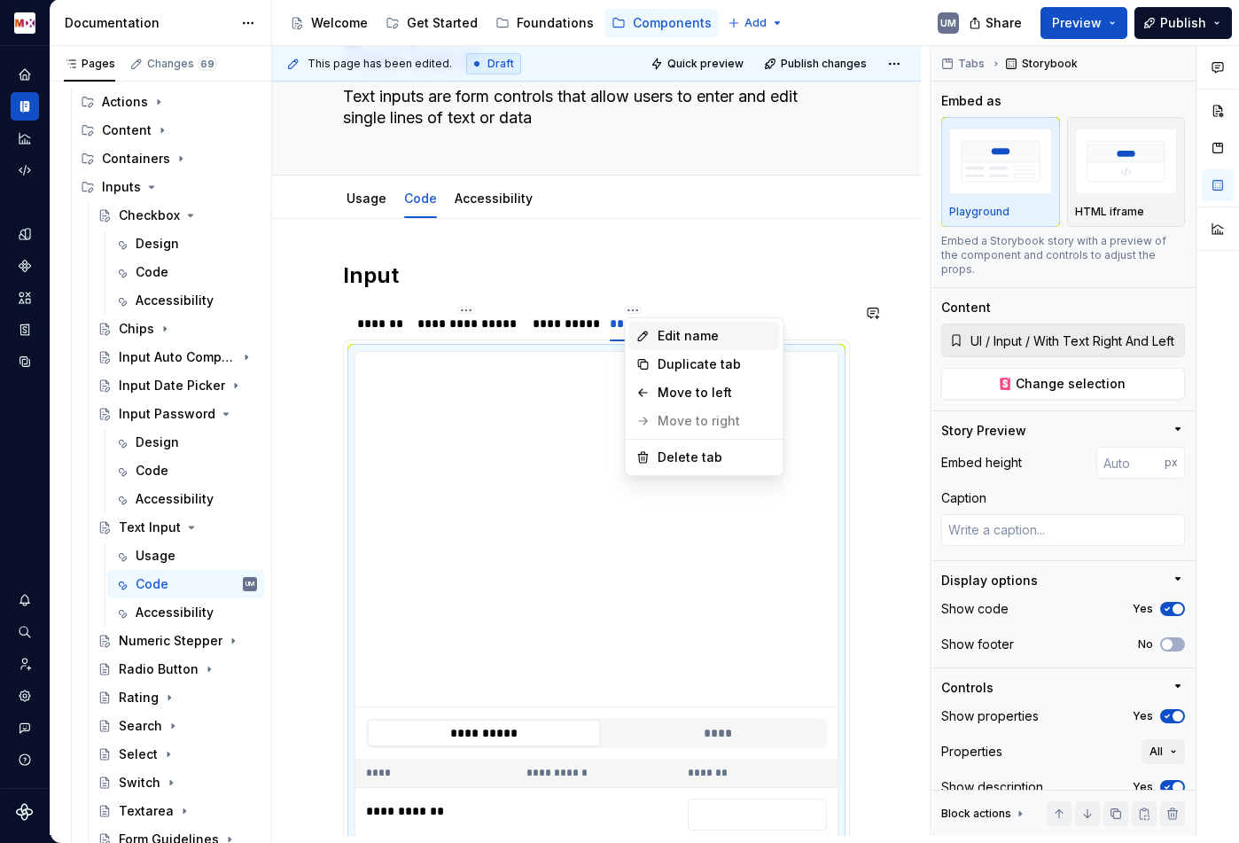
click at [643, 331] on icon at bounding box center [642, 335] width 9 height 9
type textarea "*"
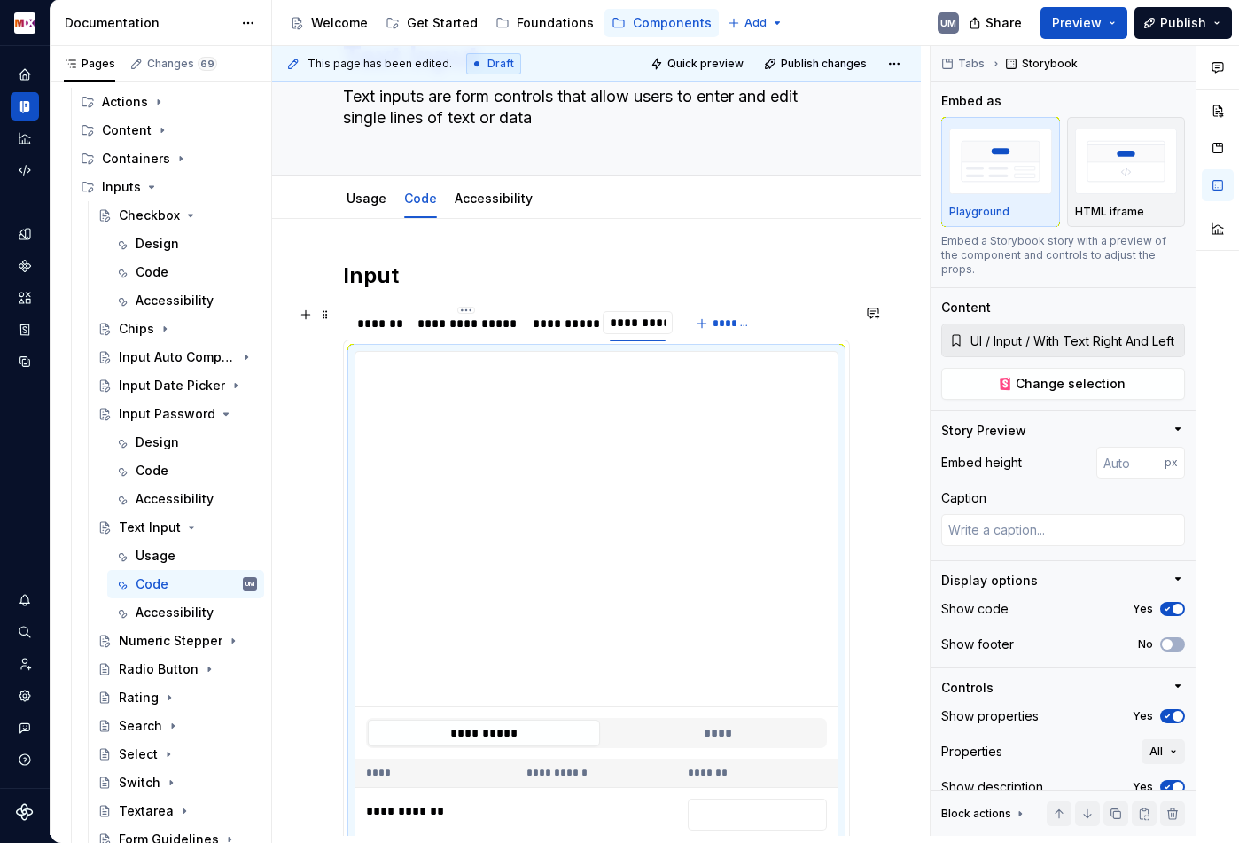
type input "**********"
click at [712, 323] on button "*******" at bounding box center [729, 323] width 70 height 25
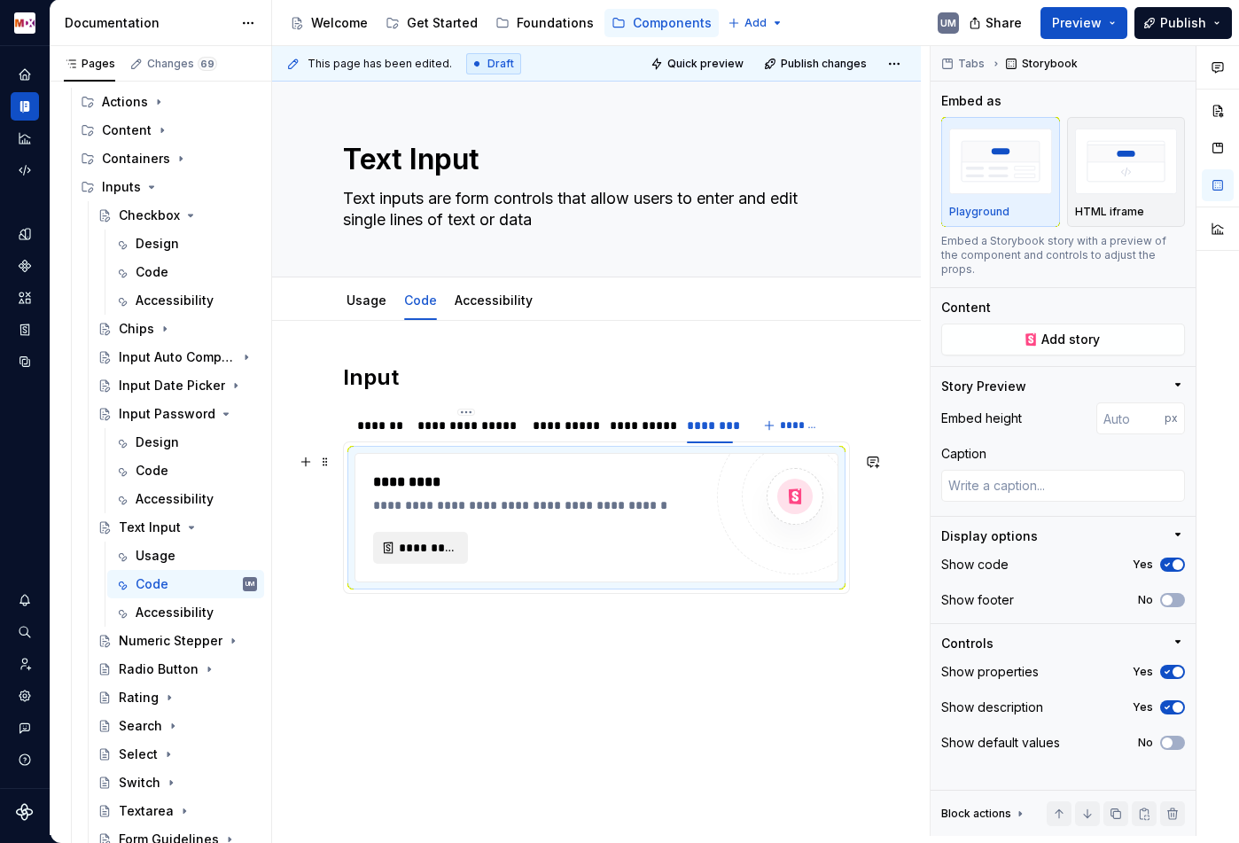
click at [423, 536] on button "*********" at bounding box center [420, 548] width 95 height 32
type textarea "*"
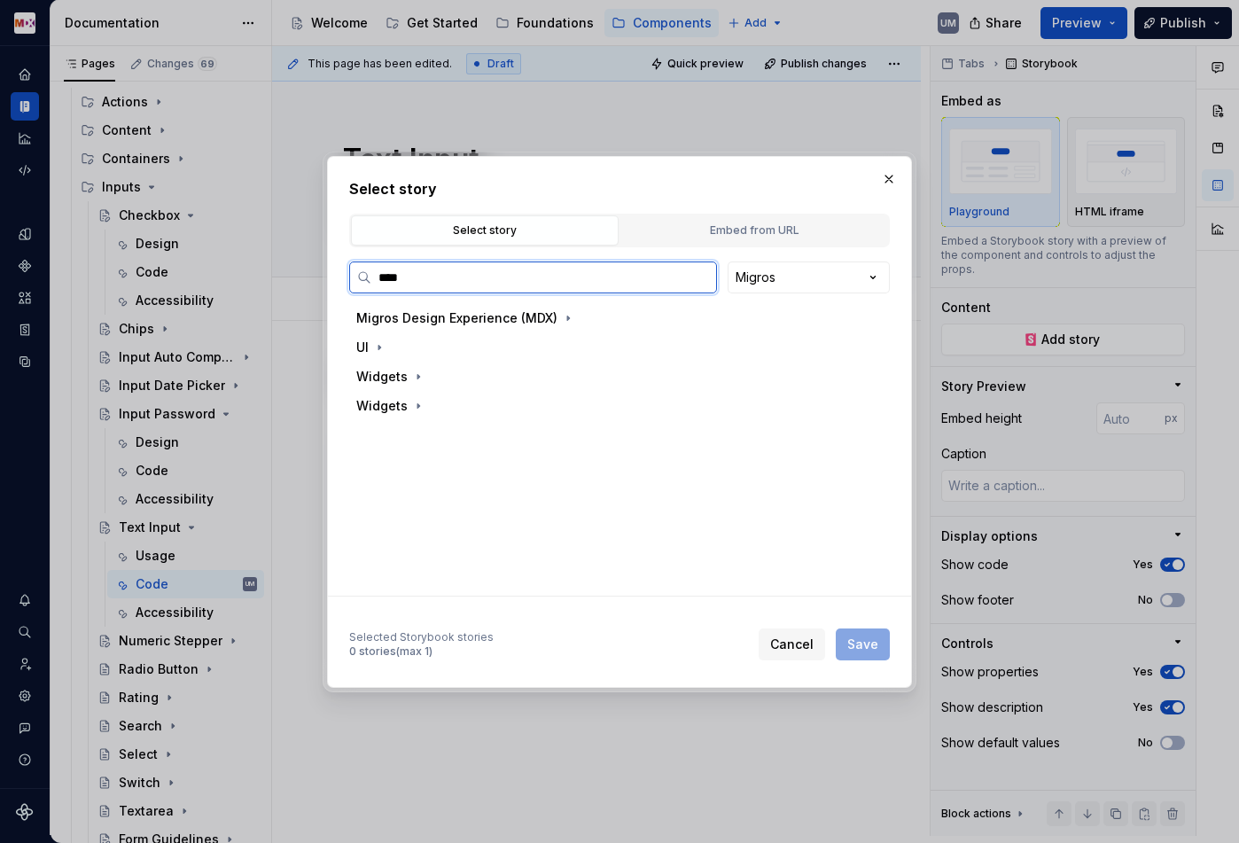
type input "*****"
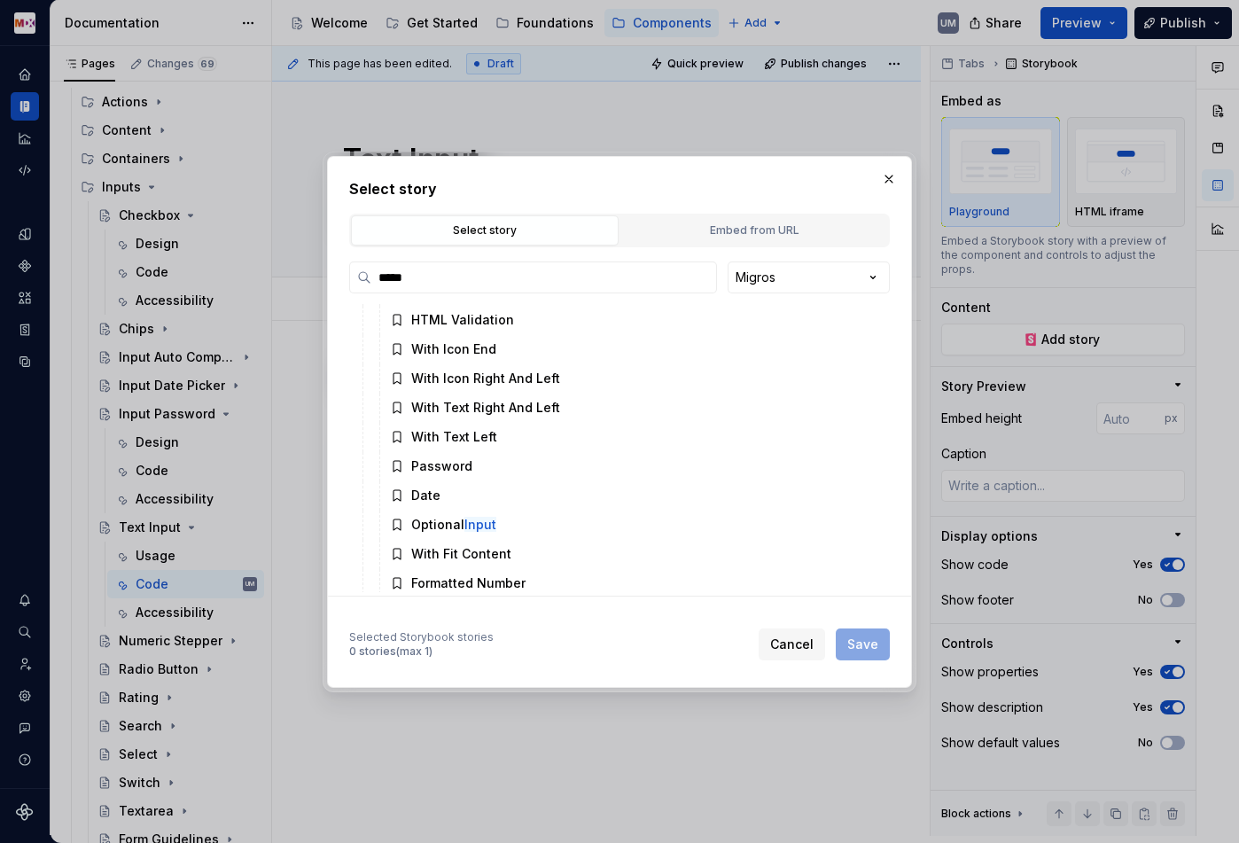
scroll to position [412, 0]
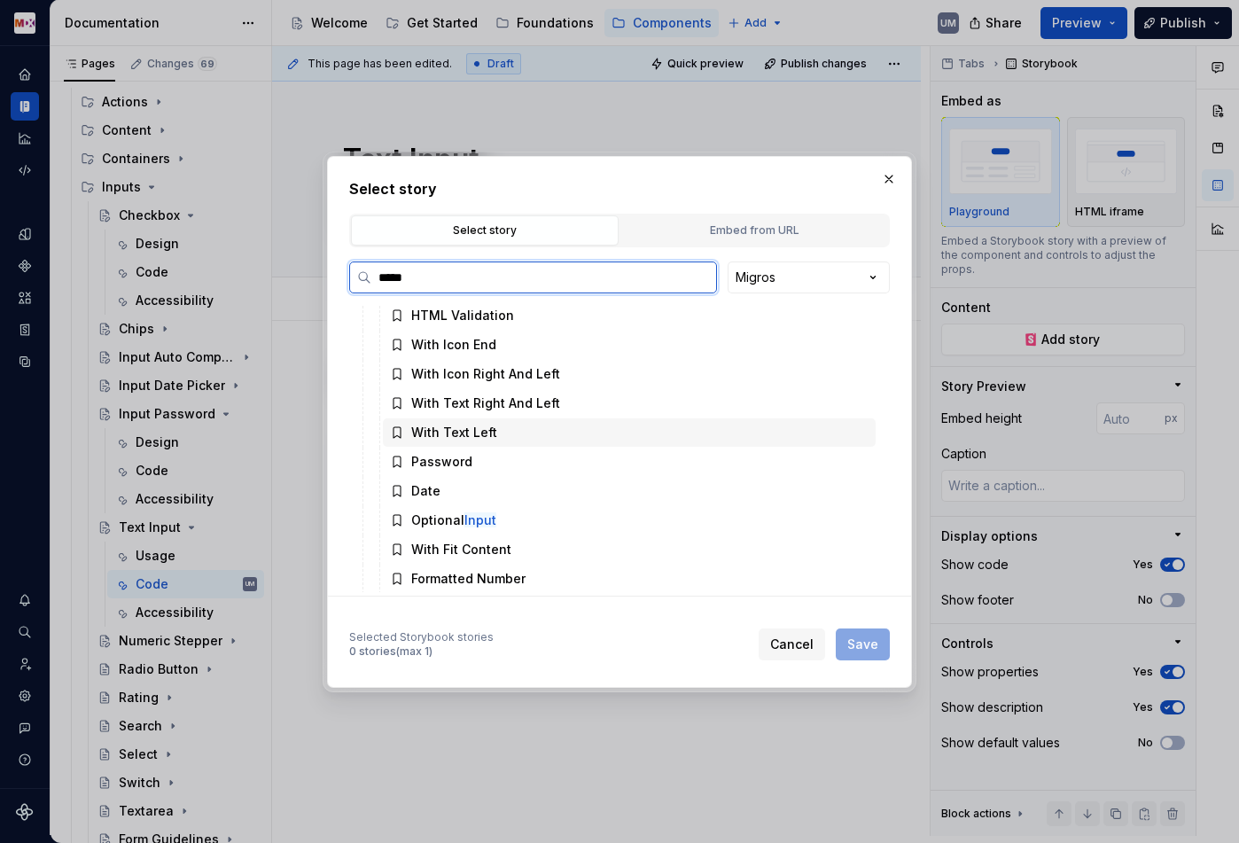
click at [477, 432] on div "With Text Left" at bounding box center [454, 433] width 86 height 18
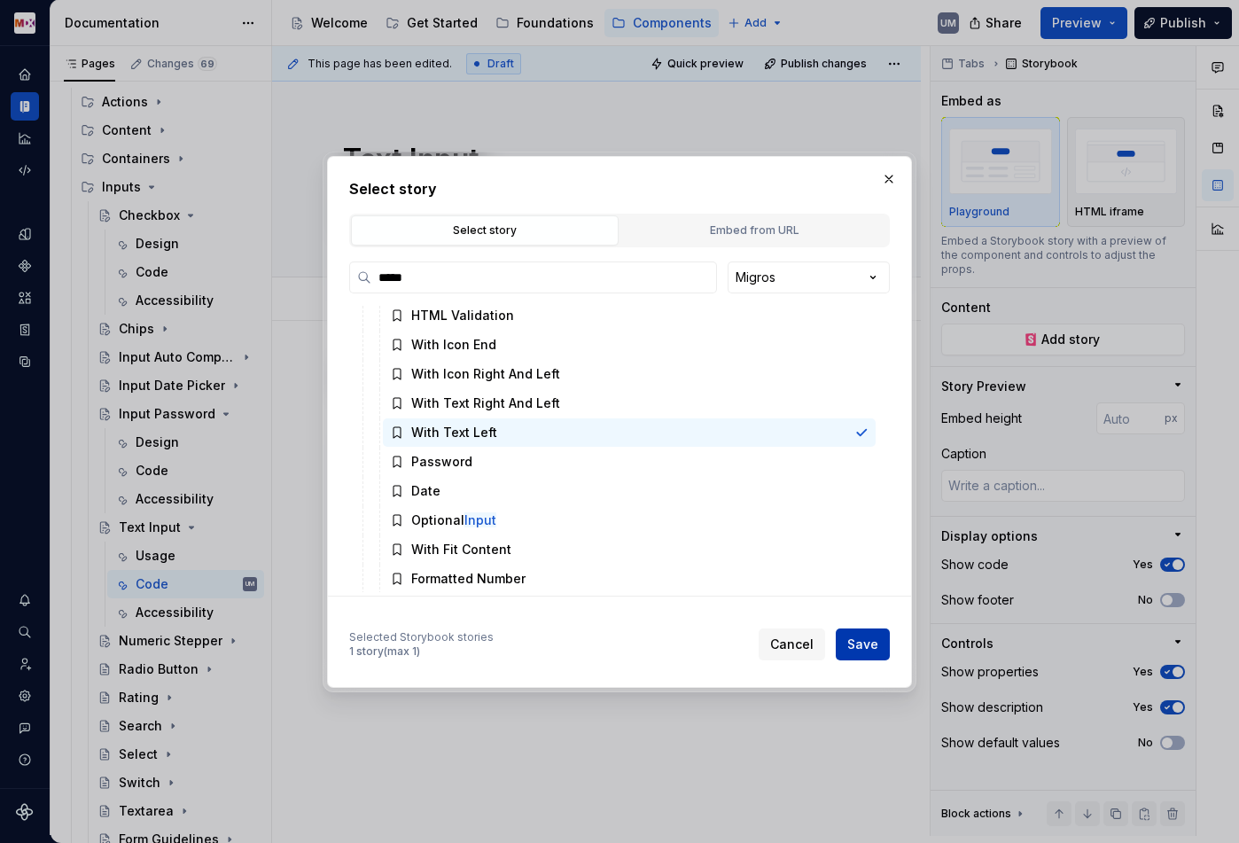
click at [858, 636] on span "Save" at bounding box center [862, 644] width 31 height 18
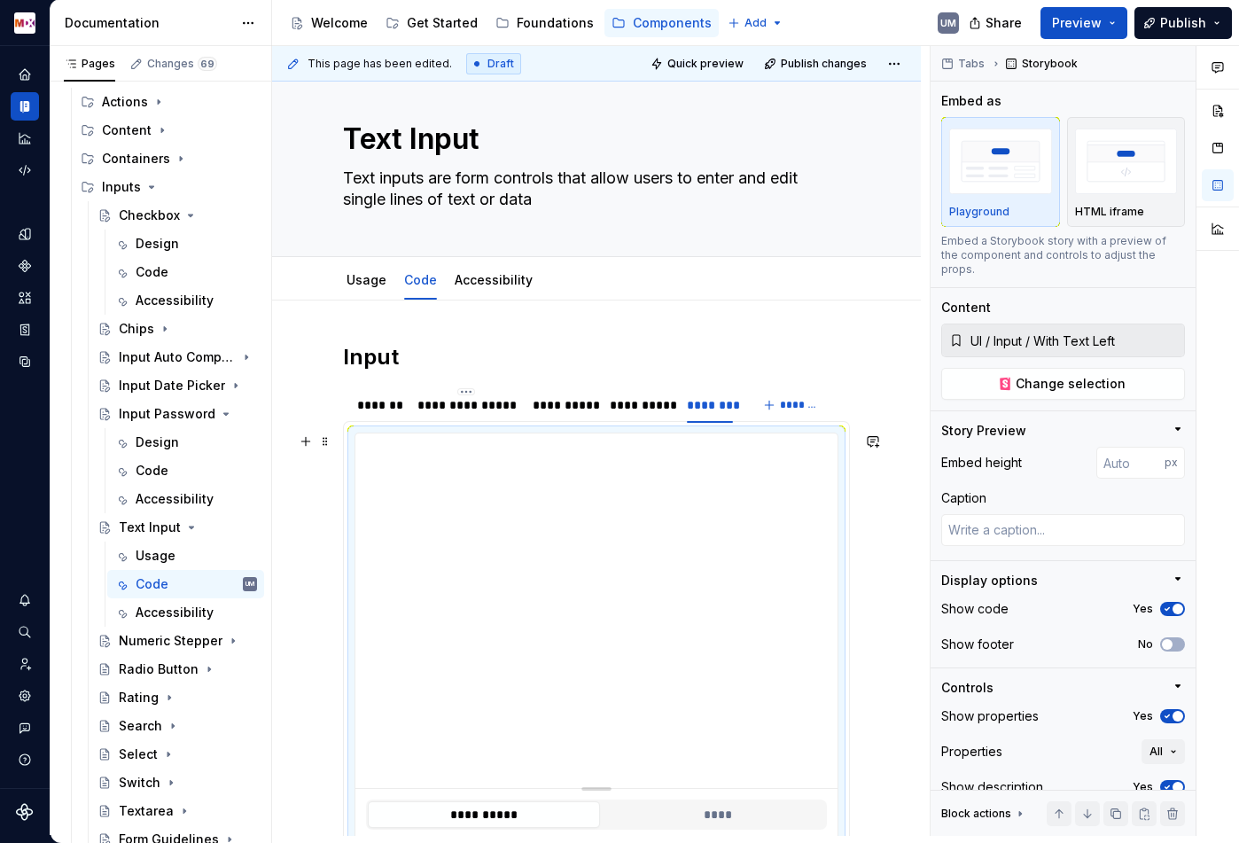
scroll to position [33, 0]
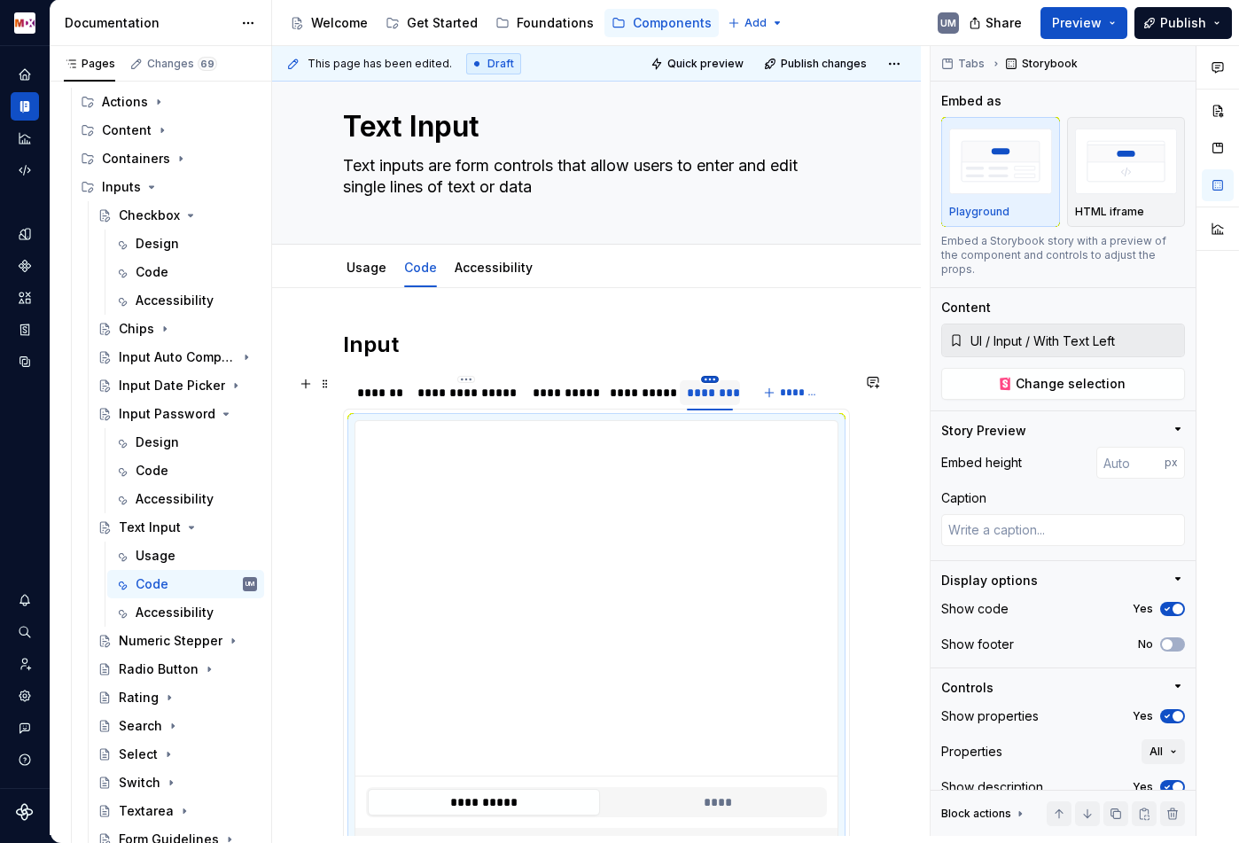
click at [707, 378] on html "MDX UM Dataset Migros Documentation Accessibility guide for tree Page tree. Nav…" at bounding box center [619, 421] width 1239 height 843
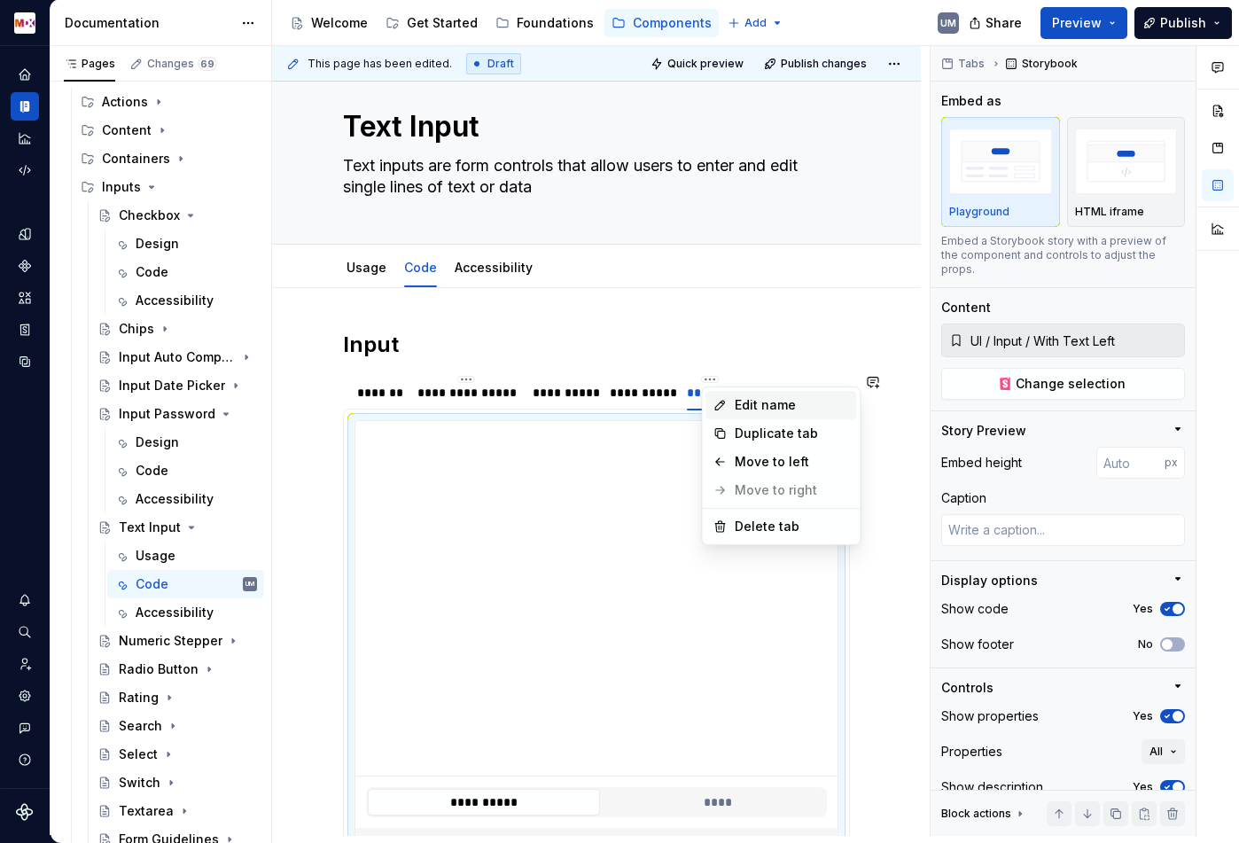
click at [736, 405] on div "Edit name" at bounding box center [792, 405] width 115 height 18
type textarea "*"
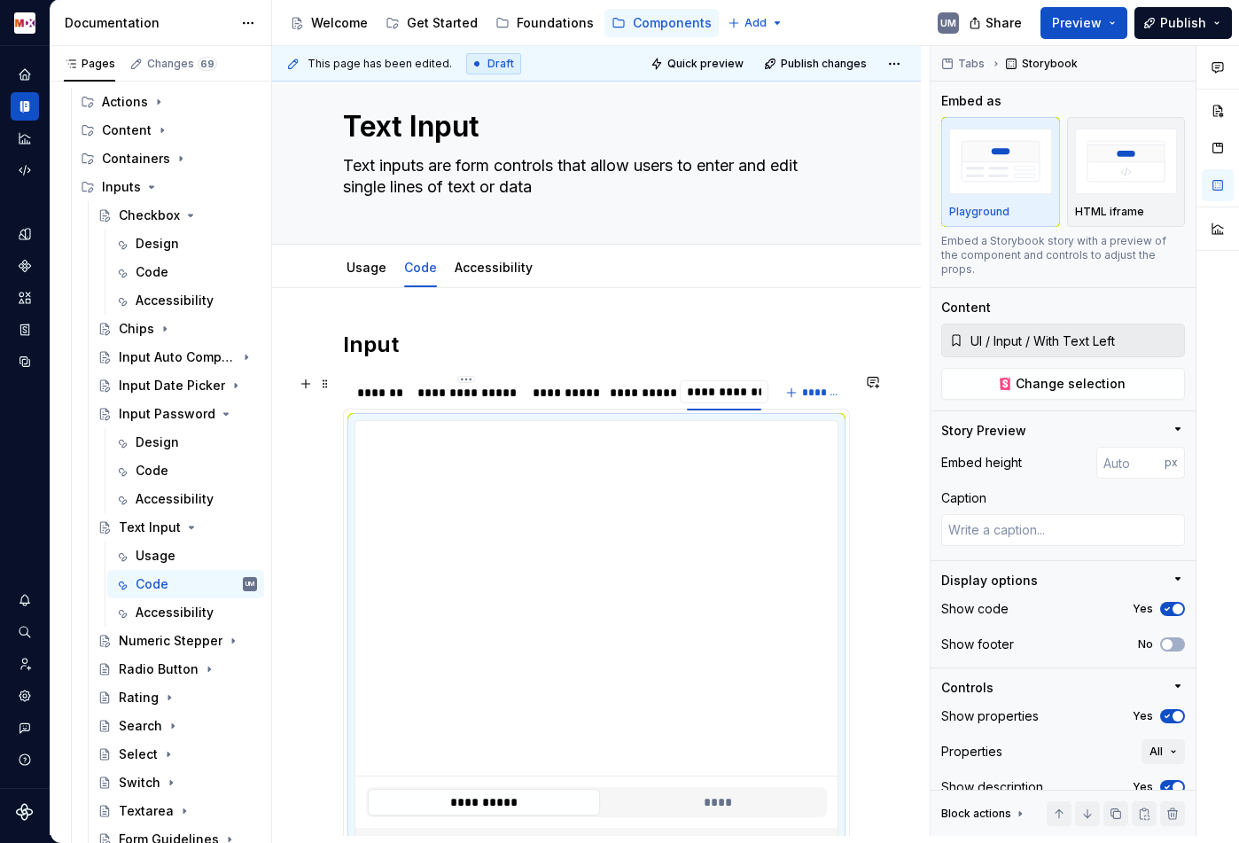
type input "**********"
type textarea "*"
type input "**********"
type textarea "*"
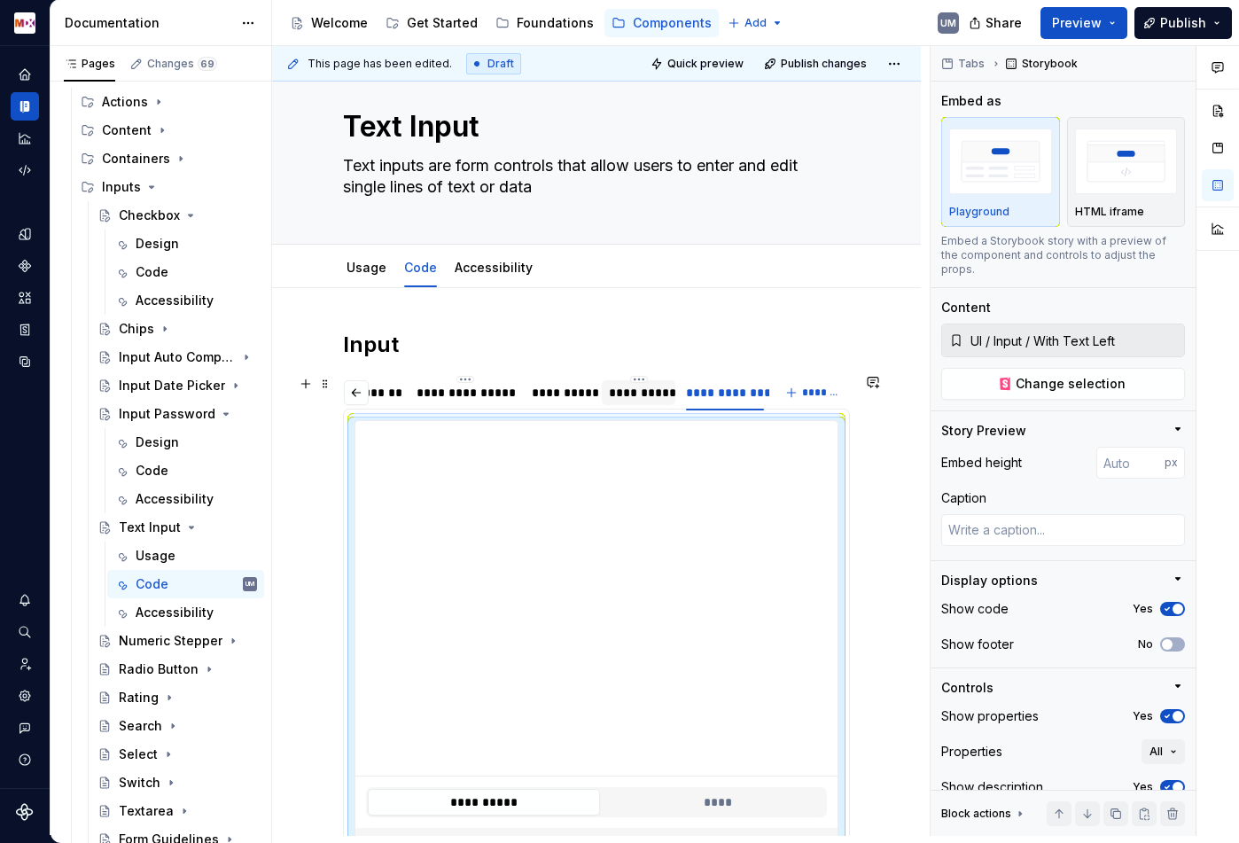
type input "**********"
click at [637, 379] on html "MDX UM Dataset Migros Documentation Accessibility guide for tree Page tree. Nav…" at bounding box center [619, 421] width 1239 height 843
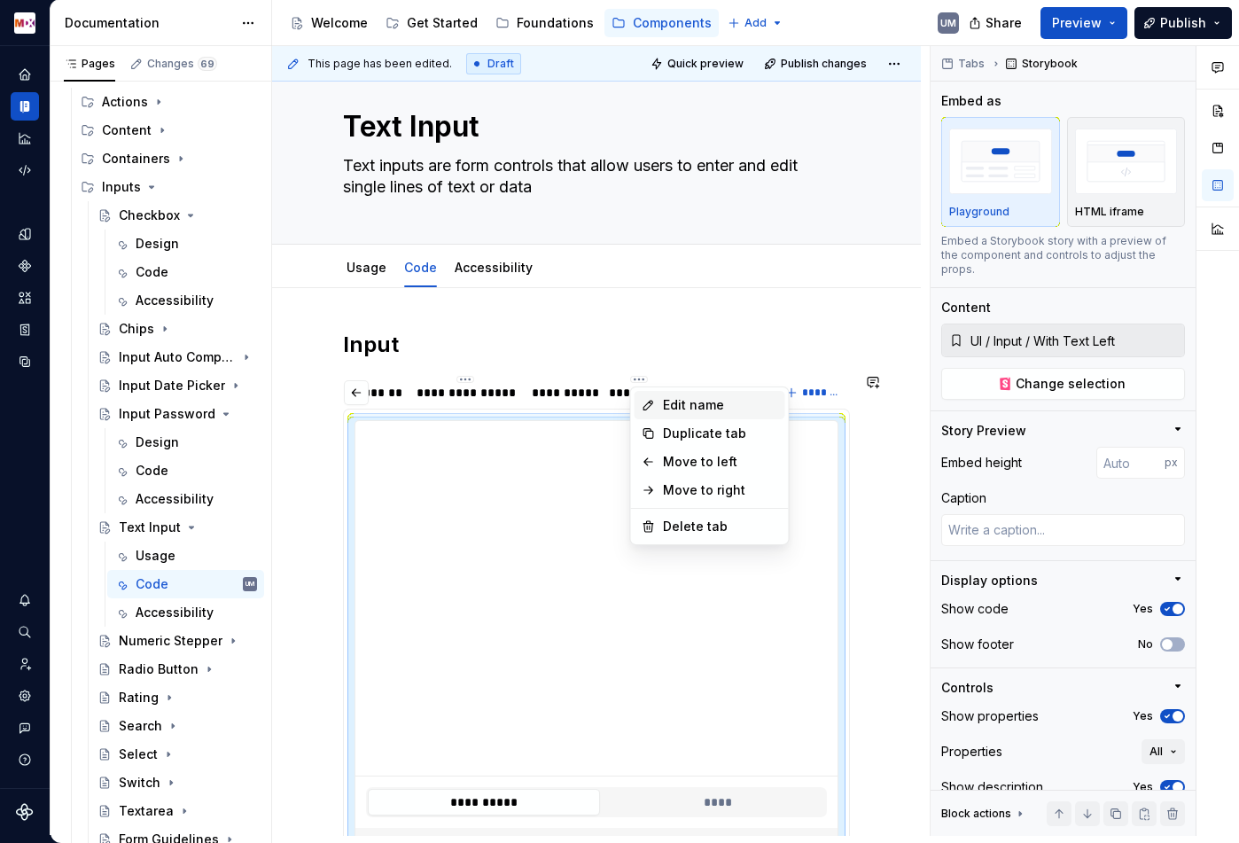
click at [659, 404] on div "Edit name" at bounding box center [710, 405] width 151 height 28
type textarea "*"
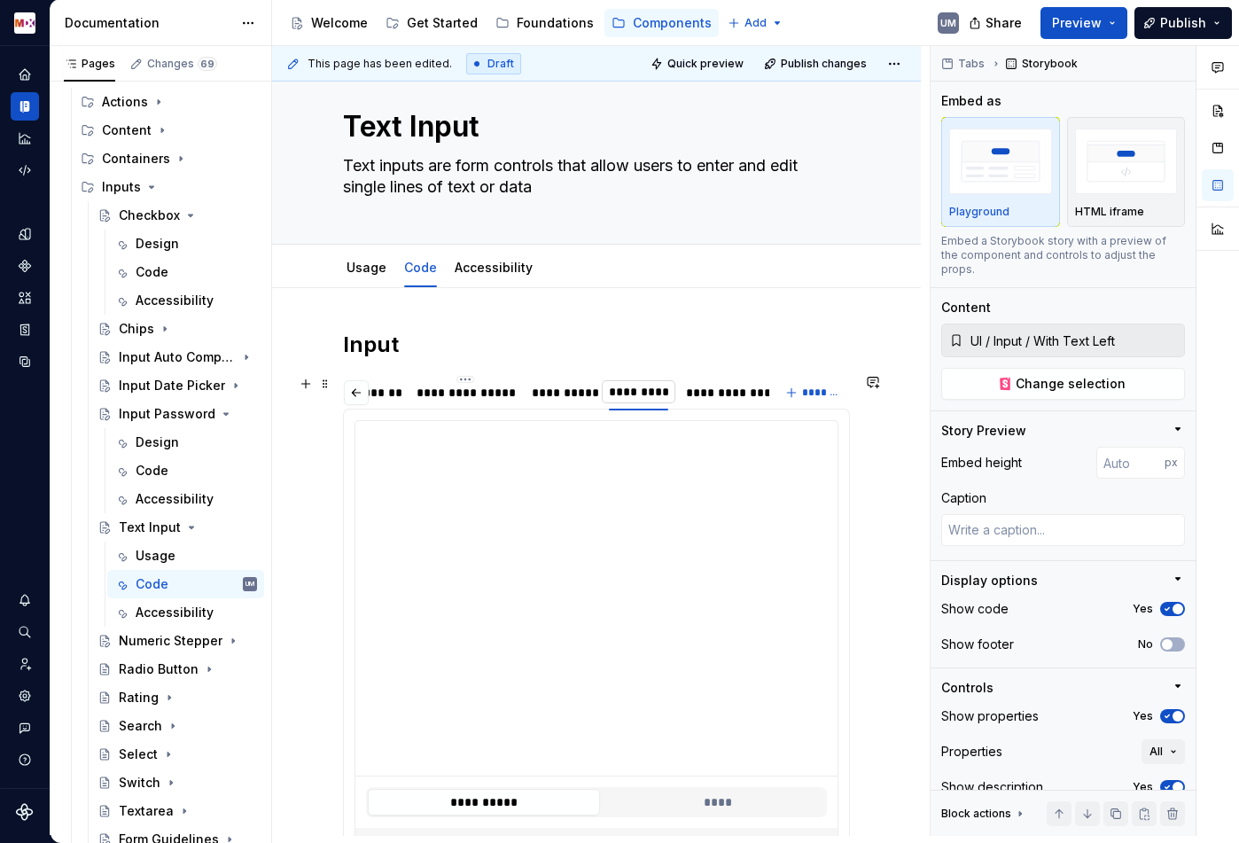
click at [639, 395] on input "**********" at bounding box center [639, 392] width 74 height 32
type input "**********"
click at [557, 378] on html "MDX UM Dataset Migros Documentation Accessibility guide for tree Page tree. Nav…" at bounding box center [619, 421] width 1239 height 843
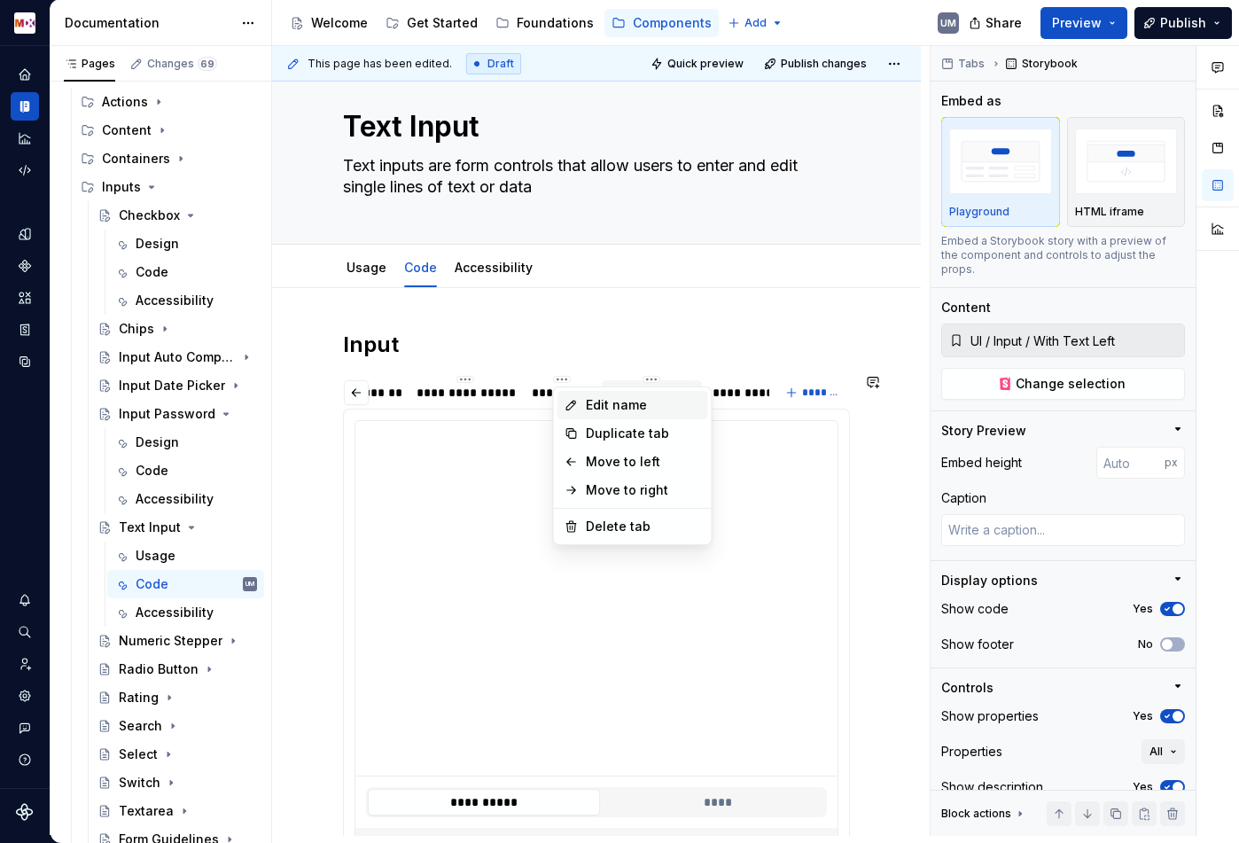
click at [573, 397] on div "Edit name" at bounding box center [632, 405] width 151 height 28
type textarea "*"
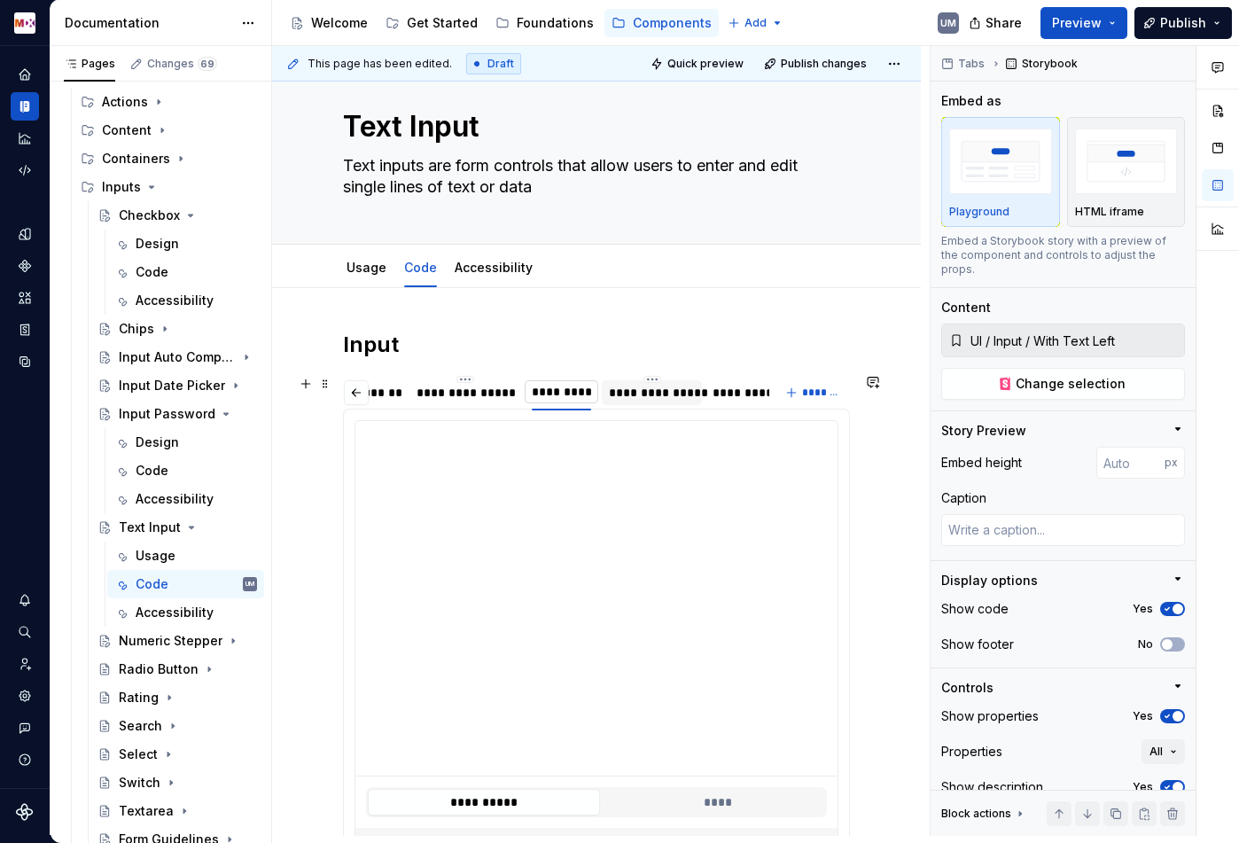
click at [565, 392] on input "**********" at bounding box center [562, 392] width 74 height 32
type input "**********"
click at [814, 395] on span "*******" at bounding box center [822, 393] width 40 height 14
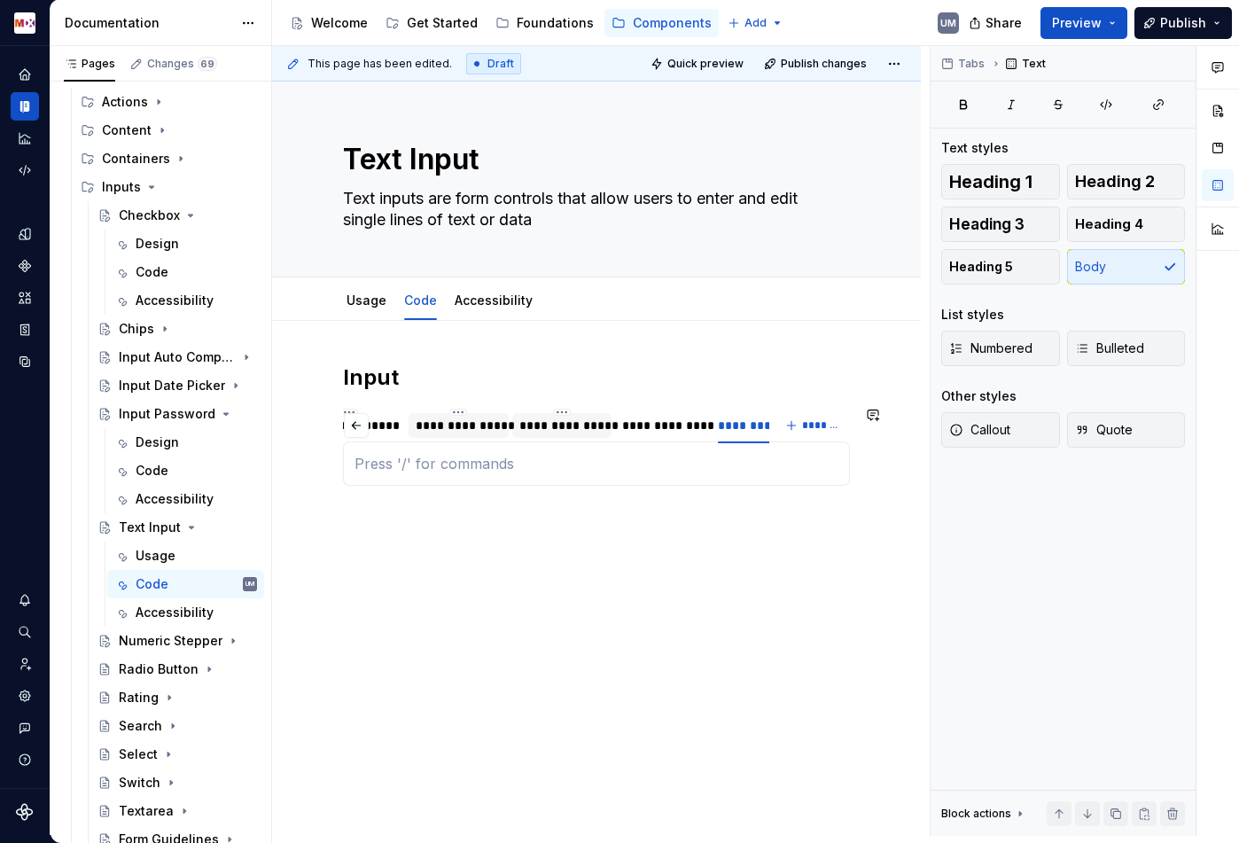
scroll to position [0, 117]
click at [651, 451] on div "**********" at bounding box center [596, 463] width 507 height 44
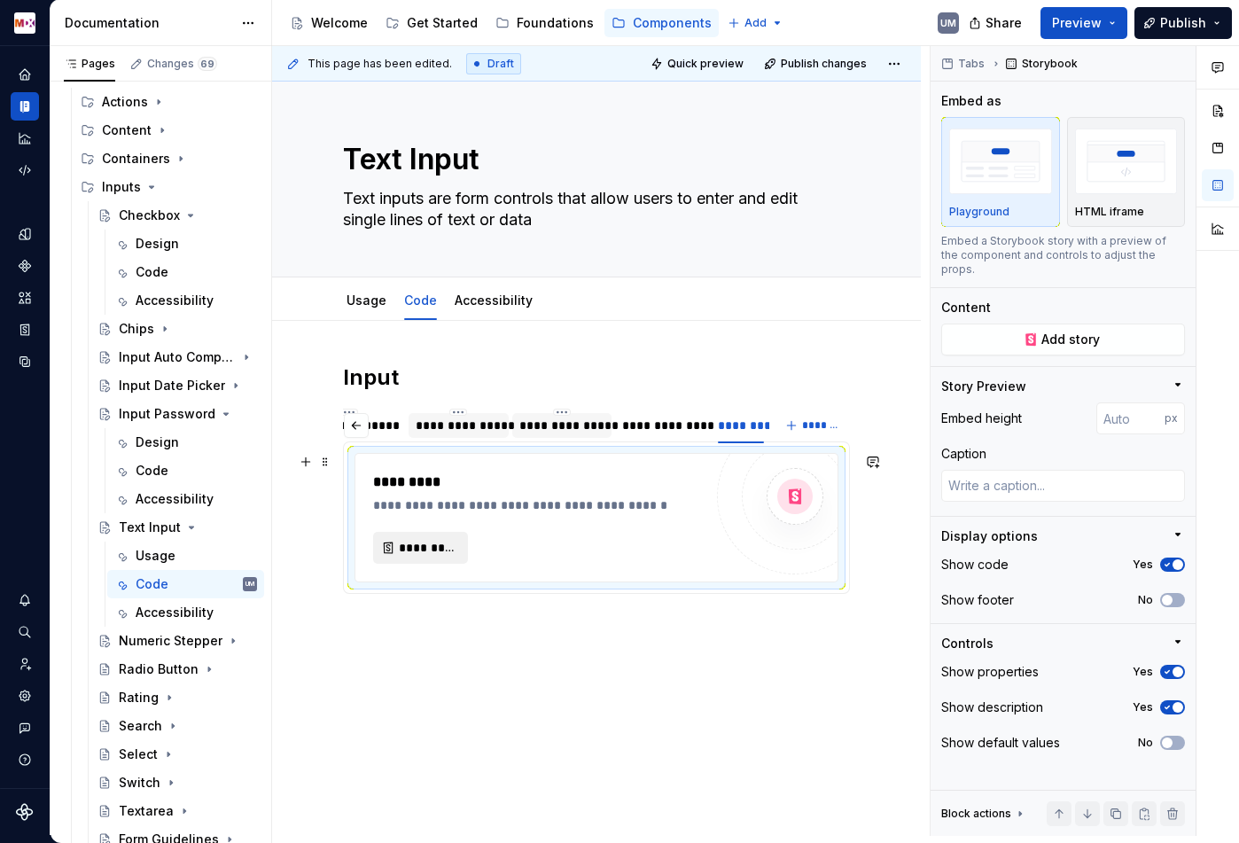
click at [437, 551] on span "*********" at bounding box center [428, 548] width 58 height 18
type textarea "*"
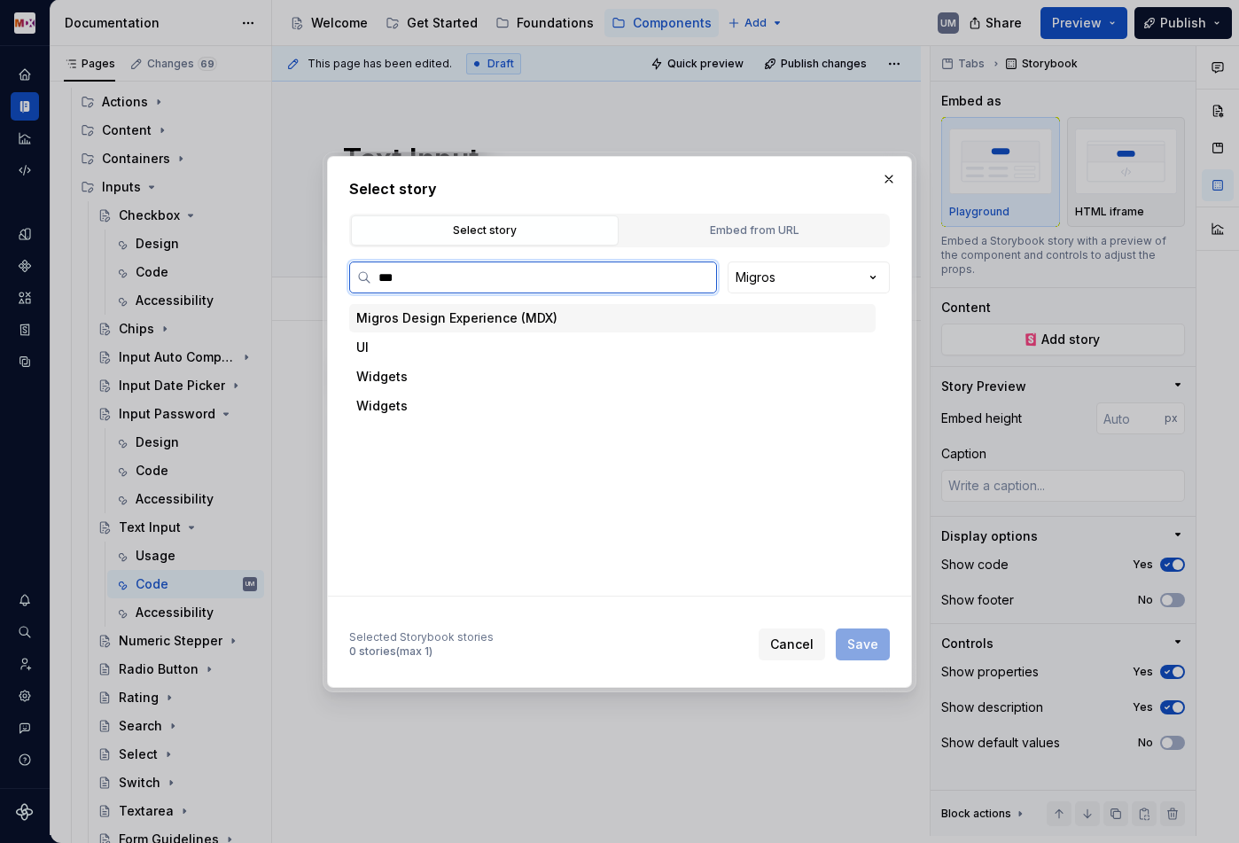
type input "****"
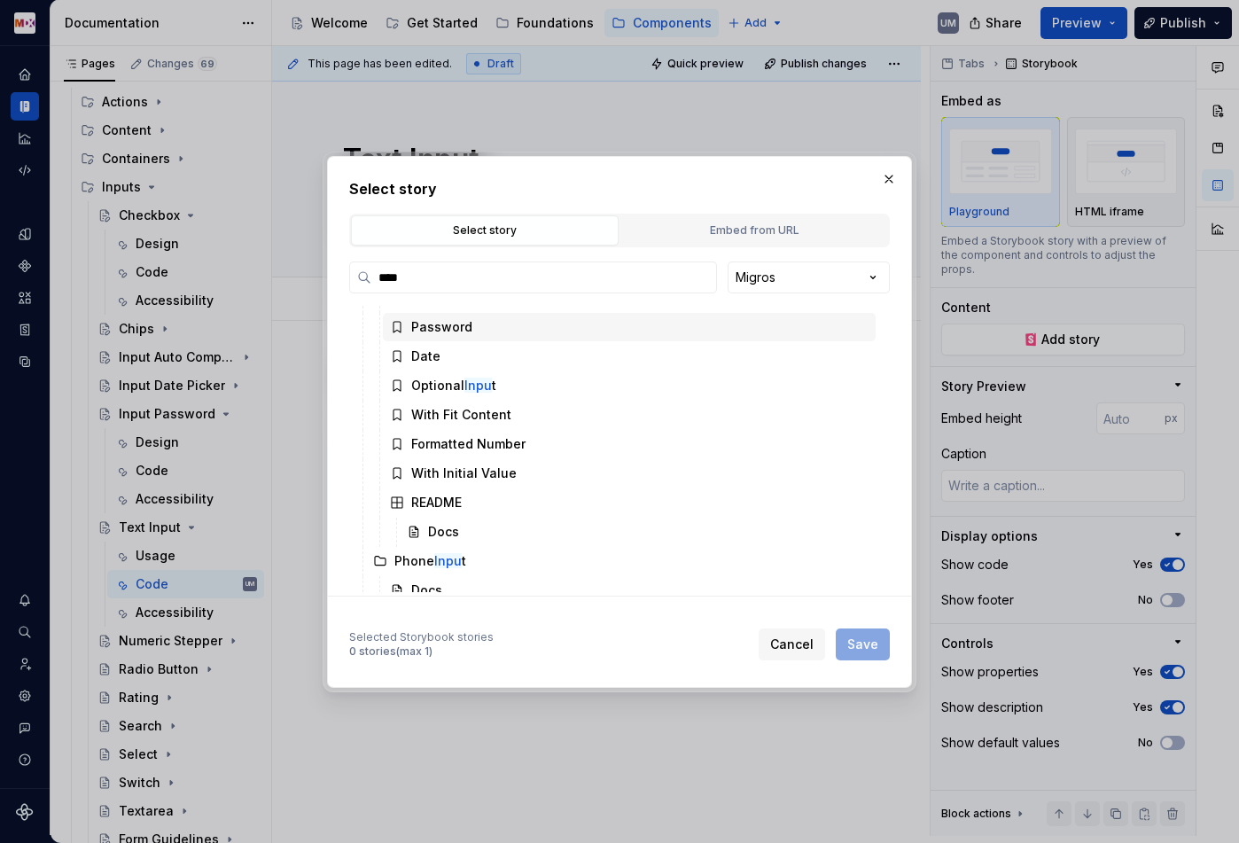
scroll to position [550, 0]
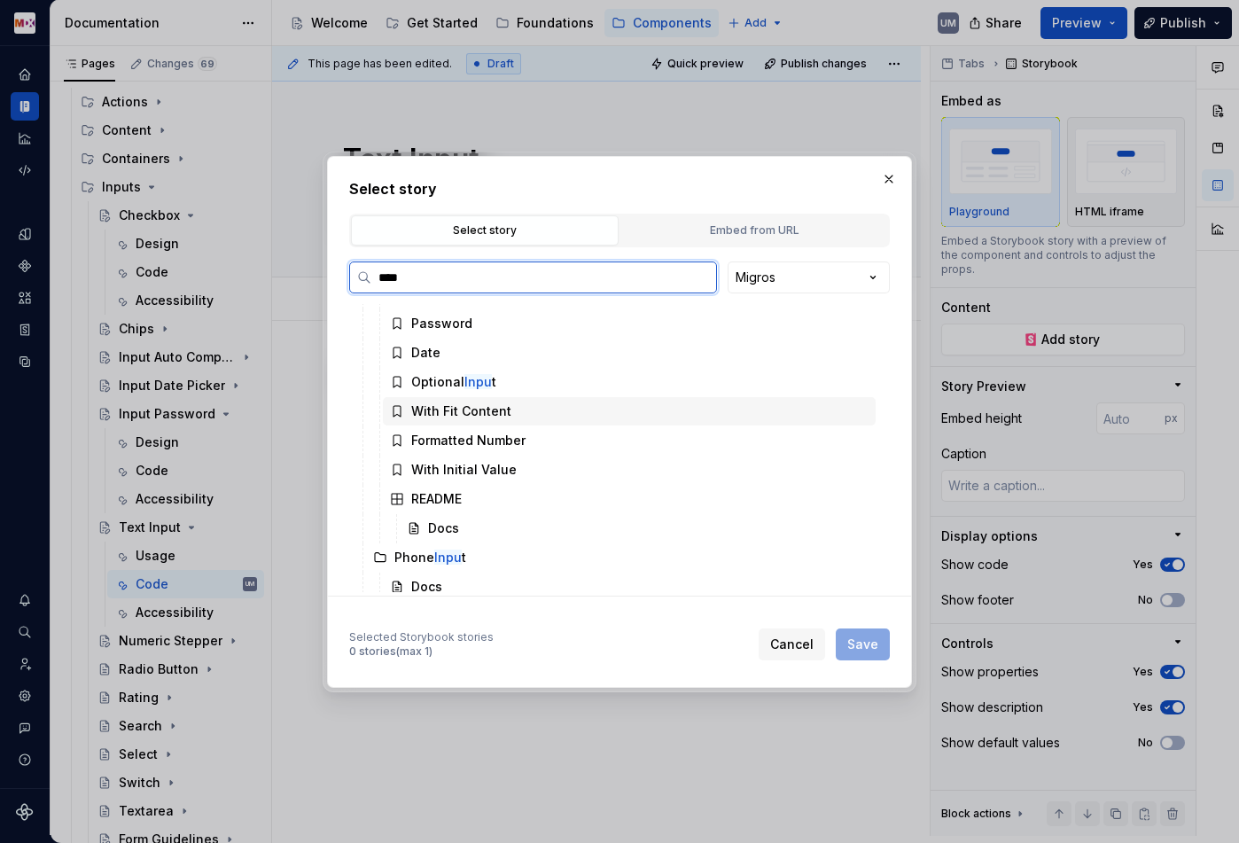
click at [491, 417] on div "With Fit Content" at bounding box center [461, 411] width 100 height 18
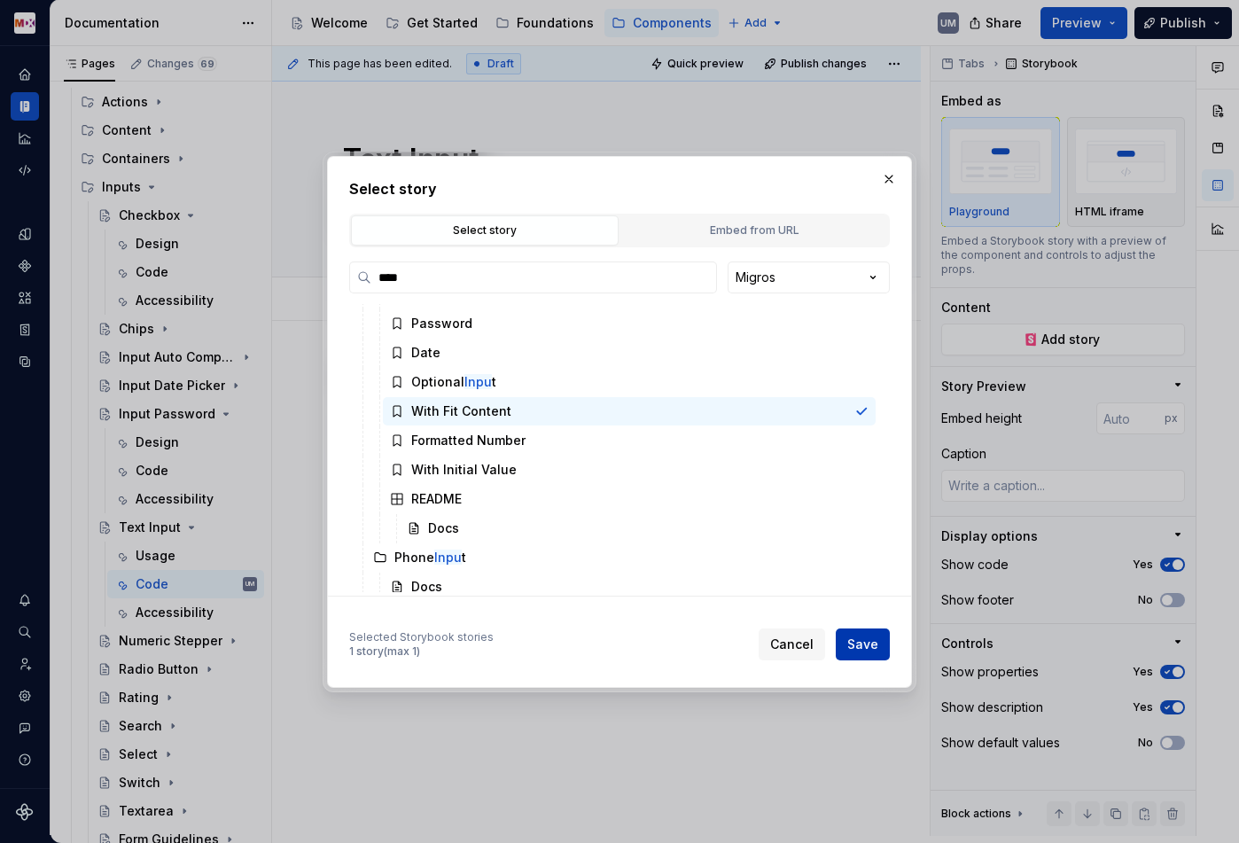
click at [876, 640] on span "Save" at bounding box center [862, 644] width 31 height 18
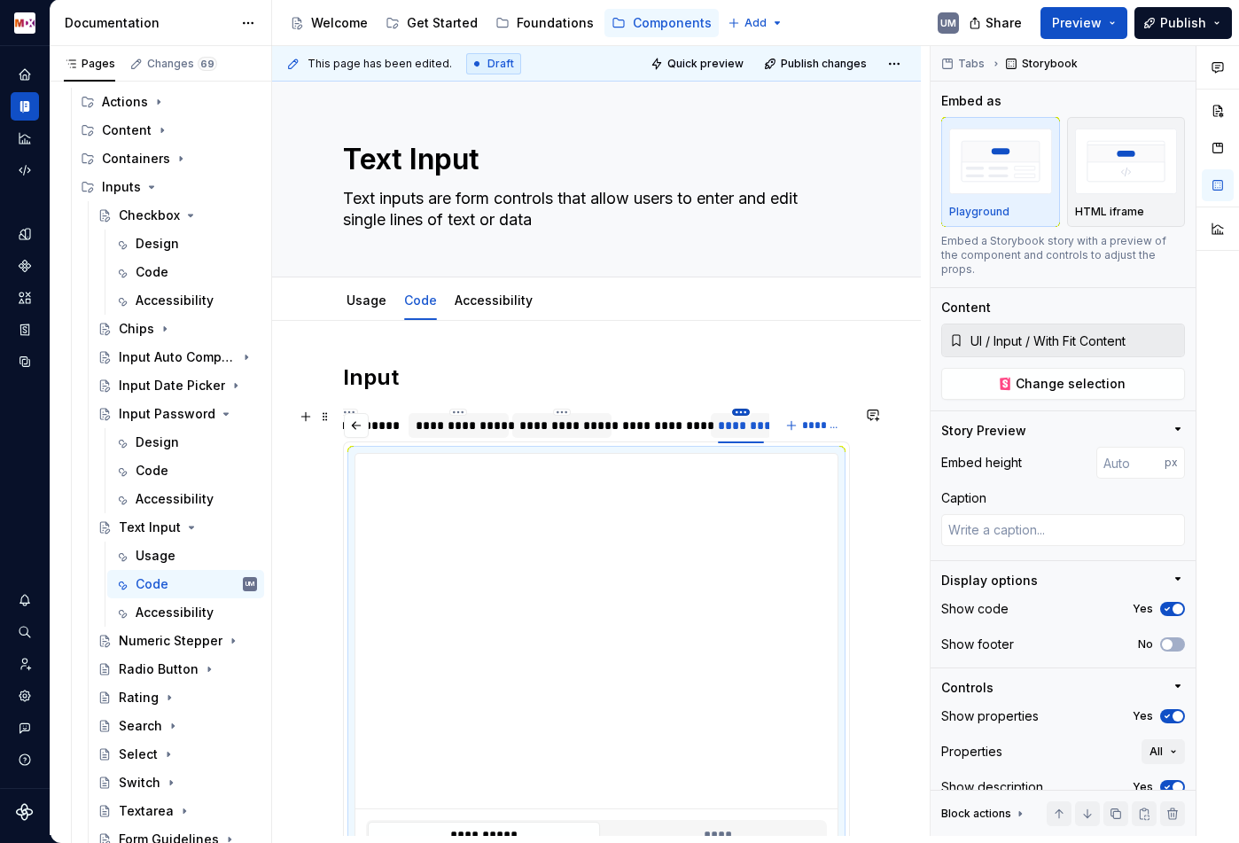
click at [741, 410] on html "MDX UM Dataset Migros Documentation Accessibility guide for tree Page tree. Nav…" at bounding box center [619, 421] width 1239 height 843
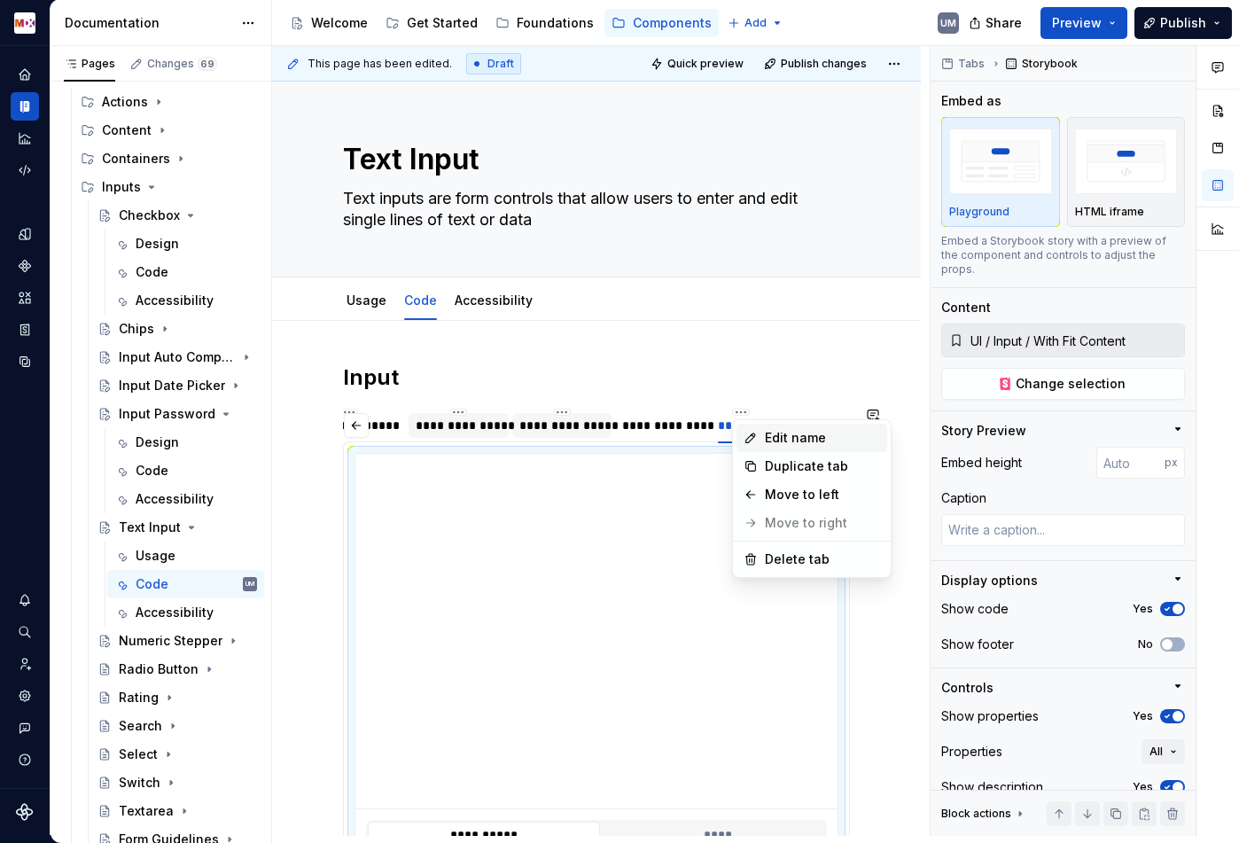
click at [753, 435] on icon at bounding box center [751, 438] width 14 height 14
type textarea "*"
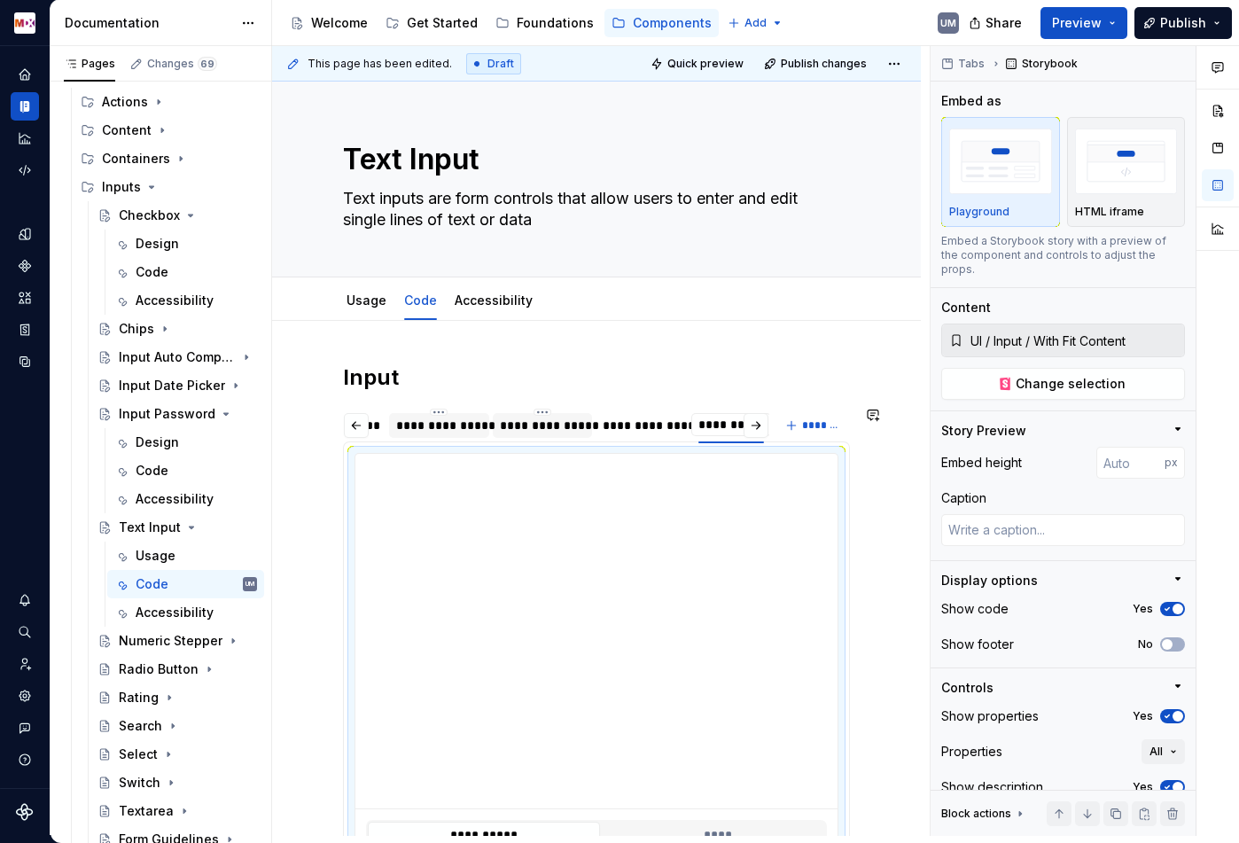
type input "**********"
click at [826, 418] on span "*******" at bounding box center [822, 425] width 40 height 14
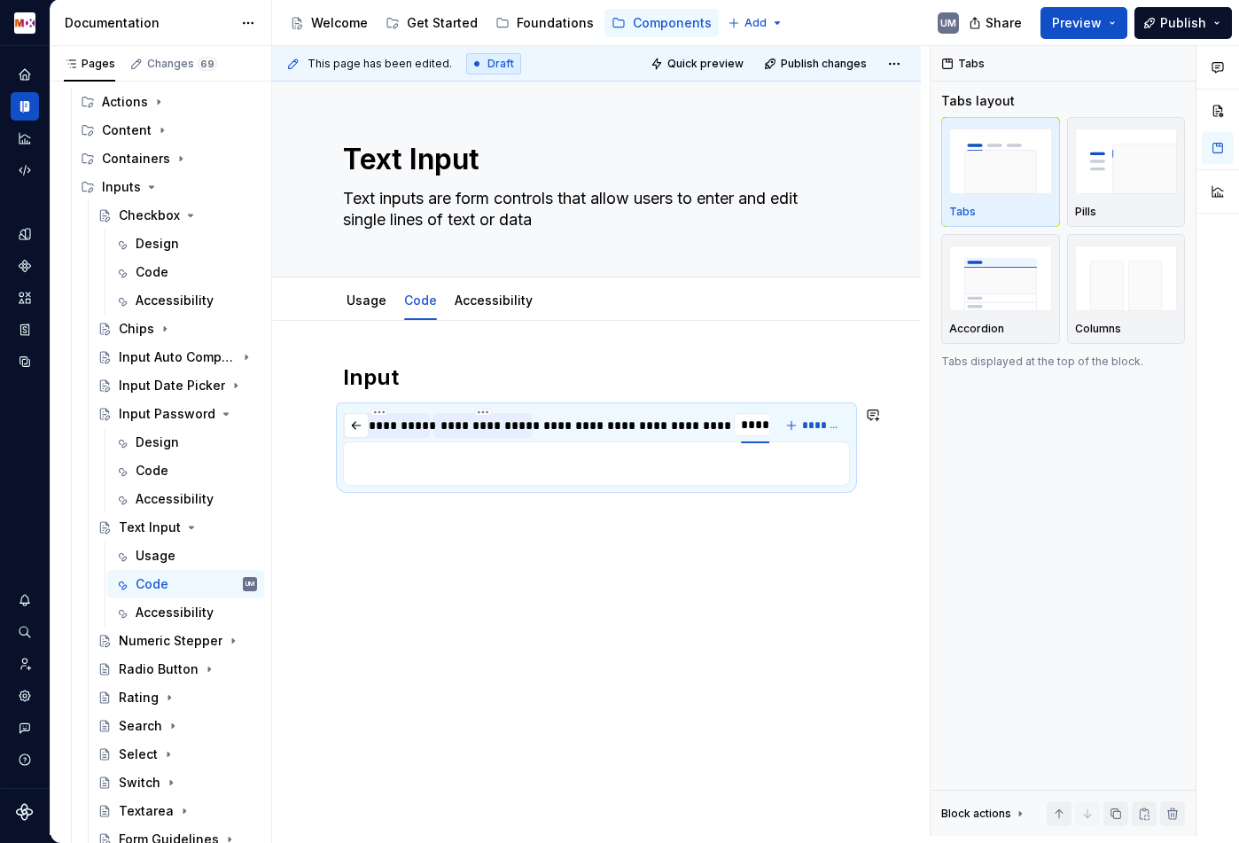
scroll to position [0, 219]
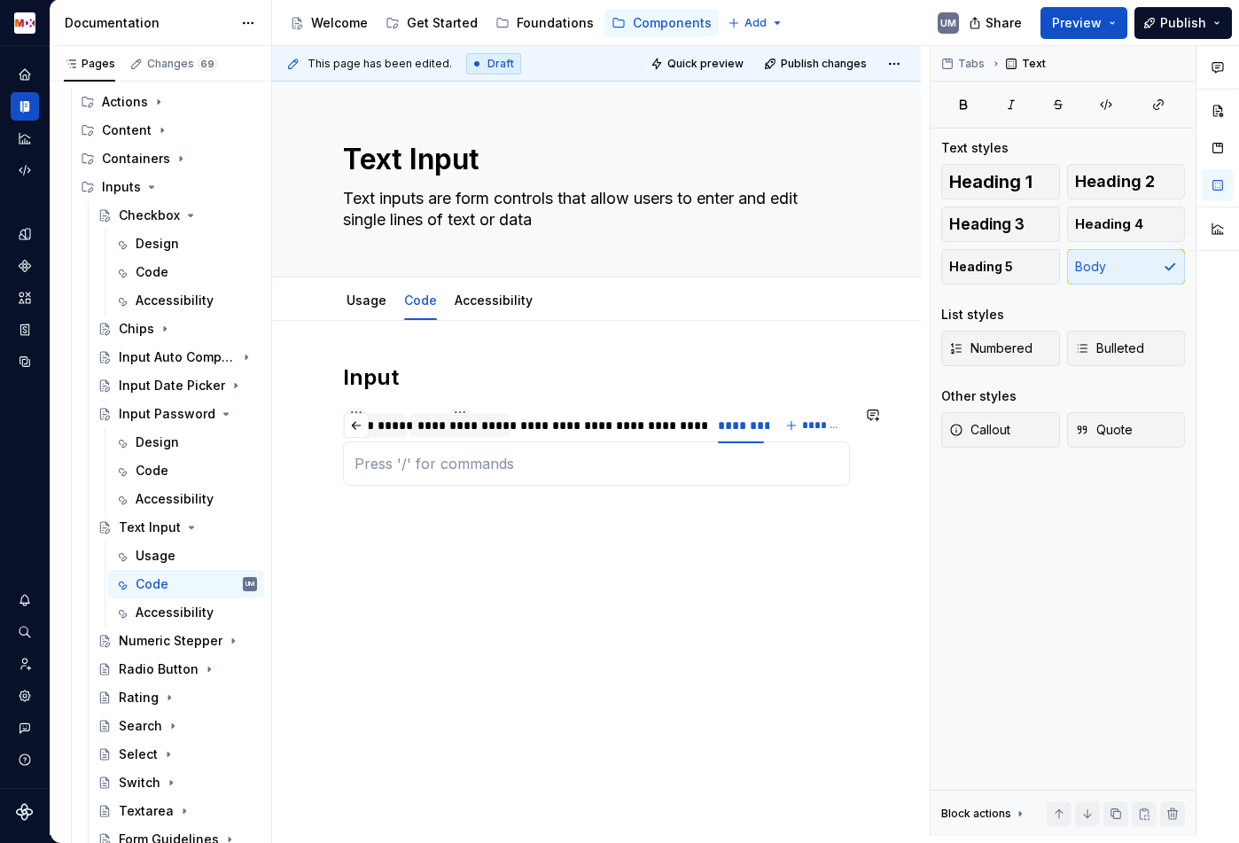
click at [487, 479] on div "**********" at bounding box center [596, 463] width 507 height 44
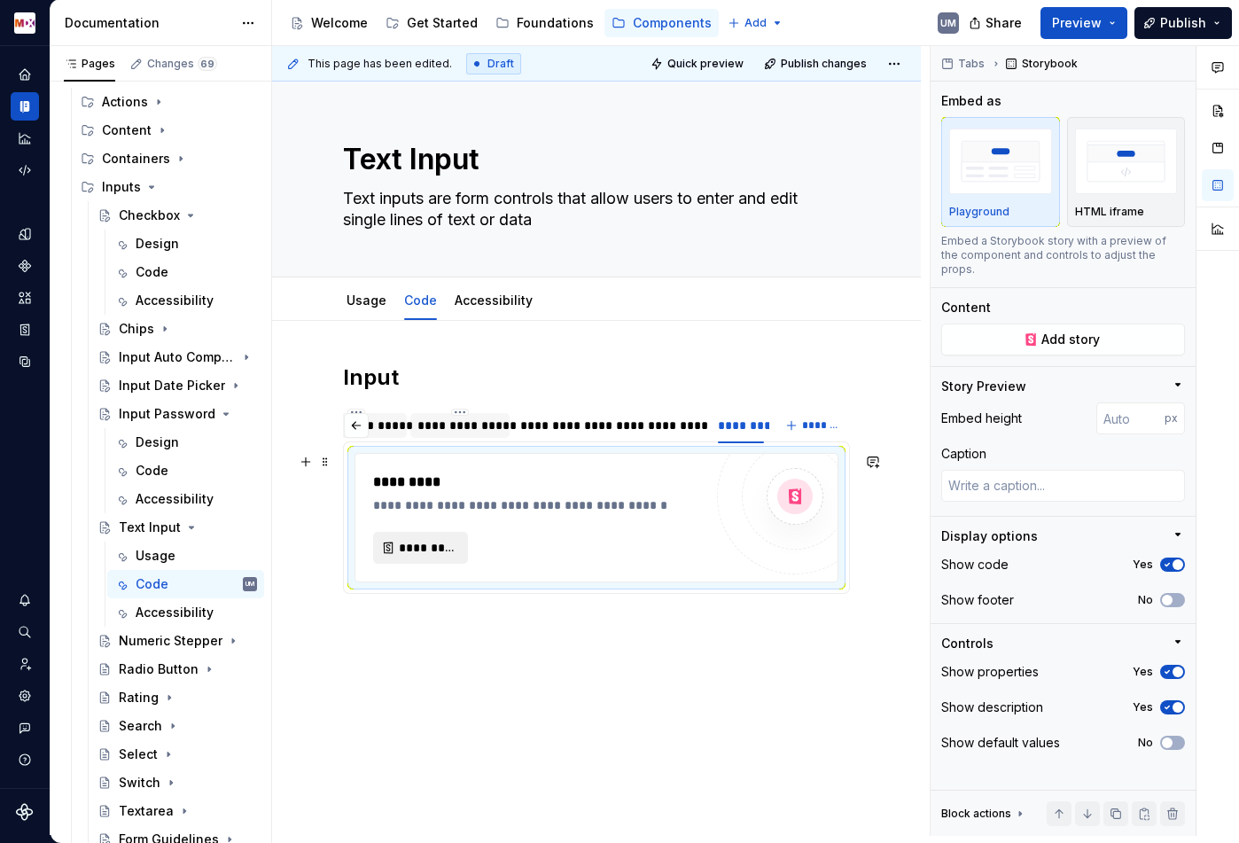
click at [411, 544] on span "*********" at bounding box center [428, 548] width 58 height 18
type textarea "*"
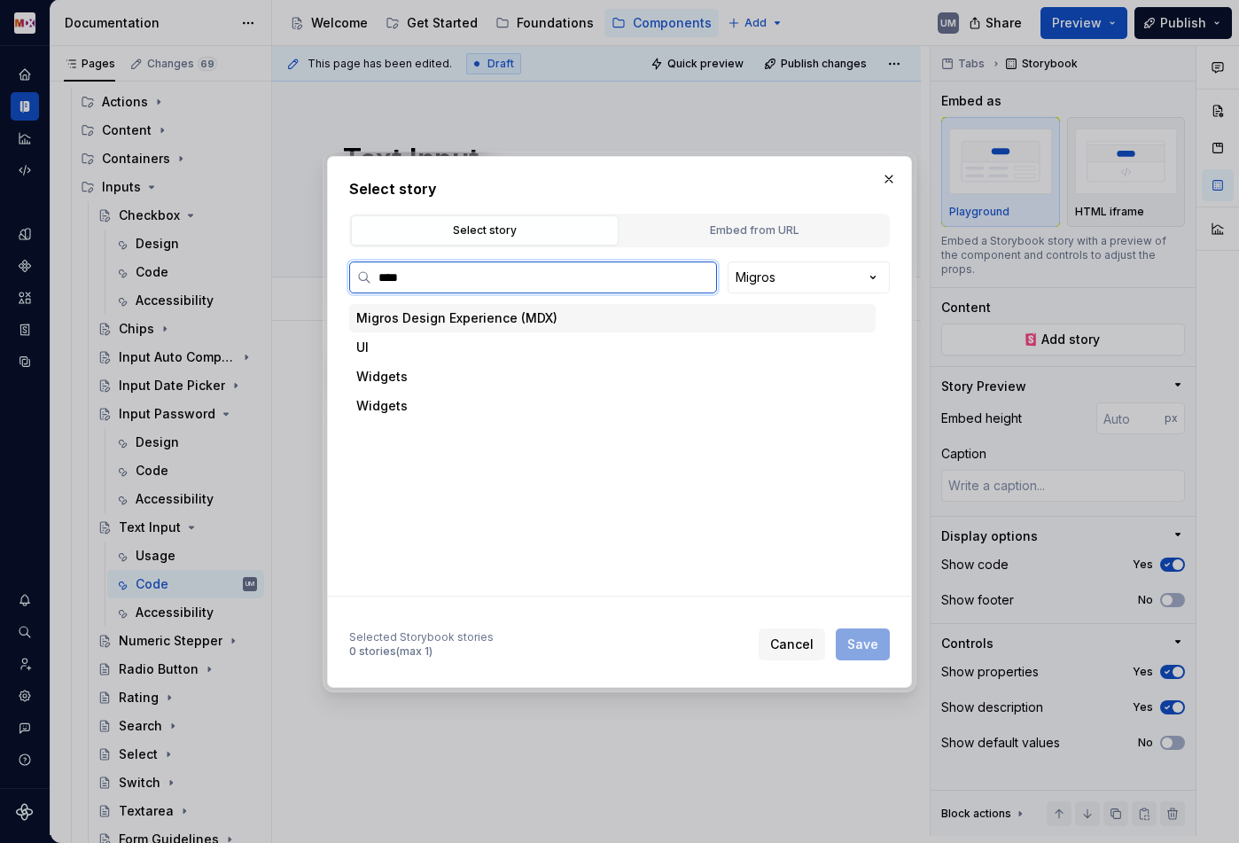
type input "*****"
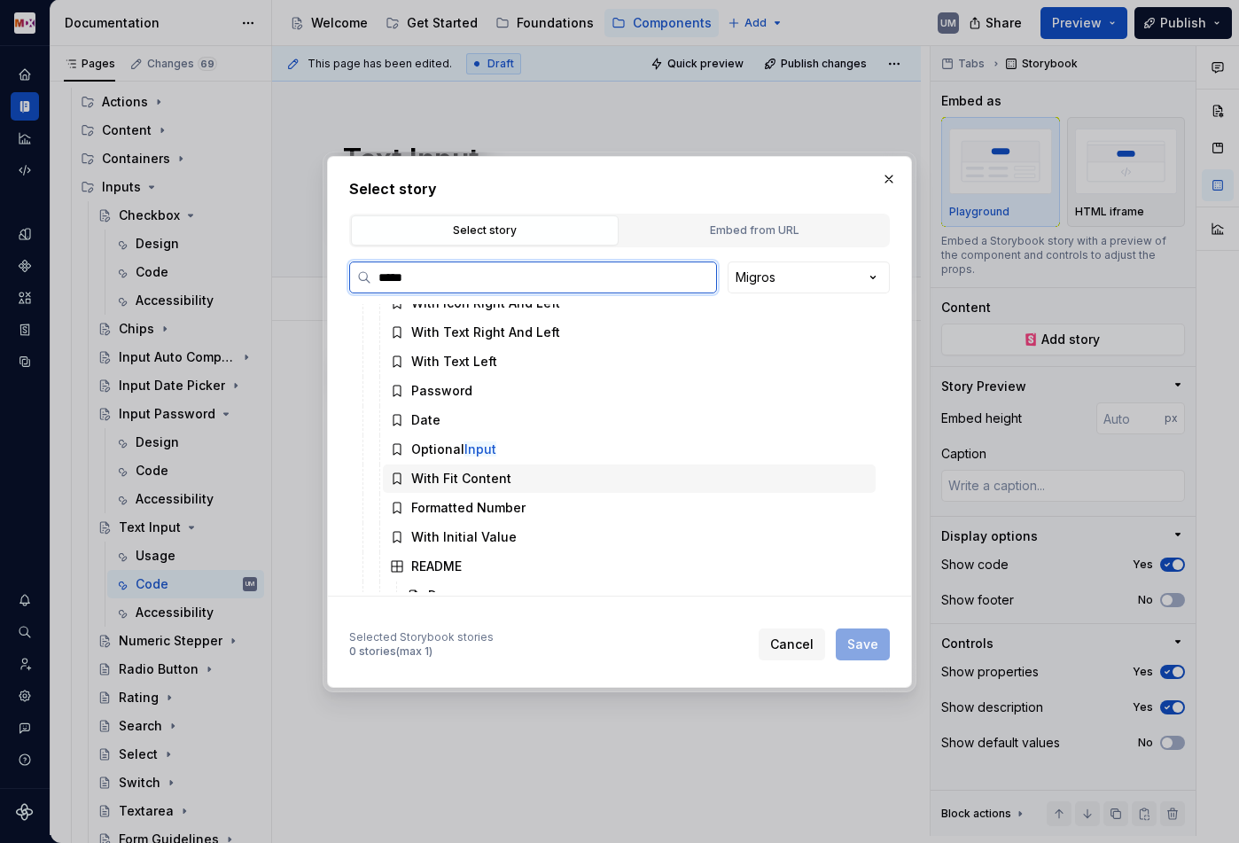
scroll to position [521, 0]
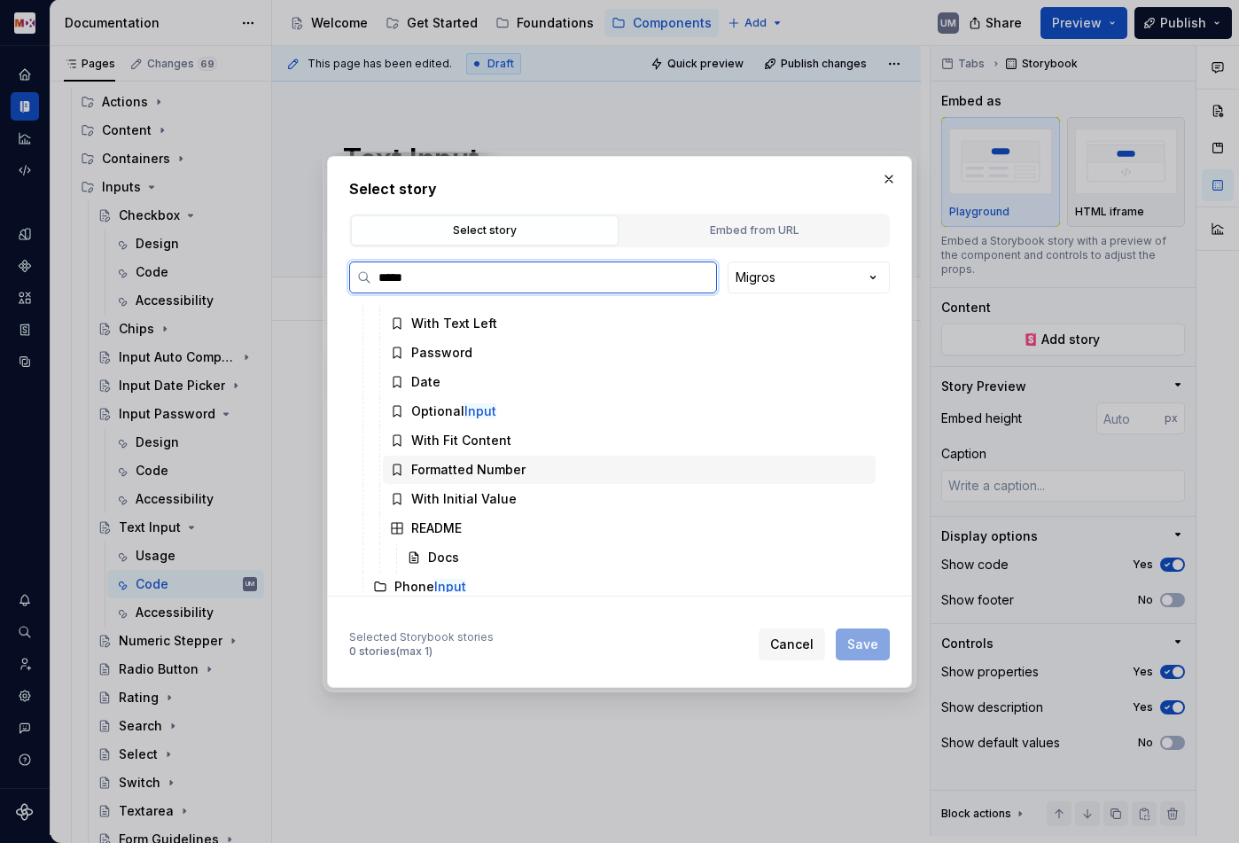
click at [499, 473] on div "Formatted Number" at bounding box center [468, 470] width 114 height 18
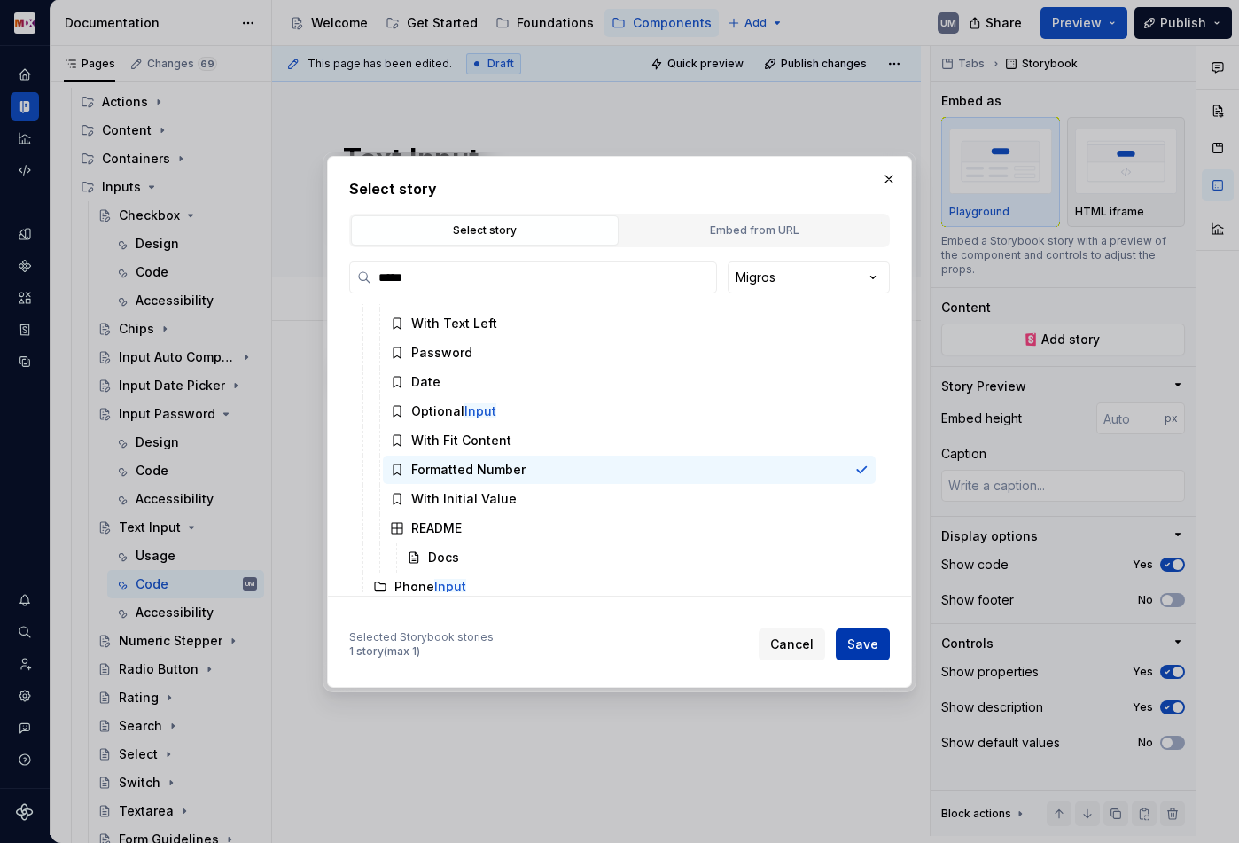
click at [865, 639] on span "Save" at bounding box center [862, 644] width 31 height 18
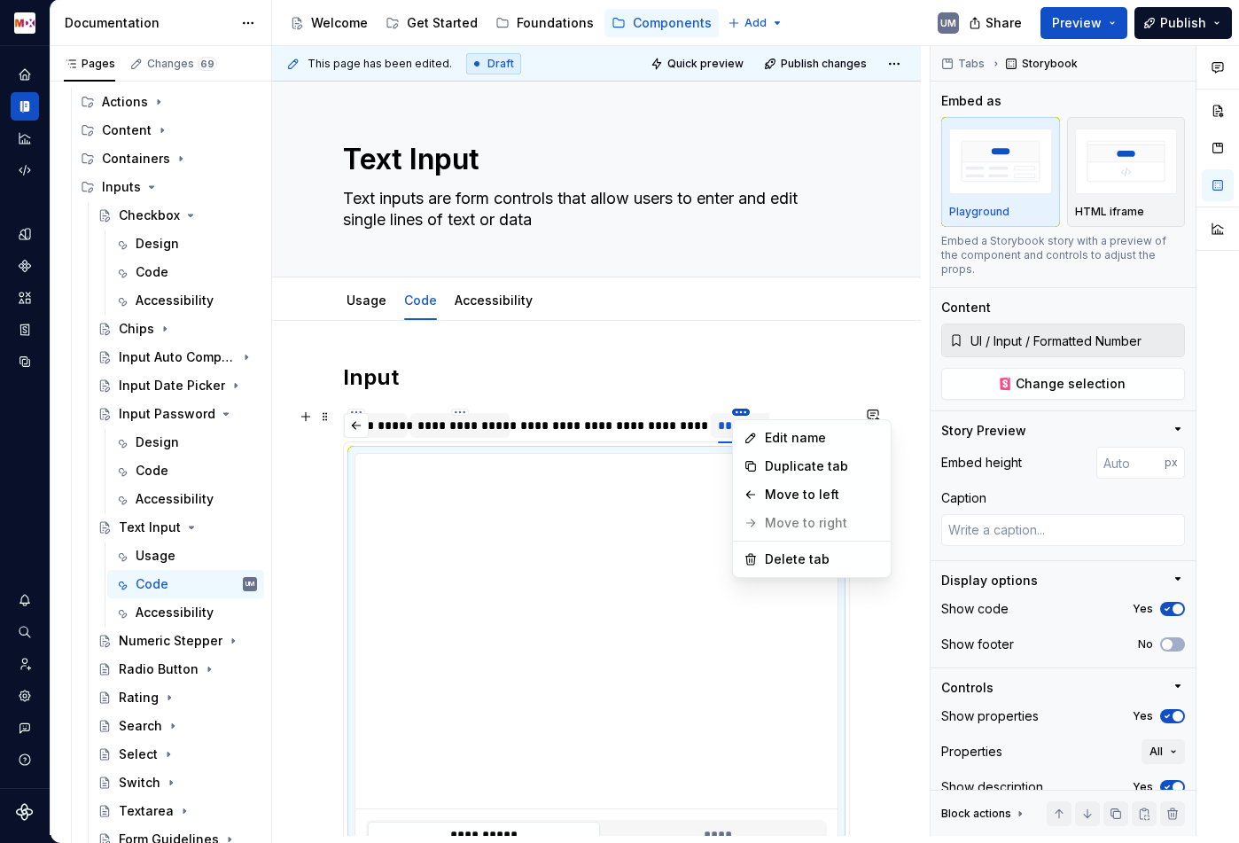
click at [747, 413] on html "MDX UM Dataset Migros Documentation Accessibility guide for tree Page tree. Nav…" at bounding box center [619, 421] width 1239 height 843
click at [773, 438] on div "Edit name" at bounding box center [822, 438] width 115 height 18
type textarea "*"
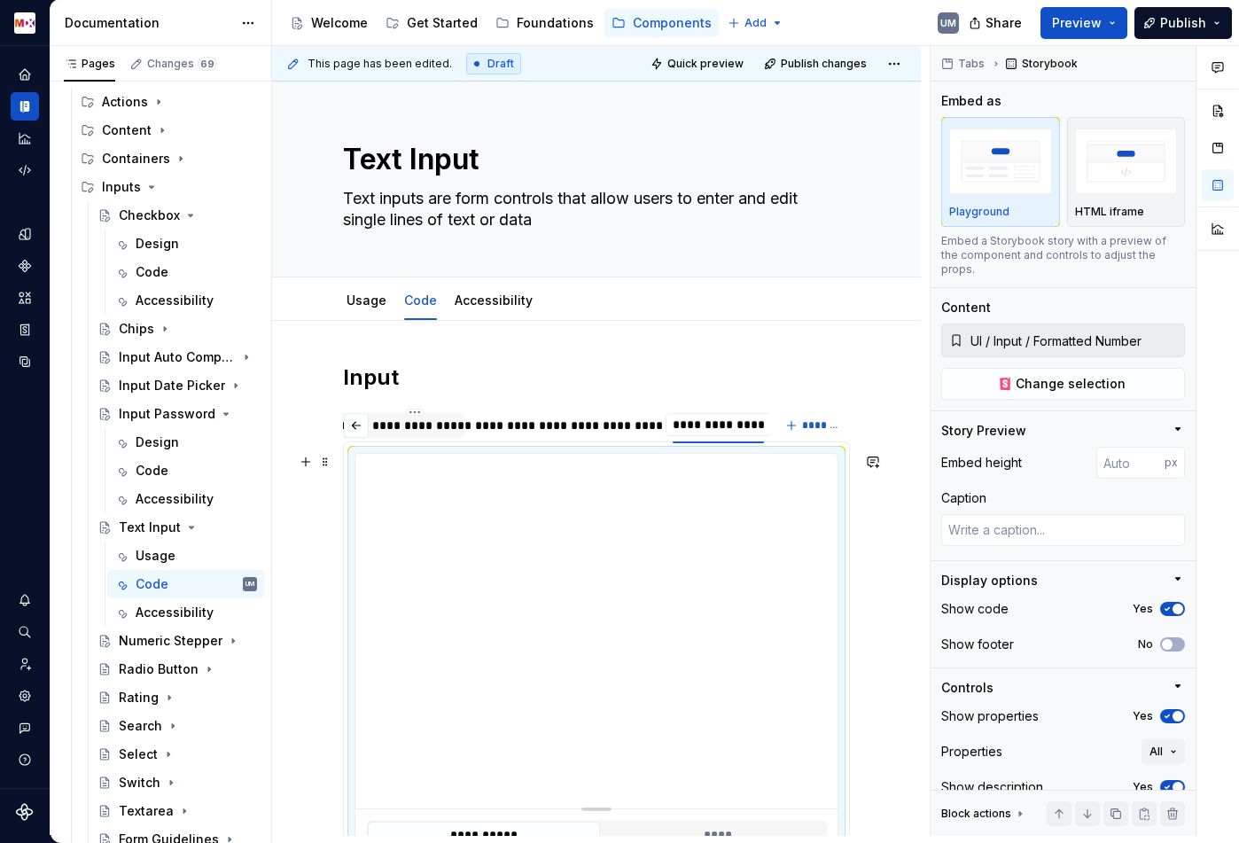
type input "**********"
click at [827, 423] on span "*******" at bounding box center [822, 425] width 40 height 14
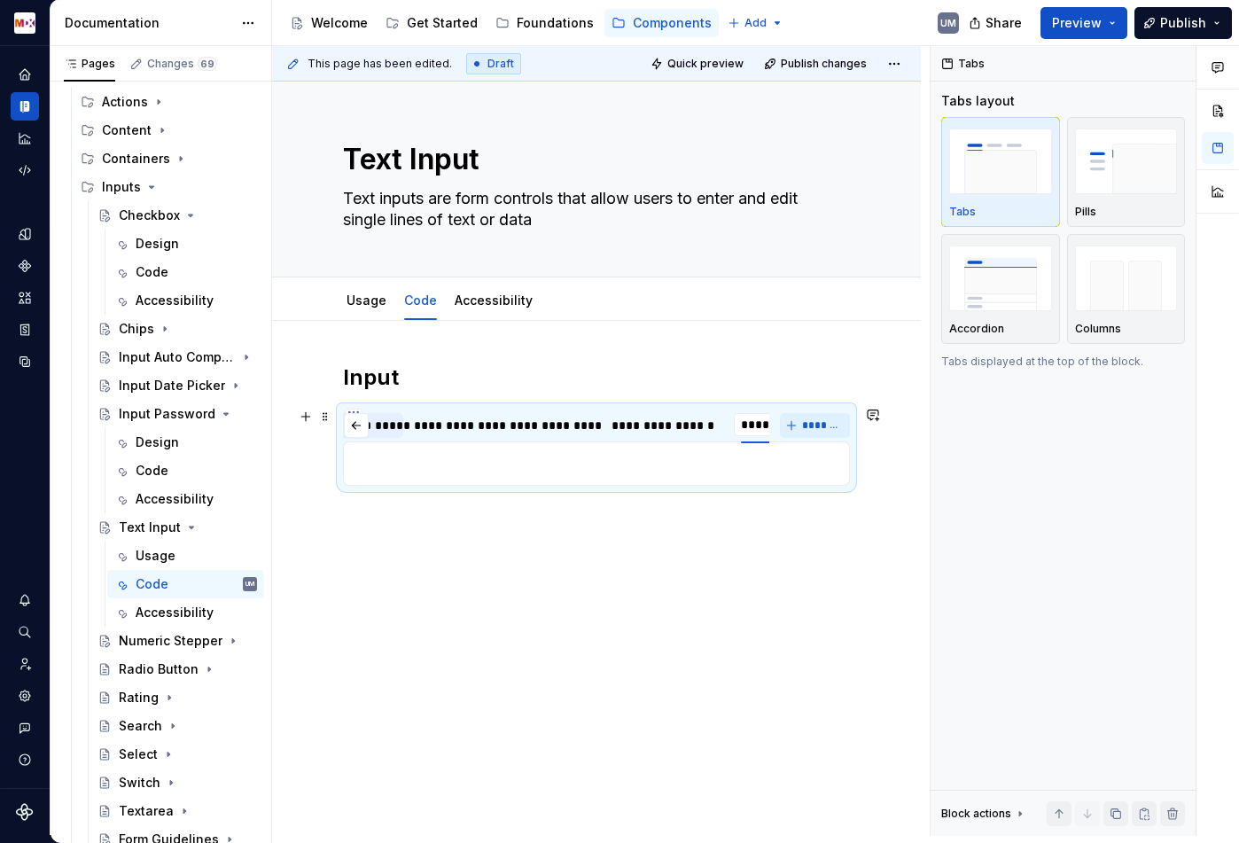
scroll to position [0, 348]
click at [740, 470] on p at bounding box center [596, 463] width 484 height 21
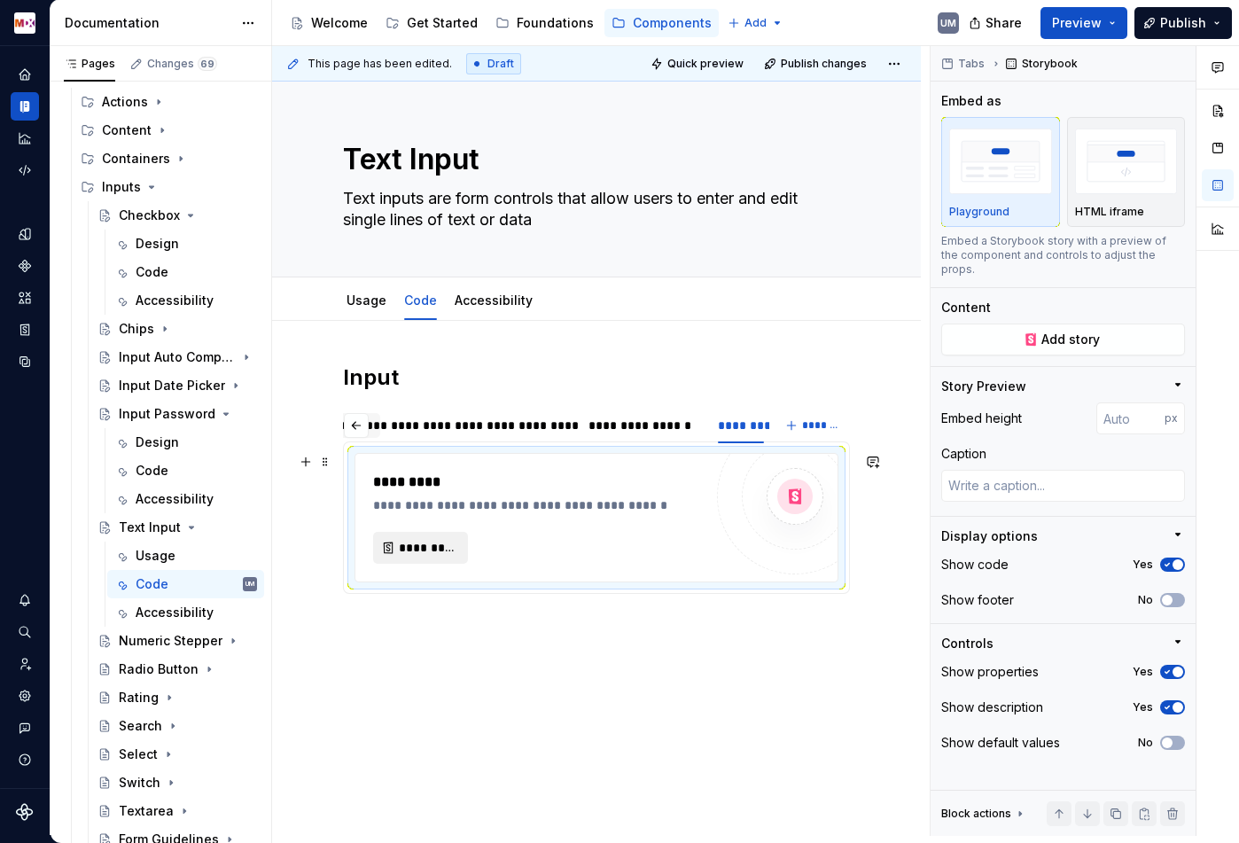
click at [455, 544] on span "*********" at bounding box center [428, 548] width 58 height 18
type textarea "*"
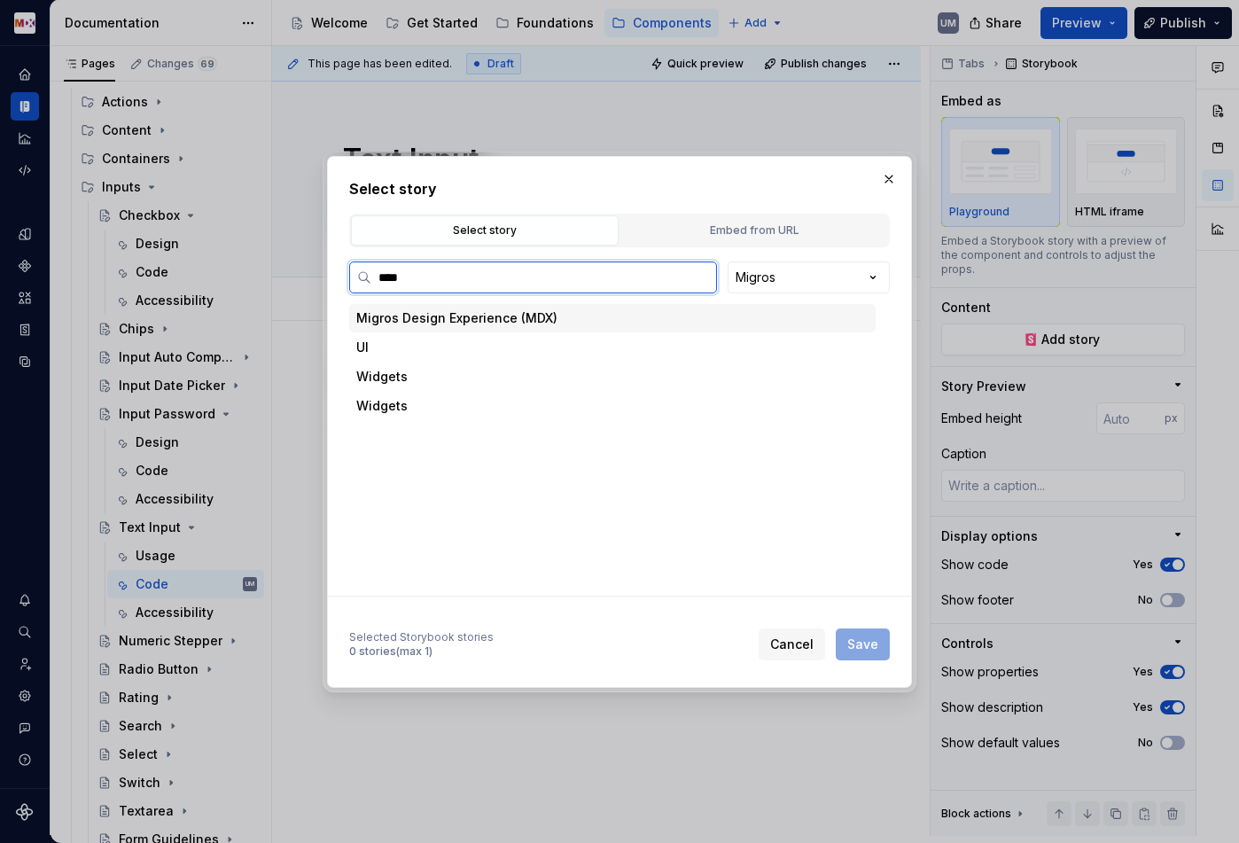
type input "*****"
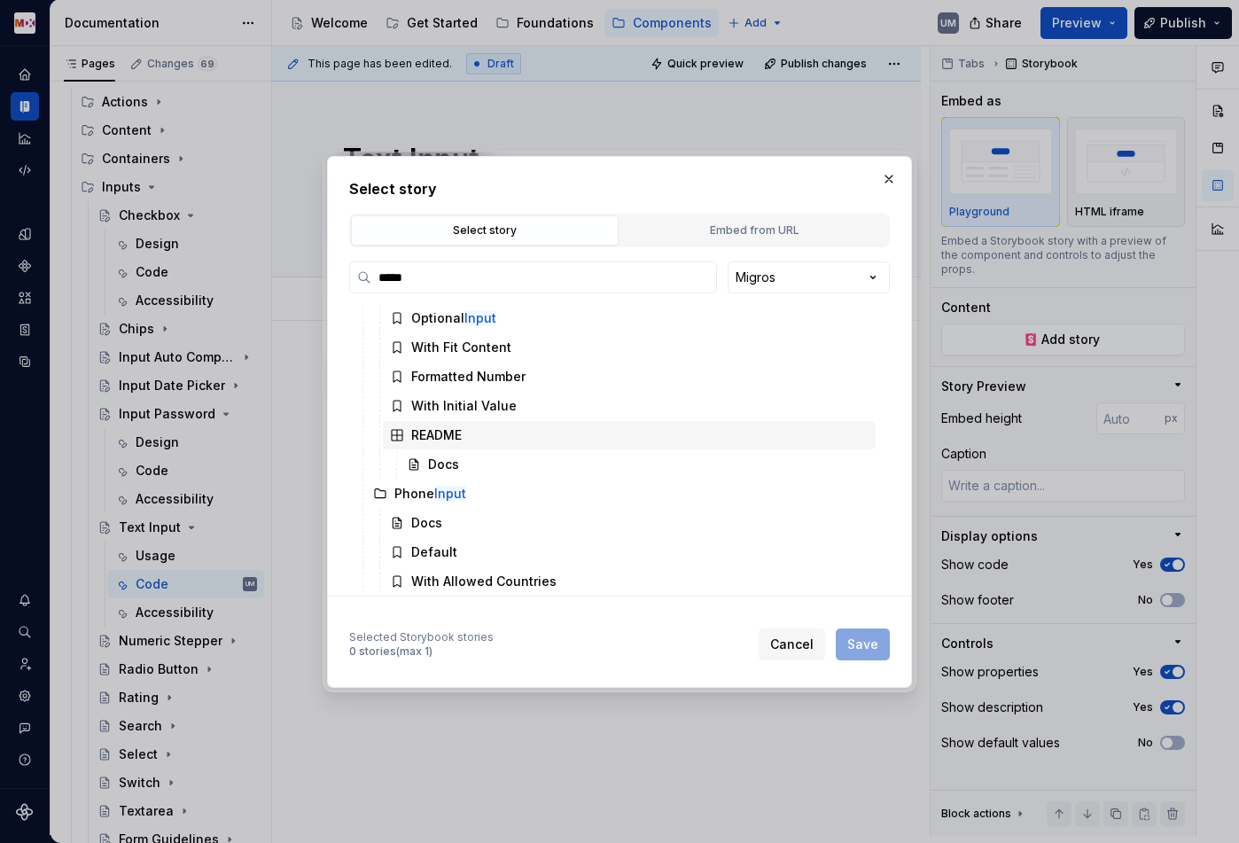
scroll to position [611, 0]
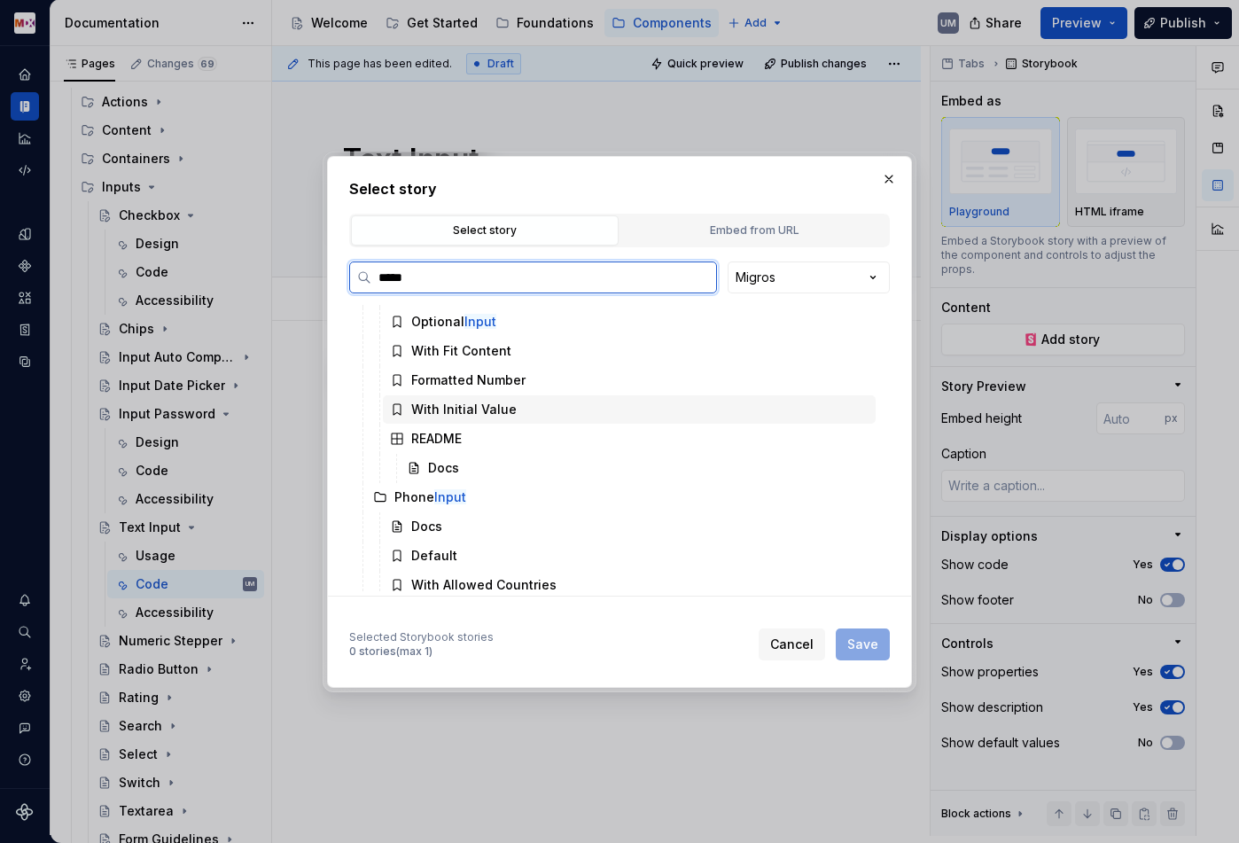
click at [471, 411] on div "With Initial Value" at bounding box center [463, 410] width 105 height 18
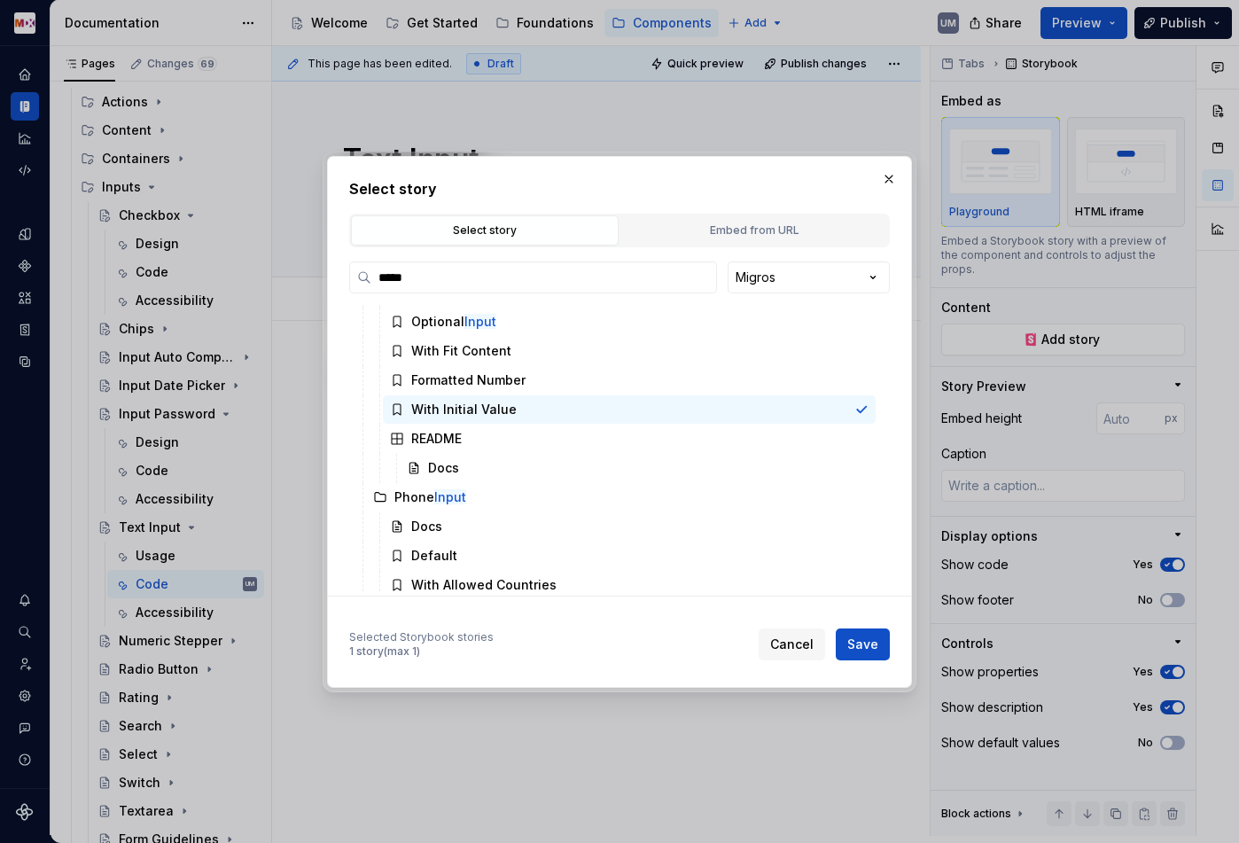
click at [863, 640] on span "Save" at bounding box center [862, 644] width 31 height 18
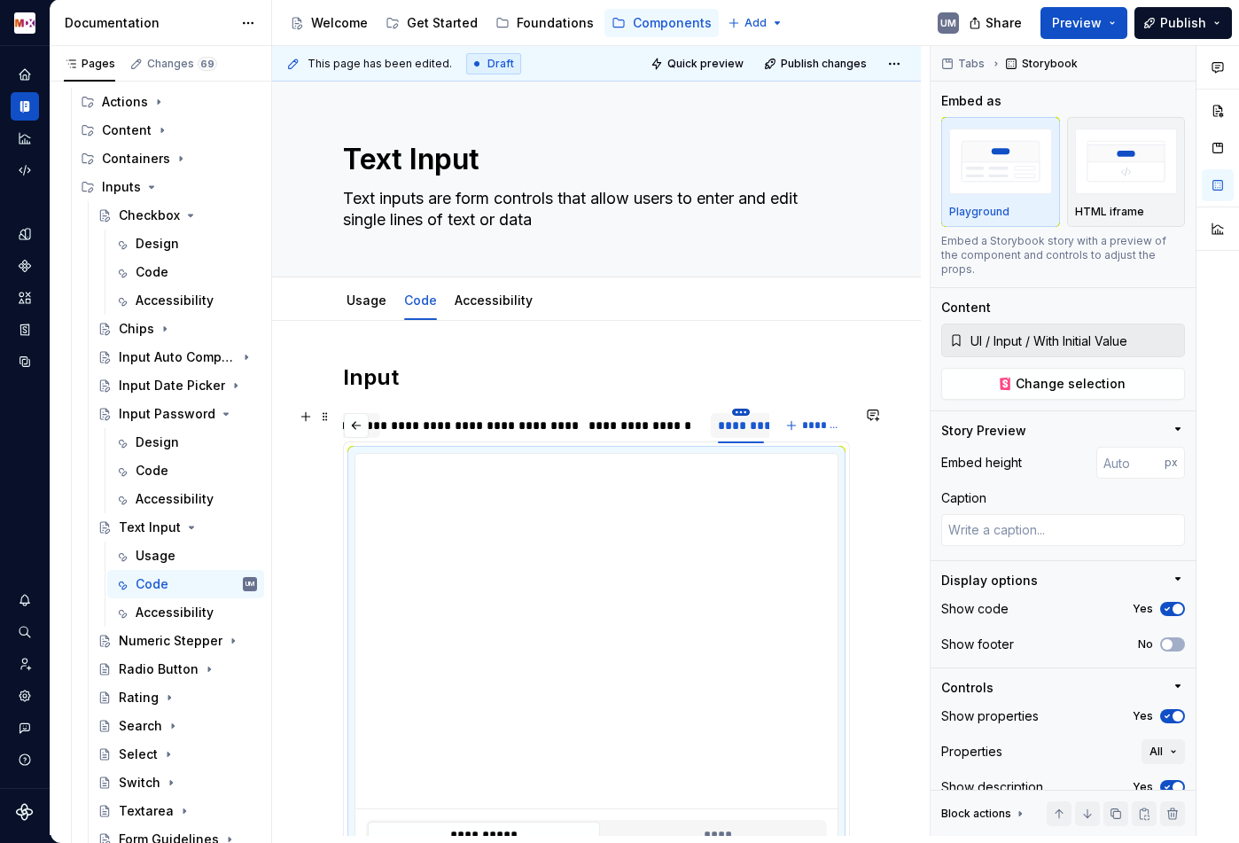
click at [743, 411] on html "MDX UM Dataset Migros Documentation Accessibility guide for tree Page tree. Nav…" at bounding box center [619, 421] width 1239 height 843
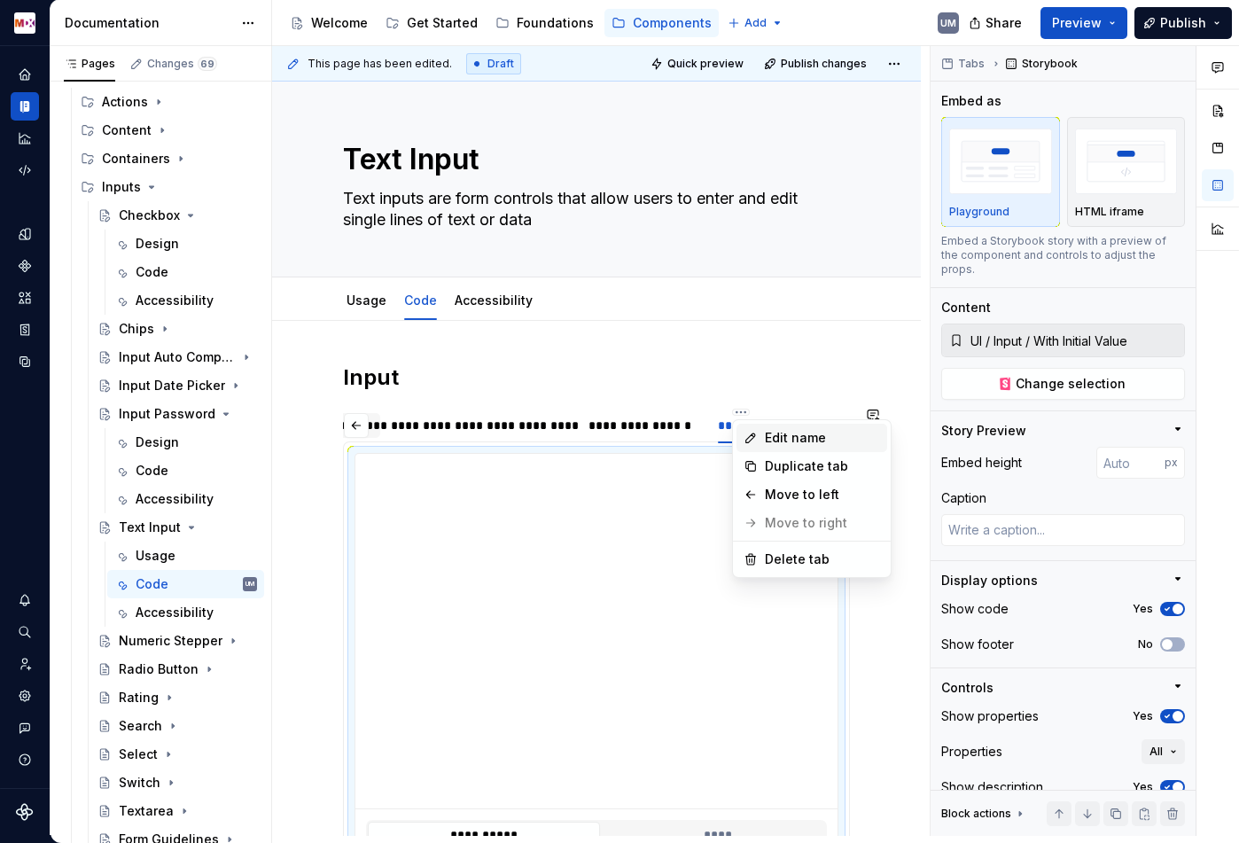
click at [756, 431] on icon at bounding box center [751, 438] width 14 height 14
type textarea "*"
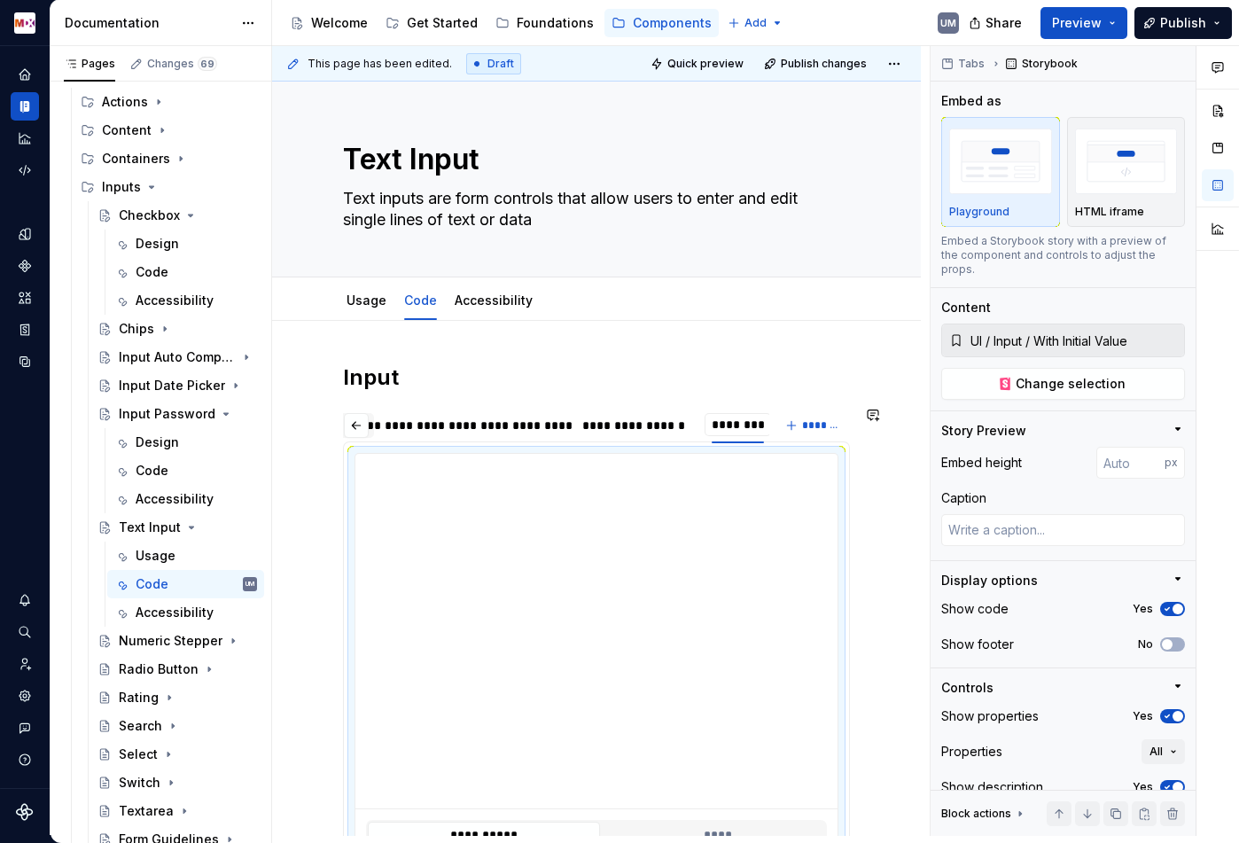
scroll to position [0, 362]
type input "**********"
click at [814, 429] on span "*******" at bounding box center [822, 425] width 40 height 14
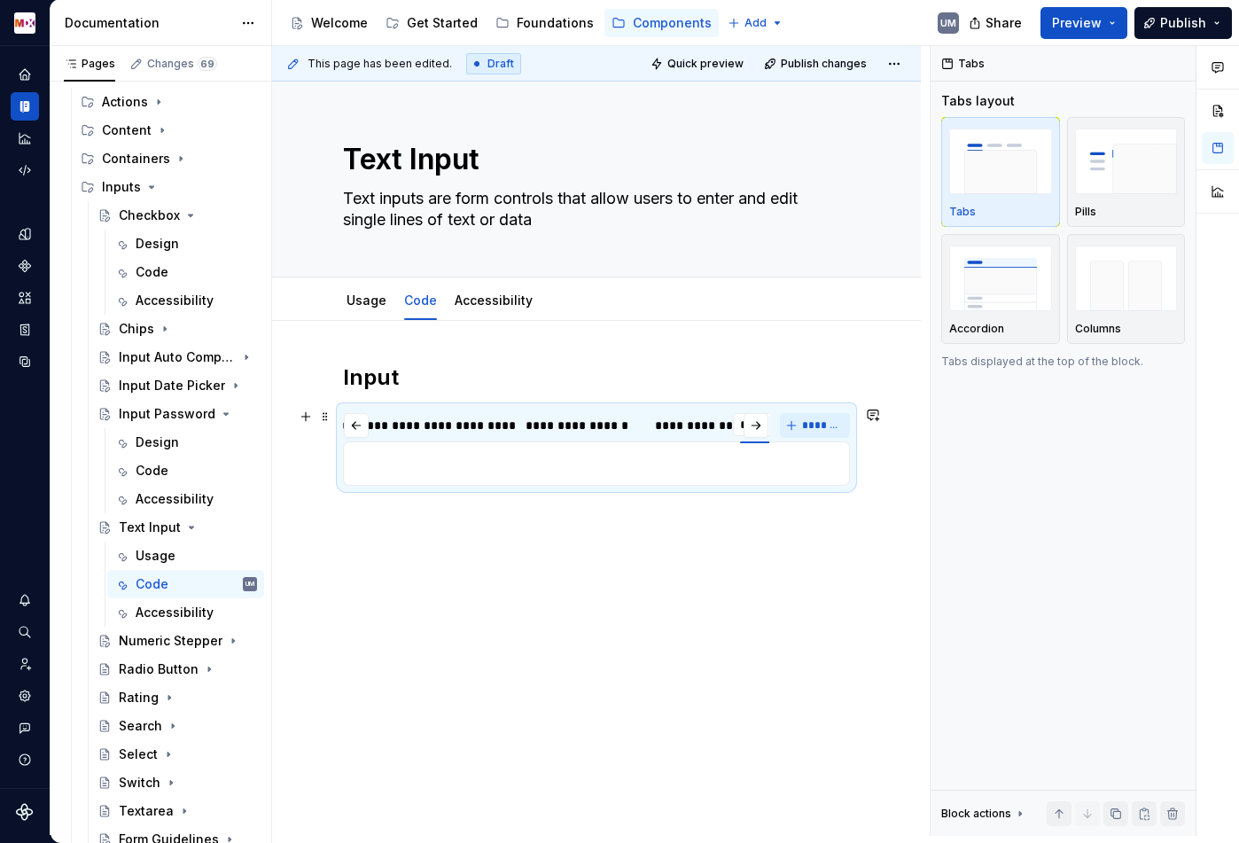
scroll to position [0, 433]
click at [706, 479] on div "**********" at bounding box center [596, 463] width 507 height 44
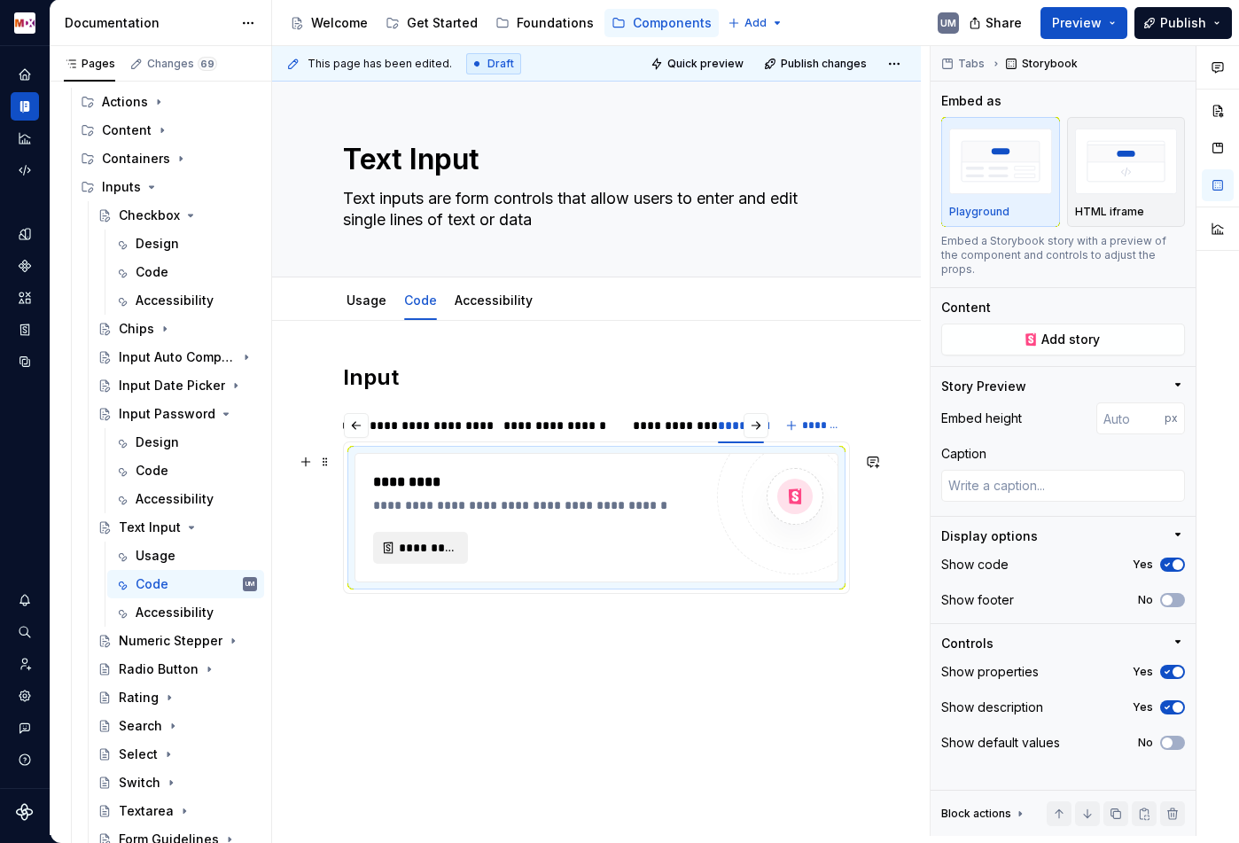
click at [429, 552] on span "*********" at bounding box center [428, 548] width 58 height 18
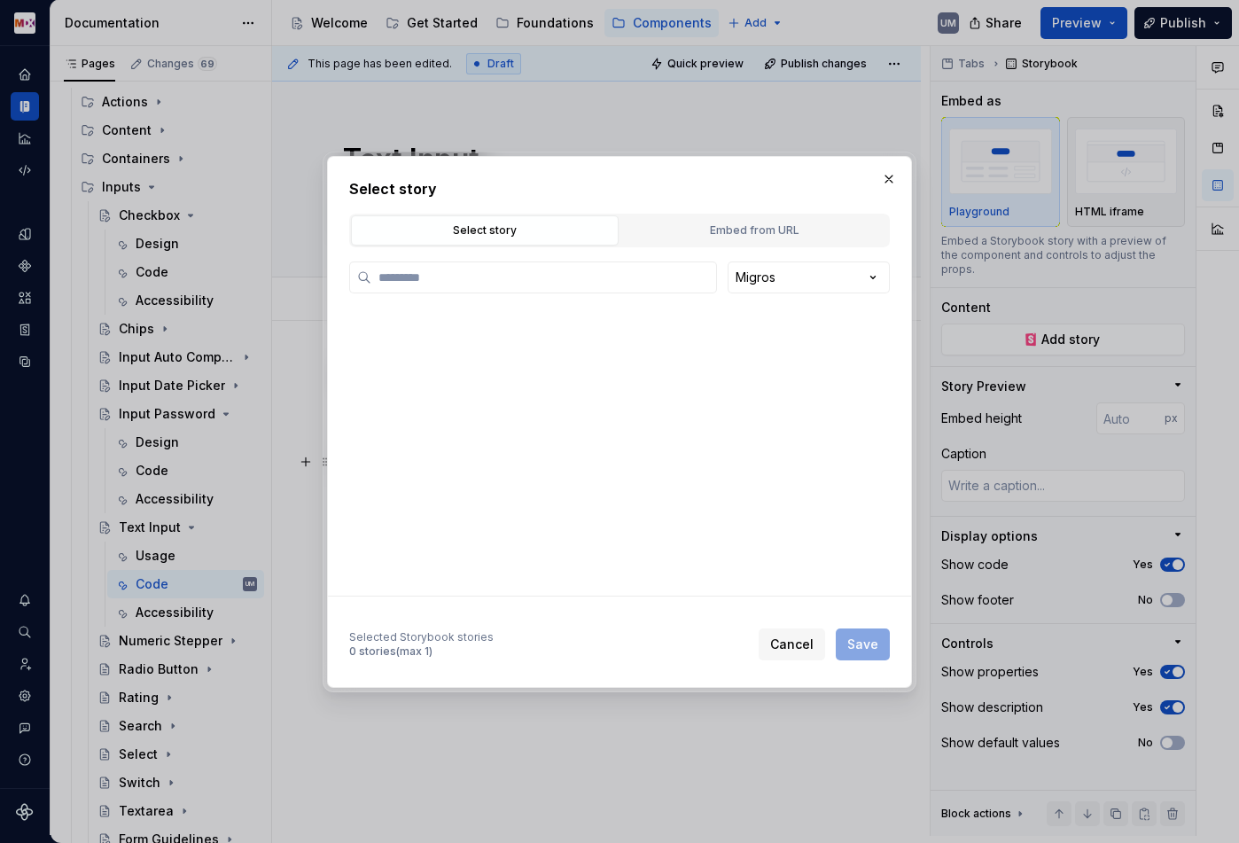
type textarea "*"
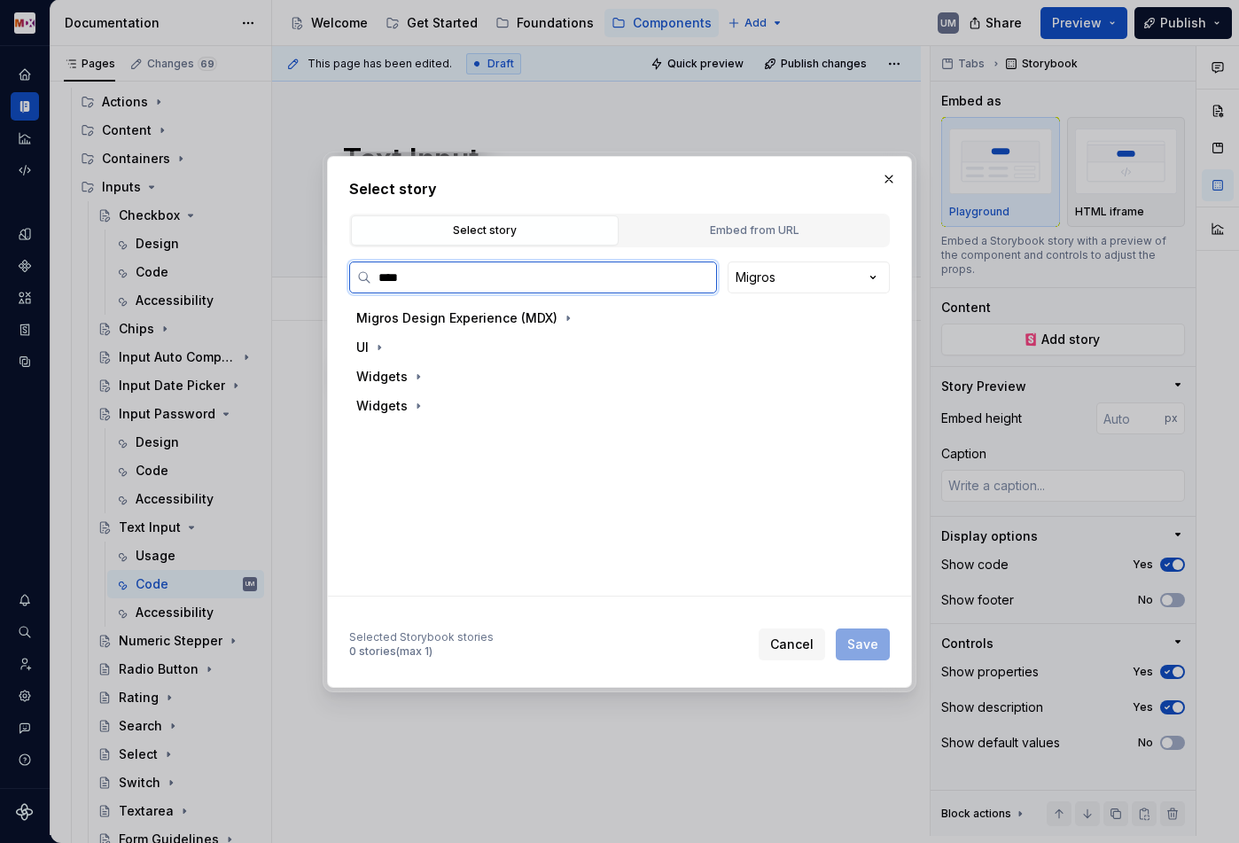
type input "*****"
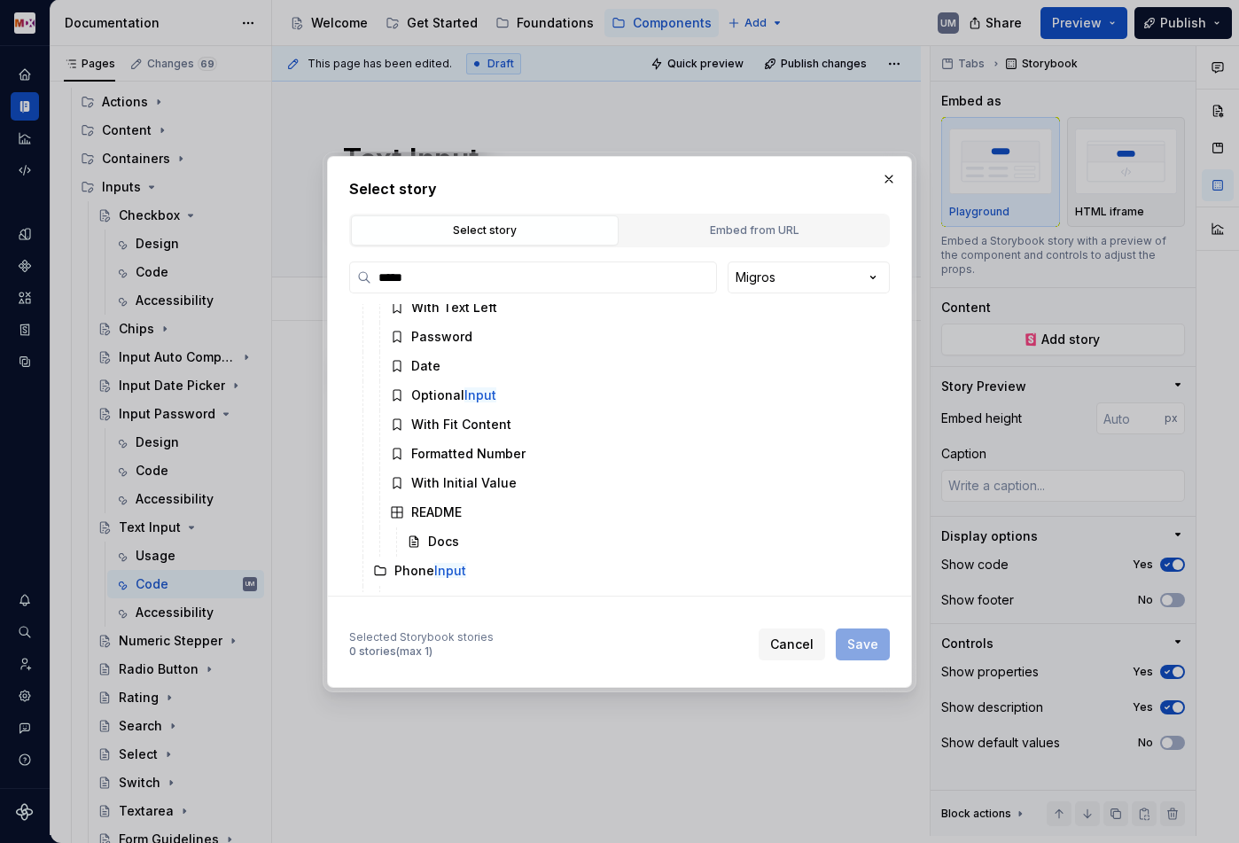
scroll to position [553, 0]
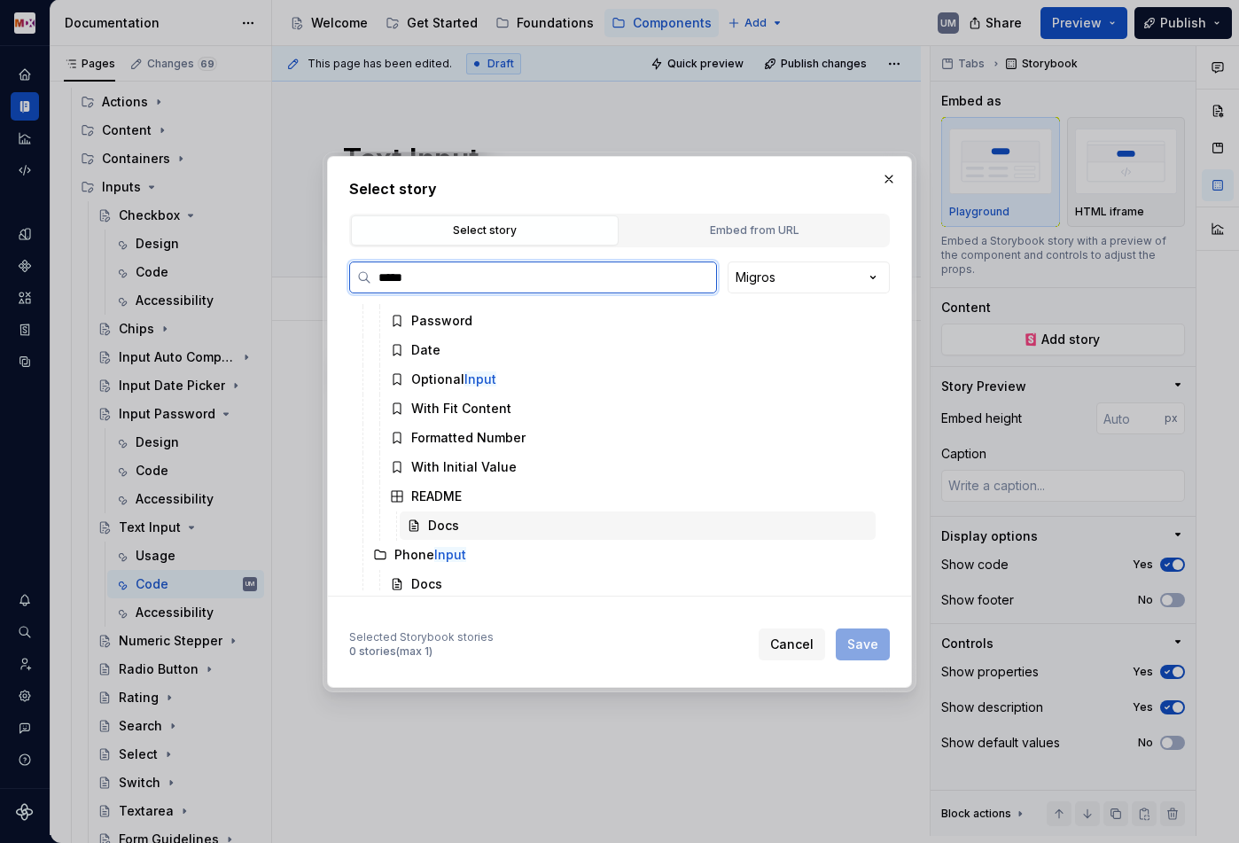
click at [453, 517] on div "Docs" at bounding box center [443, 526] width 31 height 18
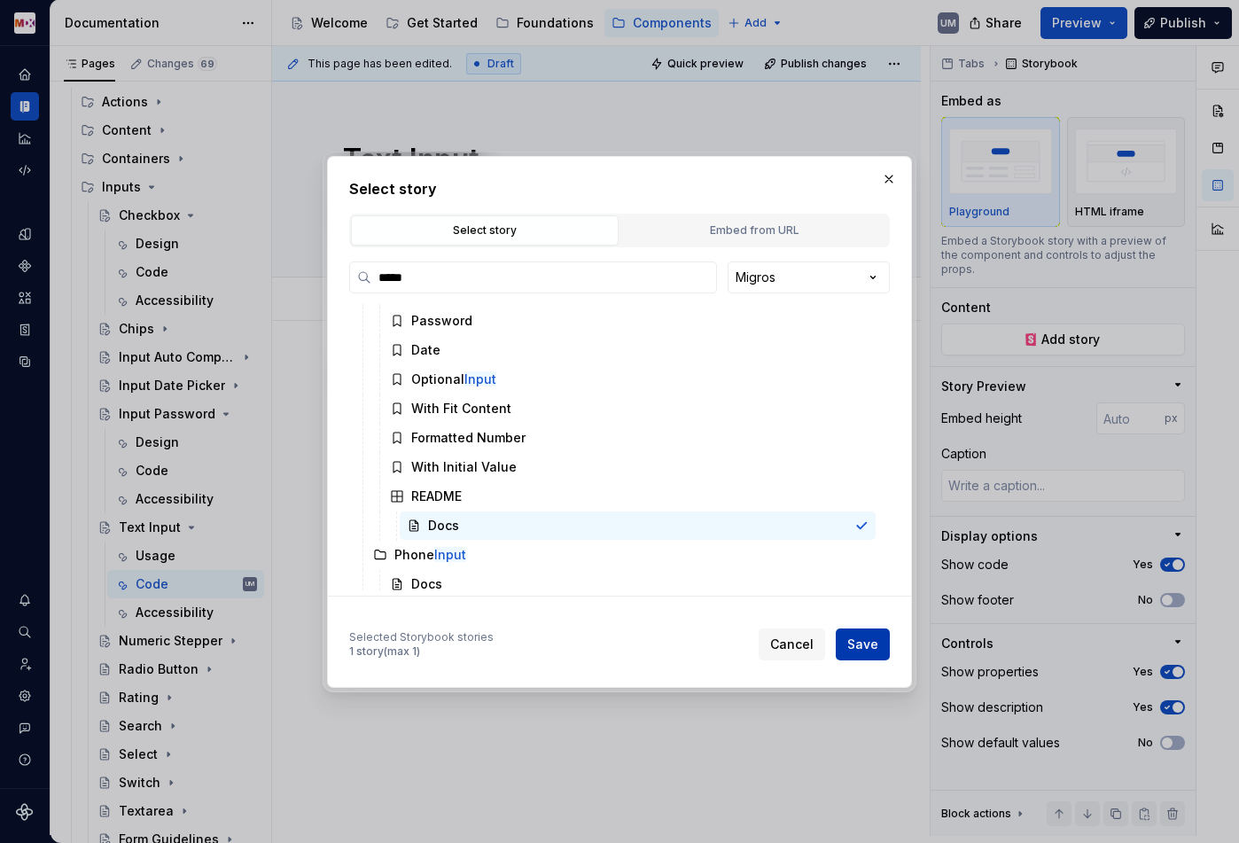
click at [853, 639] on span "Save" at bounding box center [862, 644] width 31 height 18
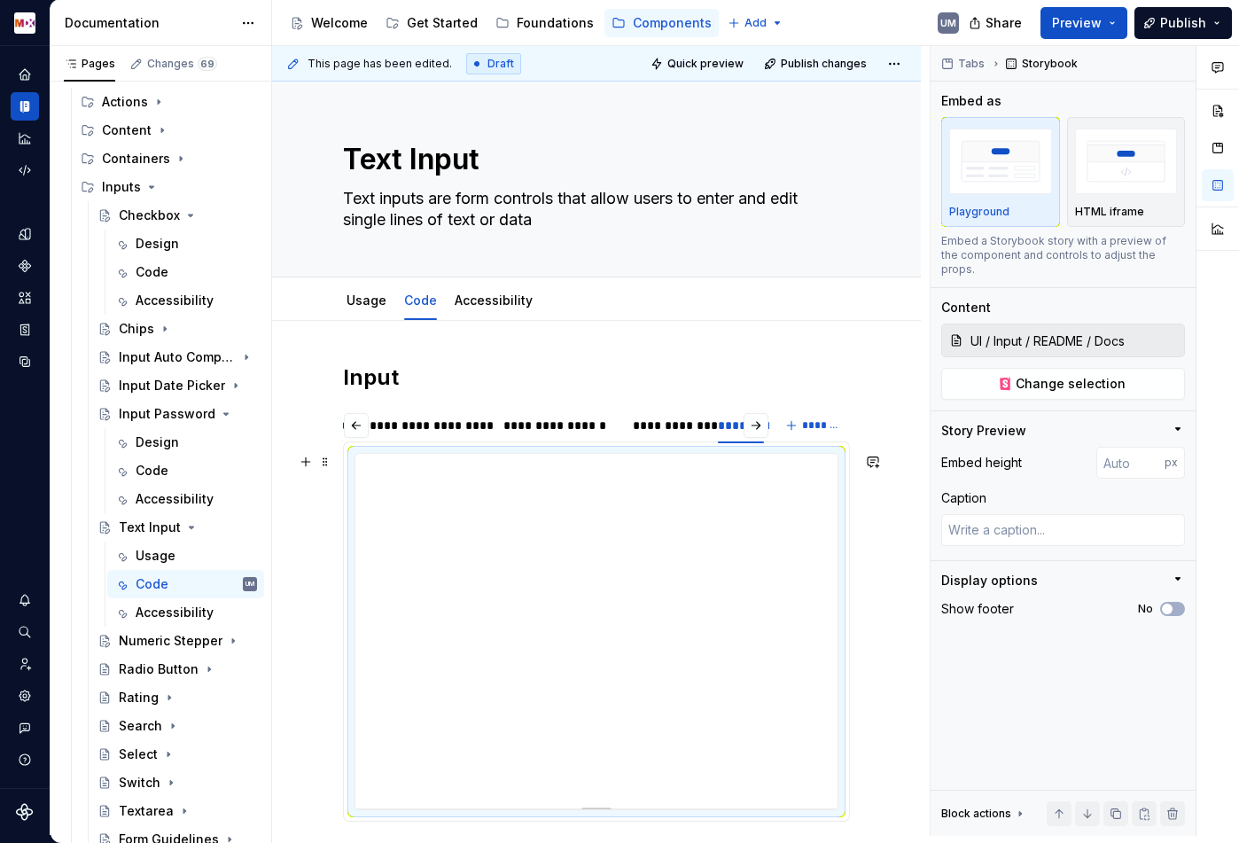
type textarea "*"
click at [738, 417] on div "********" at bounding box center [741, 426] width 46 height 18
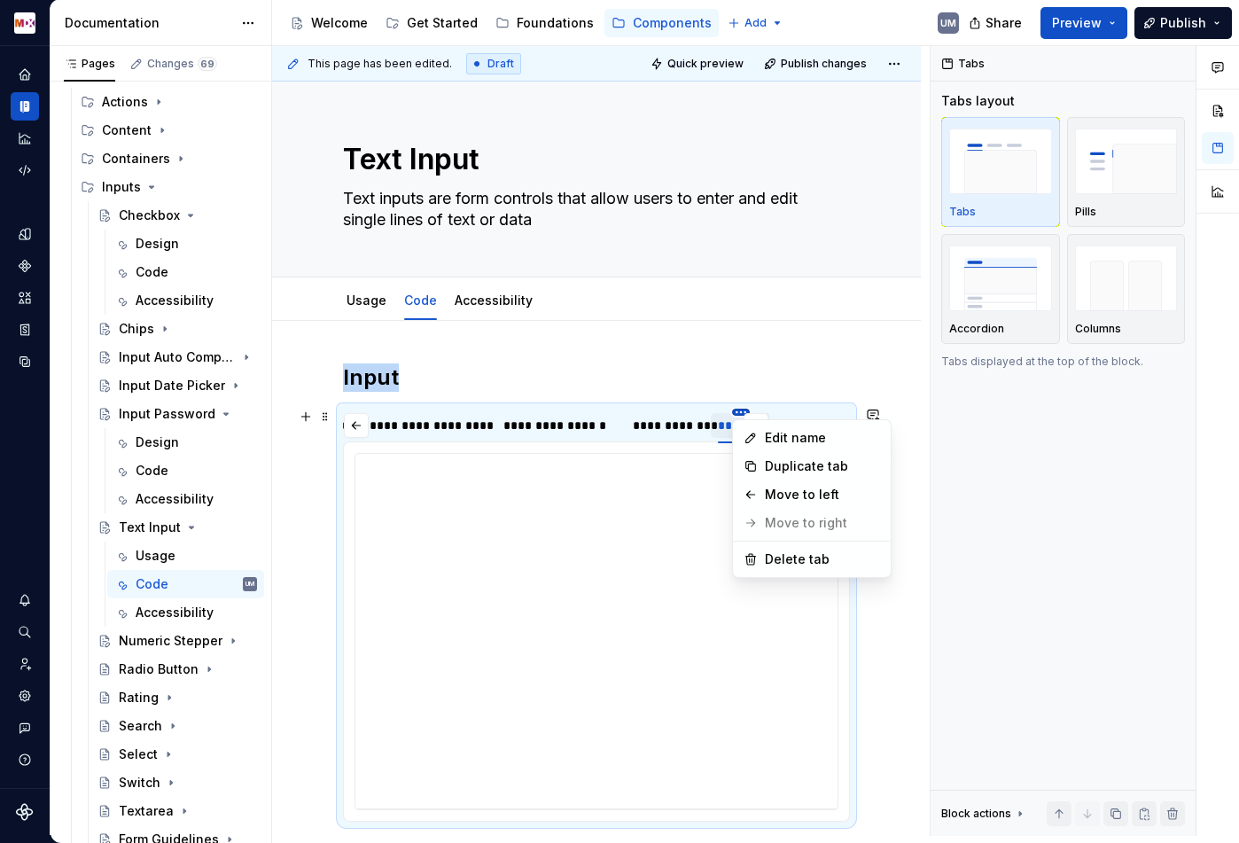
click at [744, 412] on html "MDX UM Dataset Migros Documentation Accessibility guide for tree Page tree. Nav…" at bounding box center [619, 421] width 1239 height 843
click at [754, 434] on icon at bounding box center [751, 438] width 14 height 14
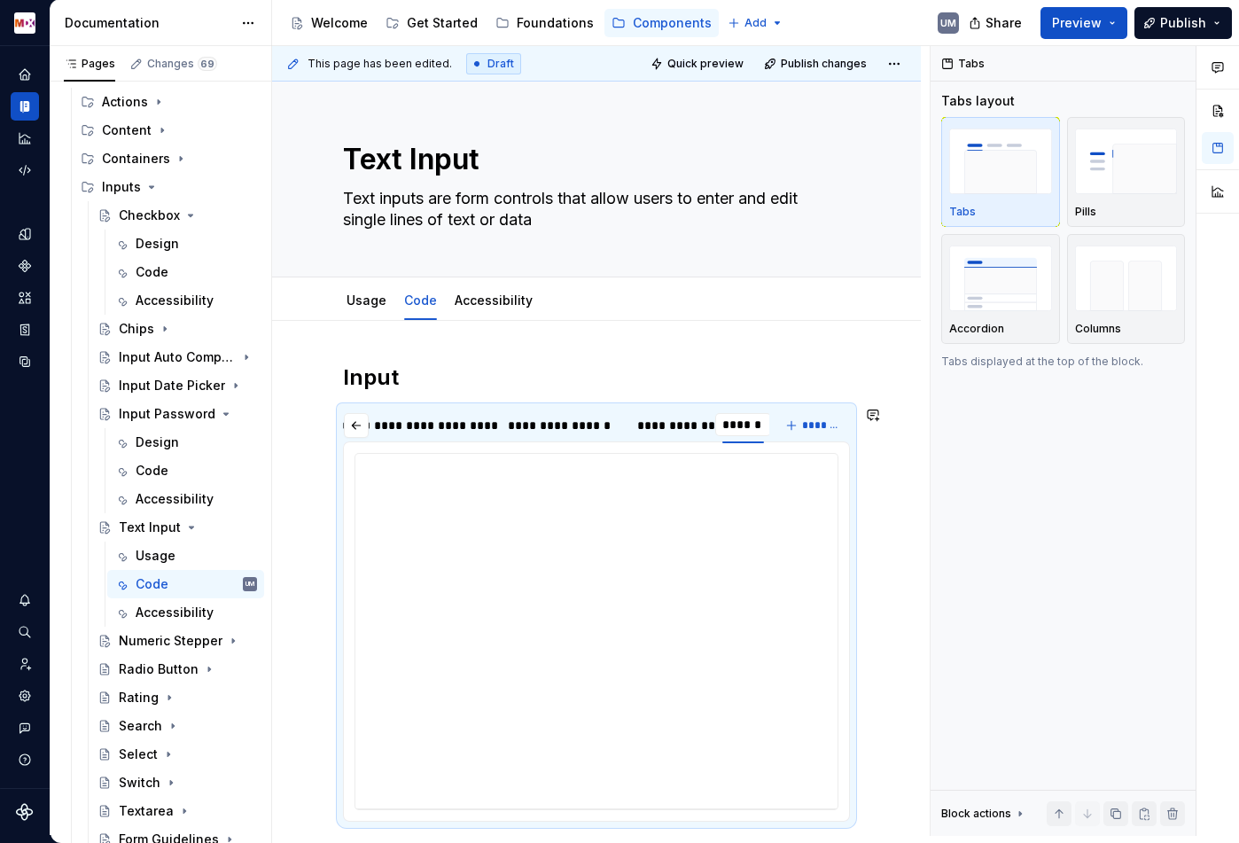
type input "*******"
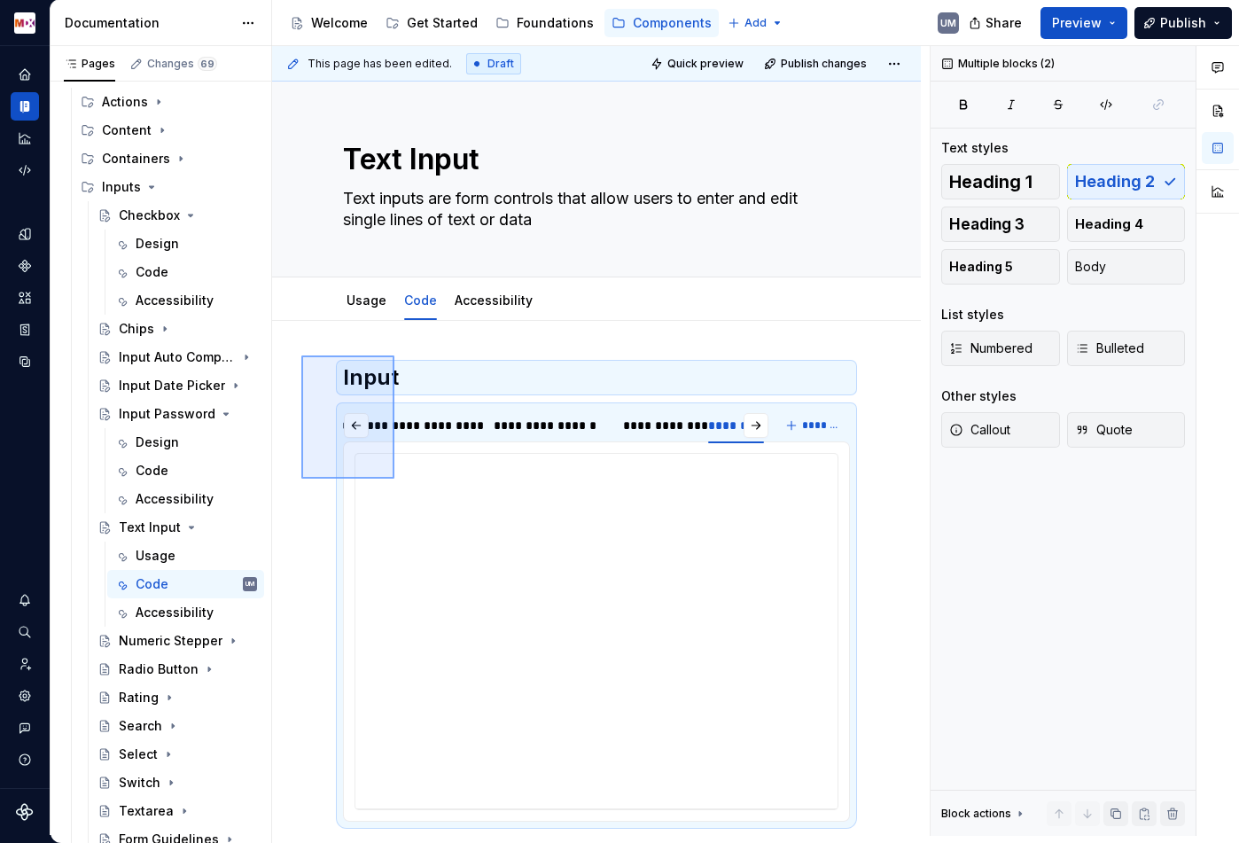
drag, startPoint x: 301, startPoint y: 355, endPoint x: 410, endPoint y: 492, distance: 174.7
click at [410, 492] on div "**********" at bounding box center [601, 441] width 658 height 790
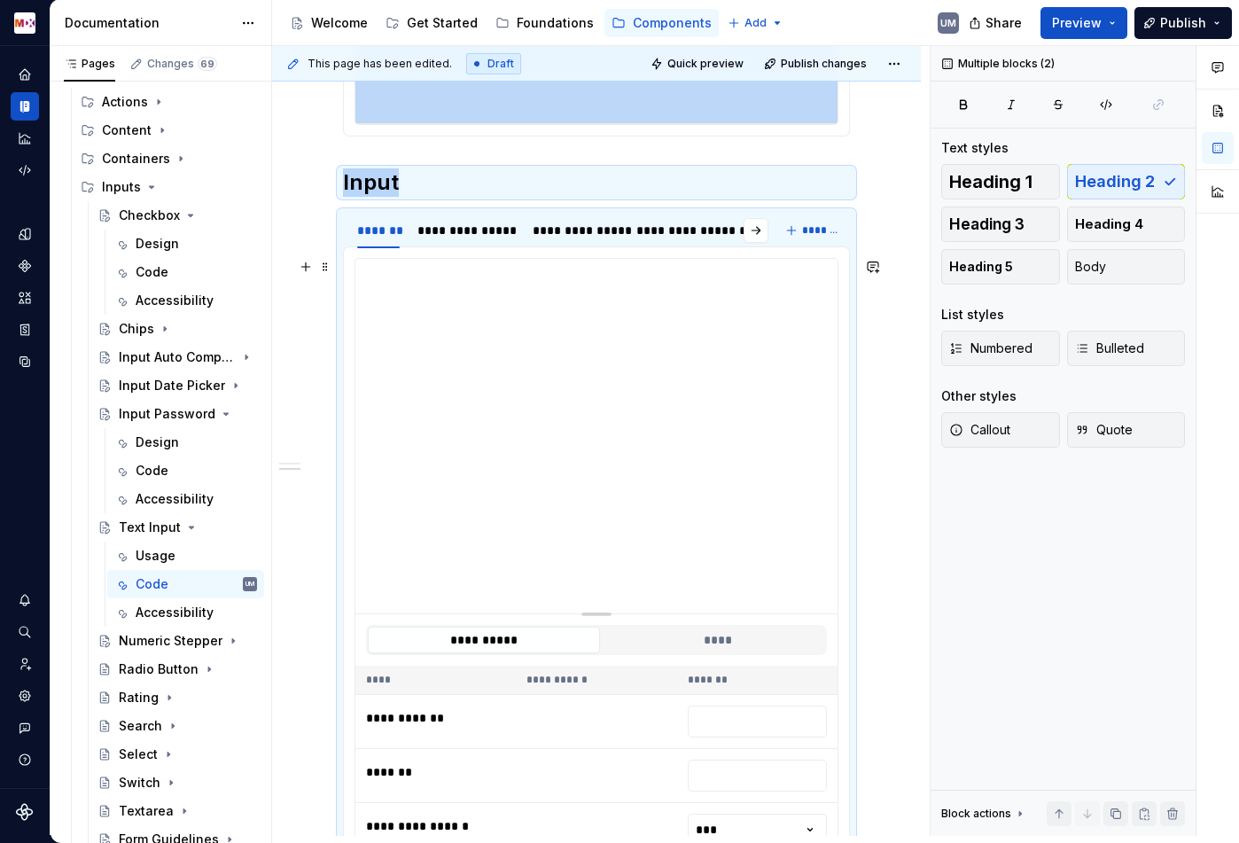
scroll to position [643, 0]
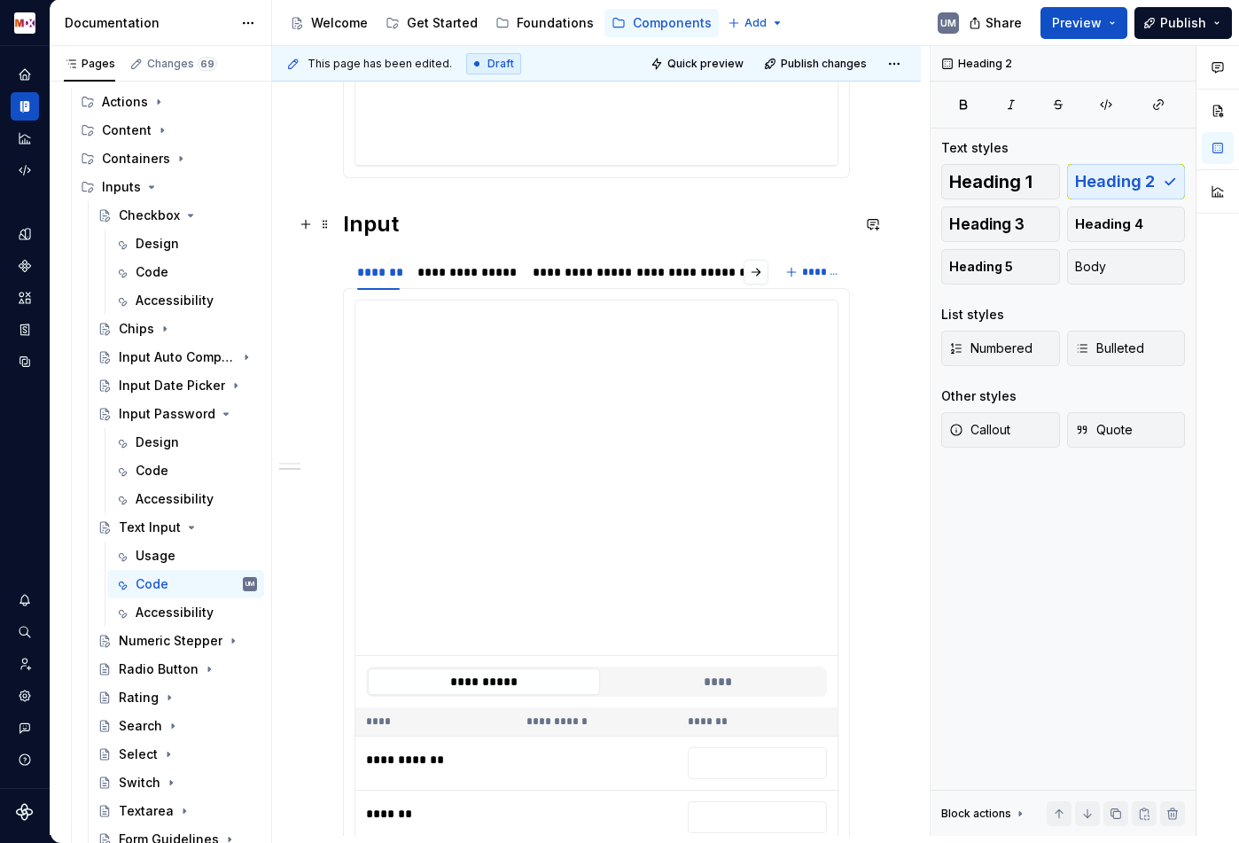
click at [405, 230] on h2 "Input" at bounding box center [596, 224] width 507 height 28
click at [446, 226] on h2 "Input" at bounding box center [596, 224] width 507 height 28
click at [468, 260] on html "MDX UM Dataset Migros Documentation Accessibility guide for tree Page tree. Nav…" at bounding box center [619, 421] width 1239 height 843
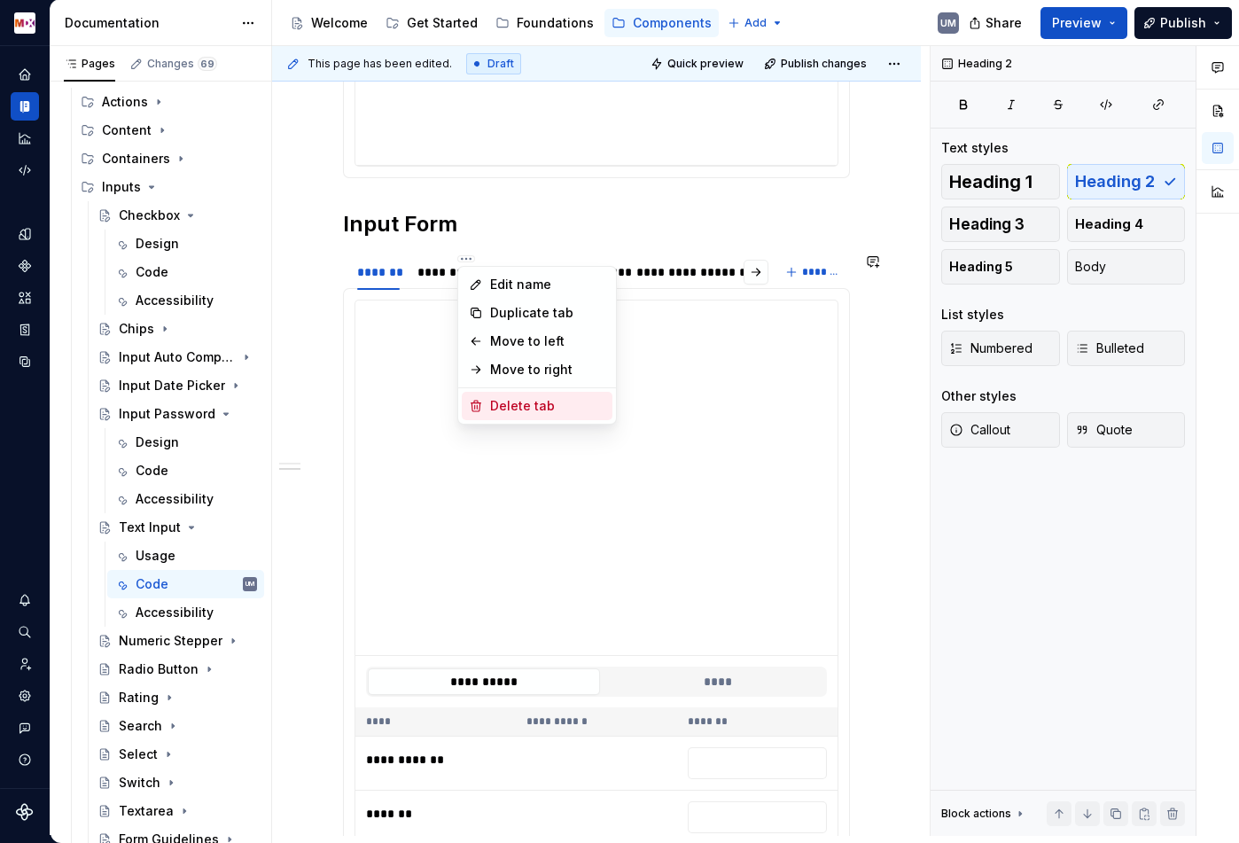
click at [523, 403] on div "Delete tab" at bounding box center [547, 406] width 115 height 18
click at [466, 254] on html "MDX UM Dataset Migros Documentation Accessibility guide for tree Page tree. Nav…" at bounding box center [619, 421] width 1239 height 843
click at [508, 413] on div "Delete tab" at bounding box center [547, 406] width 115 height 18
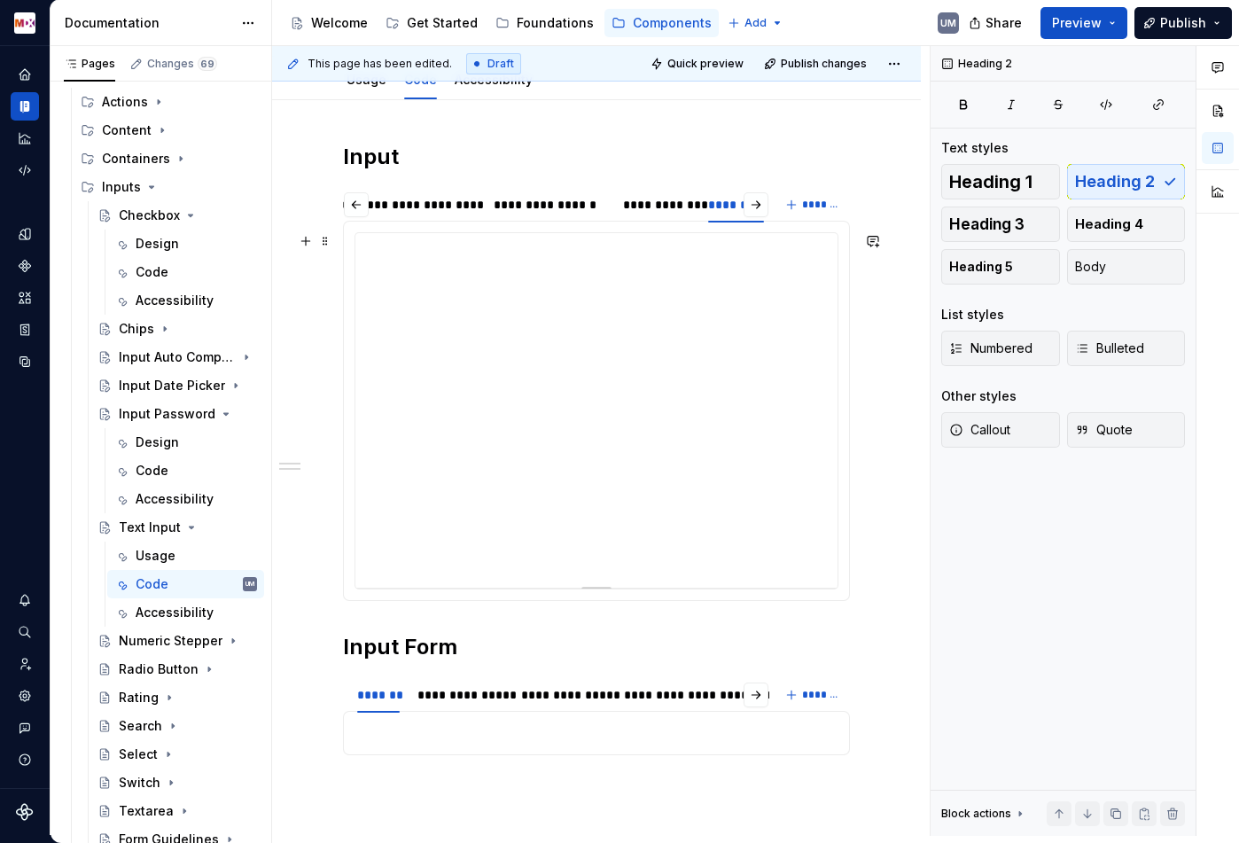
scroll to position [196, 0]
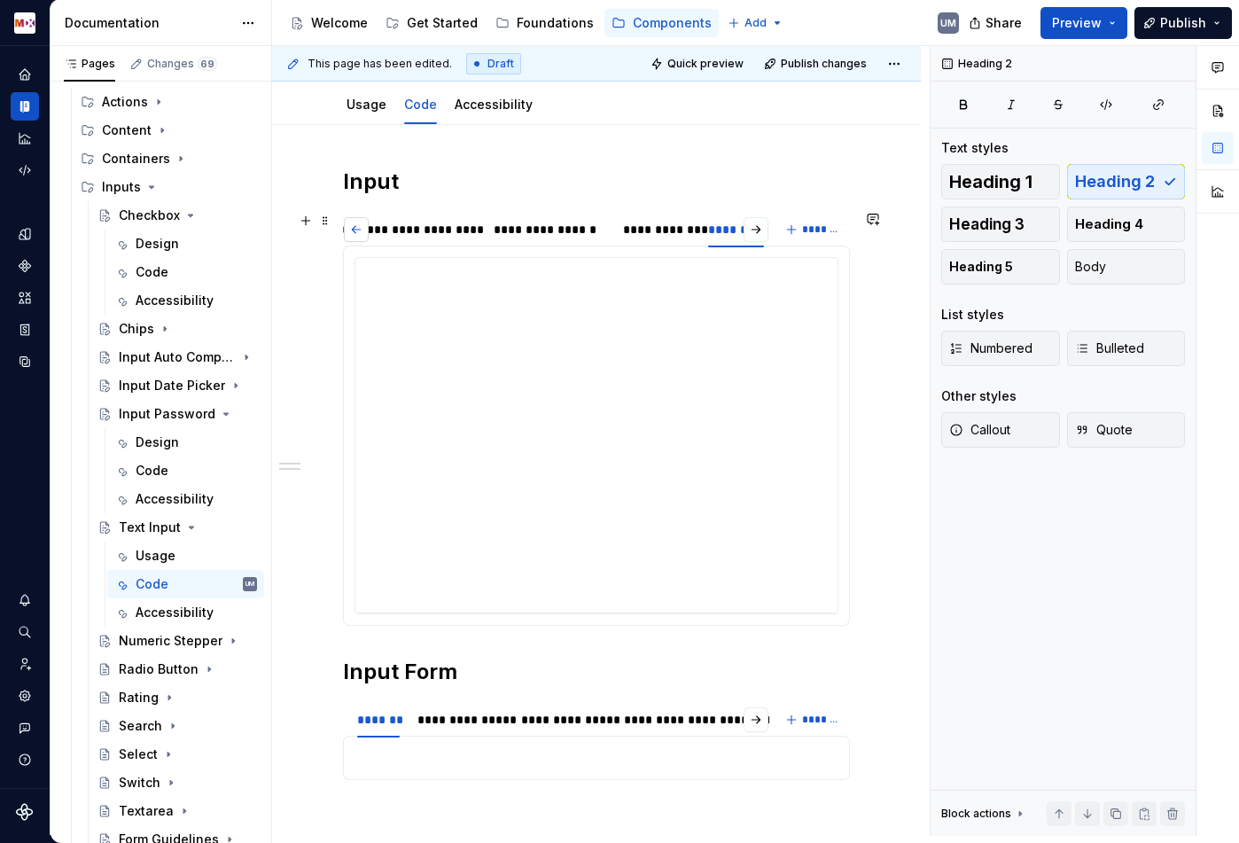
click at [357, 233] on button "button" at bounding box center [356, 229] width 25 height 25
click at [388, 234] on div "*******" at bounding box center [378, 230] width 43 height 18
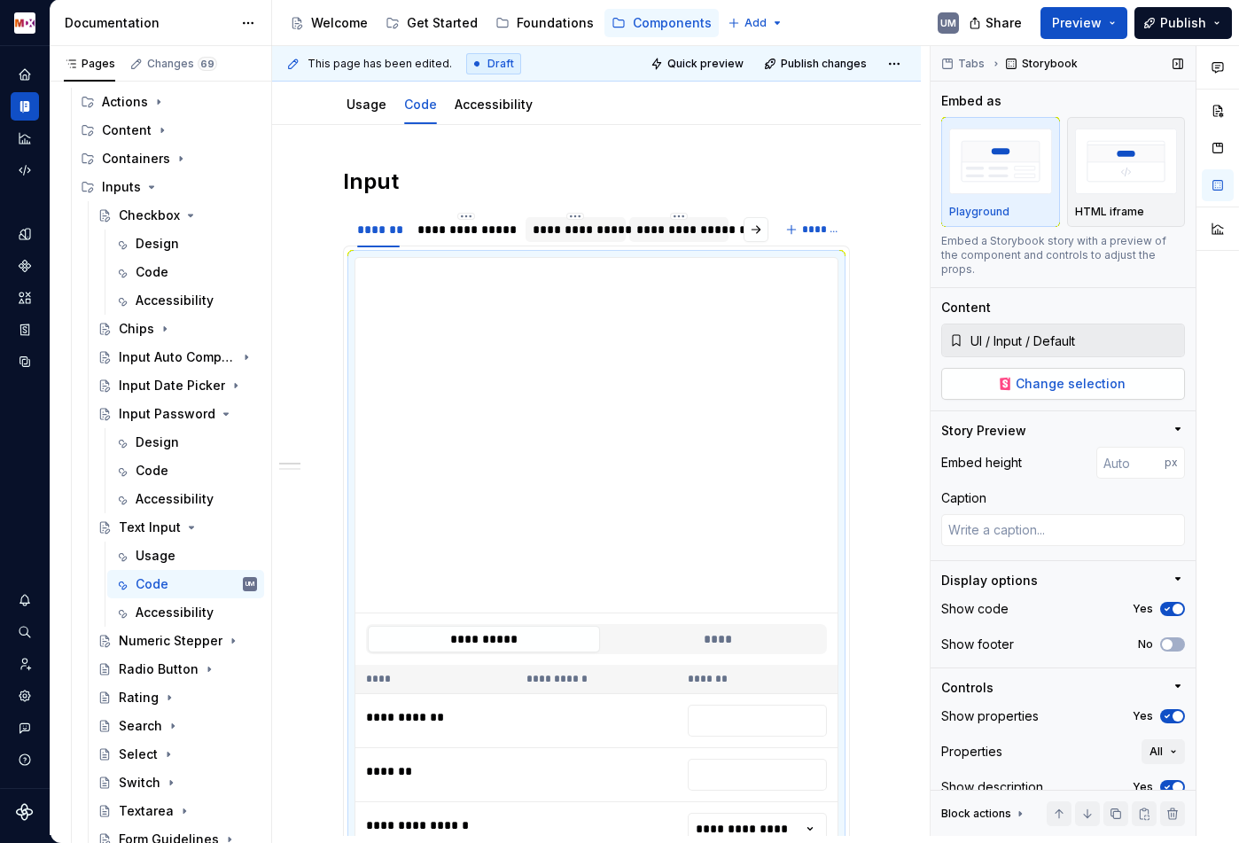
click at [1016, 368] on button "Change selection" at bounding box center [1063, 384] width 244 height 32
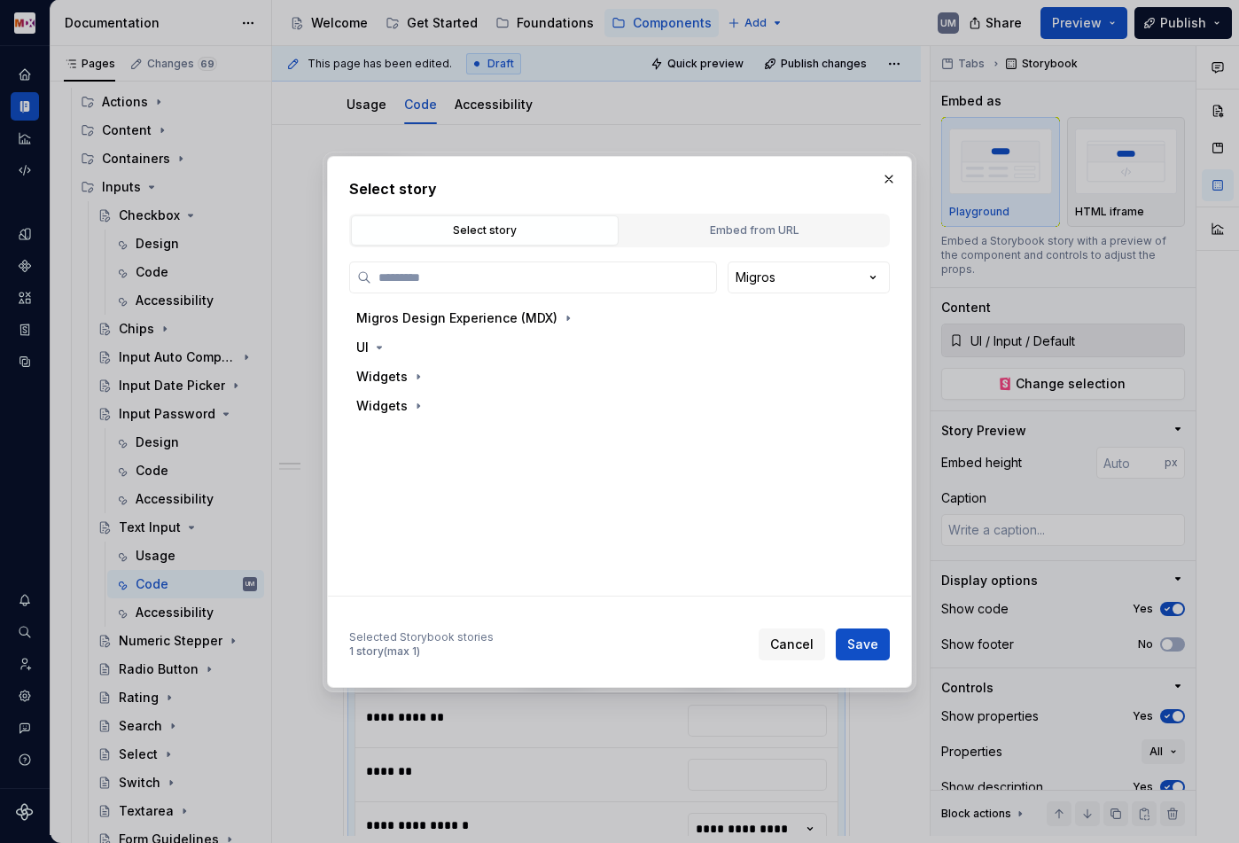
type textarea "*"
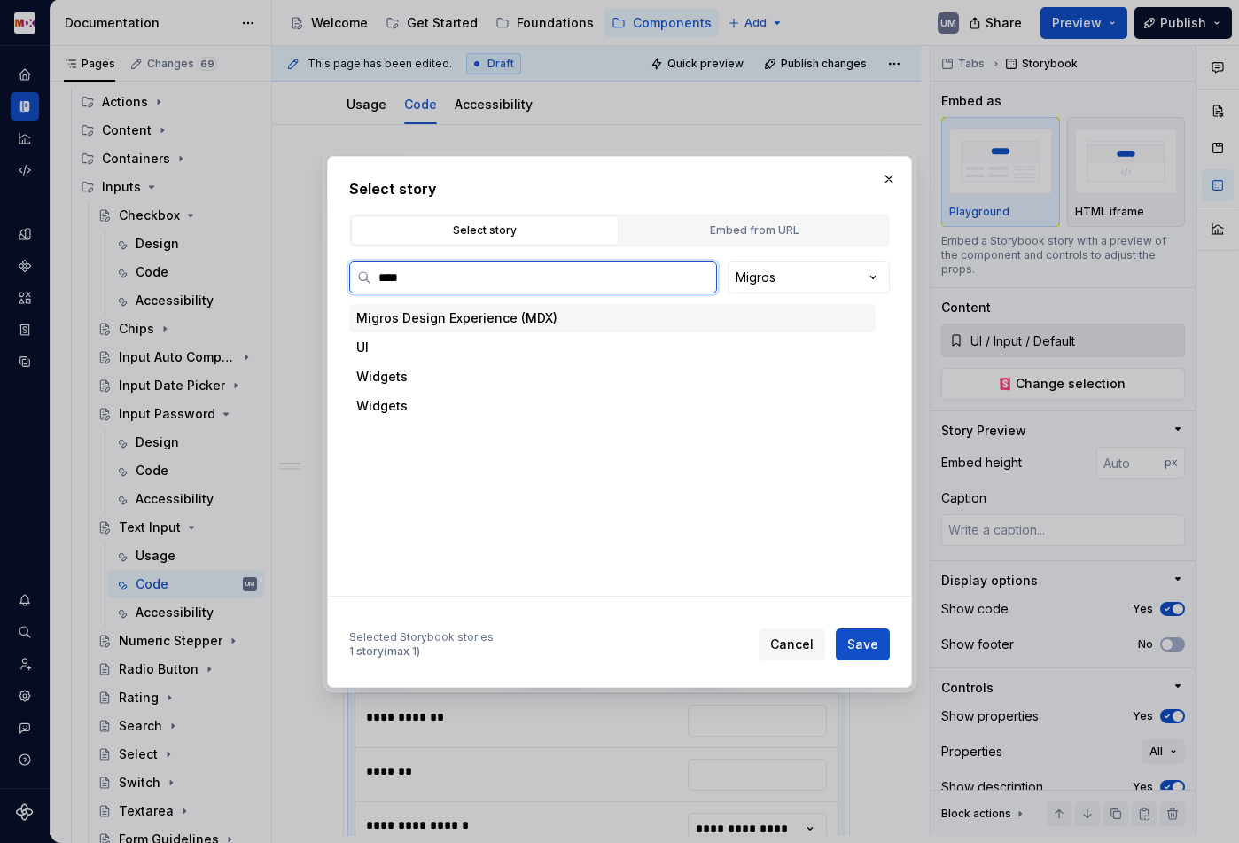
type input "*****"
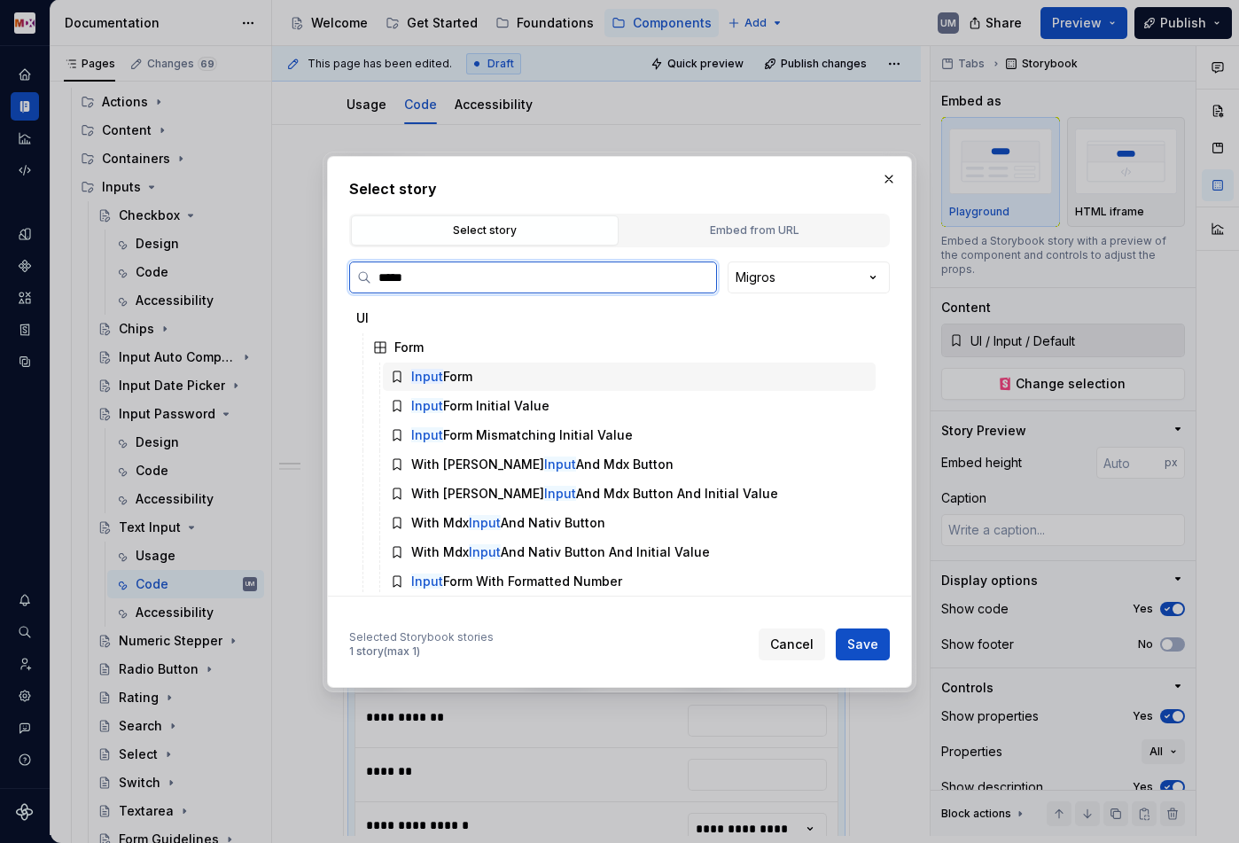
click at [534, 371] on div "Input Form" at bounding box center [629, 376] width 493 height 28
click at [861, 638] on span "Save" at bounding box center [862, 644] width 31 height 18
type textarea "*"
type input "UI / Form / Input Form"
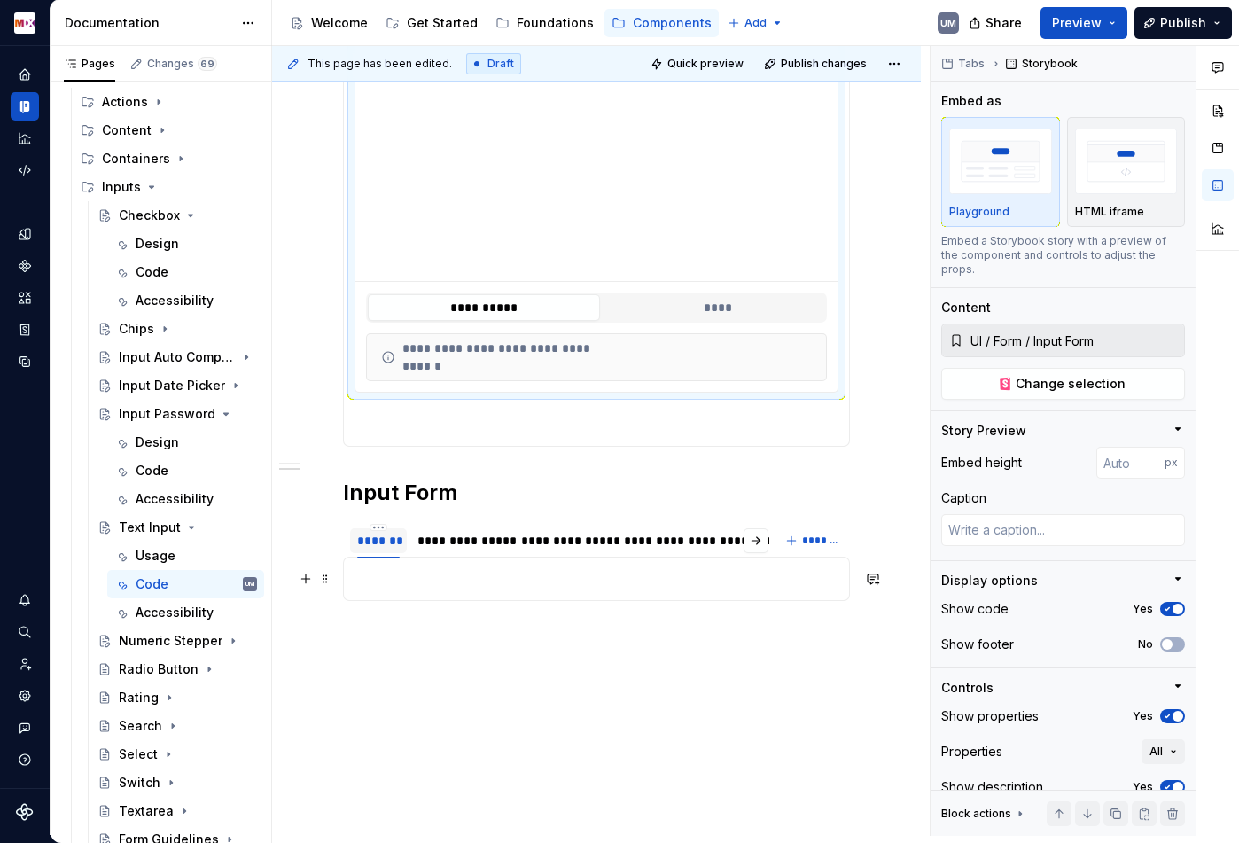
scroll to position [543, 0]
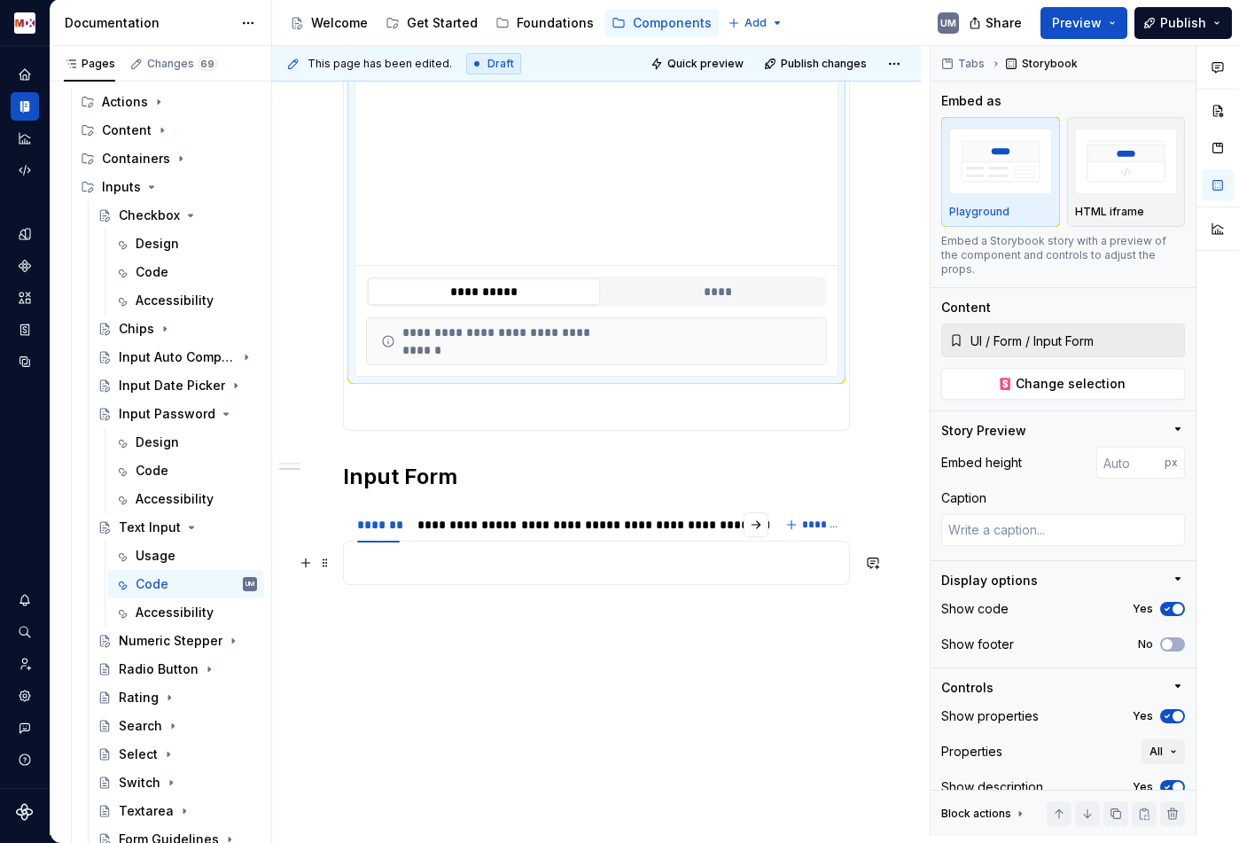
click at [388, 557] on p at bounding box center [596, 562] width 484 height 21
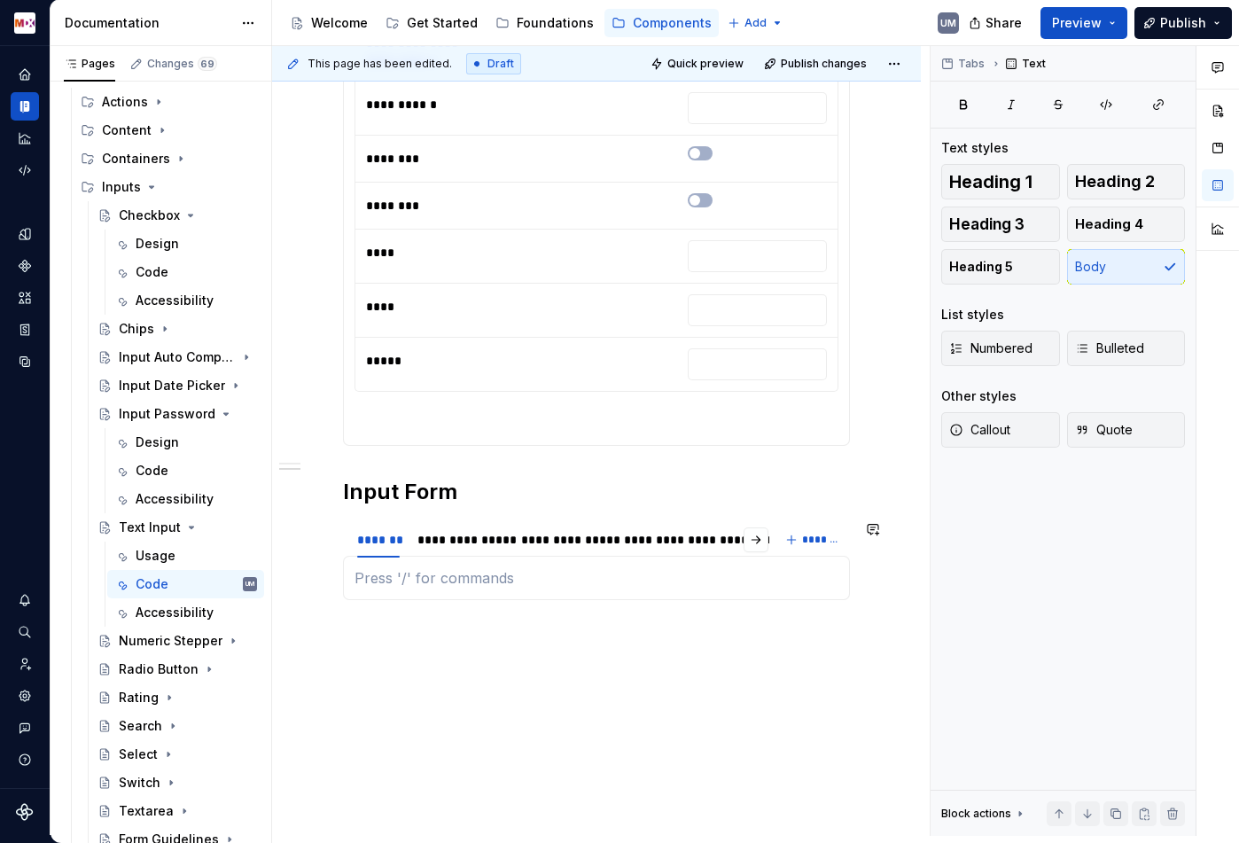
scroll to position [1675, 0]
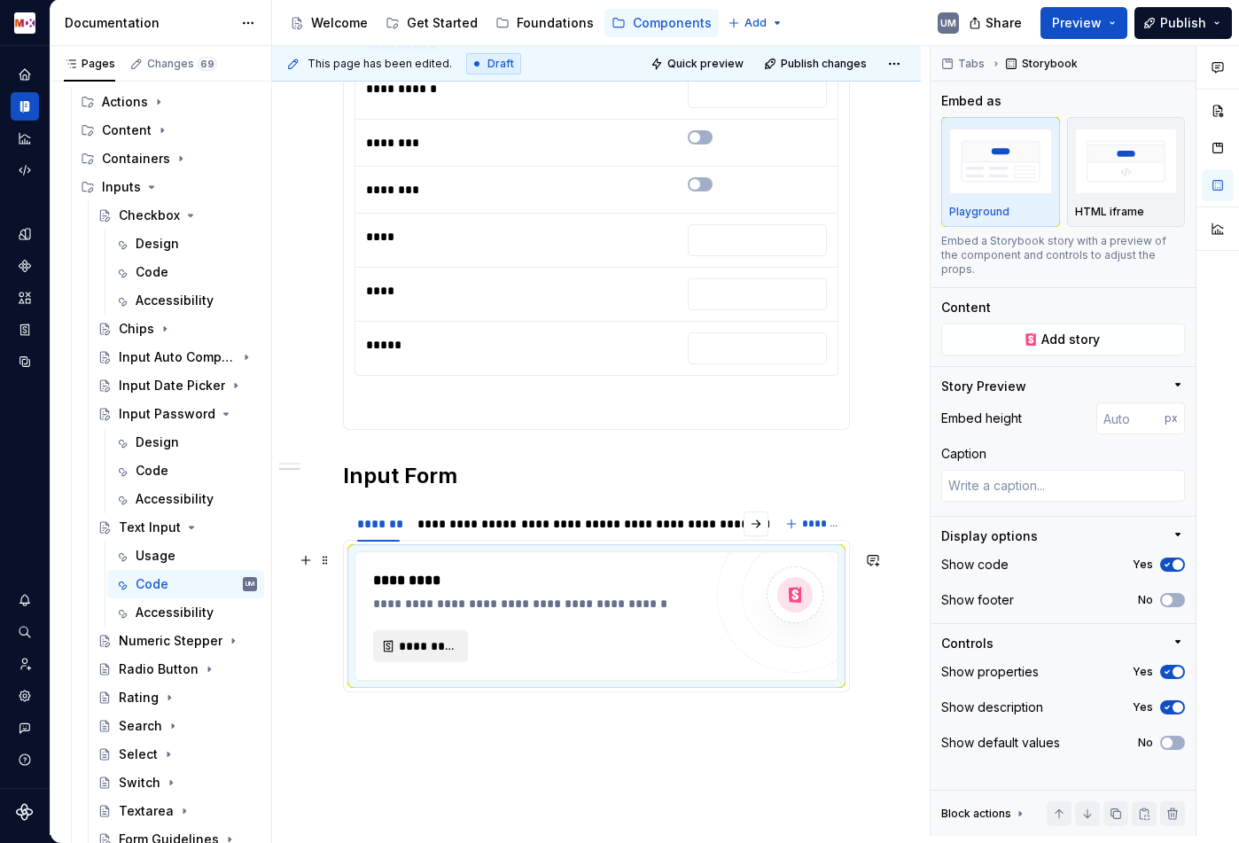
click at [430, 643] on span "*********" at bounding box center [428, 646] width 58 height 18
type textarea "*"
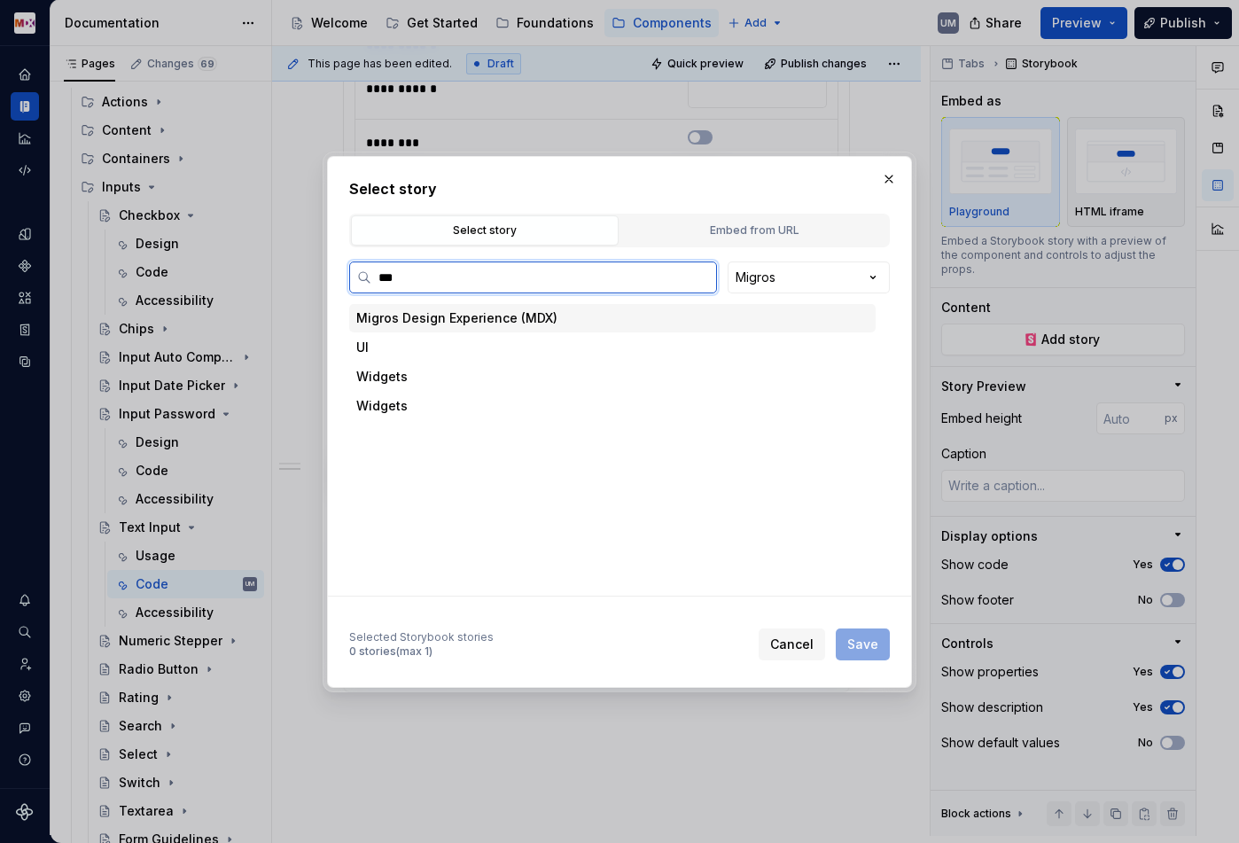
type input "****"
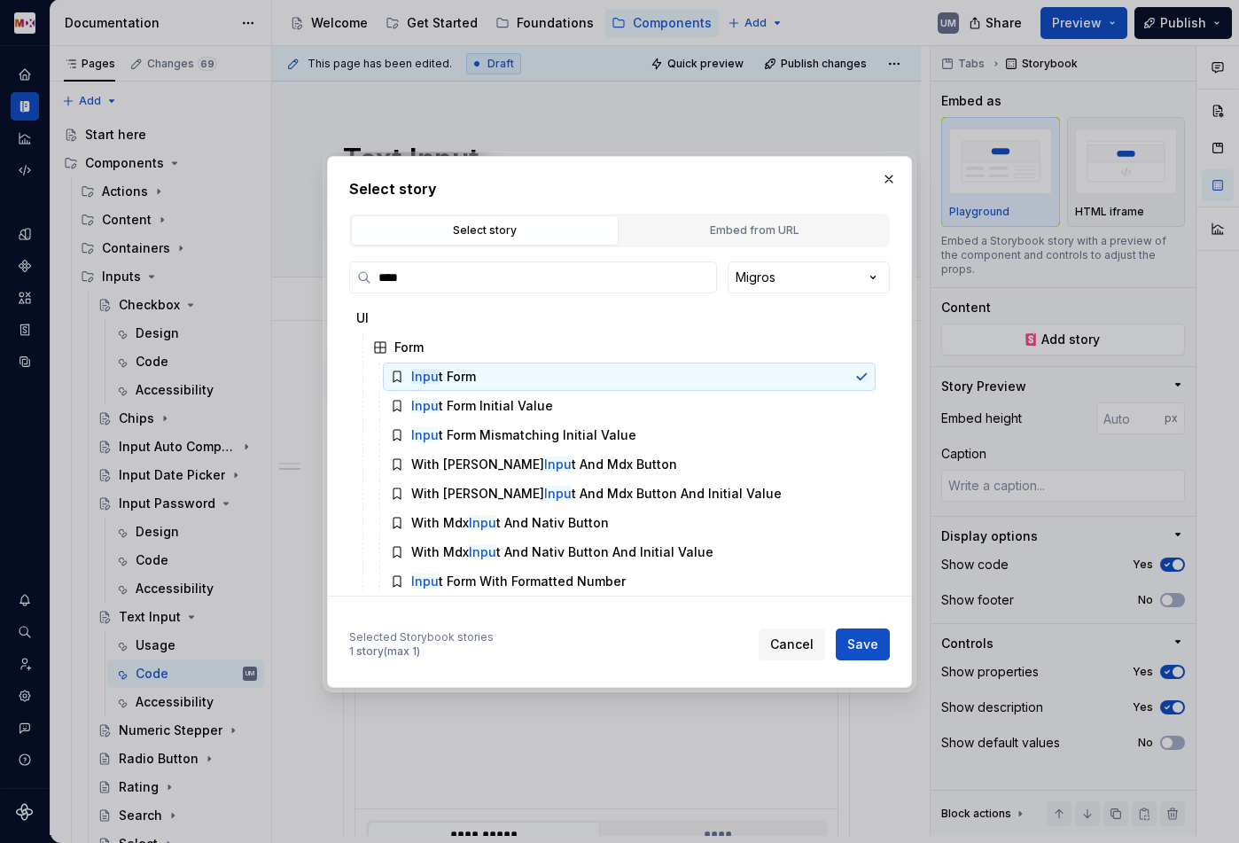
scroll to position [1675, 0]
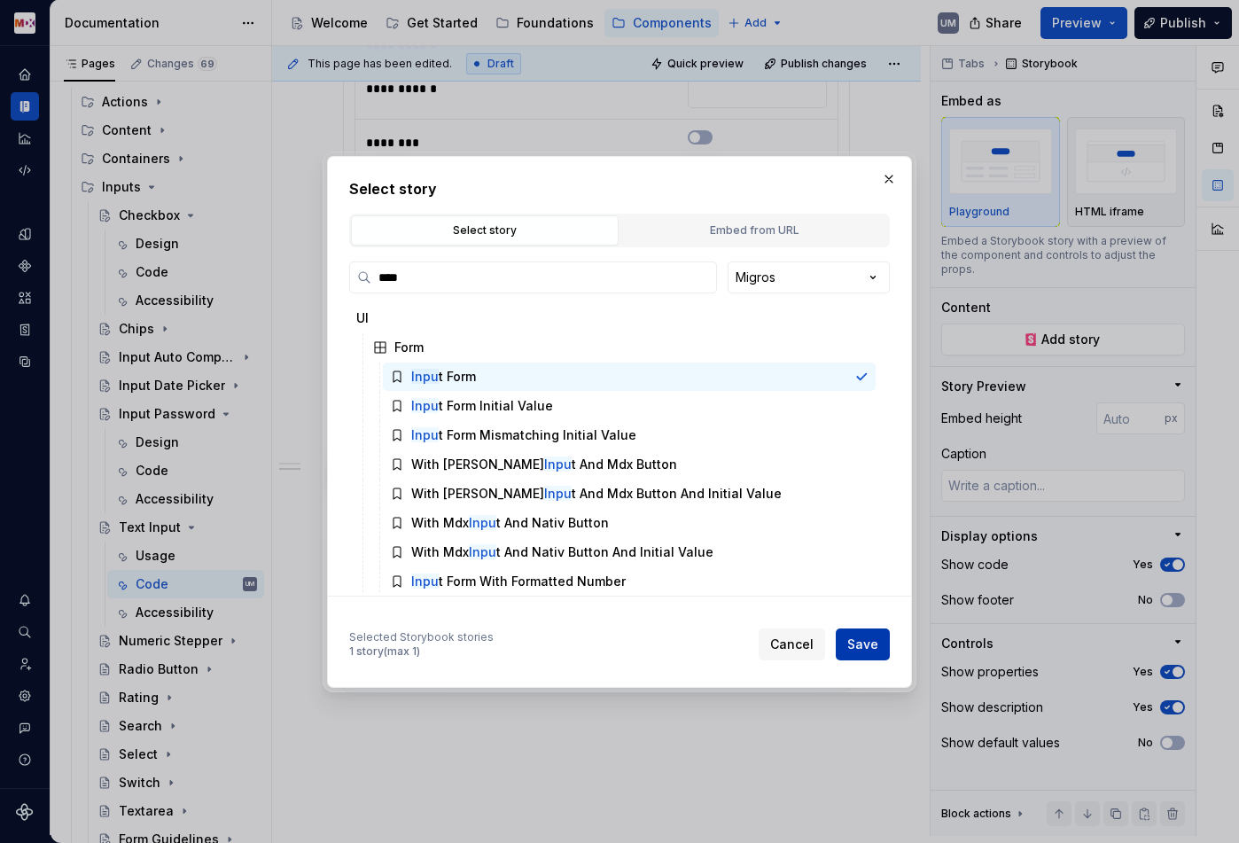
click at [861, 641] on span "Save" at bounding box center [862, 644] width 31 height 18
type textarea "*"
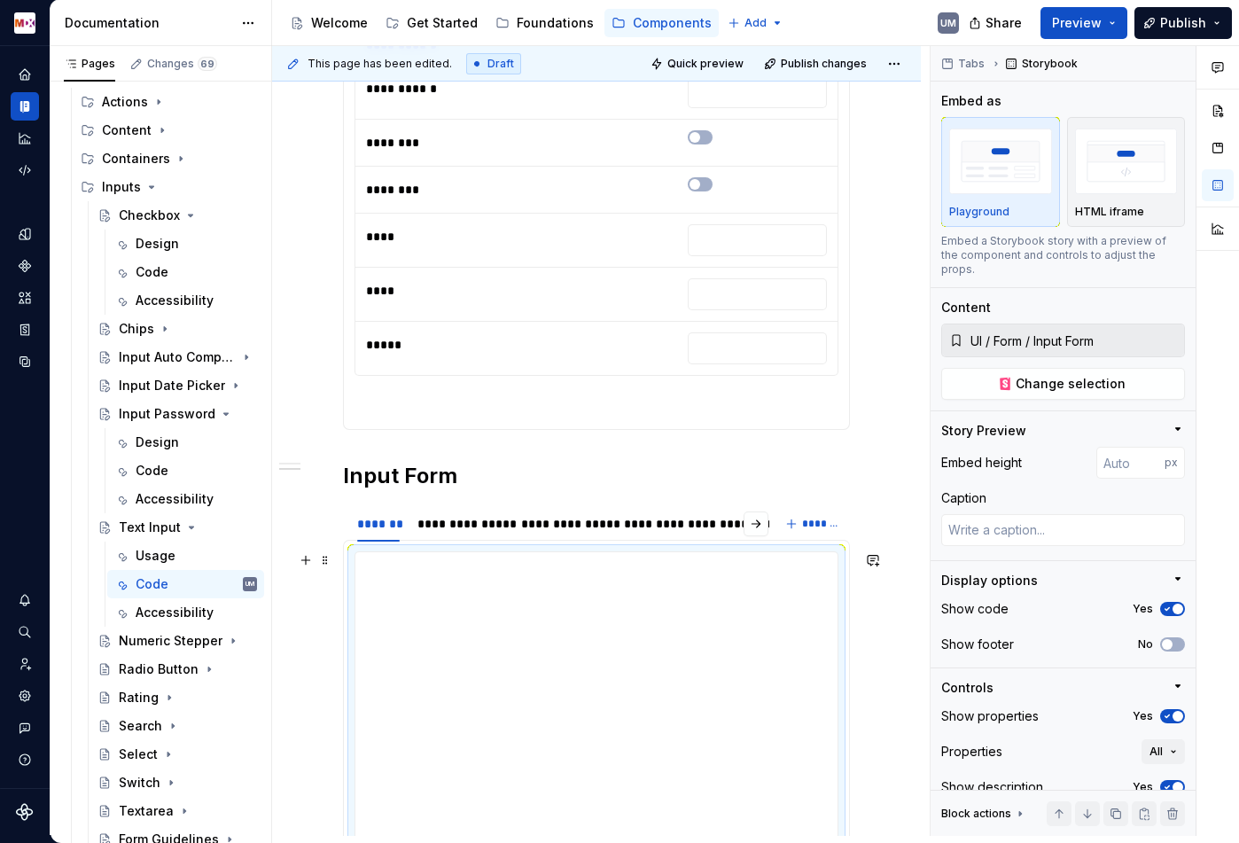
type input "**********"
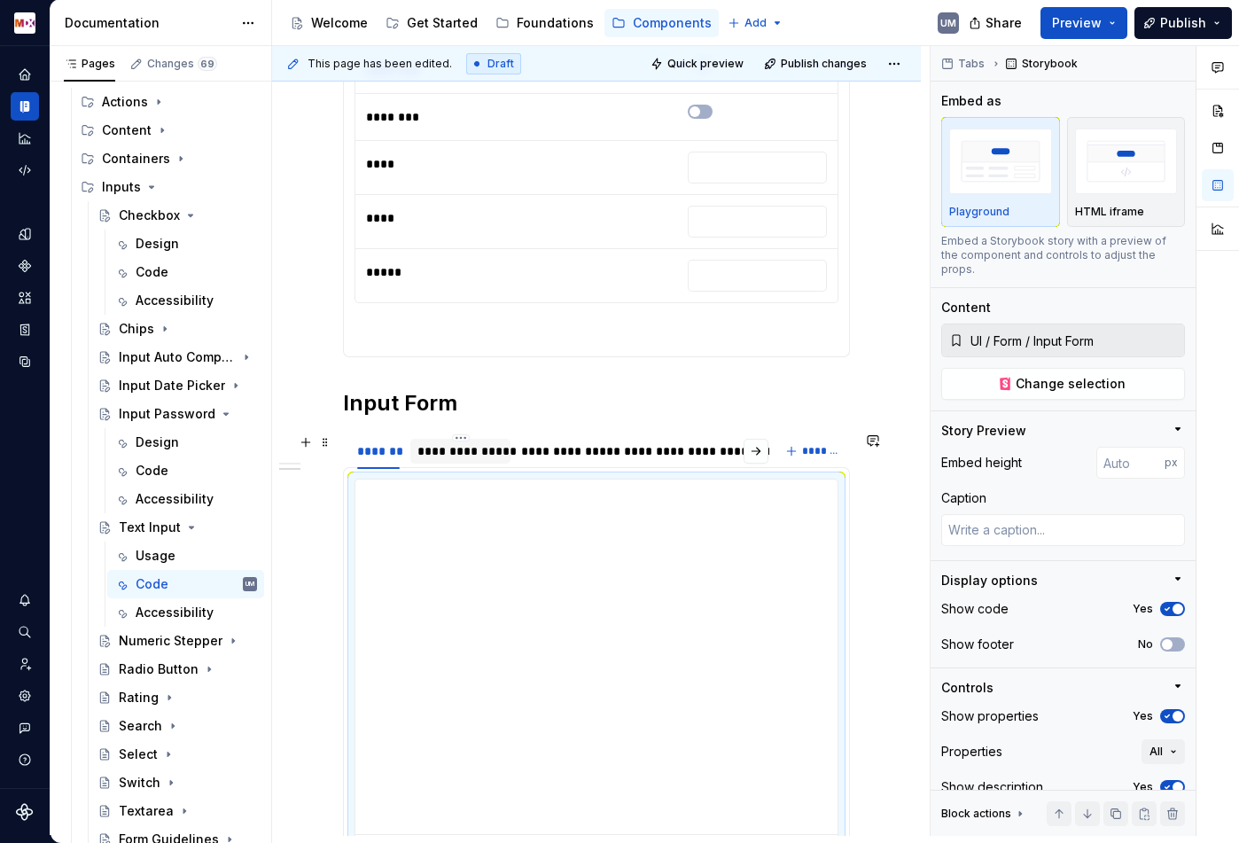
click at [457, 448] on div "**********" at bounding box center [459, 451] width 85 height 18
click at [1032, 375] on span "Change selection" at bounding box center [1071, 384] width 110 height 18
type textarea "*"
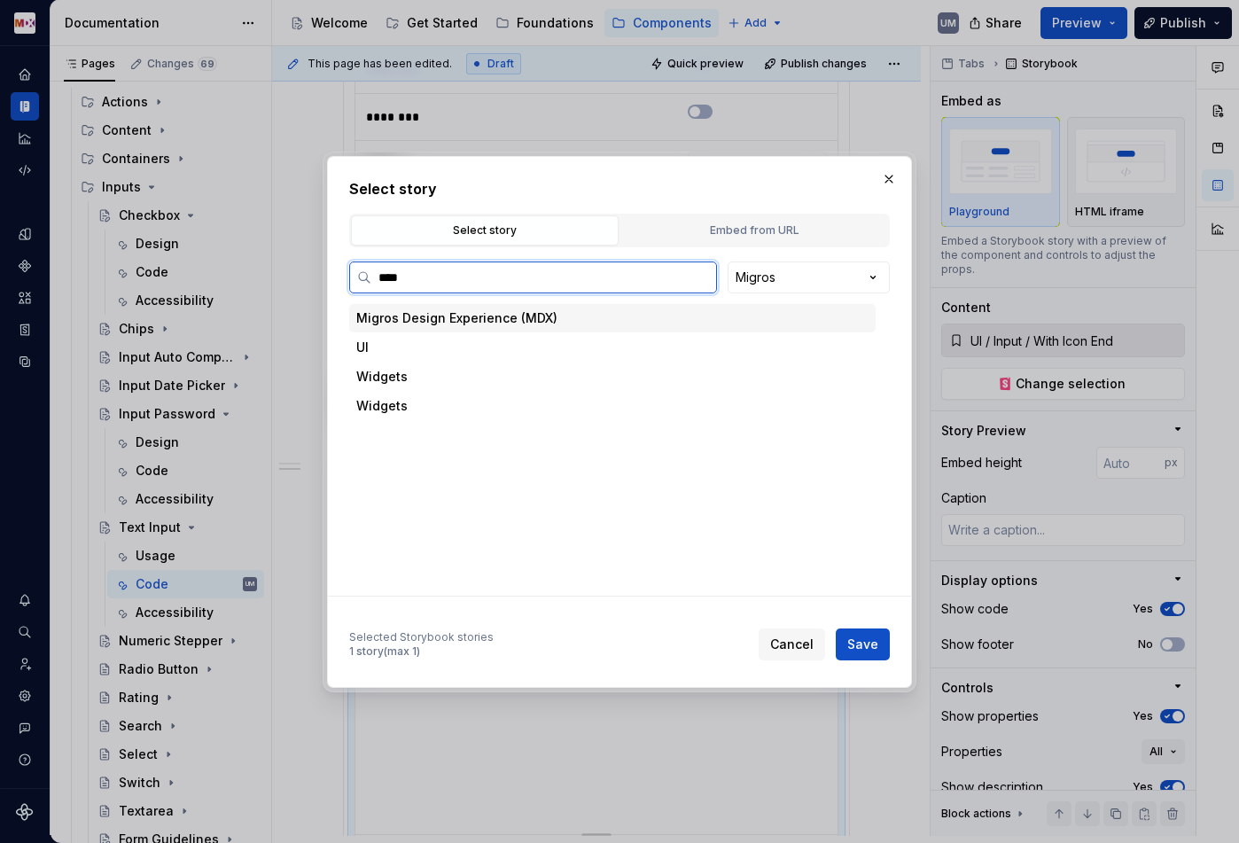
type input "*****"
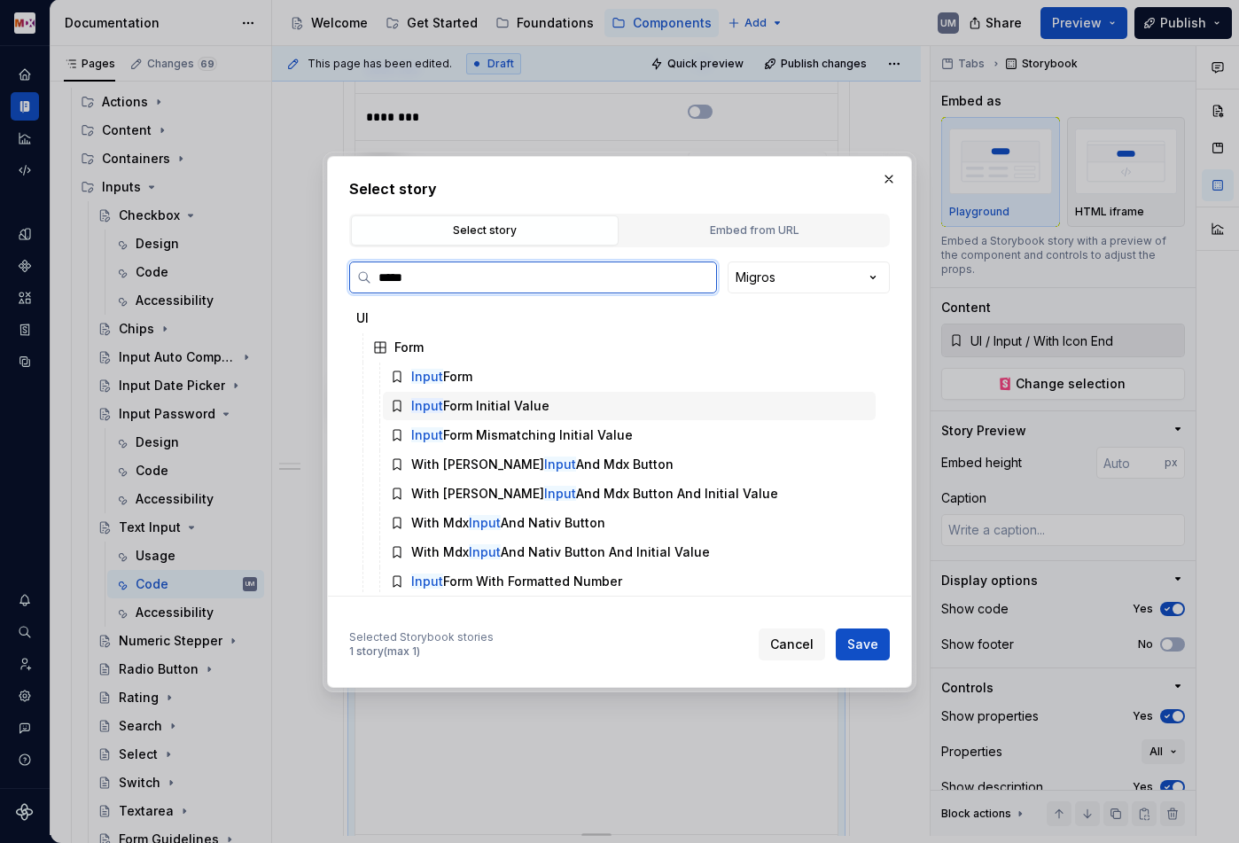
click at [499, 409] on div "Input Form Initial Value" at bounding box center [480, 406] width 138 height 18
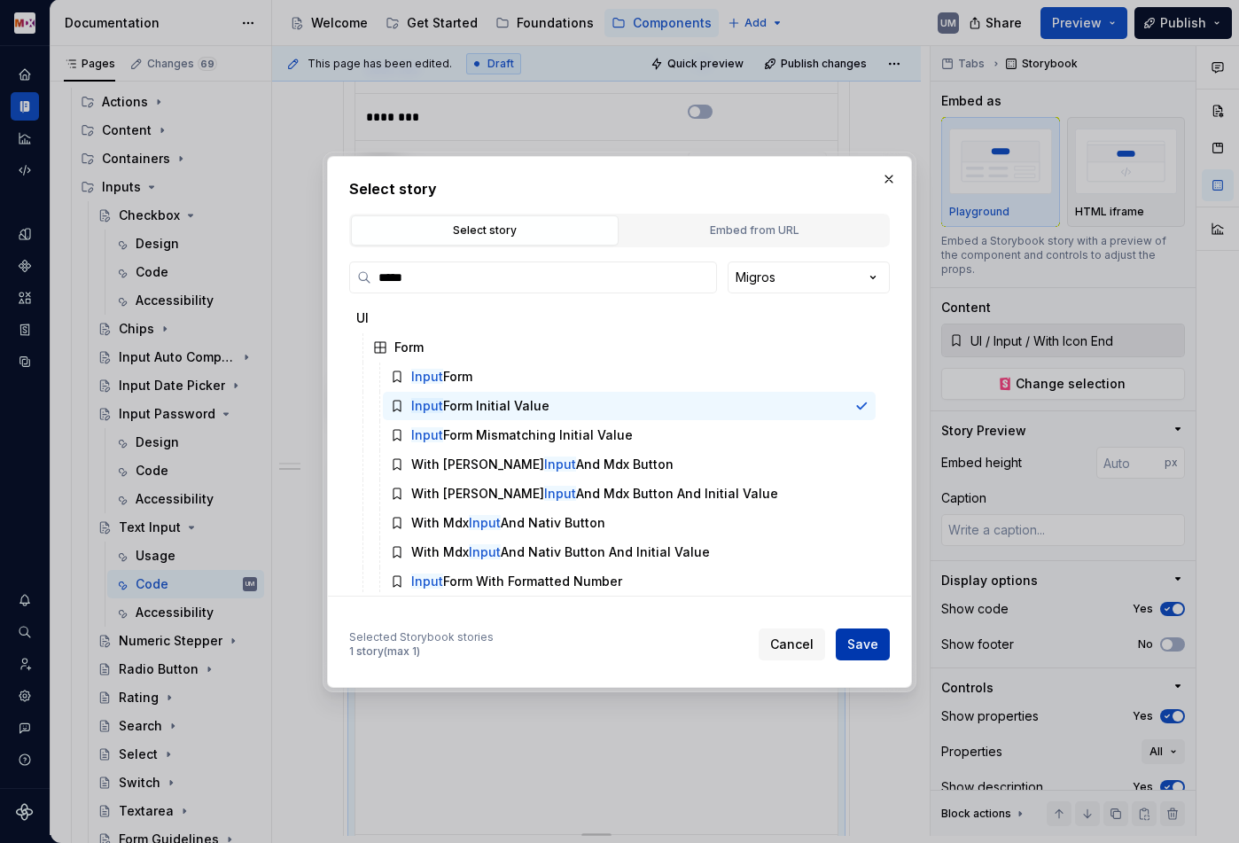
click at [849, 643] on span "Save" at bounding box center [862, 644] width 31 height 18
type textarea "*"
type input "UI / Form / Input Form Initial Value"
type input "**********"
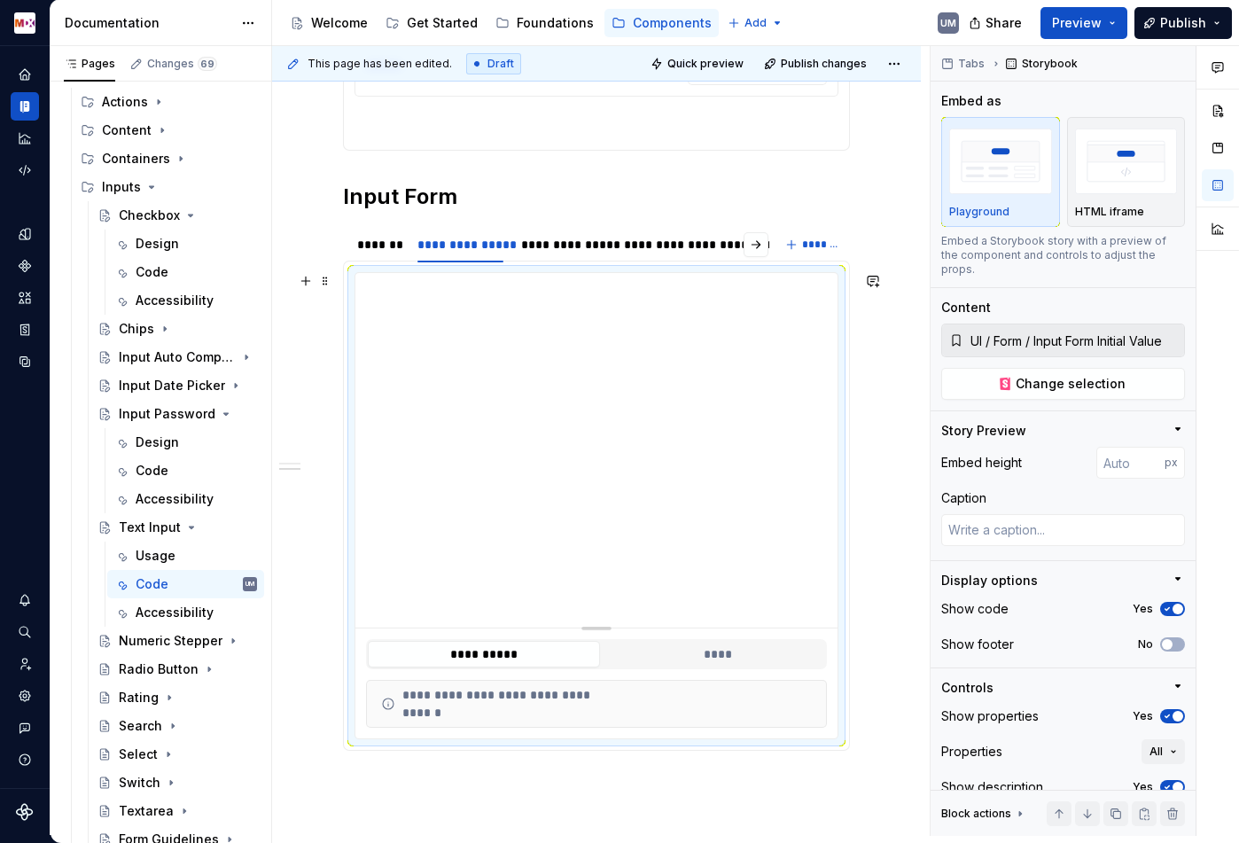
scroll to position [1900, 0]
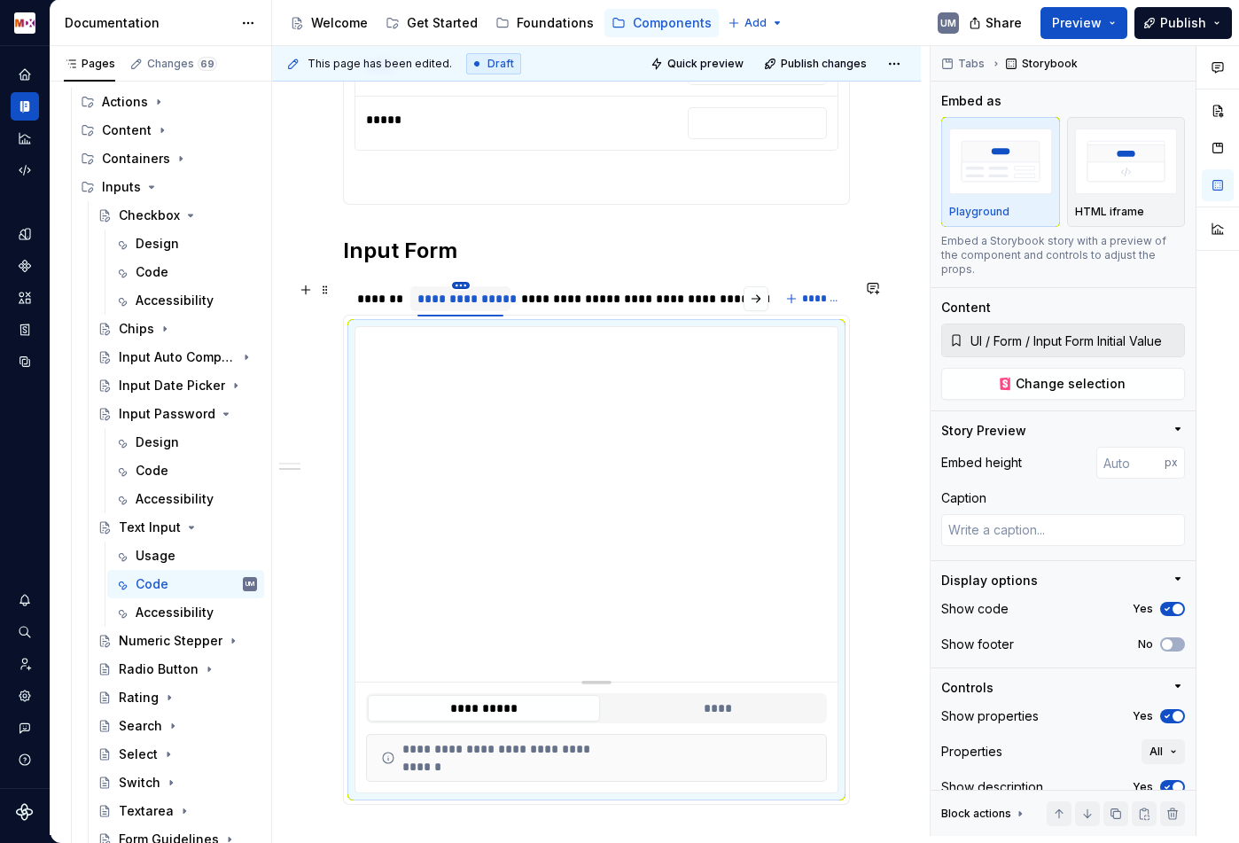
click at [456, 284] on html "MDX UM Dataset Migros Documentation Accessibility guide for tree Page tree. Nav…" at bounding box center [619, 421] width 1239 height 843
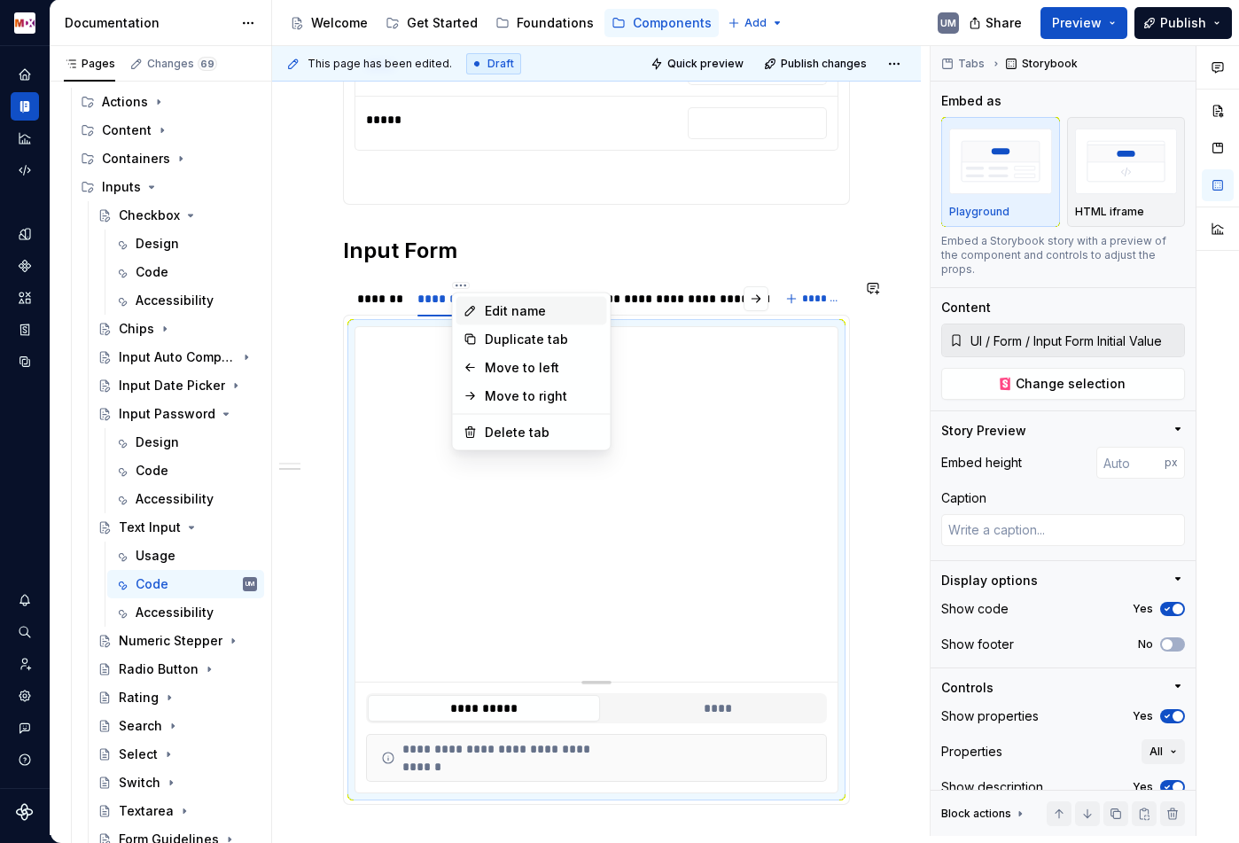
click at [485, 310] on div "Edit name" at bounding box center [542, 311] width 115 height 18
type textarea "*"
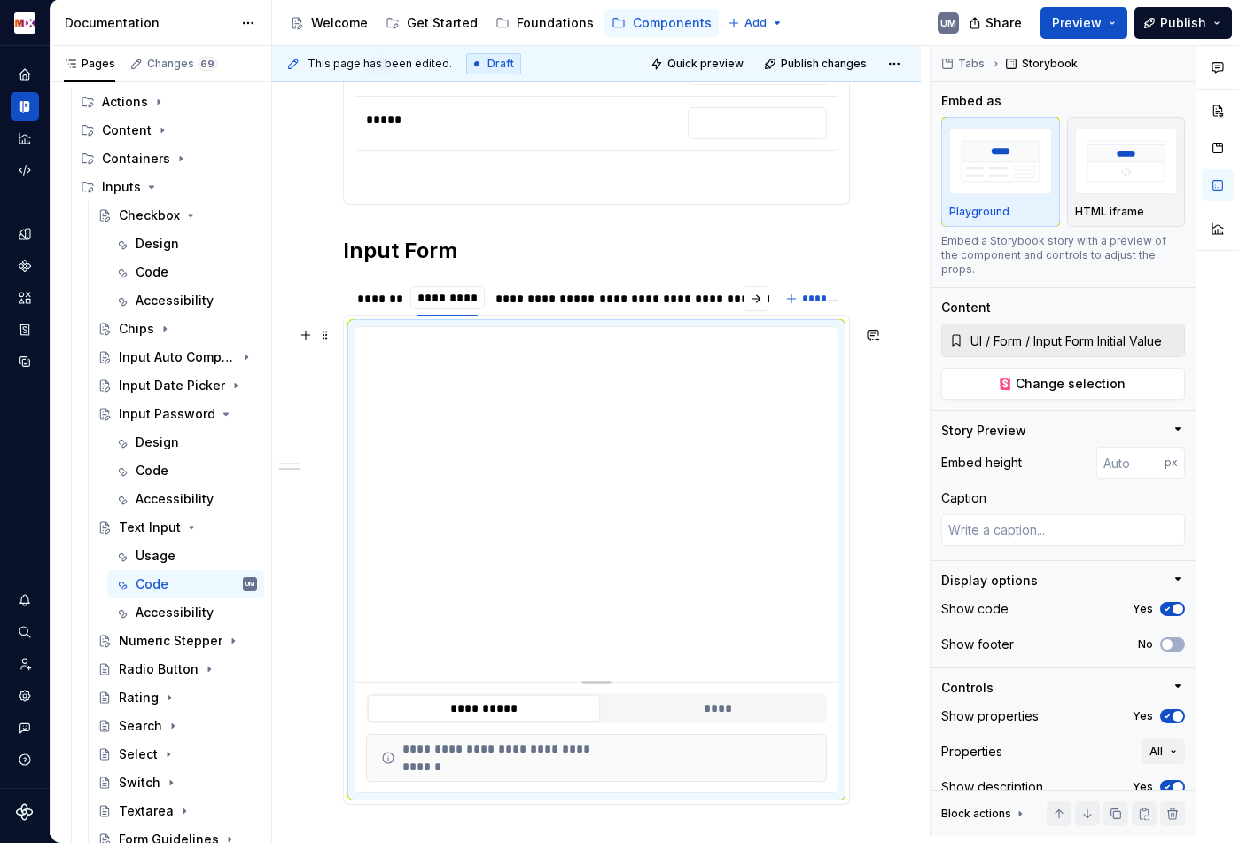
type input "**********"
type textarea "*"
type input "**********"
type textarea "*"
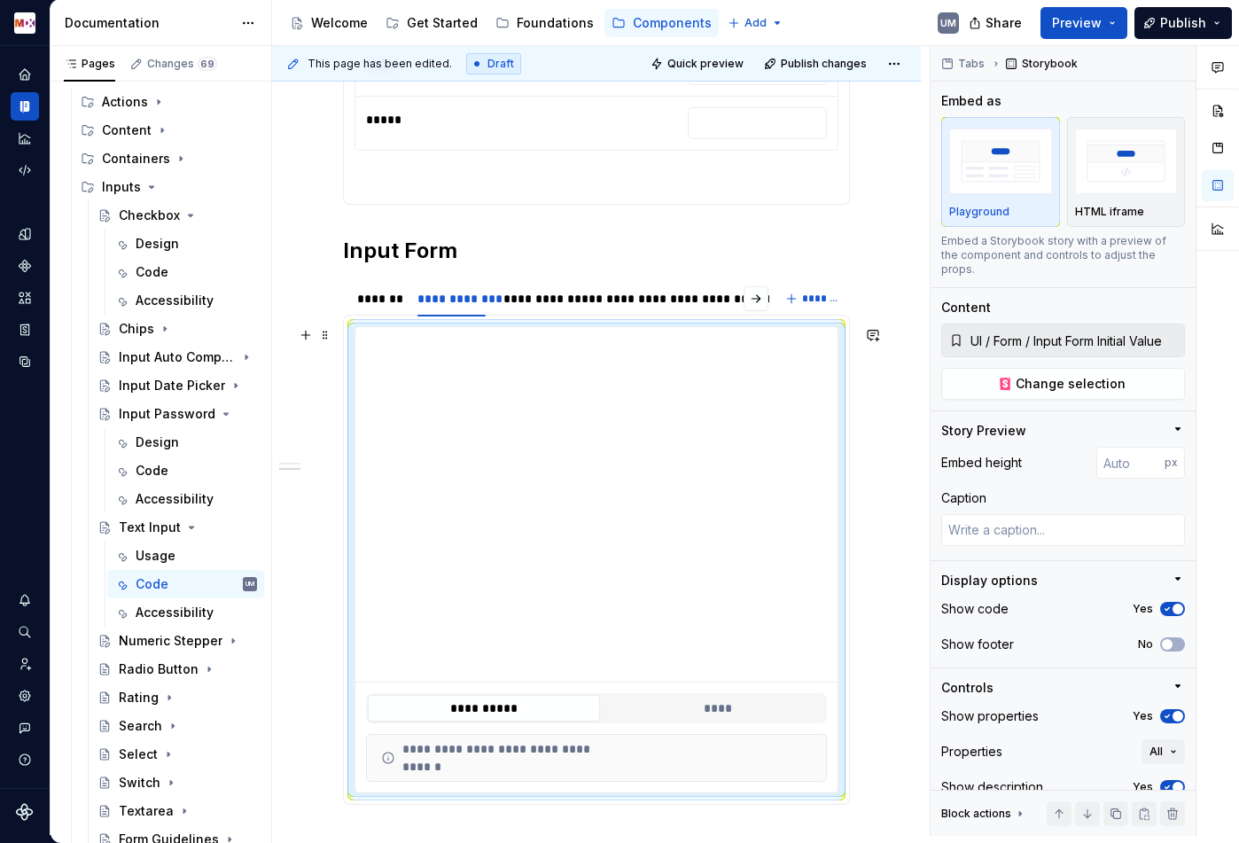
type input "**********"
type textarea "*"
click at [549, 295] on div "**********" at bounding box center [545, 299] width 85 height 18
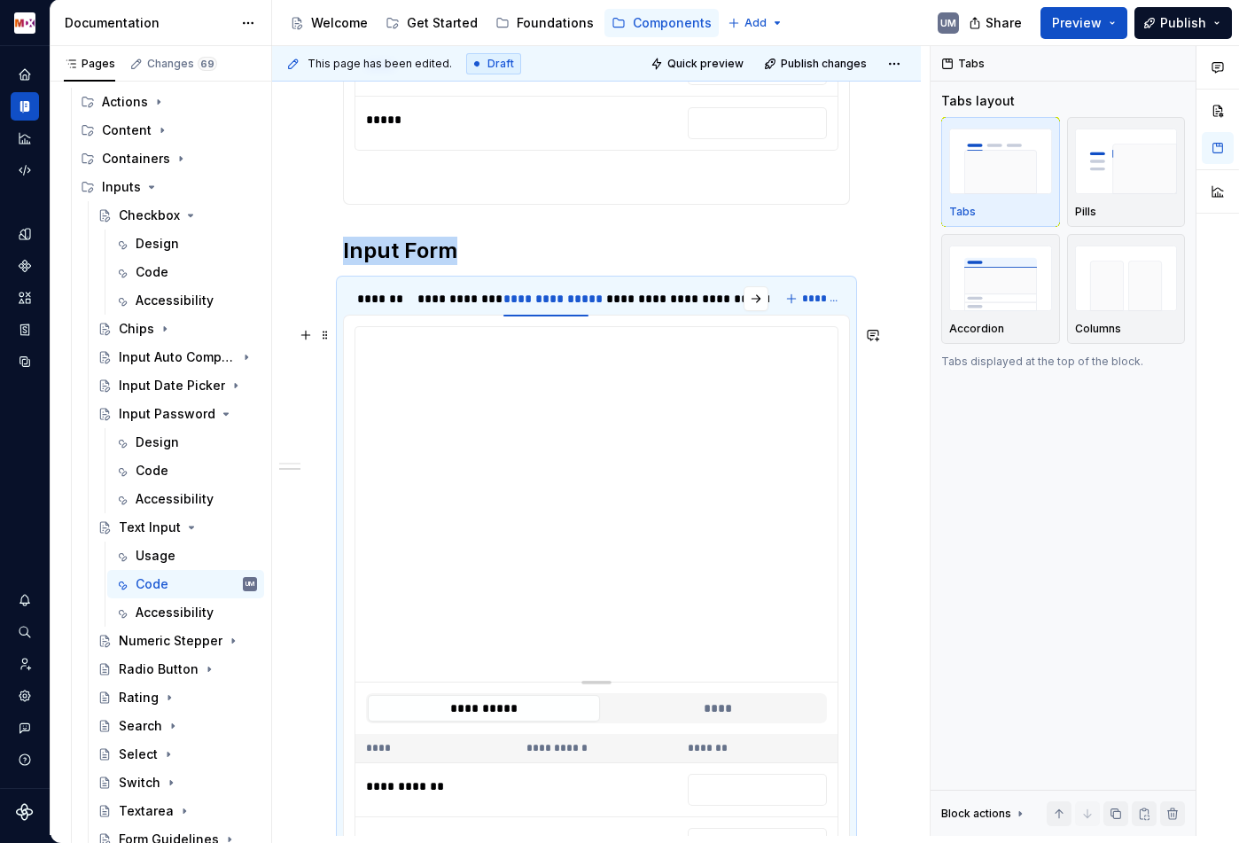
type input "**********"
type textarea "*"
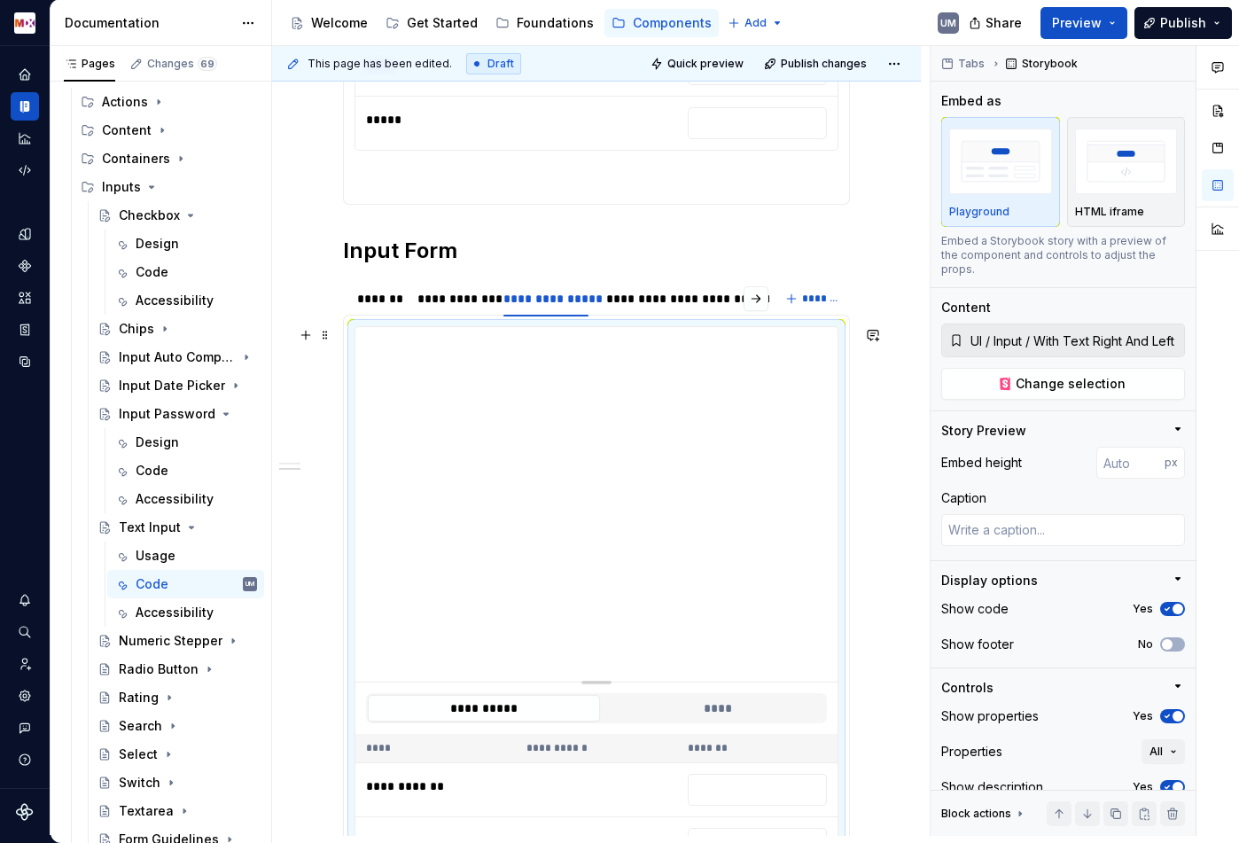
type input "**********"
click at [1039, 375] on span "Change selection" at bounding box center [1071, 384] width 110 height 18
type textarea "*"
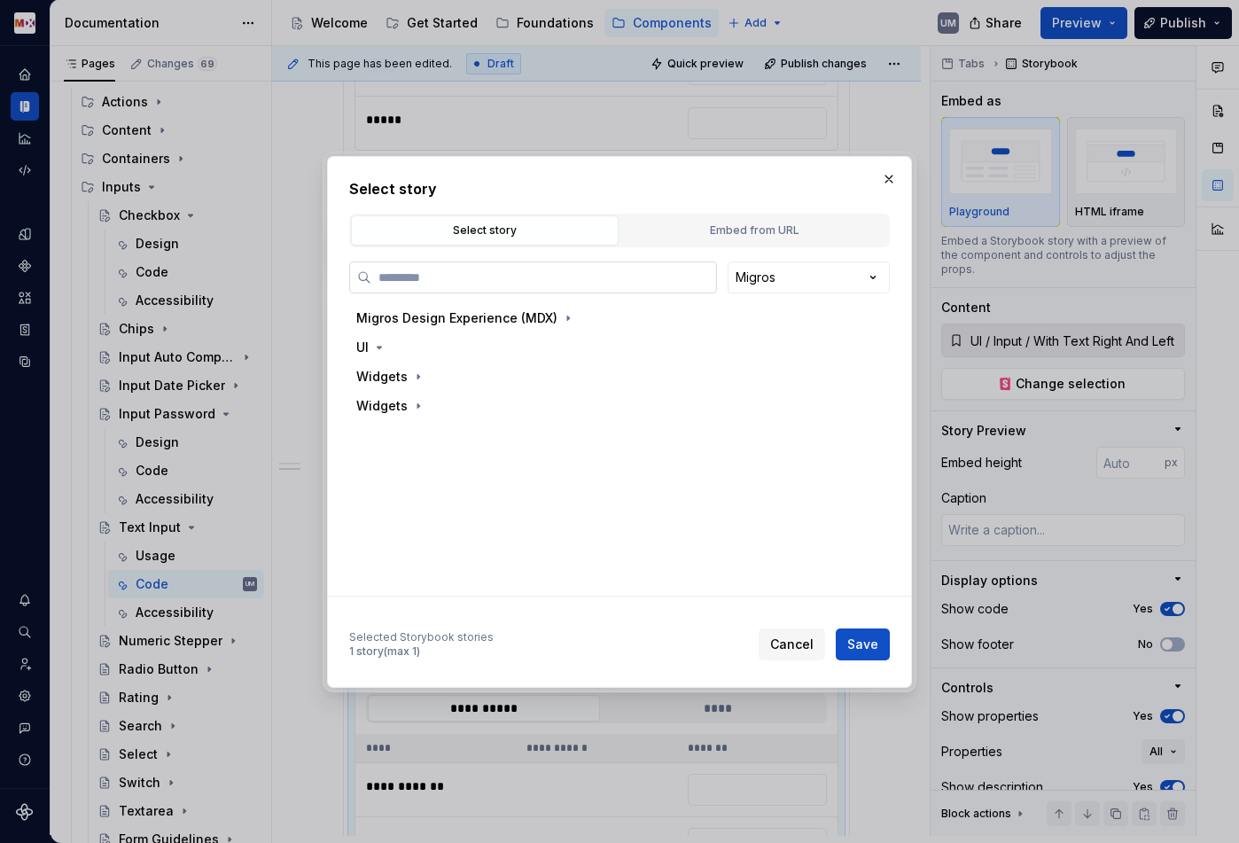
paste input "*****"
type input "*****"
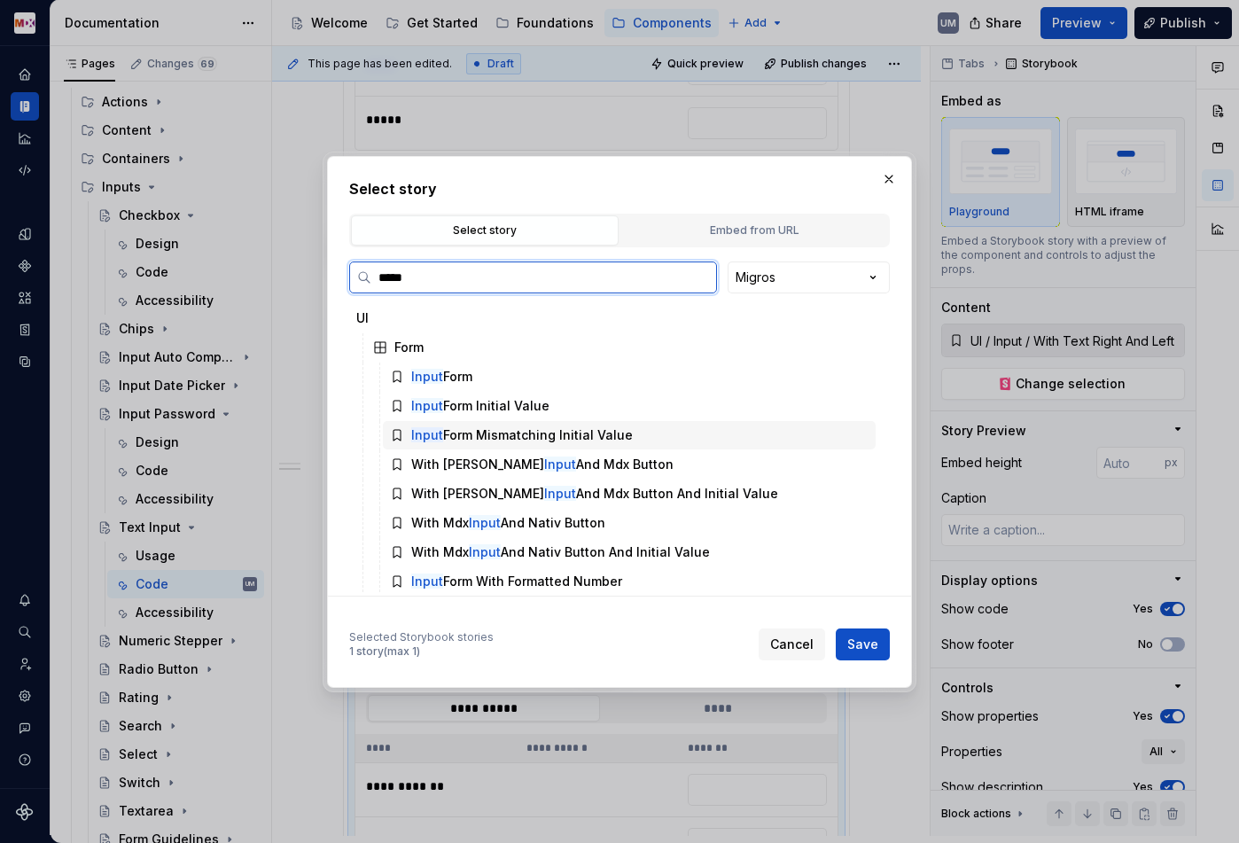
click at [599, 437] on div "Input Form Mismatching Initial Value" at bounding box center [522, 435] width 222 height 18
click at [875, 650] on span "Save" at bounding box center [862, 644] width 31 height 18
type textarea "*"
type input "UI / Form / Input Form Mismatching Initial Value"
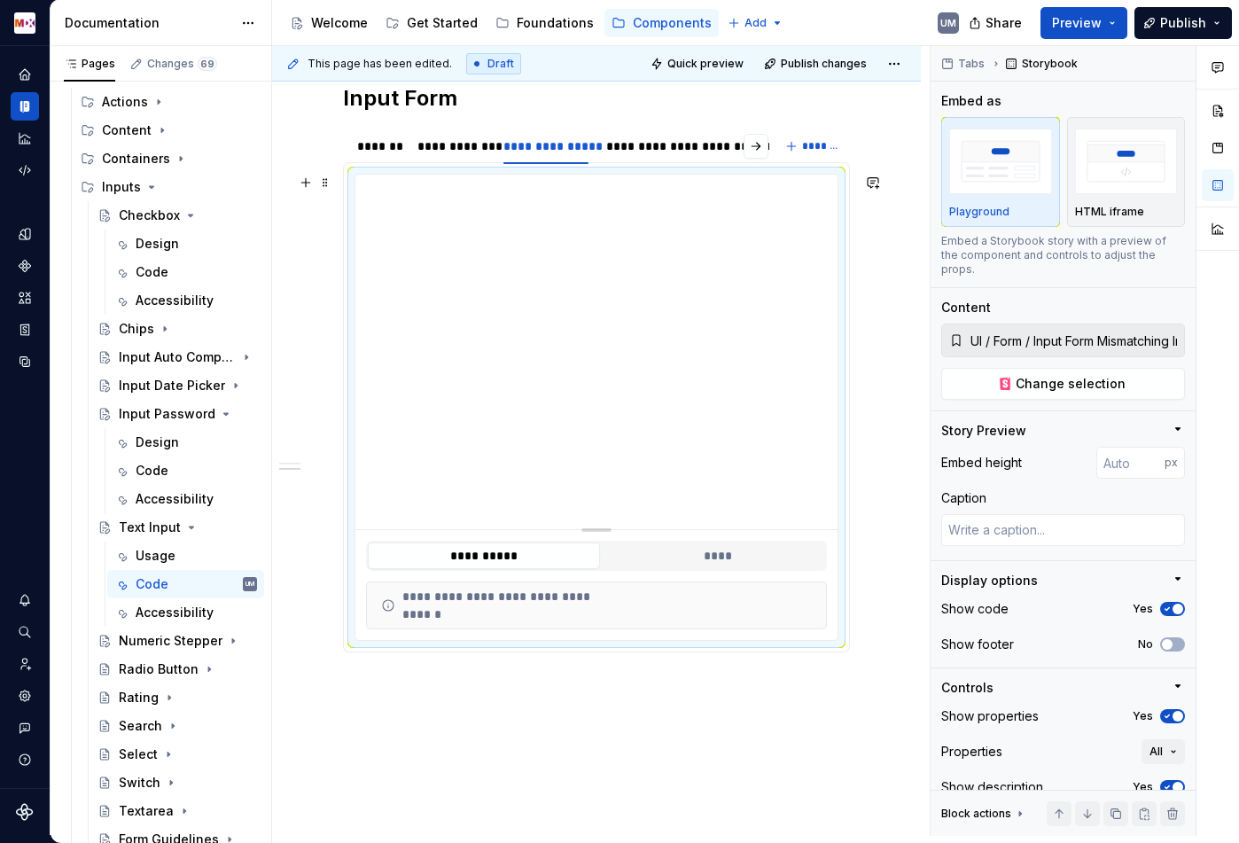
scroll to position [2010, 0]
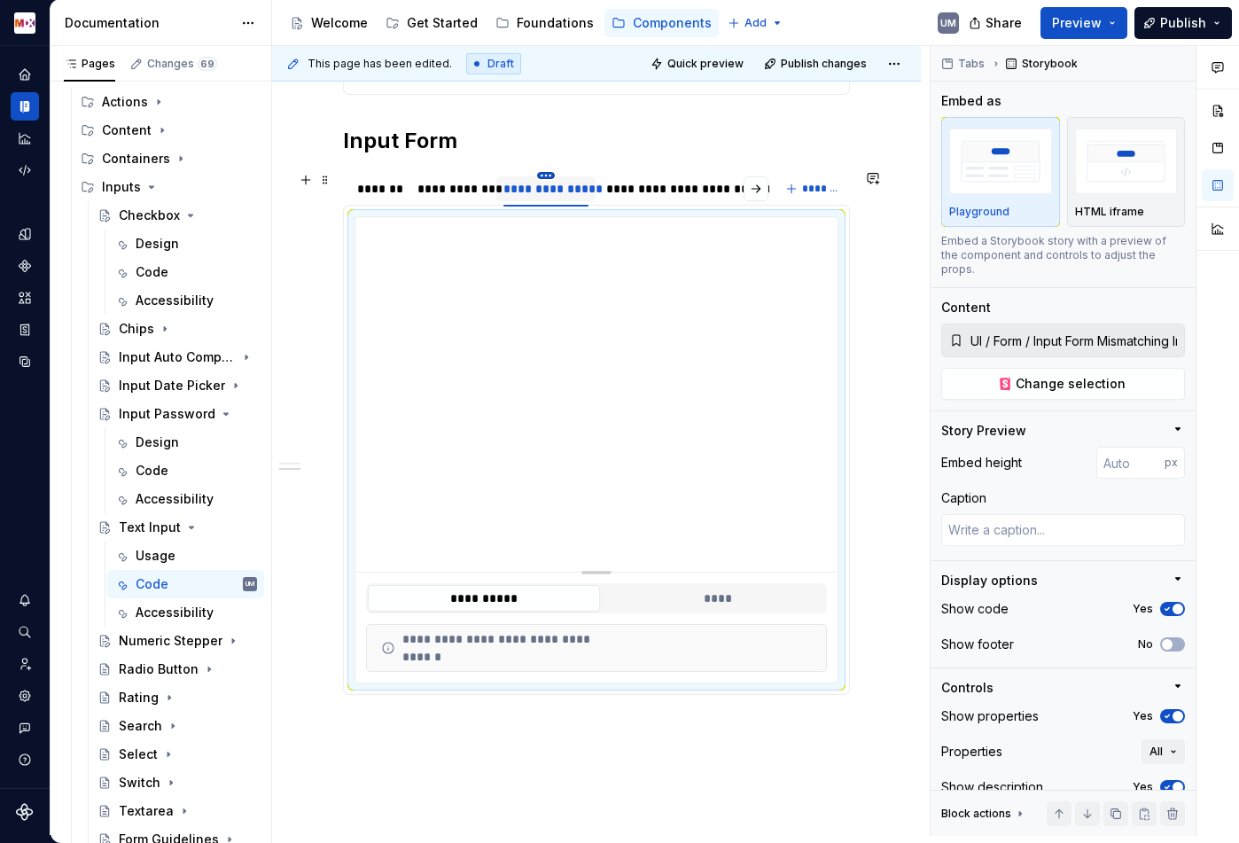
click at [546, 174] on html "MDX UM Dataset Migros Documentation Accessibility guide for tree Page tree. Nav…" at bounding box center [619, 421] width 1239 height 843
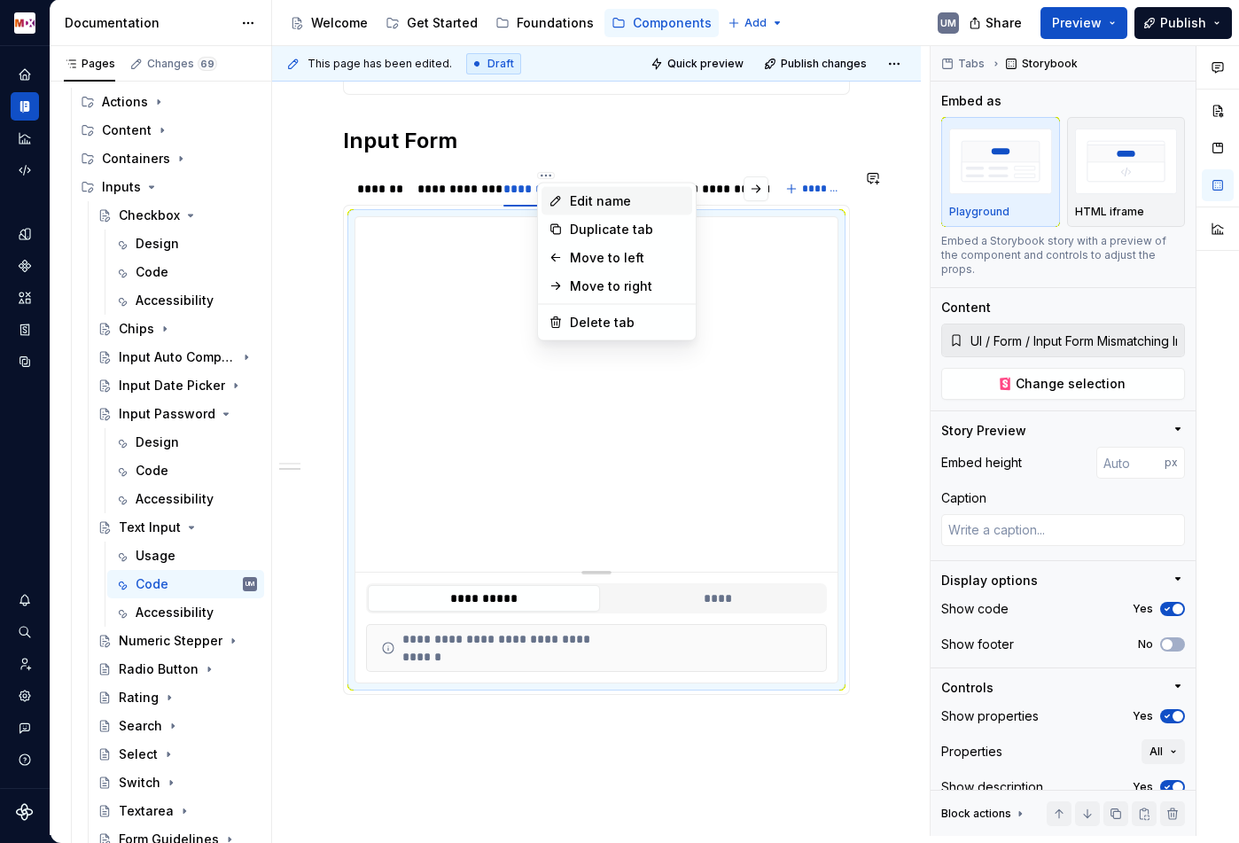
click at [582, 203] on div "Edit name" at bounding box center [627, 201] width 115 height 18
type textarea "*"
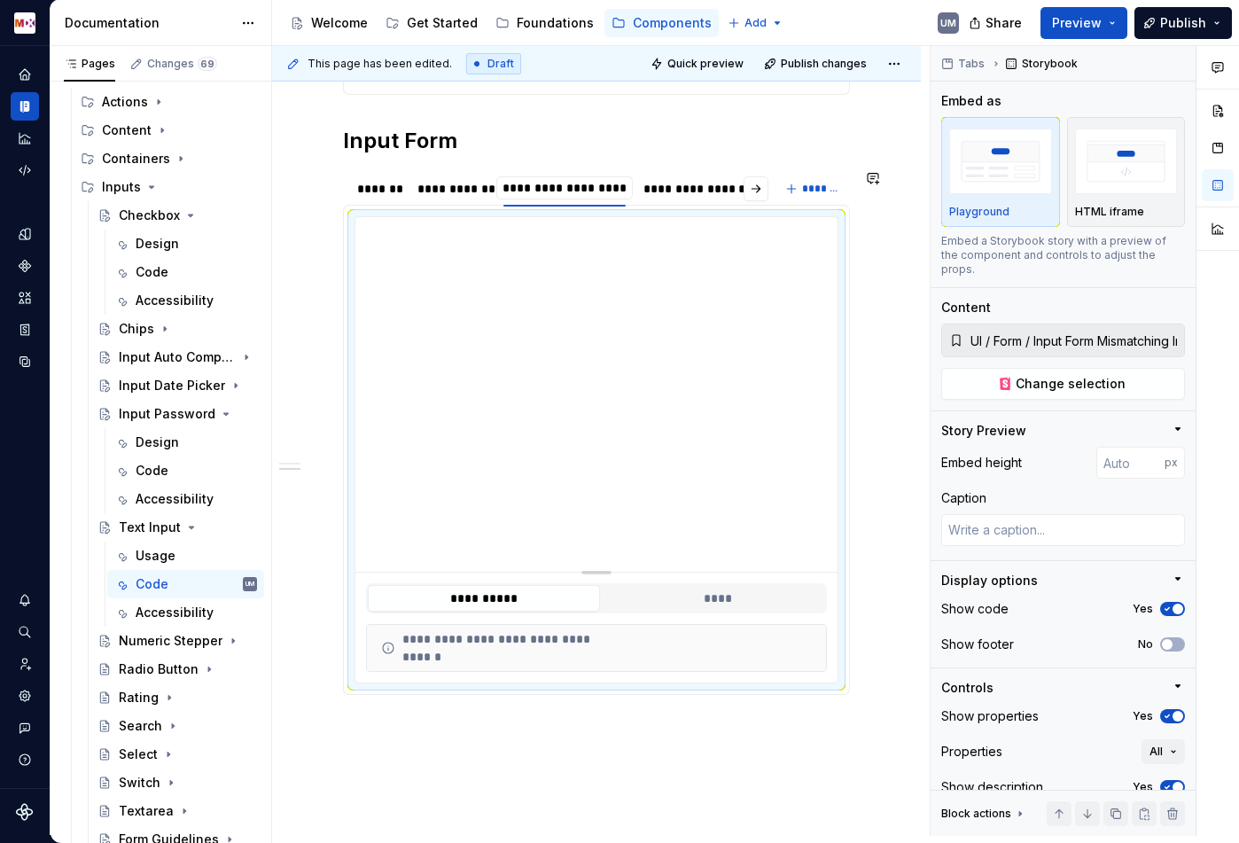
scroll to position [0, 1]
type input "**********"
click at [693, 189] on div "**********" at bounding box center [707, 189] width 78 height 18
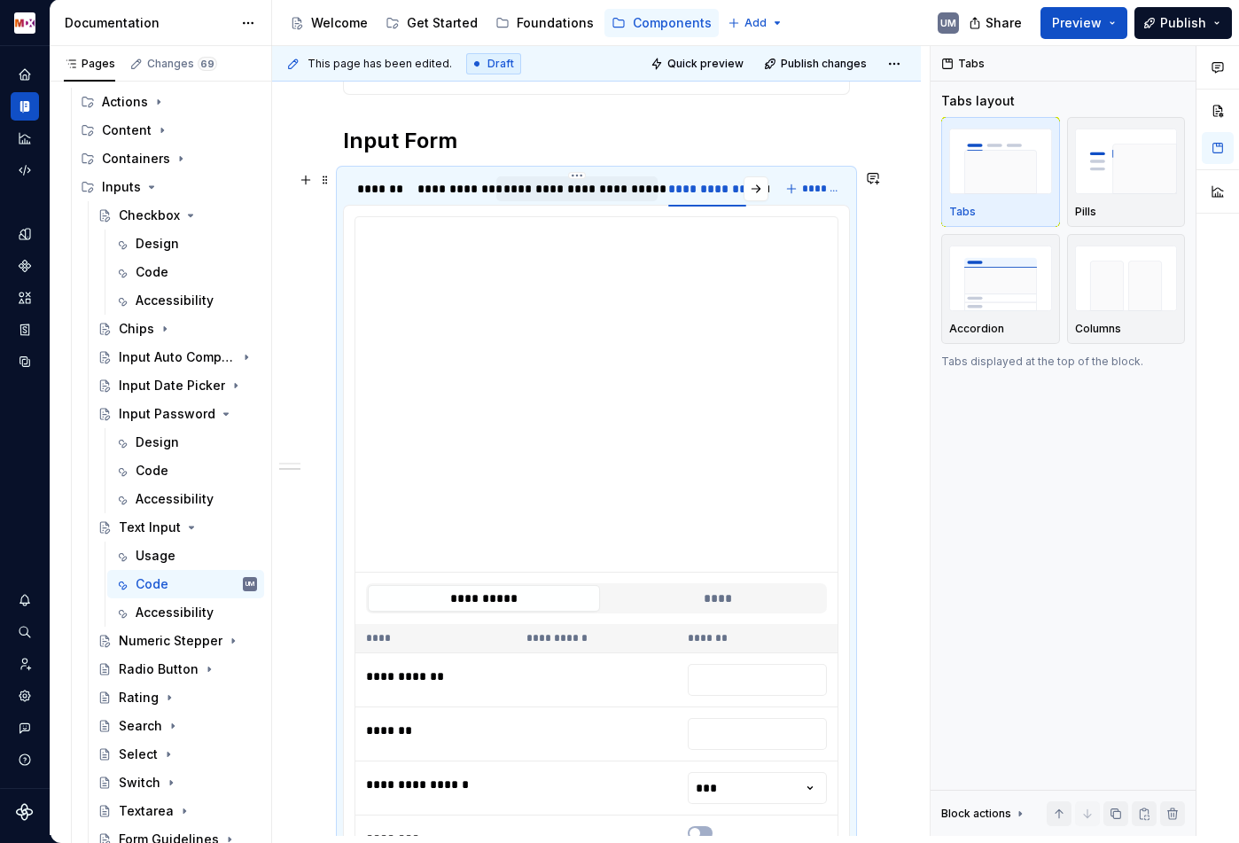
click at [604, 183] on div "**********" at bounding box center [576, 189] width 147 height 18
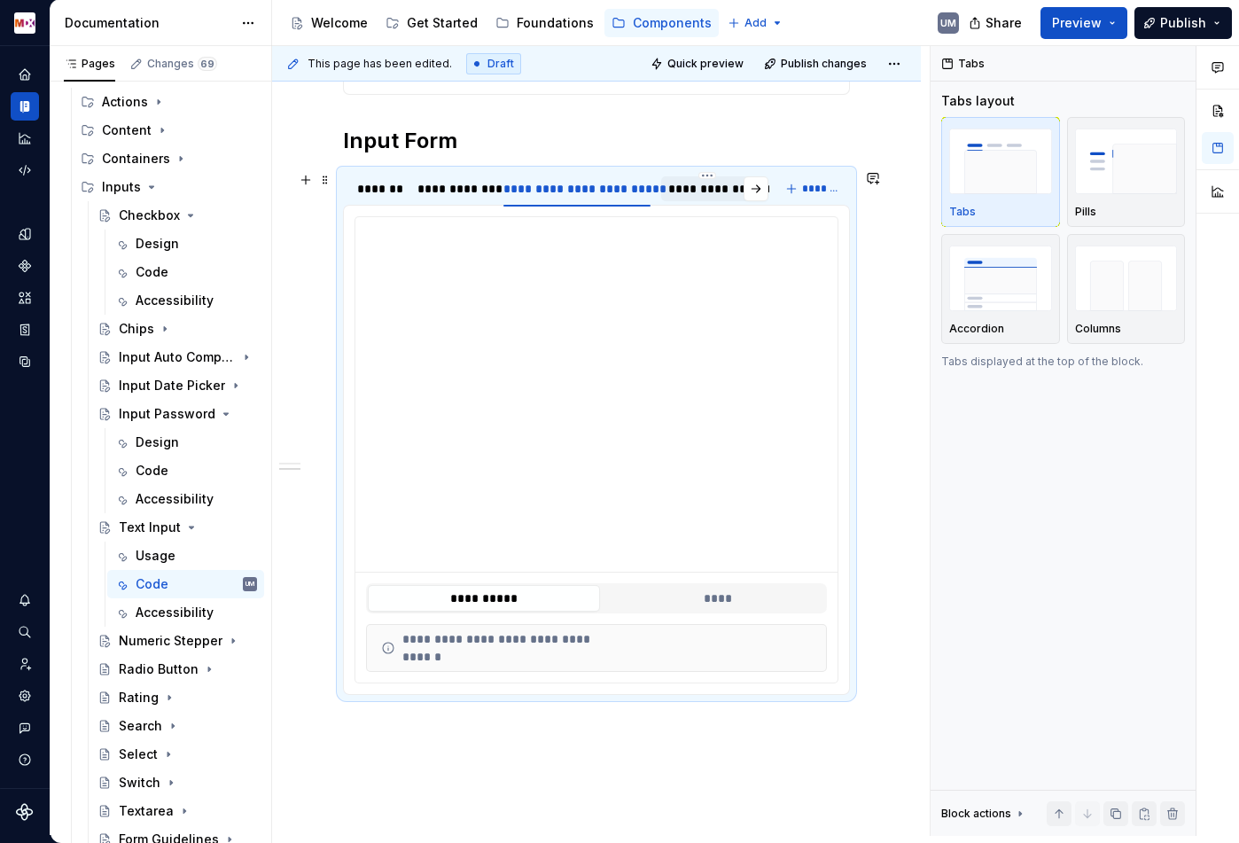
click at [693, 185] on div "**********" at bounding box center [707, 189] width 78 height 18
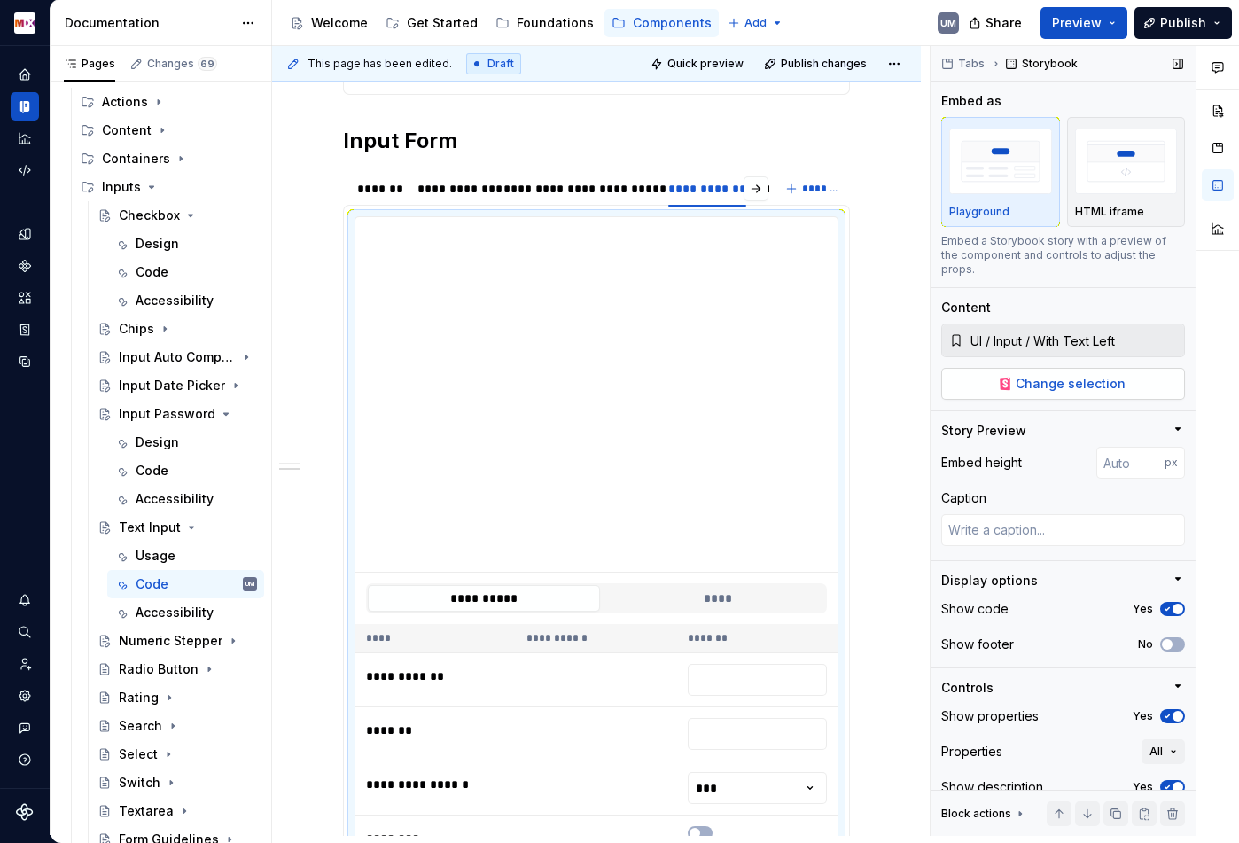
click at [1047, 375] on span "Change selection" at bounding box center [1071, 384] width 110 height 18
type textarea "*"
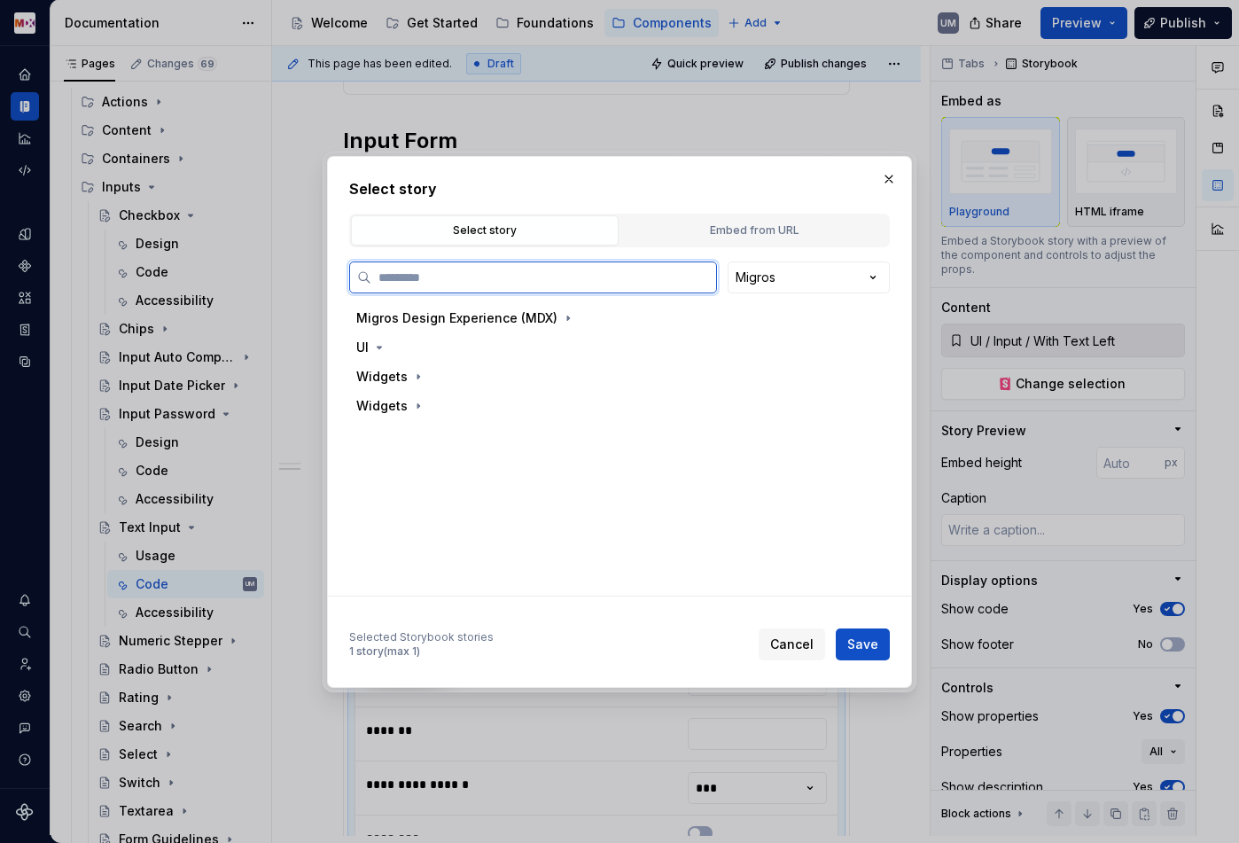
paste input "*****"
type input "*****"
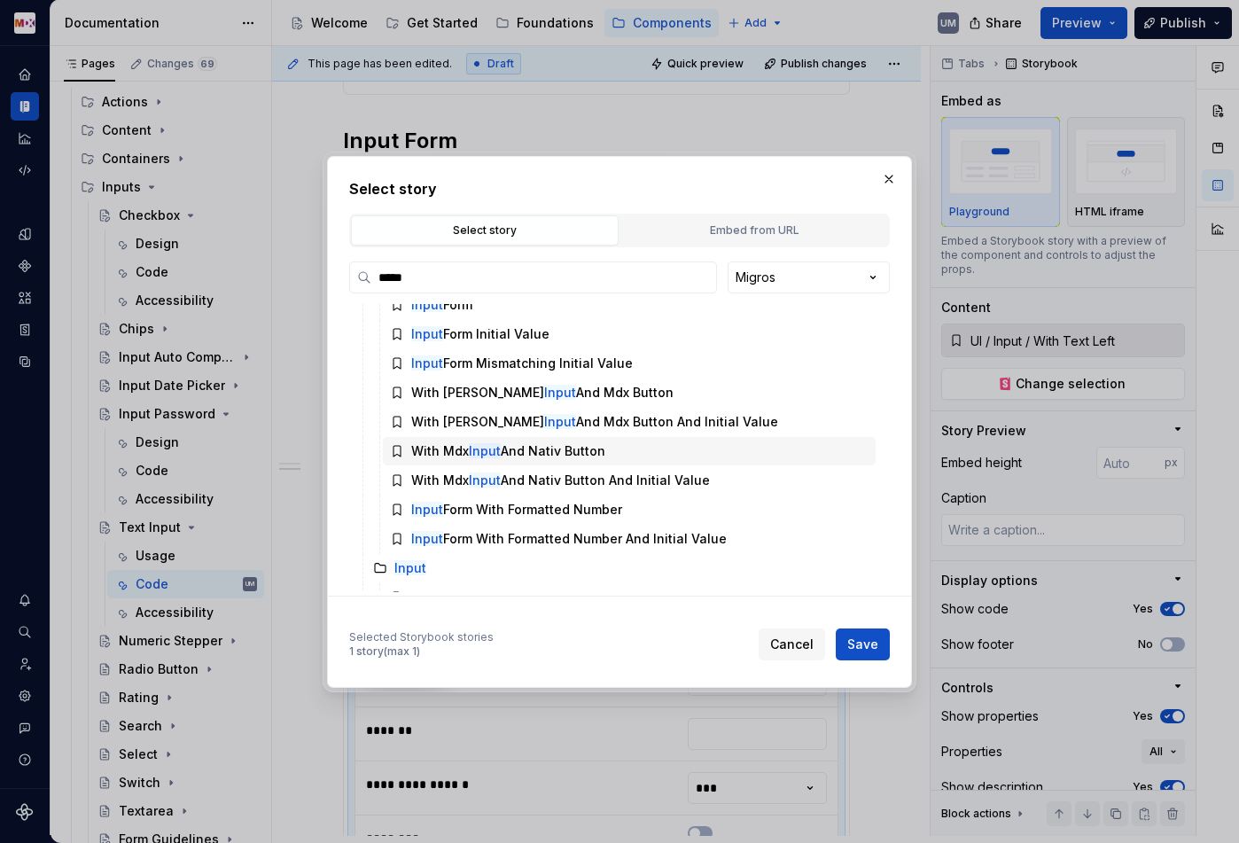
scroll to position [102, 0]
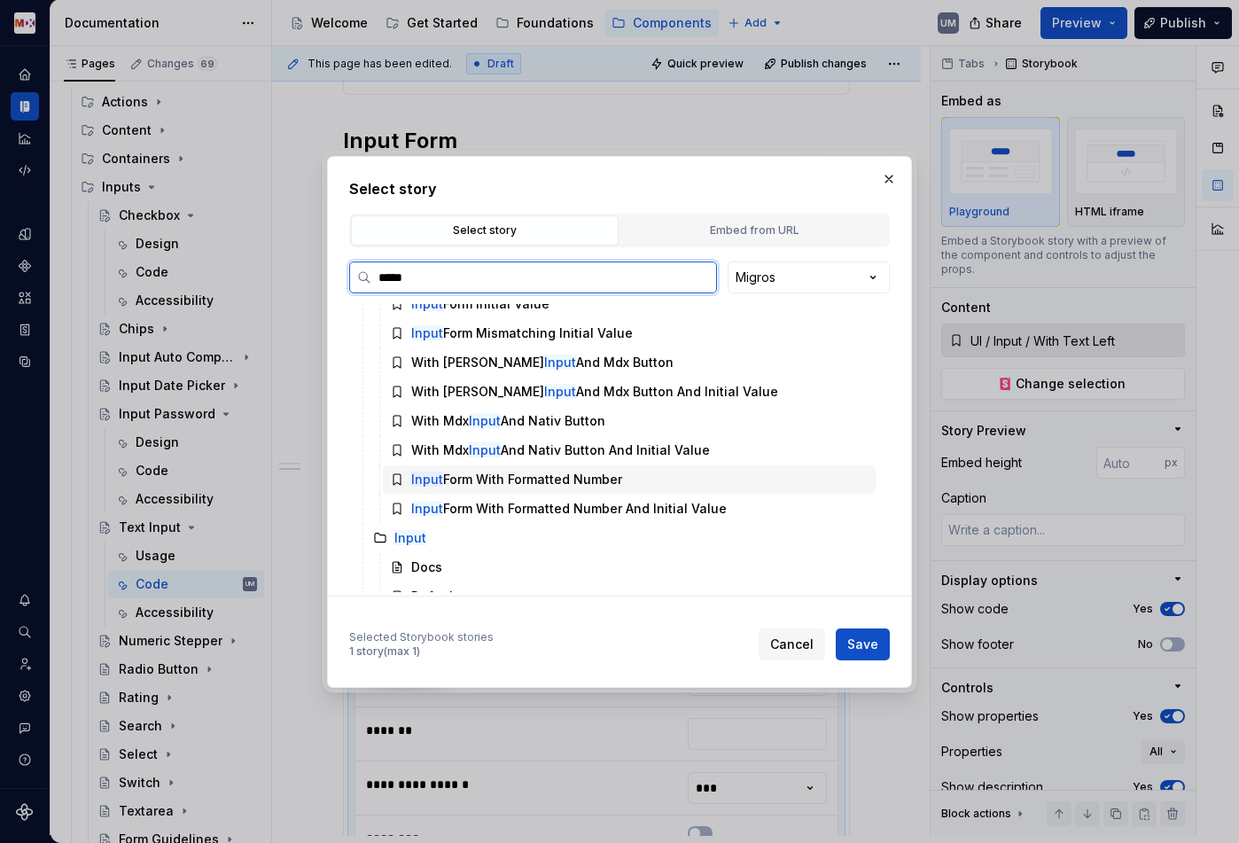
click at [569, 480] on div "Input Form With Formatted Number" at bounding box center [516, 480] width 211 height 18
click at [543, 426] on div "With Mdx Input And Nativ Button" at bounding box center [508, 421] width 194 height 18
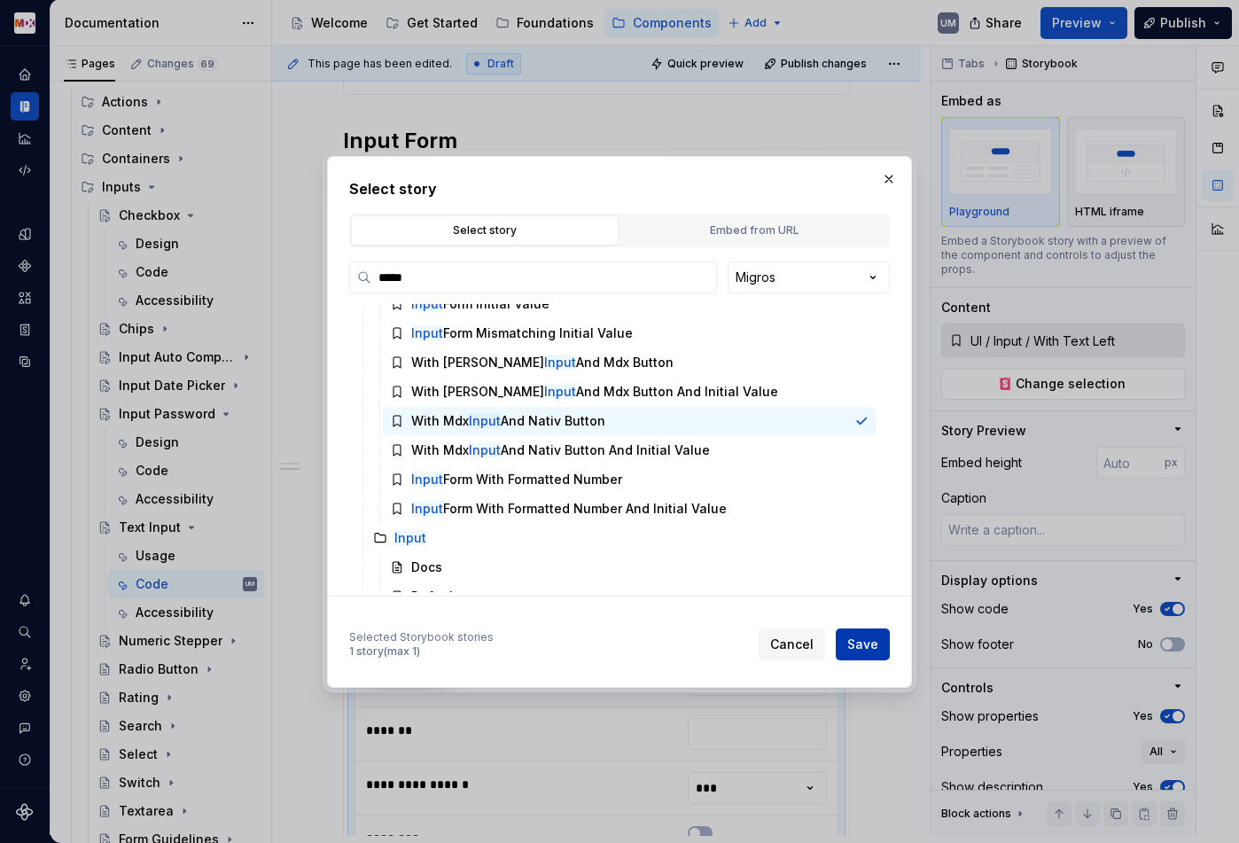
click at [867, 651] on span "Save" at bounding box center [862, 644] width 31 height 18
type textarea "*"
type input "UI / Form / With Mdx Input And Nativ Button"
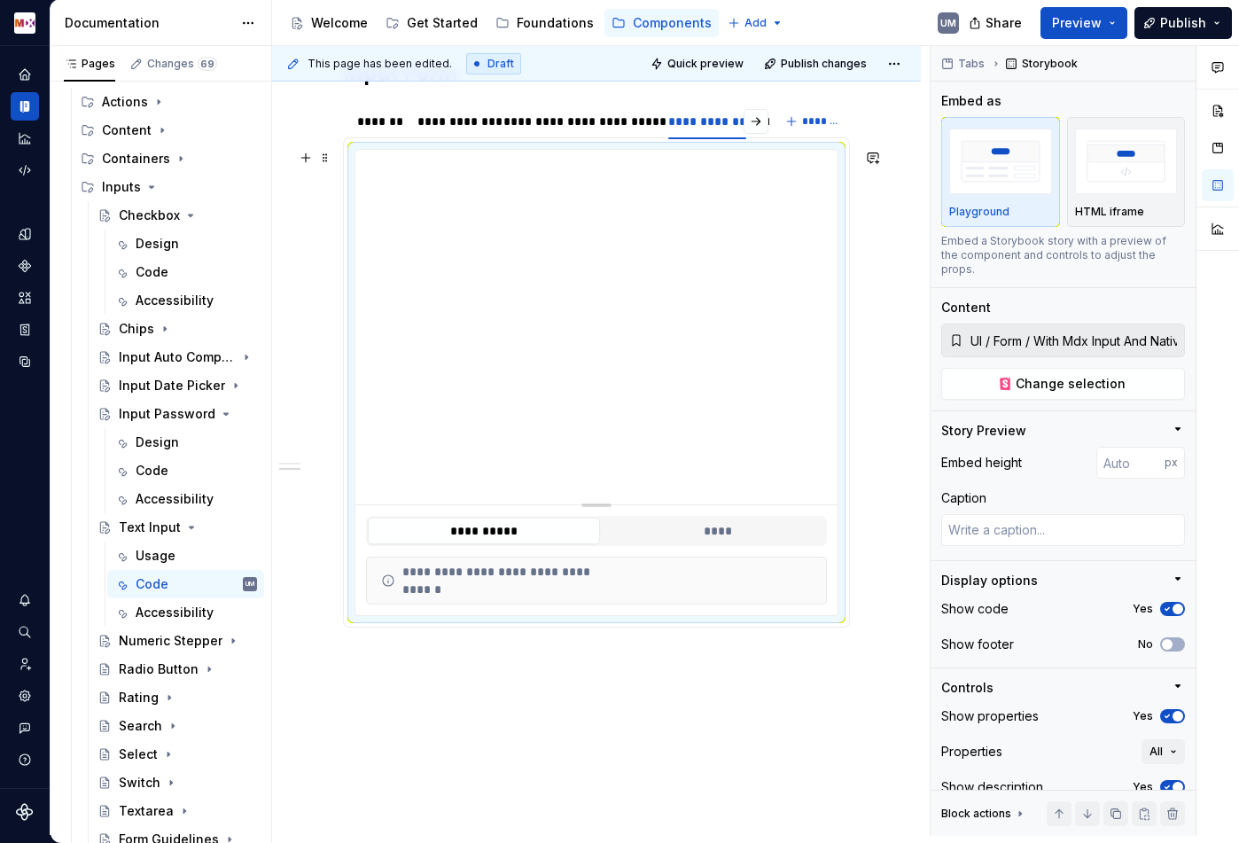
scroll to position [2068, 0]
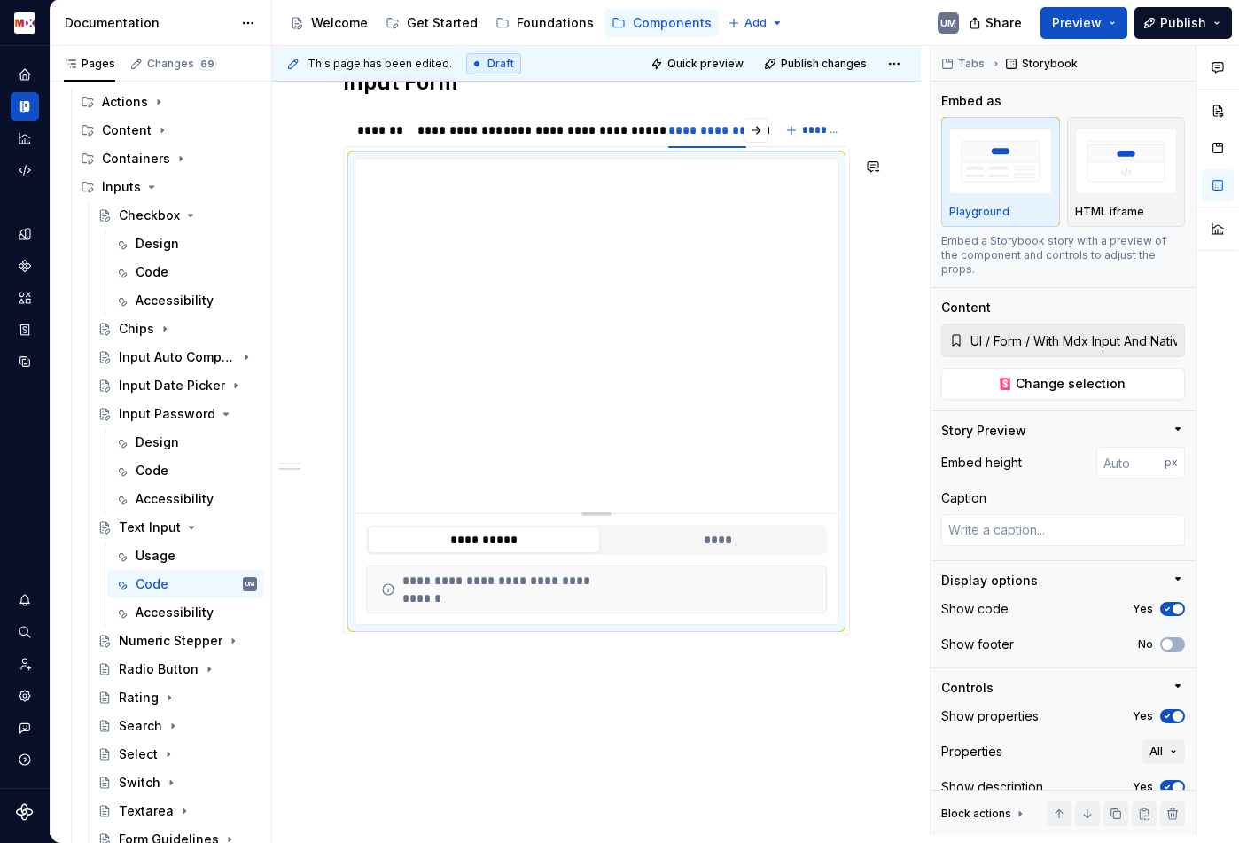
type textarea "*"
type input "UI / Input / With Text Left"
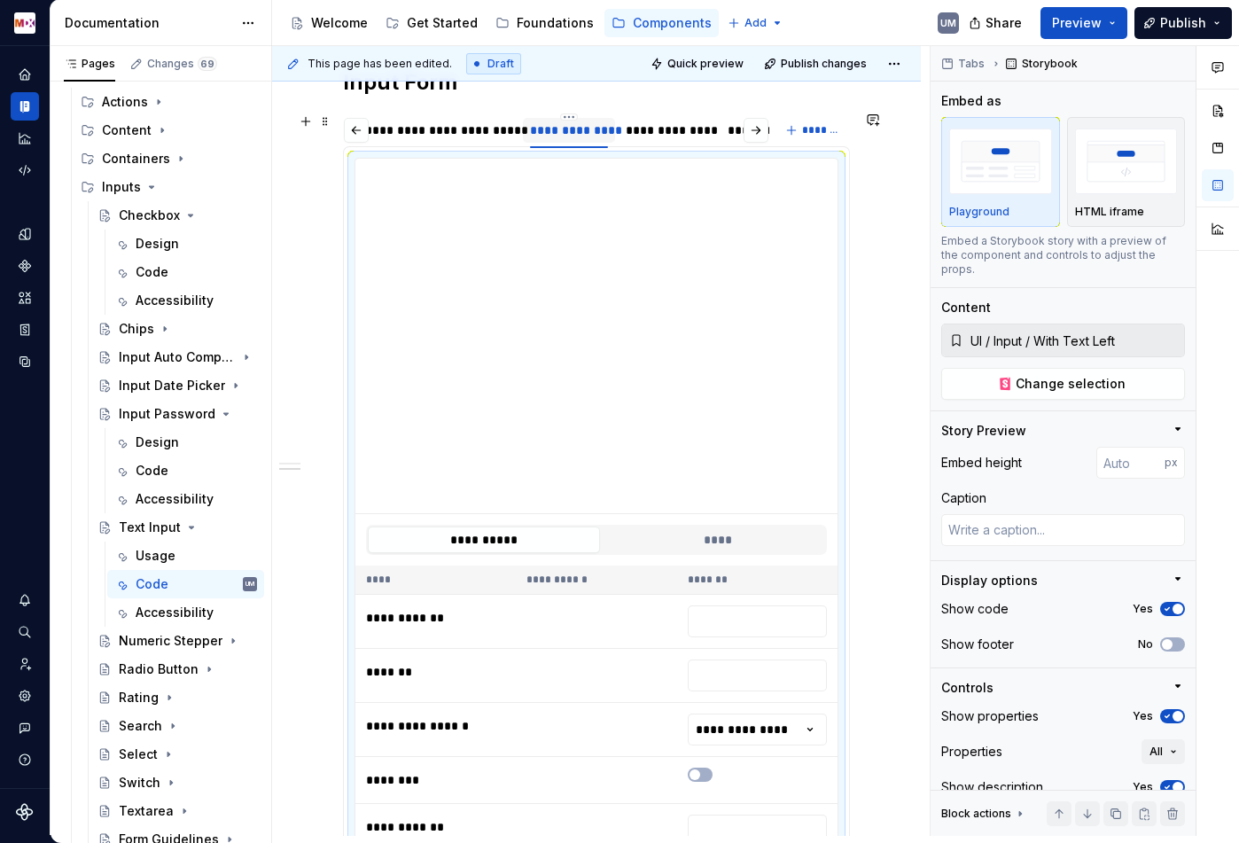
scroll to position [0, 140]
click at [1099, 375] on span "Change selection" at bounding box center [1071, 384] width 110 height 18
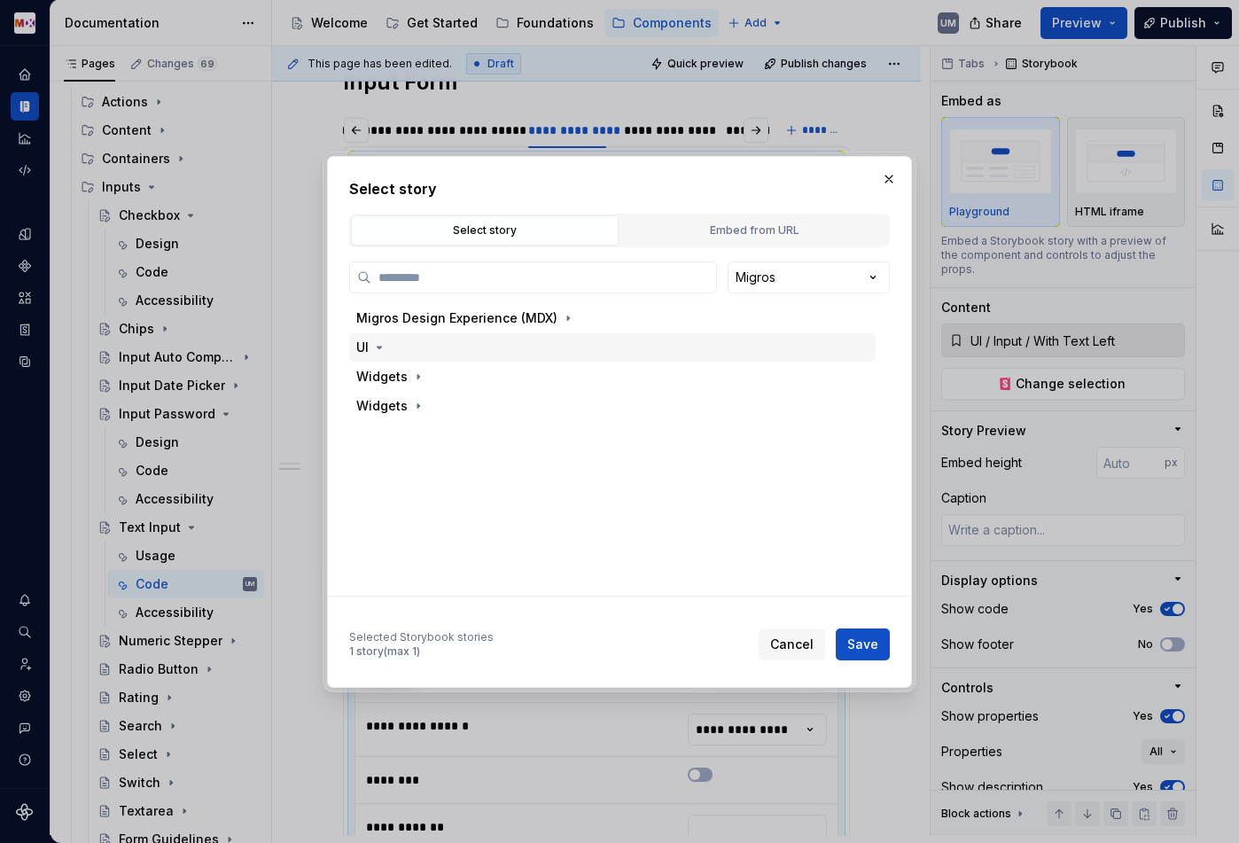
type textarea "*"
paste input "*****"
type input "*****"
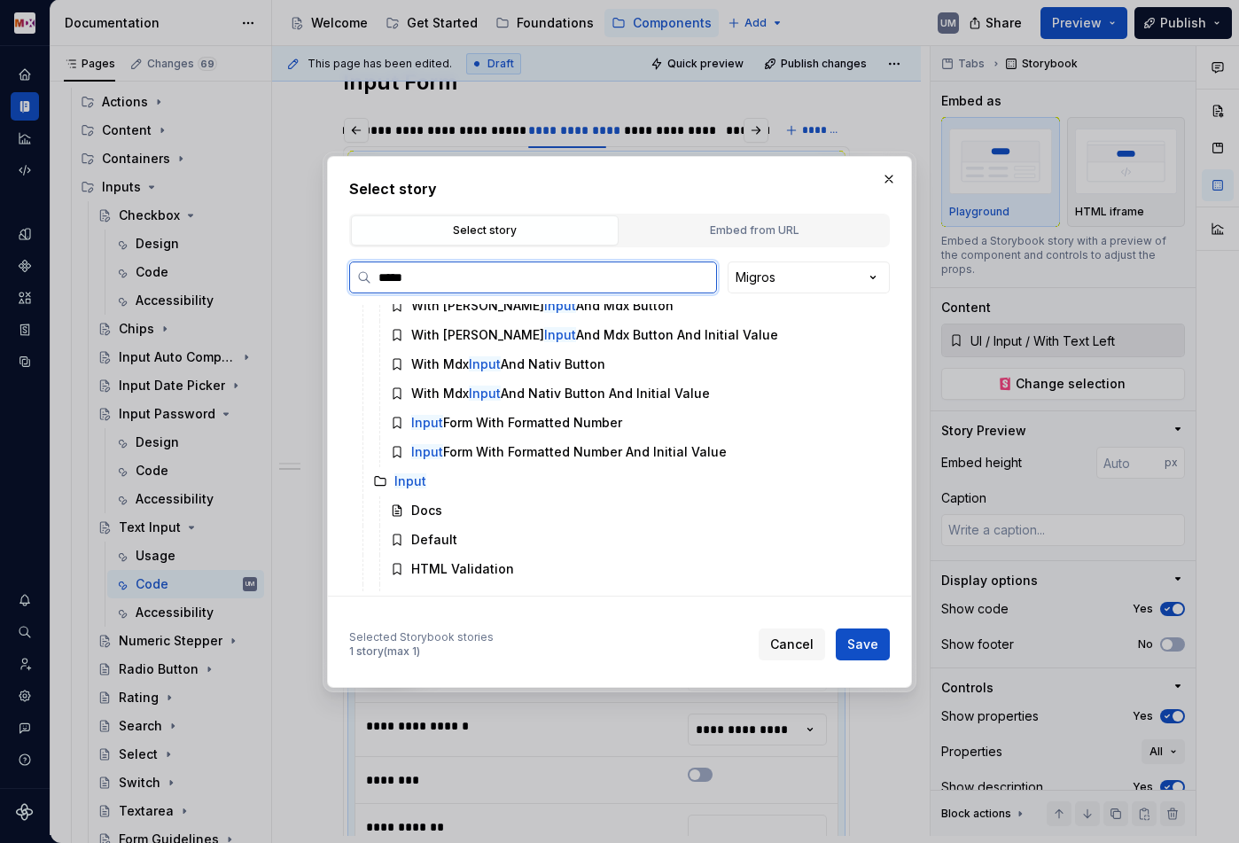
scroll to position [148, 0]
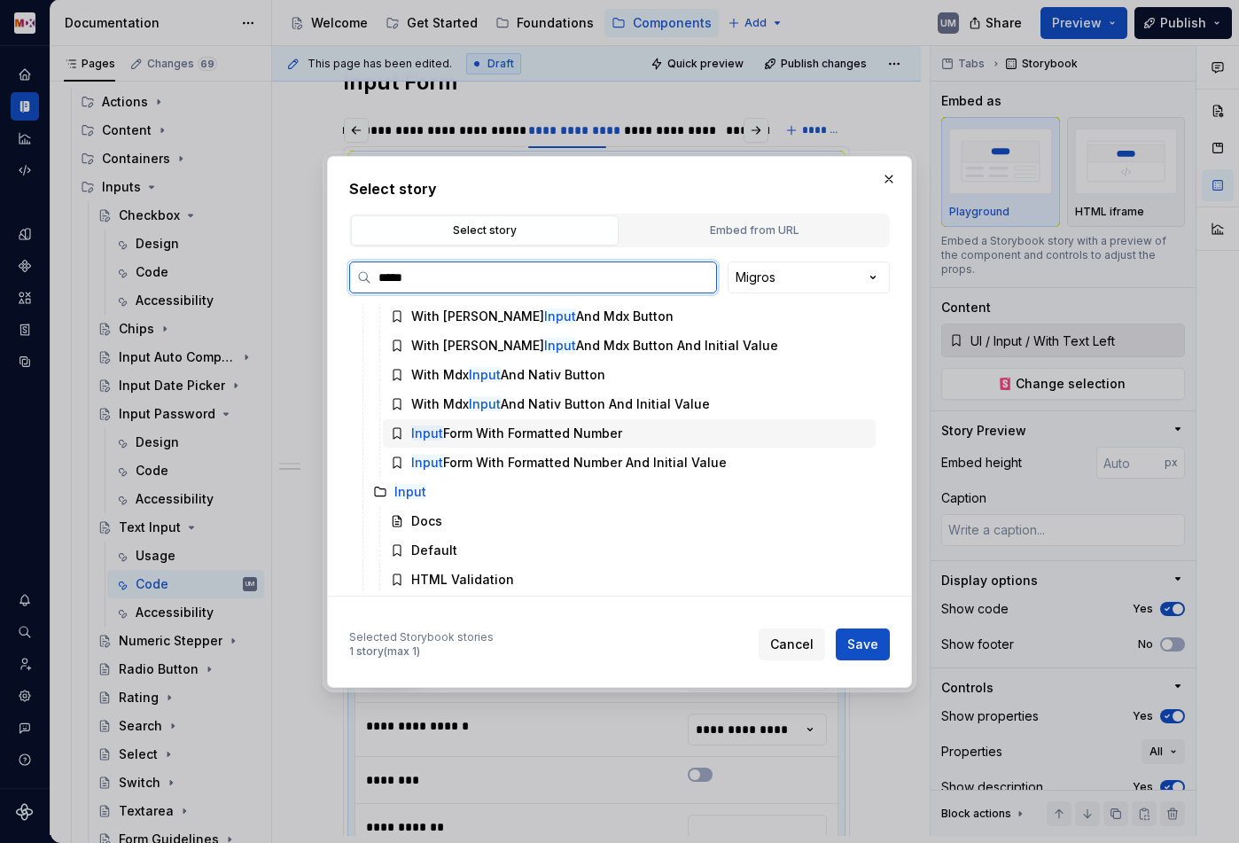
click at [519, 433] on div "Input Form With Formatted Number" at bounding box center [516, 434] width 211 height 18
click at [868, 644] on span "Save" at bounding box center [862, 644] width 31 height 18
type textarea "*"
type input "UI / Form / Input Form With Formatted Number"
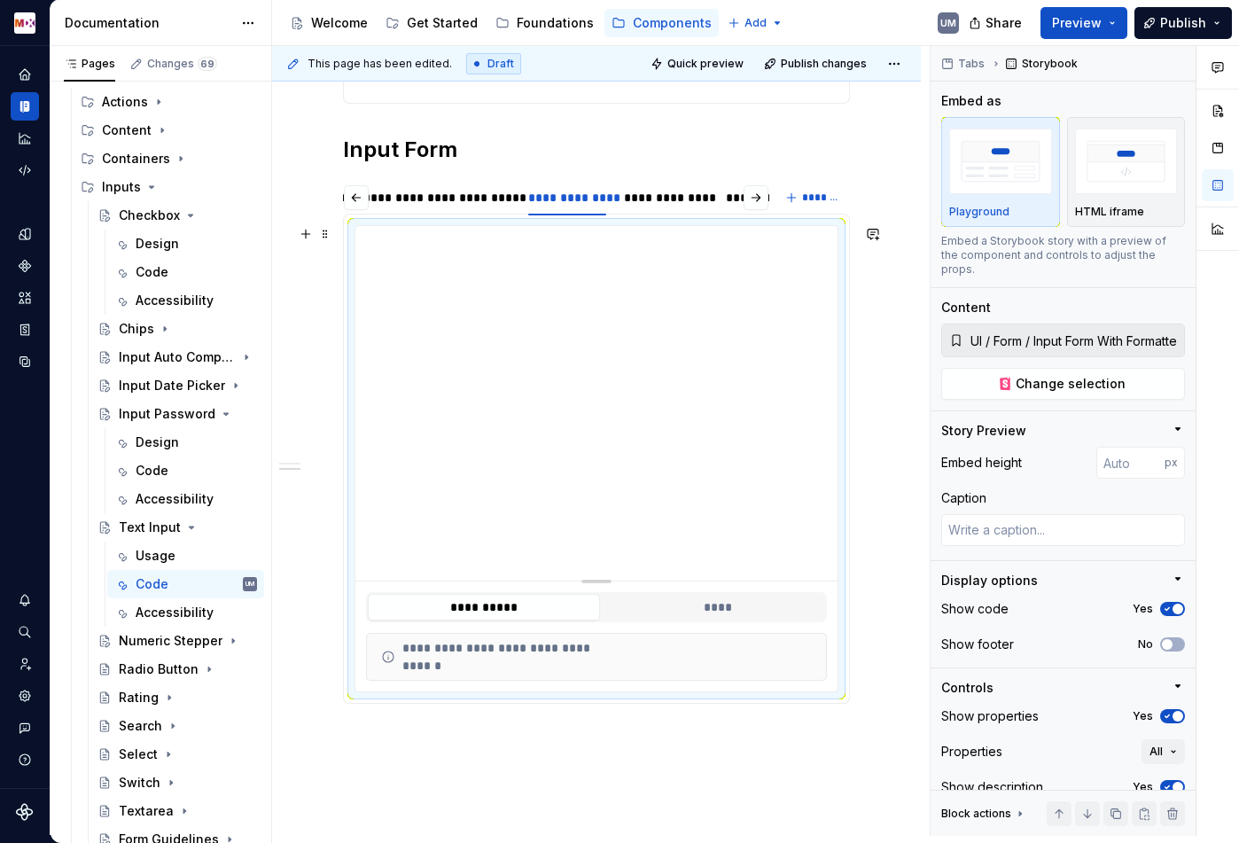
scroll to position [1959, 0]
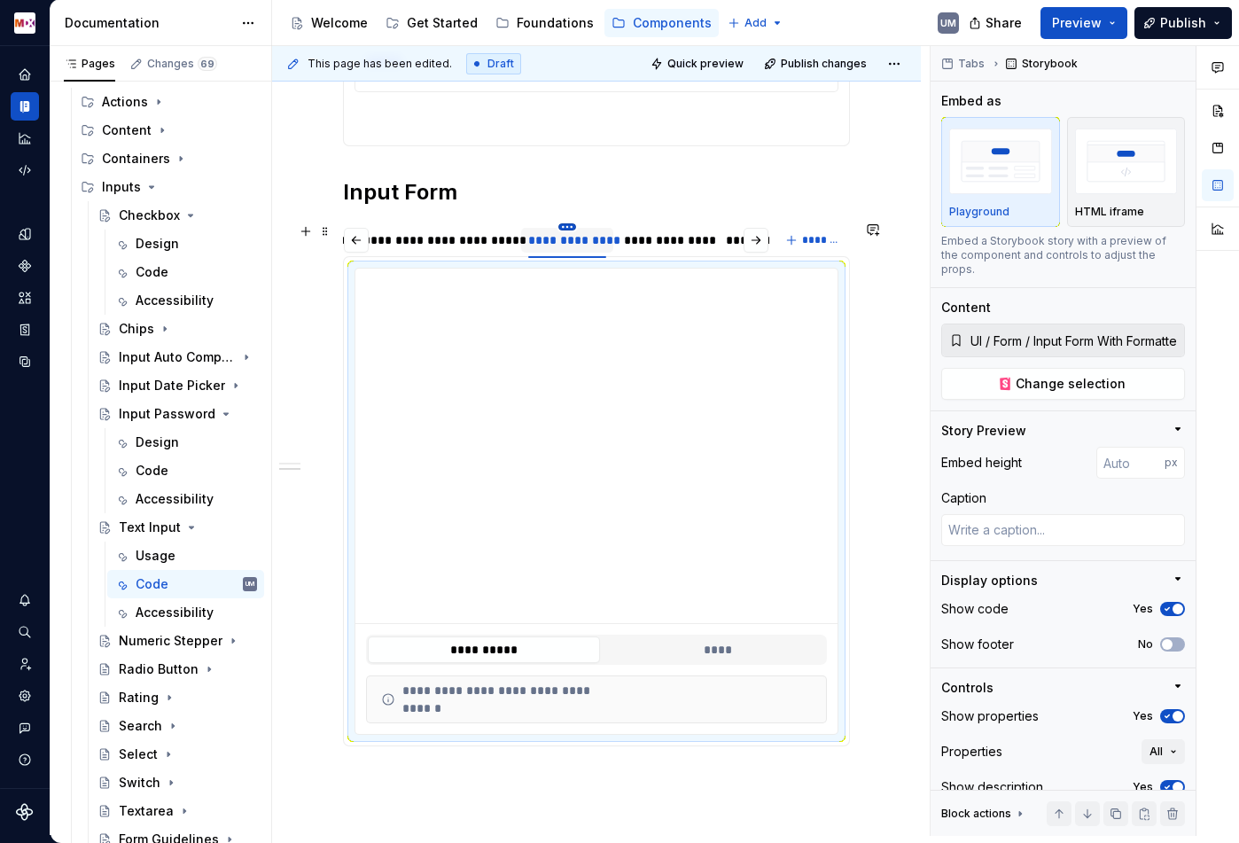
click at [573, 229] on html "MDX UM Dataset Migros Documentation Accessibility guide for tree Page tree. Nav…" at bounding box center [619, 421] width 1239 height 843
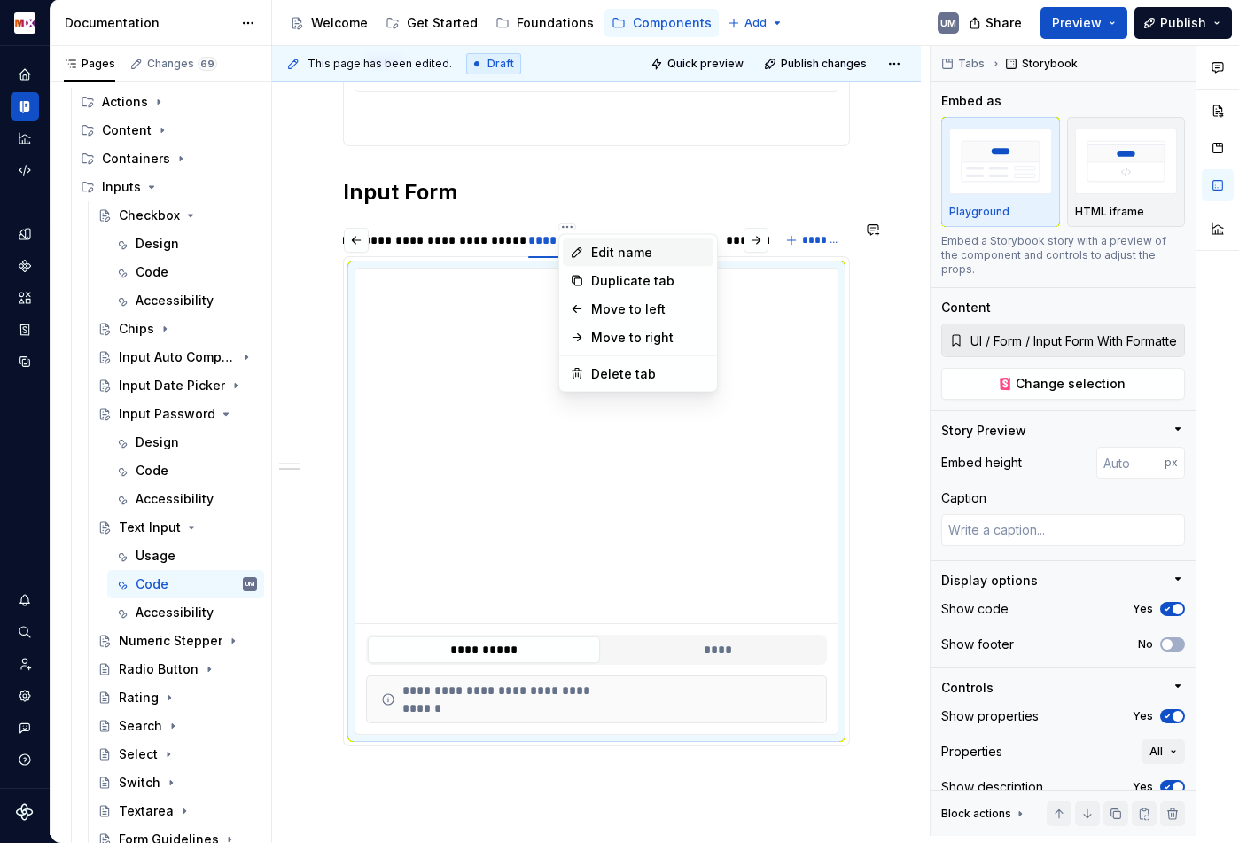
click at [589, 256] on div "Edit name" at bounding box center [638, 252] width 151 height 28
type textarea "*"
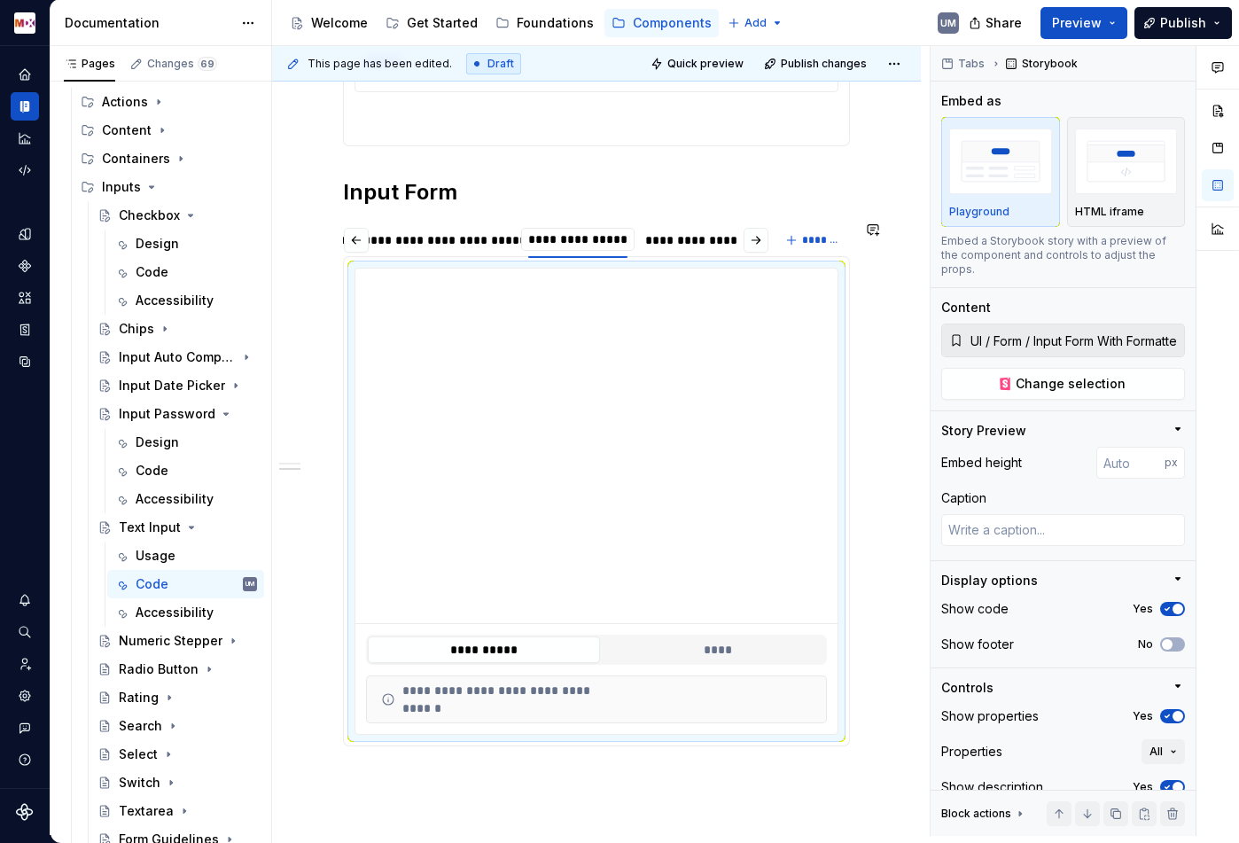
type input "**********"
type textarea "*"
click at [676, 235] on div "**********" at bounding box center [700, 240] width 84 height 18
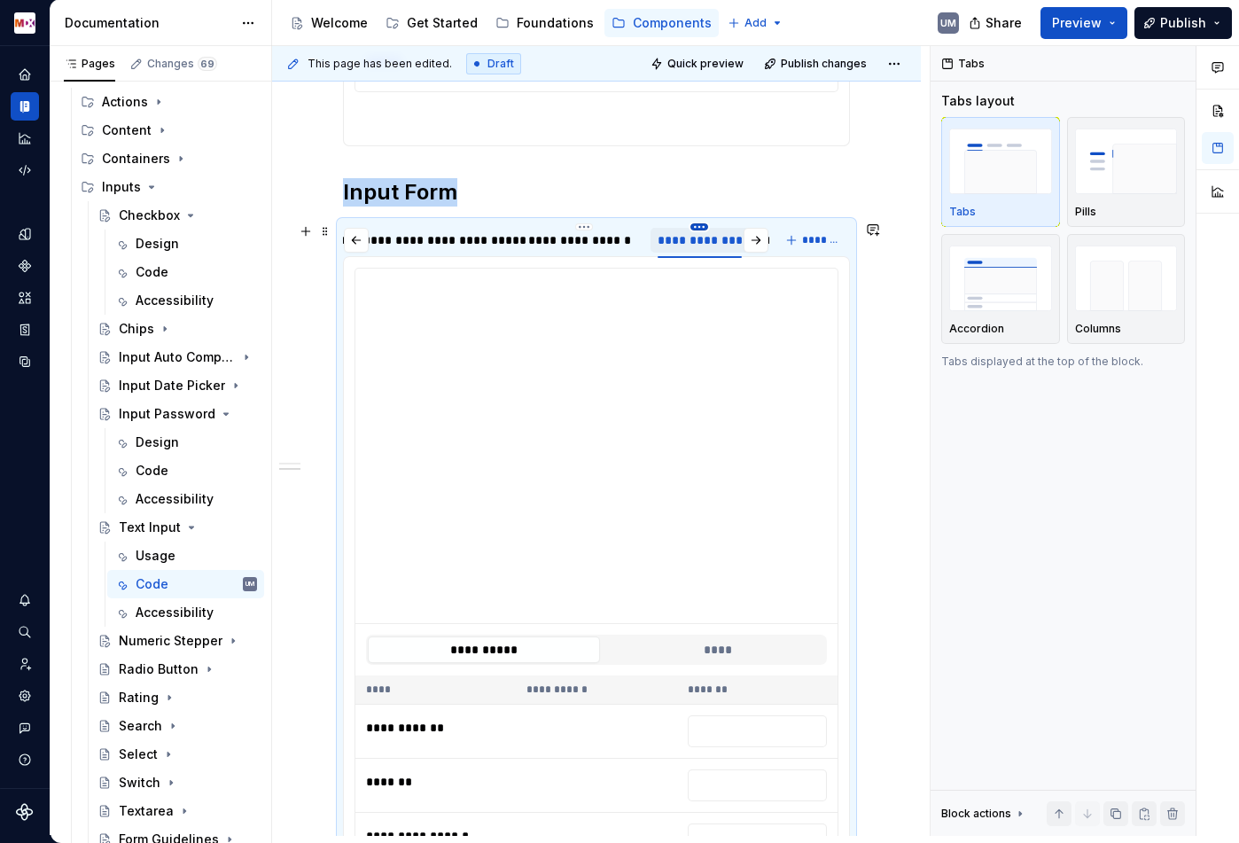
click at [701, 226] on html "MDX UM Dataset Migros Documentation Accessibility guide for tree Page tree. Nav…" at bounding box center [619, 421] width 1239 height 843
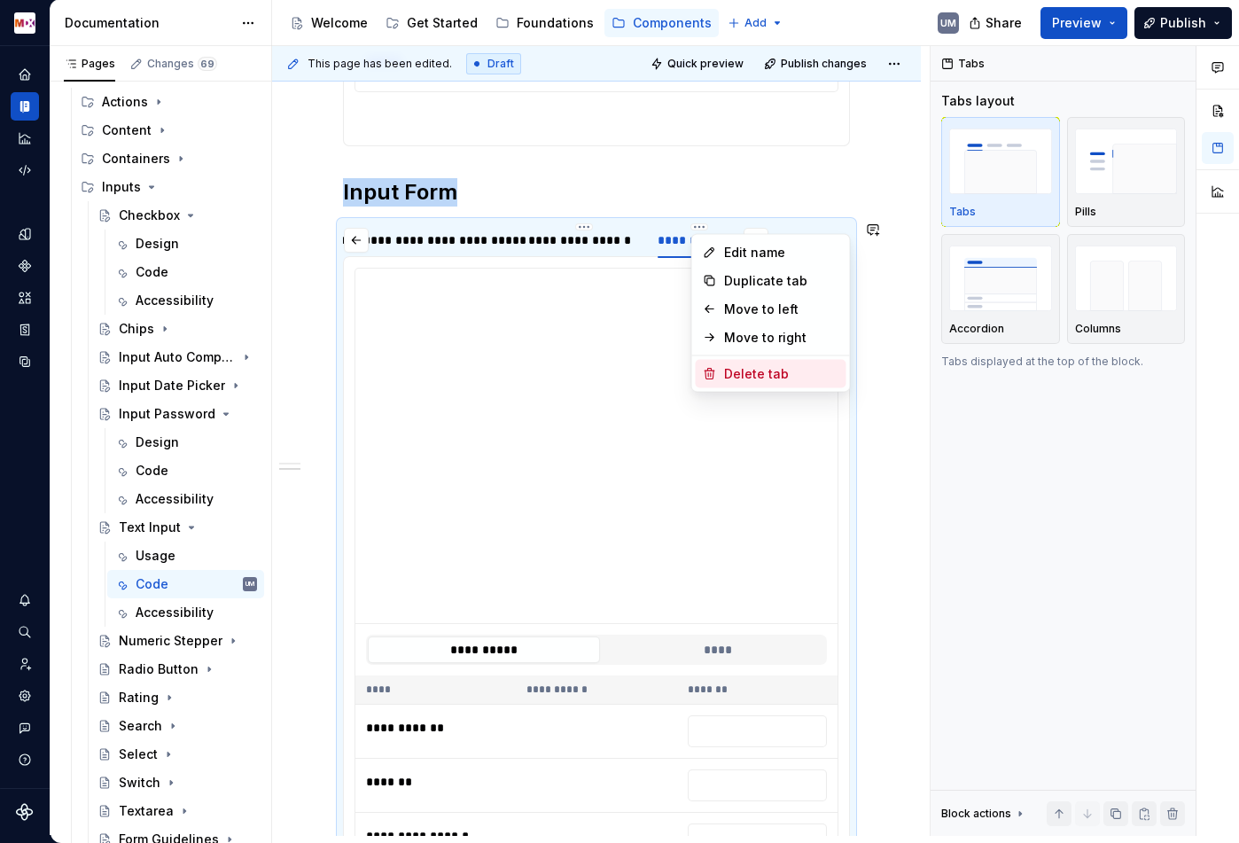
click at [737, 367] on div "Delete tab" at bounding box center [781, 374] width 115 height 18
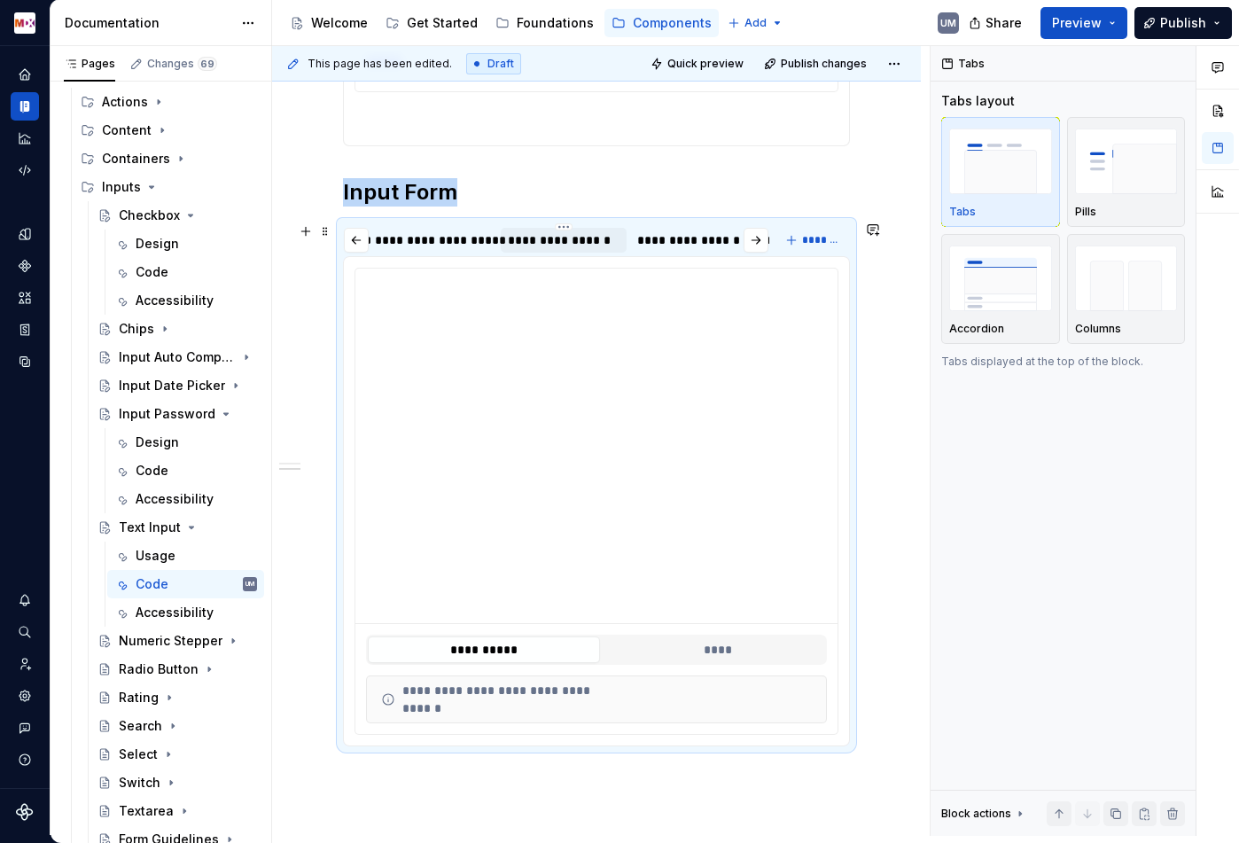
scroll to position [0, 162]
click at [685, 233] on div "**********" at bounding box center [691, 240] width 112 height 18
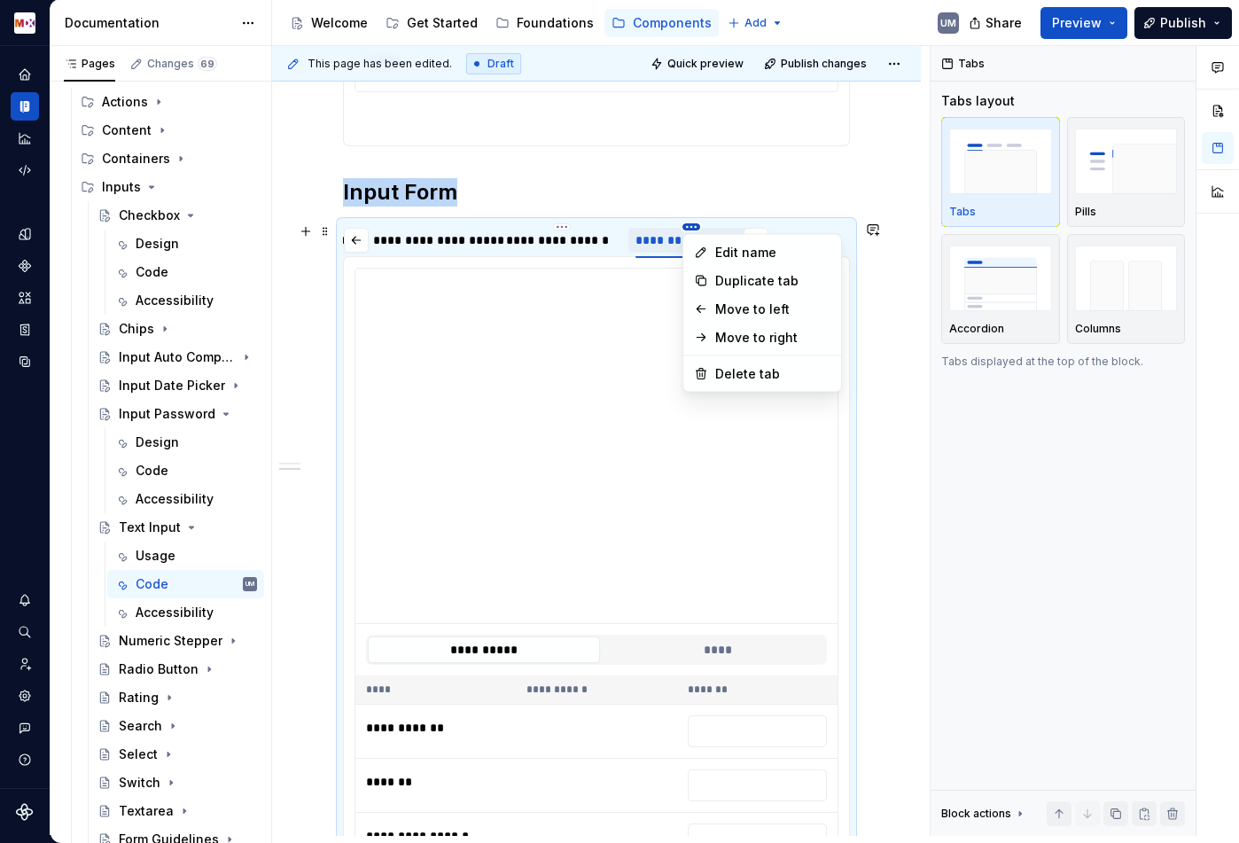
click at [689, 224] on html "MDX UM Dataset Migros Documentation Accessibility guide for tree Page tree. Nav…" at bounding box center [619, 421] width 1239 height 843
click at [721, 386] on div "Delete tab" at bounding box center [762, 374] width 151 height 28
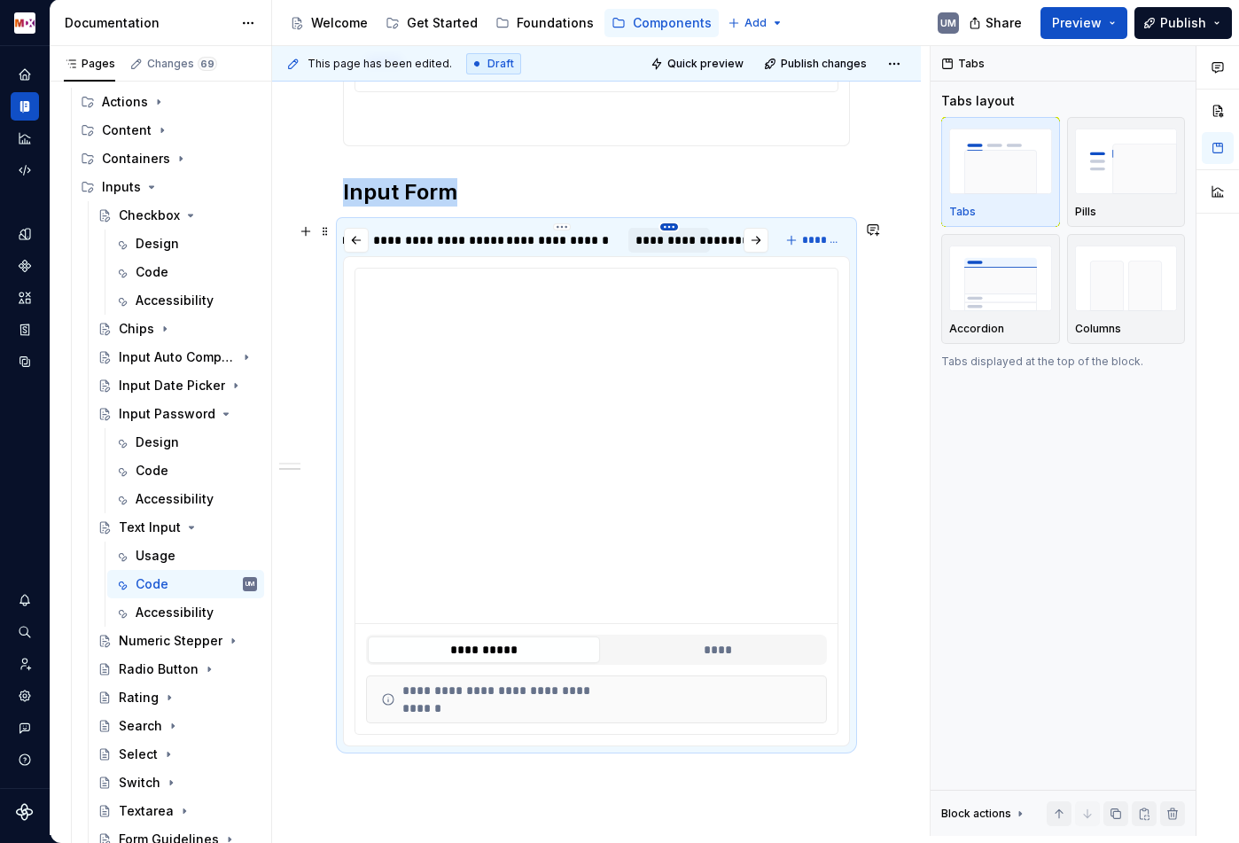
click at [677, 224] on html "MDX UM Dataset Migros Documentation Accessibility guide for tree Page tree. Nav…" at bounding box center [619, 421] width 1239 height 843
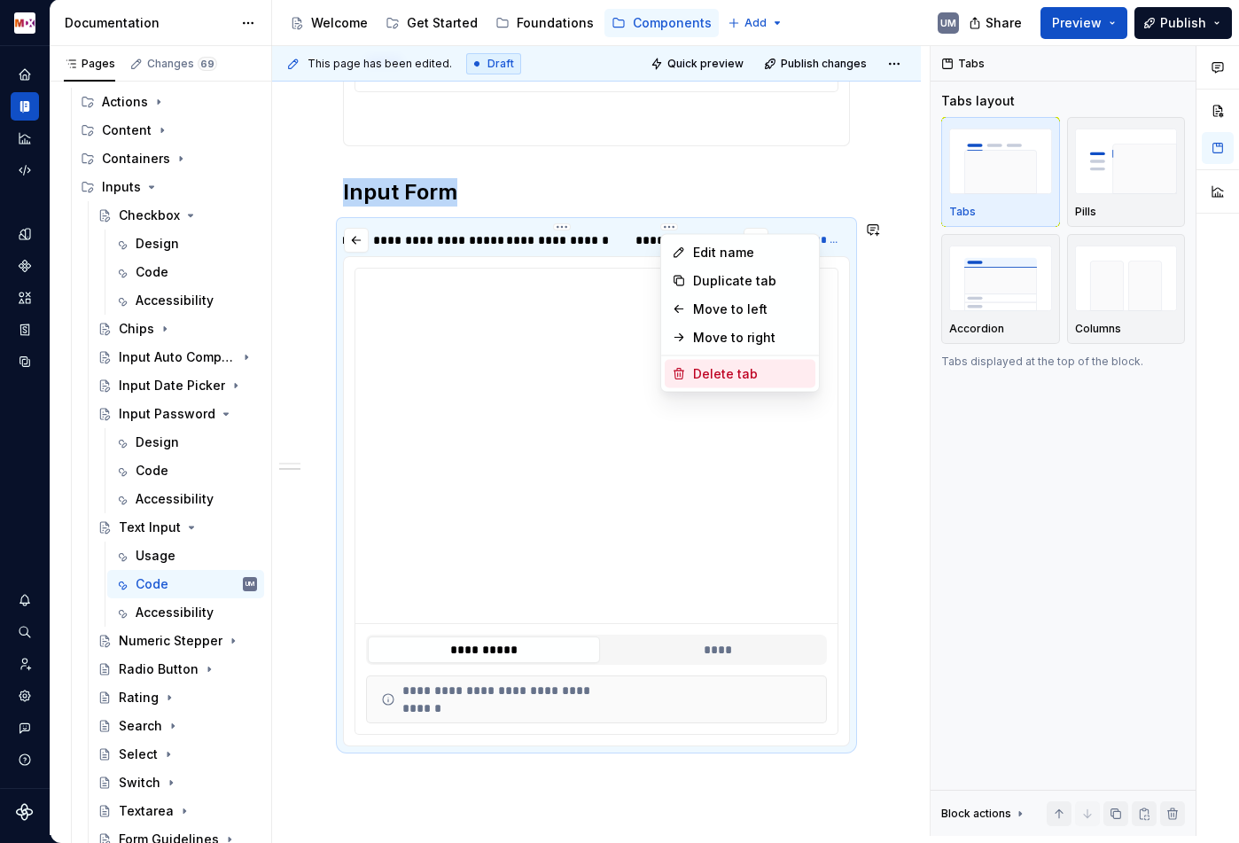
click at [720, 380] on div "Delete tab" at bounding box center [750, 374] width 115 height 18
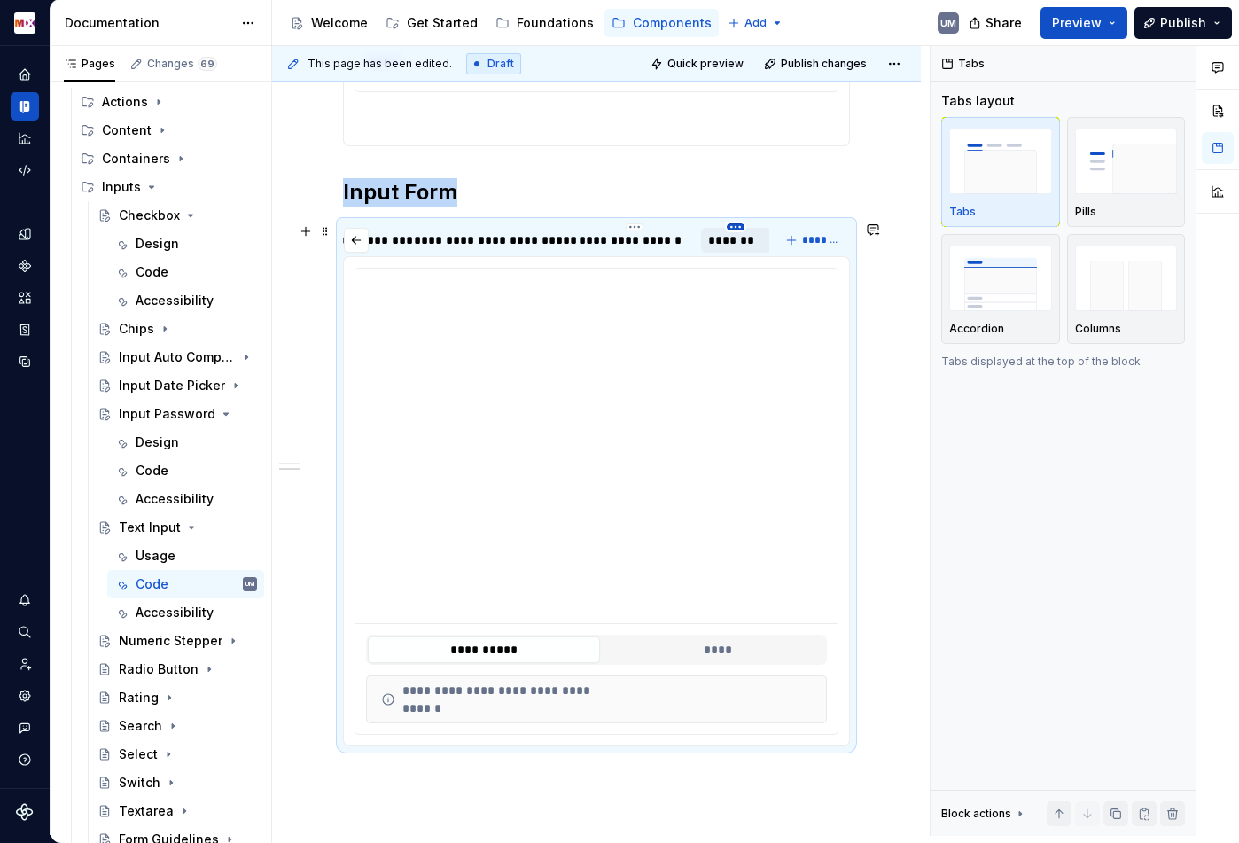
click at [729, 227] on html "MDX UM Dataset Migros Documentation Accessibility guide for tree Page tree. Nav…" at bounding box center [619, 421] width 1239 height 843
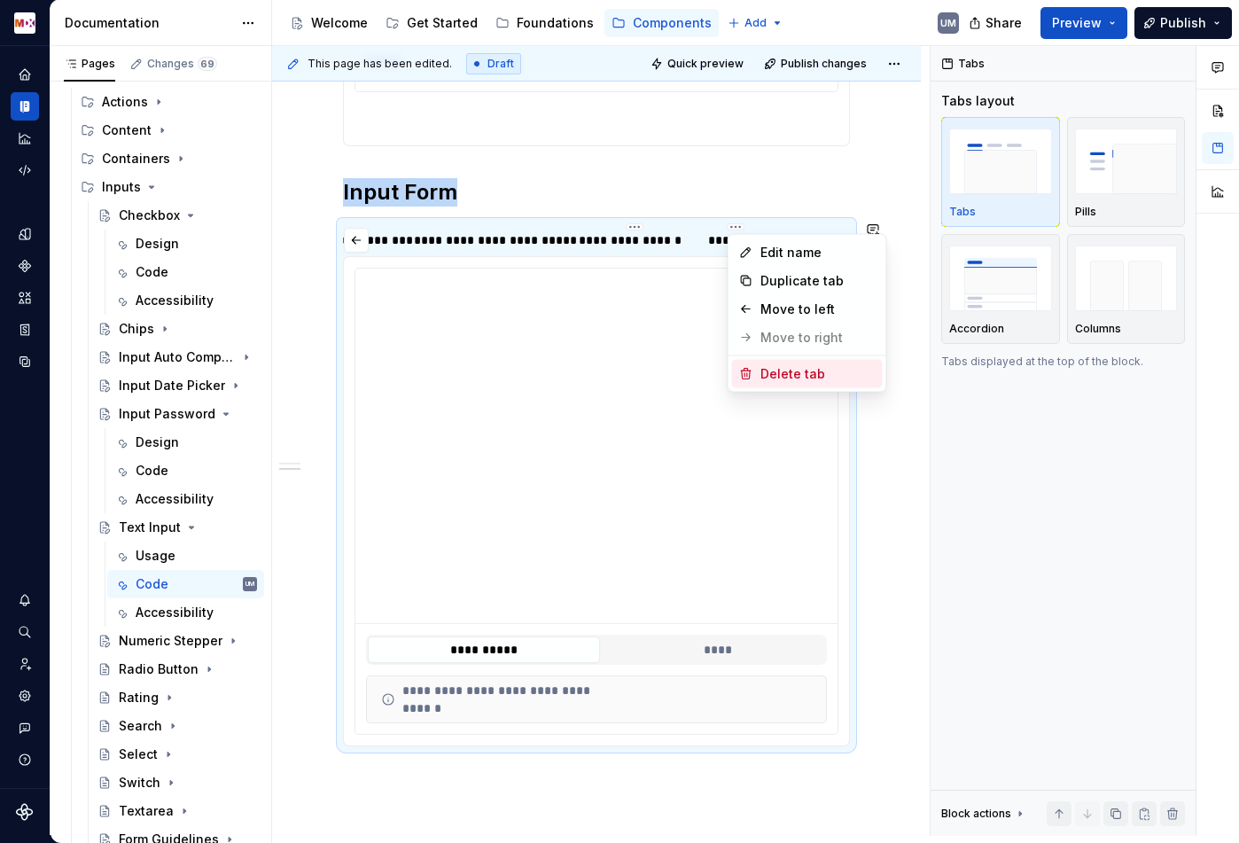
click at [767, 376] on div "Delete tab" at bounding box center [817, 374] width 115 height 18
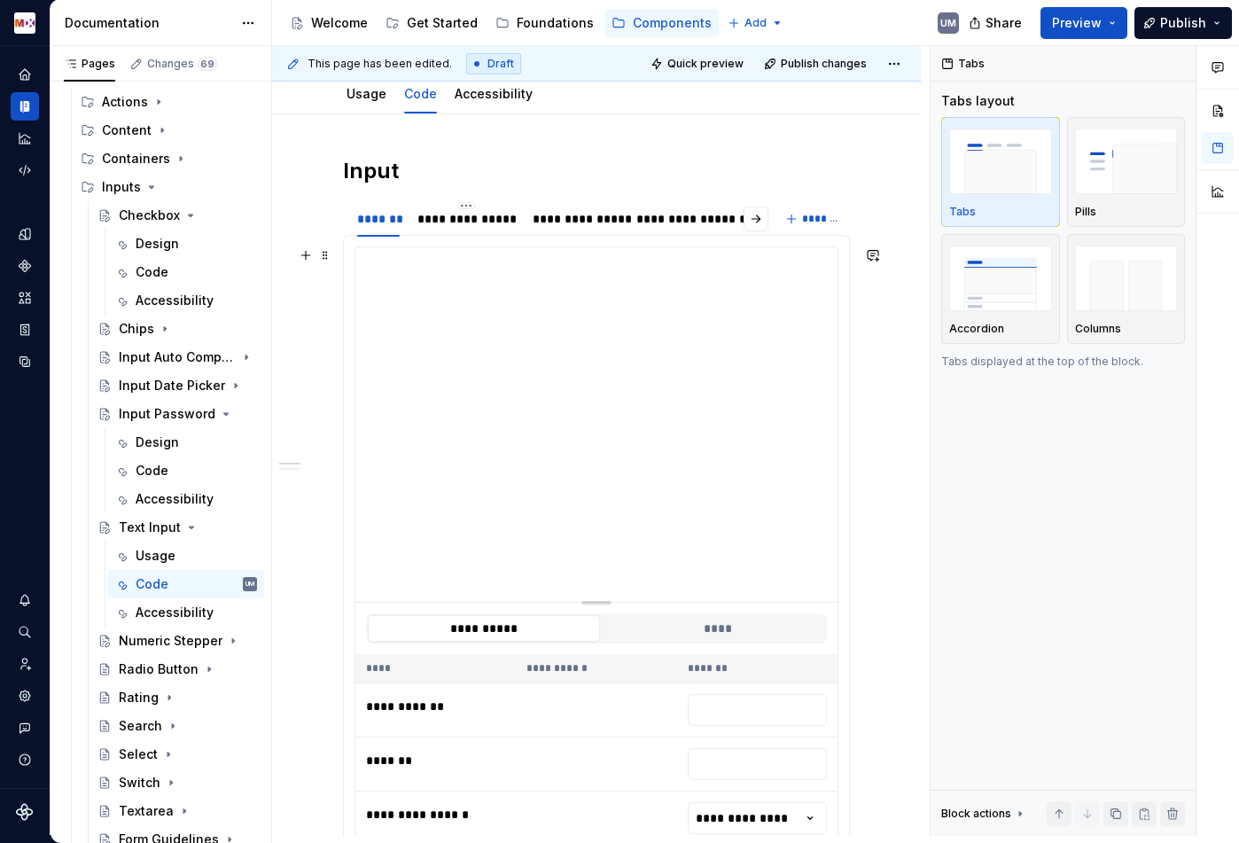
scroll to position [135, 0]
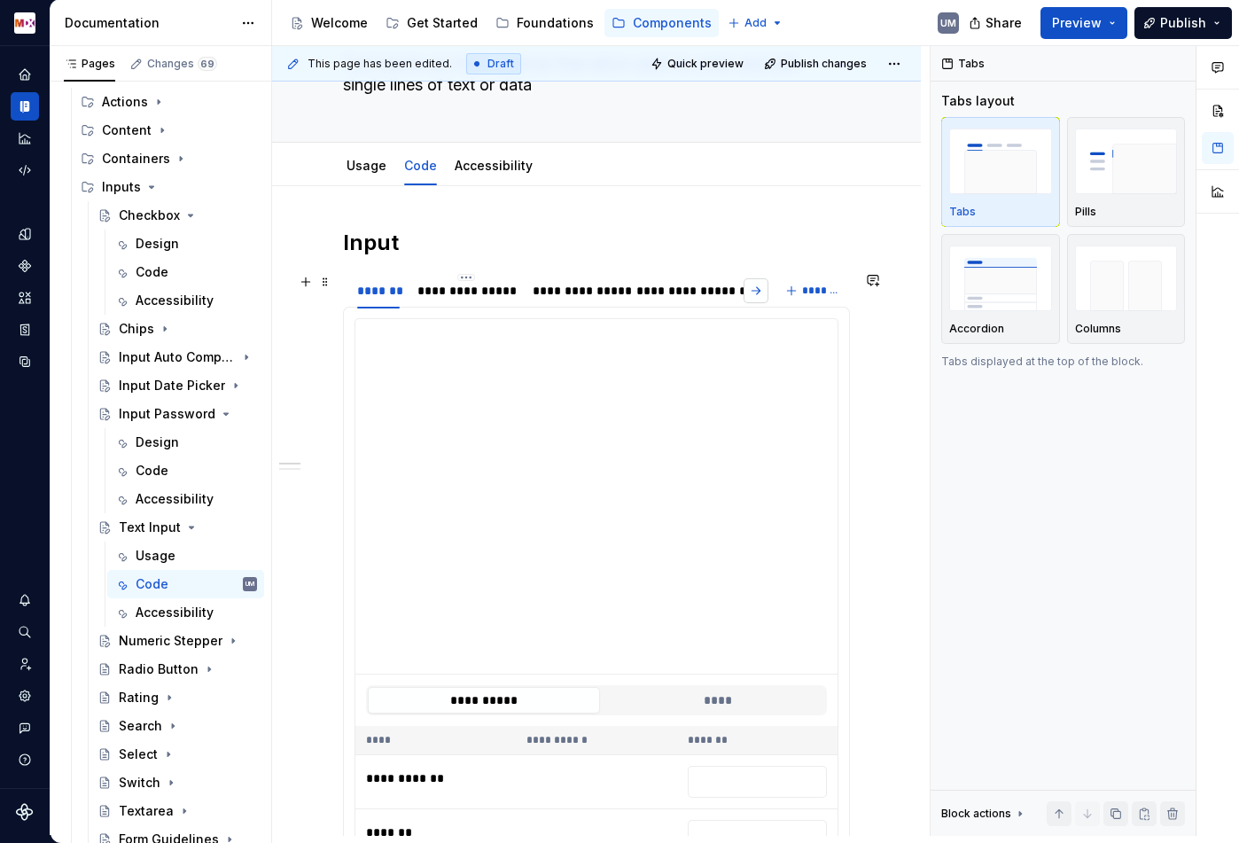
click at [768, 288] on button "button" at bounding box center [756, 290] width 25 height 25
click at [770, 288] on div "*******" at bounding box center [736, 290] width 70 height 25
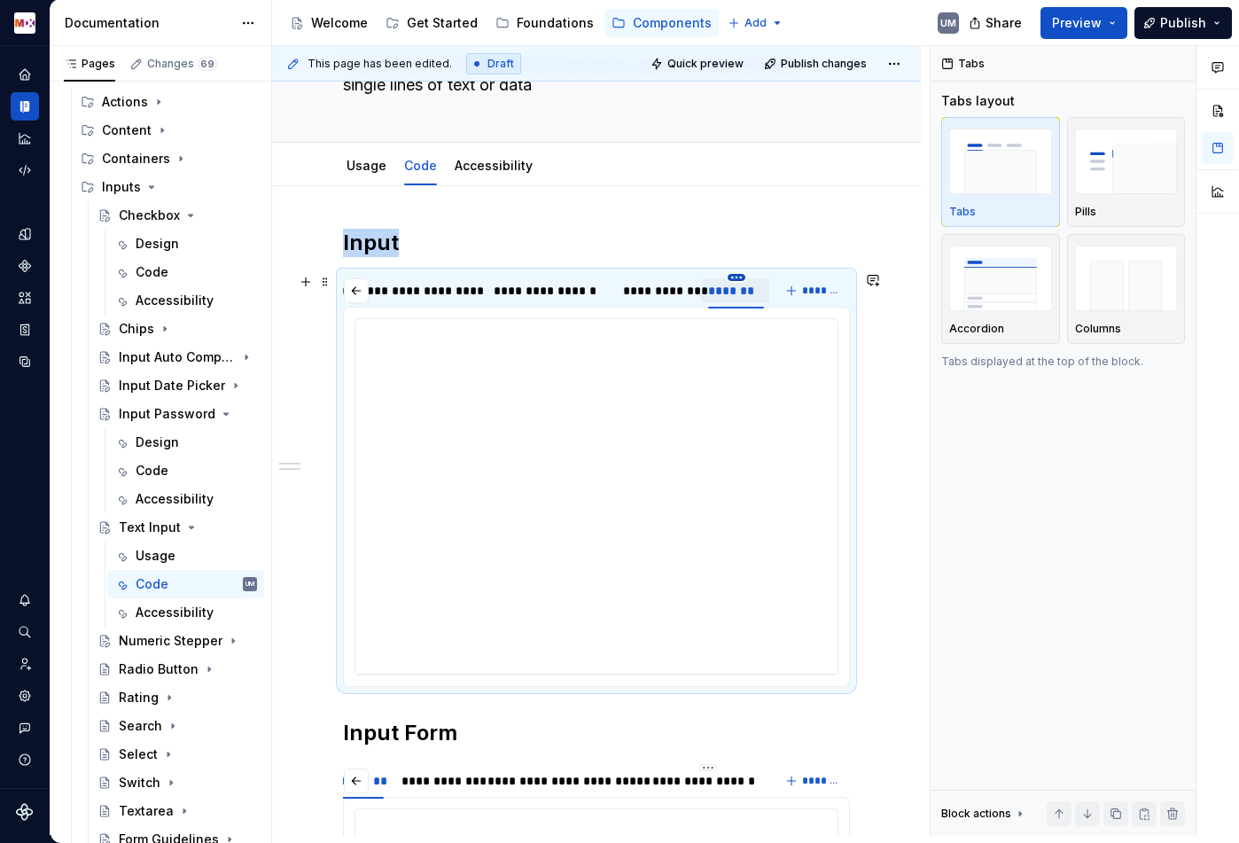
click at [736, 277] on html "MDX UM Dataset Migros Documentation Accessibility guide for tree Page tree. Nav…" at bounding box center [619, 421] width 1239 height 843
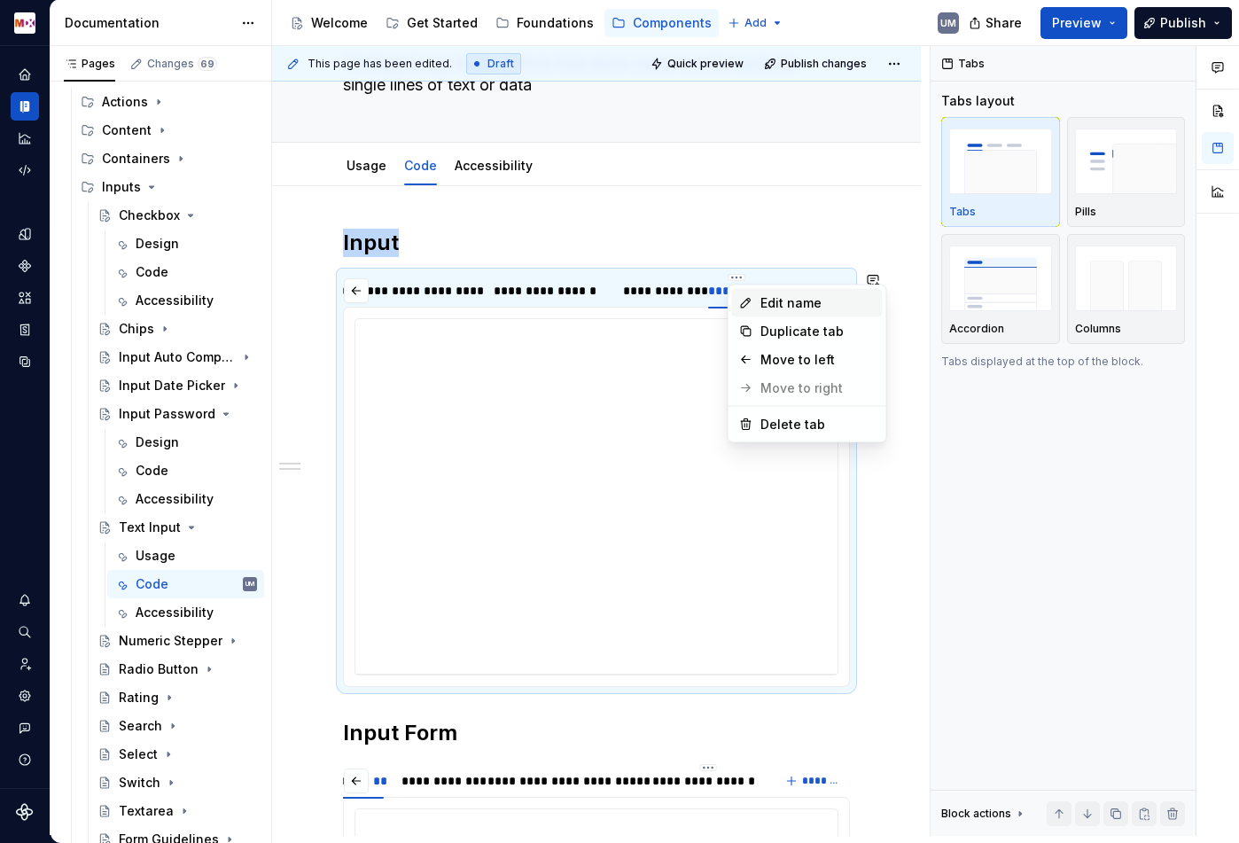
click at [761, 297] on div "Edit name" at bounding box center [817, 303] width 115 height 18
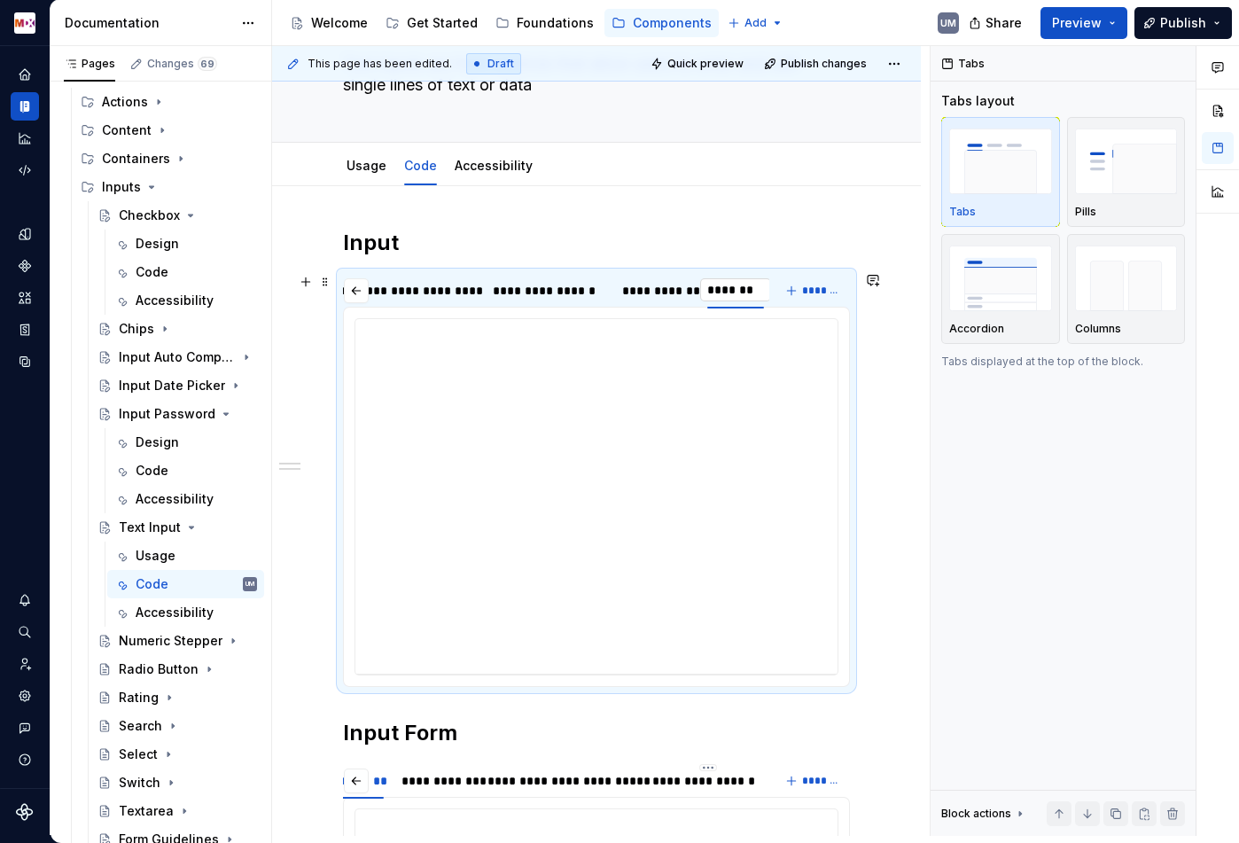
click at [752, 294] on input "*******" at bounding box center [735, 290] width 71 height 32
type input "******"
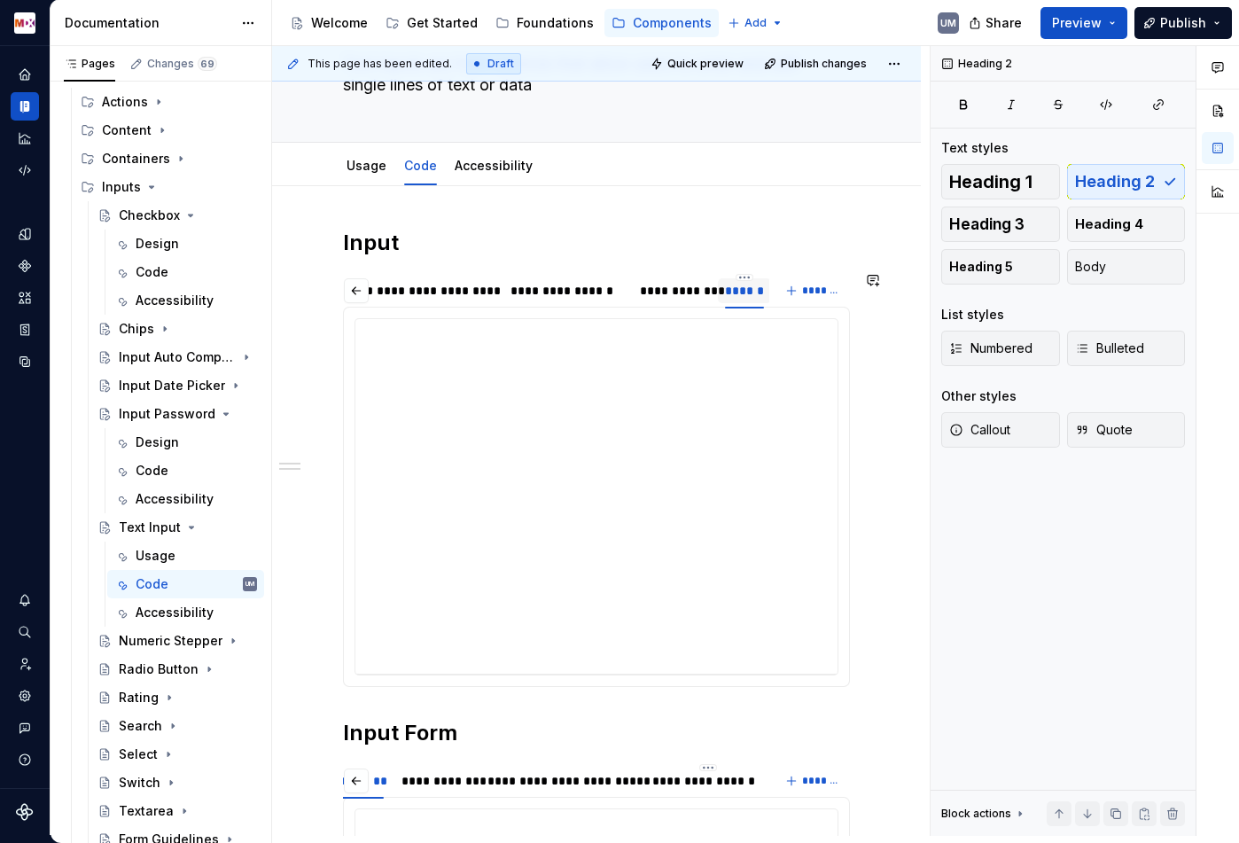
click at [758, 257] on div "**********" at bounding box center [596, 765] width 507 height 1072
type textarea "*"
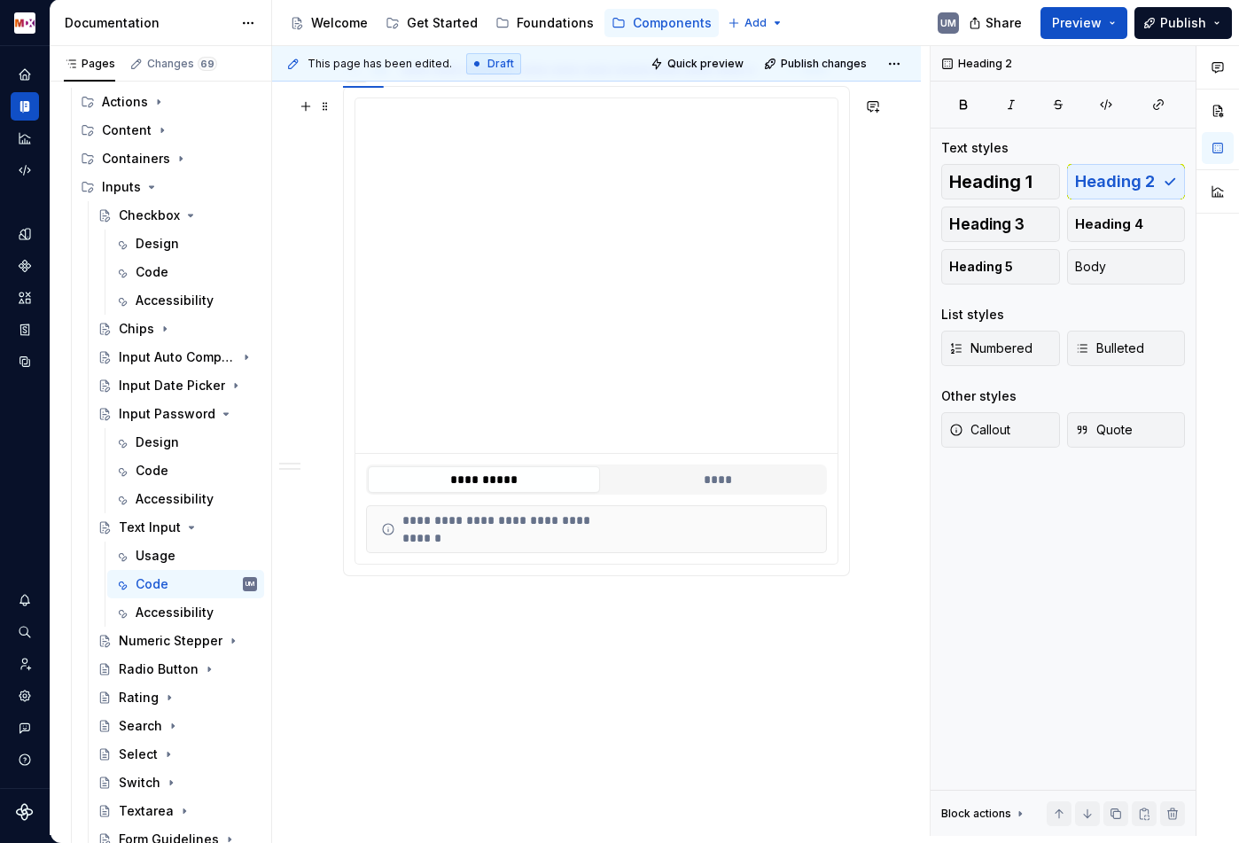
scroll to position [874, 0]
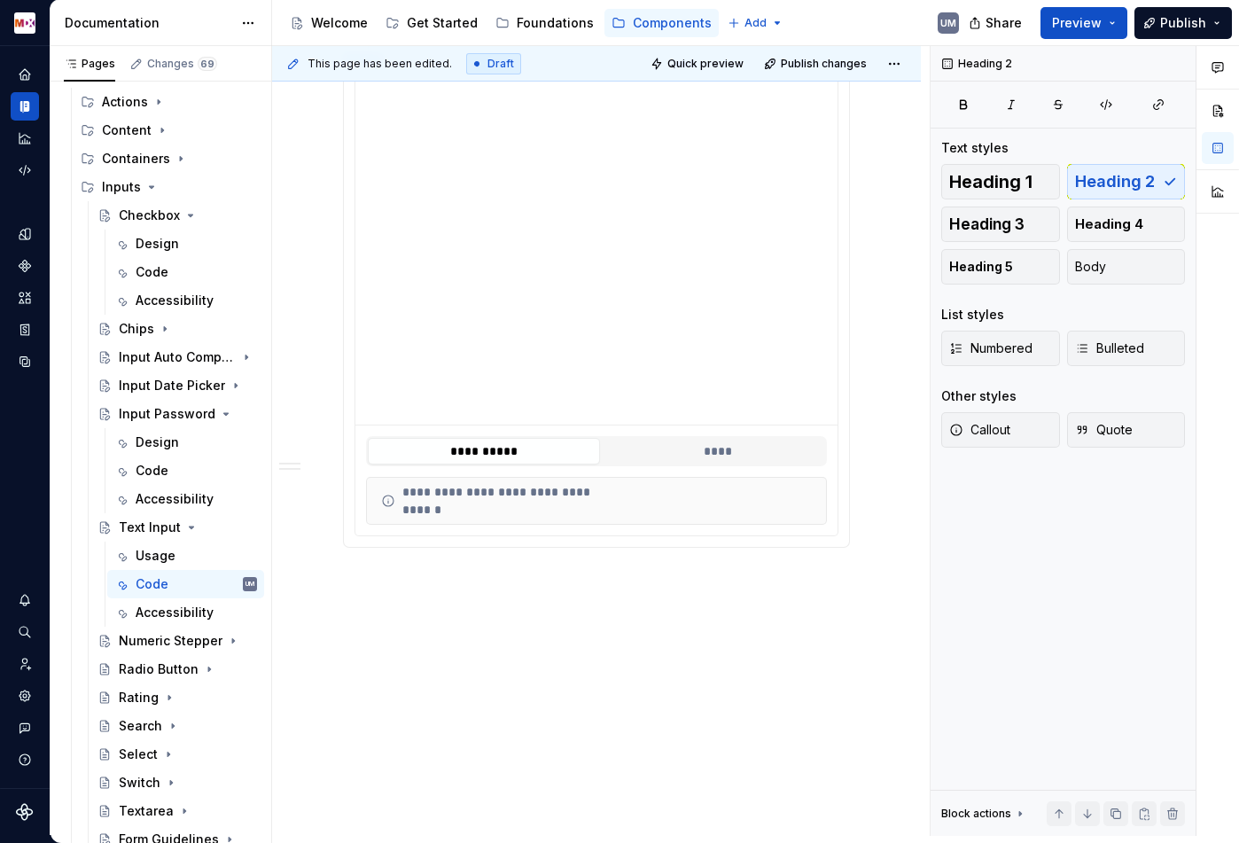
click at [428, 643] on div "**********" at bounding box center [596, 141] width 649 height 1389
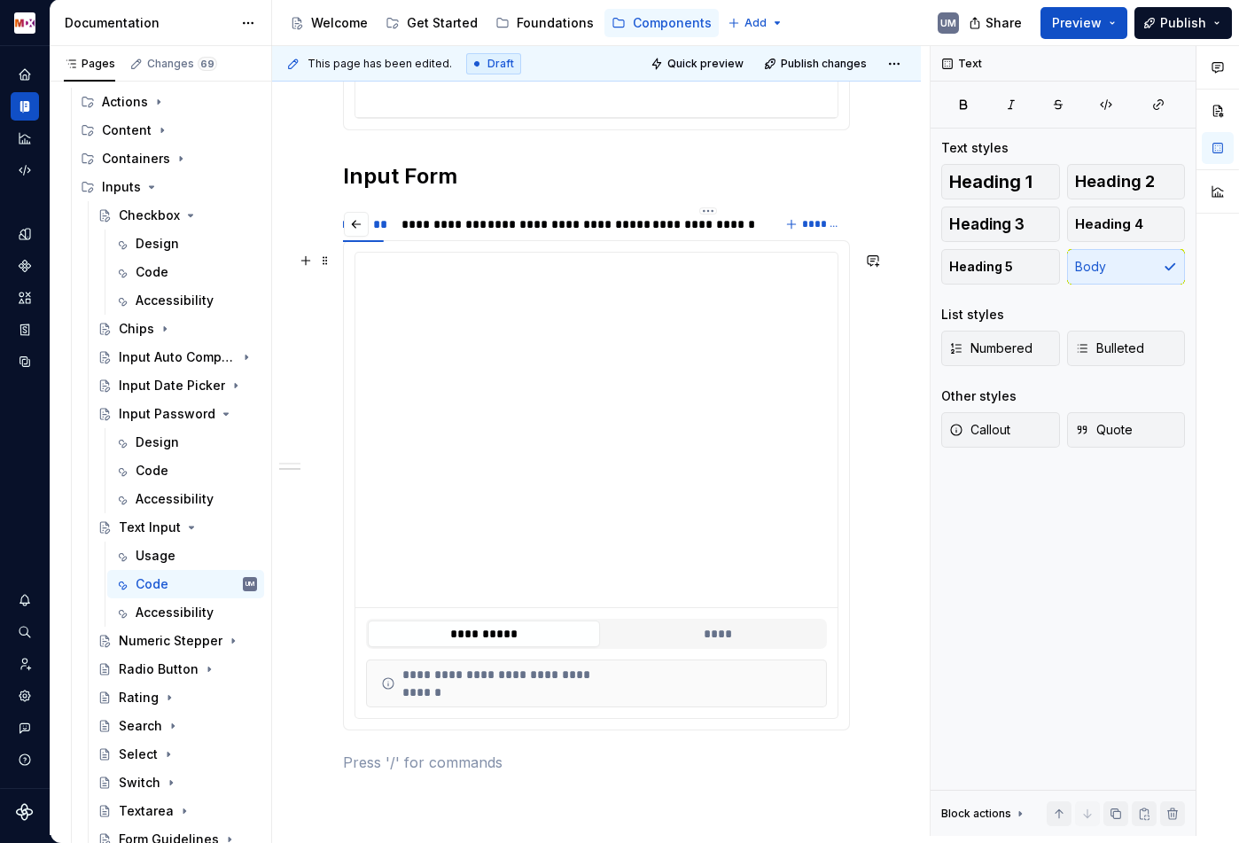
scroll to position [669, 0]
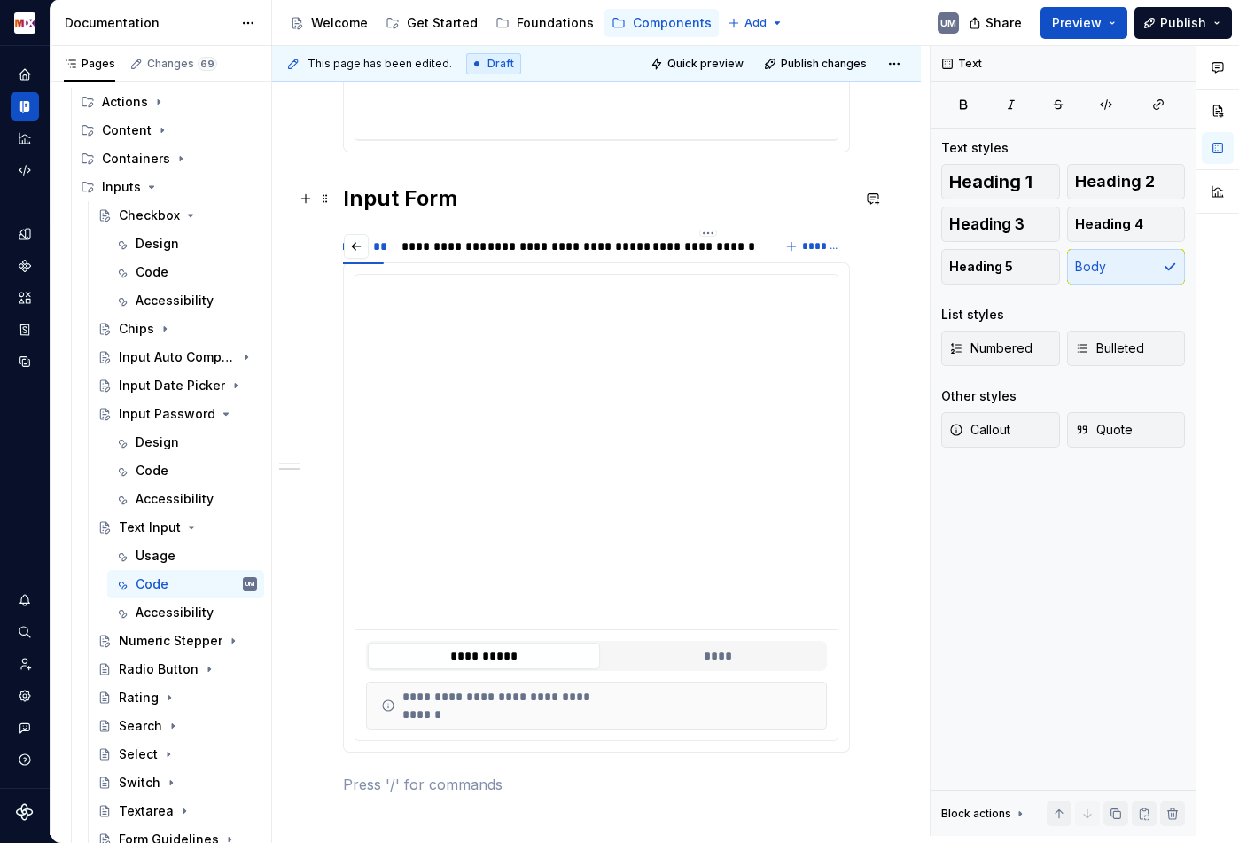
click at [477, 199] on h2 "Input Form" at bounding box center [596, 198] width 507 height 28
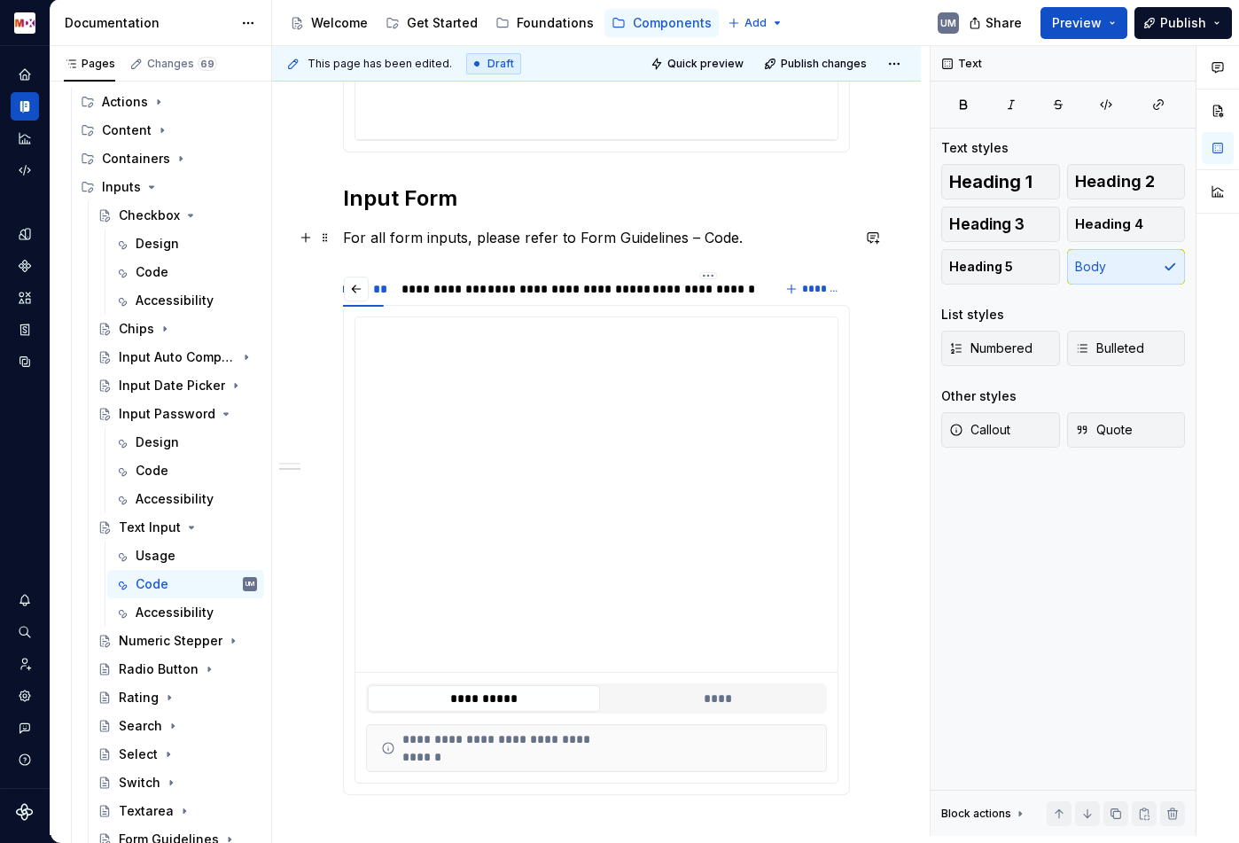
type textarea "*"
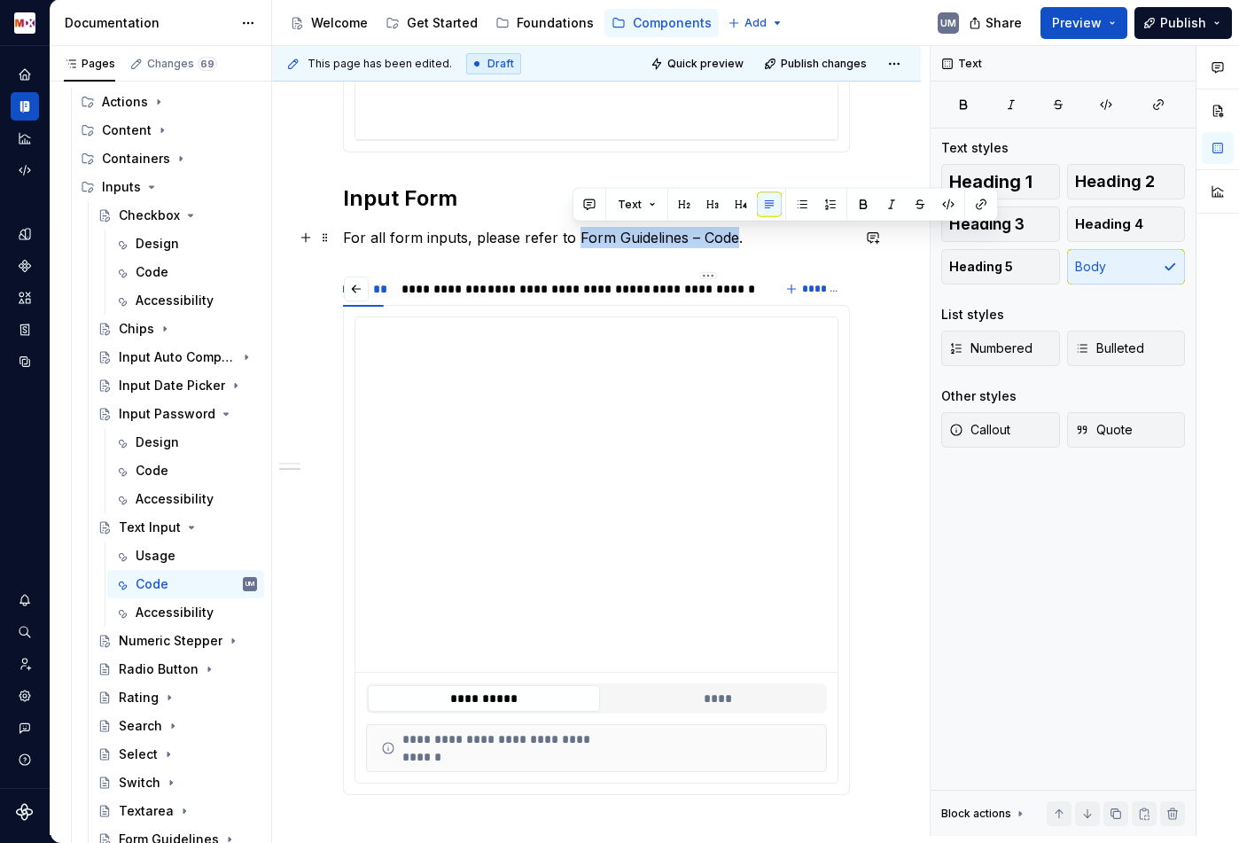
drag, startPoint x: 575, startPoint y: 233, endPoint x: 730, endPoint y: 233, distance: 155.1
click at [730, 233] on p "For all form inputs, please refer to Form Guidelines – Code." at bounding box center [596, 237] width 507 height 21
click at [982, 201] on button "button" at bounding box center [981, 204] width 25 height 25
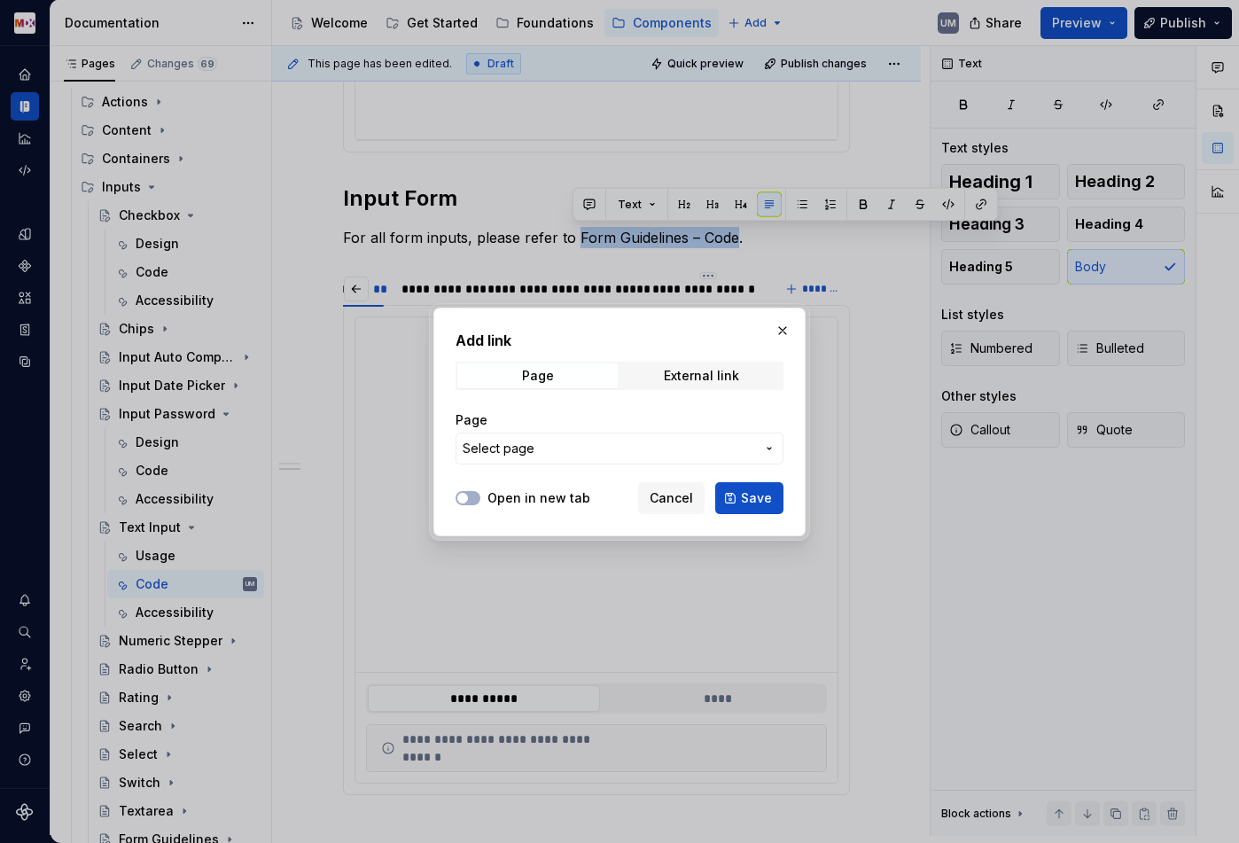
click at [546, 453] on span "Select page" at bounding box center [609, 449] width 292 height 18
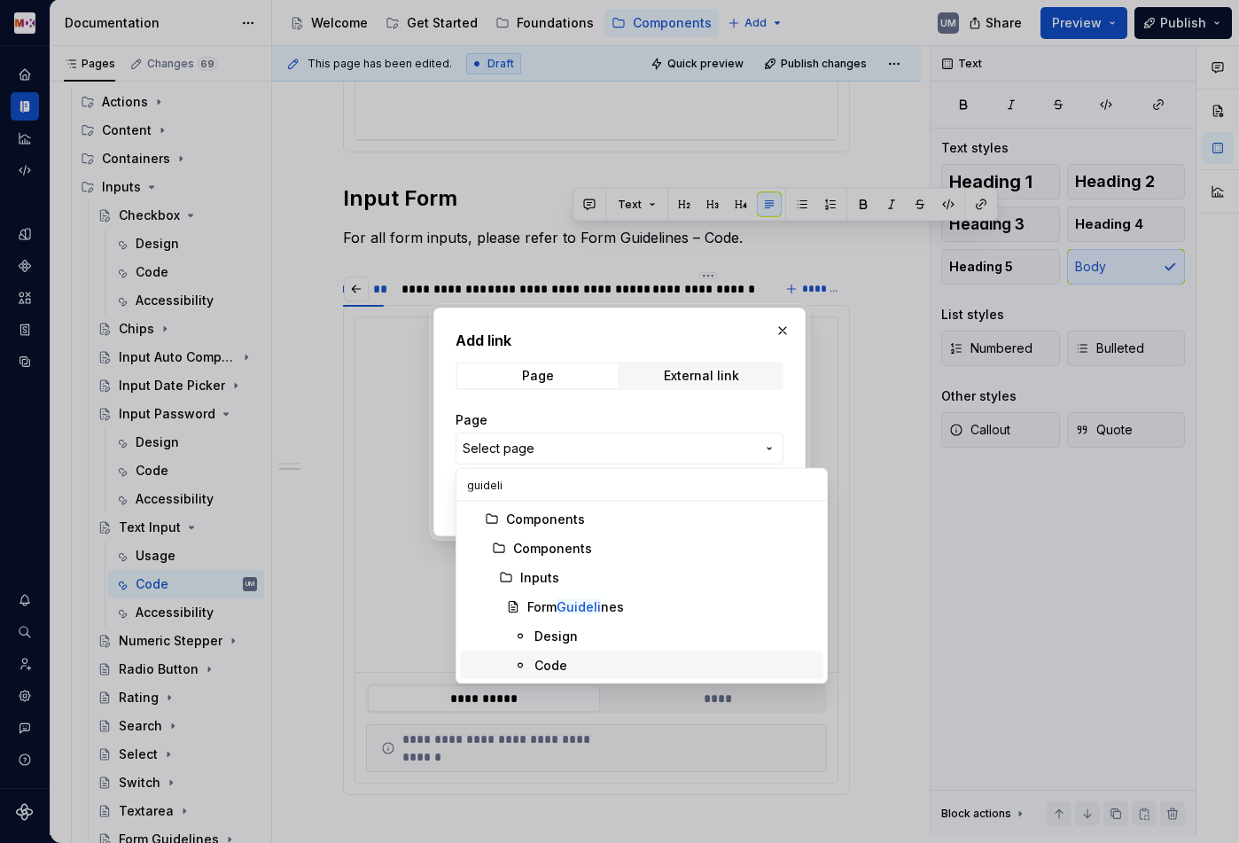
type input "guideli"
click at [580, 660] on div "Code" at bounding box center [675, 666] width 282 height 18
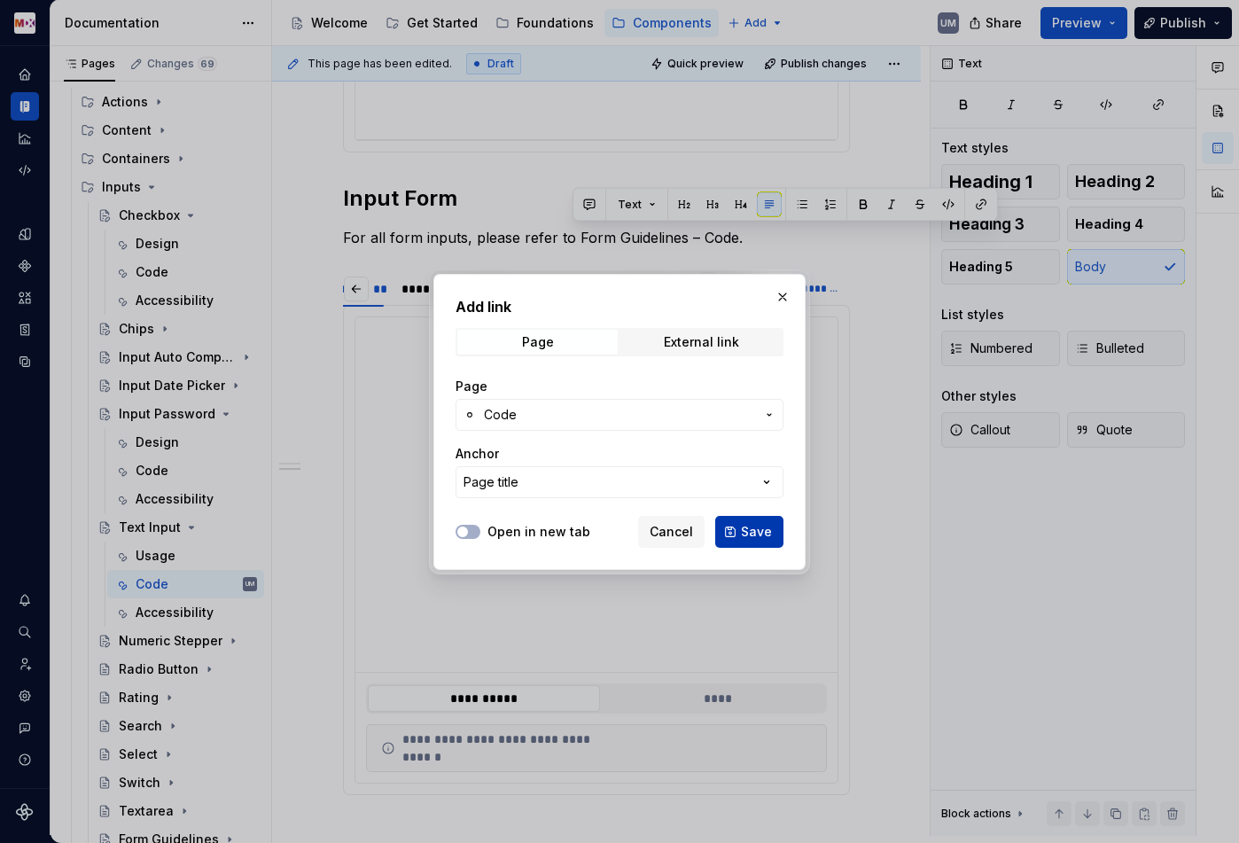
click at [751, 532] on span "Save" at bounding box center [756, 532] width 31 height 18
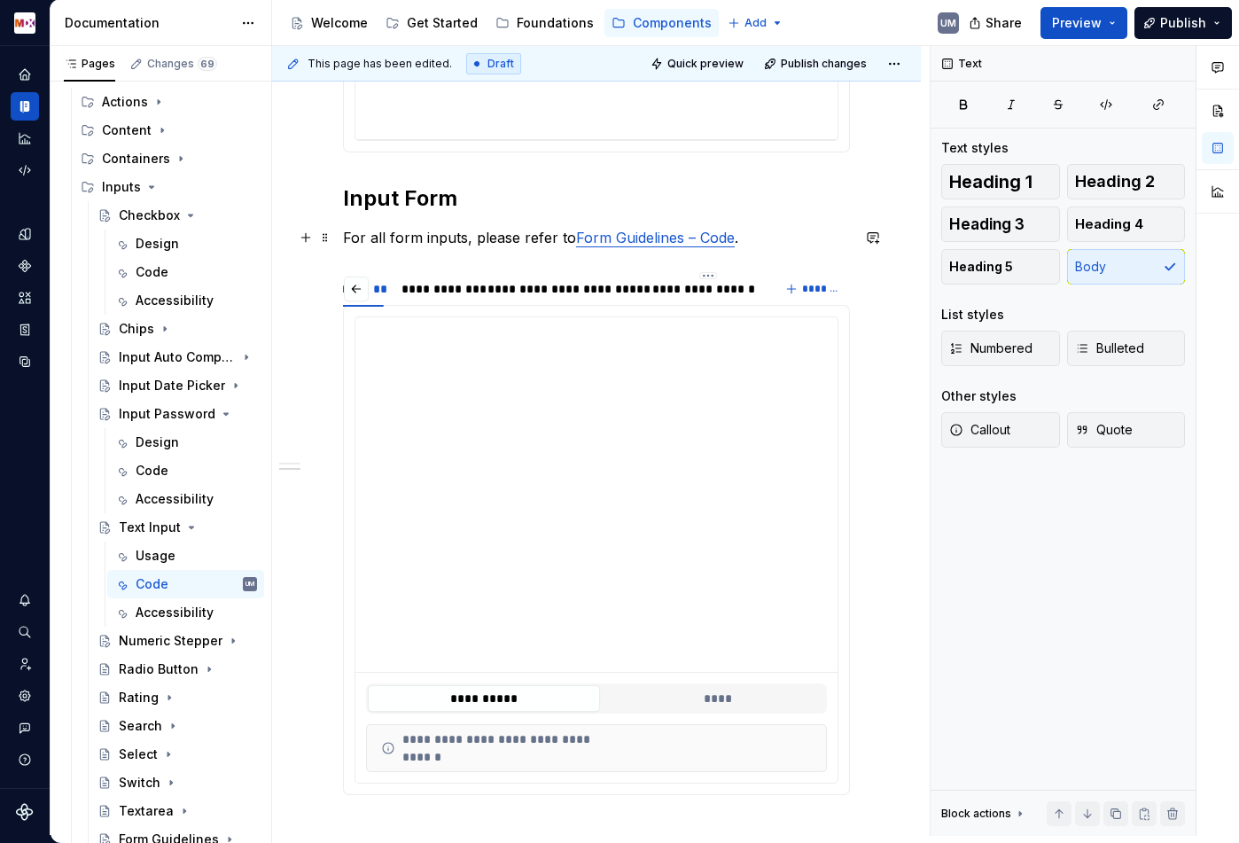
click at [442, 242] on p "For all form inputs, please refer to Form Guidelines – Code ." at bounding box center [596, 237] width 507 height 21
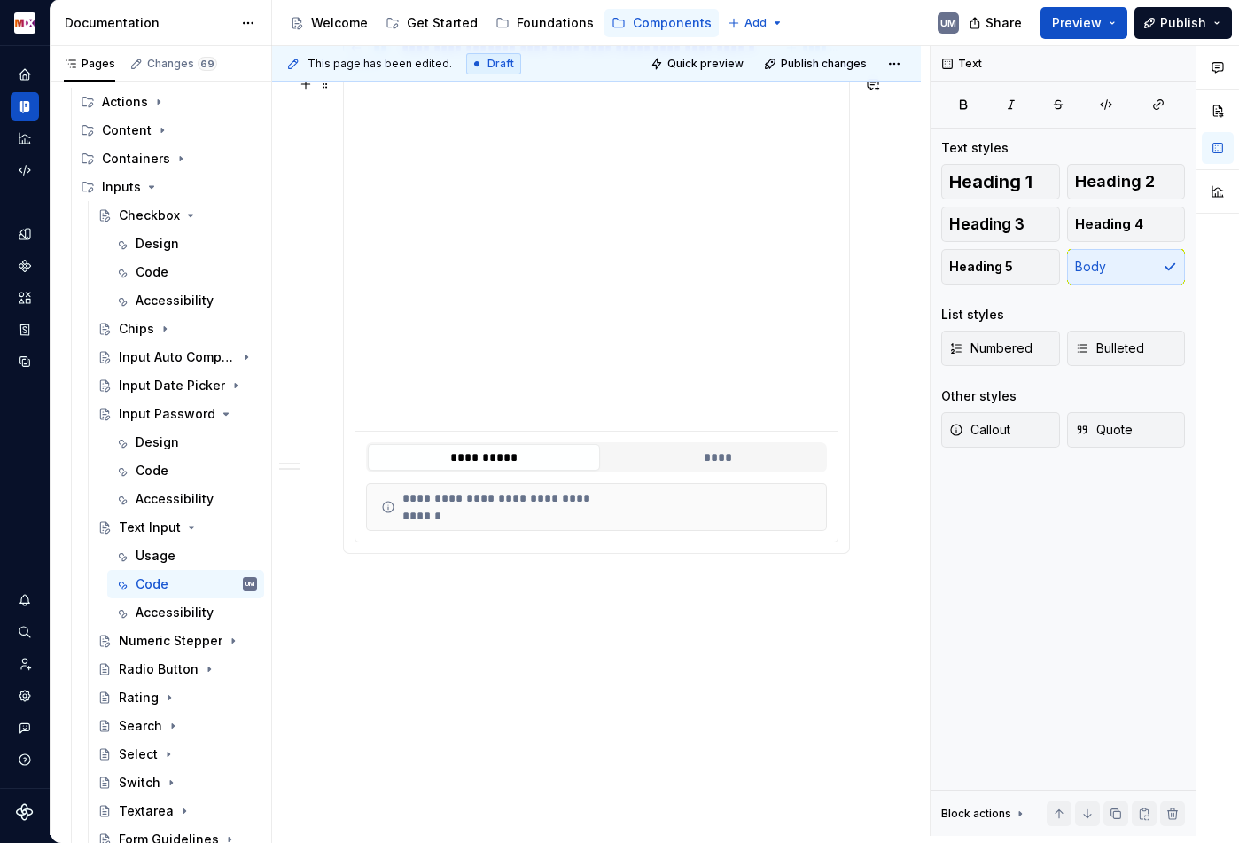
scroll to position [945, 0]
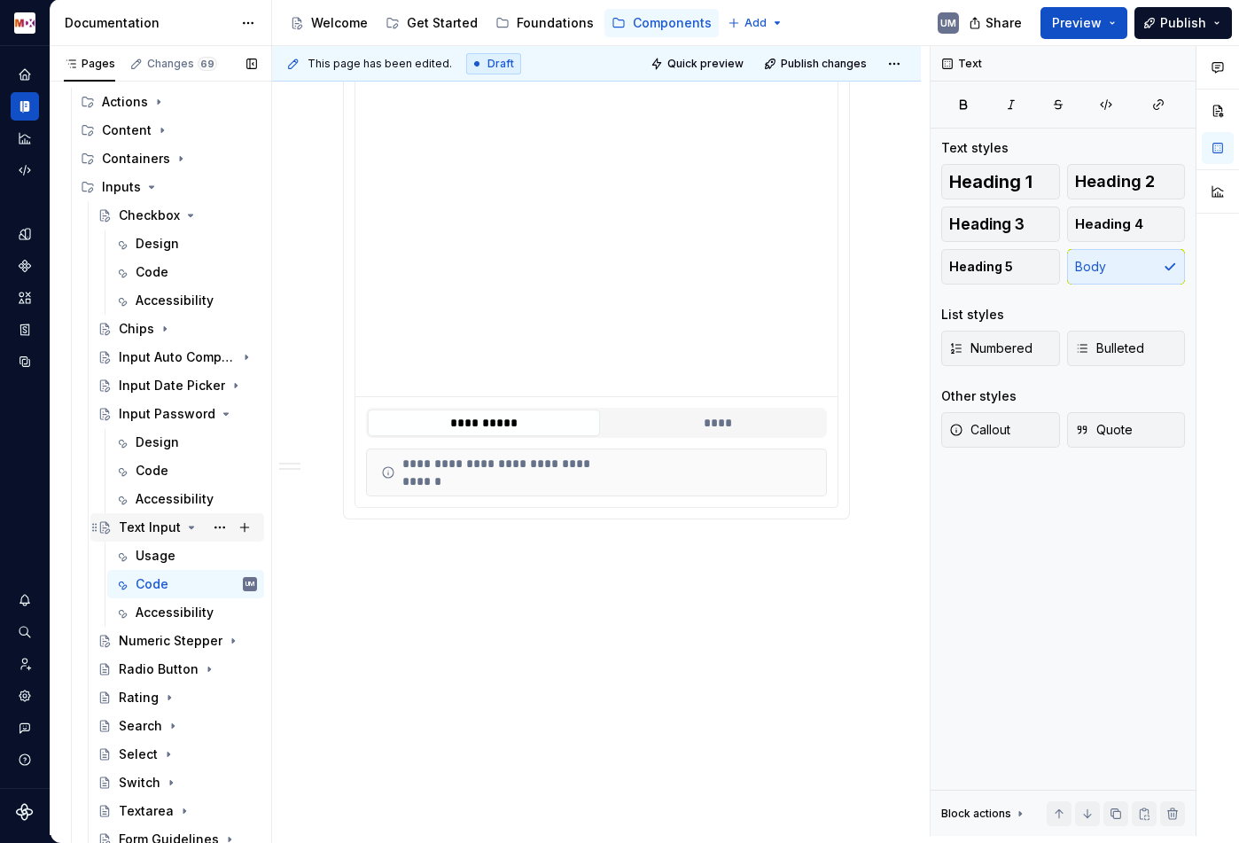
click at [168, 524] on div "Text Input" at bounding box center [150, 527] width 62 height 18
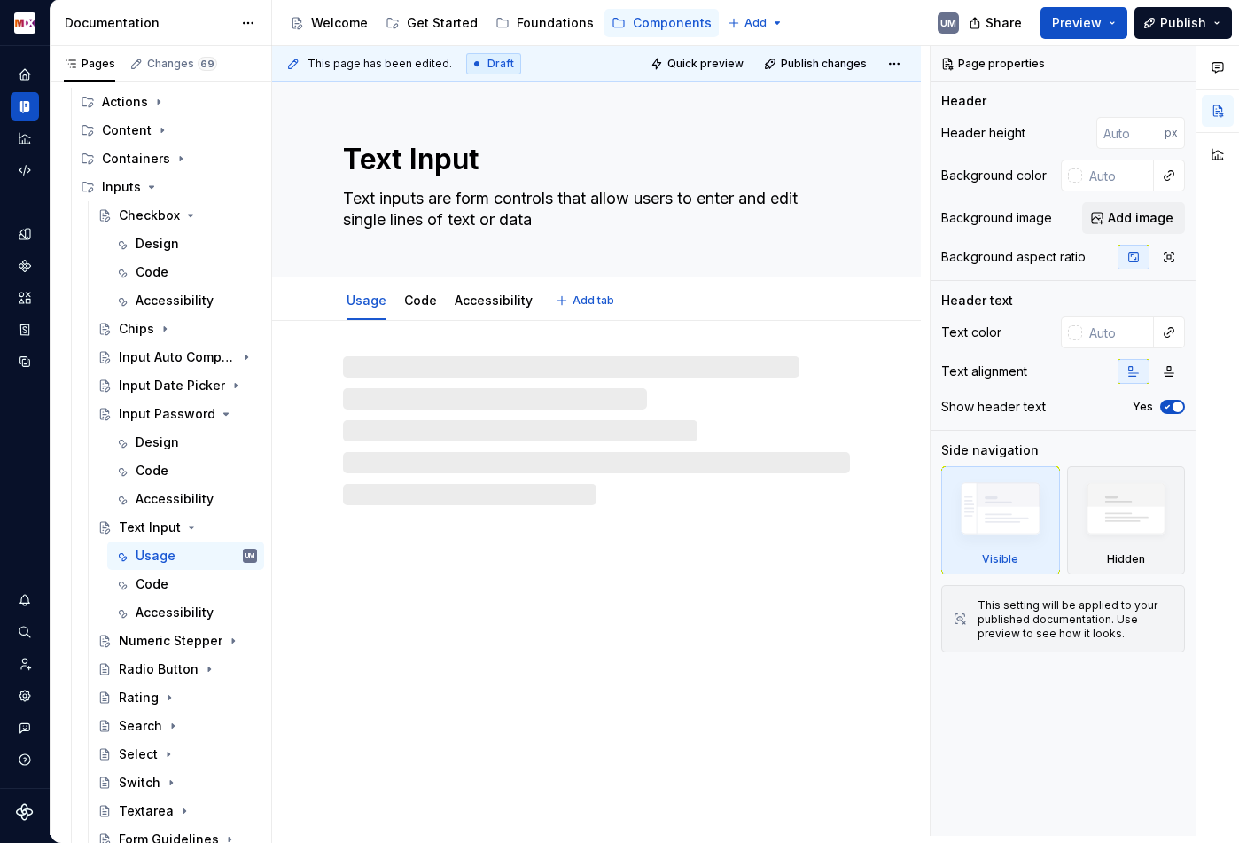
click at [400, 155] on textarea "Text Input" at bounding box center [592, 159] width 507 height 43
type textarea "*"
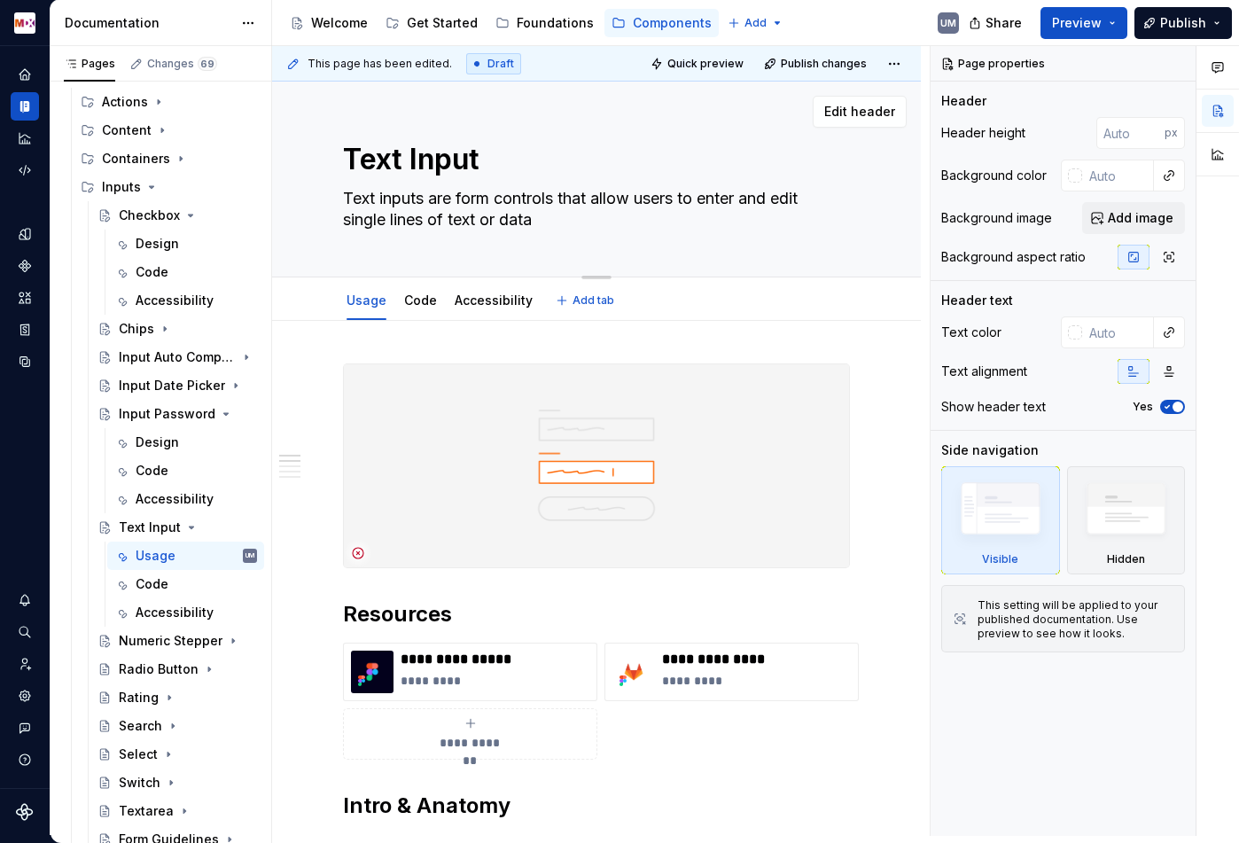
click at [400, 155] on textarea "Text Input" at bounding box center [592, 159] width 507 height 43
click at [458, 155] on textarea "Text Input" at bounding box center [592, 159] width 507 height 43
type textarea "Inpu"
type textarea "*"
type textarea "Input"
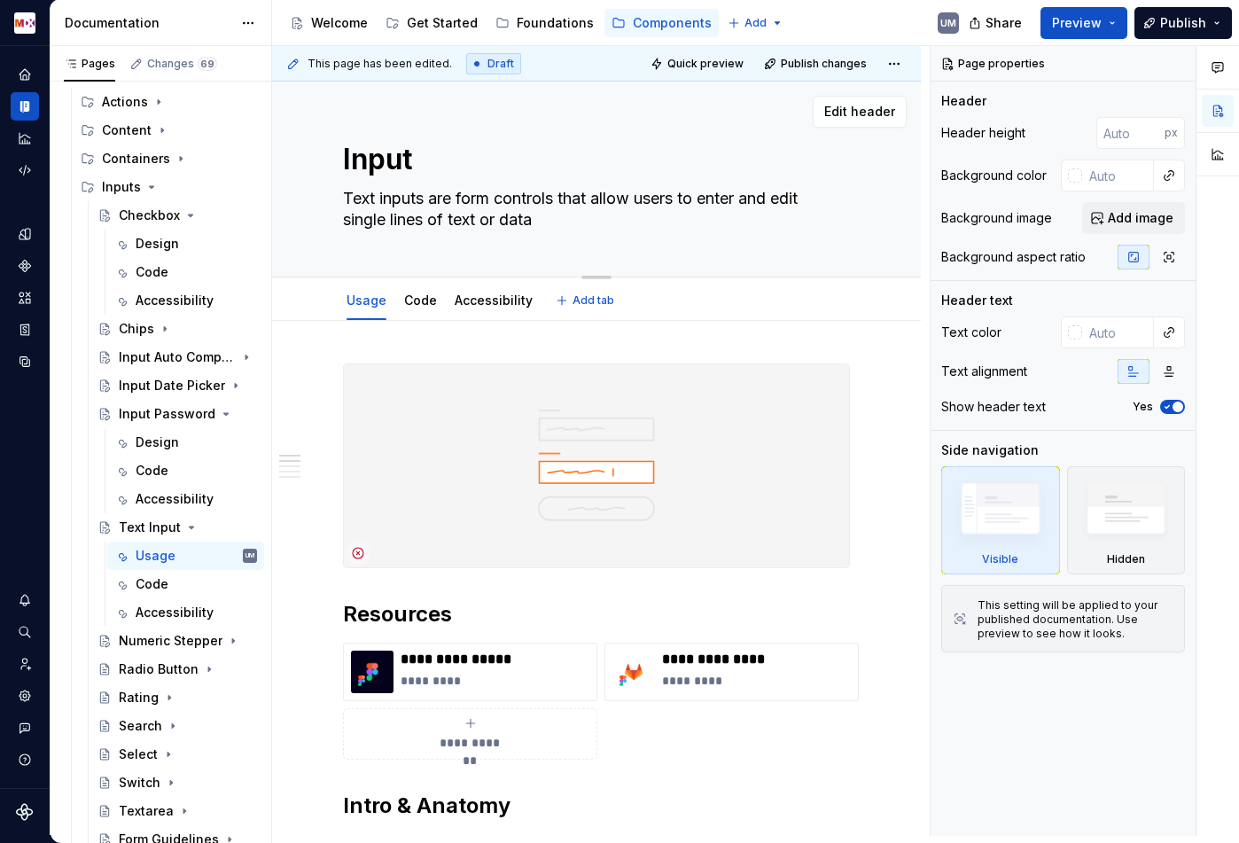
type textarea "*"
type textarea "Input Tex"
type textarea "*"
type textarea "Input Text"
type textarea "*"
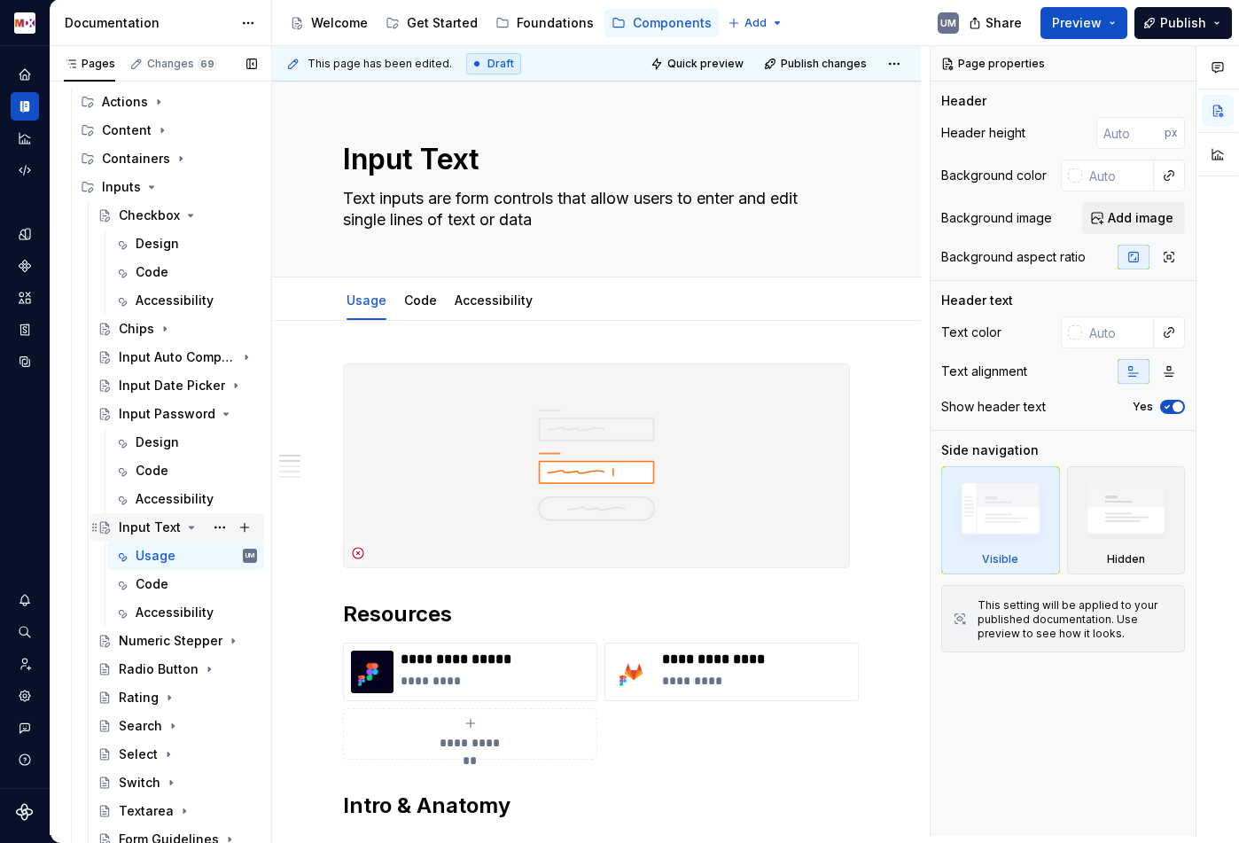
type textarea "Input Text"
click at [184, 526] on icon "Page tree" at bounding box center [191, 527] width 14 height 14
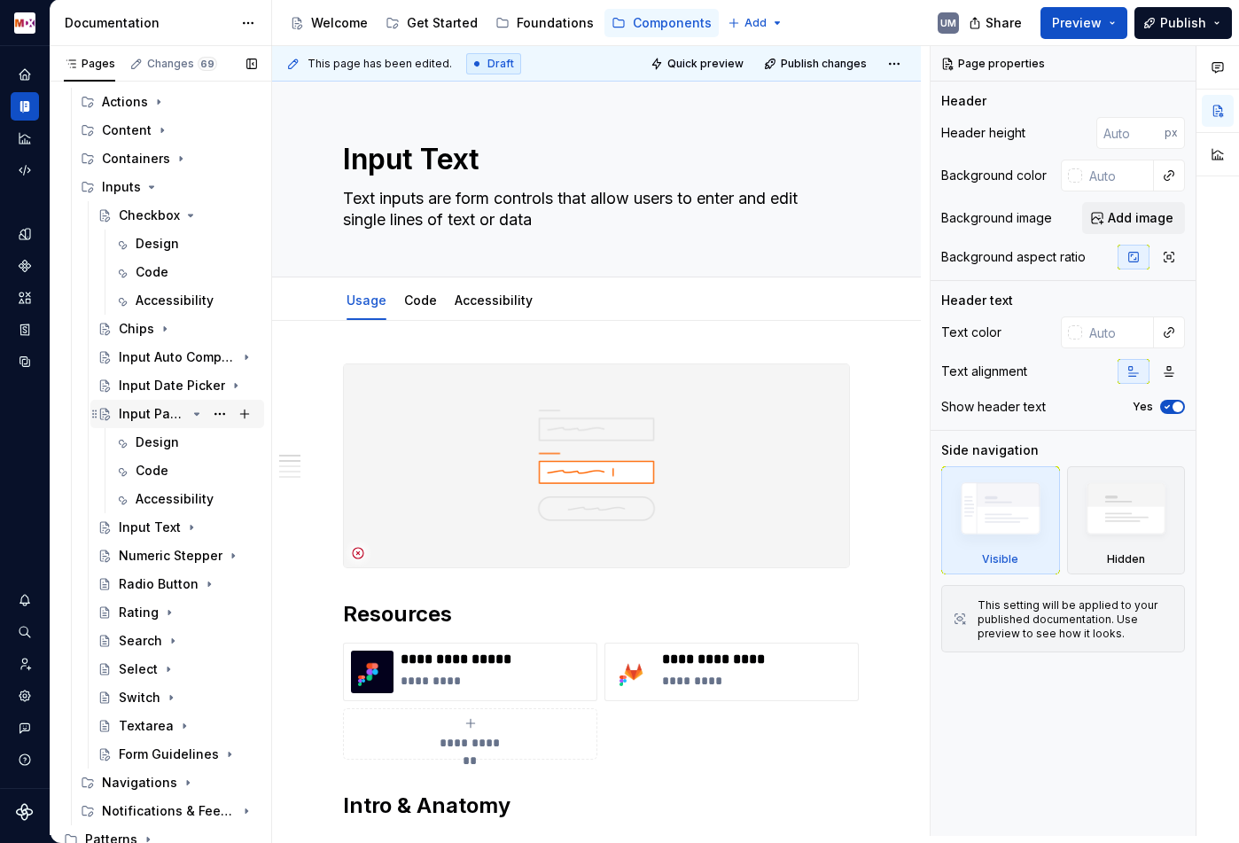
click at [195, 413] on icon "Page tree" at bounding box center [197, 414] width 4 height 2
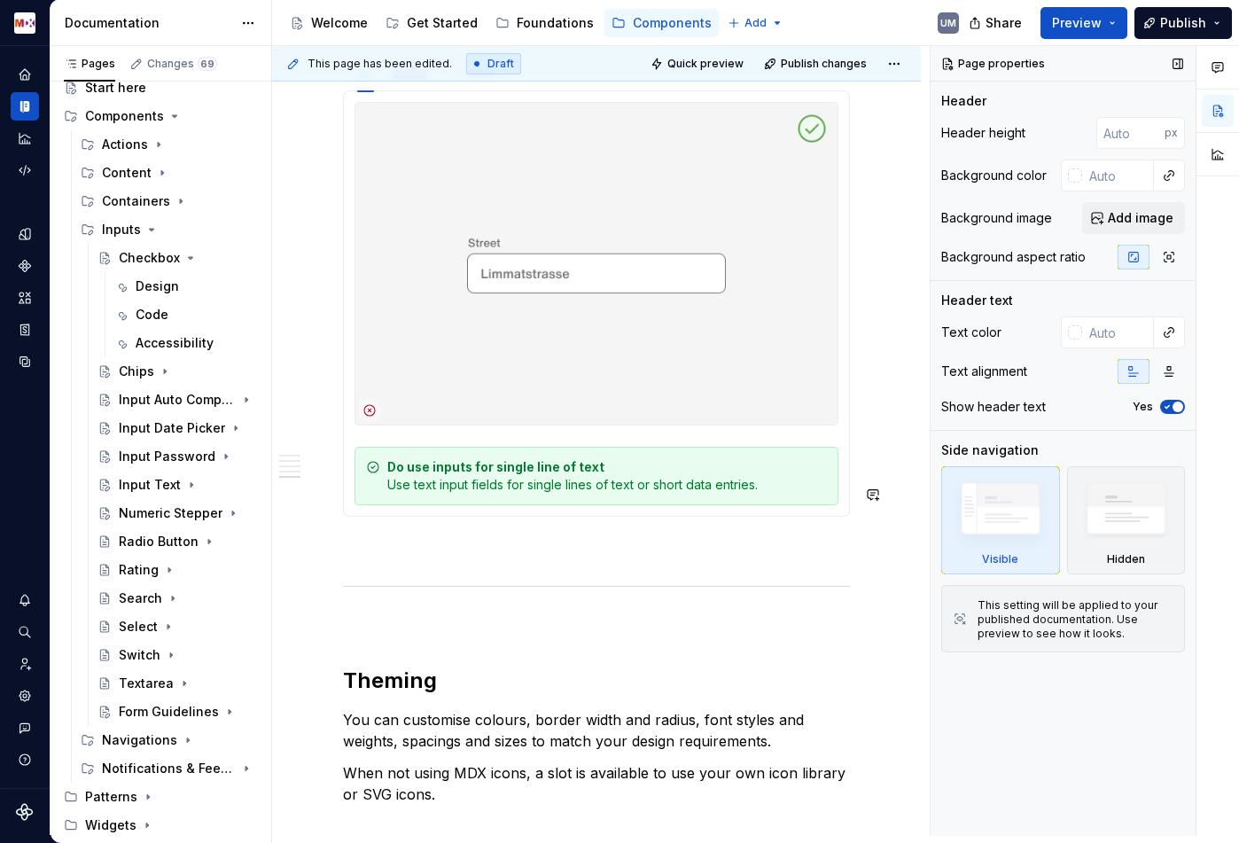
scroll to position [5234, 0]
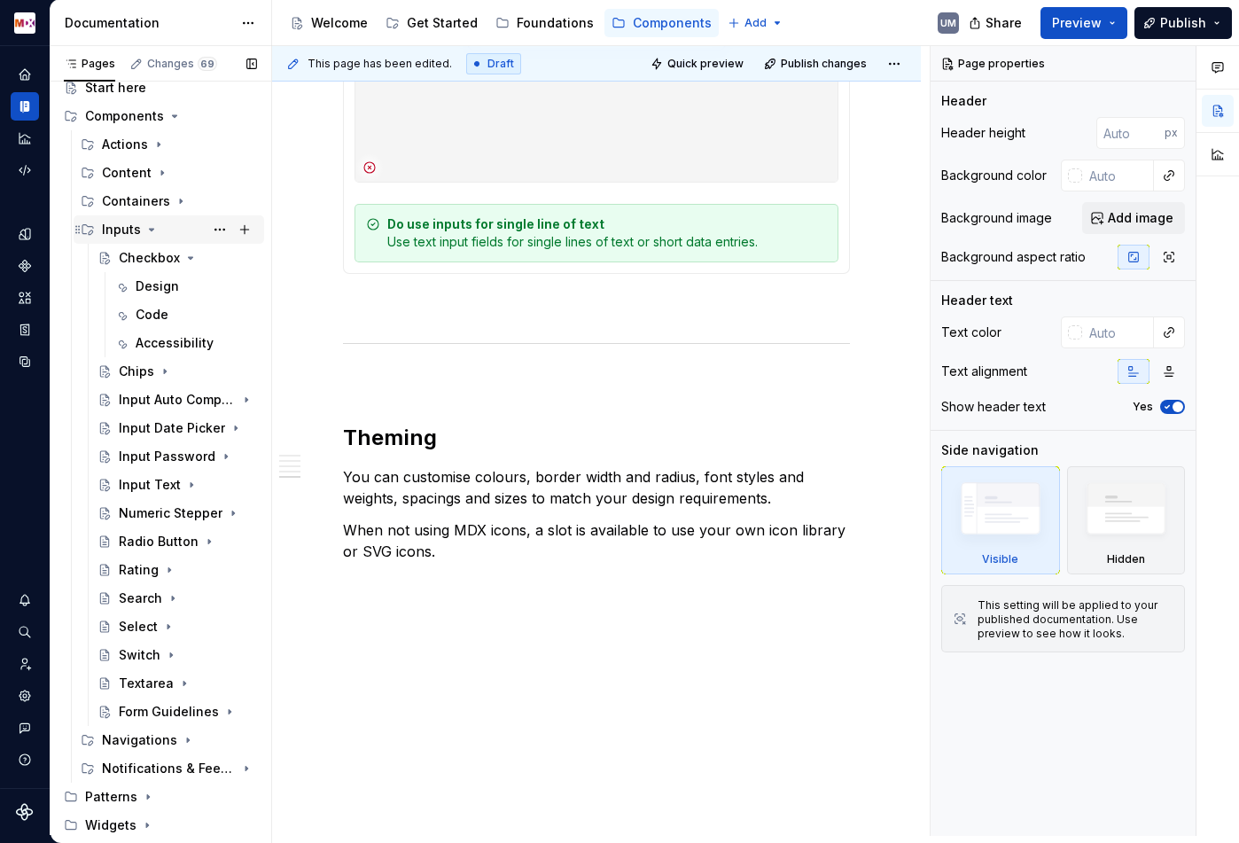
click at [145, 231] on icon "Page tree" at bounding box center [151, 229] width 14 height 14
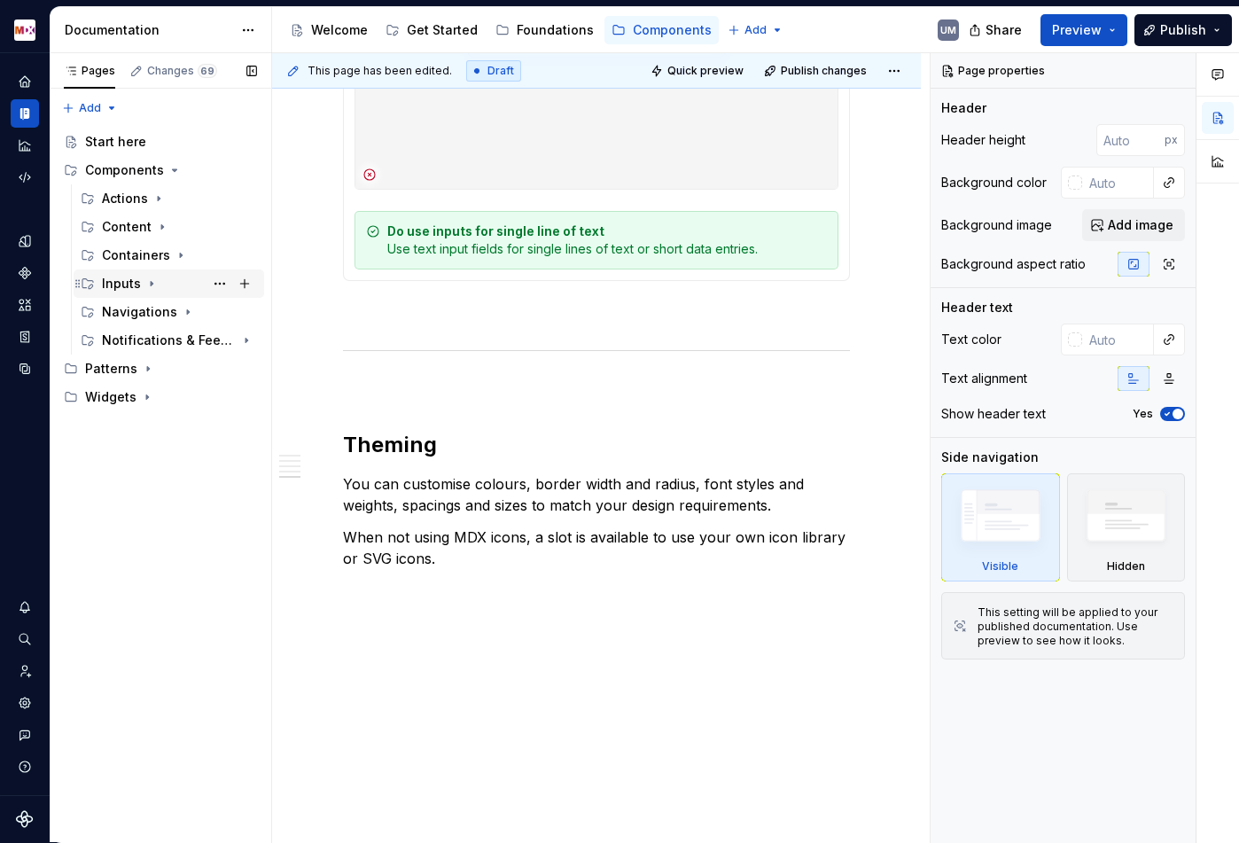
scroll to position [1, 0]
type textarea "*"
